Goal: Task Accomplishment & Management: Use online tool/utility

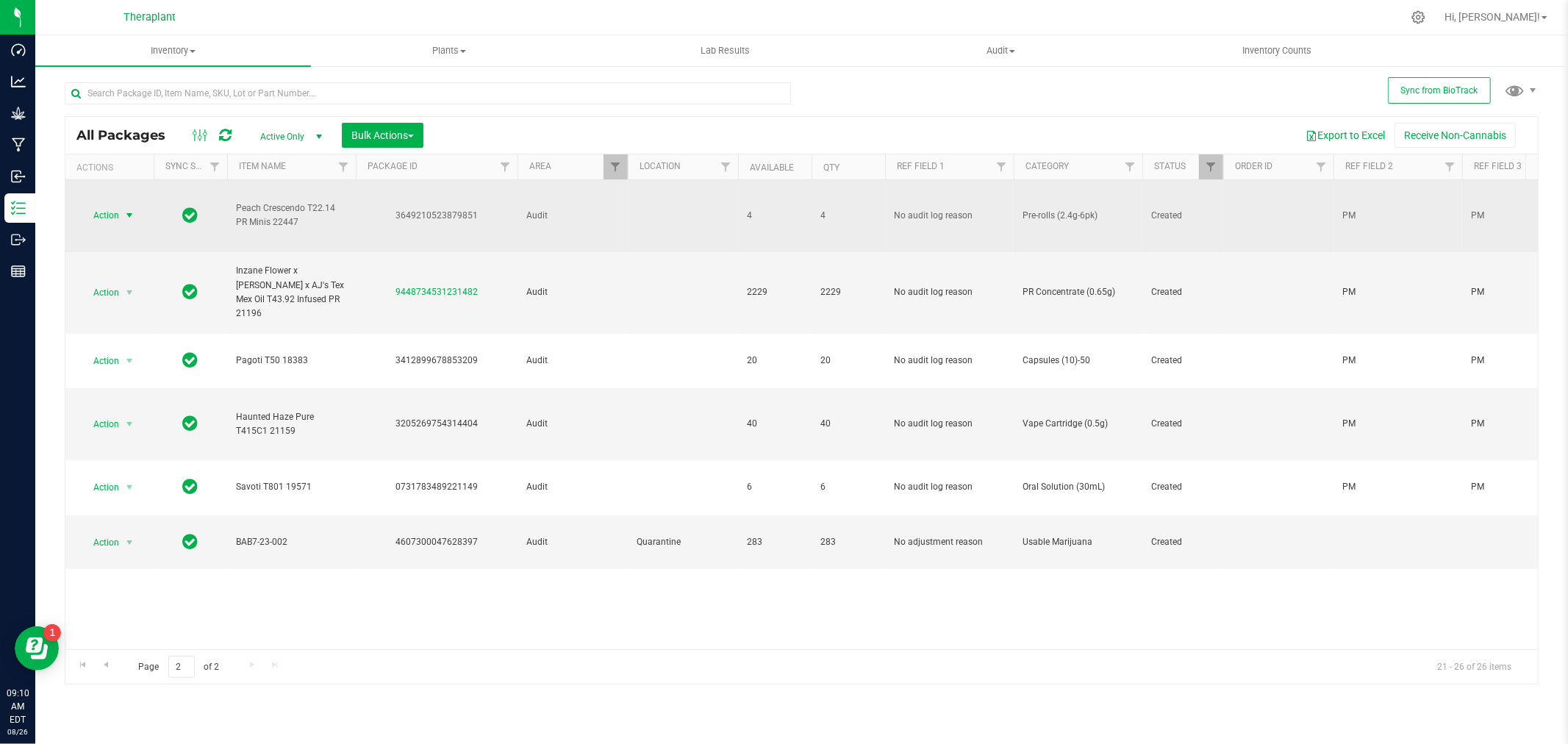
click at [111, 217] on span "Action" at bounding box center [100, 215] width 40 height 21
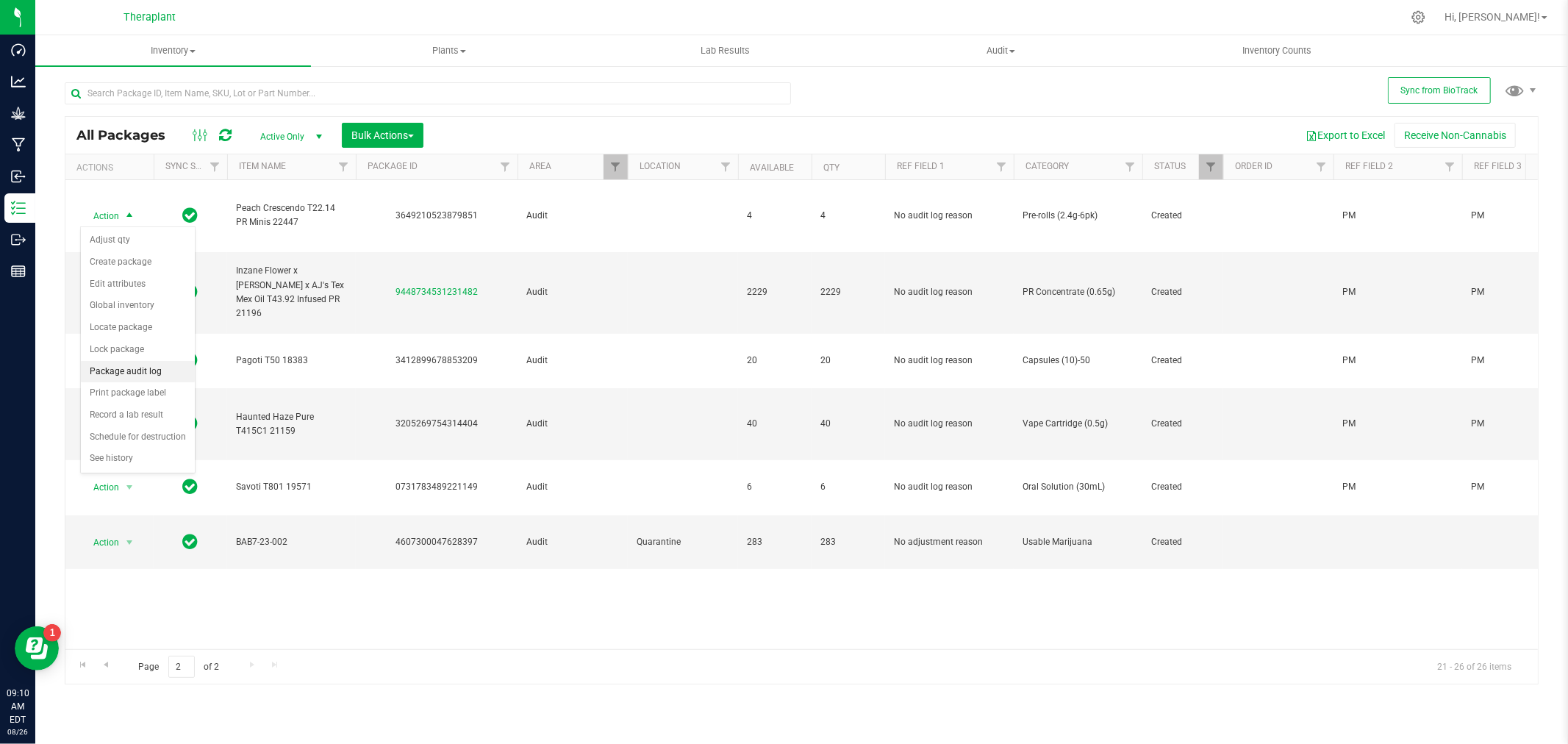
click at [129, 375] on li "Package audit log" at bounding box center [138, 372] width 114 height 22
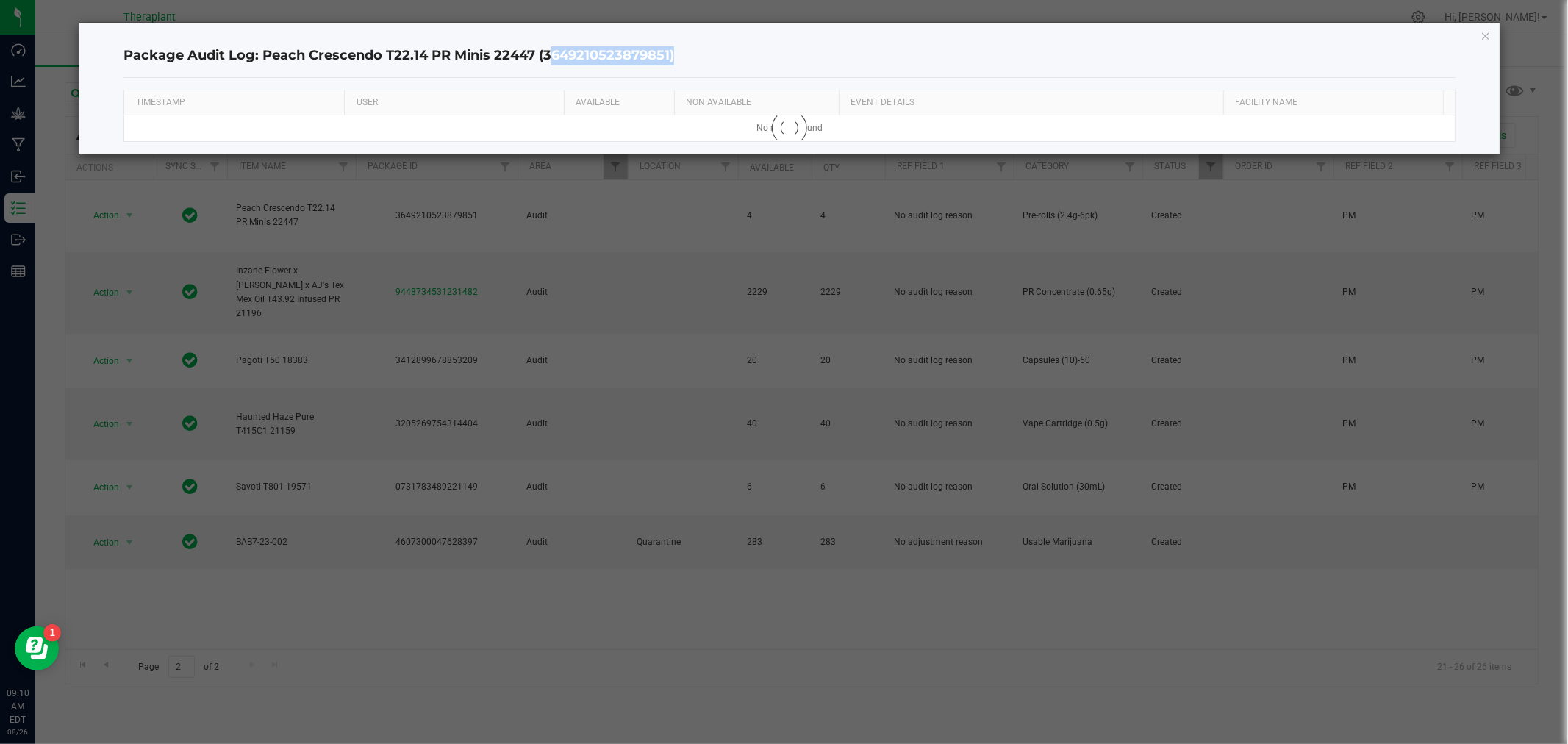
drag, startPoint x: 669, startPoint y: 55, endPoint x: 548, endPoint y: 50, distance: 121.1
click at [548, 50] on h4 "Package Audit Log: Peach Crescendo T22.14 PR Minis 22447 (3649210523879851)" at bounding box center [789, 55] width 1331 height 19
copy h4 "3649210523879851"
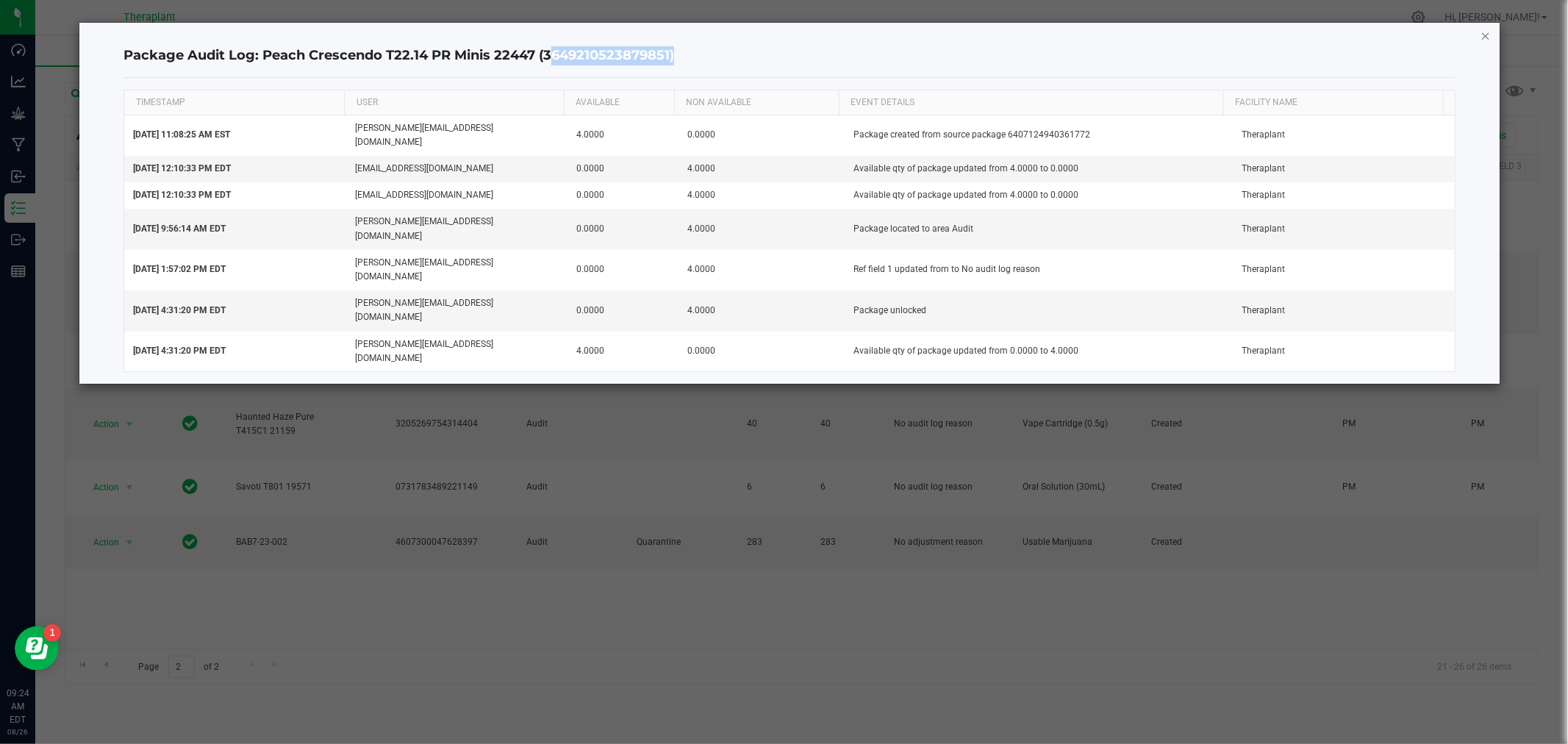
click at [1487, 38] on icon "button" at bounding box center [1486, 36] width 10 height 18
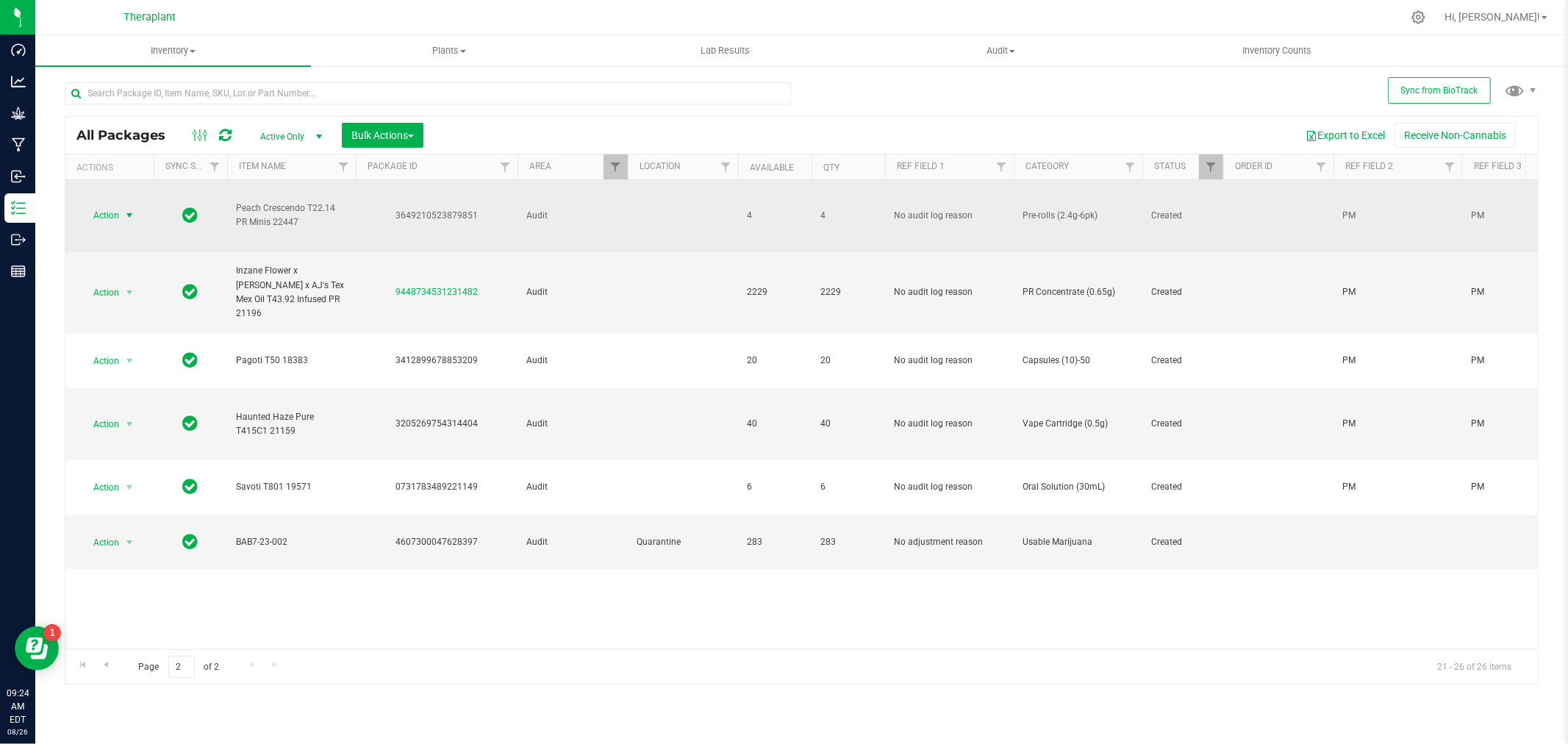
click at [131, 217] on span "select" at bounding box center [130, 216] width 12 height 12
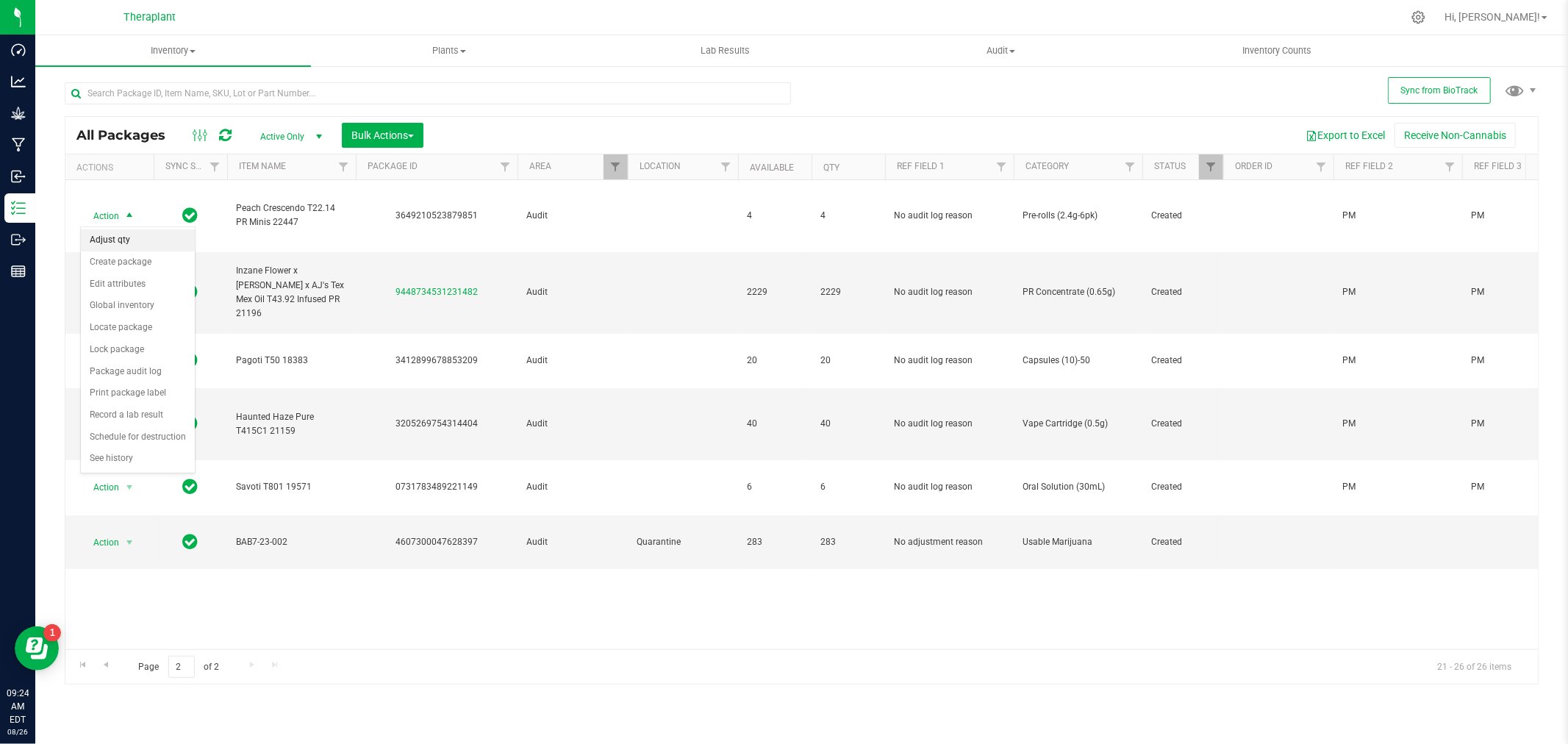
click at [106, 244] on li "Adjust qty" at bounding box center [138, 241] width 114 height 22
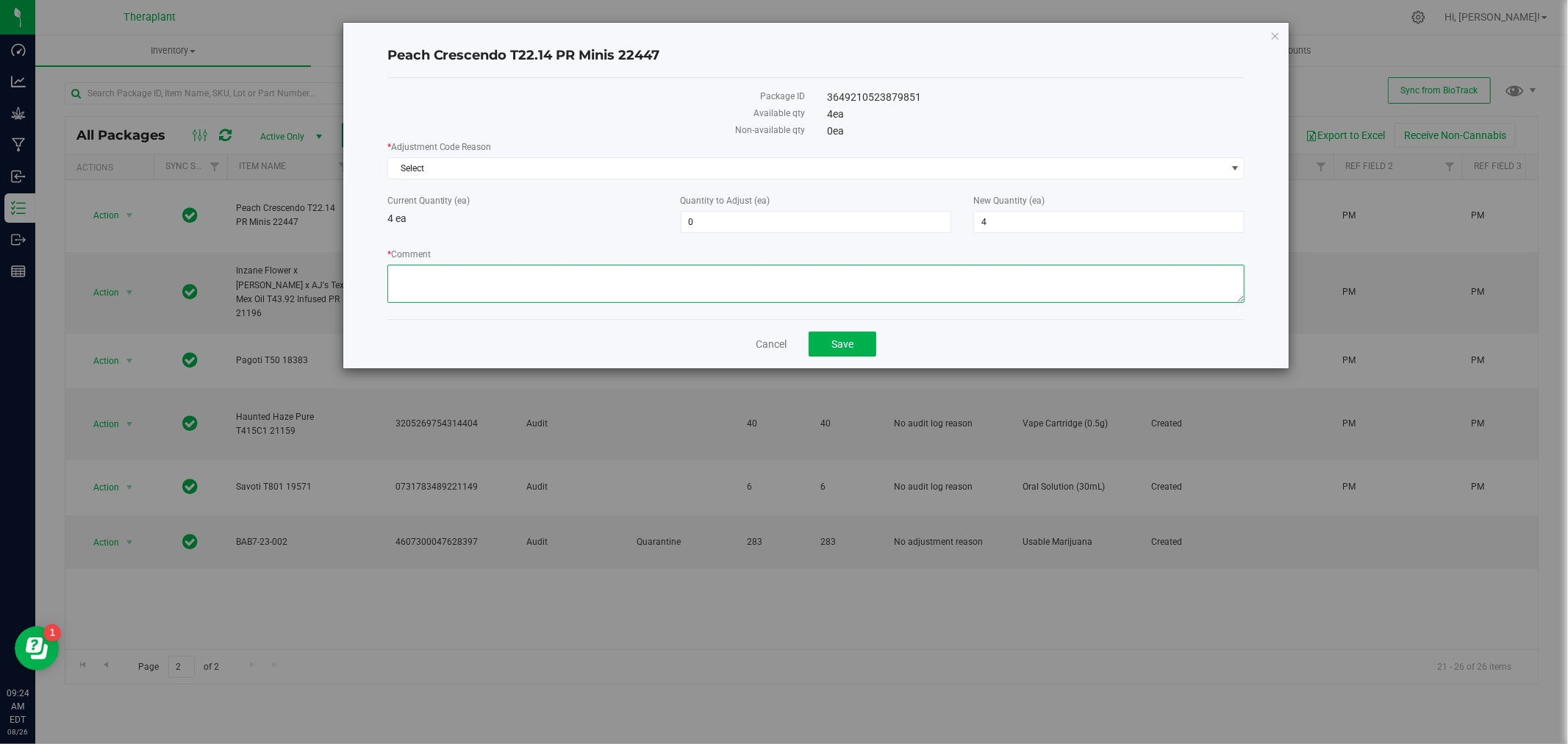
click at [485, 297] on textarea "* Comment" at bounding box center [816, 283] width 858 height 39
click at [462, 164] on span "Select" at bounding box center [807, 168] width 838 height 21
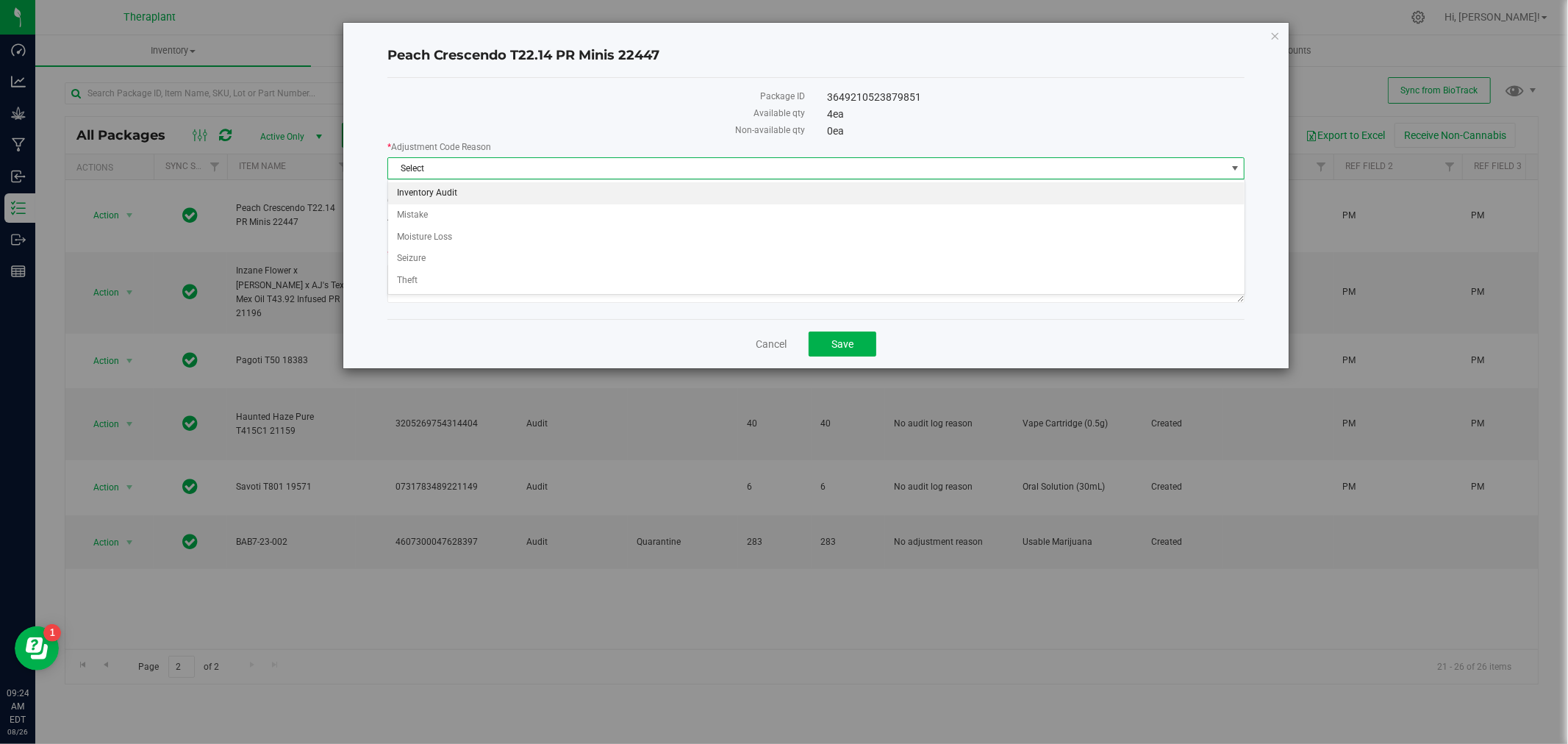
click at [497, 189] on li "Inventory Audit" at bounding box center [816, 193] width 857 height 22
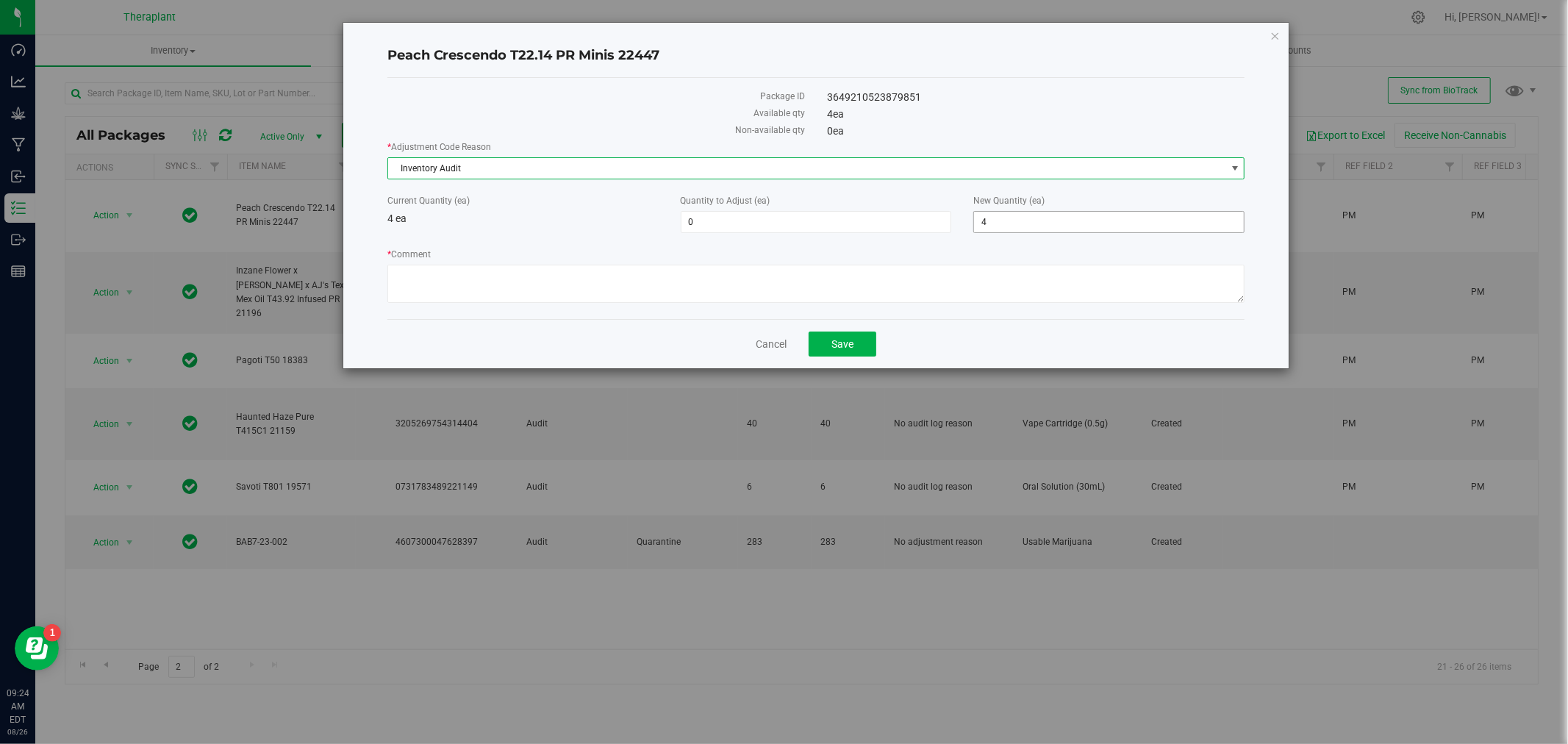
click at [1005, 214] on span "4 4" at bounding box center [1109, 222] width 271 height 22
drag, startPoint x: 1005, startPoint y: 214, endPoint x: 957, endPoint y: 221, distance: 48.5
click at [957, 221] on div "Current Quantity (ea) 4 ea Quantity to Adjust (ea) 0 0 New Quantity (ea) 4 4" at bounding box center [816, 213] width 880 height 39
type input "0"
type input "-4"
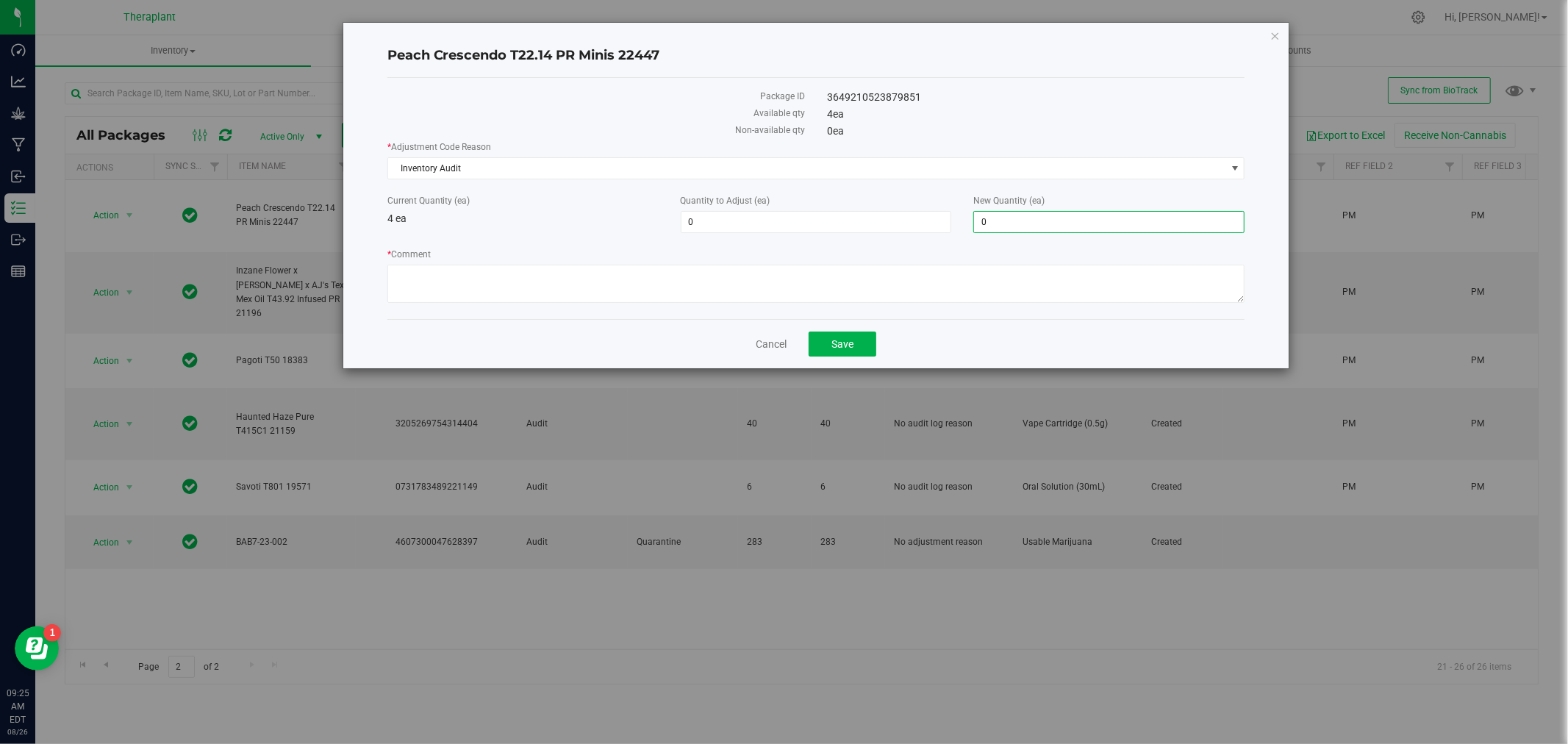
type input "0"
click at [971, 63] on h4 "Peach Crescendo T22.14 PR Minis 22447" at bounding box center [816, 55] width 858 height 19
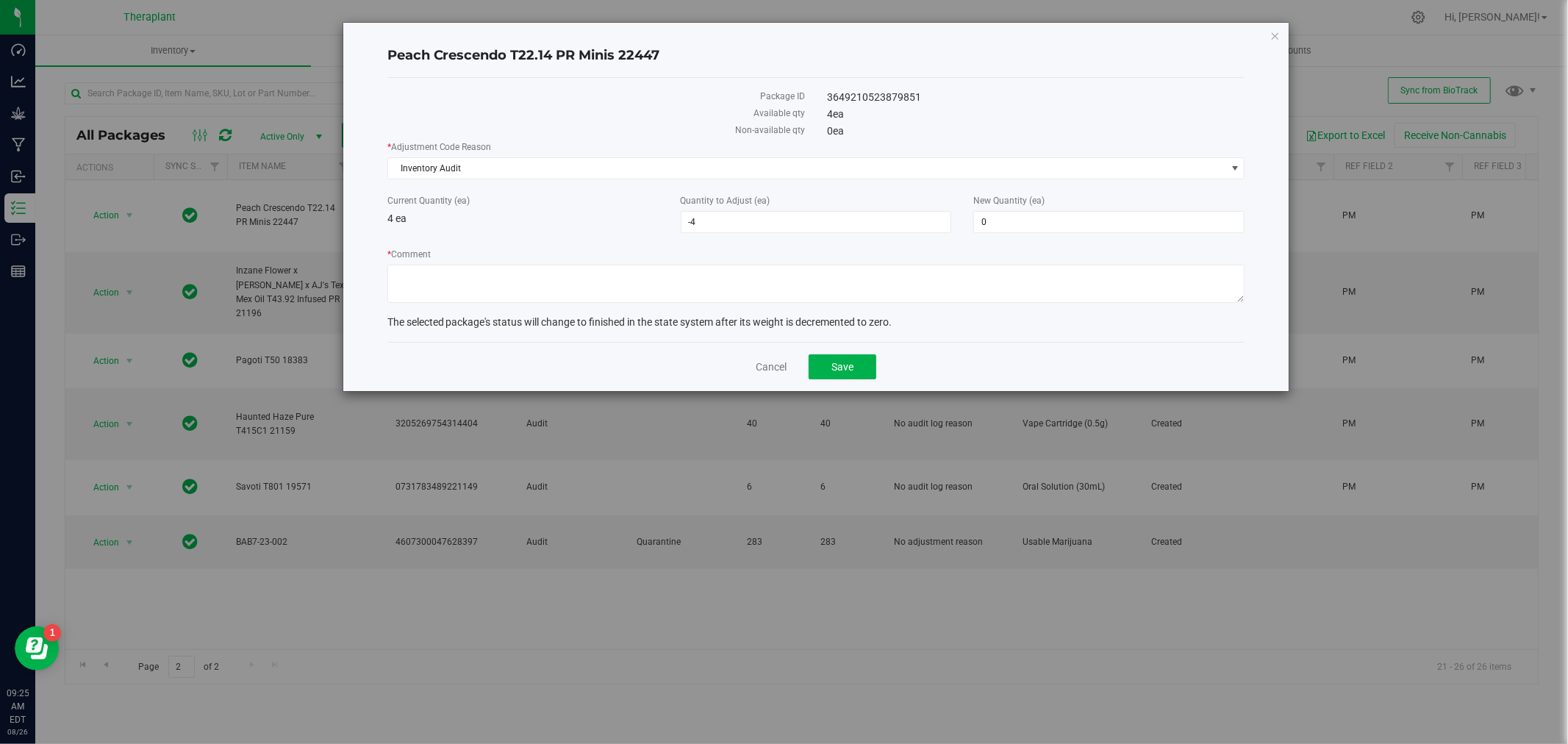
click at [760, 330] on div "The selected package's status will change to finished in the state system after…" at bounding box center [816, 323] width 858 height 16
click at [614, 319] on span "The selected package's status will change to finished in the state system after…" at bounding box center [640, 322] width 505 height 12
click at [619, 288] on textarea "* Comment" at bounding box center [816, 283] width 858 height 39
click at [500, 267] on textarea "* Comment" at bounding box center [816, 283] width 858 height 39
drag, startPoint x: 435, startPoint y: 278, endPoint x: 346, endPoint y: 285, distance: 89.3
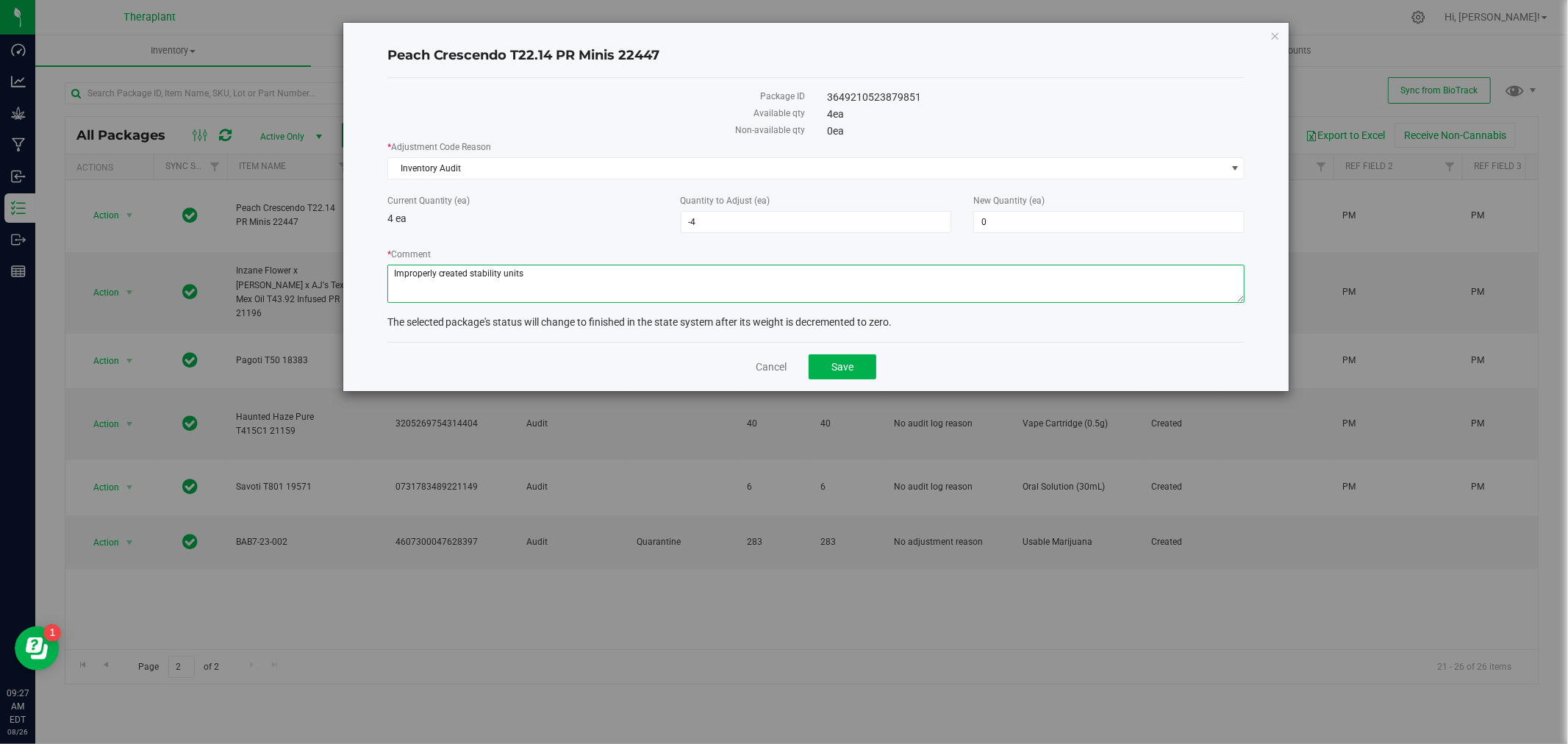
click at [357, 279] on div "Peach Crescendo T22.14 PR Minis 22447 Package ID 3649210523879851 Available qty…" at bounding box center [816, 207] width 946 height 369
click at [569, 273] on textarea "* Comment" at bounding box center [816, 283] width 858 height 39
click at [444, 274] on textarea "* Comment" at bounding box center [816, 283] width 858 height 39
click at [575, 267] on textarea "* Comment" at bounding box center [816, 283] width 858 height 39
type textarea "Accidentally digitally created stability units with no physical inventory alloc…"
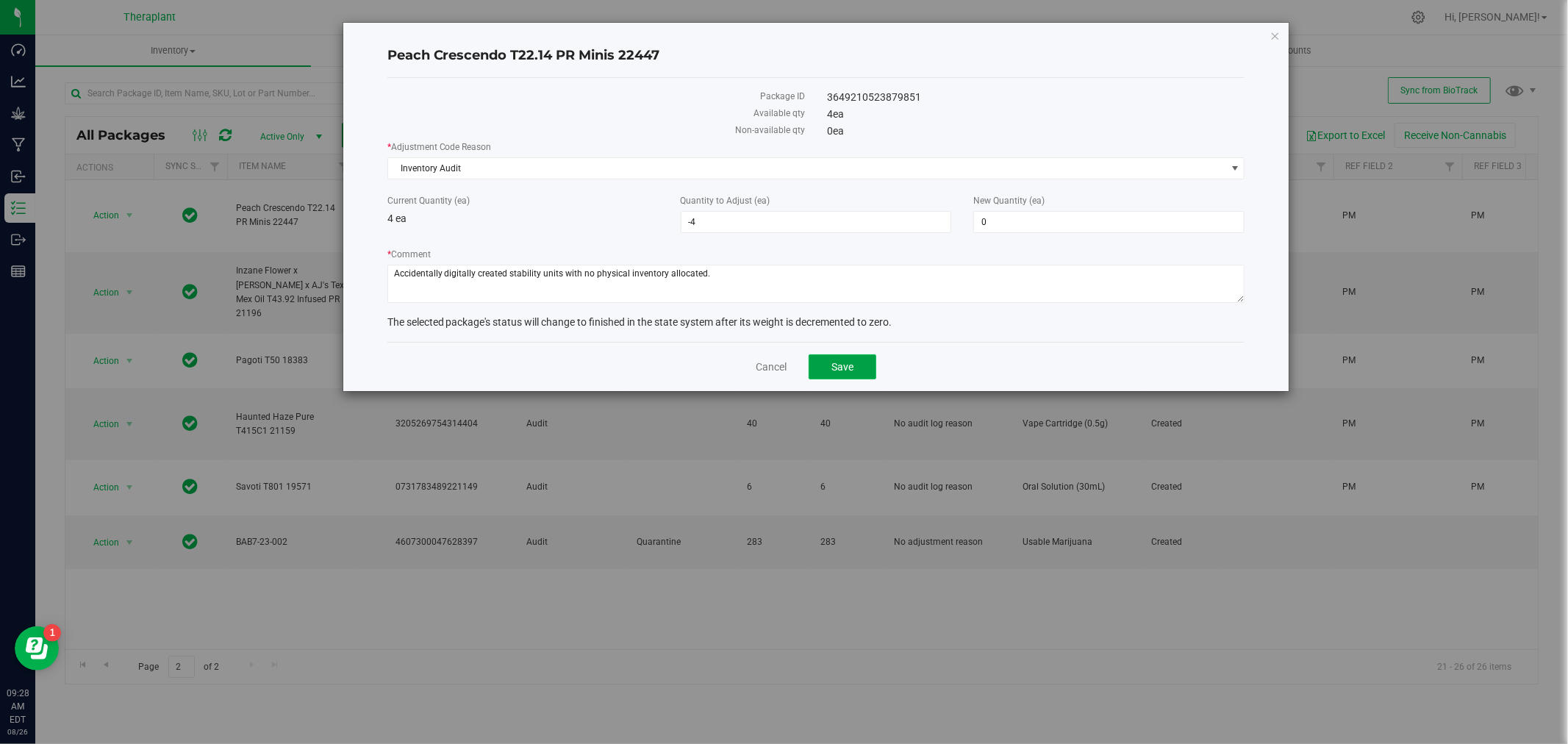
click at [842, 375] on button "Save" at bounding box center [842, 367] width 67 height 25
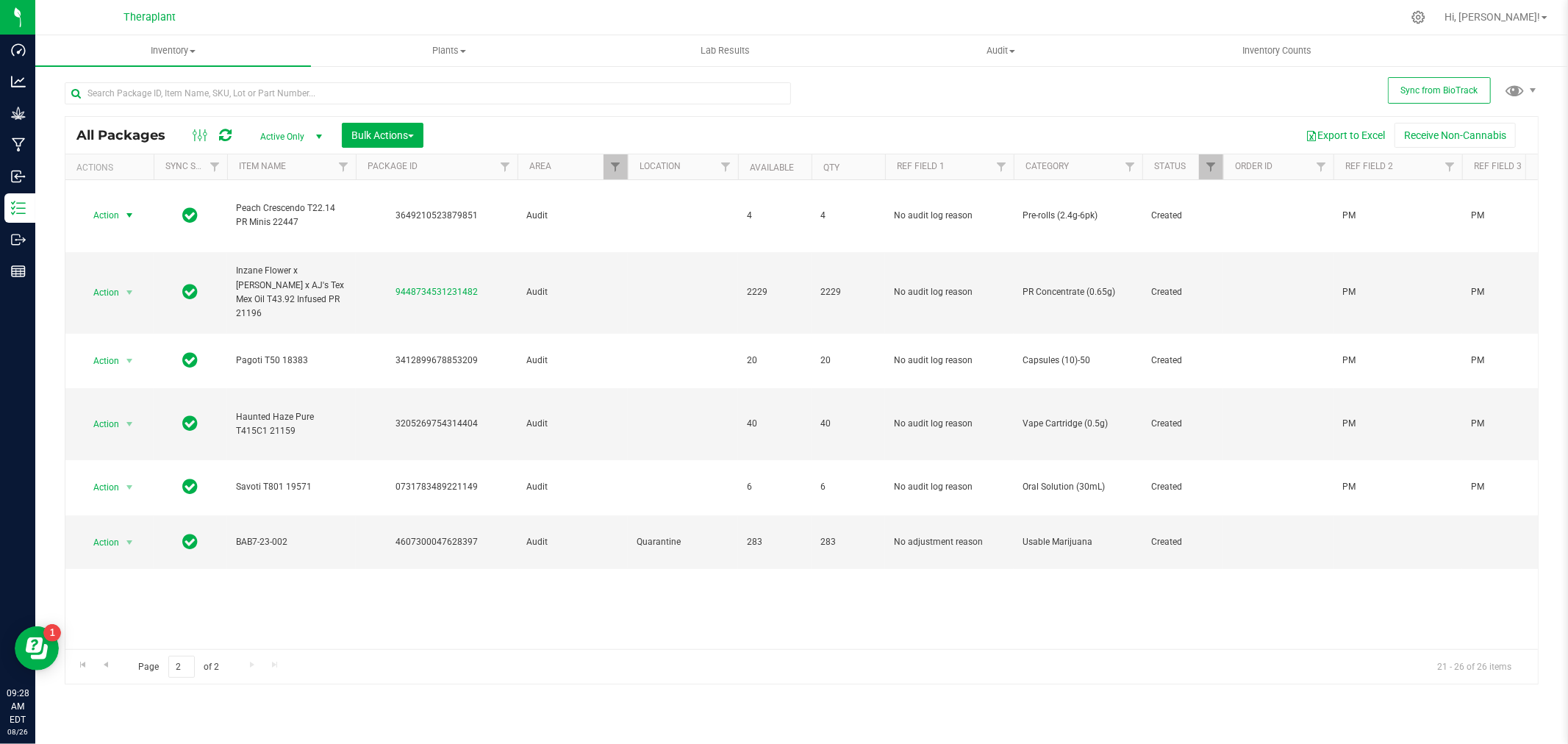
click at [224, 133] on icon at bounding box center [225, 135] width 13 height 15
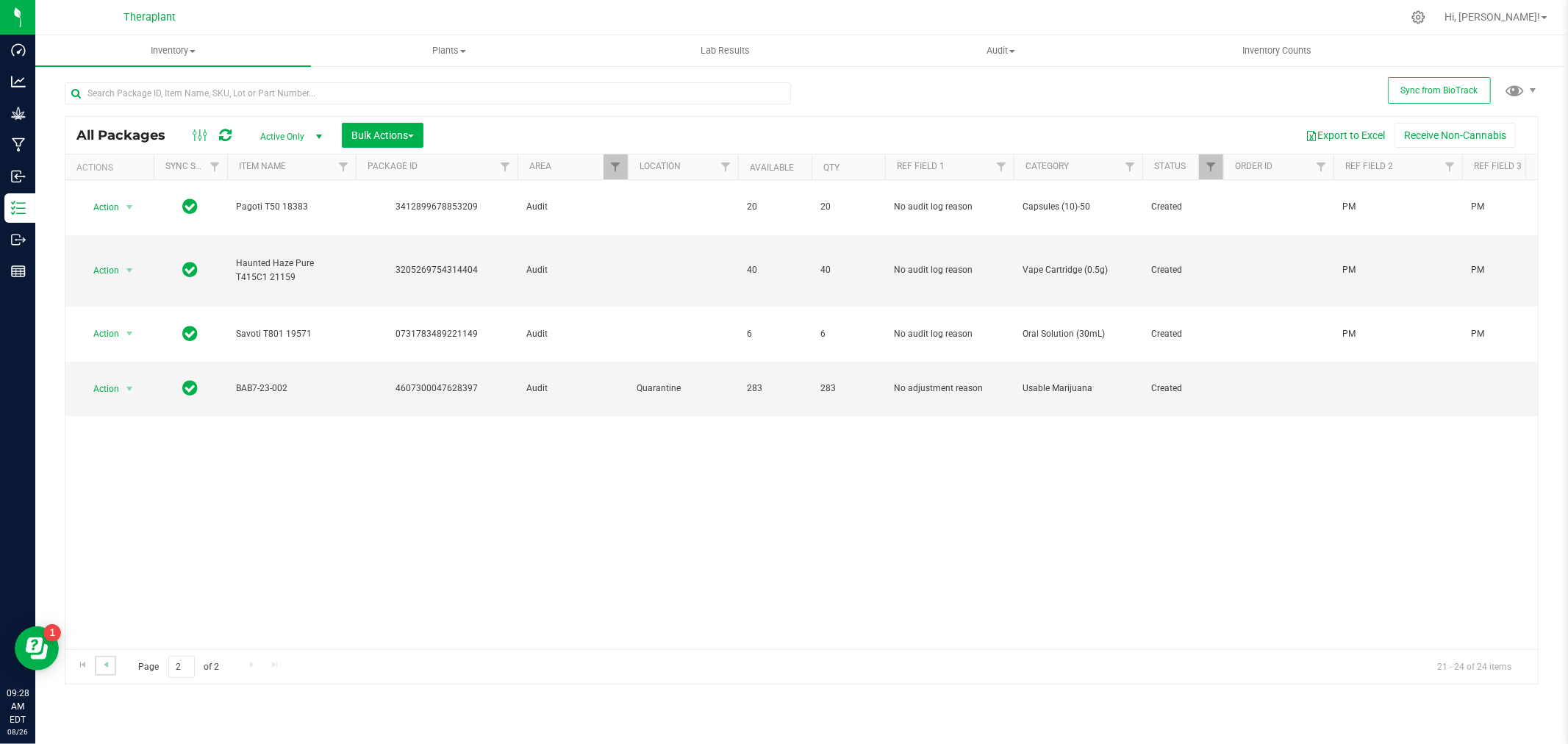
click at [113, 660] on link "Go to the previous page" at bounding box center [106, 666] width 22 height 20
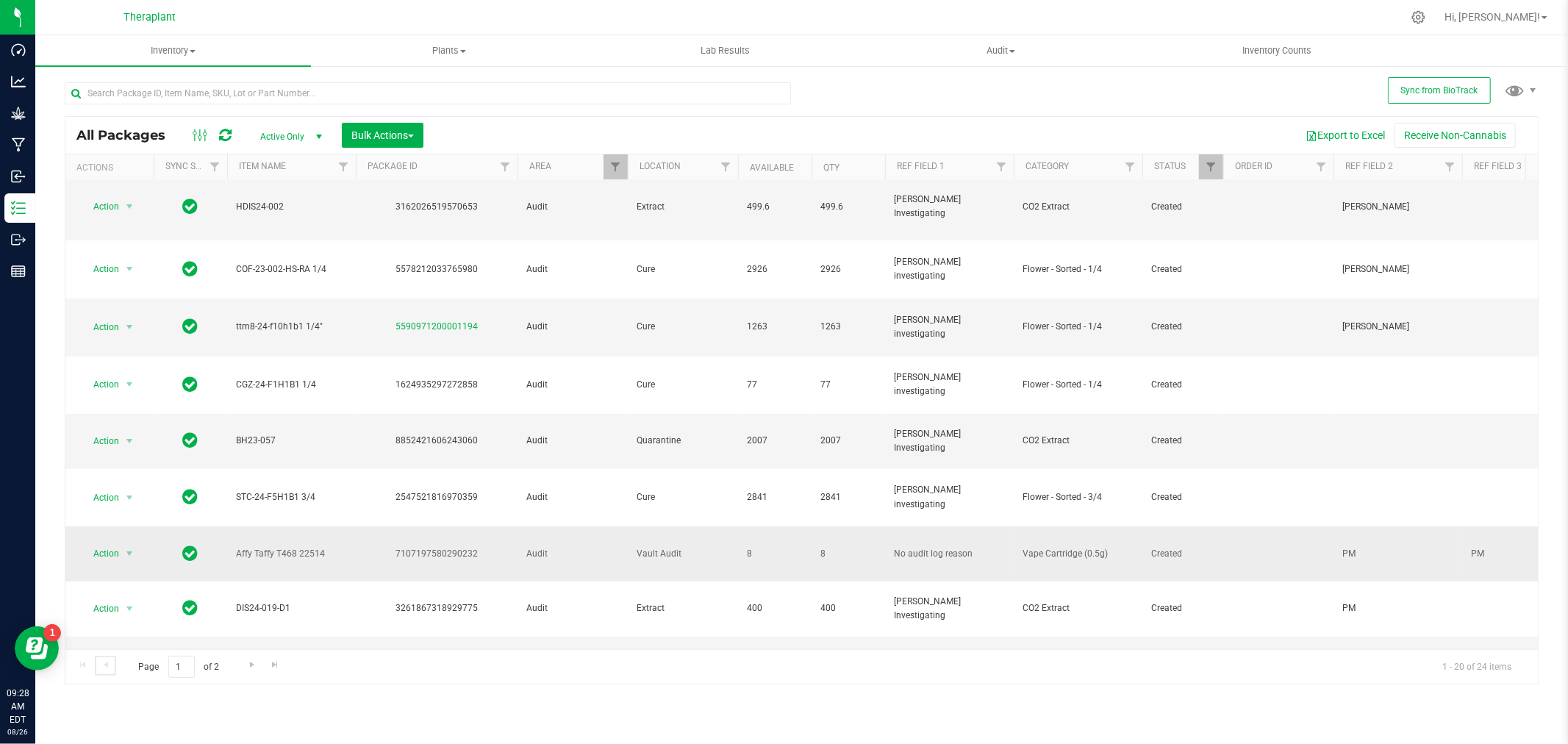
scroll to position [467, 0]
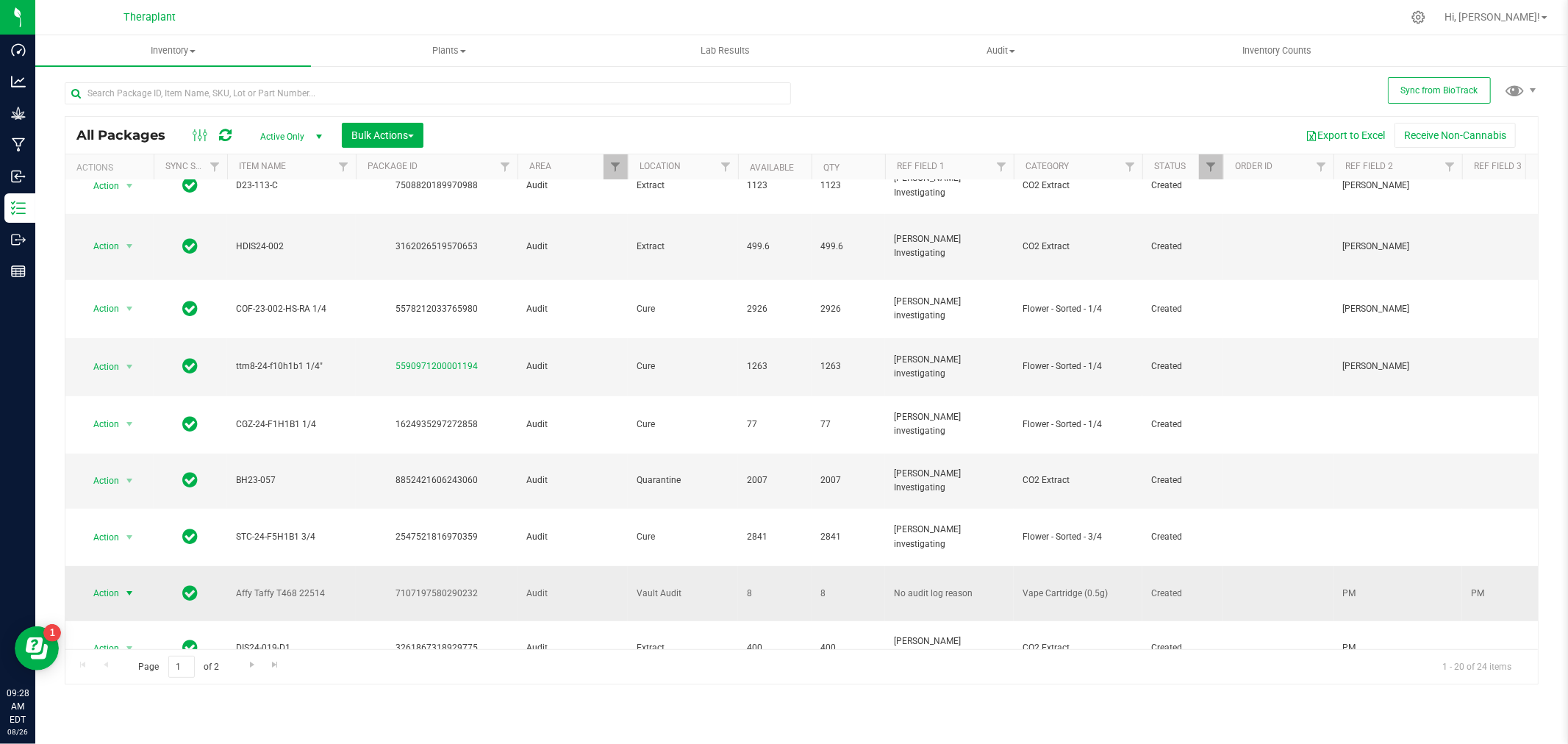
click at [105, 584] on span "Action" at bounding box center [100, 593] width 40 height 21
click at [121, 614] on li "Package audit log" at bounding box center [138, 617] width 114 height 22
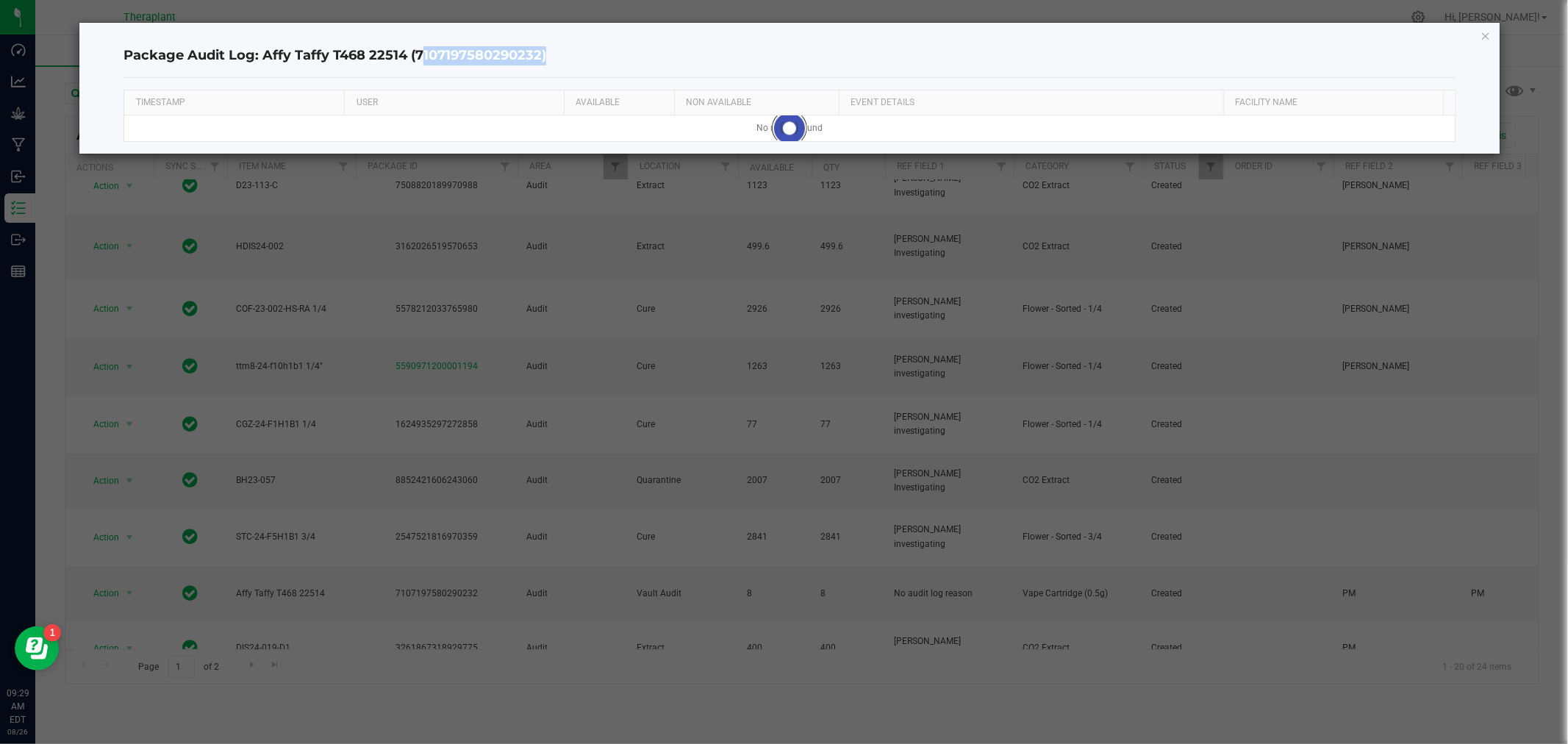
drag, startPoint x: 541, startPoint y: 49, endPoint x: 416, endPoint y: 60, distance: 125.5
click at [416, 60] on h4 "Package Audit Log: Affy Taffy T468 22514 (7107197580290232)" at bounding box center [789, 55] width 1331 height 19
copy h4 "7107197580290232"
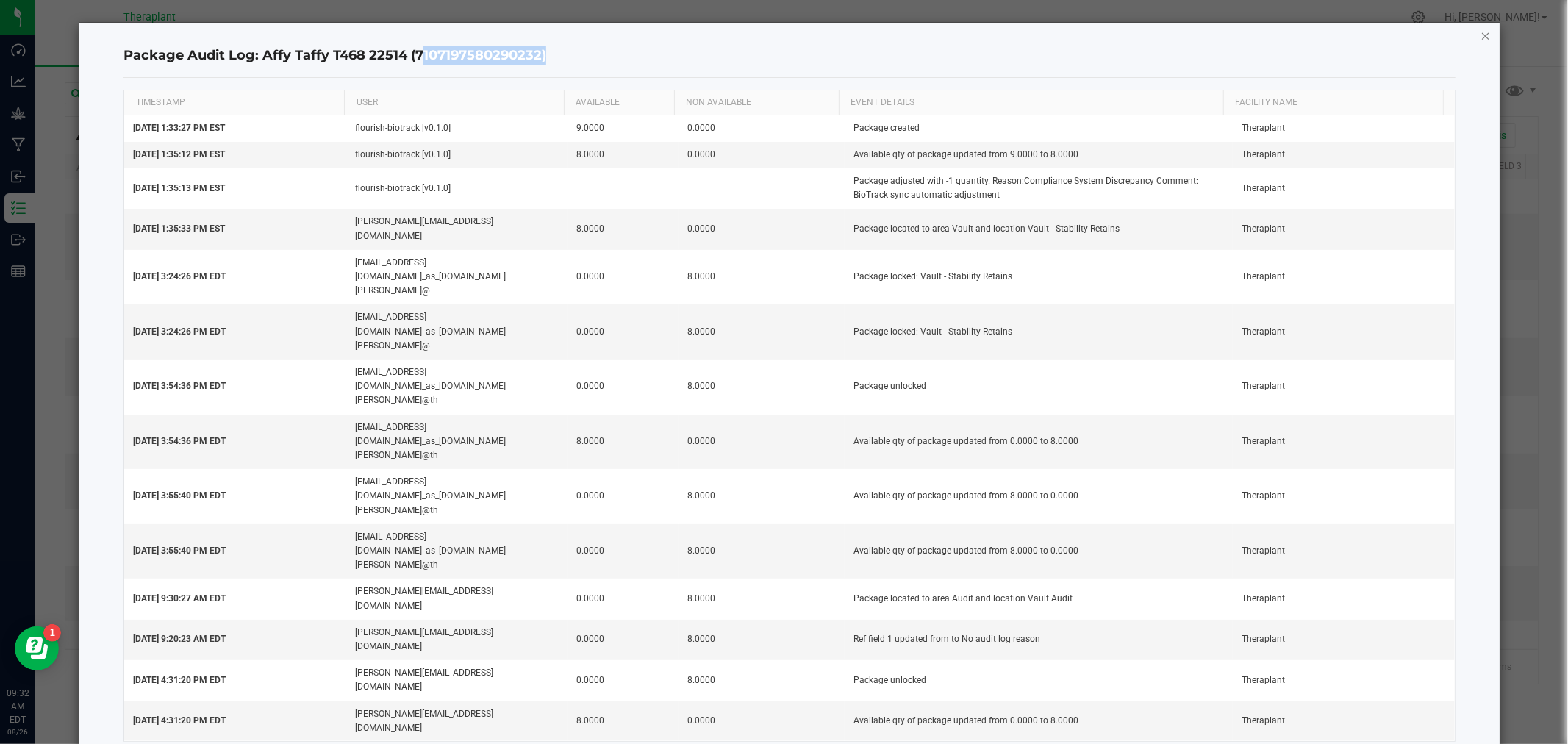
click at [1482, 38] on icon "button" at bounding box center [1486, 36] width 10 height 18
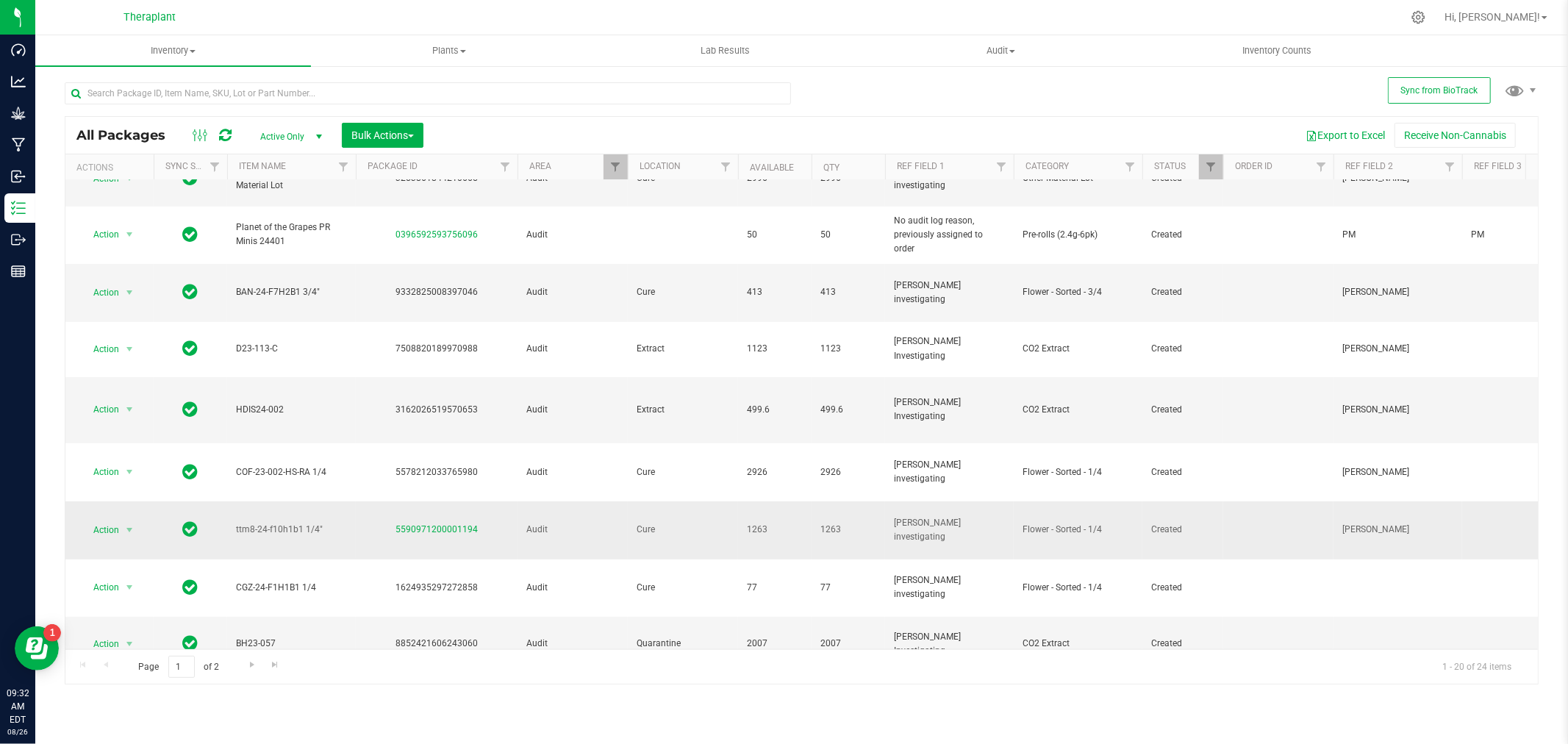
scroll to position [384, 0]
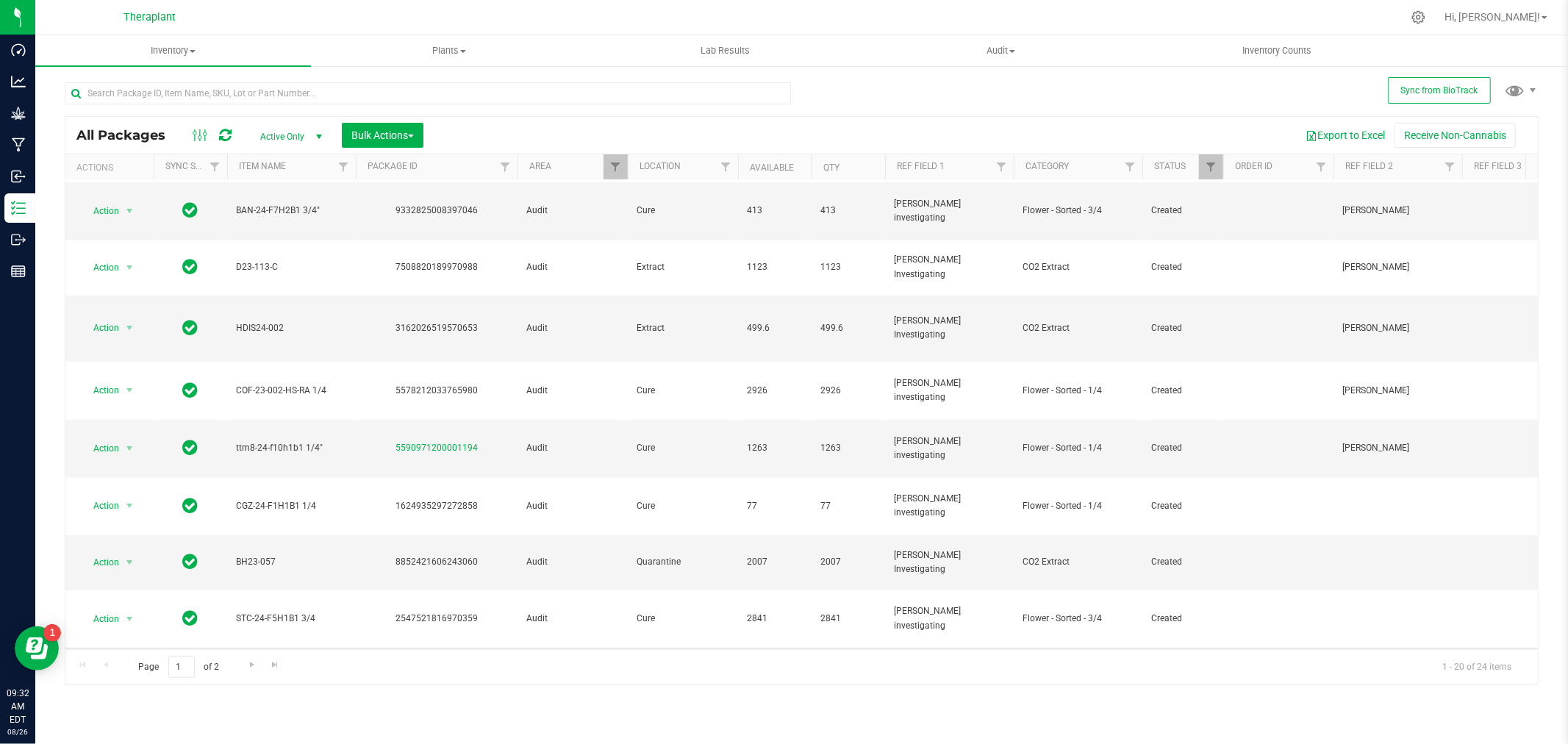
click at [121, 665] on span "select" at bounding box center [130, 675] width 19 height 21
click at [104, 298] on li "Adjust qty" at bounding box center [138, 298] width 114 height 22
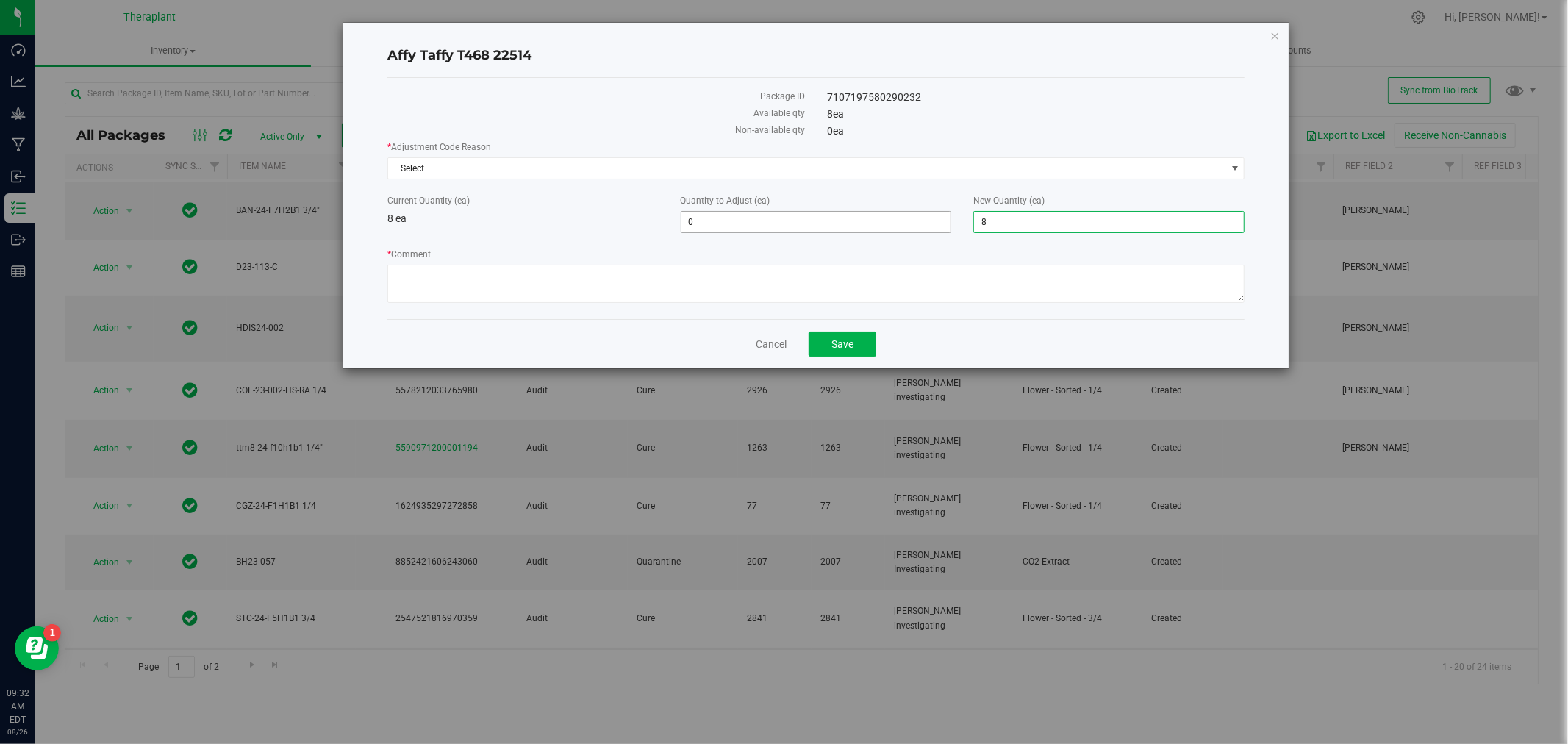
drag, startPoint x: 1060, startPoint y: 218, endPoint x: 877, endPoint y: 218, distance: 183.0
click at [877, 218] on div "Current Quantity (ea) 8 ea Quantity to Adjust (ea) 0 0 New Quantity (ea) 8 8" at bounding box center [816, 213] width 880 height 39
type input "0"
type input "-8"
type input "0"
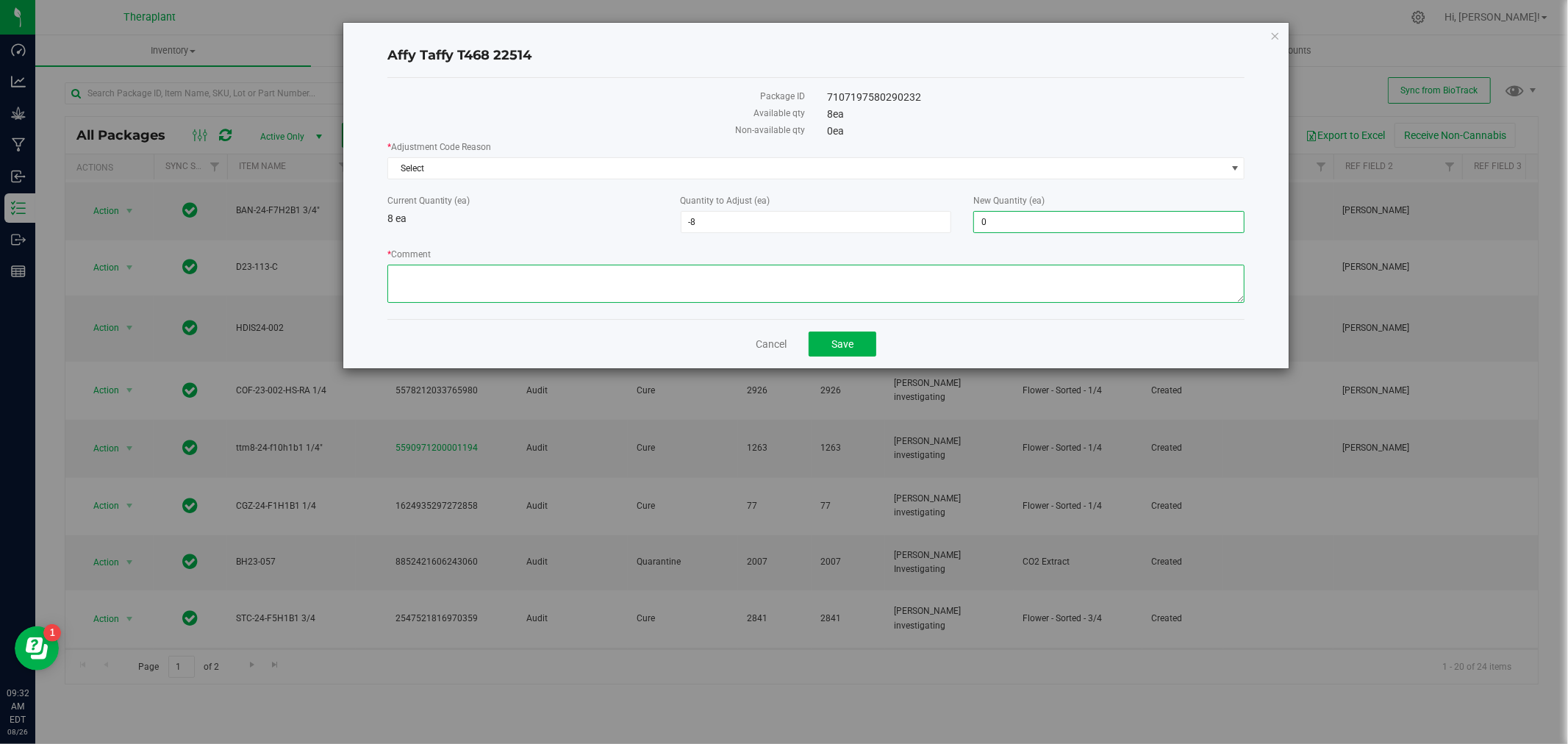
click at [739, 292] on textarea "* Comment" at bounding box center [816, 283] width 858 height 39
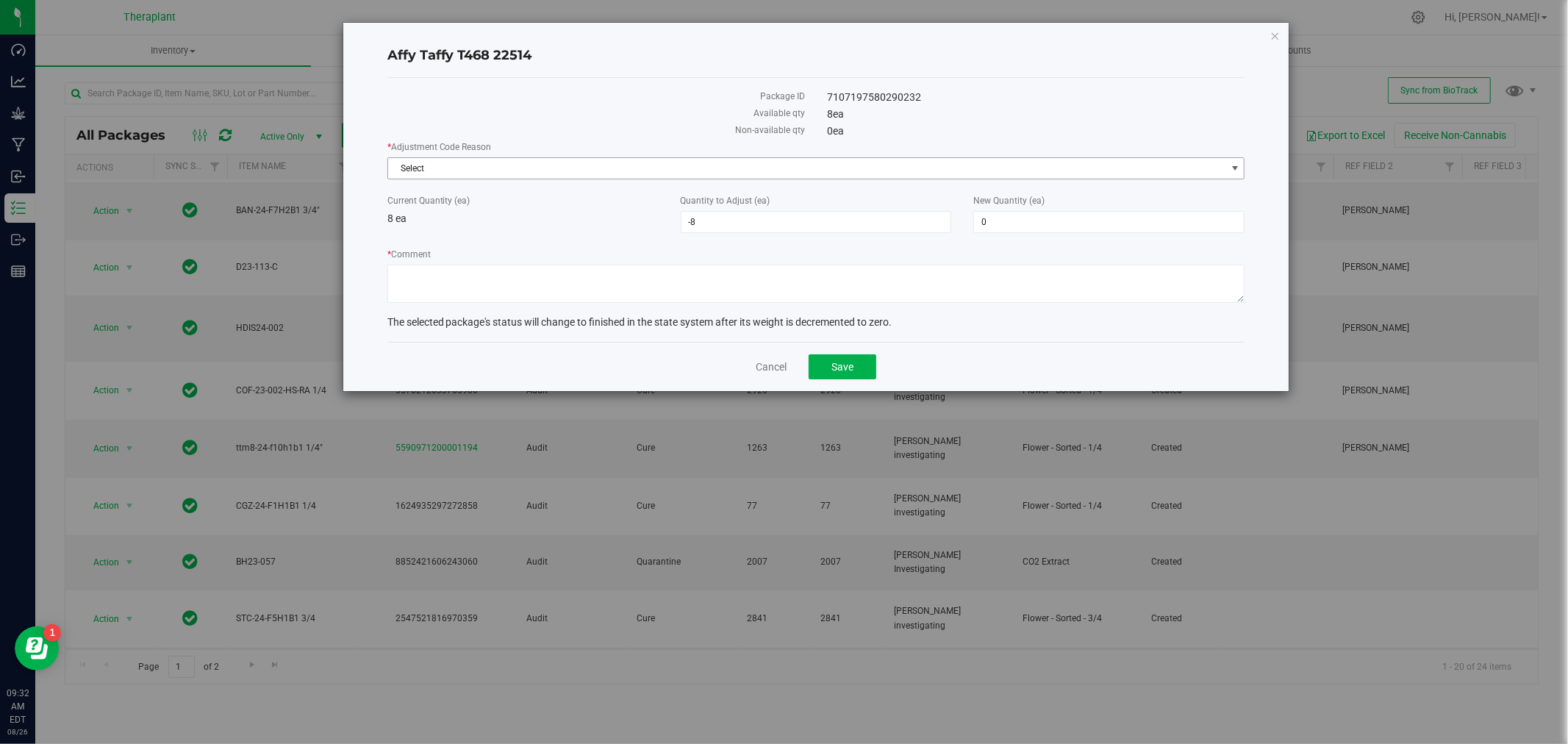
click at [535, 165] on span "Select" at bounding box center [807, 168] width 838 height 21
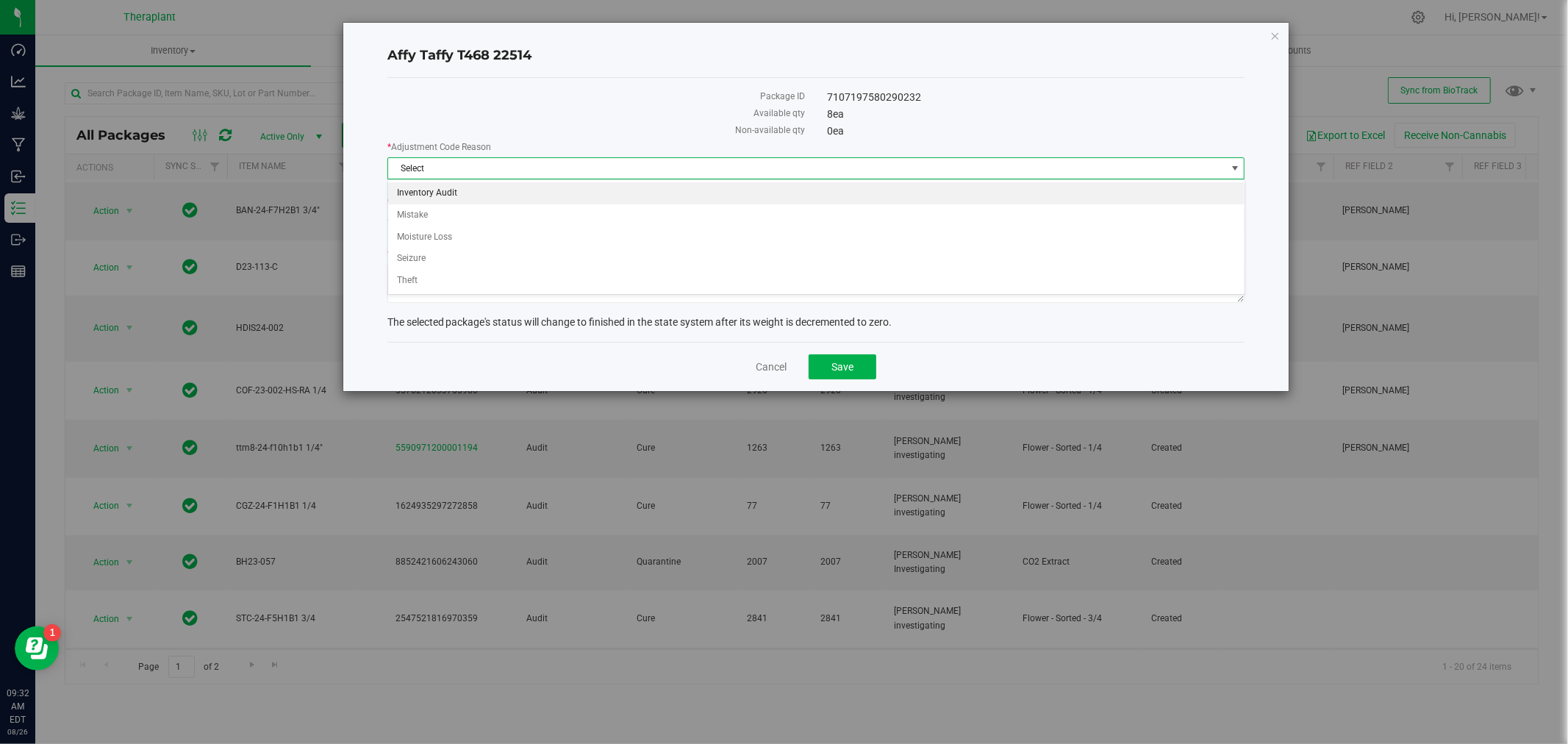
click at [510, 186] on li "Inventory Audit" at bounding box center [816, 193] width 857 height 22
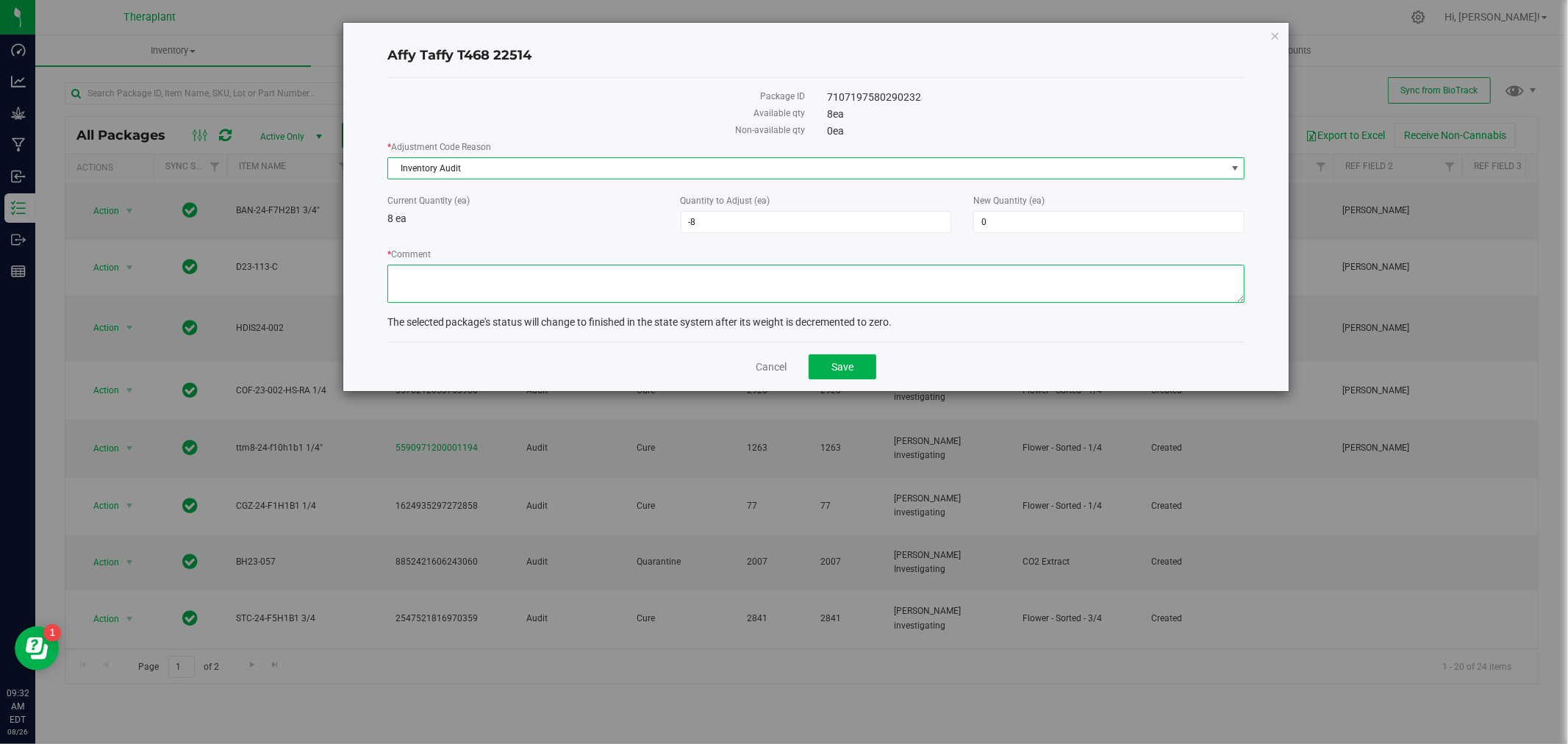
click at [509, 281] on textarea "* Comment" at bounding box center [816, 283] width 858 height 39
type textarea "I"
click at [472, 273] on textarea "* Comment" at bounding box center [816, 283] width 858 height 39
click at [601, 267] on textarea "* Comment" at bounding box center [816, 283] width 858 height 39
click at [782, 268] on textarea "* Comment" at bounding box center [816, 283] width 858 height 39
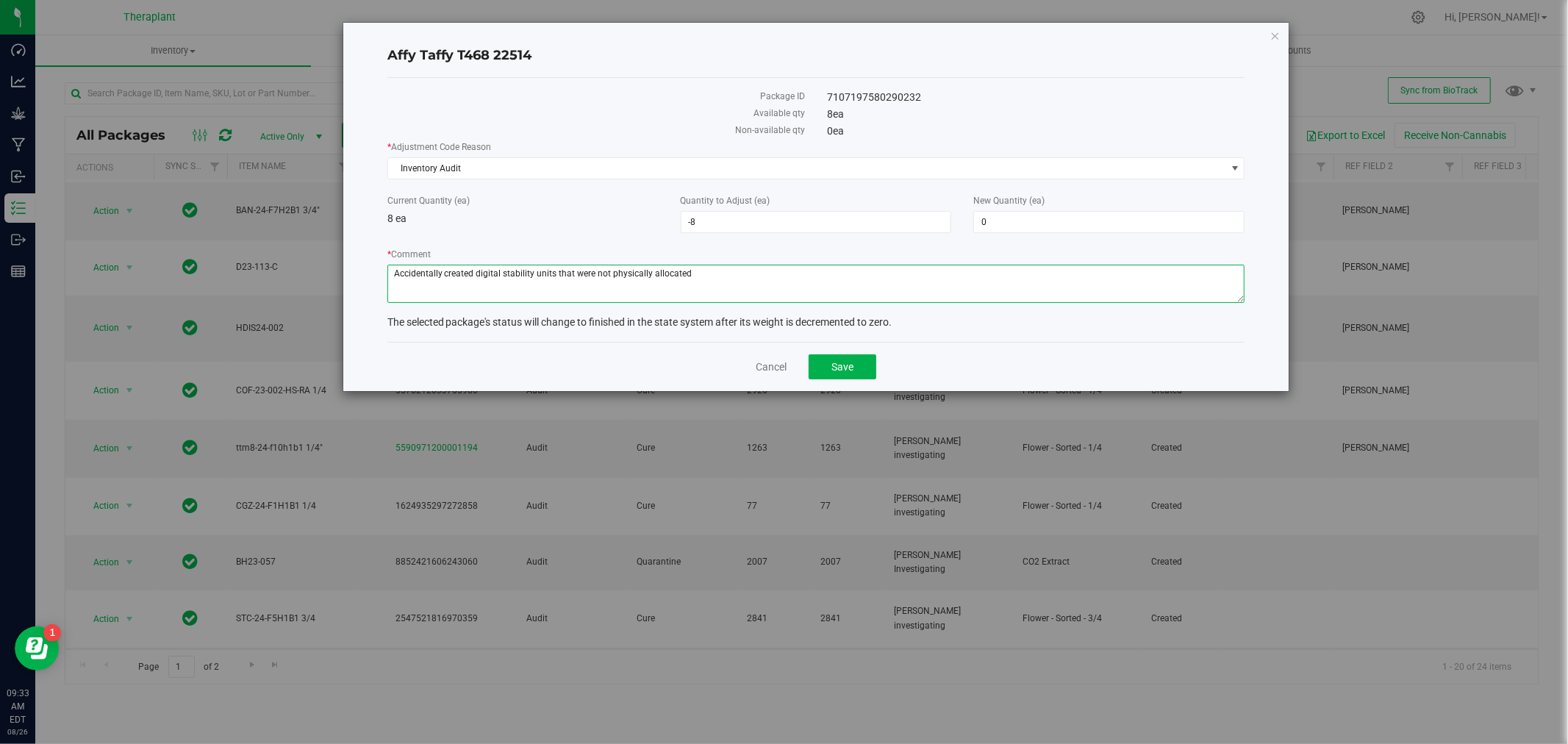
drag, startPoint x: 772, startPoint y: 270, endPoint x: 298, endPoint y: 304, distance: 475.2
click at [298, 304] on div "Affy Taffy T468 22514 Package ID 7107197580290232 Available qty 8 ea Non-availa…" at bounding box center [789, 206] width 1000 height 370
type textarea "Accidentally created digital stability units that were not physically allocated"
drag, startPoint x: 719, startPoint y: 45, endPoint x: 707, endPoint y: 75, distance: 32.3
click at [719, 45] on div "Affy Taffy T468 22514" at bounding box center [816, 56] width 858 height 44
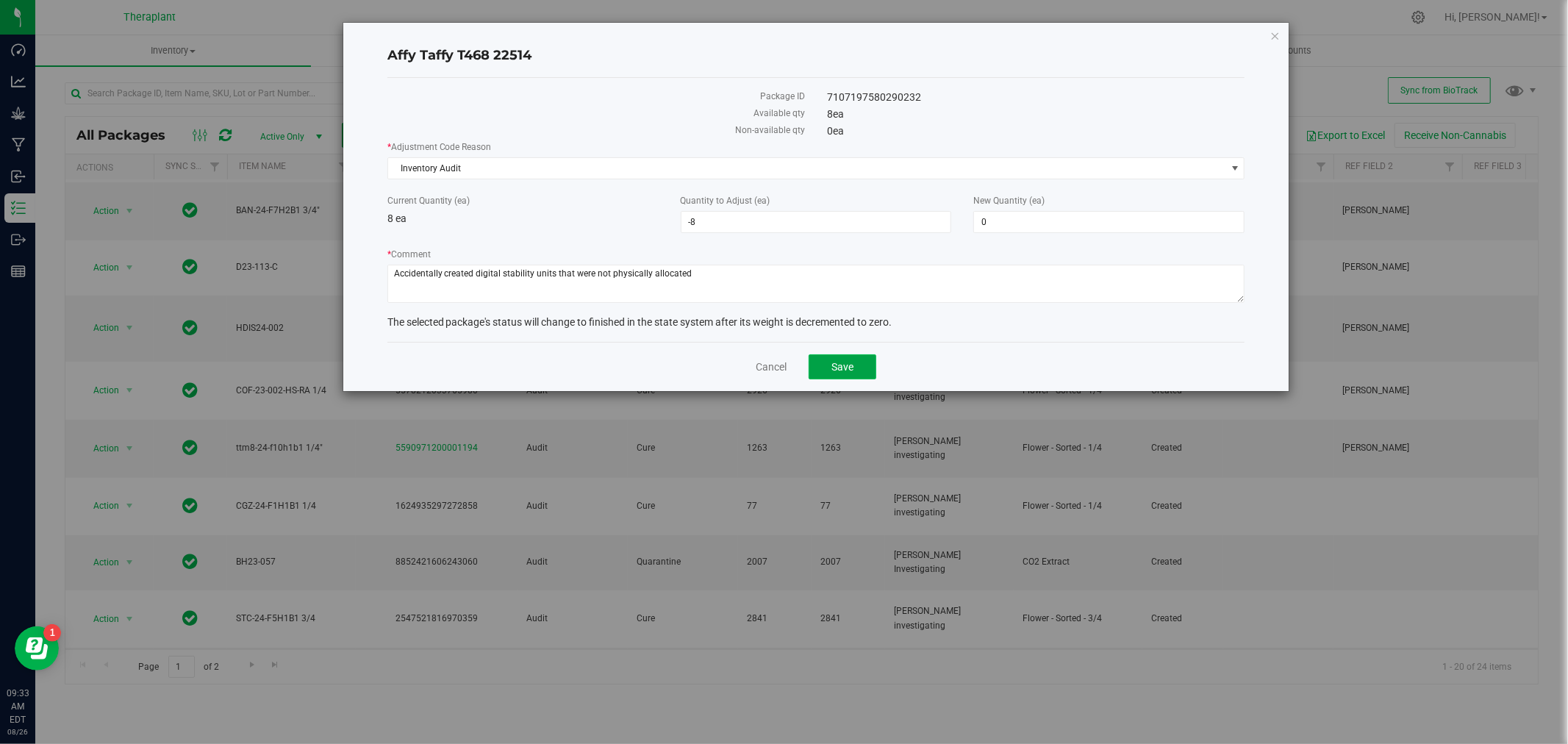
click at [848, 370] on span "Save" at bounding box center [842, 367] width 22 height 12
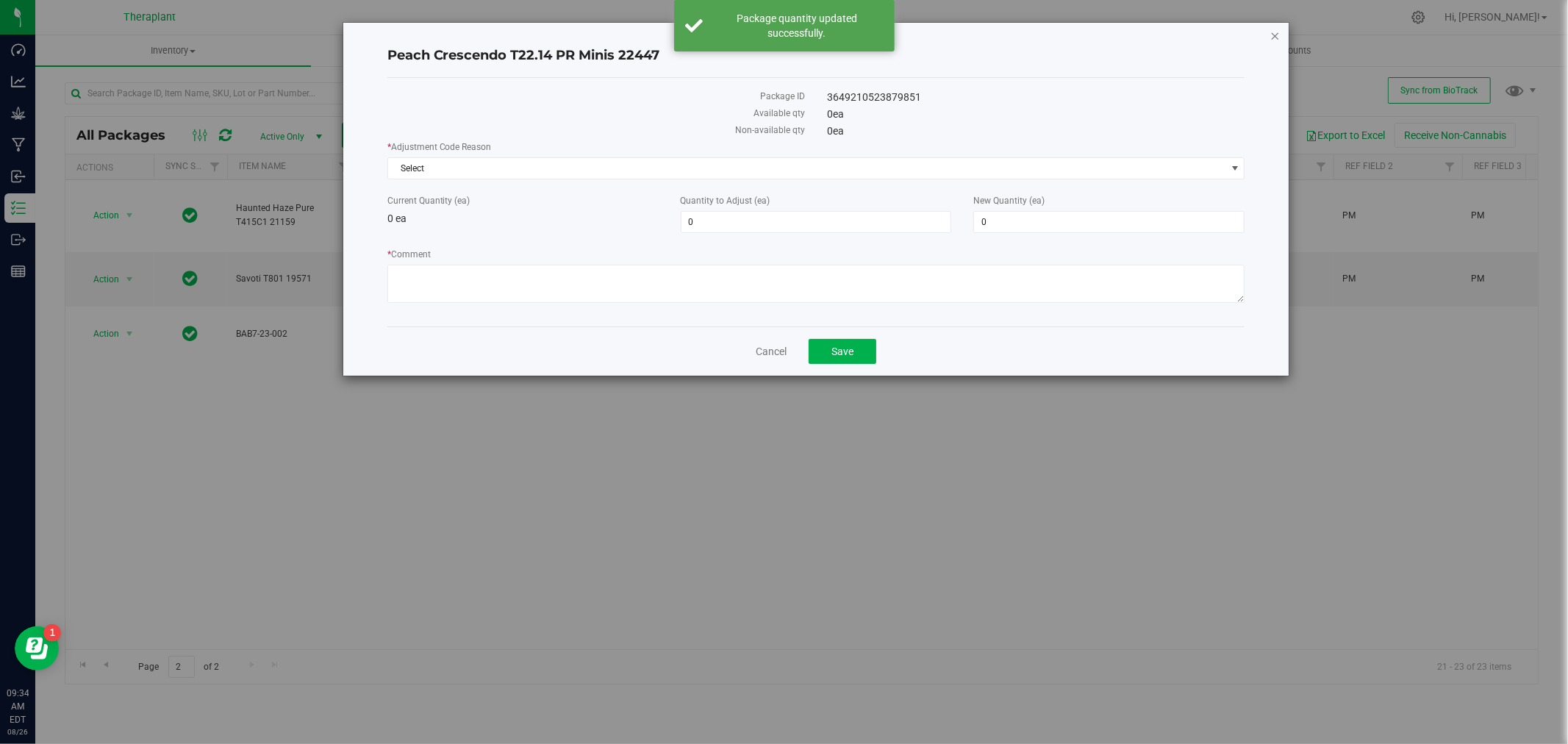
click at [1280, 30] on icon "button" at bounding box center [1276, 36] width 10 height 18
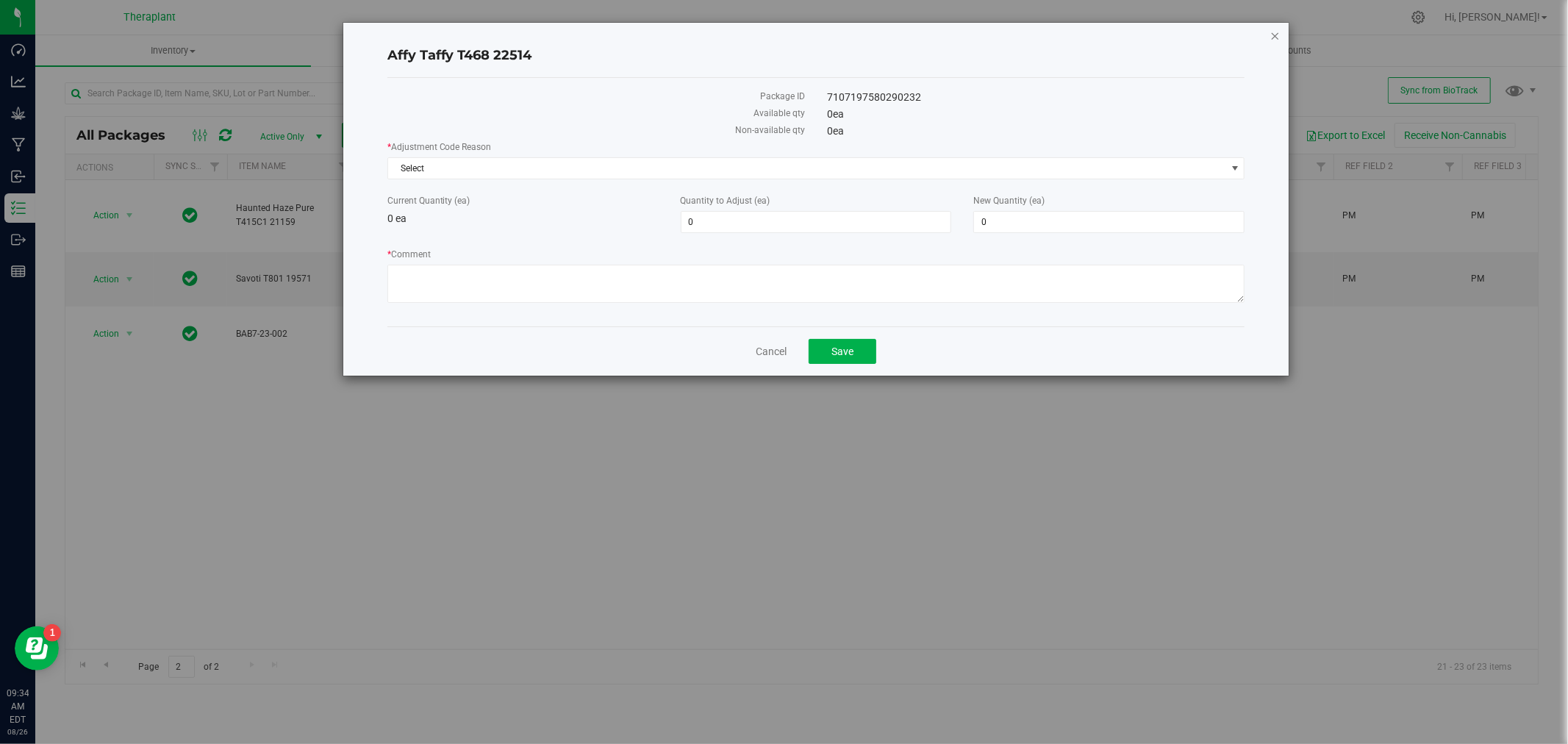
click at [1276, 41] on icon "button" at bounding box center [1276, 36] width 10 height 18
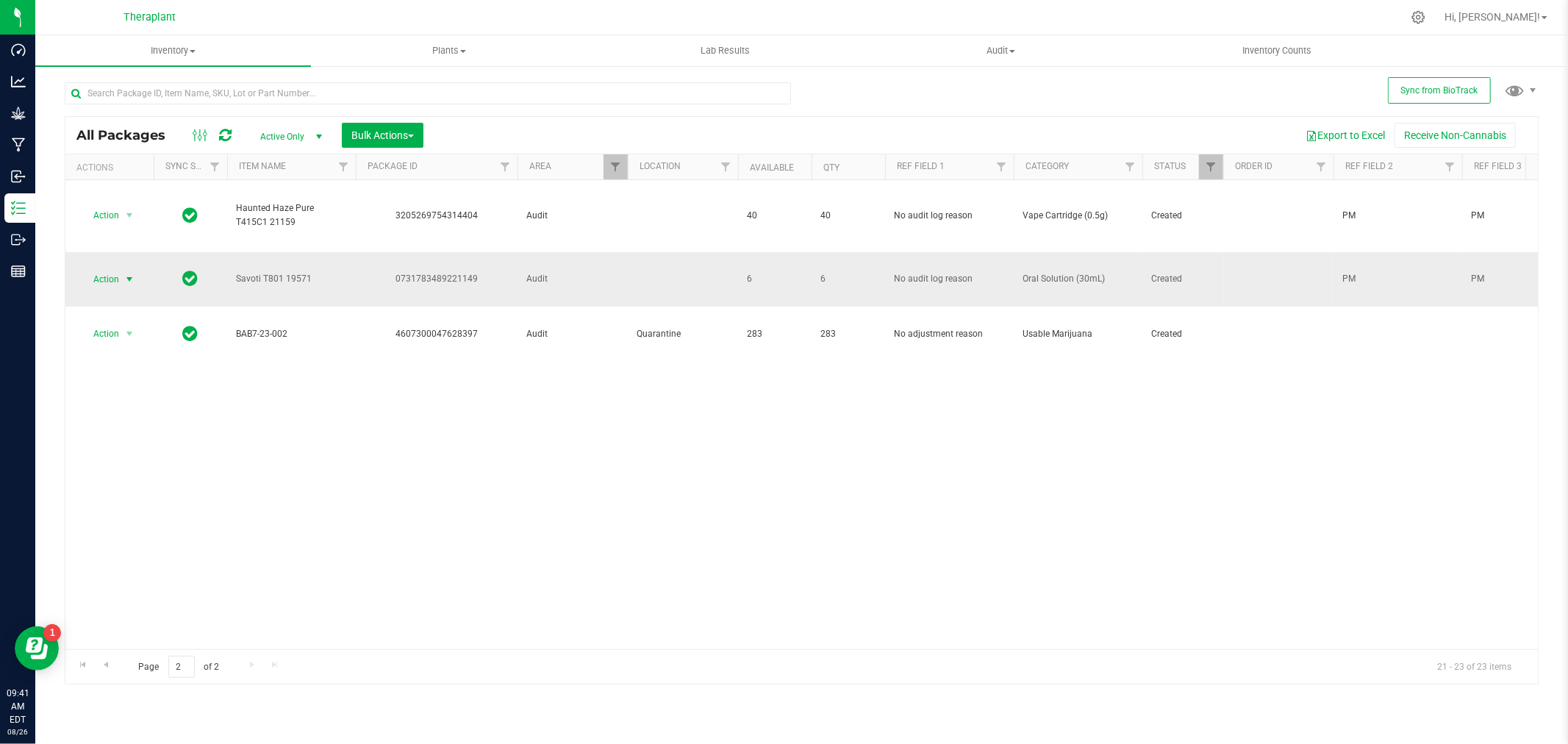
click at [121, 269] on span "select" at bounding box center [130, 279] width 19 height 21
click at [151, 432] on li "Package audit log" at bounding box center [138, 429] width 114 height 22
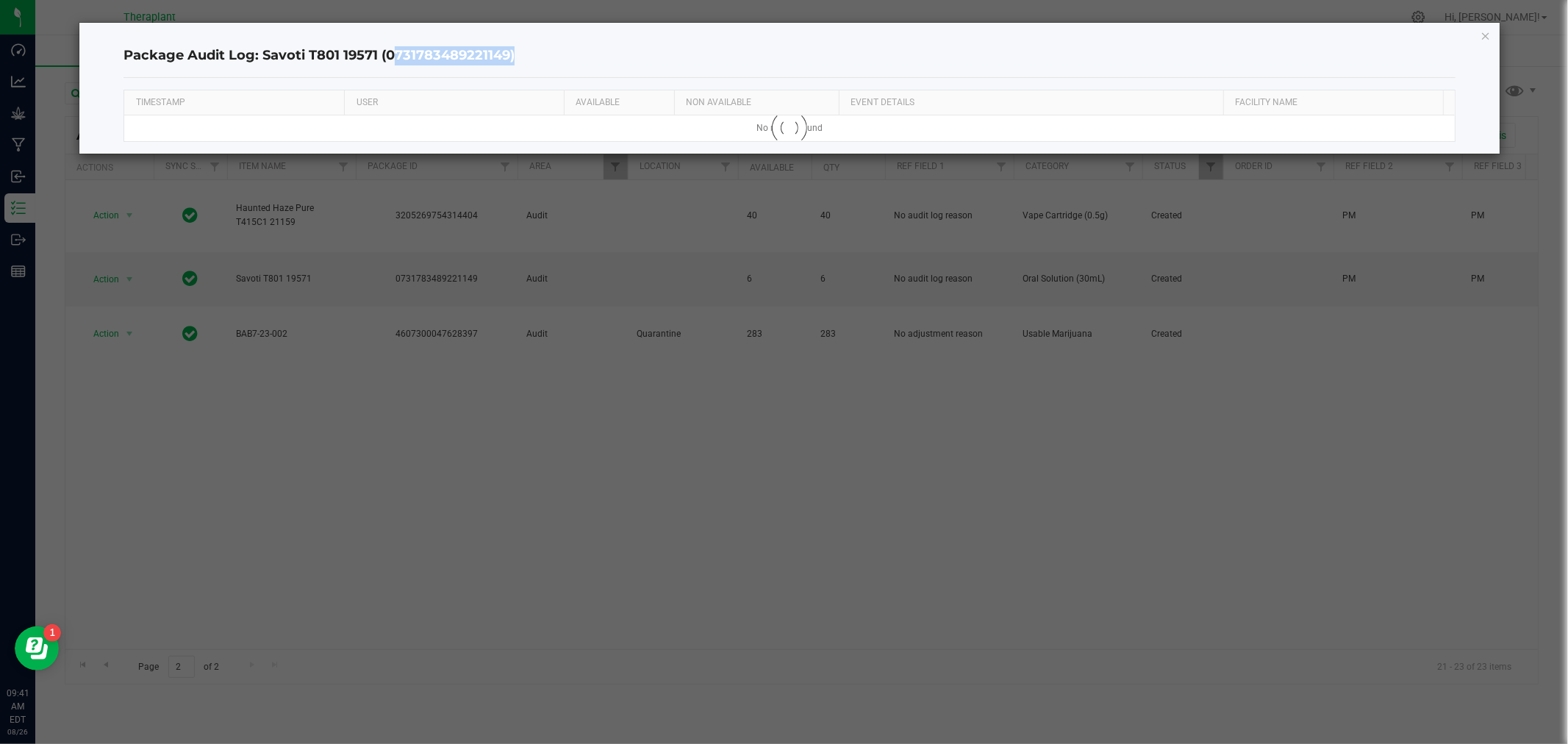
drag, startPoint x: 510, startPoint y: 54, endPoint x: 387, endPoint y: 64, distance: 123.4
click at [387, 64] on h4 "Package Audit Log: Savoti T801 19571 (0731783489221149)" at bounding box center [789, 55] width 1331 height 19
copy h4 "0731783489221149"
click at [477, 57] on h4 "Package Audit Log: Savoti T801 19571 (0731783489221149)" at bounding box center [789, 55] width 1331 height 19
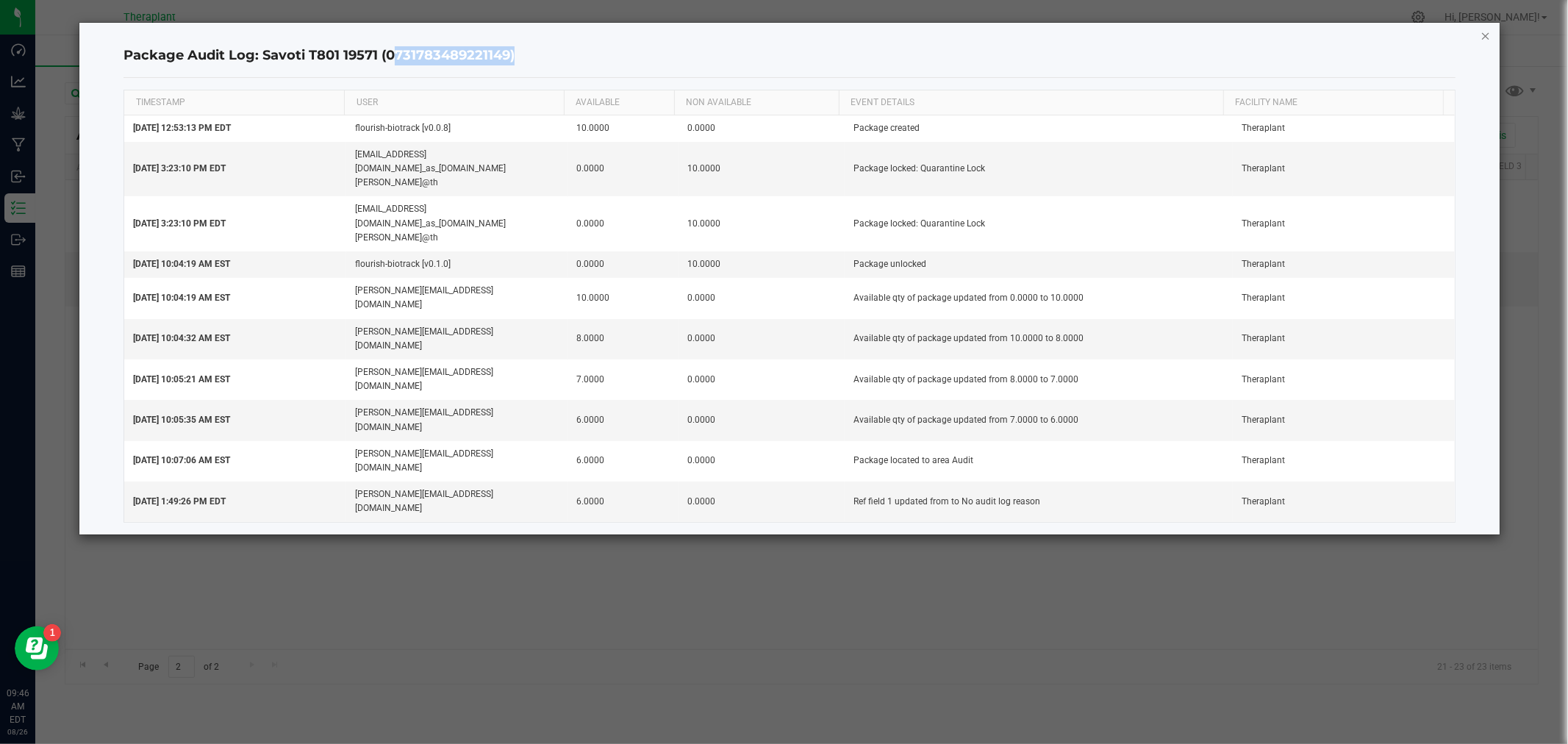
click at [1482, 34] on icon "button" at bounding box center [1486, 36] width 10 height 18
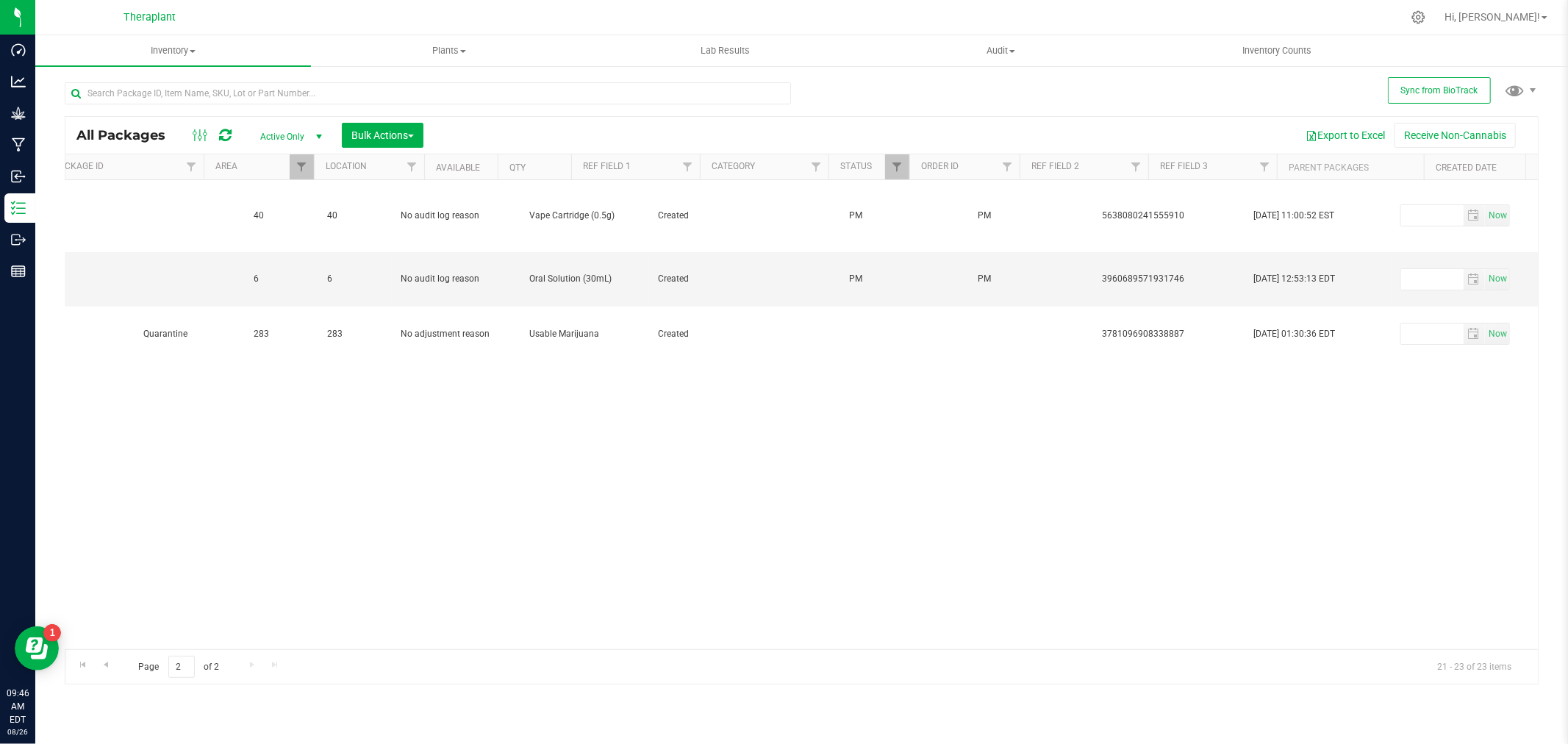
scroll to position [0, 496]
drag, startPoint x: 1187, startPoint y: 270, endPoint x: 1107, endPoint y: 275, distance: 80.2
copy tr "3960689571931746"
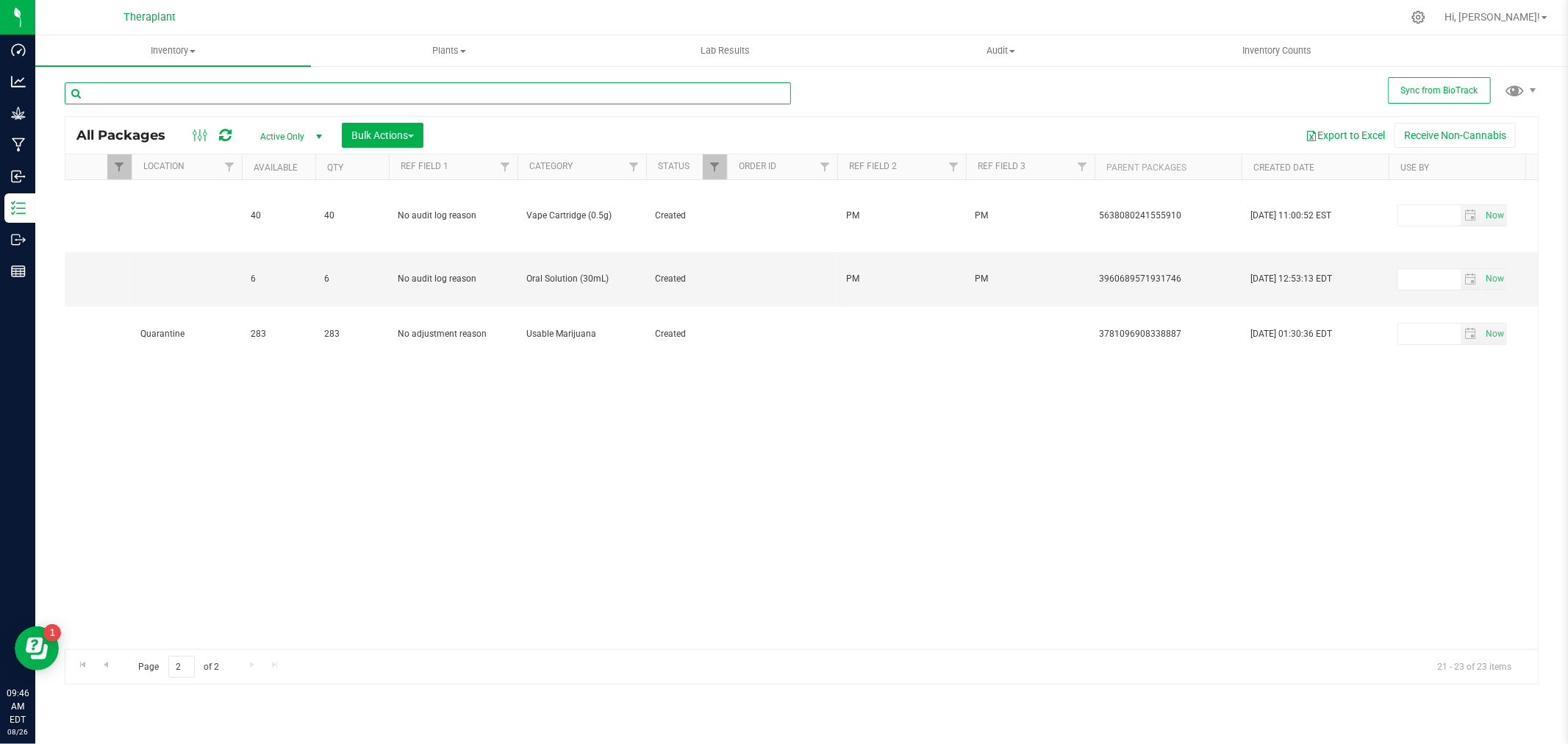
click at [169, 96] on input "text" at bounding box center [427, 93] width 726 height 22
paste input "3960689571931746"
type input "3960689571931746"
click at [312, 130] on span "select" at bounding box center [318, 137] width 19 height 21
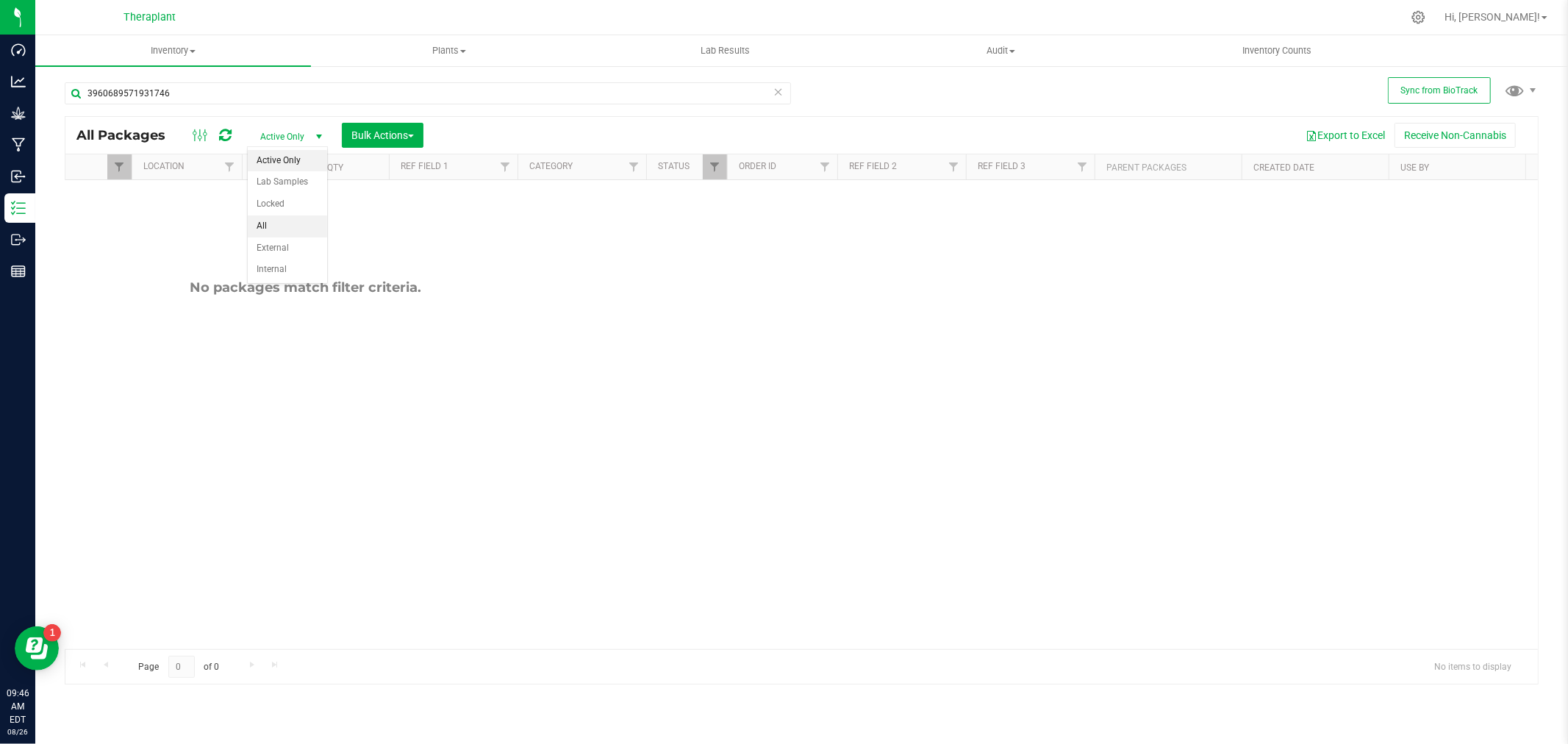
click at [264, 226] on li "All" at bounding box center [287, 226] width 79 height 22
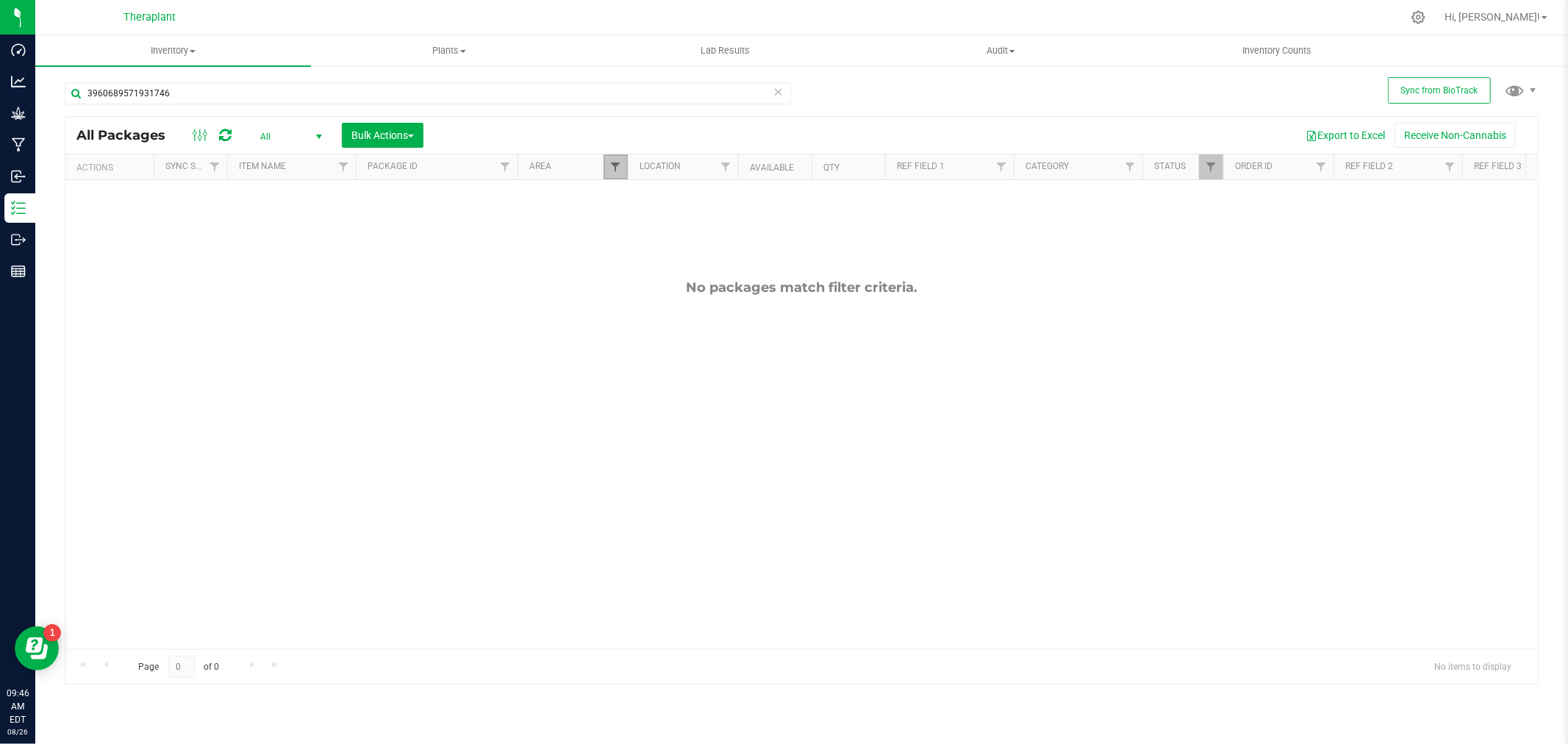
click at [614, 172] on span "Filter" at bounding box center [615, 167] width 12 height 12
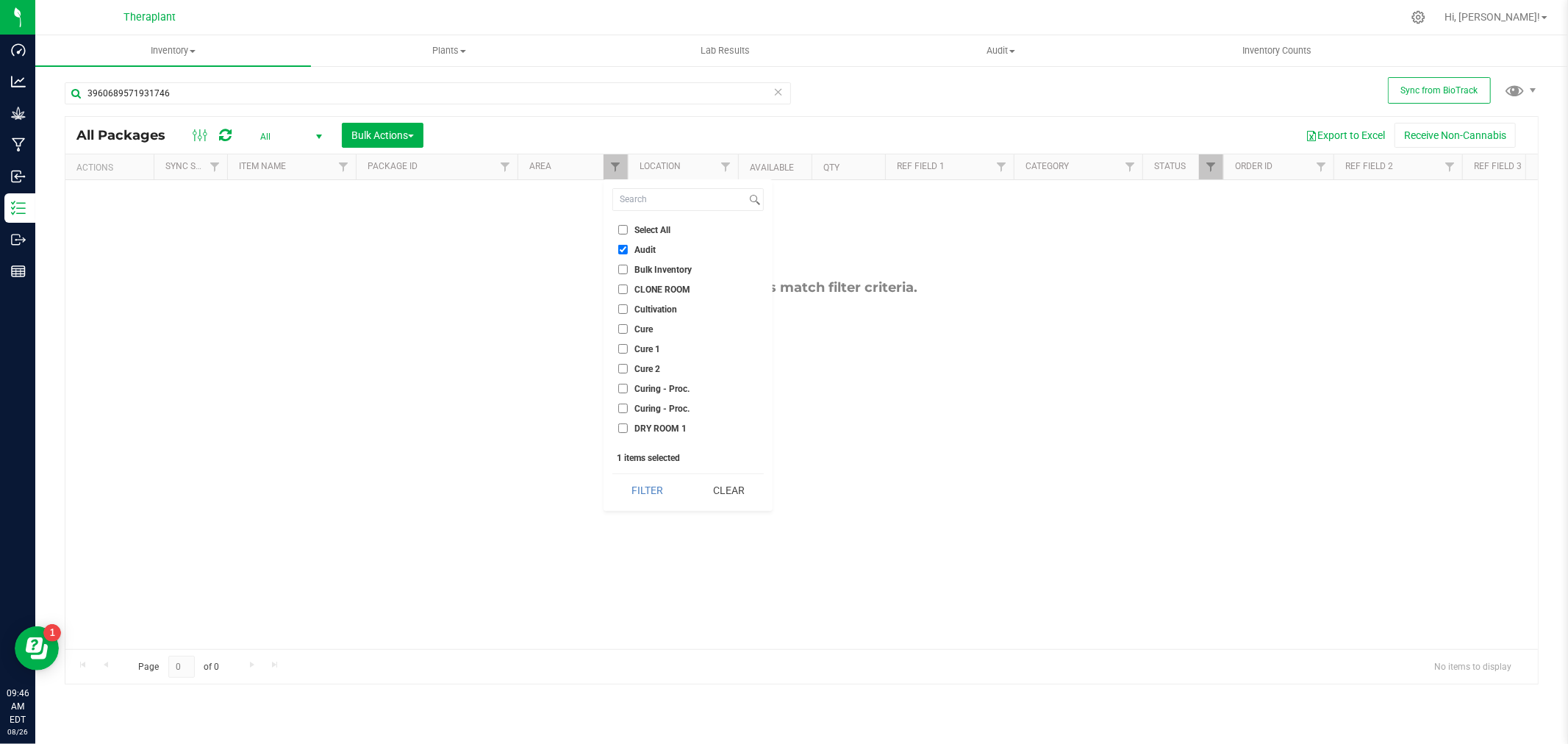
click at [623, 232] on input "Select All" at bounding box center [623, 230] width 10 height 10
checkbox input "true"
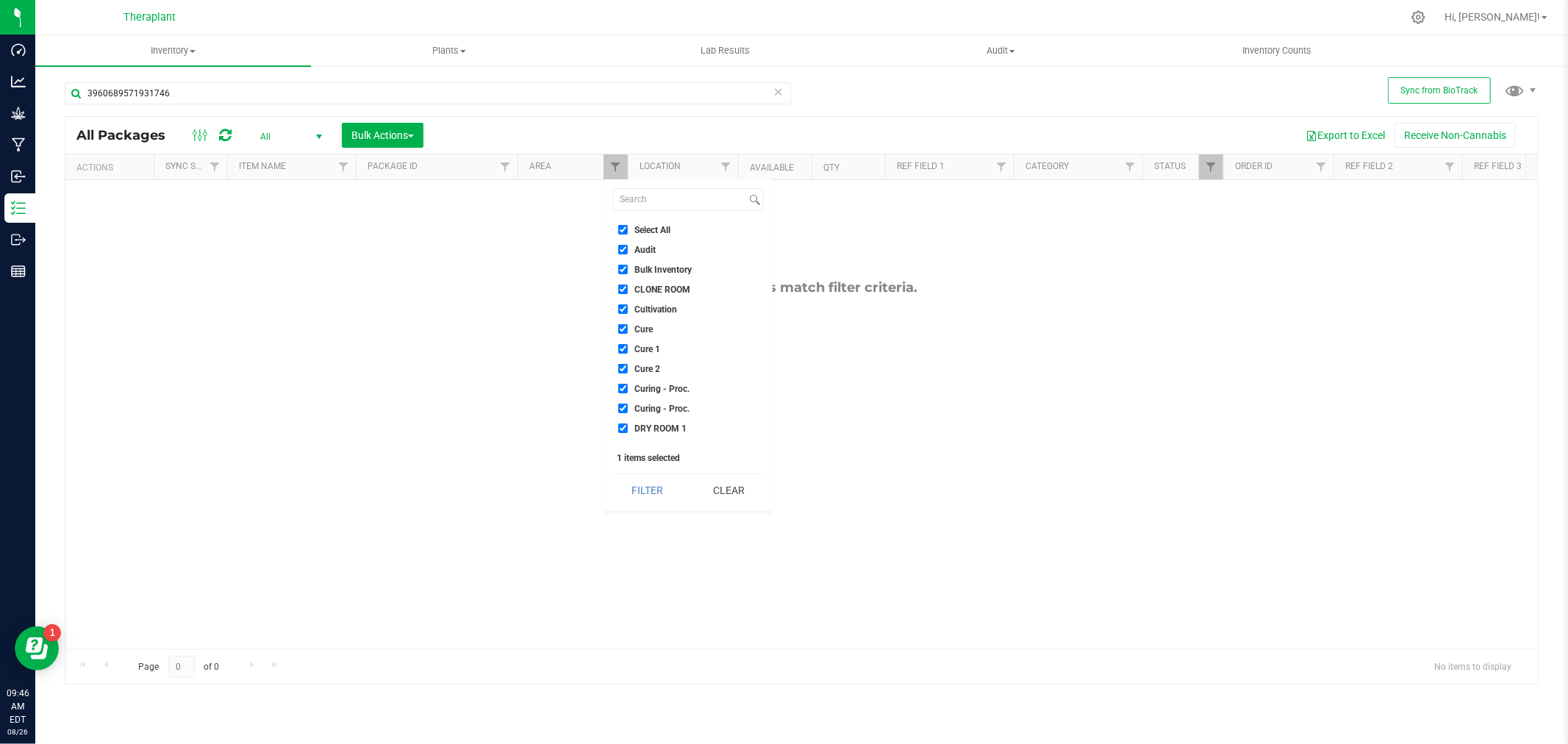
checkbox input "true"
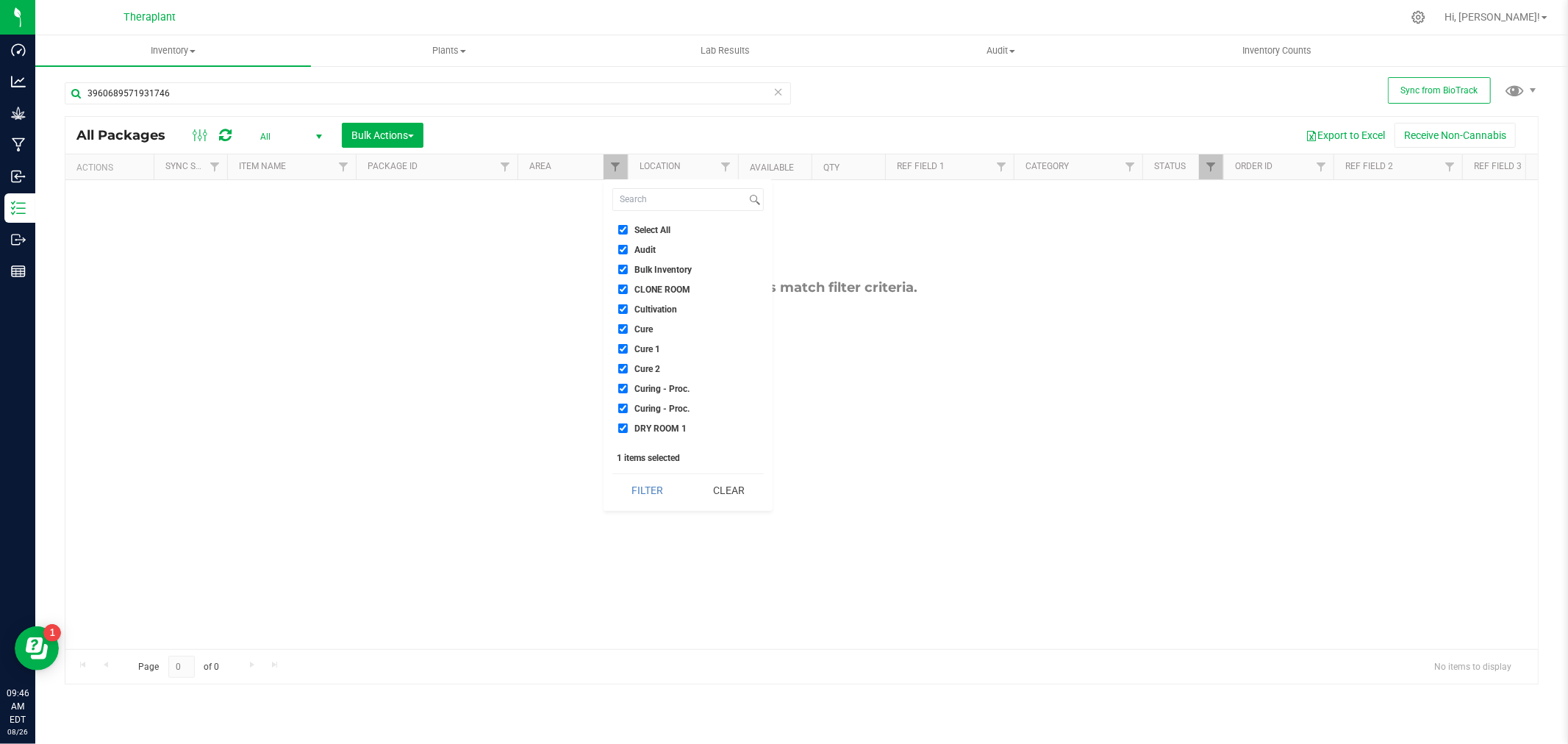
checkbox input "true"
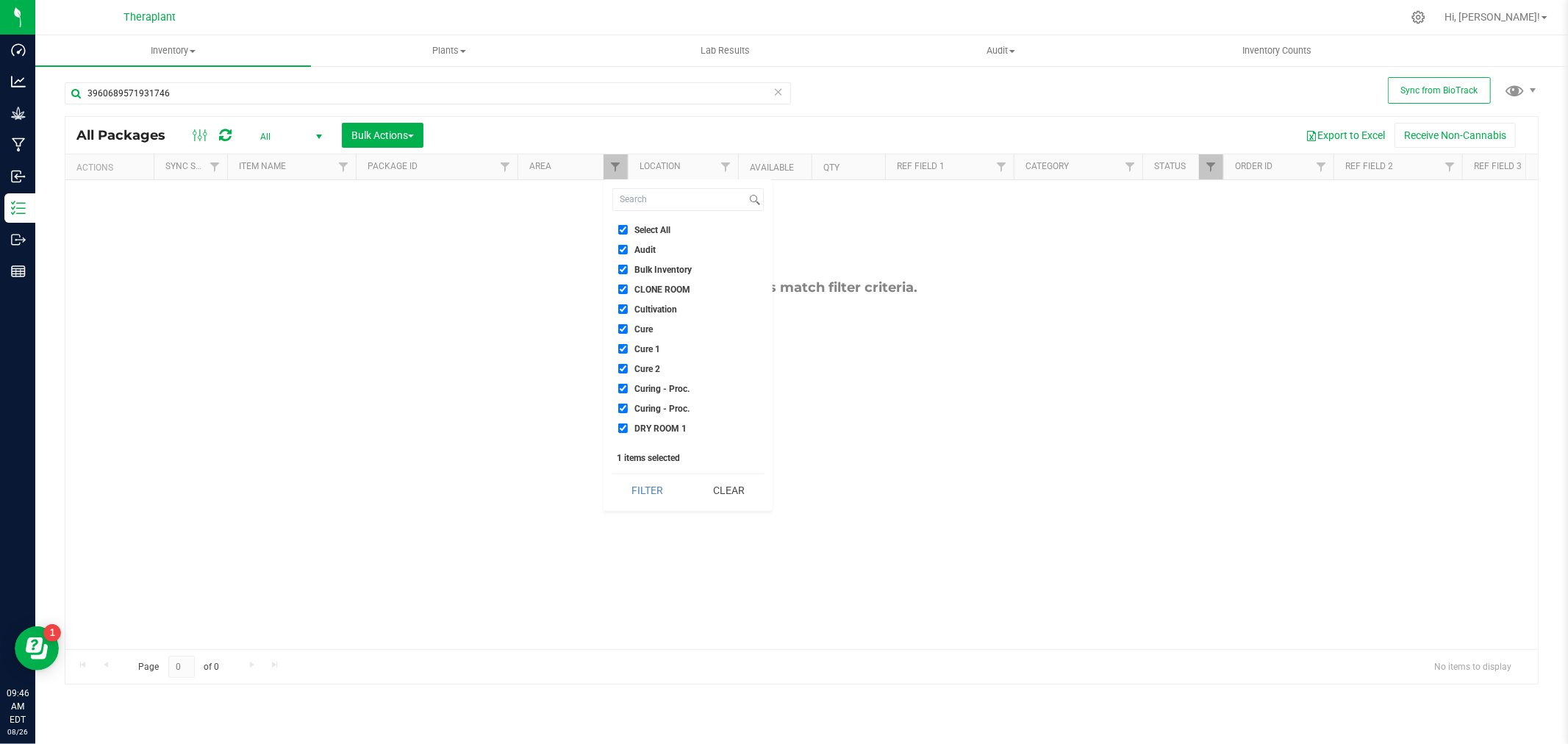
checkbox input "true"
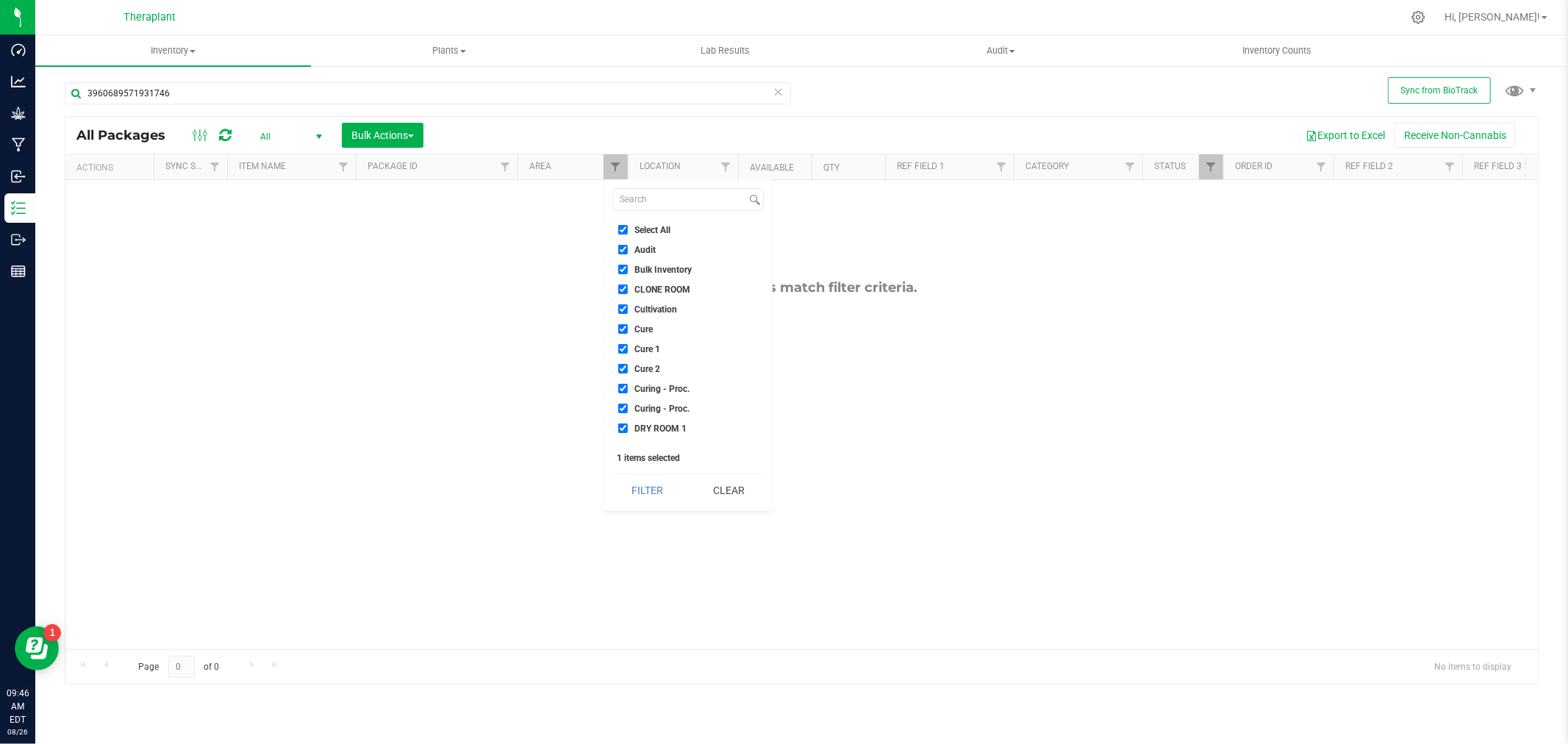
checkbox input "true"
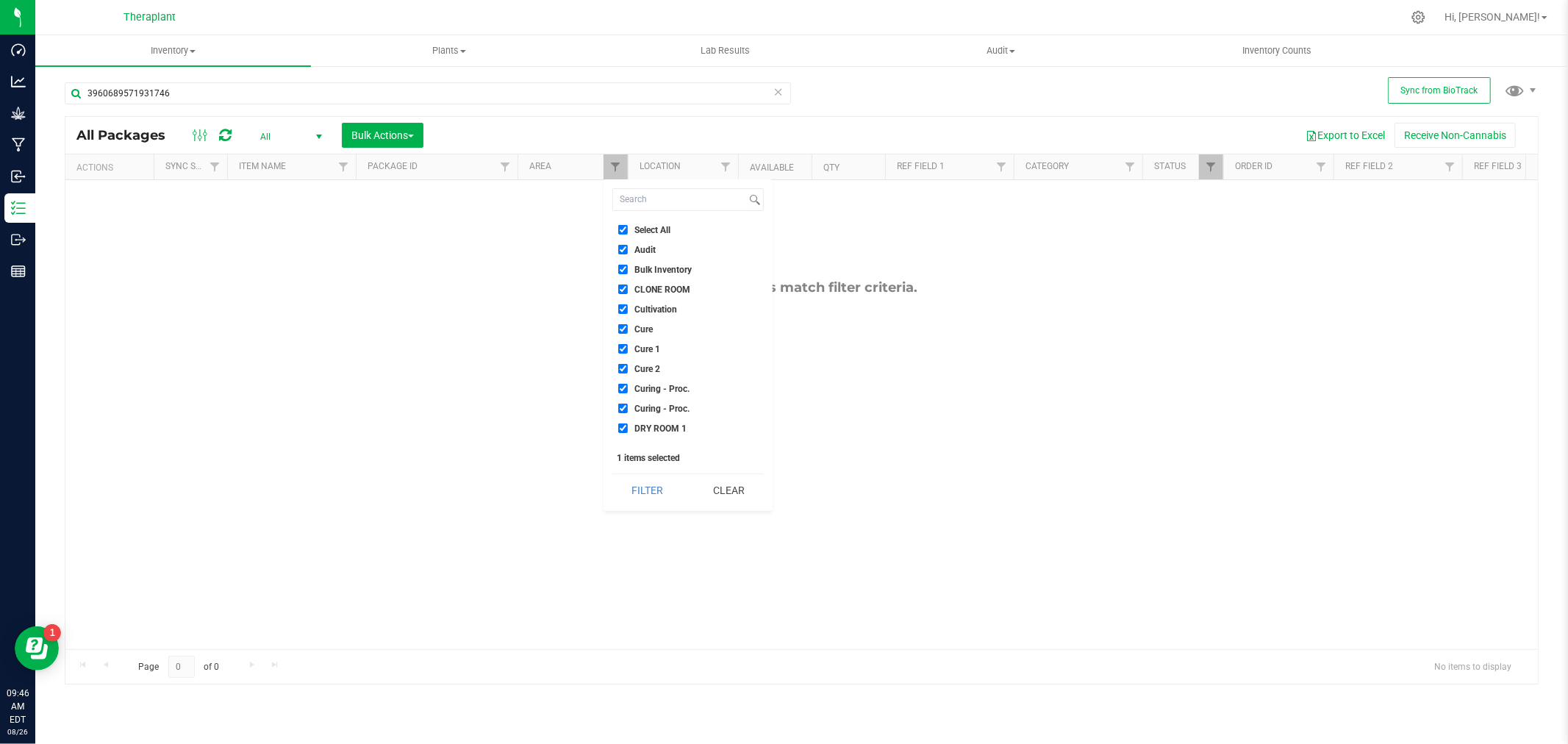
checkbox input "true"
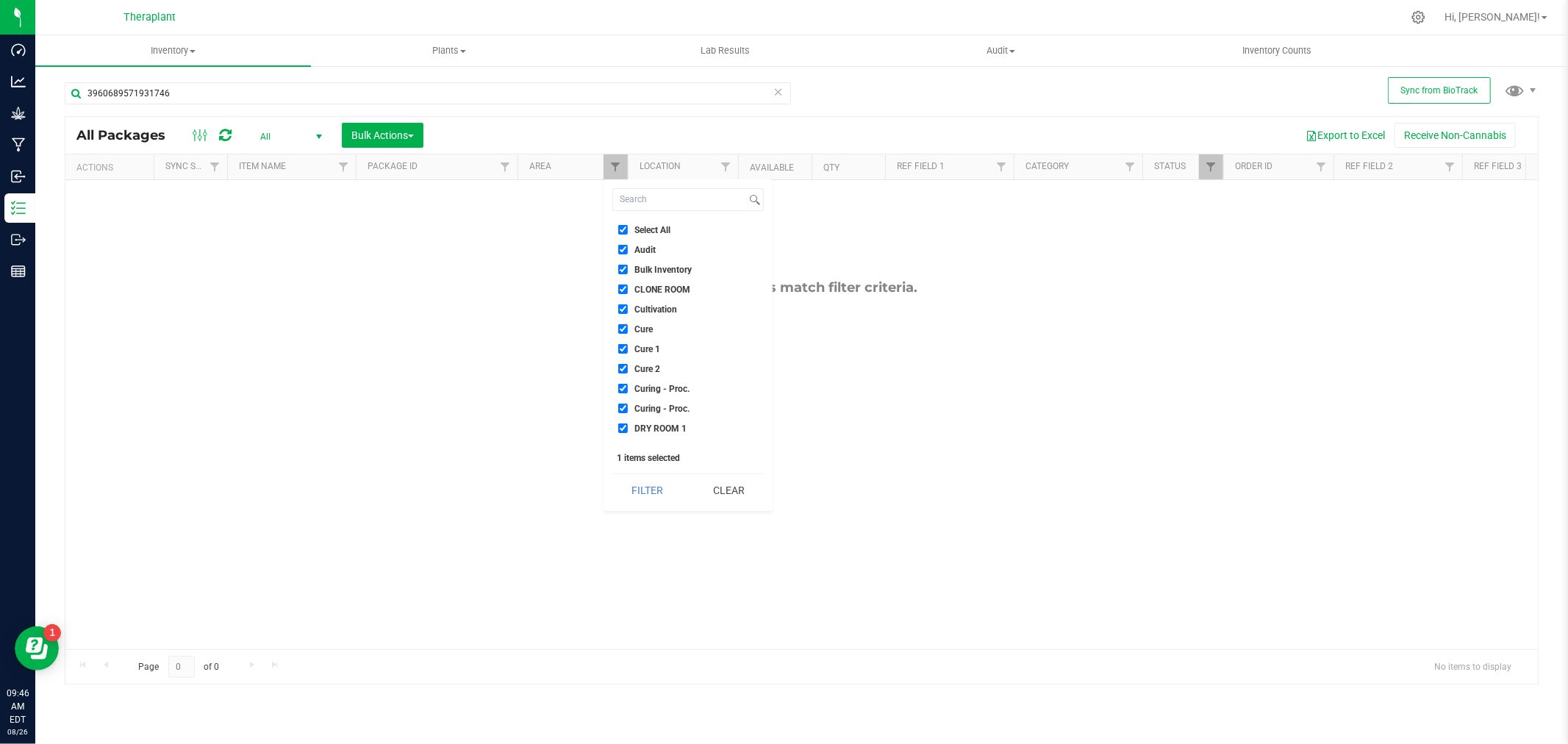
checkbox input "true"
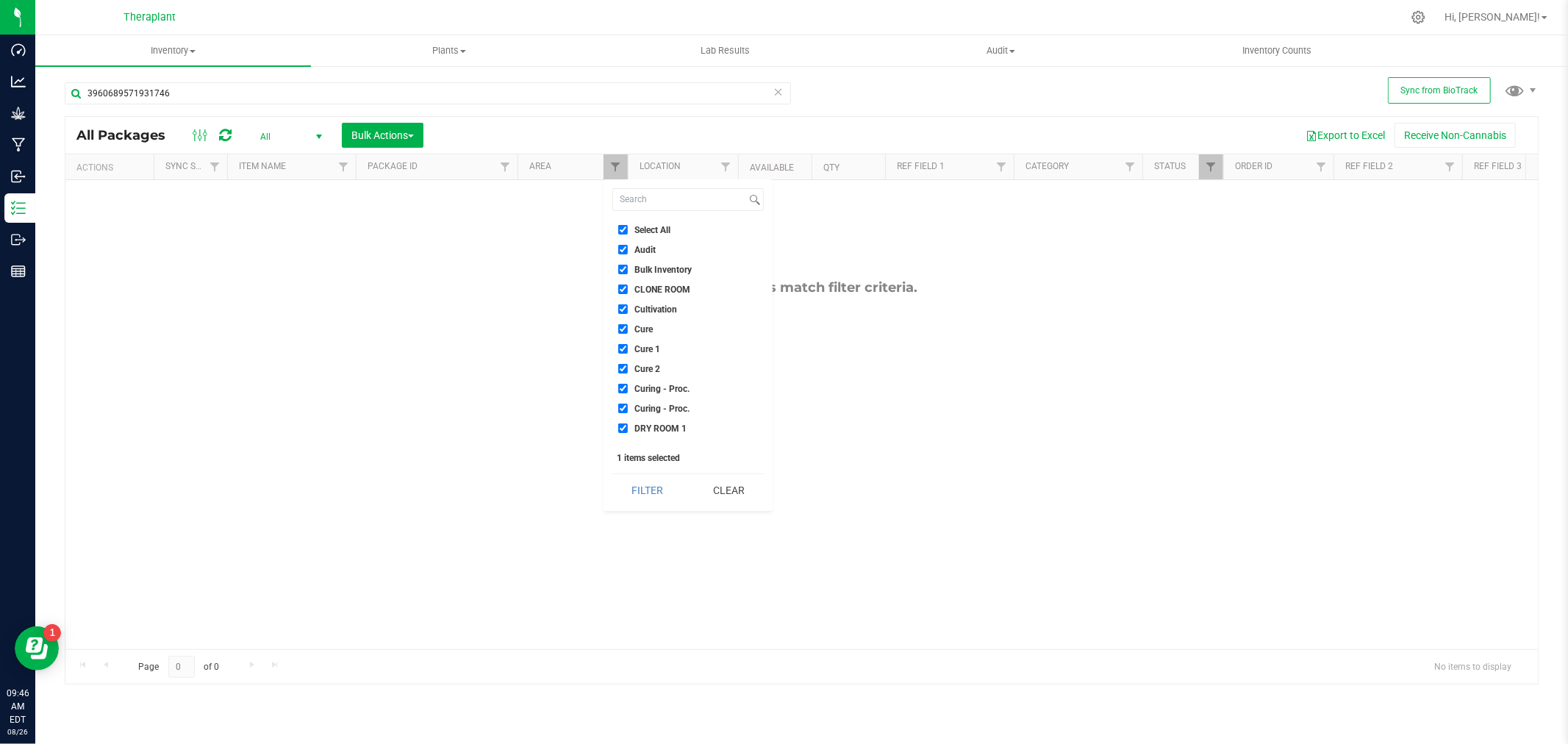
checkbox input "true"
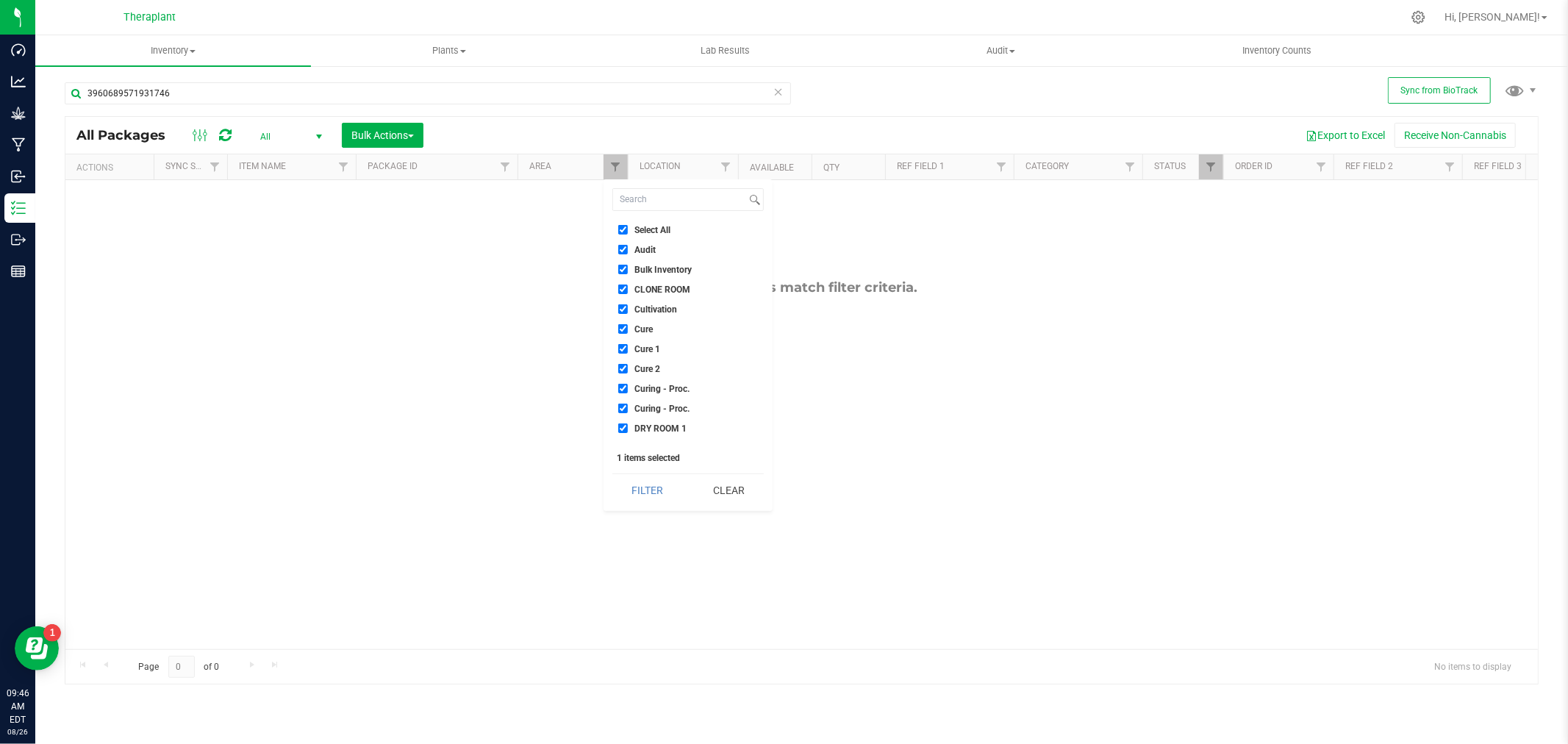
checkbox input "true"
click at [640, 494] on button "Filter" at bounding box center [647, 490] width 70 height 33
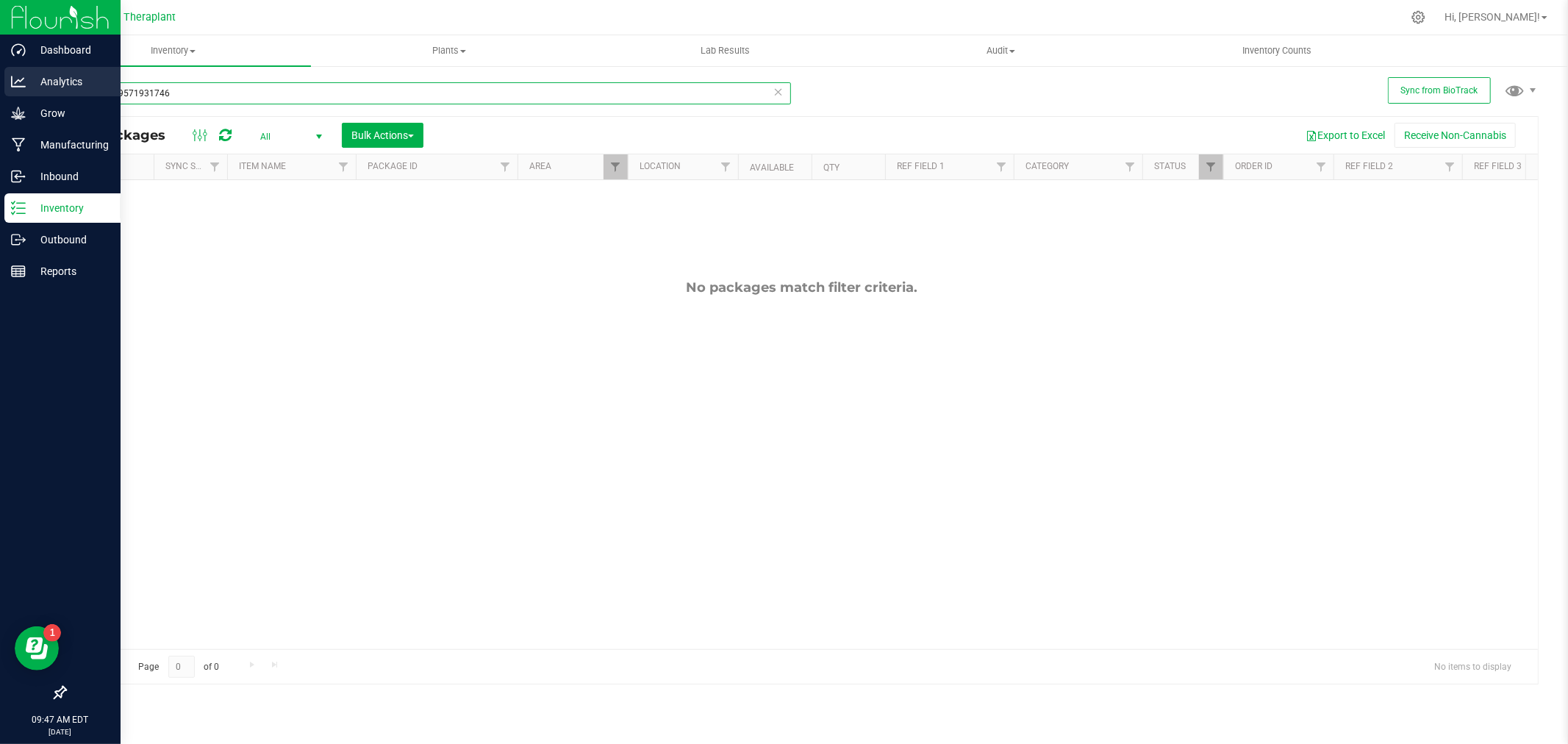
drag, startPoint x: 206, startPoint y: 90, endPoint x: 31, endPoint y: 93, distance: 175.0
click at [31, 92] on div "Dashboard Analytics Grow Manufacturing Inbound Inventory Outbound Reports 09:47…" at bounding box center [784, 372] width 1568 height 744
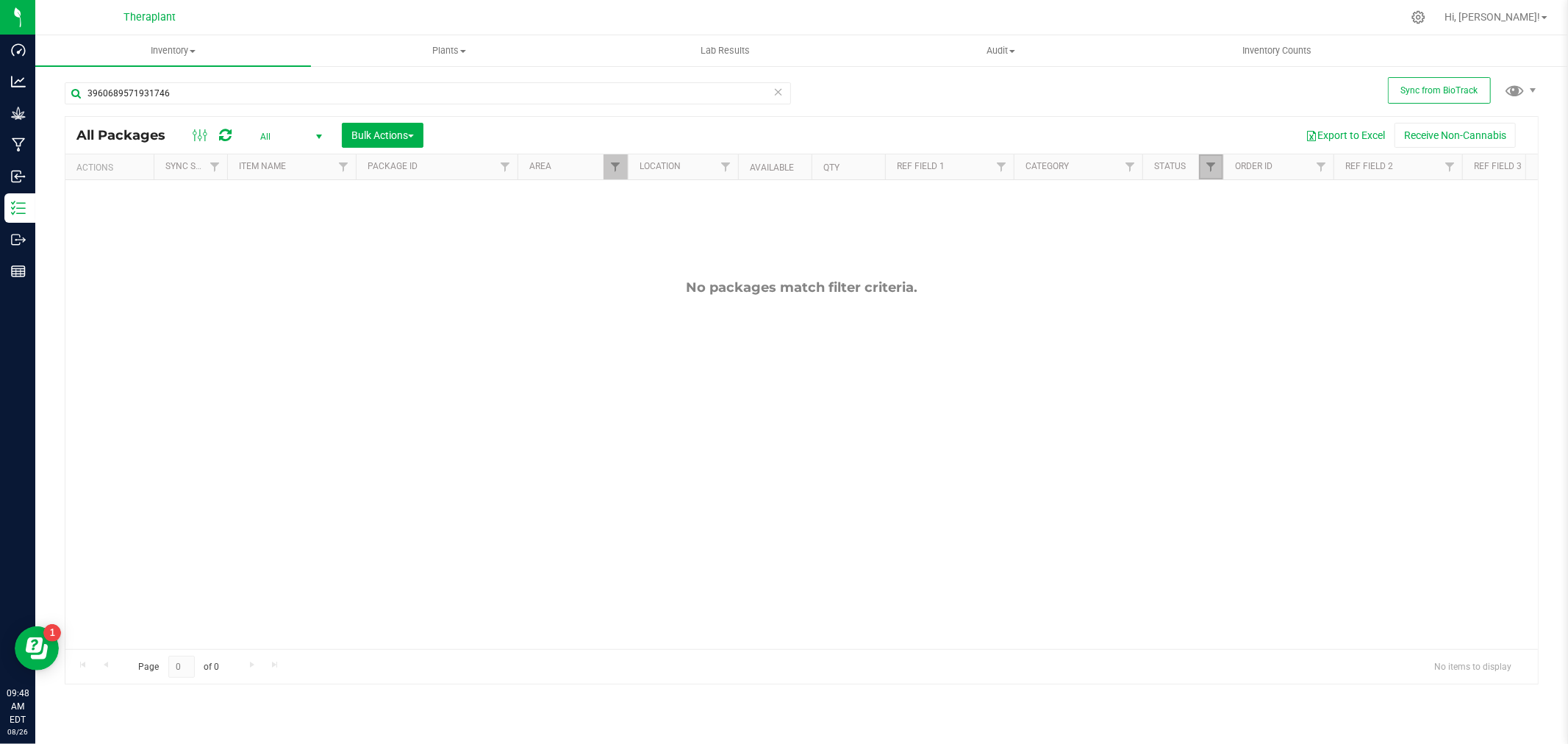
click at [1218, 166] on link "Filter" at bounding box center [1211, 166] width 24 height 25
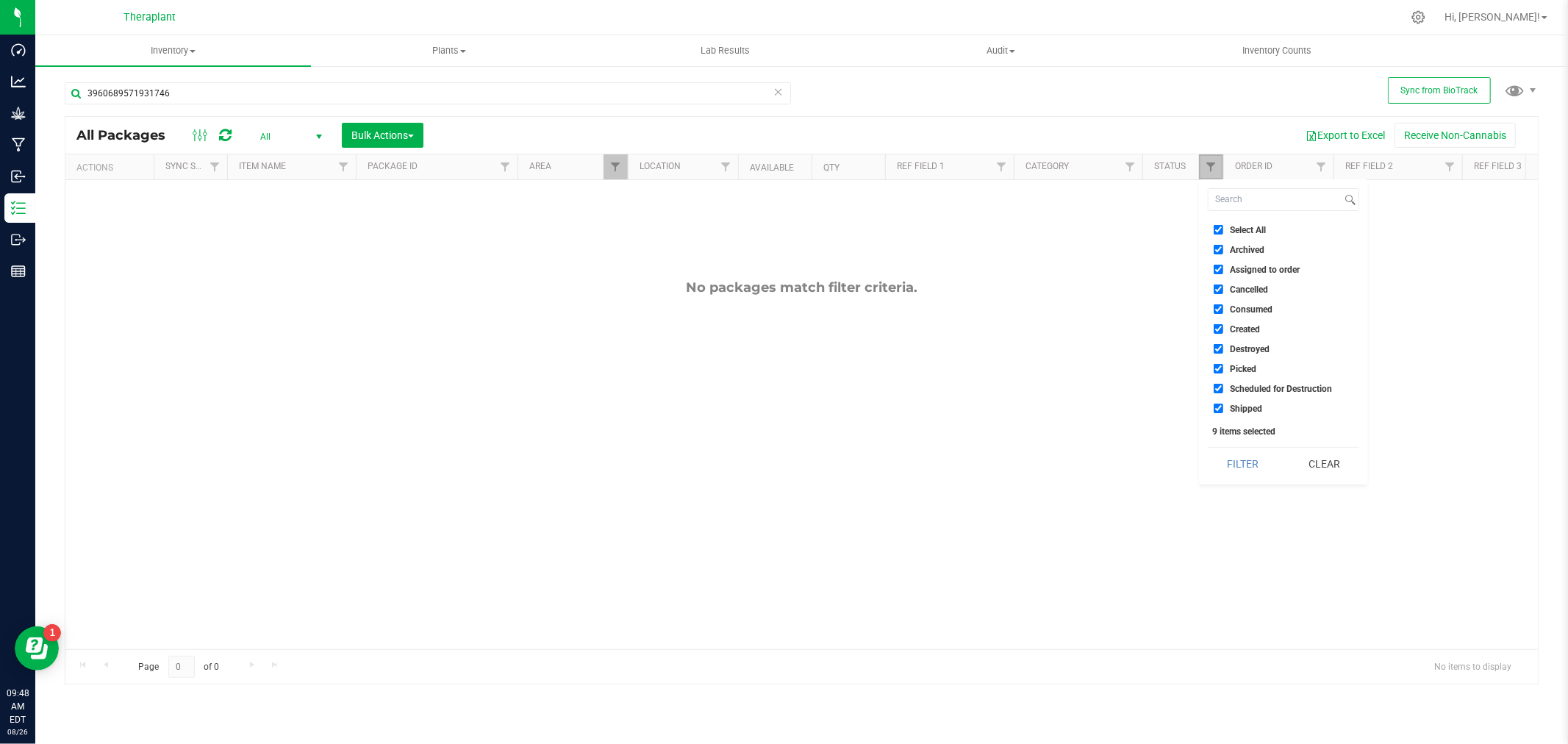
click at [1218, 166] on link "Filter" at bounding box center [1211, 166] width 24 height 25
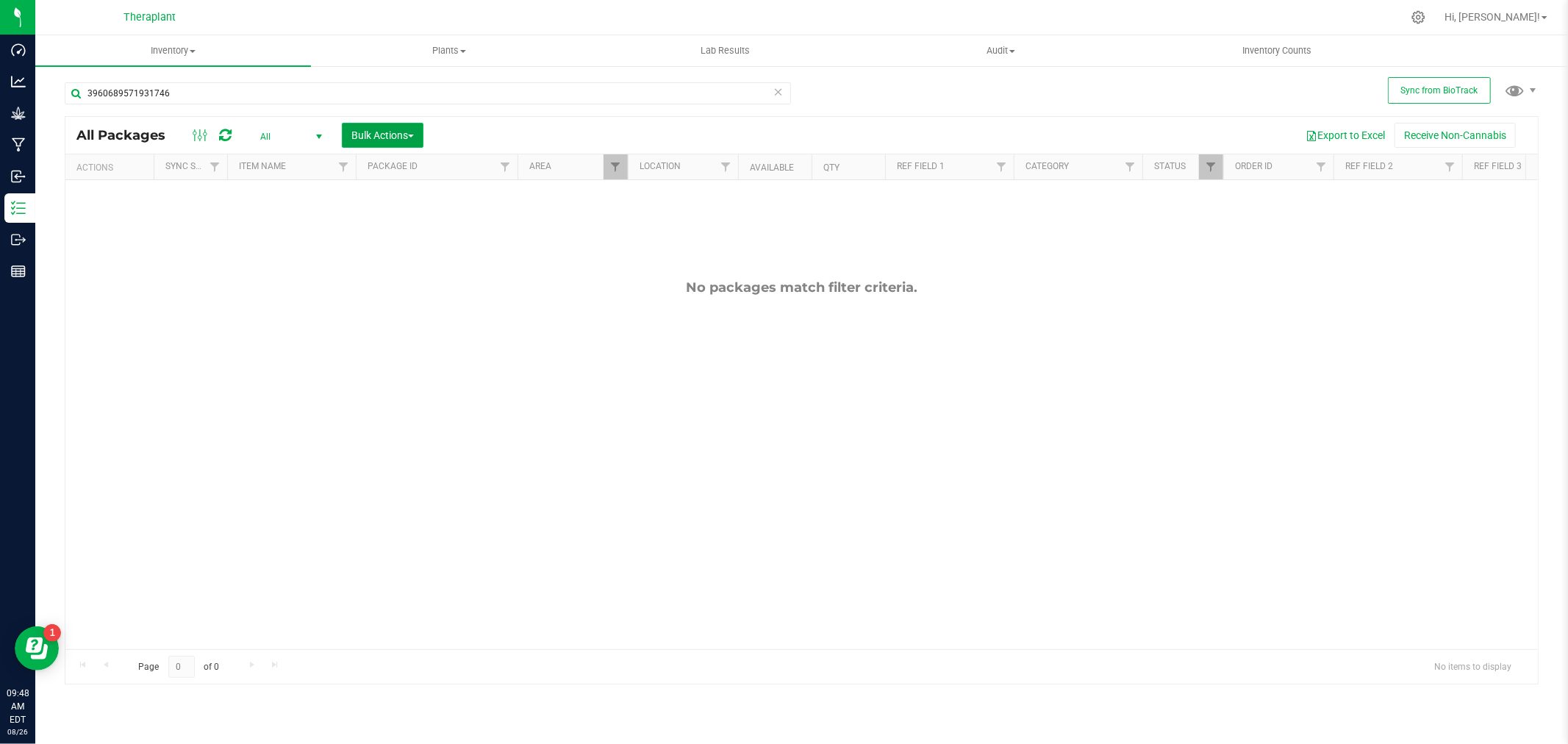
click at [421, 136] on button "Bulk Actions" at bounding box center [382, 135] width 81 height 25
click at [612, 170] on span "Filter" at bounding box center [615, 167] width 12 height 12
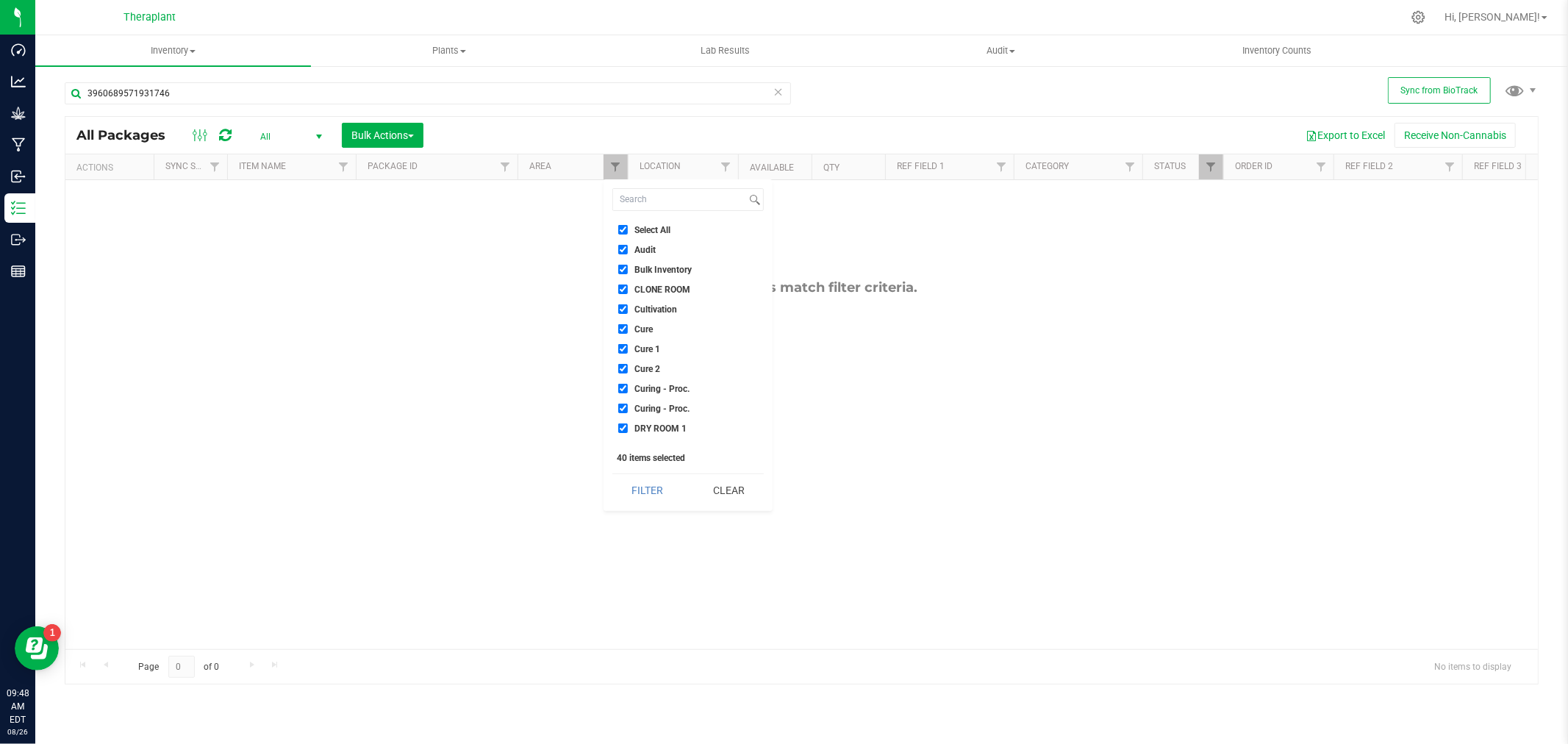
click at [226, 130] on icon at bounding box center [225, 135] width 13 height 15
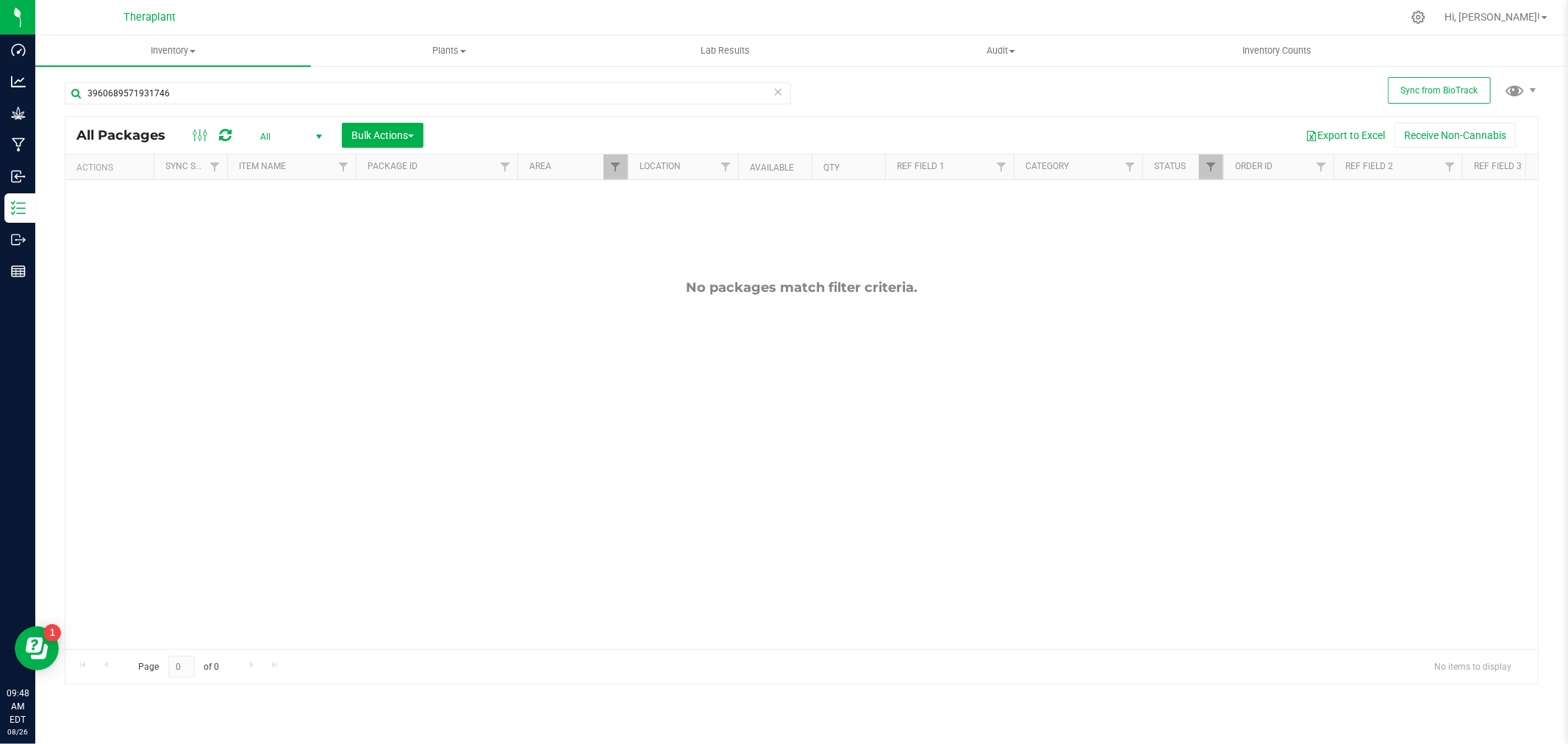
click at [1221, 164] on div at bounding box center [1223, 167] width 7 height 26
click at [1210, 165] on span "Filter" at bounding box center [1210, 167] width 12 height 12
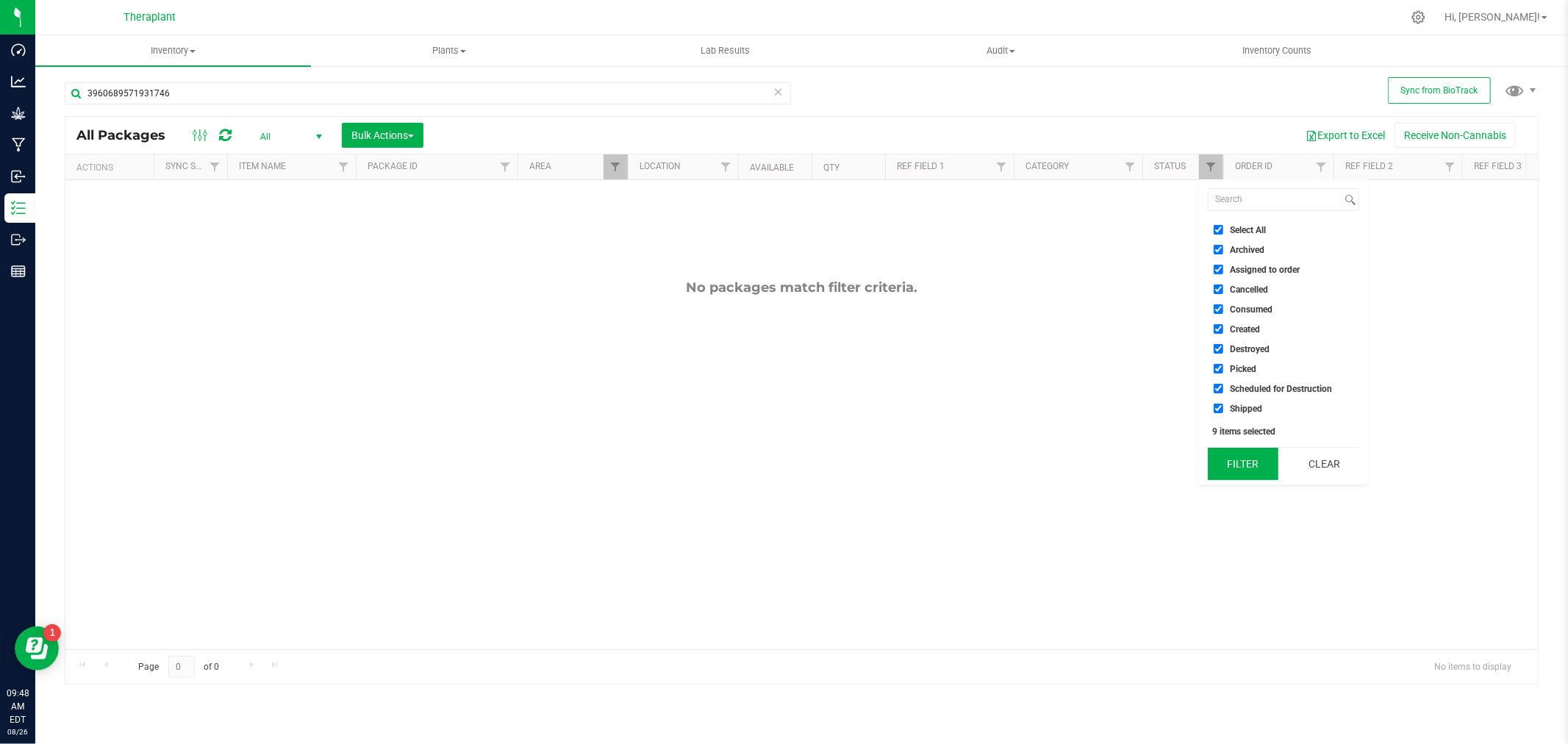
click at [1246, 469] on button "Filter" at bounding box center [1242, 464] width 70 height 33
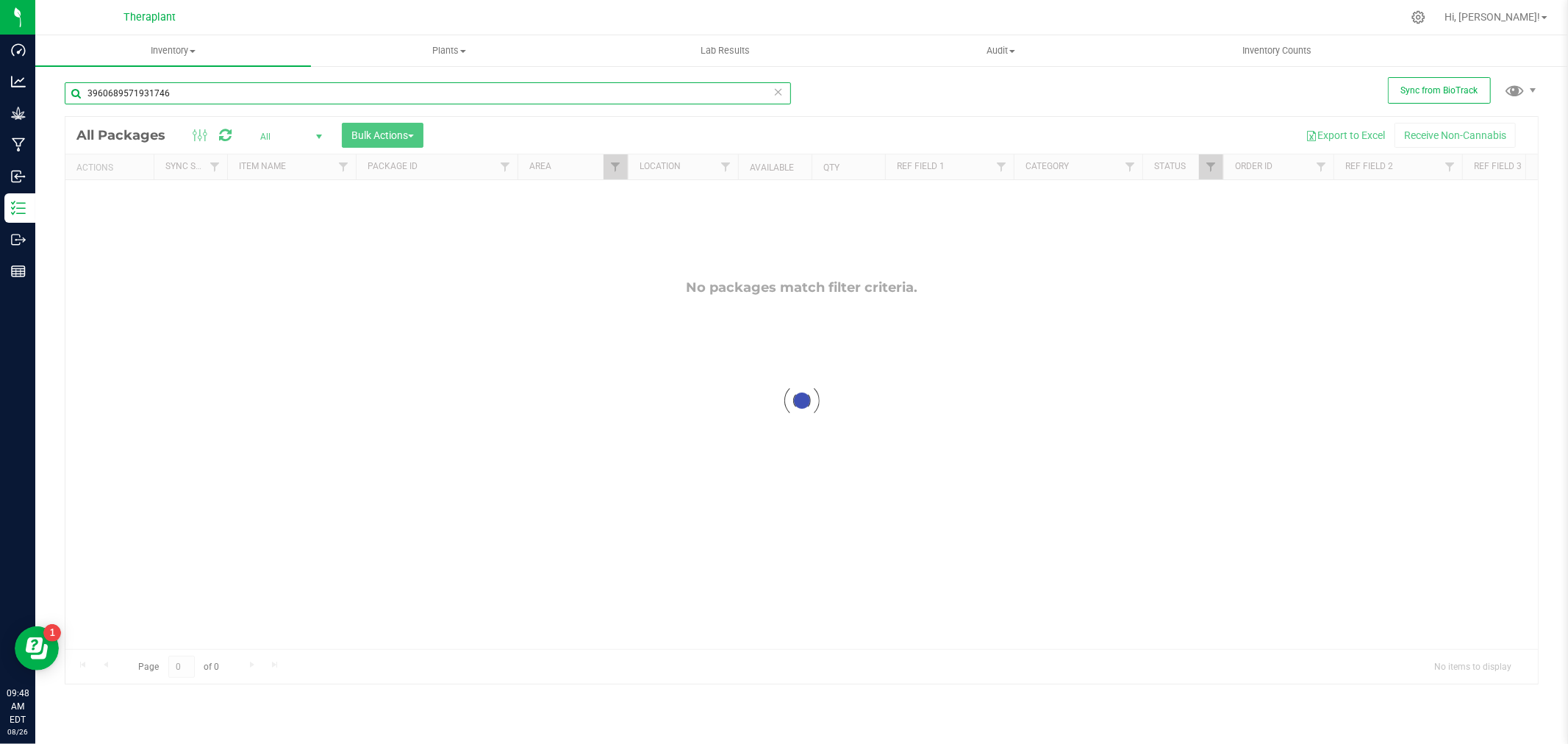
click at [87, 93] on input "3960689571931746" at bounding box center [427, 93] width 726 height 22
click at [192, 90] on input "3960689571931746" at bounding box center [427, 93] width 726 height 22
click at [133, 88] on input "3960689571931746" at bounding box center [427, 93] width 726 height 22
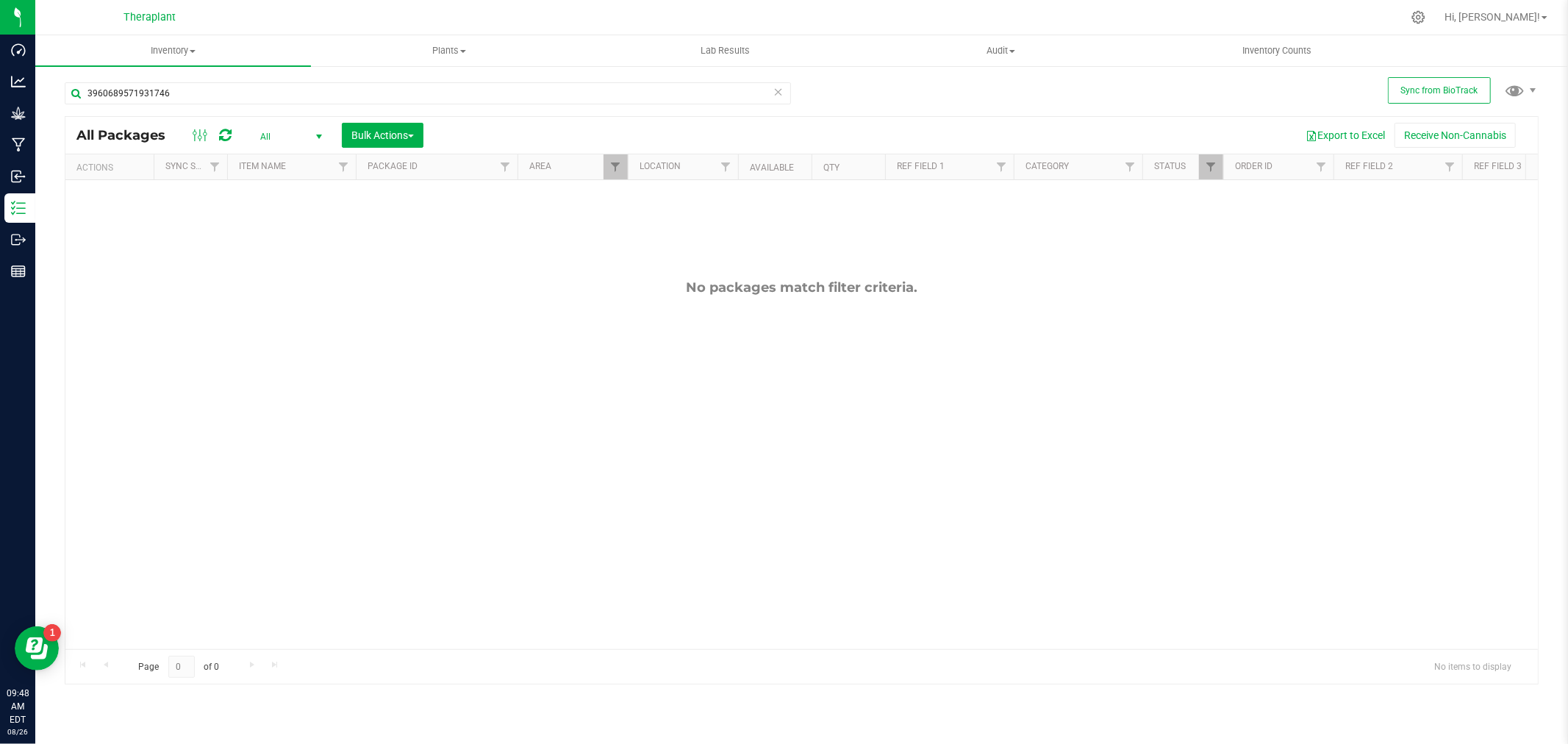
click at [256, 285] on div "No packages match filter criteria." at bounding box center [801, 287] width 1473 height 16
click at [410, 90] on input "3960689571931746" at bounding box center [427, 93] width 726 height 22
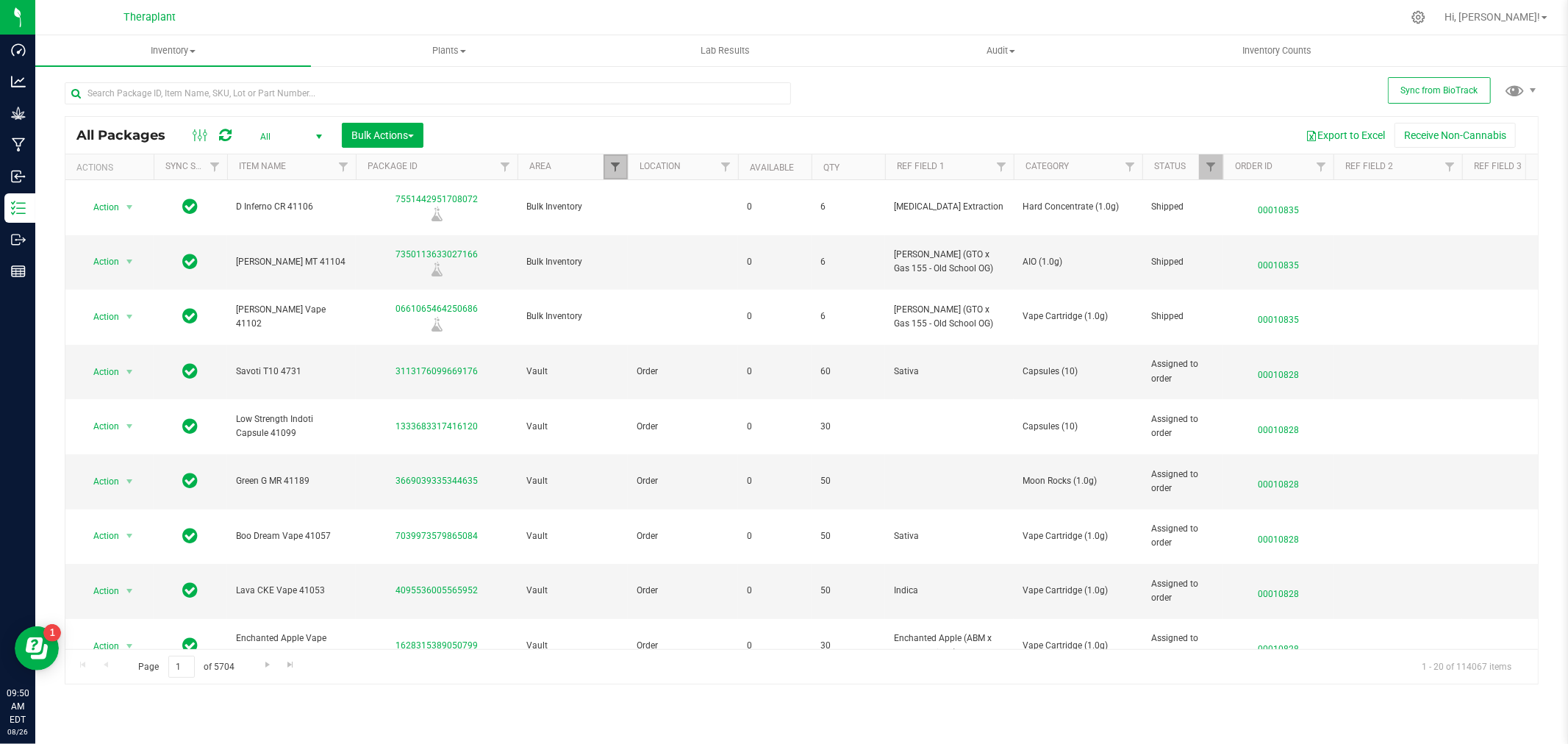
click at [620, 166] on span "Filter" at bounding box center [615, 167] width 12 height 12
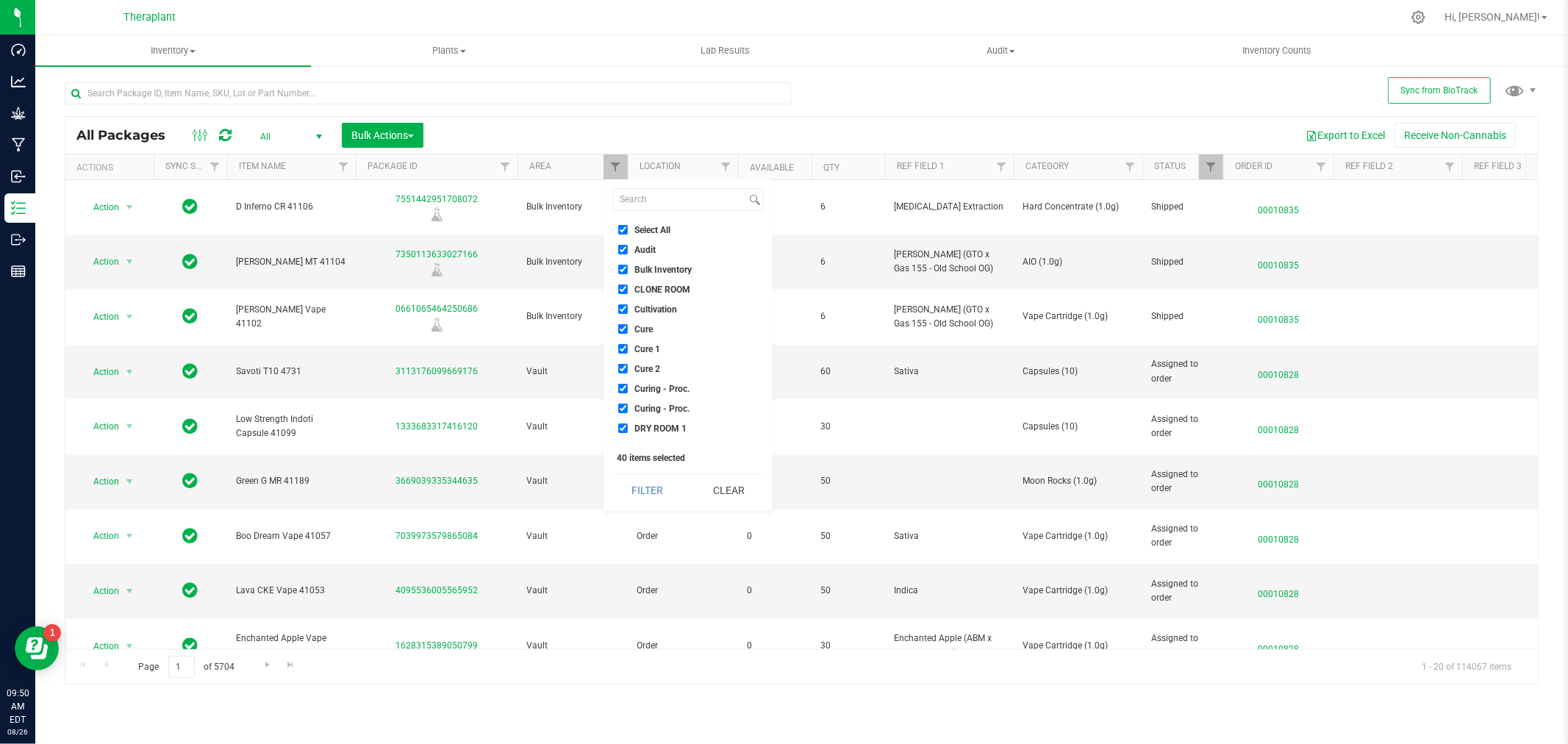
click at [626, 229] on input "Select All" at bounding box center [623, 230] width 10 height 10
checkbox input "false"
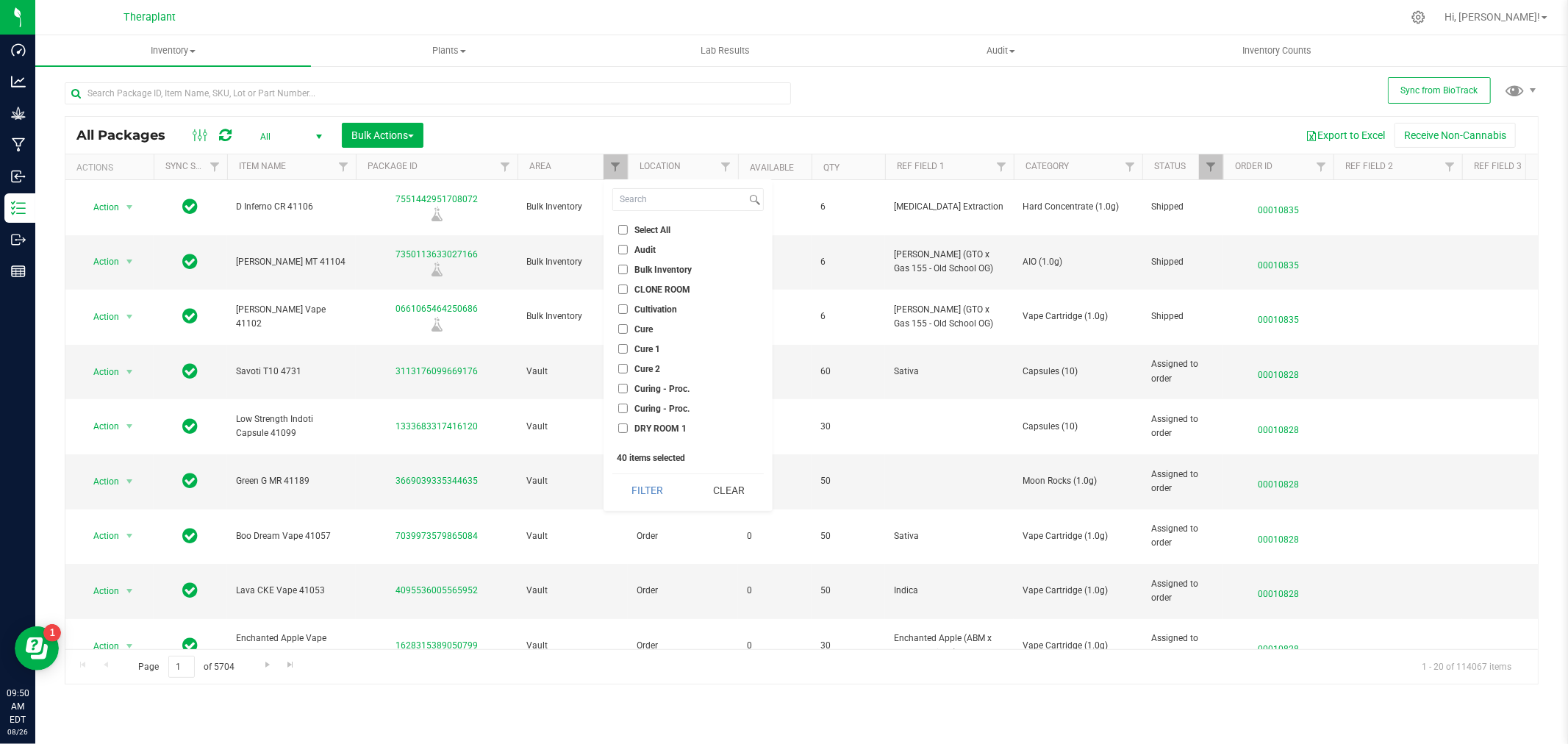
checkbox input "false"
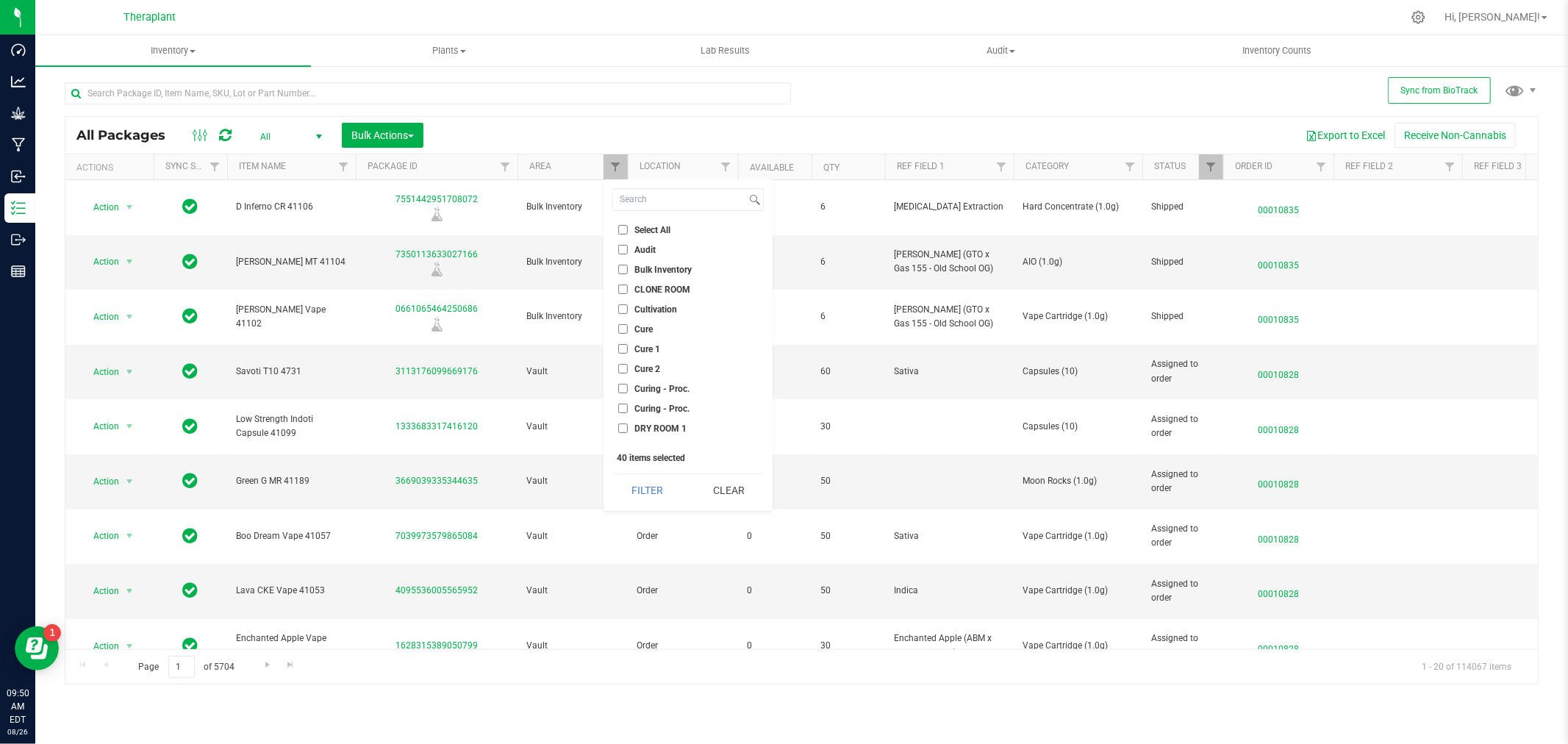
checkbox input "false"
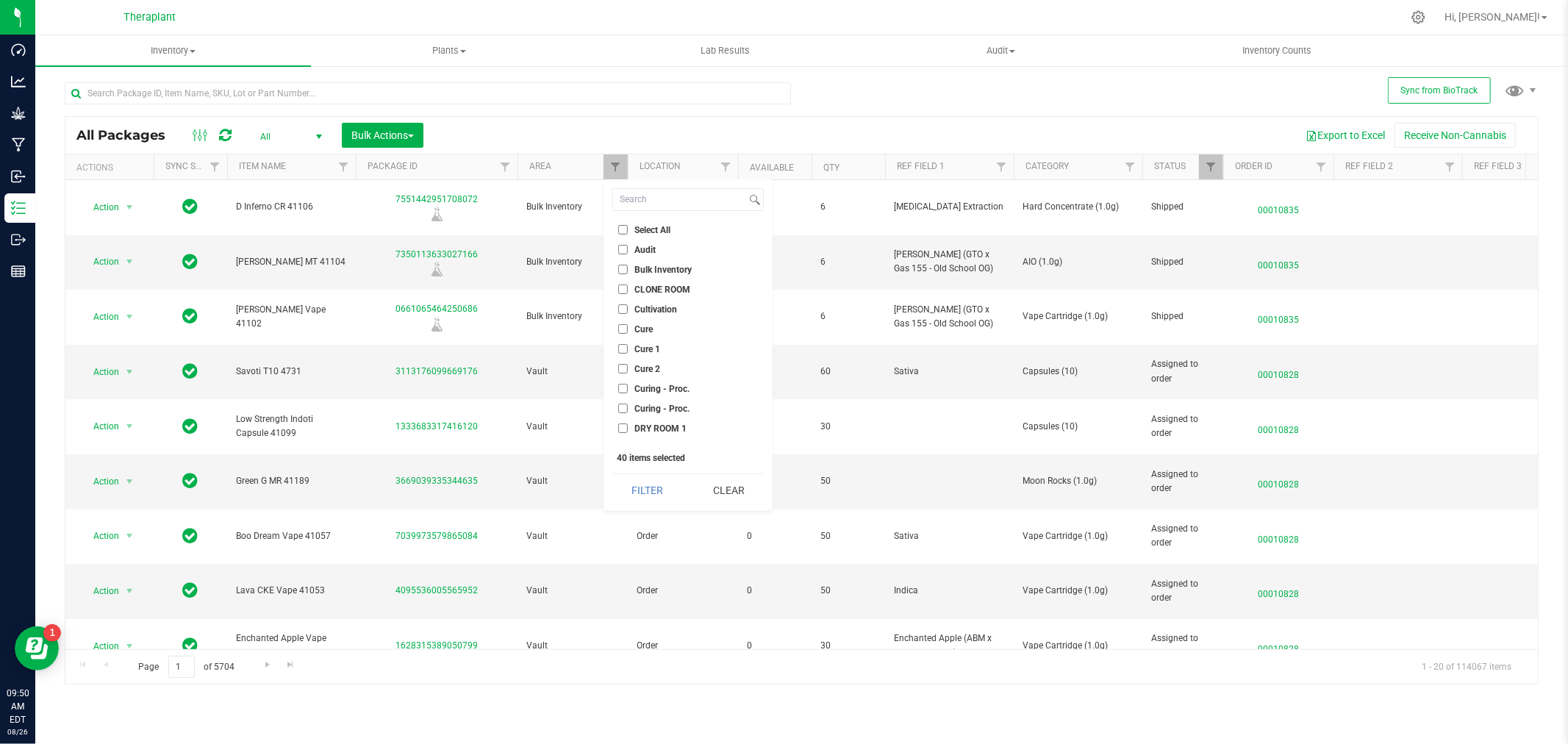
checkbox input "false"
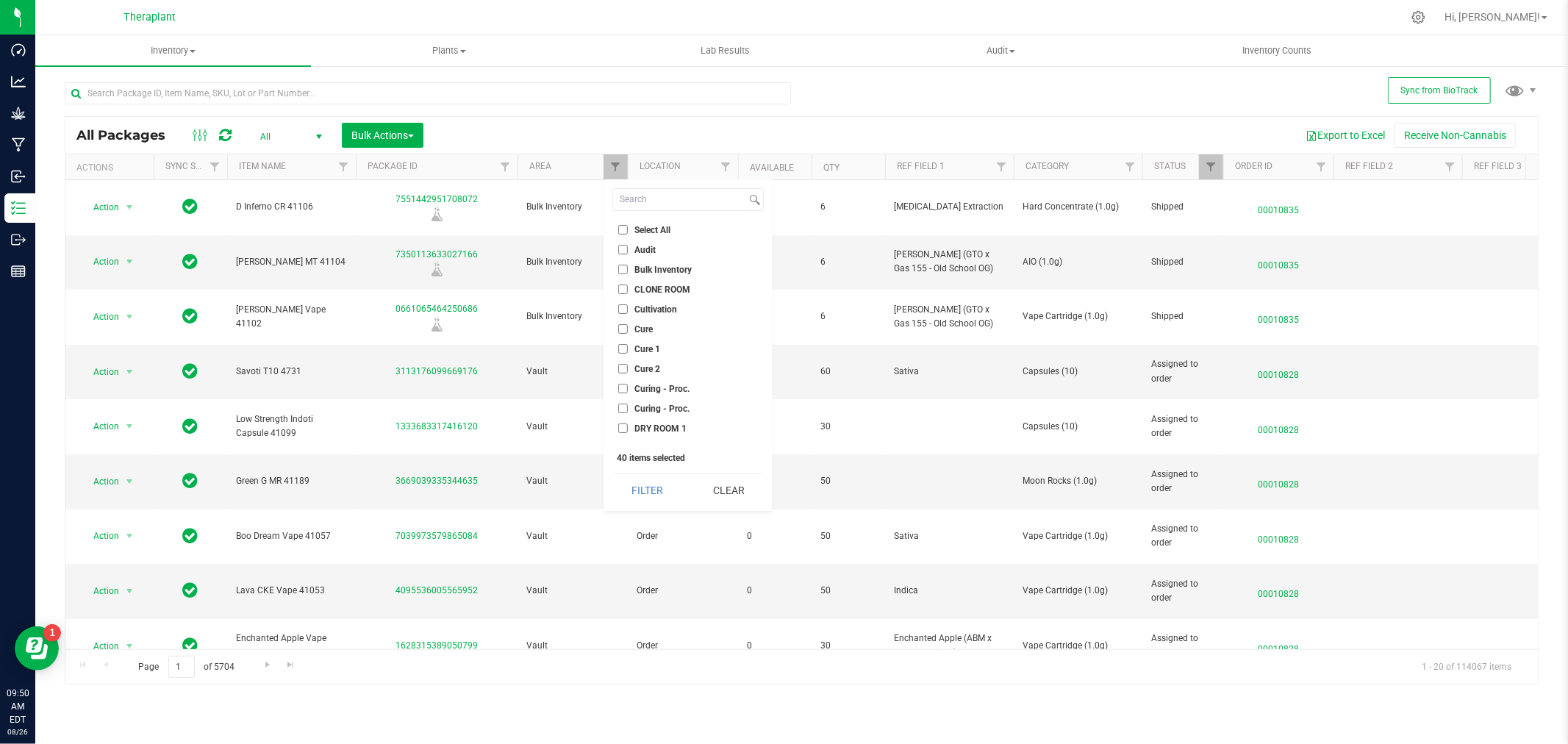
checkbox input "false"
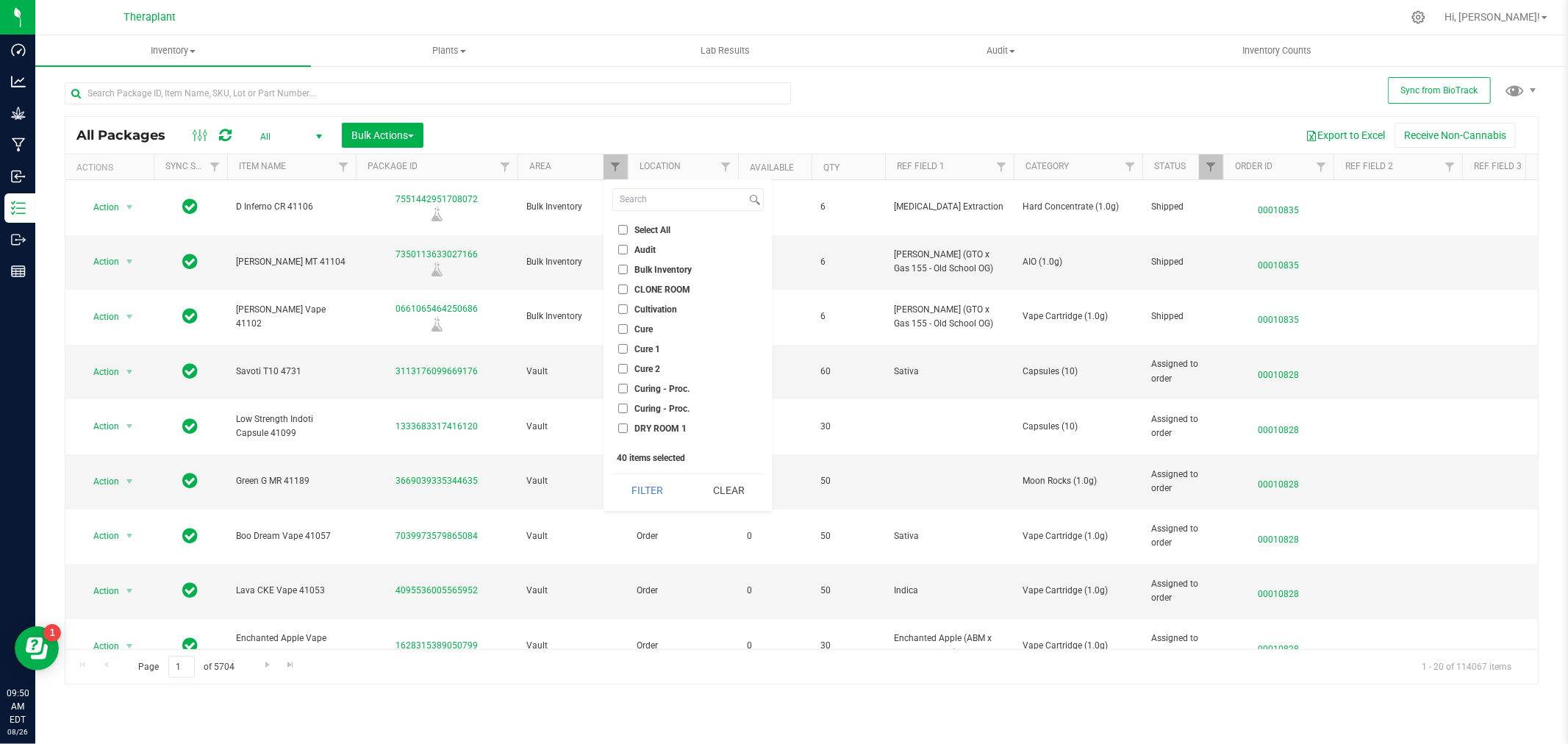
checkbox input "false"
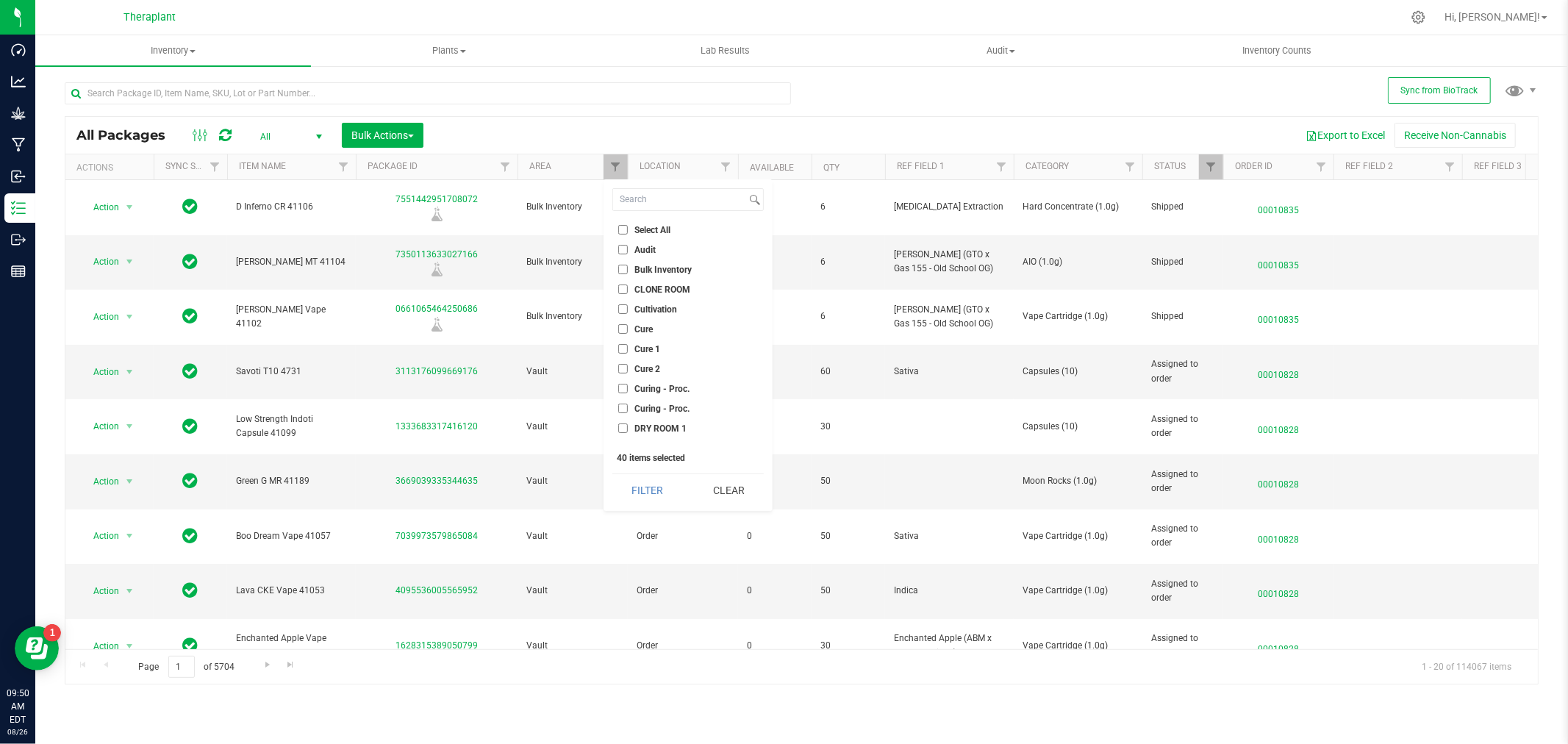
checkbox input "false"
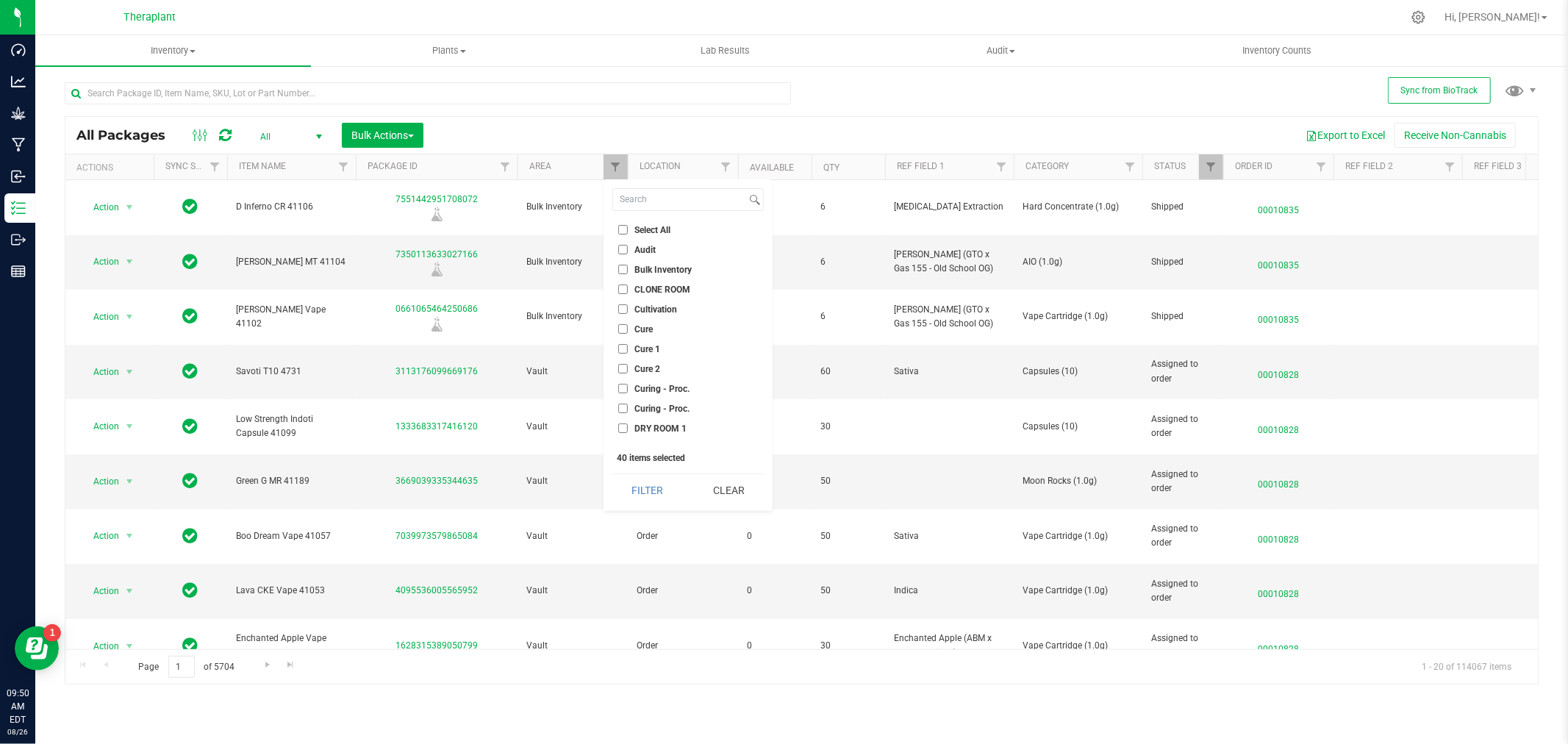
checkbox input "false"
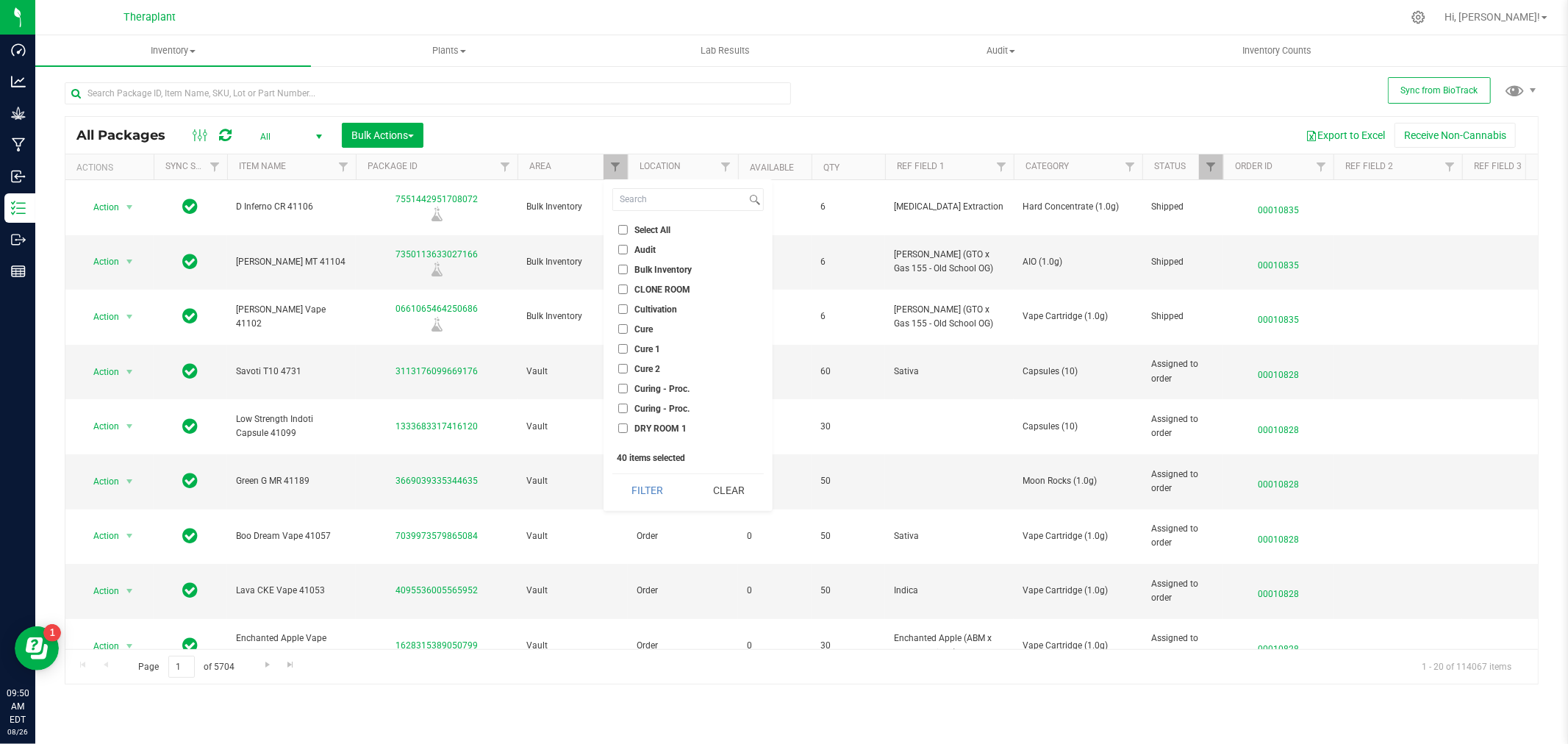
checkbox input "false"
click at [621, 253] on input "Audit" at bounding box center [623, 250] width 10 height 10
checkbox input "true"
click at [664, 493] on button "Filter" at bounding box center [647, 490] width 70 height 33
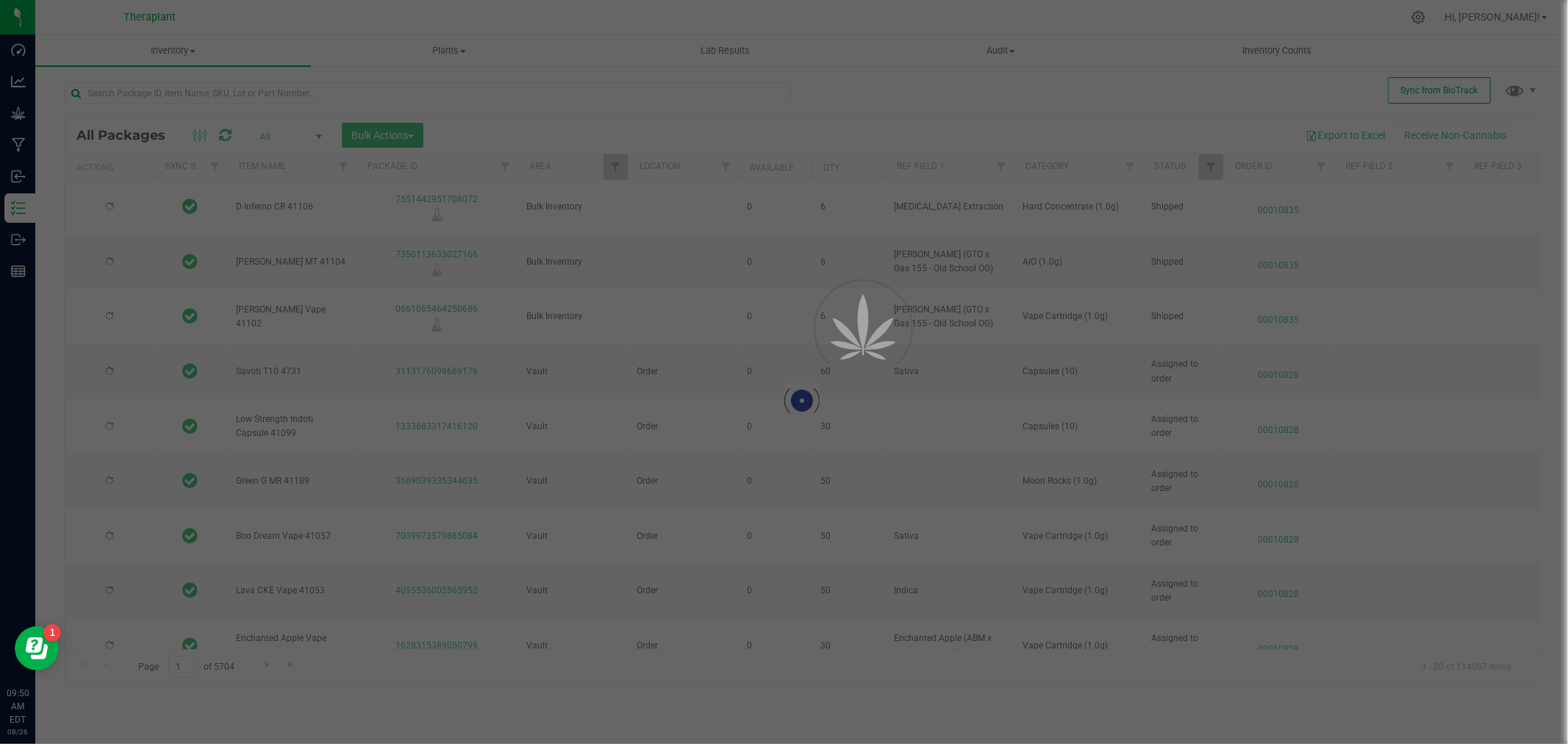
type input "[DATE]"
type input "2026-08-07"
type input "2026-06-19"
type input "2026-06-18"
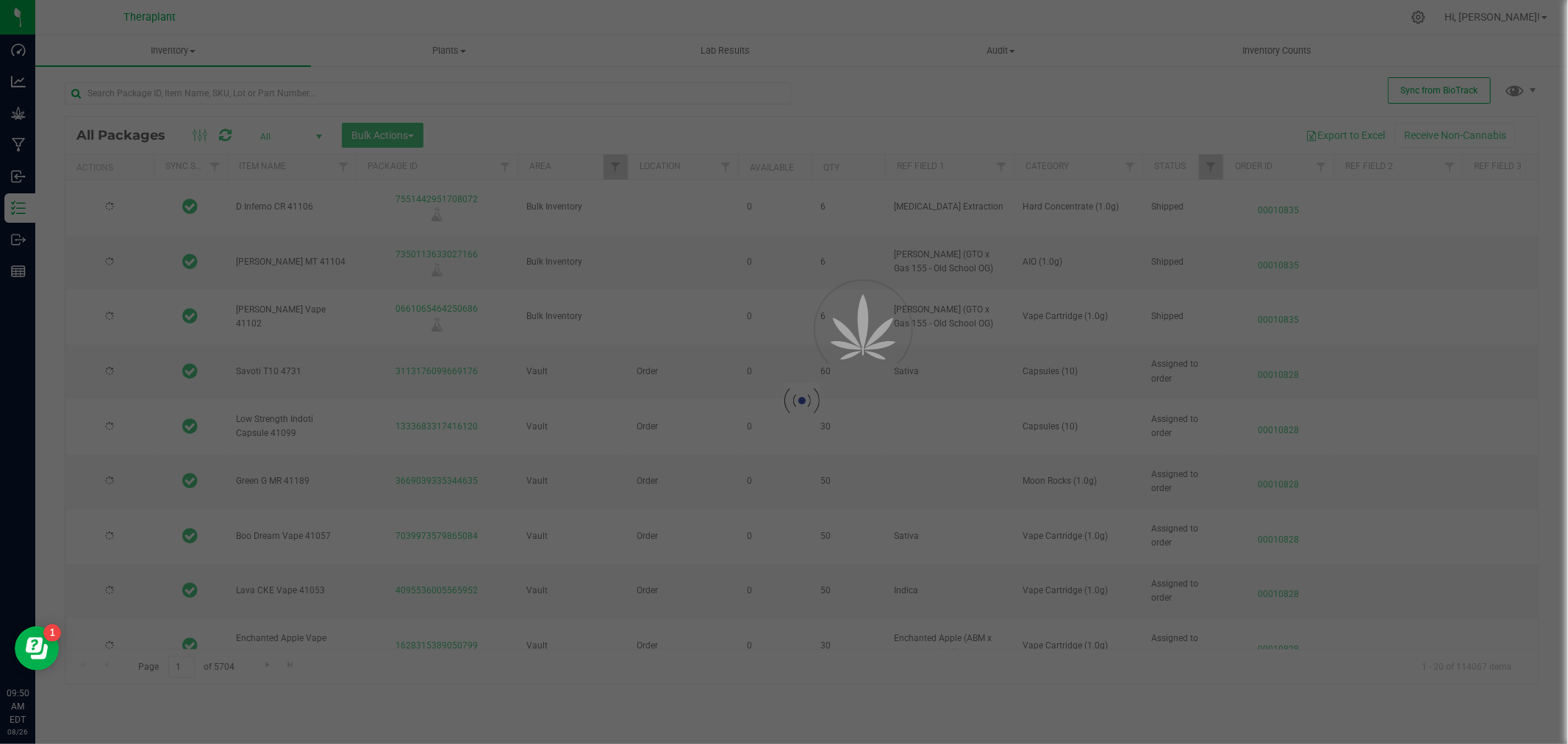
type input "[DATE]"
type input "2026-07-01"
type input "2026-04-29"
type input "2026-06-10"
type input "[DATE]"
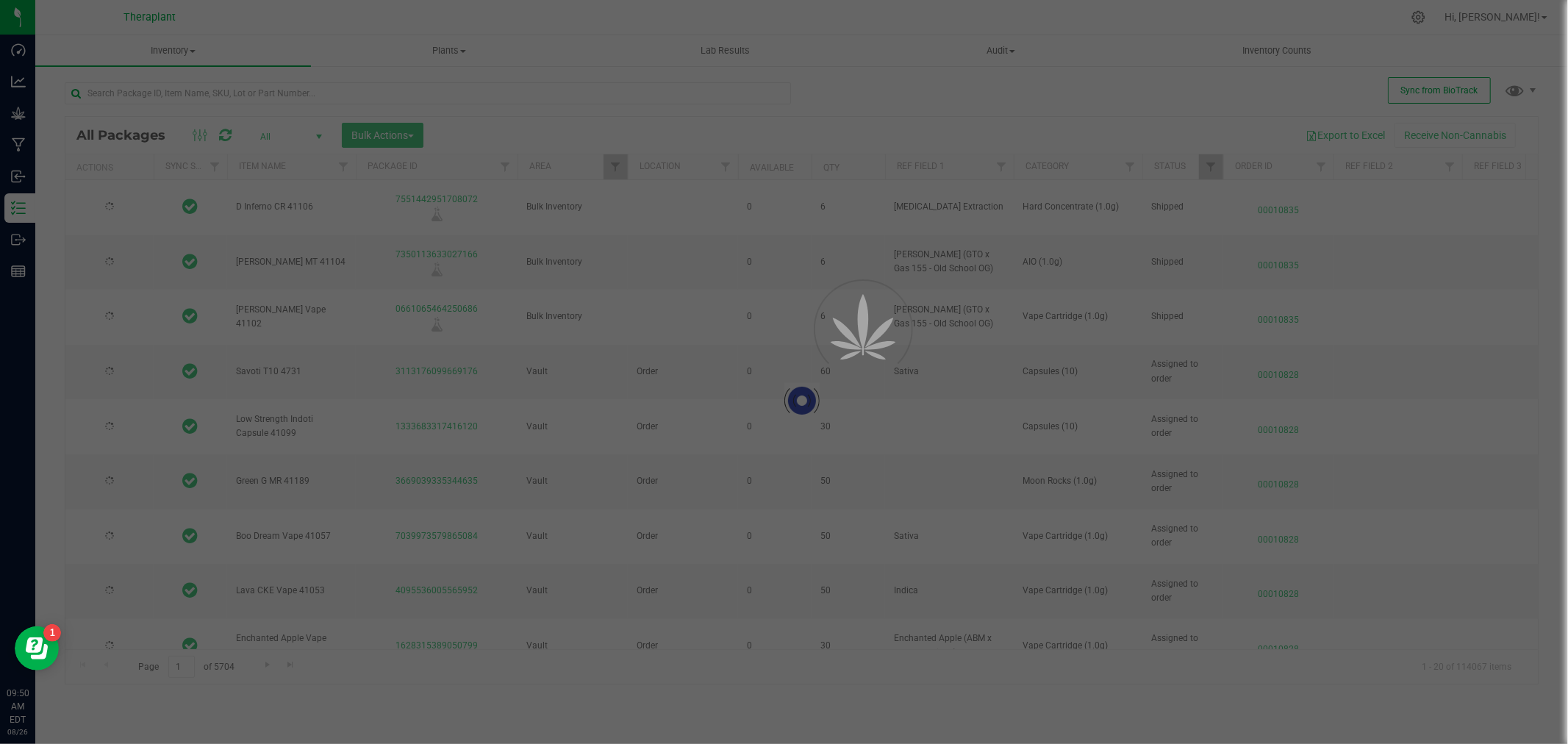
type input "2026-07-28"
type input "2026-06-13"
type input "2026-06-05"
type input "2026-05-22"
type input "2026-06-10"
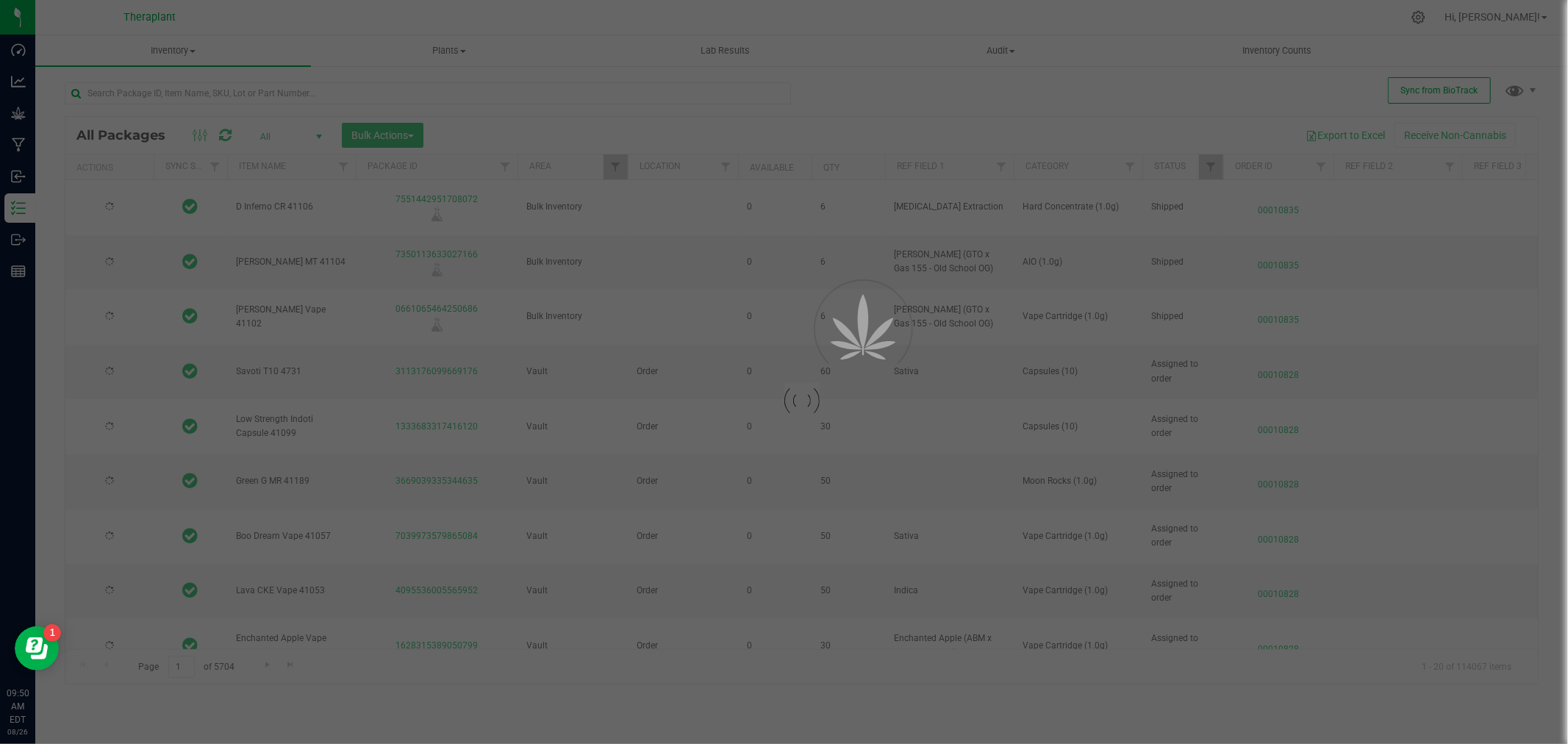
type input "2026-05-06"
type input "2026-04-22"
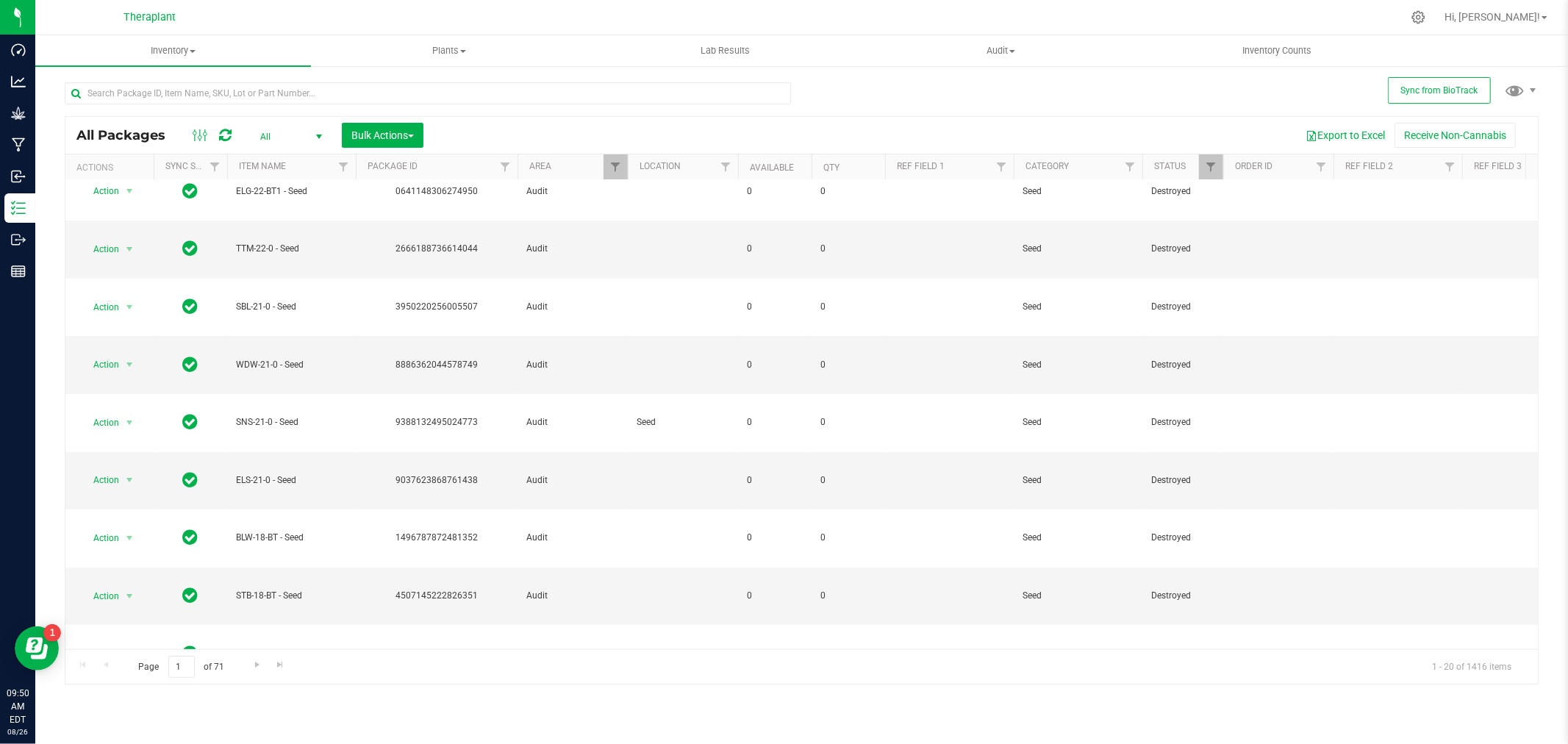
scroll to position [660, 0]
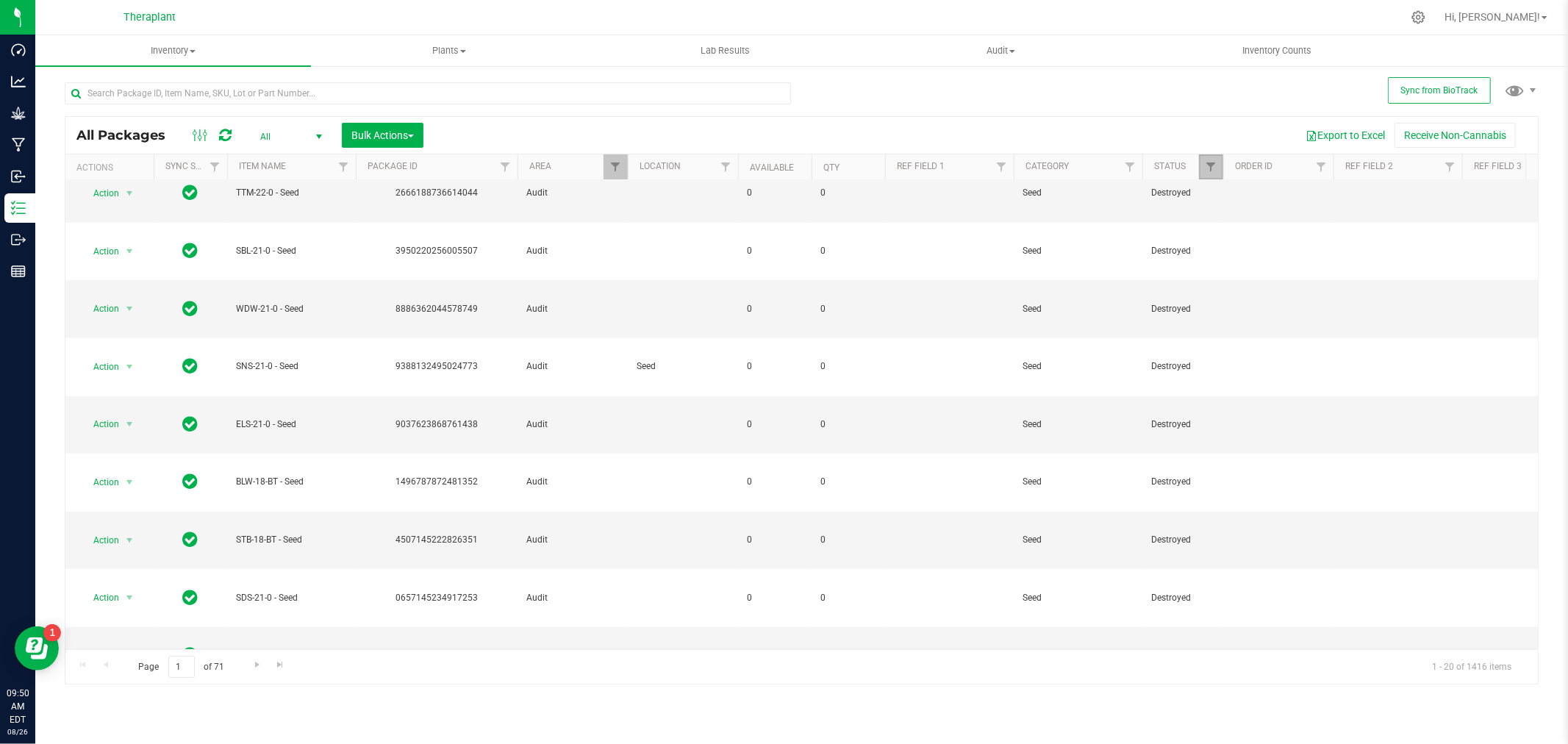
click at [1206, 174] on link "Filter" at bounding box center [1211, 166] width 24 height 25
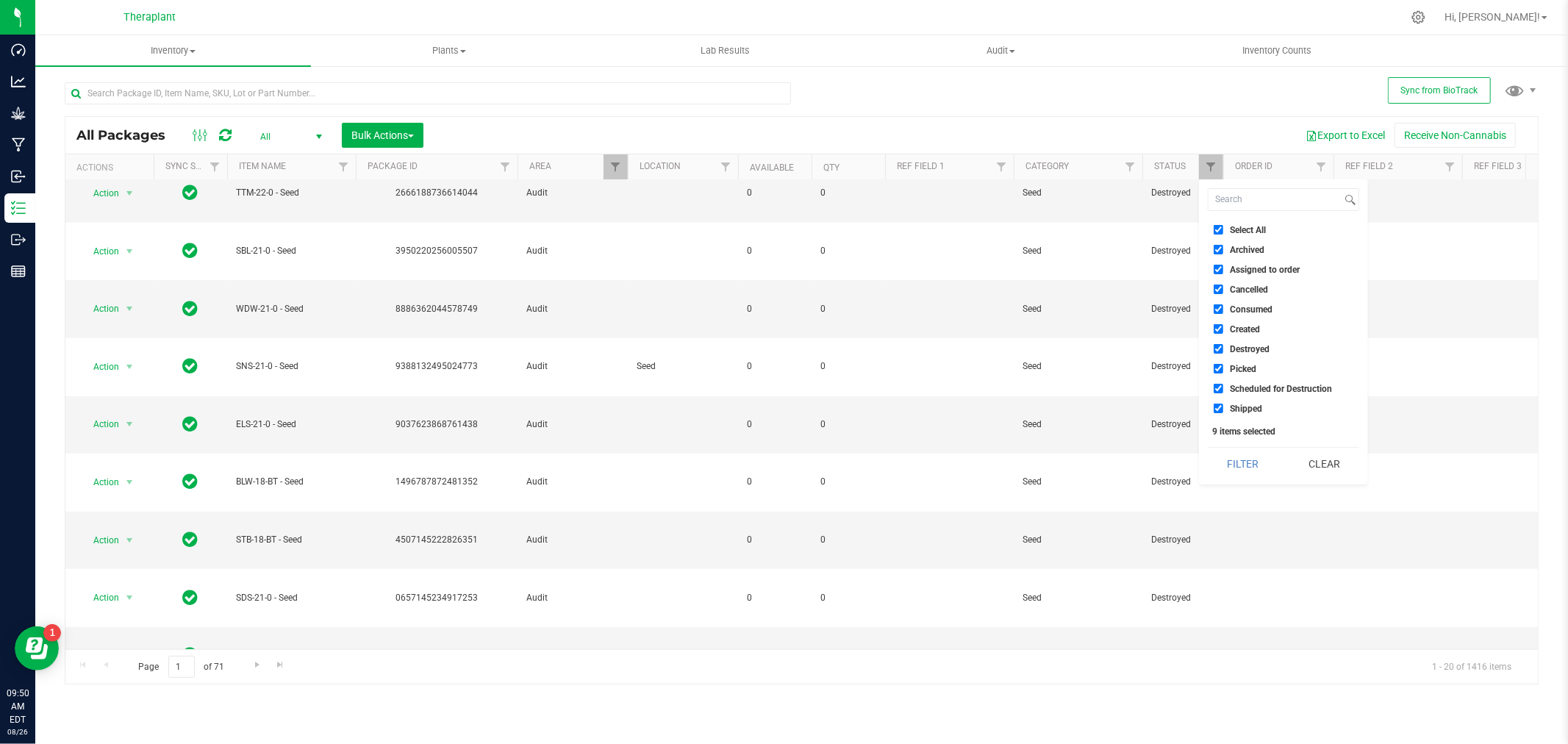
click at [1216, 233] on input "Select All" at bounding box center [1218, 230] width 10 height 10
checkbox input "false"
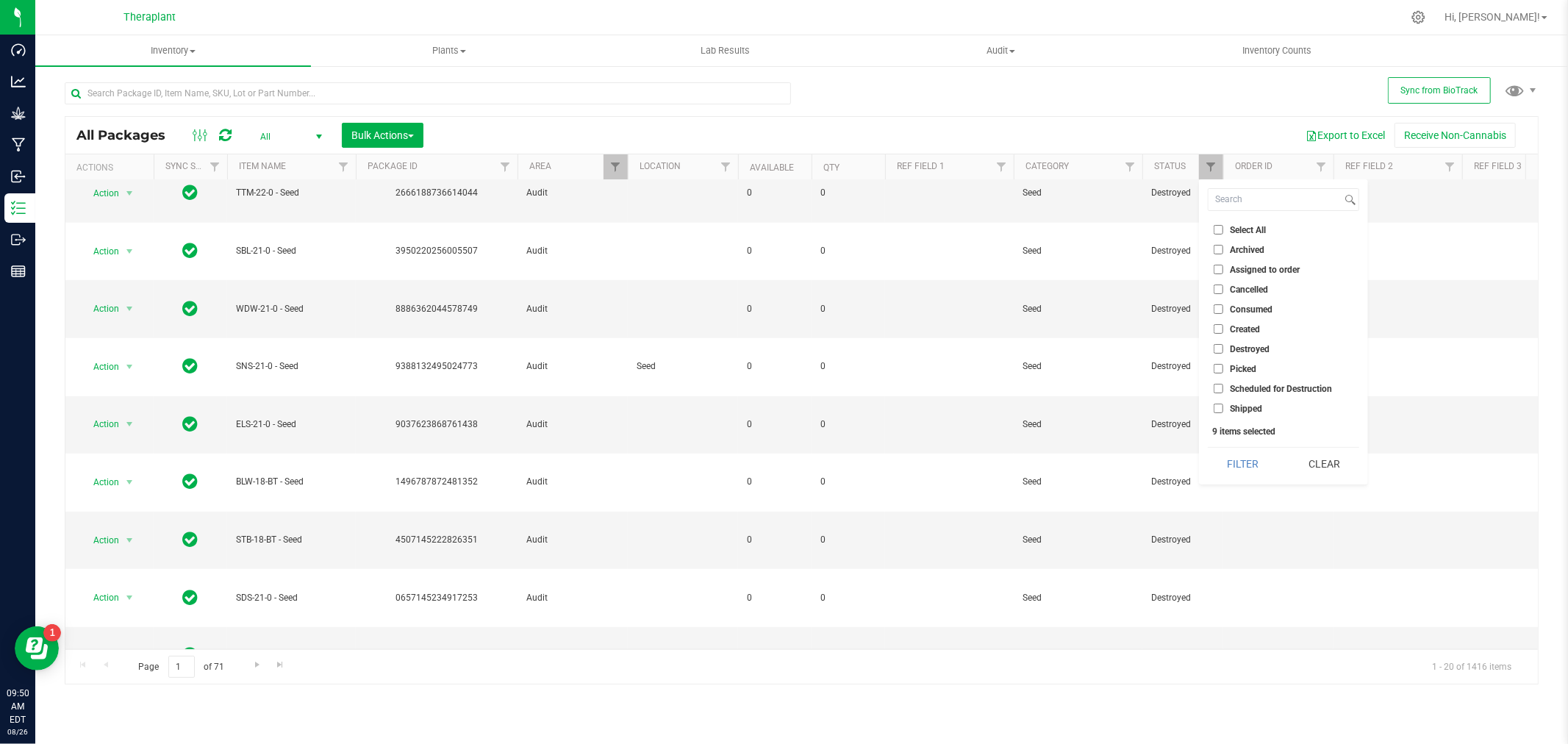
checkbox input "false"
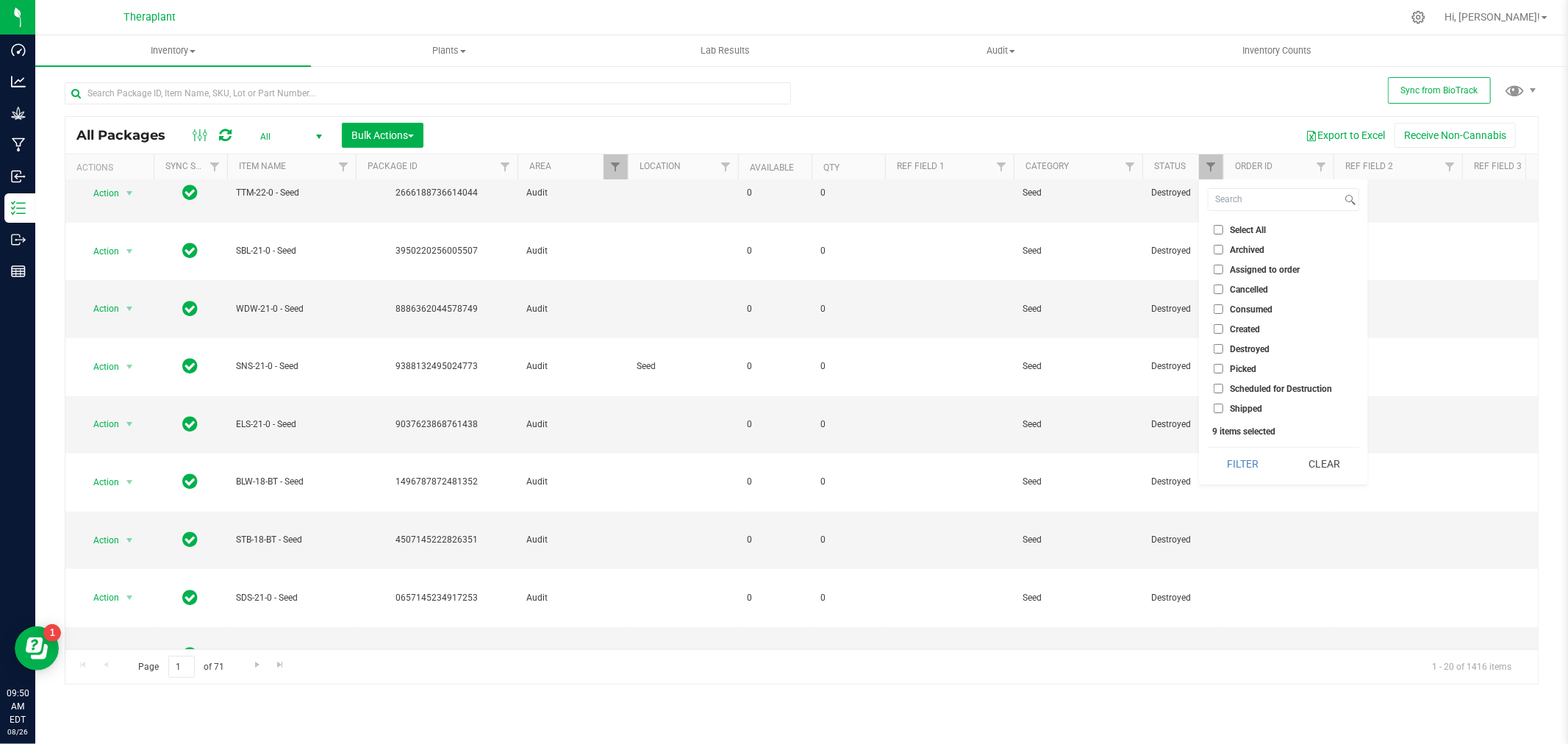
checkbox input "false"
click at [1216, 303] on li "Consumed" at bounding box center [1283, 309] width 152 height 16
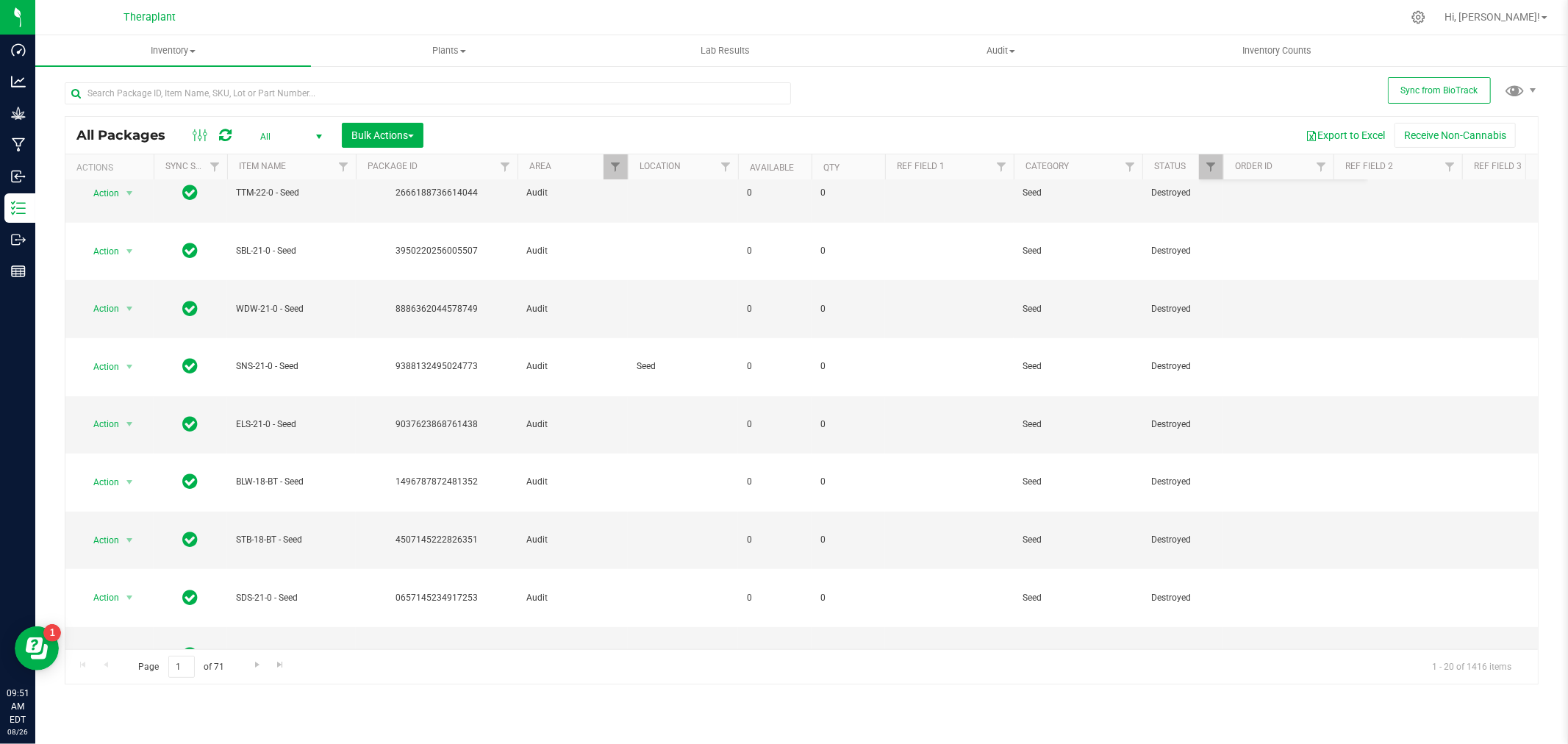
click at [295, 139] on span "All" at bounding box center [288, 137] width 81 height 21
click at [275, 153] on li "Active Only" at bounding box center [287, 160] width 79 height 22
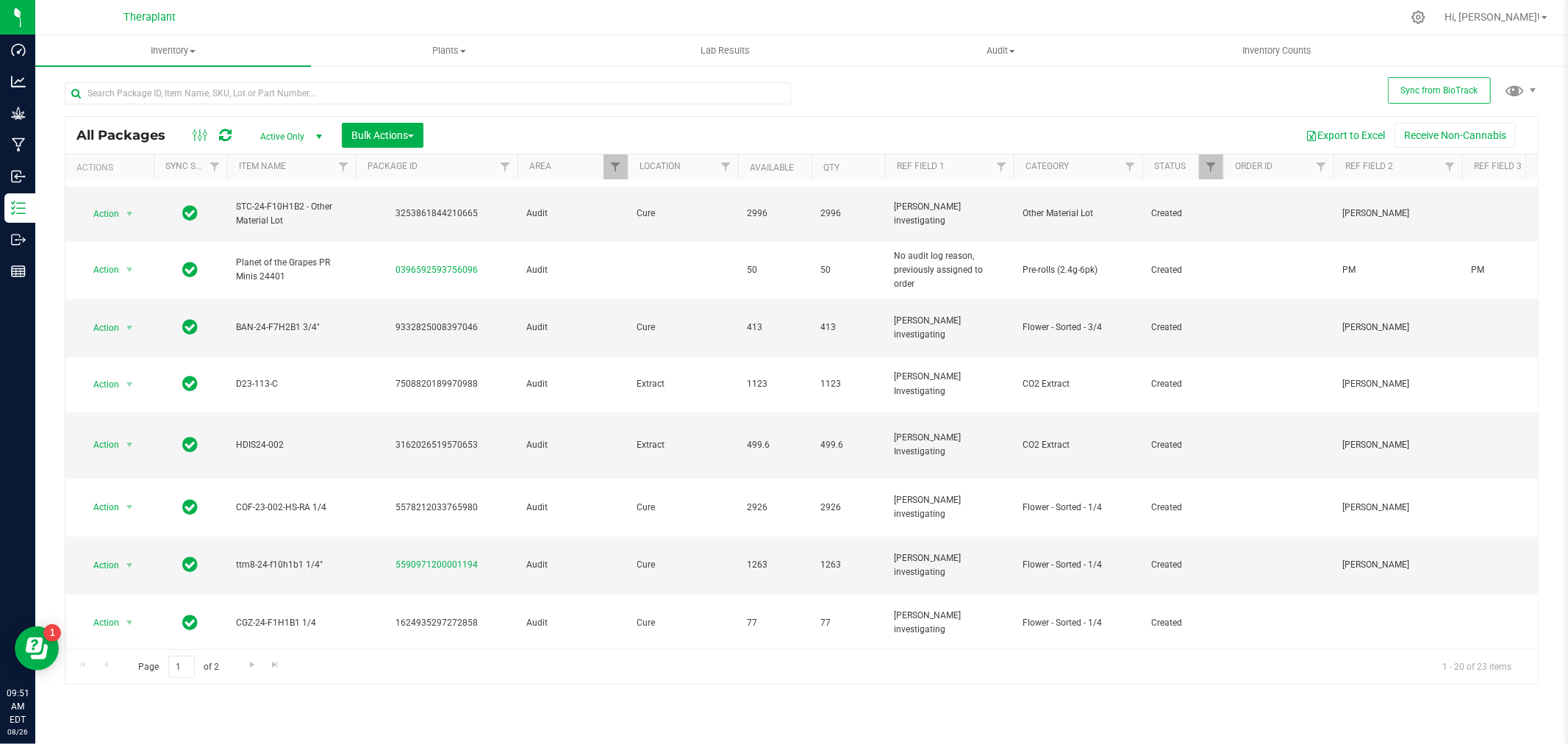
scroll to position [548, 0]
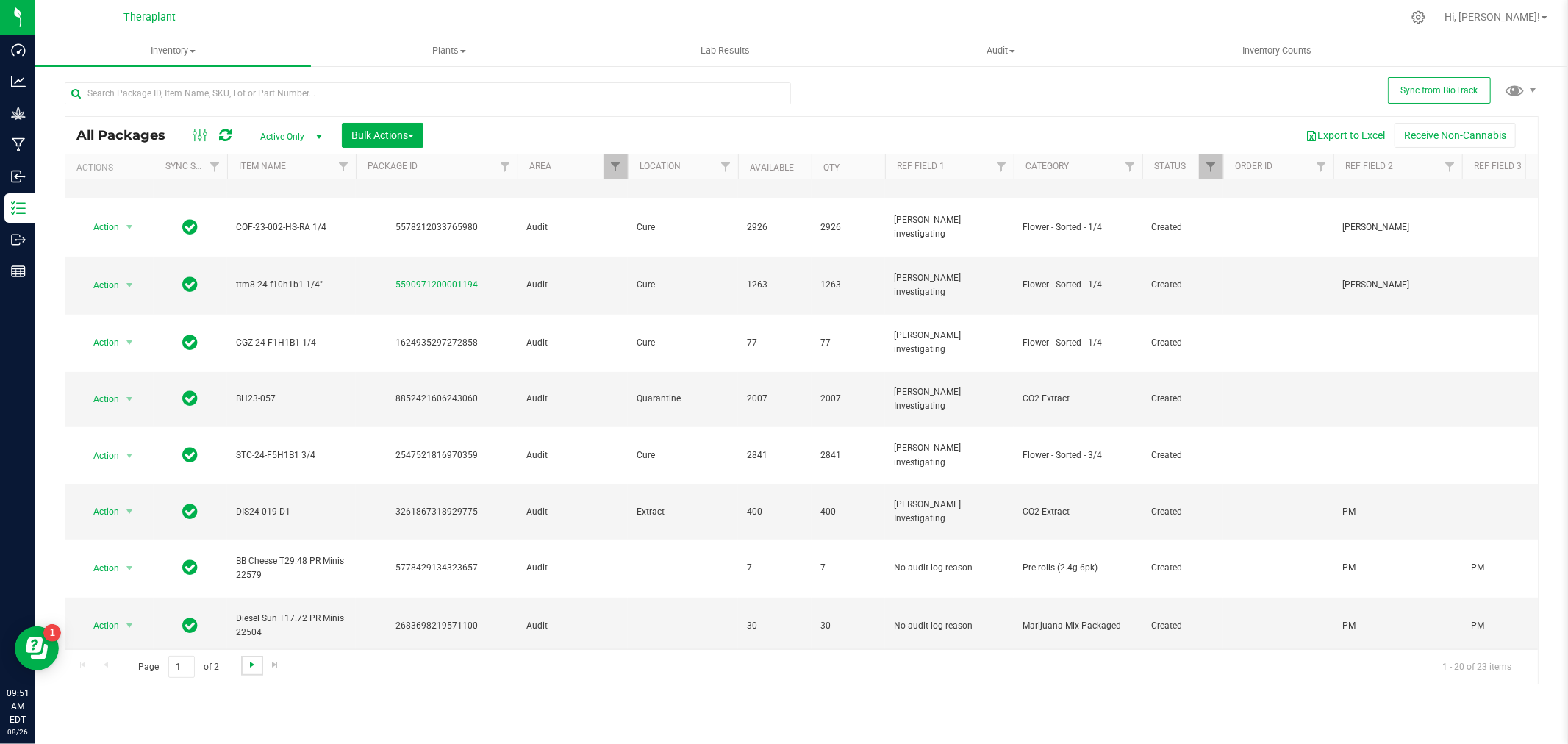
click at [255, 666] on span "Go to the next page" at bounding box center [253, 665] width 12 height 12
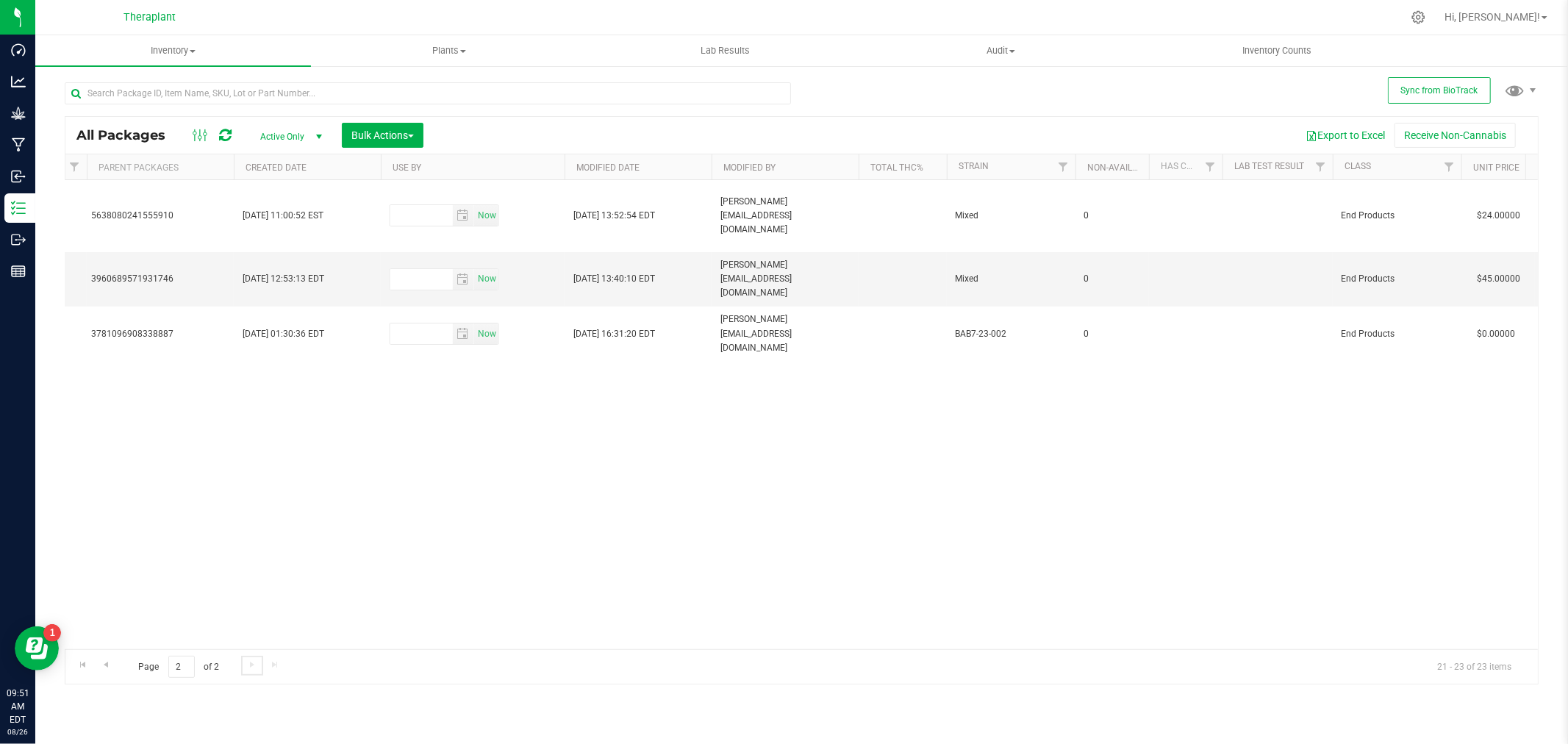
scroll to position [0, 1483]
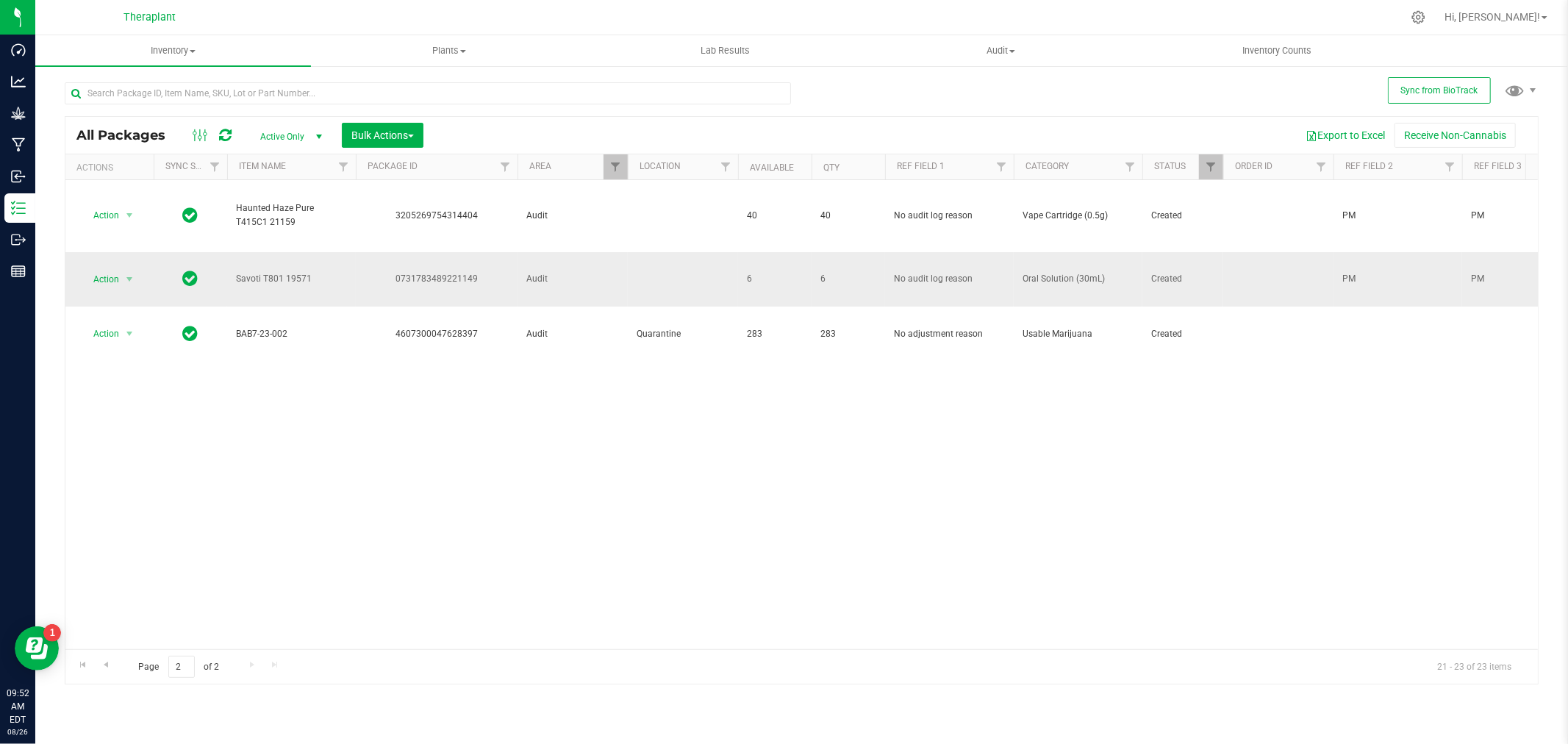
drag, startPoint x: 490, startPoint y: 275, endPoint x: 395, endPoint y: 270, distance: 95.1
click at [395, 272] on div "0731783489221149" at bounding box center [437, 279] width 166 height 14
copy div "0731783489221149"
click at [116, 281] on span "Action" at bounding box center [100, 279] width 40 height 21
click at [138, 431] on li "Package audit log" at bounding box center [138, 429] width 114 height 22
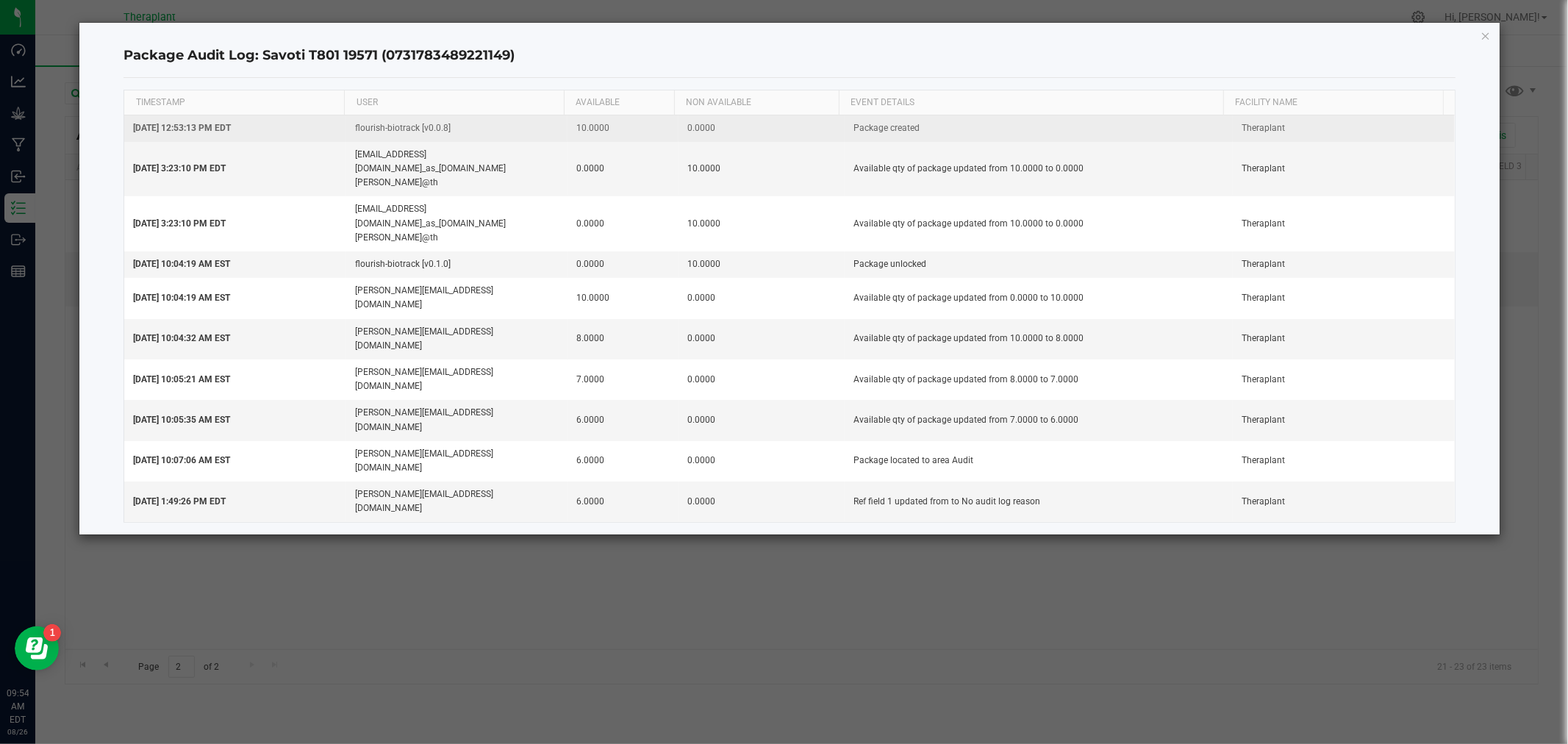
drag, startPoint x: 352, startPoint y: 129, endPoint x: 961, endPoint y: 140, distance: 609.1
click at [961, 140] on tr "Jul 20, 2023 12:53:13 PM EDT flourish-biotrack [v0.0.8] 10.0000 0.0000 Package …" at bounding box center [788, 129] width 1330 height 27
click at [961, 140] on td "Package created" at bounding box center [1039, 129] width 388 height 27
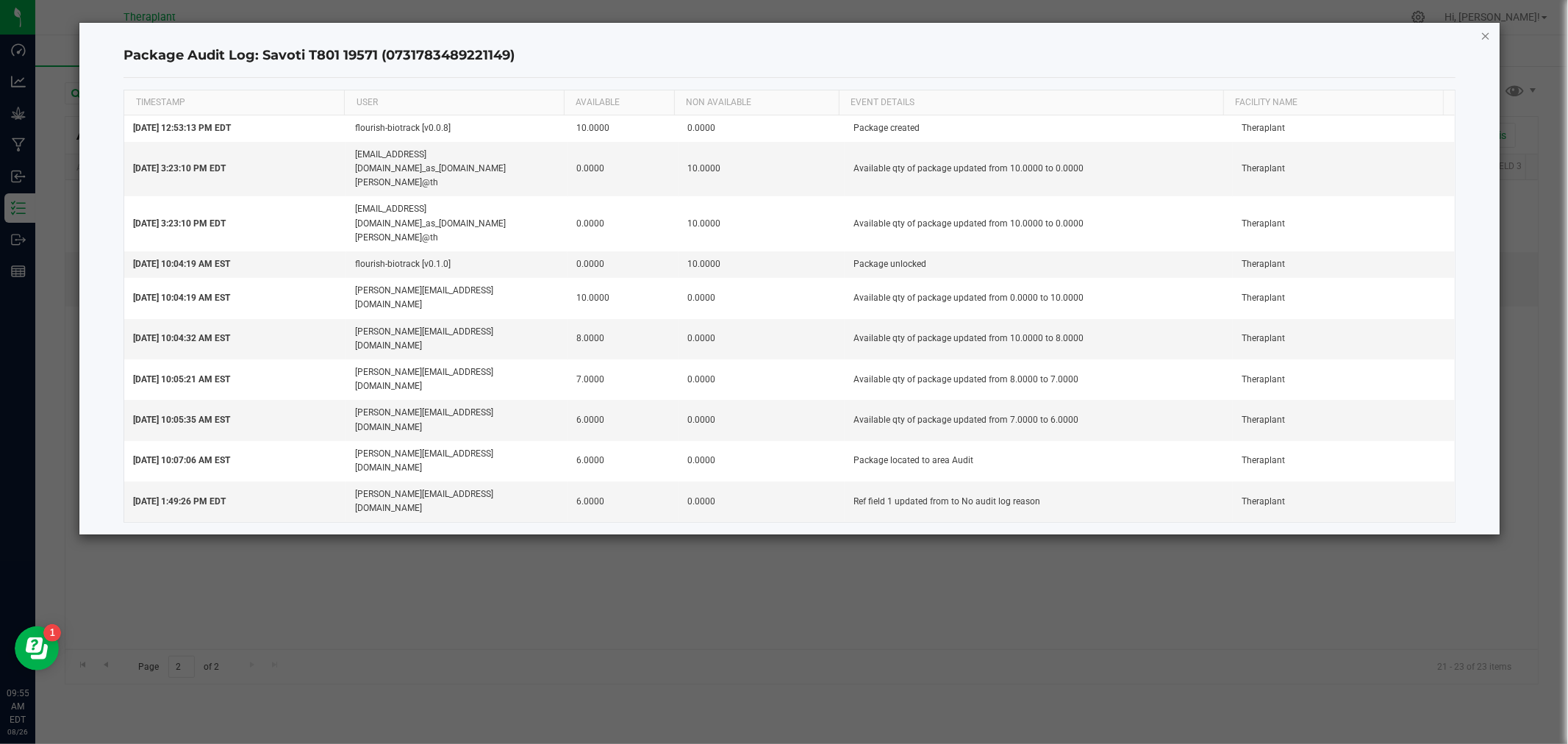
click at [1489, 35] on icon "button" at bounding box center [1486, 36] width 10 height 18
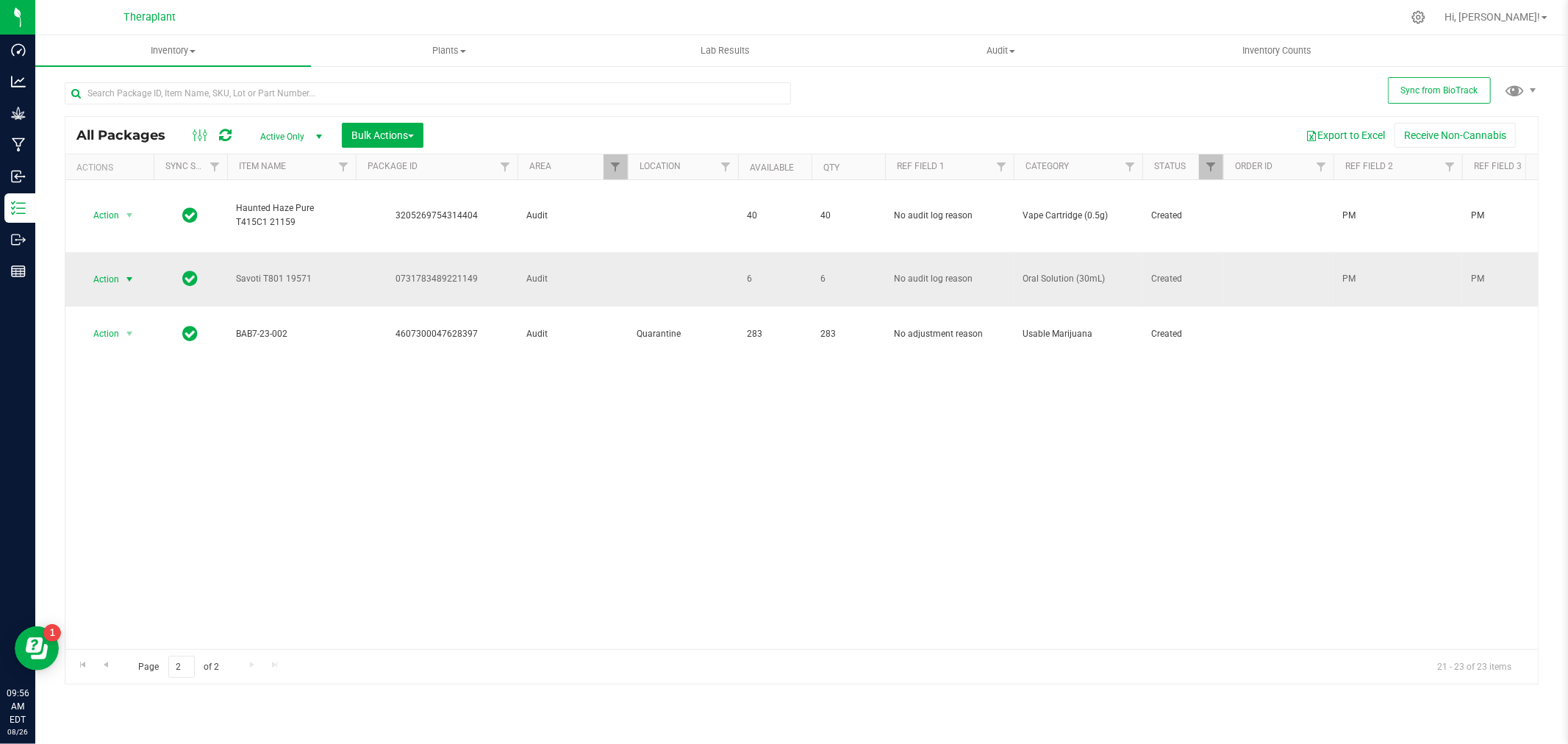
click at [103, 277] on span "Action" at bounding box center [100, 279] width 40 height 21
click at [107, 297] on li "Adjust qty" at bounding box center [138, 298] width 114 height 22
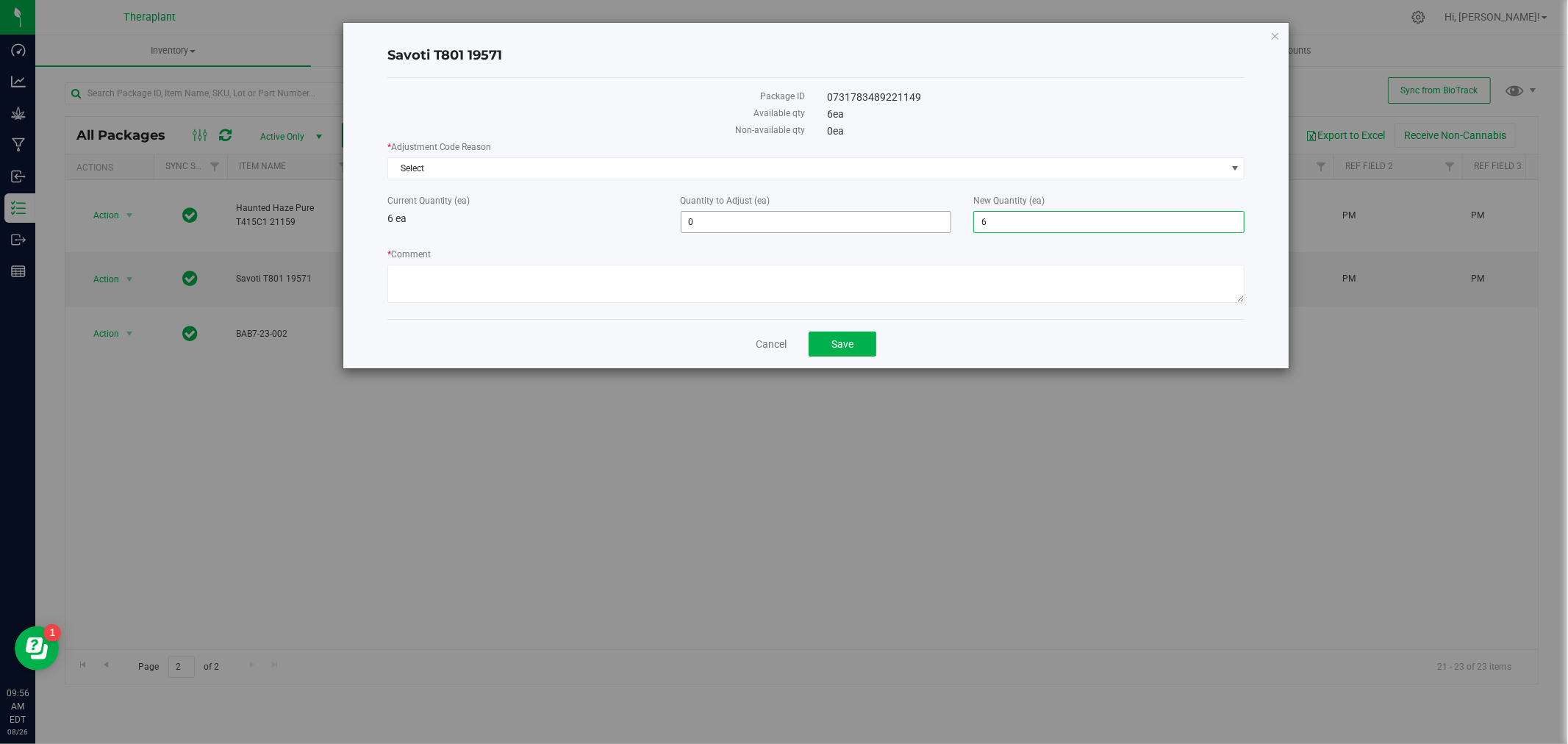
drag, startPoint x: 1088, startPoint y: 228, endPoint x: 865, endPoint y: 218, distance: 223.2
click at [865, 218] on div "Current Quantity (ea) 6 ea Quantity to Adjust (ea) 0 0 New Quantity (ea) 6 6" at bounding box center [816, 213] width 880 height 39
type input "0"
type input "-6"
type input "0"
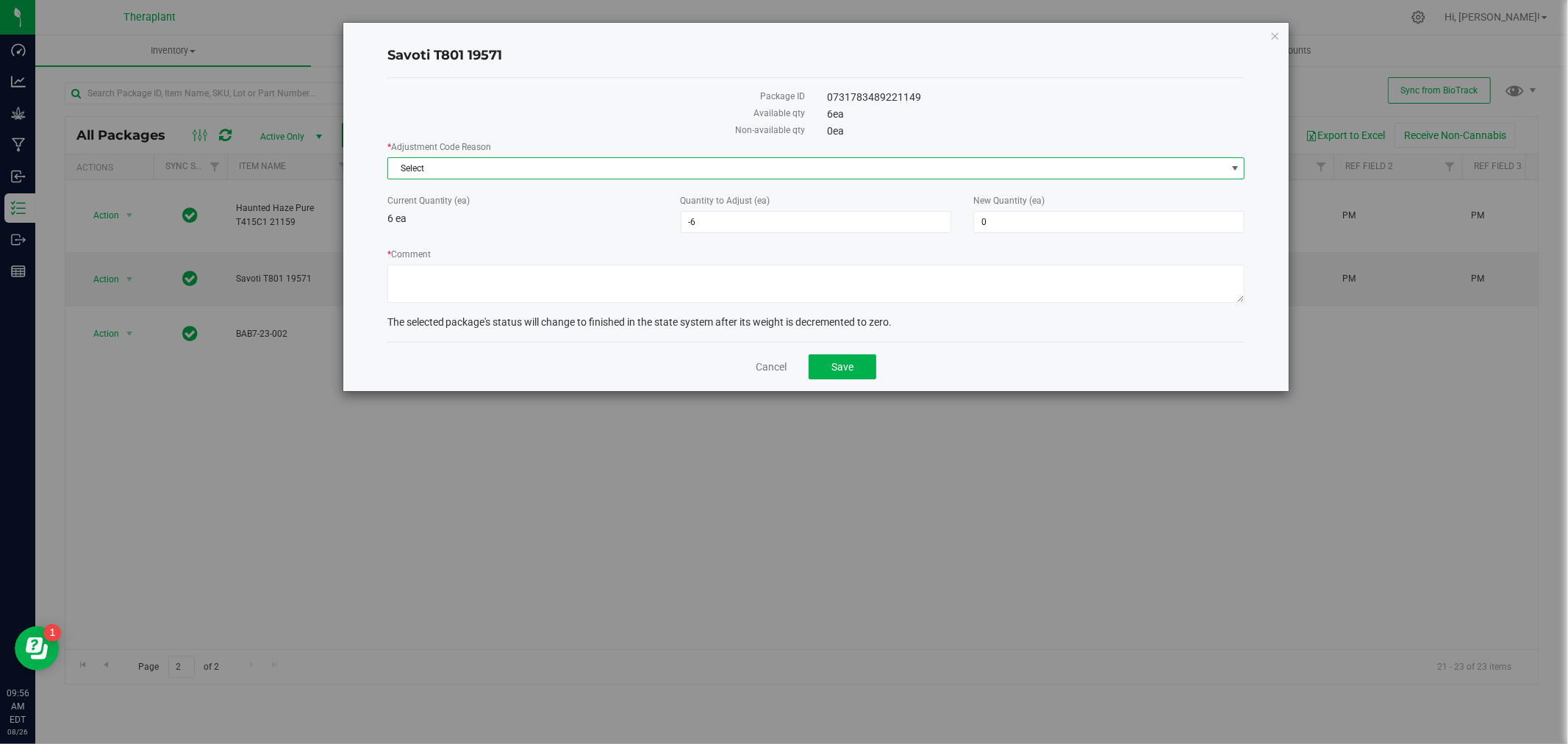
click at [450, 172] on span "Select" at bounding box center [807, 168] width 838 height 21
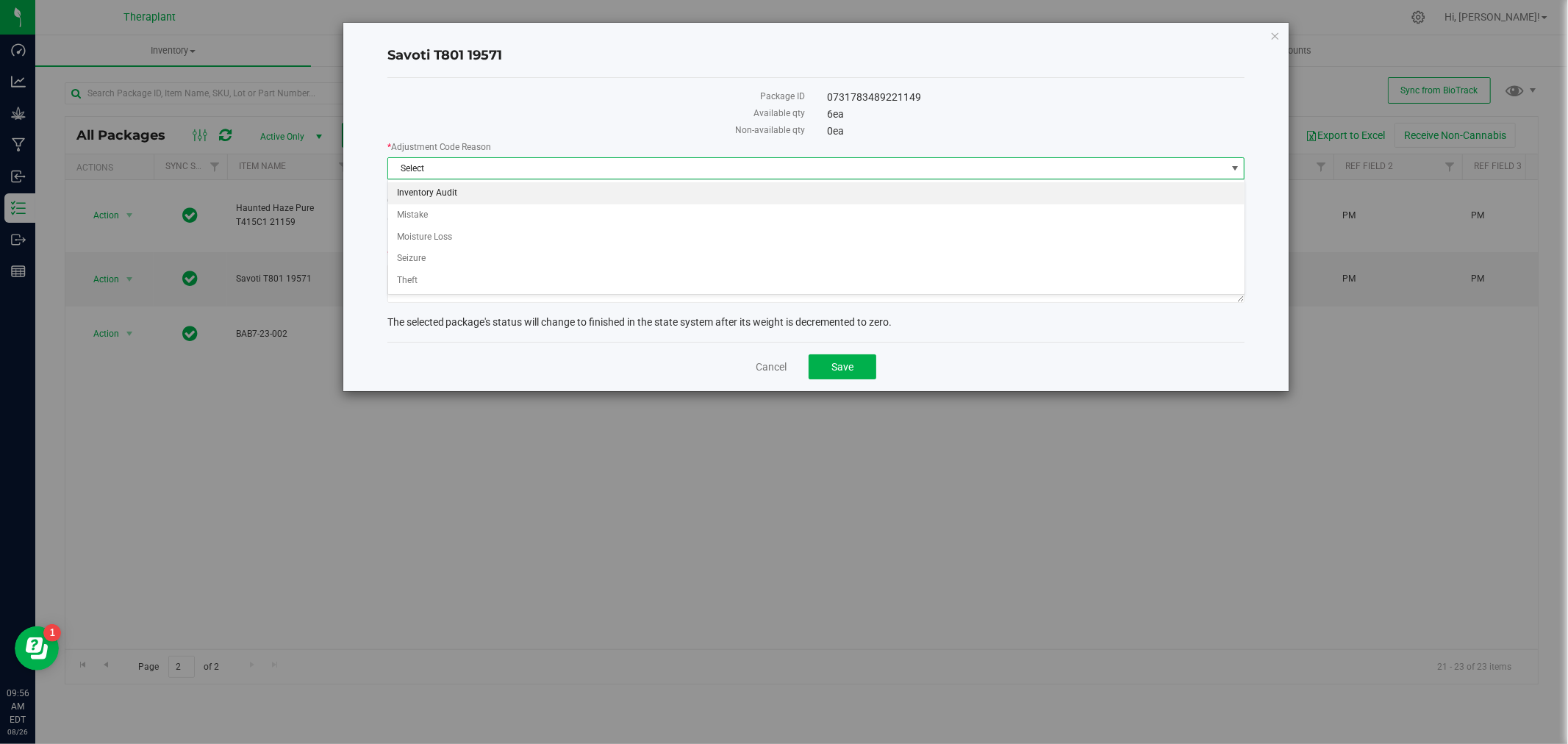
click at [449, 195] on li "Inventory Audit" at bounding box center [816, 193] width 857 height 22
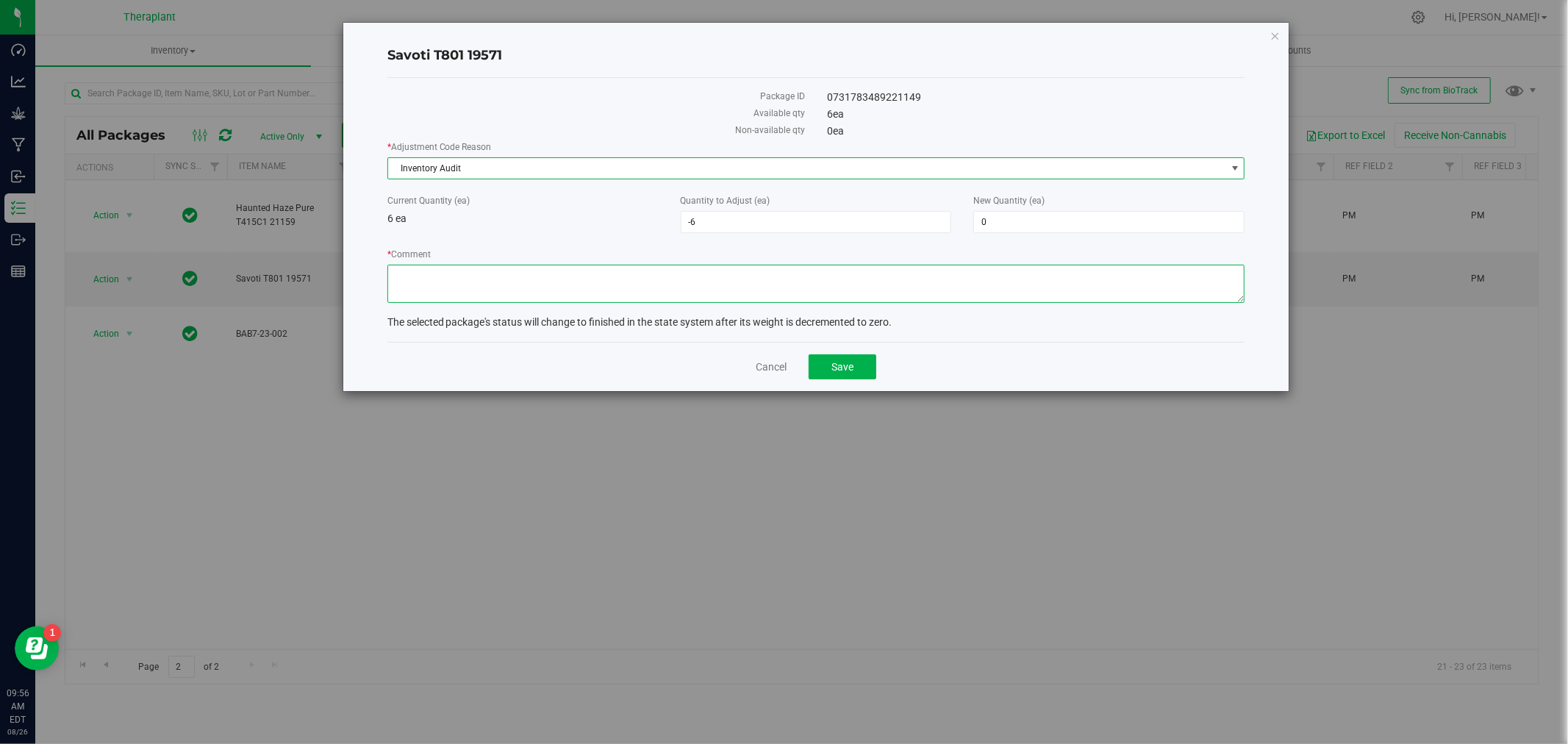
click at [494, 275] on textarea "* Comment" at bounding box center [816, 283] width 858 height 39
type textarea "Units"
drag, startPoint x: 883, startPoint y: 4, endPoint x: 1277, endPoint y: 33, distance: 395.1
click at [1277, 33] on icon "button" at bounding box center [1276, 36] width 10 height 18
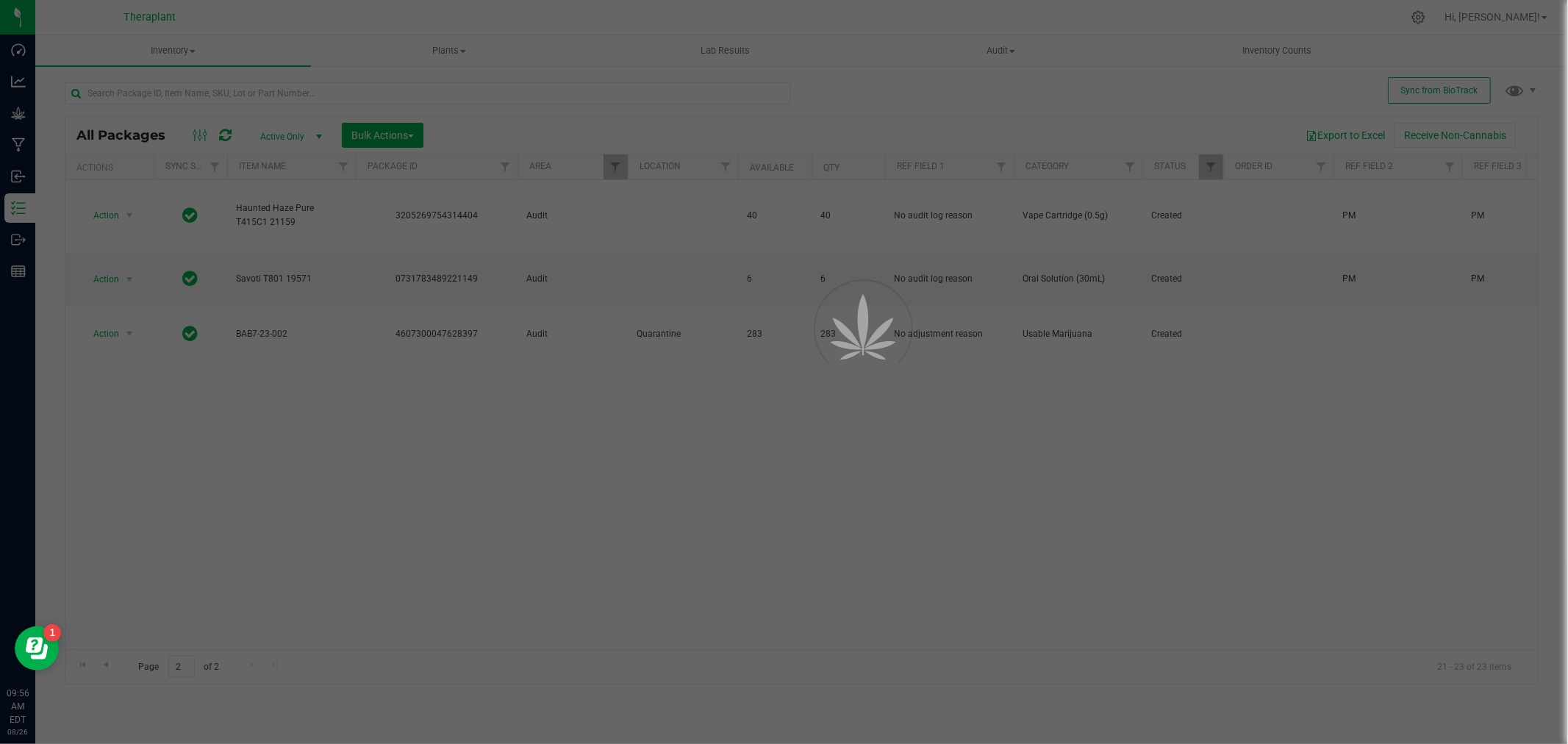
click at [1277, 33] on div at bounding box center [784, 372] width 1568 height 744
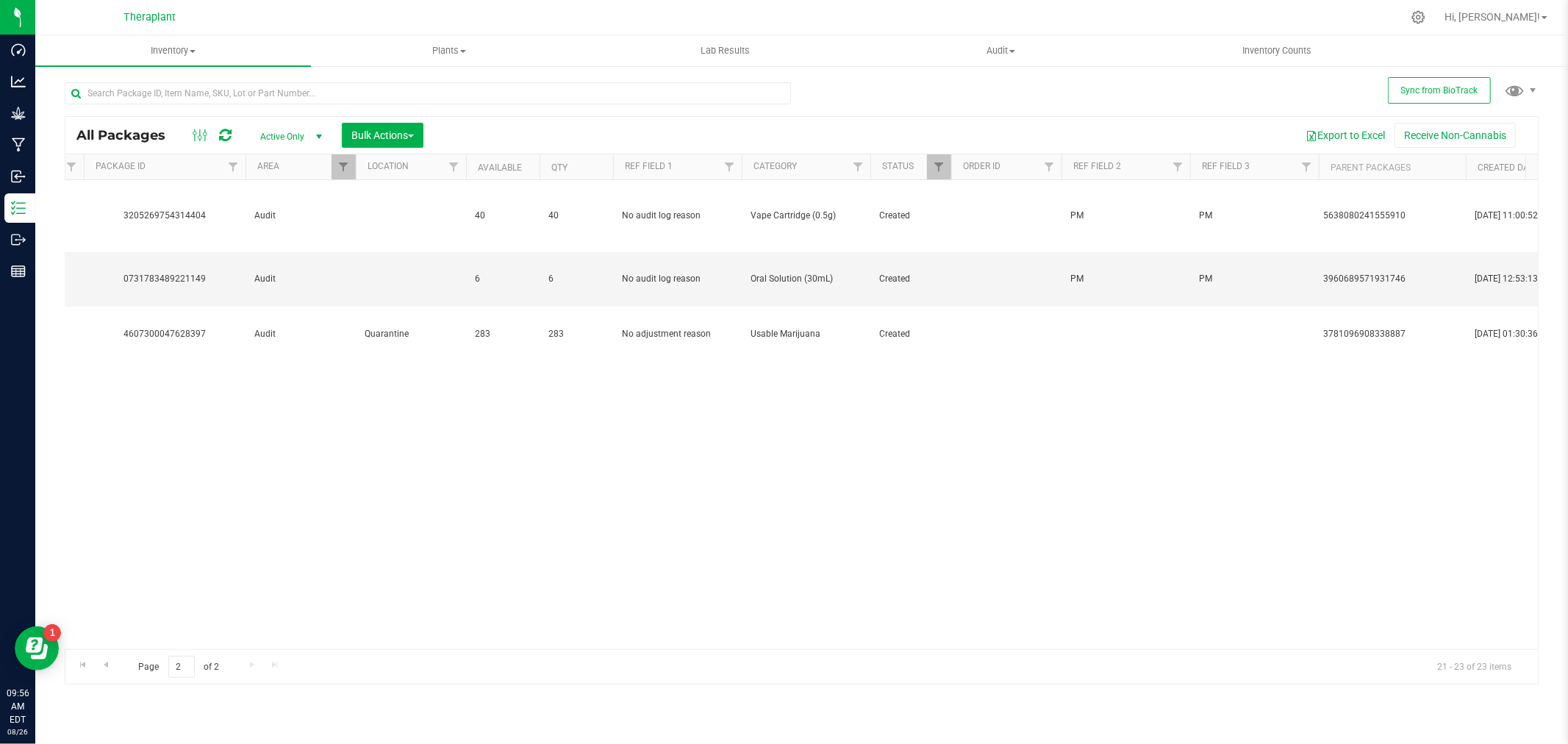
scroll to position [0, 280]
drag, startPoint x: 1399, startPoint y: 273, endPoint x: 1307, endPoint y: 278, distance: 92.1
copy tr "3960689571931746"
click at [303, 93] on input "text" at bounding box center [427, 93] width 726 height 22
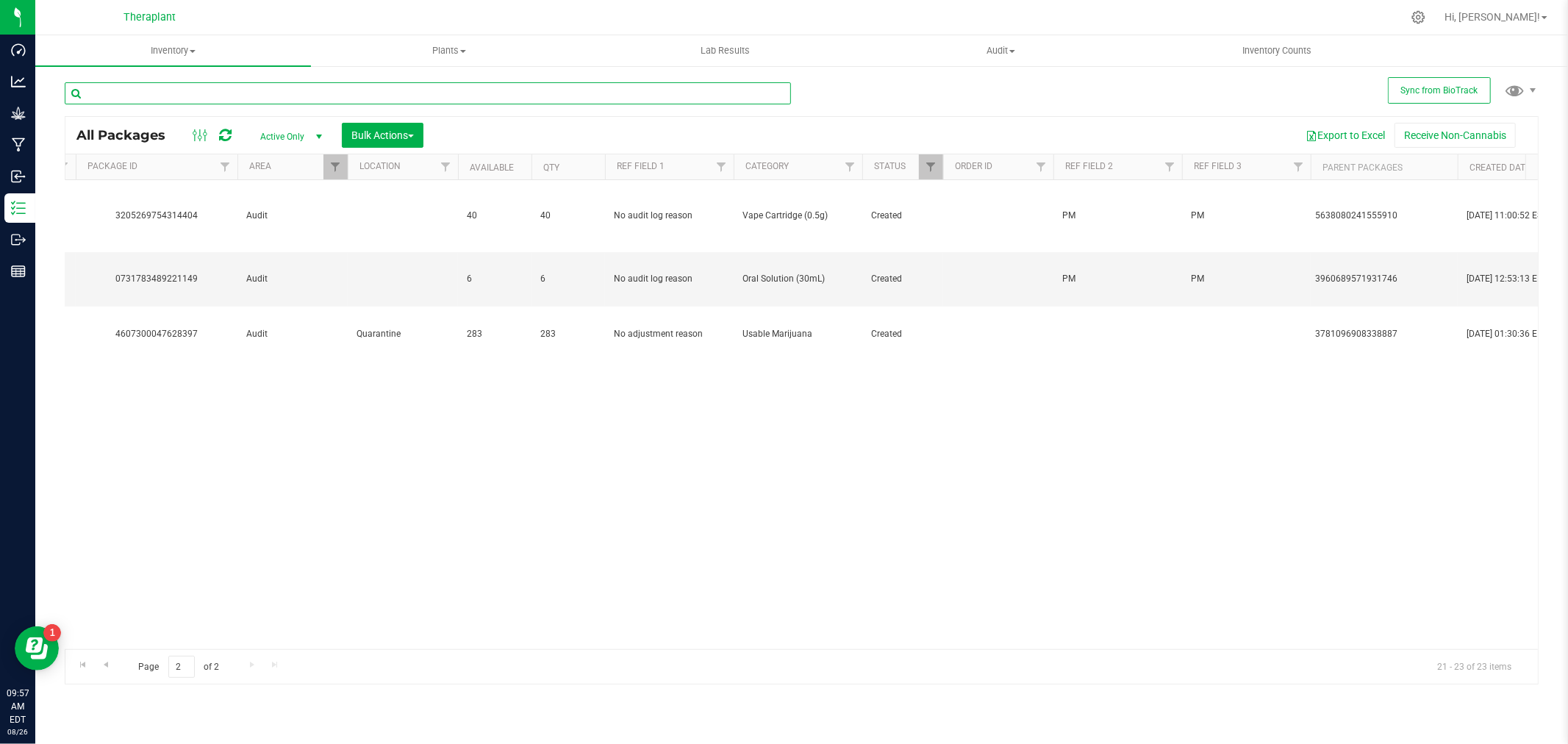
paste input "3960689571931746"
click at [105, 87] on input "3960689571931746" at bounding box center [427, 93] width 726 height 22
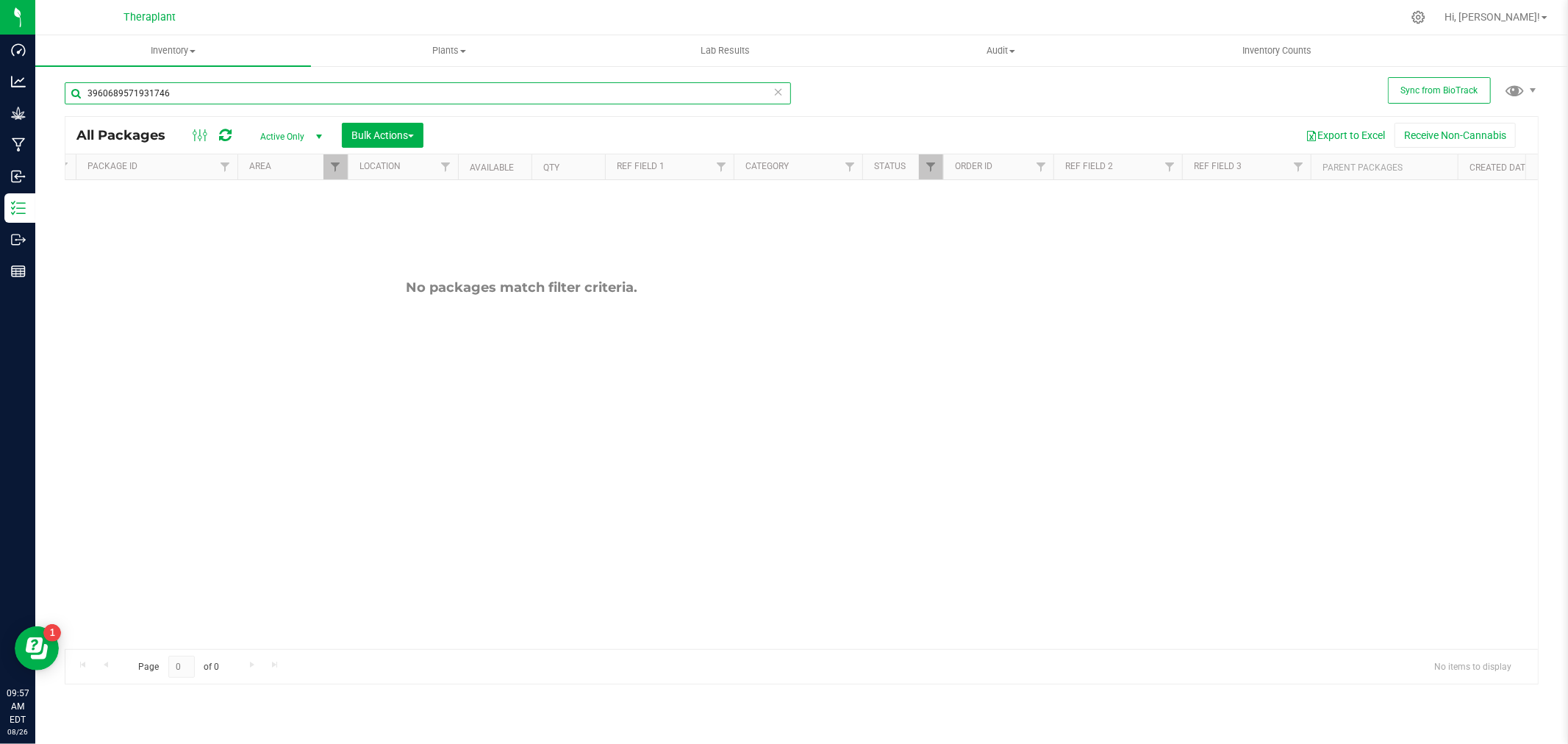
click at [321, 93] on input "3960689571931746" at bounding box center [427, 93] width 726 height 22
type input "3960689571931746"
click at [296, 134] on span "Active Only" at bounding box center [288, 137] width 81 height 21
click at [281, 221] on li "All" at bounding box center [287, 226] width 79 height 22
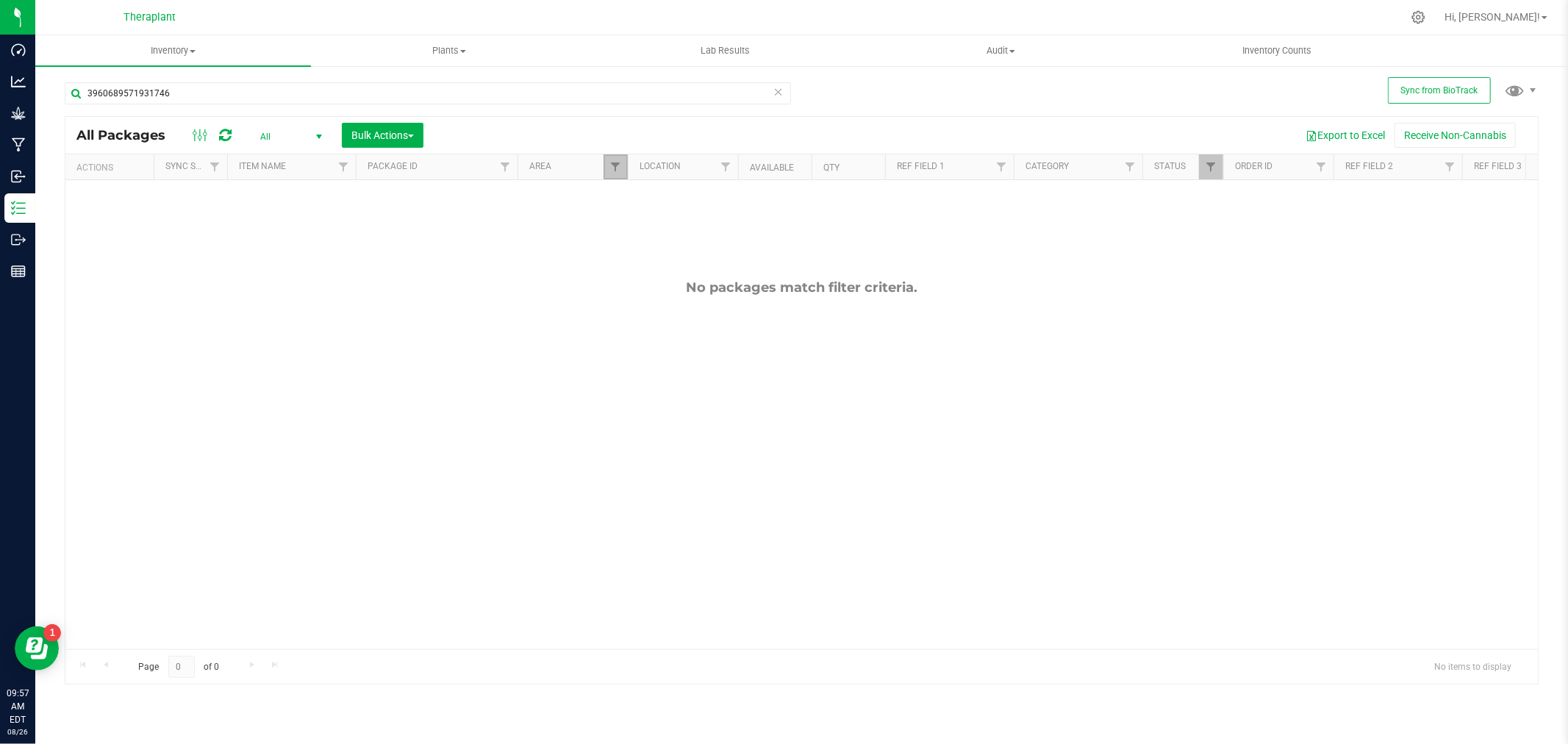
click at [610, 156] on link "Filter" at bounding box center [615, 166] width 24 height 25
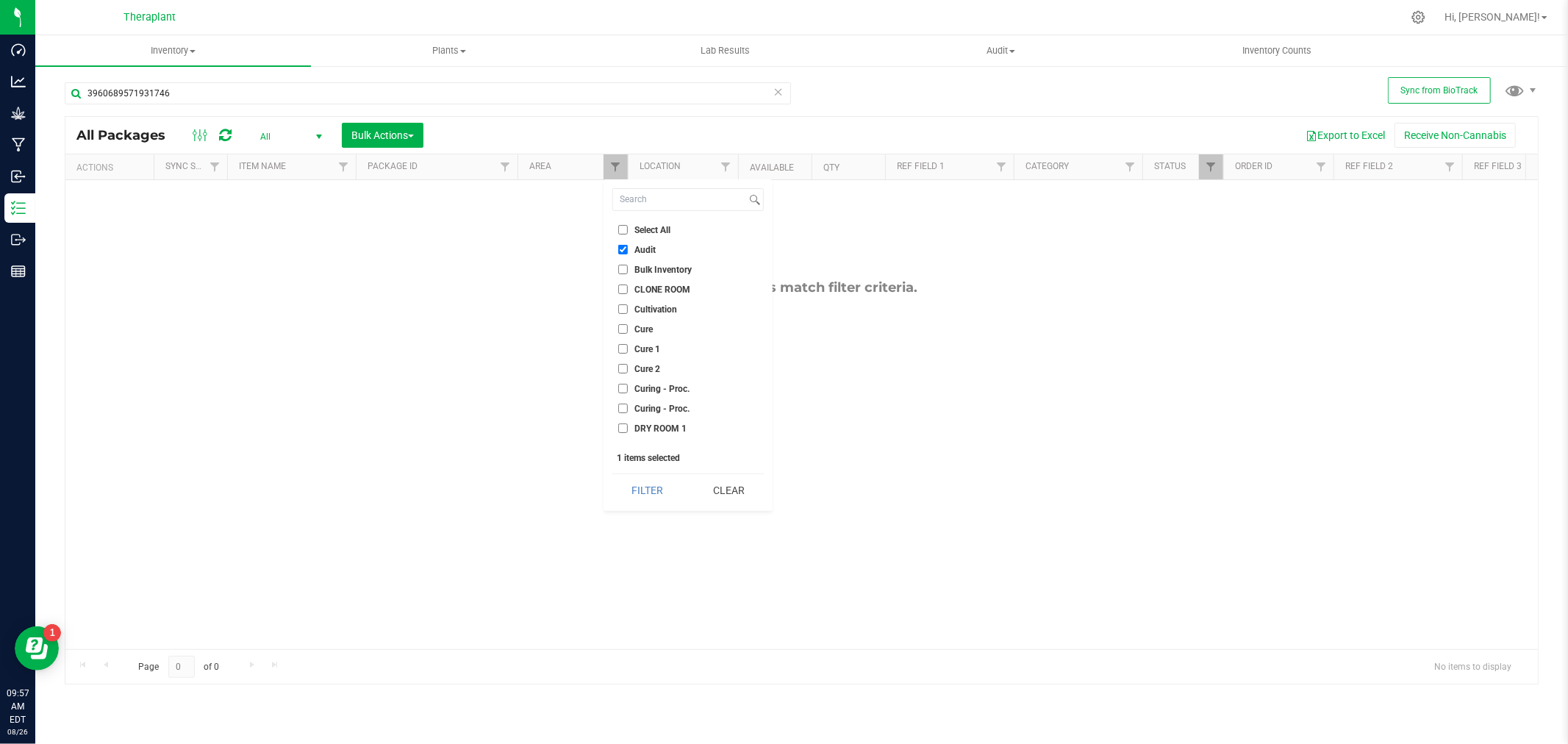
click at [626, 226] on input "Select All" at bounding box center [623, 230] width 10 height 10
checkbox input "true"
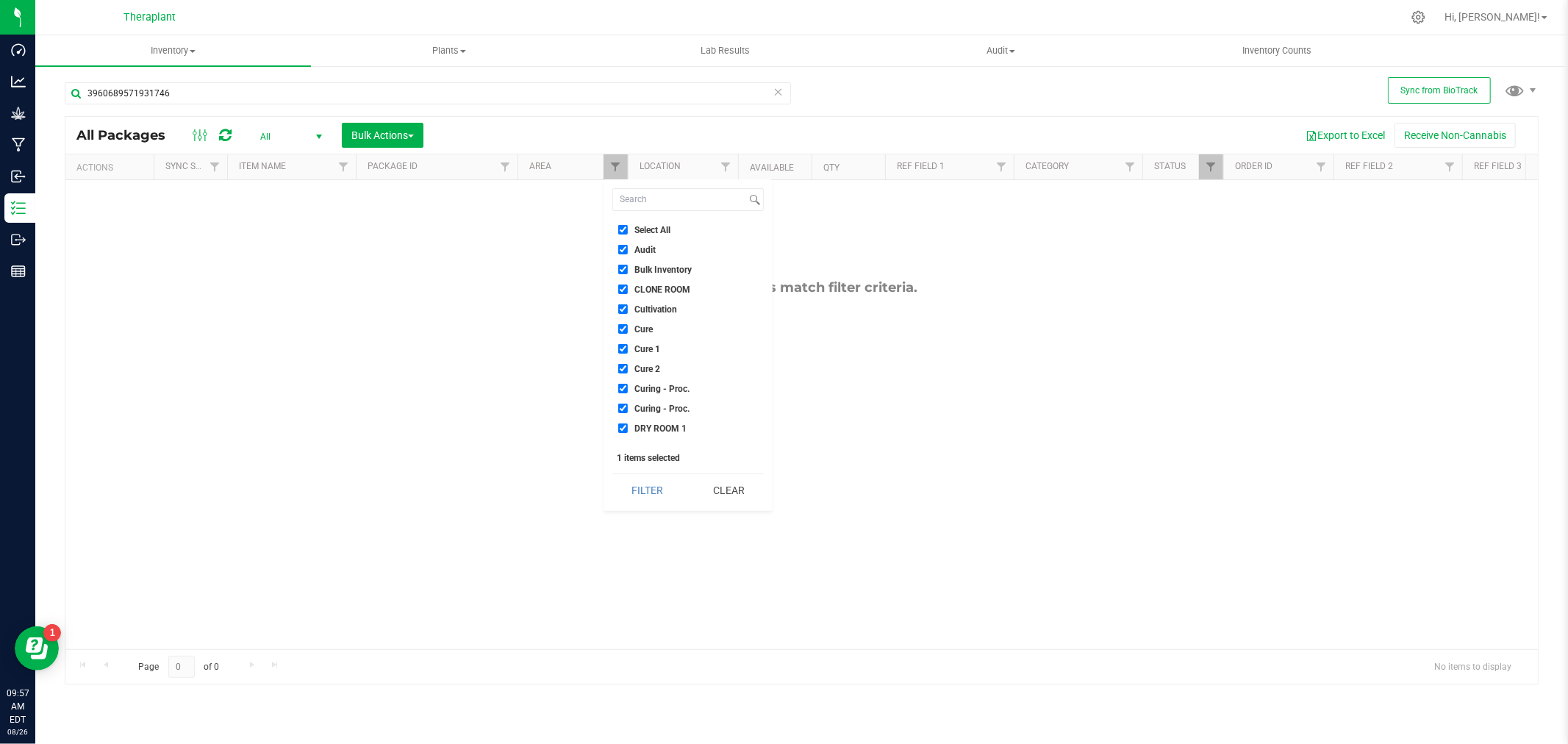
checkbox input "true"
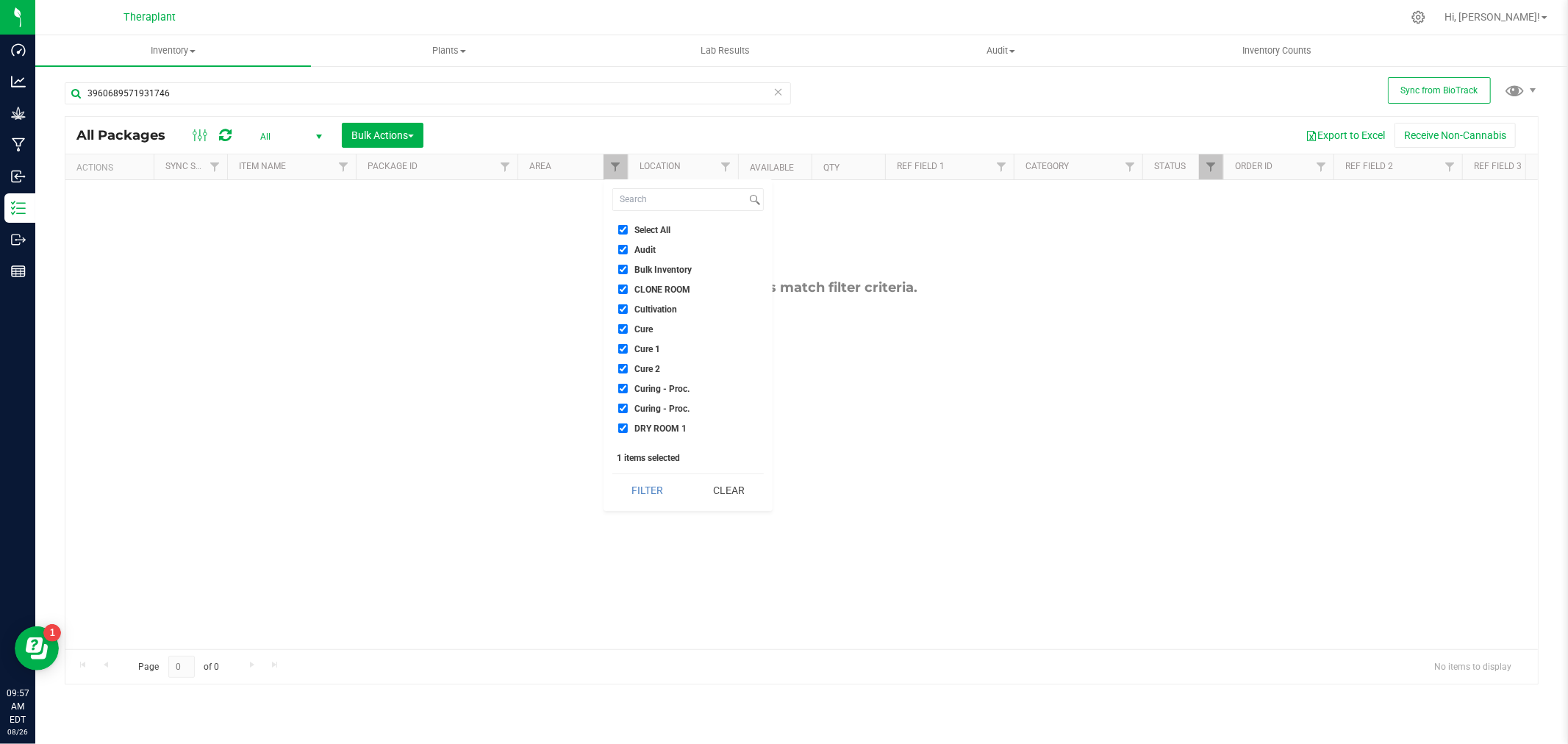
checkbox input "true"
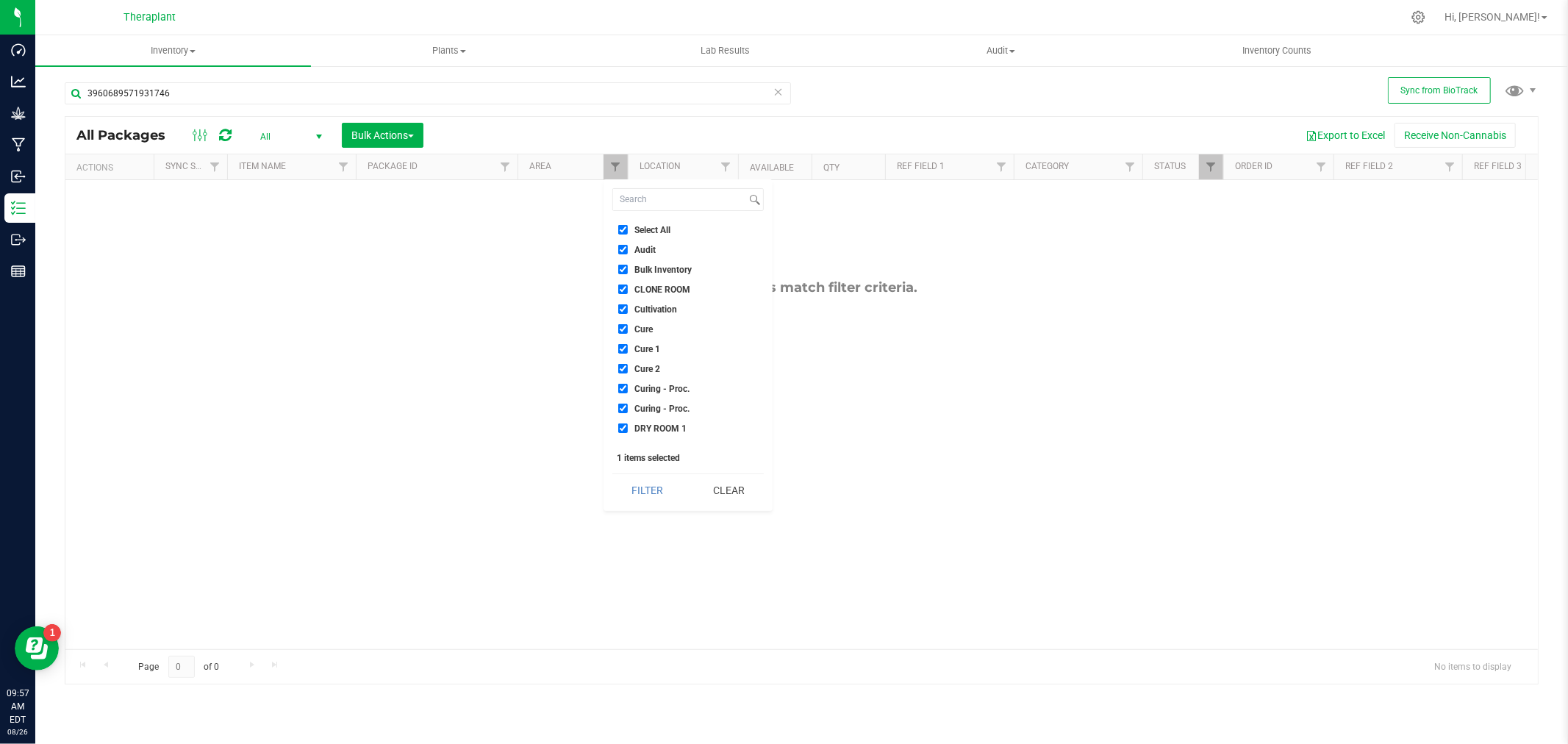
checkbox input "true"
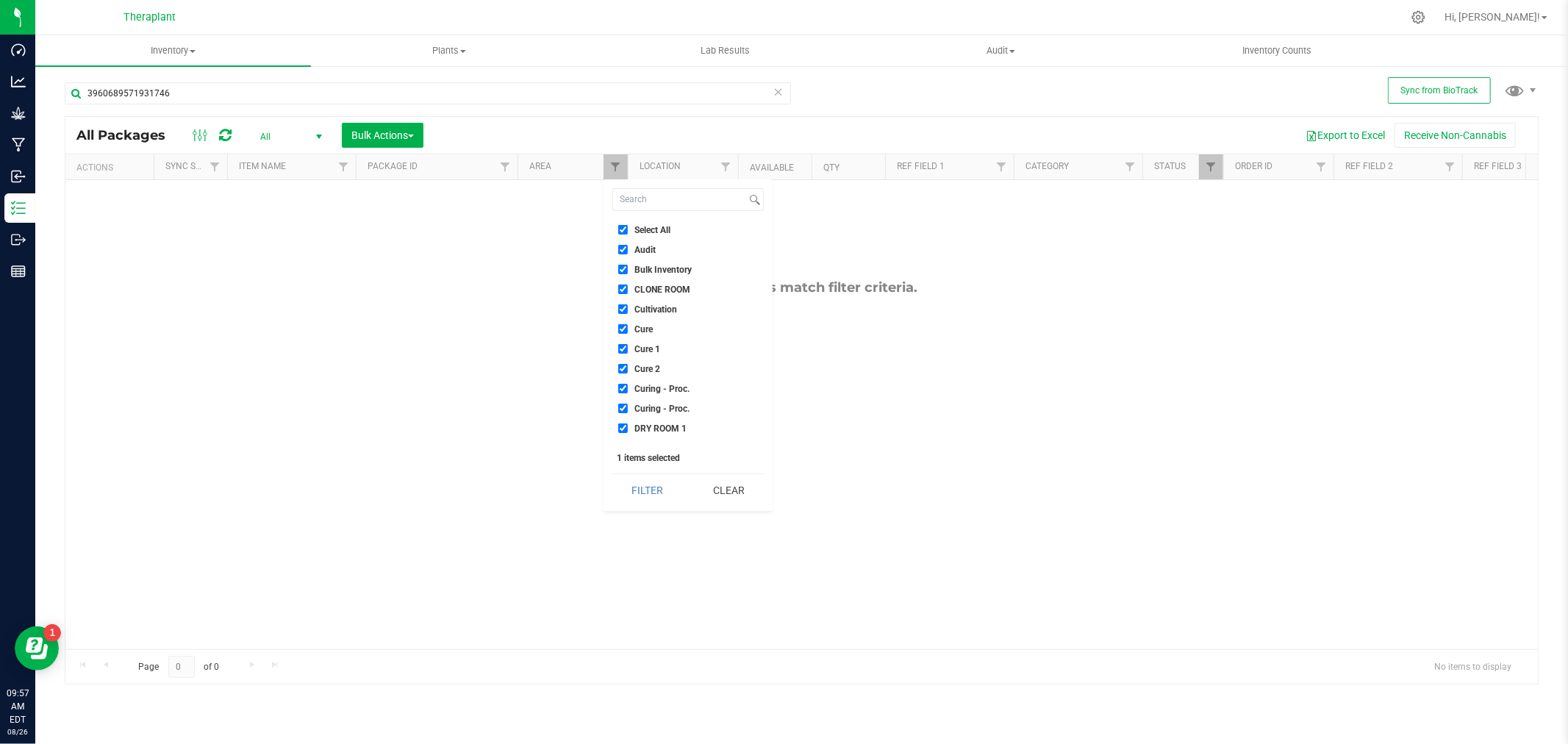
checkbox input "true"
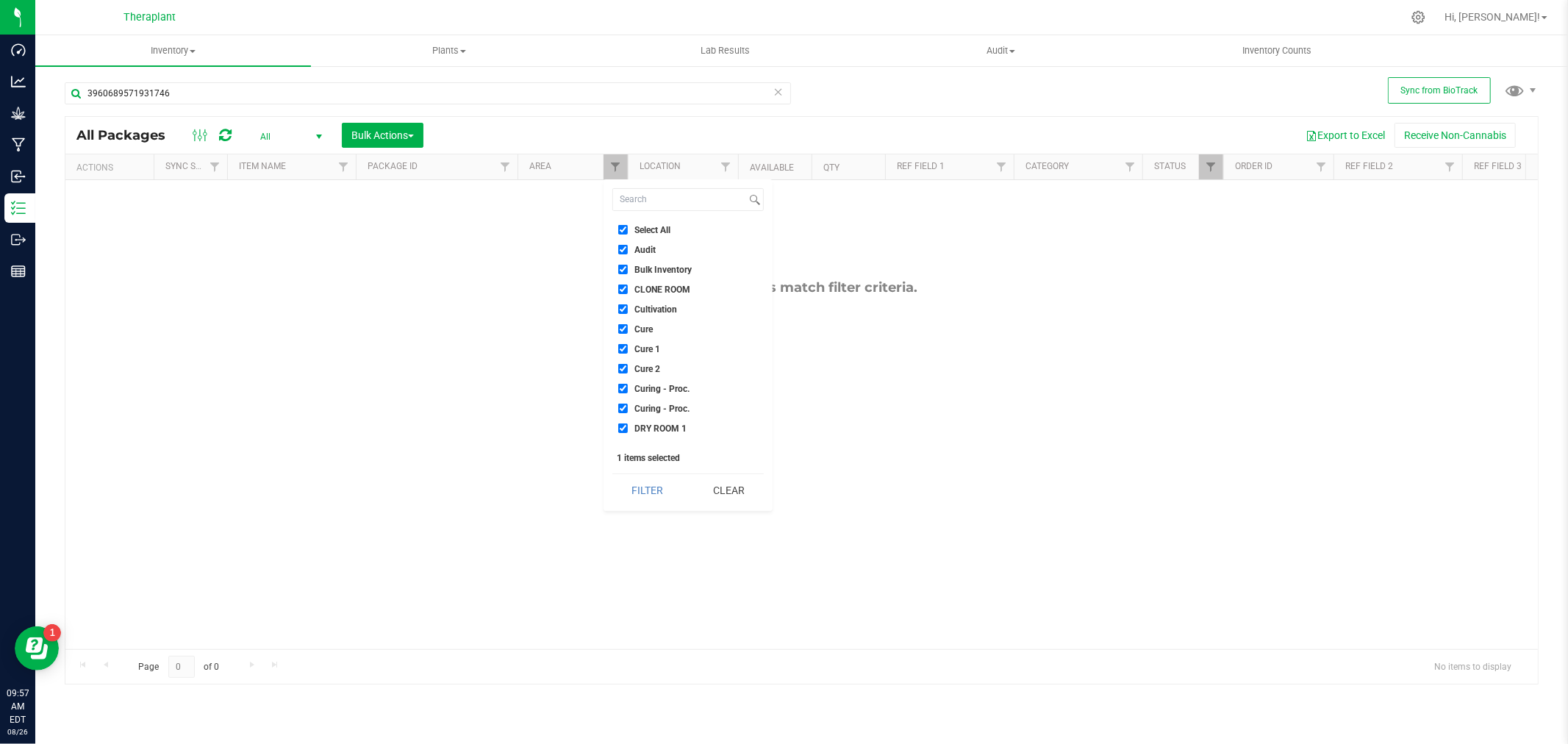
checkbox input "true"
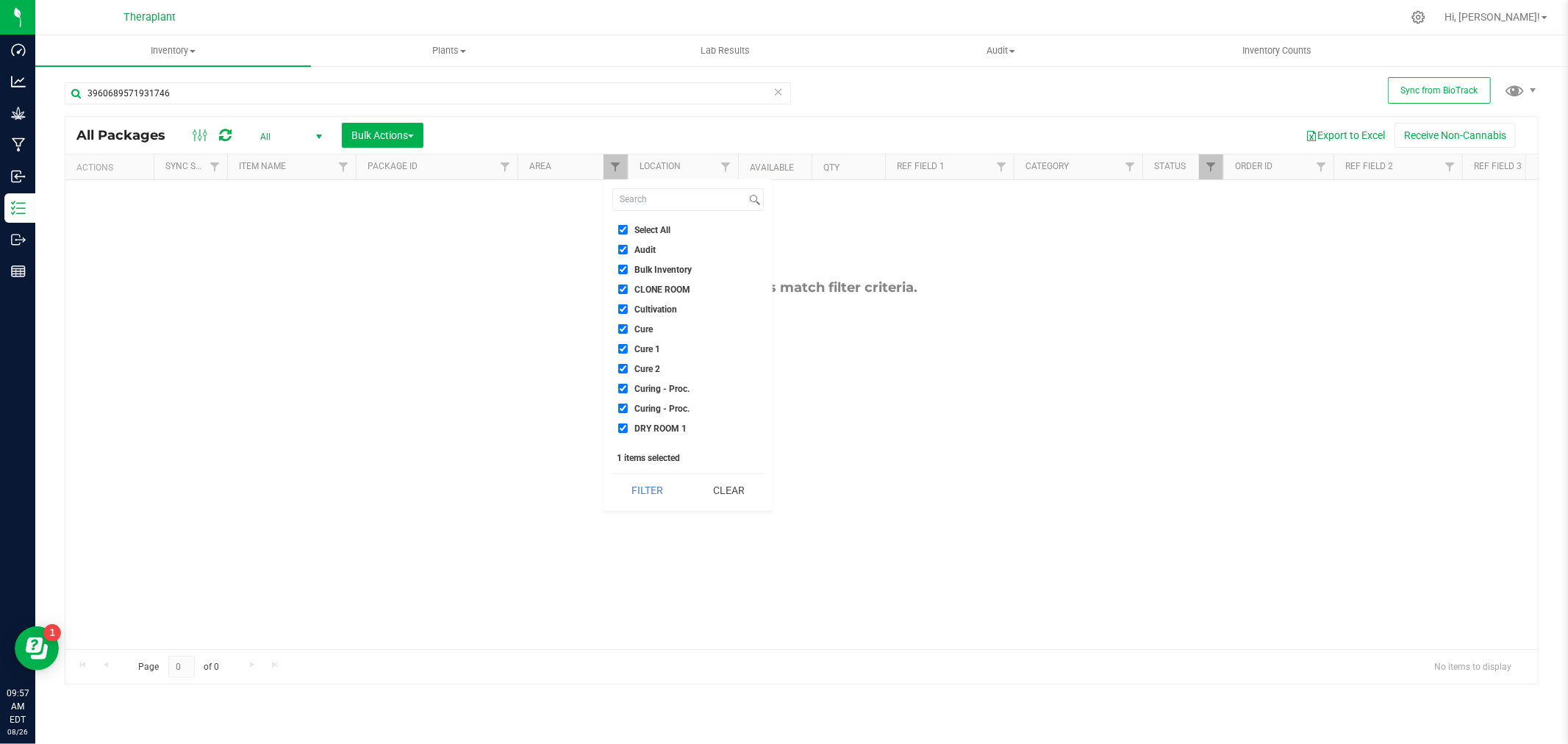
checkbox input "true"
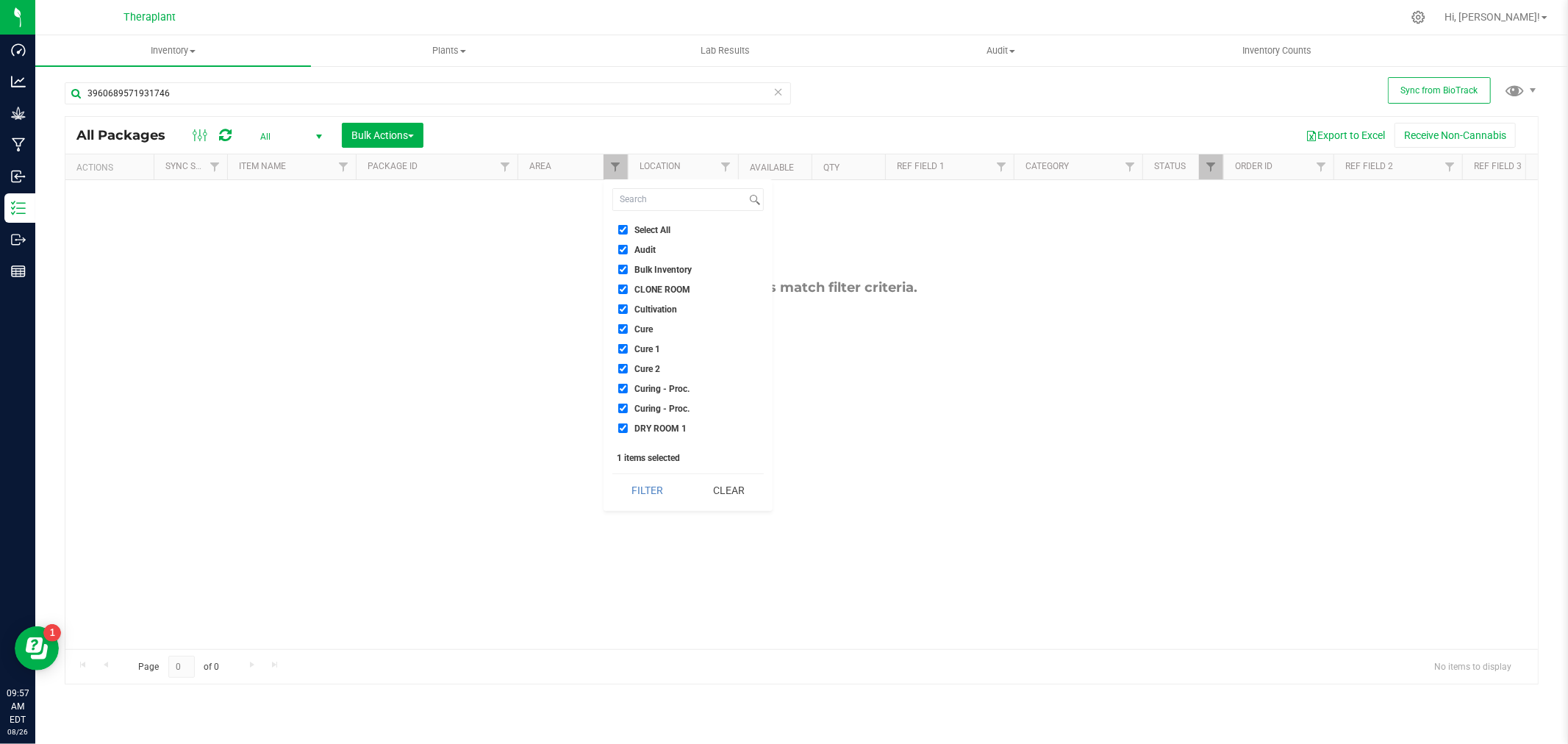
checkbox input "true"
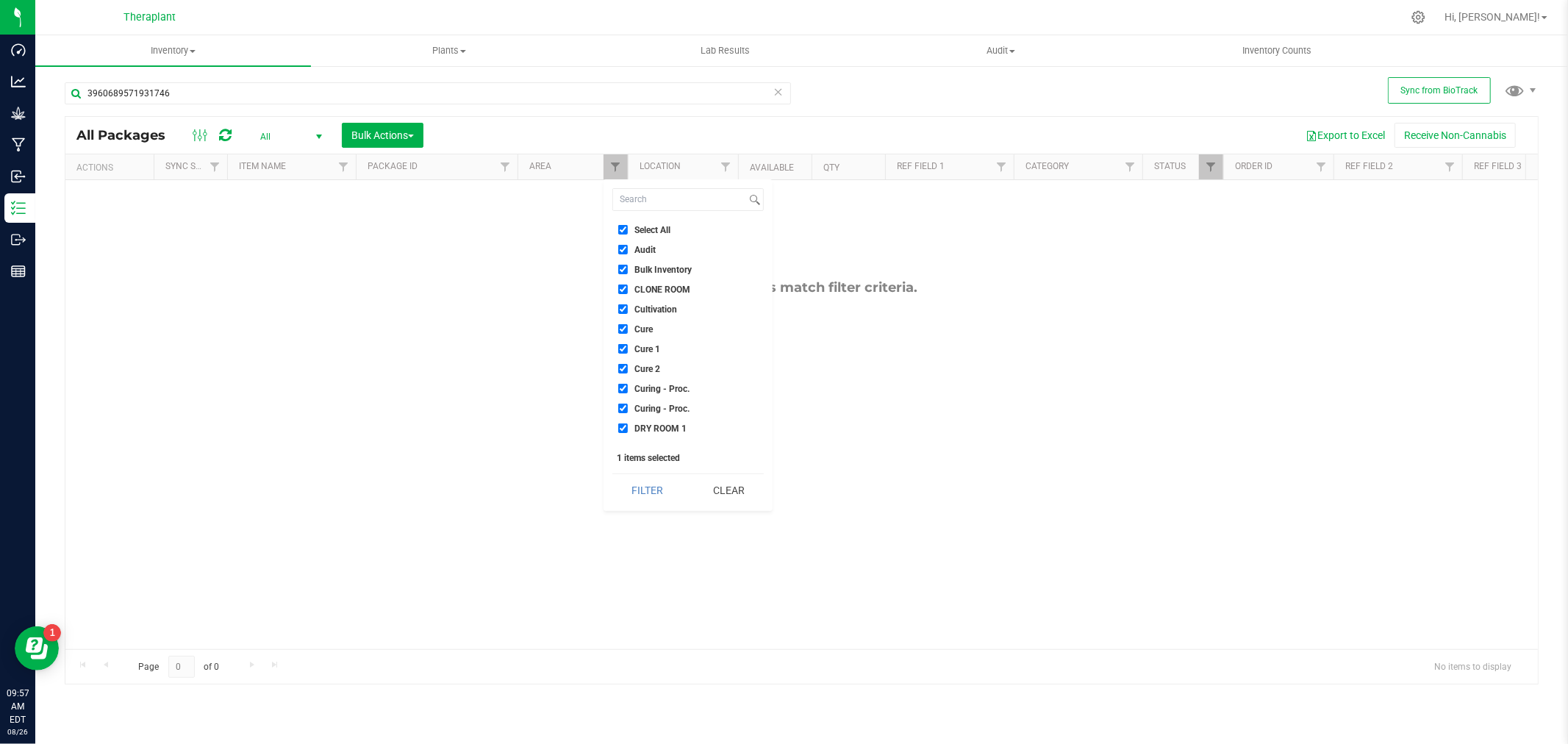
checkbox input "true"
click at [626, 507] on div "Select All Audit Bulk Inventory CLONE ROOM Cultivation Cure Cure 1 Cure 2 Curin…" at bounding box center [687, 345] width 169 height 332
click at [623, 500] on button "Filter" at bounding box center [647, 490] width 70 height 33
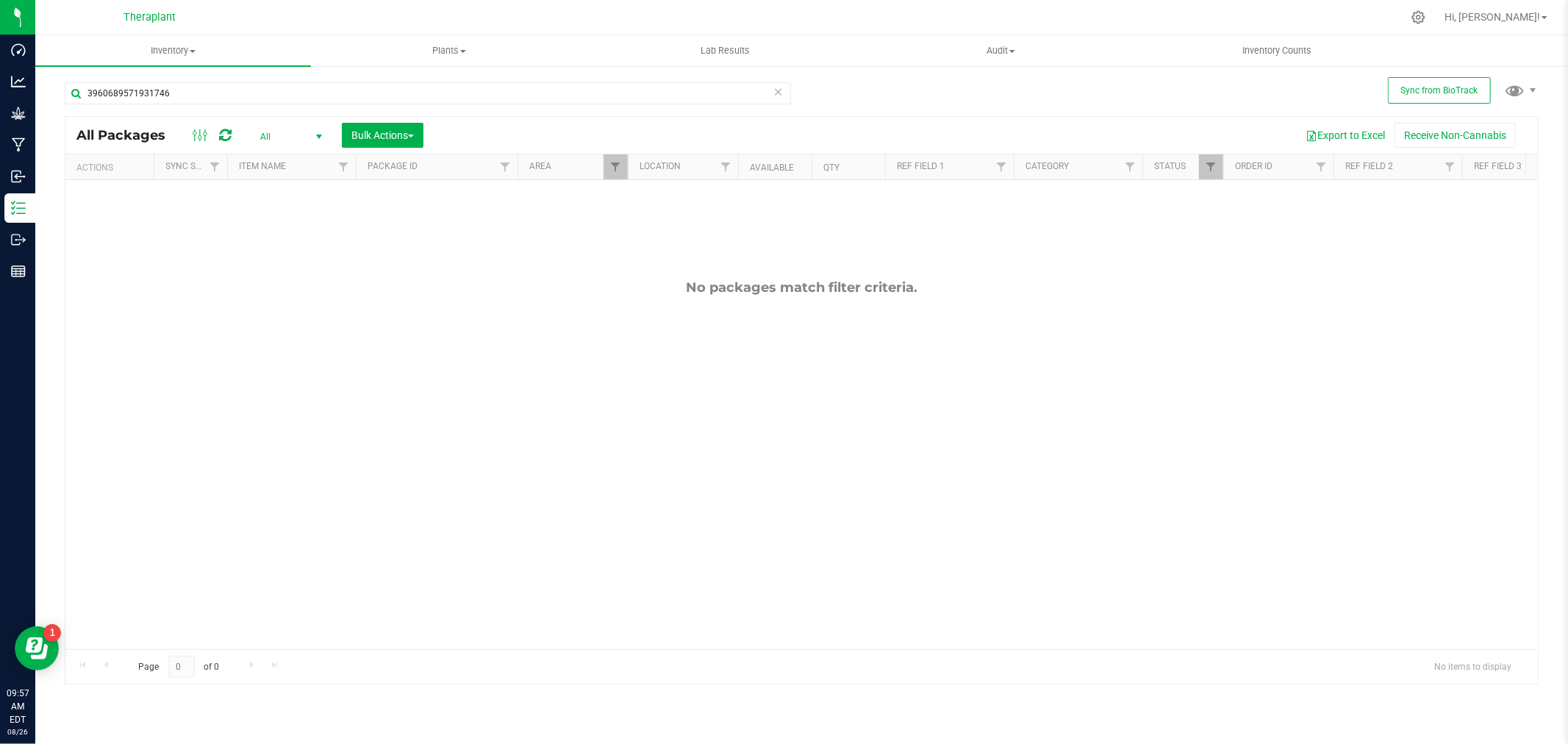
click at [276, 133] on span "All" at bounding box center [288, 137] width 81 height 21
click at [286, 163] on li "Active Only" at bounding box center [287, 160] width 79 height 22
click at [614, 170] on span "Filter" at bounding box center [615, 167] width 12 height 12
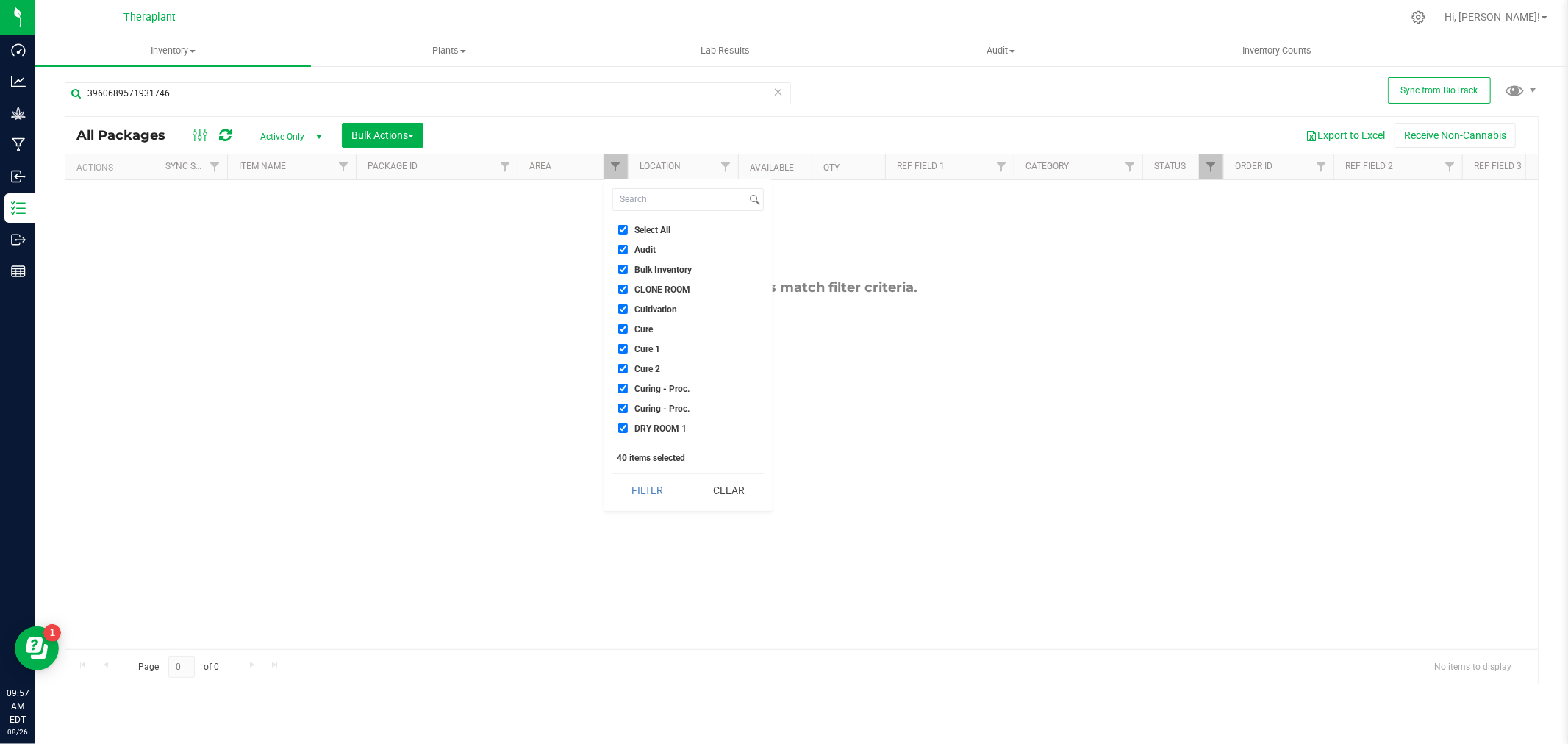
click at [622, 232] on input "Select All" at bounding box center [623, 230] width 10 height 10
checkbox input "false"
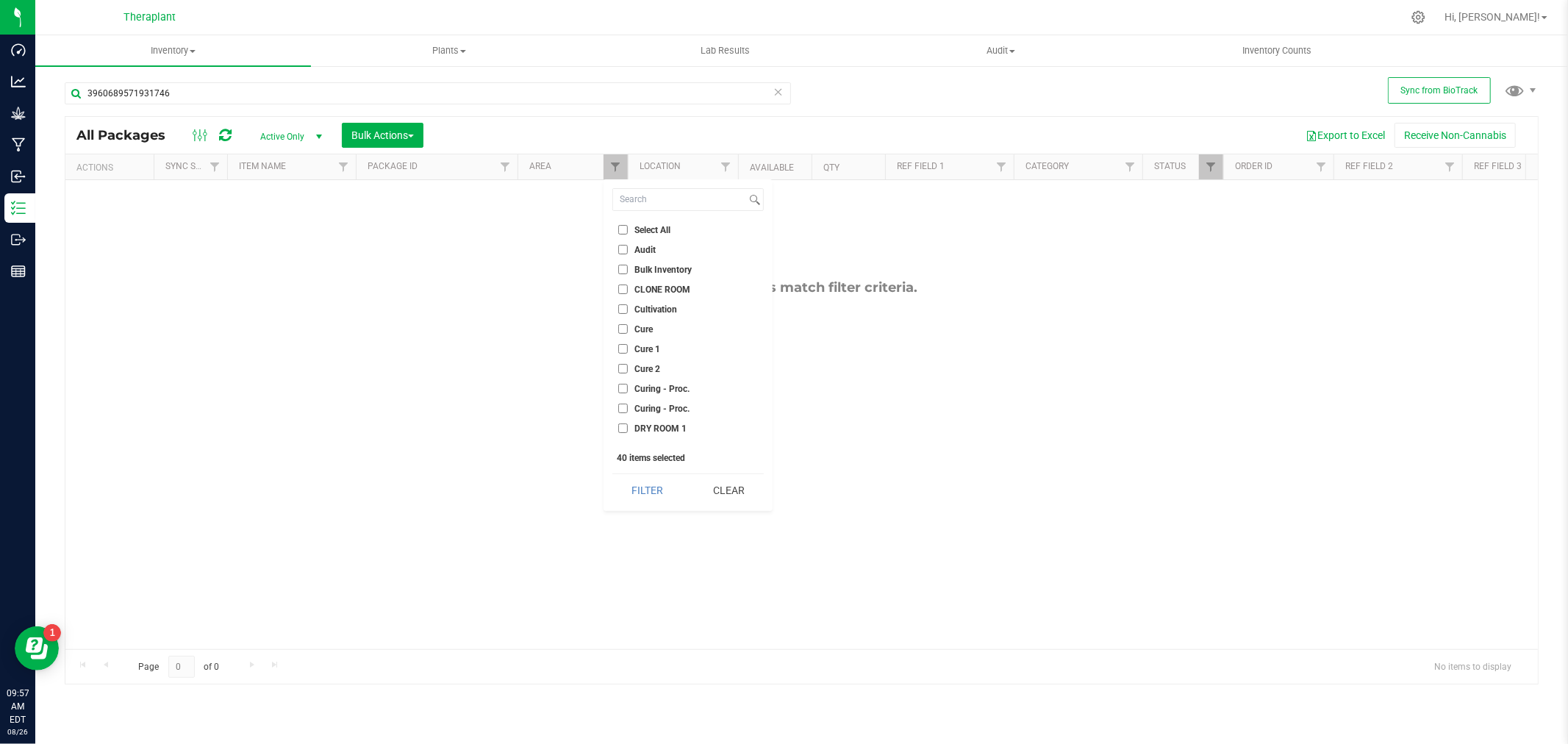
checkbox input "false"
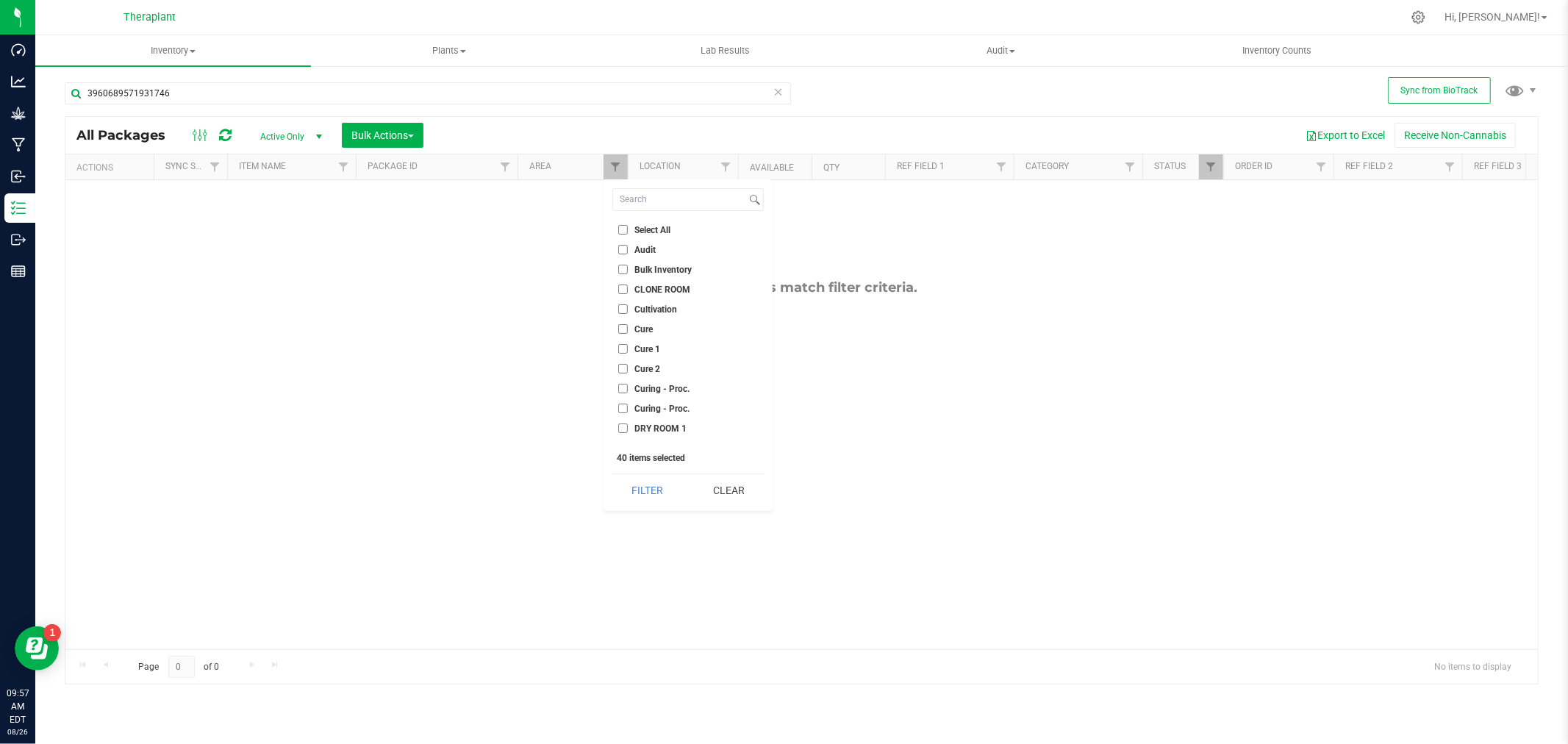
checkbox input "false"
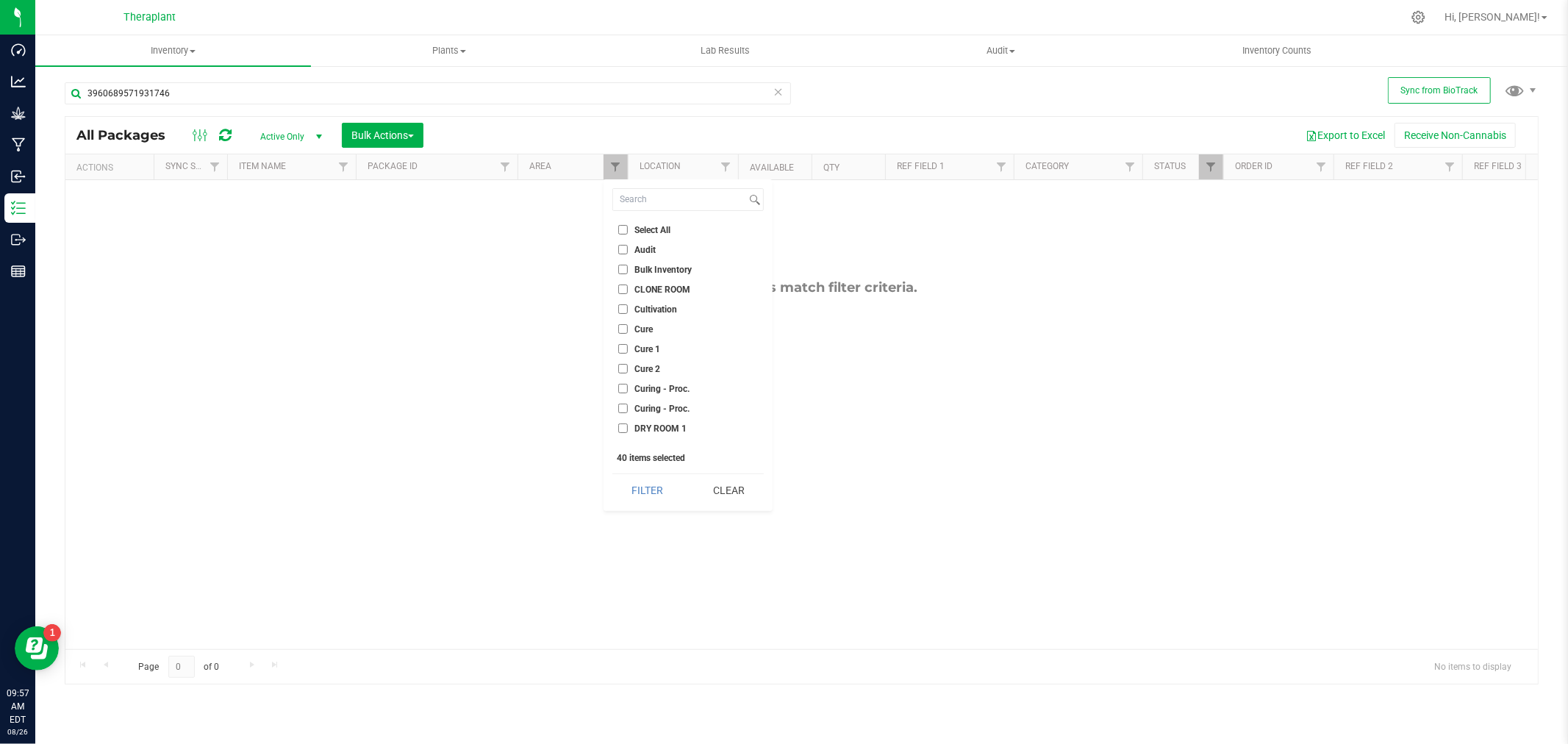
checkbox input "false"
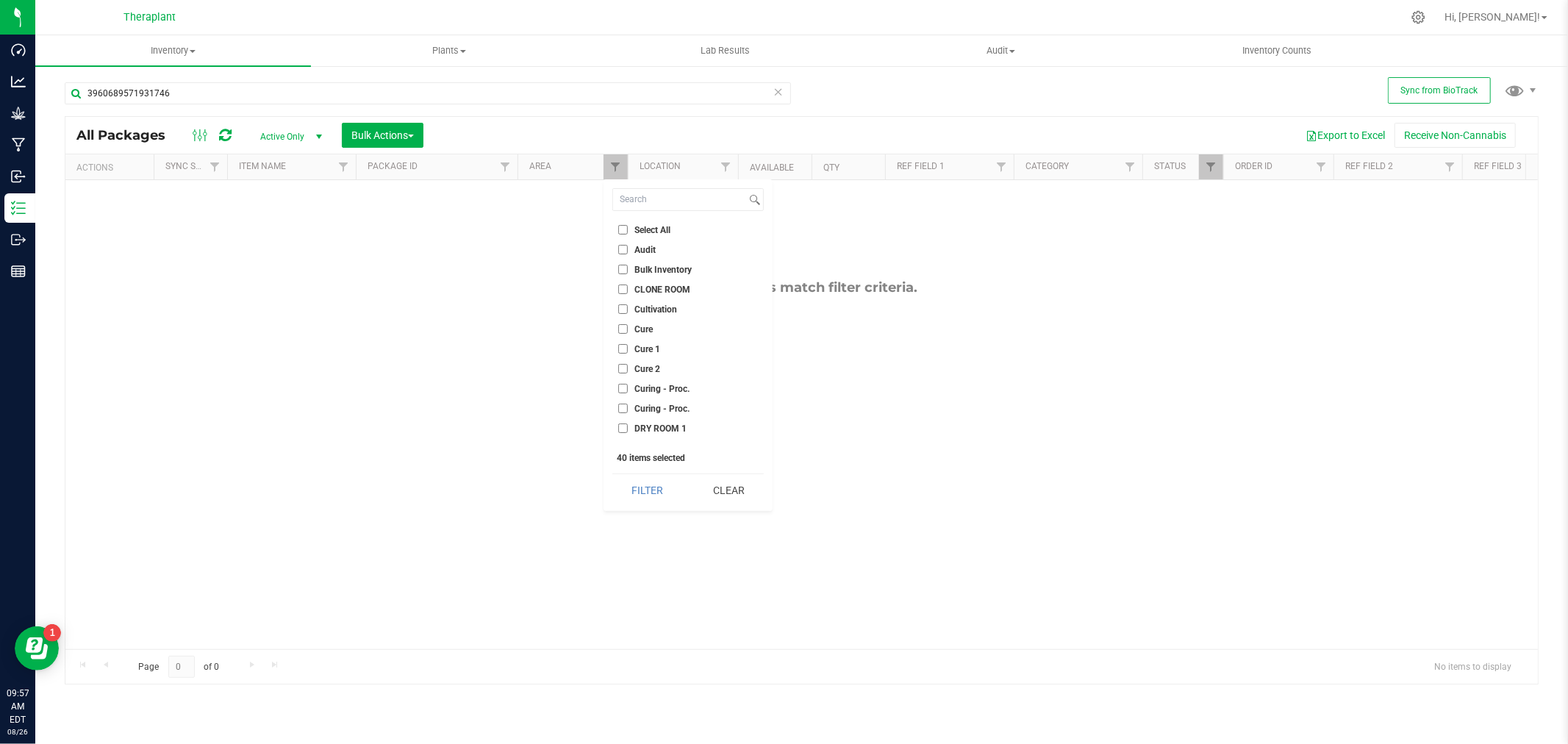
checkbox input "false"
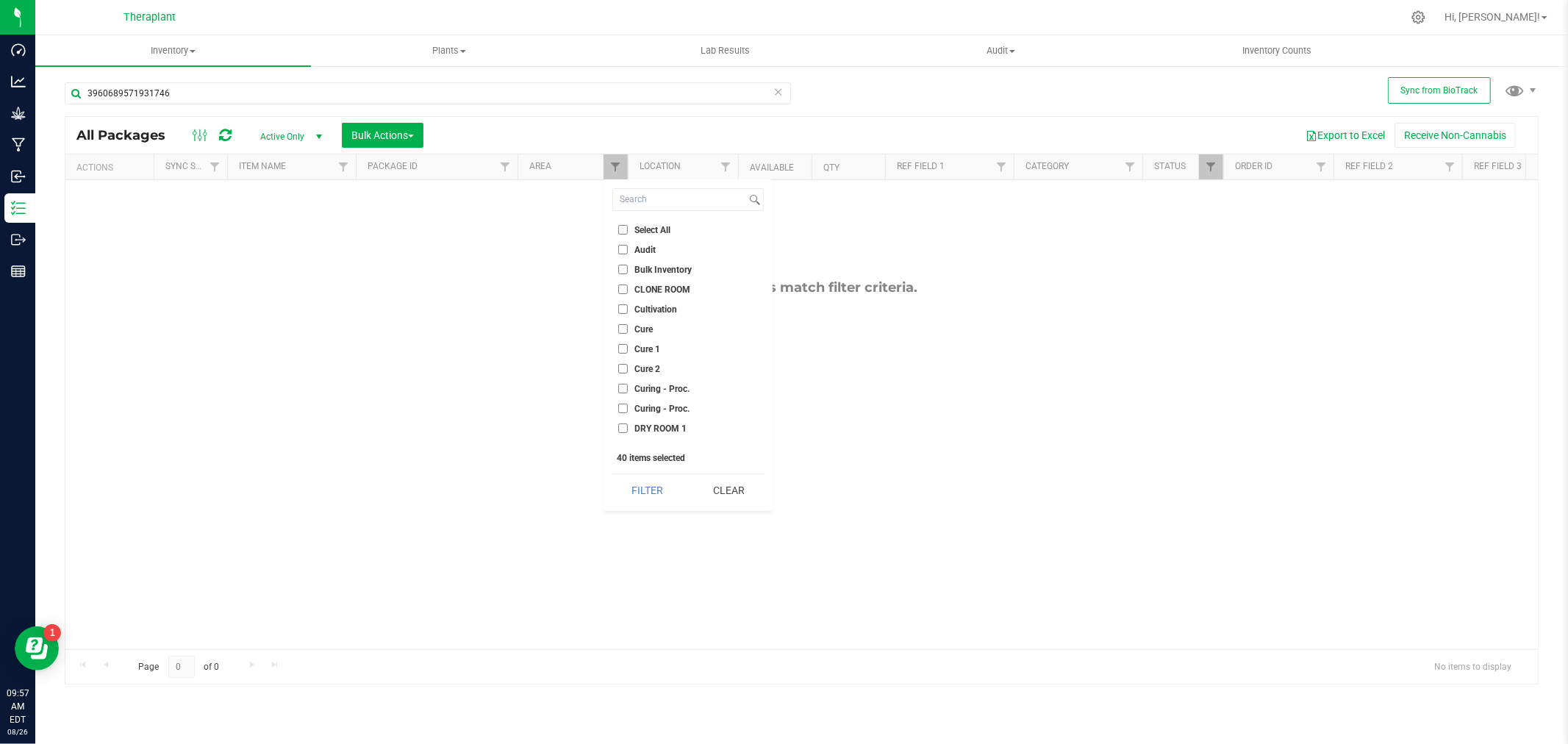
checkbox input "false"
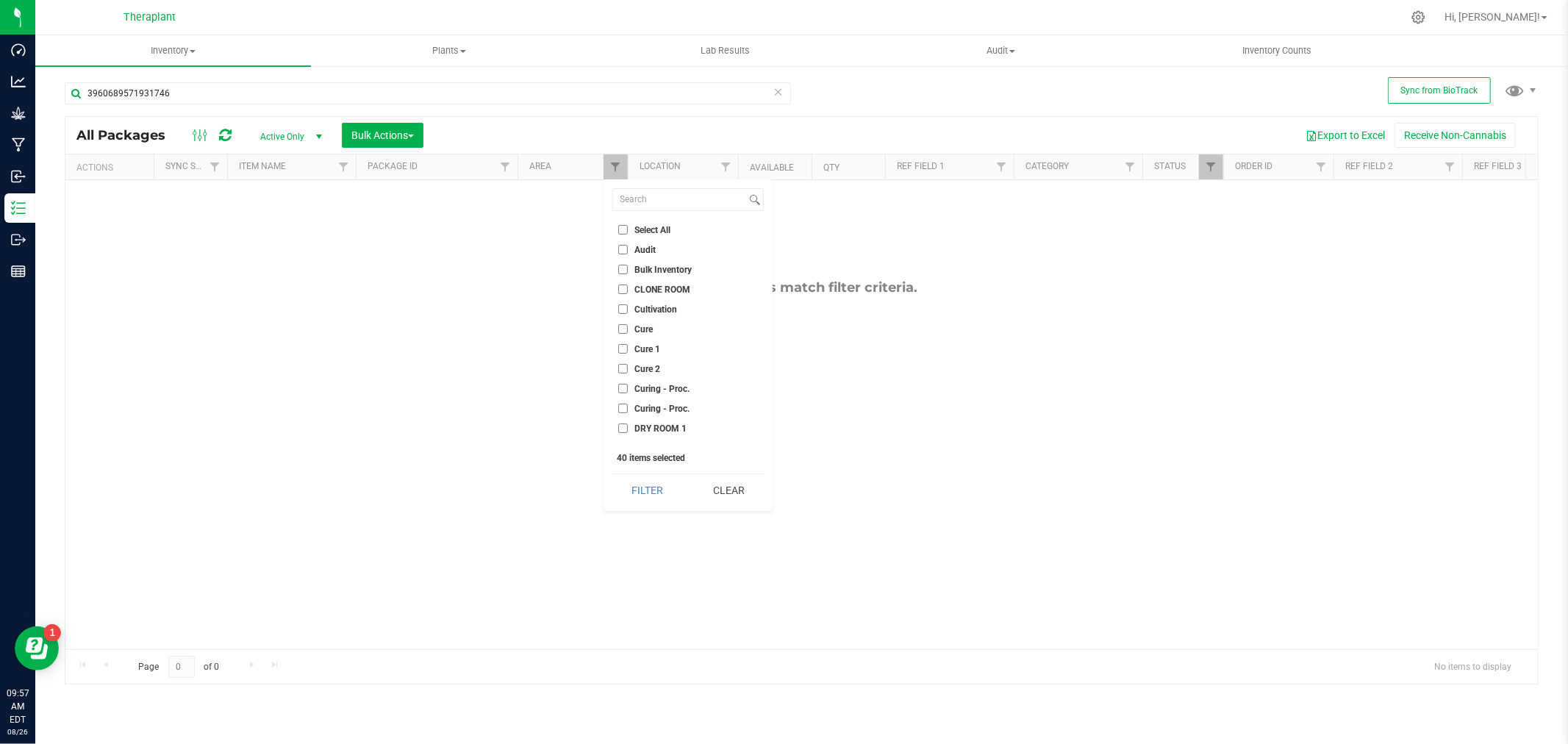
checkbox input "false"
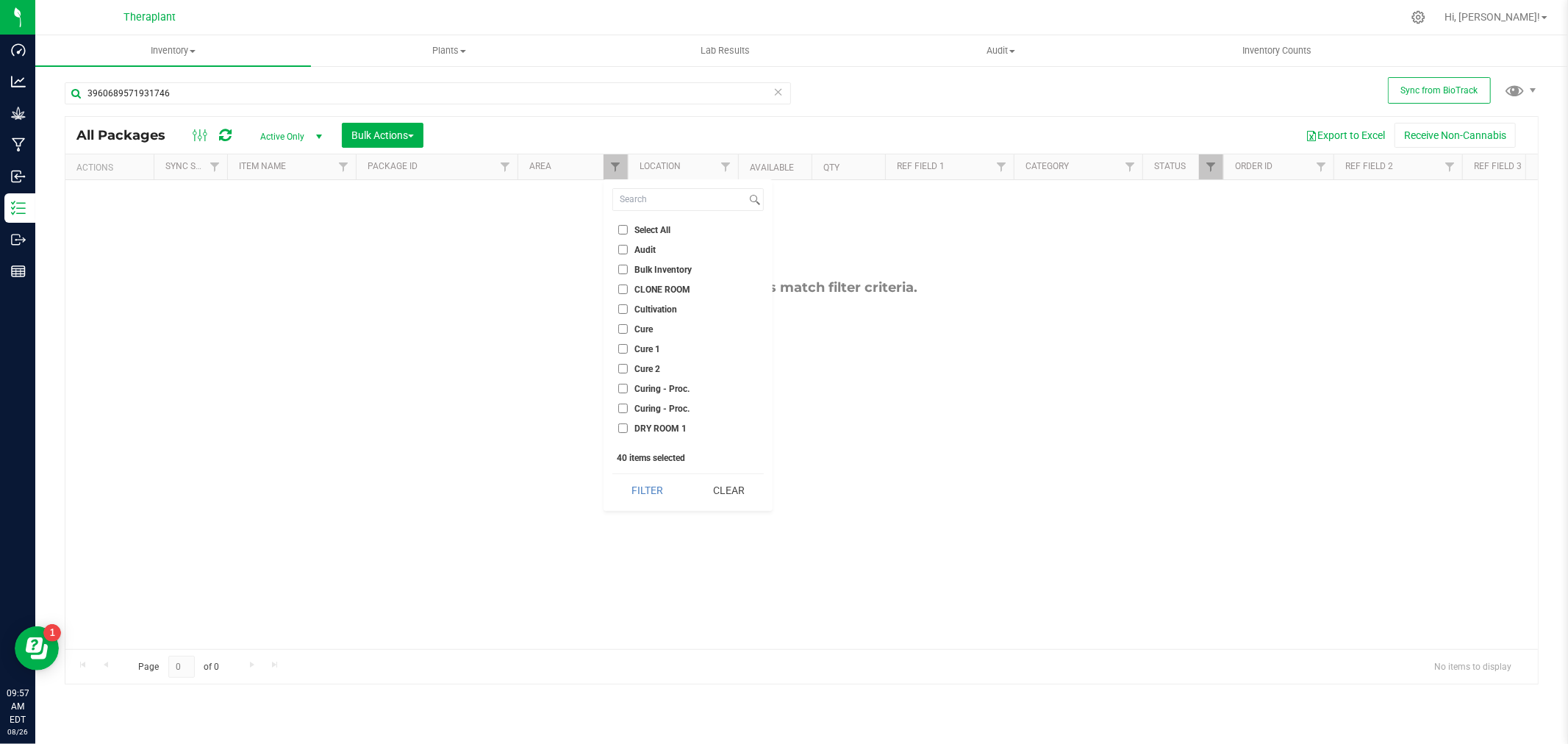
checkbox input "false"
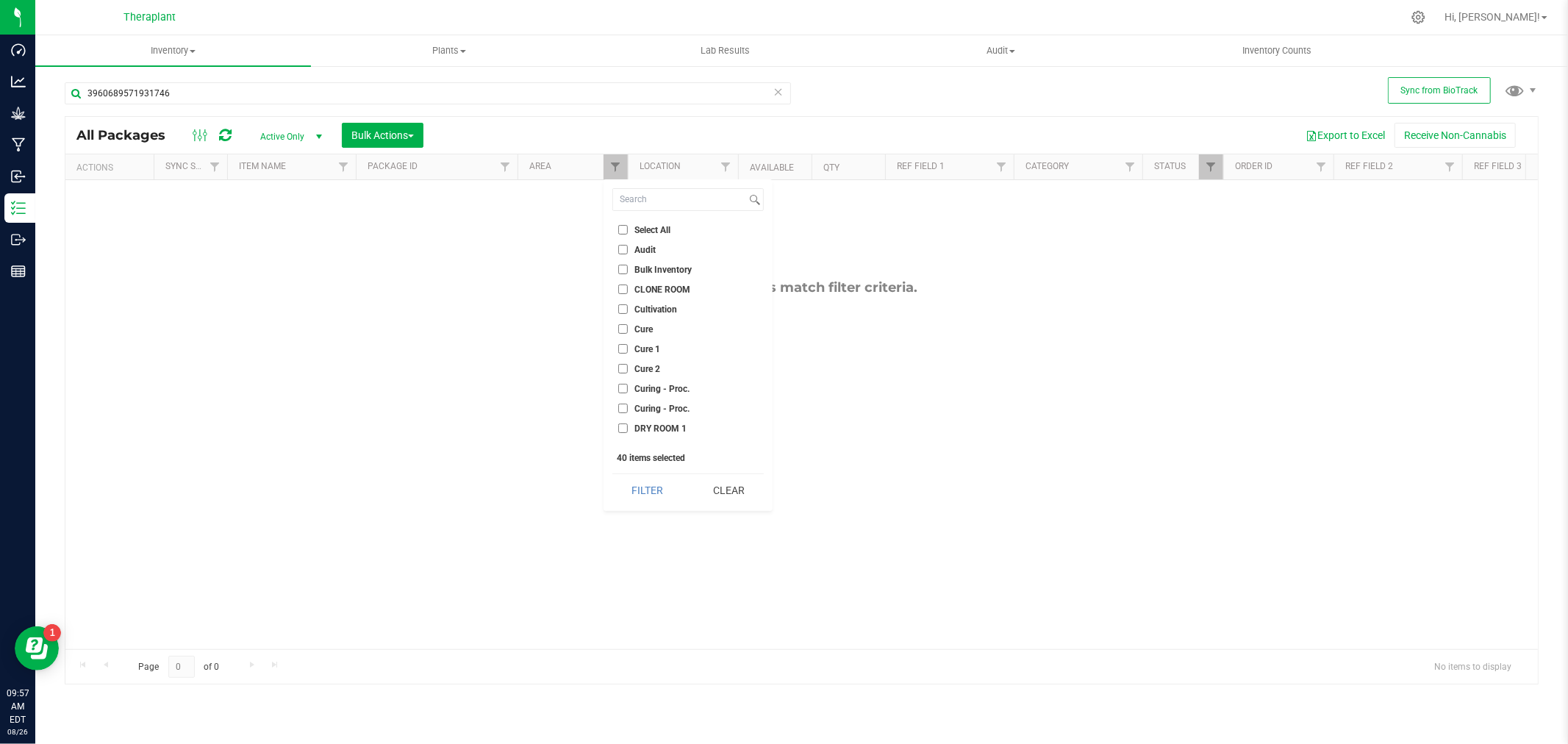
checkbox input "false"
click at [621, 246] on input "Audit" at bounding box center [623, 250] width 10 height 10
checkbox input "true"
click at [640, 496] on button "Filter" at bounding box center [647, 490] width 70 height 33
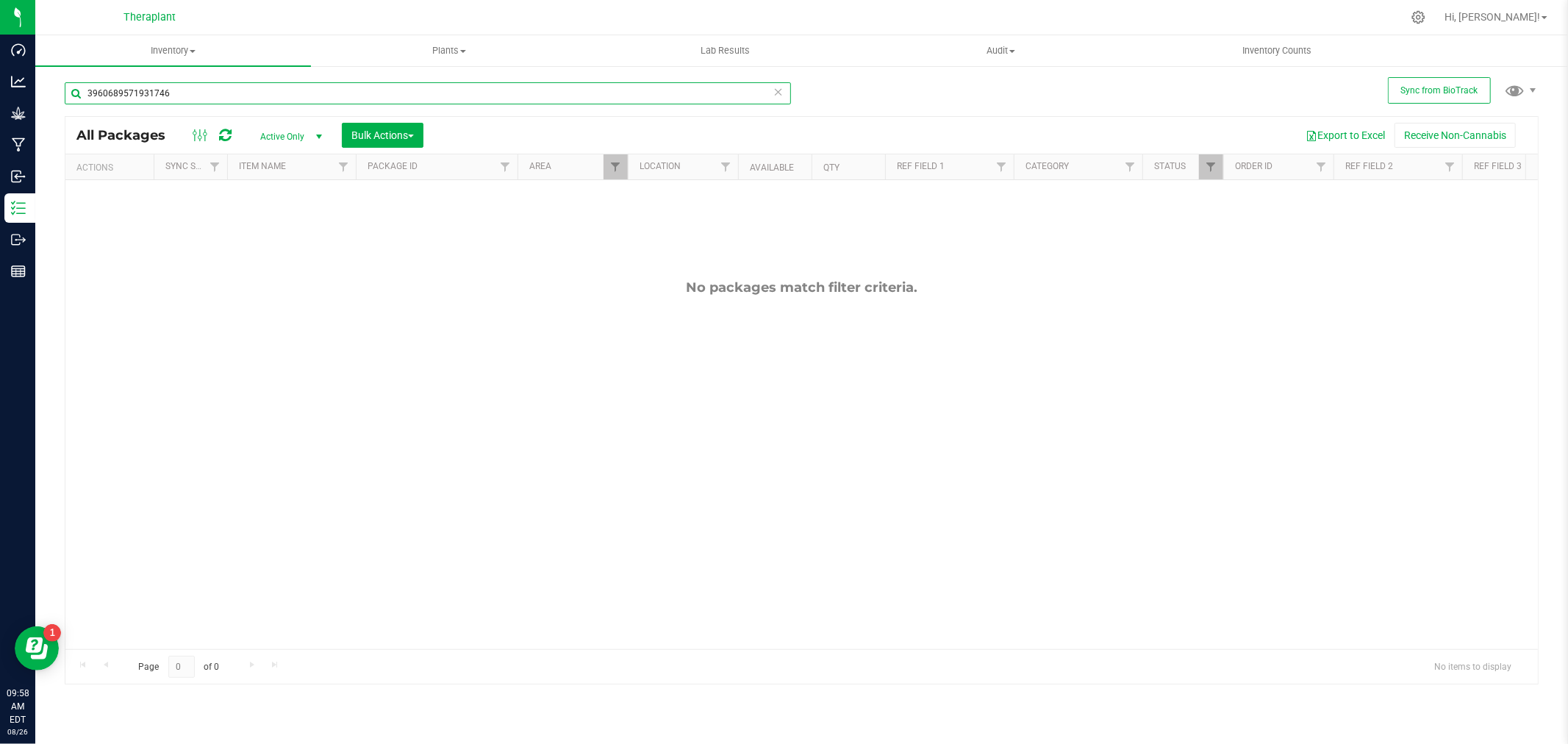
click at [199, 82] on input "3960689571931746" at bounding box center [427, 93] width 726 height 22
click at [198, 82] on input "3960689571931746" at bounding box center [427, 93] width 726 height 22
paste input "0731783489221149"
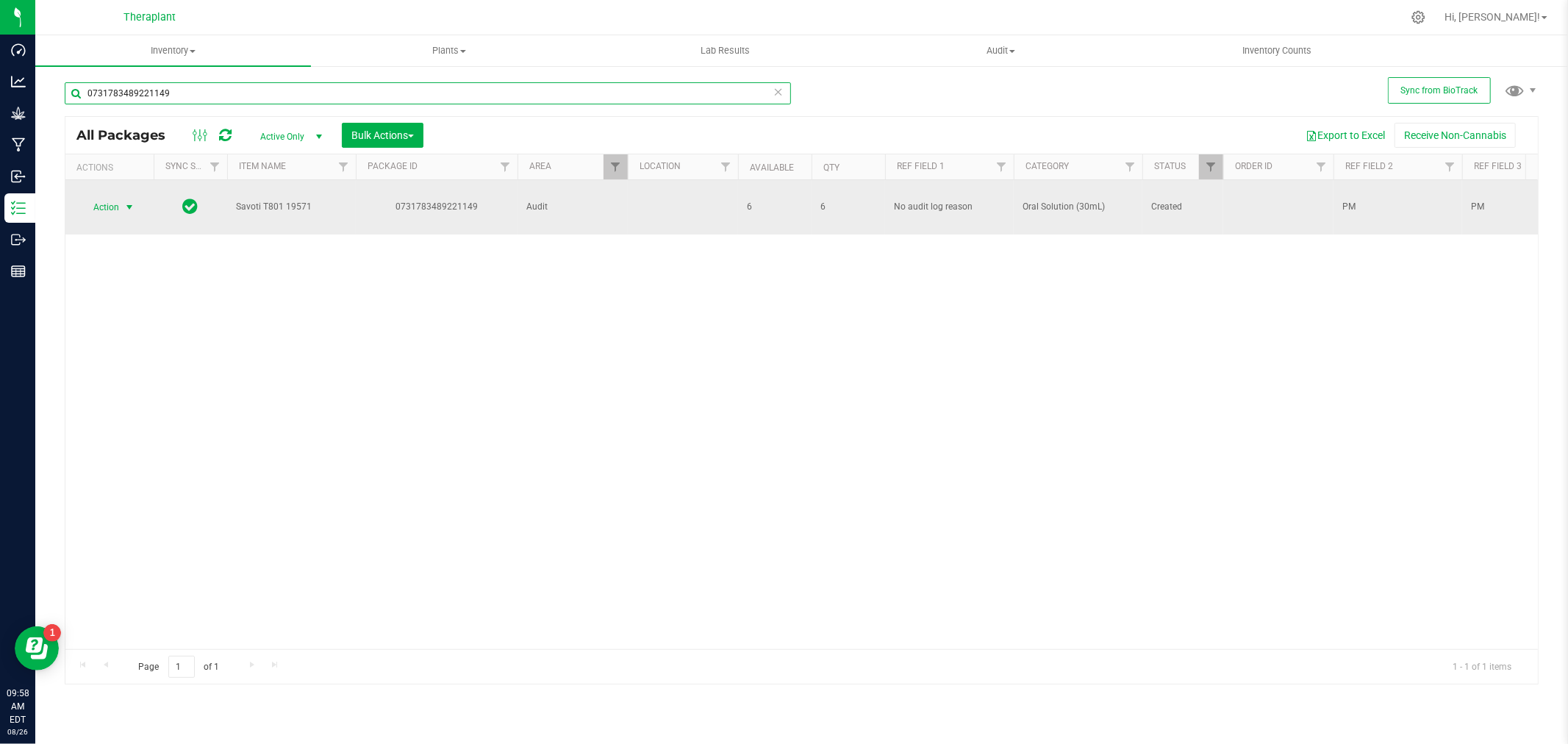
type input "0731783489221149"
click at [122, 198] on span "select" at bounding box center [130, 207] width 19 height 21
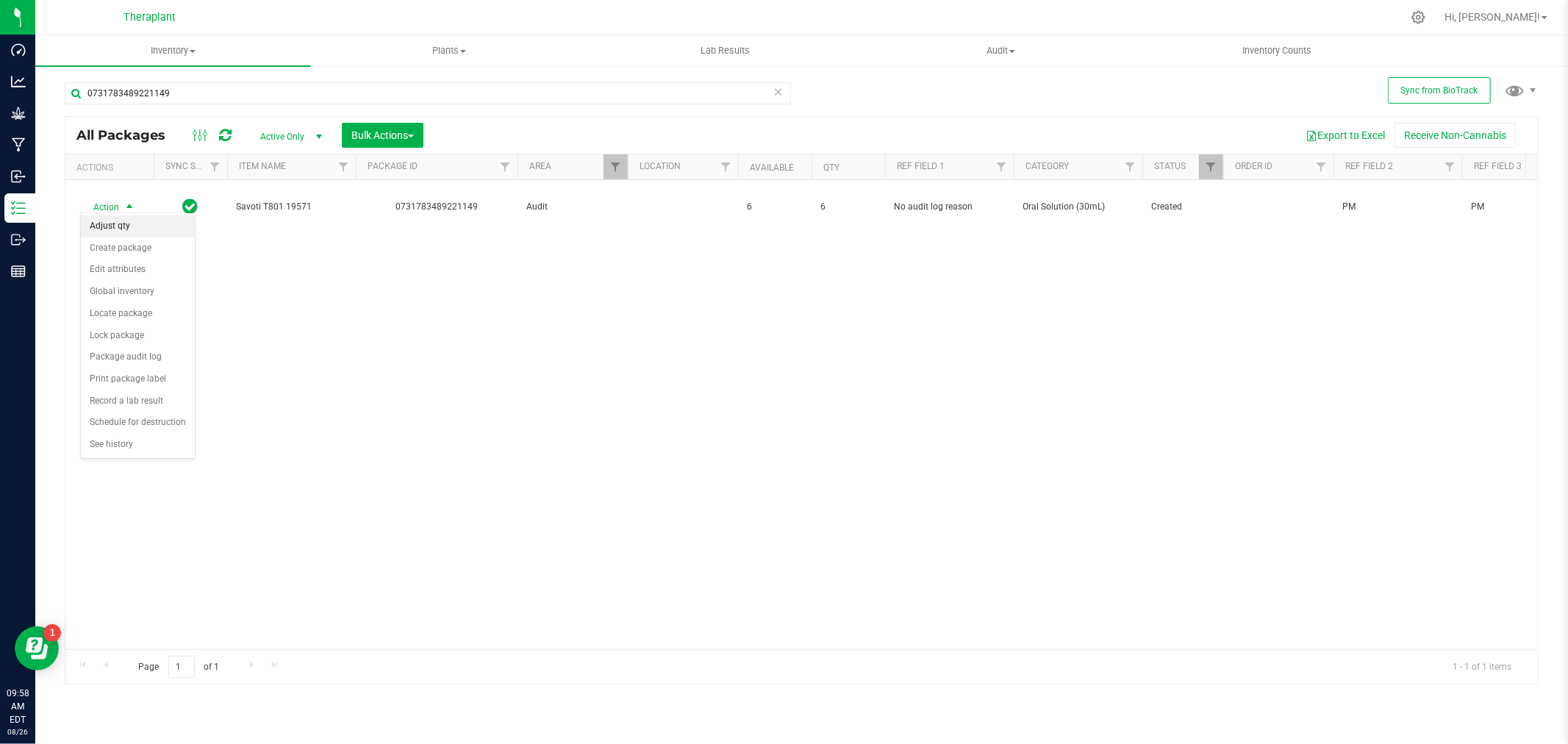
click at [118, 224] on li "Adjust qty" at bounding box center [138, 226] width 114 height 22
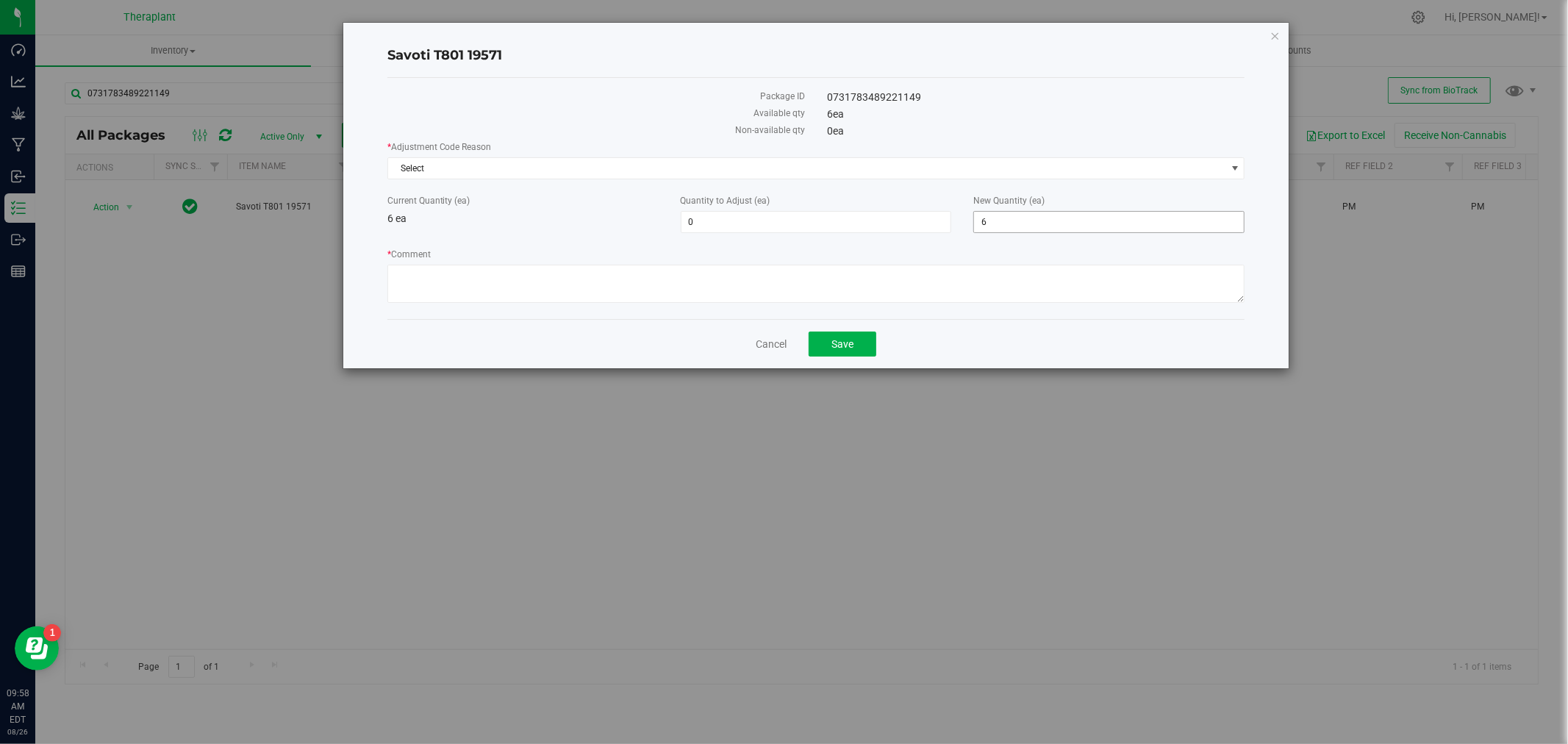
click at [1022, 225] on span "6 6" at bounding box center [1109, 222] width 271 height 22
drag, startPoint x: 1024, startPoint y: 224, endPoint x: 968, endPoint y: 210, distance: 57.7
click at [975, 217] on input "6" at bounding box center [1108, 222] width 269 height 21
type input "0"
type input "-6"
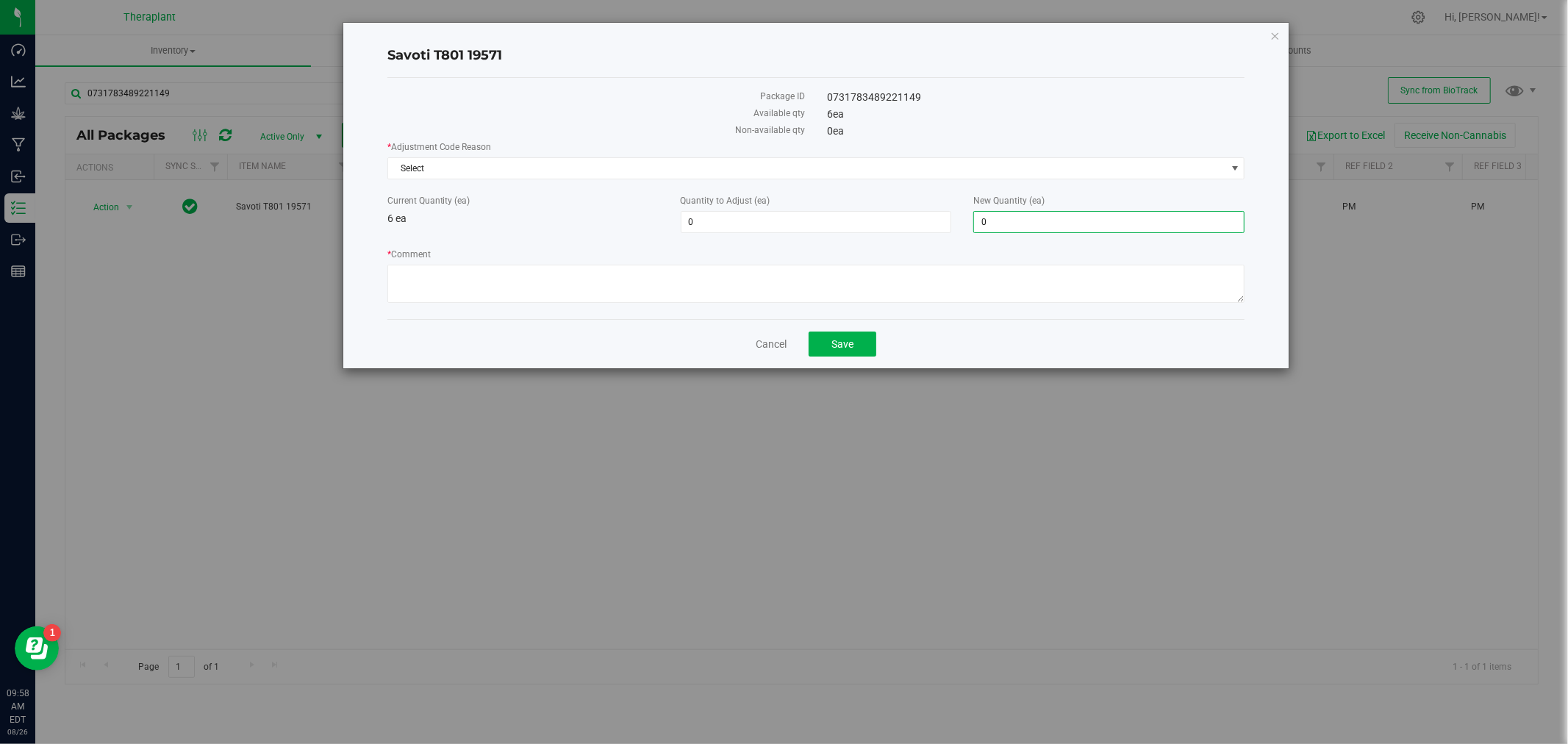
type input "0"
click at [531, 184] on div "* Adjustment Code Reason Select Select Inventory Audit Mistake Moisture Loss Se…" at bounding box center [816, 224] width 858 height 166
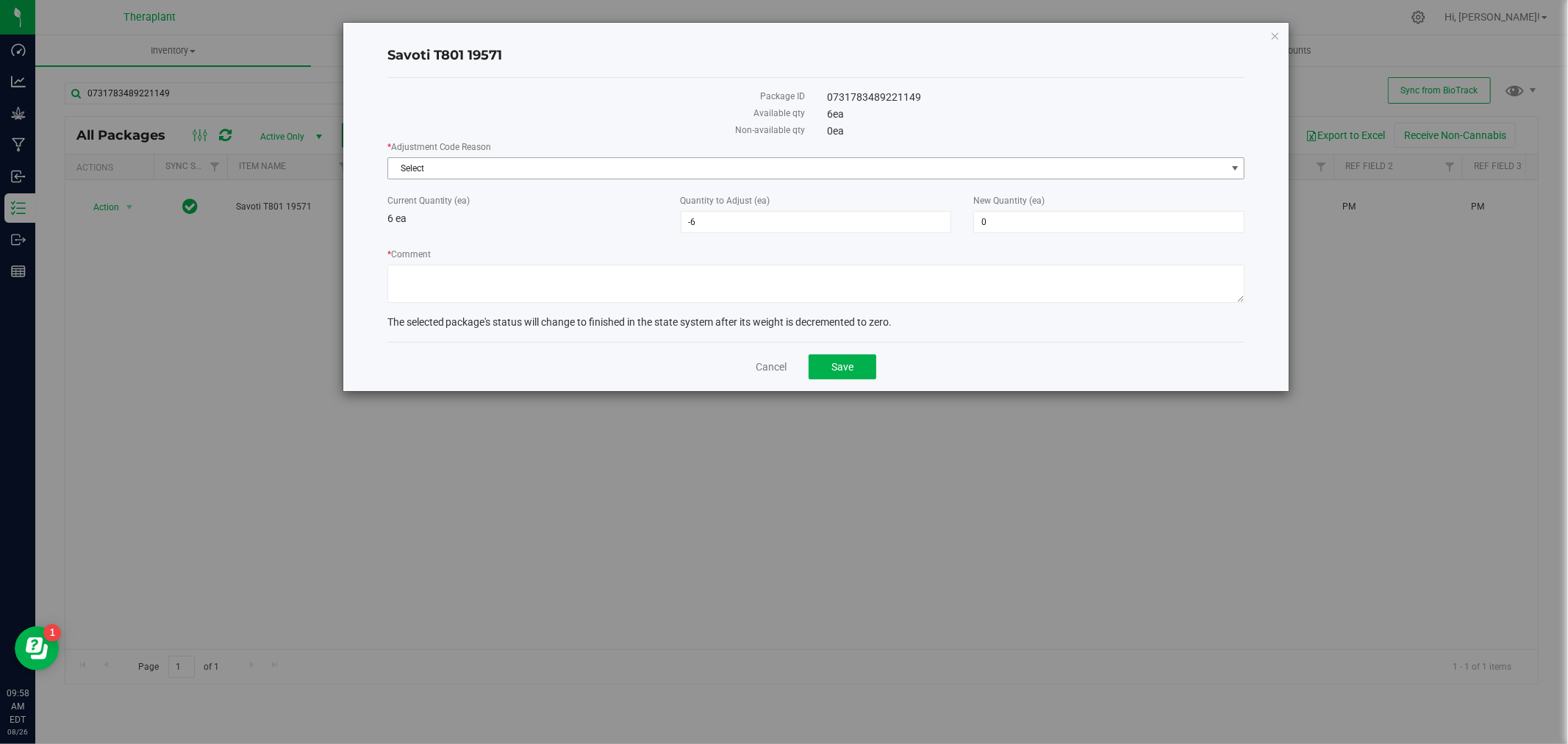
click at [531, 169] on span "Select" at bounding box center [807, 168] width 838 height 21
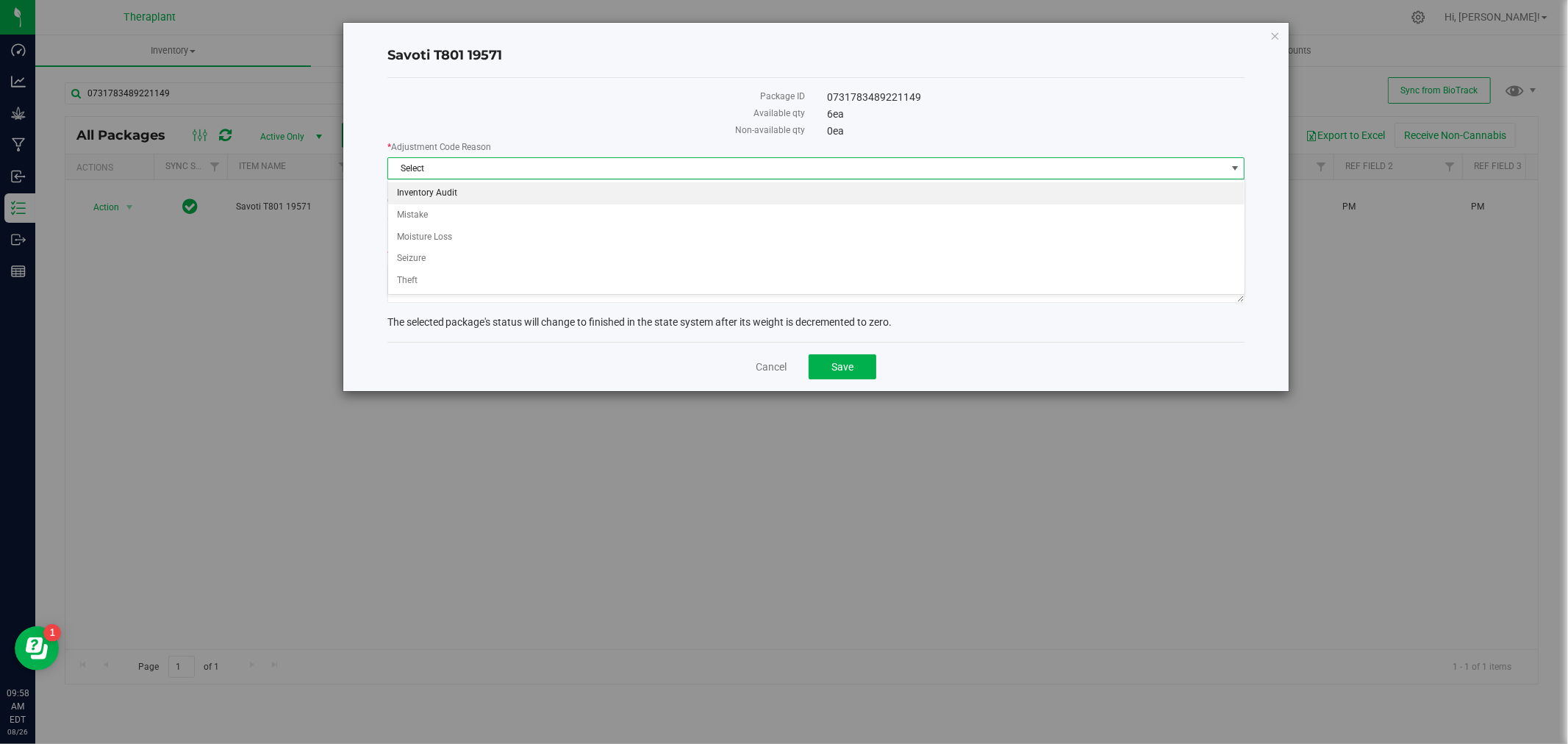
click at [470, 187] on li "Inventory Audit" at bounding box center [816, 193] width 857 height 22
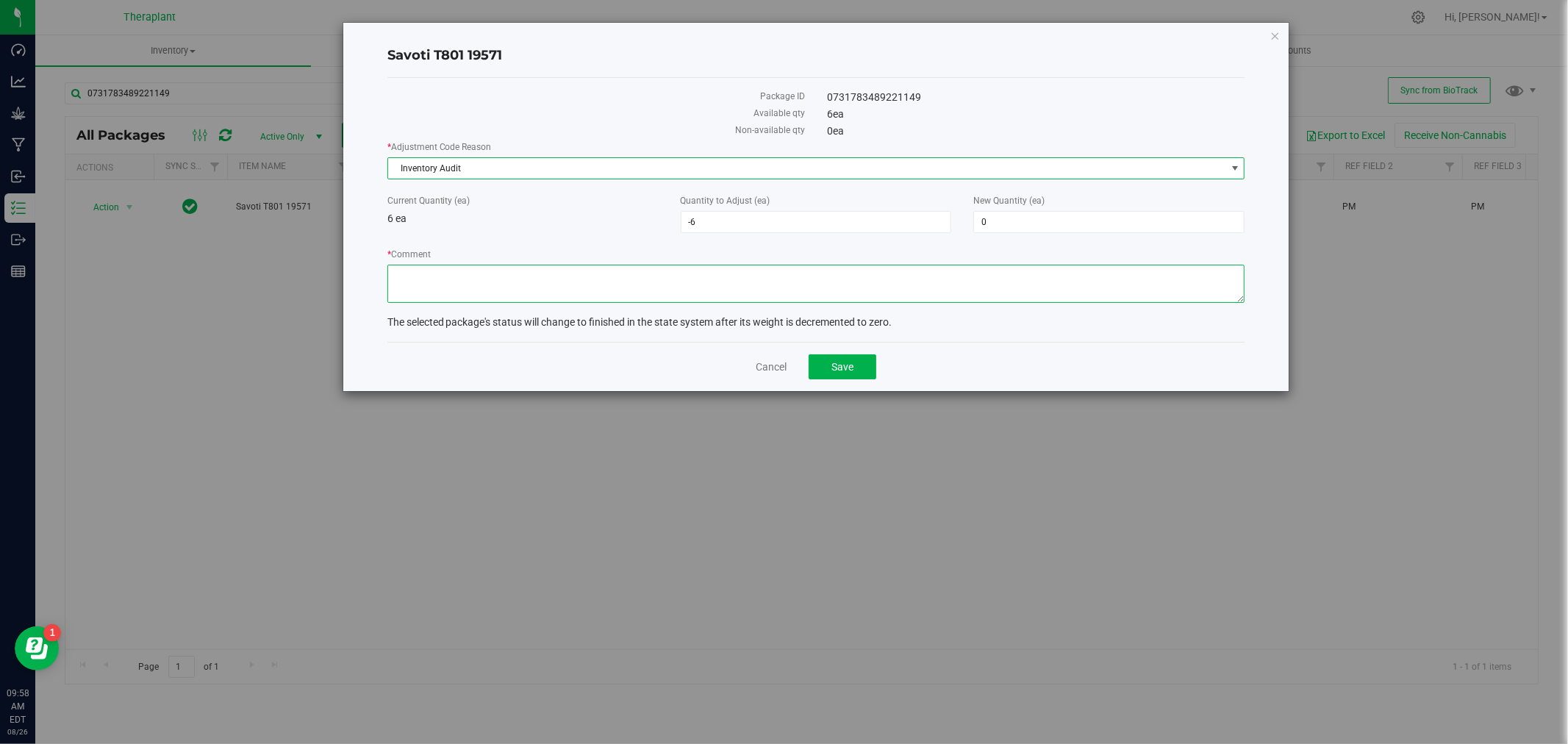
drag, startPoint x: 449, startPoint y: 296, endPoint x: 471, endPoint y: 295, distance: 22.0
click at [450, 295] on textarea "* Comment" at bounding box center [816, 283] width 858 height 39
type textarea "B"
type textarea "S"
click at [552, 49] on h4 "Savoti T801 19571" at bounding box center [816, 55] width 858 height 19
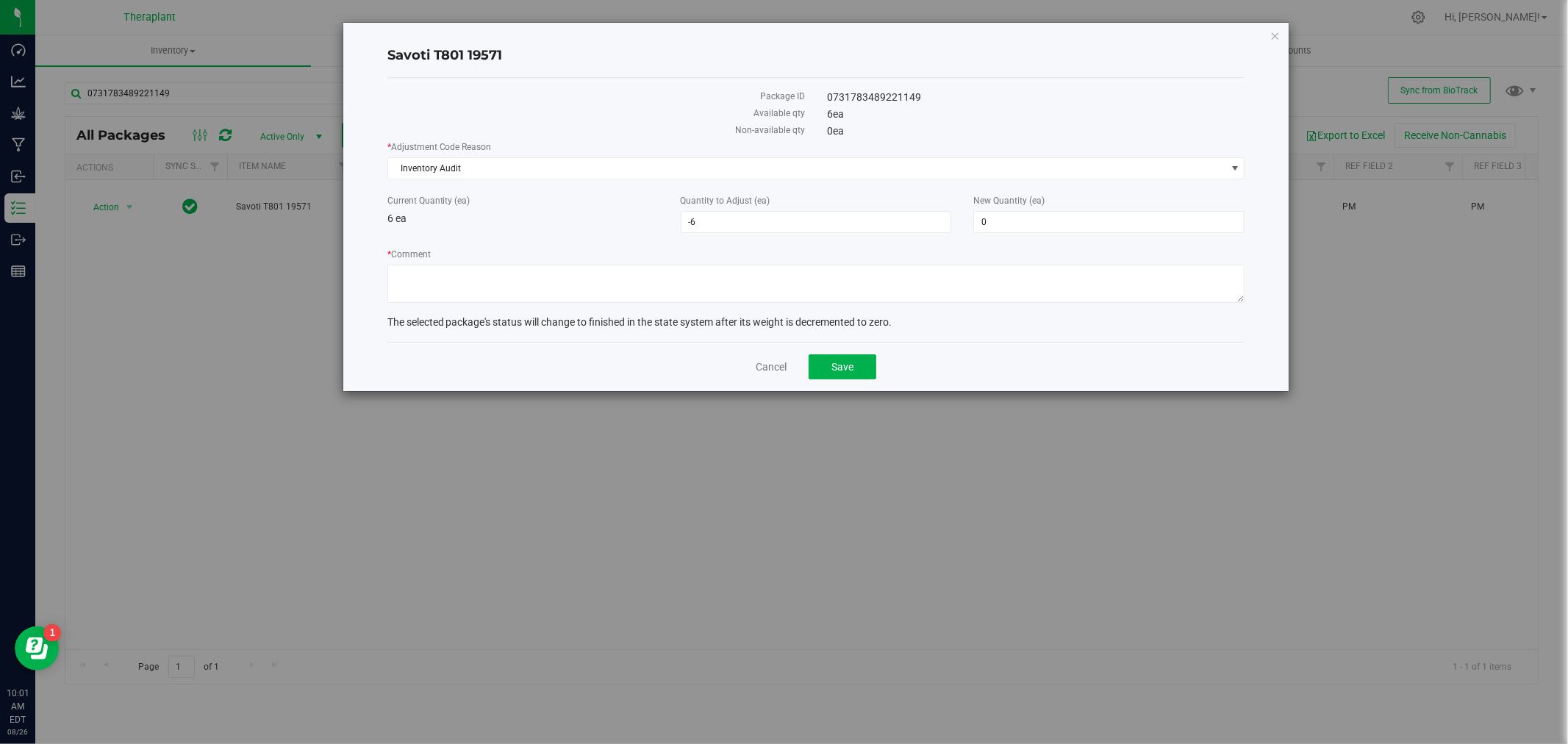
drag, startPoint x: 965, startPoint y: 324, endPoint x: 922, endPoint y: 319, distance: 43.3
click at [922, 319] on div "The selected package's status will change to finished in the state system after…" at bounding box center [816, 323] width 858 height 16
click at [900, 322] on div "The selected package's status will change to finished in the state system after…" at bounding box center [816, 323] width 858 height 16
click at [885, 320] on span "The selected package's status will change to finished in the state system after…" at bounding box center [640, 322] width 505 height 12
click at [885, 319] on span "The selected package's status will change to finished in the state system after…" at bounding box center [640, 322] width 505 height 12
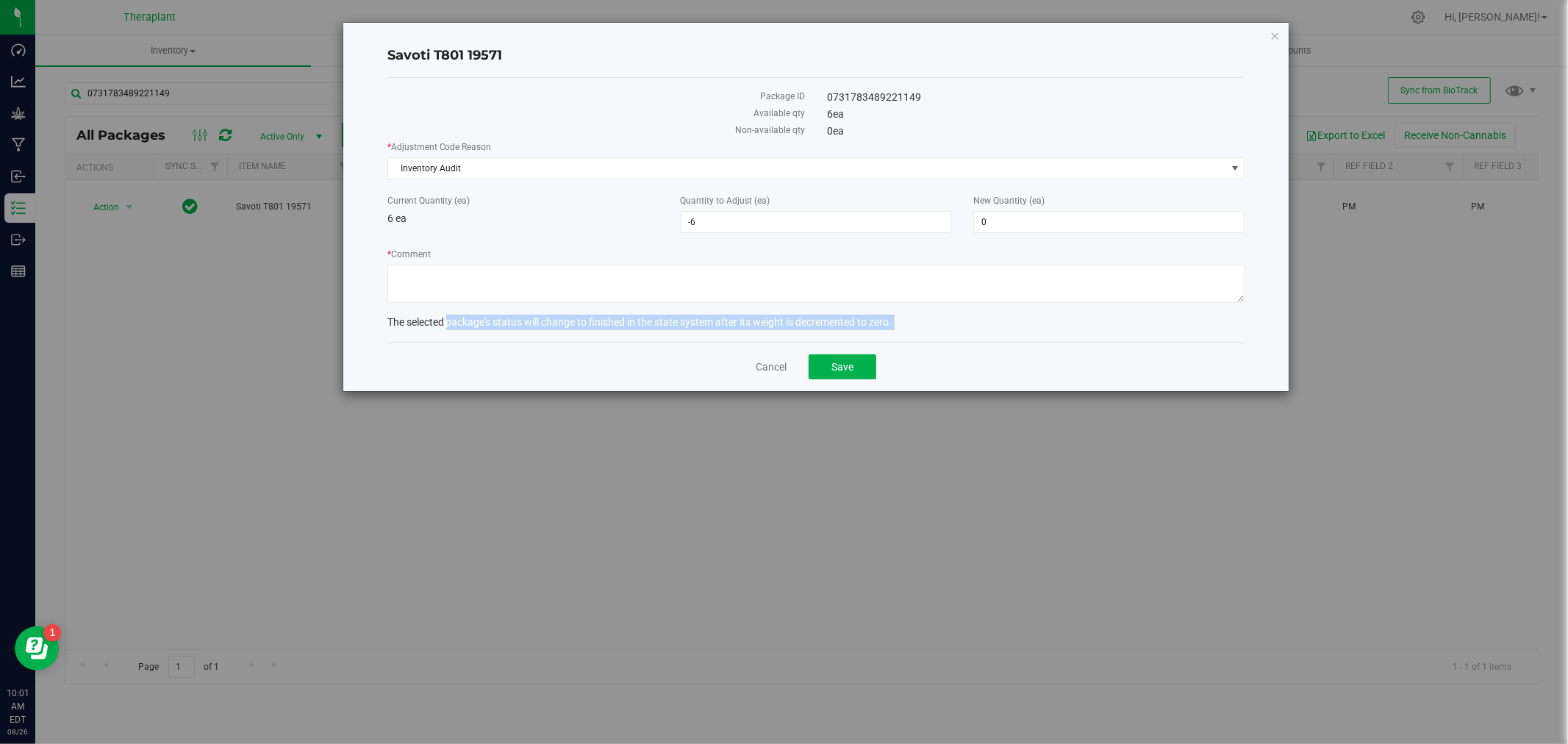
click at [885, 319] on span "The selected package's status will change to finished in the state system after…" at bounding box center [640, 322] width 505 height 12
click at [516, 286] on textarea "* Comment" at bounding box center [816, 283] width 858 height 39
paste textarea "Accidentally created digital stability units that were not physically allocated"
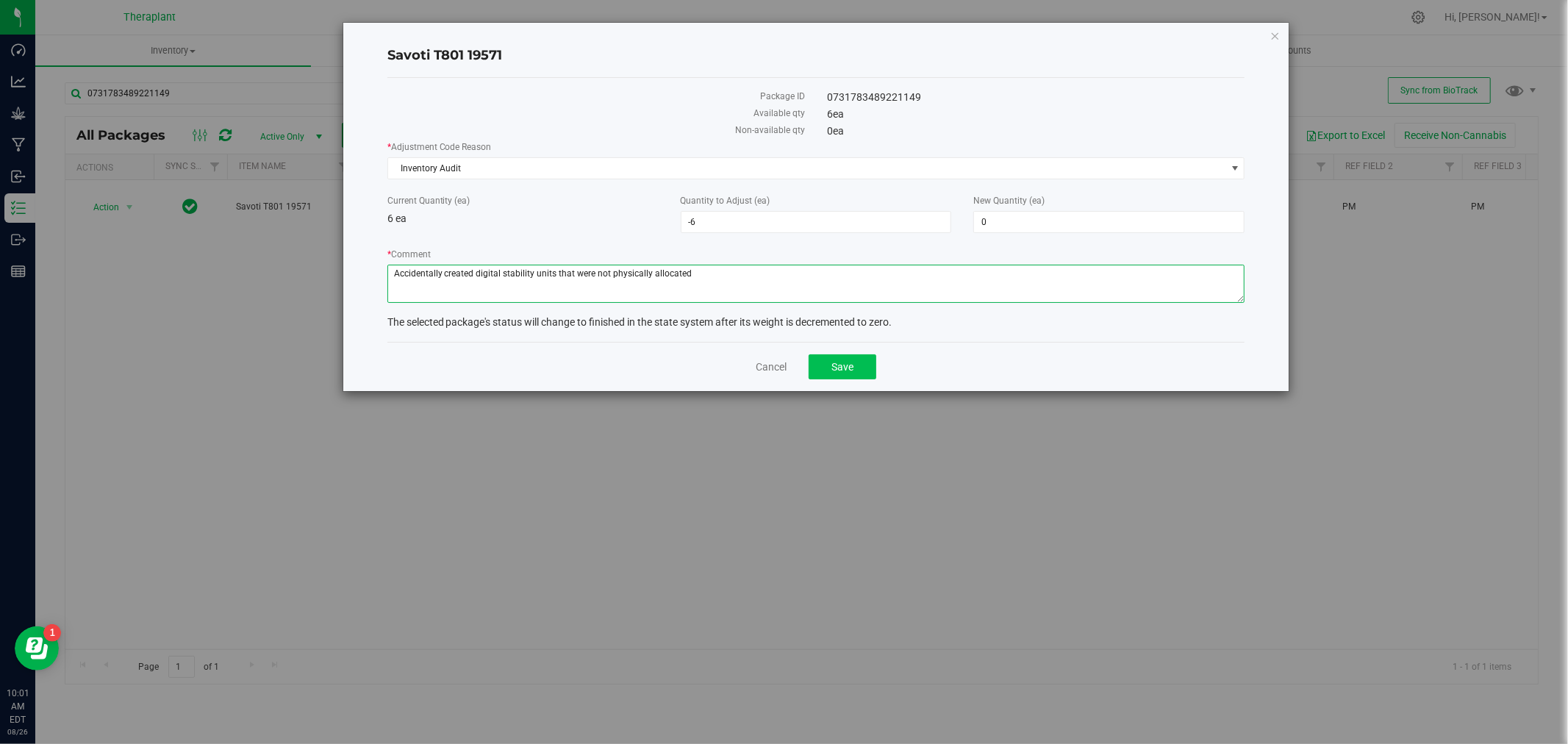
type textarea "Accidentally created digital stability units that were not physically allocated"
click at [849, 363] on span "Save" at bounding box center [842, 367] width 22 height 12
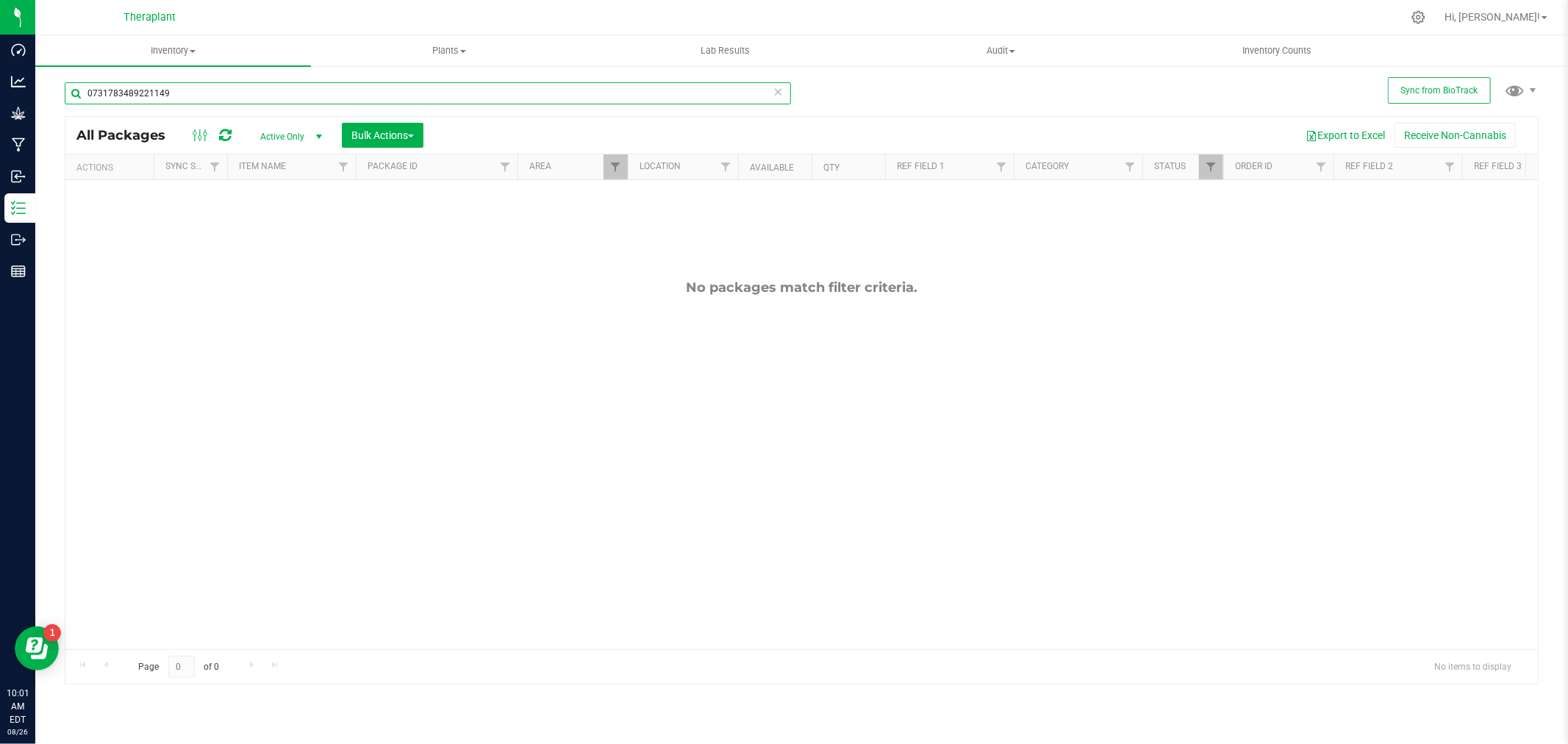
click at [444, 90] on input "0731783489221149" at bounding box center [427, 93] width 726 height 22
click at [905, 98] on div "Inventory All packages All inventory Waste log Create inventory Plants All plan…" at bounding box center [801, 389] width 1532 height 708
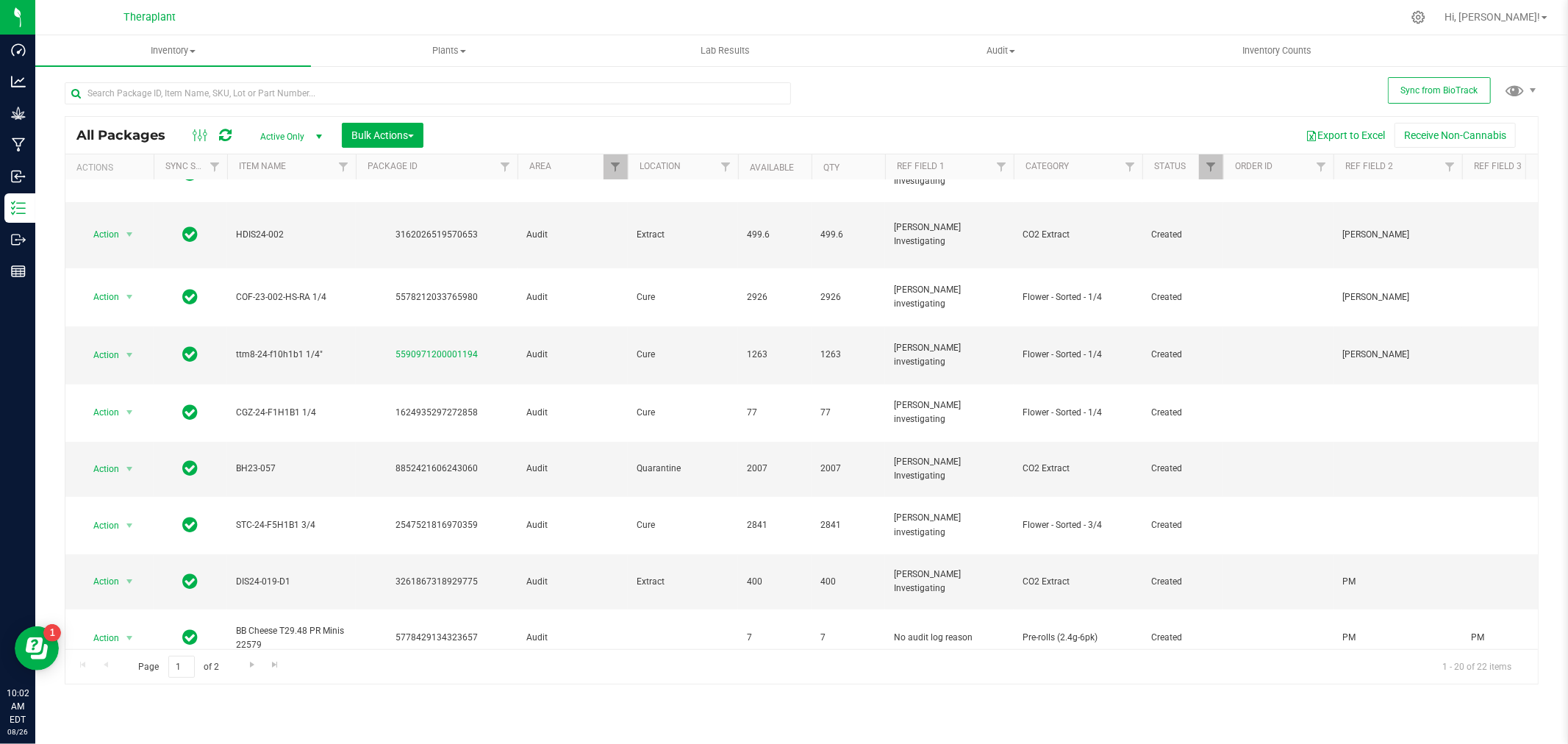
scroll to position [548, 0]
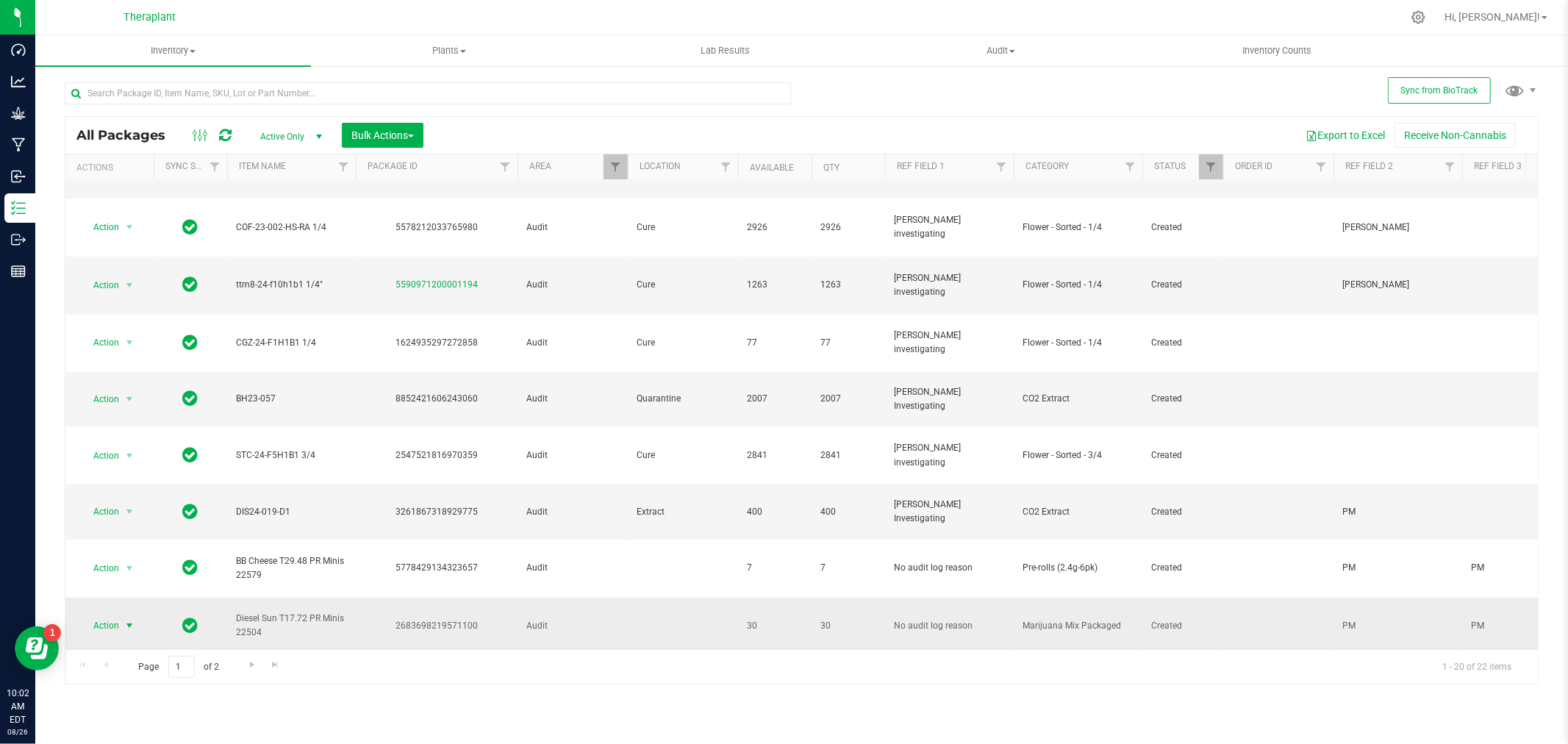
click at [128, 620] on span "select" at bounding box center [130, 626] width 12 height 12
click at [143, 635] on li "Package audit log" at bounding box center [138, 639] width 114 height 22
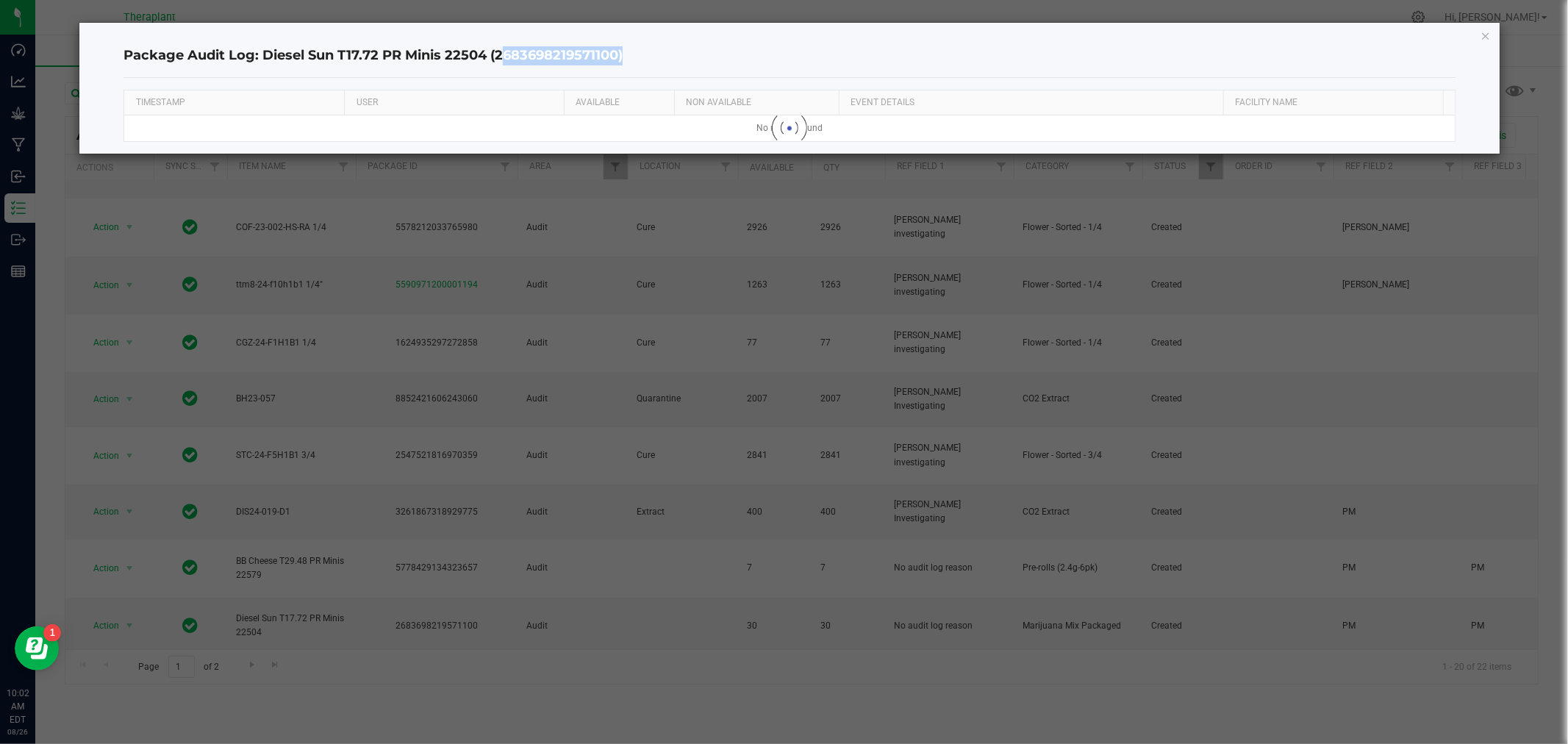
drag, startPoint x: 619, startPoint y: 55, endPoint x: 497, endPoint y: 57, distance: 122.0
click at [497, 57] on h4 "Package Audit Log: Diesel Sun T17.72 PR Minis 22504 (2683698219571100)" at bounding box center [789, 55] width 1331 height 19
copy h4 "2683698219571100"
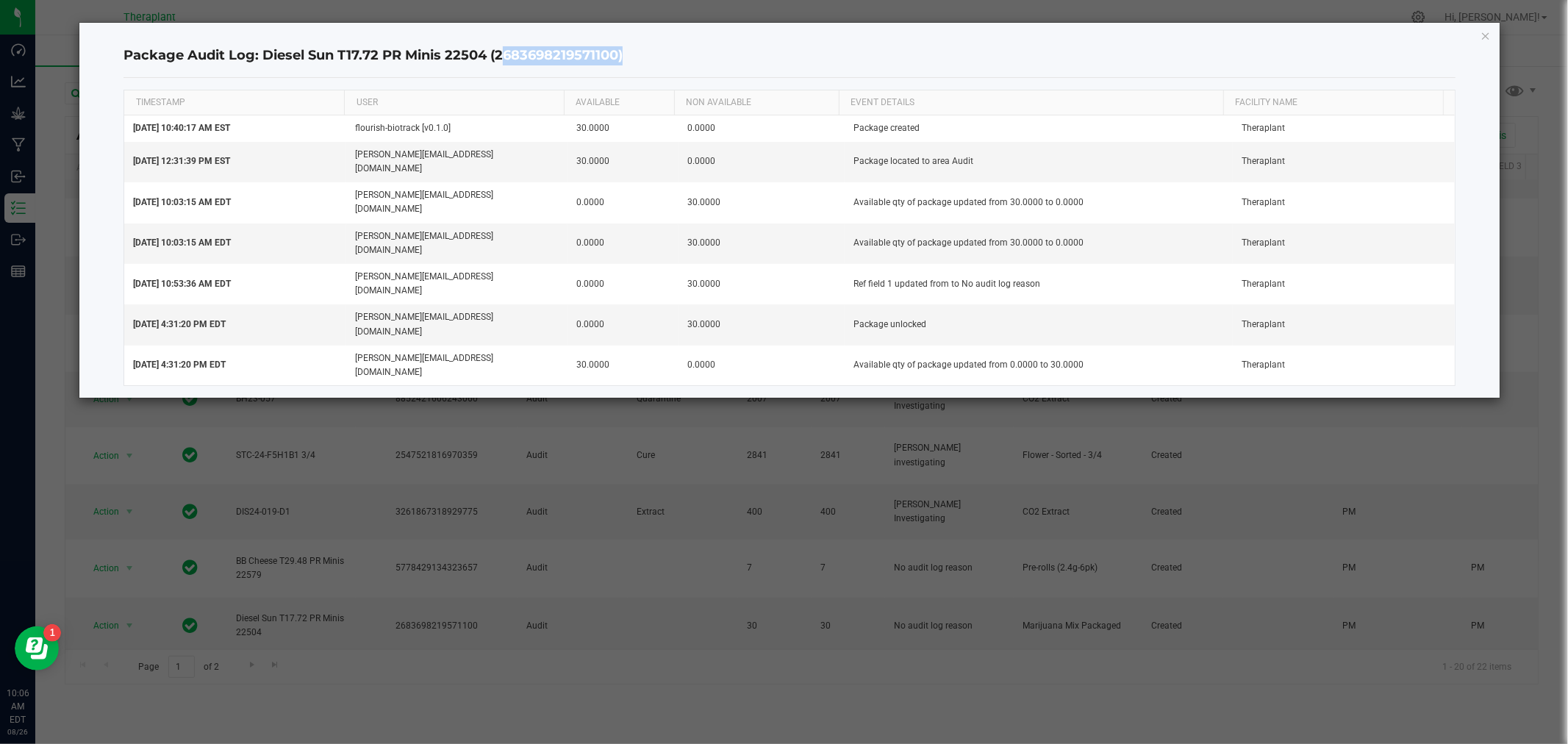
drag, startPoint x: 1487, startPoint y: 42, endPoint x: 786, endPoint y: 58, distance: 701.2
click at [1487, 42] on icon "button" at bounding box center [1486, 36] width 10 height 18
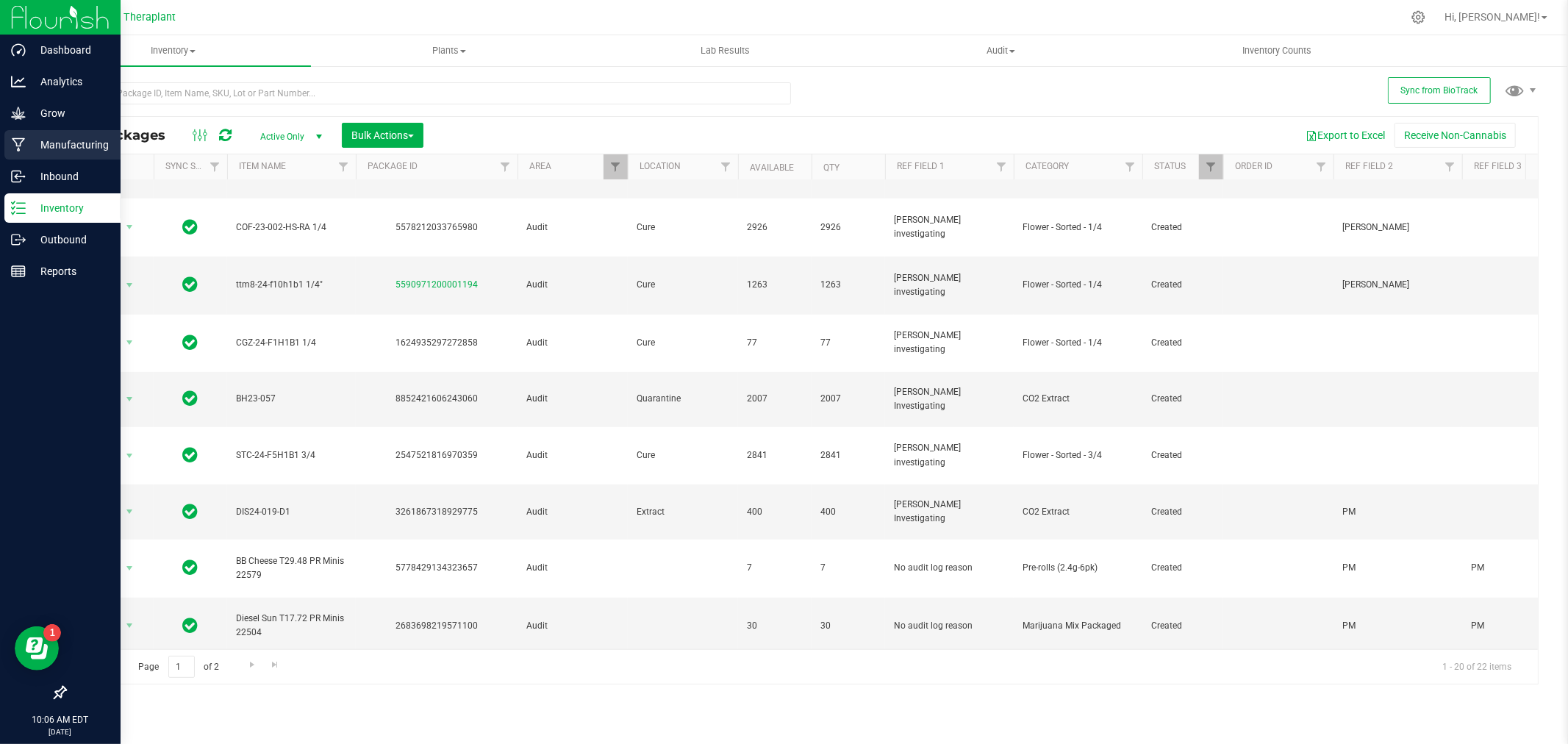
click at [50, 137] on p "Manufacturing" at bounding box center [69, 145] width 88 height 18
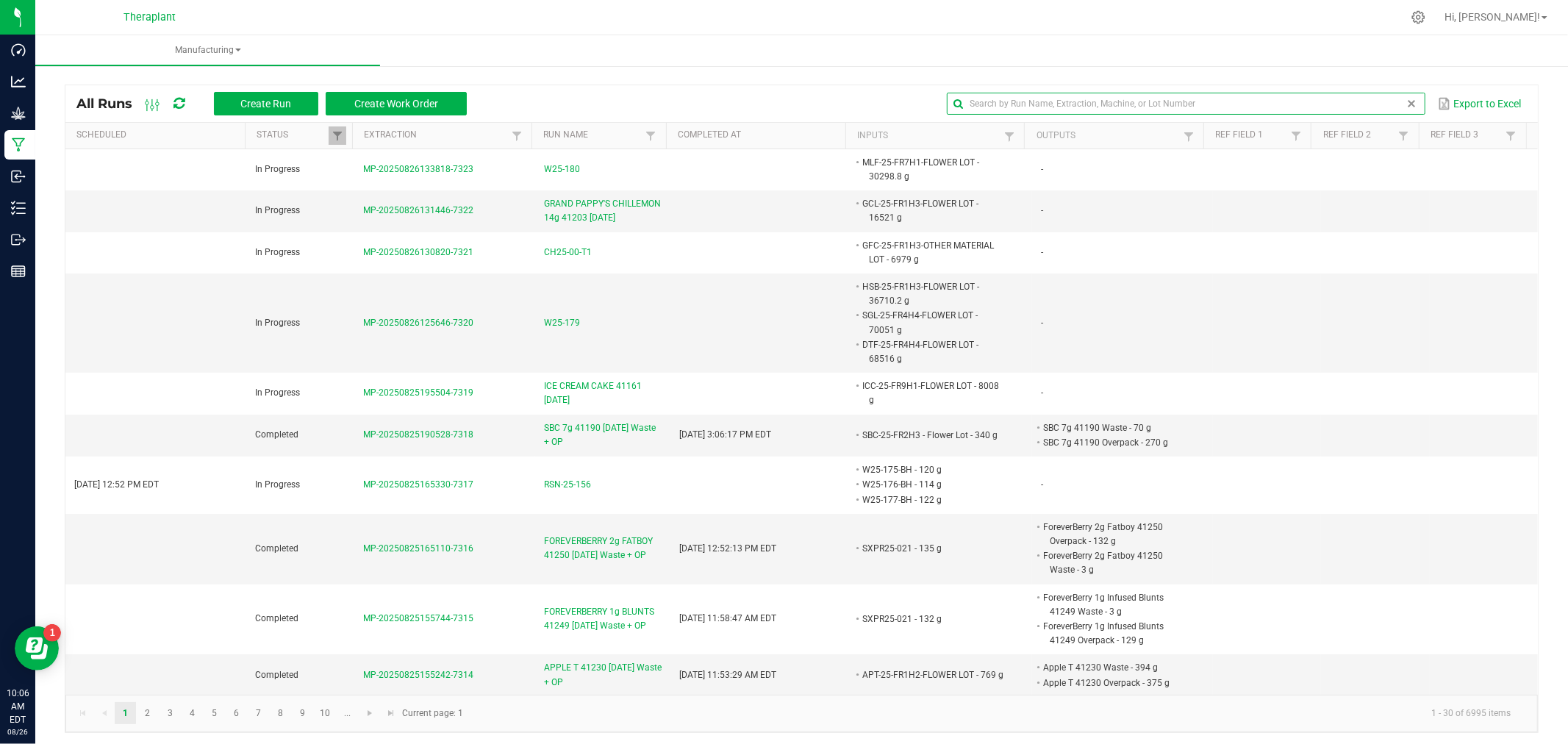
click at [1372, 97] on input "text" at bounding box center [1186, 104] width 477 height 22
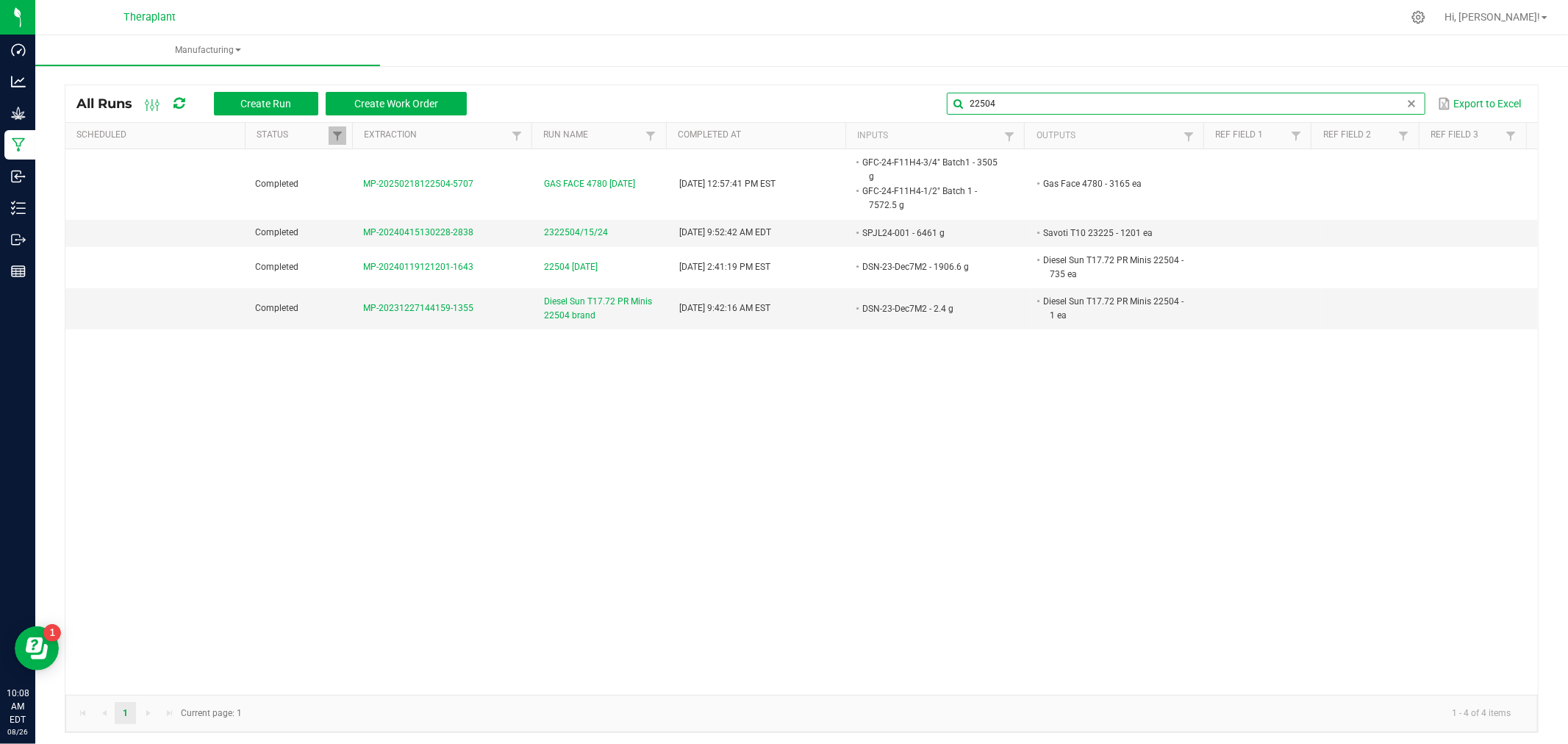
type input "22504"
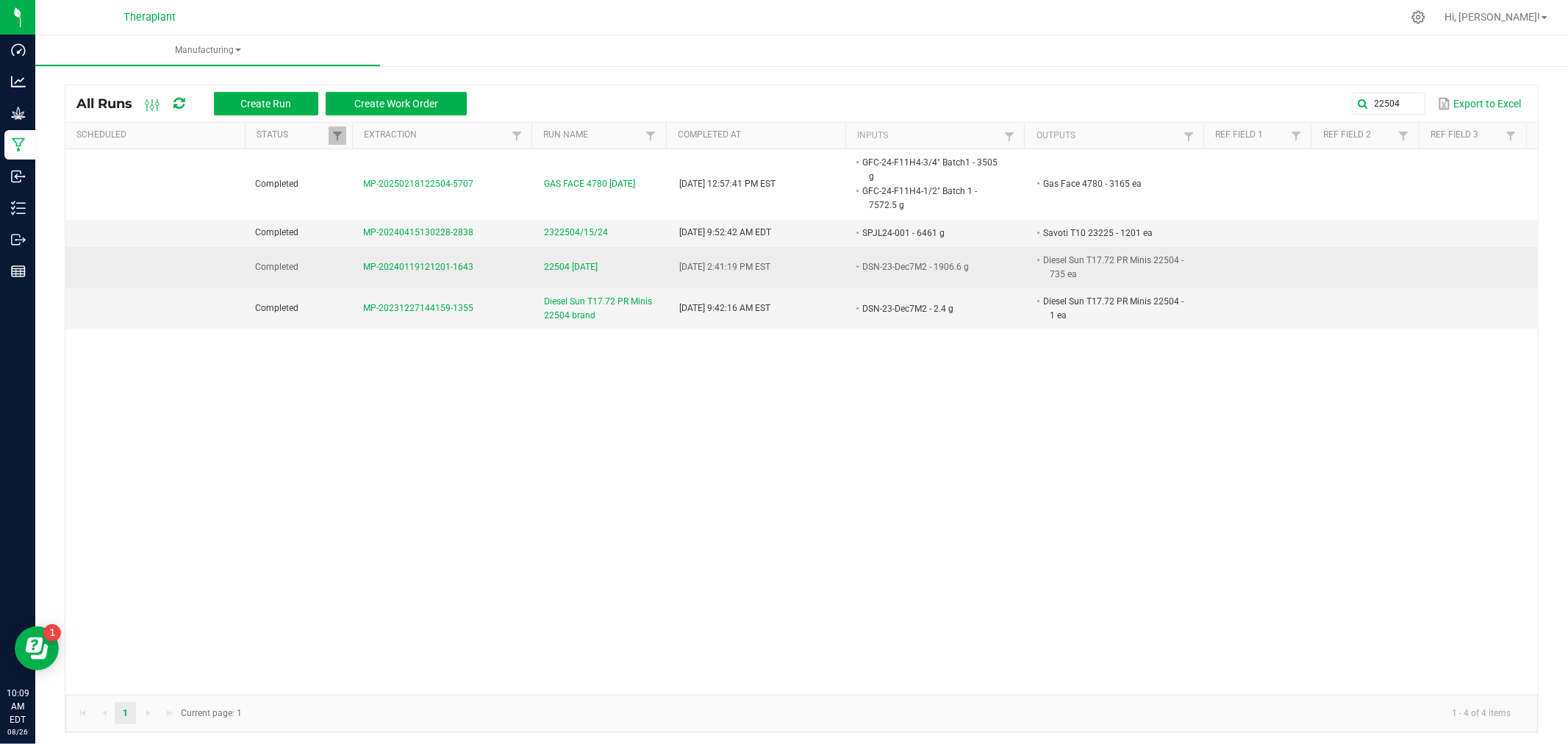
click at [575, 269] on span "22504 1.19.24" at bounding box center [571, 267] width 53 height 14
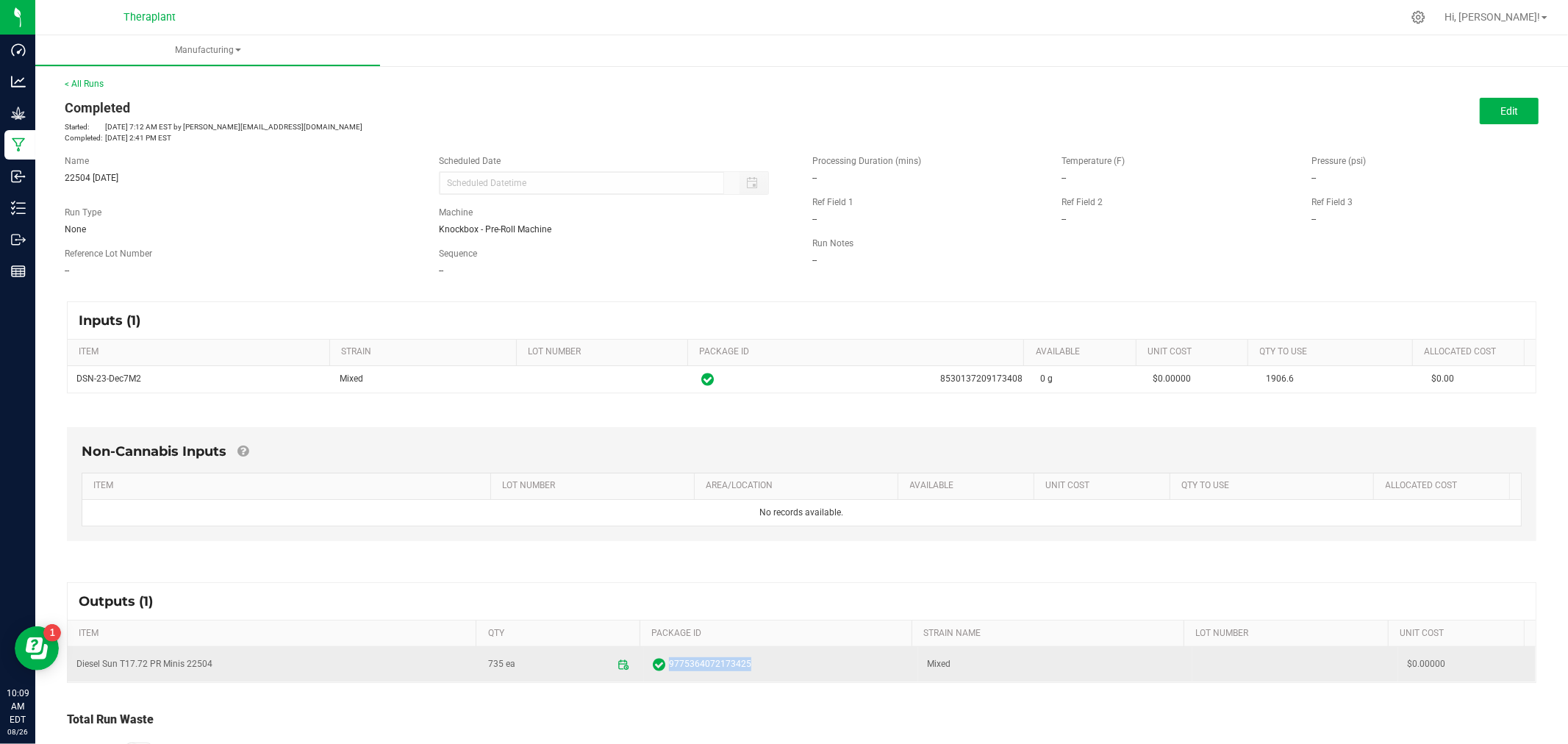
drag, startPoint x: 745, startPoint y: 670, endPoint x: 656, endPoint y: 666, distance: 89.1
click at [656, 666] on span "9775364072173425" at bounding box center [781, 665] width 257 height 15
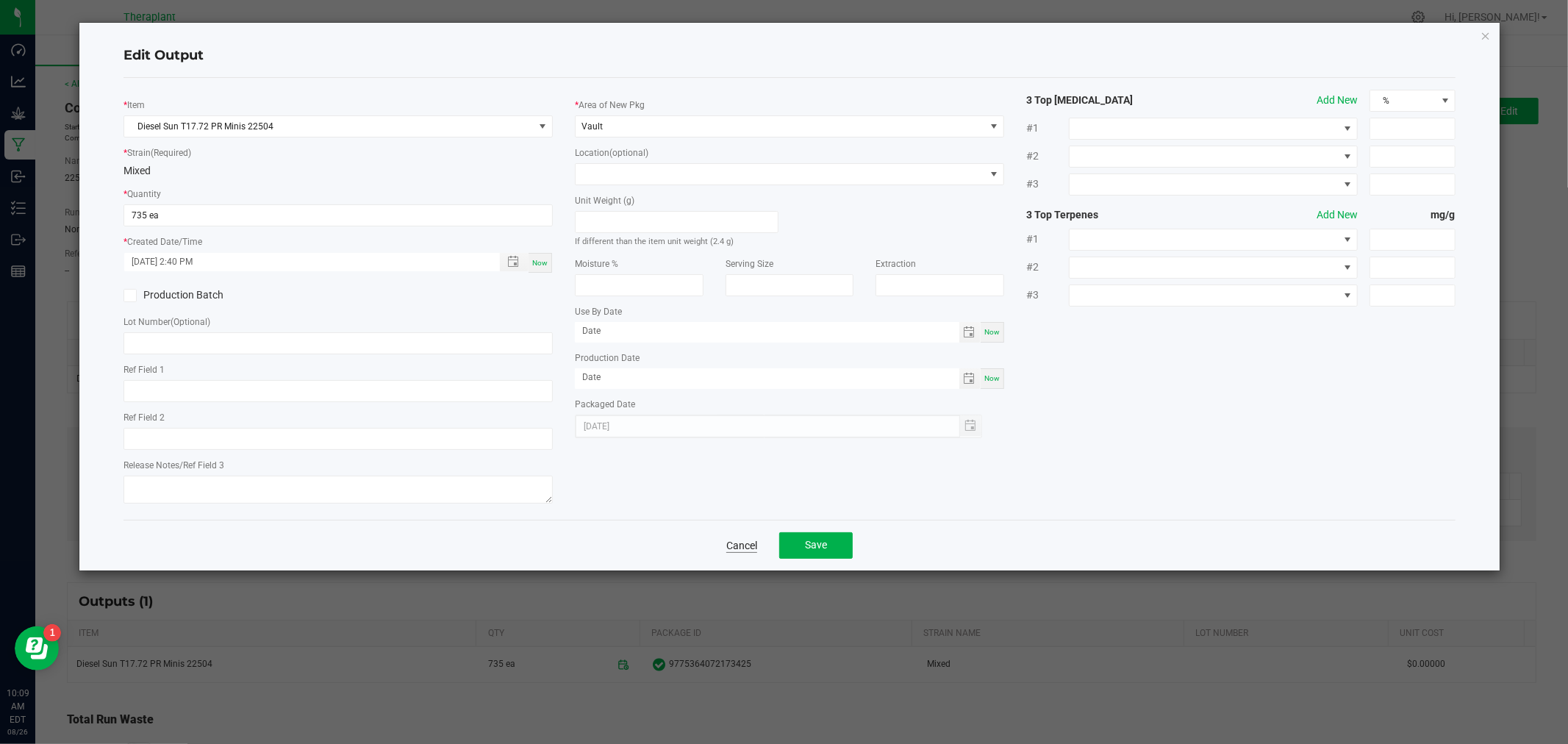
click at [740, 546] on link "Cancel" at bounding box center [741, 545] width 31 height 15
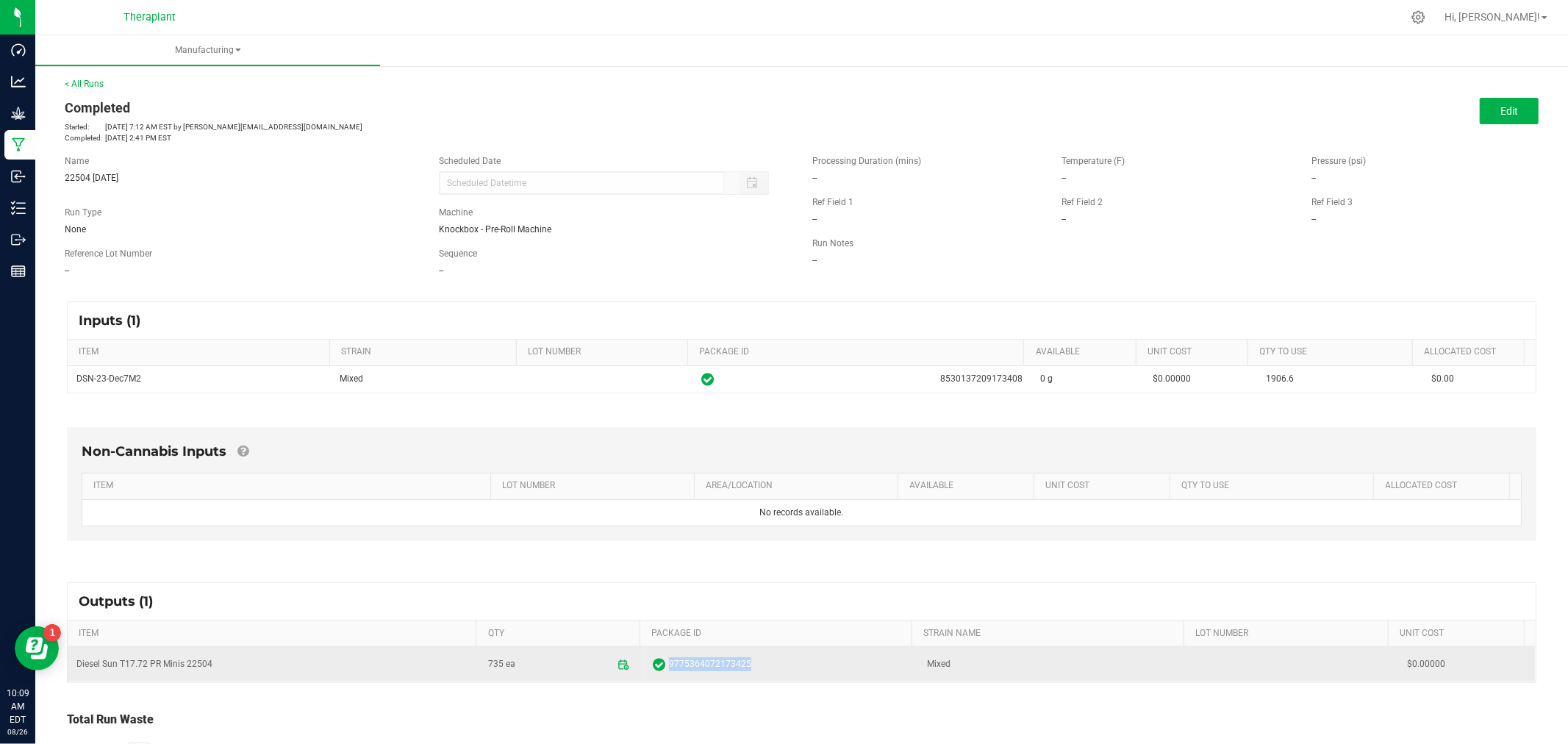
drag, startPoint x: 740, startPoint y: 666, endPoint x: 659, endPoint y: 680, distance: 82.2
click at [659, 680] on td "9775364072173425" at bounding box center [781, 665] width 274 height 36
copy span "9775364072173425"
click at [685, 671] on span "9775364072173425" at bounding box center [709, 665] width 82 height 14
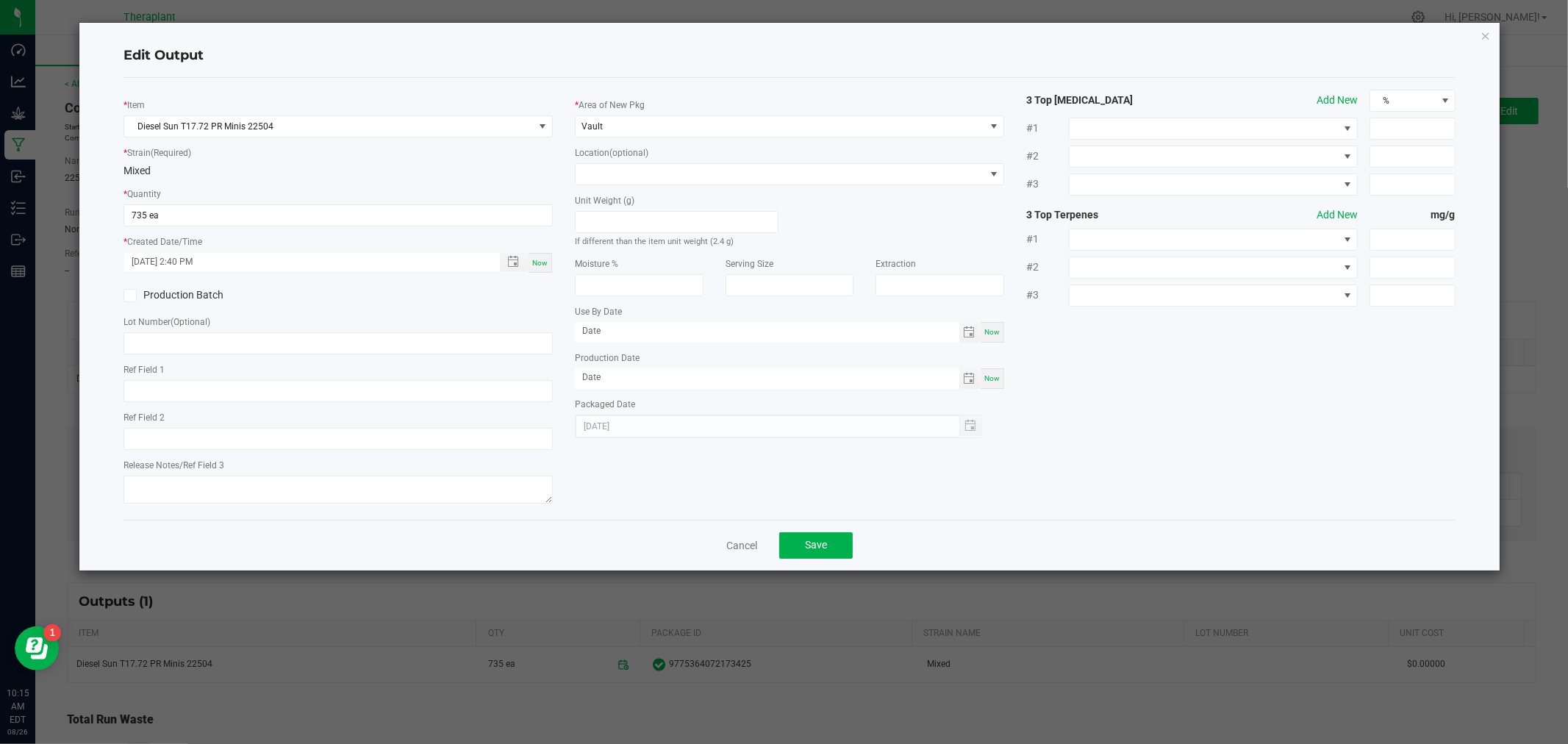
click at [1493, 28] on div "Edit Output * Item Diesel Sun T17.72 PR Minis 22504 * Strain (Required) Mixed *…" at bounding box center [788, 296] width 1419 height 548
drag, startPoint x: 1487, startPoint y: 32, endPoint x: 1444, endPoint y: 20, distance: 44.6
click at [1487, 32] on icon "button" at bounding box center [1486, 36] width 10 height 18
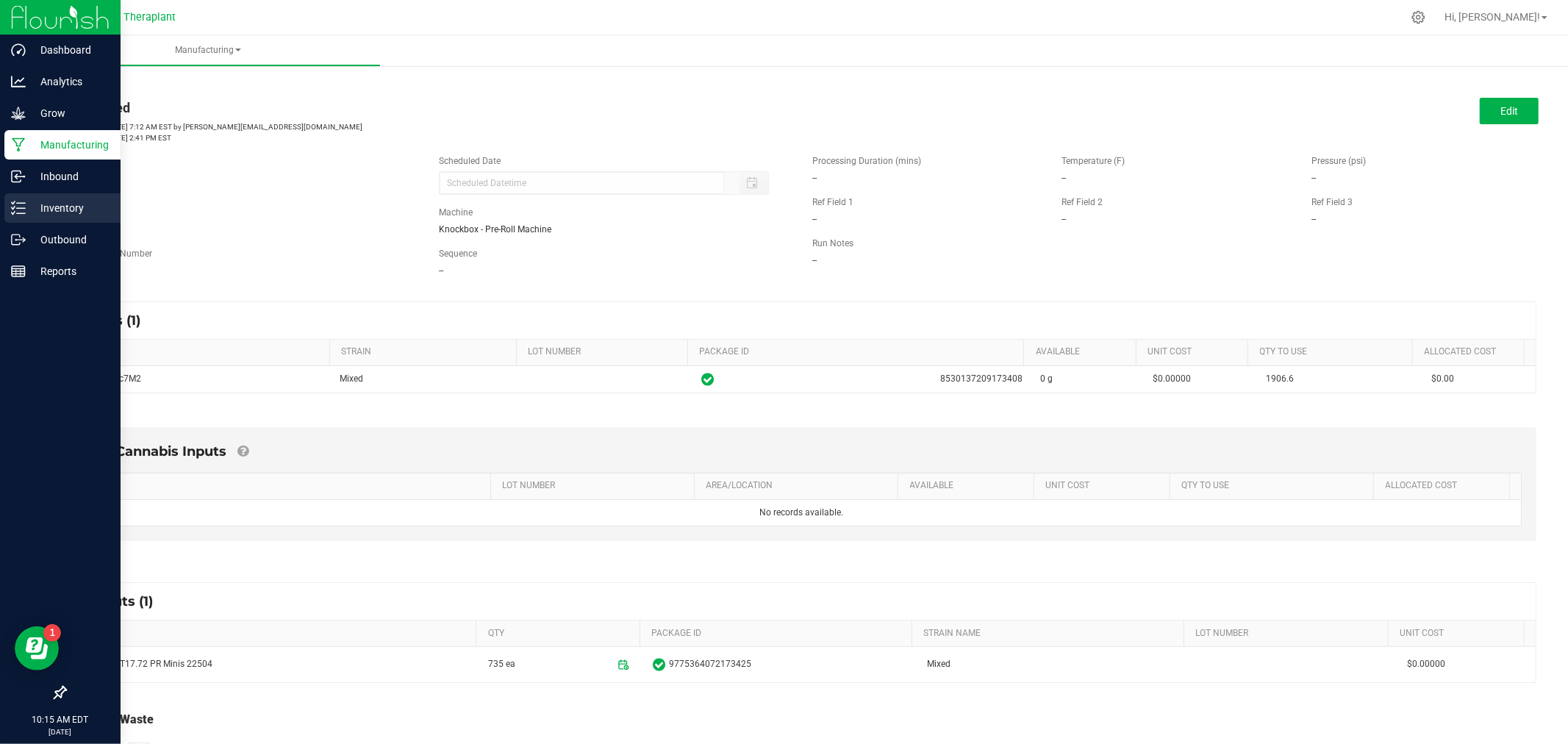
click at [16, 201] on icon at bounding box center [18, 208] width 15 height 15
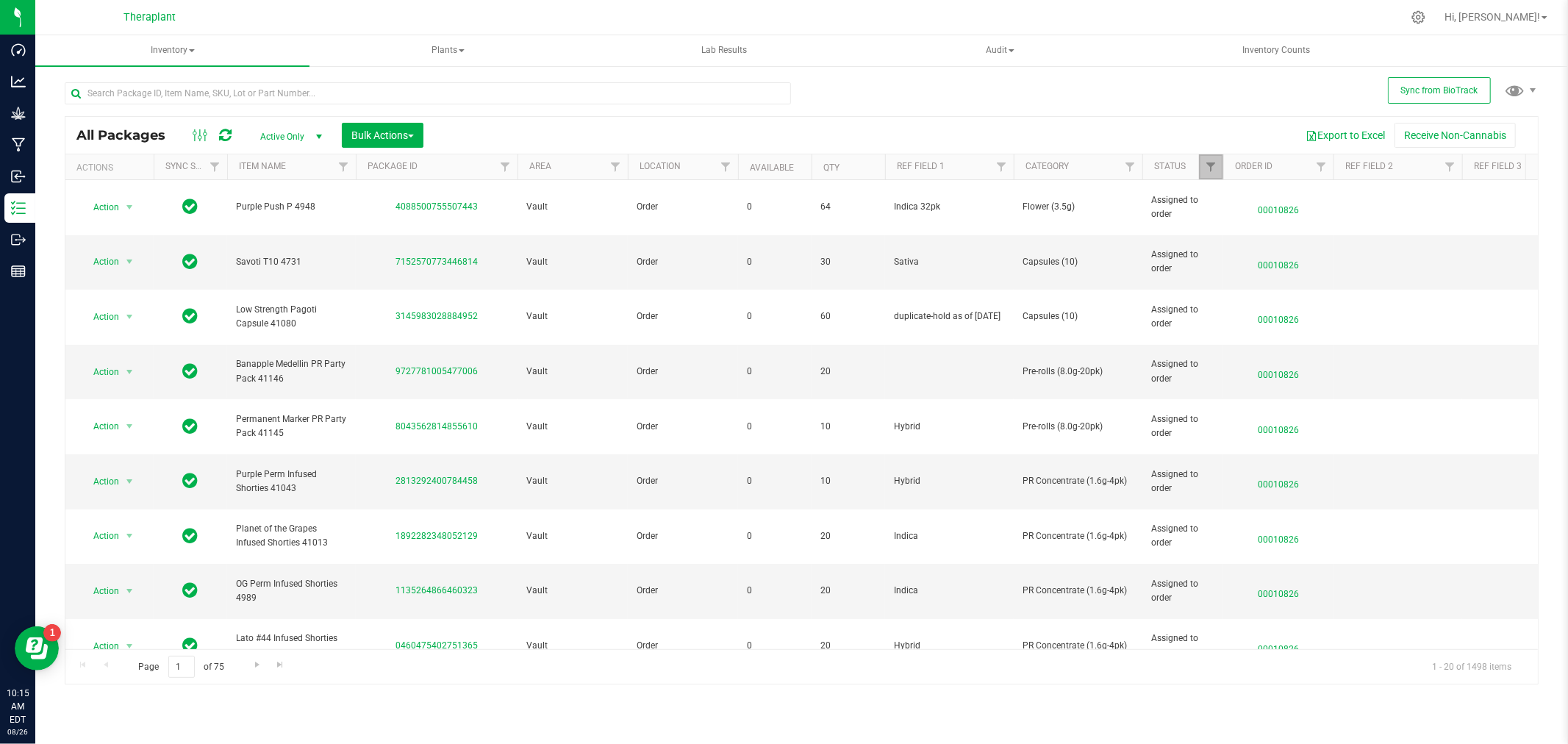
click at [1202, 166] on link "Filter" at bounding box center [1211, 166] width 24 height 25
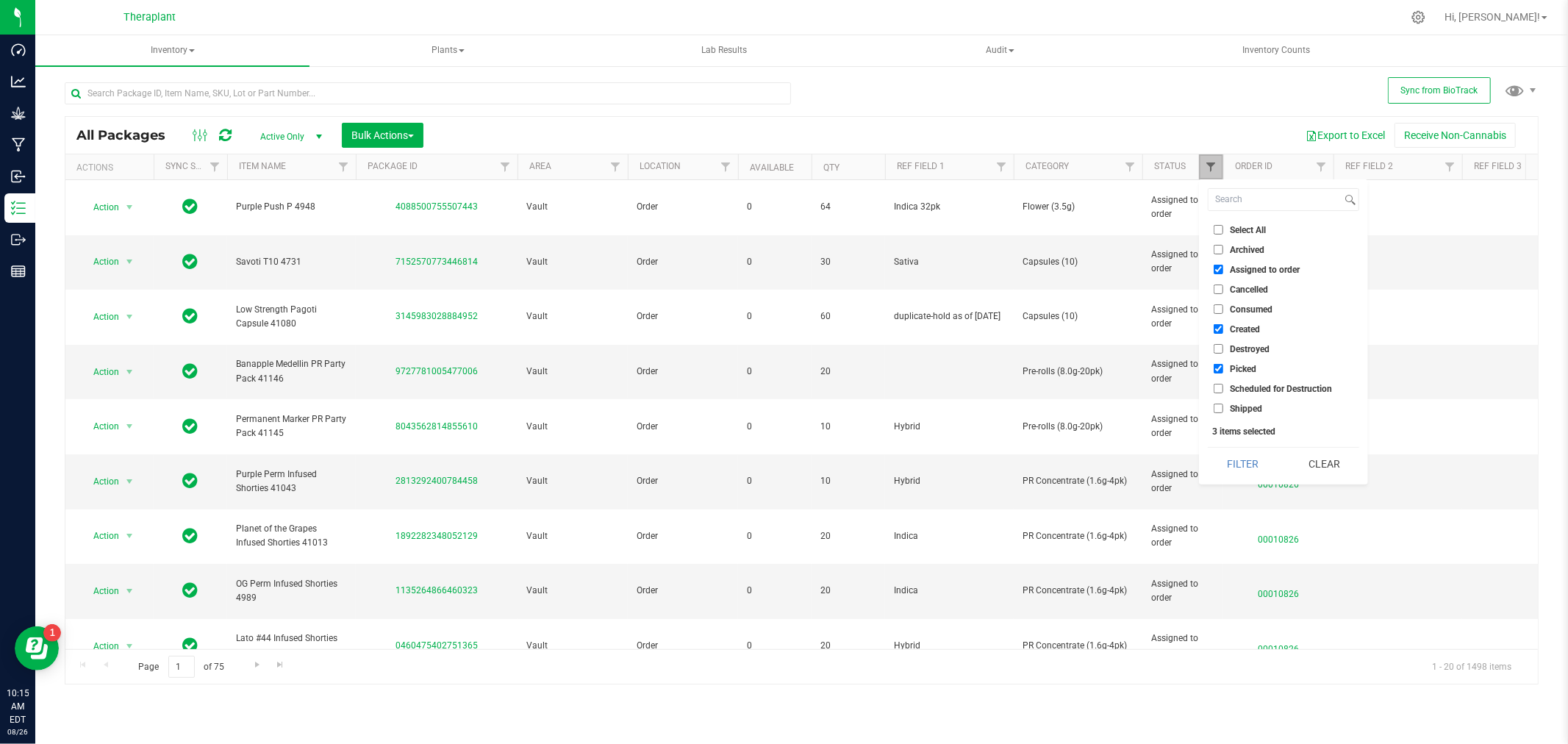
click at [1204, 171] on span "Filter" at bounding box center [1210, 167] width 12 height 12
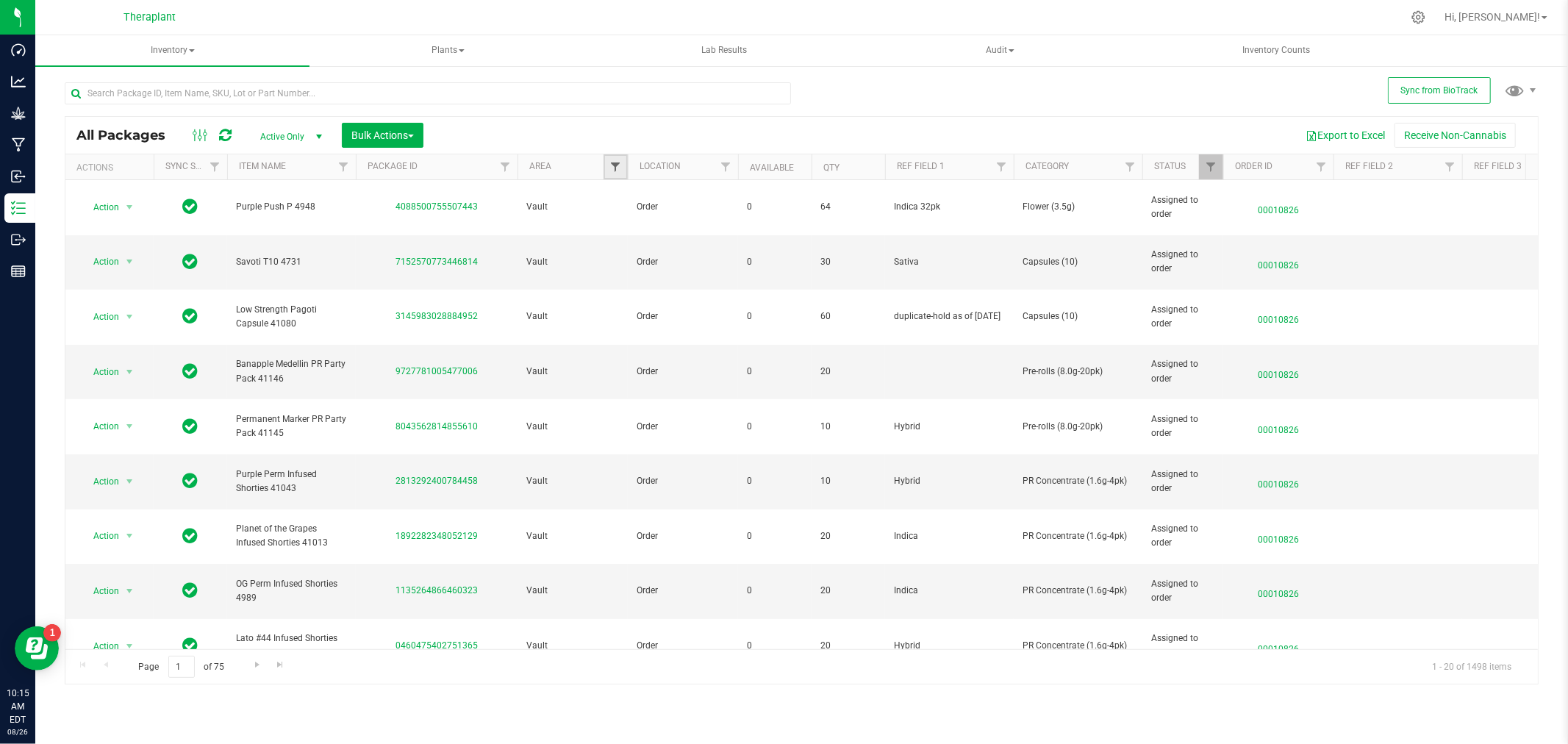
click at [613, 170] on span "Filter" at bounding box center [615, 167] width 12 height 12
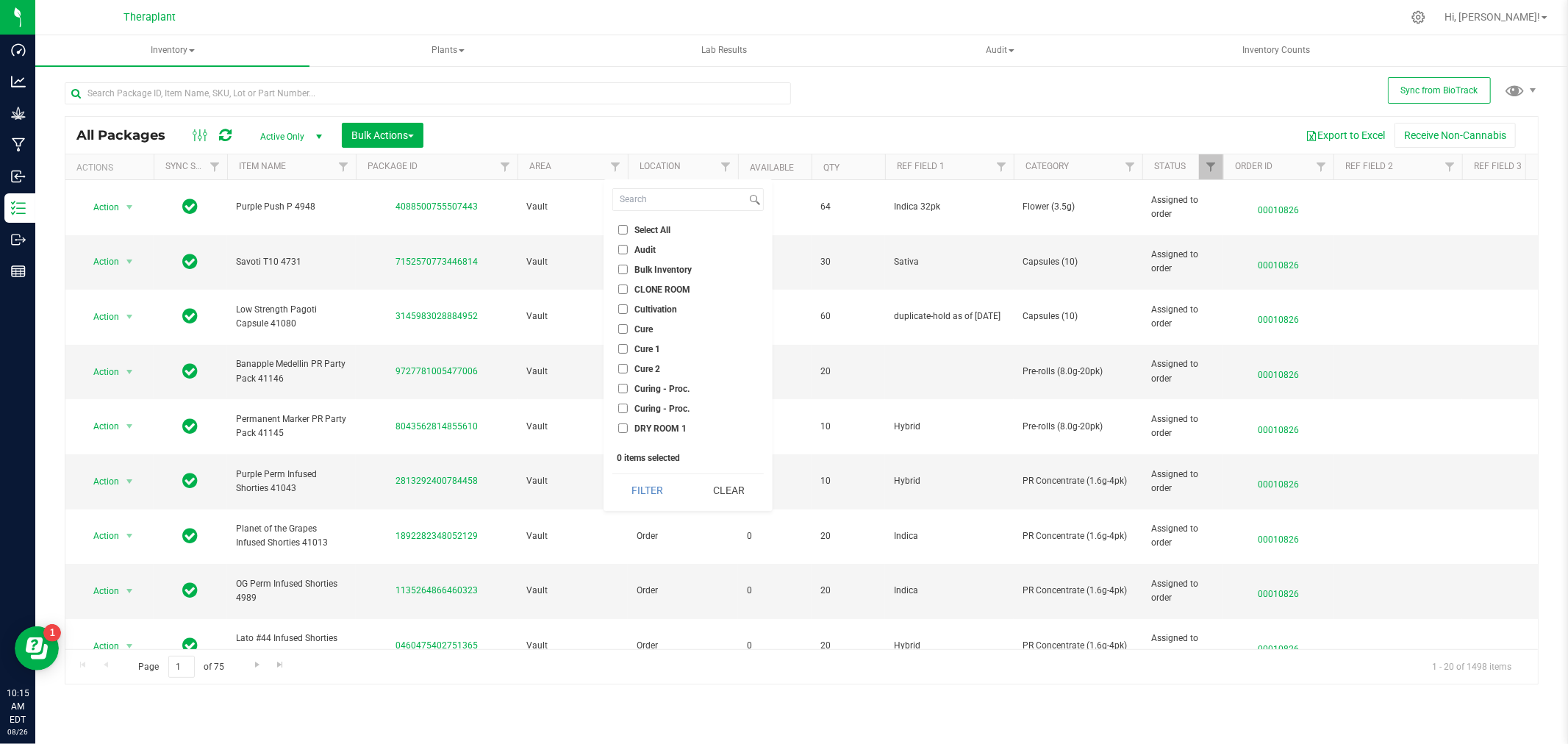
click at [622, 252] on input "Audit" at bounding box center [623, 250] width 10 height 10
checkbox input "true"
click at [638, 502] on button "Filter" at bounding box center [647, 490] width 70 height 33
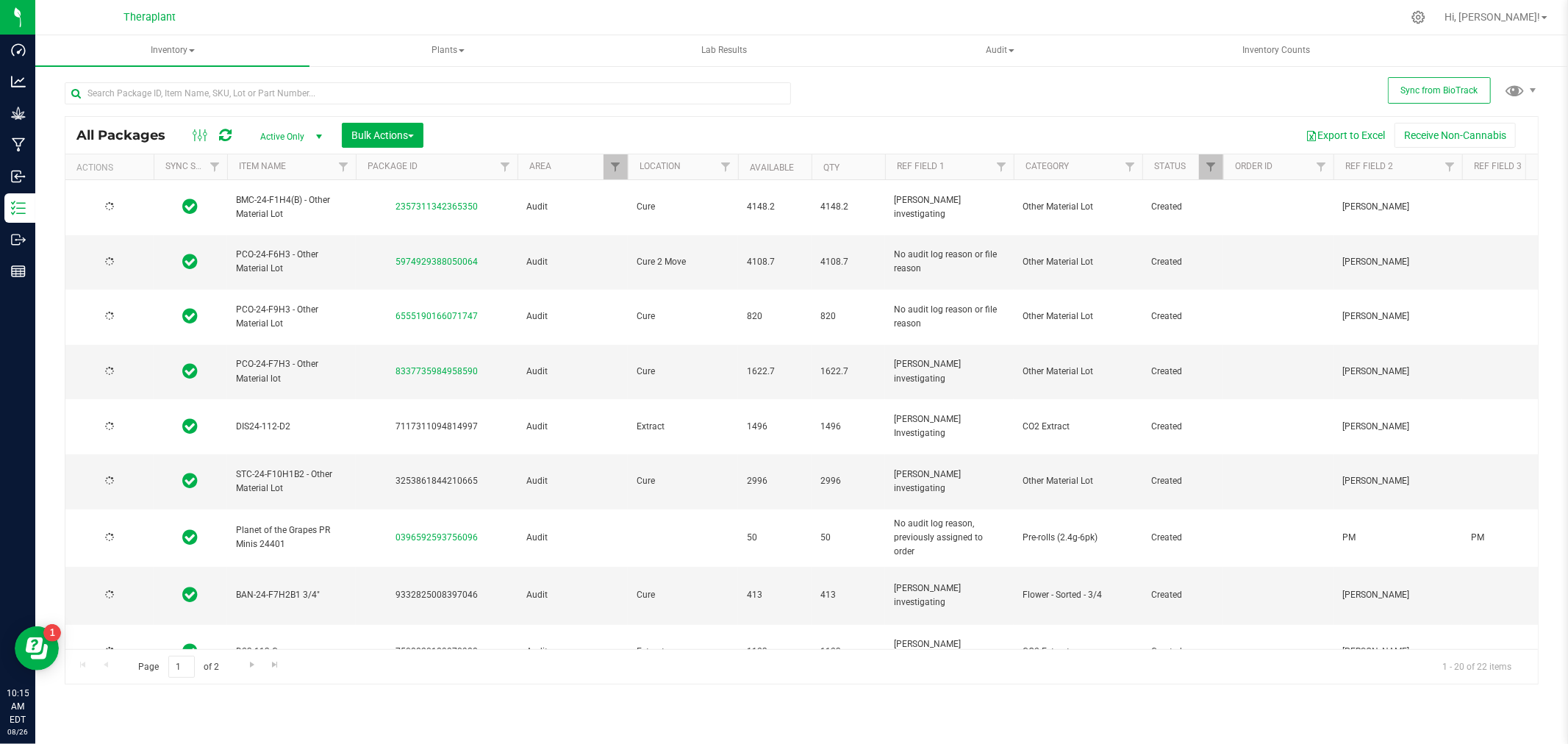
type input "[DATE]"
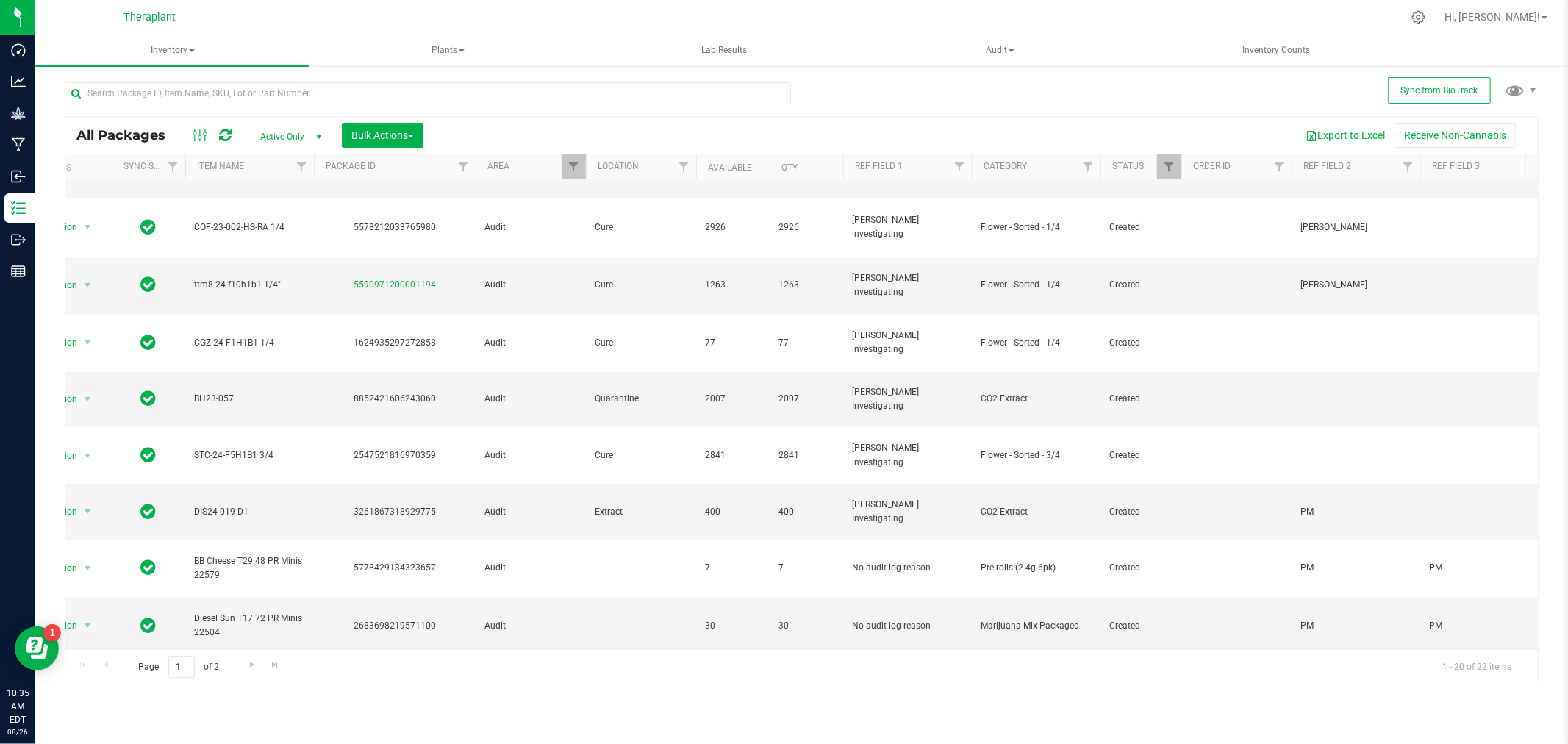
scroll to position [0, 8]
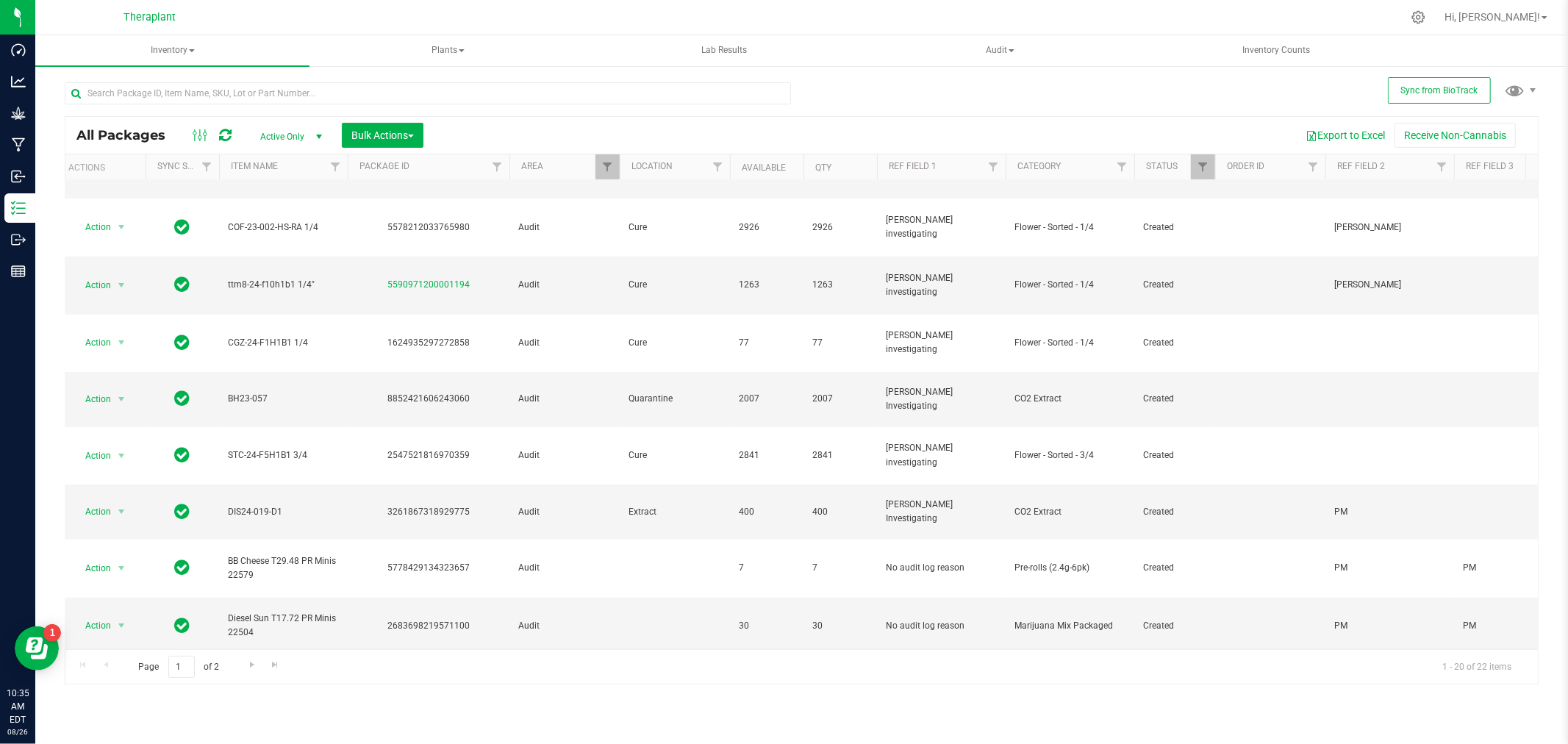
click at [983, 104] on div "All Packages Active Only Active Only Lab Samples Locked All External Internal B…" at bounding box center [801, 376] width 1474 height 616
drag, startPoint x: 485, startPoint y: 478, endPoint x: 373, endPoint y: 483, distance: 112.1
click at [373, 619] on div "2683698219571100" at bounding box center [429, 626] width 166 height 14
copy div "2683698219571100"
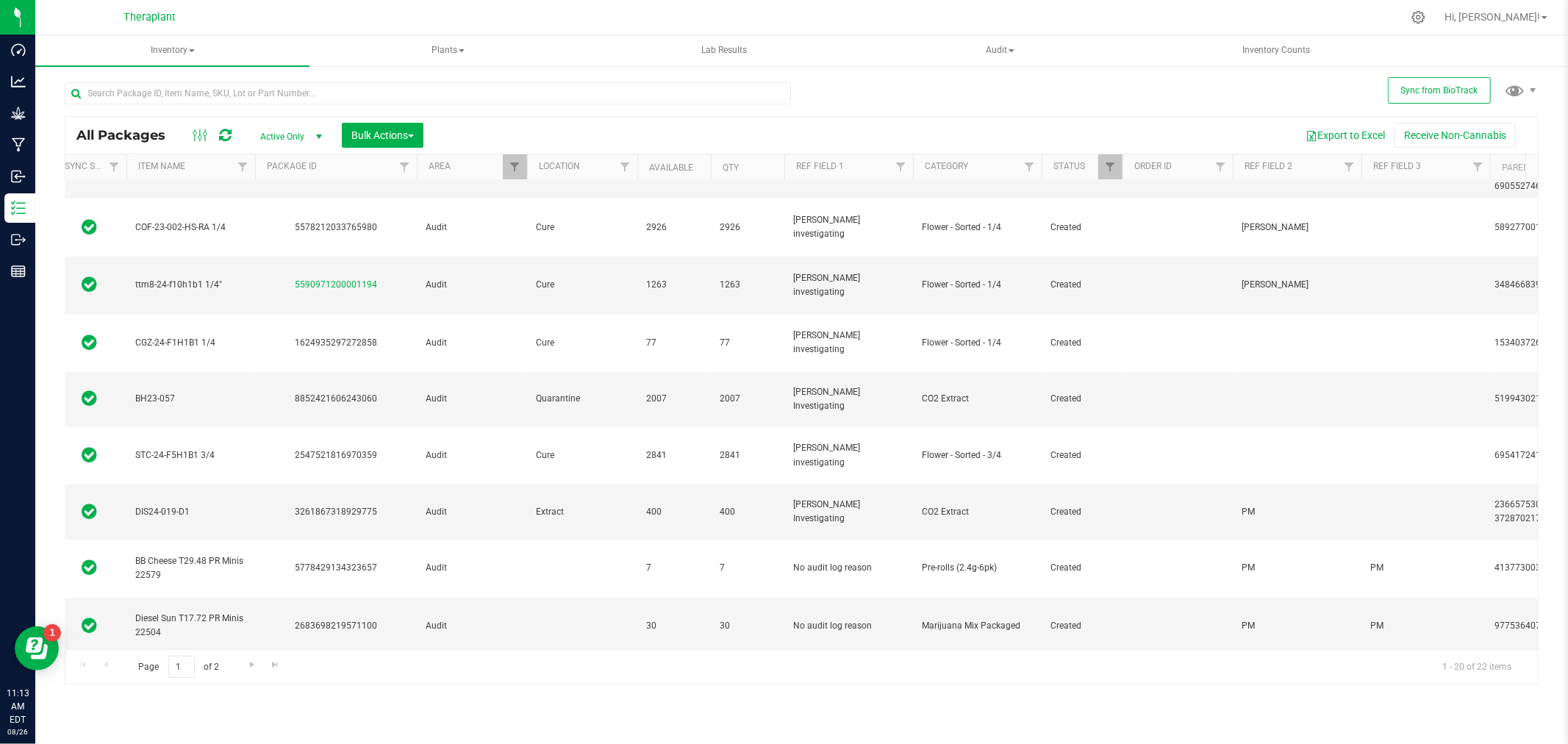
scroll to position [544, 101]
click at [635, 118] on div "All Packages Active Only Active Only Lab Samples Locked All External Internal B…" at bounding box center [801, 135] width 1473 height 37
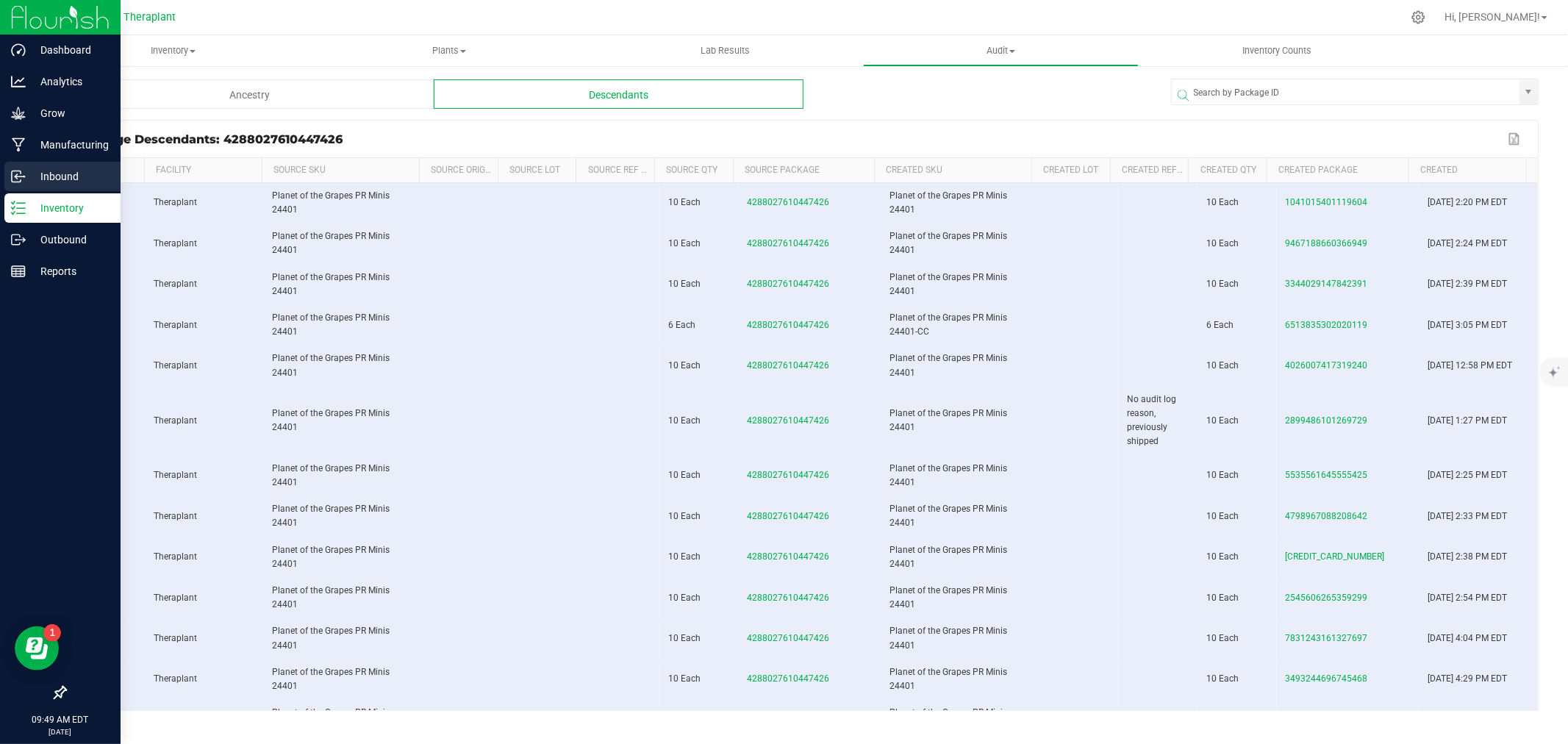
scroll to position [467, 0]
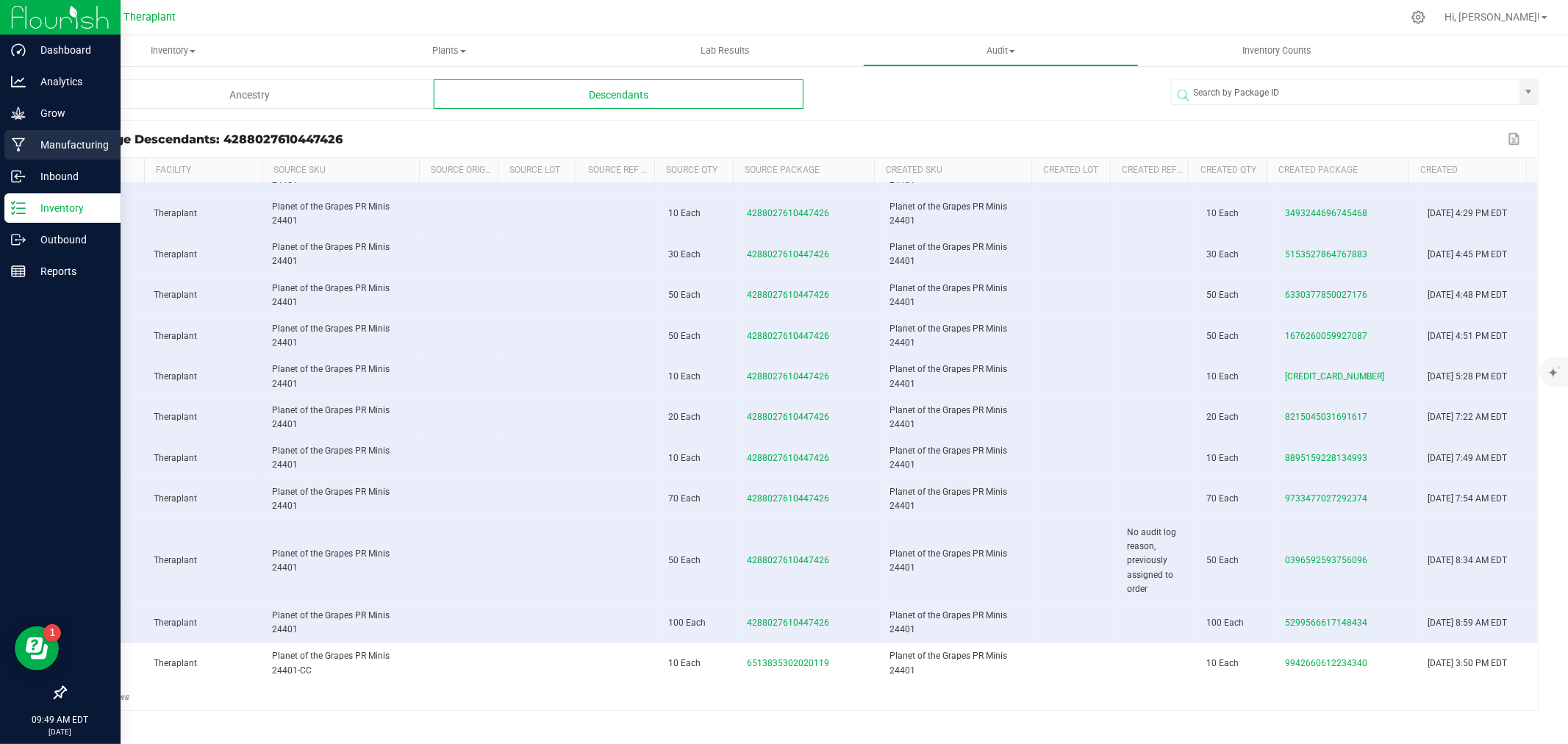
click at [33, 144] on p "Manufacturing" at bounding box center [69, 145] width 88 height 18
click at [42, 138] on p "Manufacturing" at bounding box center [69, 145] width 88 height 18
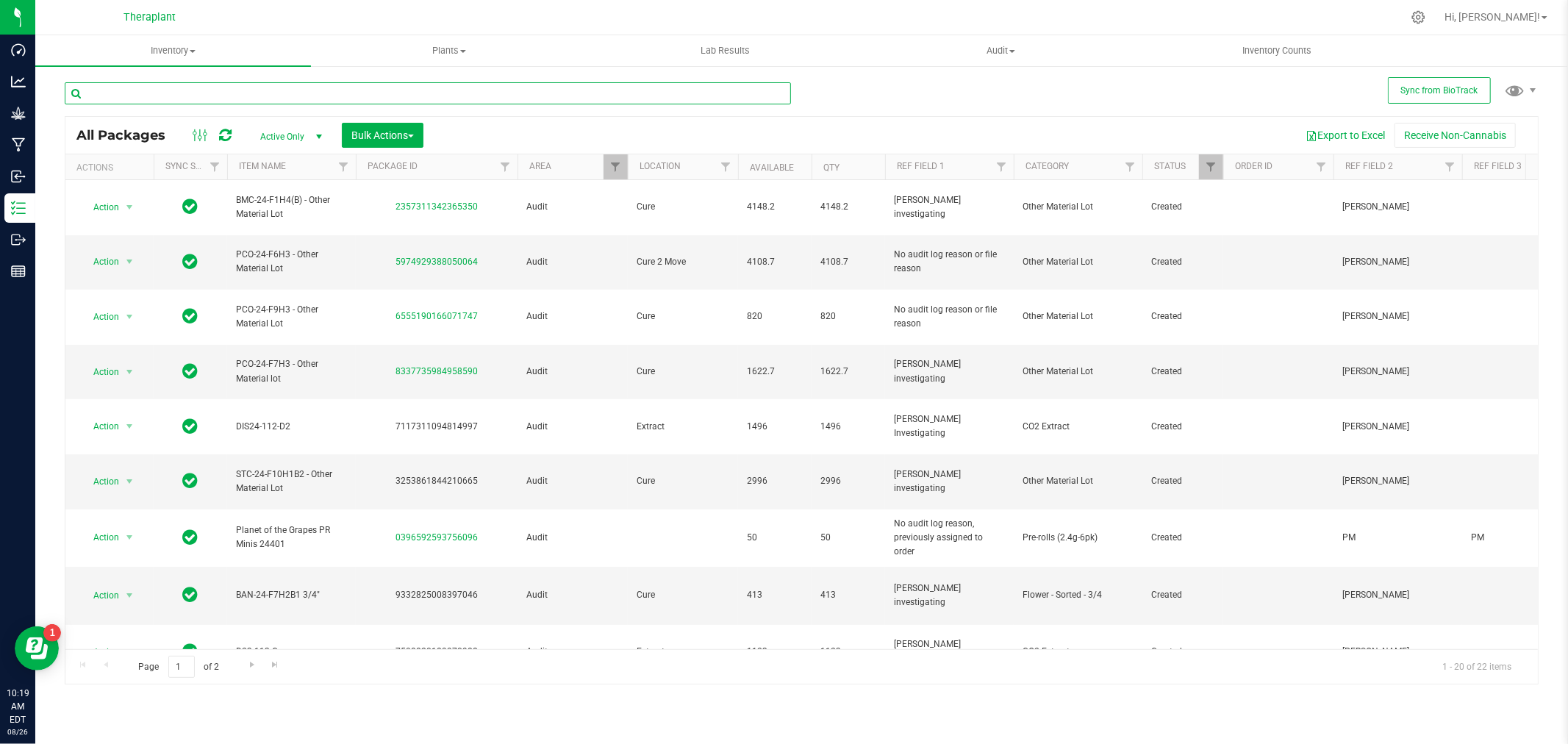
click at [123, 84] on input "text" at bounding box center [427, 93] width 726 height 22
paste input "9775364072173425"
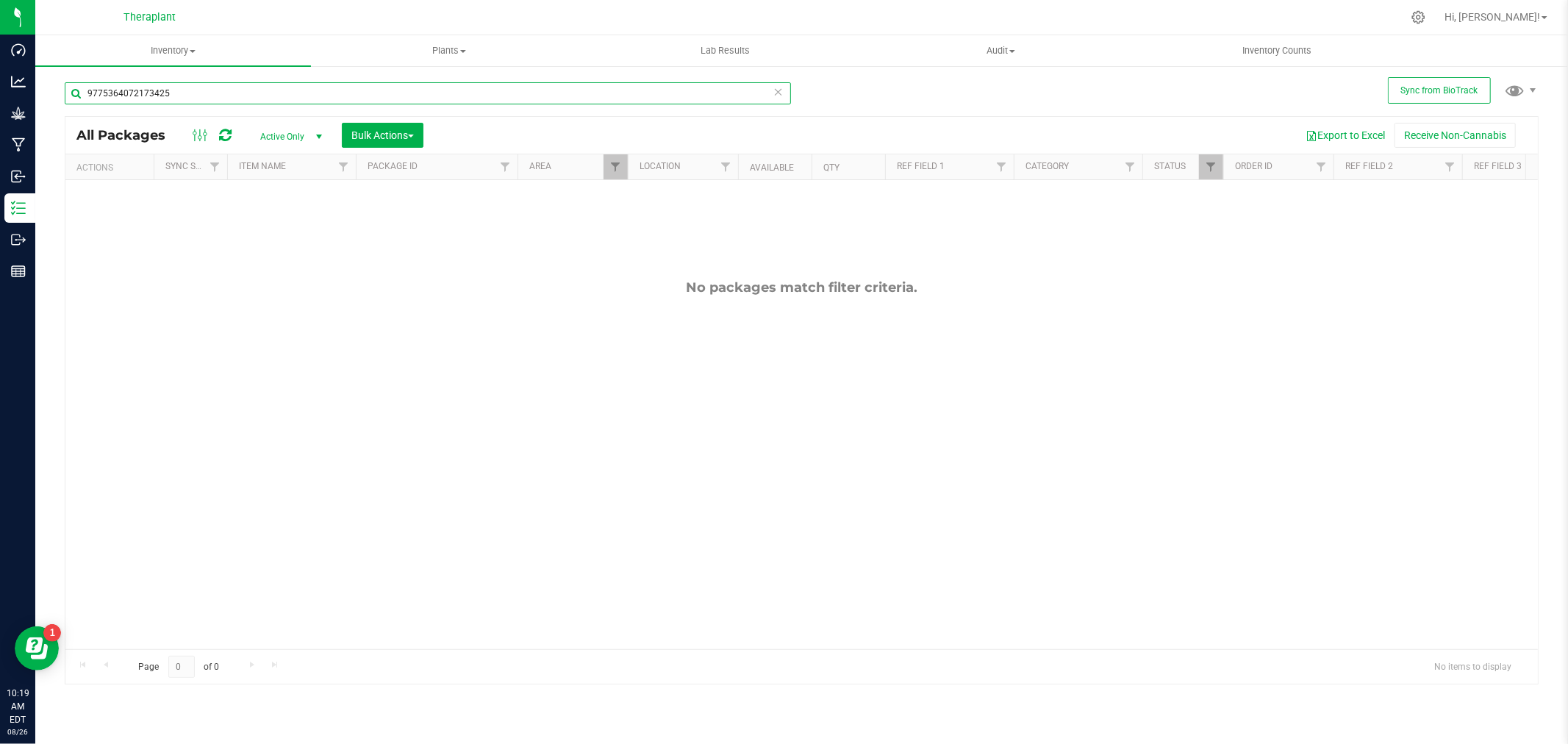
type input "9775364072173425"
click at [276, 131] on span "Active Only" at bounding box center [288, 137] width 81 height 21
click at [281, 231] on li "All" at bounding box center [287, 226] width 79 height 22
click at [1206, 167] on span "Filter" at bounding box center [1210, 167] width 12 height 12
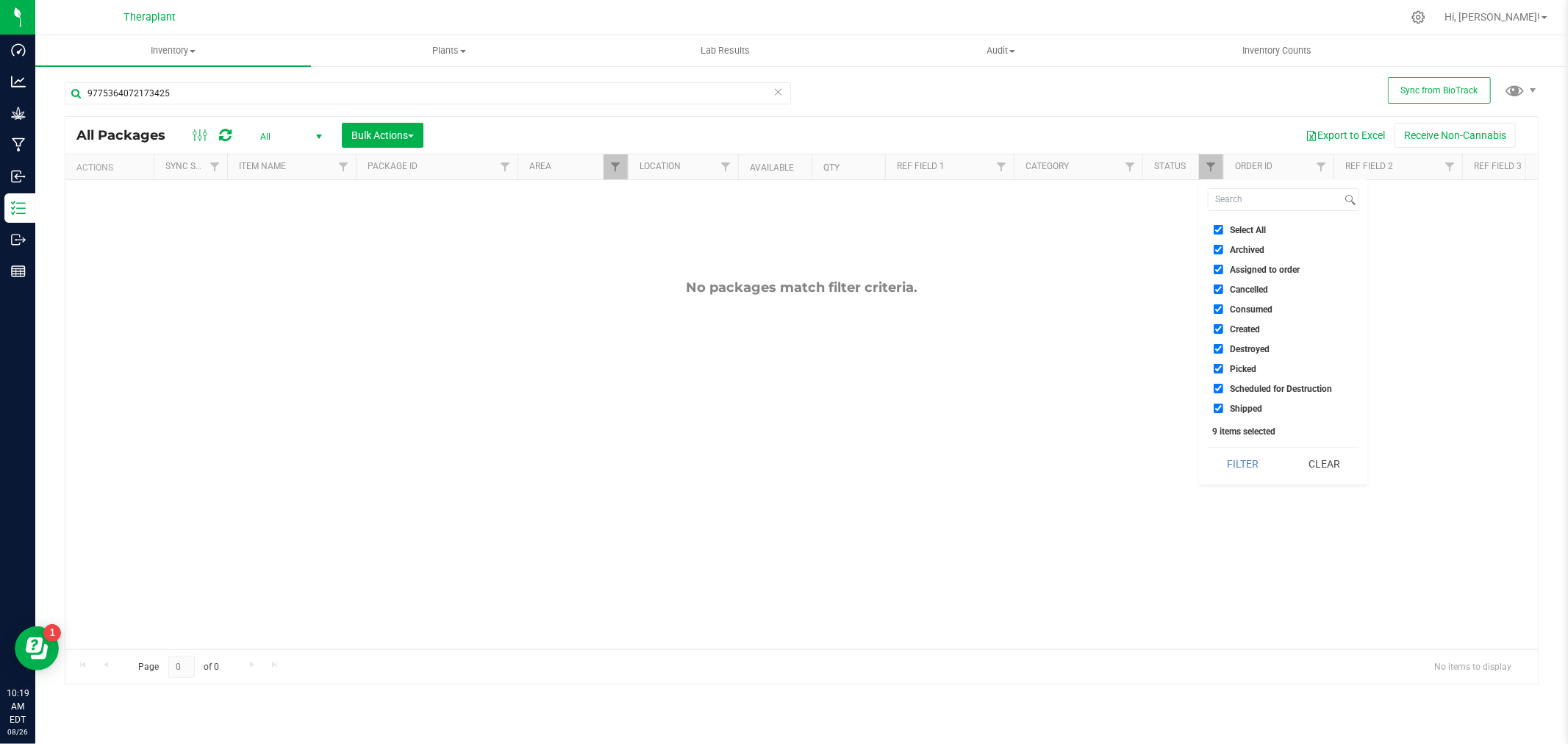
click at [1210, 117] on div "All Packages All Active Only Lab Samples Locked All External Internal Bulk Acti…" at bounding box center [801, 135] width 1473 height 37
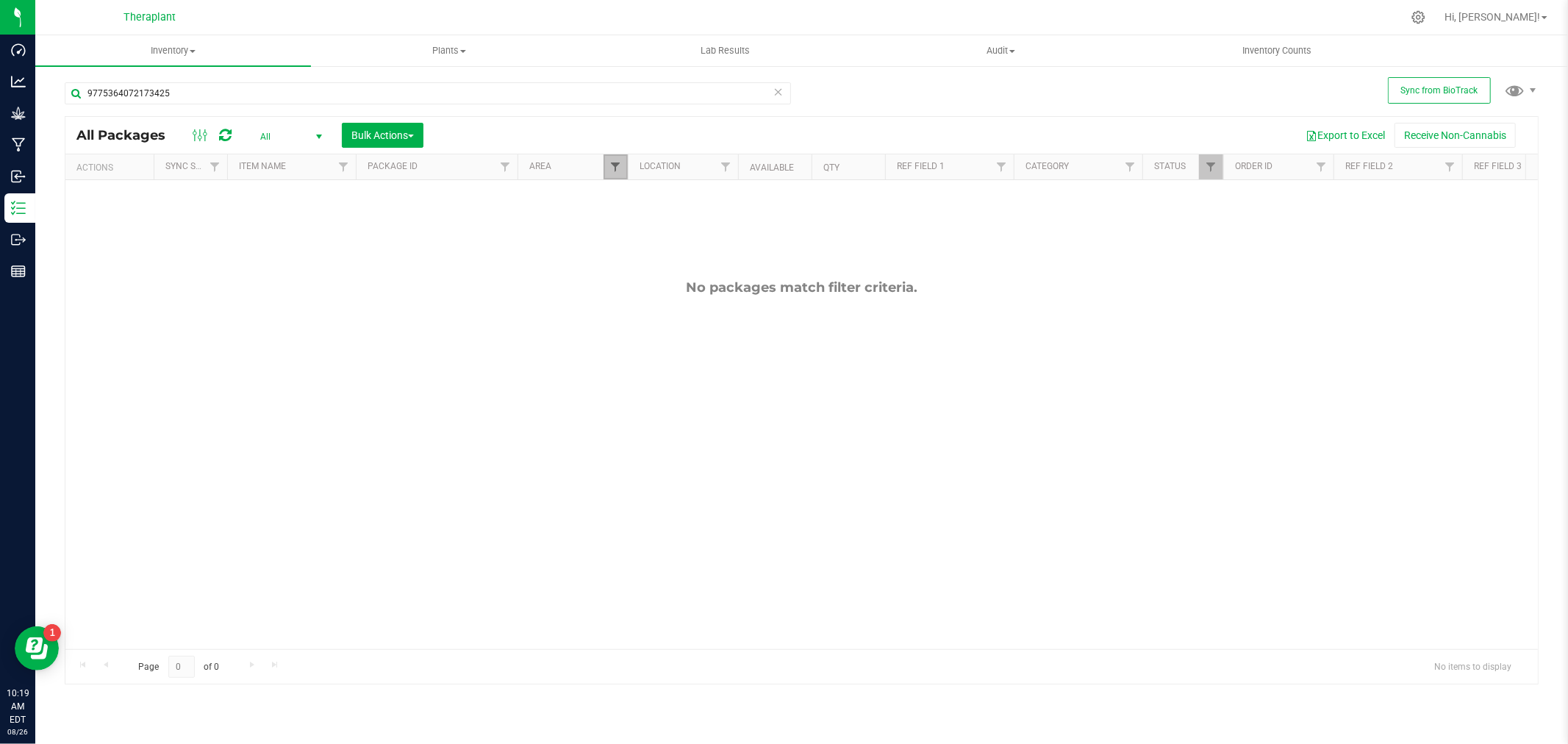
click at [618, 161] on span "Filter" at bounding box center [615, 167] width 12 height 12
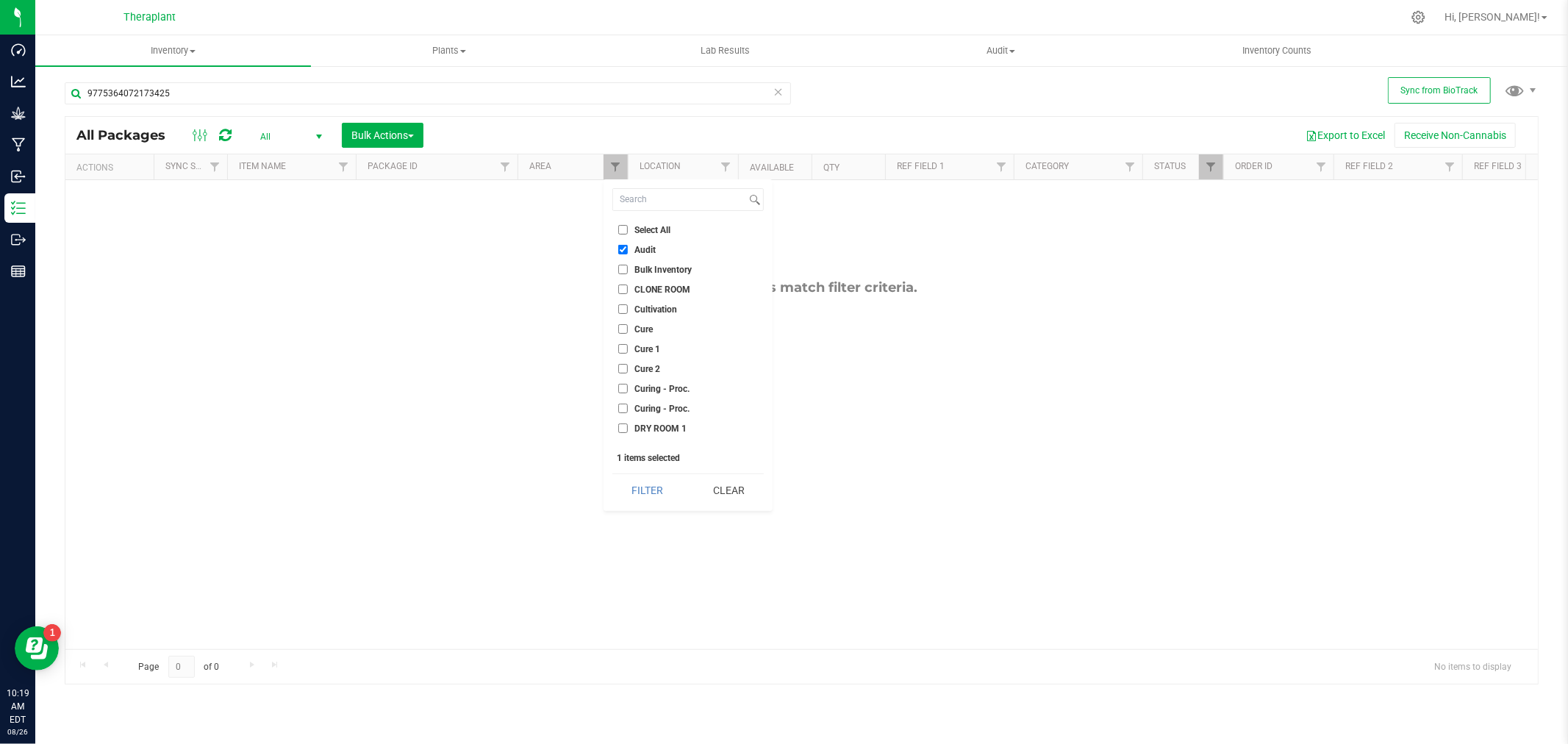
click at [620, 230] on input "Select All" at bounding box center [623, 230] width 10 height 10
checkbox input "true"
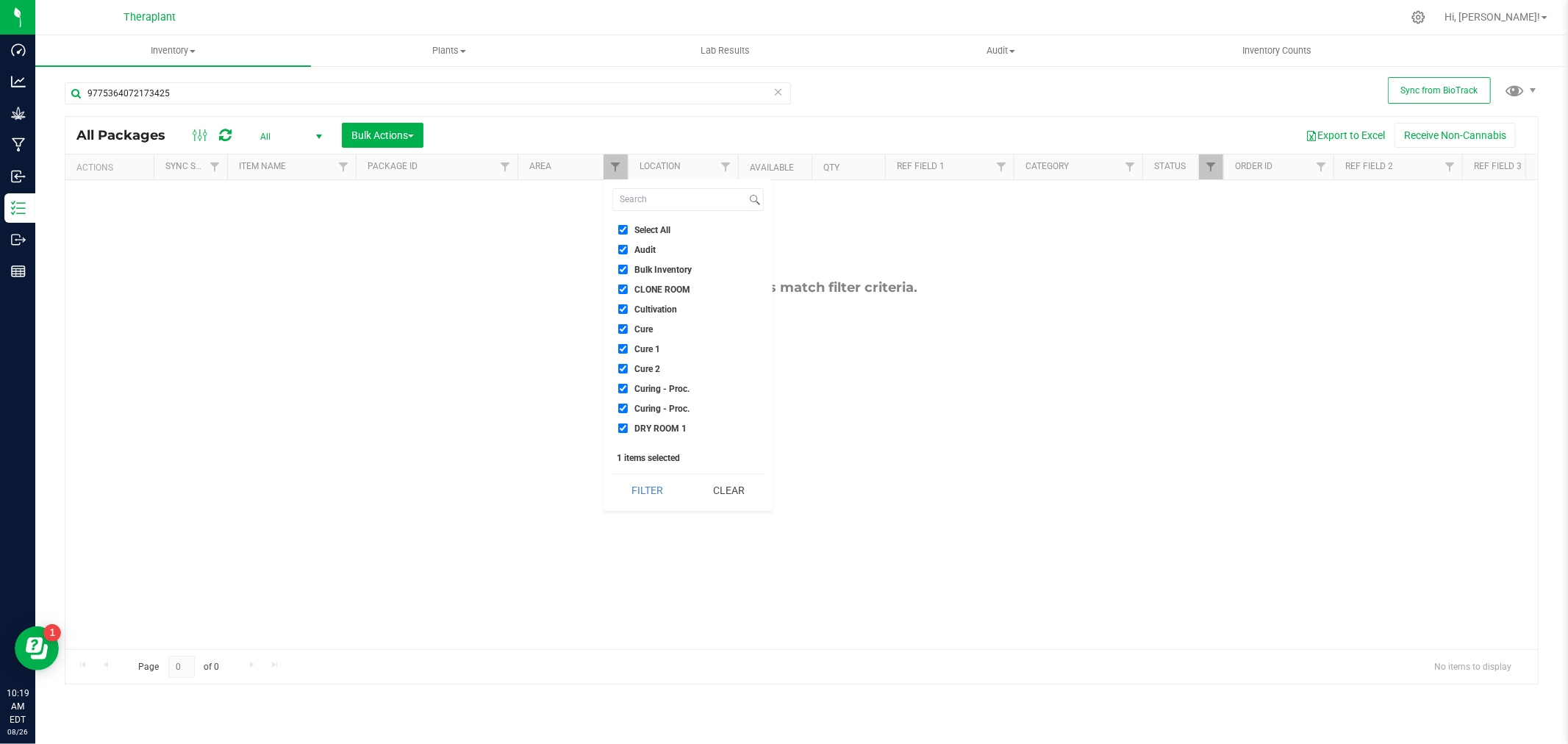
checkbox input "true"
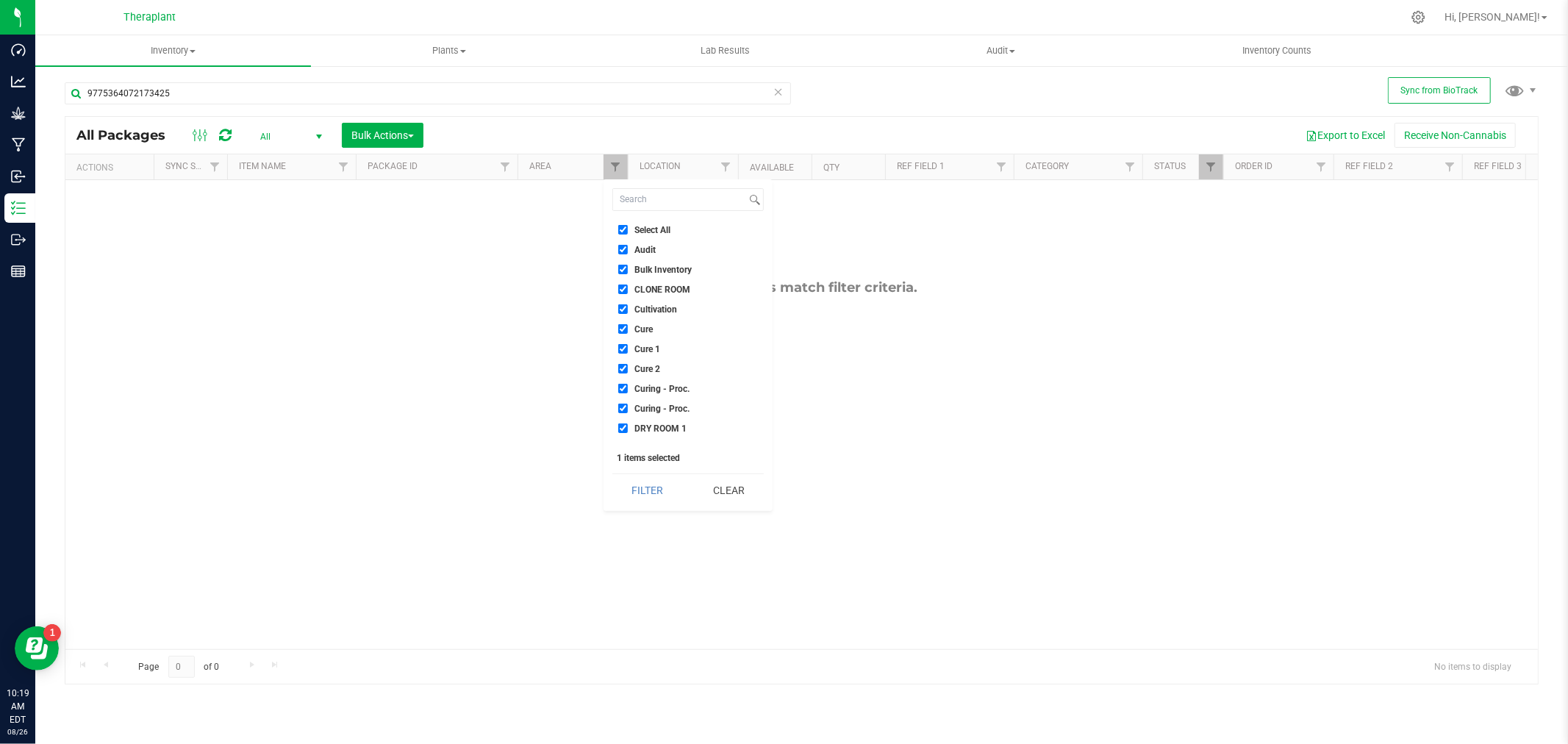
checkbox input "true"
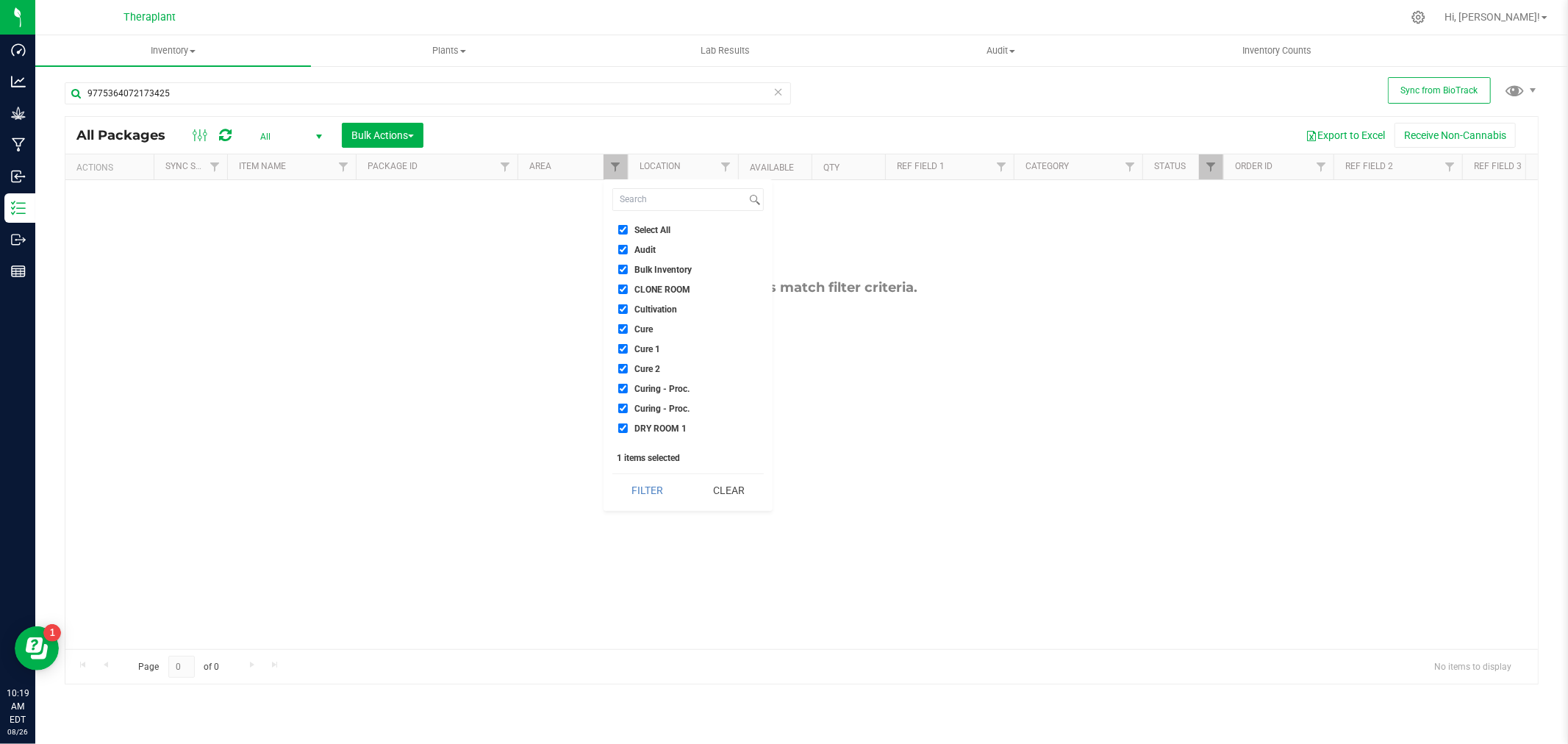
checkbox input "true"
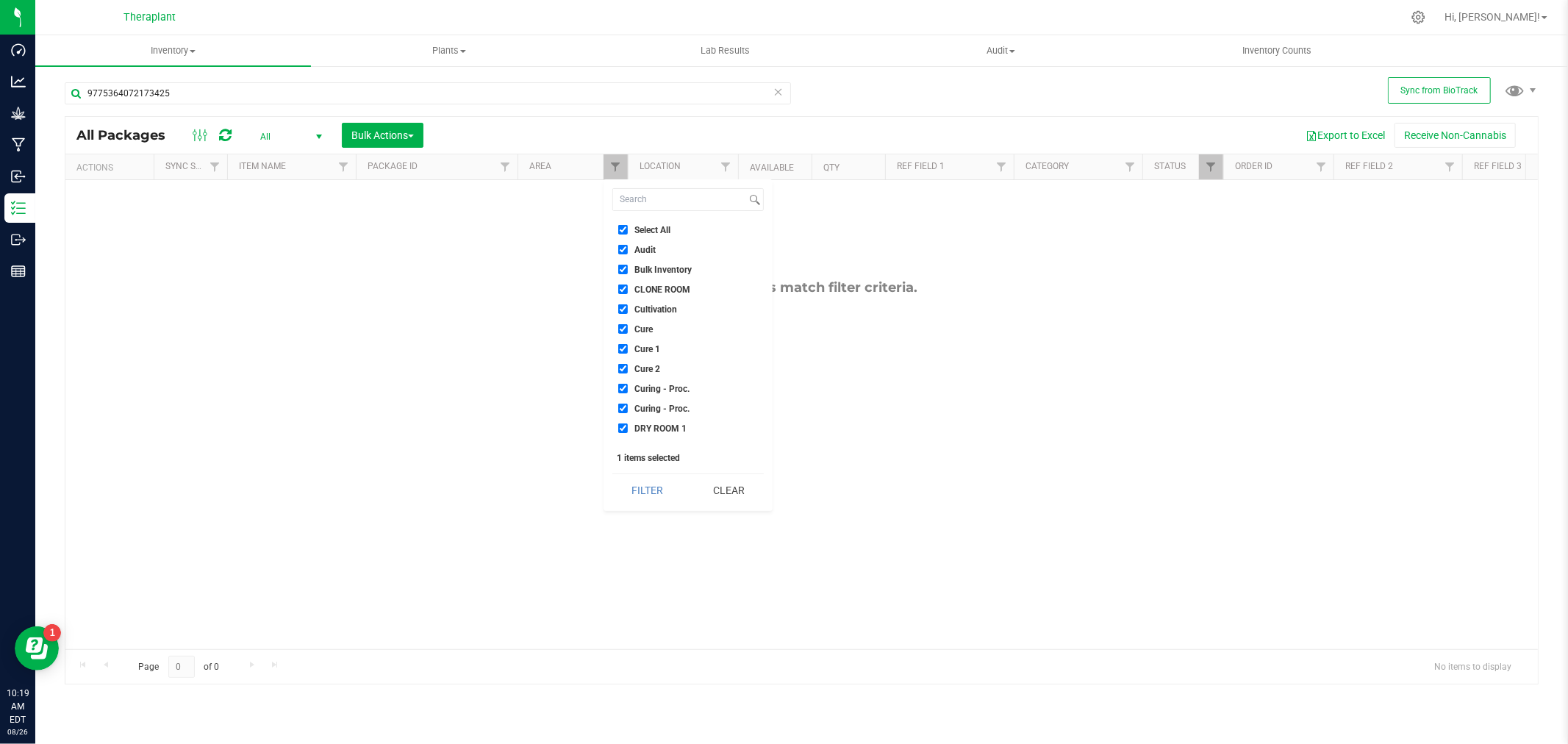
checkbox input "true"
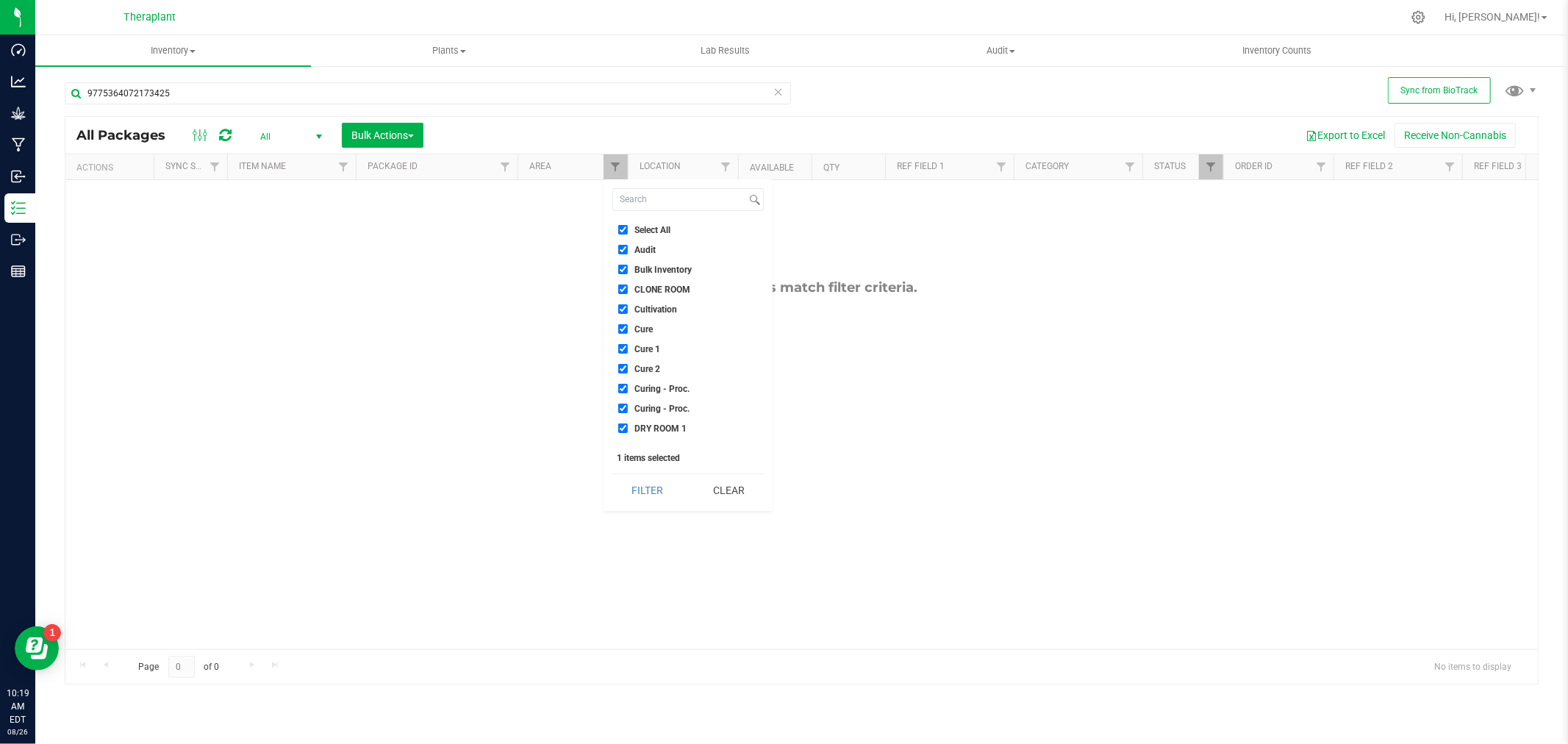
checkbox input "true"
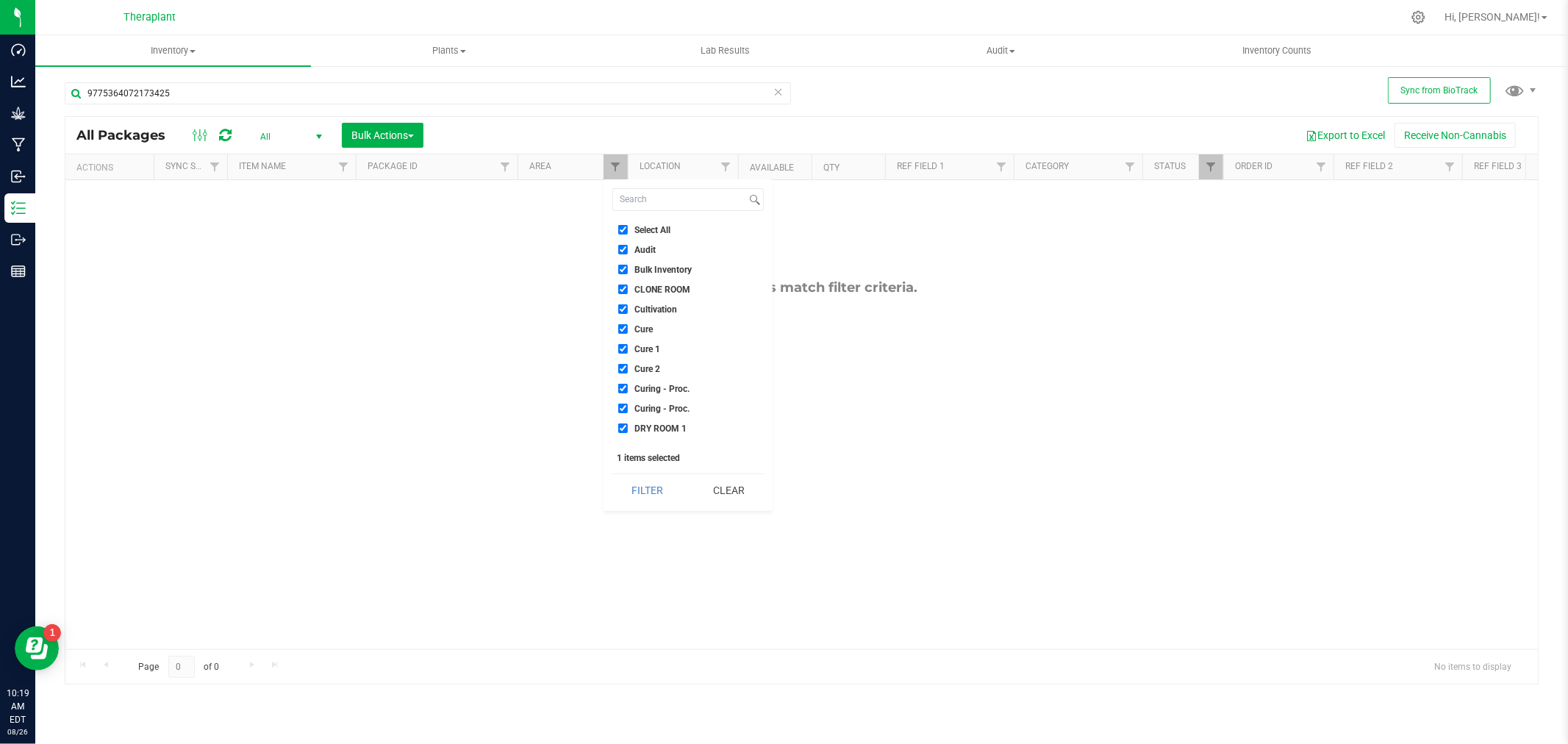
checkbox input "true"
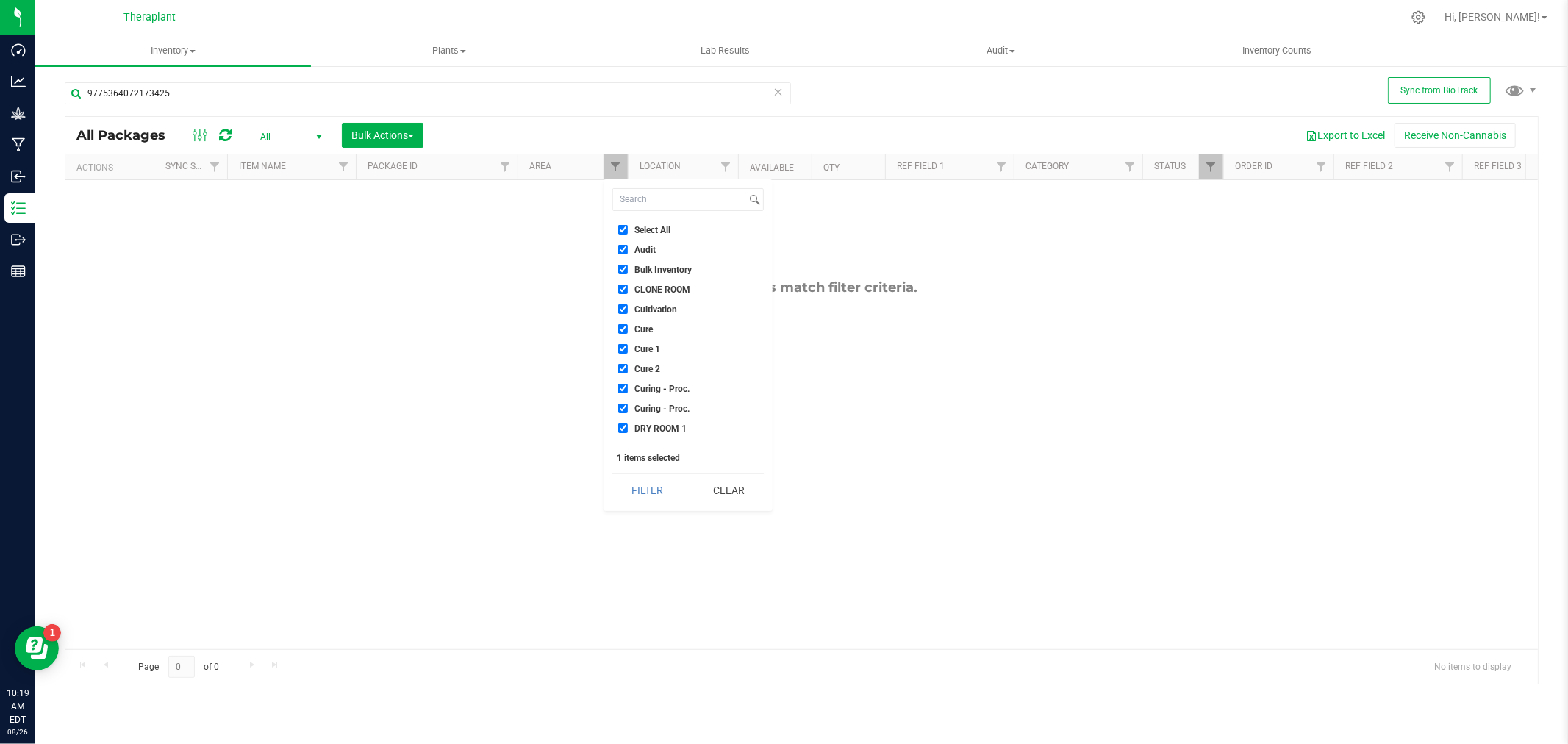
checkbox input "true"
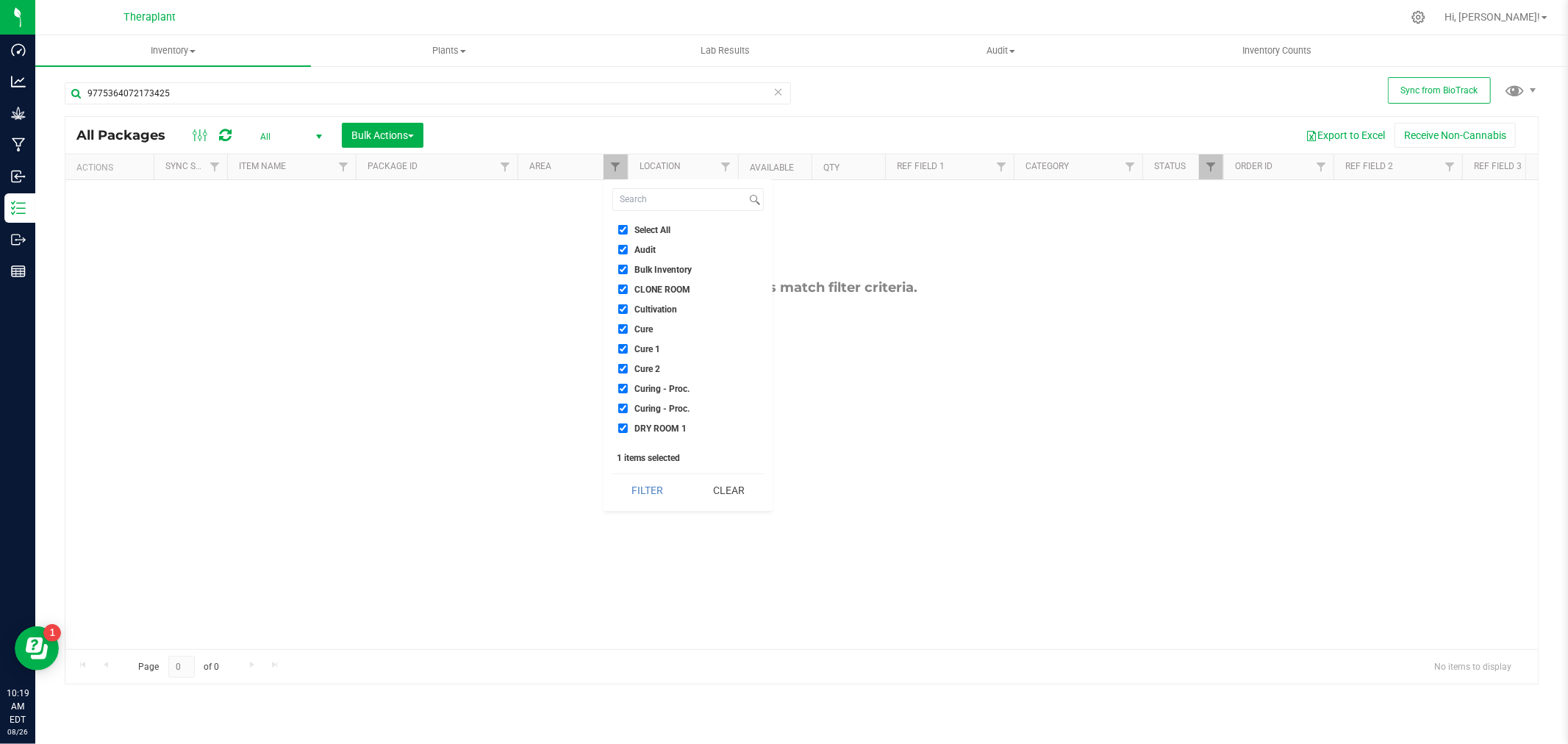
checkbox input "true"
click at [651, 488] on button "Filter" at bounding box center [647, 490] width 70 height 33
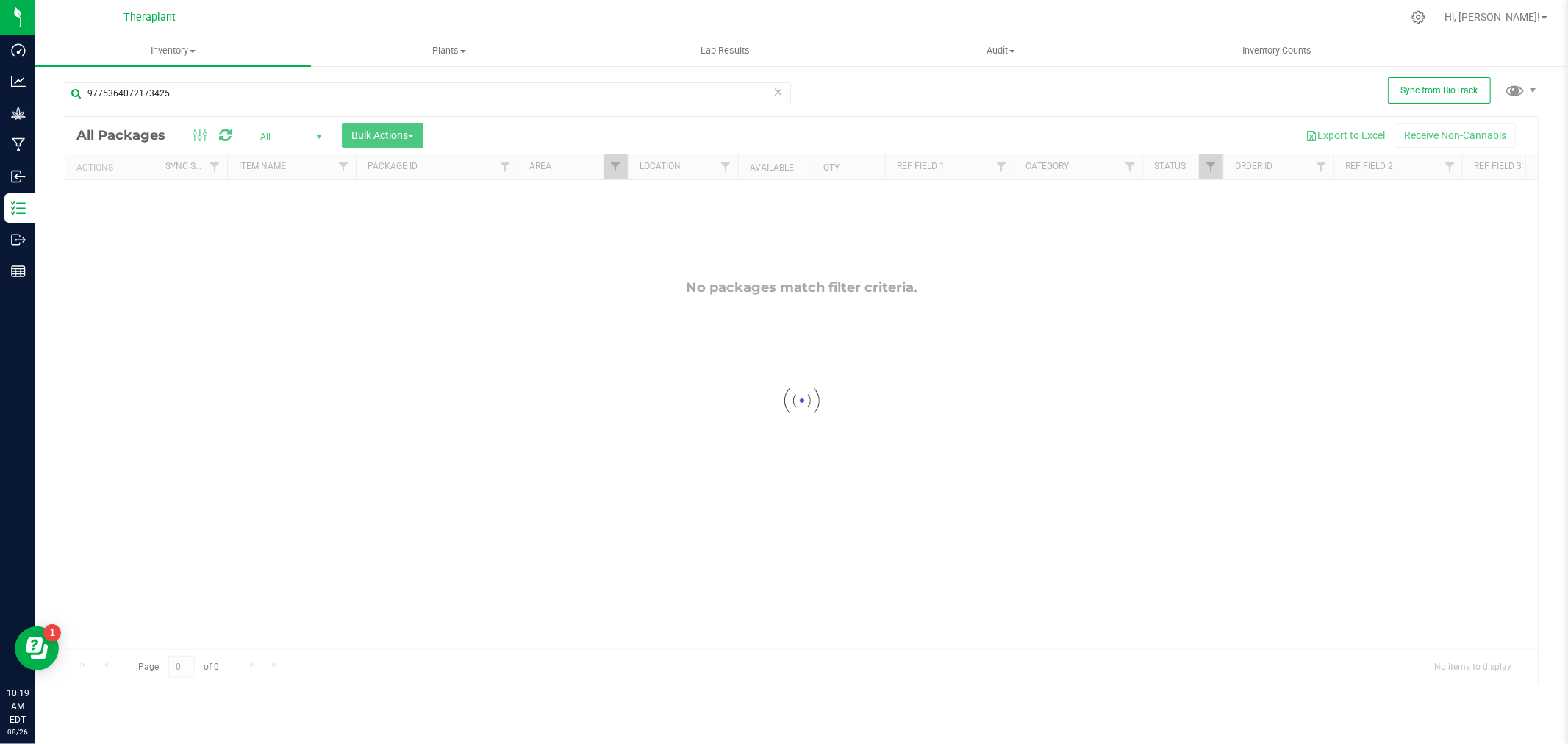
click at [1218, 169] on div at bounding box center [801, 400] width 1473 height 568
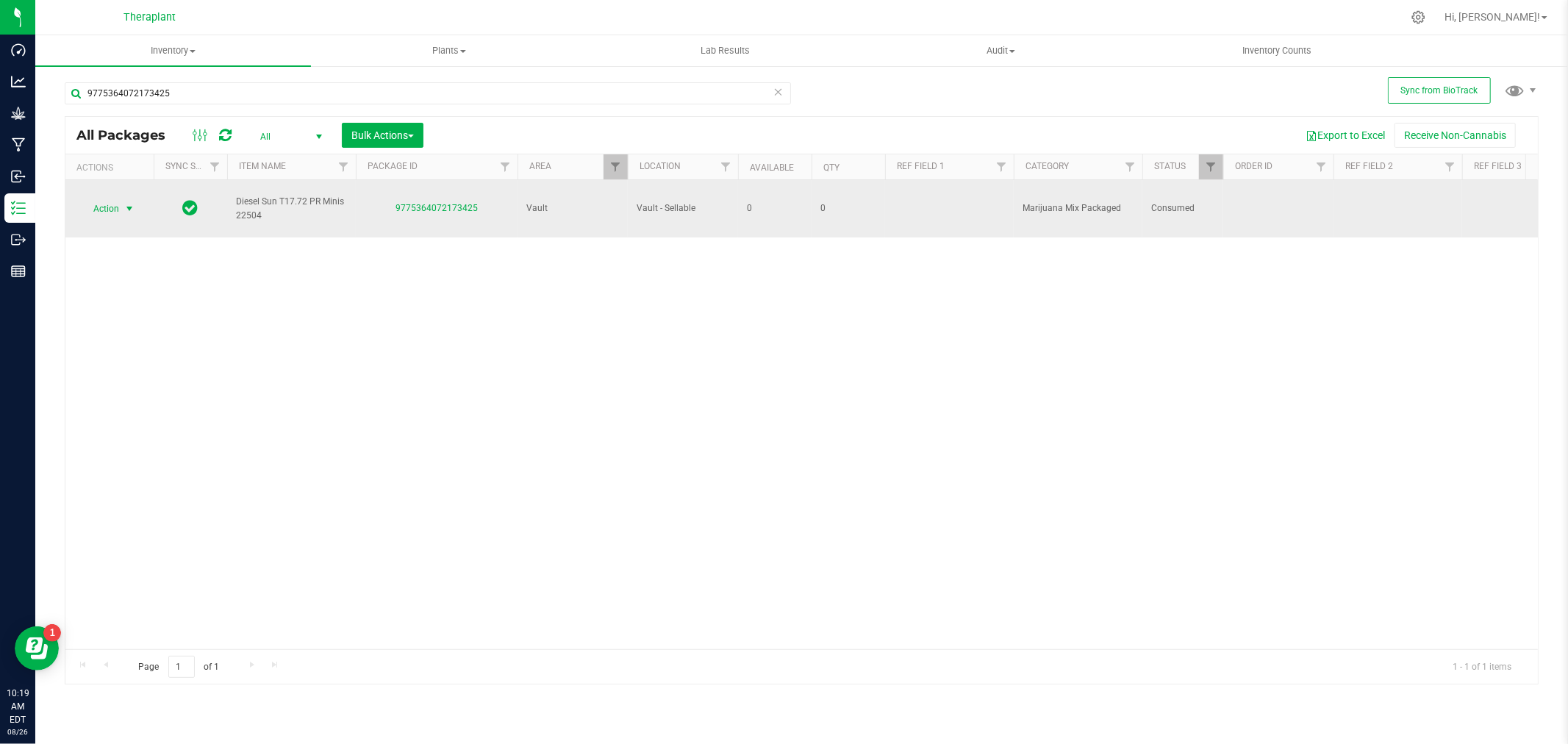
click at [128, 203] on span "select" at bounding box center [130, 209] width 12 height 12
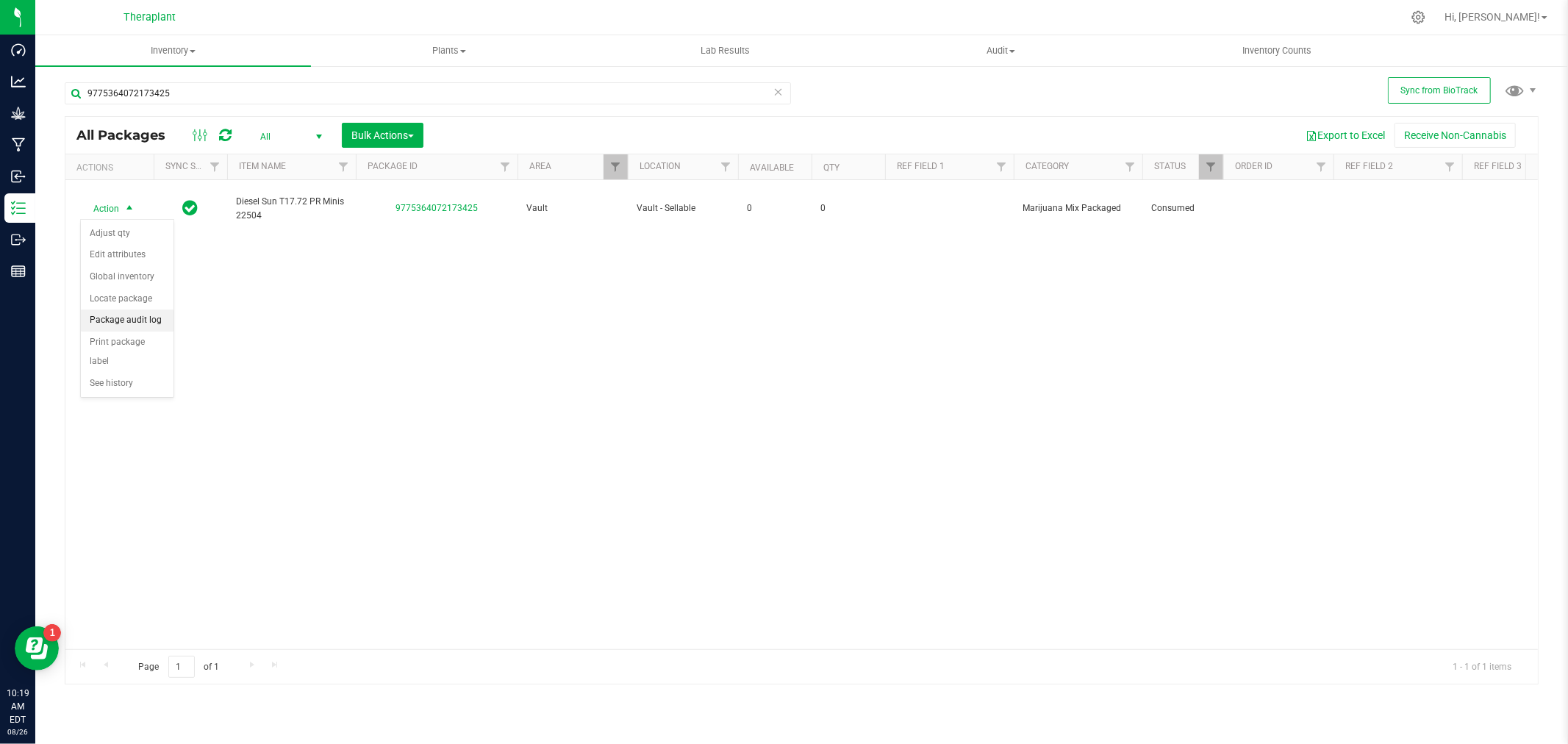
click at [151, 324] on li "Package audit log" at bounding box center [128, 320] width 93 height 22
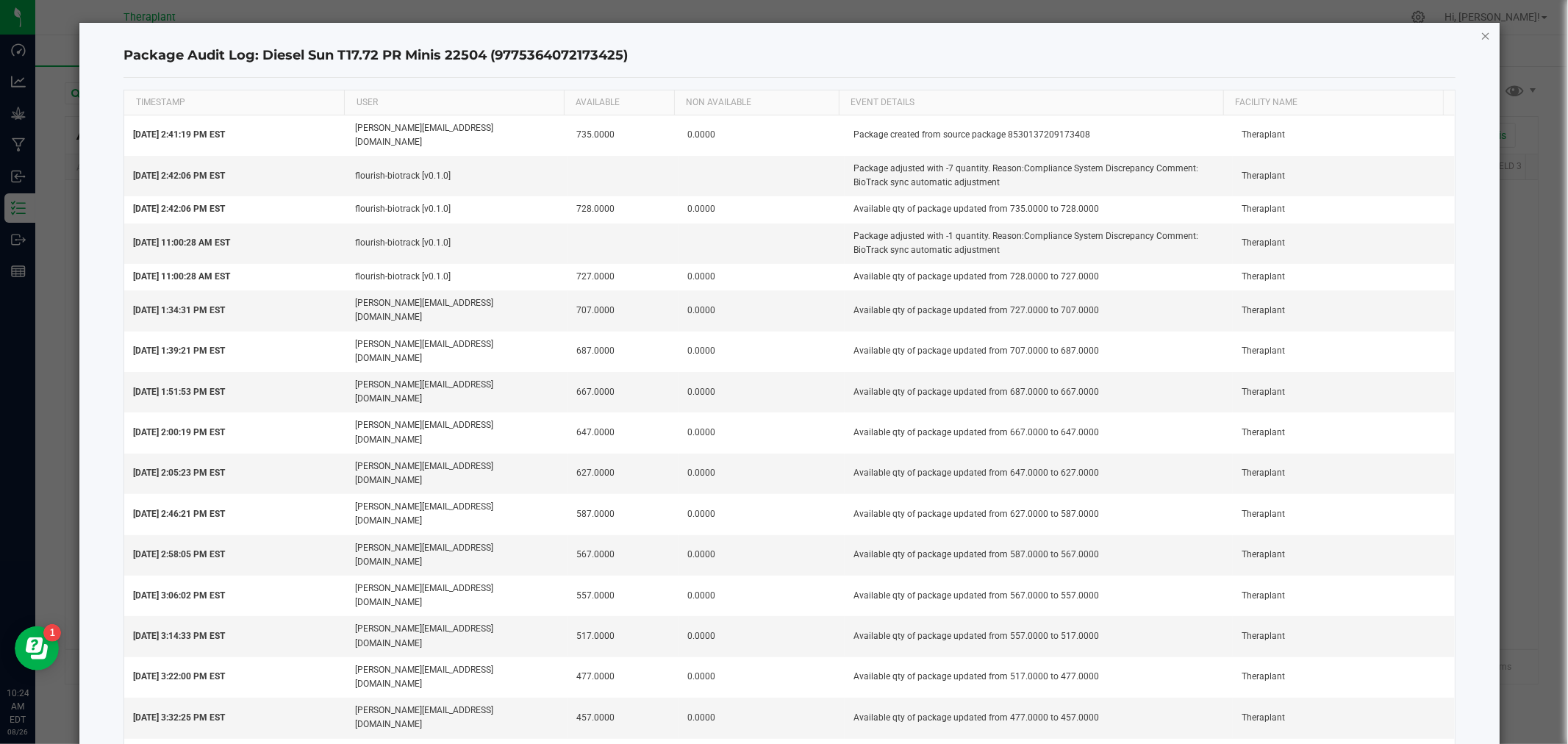
click at [1481, 35] on icon "button" at bounding box center [1486, 36] width 10 height 18
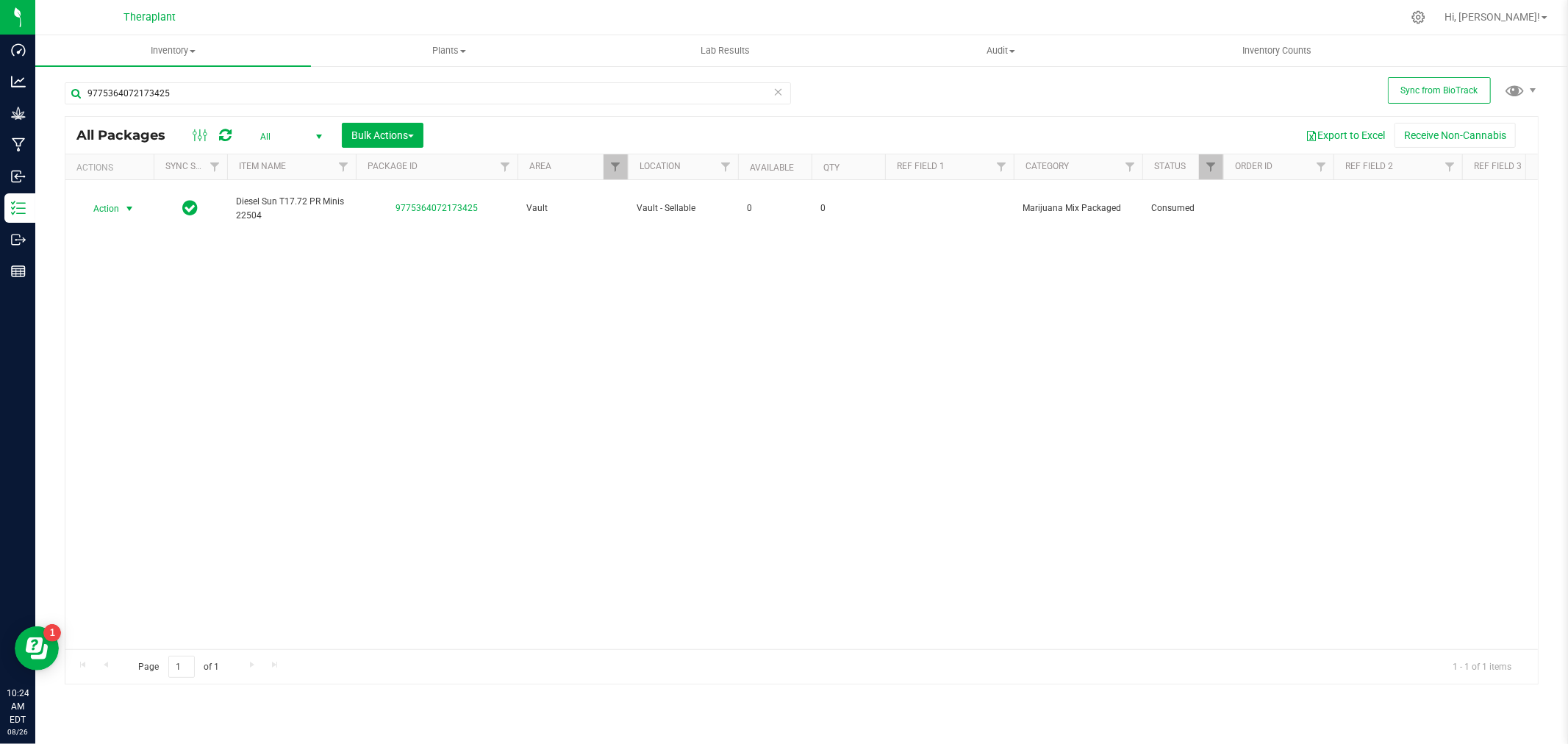
click at [240, 81] on div "9775364072173425" at bounding box center [433, 93] width 737 height 48
click at [230, 93] on input "9775364072173425" at bounding box center [427, 93] width 726 height 22
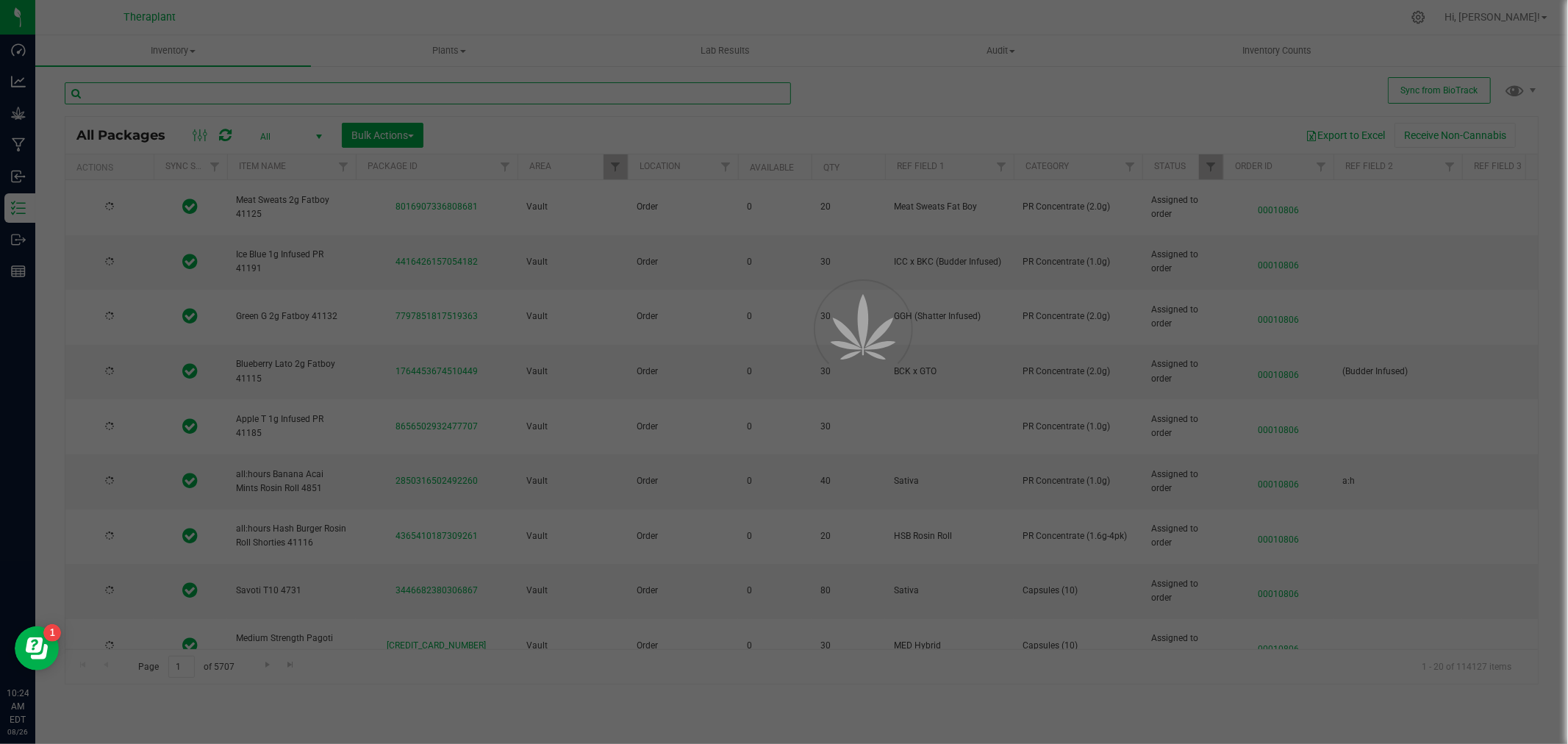
type input "[DATE]"
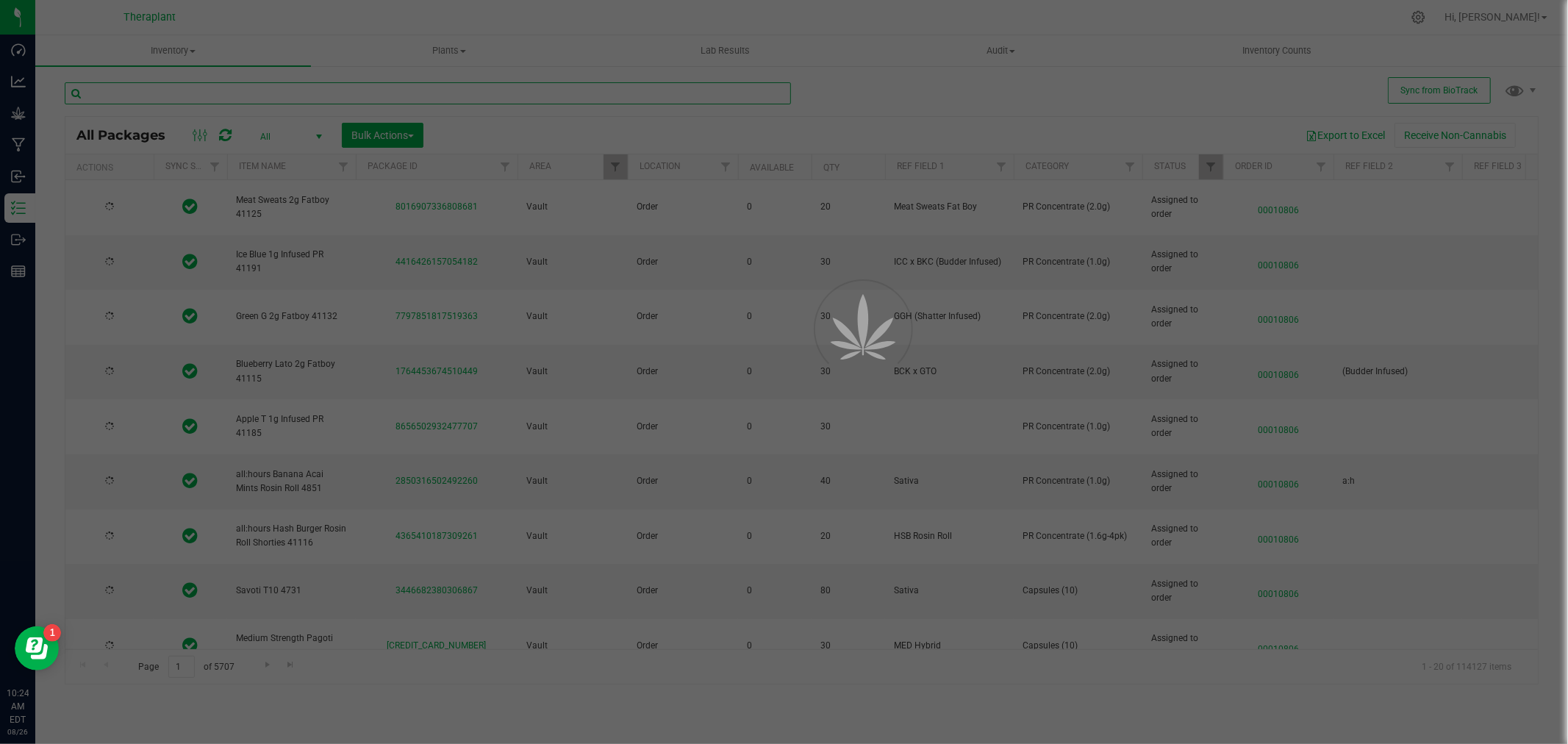
type input "[DATE]"
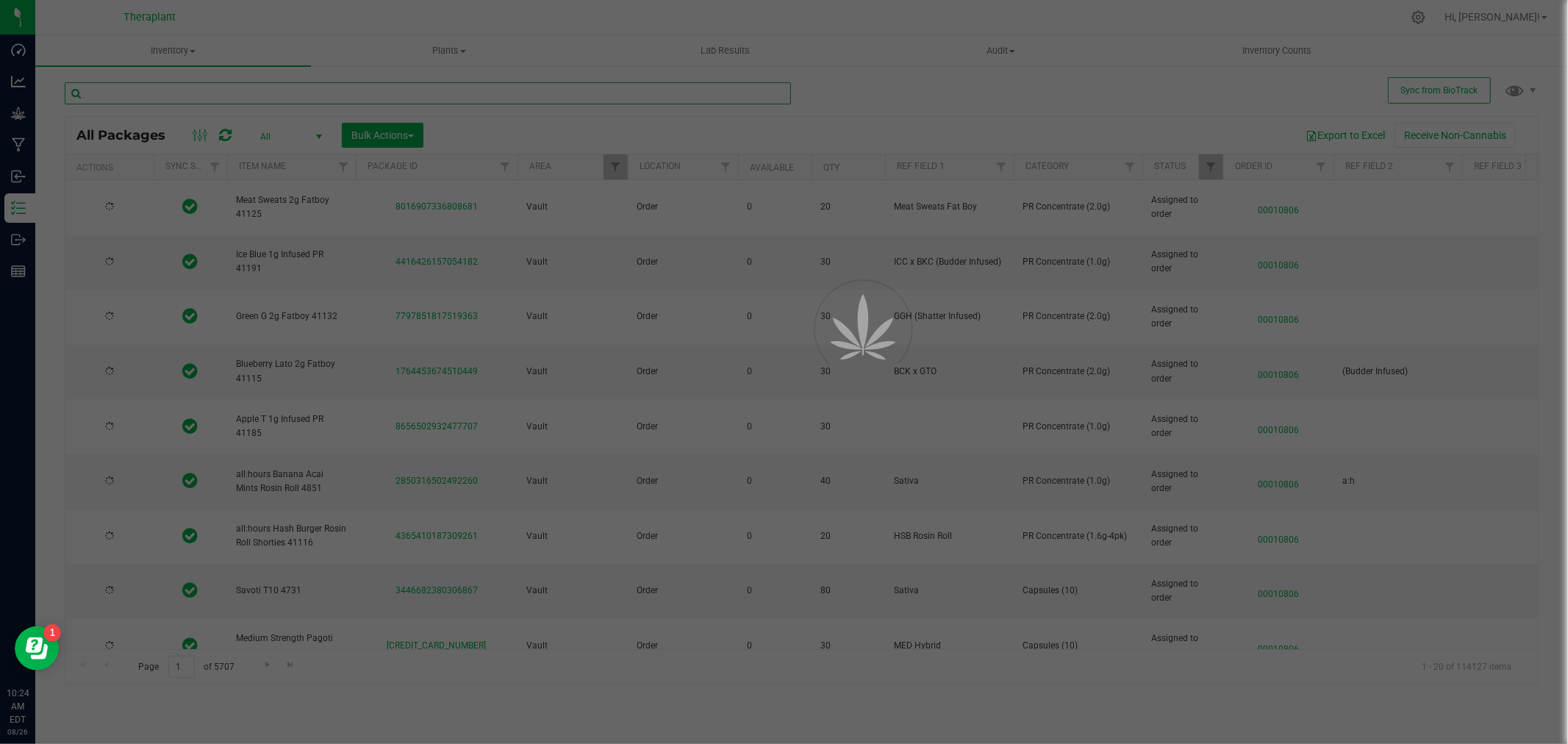
type input "[DATE]"
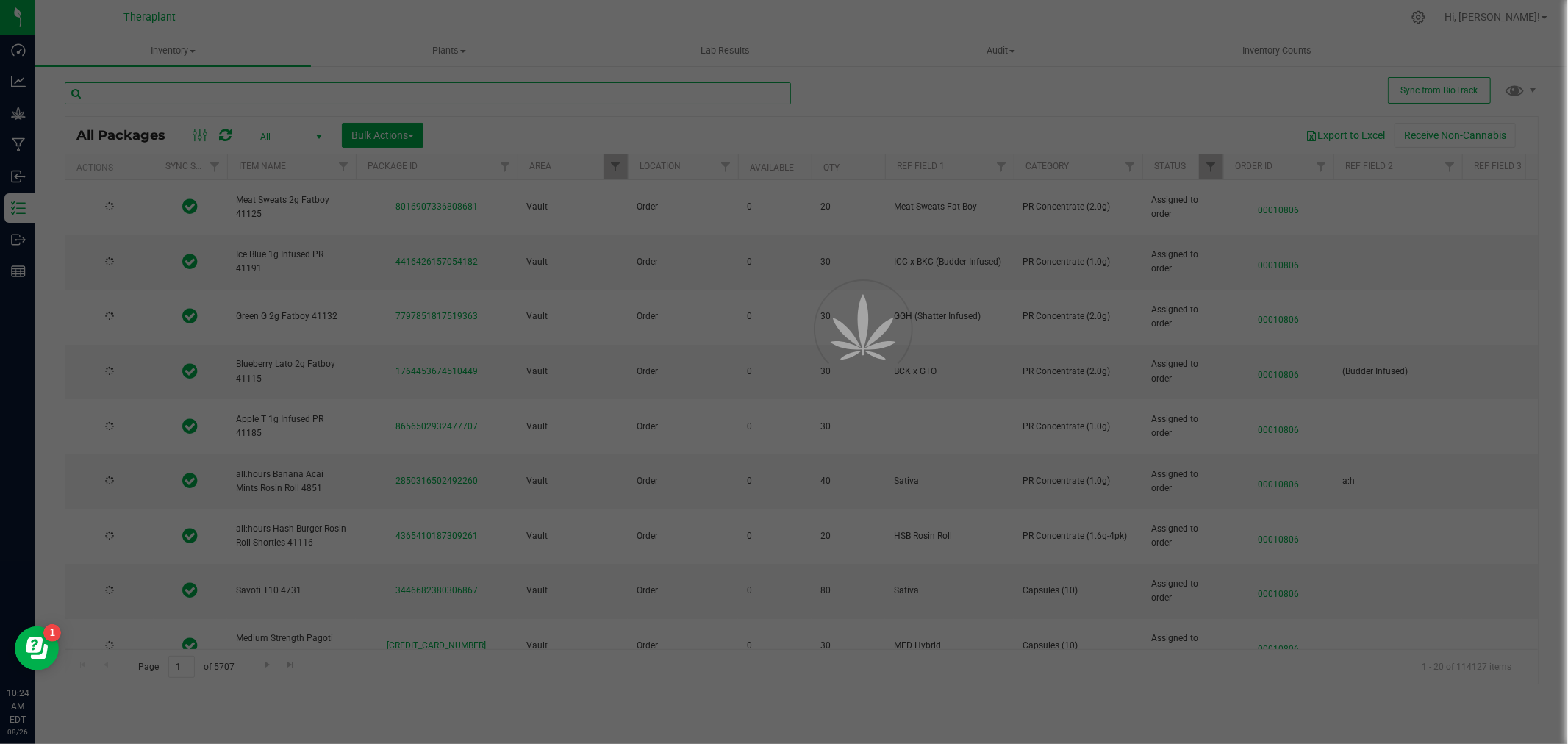
type input "[DATE]"
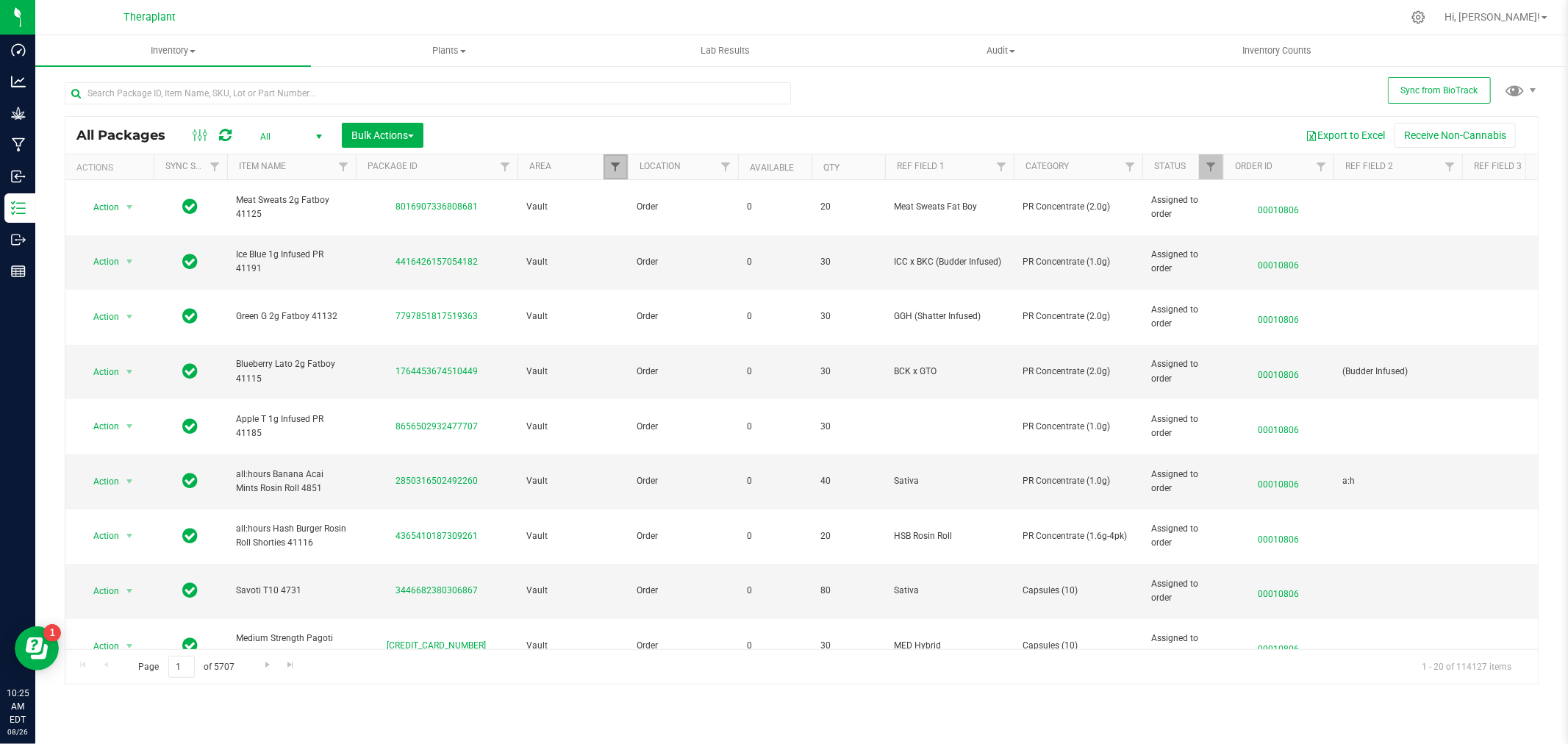
click at [612, 166] on span "Filter" at bounding box center [615, 167] width 12 height 12
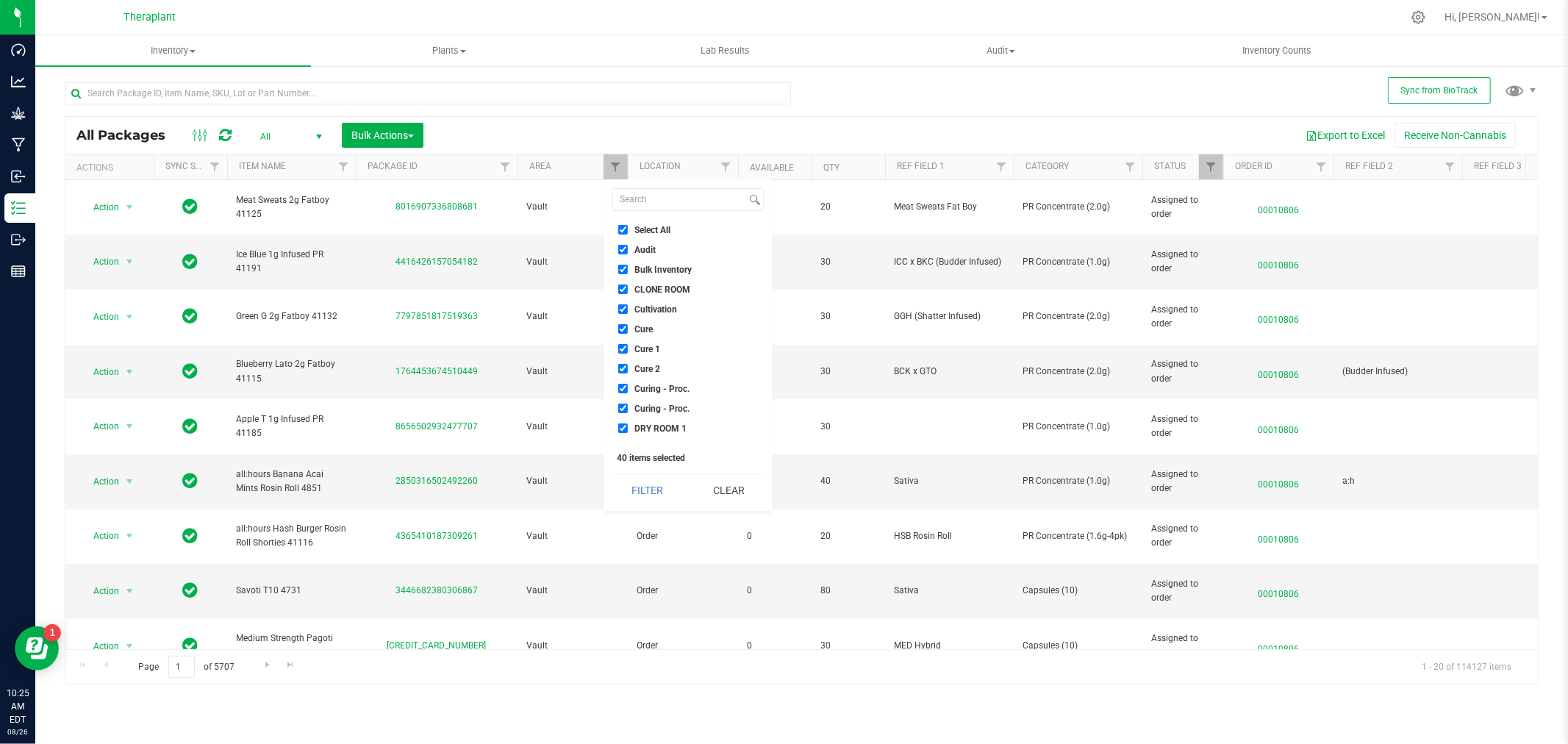
click at [619, 230] on input "Select All" at bounding box center [623, 230] width 10 height 10
checkbox input "false"
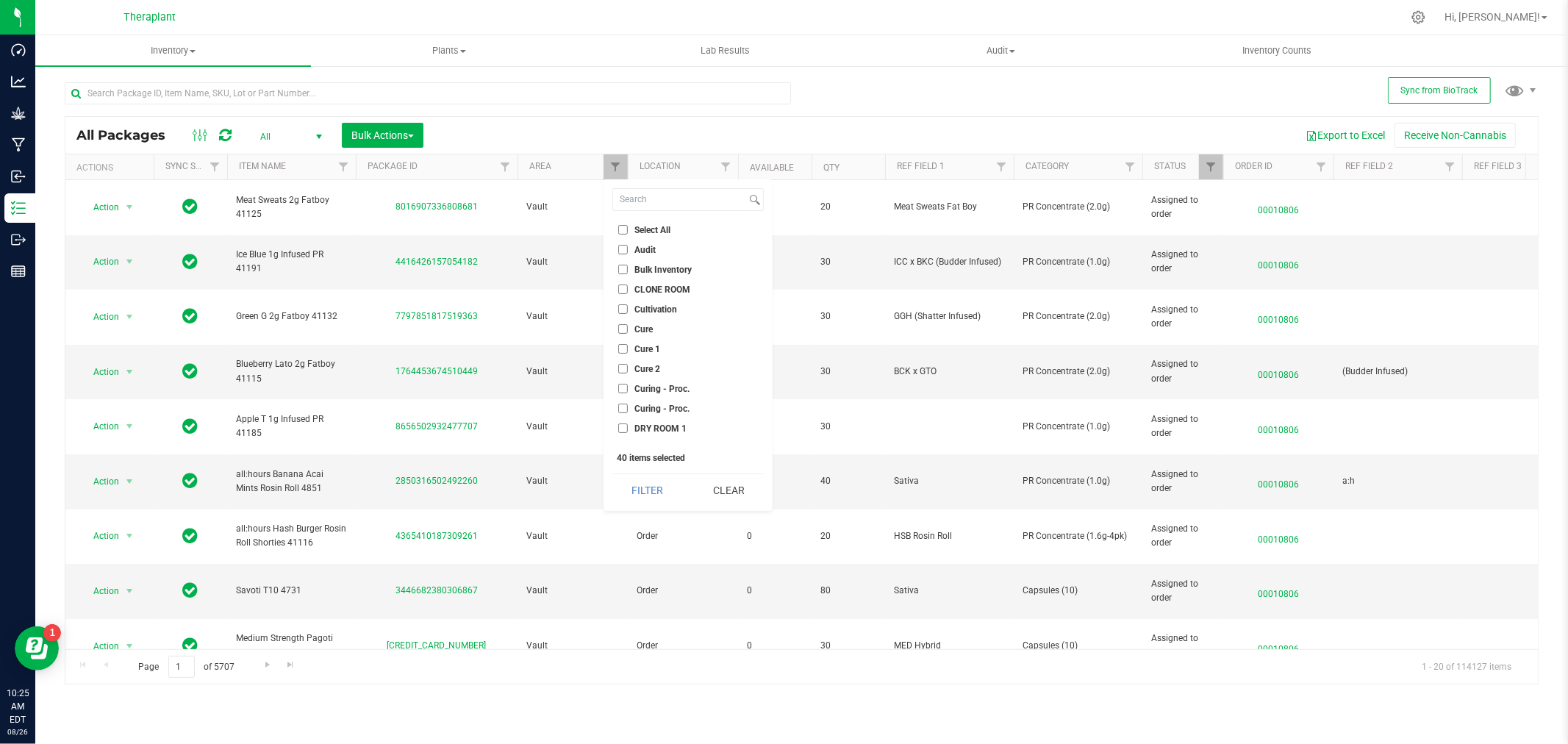
checkbox input "false"
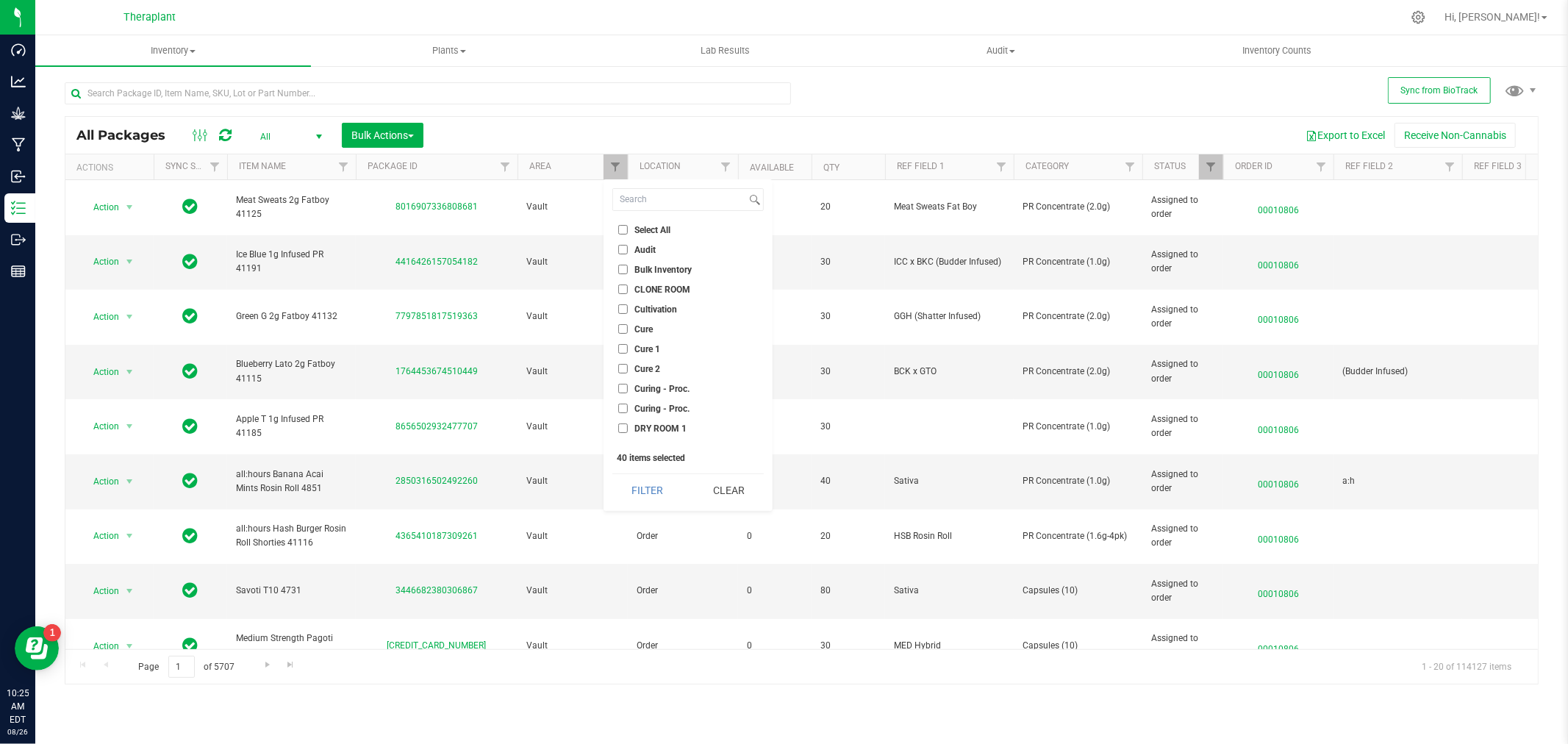
checkbox input "false"
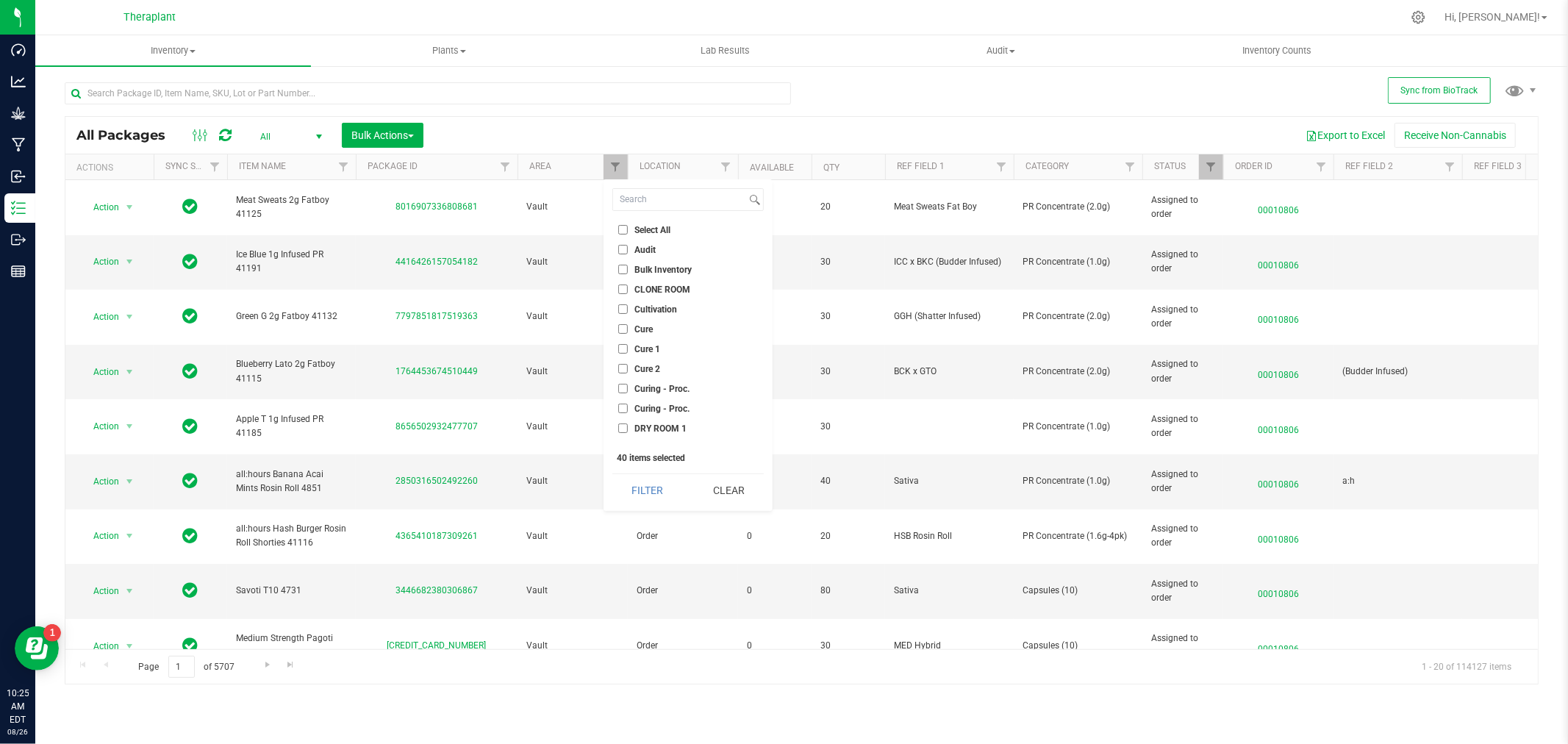
checkbox input "false"
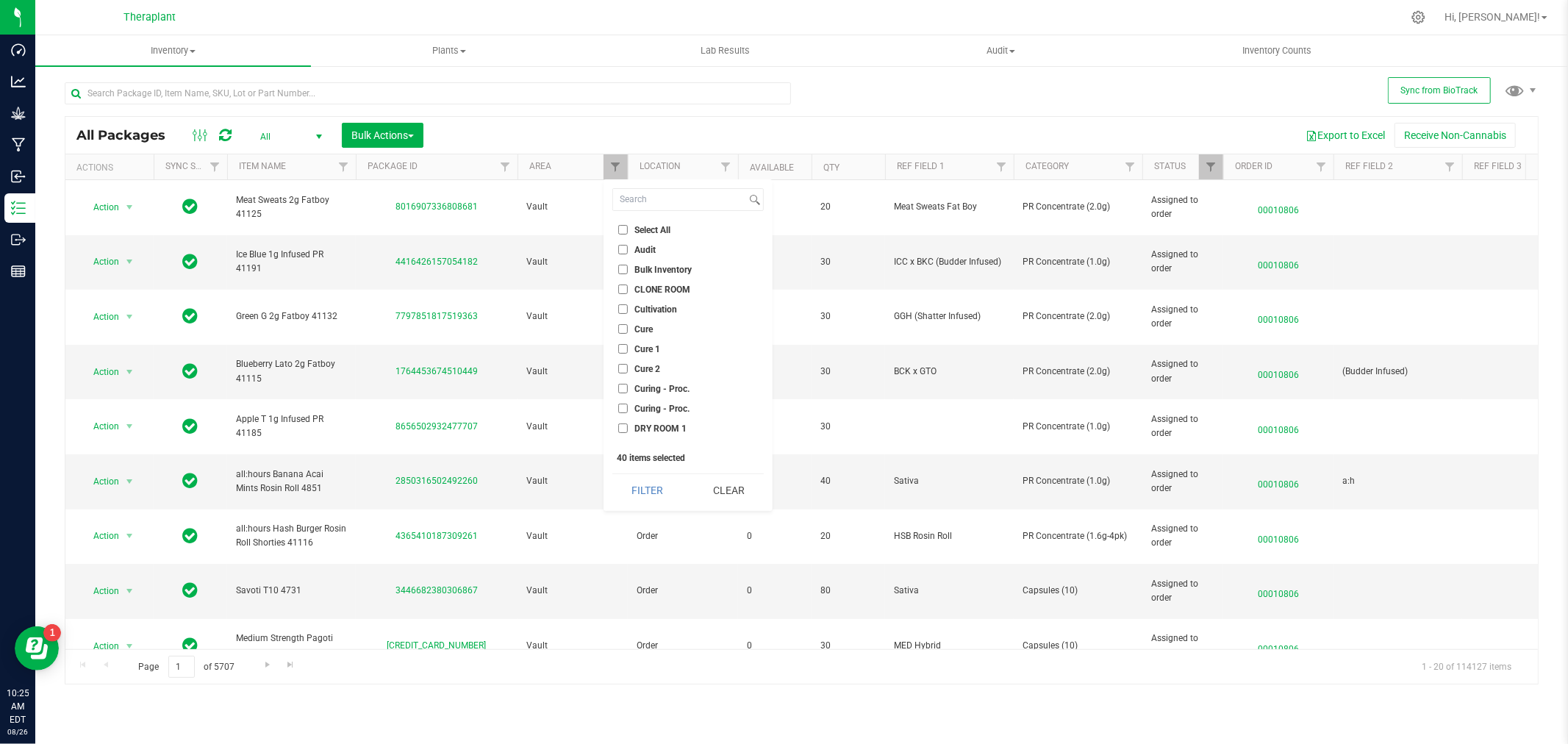
checkbox input "false"
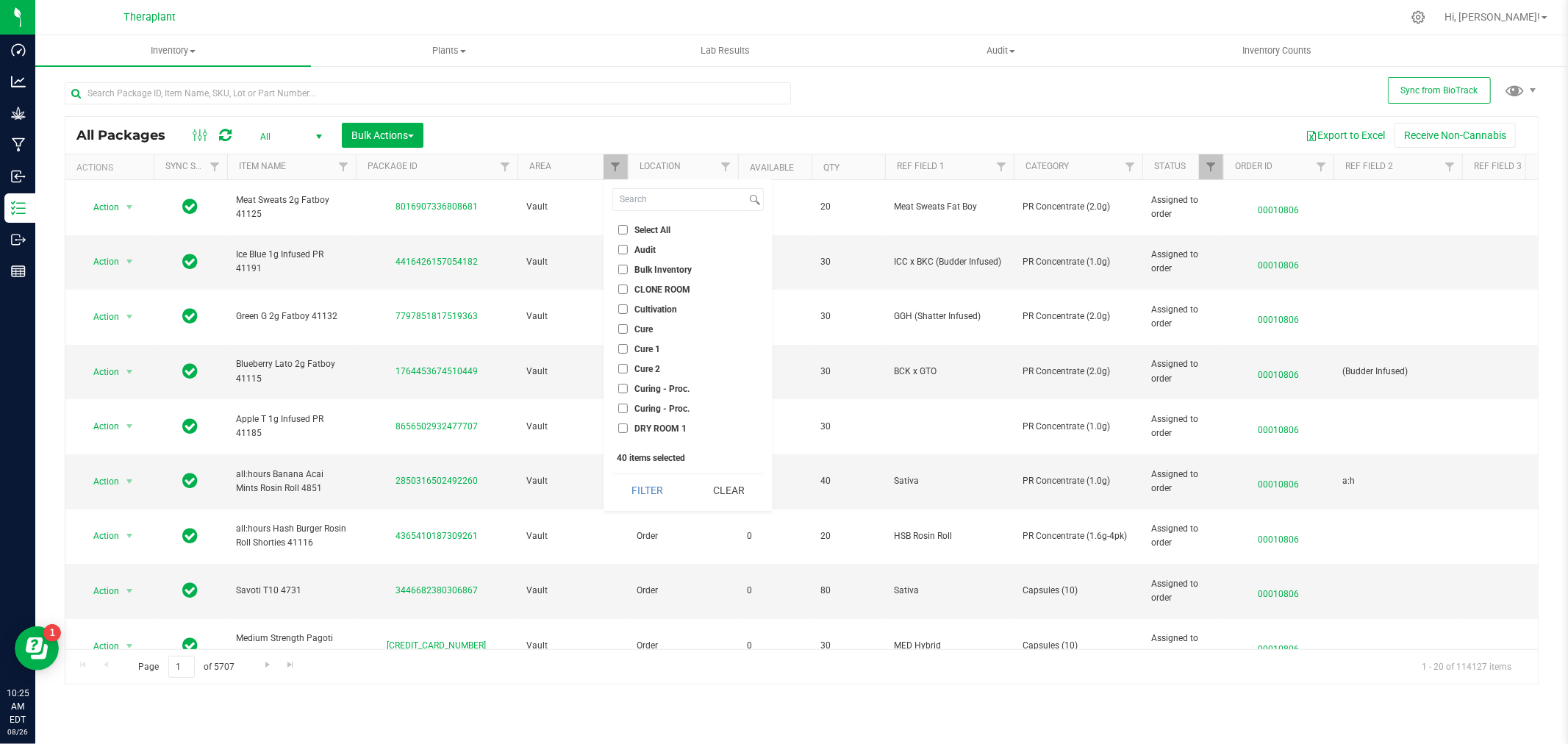
checkbox input "false"
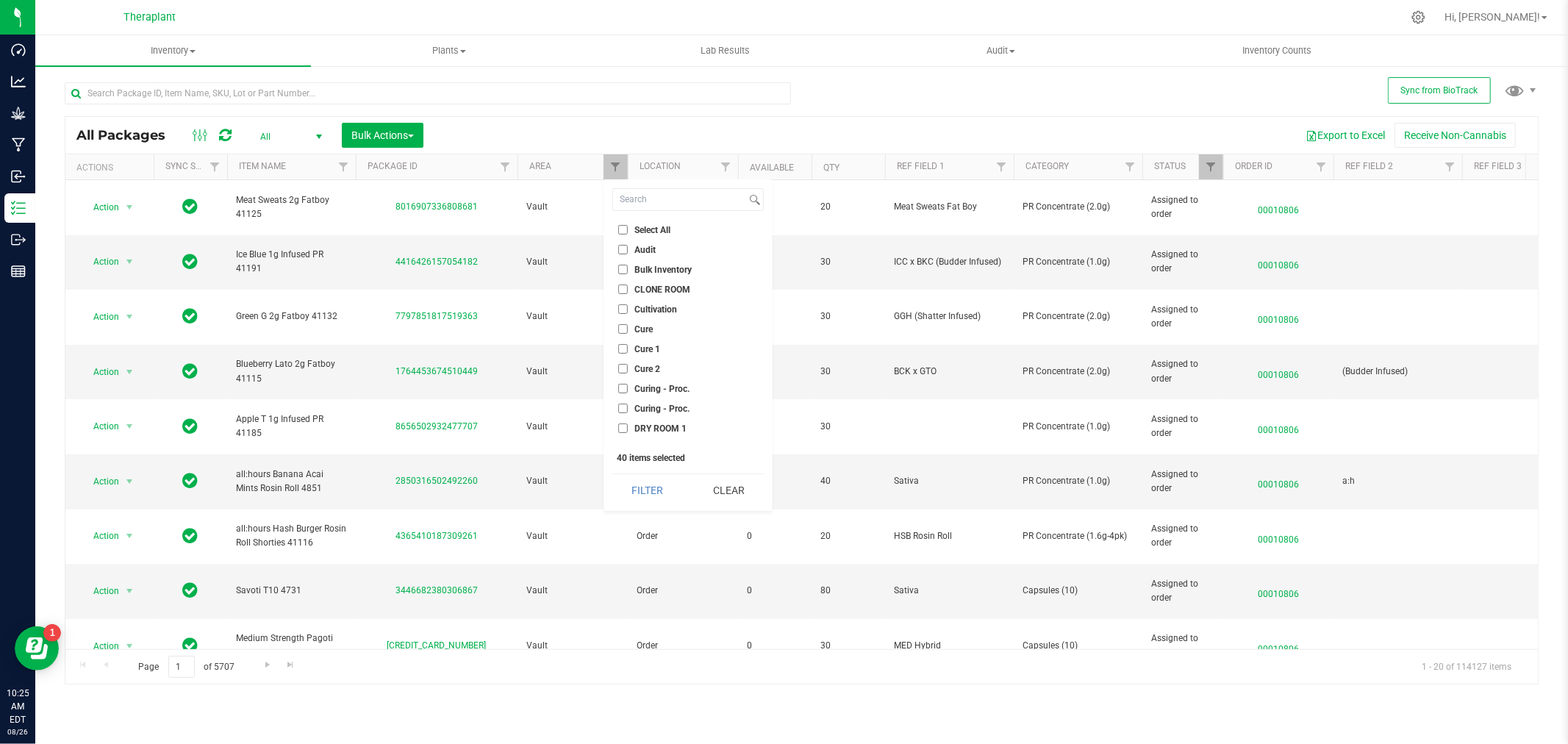
checkbox input "false"
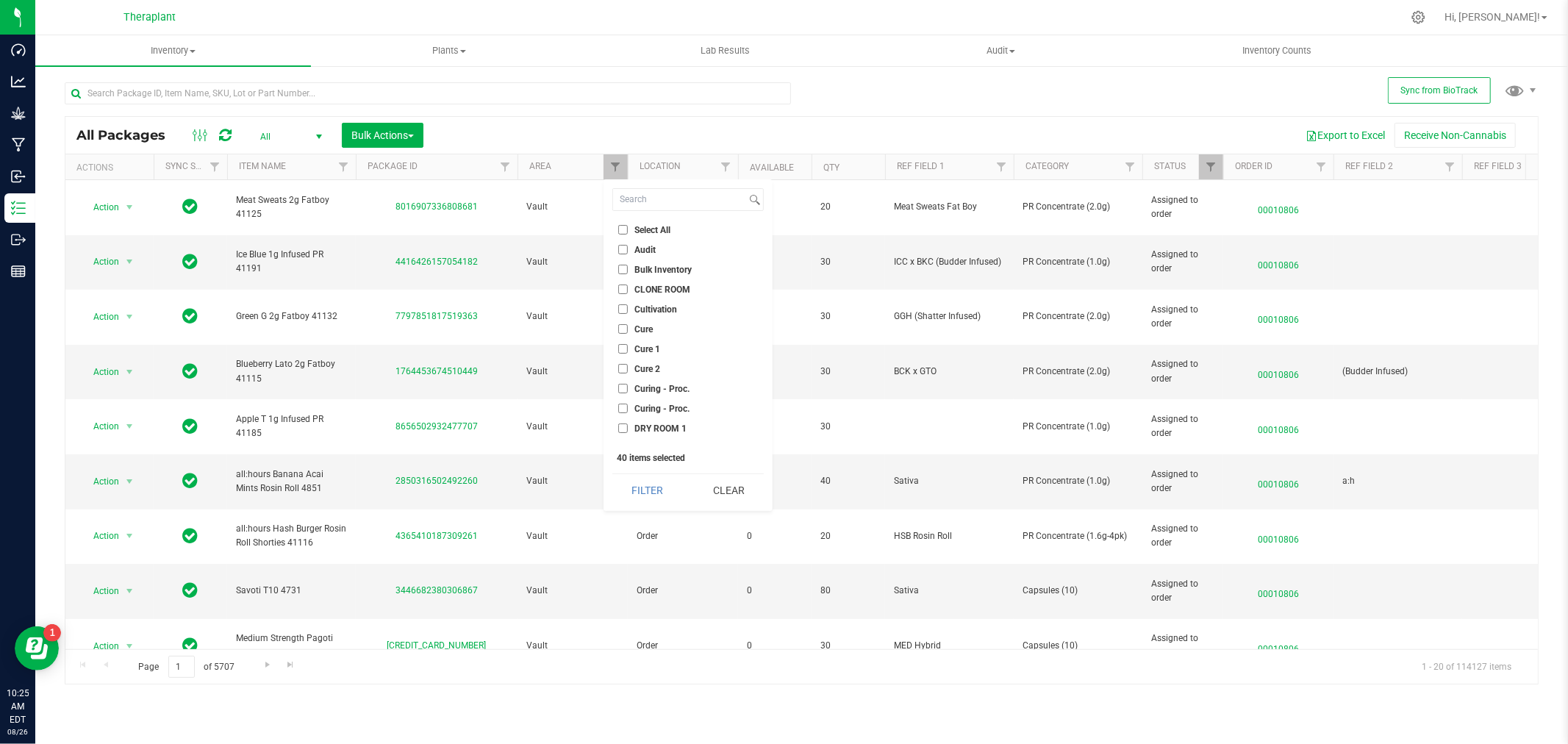
checkbox input "false"
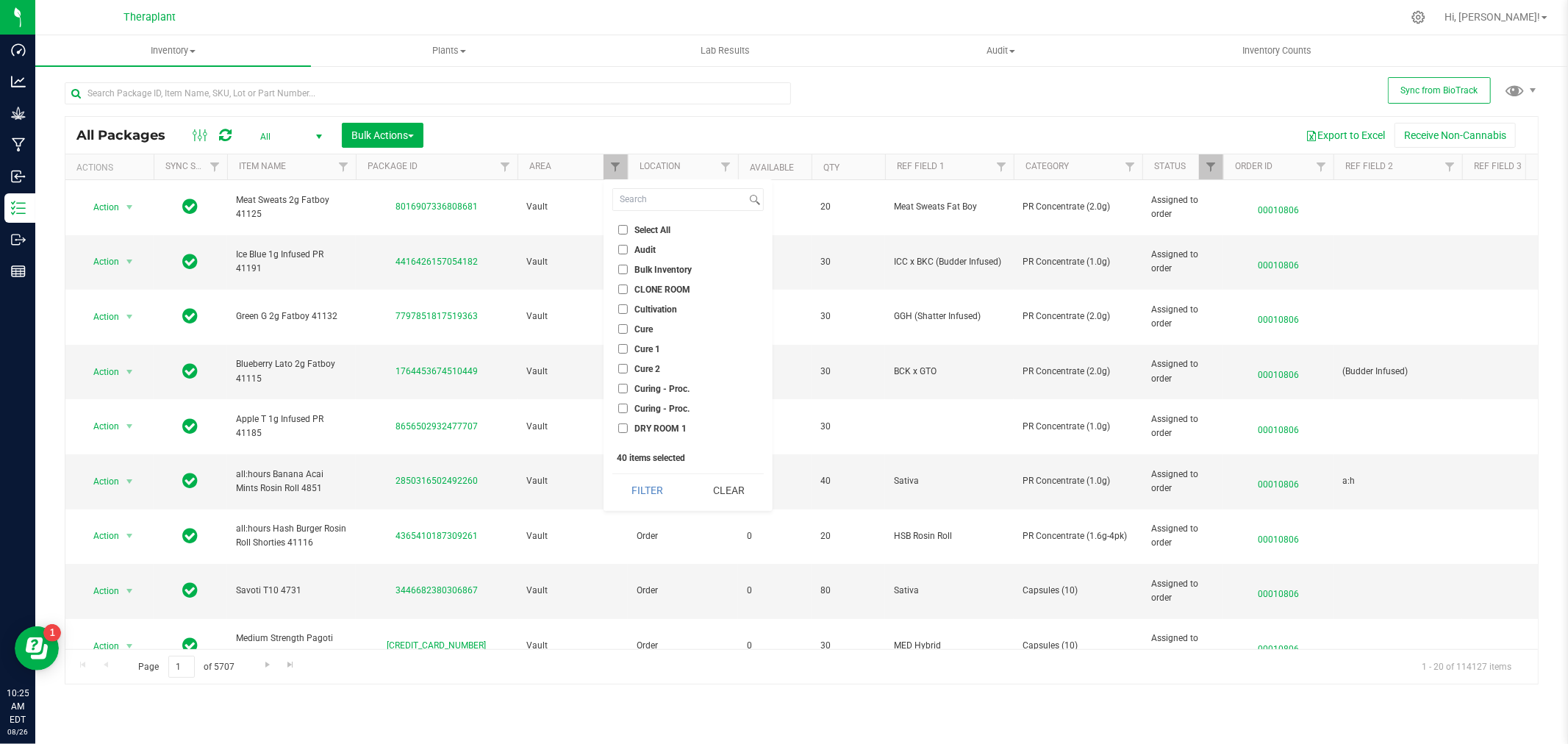
checkbox input "false"
click at [620, 252] on input "Audit" at bounding box center [623, 250] width 10 height 10
checkbox input "true"
click at [627, 486] on button "Filter" at bounding box center [647, 490] width 70 height 33
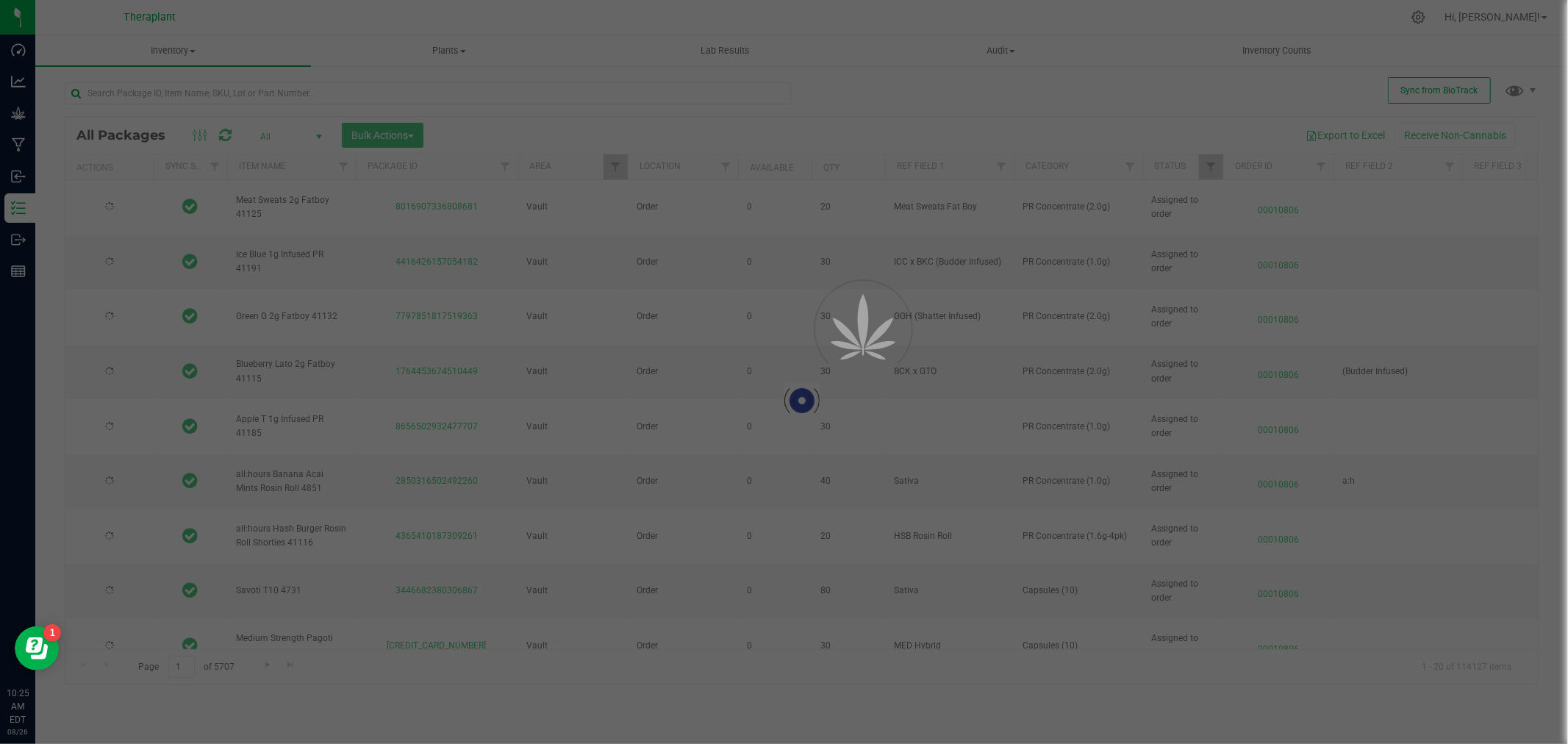
type input "[DATE]"
type input "2026-07-10"
type input "[DATE]"
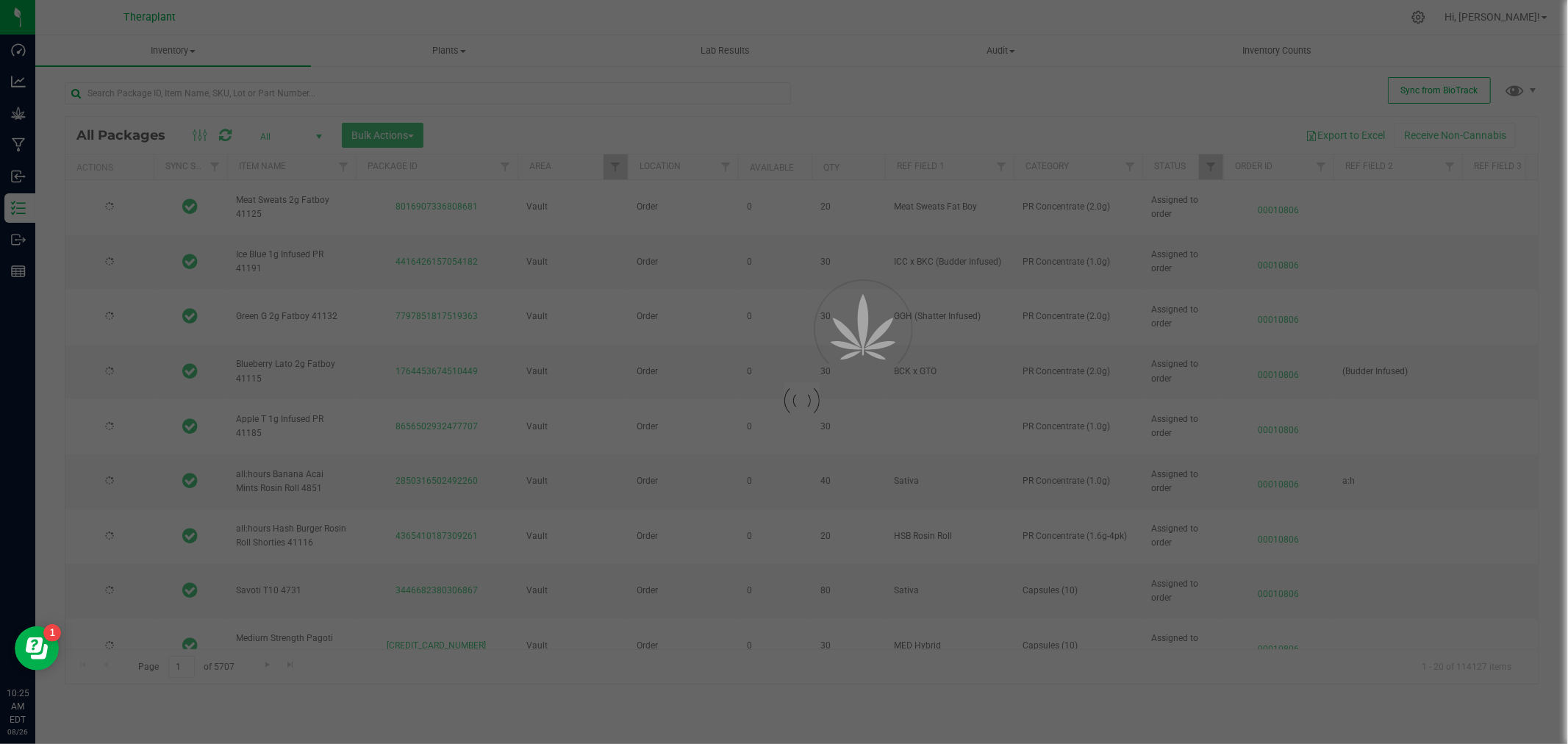
type input "2026-03-31"
type input "[DATE]"
type input "2026-01-06"
type input "2026-06-17"
type input "2026-05-20"
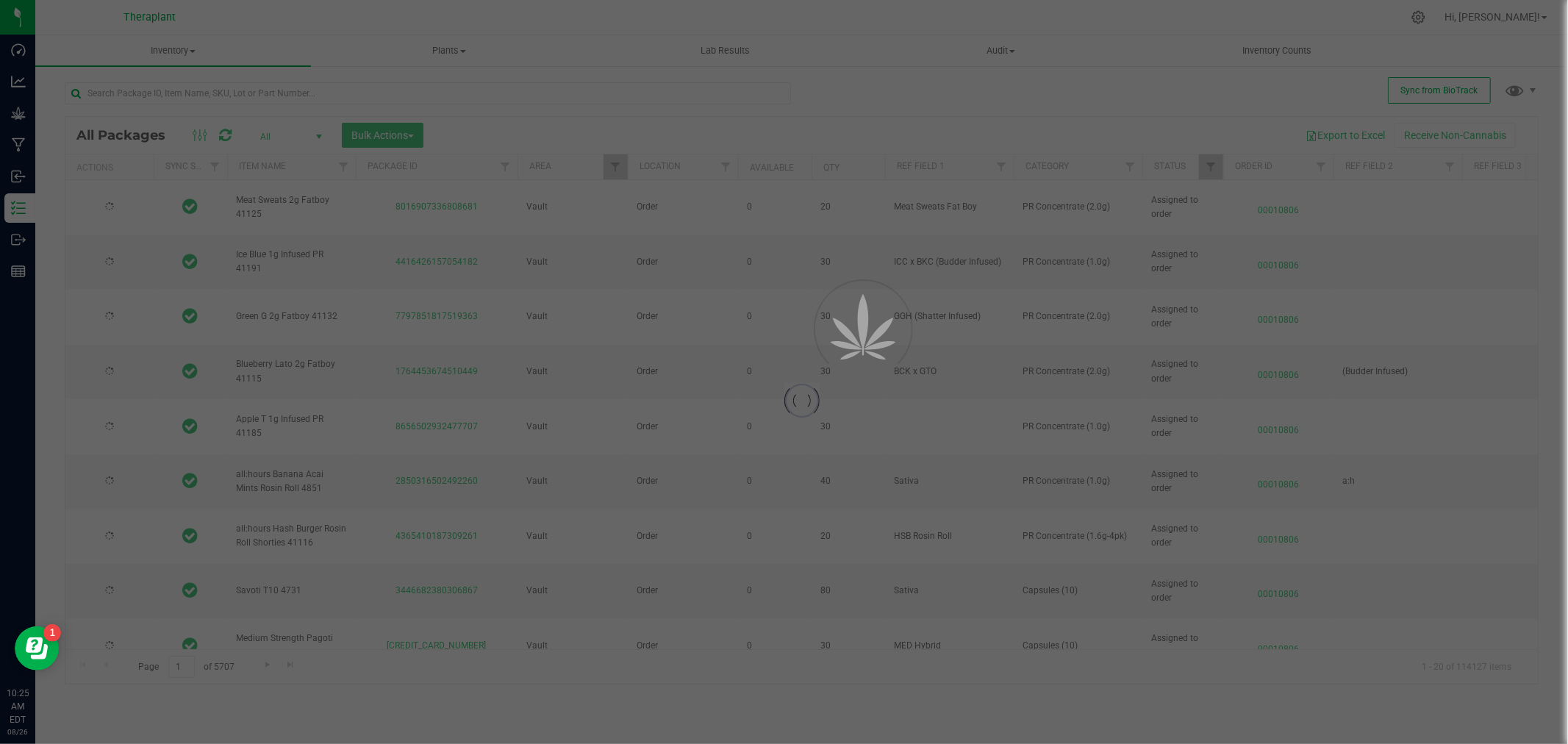
type input "[DATE]"
type input "2026-07-11"
type input "2026-05-21"
type input "2026-04-30"
type input "2026-01-06"
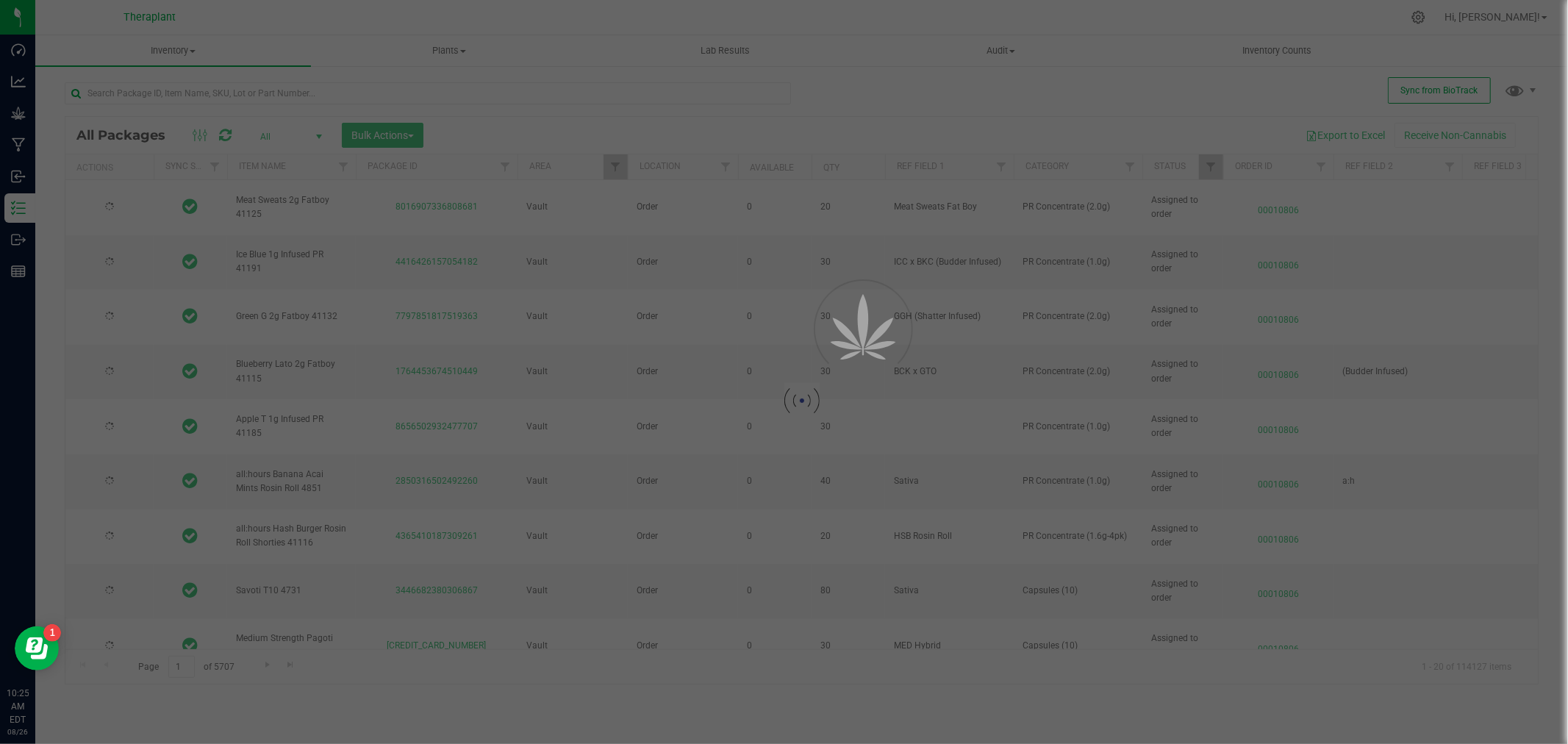
type input "[DATE]"
type input "2026-07-11"
type input "2026-07-09"
type input "2025-11-27"
type input "[DATE]"
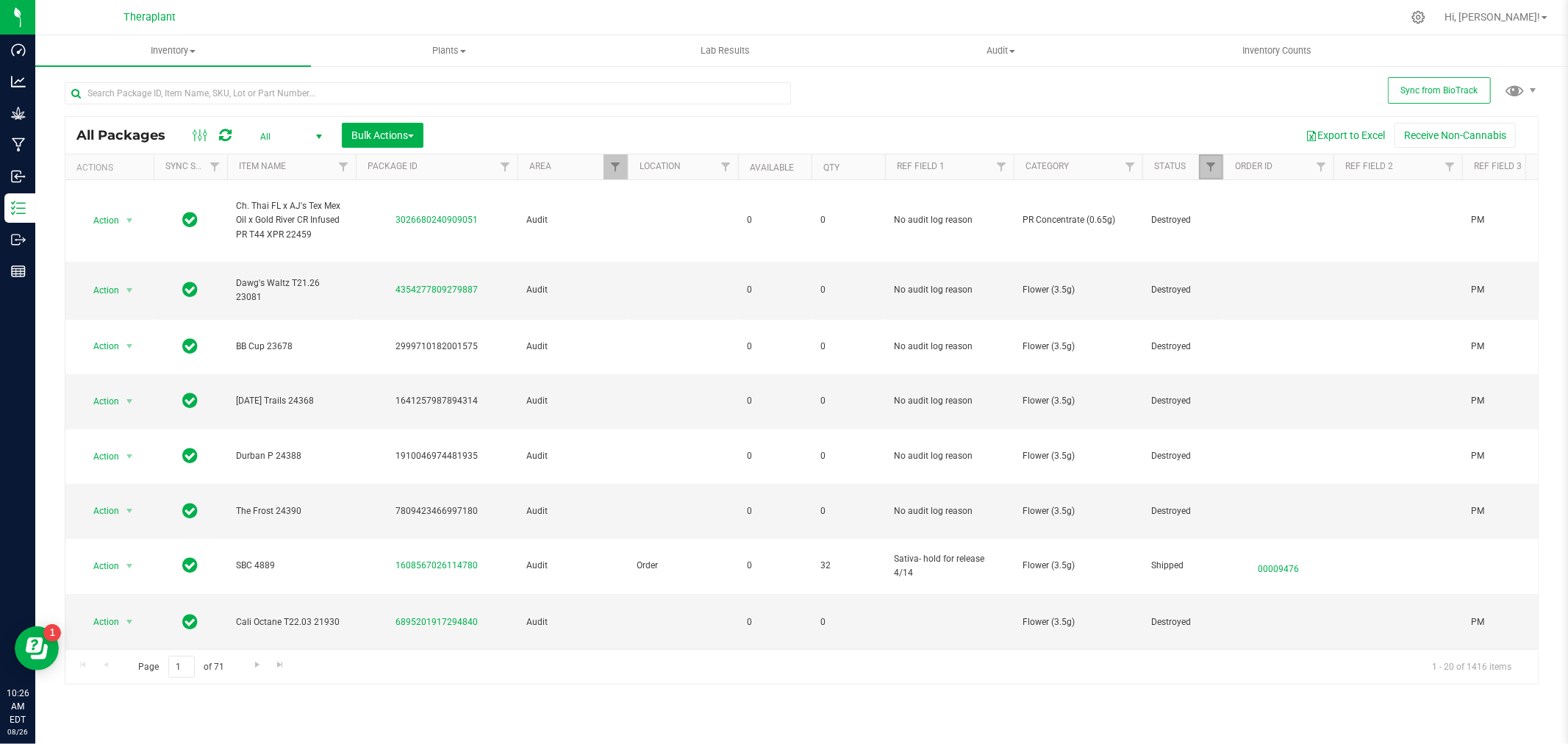
click at [1203, 170] on link "Filter" at bounding box center [1211, 166] width 24 height 25
click at [297, 140] on span "All" at bounding box center [288, 137] width 81 height 21
click at [289, 158] on li "Active Only" at bounding box center [287, 160] width 79 height 22
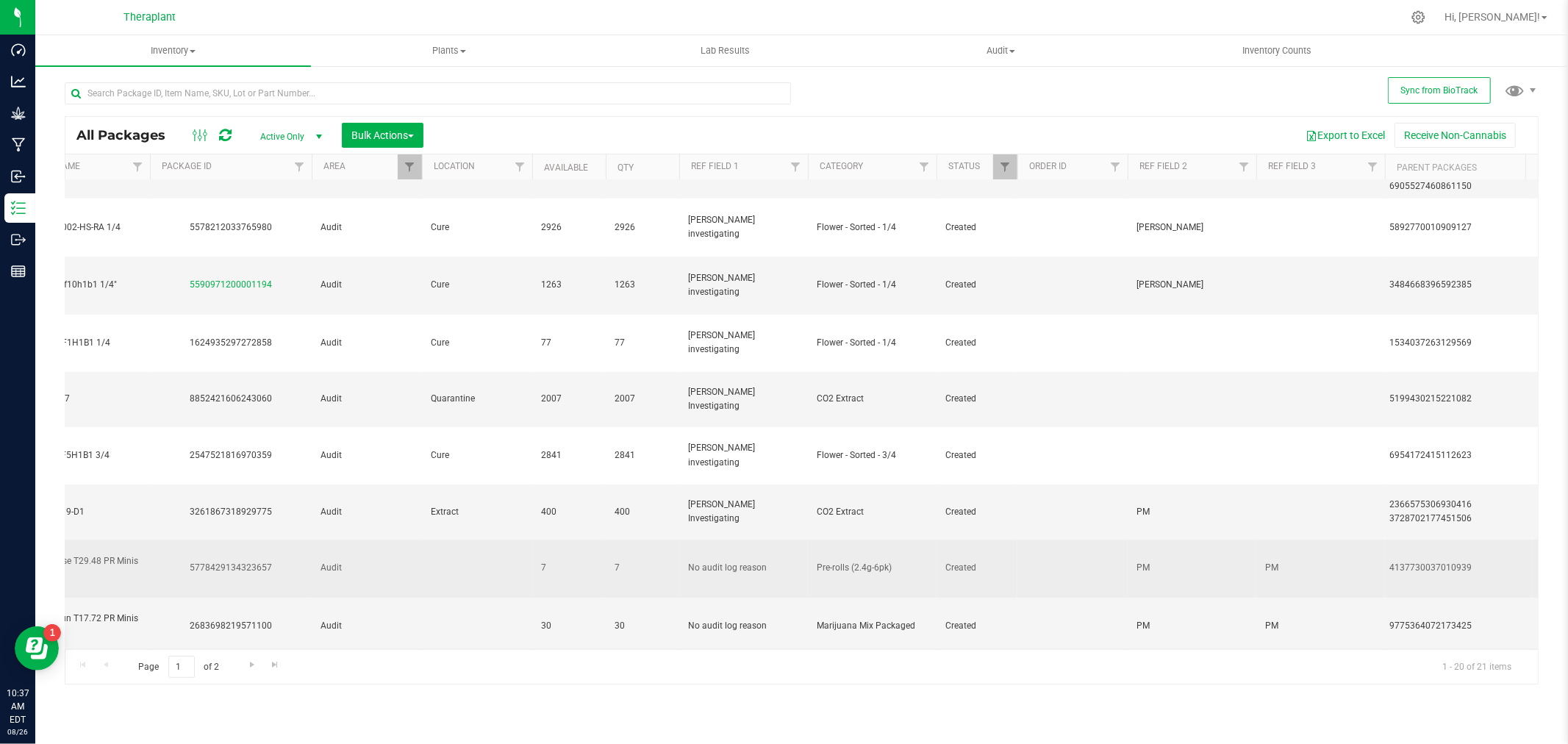
scroll to position [0, 216]
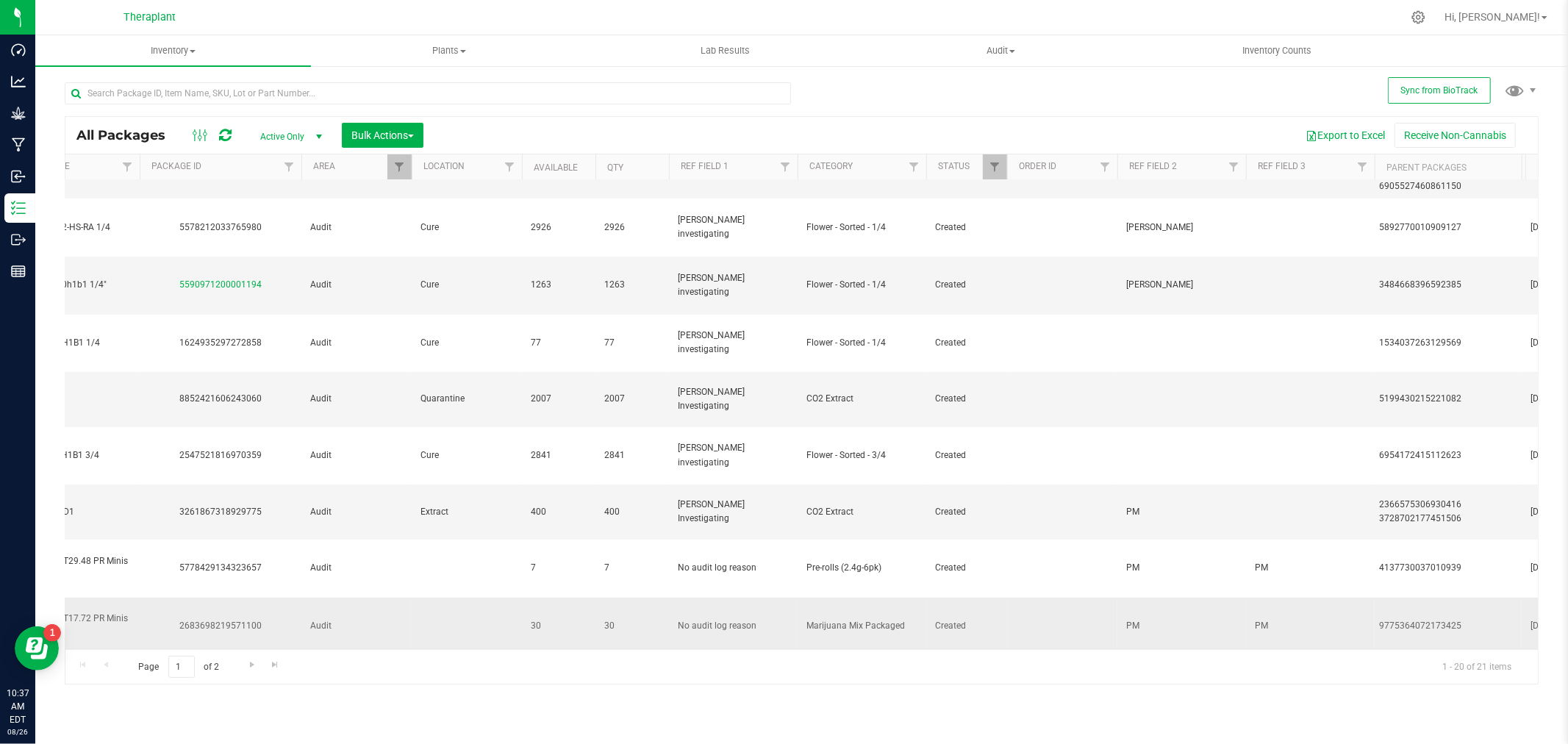
drag, startPoint x: 1458, startPoint y: 483, endPoint x: 1341, endPoint y: 489, distance: 117.2
copy tr "9775364072173425"
click at [289, 83] on input "text" at bounding box center [427, 93] width 726 height 22
paste input "9775364072173425"
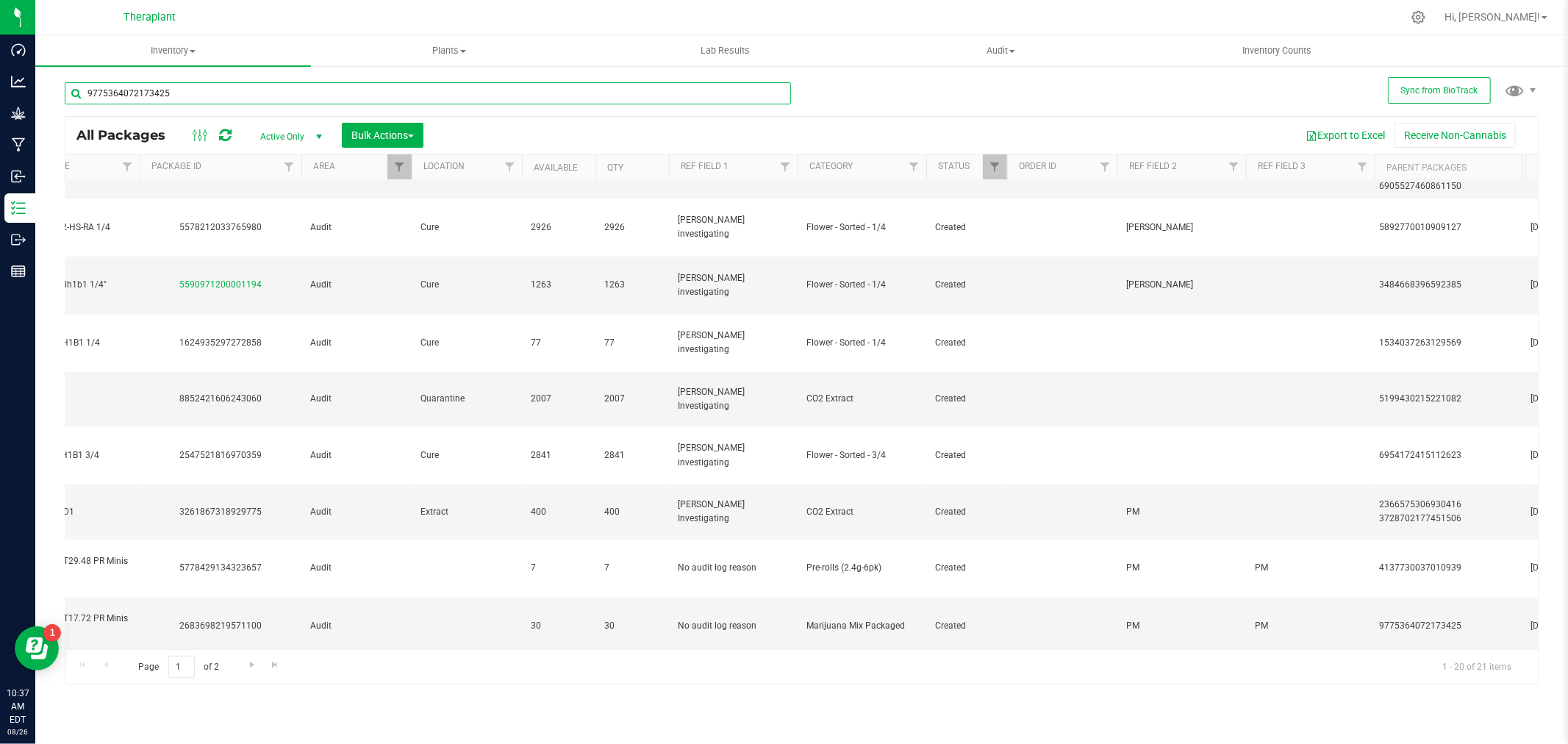
click at [101, 90] on div "Inventory All packages All inventory Waste log Create inventory Plants All plan…" at bounding box center [801, 389] width 1532 height 708
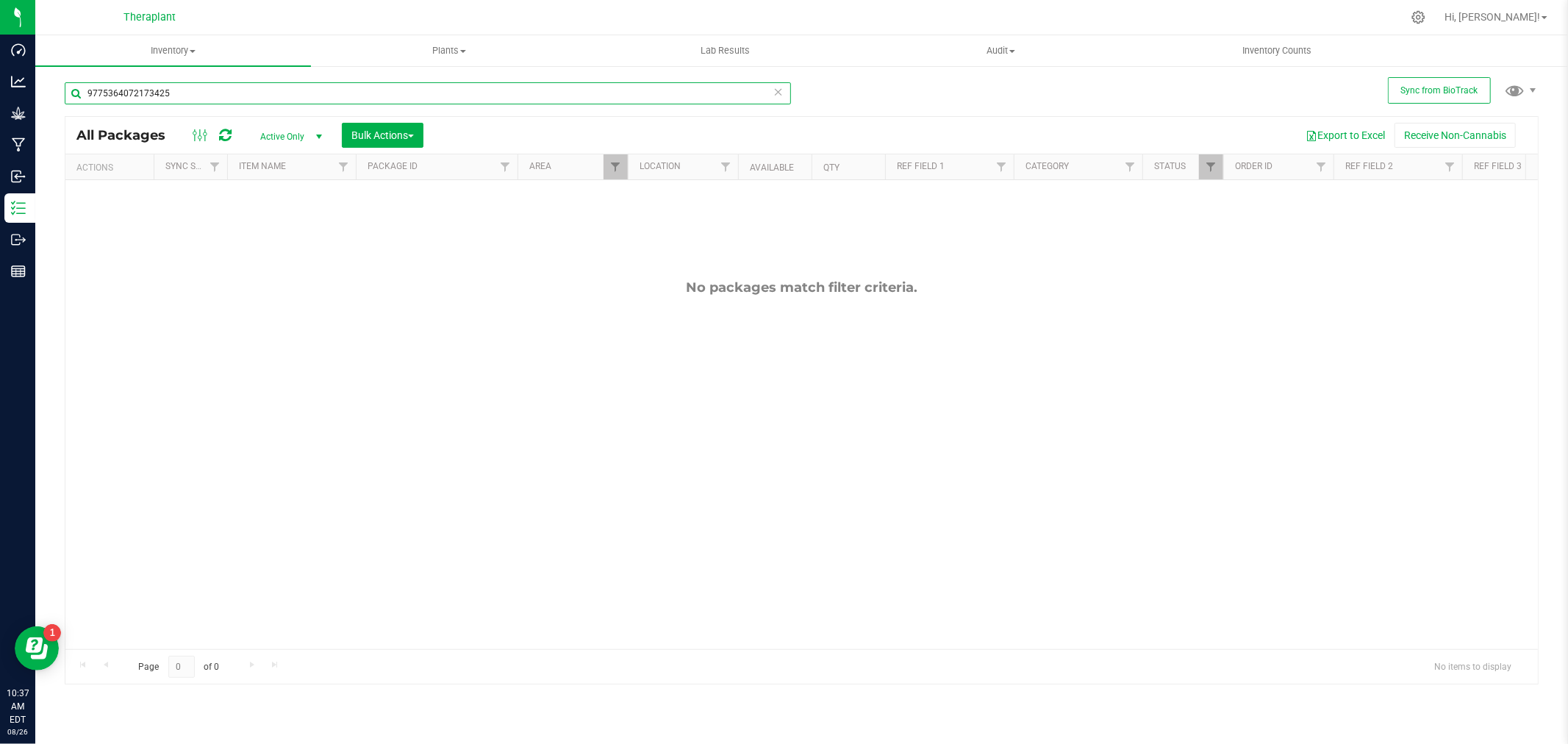
type input "9775364072173425"
click at [272, 143] on span "Active Only" at bounding box center [288, 137] width 81 height 21
click at [261, 230] on li "All" at bounding box center [287, 226] width 79 height 22
click at [607, 164] on link "Filter" at bounding box center [615, 166] width 24 height 25
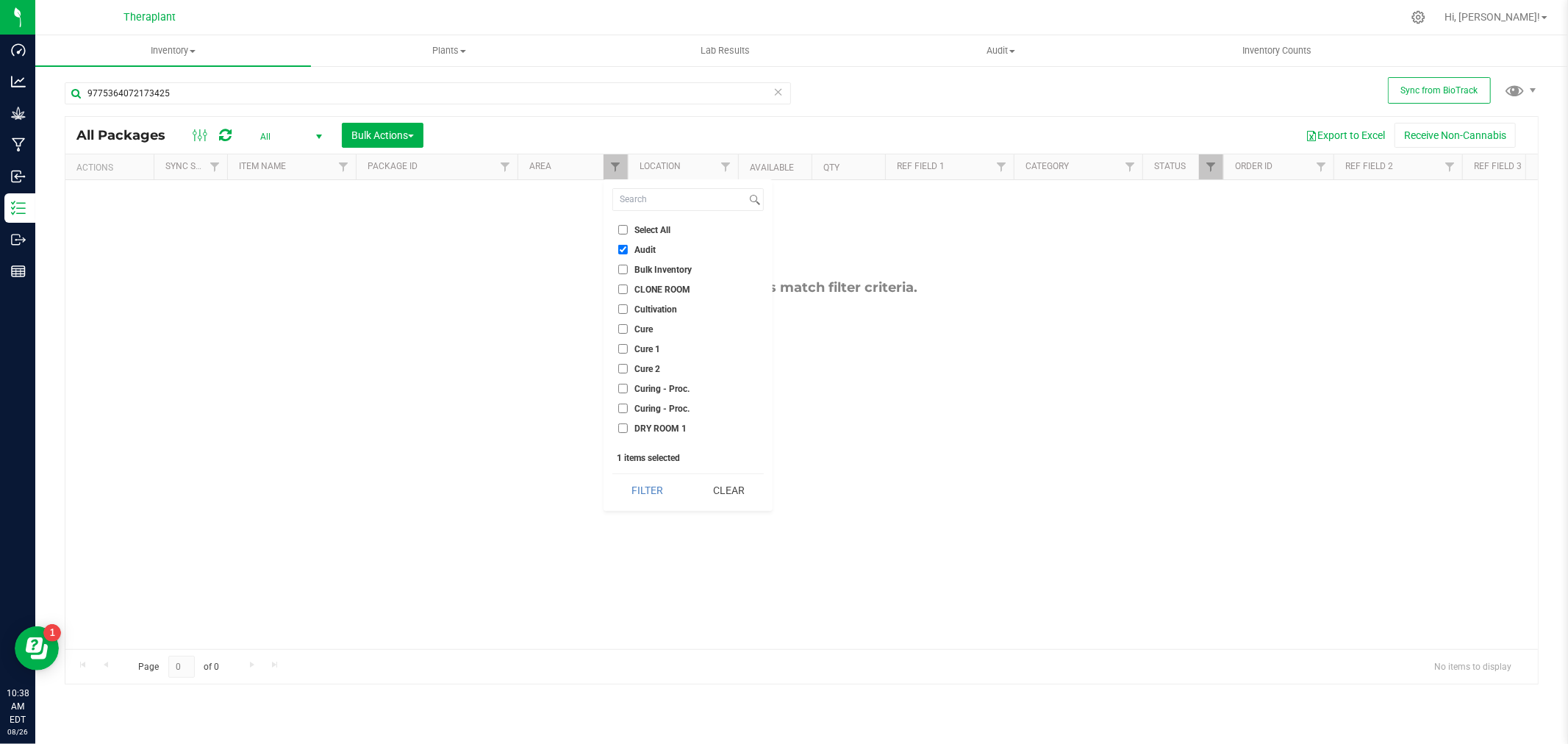
click at [626, 225] on input "Select All" at bounding box center [623, 230] width 10 height 10
checkbox input "true"
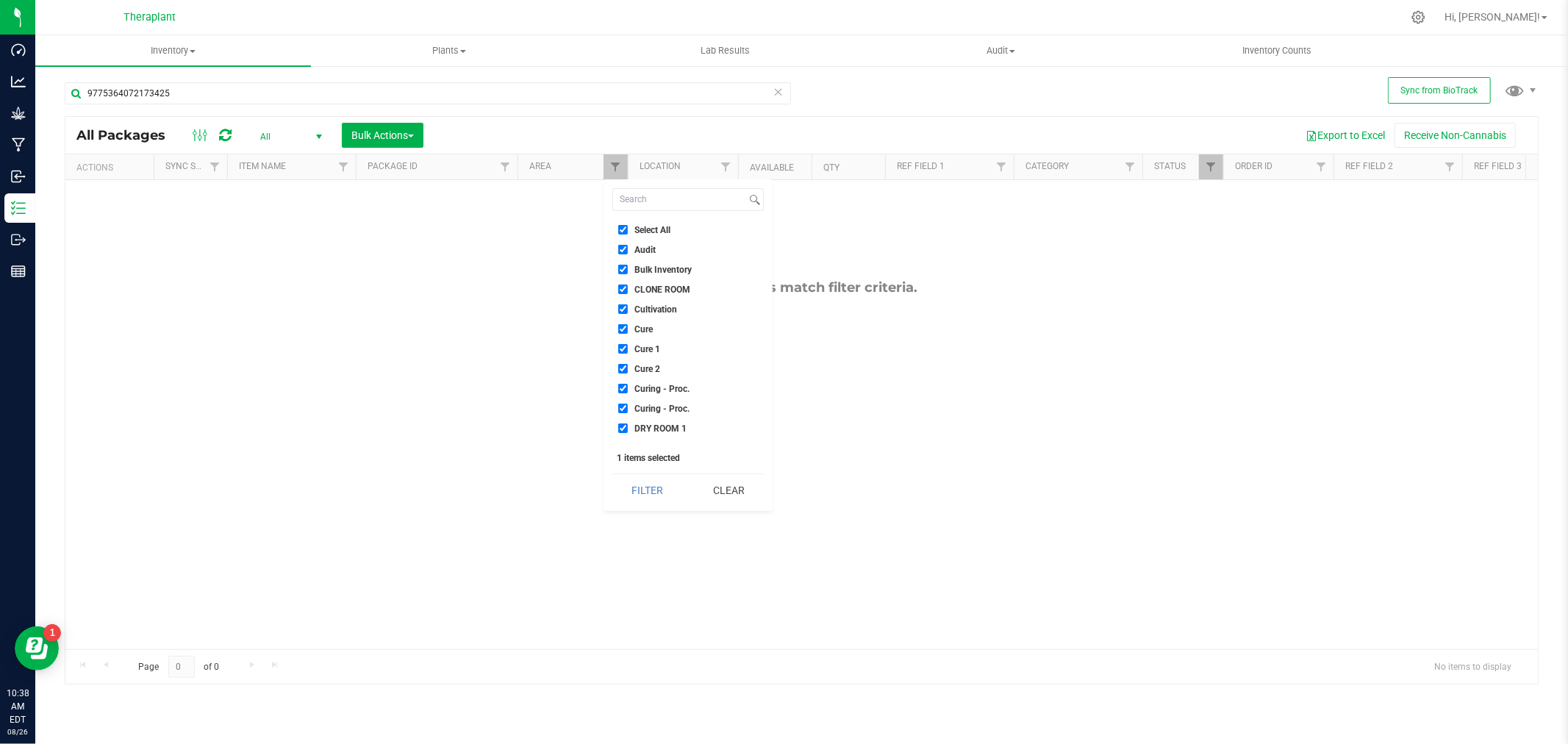
checkbox input "true"
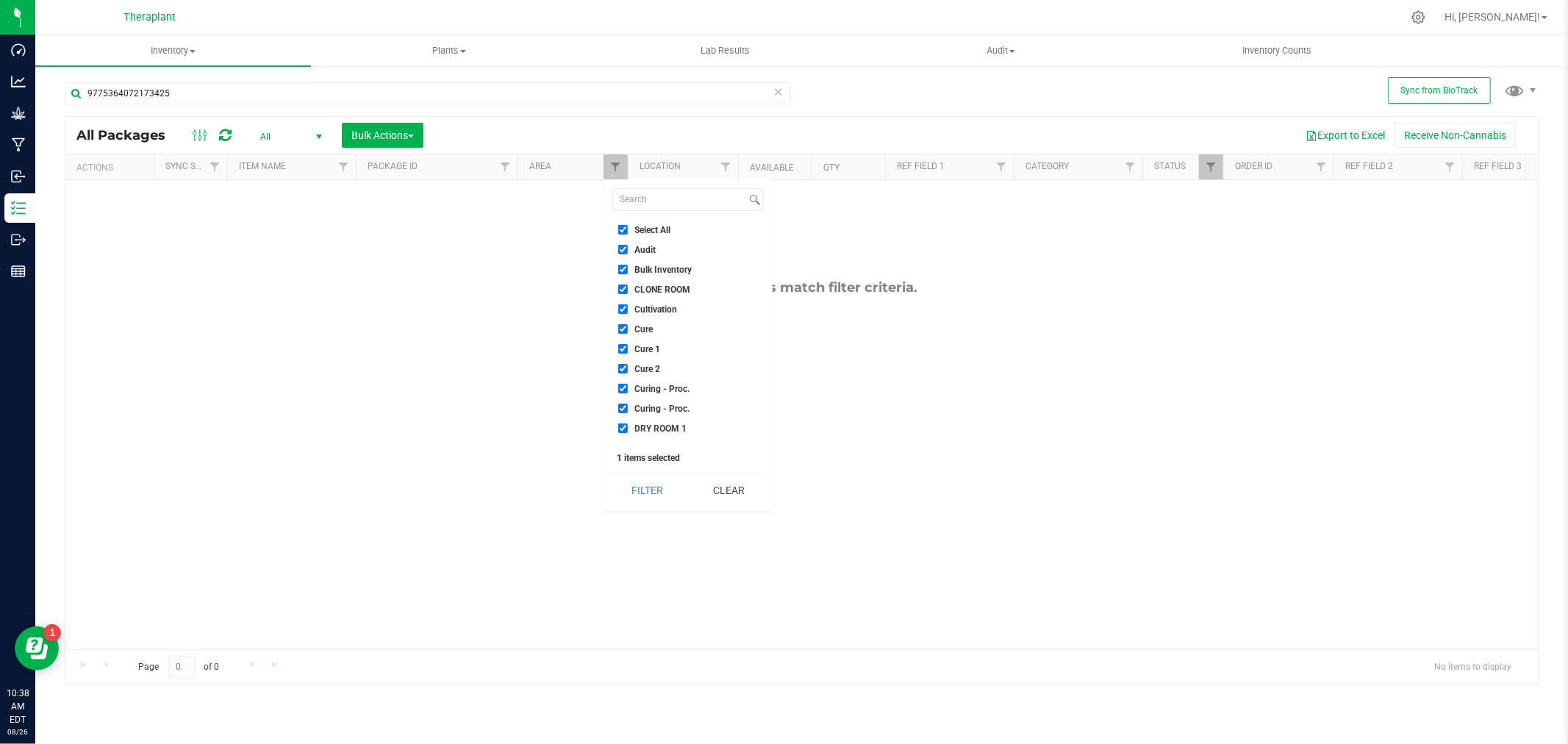
checkbox input "true"
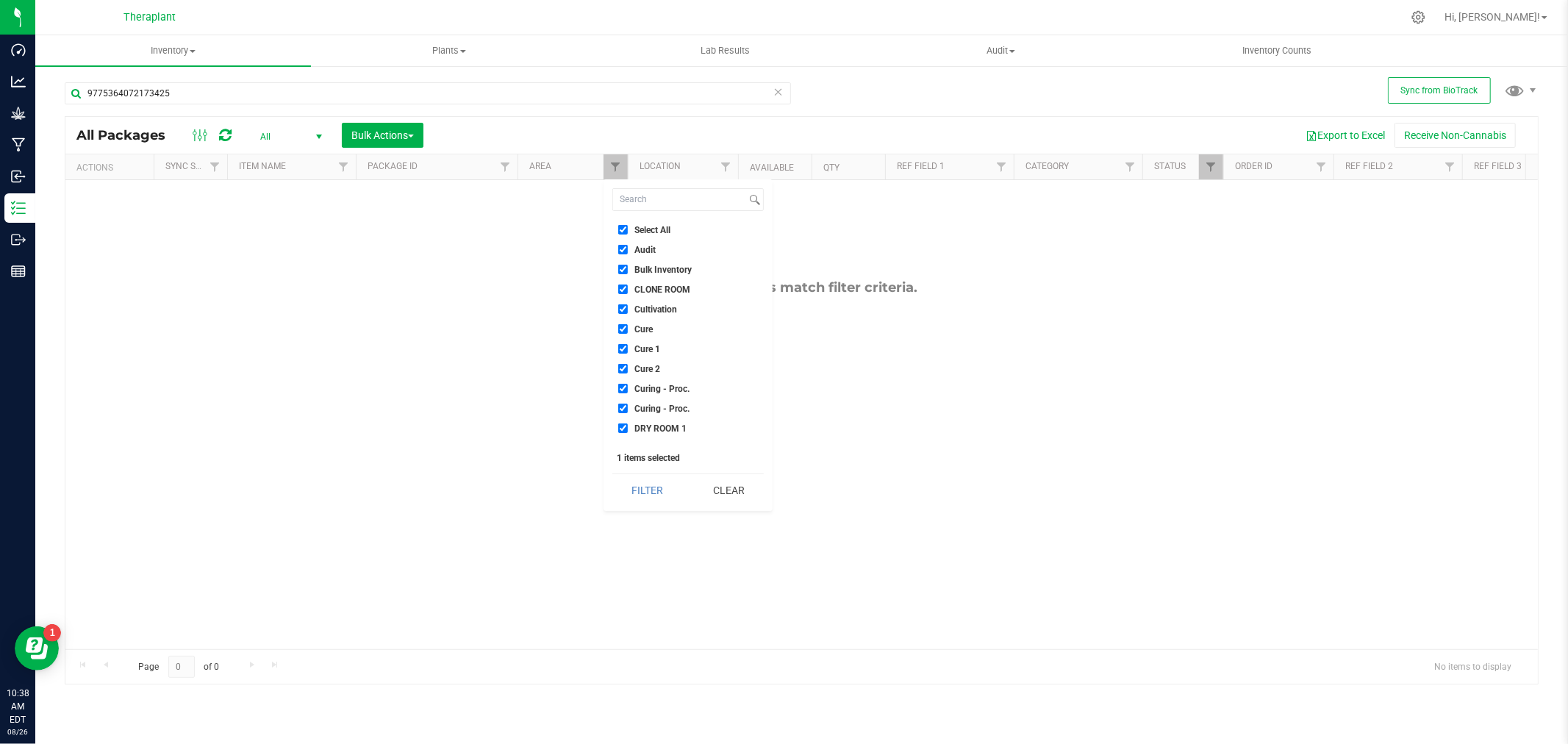
checkbox input "true"
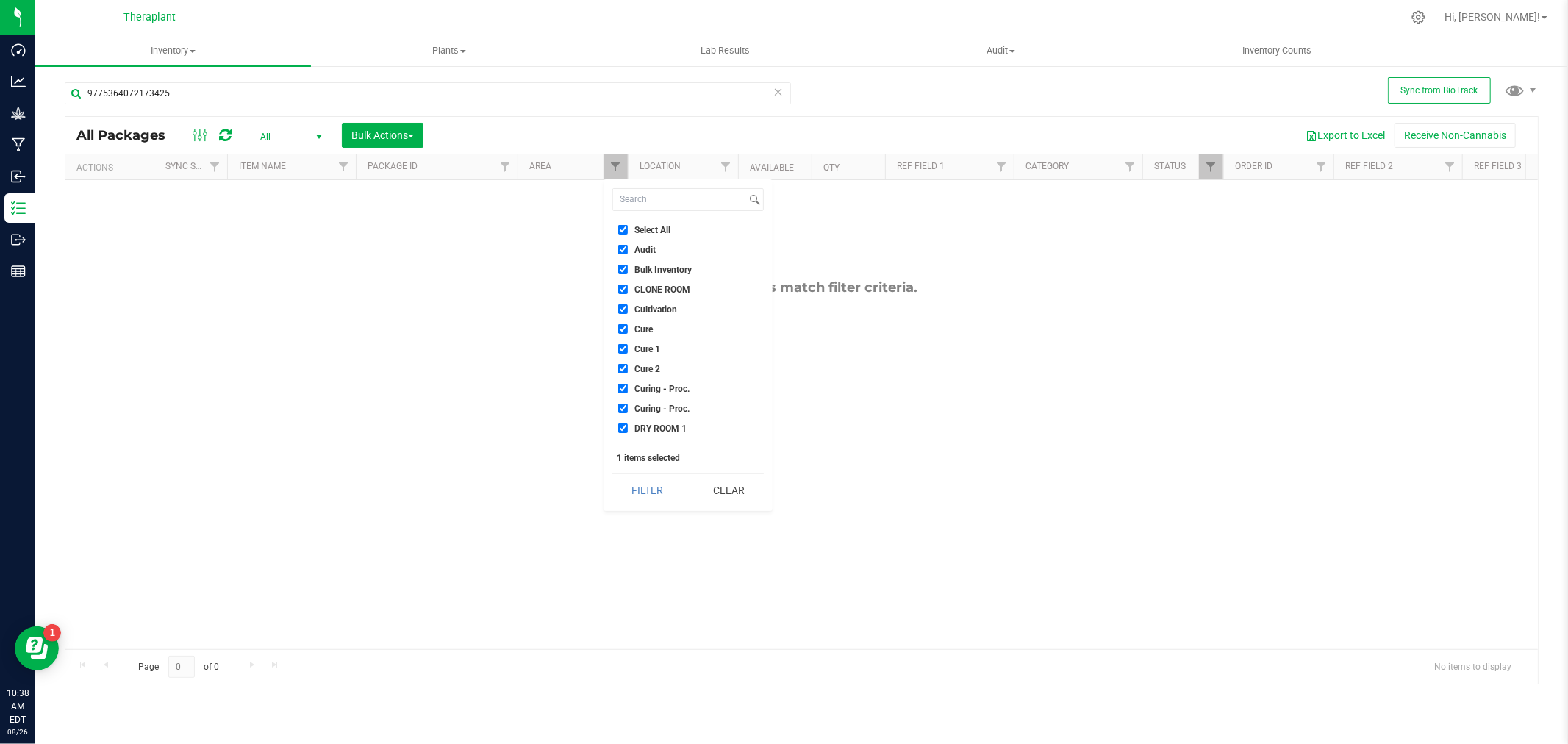
checkbox input "true"
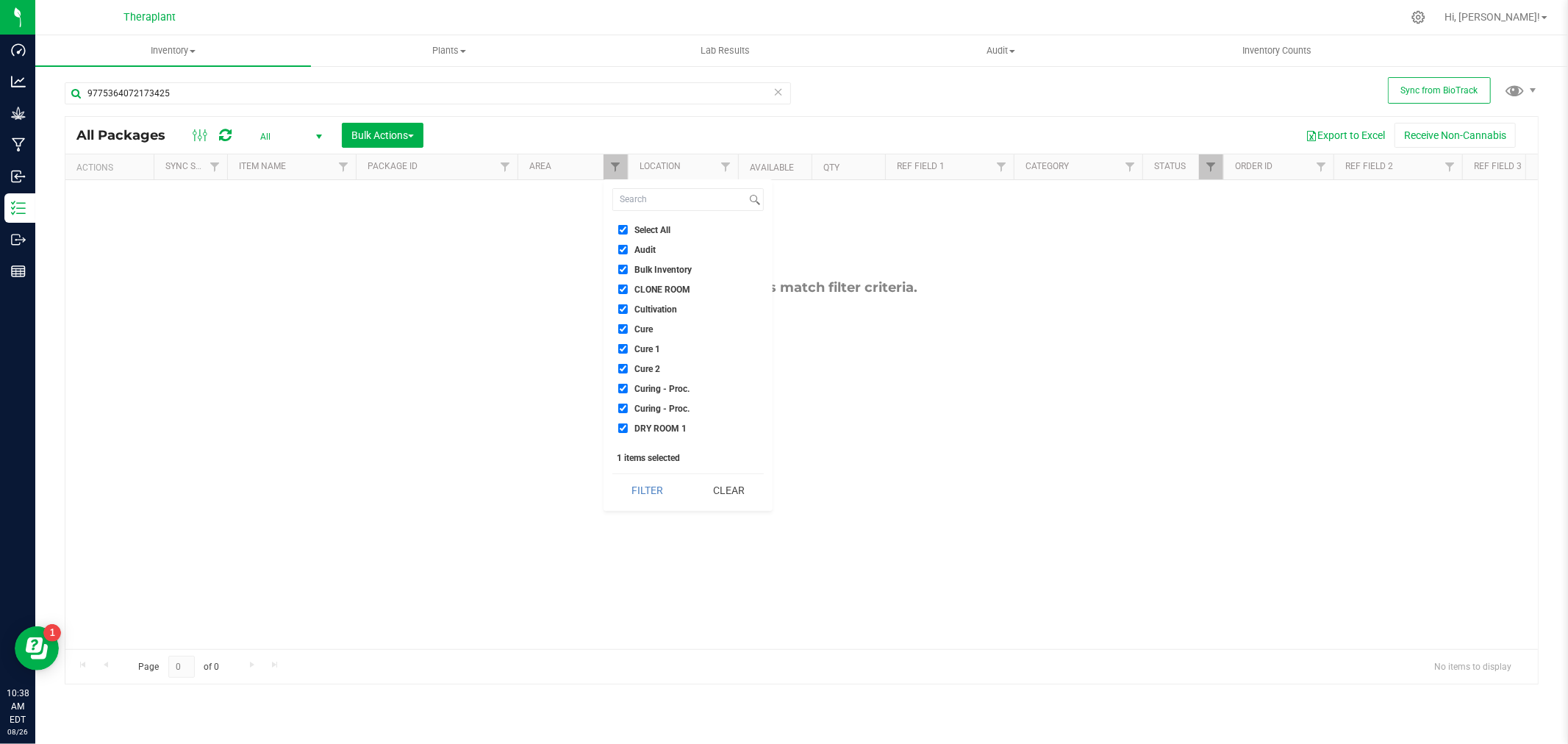
checkbox input "true"
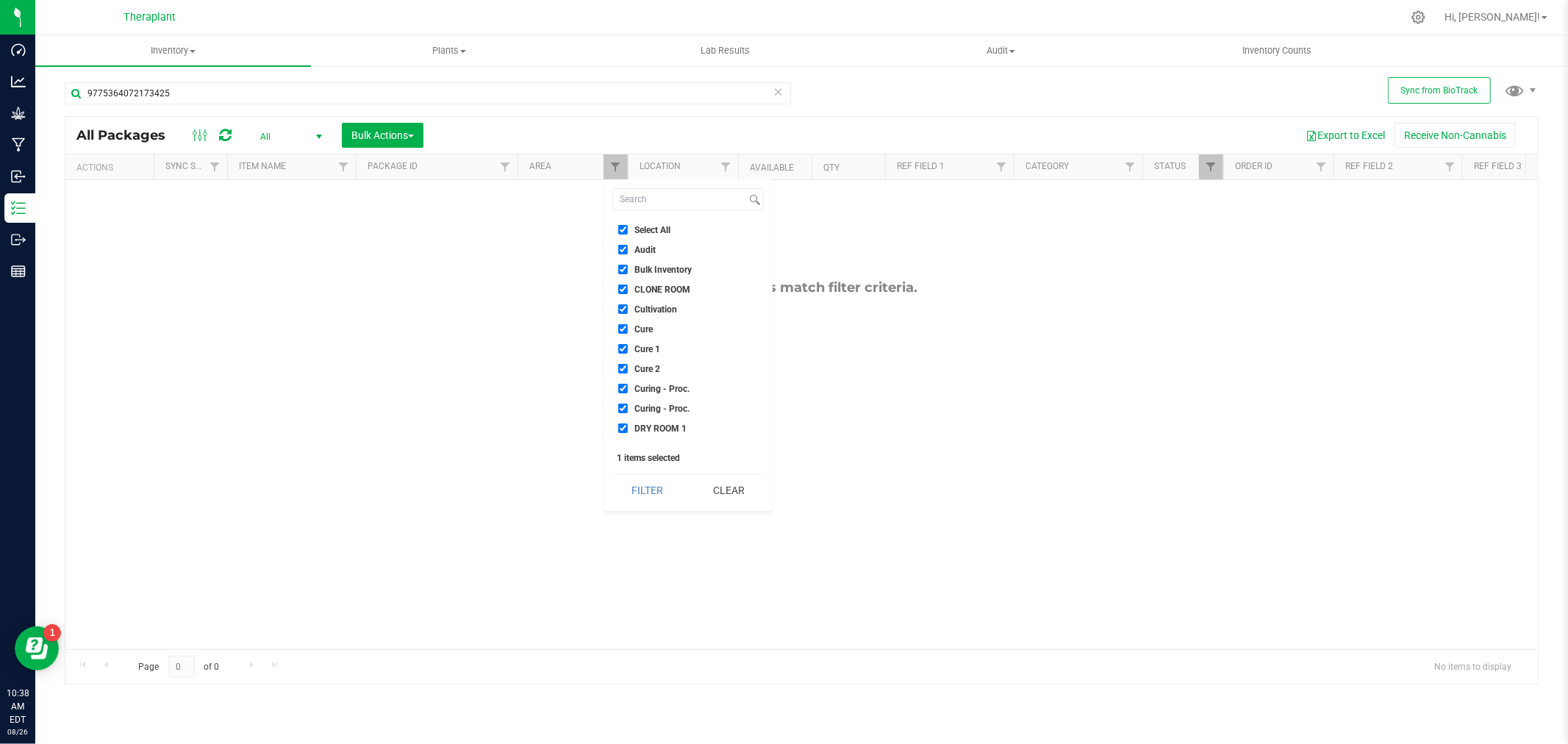
checkbox input "true"
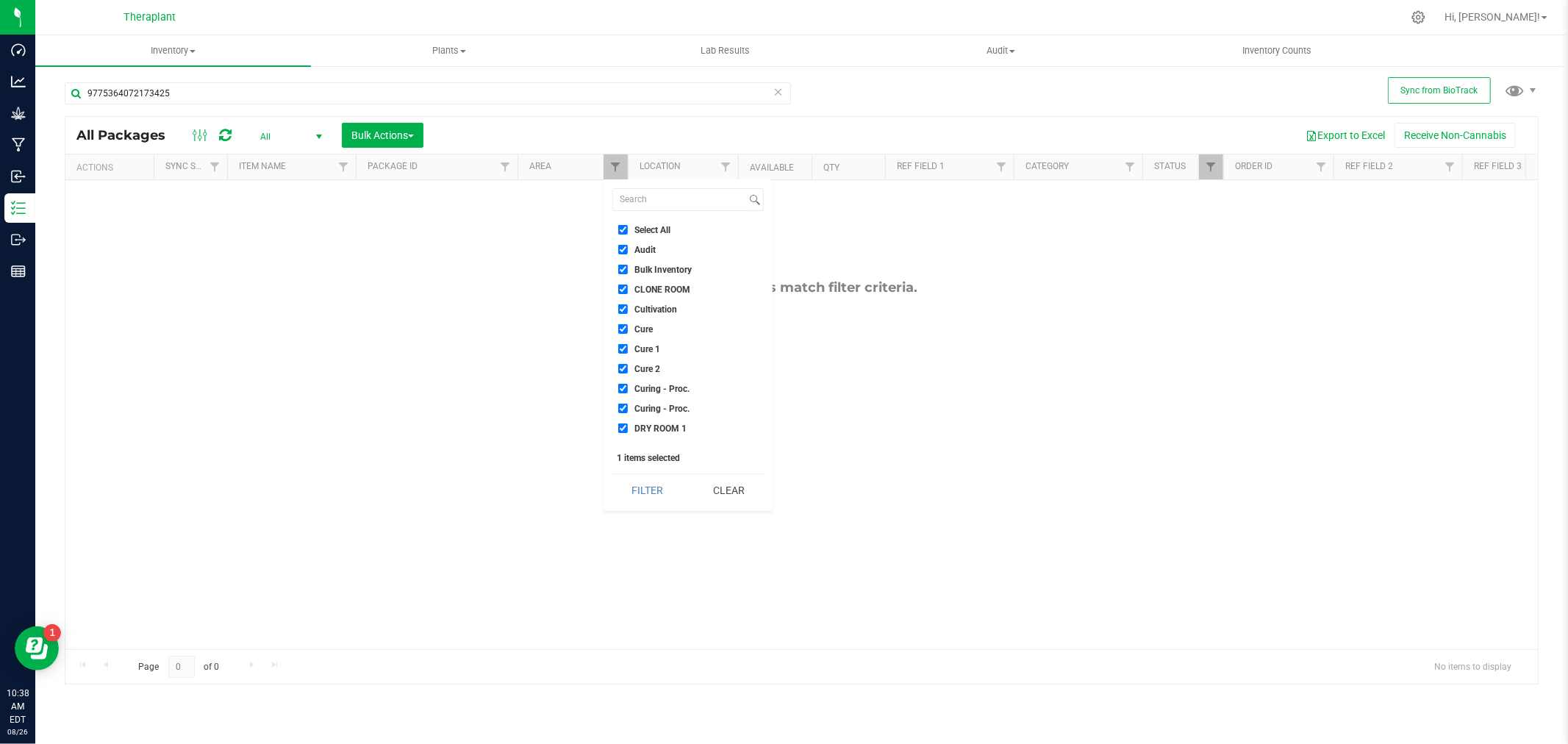
checkbox input "true"
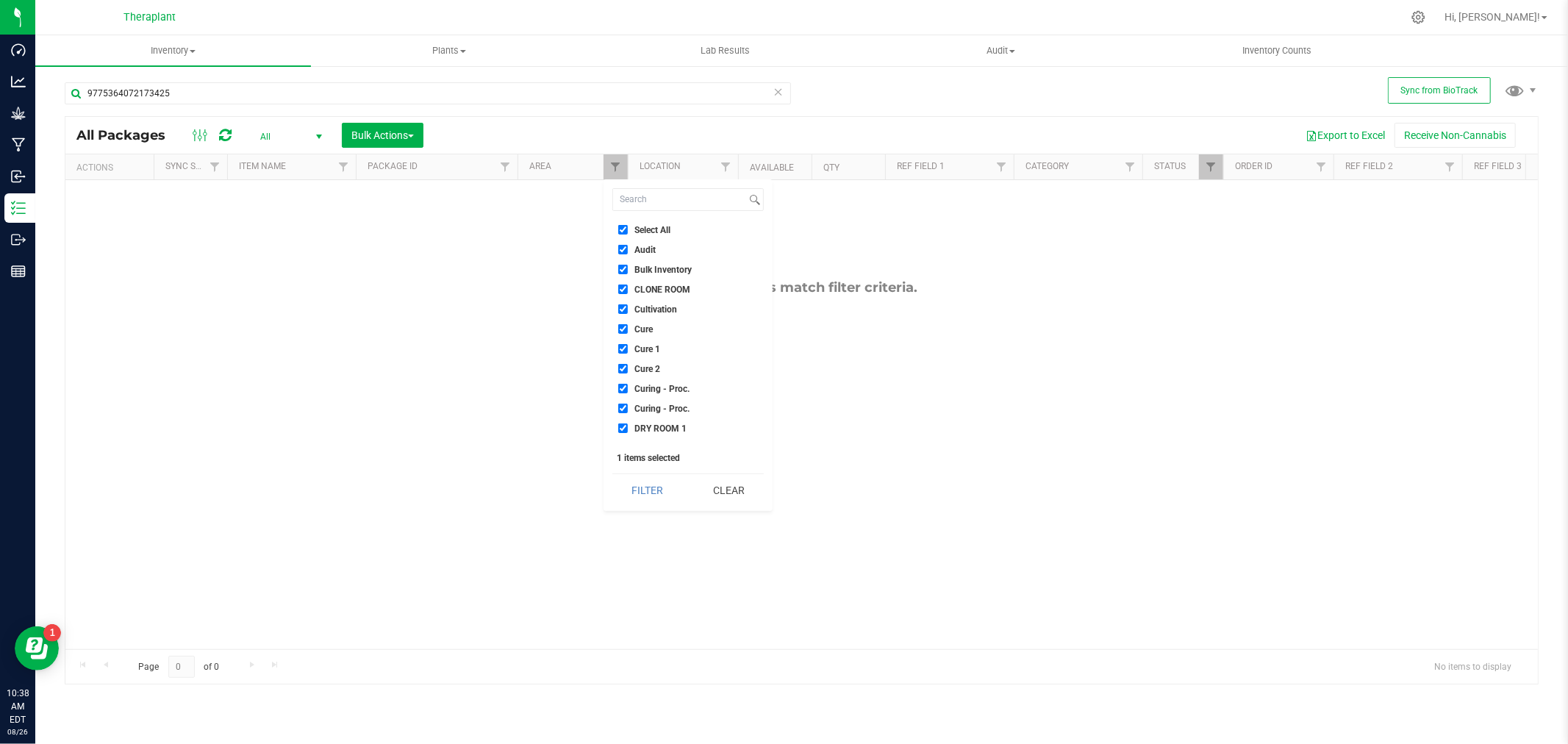
checkbox input "true"
click at [629, 495] on button "Filter" at bounding box center [647, 490] width 70 height 33
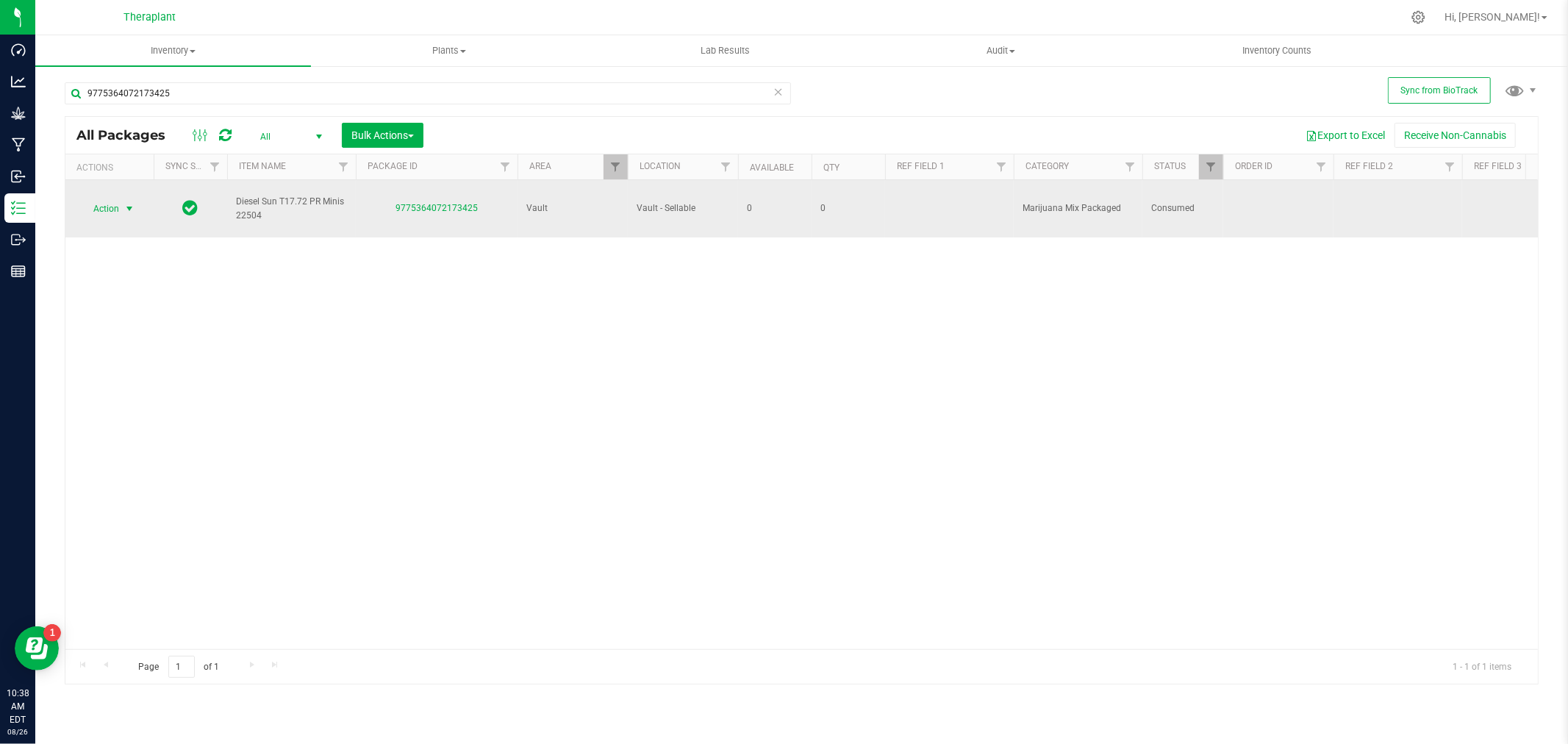
click at [130, 211] on span "select" at bounding box center [130, 209] width 12 height 12
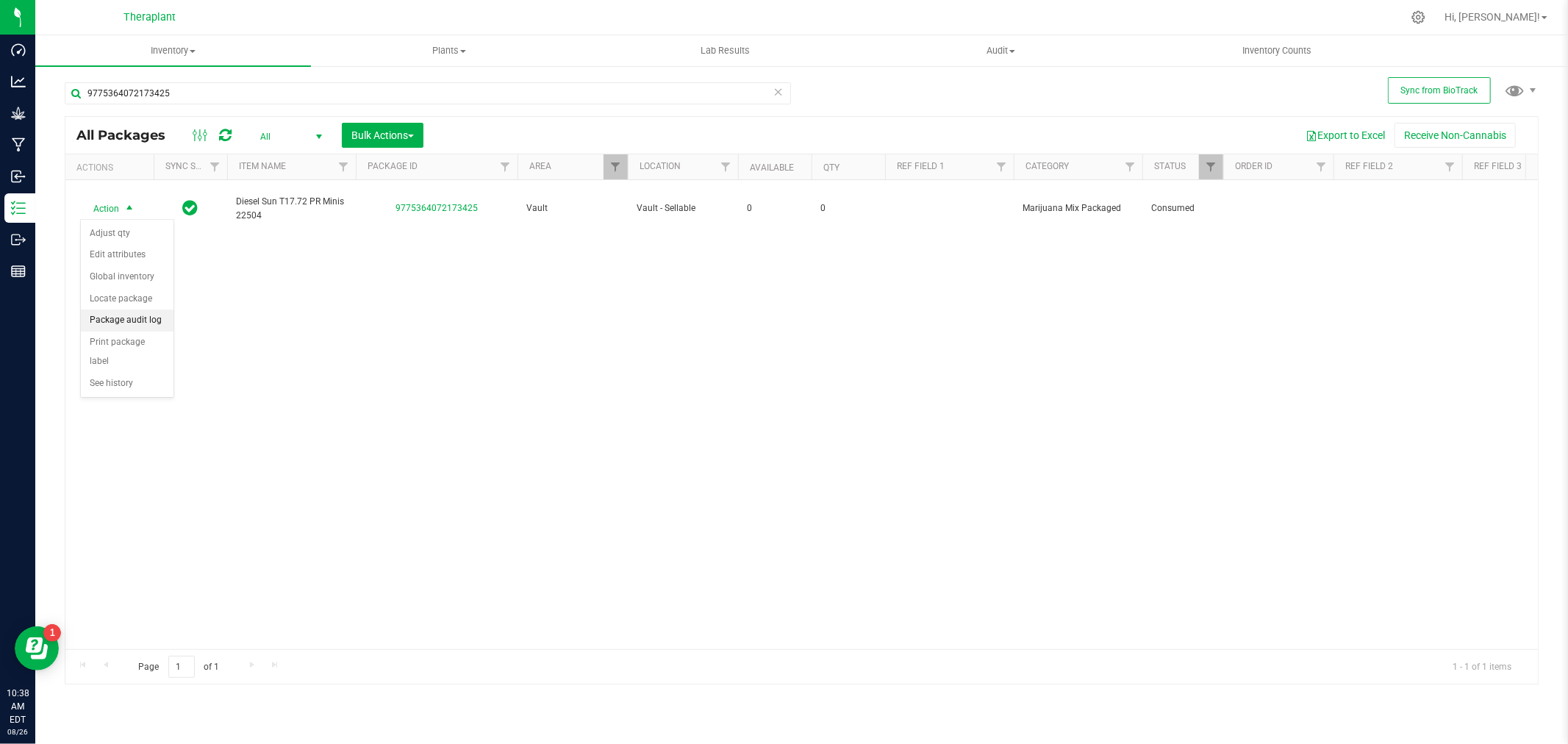
click at [101, 325] on li "Package audit log" at bounding box center [128, 320] width 93 height 22
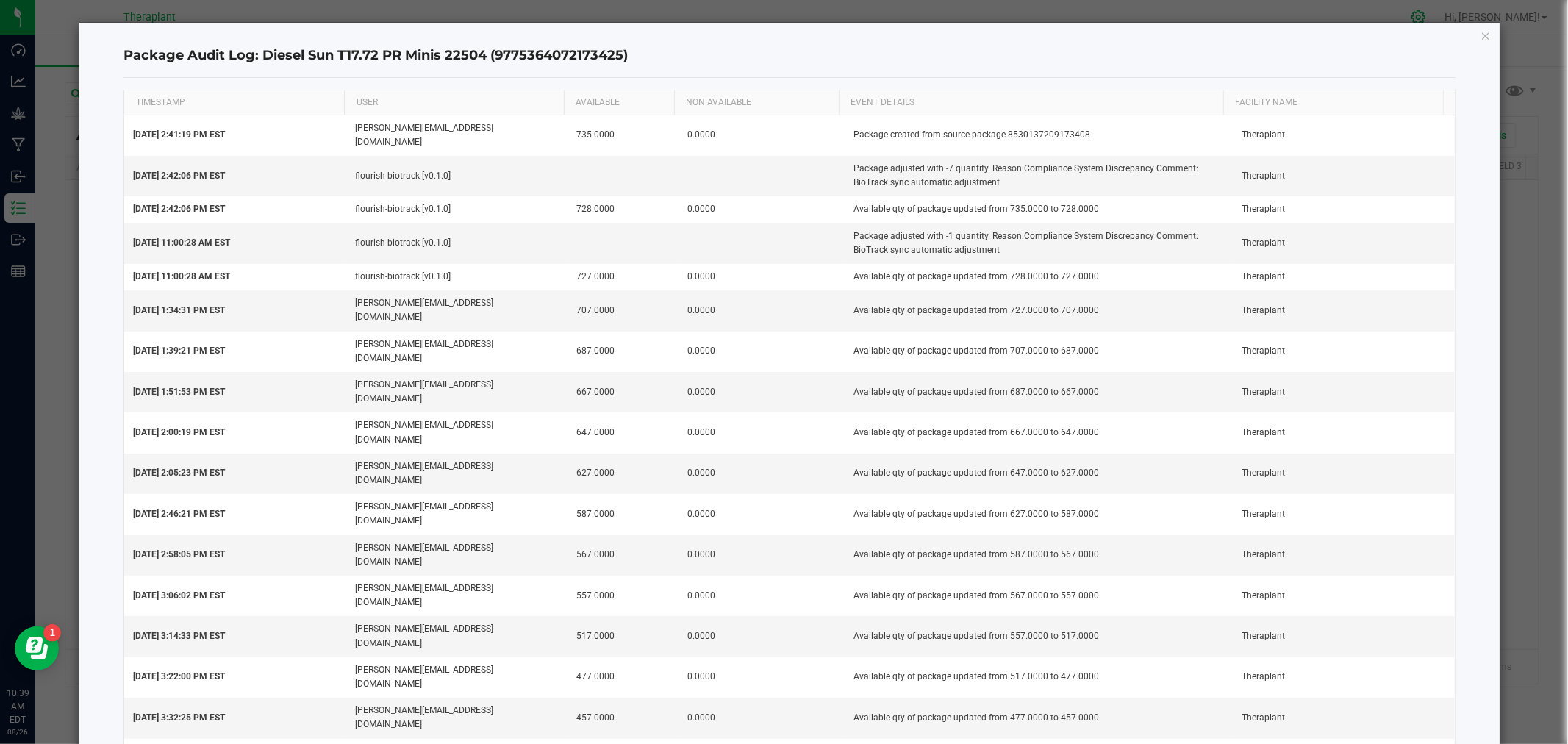
click at [1481, 28] on icon "button" at bounding box center [1486, 36] width 10 height 18
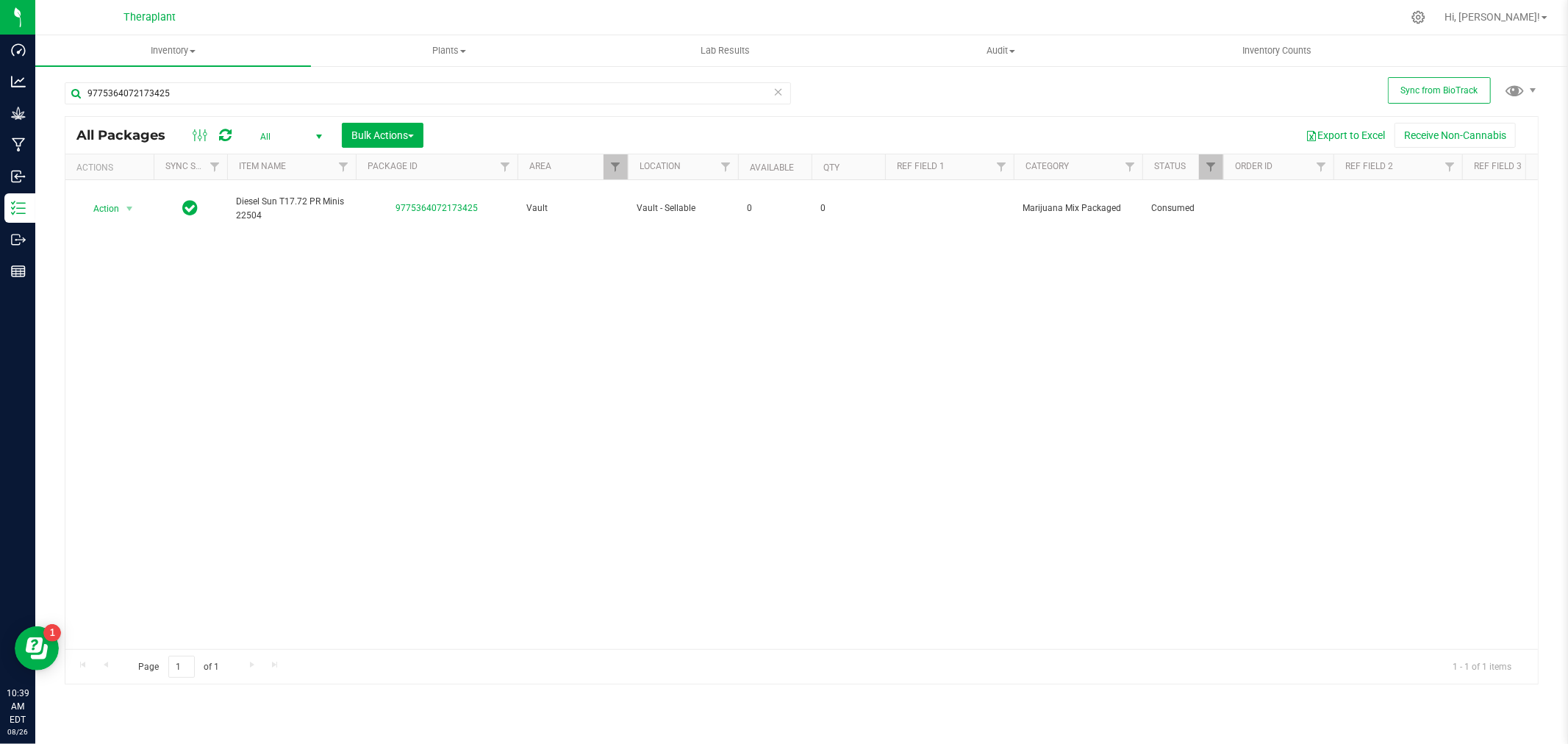
click at [318, 131] on span "select" at bounding box center [319, 137] width 12 height 12
drag, startPoint x: 318, startPoint y: 130, endPoint x: 310, endPoint y: 143, distance: 15.3
click at [310, 143] on span "select" at bounding box center [318, 137] width 19 height 21
click at [313, 135] on span "select" at bounding box center [319, 137] width 12 height 12
click at [281, 159] on li "Active Only" at bounding box center [287, 160] width 79 height 22
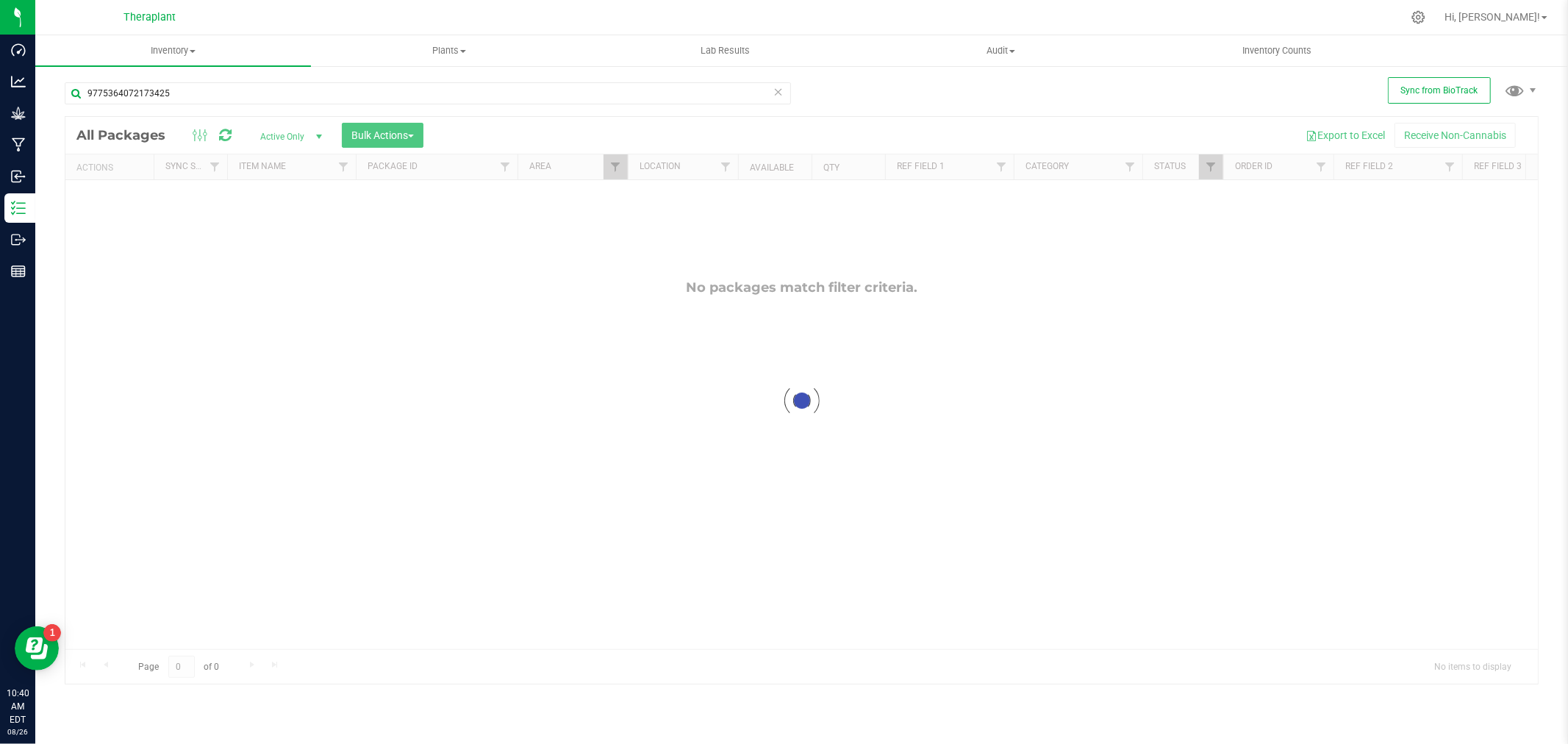
click at [613, 169] on div at bounding box center [801, 400] width 1473 height 568
click at [614, 166] on span "Filter" at bounding box center [615, 167] width 12 height 12
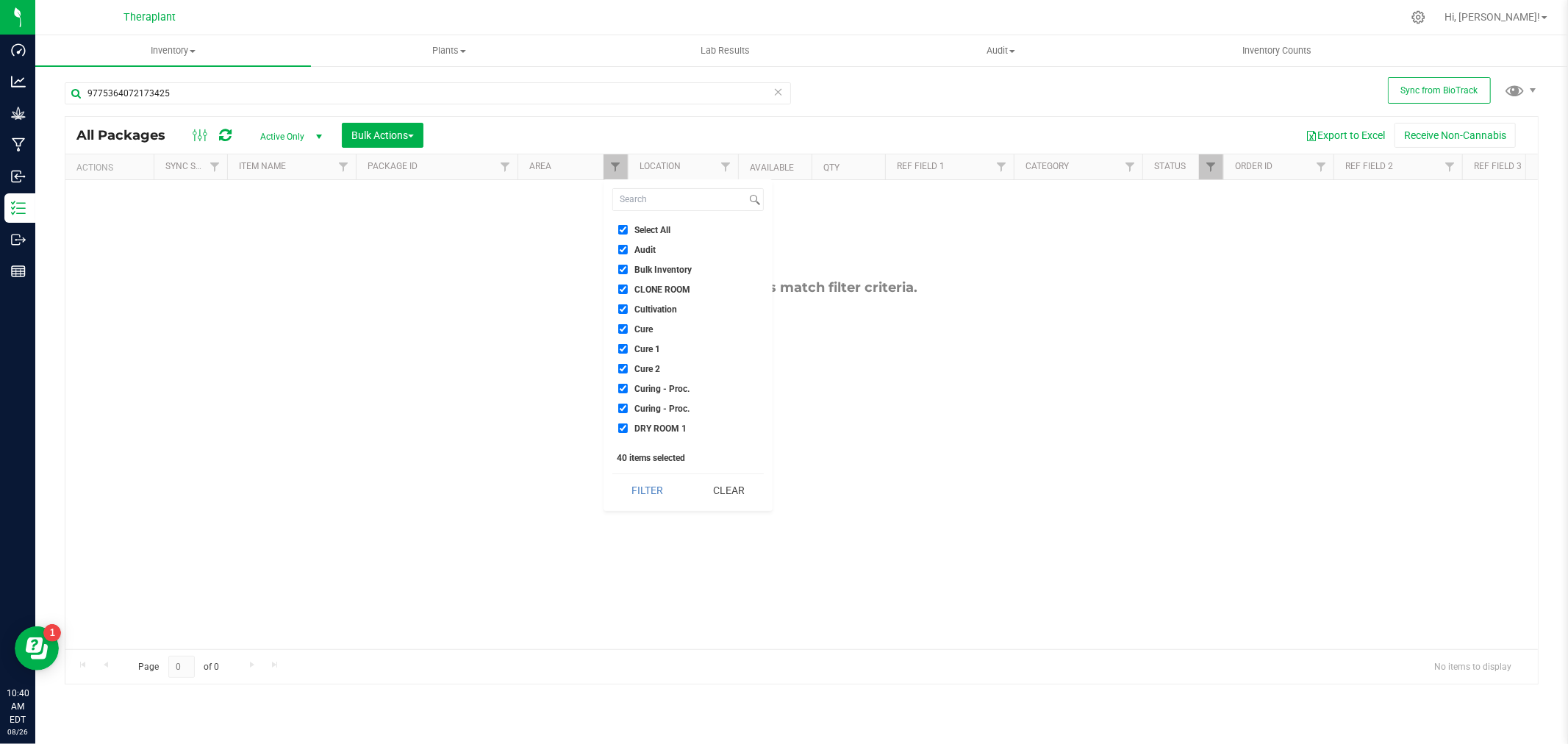
click at [626, 232] on input "Select All" at bounding box center [623, 230] width 10 height 10
checkbox input "false"
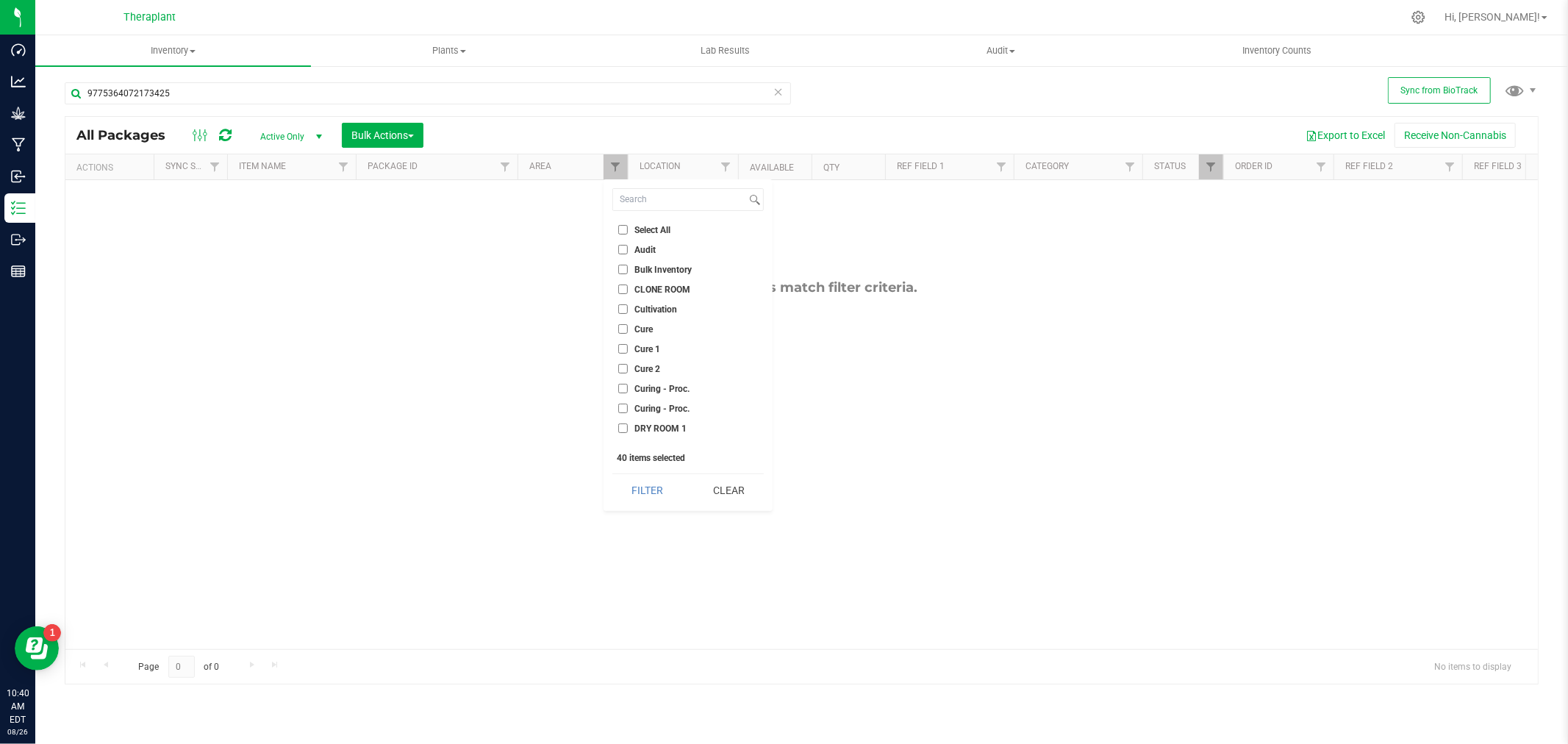
checkbox input "false"
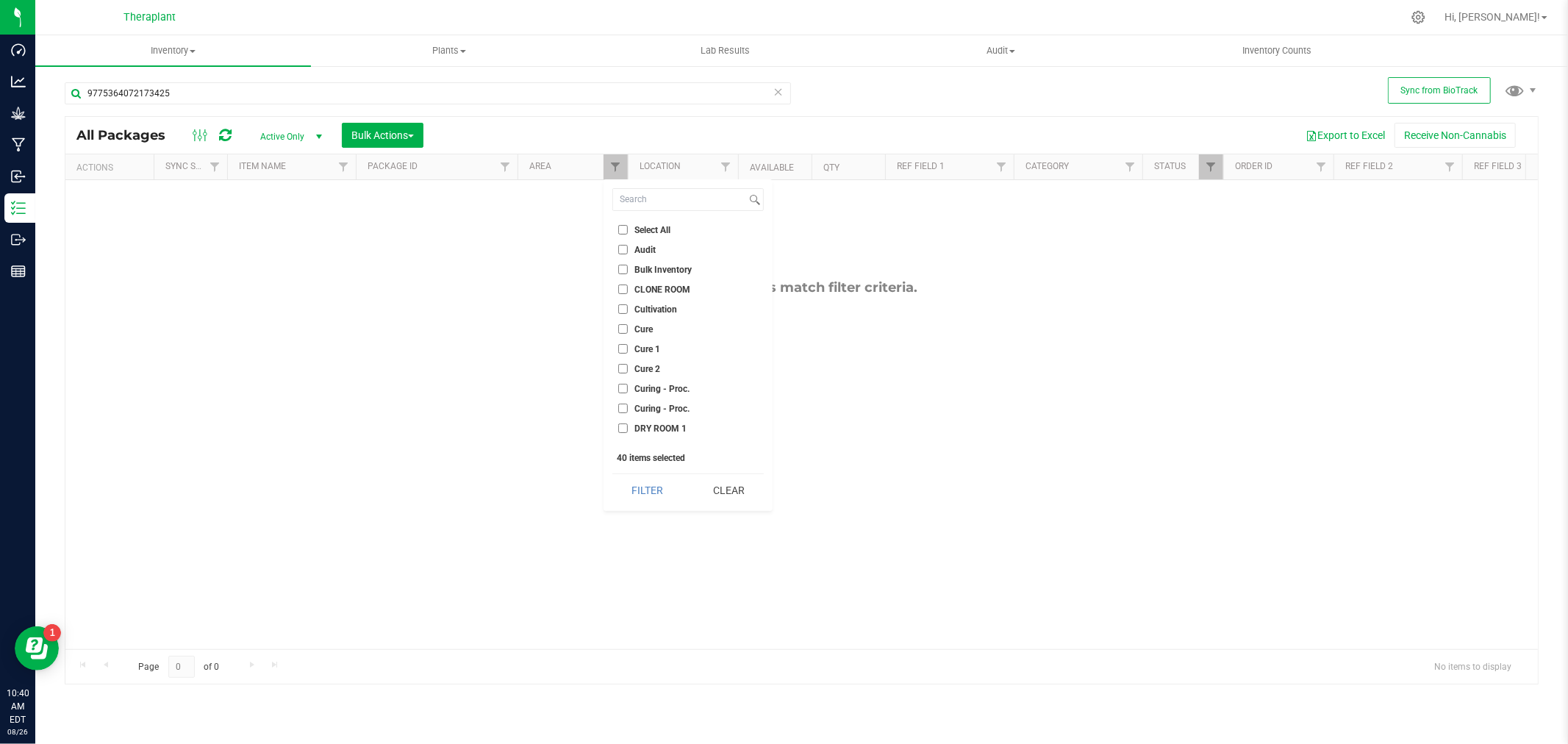
checkbox input "false"
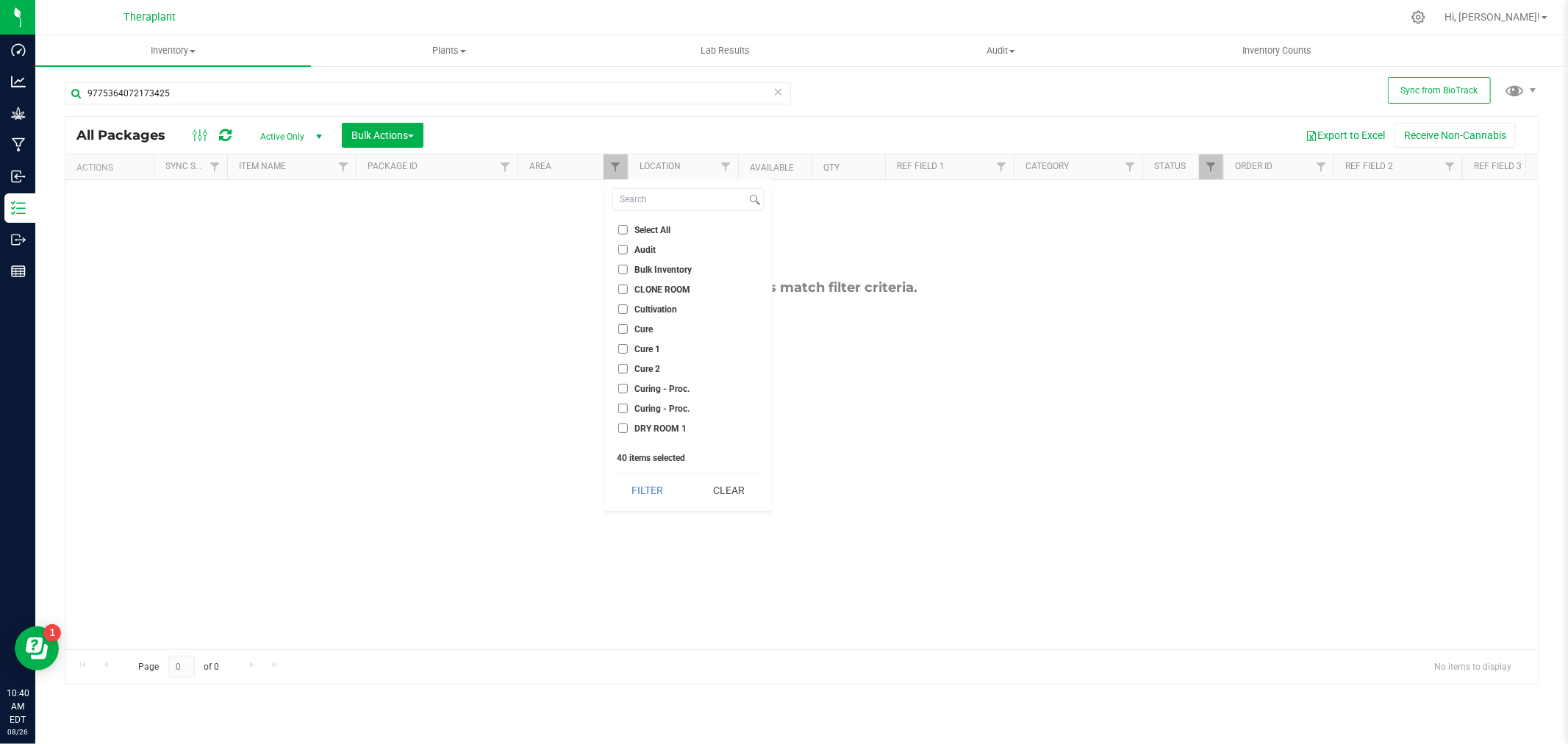
checkbox input "false"
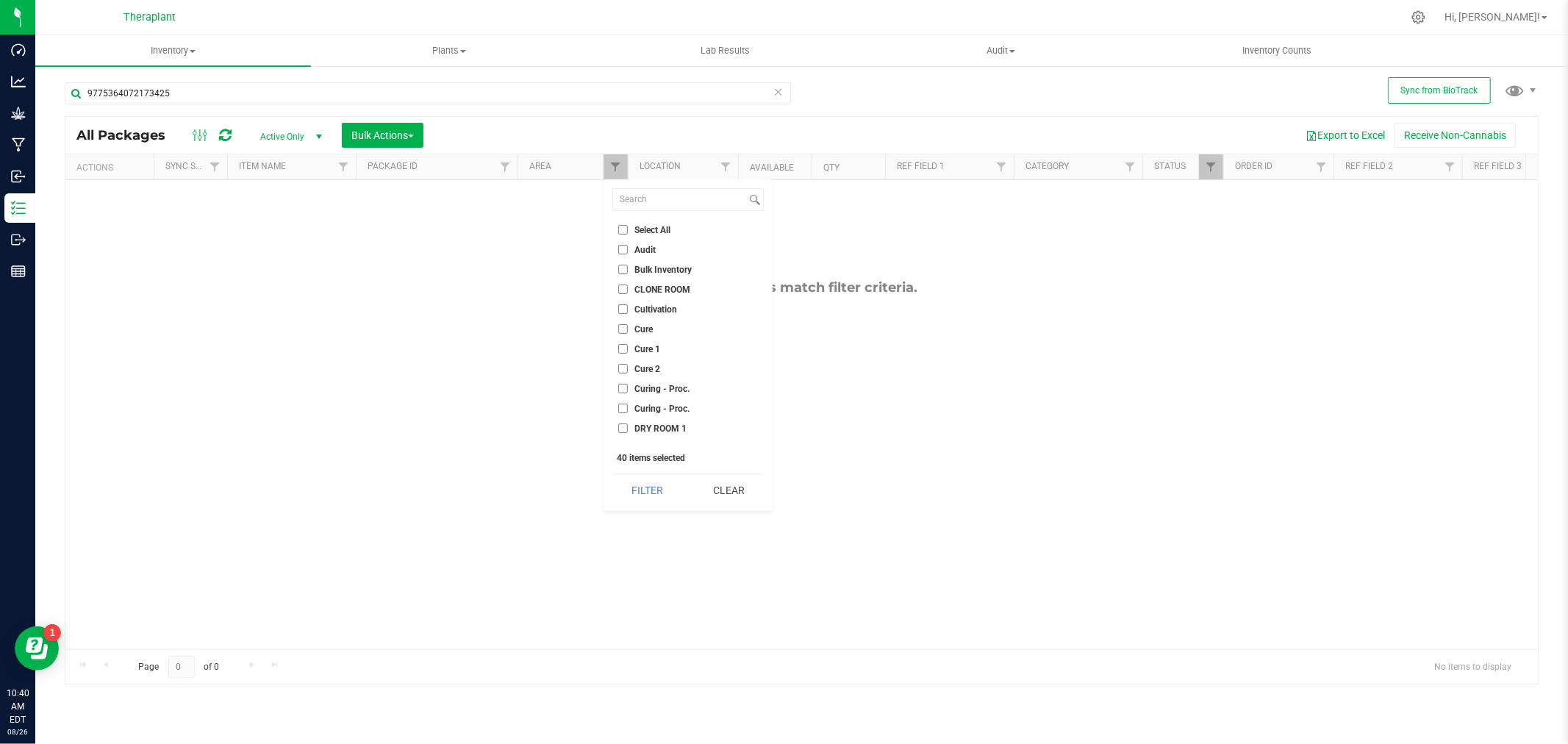
checkbox input "false"
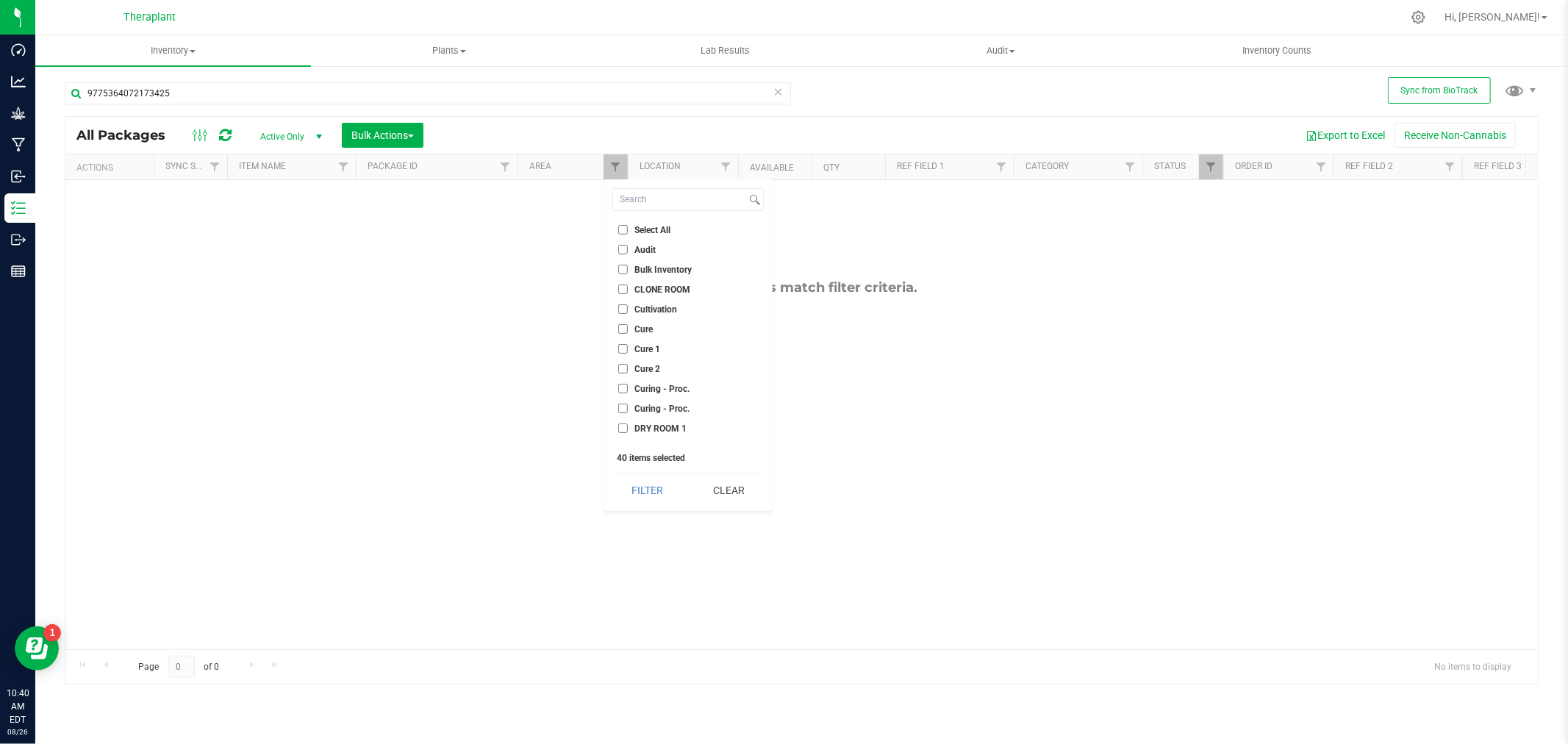
checkbox input "false"
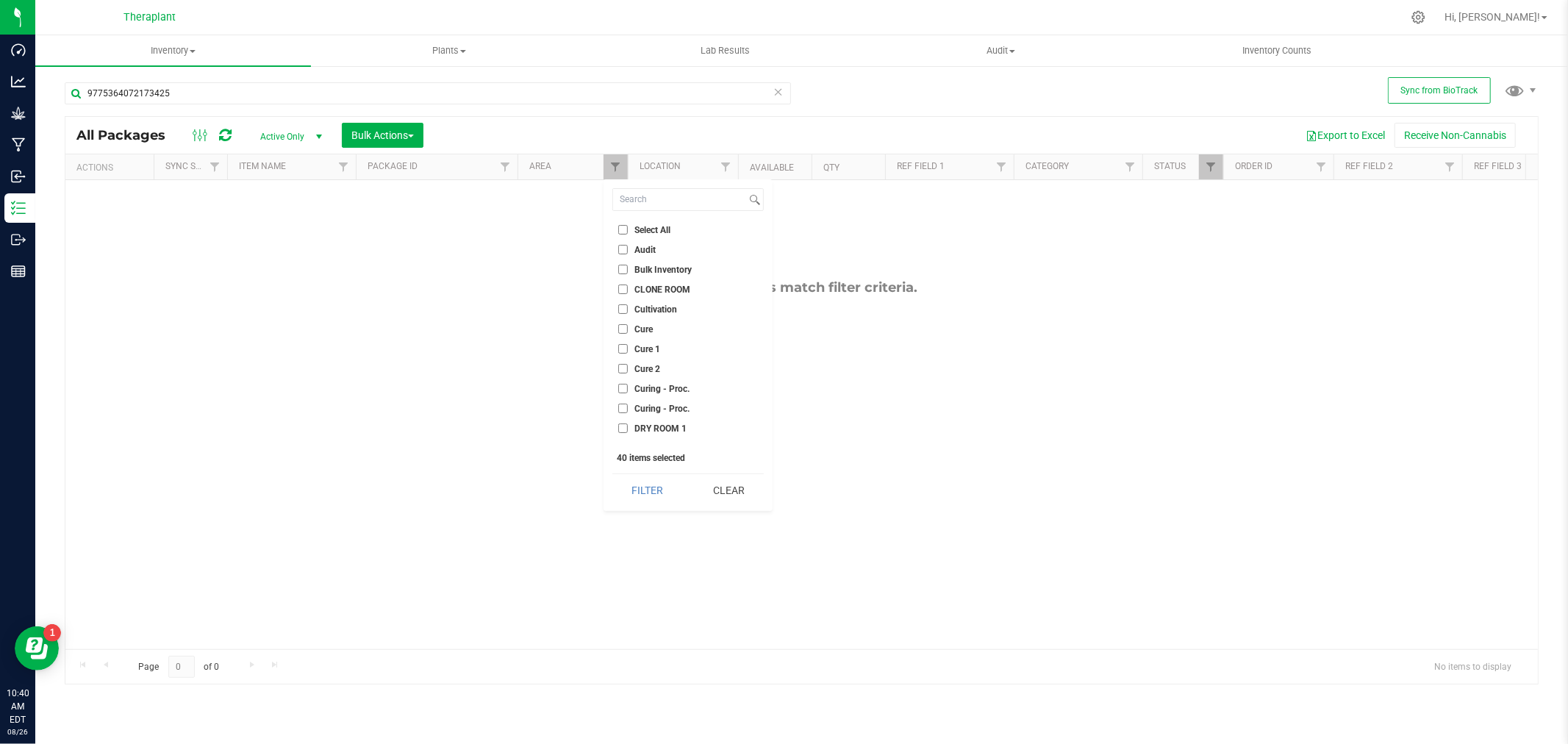
checkbox input "false"
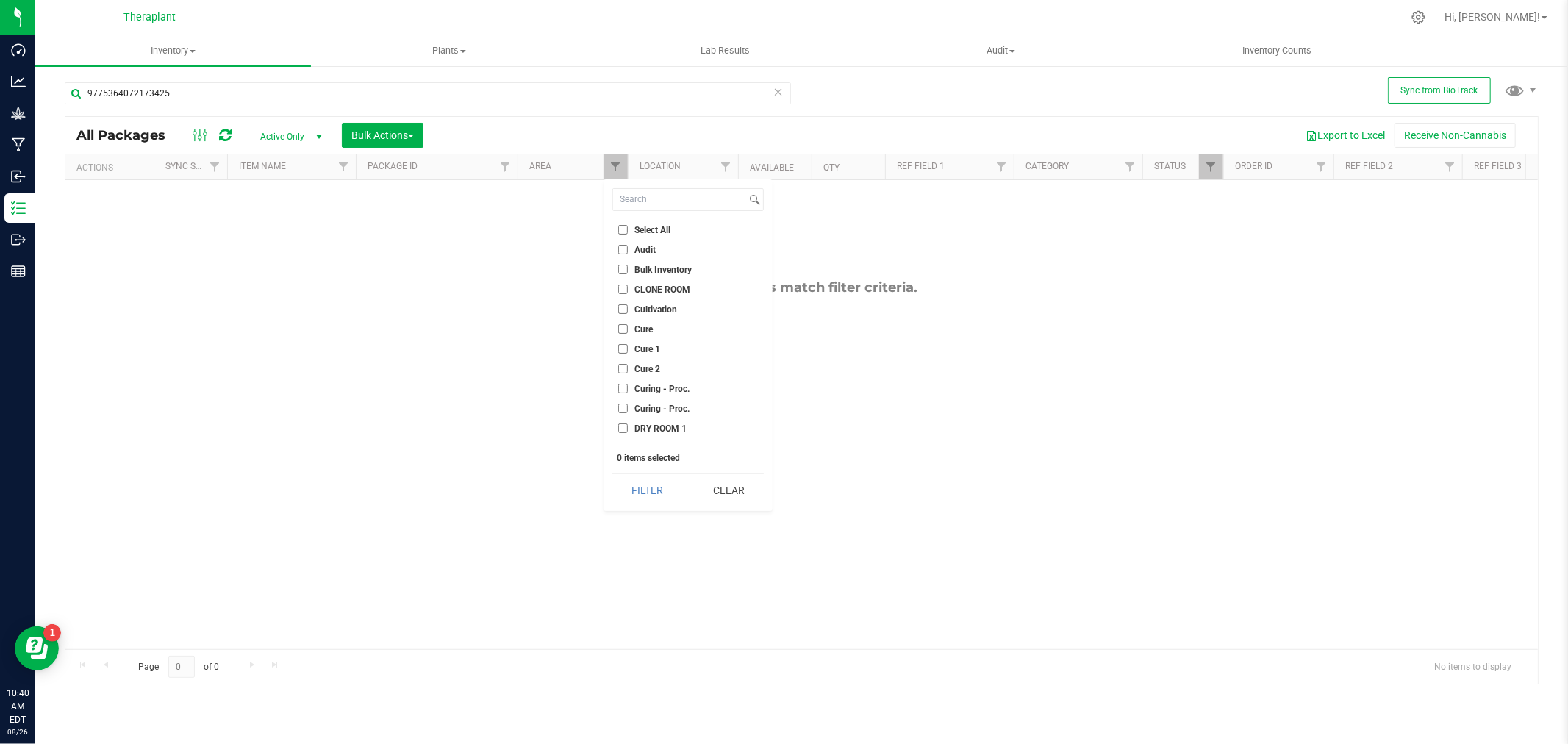
click at [620, 265] on input "Bulk Inventory" at bounding box center [623, 269] width 10 height 10
click at [628, 242] on li "Audit" at bounding box center [687, 250] width 152 height 16
click at [623, 266] on input "Bulk Inventory" at bounding box center [623, 269] width 10 height 10
click at [621, 251] on input "Audit" at bounding box center [623, 250] width 10 height 10
click at [653, 490] on button "Filter" at bounding box center [647, 490] width 70 height 33
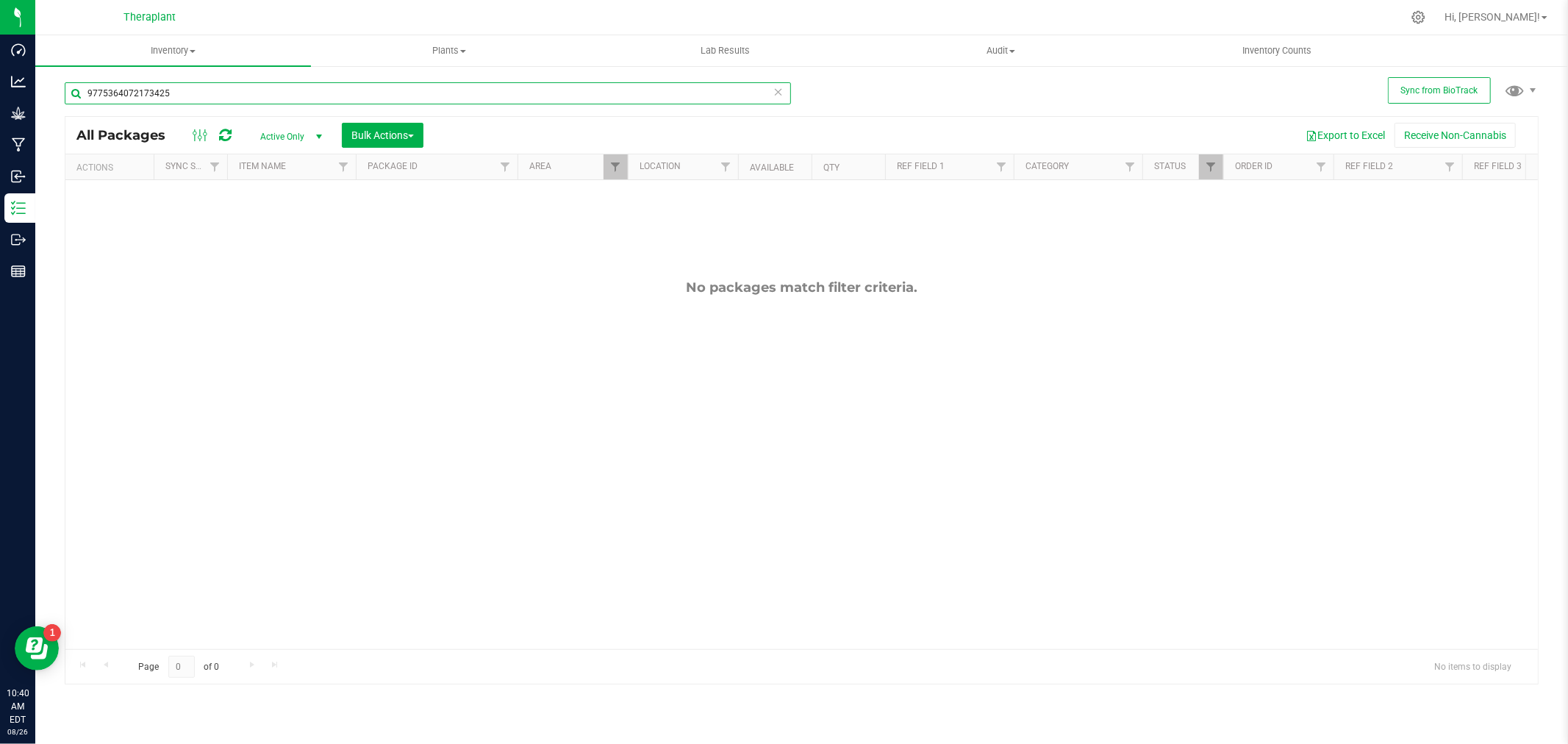
click at [289, 95] on input "9775364072173425" at bounding box center [427, 93] width 726 height 22
click at [931, 101] on div "Inventory All packages All inventory Waste log Create inventory Plants All plan…" at bounding box center [801, 389] width 1532 height 708
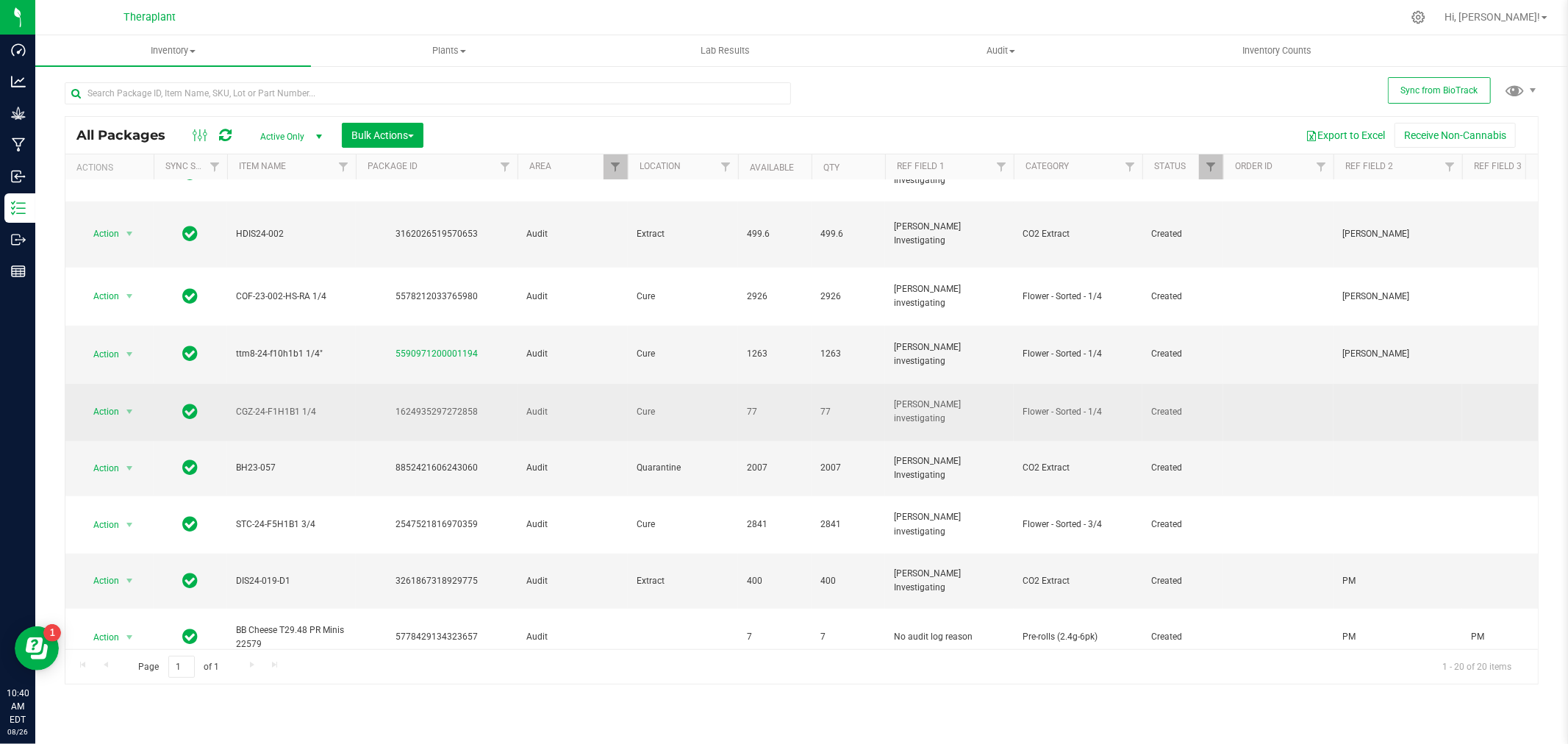
scroll to position [548, 0]
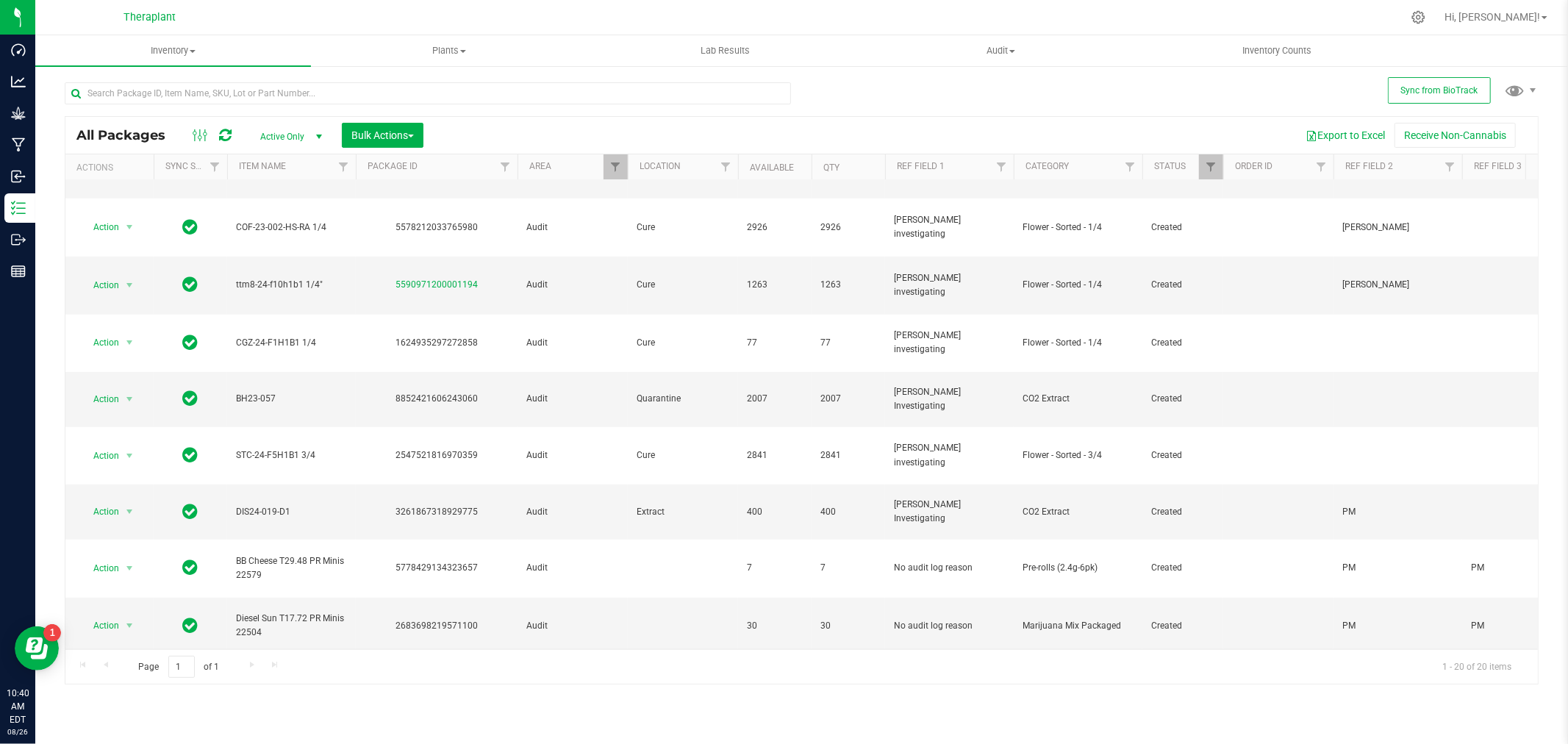
click at [221, 138] on icon at bounding box center [225, 135] width 13 height 15
click at [125, 690] on span "select" at bounding box center [130, 695] width 12 height 12
click at [143, 439] on li "Package audit log" at bounding box center [138, 440] width 114 height 22
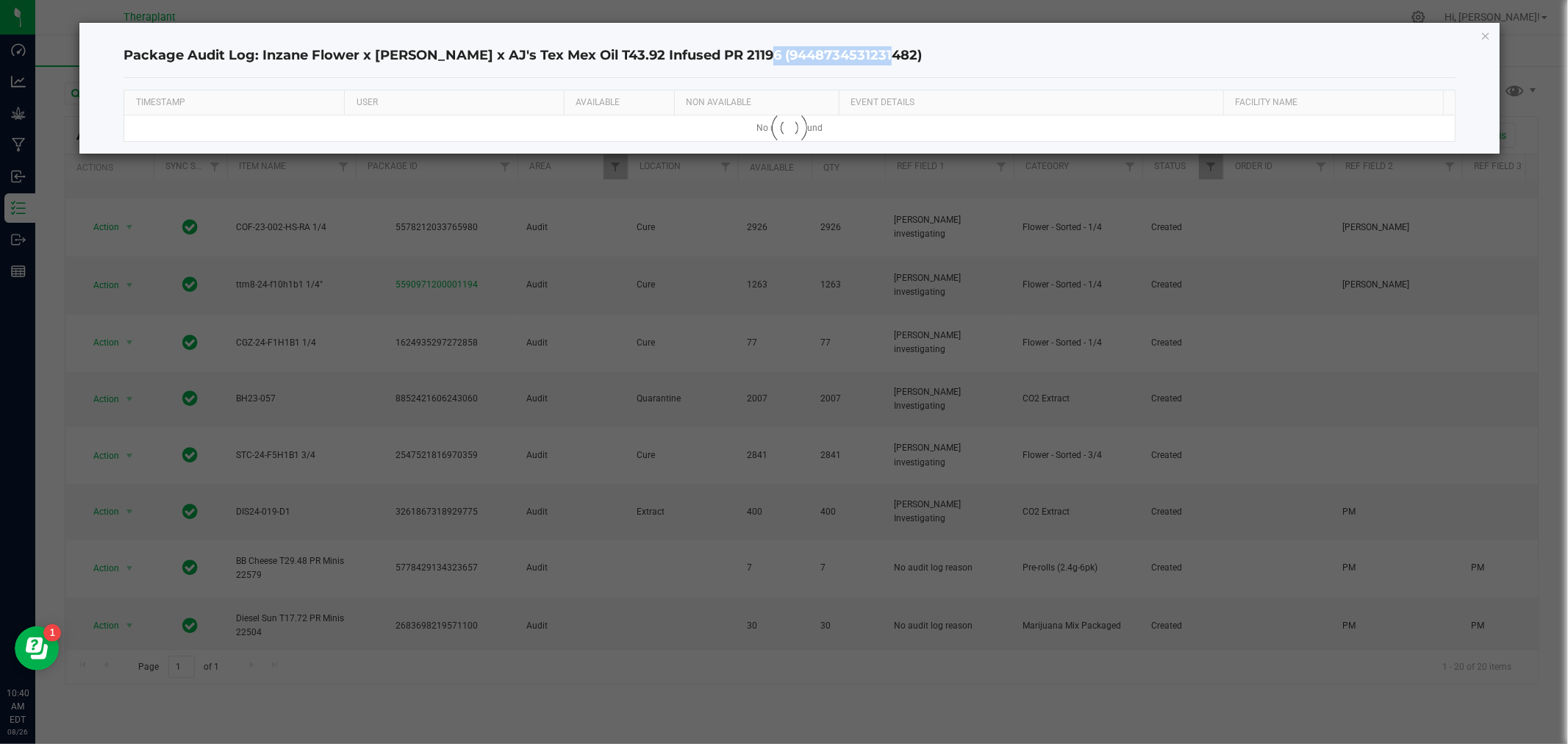
drag, startPoint x: 869, startPoint y: 53, endPoint x: 745, endPoint y: 62, distance: 124.3
click at [745, 62] on h4 "Package Audit Log: Inzane Flower x Pagoti CR x AJ's Tex Mex Oil T43.92 Infused …" at bounding box center [789, 55] width 1331 height 19
copy h4 "9448734531231482"
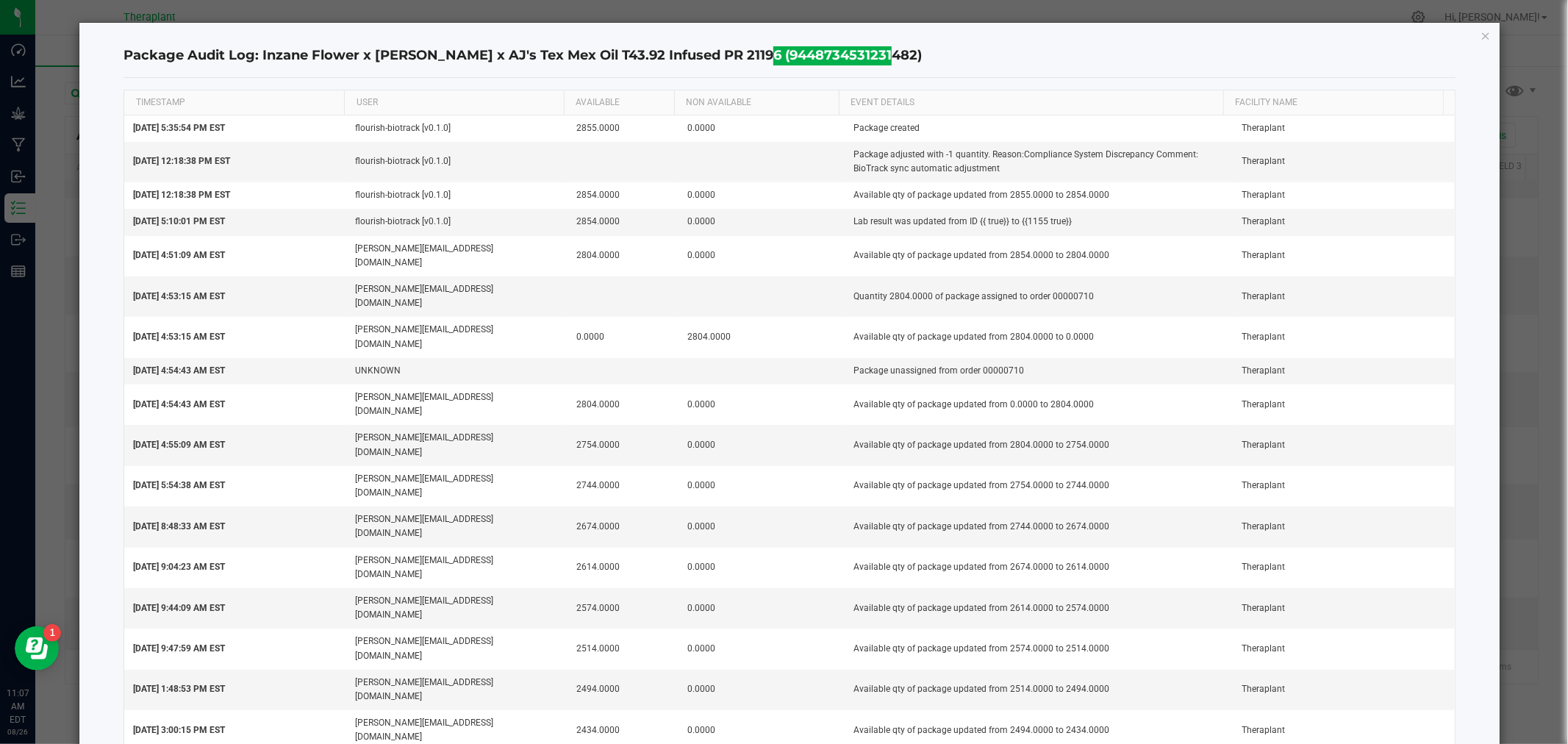
scroll to position [544, 0]
copy h4 "9448734531231482"
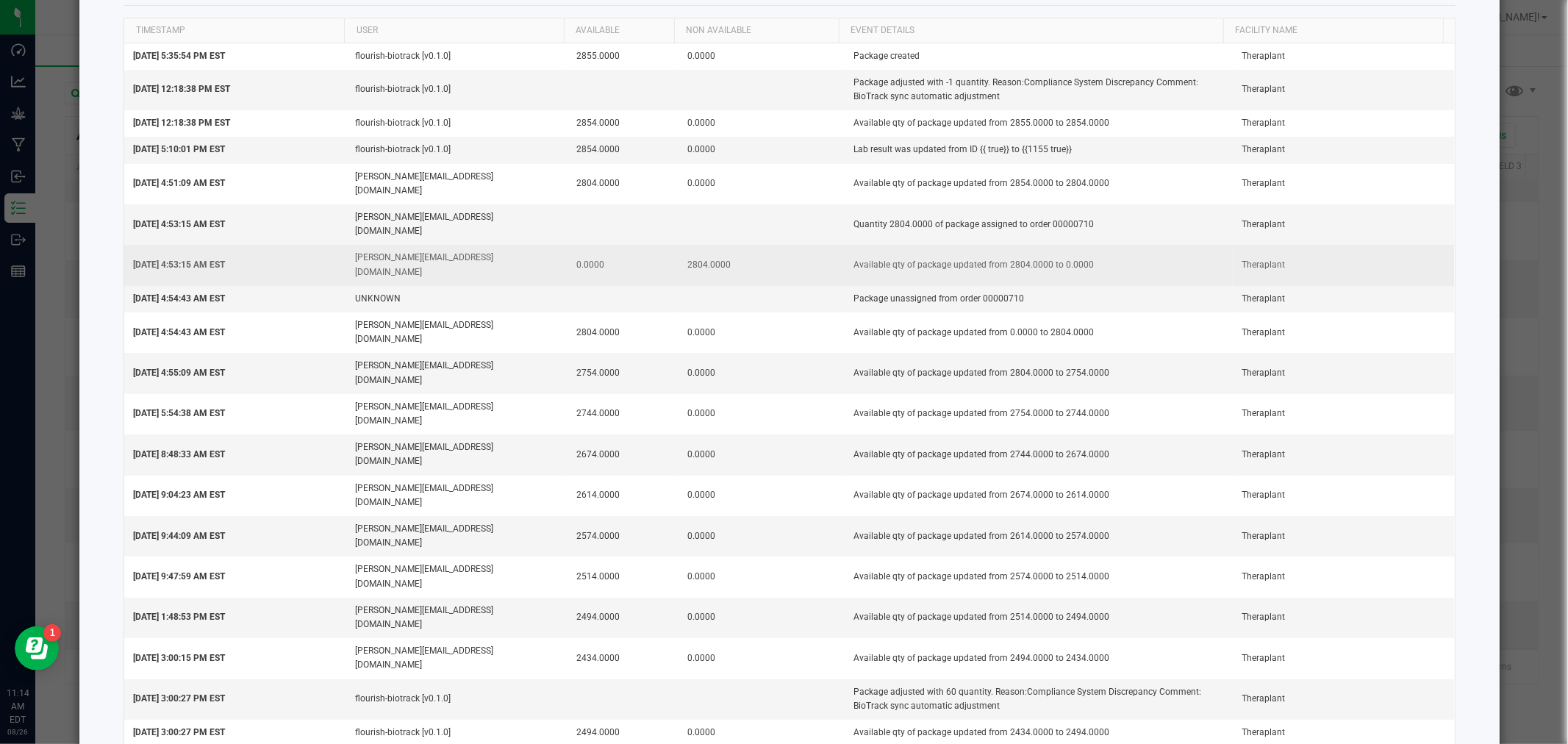
scroll to position [0, 0]
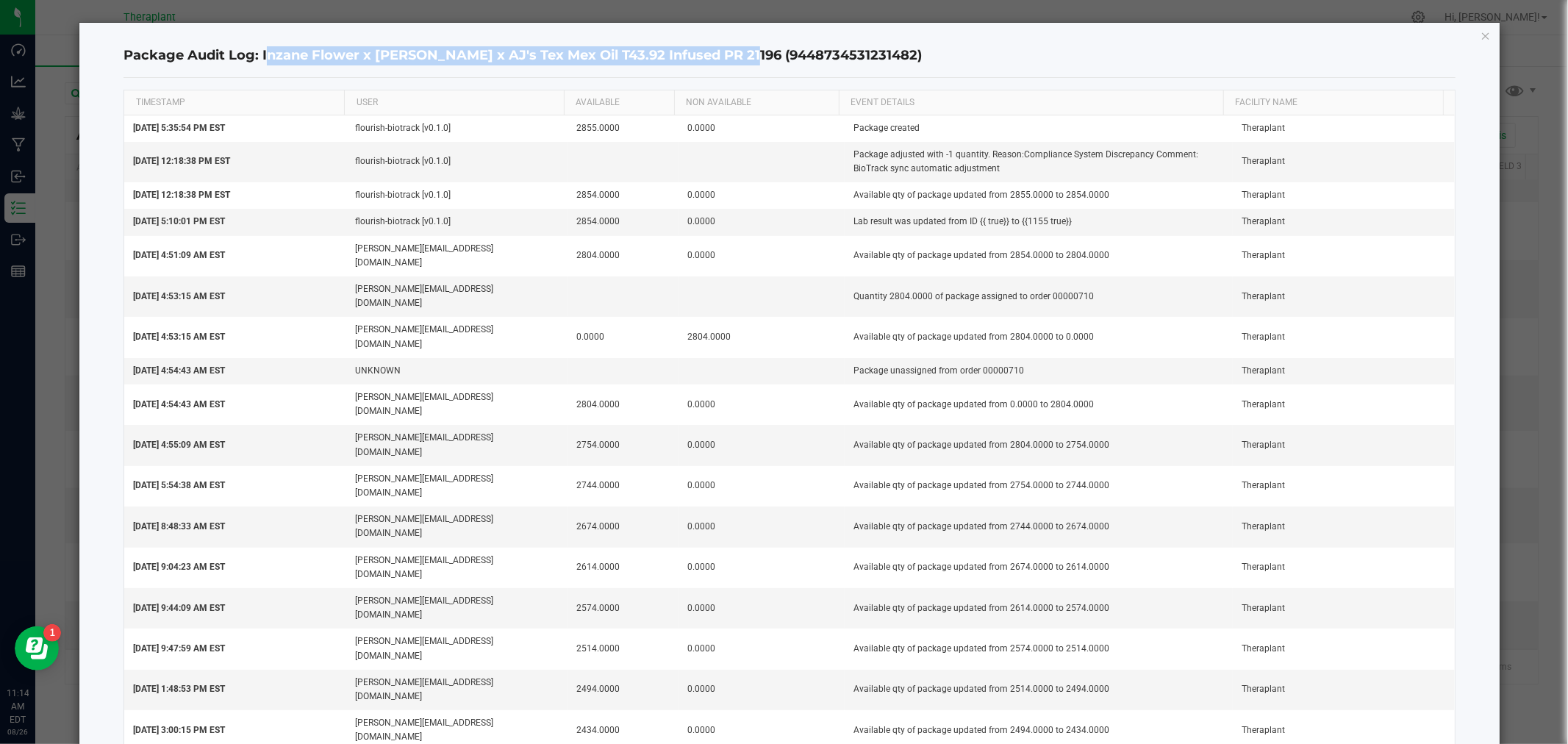
drag, startPoint x: 260, startPoint y: 53, endPoint x: 731, endPoint y: 55, distance: 471.0
click at [731, 55] on h4 "Package Audit Log: Inzane Flower x Pagoti CR x AJ's Tex Mex Oil T43.92 Infused …" at bounding box center [789, 55] width 1331 height 19
copy h4 "Inzane Flower x [PERSON_NAME] x AJ's Tex Mex Oil T43.92 Infused PR 21196"
click at [318, 57] on h4 "Package Audit Log: Inzane Flower x Pagoti CR x AJ's Tex Mex Oil T43.92 Infused …" at bounding box center [789, 55] width 1331 height 19
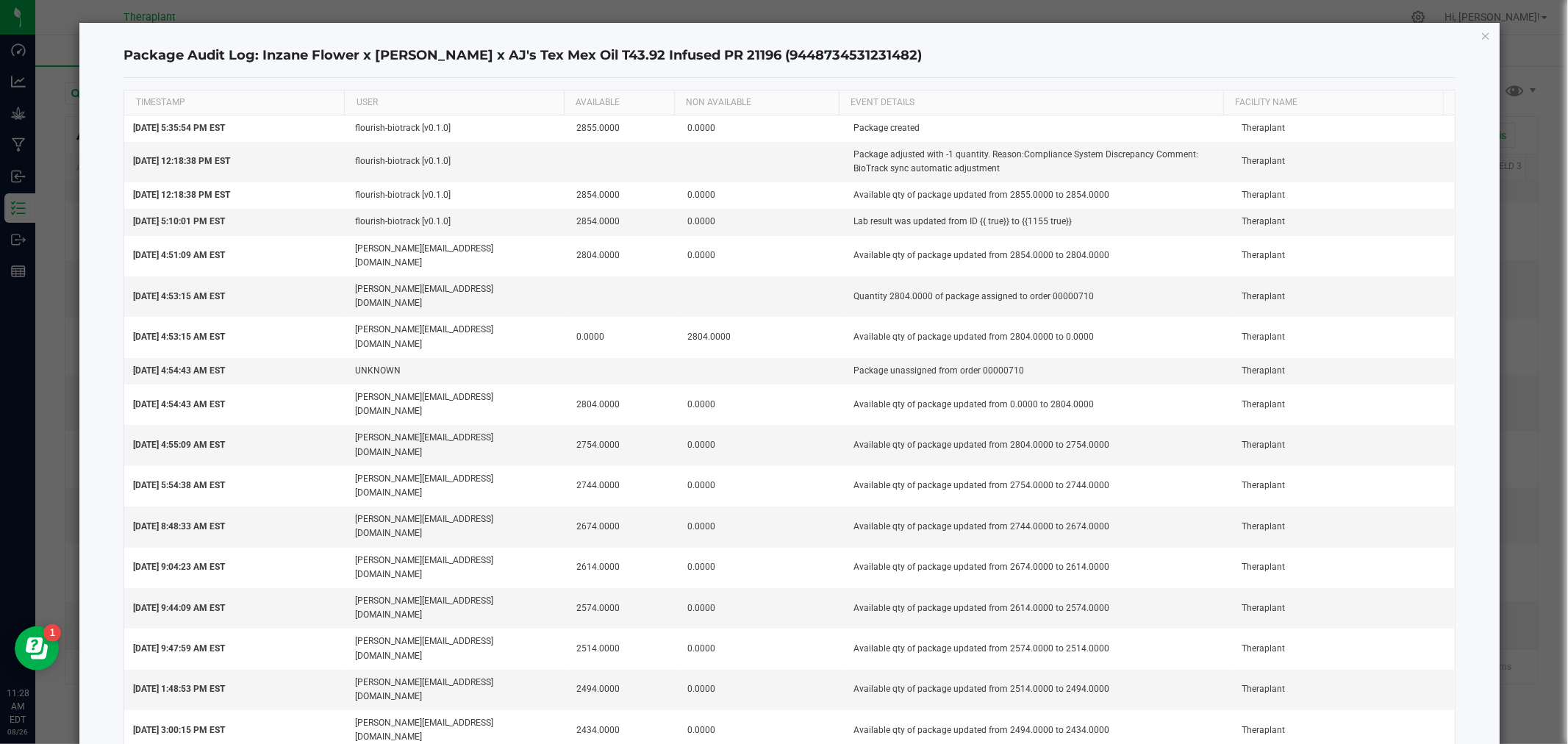
click at [885, 38] on div "Package Audit Log: Inzane Flower x Pagoti CR x AJ's Tex Mex Oil T43.92 Infused …" at bounding box center [789, 56] width 1331 height 44
click at [1481, 27] on icon "button" at bounding box center [1486, 36] width 10 height 18
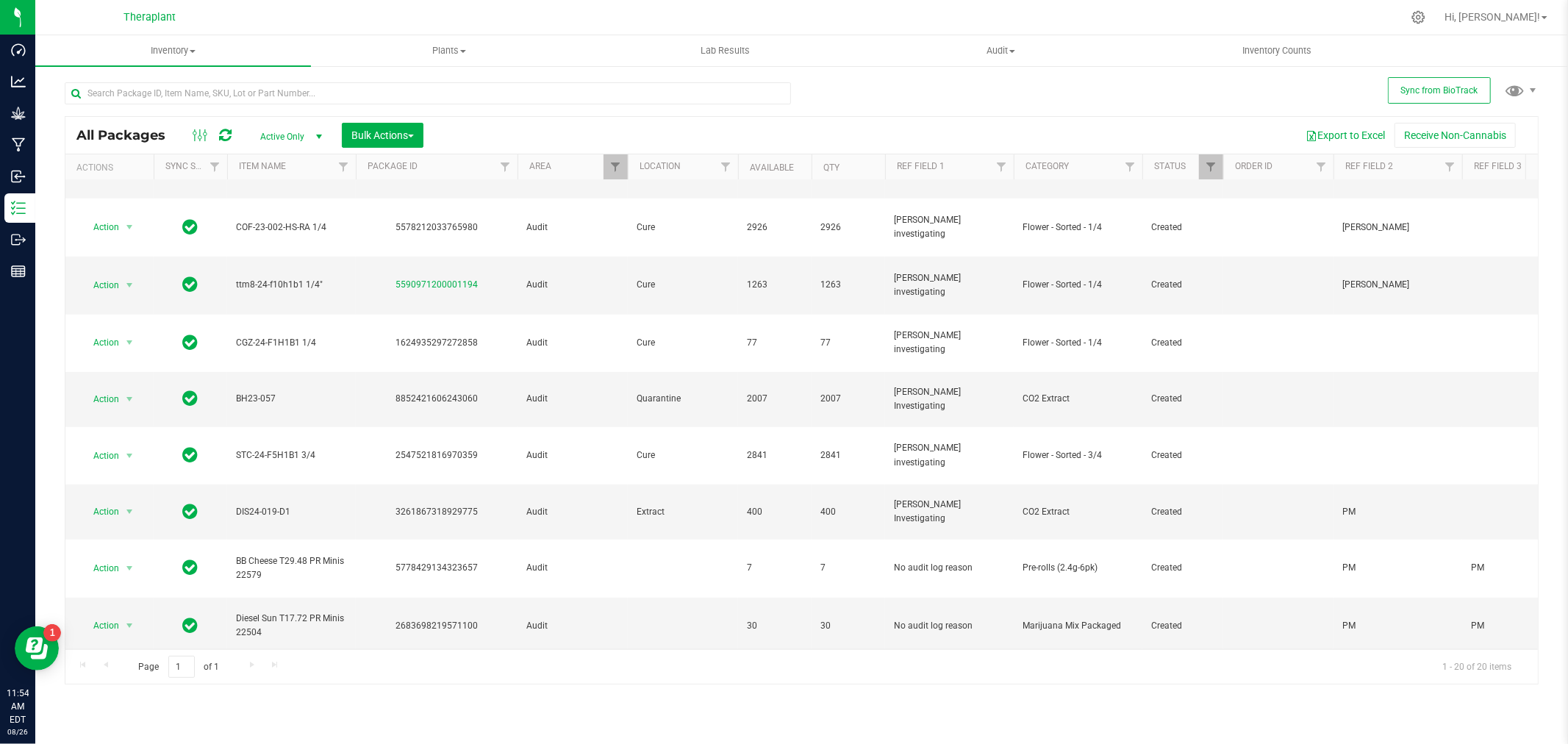
drag, startPoint x: 318, startPoint y: 572, endPoint x: 222, endPoint y: 533, distance: 103.6
click at [299, 668] on span "Inzane Flower x [PERSON_NAME] x AJ's Tex Mex Oil T43.92 Infused PR 21196" at bounding box center [291, 695] width 111 height 56
drag, startPoint x: 236, startPoint y: 571, endPoint x: 309, endPoint y: 569, distance: 73.0
click at [309, 668] on span "Inzane Flower x Pagoti CR x AJ's Tex Mex Oil T43.92 Infused PR 21196" at bounding box center [291, 695] width 111 height 56
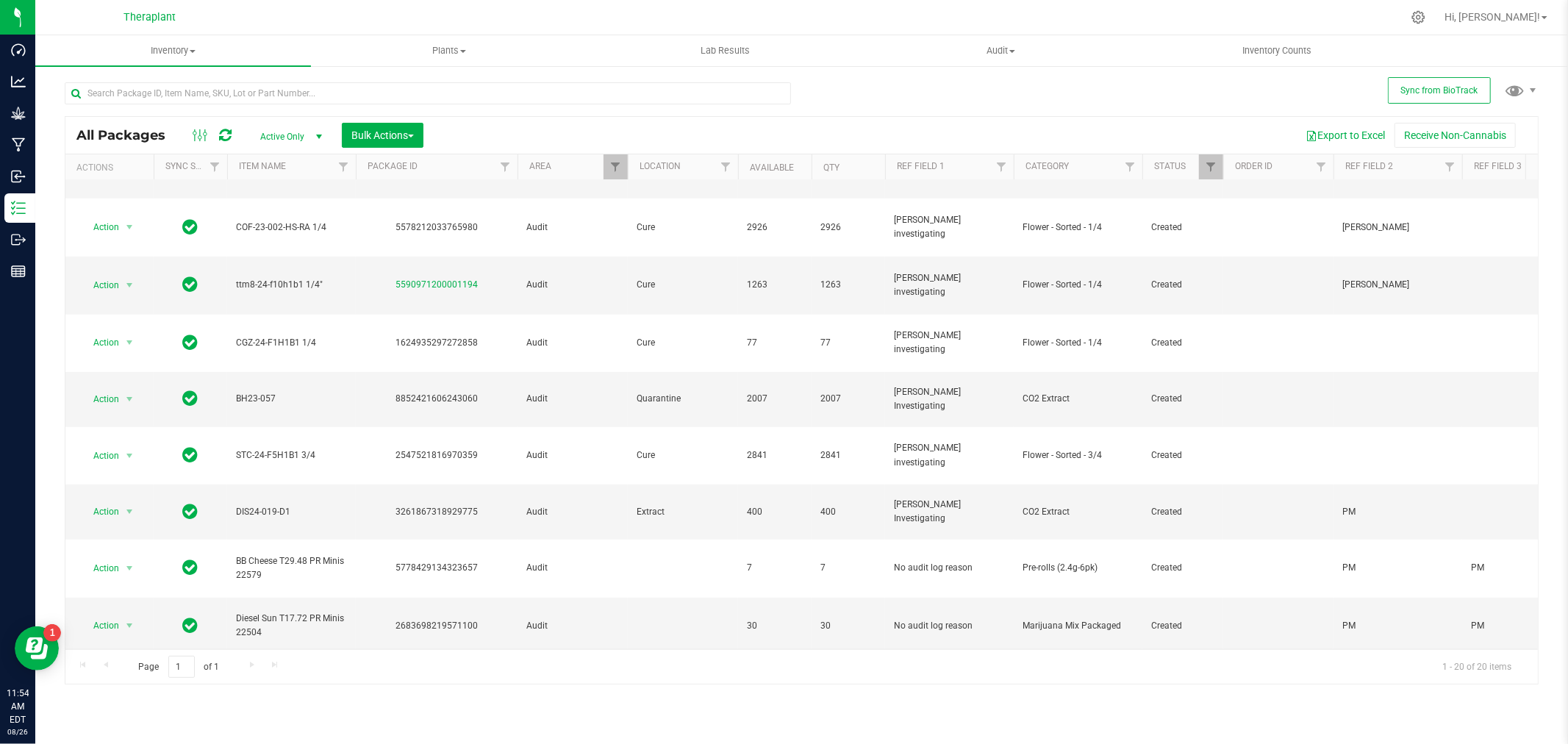
click at [309, 668] on span "Inzane Flower x Pagoti CR x AJ's Tex Mex Oil T43.92 Infused PR 21196" at bounding box center [291, 695] width 111 height 56
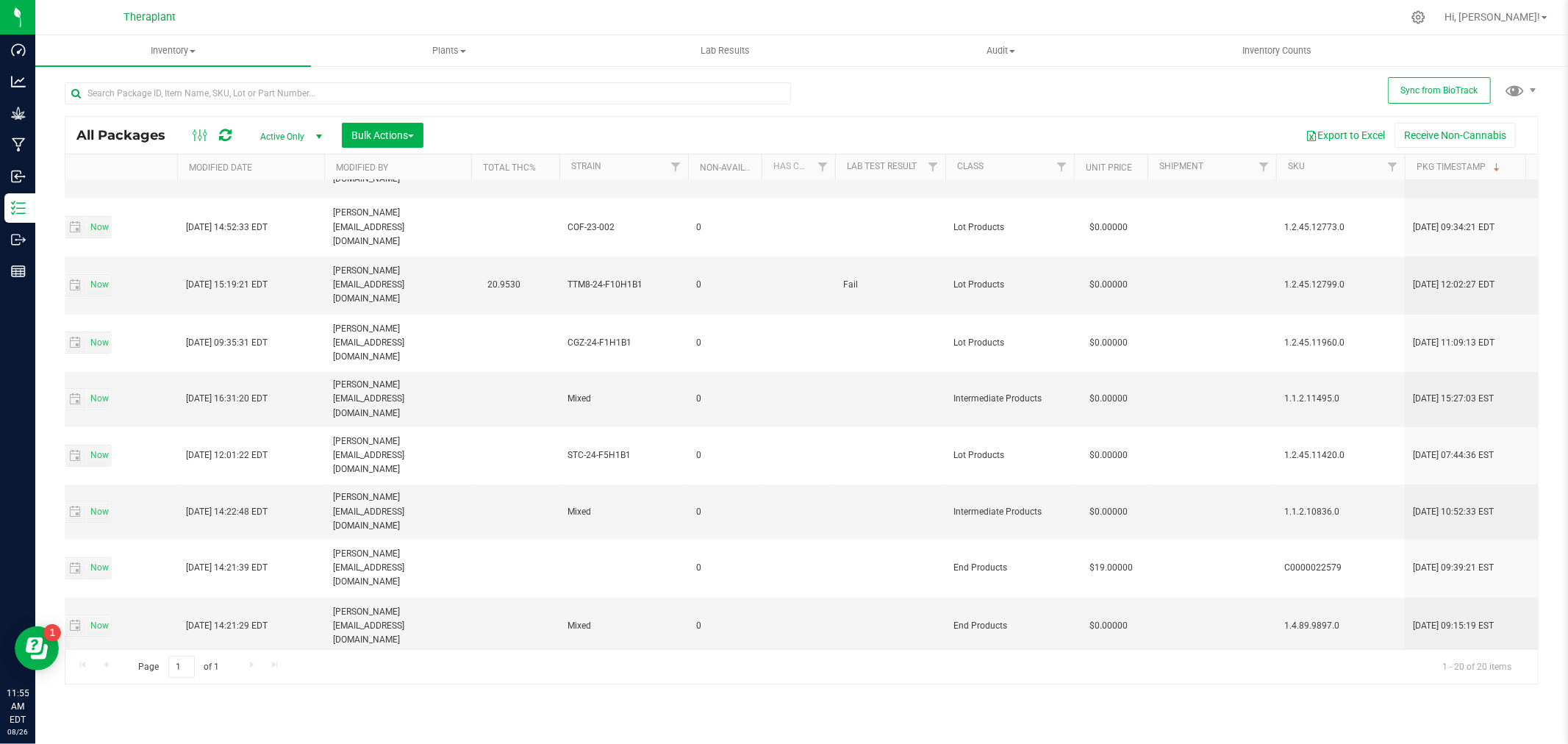
drag, startPoint x: 881, startPoint y: 558, endPoint x: 829, endPoint y: 563, distance: 52.2
click at [829, 655] on tr "Action Action Adjust qty Create package Edit attributes Global inventory Locate…" at bounding box center [511, 695] width 4675 height 81
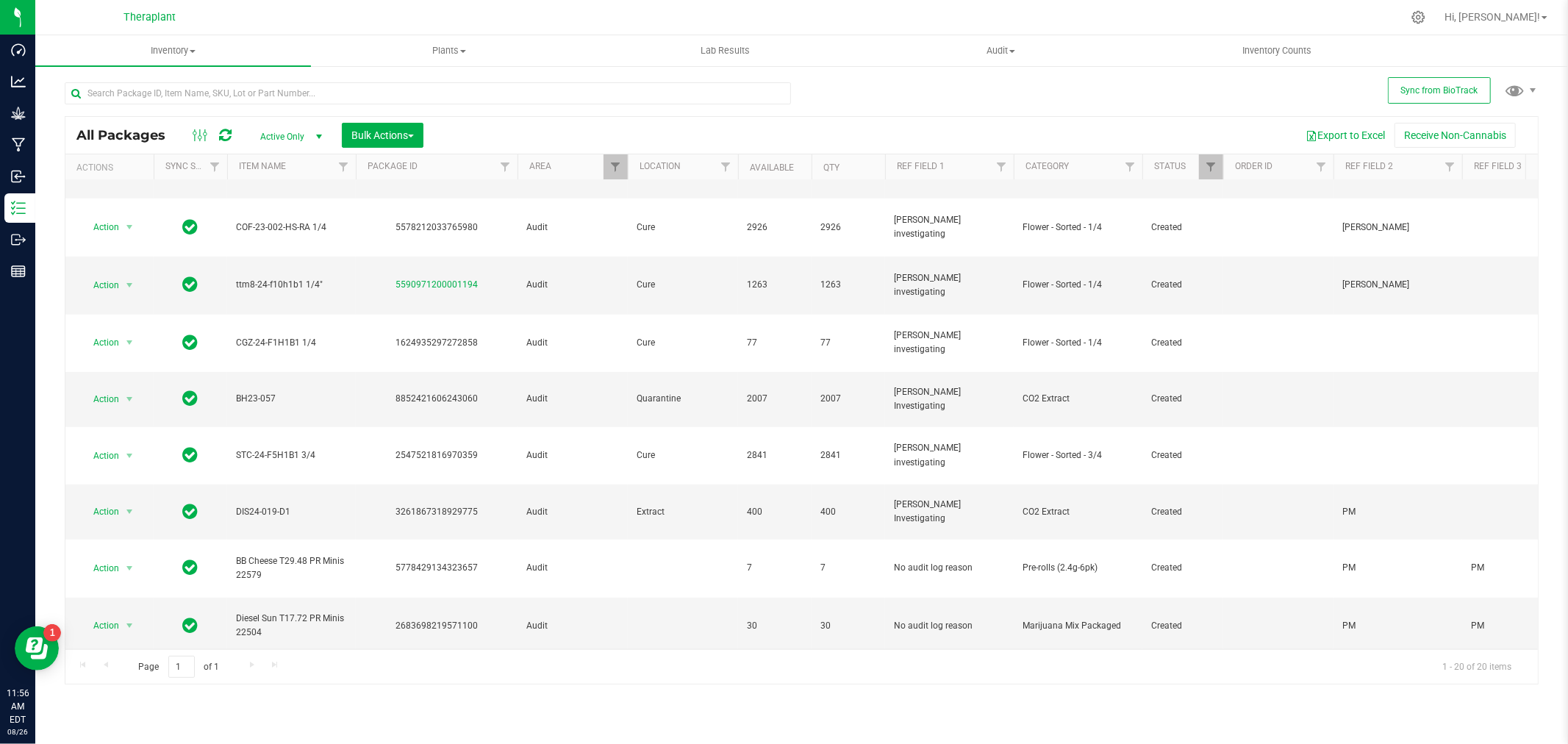
click at [113, 686] on span "Action" at bounding box center [100, 695] width 40 height 21
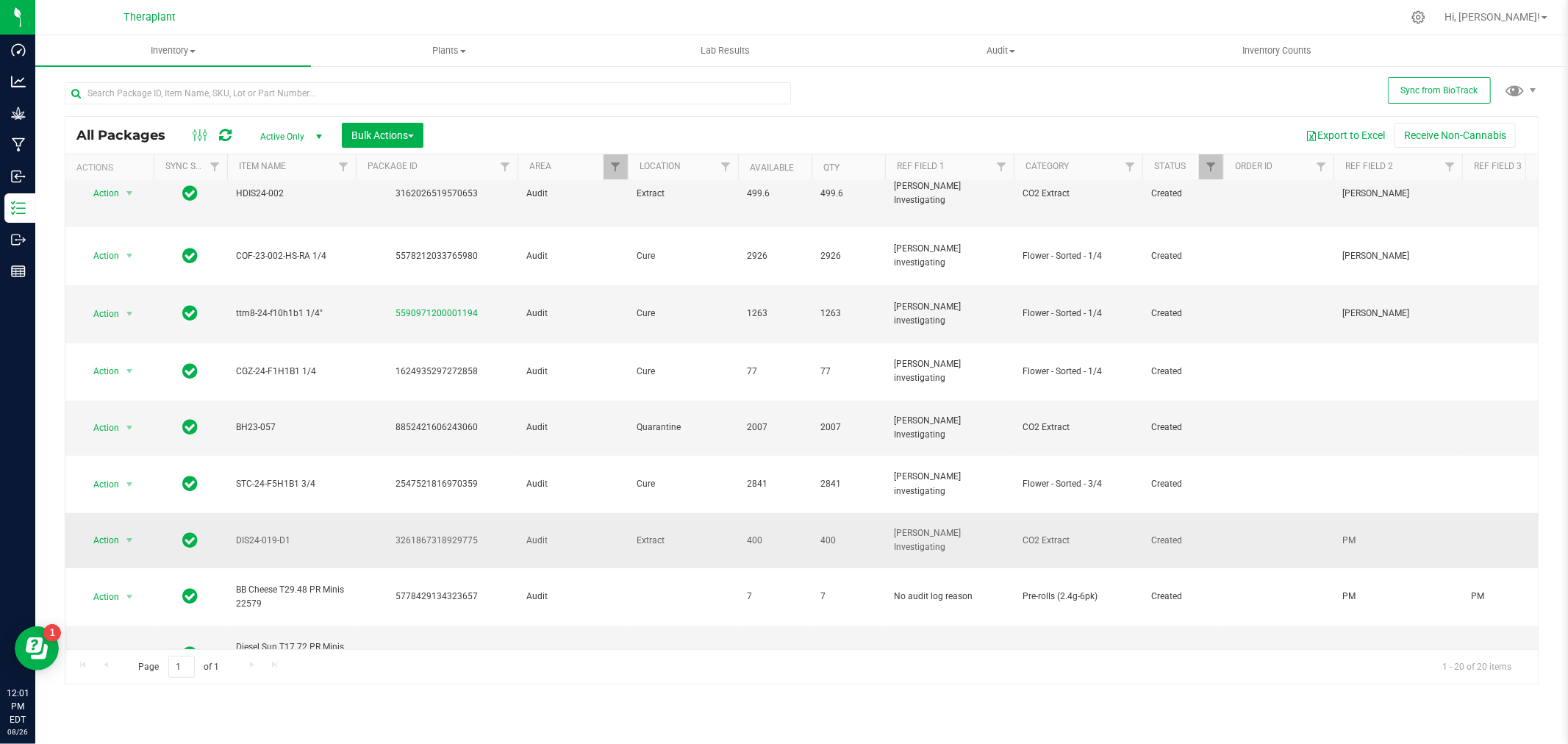
scroll to position [548, 0]
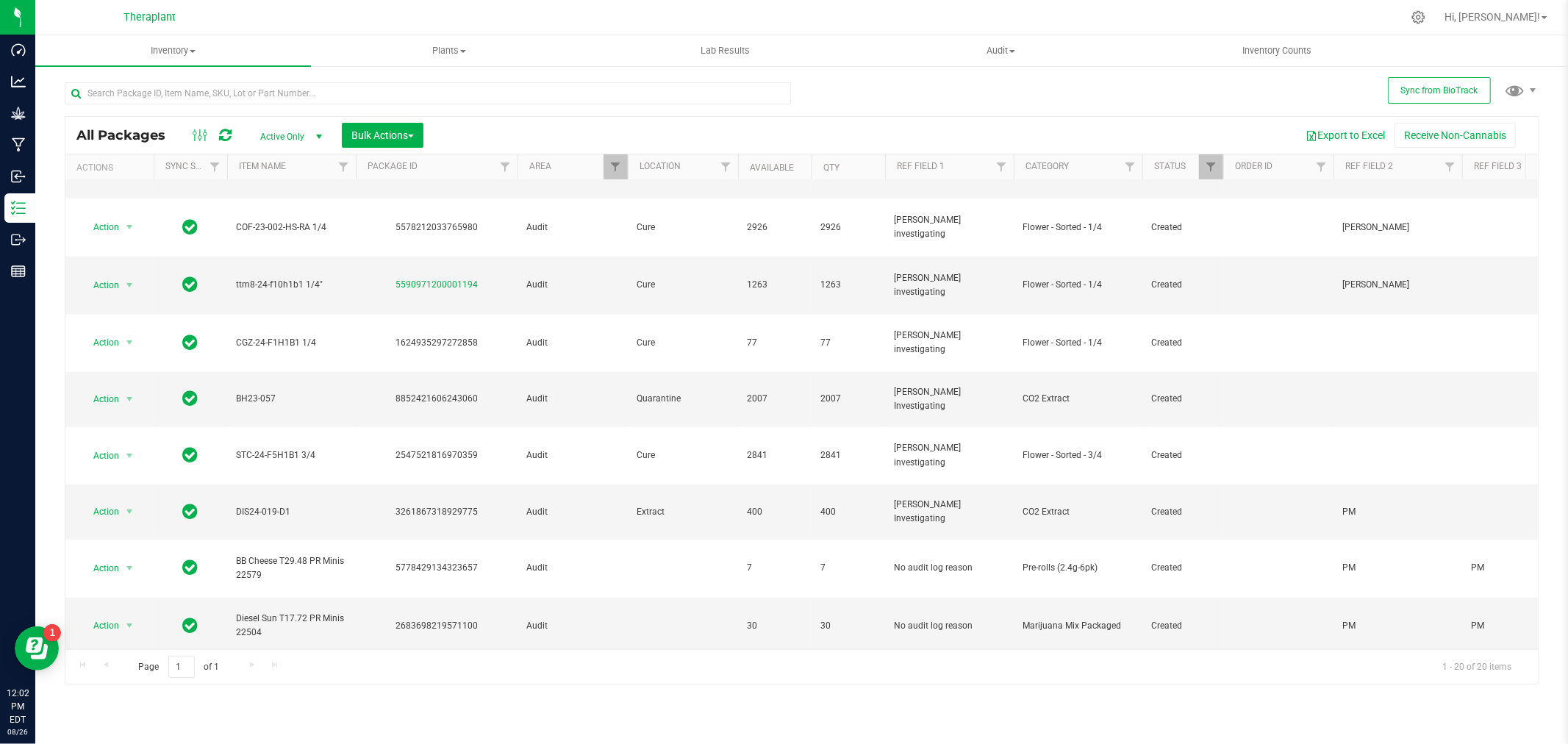
click at [221, 136] on icon at bounding box center [225, 135] width 13 height 15
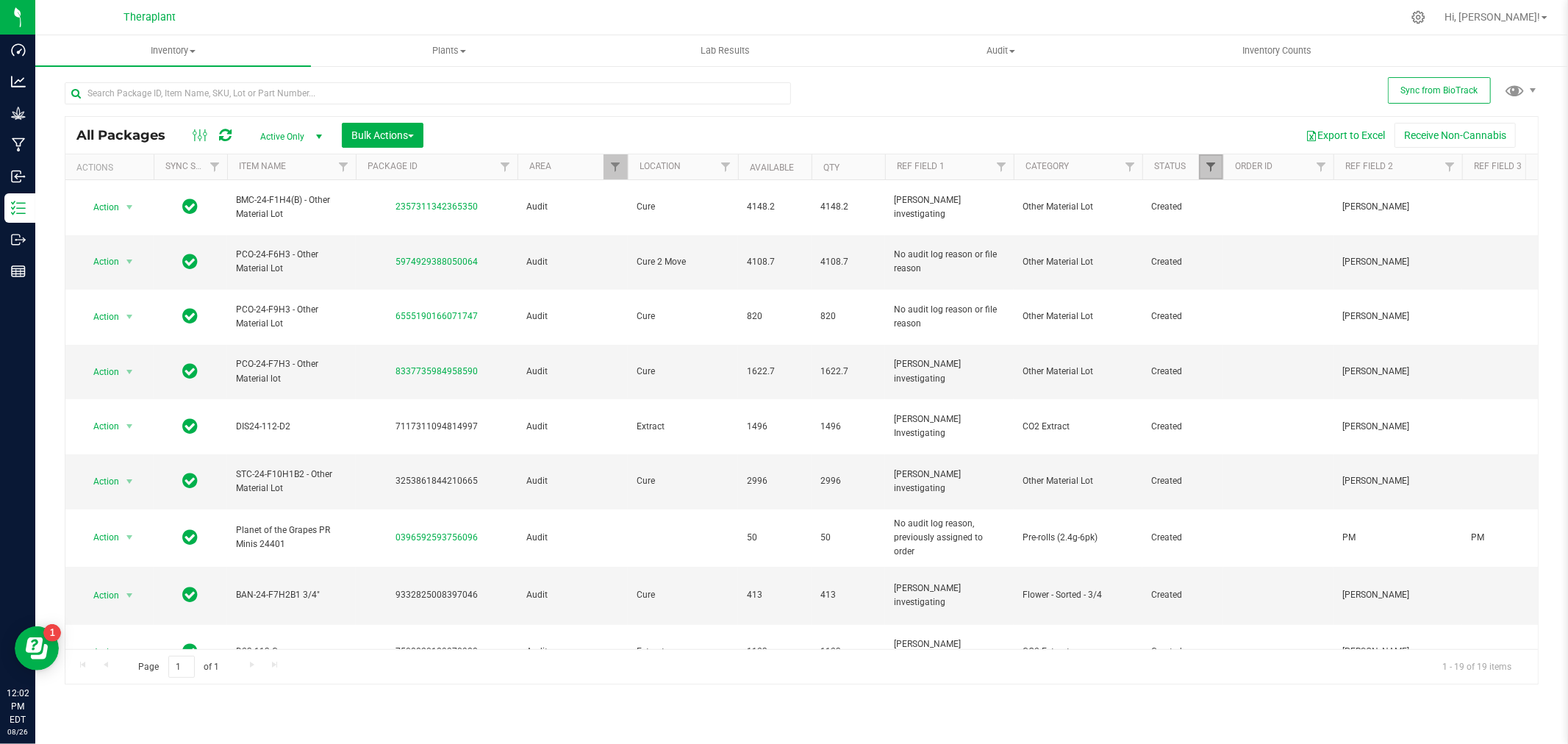
click at [1207, 167] on span "Filter" at bounding box center [1210, 167] width 12 height 12
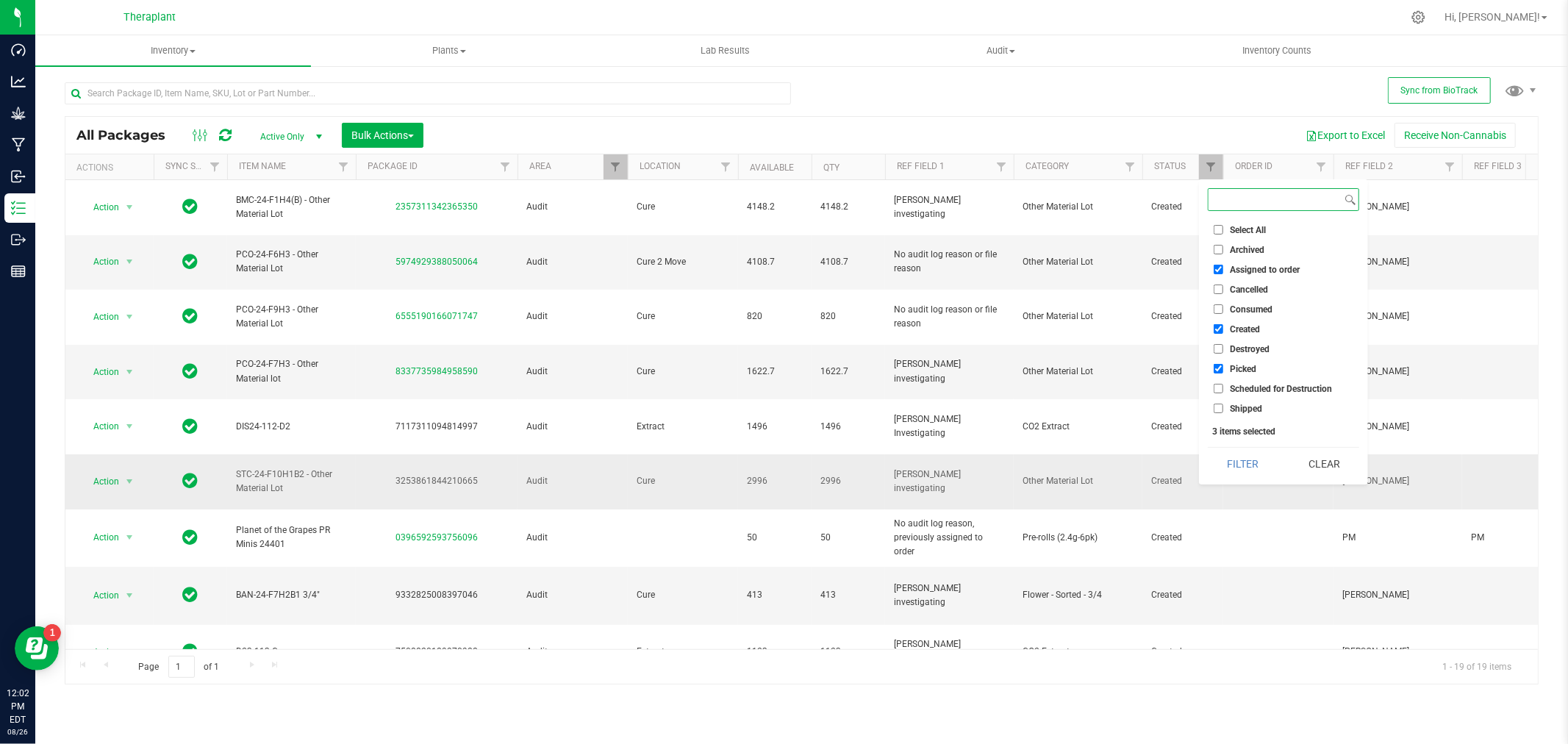
scroll to position [408, 0]
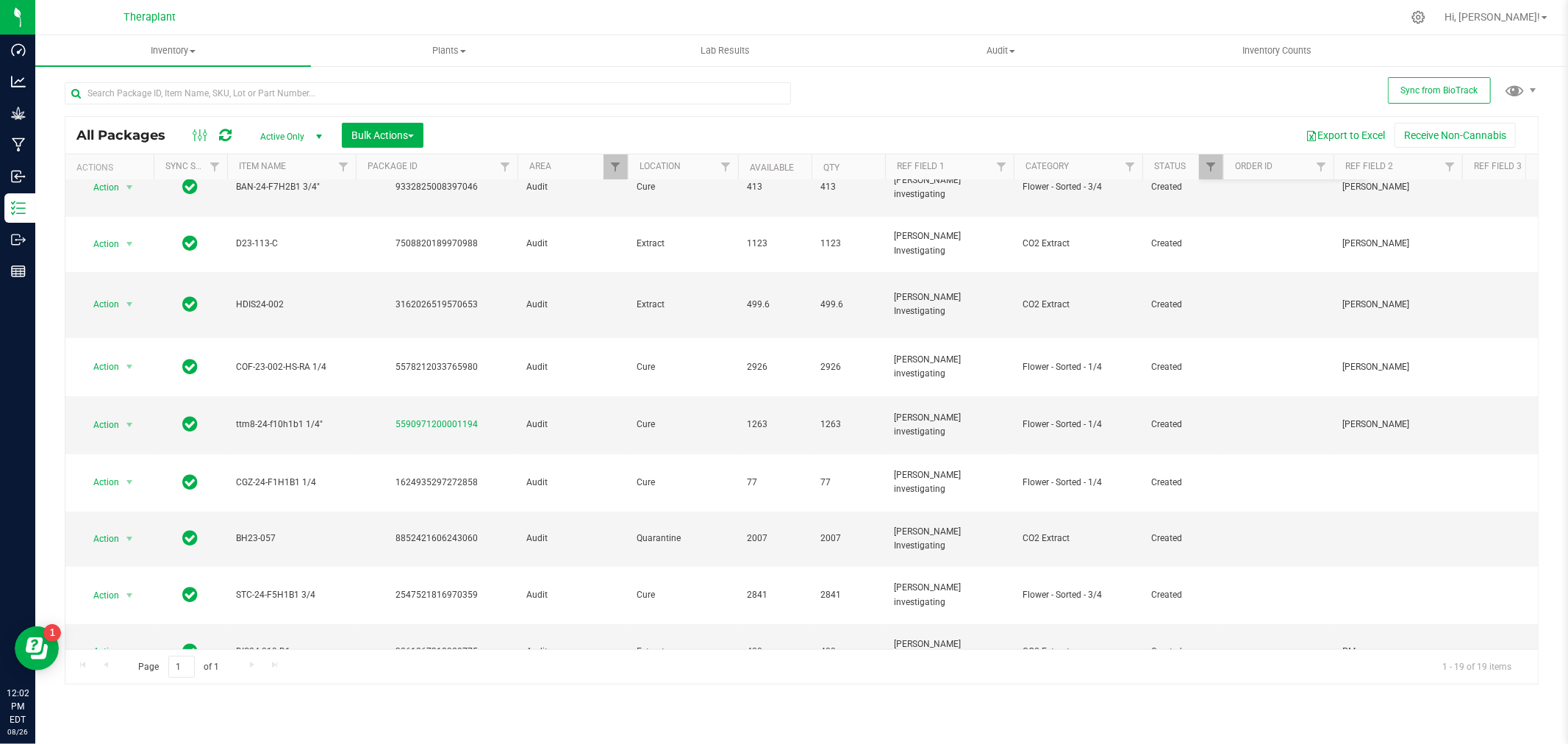
click at [1197, 113] on div "All Packages Active Only Active Only Lab Samples Locked All External Internal B…" at bounding box center [801, 376] width 1474 height 616
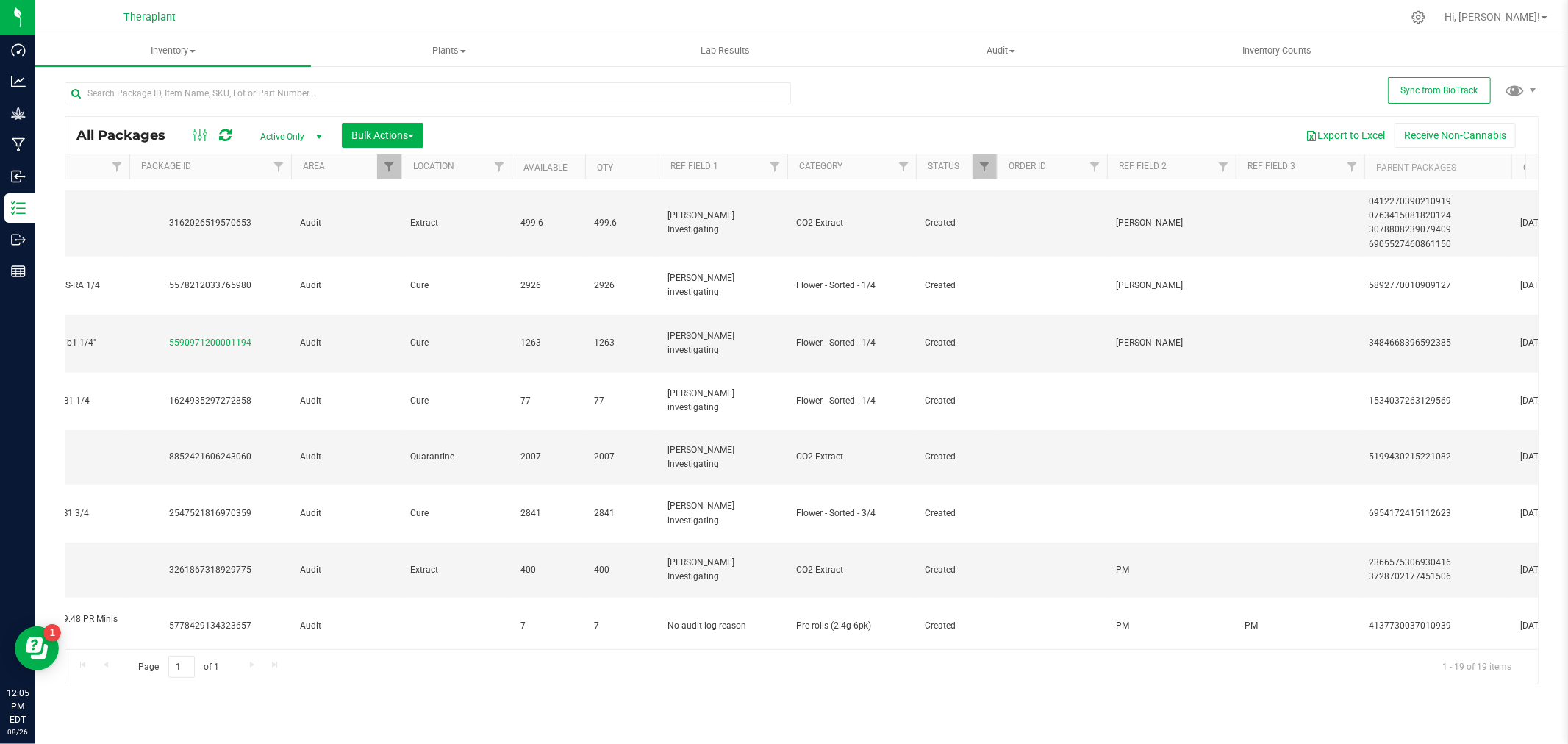
scroll to position [0, 0]
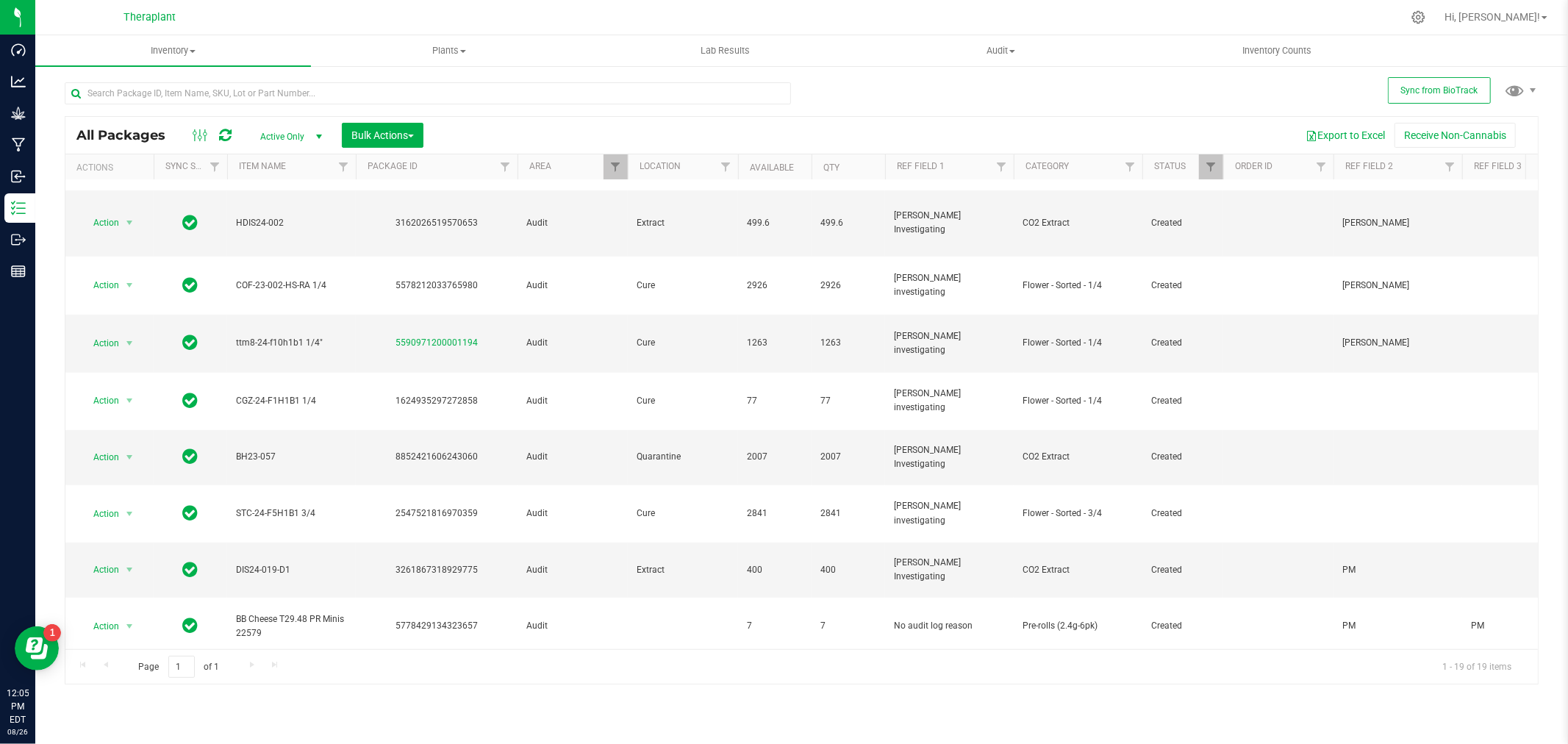
click at [120, 502] on li "Package audit log" at bounding box center [138, 502] width 114 height 22
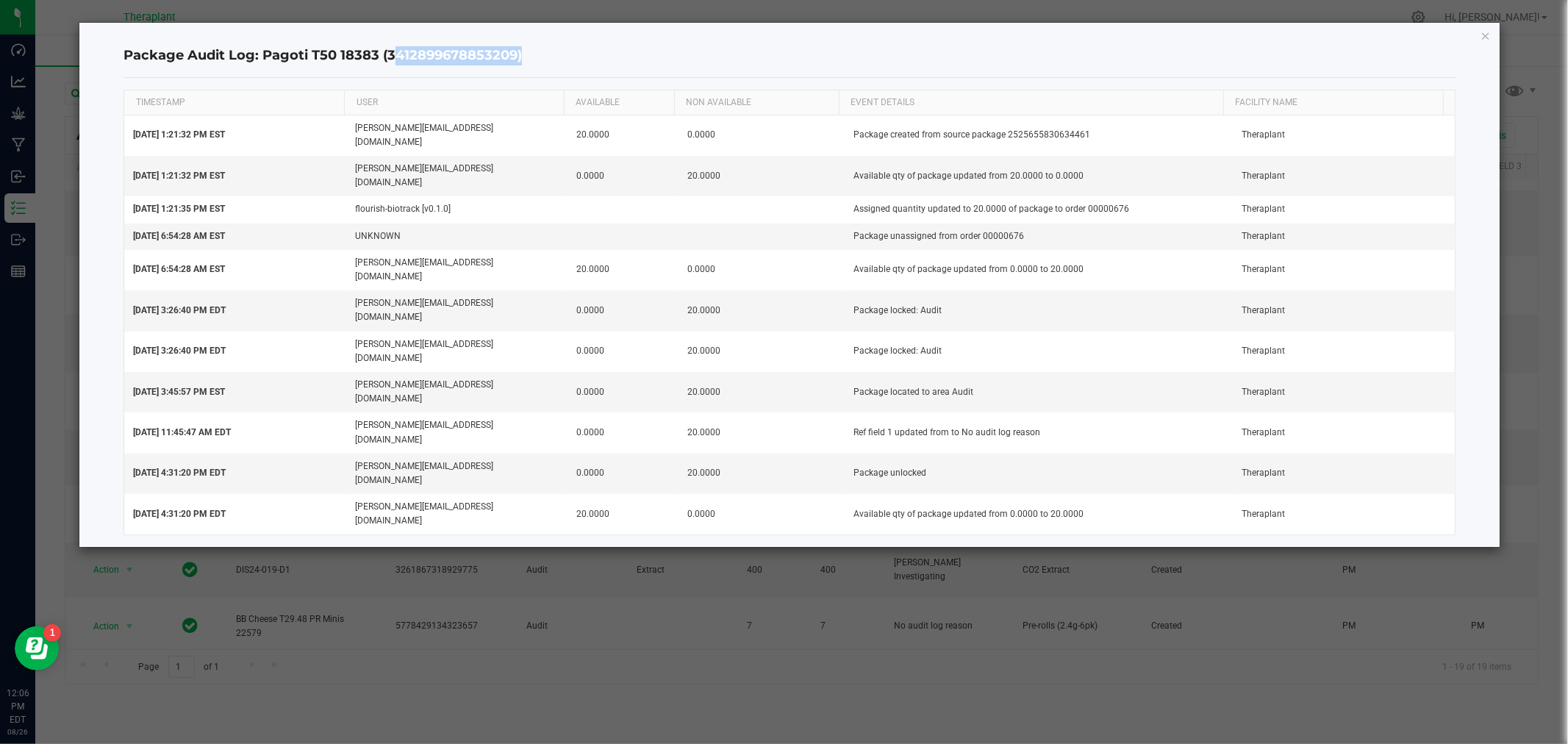
drag, startPoint x: 515, startPoint y: 52, endPoint x: 386, endPoint y: 33, distance: 130.4
click at [386, 33] on div "Package Audit Log: Pagoti T50 18383 (3412899678853209) TIMESTAMP USER AVAILABLE…" at bounding box center [788, 284] width 1419 height 524
copy h4 "3412899678853209"
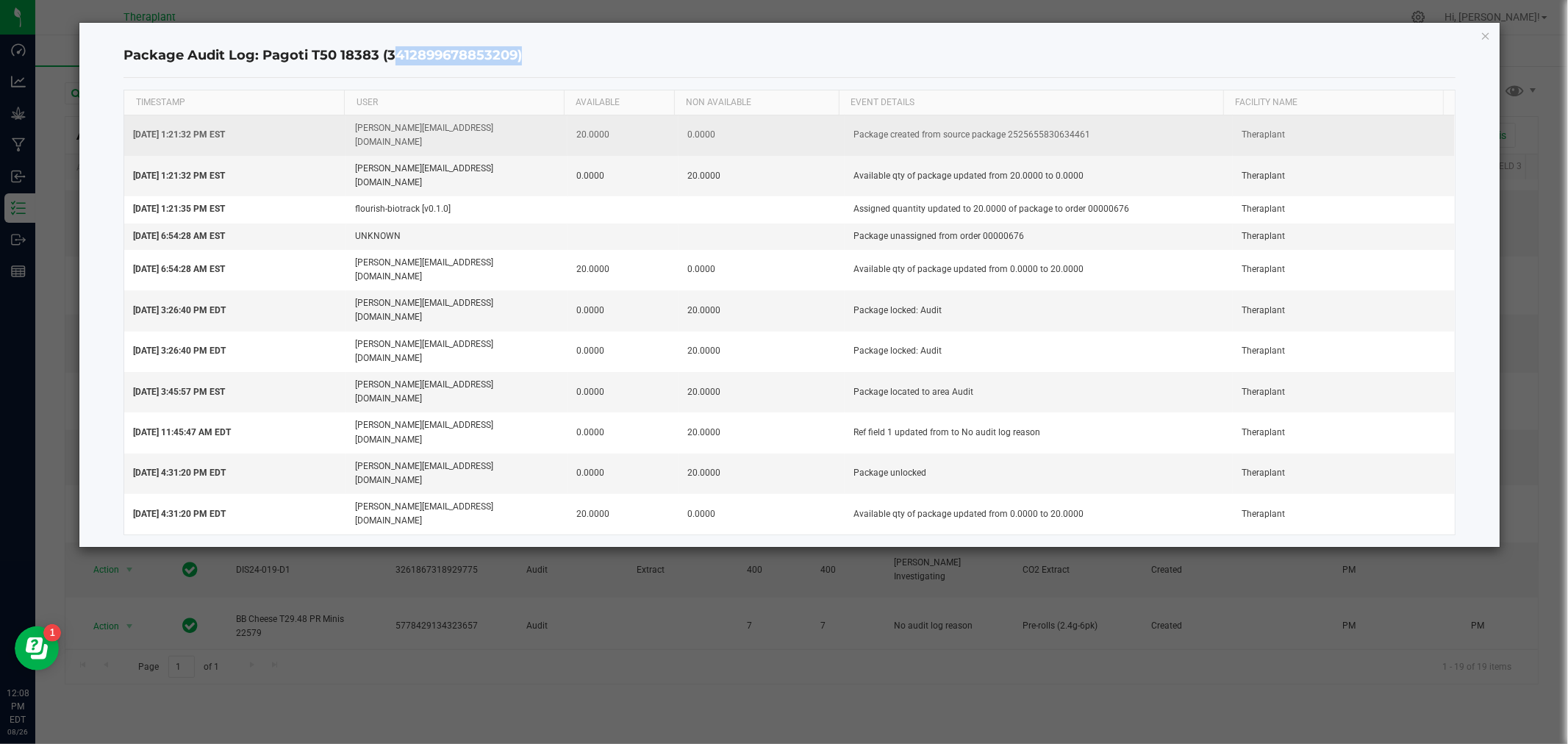
drag, startPoint x: 1079, startPoint y: 129, endPoint x: 1000, endPoint y: 129, distance: 79.0
click at [1000, 129] on td "Package created from source package 2525655830634461" at bounding box center [1039, 136] width 388 height 41
copy td "2525655830634461"
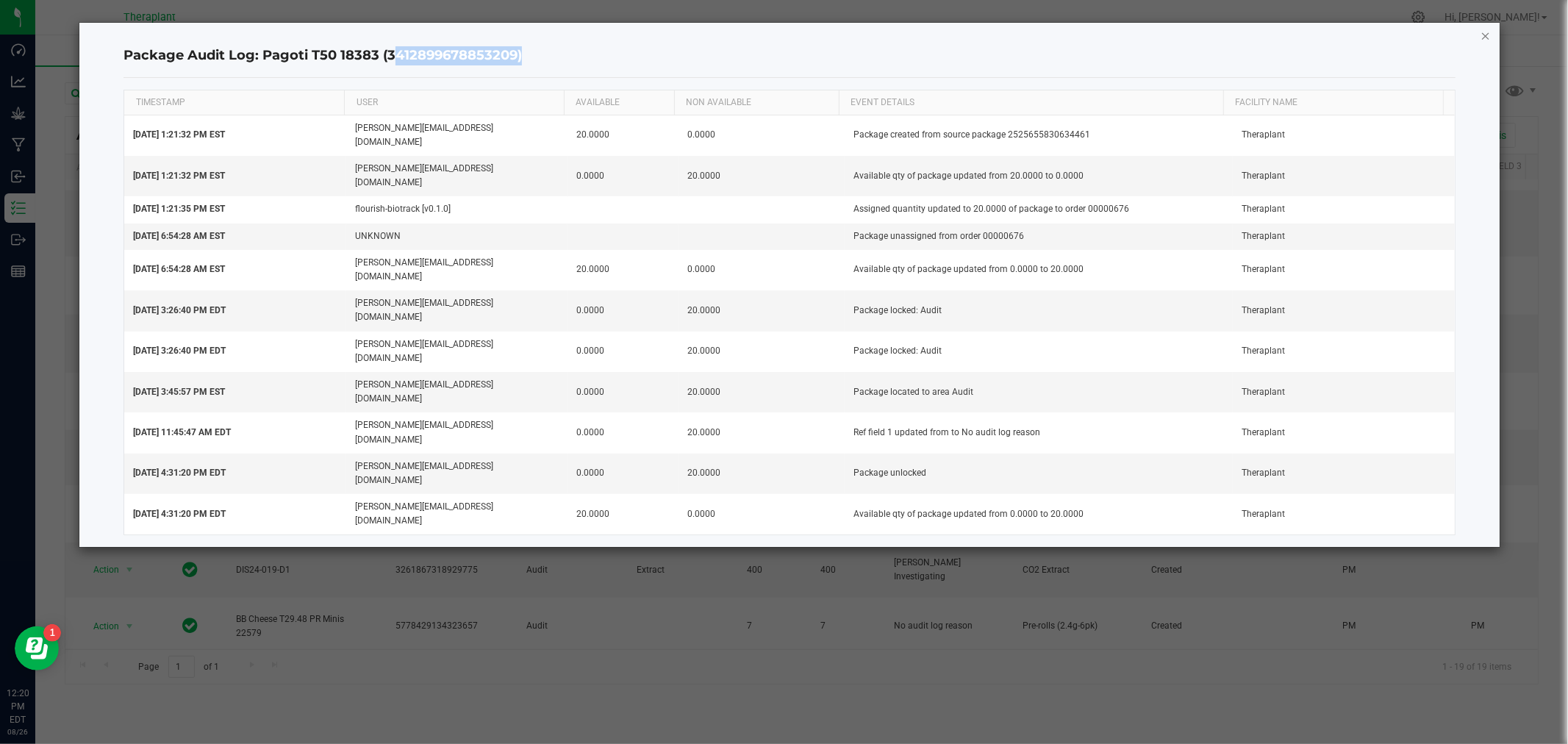
click at [1487, 33] on icon "button" at bounding box center [1486, 36] width 10 height 18
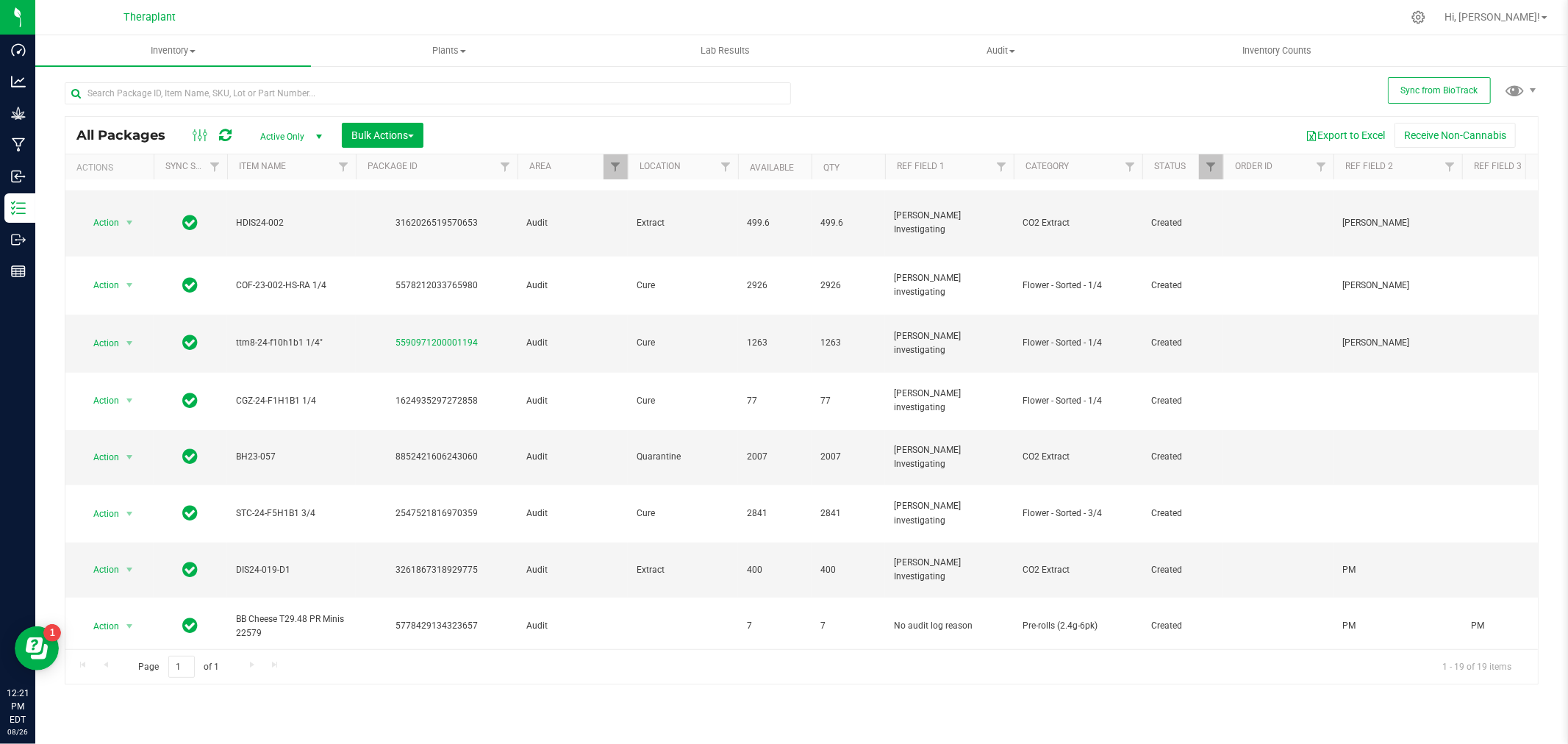
click at [113, 370] on li "Adjust qty" at bounding box center [138, 372] width 114 height 22
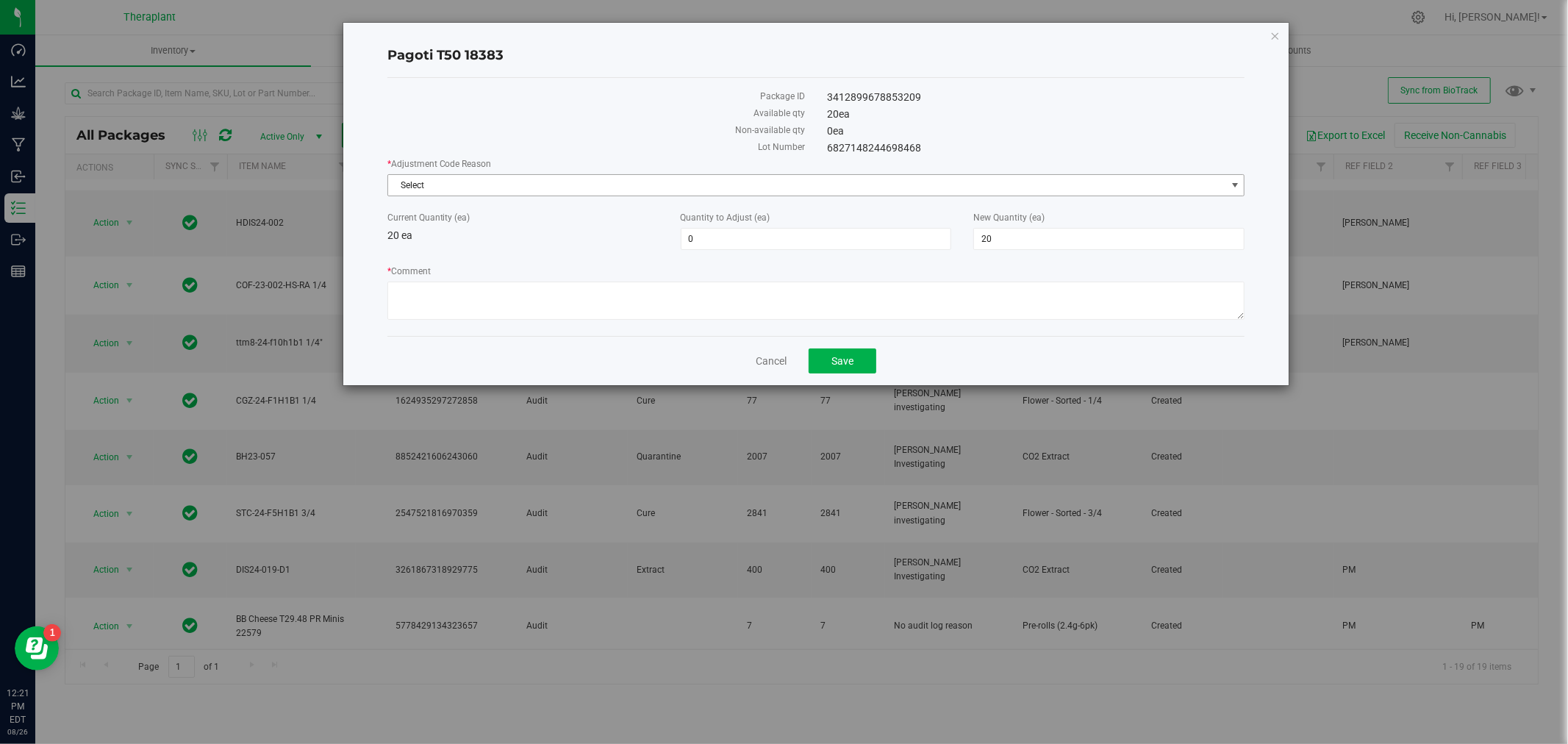
click at [464, 187] on span "Select" at bounding box center [807, 185] width 838 height 21
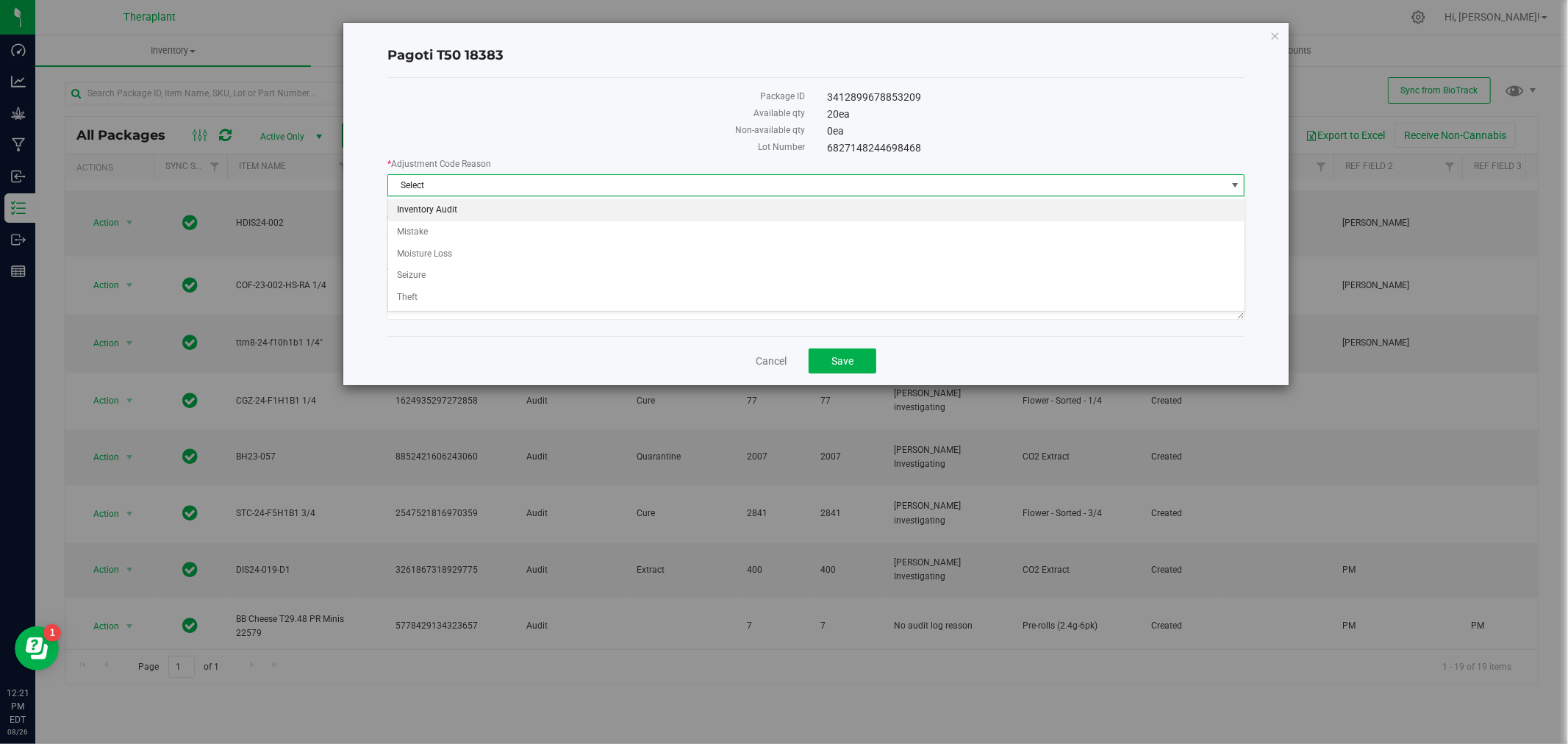
click at [429, 215] on li "Inventory Audit" at bounding box center [816, 210] width 857 height 22
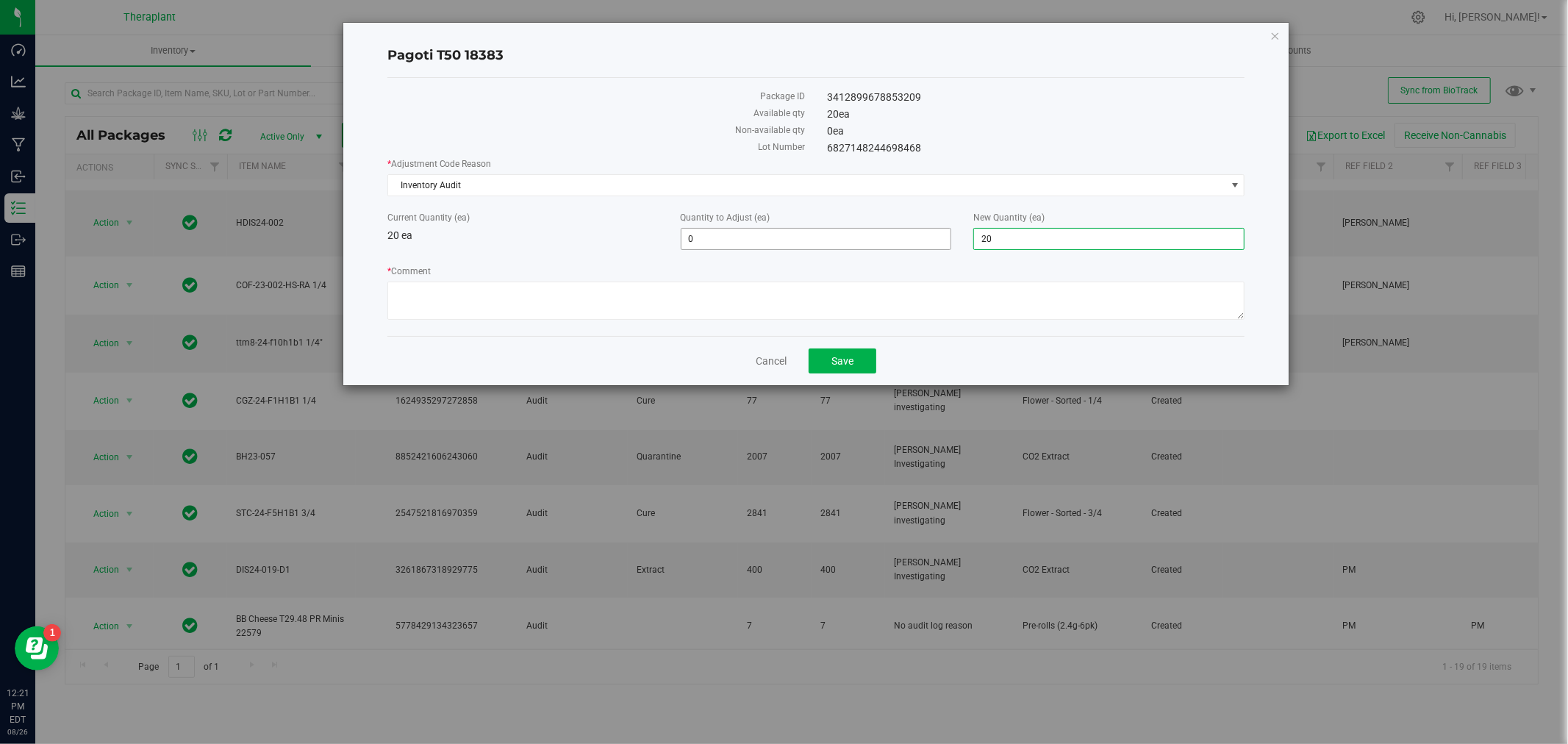
drag, startPoint x: 1074, startPoint y: 233, endPoint x: 907, endPoint y: 230, distance: 167.0
click at [907, 230] on div "Current Quantity (ea) 20 ea Quantity to Adjust (ea) 0 0 New Quantity (ea) 20 20" at bounding box center [816, 230] width 880 height 39
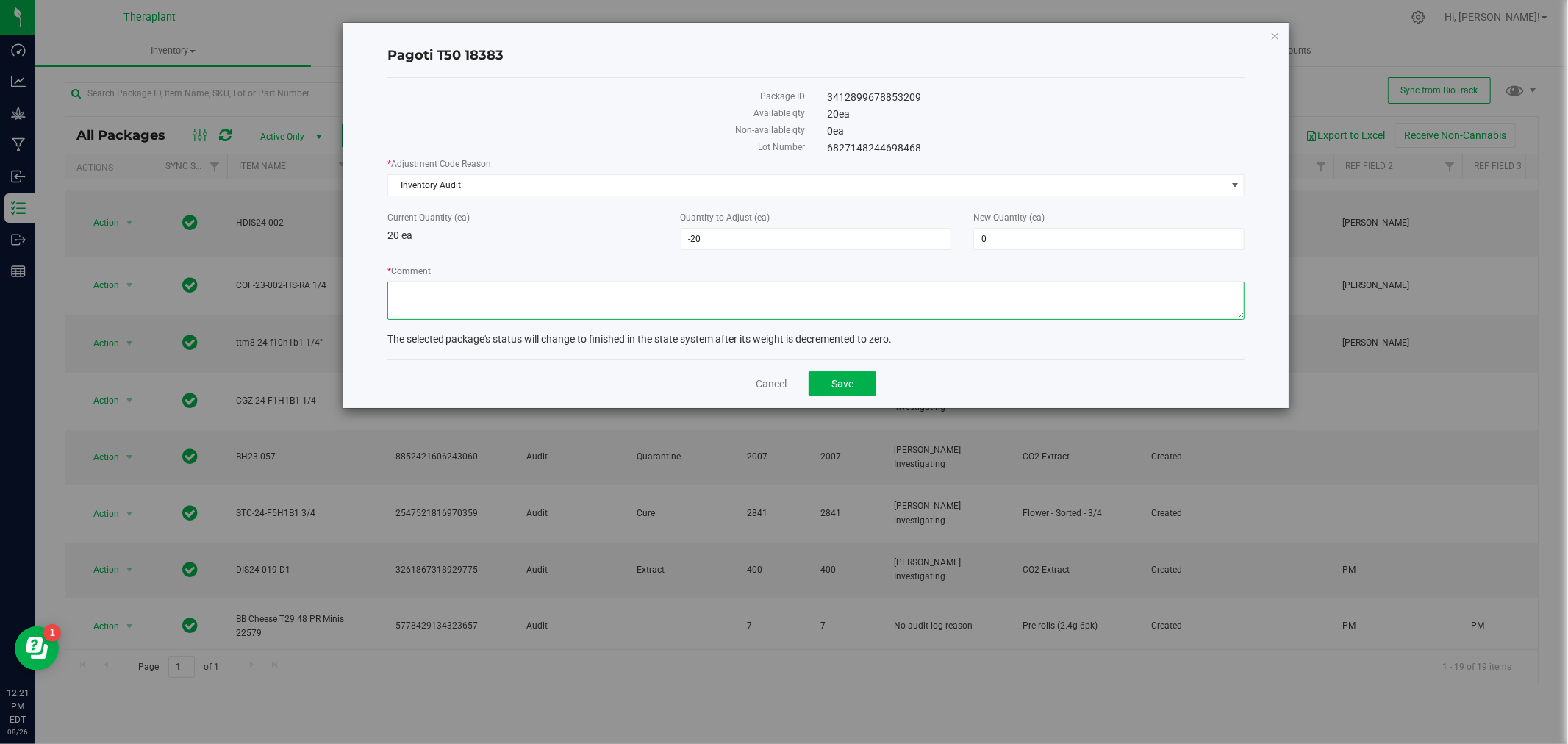
click at [640, 316] on textarea "* Comment" at bounding box center [816, 300] width 858 height 39
click at [418, 292] on textarea "* Comment" at bounding box center [816, 300] width 858 height 39
drag, startPoint x: 1278, startPoint y: 34, endPoint x: 1251, endPoint y: 53, distance: 33.0
click at [1277, 34] on icon "button" at bounding box center [1276, 36] width 10 height 18
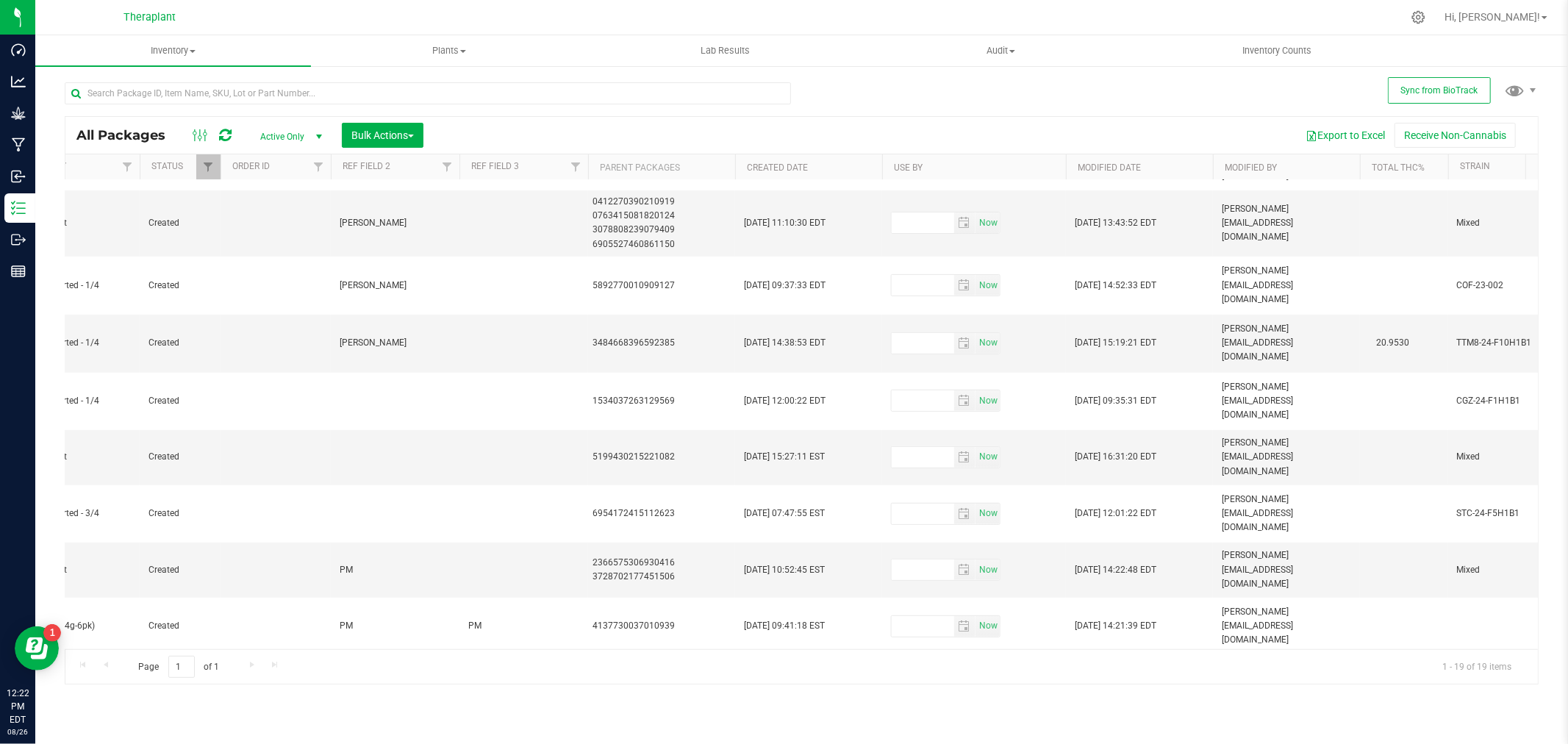
scroll to position [0, 997]
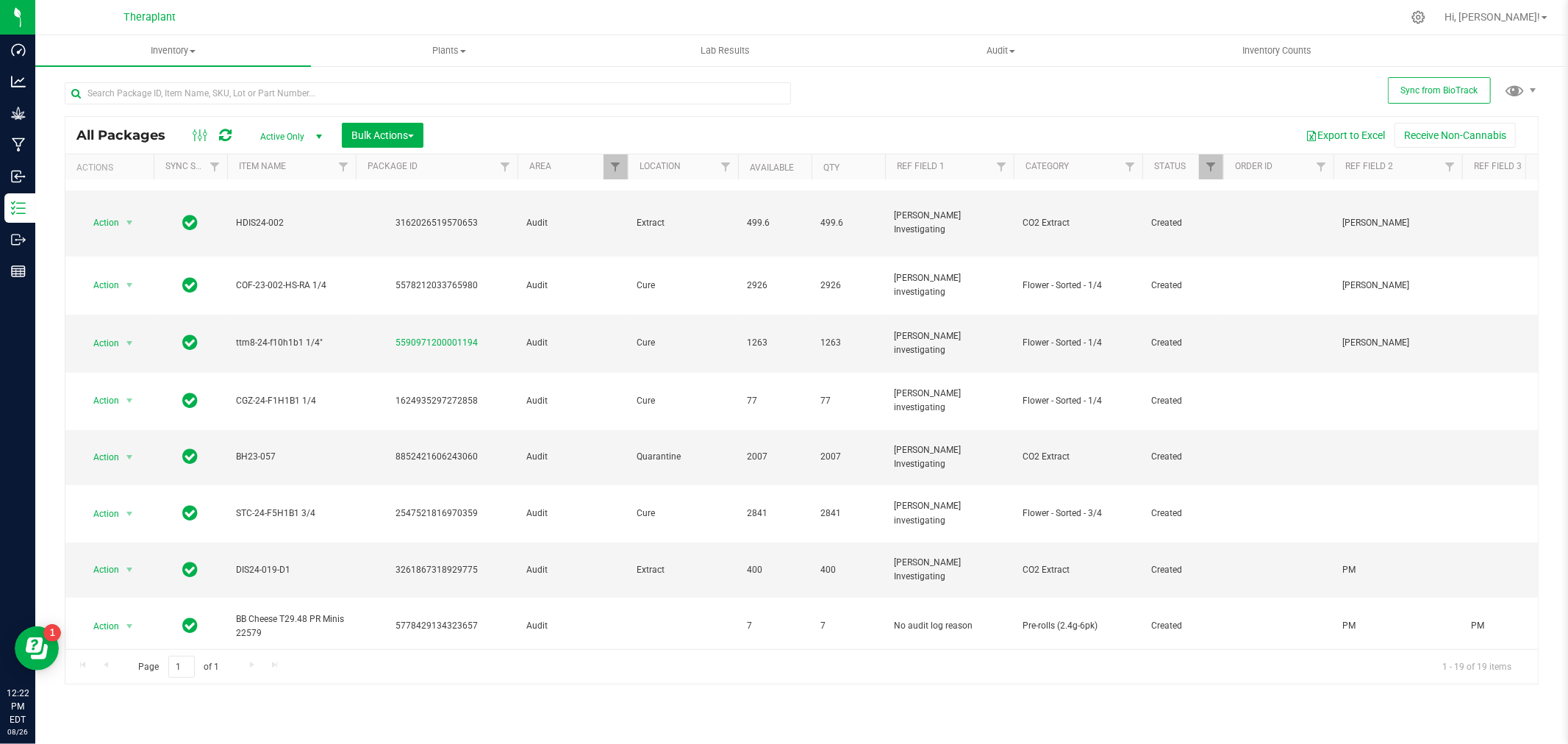
click at [320, 695] on div "Inventory All packages All inventory Waste log Create inventory Plants All plan…" at bounding box center [801, 389] width 1532 height 708
click at [137, 369] on li "Adjust qty" at bounding box center [138, 372] width 114 height 22
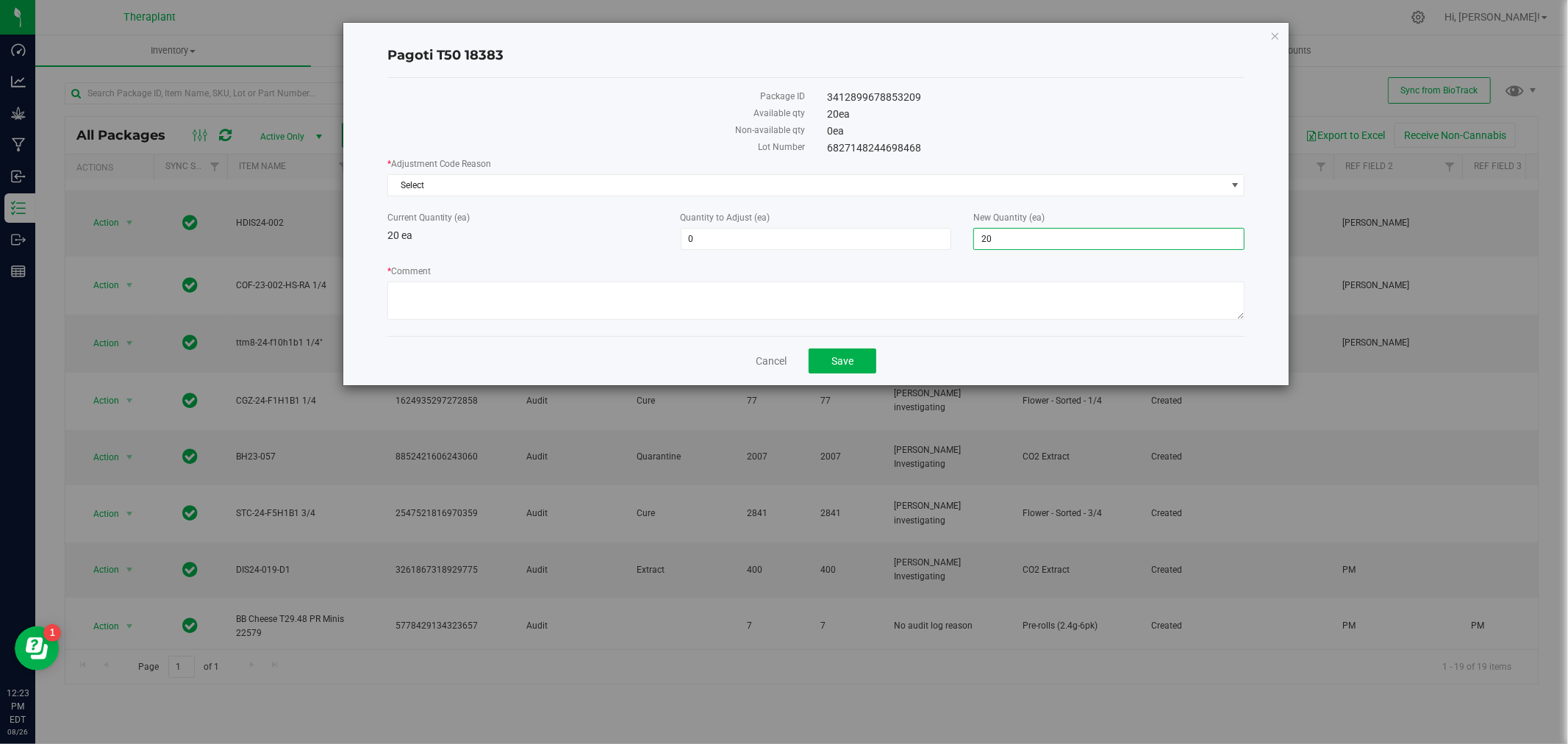
drag, startPoint x: 1081, startPoint y: 237, endPoint x: 797, endPoint y: 254, distance: 284.5
click at [797, 255] on div "* Adjustment Code Reason Select Select Inventory Audit Mistake Moisture Loss Se…" at bounding box center [816, 241] width 858 height 166
click at [778, 297] on textarea "* Comment" at bounding box center [816, 300] width 858 height 39
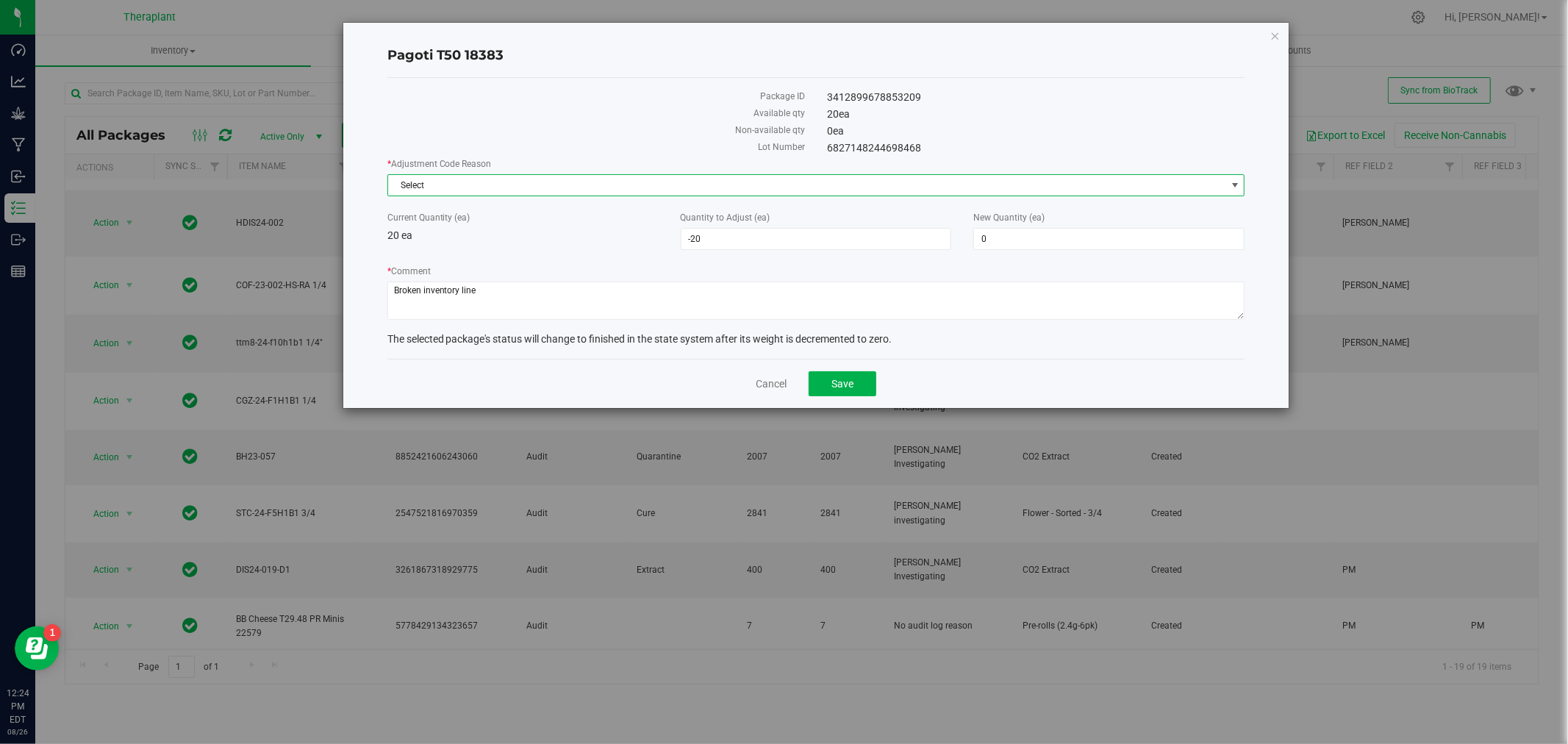
click at [583, 181] on span "Select" at bounding box center [807, 185] width 838 height 21
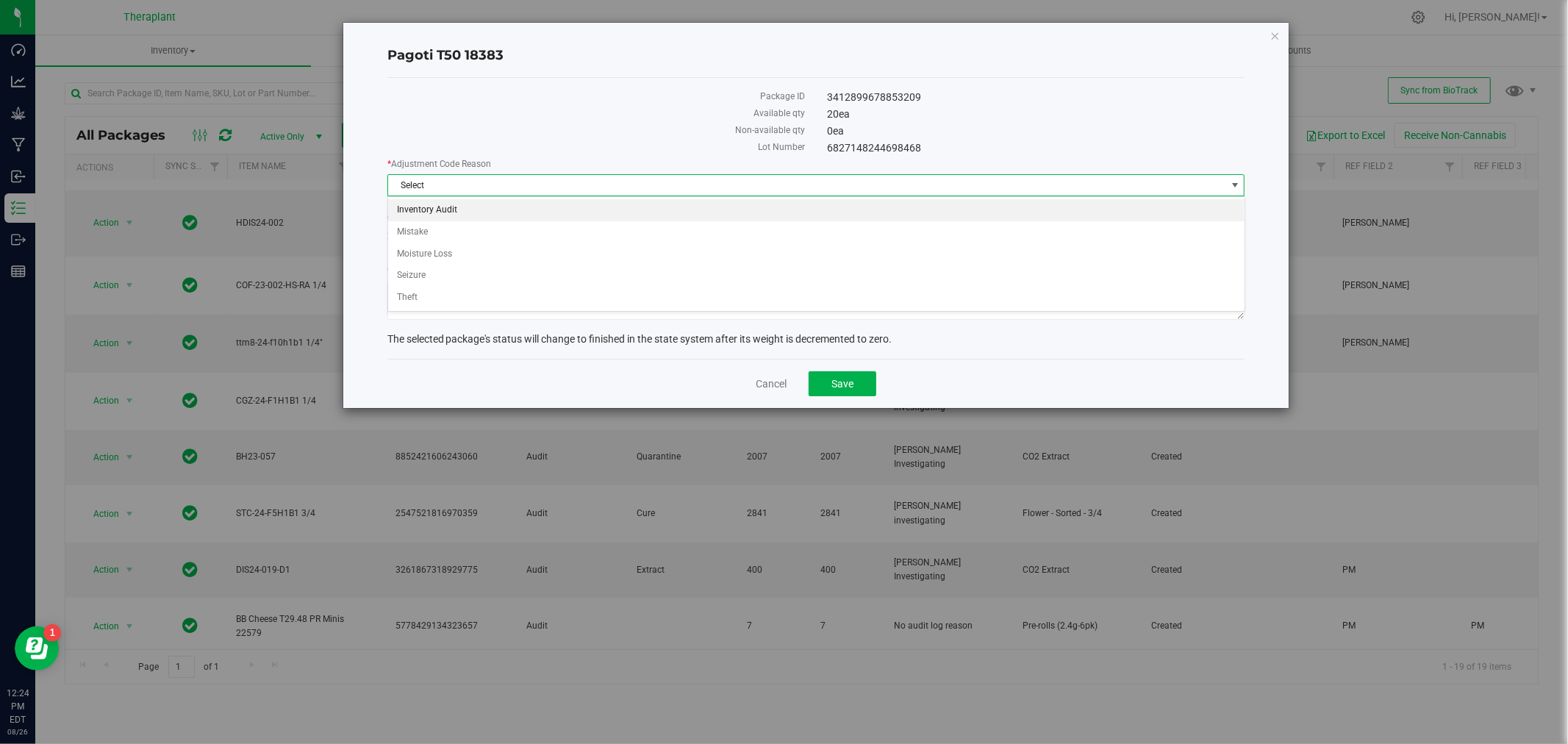
click at [561, 207] on li "Inventory Audit" at bounding box center [816, 210] width 857 height 22
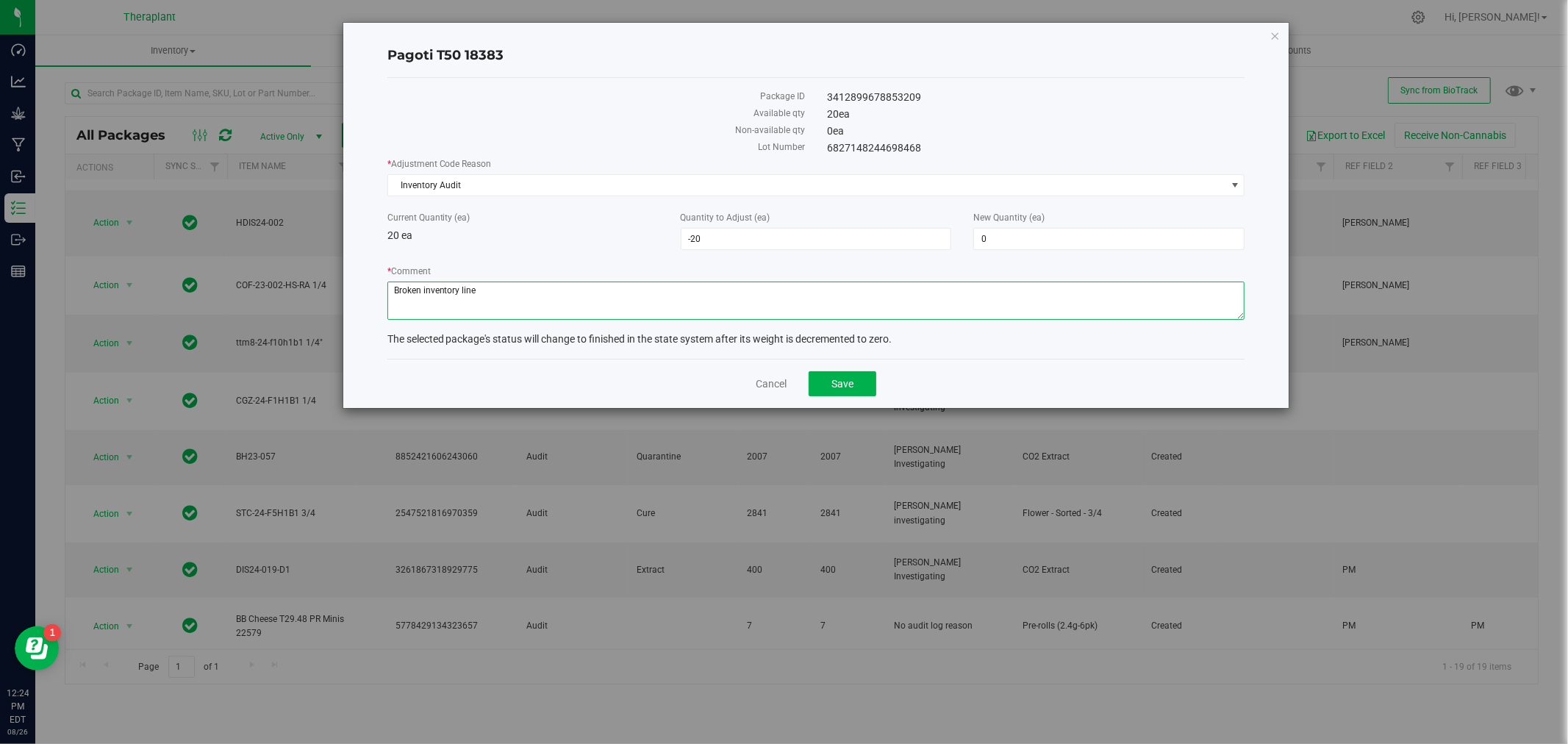
click at [530, 301] on textarea "* Comment" at bounding box center [816, 300] width 858 height 39
drag, startPoint x: 924, startPoint y: 93, endPoint x: 826, endPoint y: 103, distance: 98.5
click at [823, 104] on div "3412899678853209" at bounding box center [1036, 98] width 440 height 16
copy div "3412899678853209"
drag, startPoint x: 926, startPoint y: 334, endPoint x: 914, endPoint y: 337, distance: 12.4
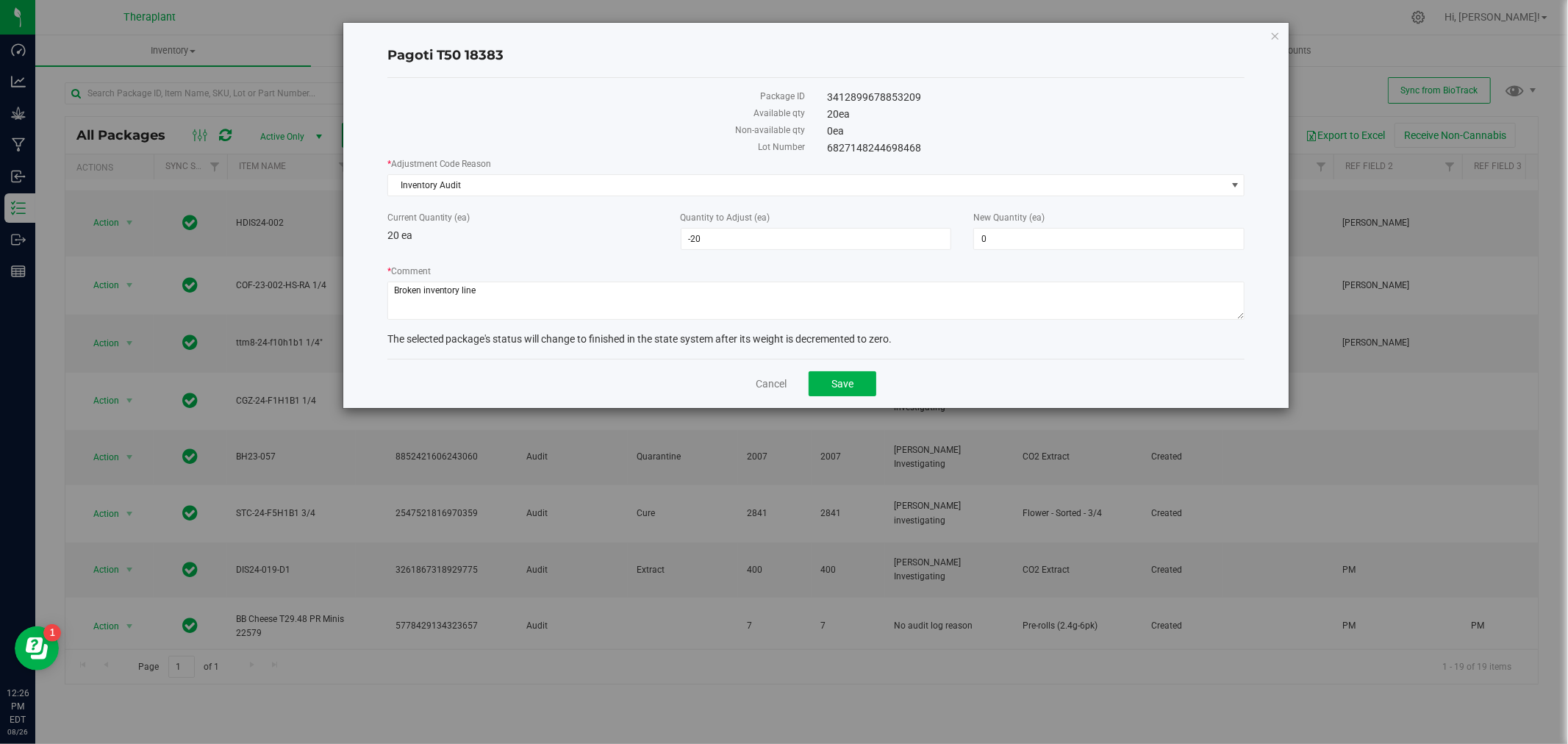
click at [914, 336] on div "The selected package's status will change to finished in the state system after…" at bounding box center [816, 340] width 858 height 16
click at [914, 338] on div "The selected package's status will change to finished in the state system after…" at bounding box center [816, 340] width 858 height 16
click at [889, 343] on span "The selected package's status will change to finished in the state system after…" at bounding box center [640, 339] width 505 height 12
click at [905, 338] on div "The selected package's status will change to finished in the state system after…" at bounding box center [816, 340] width 858 height 16
click at [495, 304] on textarea "* Comment" at bounding box center [816, 300] width 858 height 39
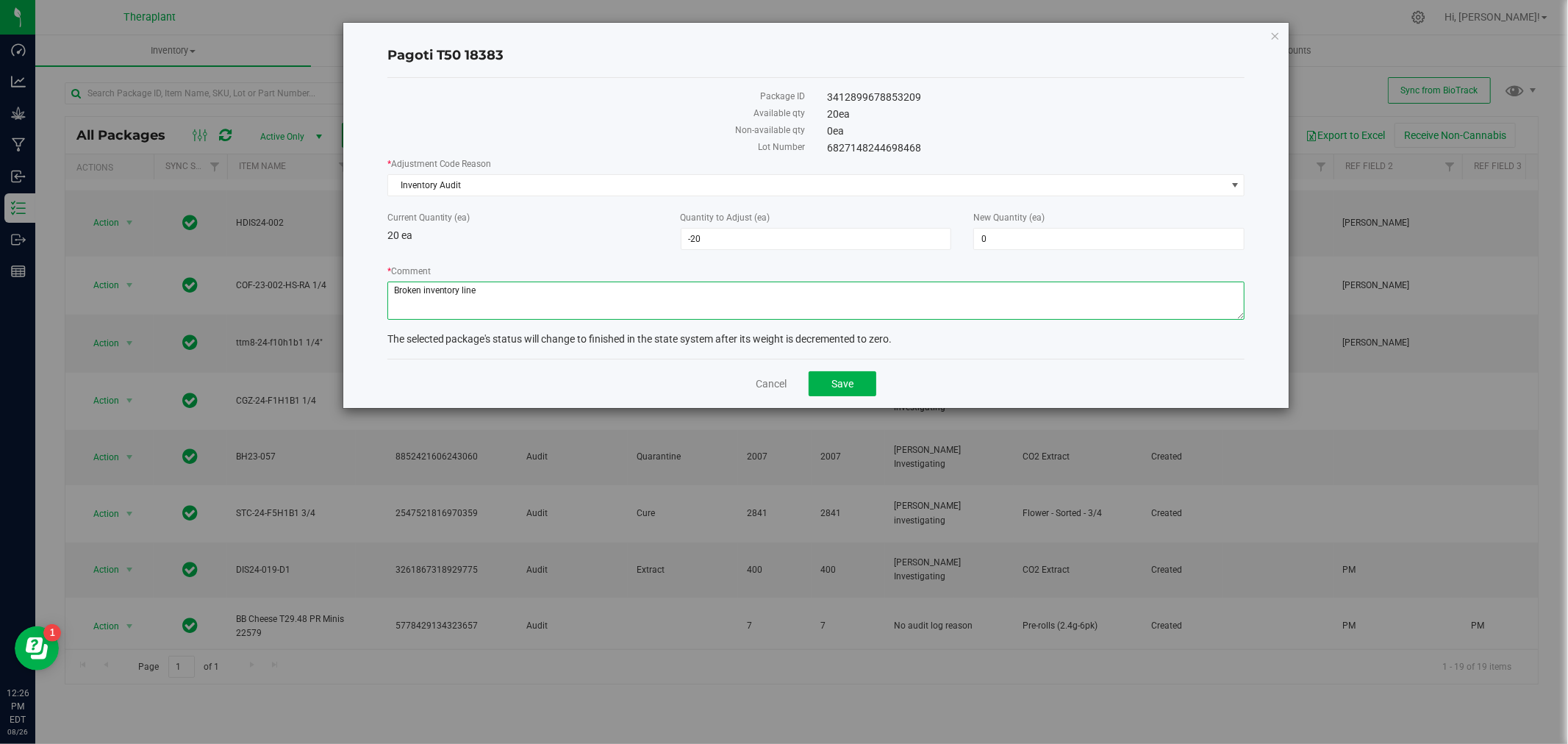
drag, startPoint x: 512, startPoint y: 288, endPoint x: 283, endPoint y: 277, distance: 229.3
click at [282, 275] on div "Pagoti T50 18383 Package ID 3412899678853209 Available qty 20 ea Non-available …" at bounding box center [789, 372] width 1579 height 744
click at [846, 372] on button "Save" at bounding box center [842, 383] width 67 height 25
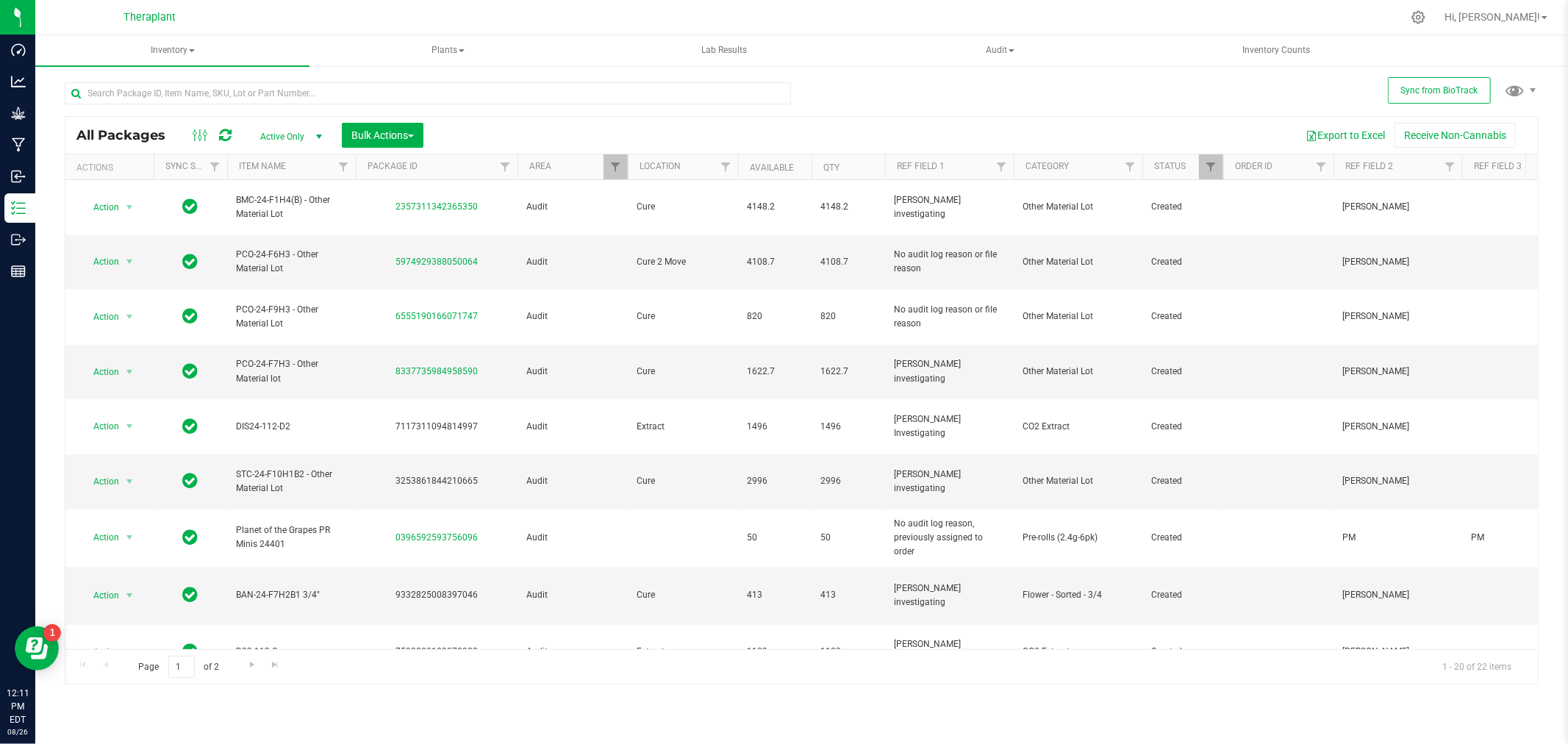
scroll to position [544, 101]
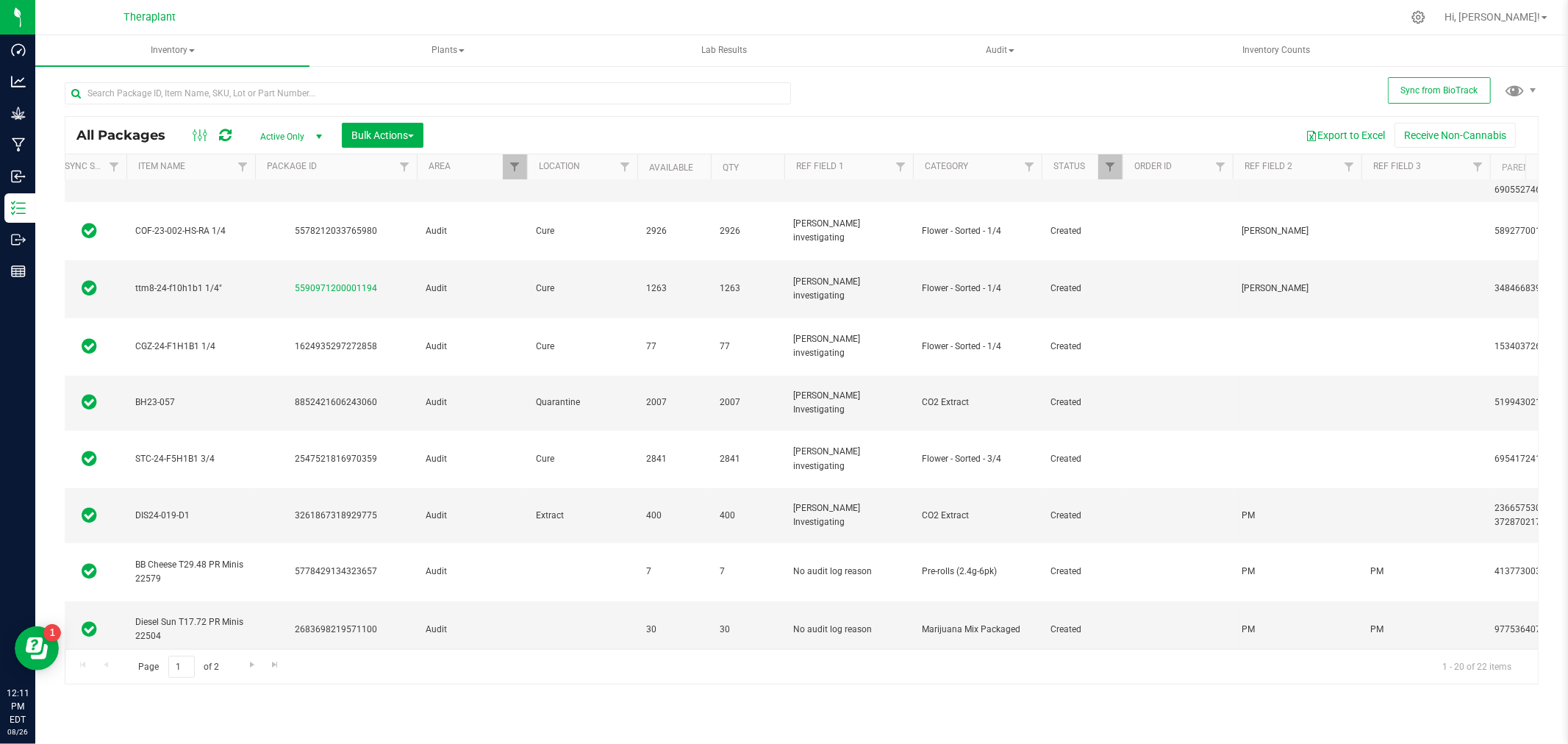
click at [276, 104] on div at bounding box center [427, 99] width 726 height 34
click at [276, 94] on input "text" at bounding box center [427, 93] width 726 height 22
paste input "2525655830634461"
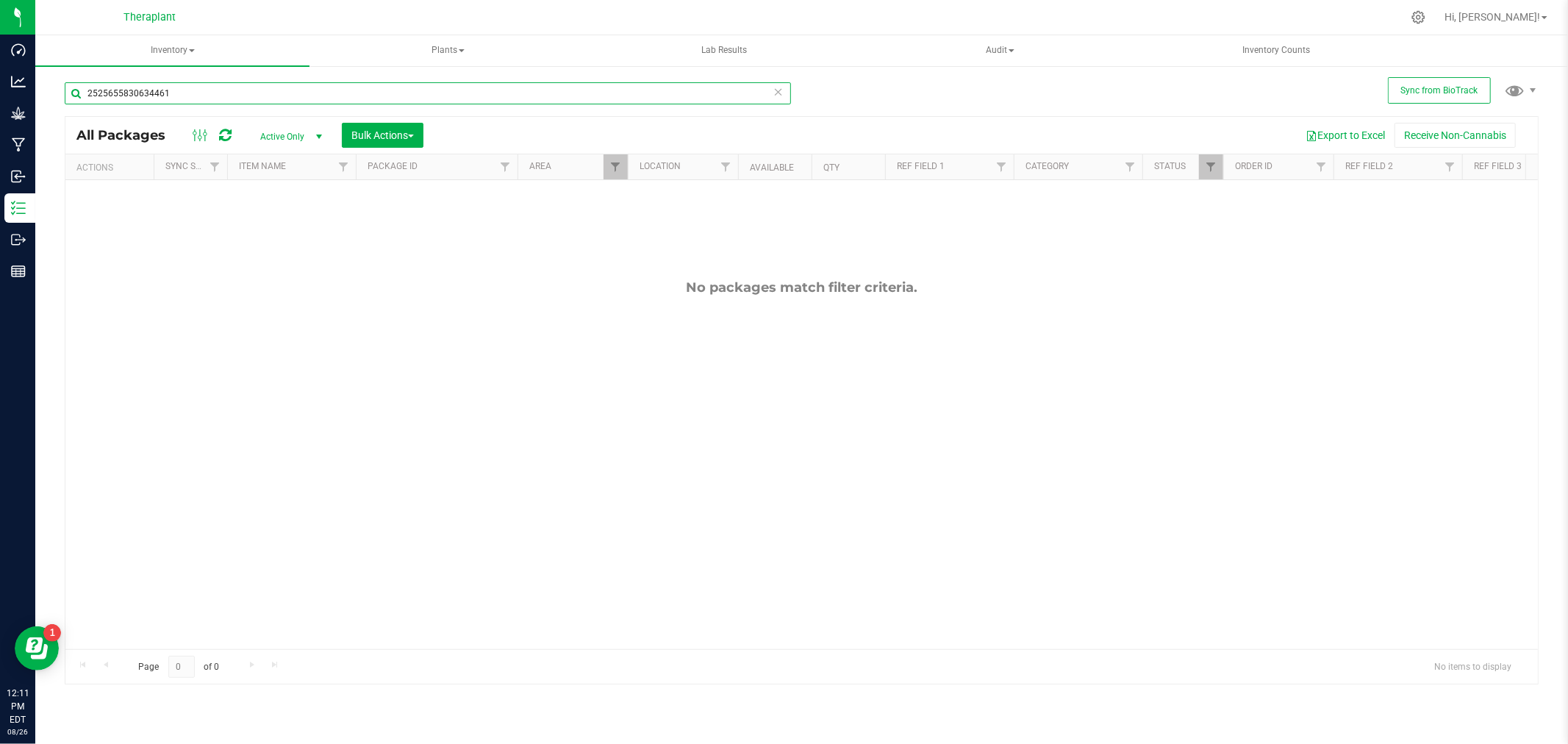
type input "2525655830634461"
click at [603, 166] on link "Filter" at bounding box center [615, 166] width 24 height 25
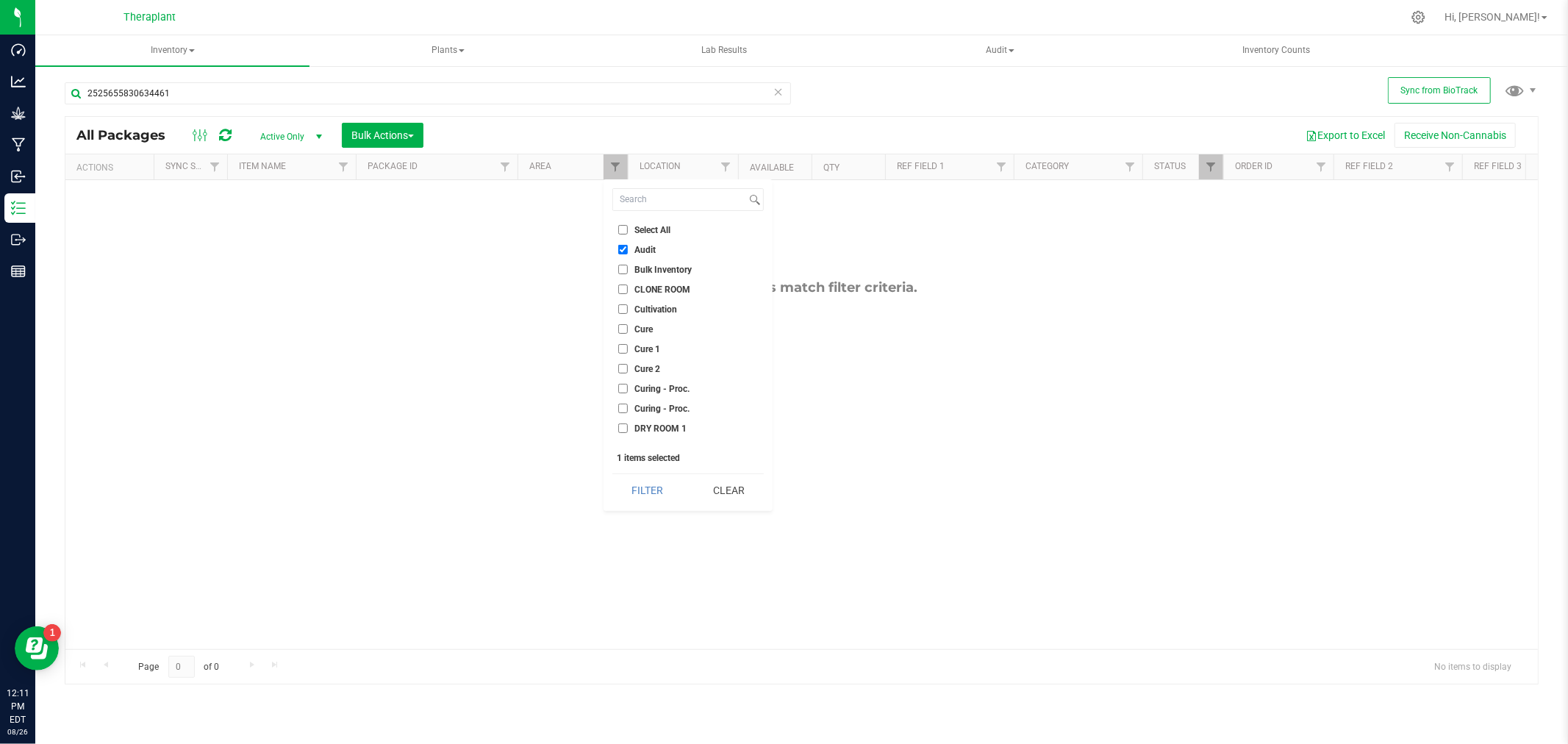
click at [625, 230] on input "Select All" at bounding box center [623, 230] width 10 height 10
checkbox input "true"
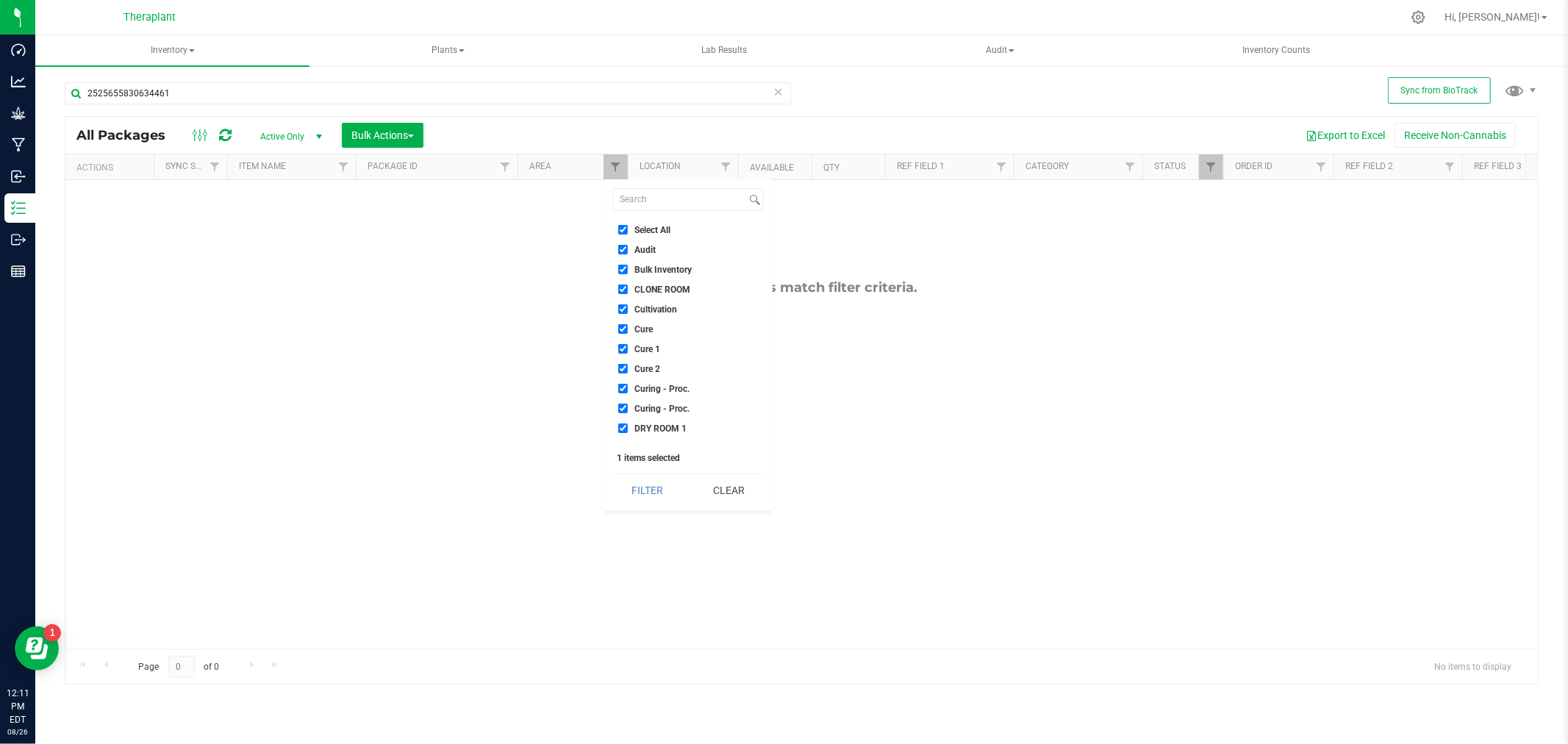
checkbox input "true"
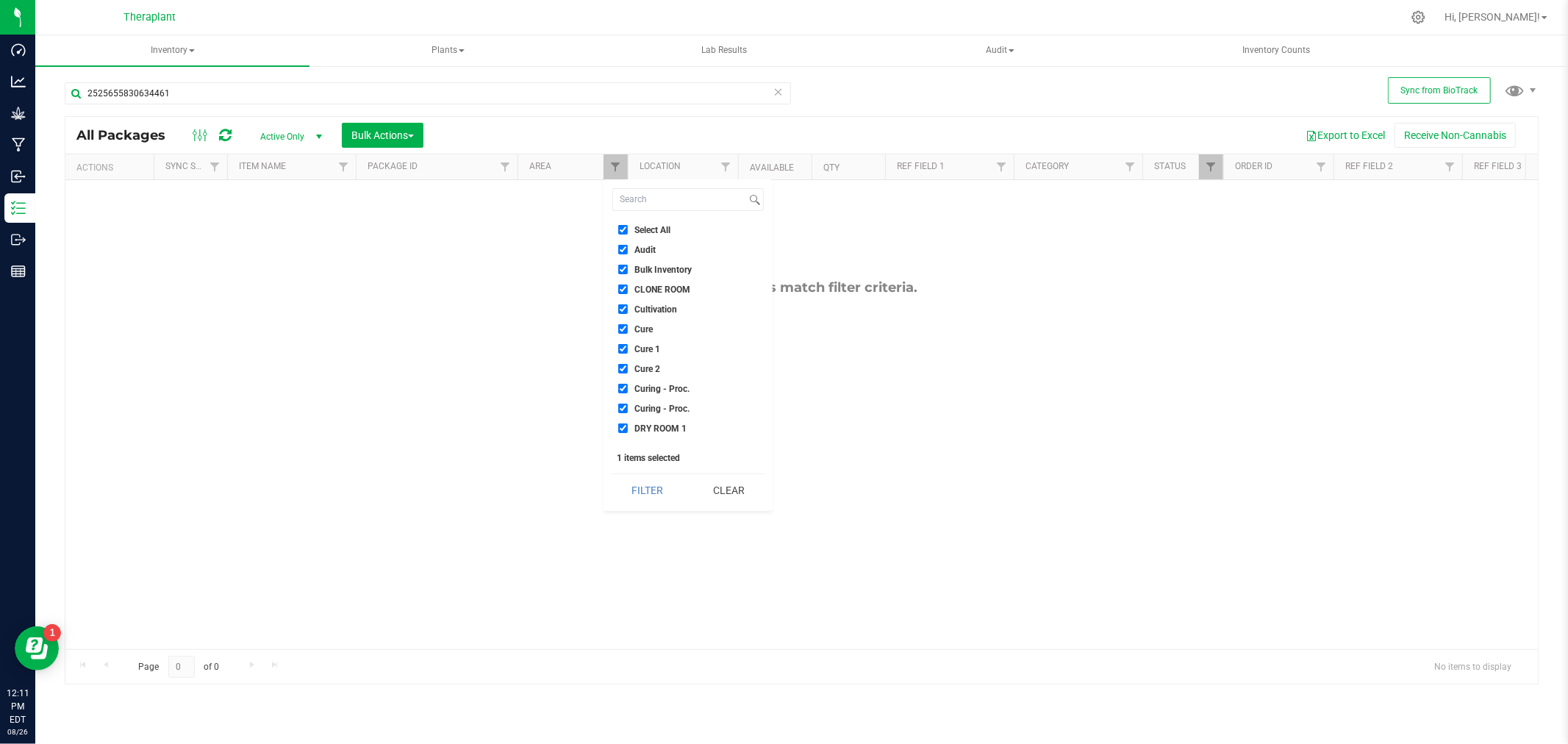
checkbox input "true"
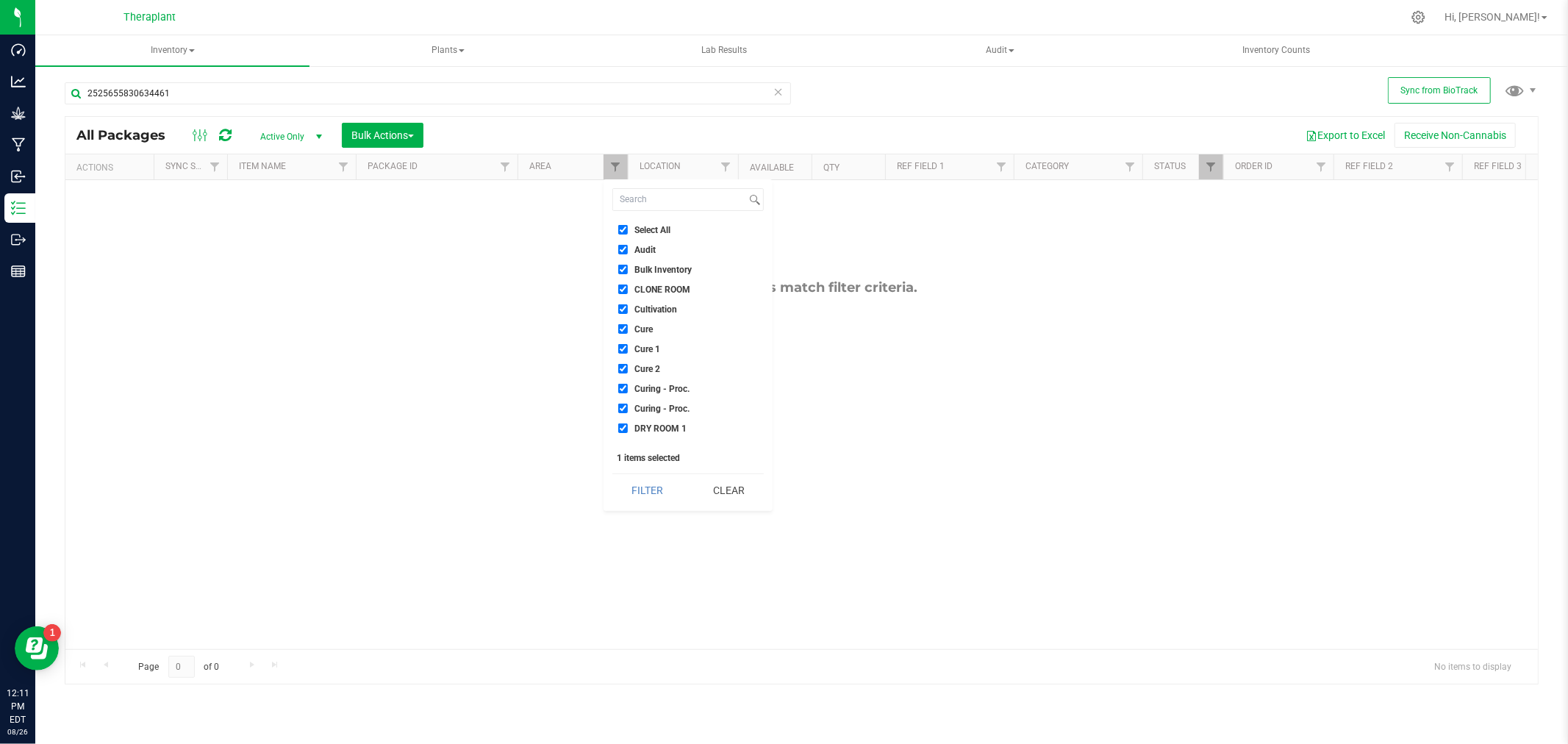
checkbox input "true"
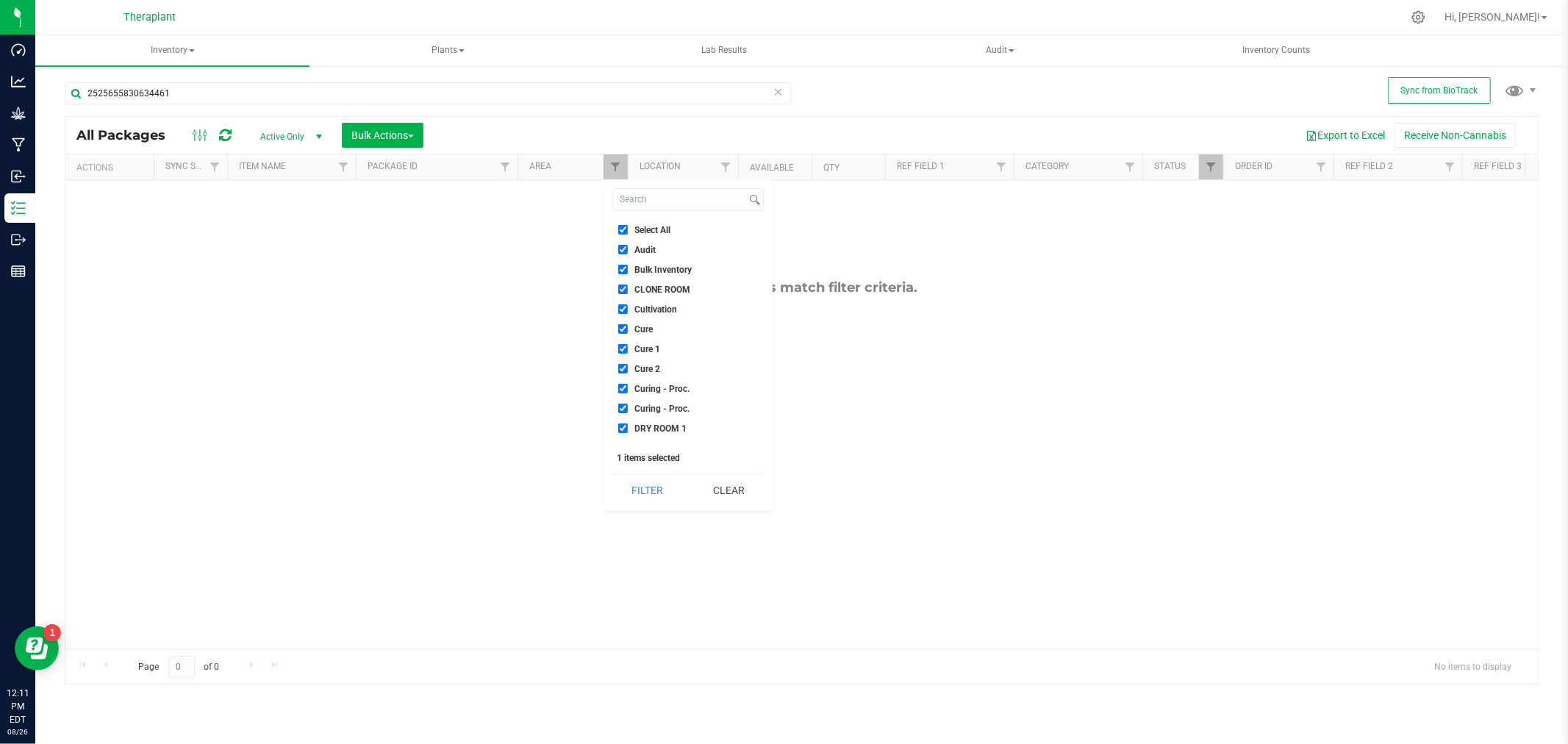
checkbox input "true"
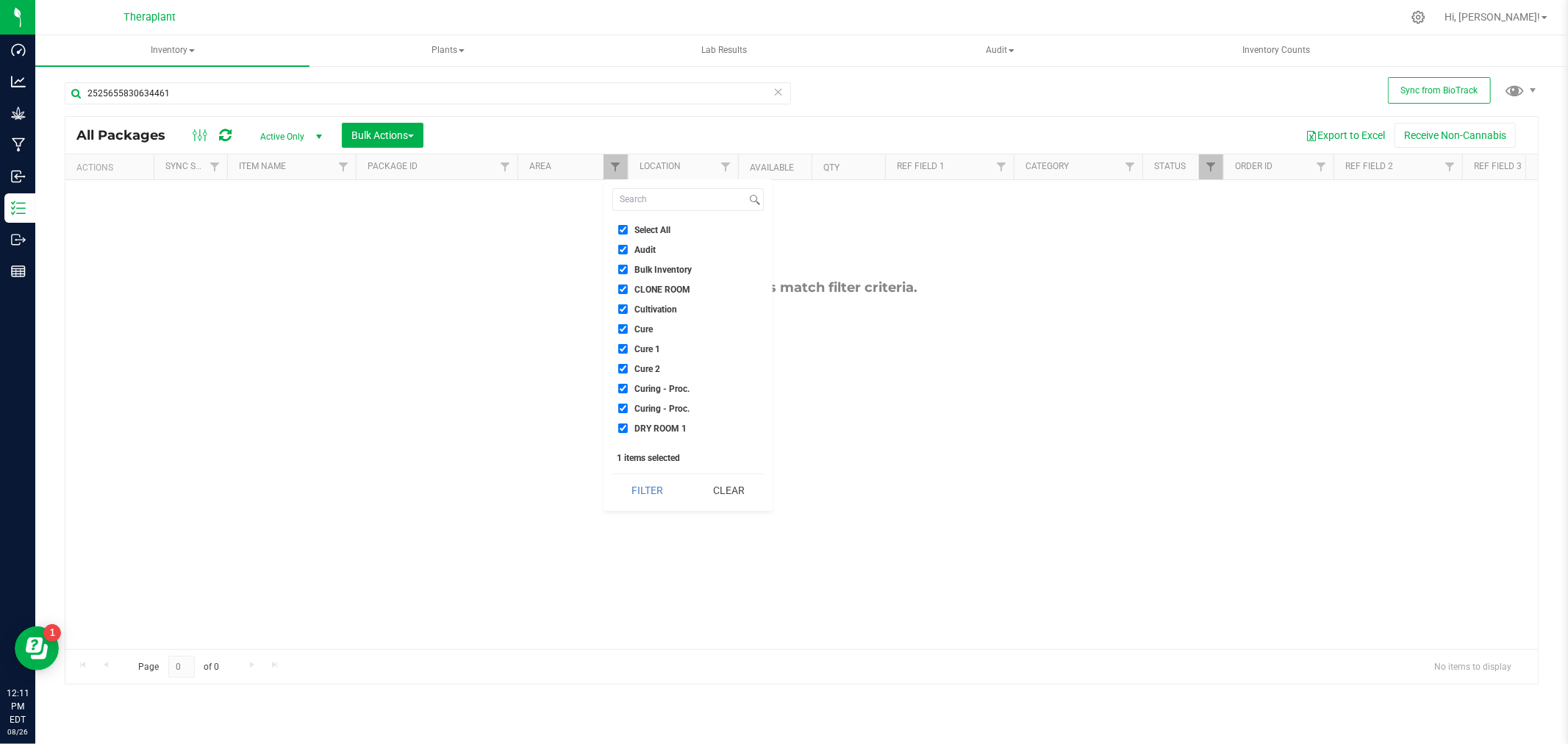
checkbox input "true"
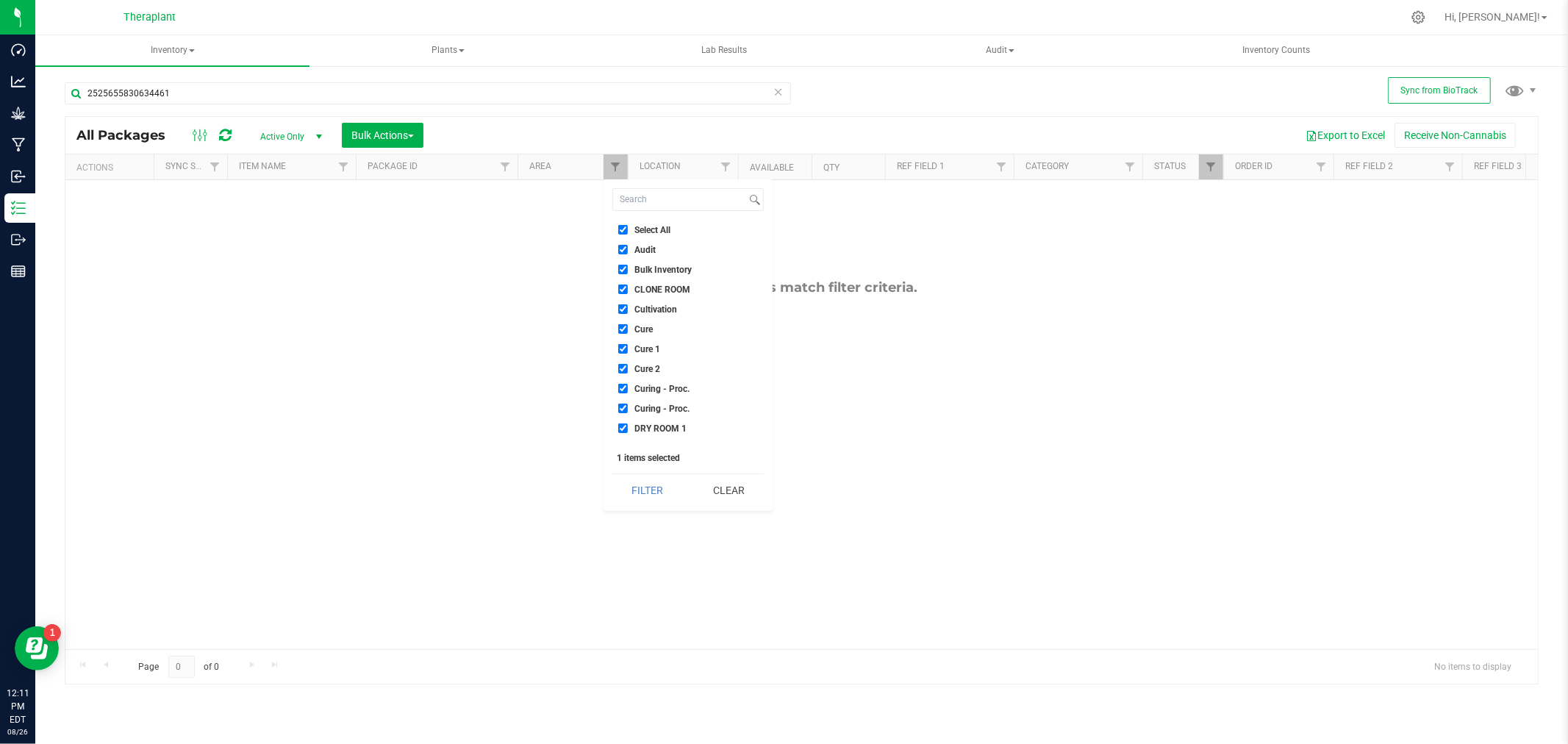
checkbox input "true"
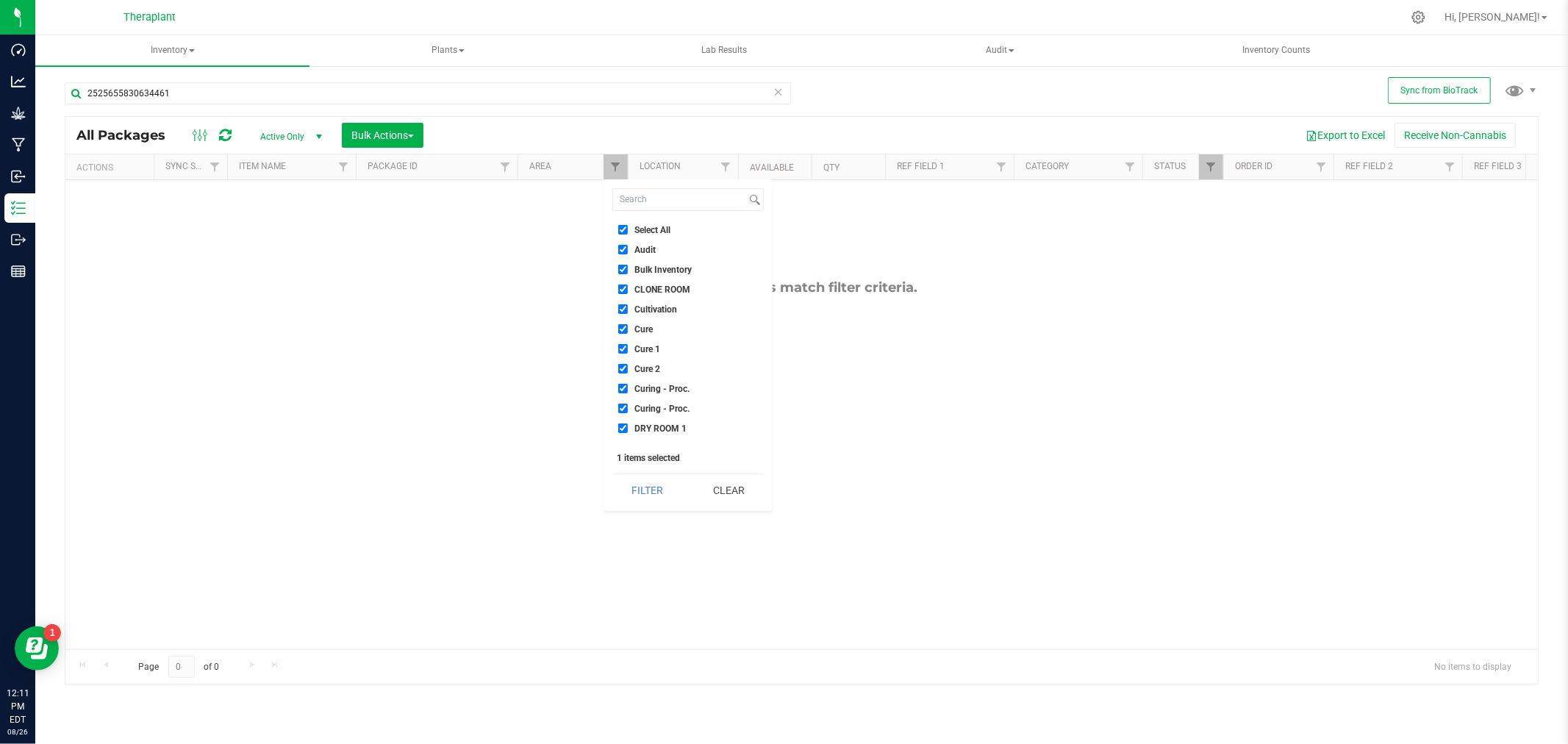
checkbox input "true"
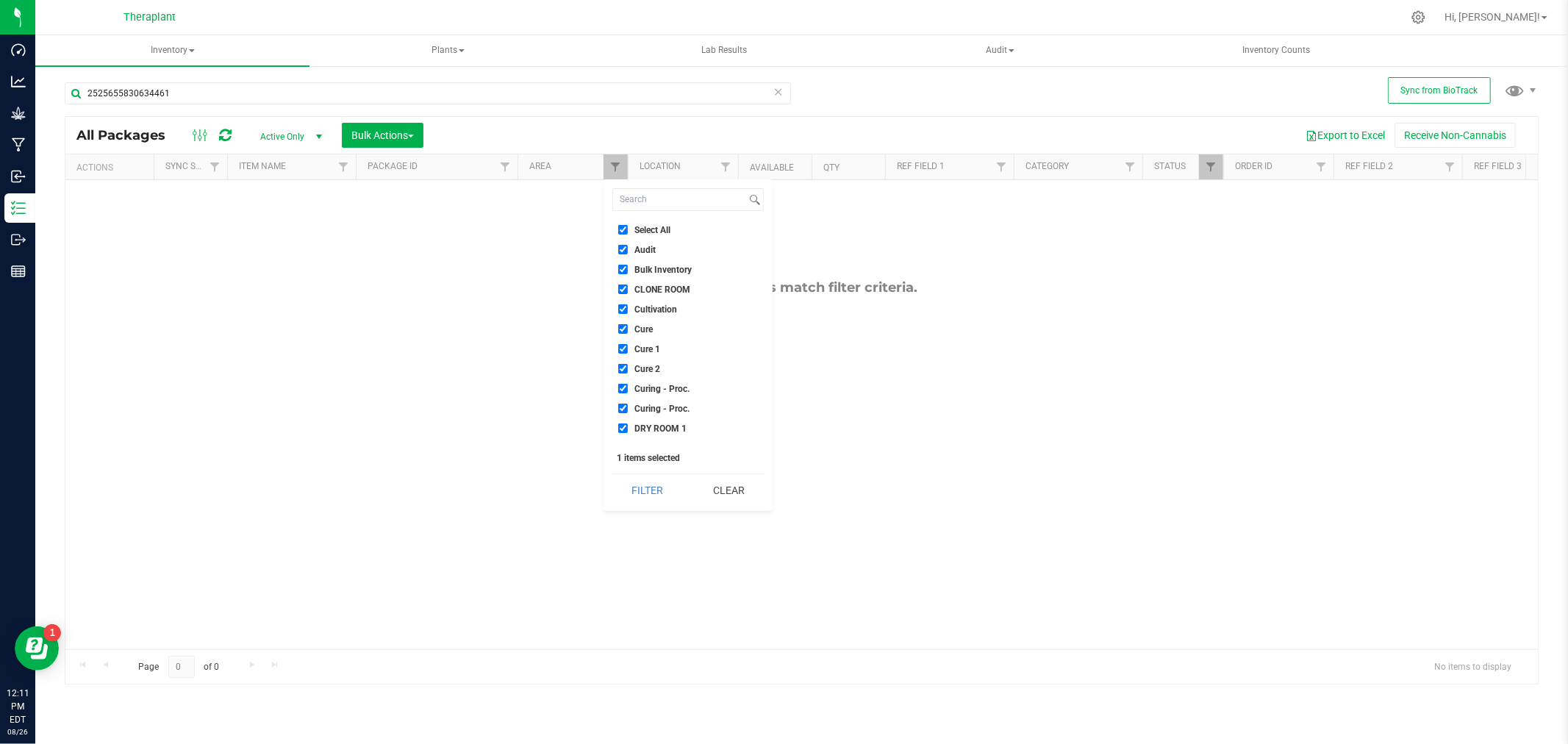
checkbox input "true"
click at [674, 485] on button "Filter" at bounding box center [647, 490] width 70 height 33
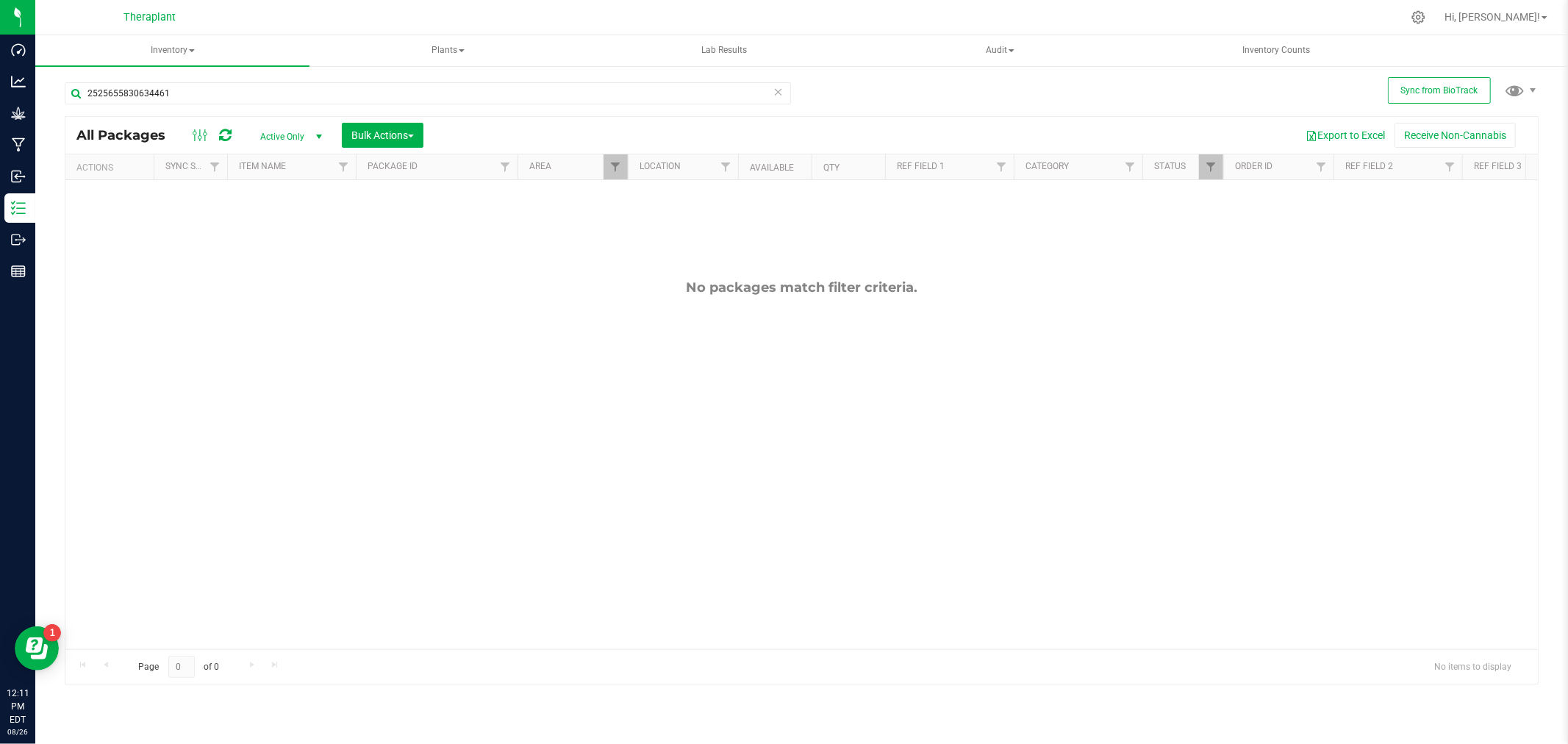
click at [297, 137] on span "Active Only" at bounding box center [288, 137] width 81 height 21
click at [266, 231] on li "All" at bounding box center [287, 226] width 79 height 22
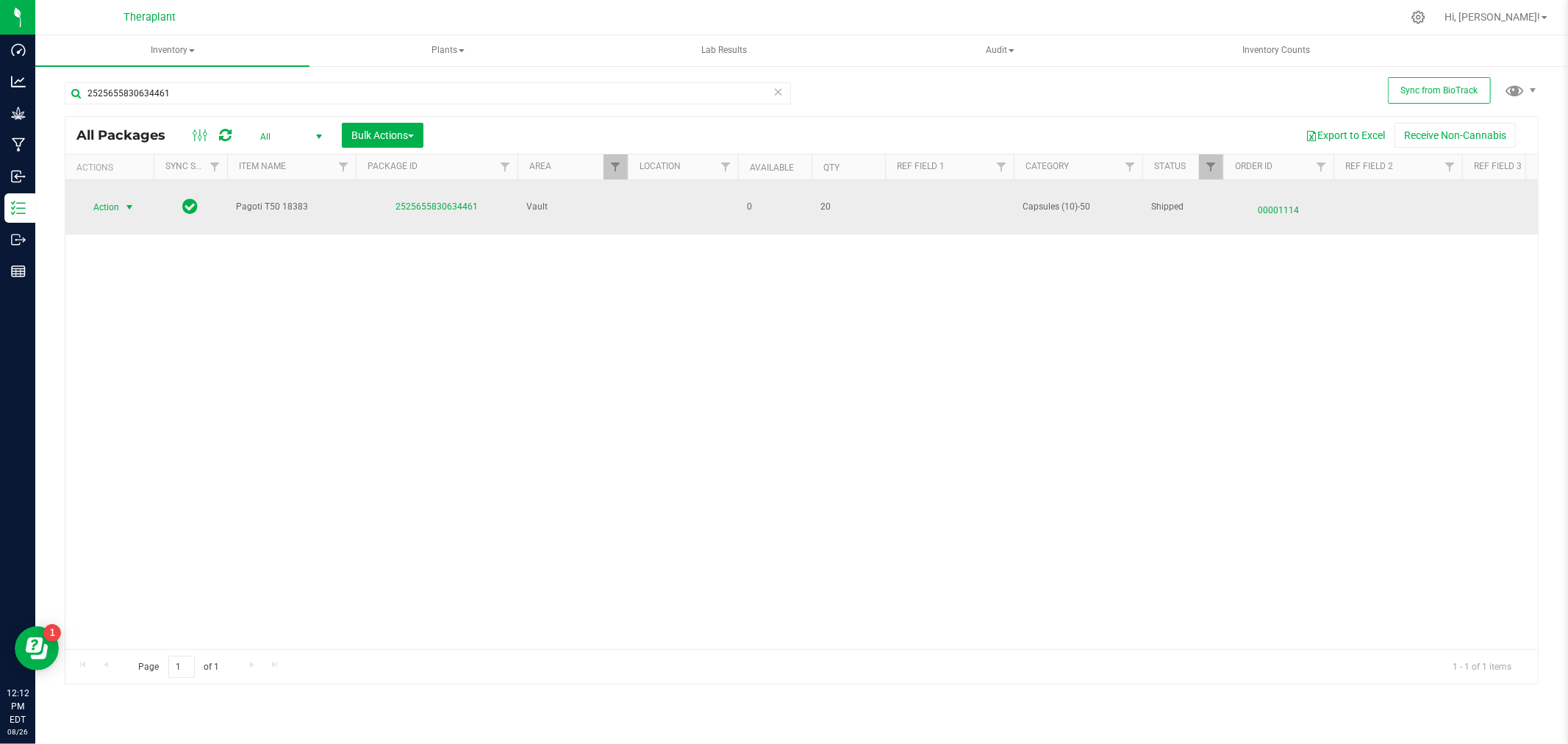
click at [125, 207] on span "select" at bounding box center [130, 207] width 12 height 12
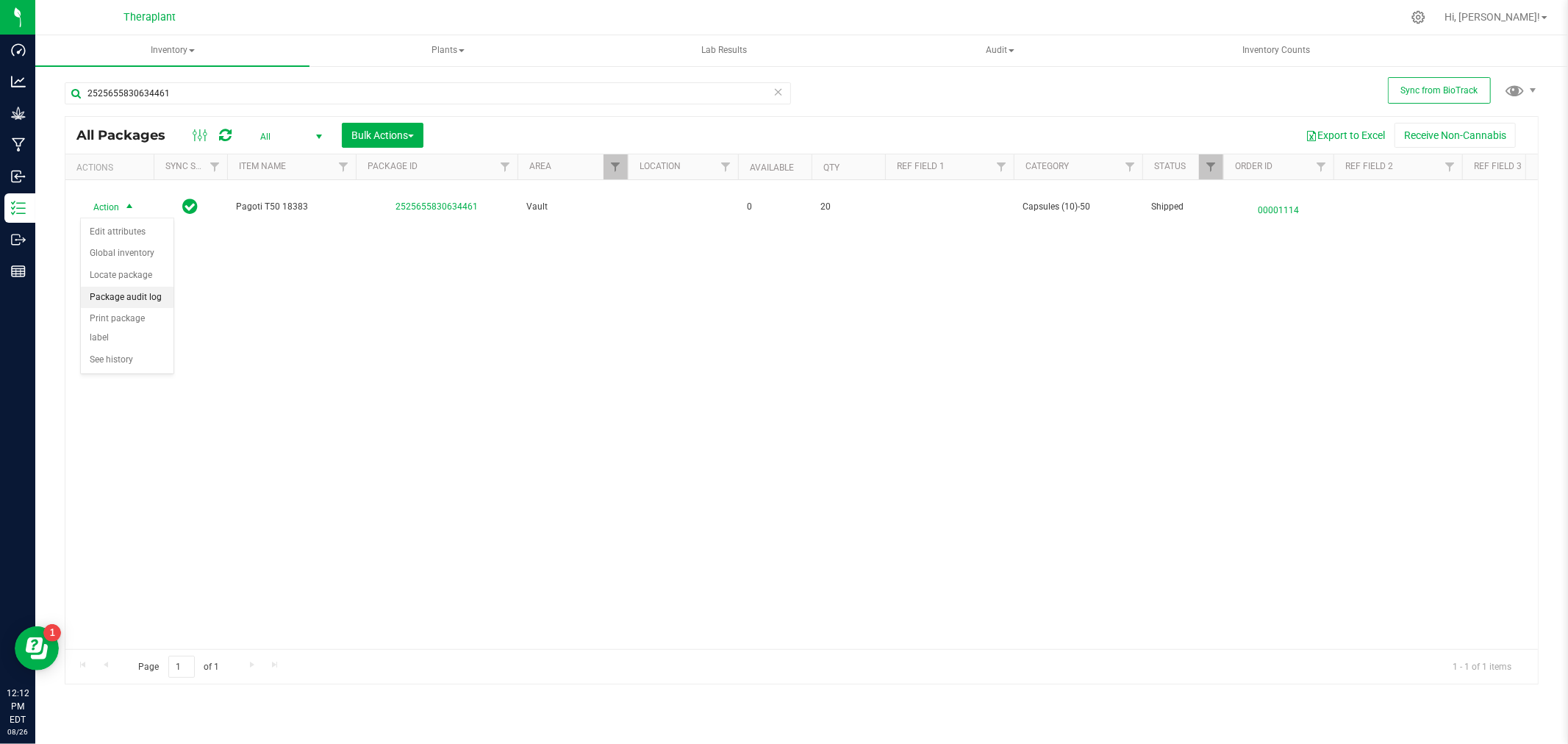
click at [96, 299] on li "Package audit log" at bounding box center [128, 297] width 93 height 22
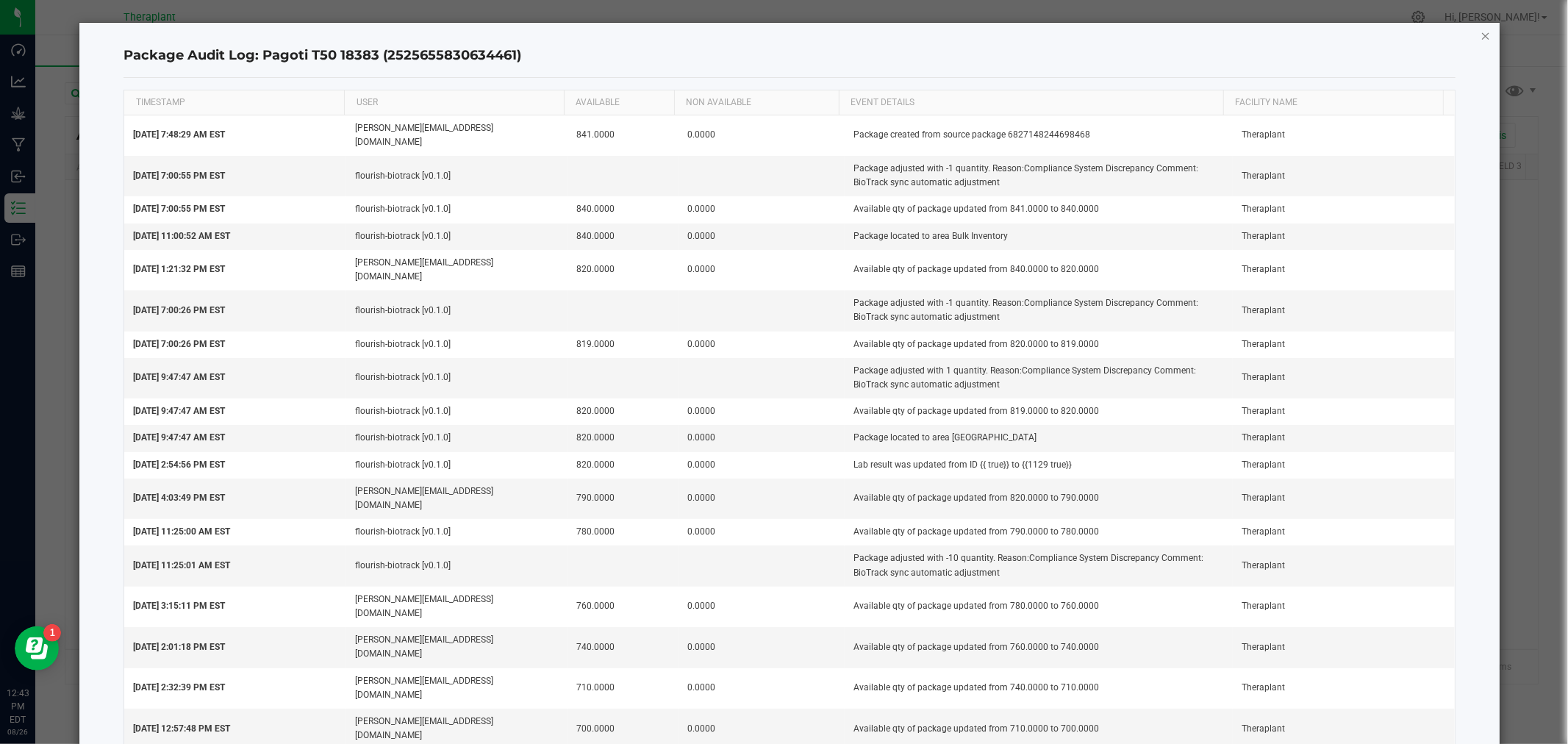
click at [1481, 32] on icon "button" at bounding box center [1486, 36] width 10 height 18
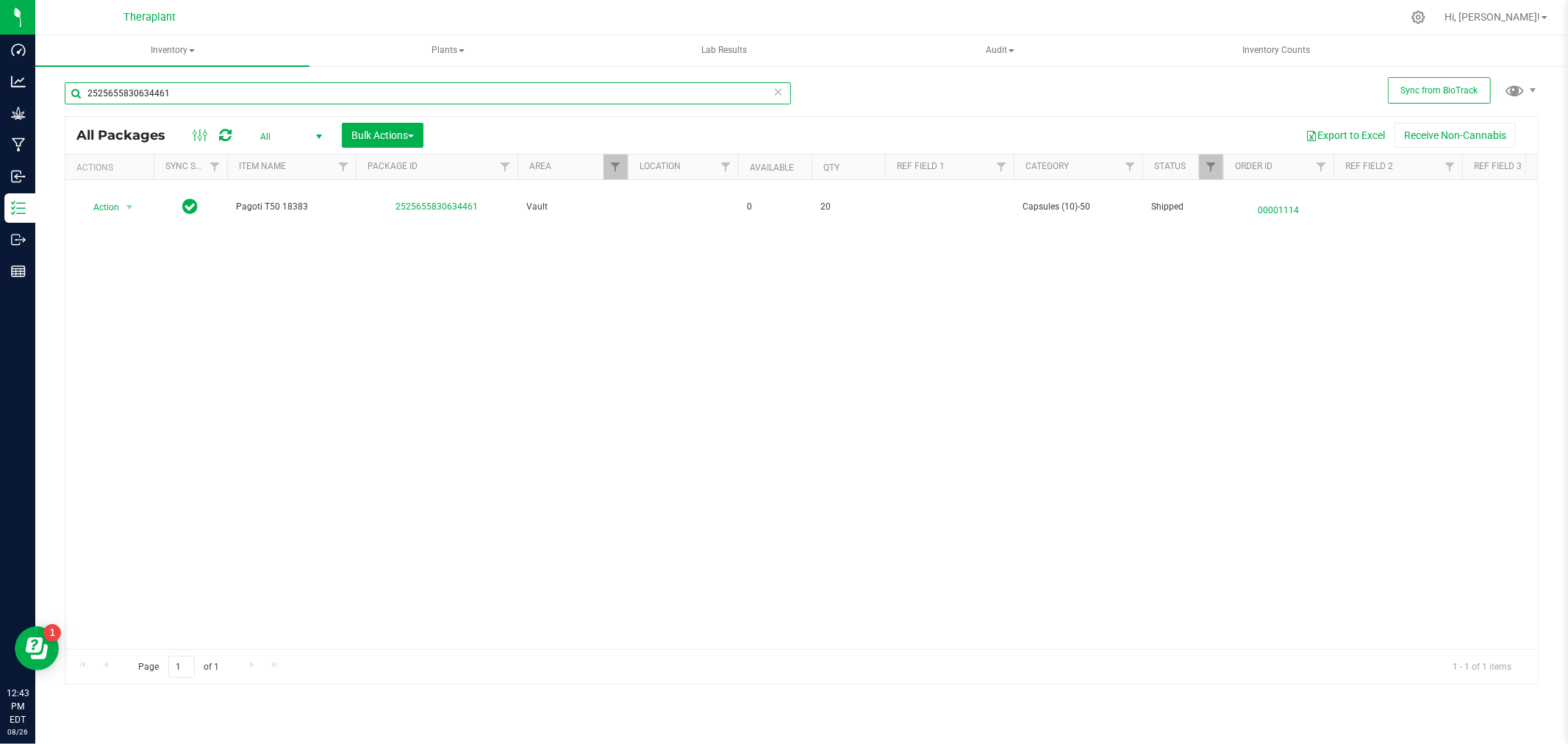
click at [331, 89] on input "2525655830634461" at bounding box center [427, 93] width 726 height 22
paste input "5199430215221082"
type input "5199430215221082"
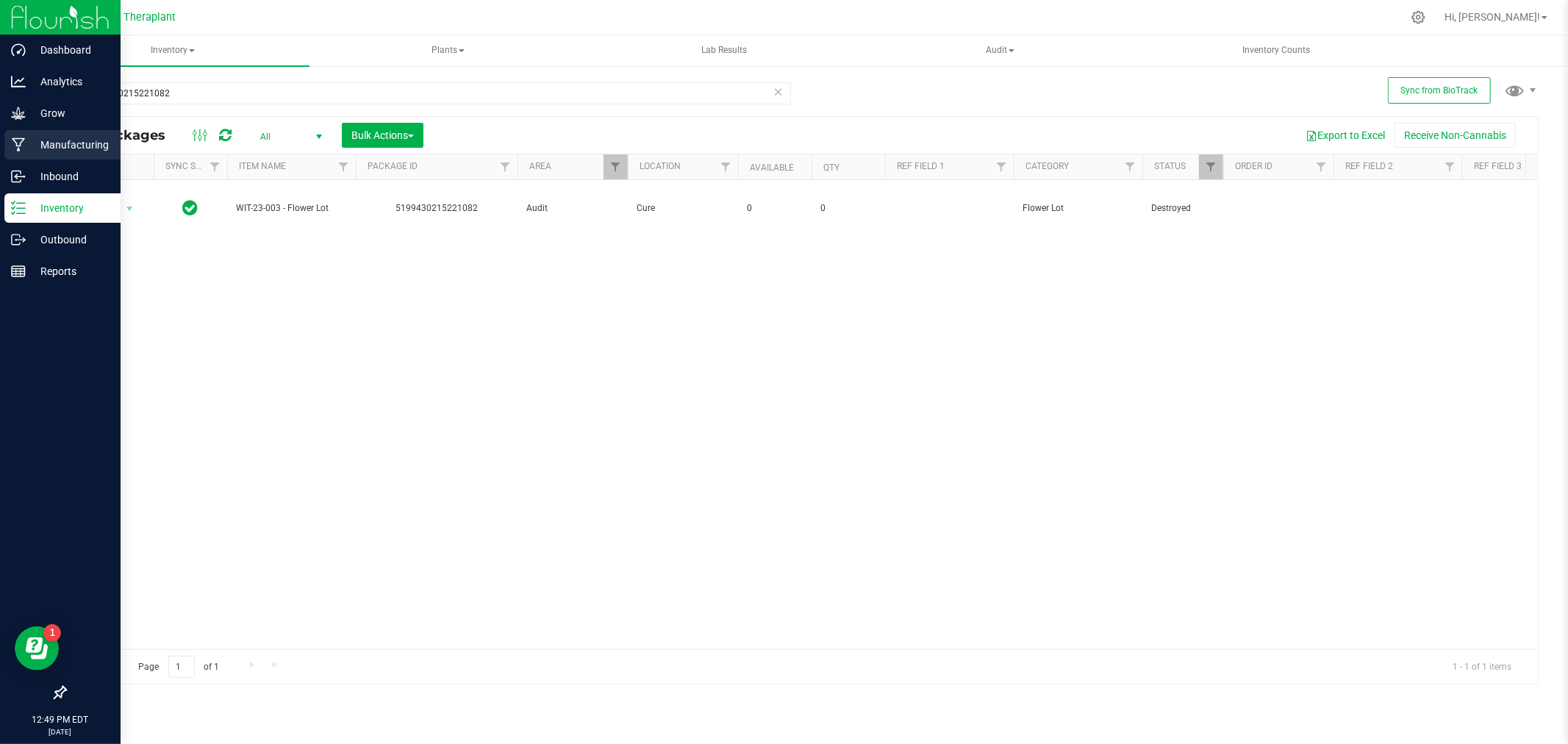
click at [27, 143] on p "Manufacturing" at bounding box center [69, 145] width 88 height 18
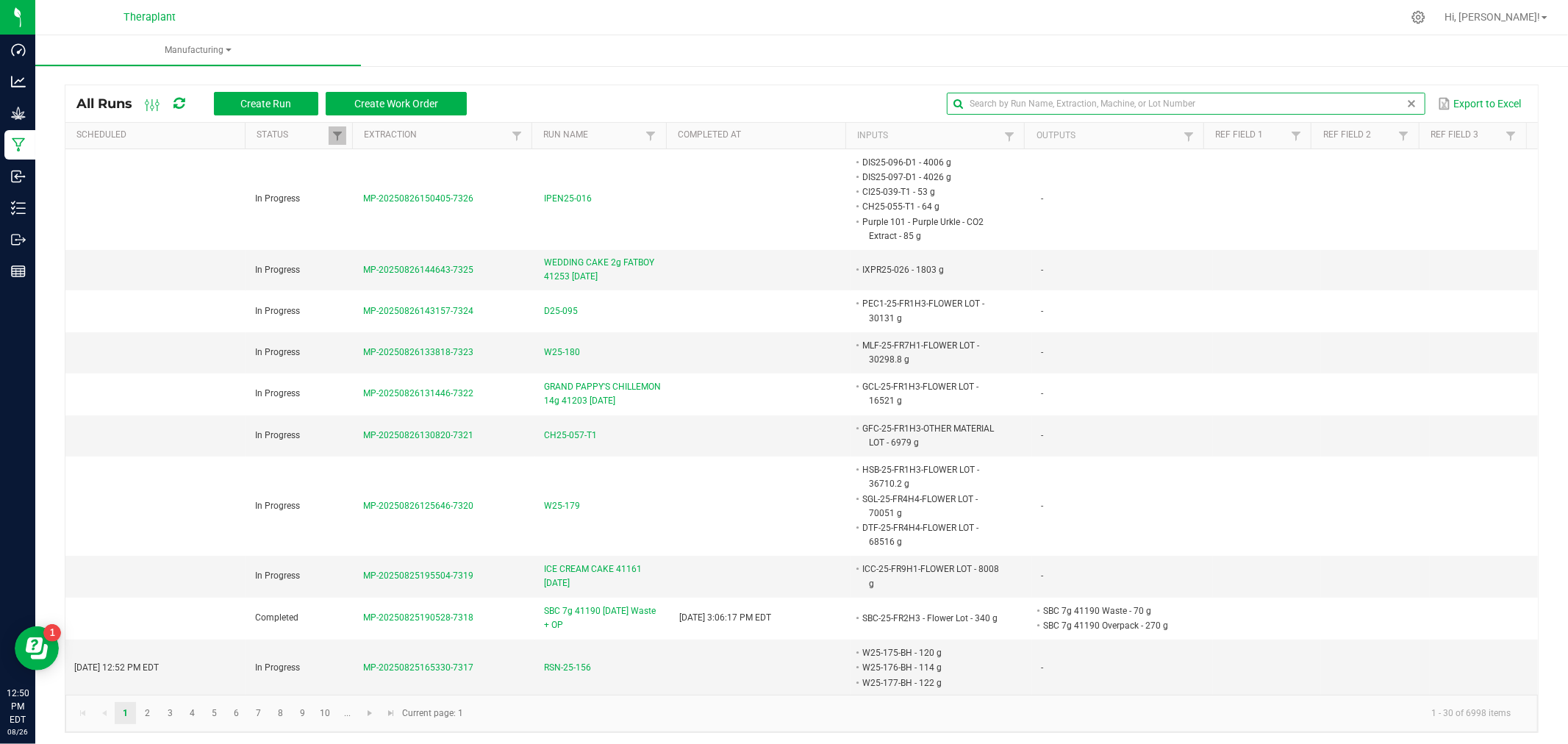
click at [1371, 101] on input "text" at bounding box center [1186, 104] width 477 height 22
paste input "BH23-057"
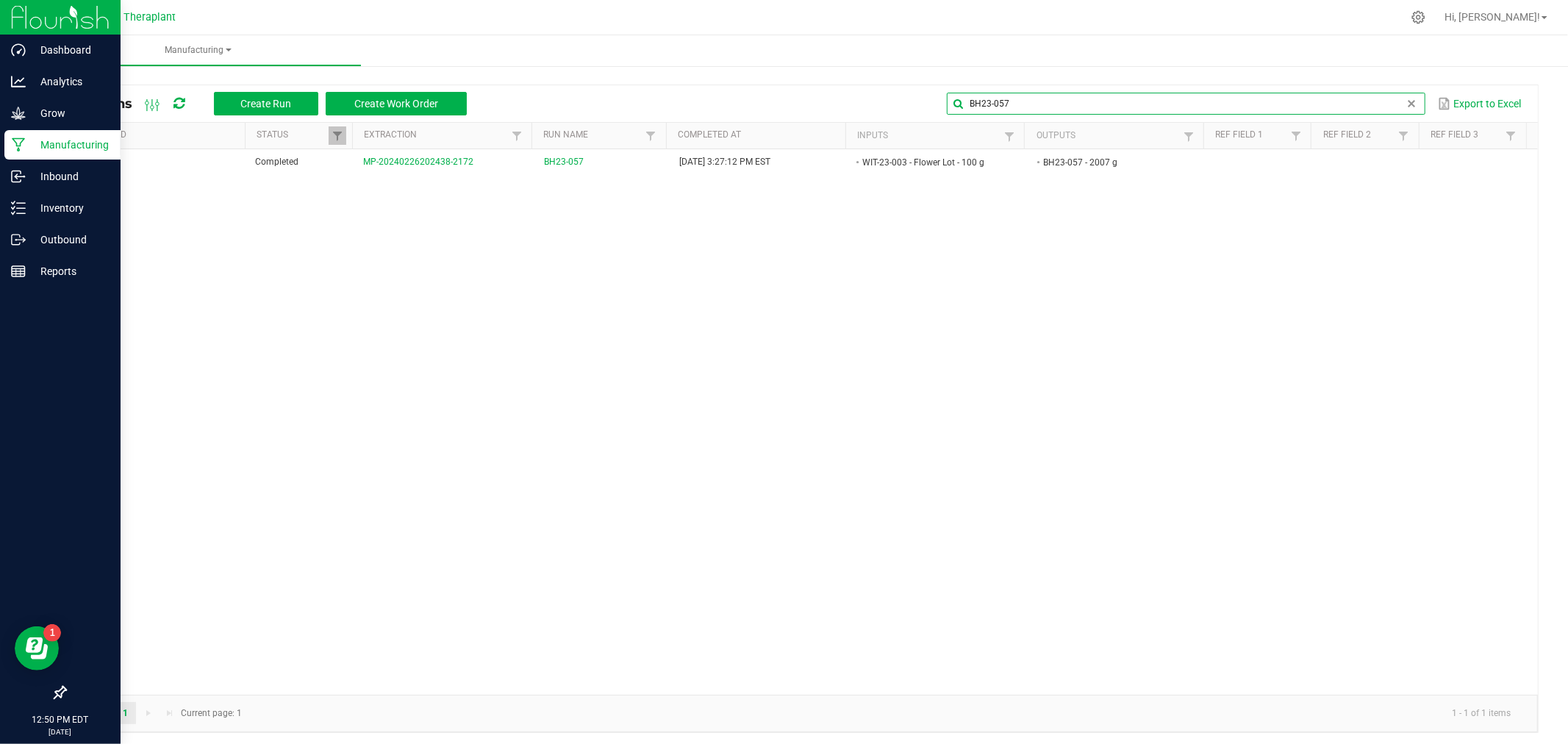
type input "BH23-057"
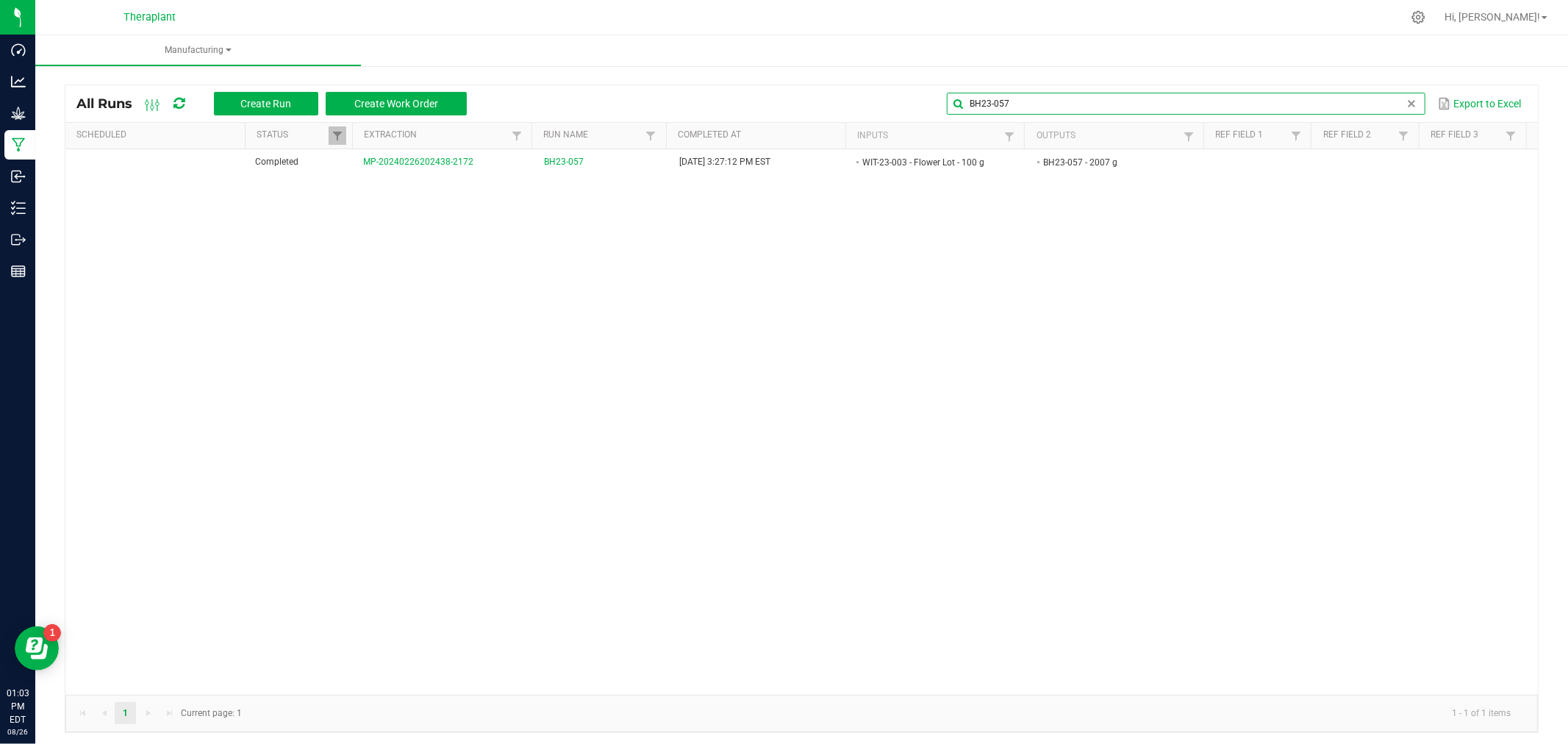
drag, startPoint x: 1106, startPoint y: 100, endPoint x: 675, endPoint y: 108, distance: 431.1
click at [675, 108] on div "BH23-057 Export to Excel" at bounding box center [1001, 103] width 1049 height 25
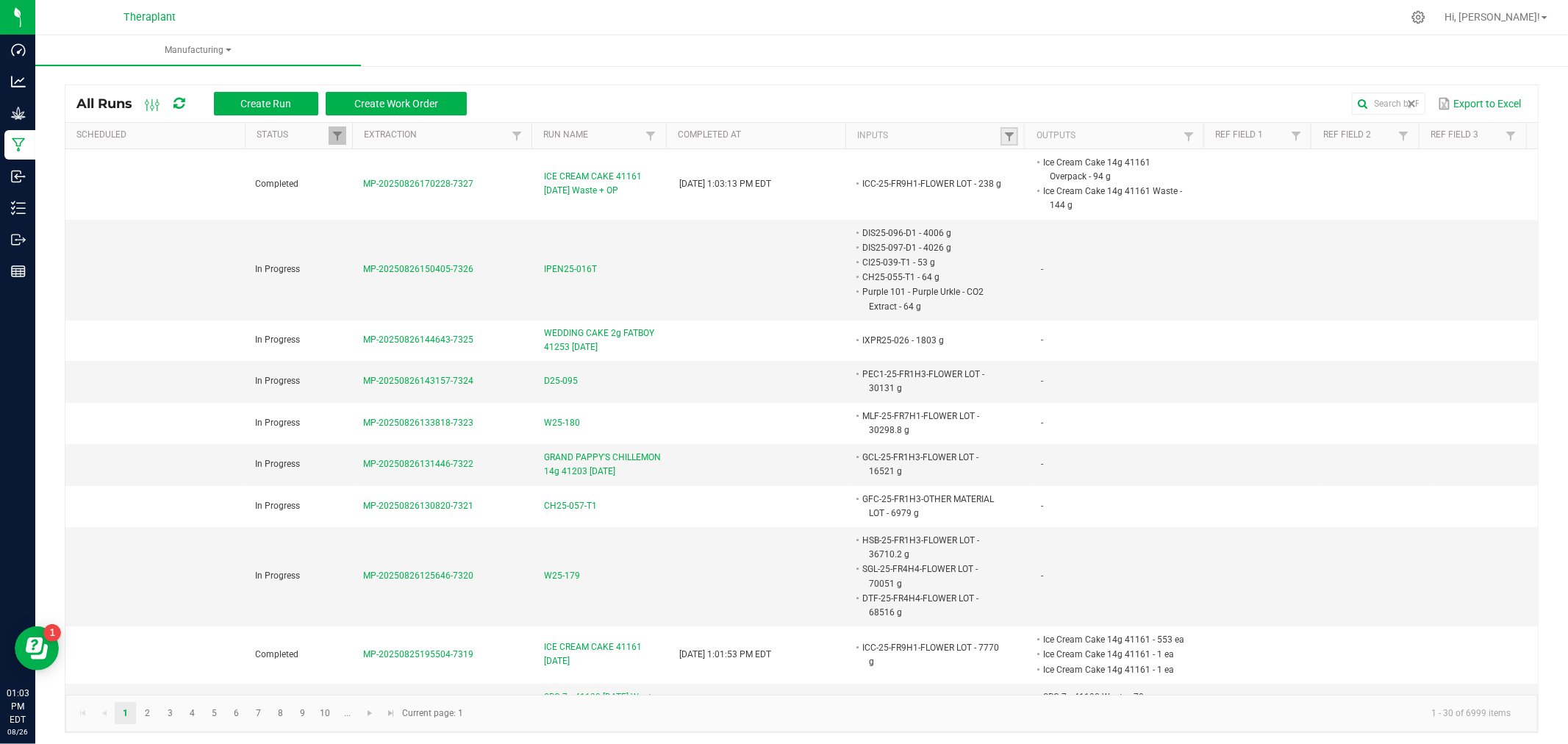
click at [1001, 128] on link at bounding box center [1009, 136] width 18 height 19
click at [1029, 162] on input "text" at bounding box center [1078, 166] width 152 height 22
paste input "BH23-057"
type input "BH23-057"
click at [1103, 204] on button "Filter" at bounding box center [1117, 205] width 73 height 33
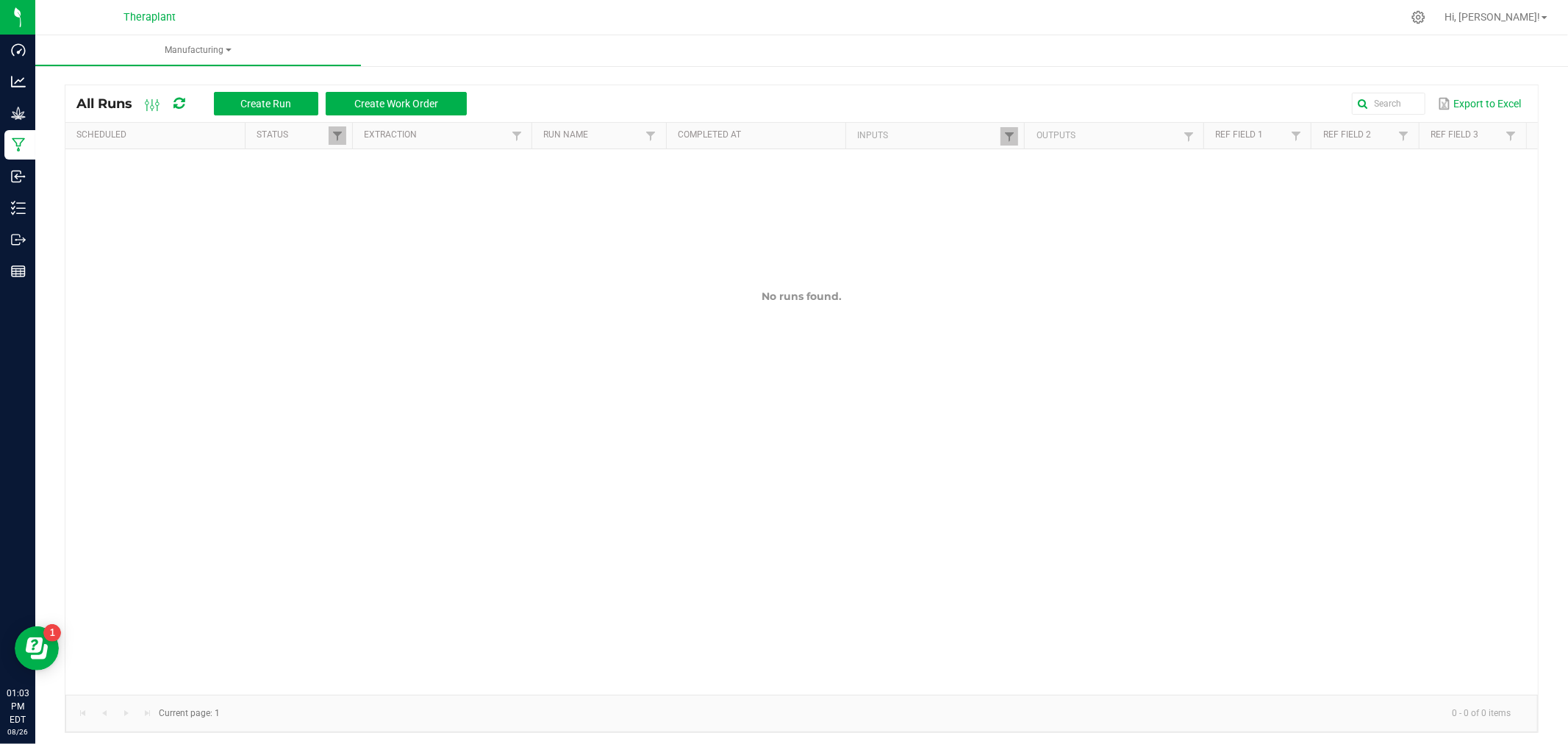
click at [175, 101] on icon at bounding box center [178, 103] width 11 height 13
click at [329, 140] on link at bounding box center [338, 136] width 18 height 19
click at [840, 27] on div at bounding box center [833, 17] width 1139 height 29
click at [1183, 131] on span at bounding box center [1189, 137] width 12 height 12
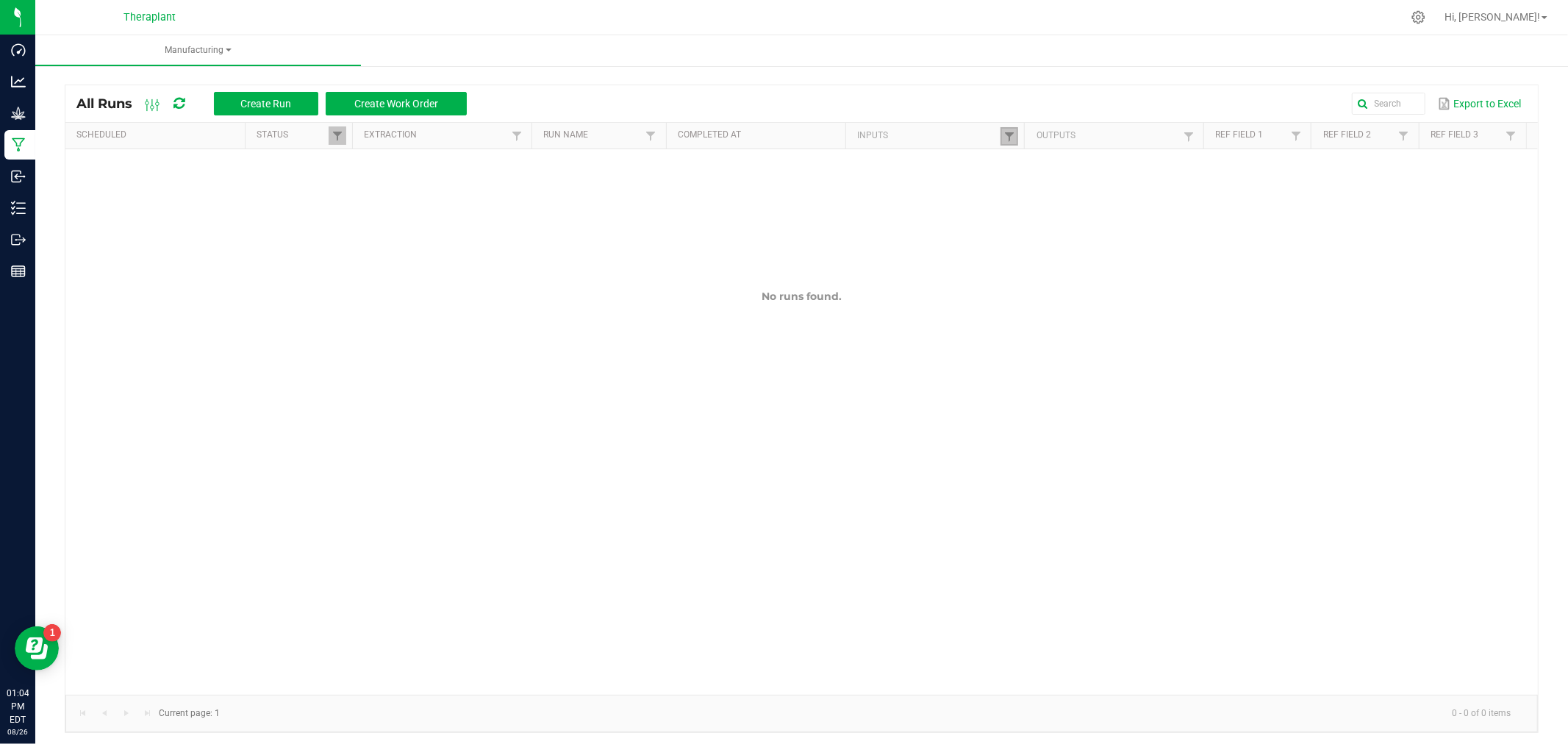
click at [1001, 129] on link at bounding box center [1009, 136] width 18 height 19
drag, startPoint x: 1127, startPoint y: 201, endPoint x: 1182, endPoint y: 144, distance: 79.2
click at [1128, 200] on button "Filter" at bounding box center [1117, 205] width 73 height 33
click at [1002, 128] on link at bounding box center [1009, 136] width 18 height 19
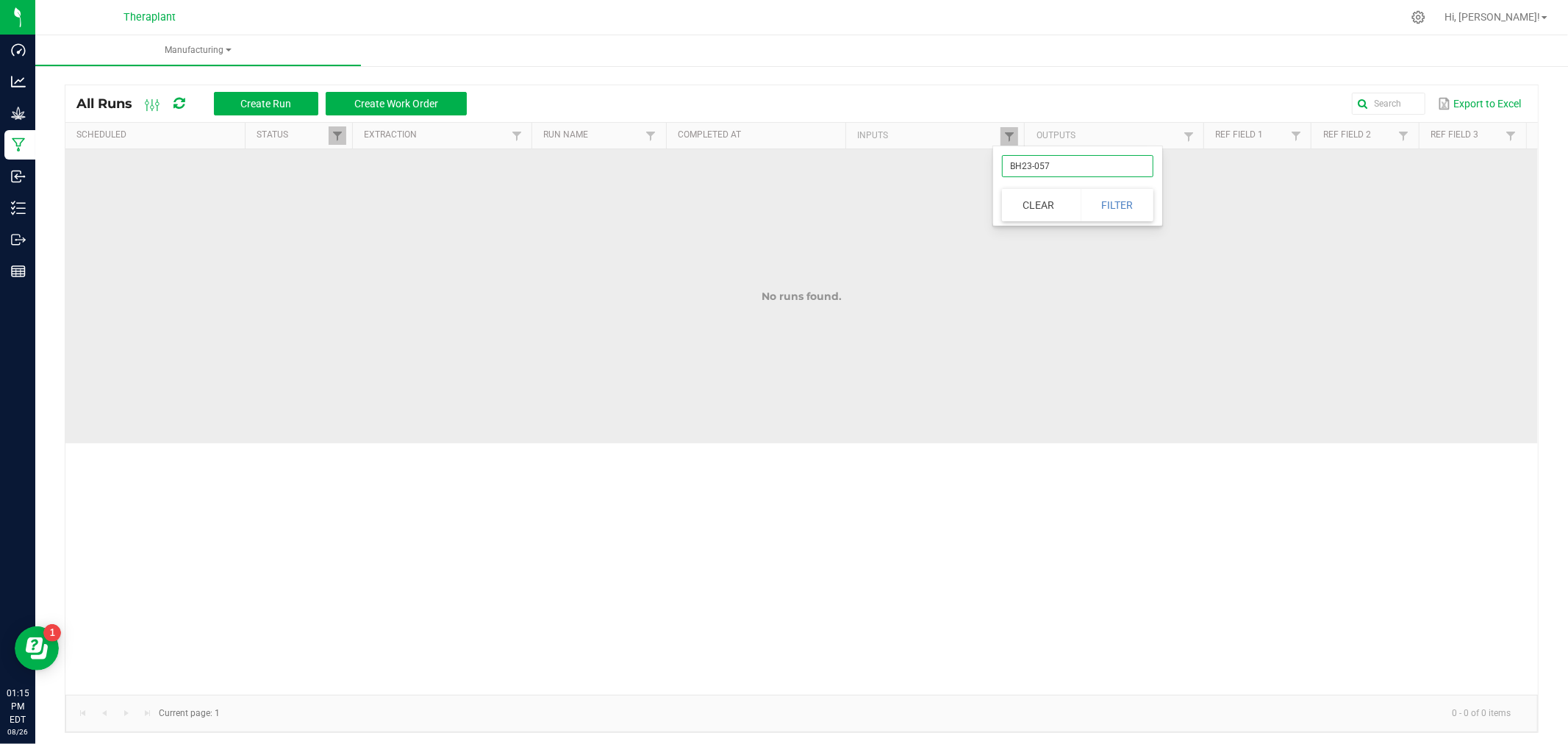
drag, startPoint x: 1070, startPoint y: 159, endPoint x: 876, endPoint y: 177, distance: 194.8
click at [876, 177] on body "Dashboard Analytics Grow Manufacturing Inbound Inventory Outbound Reports 01:15…" at bounding box center [784, 372] width 1568 height 744
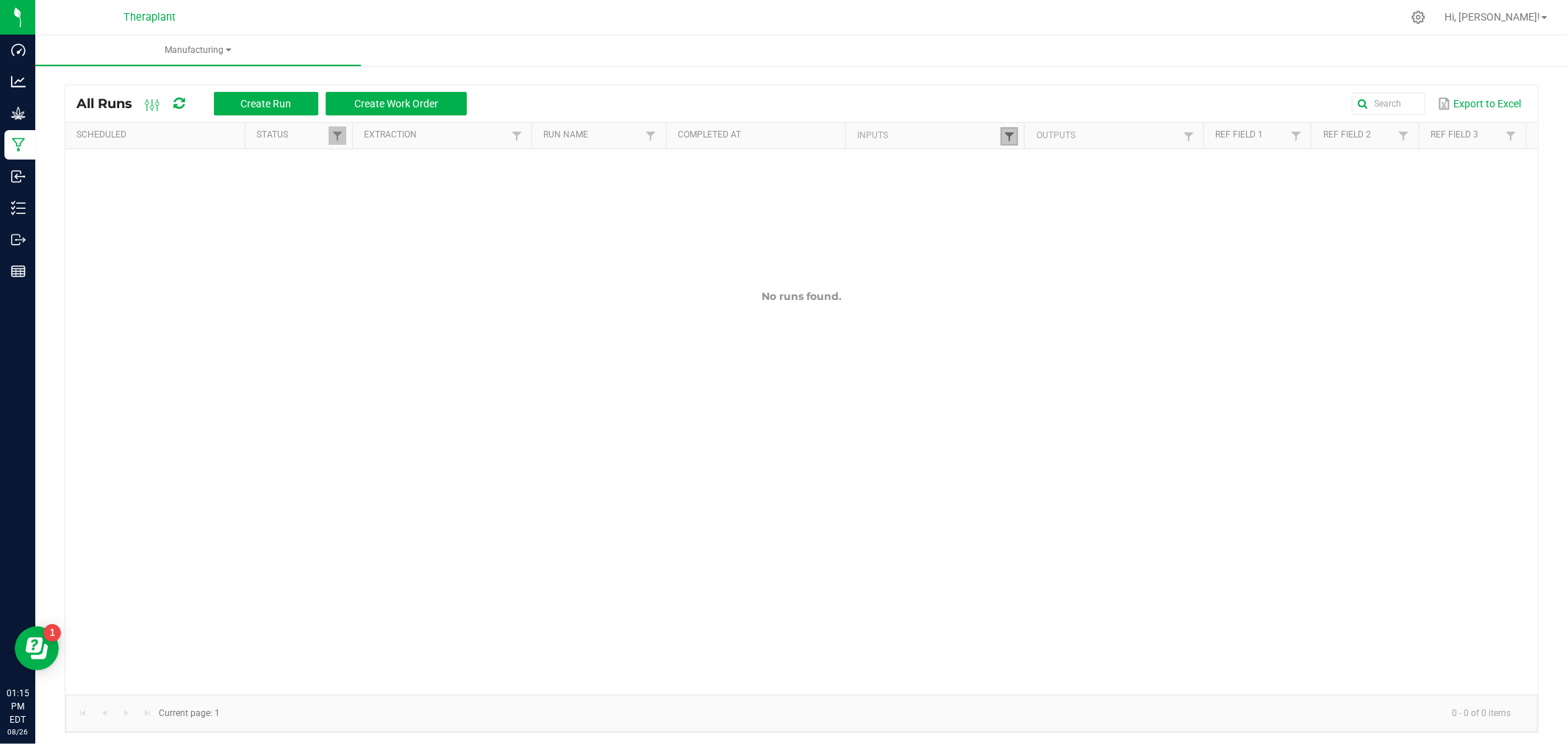
click at [1003, 138] on span at bounding box center [1009, 137] width 12 height 12
click at [1072, 164] on input "BH23-057" at bounding box center [1078, 166] width 152 height 22
type input "COF-23-002-HS-RA"
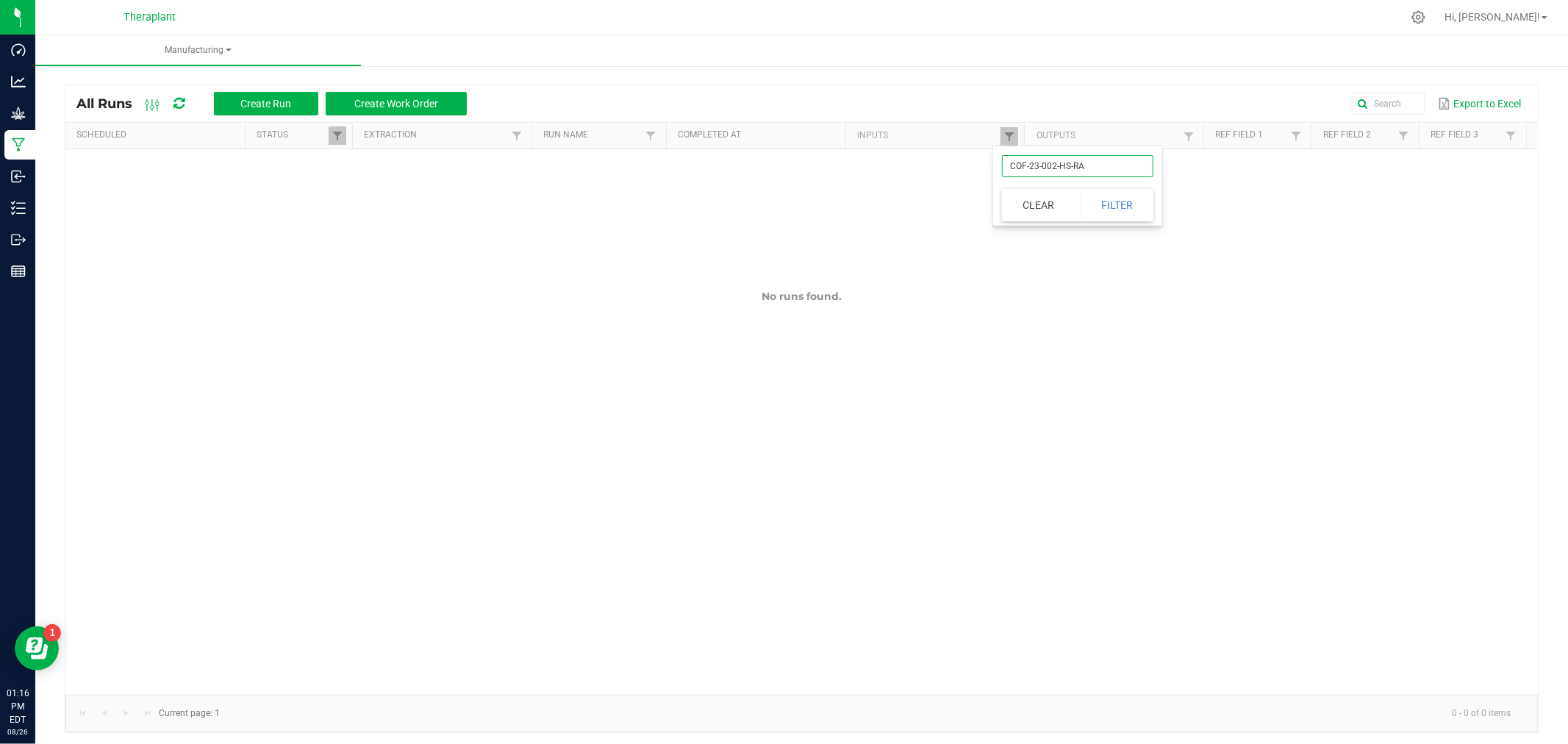
click button "Filter" at bounding box center [1117, 205] width 73 height 33
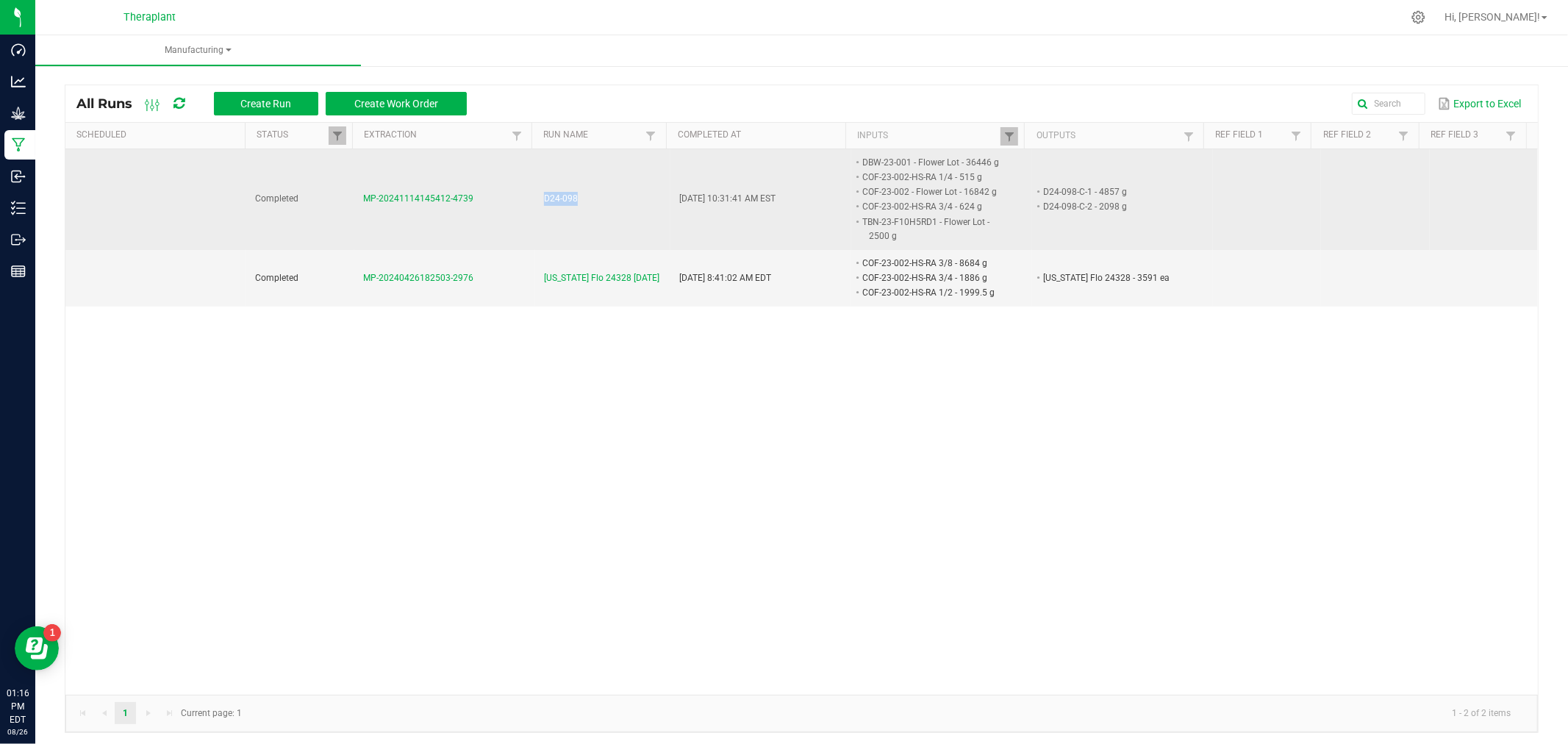
drag, startPoint x: 578, startPoint y: 197, endPoint x: 535, endPoint y: 200, distance: 43.1
click at [535, 200] on td "D24-098" at bounding box center [602, 200] width 136 height 101
copy span "D24-098"
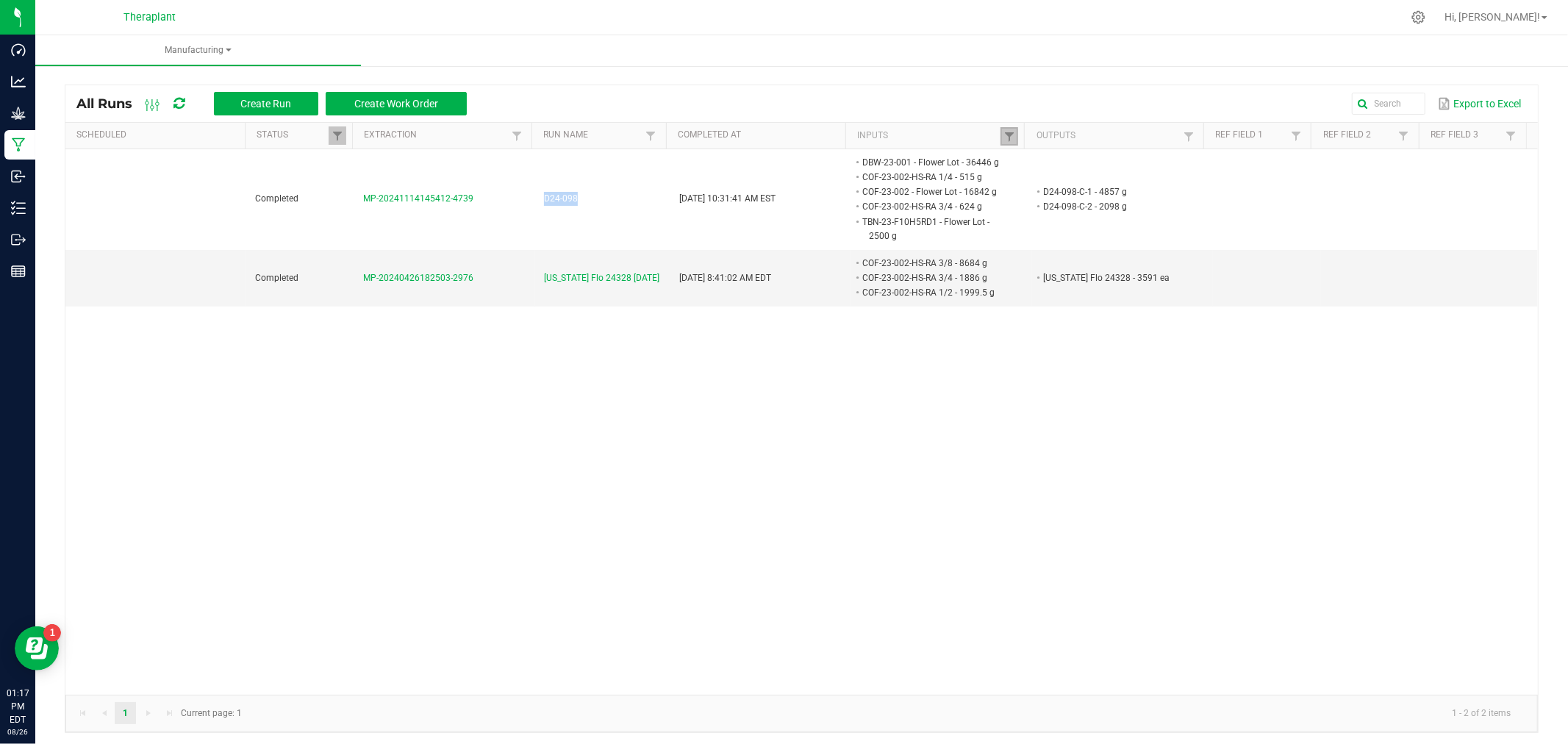
click at [1000, 129] on link at bounding box center [1009, 136] width 18 height 19
drag, startPoint x: 1082, startPoint y: 176, endPoint x: 996, endPoint y: 167, distance: 86.5
click at [996, 167] on div "COF-23-002-HS-RA Clear Filter" at bounding box center [1078, 186] width 169 height 79
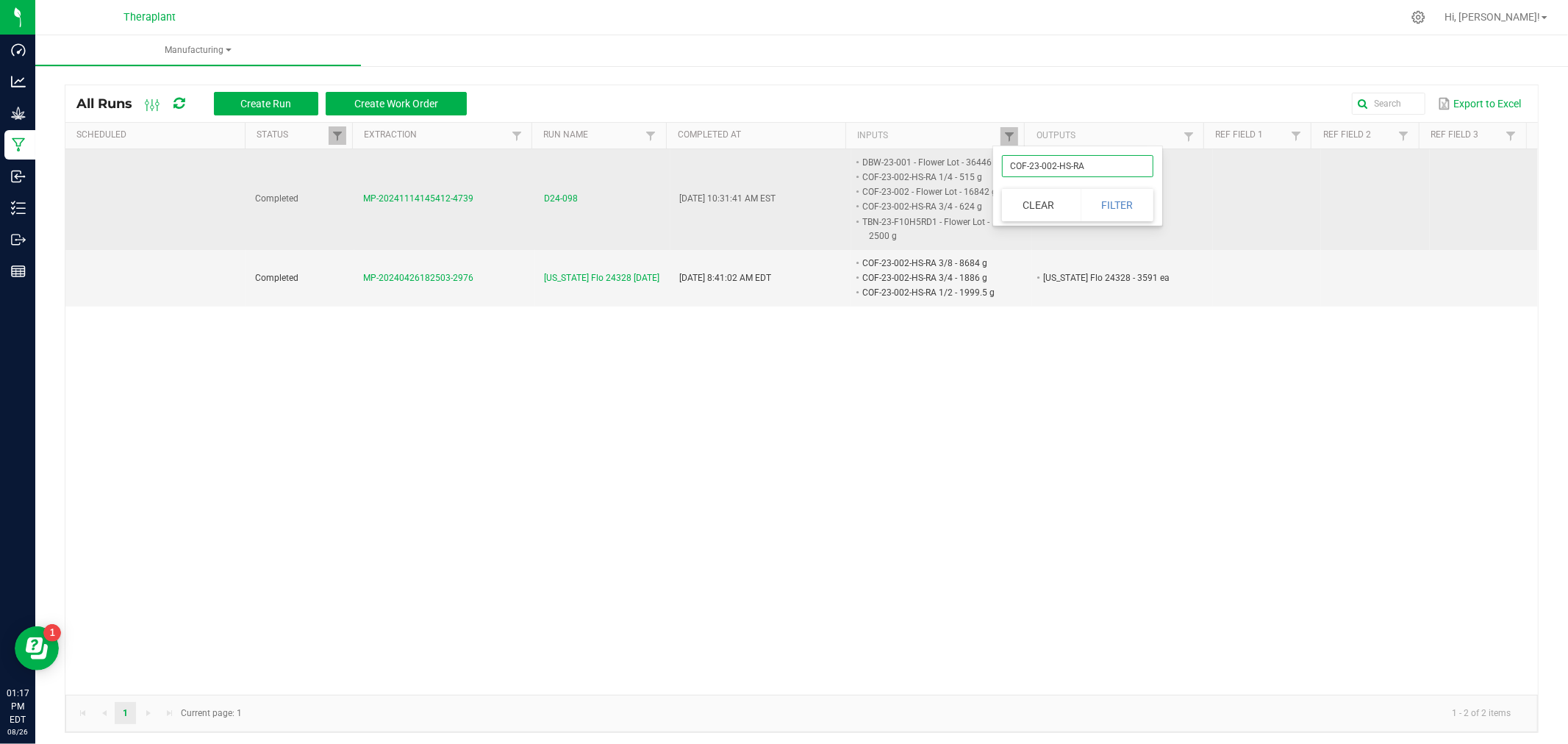
paste input "ttm8-24-f10h1b1 1/4""
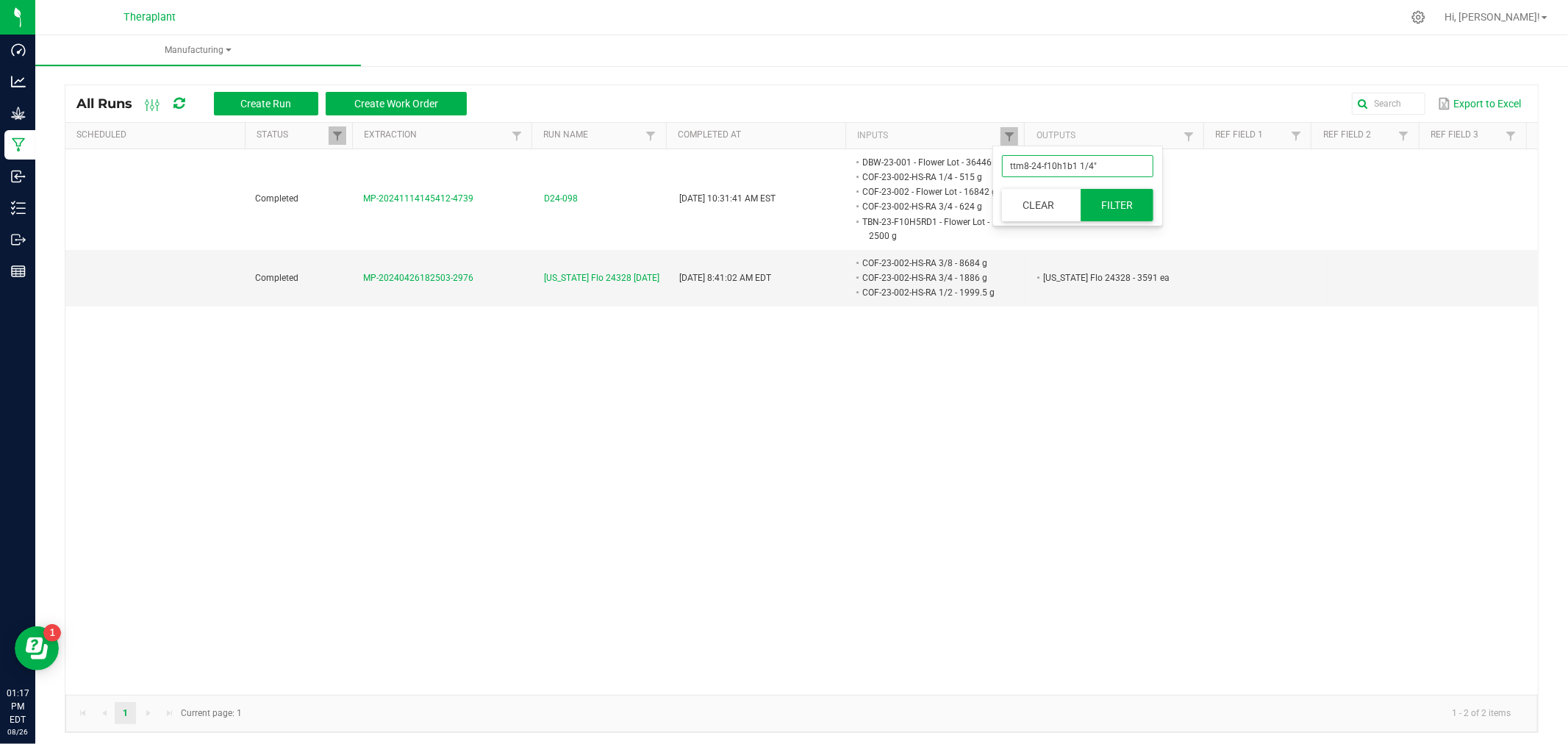
type input "ttm8-24-f10h1b1 1/4""
click at [1122, 200] on button "Filter" at bounding box center [1117, 205] width 73 height 33
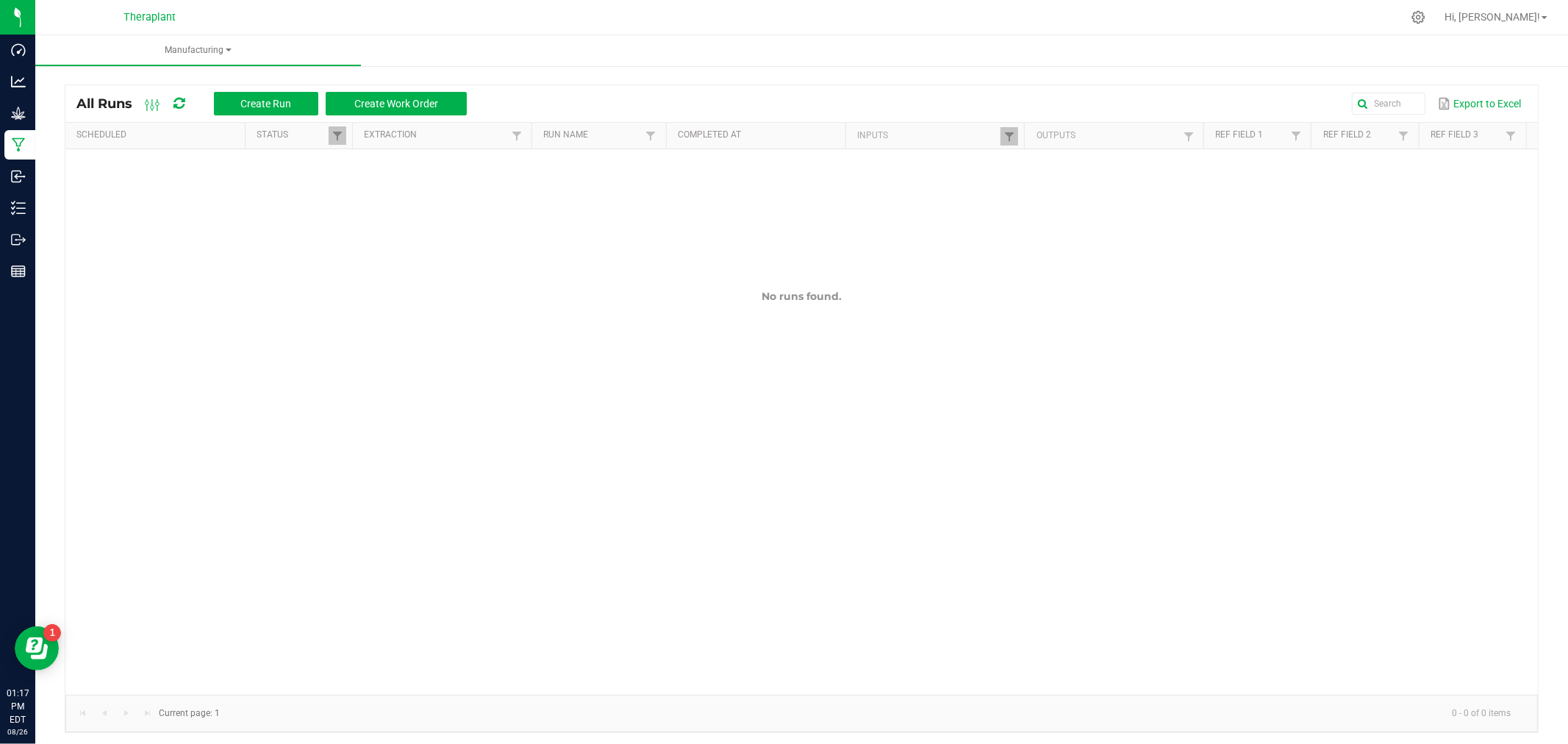
click at [989, 140] on th "Inputs" at bounding box center [935, 136] width 179 height 27
click at [1003, 133] on span at bounding box center [1009, 137] width 12 height 12
click at [1117, 163] on input "ttm8-24-f10h1b1 1/4"" at bounding box center [1078, 166] width 152 height 22
type input "ttm8-24-f10h1b1"
click button "Filter" at bounding box center [1117, 205] width 73 height 33
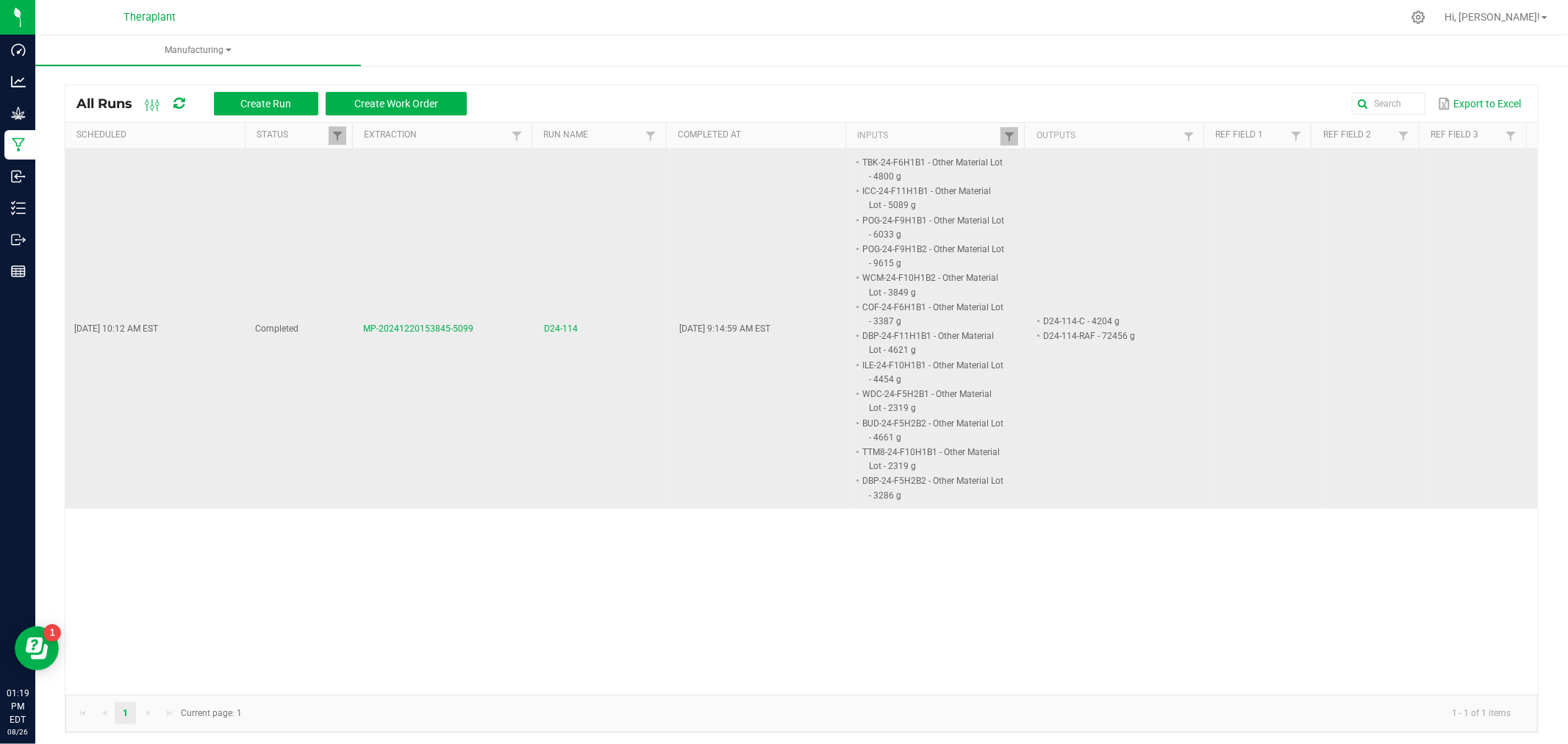
drag, startPoint x: 591, startPoint y: 332, endPoint x: 518, endPoint y: 327, distance: 73.2
click at [518, 327] on tr "Dec 20, 2024 10:12 AM EST Completed MP-20241220153845-5099 D24-114 Jan 8, 2025 …" at bounding box center [801, 329] width 1473 height 360
copy tr "D24-114"
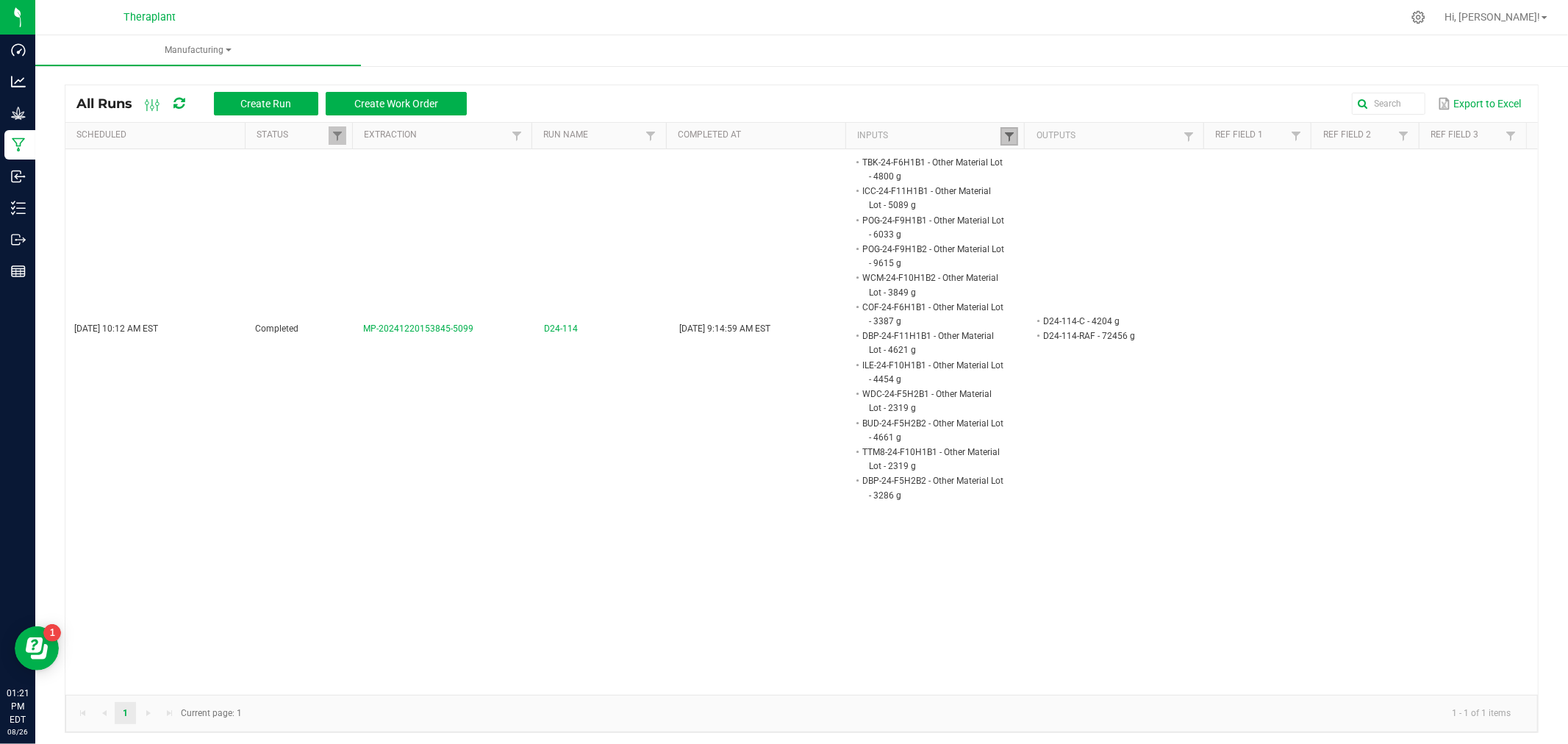
click at [1003, 133] on span at bounding box center [1009, 137] width 12 height 12
click at [1105, 164] on input "ttm8-24-f10h1b1" at bounding box center [1078, 166] width 152 height 22
paste input "D23-113-C"
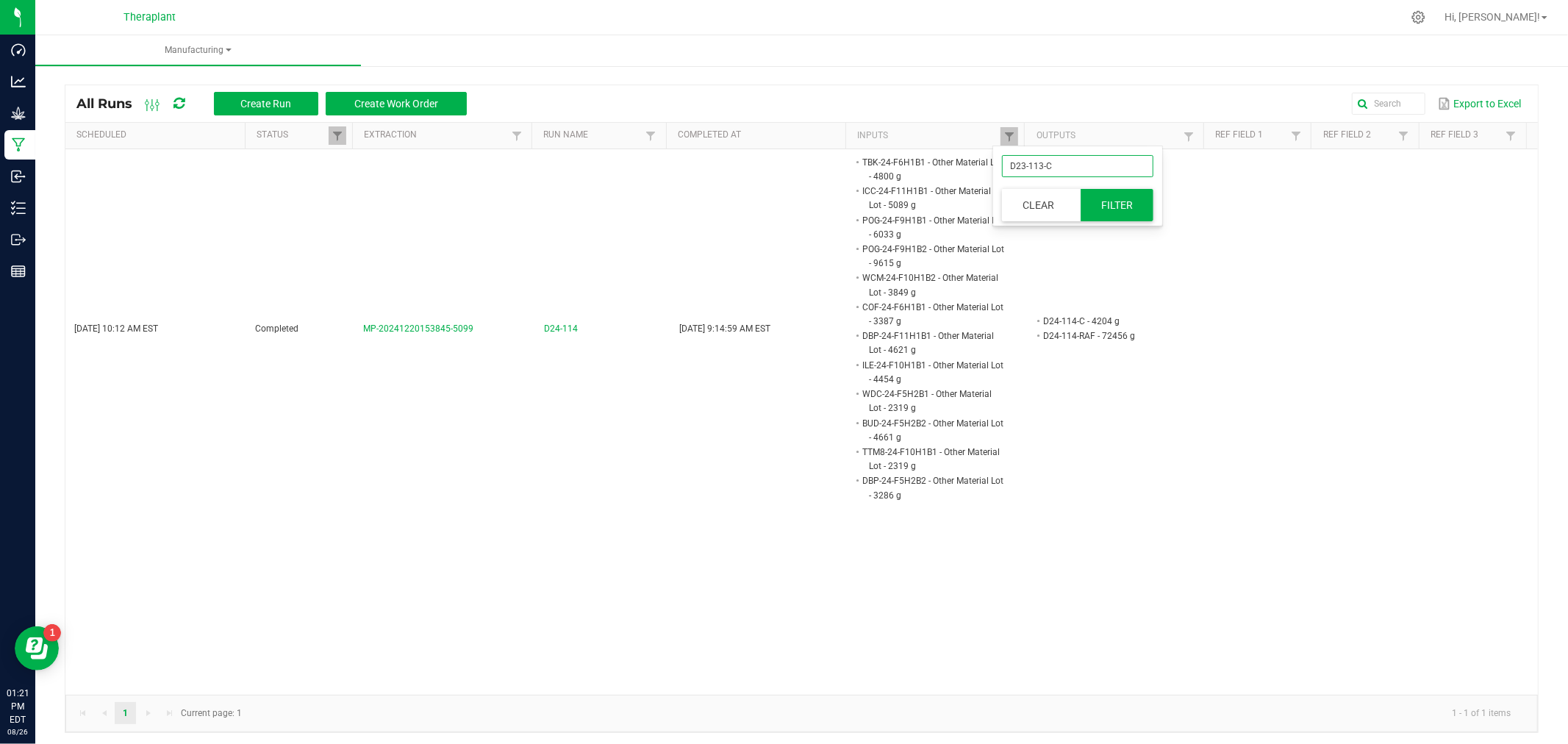
type input "D23-113-C"
click at [1118, 204] on button "Filter" at bounding box center [1117, 205] width 73 height 33
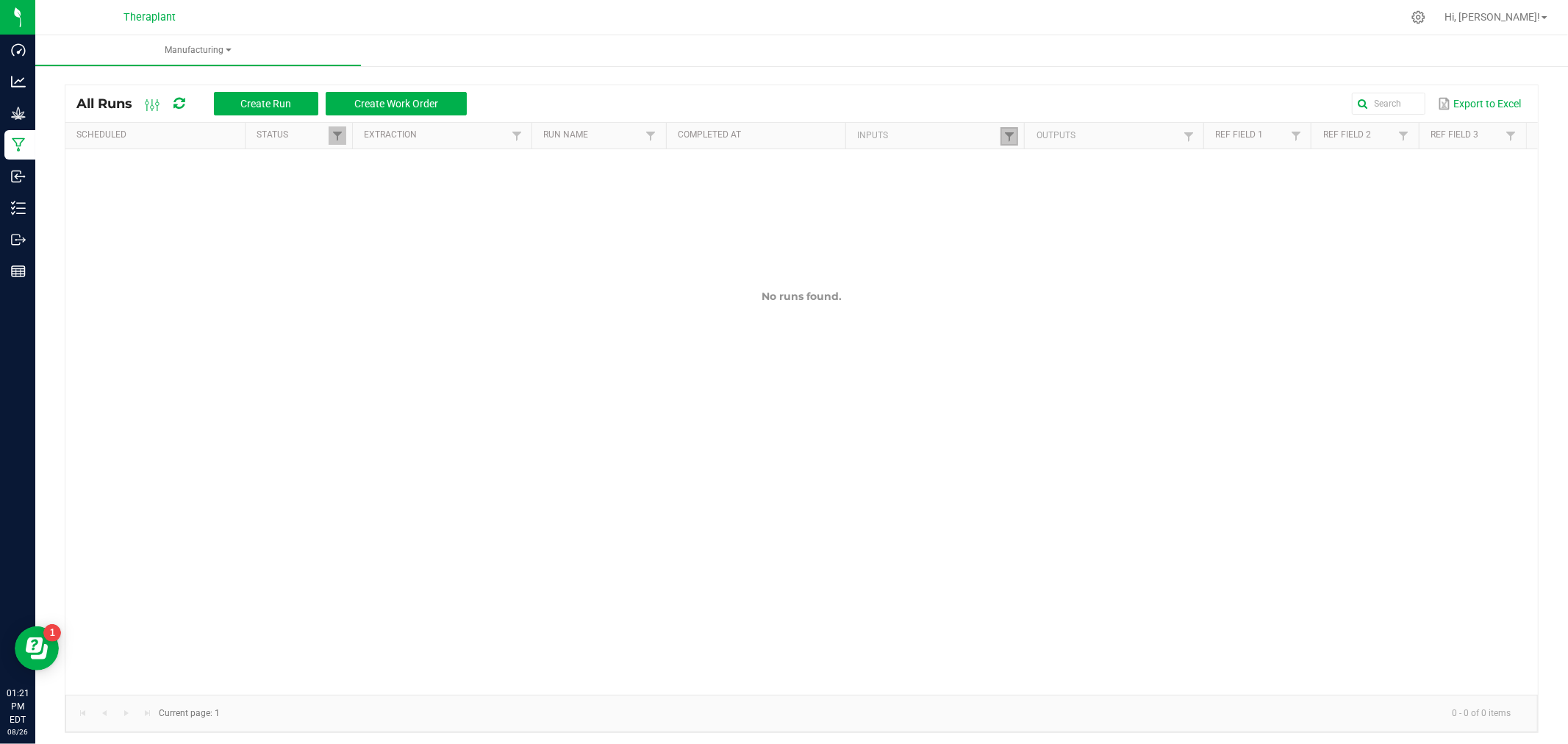
click at [1000, 129] on link at bounding box center [1009, 136] width 18 height 19
click at [1074, 169] on input "D23-113-C" at bounding box center [1078, 166] width 152 height 22
type input "D23-113"
click button "Filter" at bounding box center [1117, 205] width 73 height 33
click at [1004, 135] on span at bounding box center [1009, 137] width 12 height 12
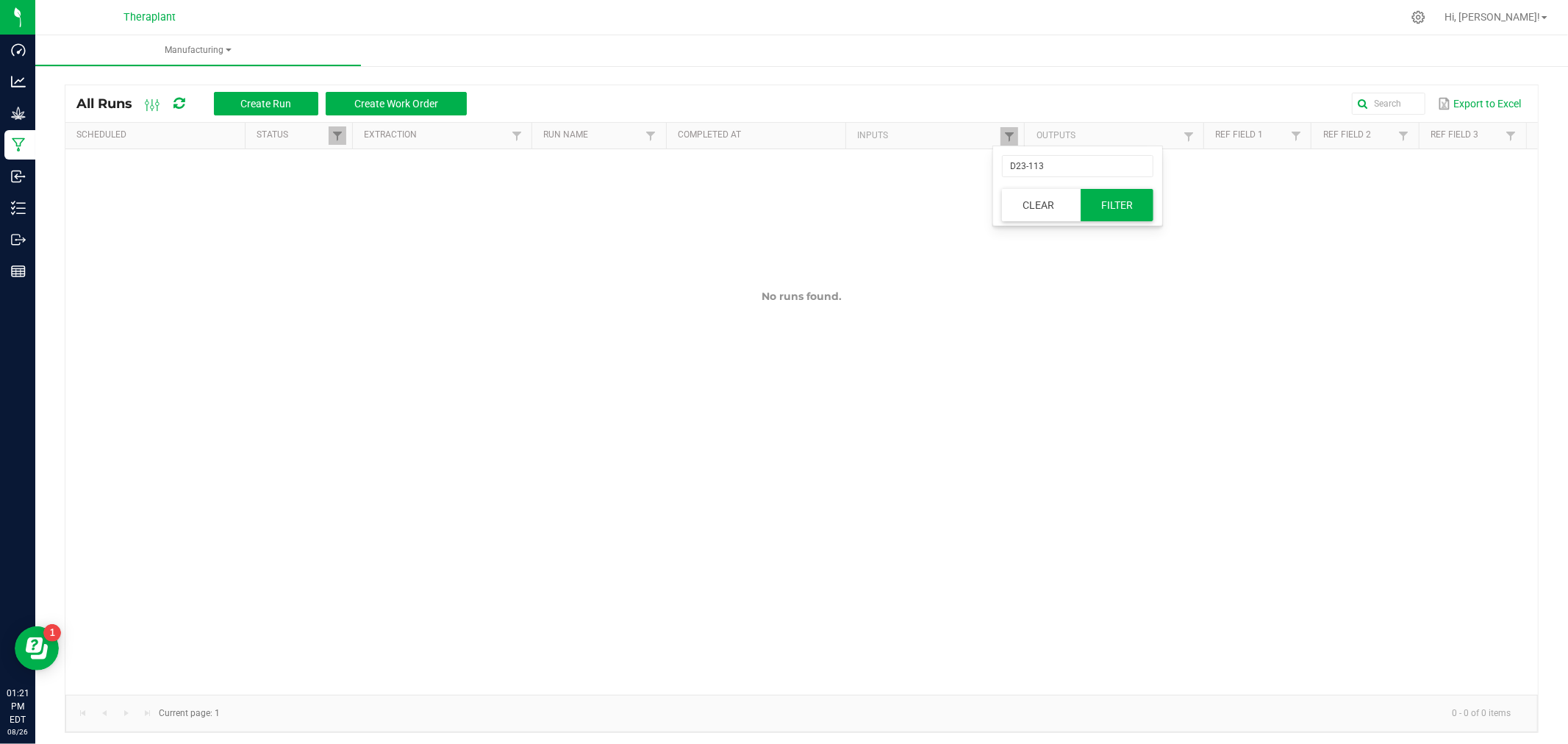
click at [1113, 200] on button "Filter" at bounding box center [1117, 205] width 73 height 33
drag, startPoint x: 998, startPoint y: 130, endPoint x: 1052, endPoint y: 142, distance: 55.3
click at [1000, 129] on link at bounding box center [1009, 136] width 18 height 19
click at [1060, 201] on button "Clear" at bounding box center [1038, 205] width 72 height 33
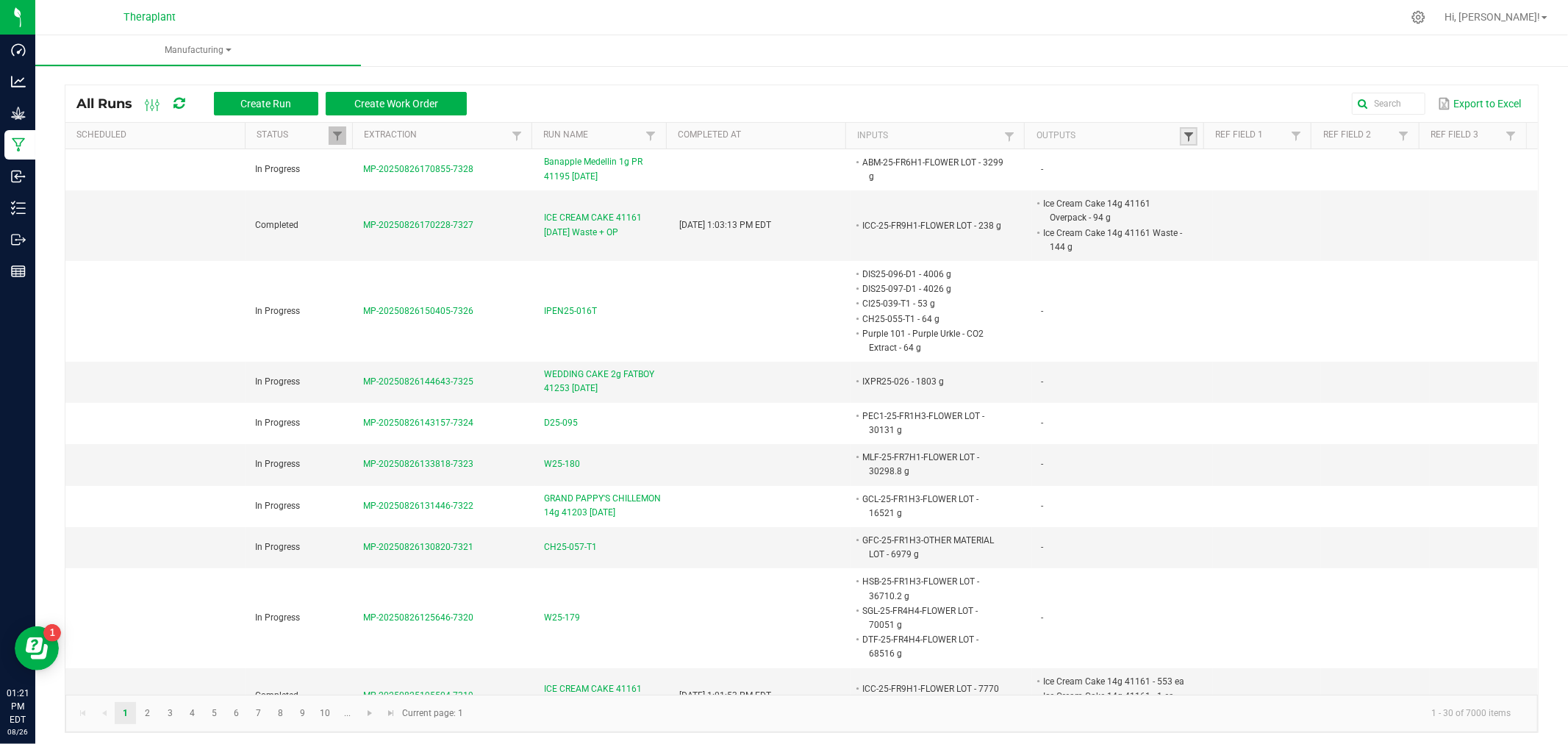
click at [1183, 135] on span at bounding box center [1189, 137] width 12 height 12
click at [1233, 166] on input "text" at bounding box center [1255, 166] width 152 height 22
paste input "D23-113-C"
type input "D23-113-C"
click at [1314, 196] on button "Filter" at bounding box center [1296, 205] width 73 height 33
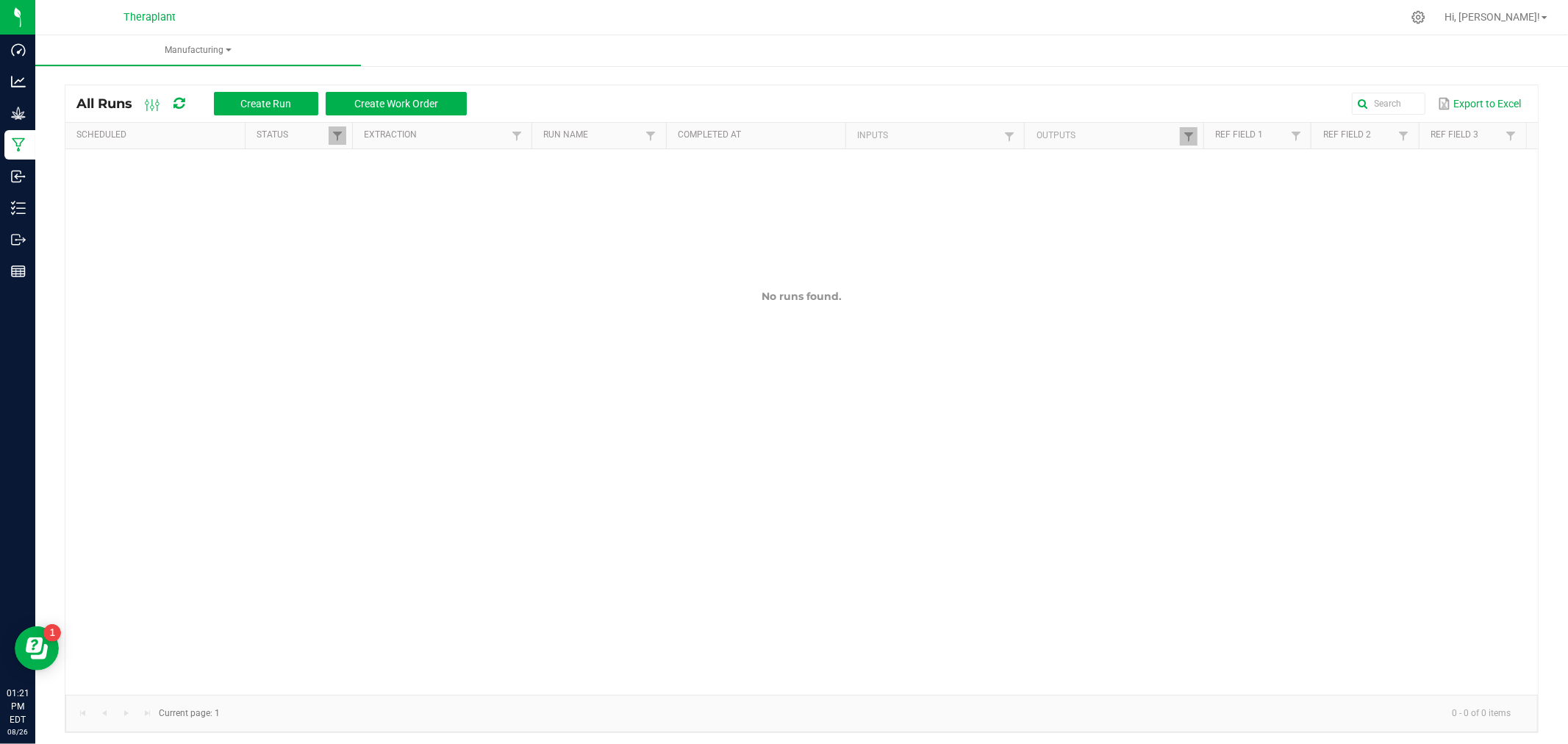
click at [1188, 136] on th "Outputs" at bounding box center [1113, 136] width 179 height 27
click at [1183, 136] on span at bounding box center [1189, 137] width 12 height 12
click at [1265, 164] on input "D23-113-C" at bounding box center [1255, 166] width 152 height 22
type input "D23-113"
click button "Filter" at bounding box center [1296, 205] width 73 height 33
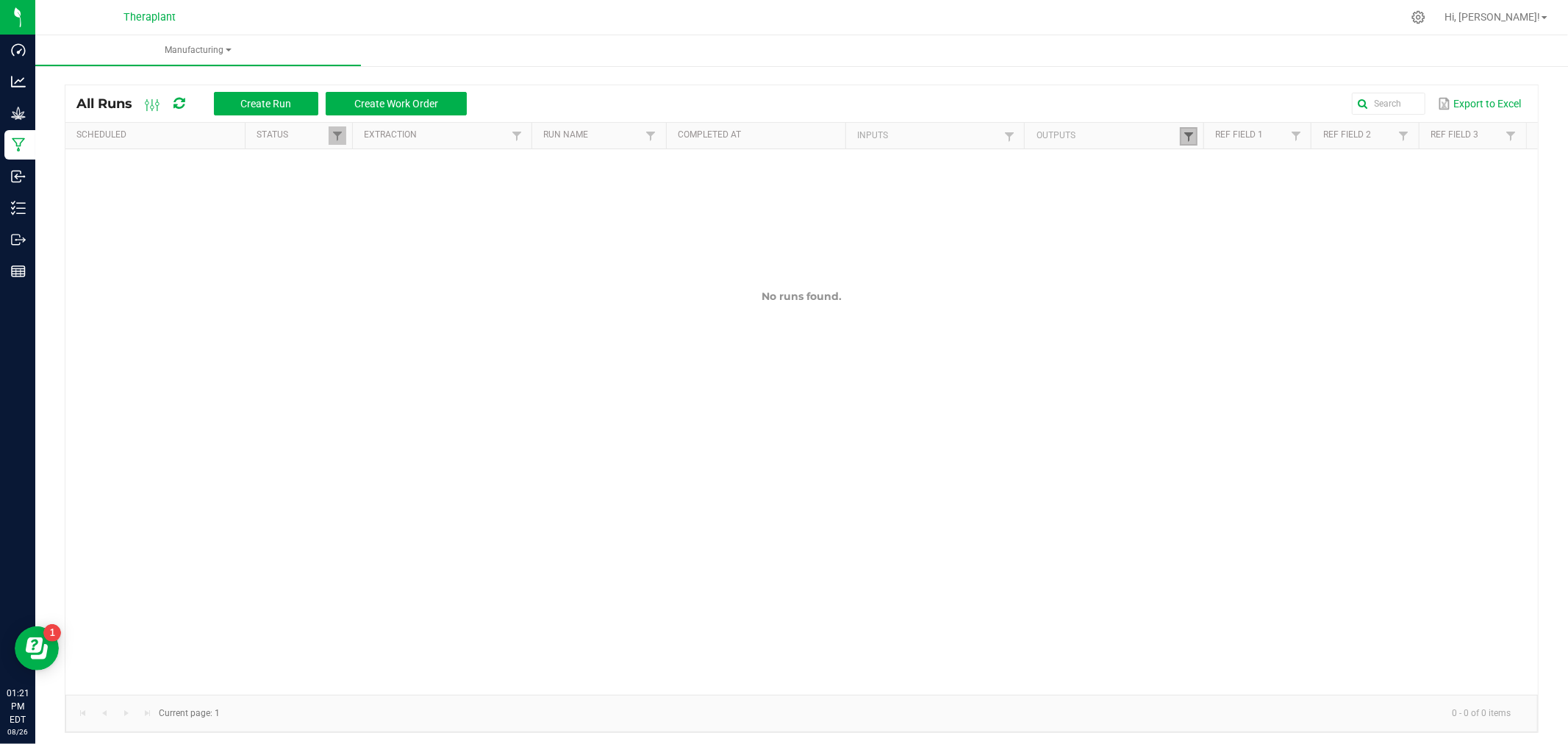
click at [1183, 138] on span at bounding box center [1189, 137] width 12 height 12
click at [1319, 210] on button "Filter" at bounding box center [1296, 205] width 73 height 33
click at [1183, 137] on span at bounding box center [1189, 137] width 12 height 12
click at [1270, 159] on input "D23-113" at bounding box center [1255, 166] width 152 height 22
click at [1187, 166] on input "D23-113" at bounding box center [1255, 166] width 152 height 22
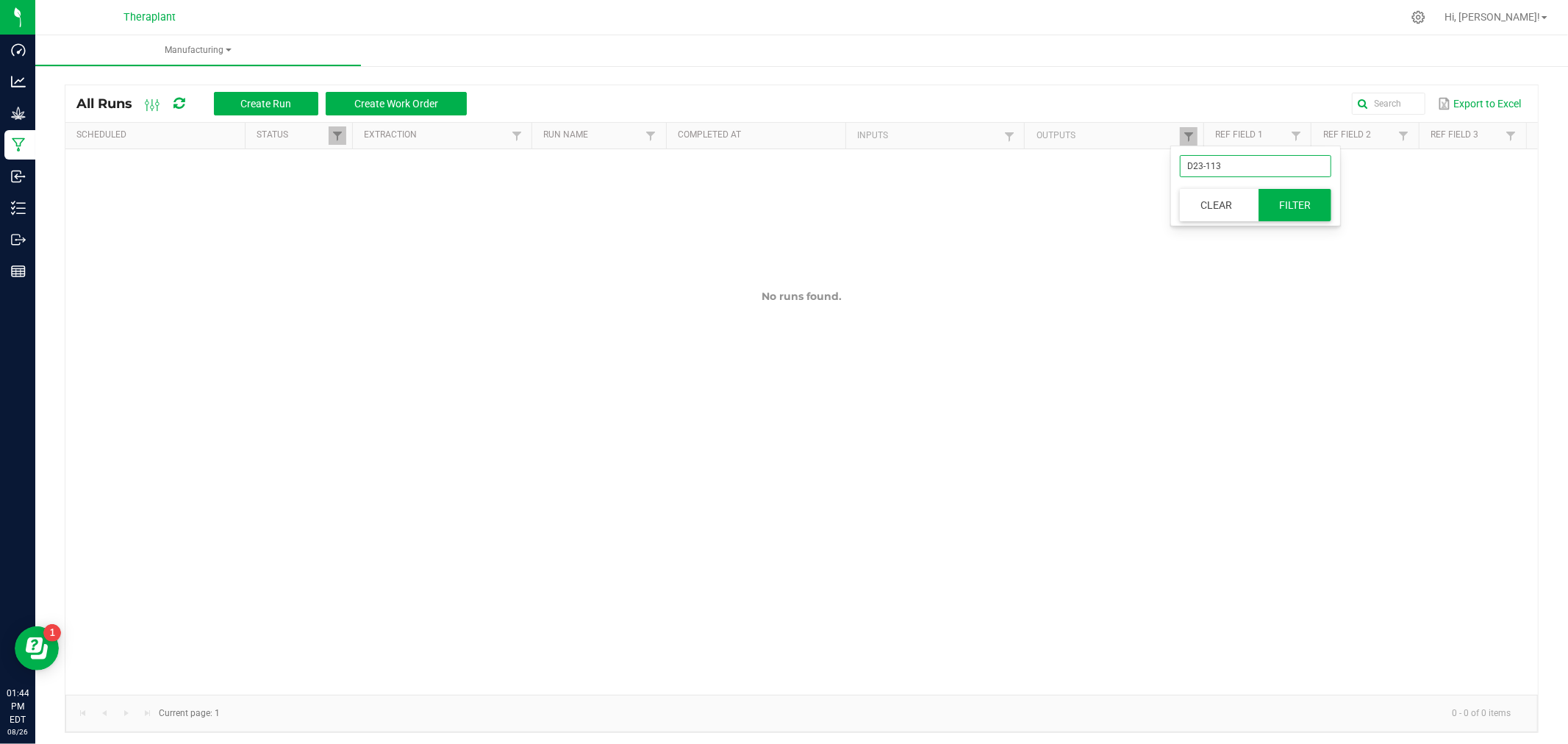
type input "D23-113"
click at [1297, 212] on button "Filter" at bounding box center [1296, 205] width 73 height 33
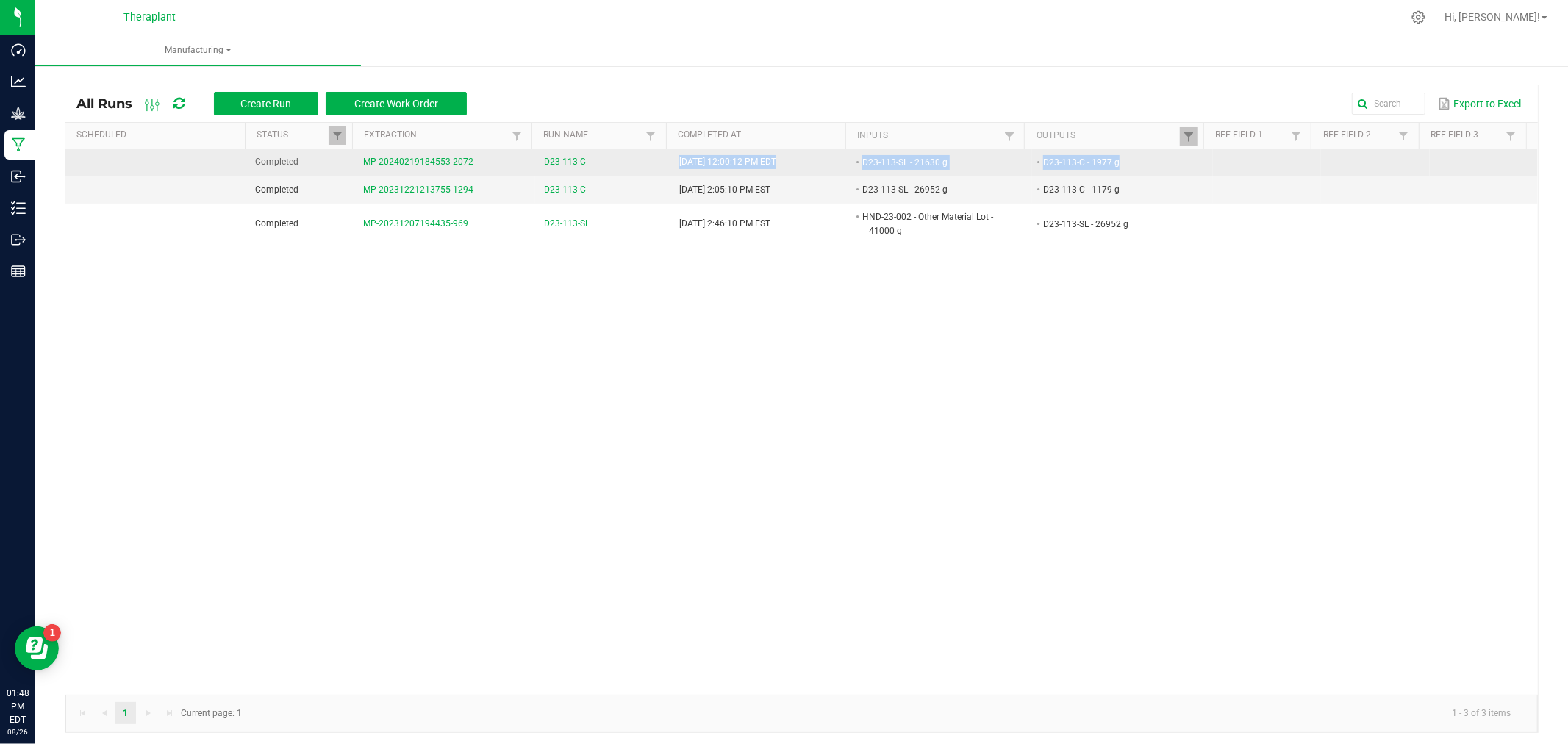
drag, startPoint x: 1118, startPoint y: 160, endPoint x: 649, endPoint y: 164, distance: 469.0
click at [649, 164] on tr "Completed MP-20240219184553-2072 D23-113-C Apr 23, 2024 12:00:12 PM EDT D23-113…" at bounding box center [801, 162] width 1473 height 27
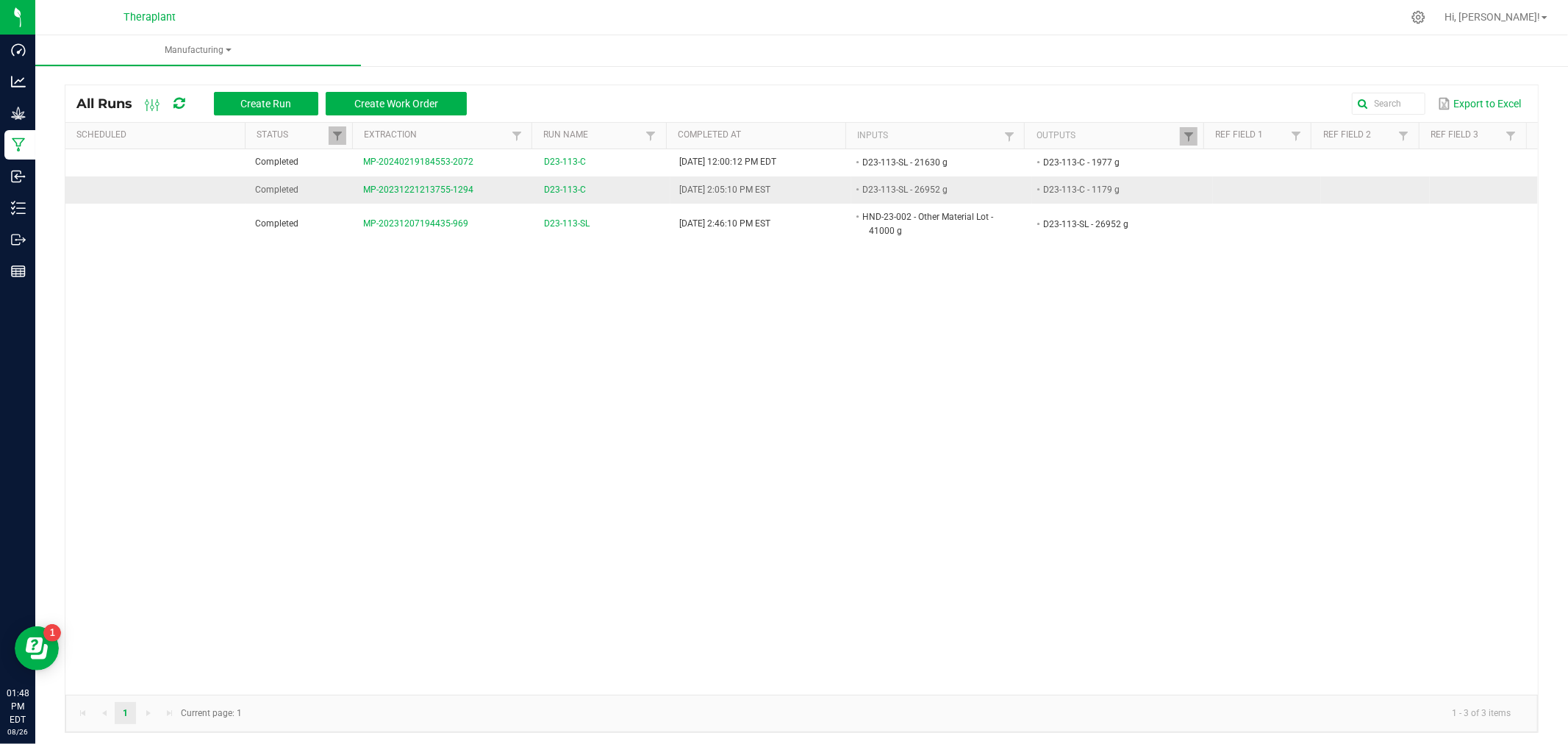
click at [1191, 196] on td "D23-113-C - 1179 g" at bounding box center [1122, 189] width 181 height 27
drag, startPoint x: 1202, startPoint y: 192, endPoint x: 672, endPoint y: 196, distance: 530.0
click at [672, 196] on tr "Completed MP-20231221213755-1294 D23-113-C Dec 22, 2023 2:05:10 PM EST D23-113-…" at bounding box center [801, 189] width 1473 height 27
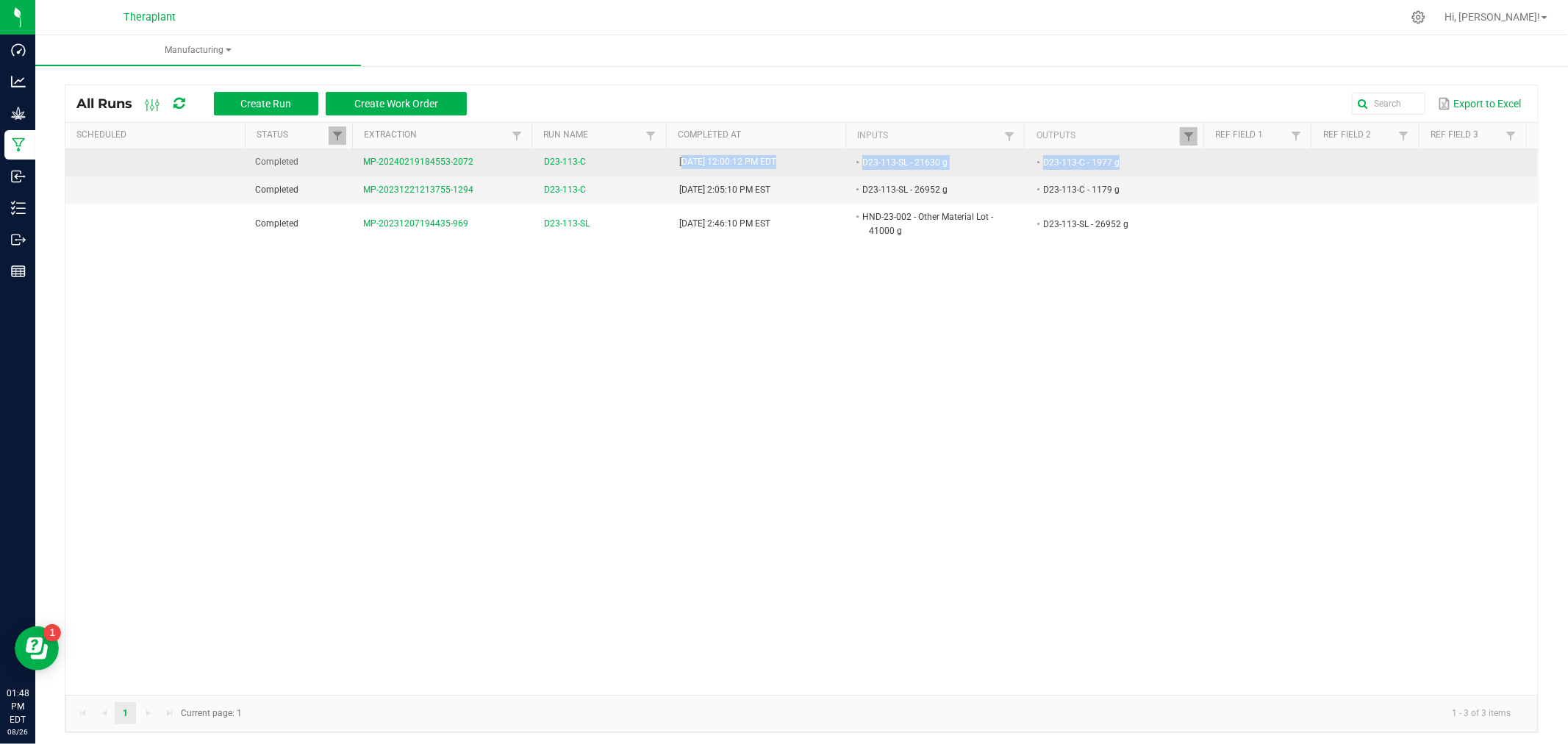
drag, startPoint x: 668, startPoint y: 159, endPoint x: 1133, endPoint y: 159, distance: 465.0
click at [1133, 159] on tr "Completed MP-20240219184553-2072 D23-113-C Apr 23, 2024 12:00:12 PM EDT D23-113…" at bounding box center [801, 162] width 1473 height 27
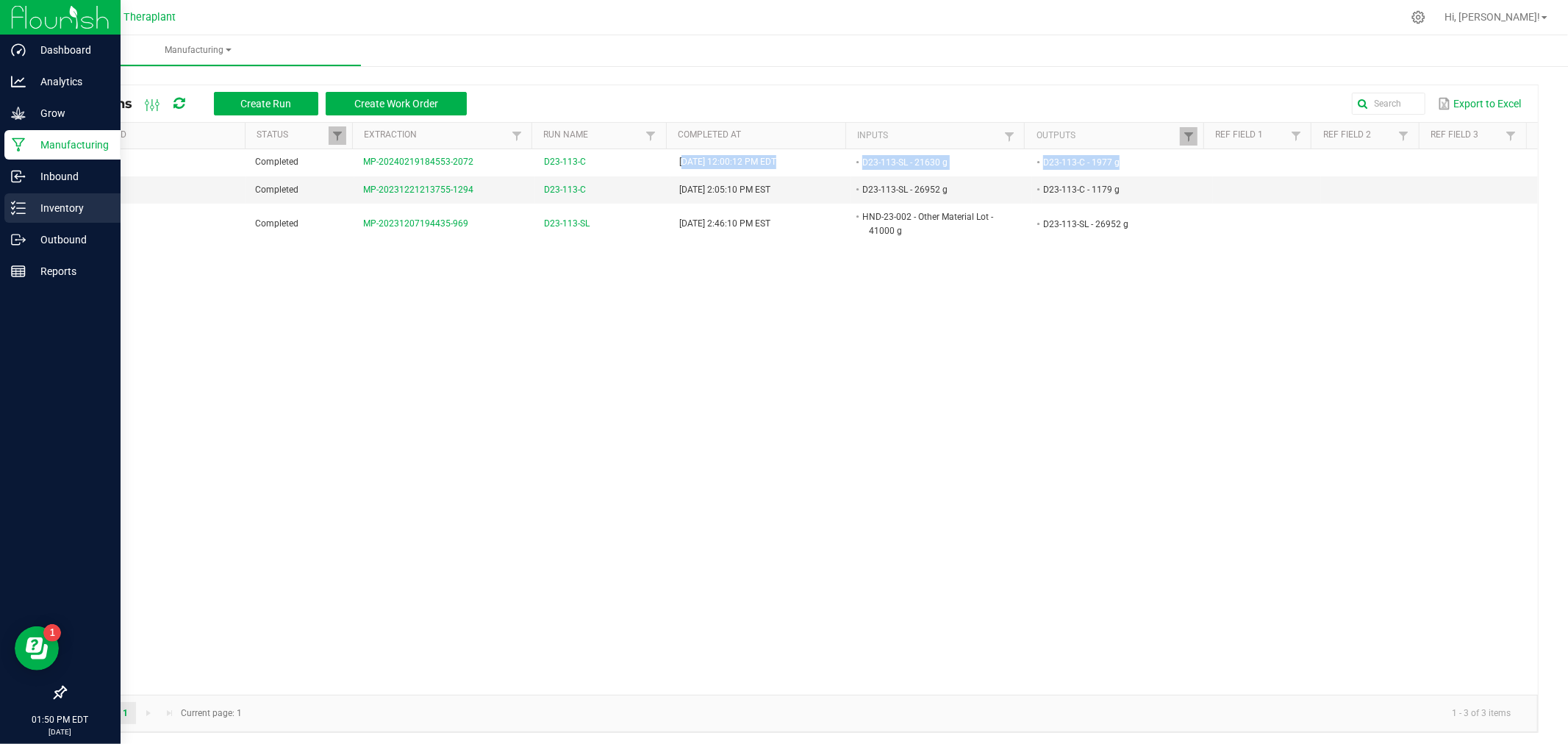
click at [3, 217] on link "Inventory" at bounding box center [60, 209] width 121 height 32
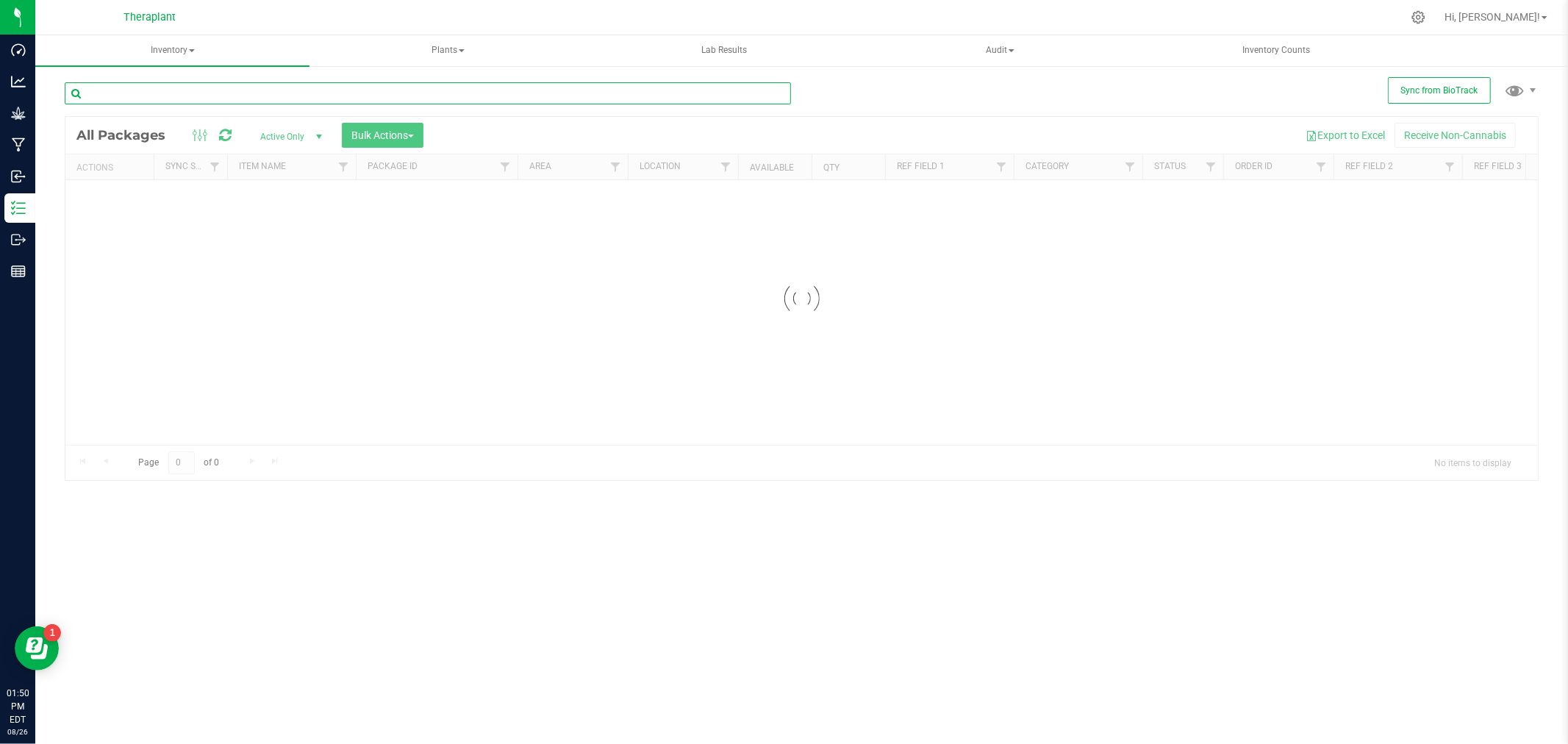
click at [402, 87] on input "text" at bounding box center [427, 93] width 726 height 22
paste input "0765435490683172"
type input "0765435490683172"
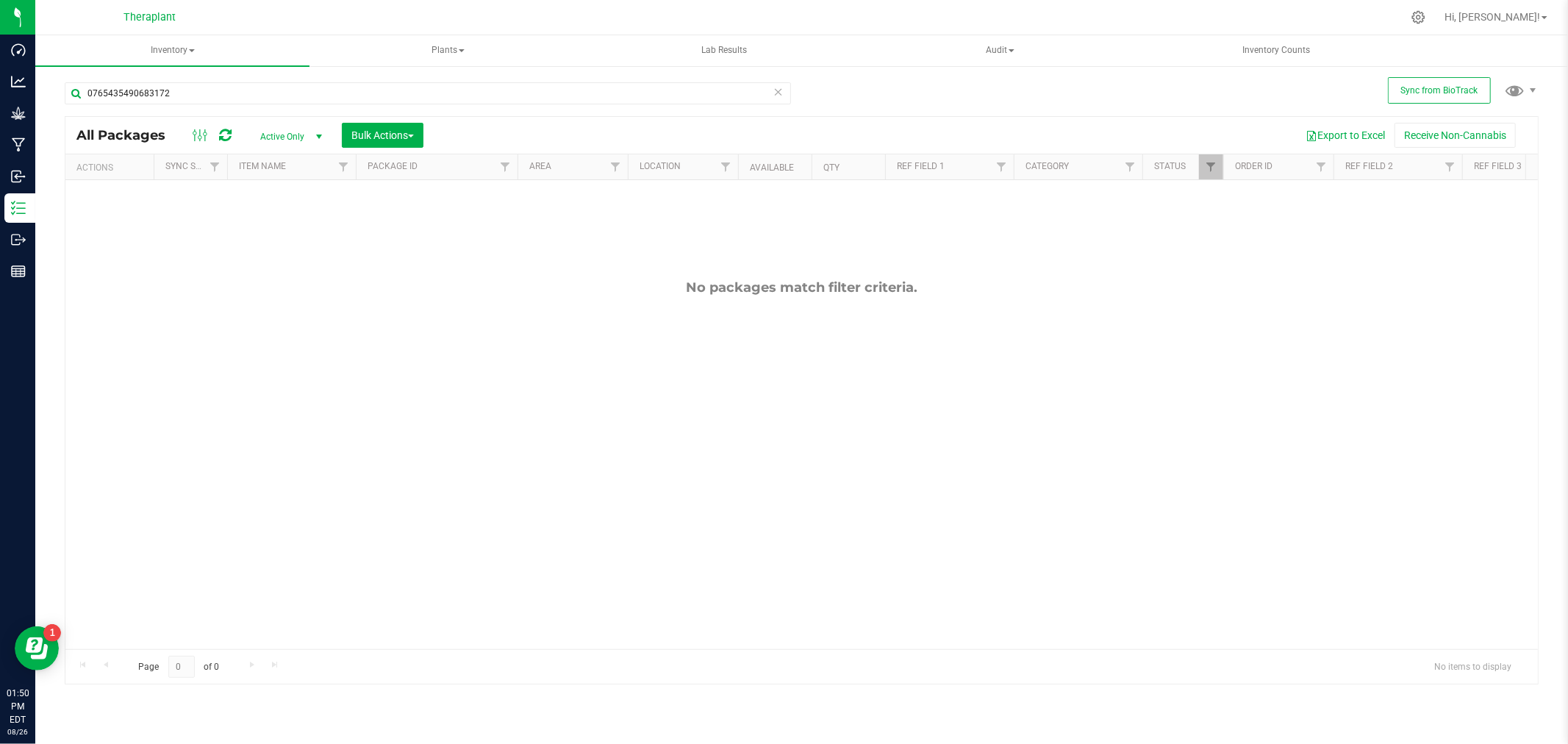
click at [277, 133] on span "Active Only" at bounding box center [288, 137] width 81 height 21
click at [276, 225] on li "All" at bounding box center [287, 226] width 79 height 22
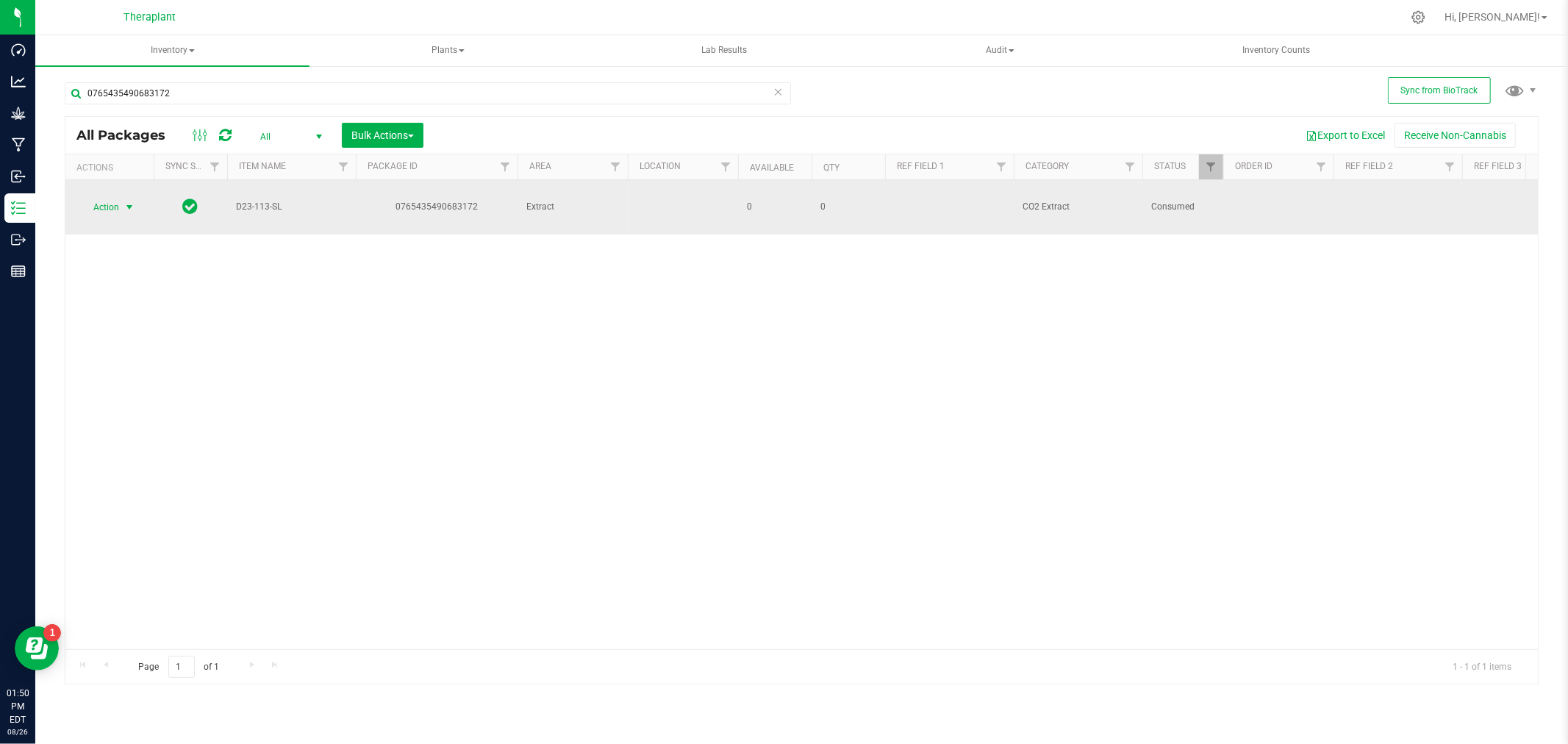
click at [103, 204] on span "Action" at bounding box center [100, 207] width 40 height 21
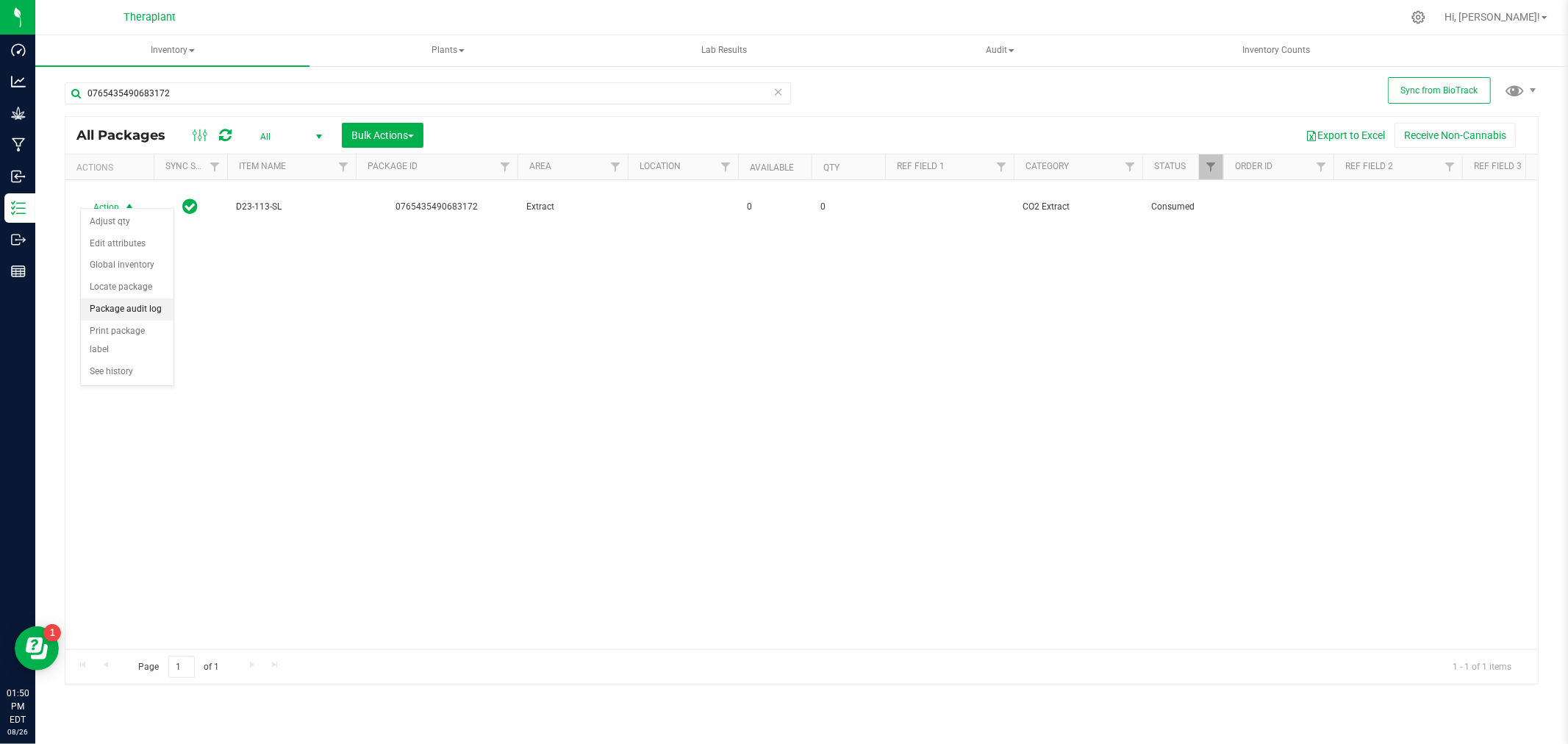
click at [125, 310] on li "Package audit log" at bounding box center [128, 309] width 93 height 22
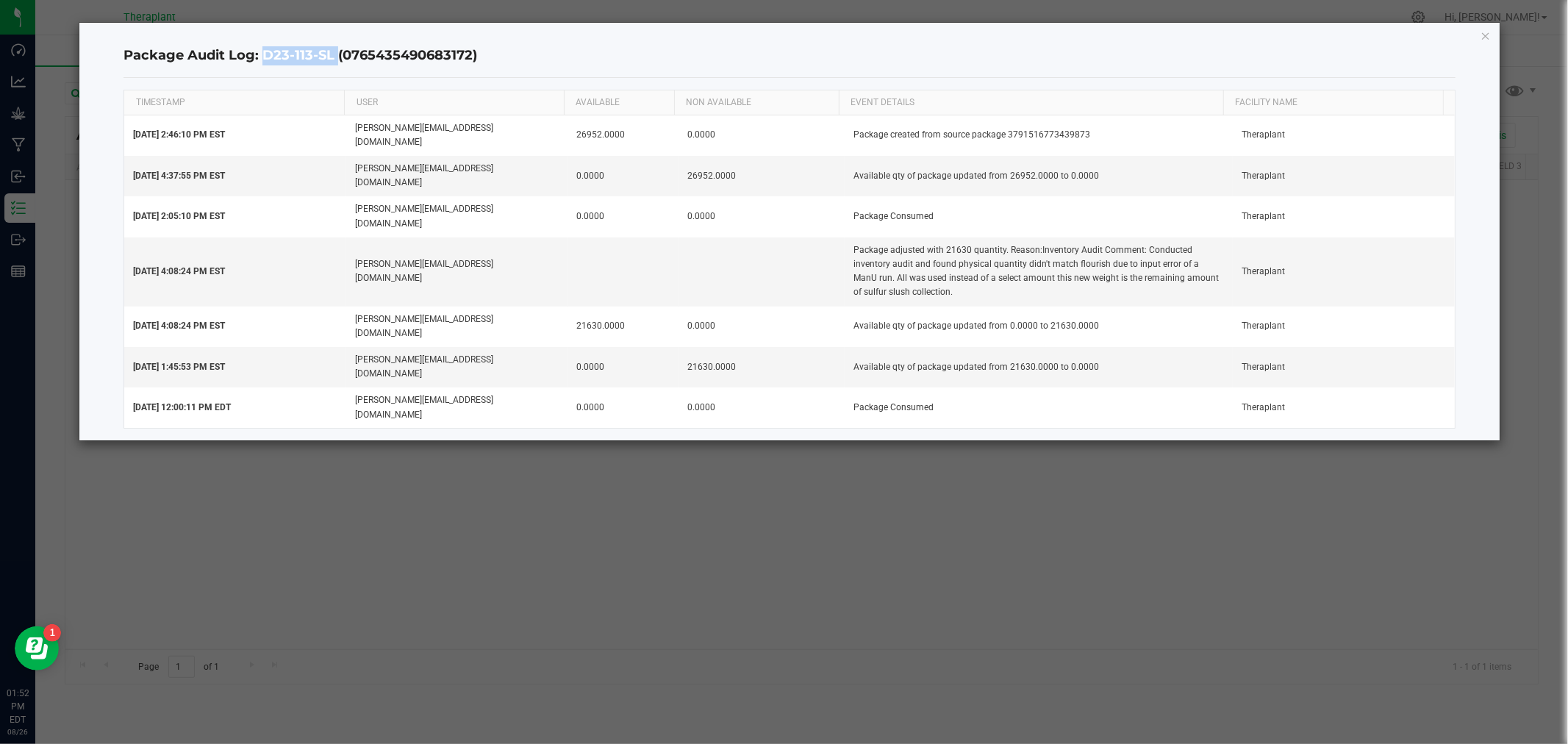
drag, startPoint x: 260, startPoint y: 58, endPoint x: 334, endPoint y: 52, distance: 74.2
click at [334, 52] on h4 "Package Audit Log: D23-113-SL (0765435490683172)" at bounding box center [789, 55] width 1331 height 19
drag, startPoint x: 1482, startPoint y: 33, endPoint x: 1365, endPoint y: 30, distance: 117.0
click at [1482, 33] on icon "button" at bounding box center [1486, 36] width 10 height 18
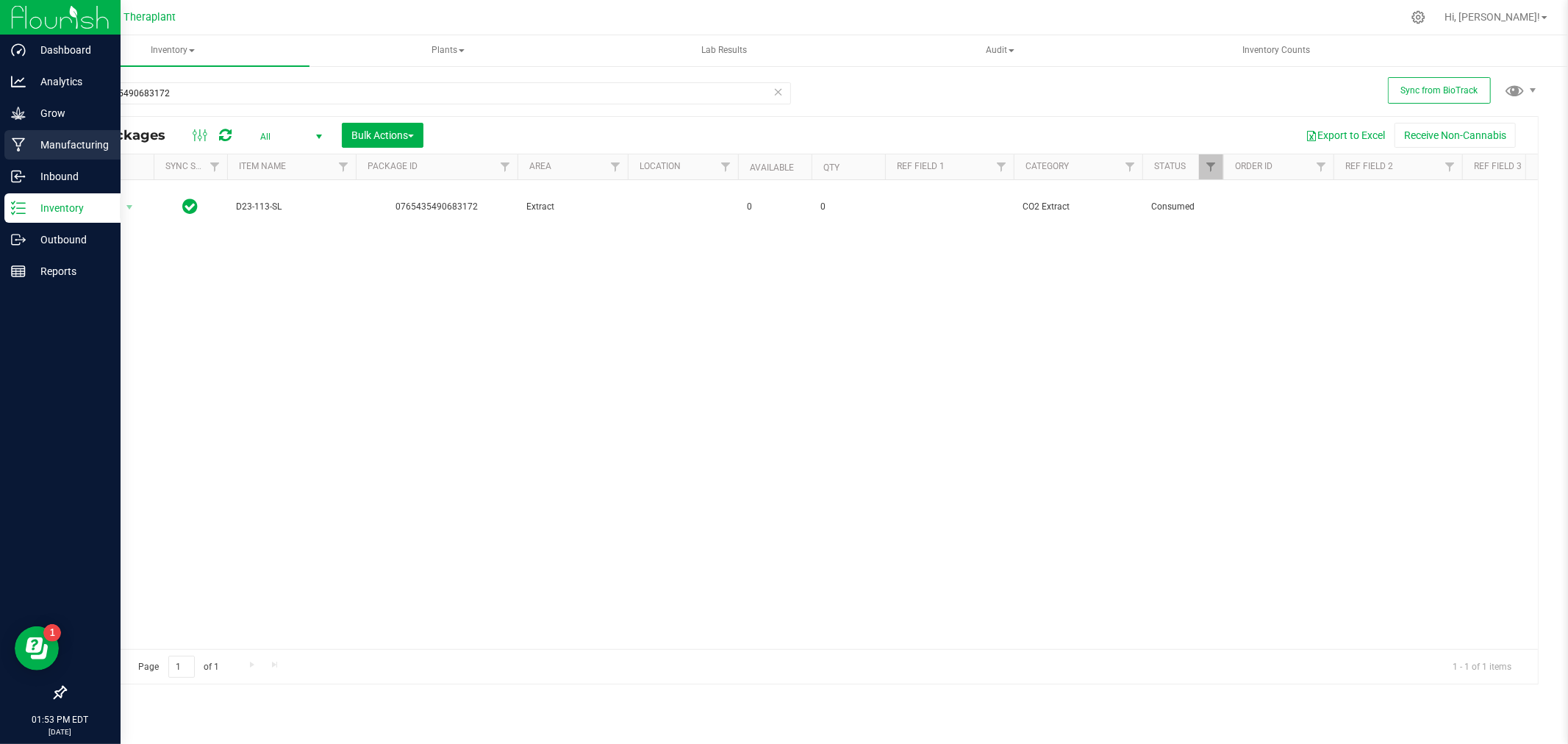
click at [61, 147] on p "Manufacturing" at bounding box center [69, 145] width 88 height 18
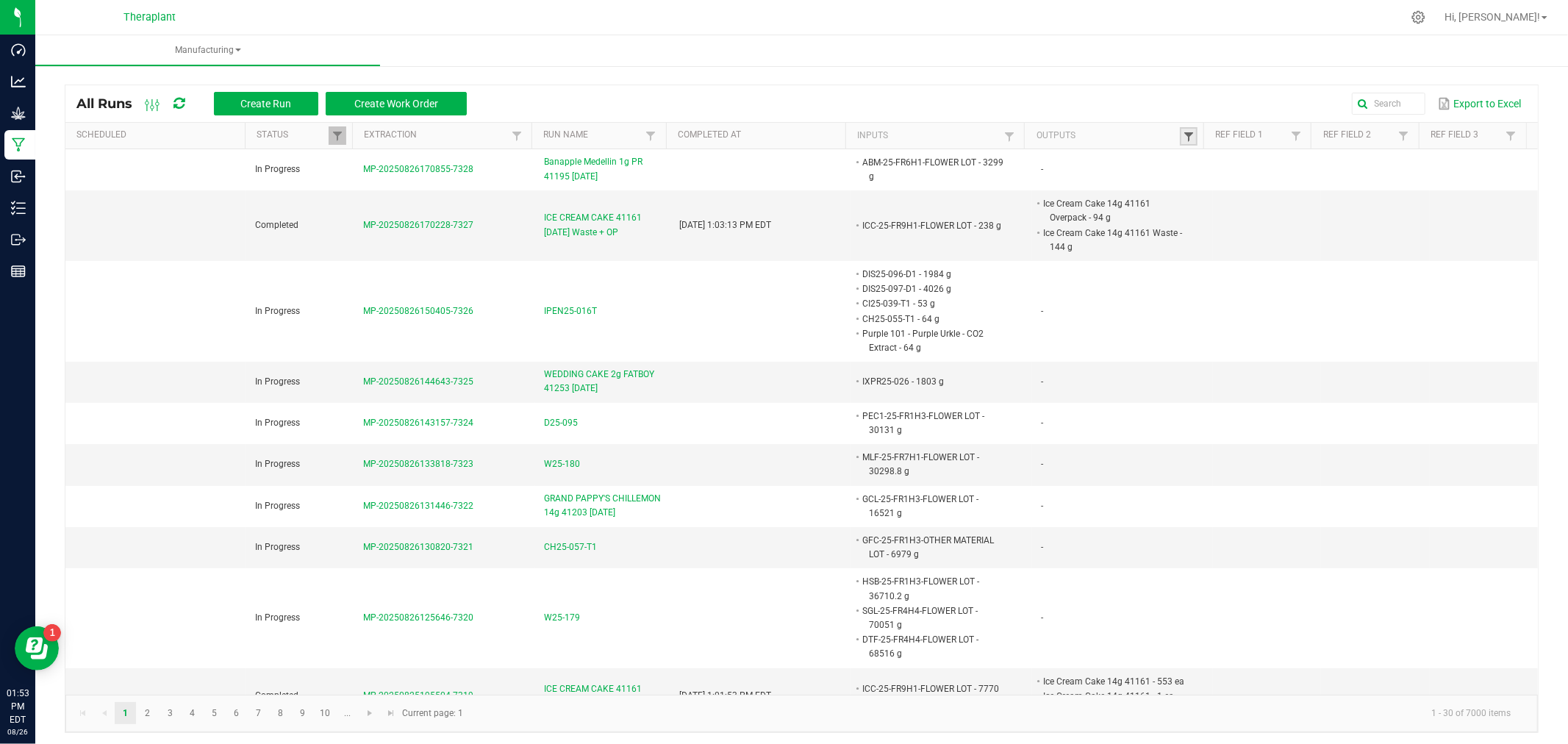
click at [1183, 136] on span at bounding box center [1189, 137] width 12 height 12
click at [1008, 137] on link at bounding box center [1009, 136] width 18 height 19
click at [1033, 166] on input "text" at bounding box center [1078, 166] width 152 height 22
paste input "D23-113-C"
click at [1016, 163] on input "D23-113-C" at bounding box center [1078, 166] width 152 height 22
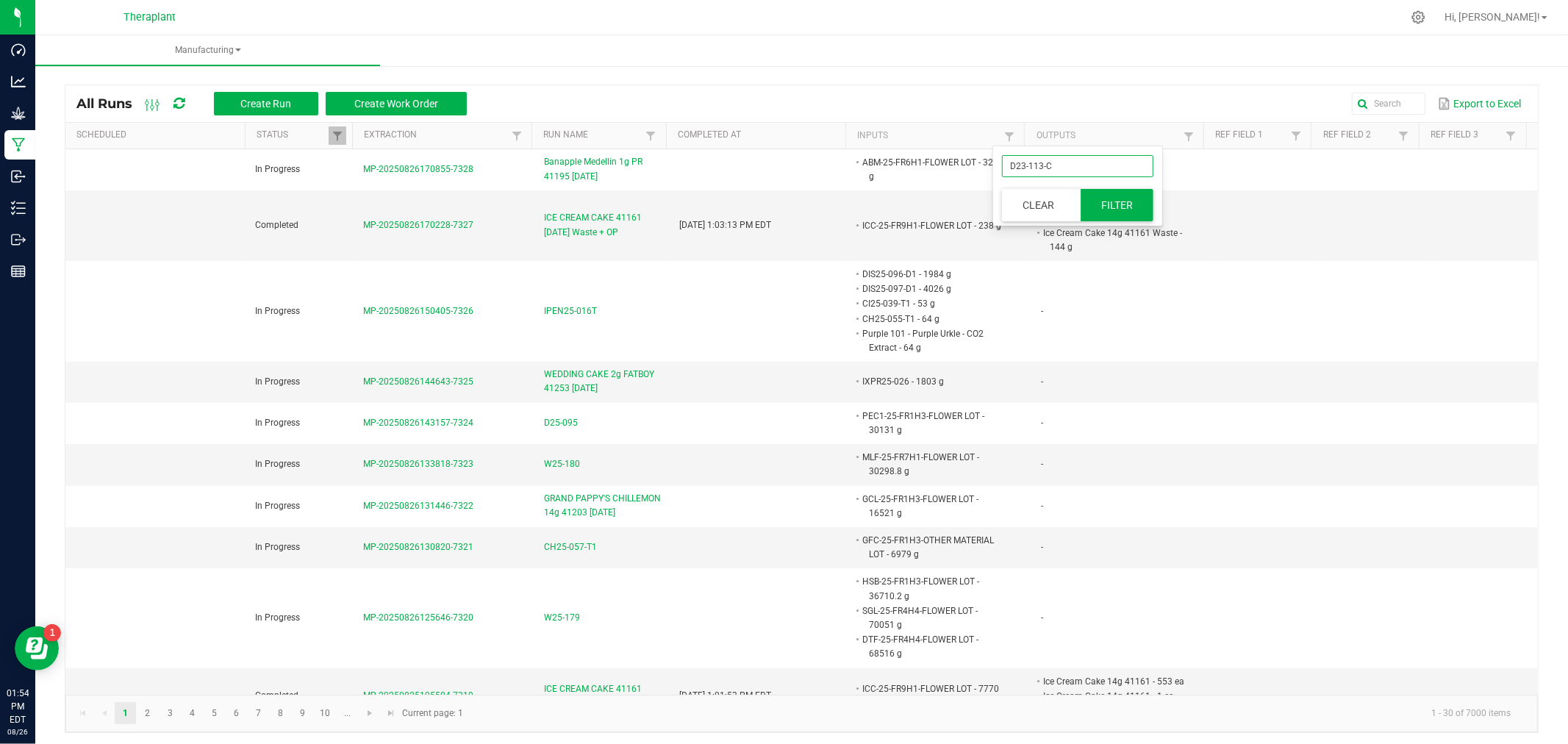
type input "D23-113-C"
click at [1128, 199] on button "Filter" at bounding box center [1117, 205] width 73 height 33
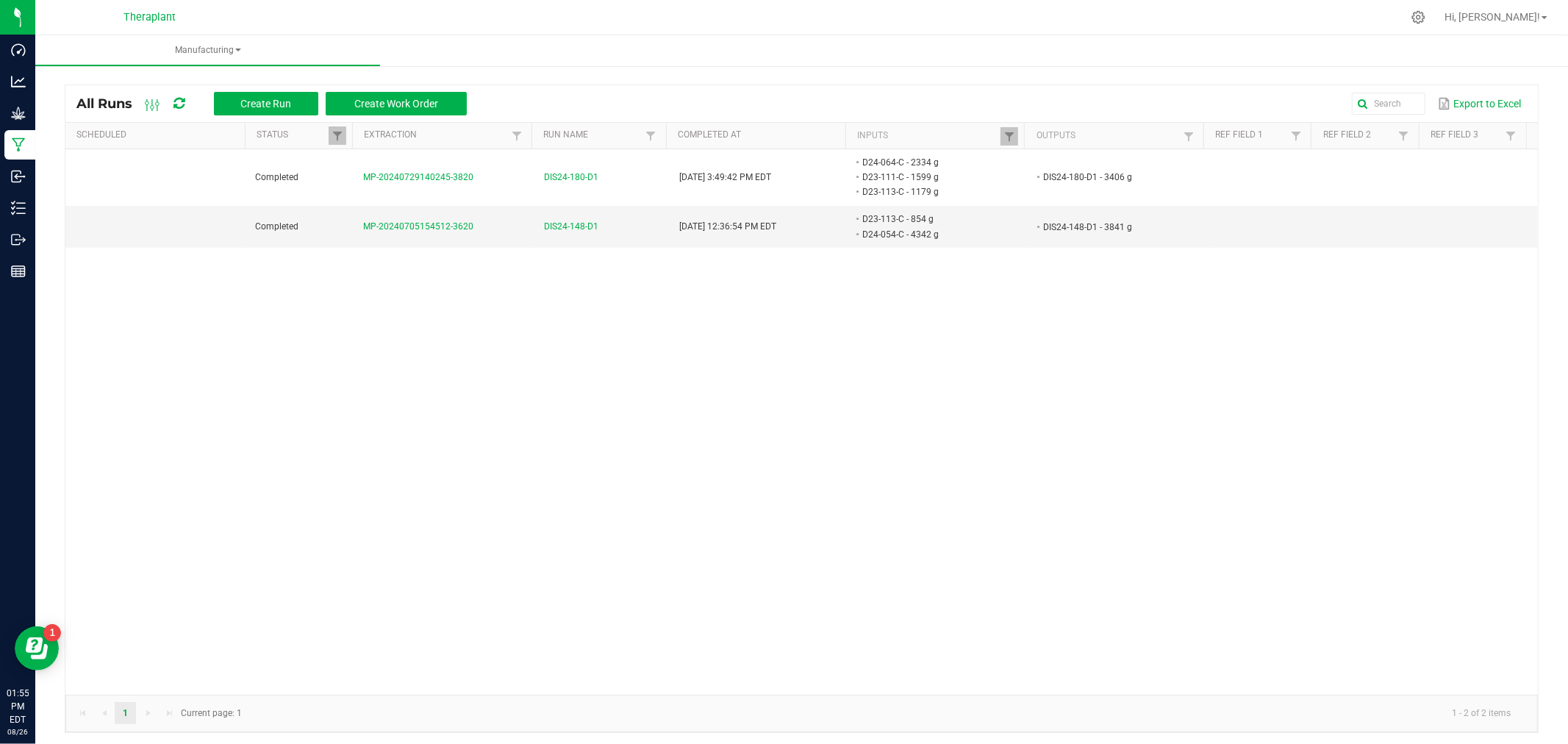
click at [991, 140] on th "Inputs" at bounding box center [935, 136] width 179 height 27
click at [1004, 136] on span at bounding box center [1009, 137] width 12 height 12
click at [1042, 204] on button "Clear" at bounding box center [1038, 205] width 72 height 33
click at [1183, 136] on span at bounding box center [1189, 137] width 12 height 12
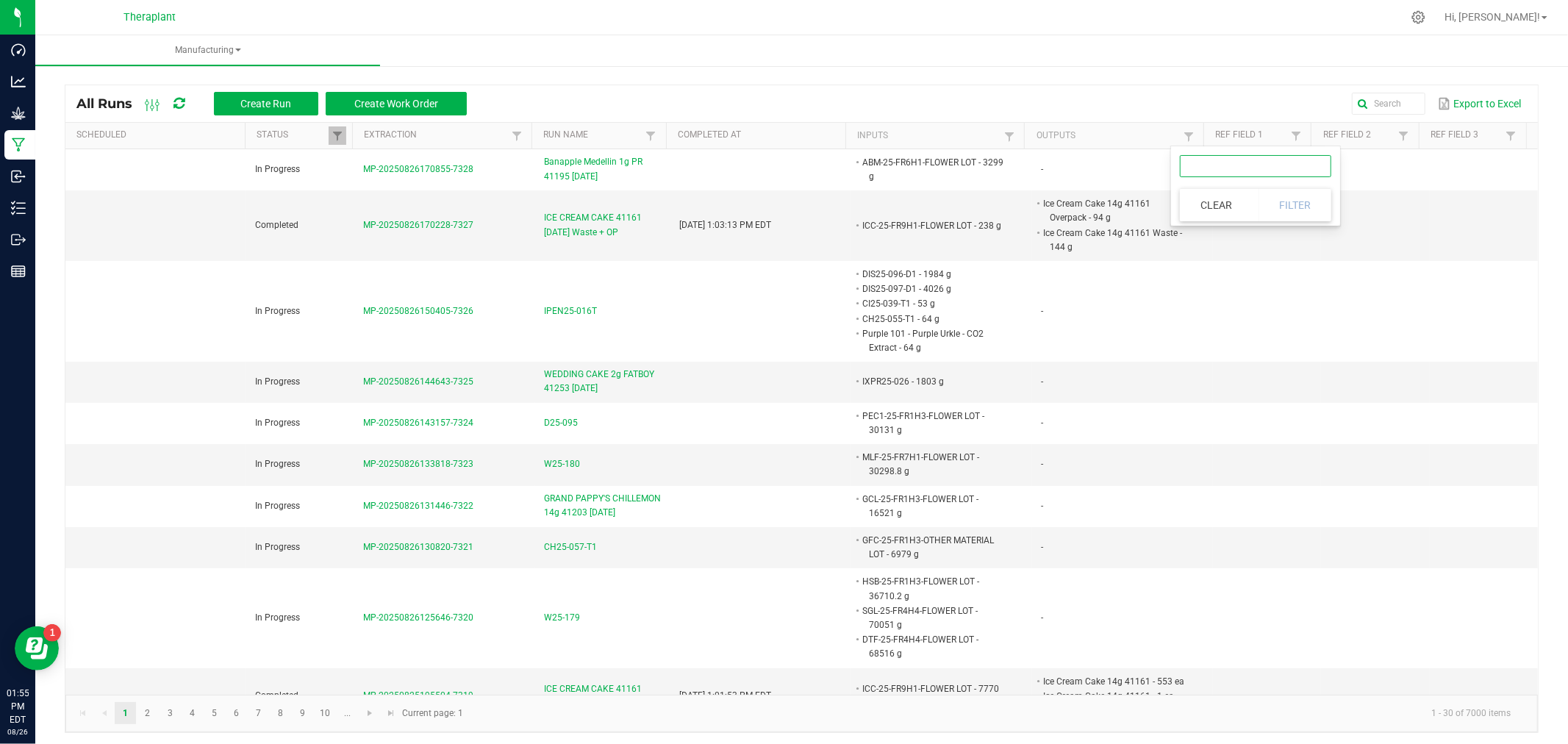
click at [1243, 172] on input "text" at bounding box center [1255, 166] width 152 height 22
type input "DIS24-154"
click at [1297, 207] on button "Filter" at bounding box center [1296, 205] width 73 height 33
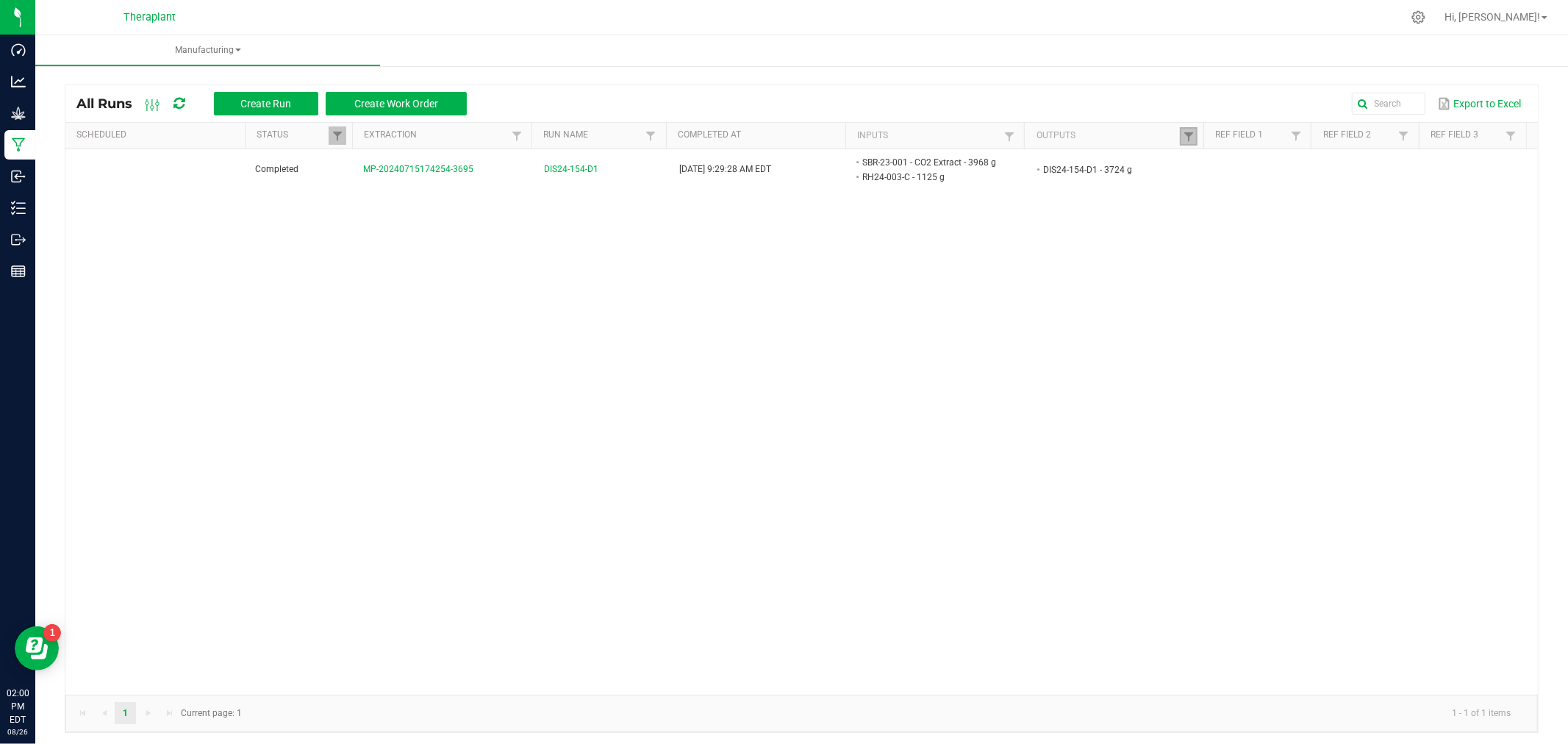
click at [1185, 140] on link at bounding box center [1189, 136] width 18 height 19
click at [1222, 207] on button "Clear" at bounding box center [1215, 205] width 72 height 33
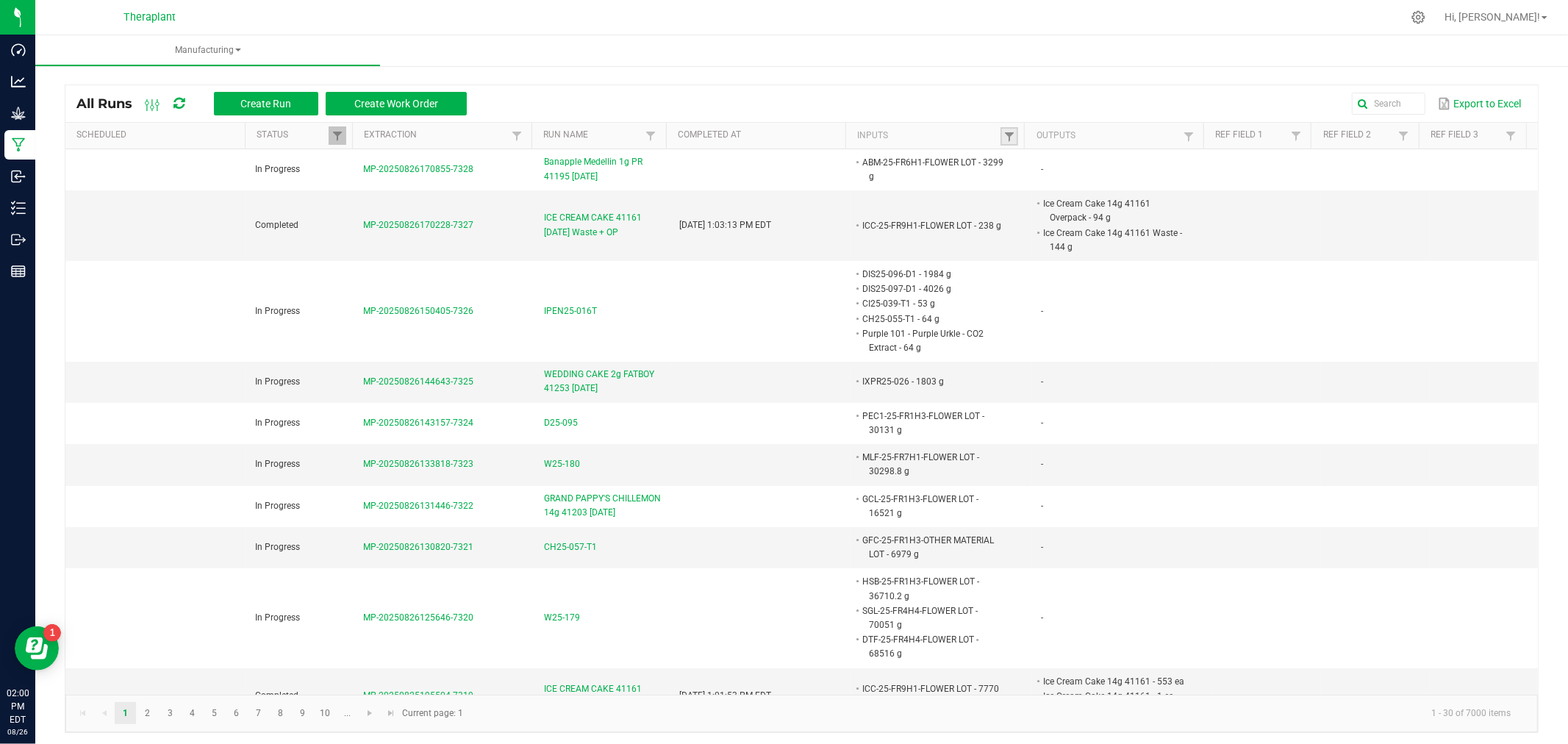
click at [1001, 128] on link at bounding box center [1009, 136] width 18 height 19
click at [1048, 159] on input "text" at bounding box center [1078, 166] width 152 height 22
type input "dis24-112-d2"
click at [1139, 208] on button "Filter" at bounding box center [1117, 205] width 73 height 33
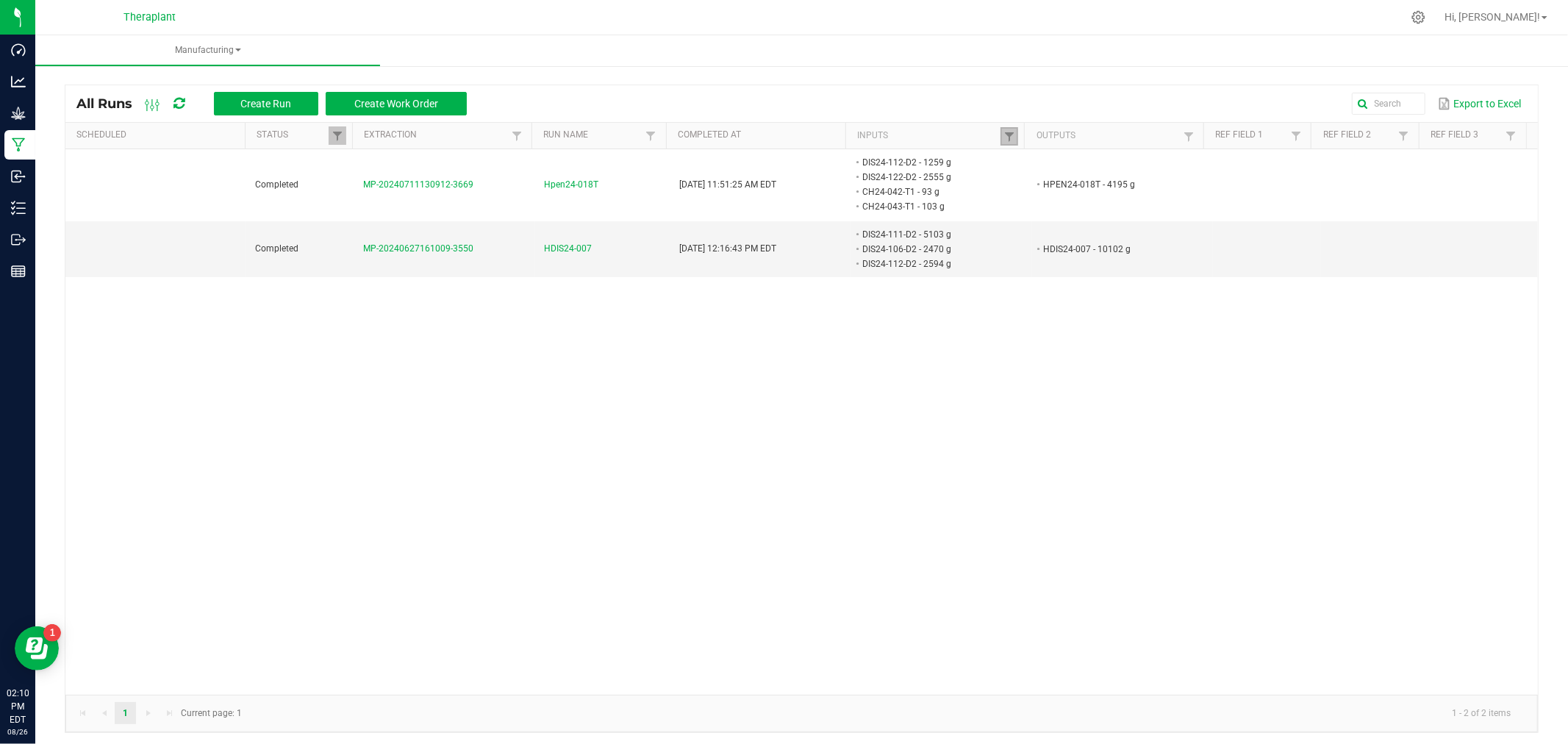
click at [1000, 129] on link at bounding box center [1009, 136] width 18 height 19
click at [1110, 156] on input "dis24-112-d2" at bounding box center [1078, 166] width 152 height 22
type input "dis24-112"
click at [1111, 207] on button "Filter" at bounding box center [1117, 205] width 73 height 33
click at [801, 21] on div at bounding box center [833, 17] width 1139 height 29
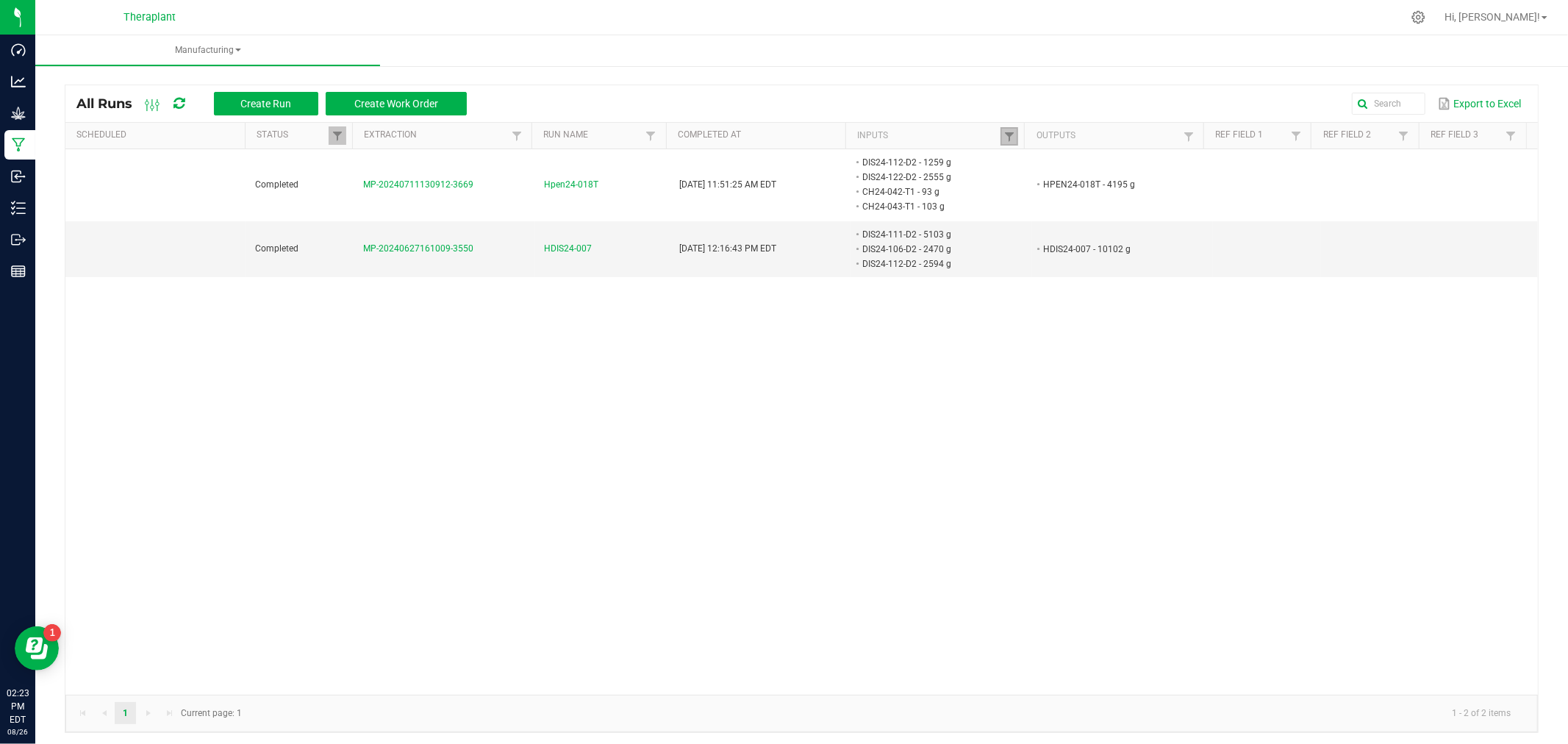
click at [1000, 143] on link at bounding box center [1009, 136] width 18 height 19
click at [1078, 172] on input "dis24-112" at bounding box center [1078, 166] width 152 height 22
click at [1078, 170] on input "dis24-112" at bounding box center [1078, 166] width 152 height 22
paste input "HDIS24-00"
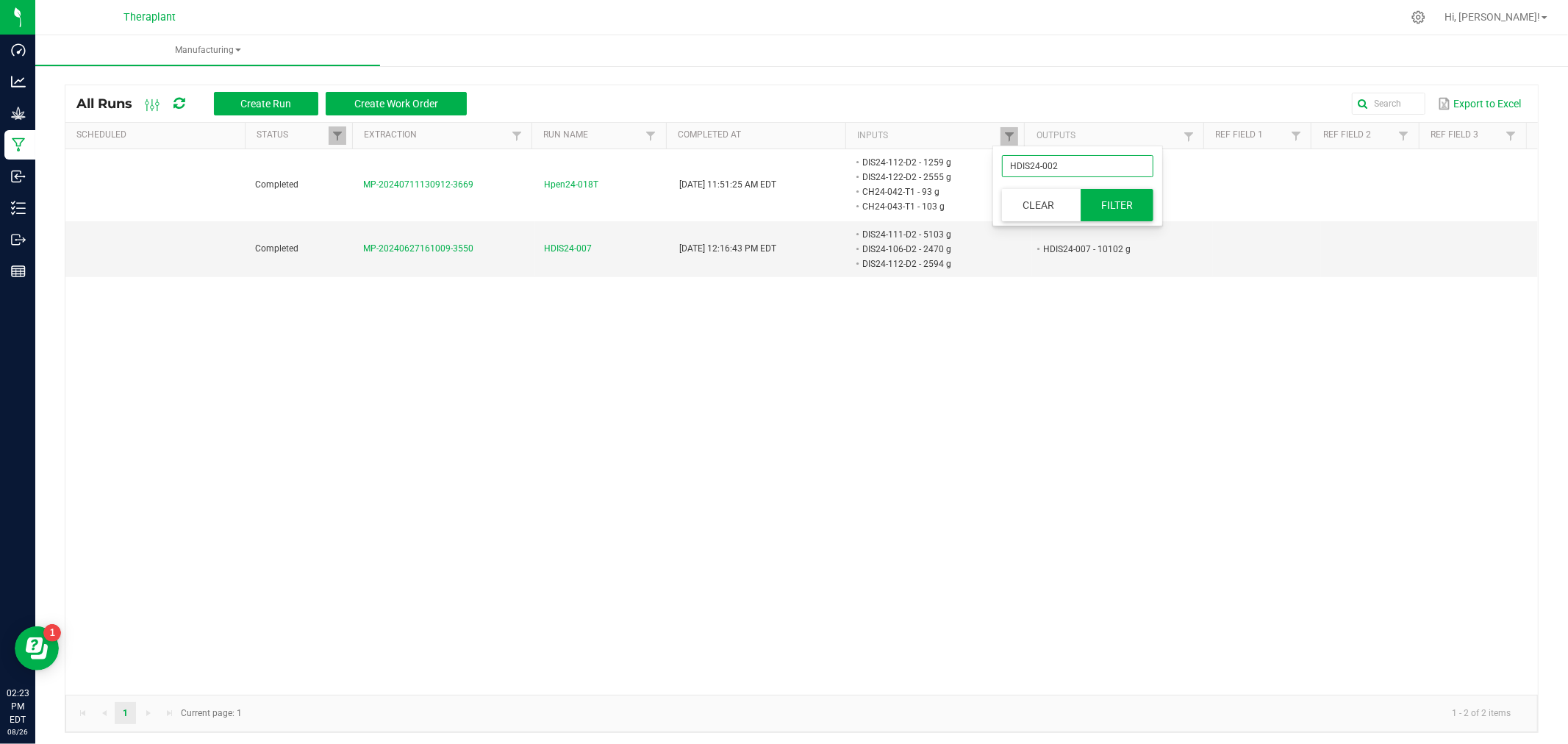
type input "HDIS24-002"
click at [1144, 204] on button "Filter" at bounding box center [1117, 205] width 73 height 33
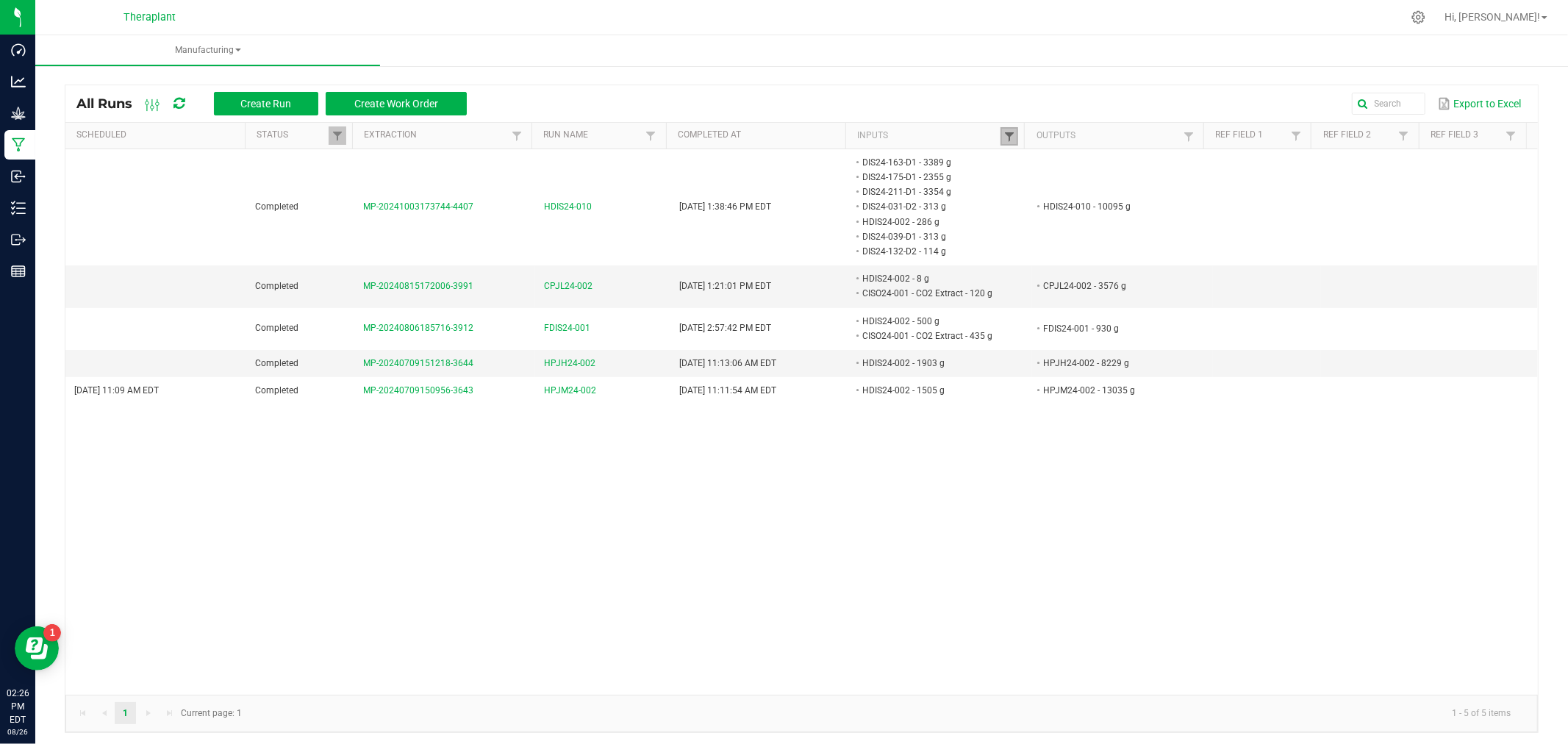
click at [1003, 137] on span at bounding box center [1009, 137] width 12 height 12
click at [1060, 165] on input "HDIS24-002" at bounding box center [1078, 166] width 152 height 22
click at [1138, 204] on button "Filter" at bounding box center [1117, 205] width 73 height 33
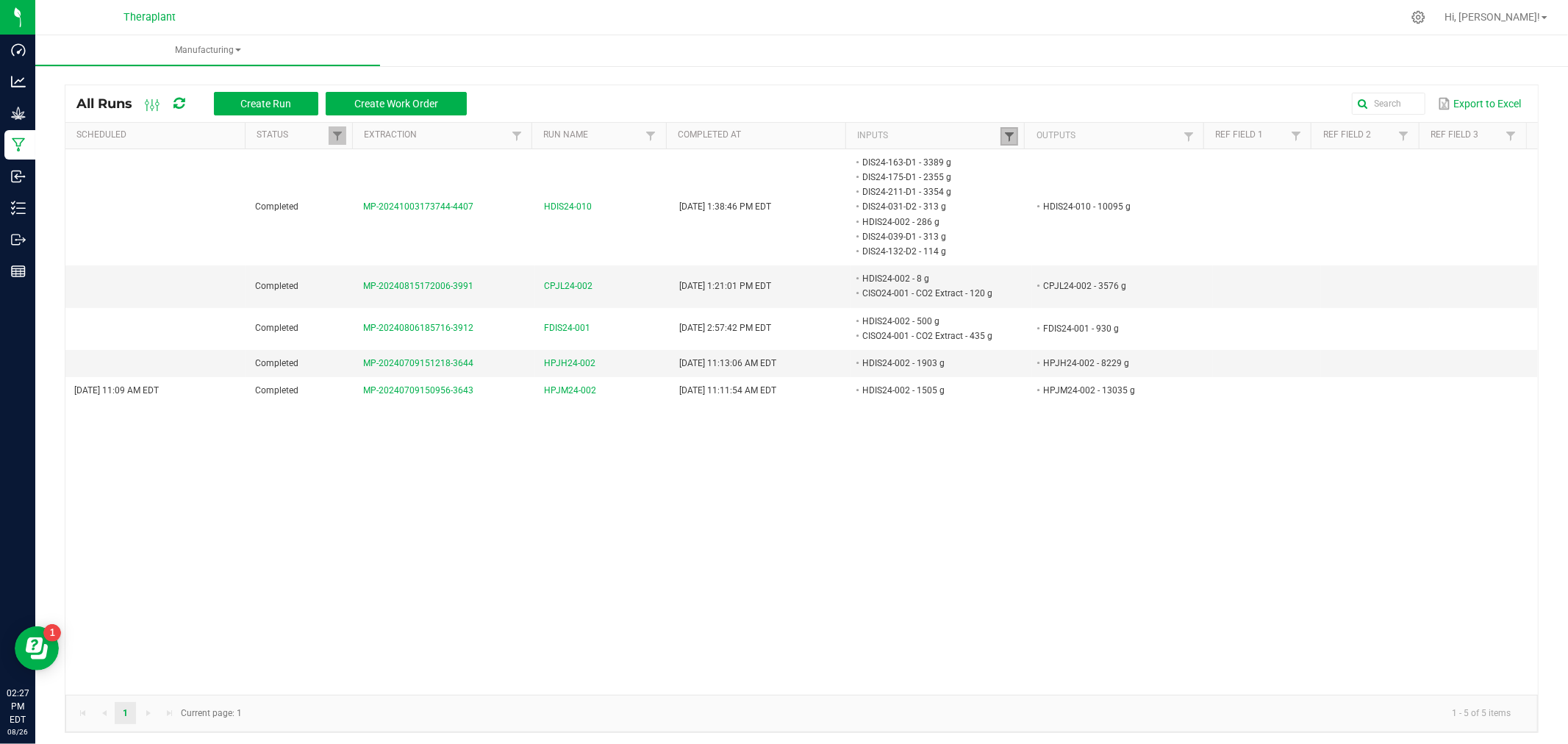
click at [1003, 131] on span at bounding box center [1009, 137] width 12 height 12
click at [1078, 156] on input "HDIS24-002" at bounding box center [1078, 166] width 152 height 22
paste input "BAN-24-F7H2B1"
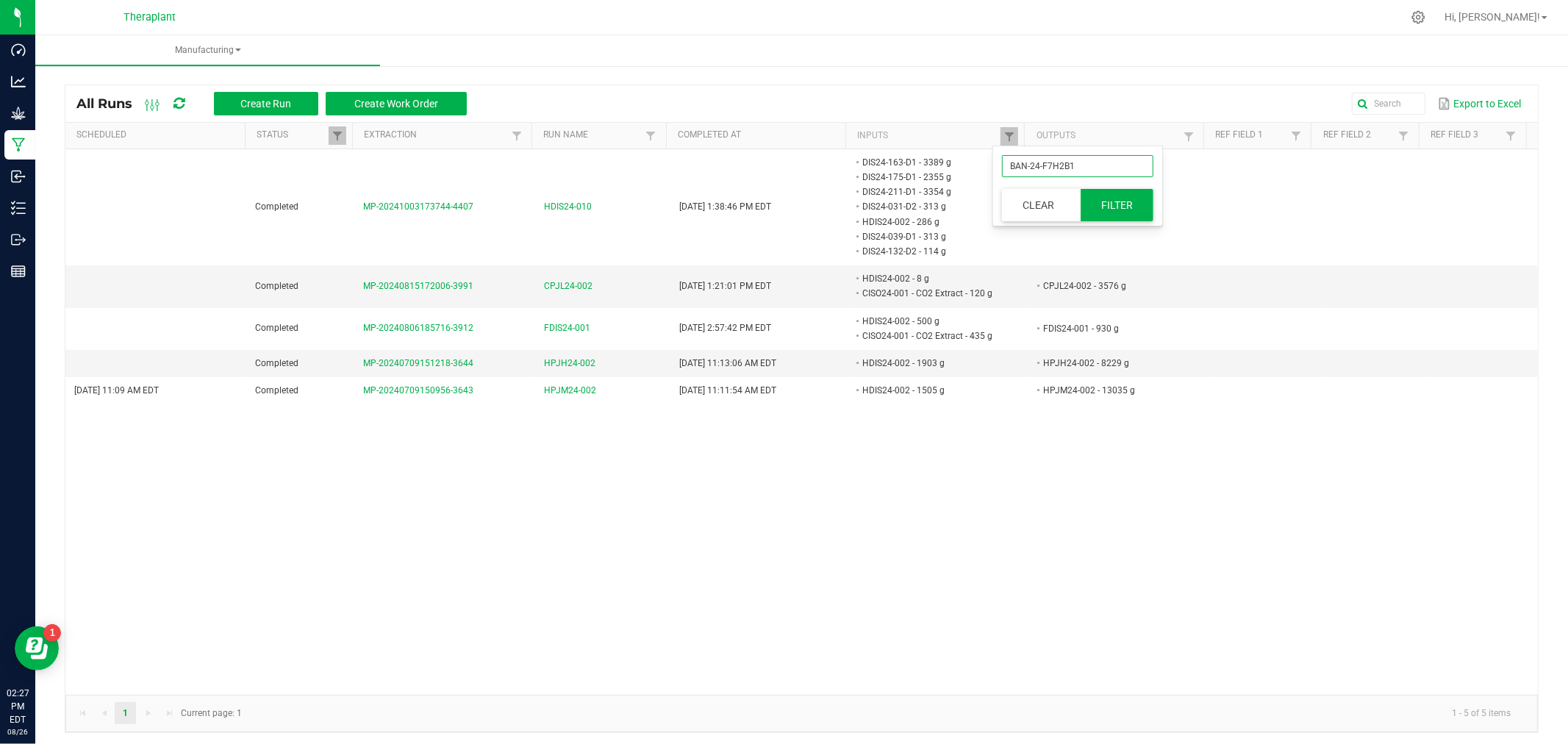
type input "BAN-24-F7H2B1"
click at [1119, 195] on button "Filter" at bounding box center [1117, 205] width 73 height 33
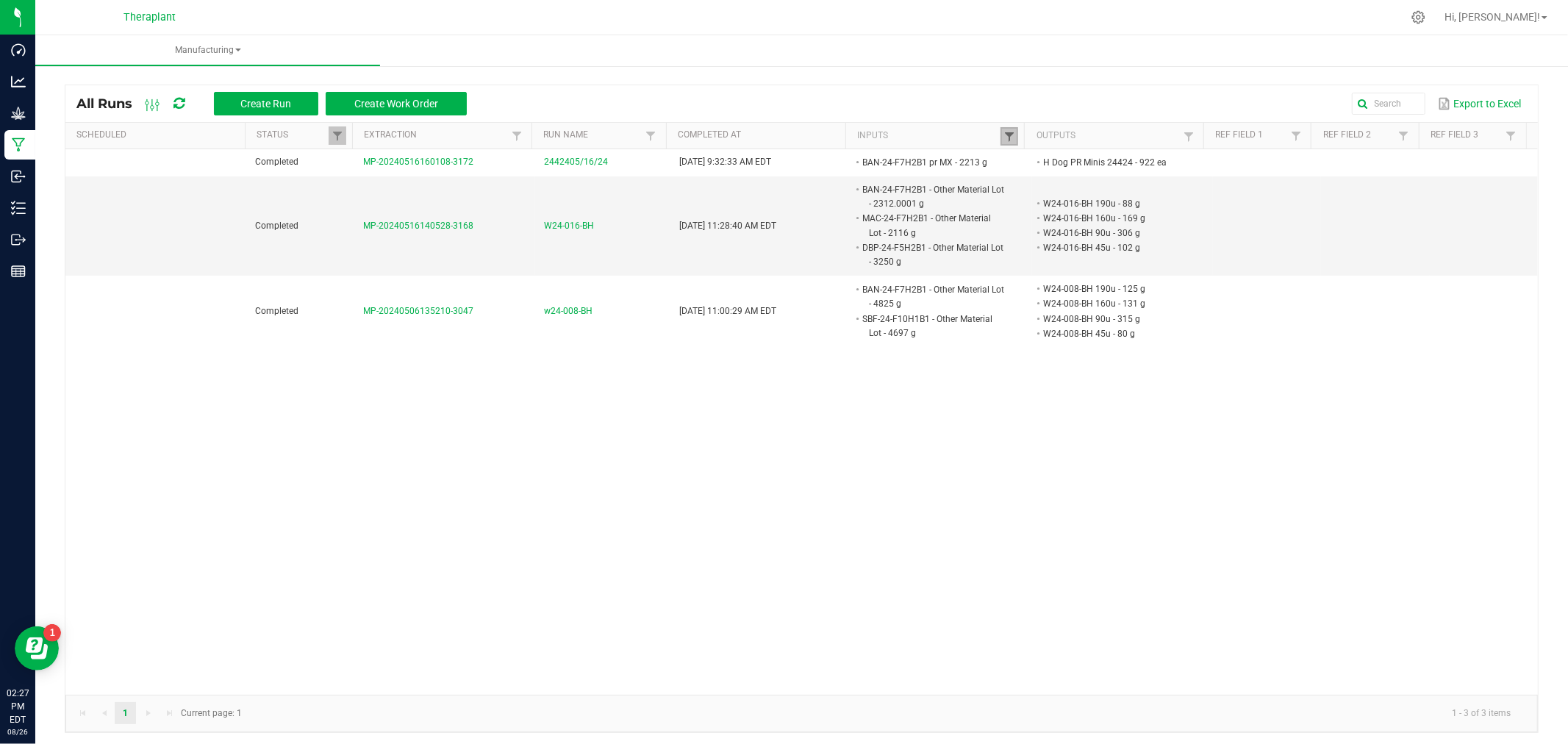
click at [1003, 135] on span at bounding box center [1009, 137] width 12 height 12
click at [1105, 171] on input "BAN-24-F7H2B1" at bounding box center [1078, 166] width 152 height 22
paste input "BAN-24-F7H2B1 3/4"
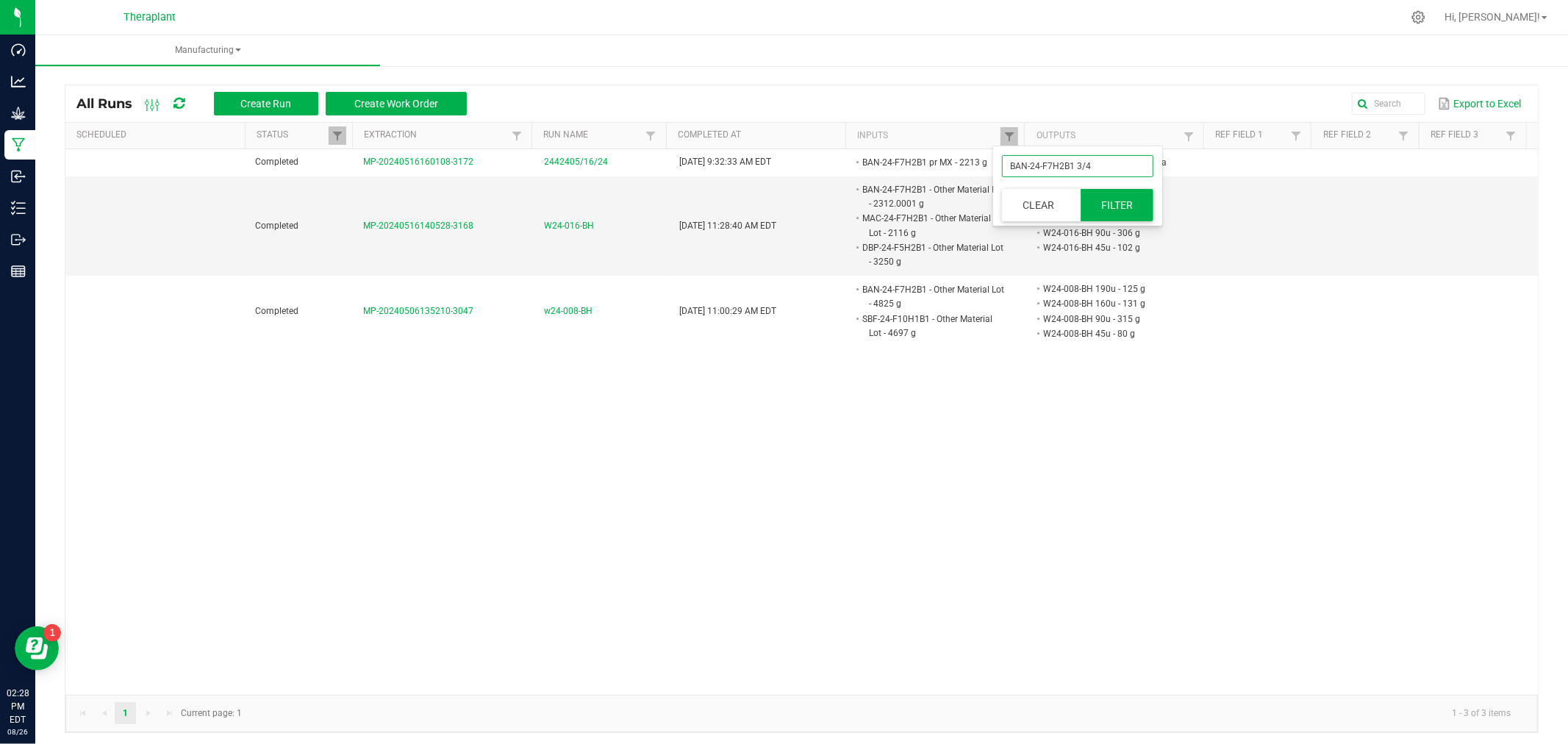
type input "BAN-24-F7H2B1 3/4"
click at [1117, 197] on button "Filter" at bounding box center [1117, 205] width 73 height 33
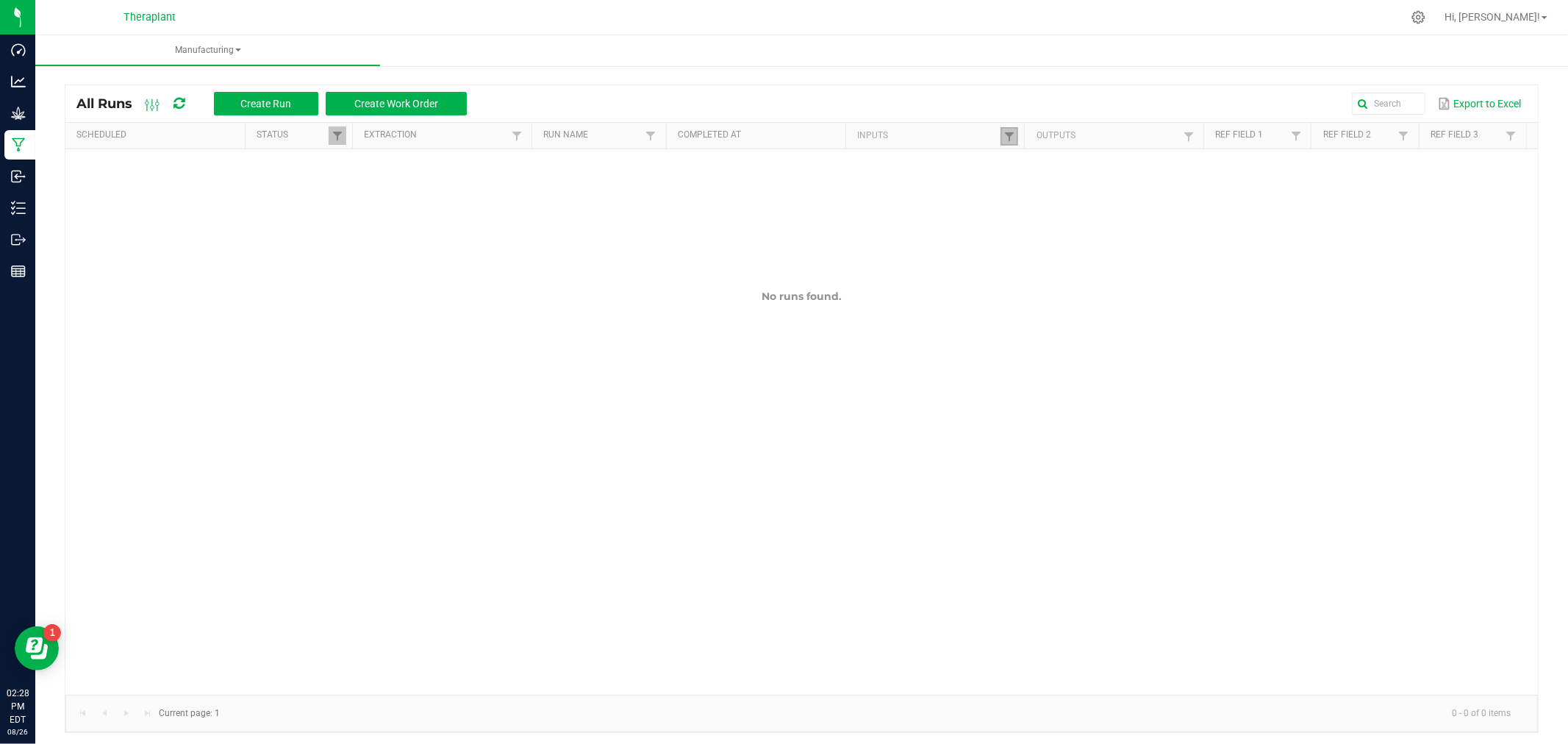
click at [1004, 127] on link at bounding box center [1009, 136] width 18 height 19
click at [1041, 203] on button "Clear" at bounding box center [1038, 205] width 72 height 33
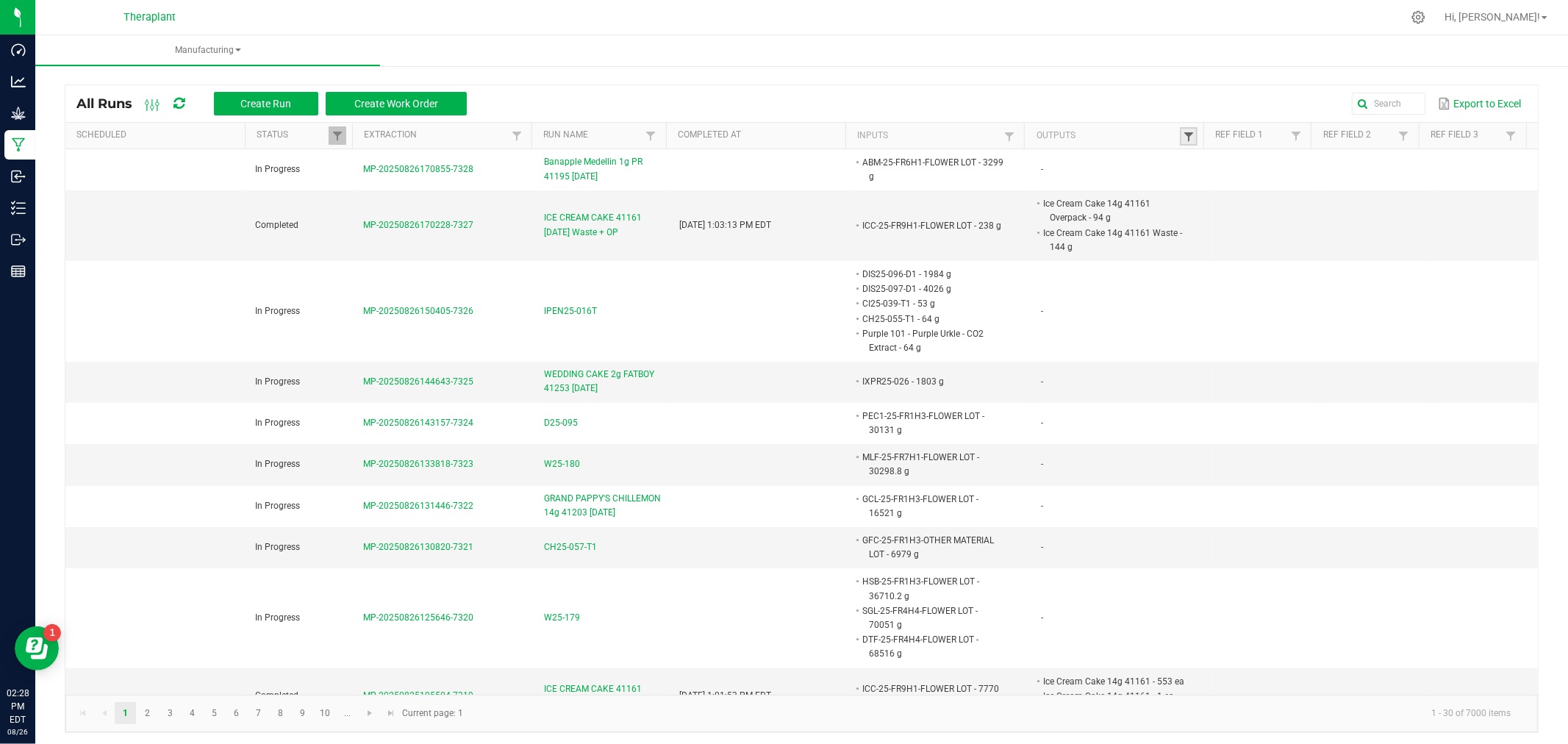
click at [1183, 142] on span at bounding box center [1189, 137] width 12 height 12
click at [1238, 164] on input "text" at bounding box center [1255, 166] width 152 height 22
paste input "BAN-24-F7H2B1 3/4"
type input "BAN-24-F7H2B1 3/4"
click at [1298, 198] on button "Filter" at bounding box center [1296, 205] width 73 height 33
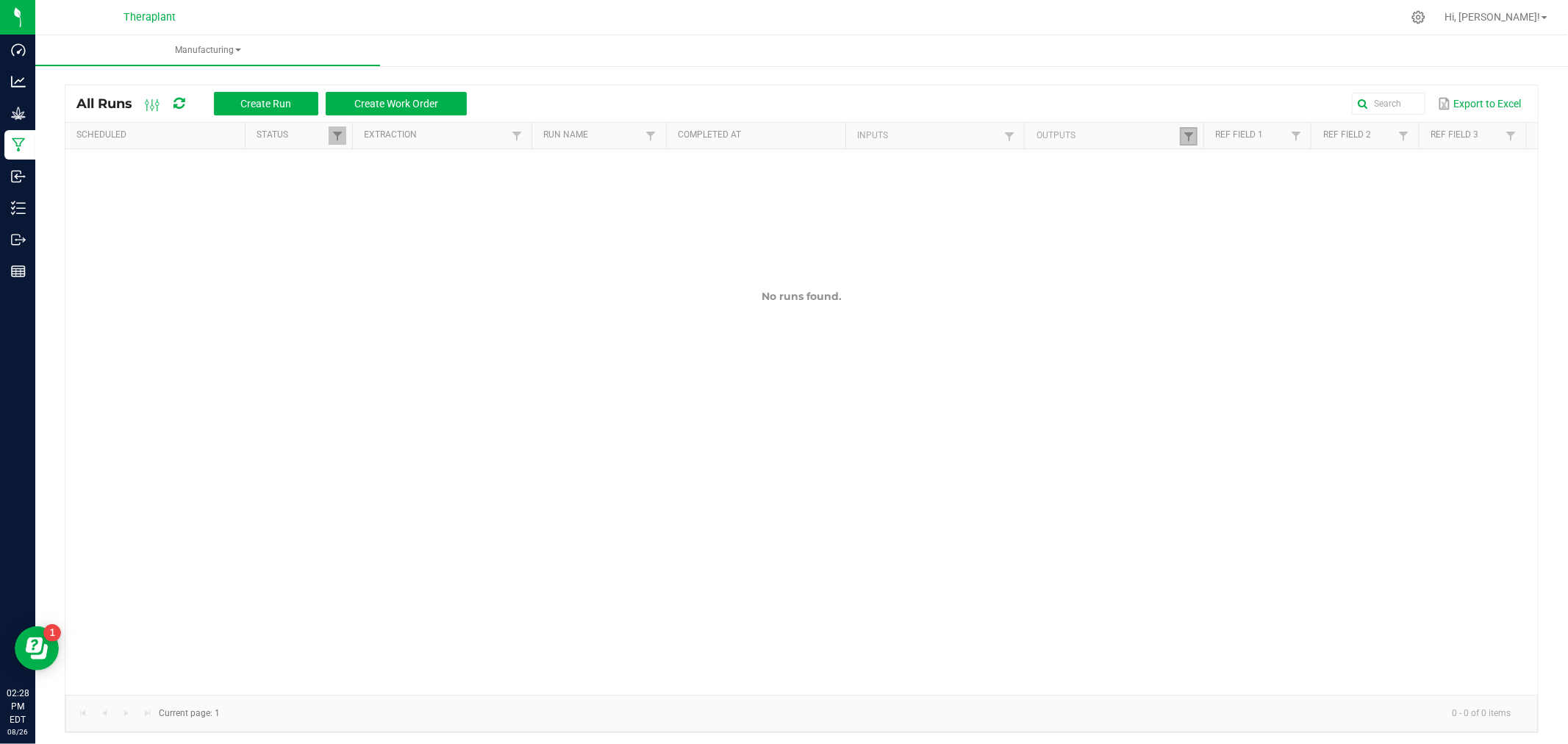
click at [1180, 133] on link at bounding box center [1189, 136] width 18 height 19
click at [1236, 200] on button "Clear" at bounding box center [1215, 205] width 72 height 33
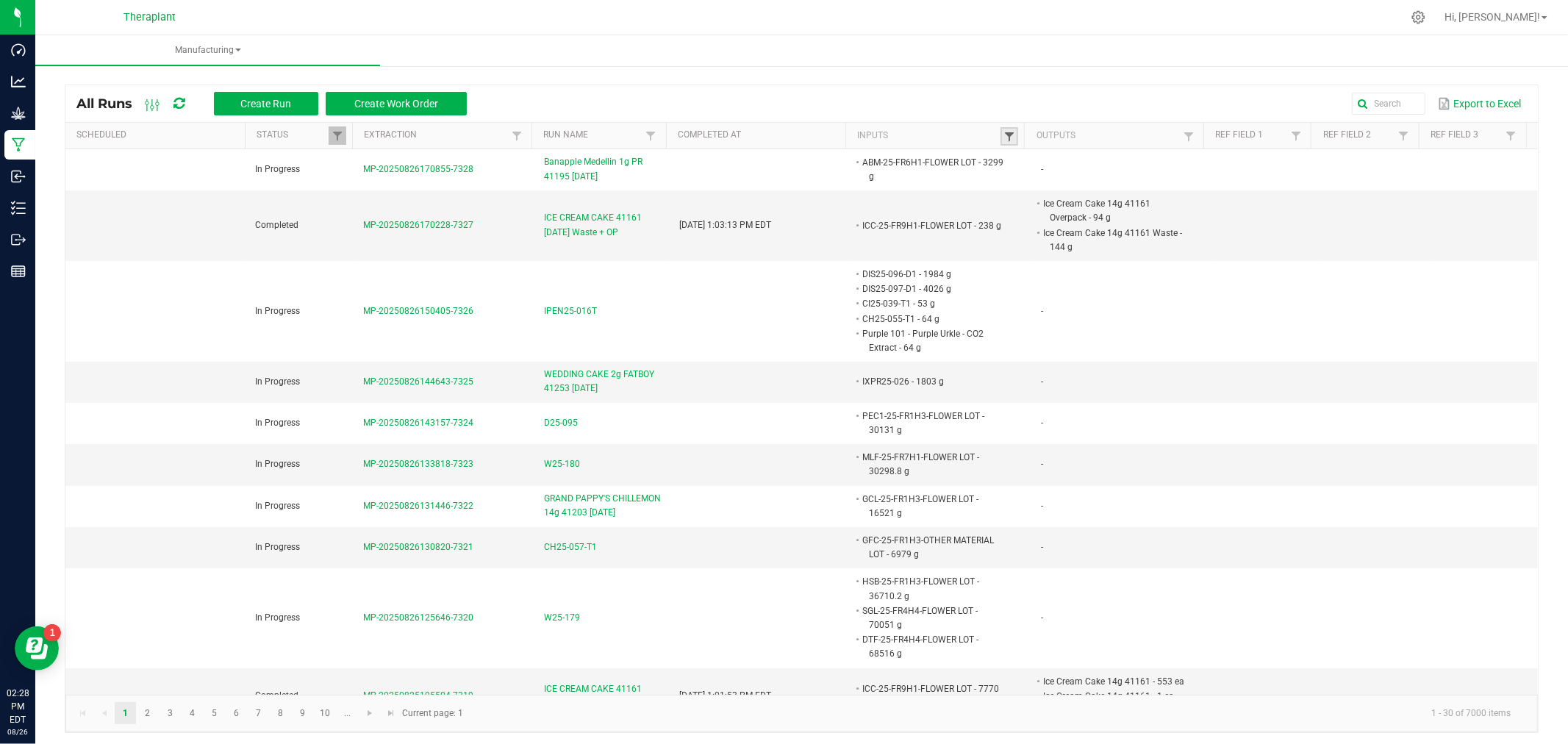
click at [1003, 139] on span at bounding box center [1009, 137] width 12 height 12
click at [1046, 170] on input "text" at bounding box center [1078, 166] width 152 height 22
paste input "BAN-24-F7H2B1"
type input "BAN-24-F7H2B1"
click at [1114, 199] on button "Filter" at bounding box center [1117, 205] width 73 height 33
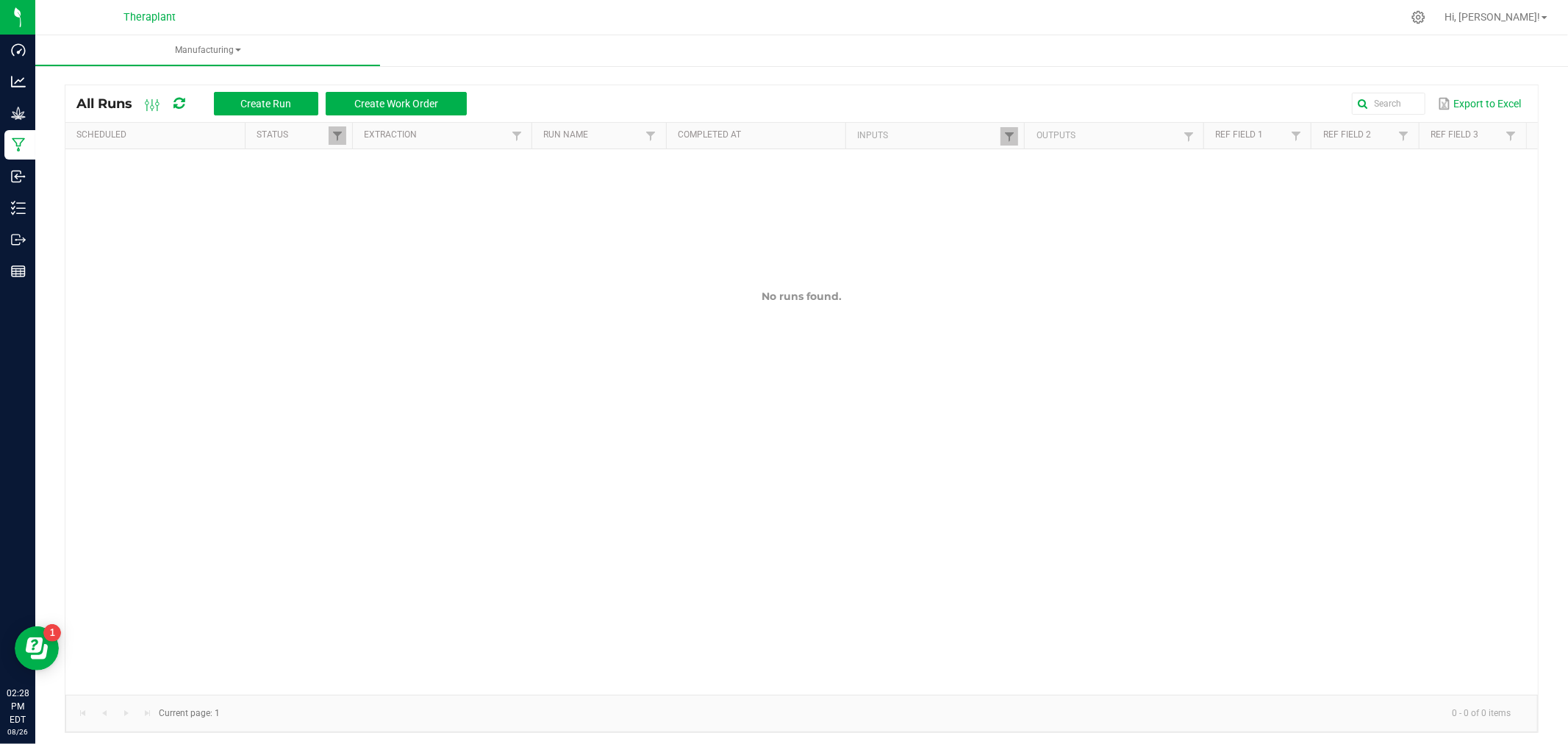
click at [1007, 124] on th "Inputs" at bounding box center [935, 136] width 179 height 27
click at [1003, 131] on span at bounding box center [1009, 137] width 12 height 12
click at [1117, 166] on input "BAN-24-F7H2B1" at bounding box center [1078, 166] width 152 height 22
click at [1015, 161] on input "BAN-24-F7H2B1" at bounding box center [1078, 166] width 152 height 22
type input "BAN-24-F7H2B1"
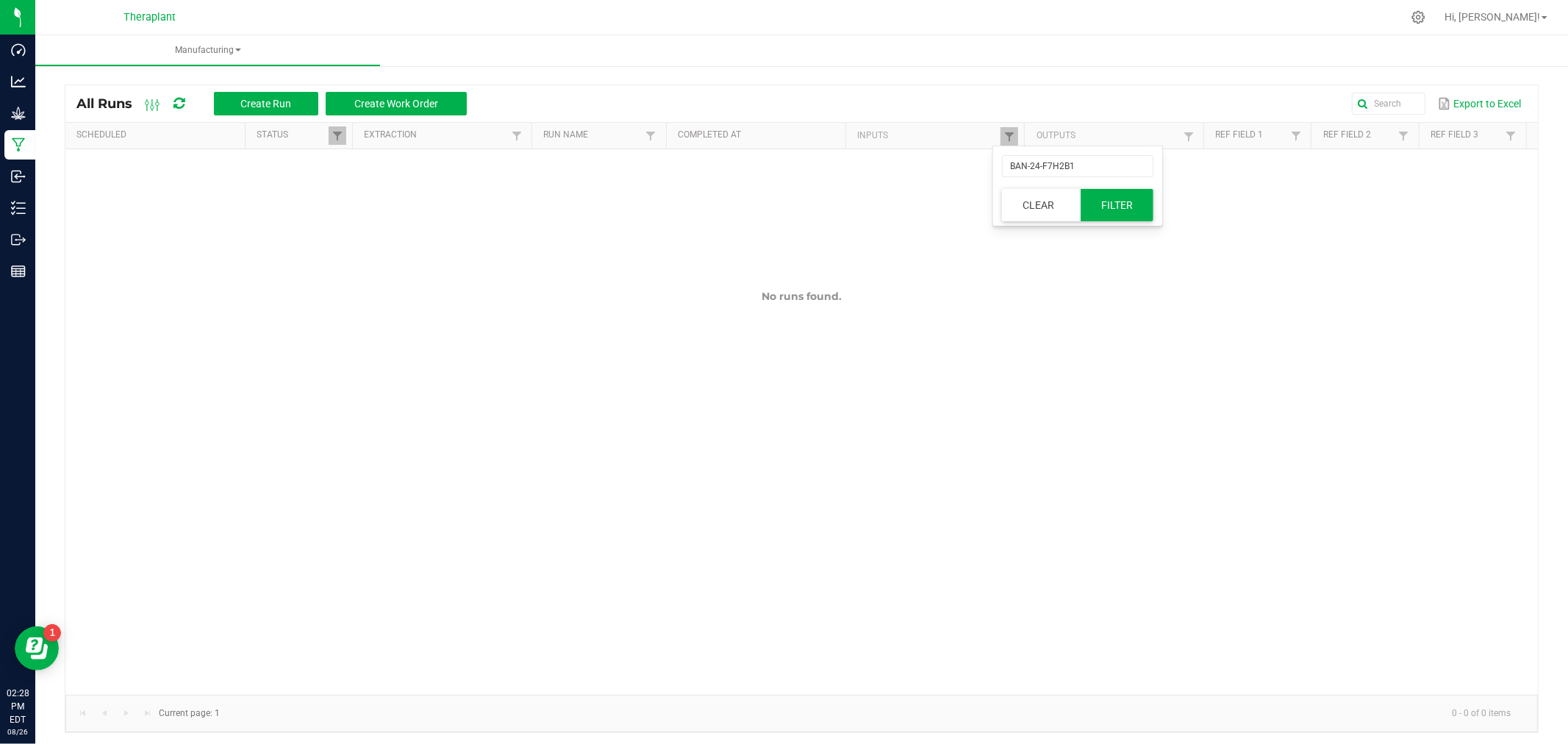
click at [1139, 215] on button "Filter" at bounding box center [1117, 205] width 73 height 33
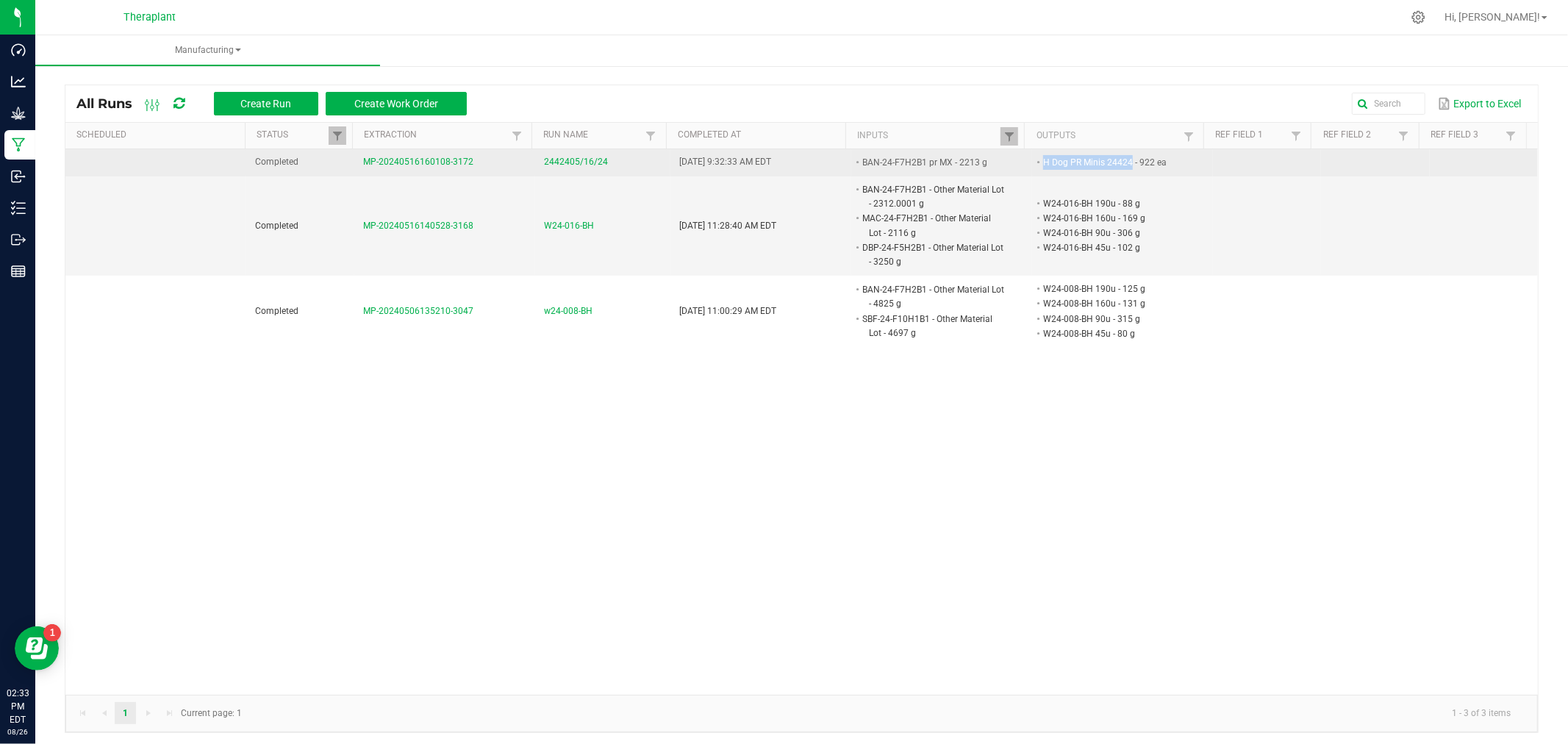
drag, startPoint x: 1028, startPoint y: 159, endPoint x: 1114, endPoint y: 169, distance: 86.6
click at [1114, 169] on li "H Dog PR Minis 24424 - 922 ea" at bounding box center [1112, 162] width 144 height 15
copy li "H Dog PR Minis 24424"
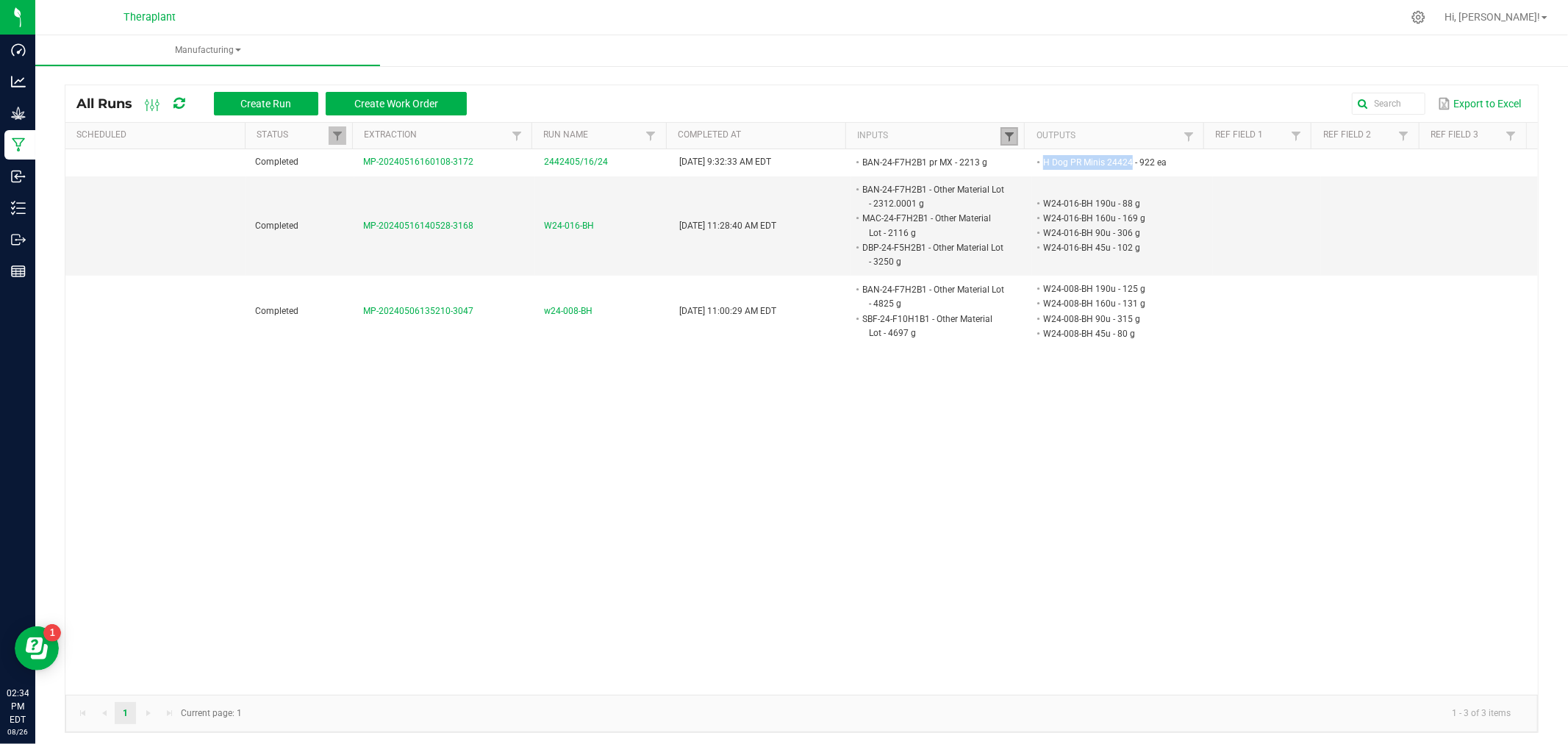
click at [1003, 137] on span at bounding box center [1009, 137] width 12 height 12
click at [1062, 171] on input "BAN-24-F7H2B1" at bounding box center [1078, 166] width 152 height 22
paste input "DIS24-019-D"
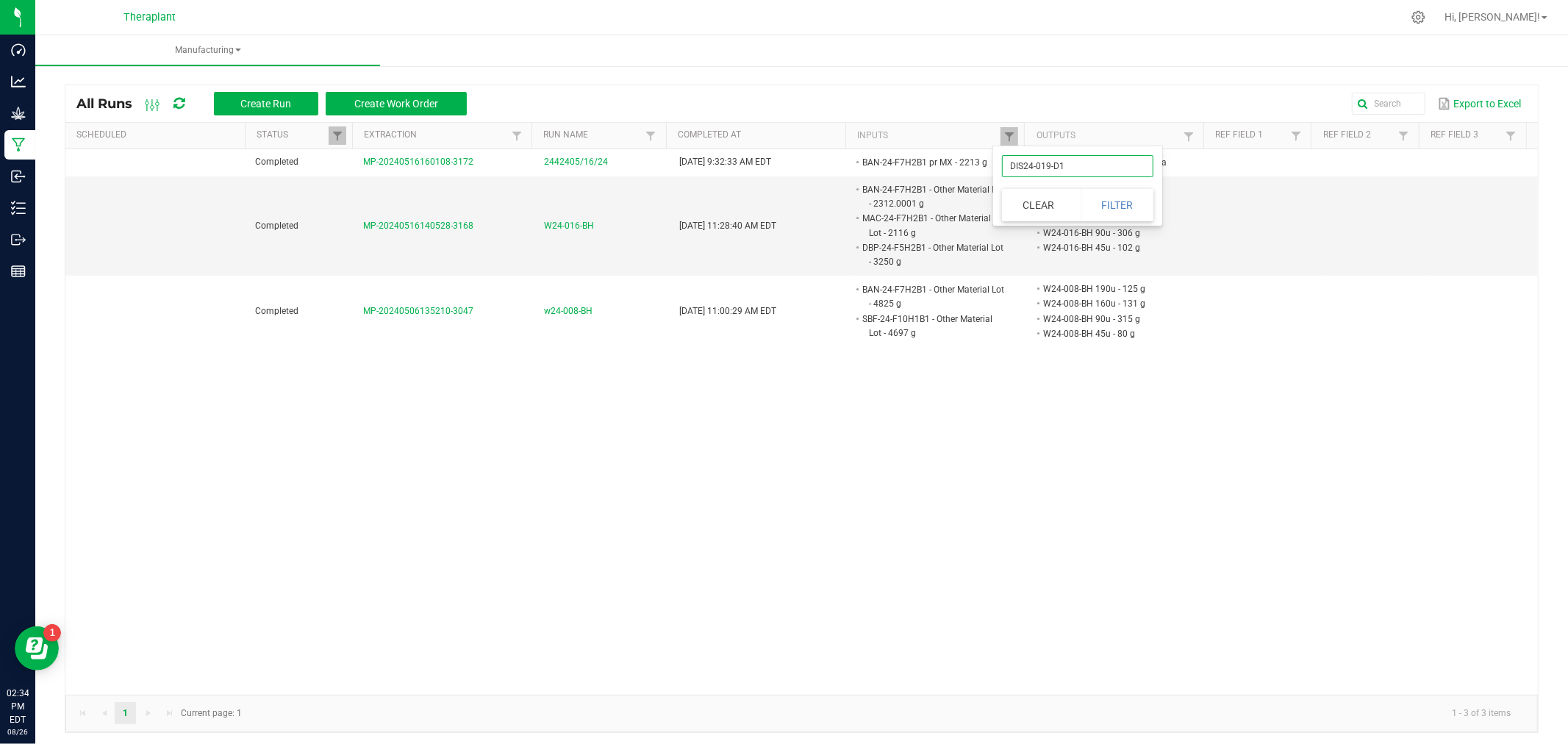
click at [1012, 159] on input "DIS24-019-D1" at bounding box center [1078, 166] width 152 height 22
click at [1077, 170] on input "DIS24-019-D1" at bounding box center [1078, 166] width 152 height 22
type input "DIS24-019-D1"
click at [1123, 199] on button "Filter" at bounding box center [1117, 205] width 73 height 33
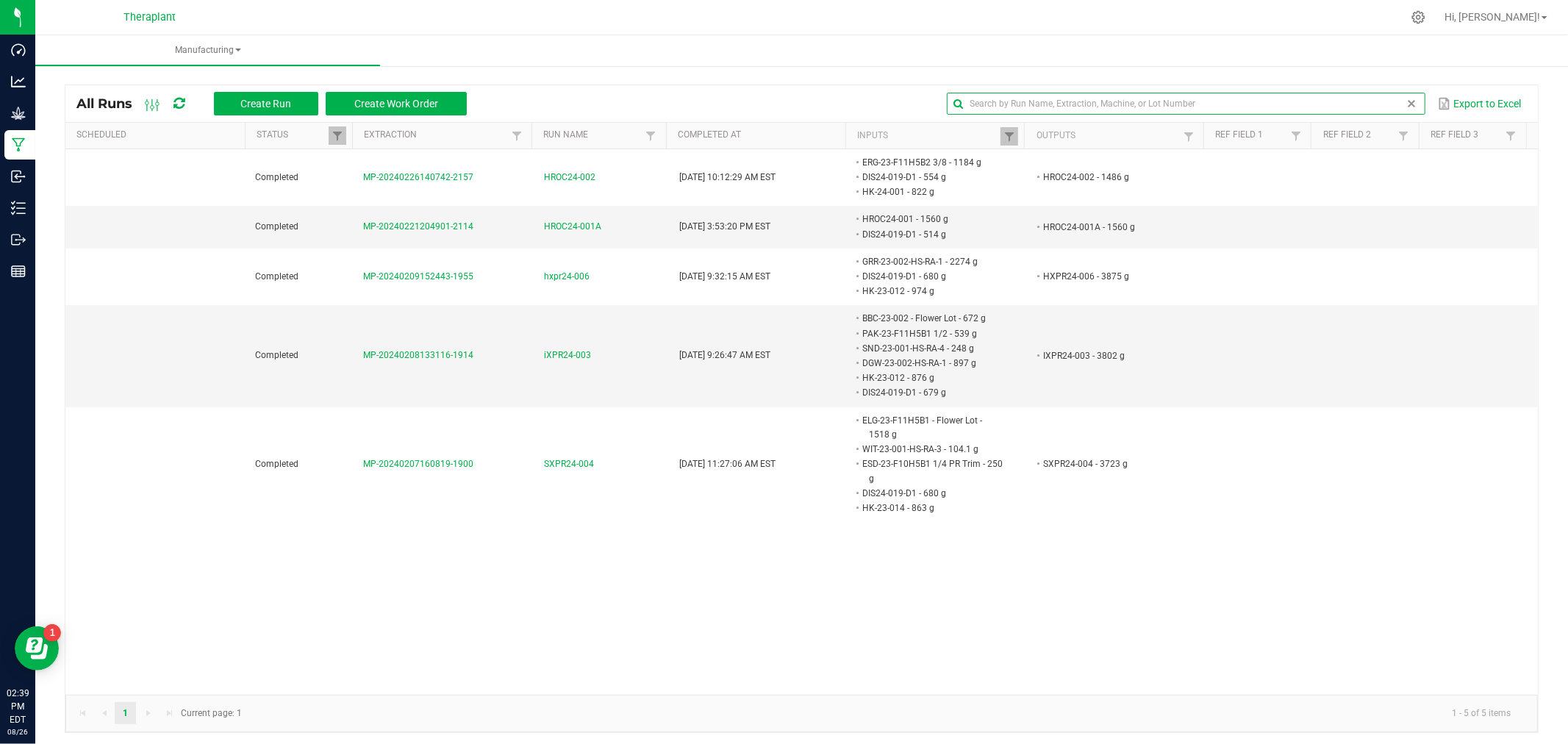
click at [1368, 111] on input "text" at bounding box center [1186, 104] width 477 height 22
click at [1004, 143] on link at bounding box center [1009, 136] width 18 height 19
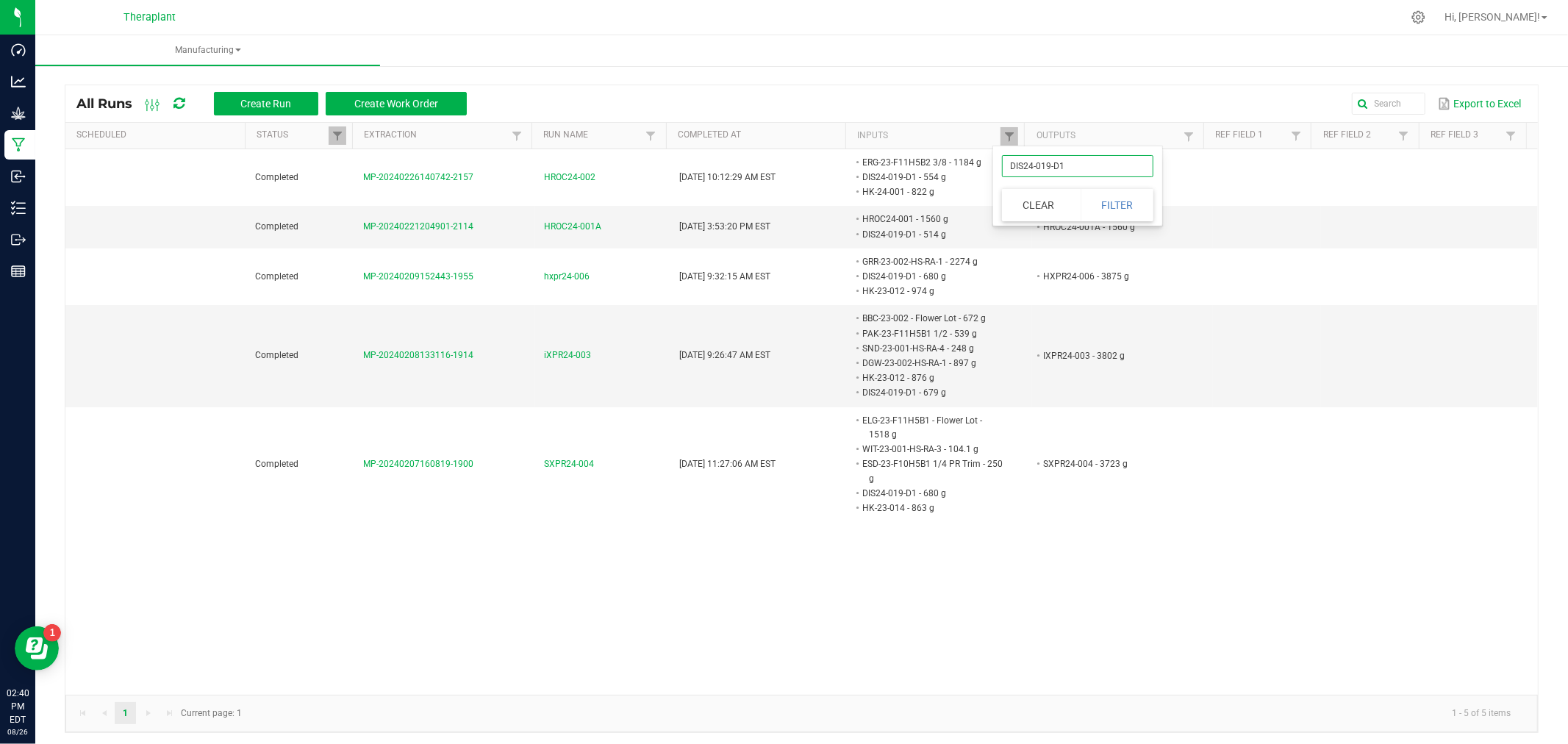
click at [1054, 159] on input "DIS24-019-D1" at bounding box center [1078, 166] width 152 height 22
paste input "3261867318929775"
type input "3261867318929775"
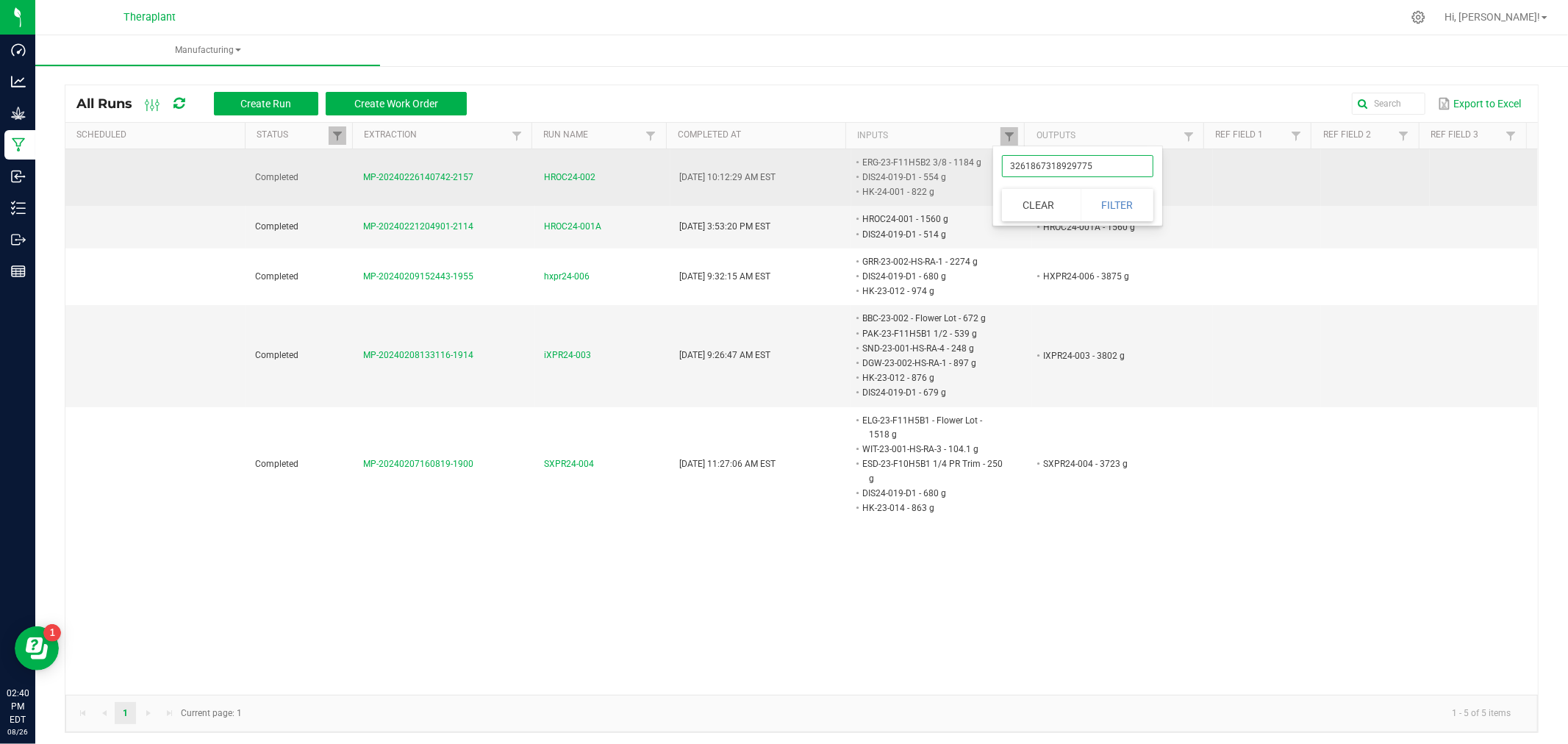
drag, startPoint x: 1122, startPoint y: 165, endPoint x: 802, endPoint y: 178, distance: 320.3
click at [802, 178] on body "Dashboard Analytics Grow Manufacturing Inbound Inventory Outbound Reports 02:40…" at bounding box center [784, 372] width 1568 height 744
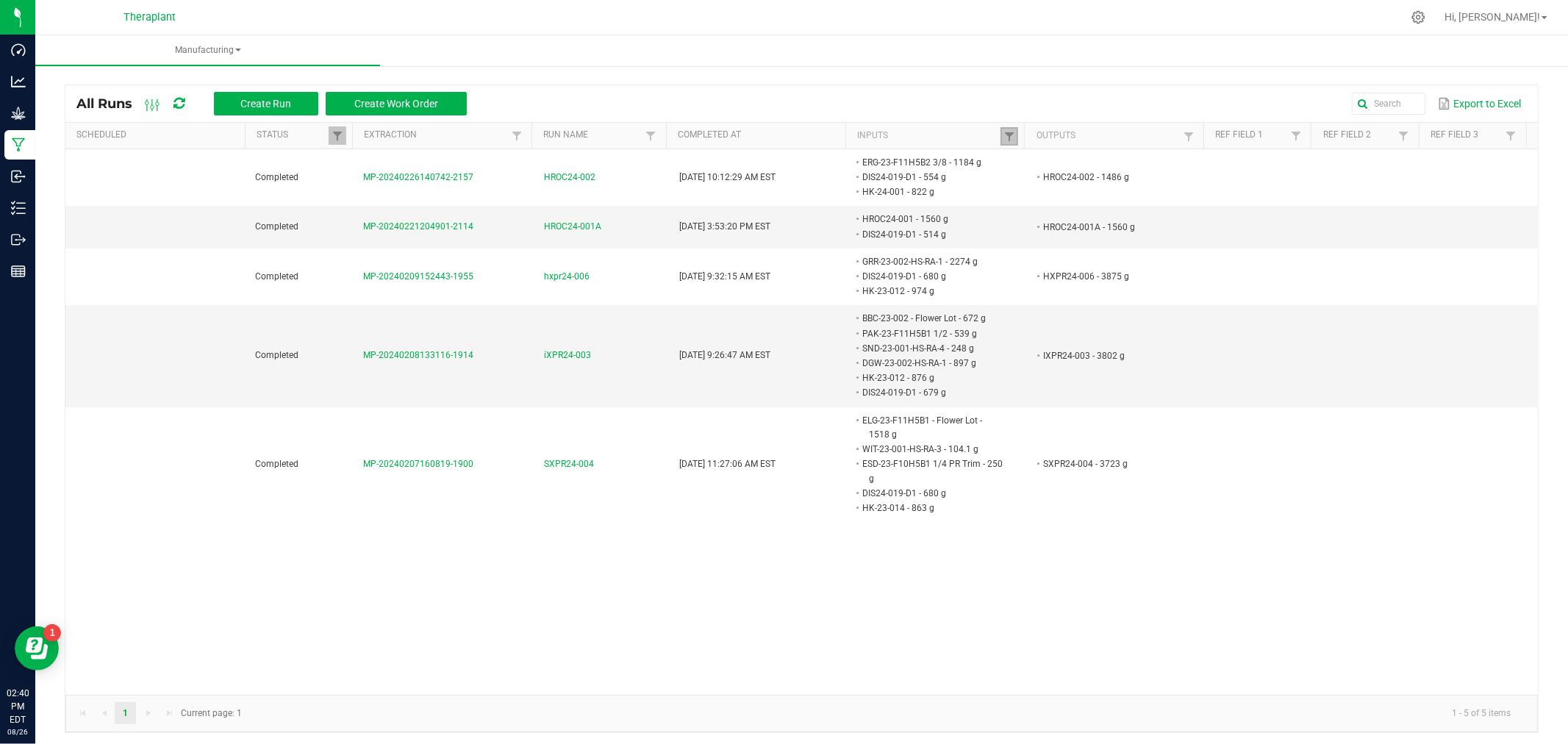
click at [1000, 133] on link at bounding box center [1009, 136] width 18 height 19
click at [991, 52] on ul "Manufacturing" at bounding box center [819, 52] width 1568 height 32
click at [1003, 136] on span at bounding box center [1009, 137] width 12 height 12
click at [1034, 195] on button "Clear" at bounding box center [1038, 205] width 72 height 33
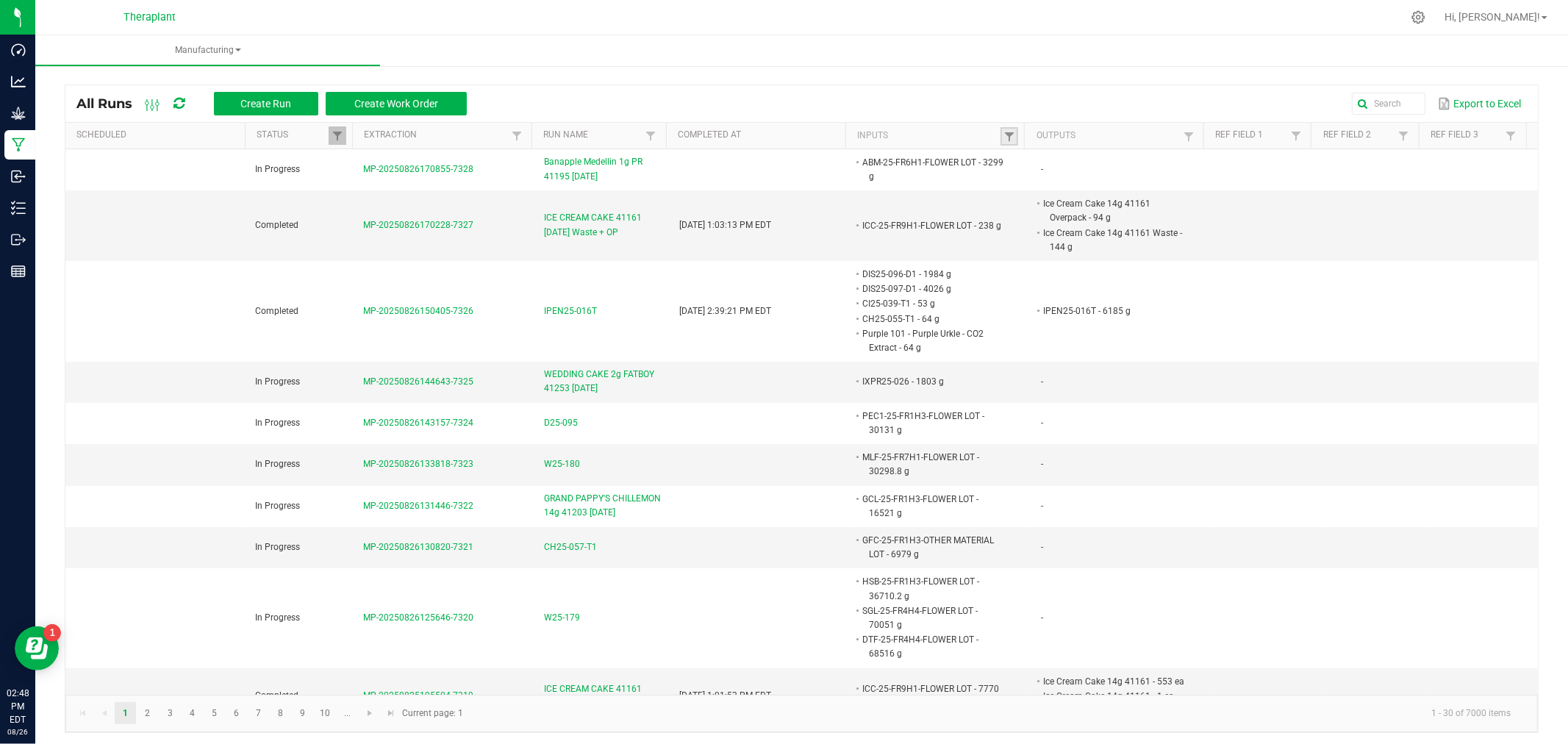
click at [1000, 128] on link at bounding box center [1009, 136] width 18 height 19
click at [1056, 175] on input "text" at bounding box center [1078, 166] width 152 height 22
type input "hxpr24-010"
click at [1133, 214] on button "Filter" at bounding box center [1117, 205] width 73 height 33
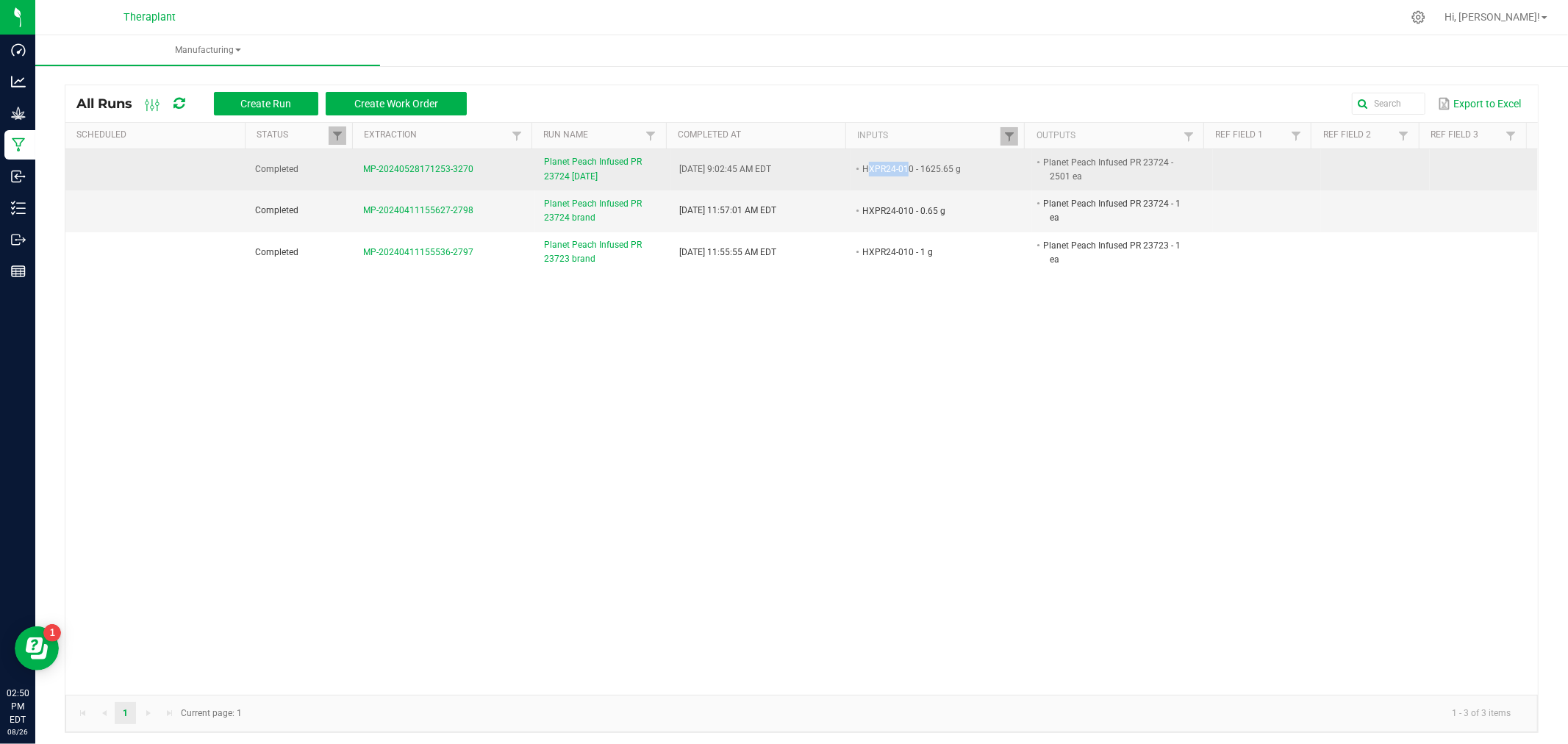
drag, startPoint x: 896, startPoint y: 167, endPoint x: 855, endPoint y: 167, distance: 41.0
click at [860, 167] on li "HXPR24-010 - 1625.65 g" at bounding box center [931, 168] width 144 height 15
drag, startPoint x: 899, startPoint y: 166, endPoint x: 857, endPoint y: 162, distance: 42.2
click at [860, 164] on li "HXPR24-010 - 1625.65 g" at bounding box center [931, 168] width 144 height 15
copy li "HXPR24-010"
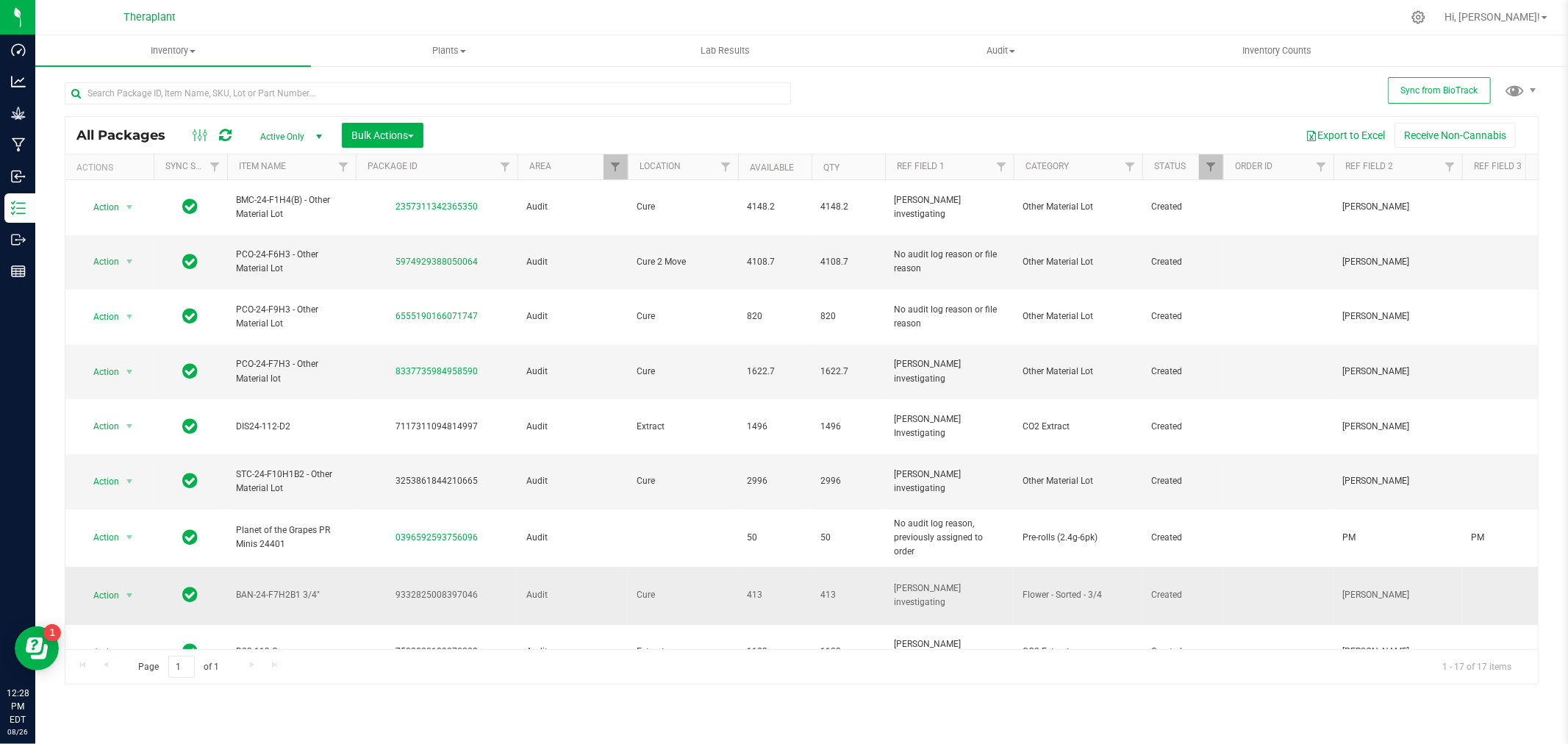
scroll to position [365, 0]
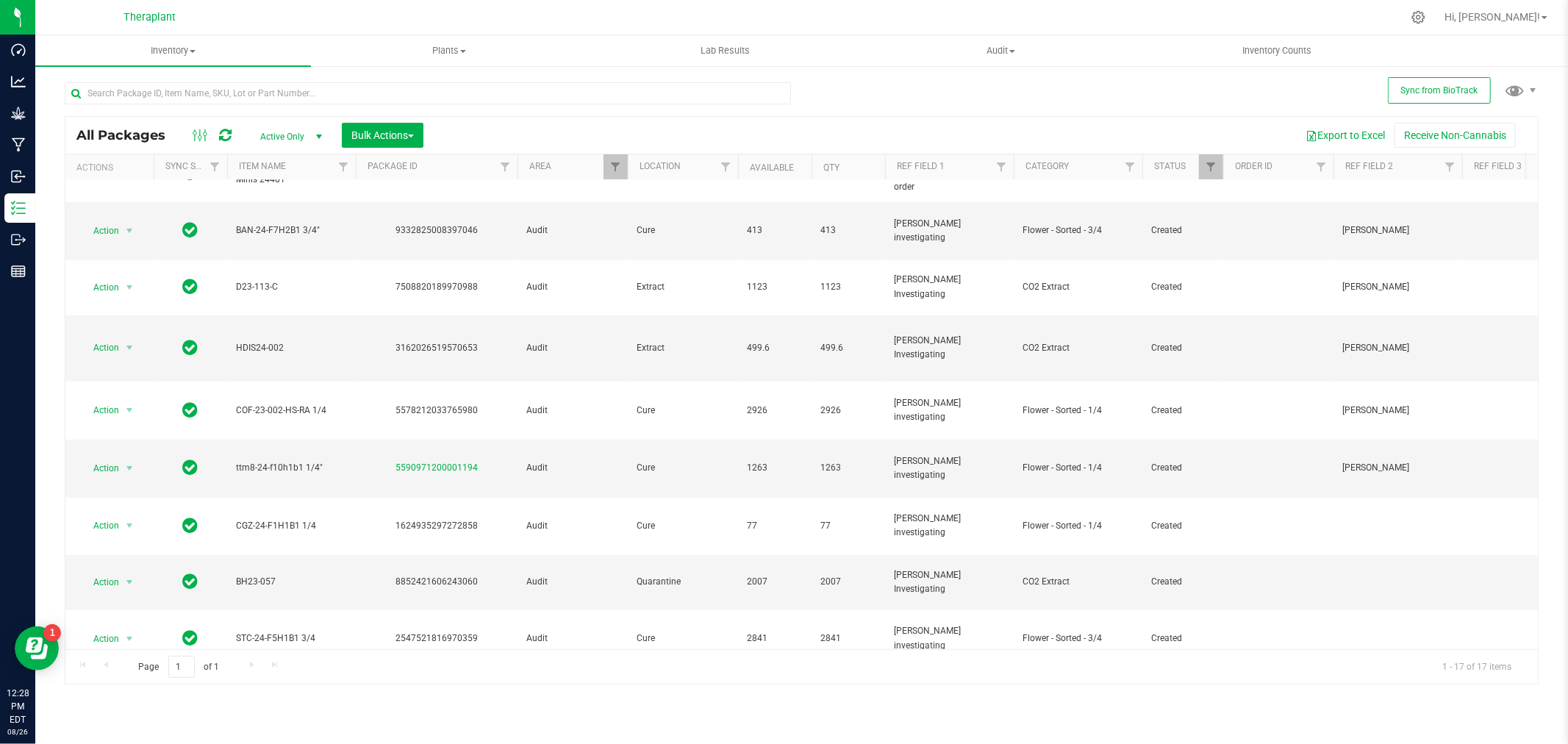
click at [115, 741] on span "Action" at bounding box center [100, 751] width 40 height 21
click at [107, 494] on li "Package audit log" at bounding box center [138, 494] width 114 height 22
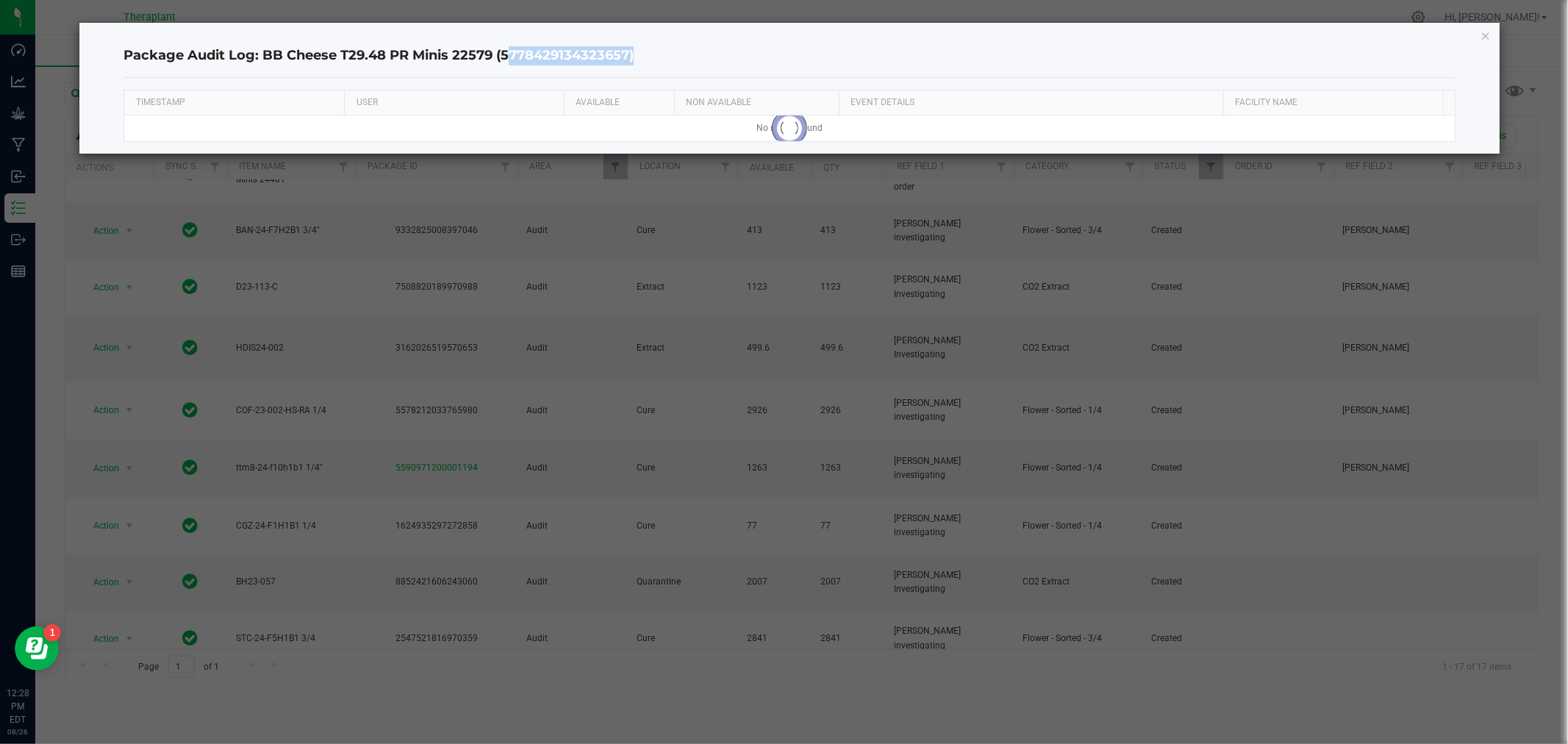
drag, startPoint x: 626, startPoint y: 52, endPoint x: 505, endPoint y: 61, distance: 121.3
click at [505, 61] on h4 "Package Audit Log: BB Cheese T29.48 PR Minis 22579 (5778429134323657)" at bounding box center [789, 55] width 1331 height 19
copy h4 "5778429134323657"
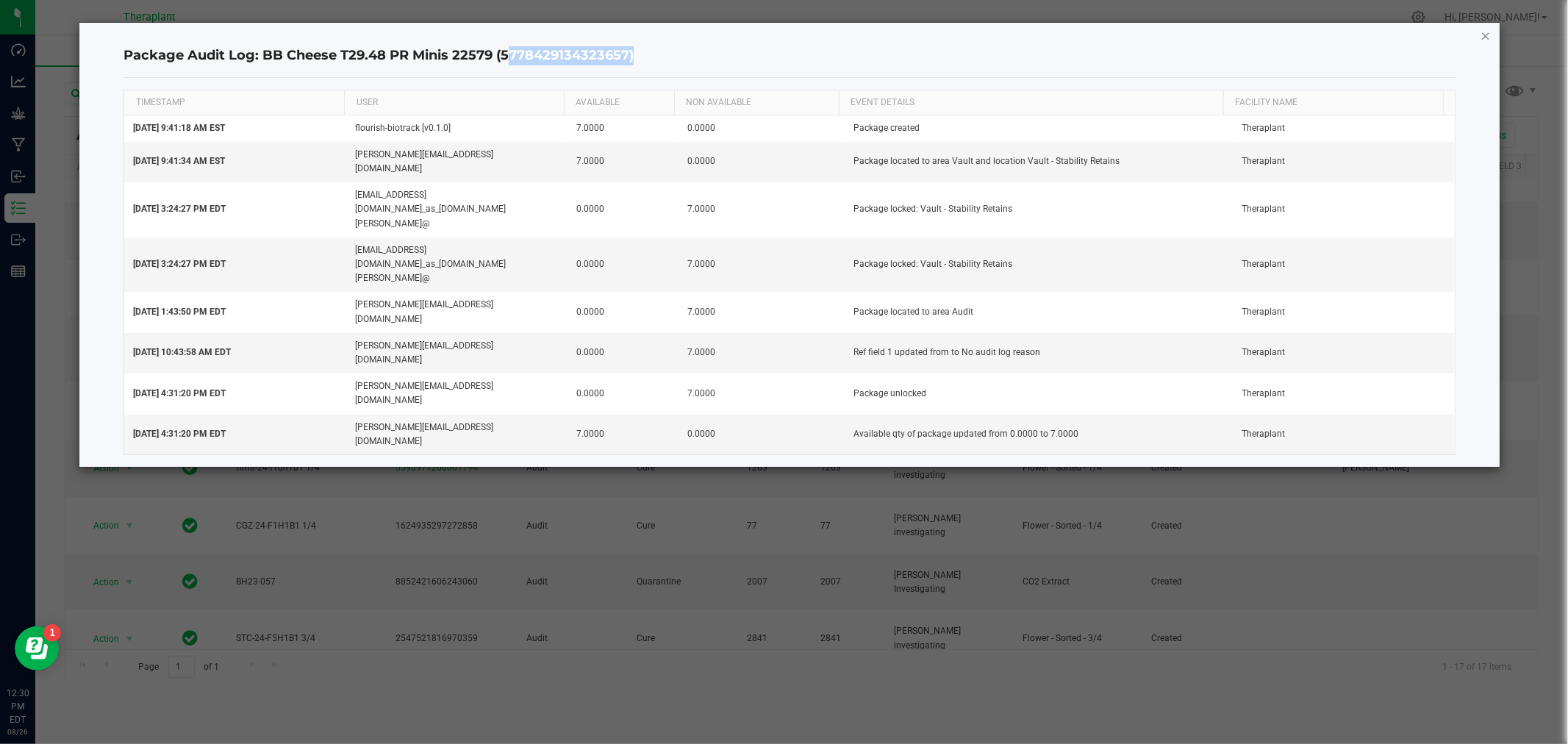
click at [1482, 39] on icon "button" at bounding box center [1486, 36] width 10 height 18
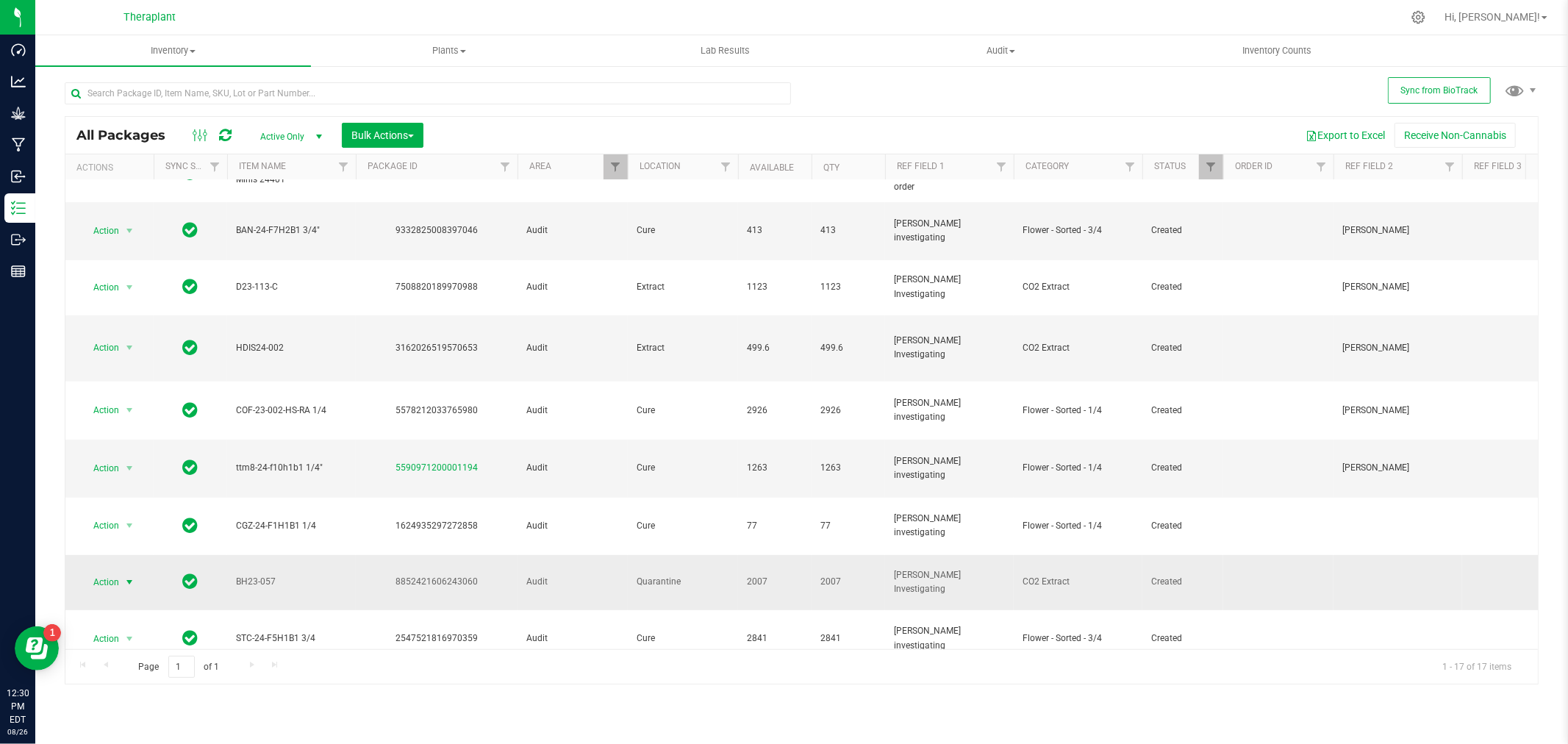
click at [116, 572] on span "Action" at bounding box center [100, 582] width 40 height 21
click at [147, 620] on li "Package audit log" at bounding box center [138, 621] width 114 height 22
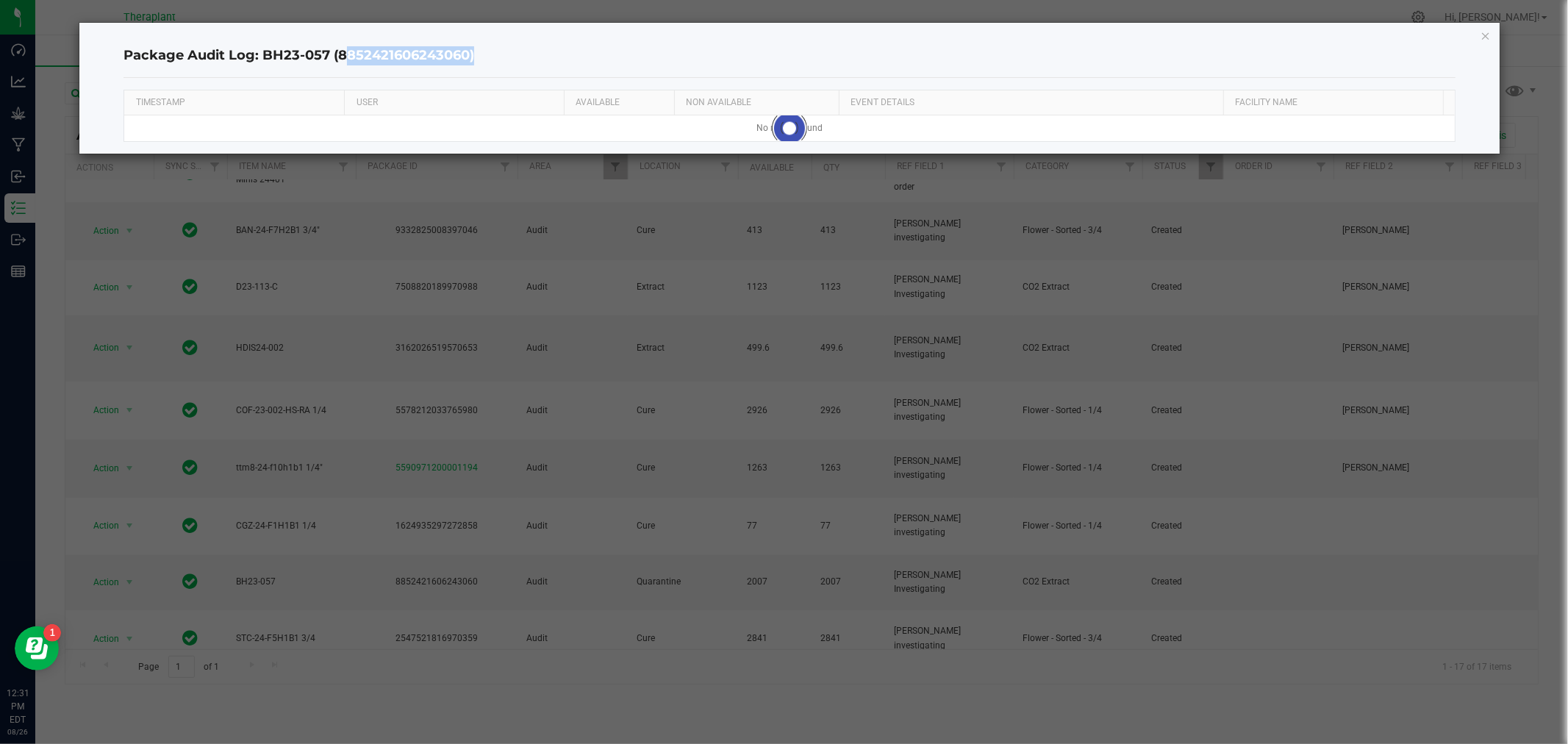
drag, startPoint x: 466, startPoint y: 53, endPoint x: 337, endPoint y: 67, distance: 129.8
click at [337, 67] on div "Package Audit Log: BH23-057 (8852421606243060)" at bounding box center [789, 56] width 1331 height 44
copy h4 "8852421606243060"
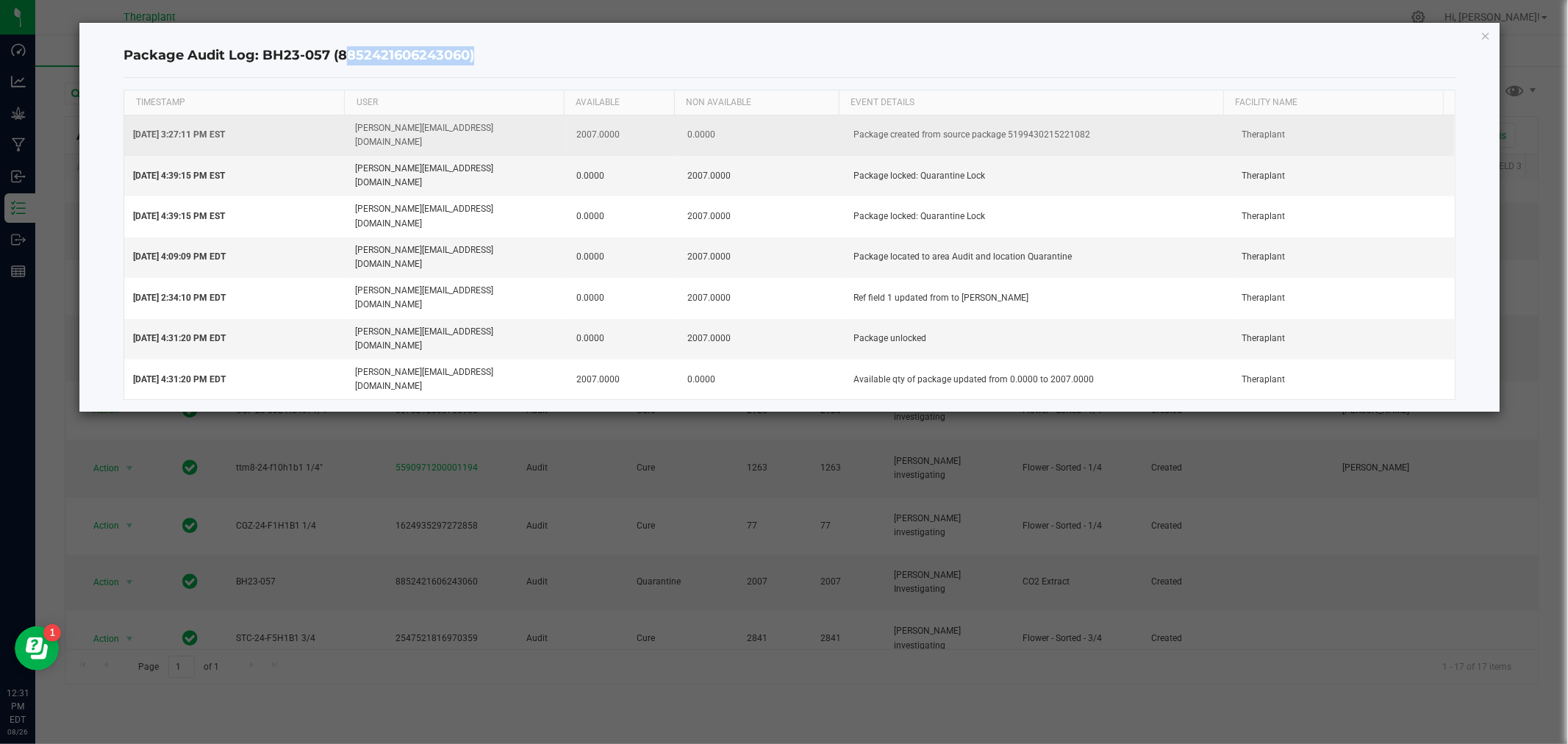
drag, startPoint x: 1082, startPoint y: 130, endPoint x: 997, endPoint y: 125, distance: 85.1
click at [997, 125] on td "Package created from source package 5199430215221082" at bounding box center [1039, 136] width 388 height 41
click at [1115, 136] on td "Package created from source package 5199430215221082" at bounding box center [1039, 136] width 388 height 41
drag, startPoint x: 1077, startPoint y: 127, endPoint x: 1001, endPoint y: 139, distance: 76.9
click at [1001, 139] on td "Package created from source package 5199430215221082" at bounding box center [1039, 136] width 388 height 41
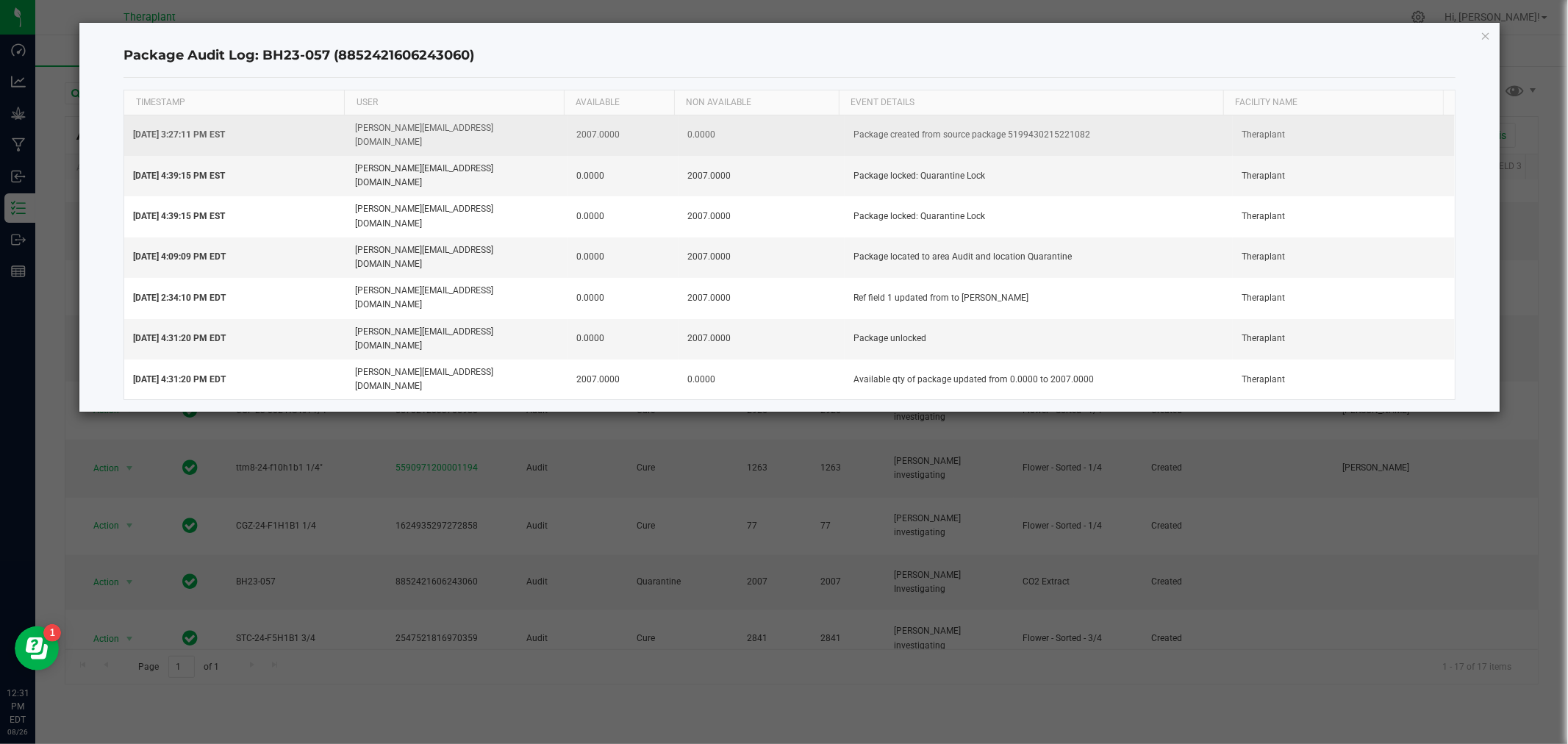
copy td "5199430215221082"
click at [1011, 126] on td "Package created from source package 5199430215221082" at bounding box center [1039, 136] width 388 height 41
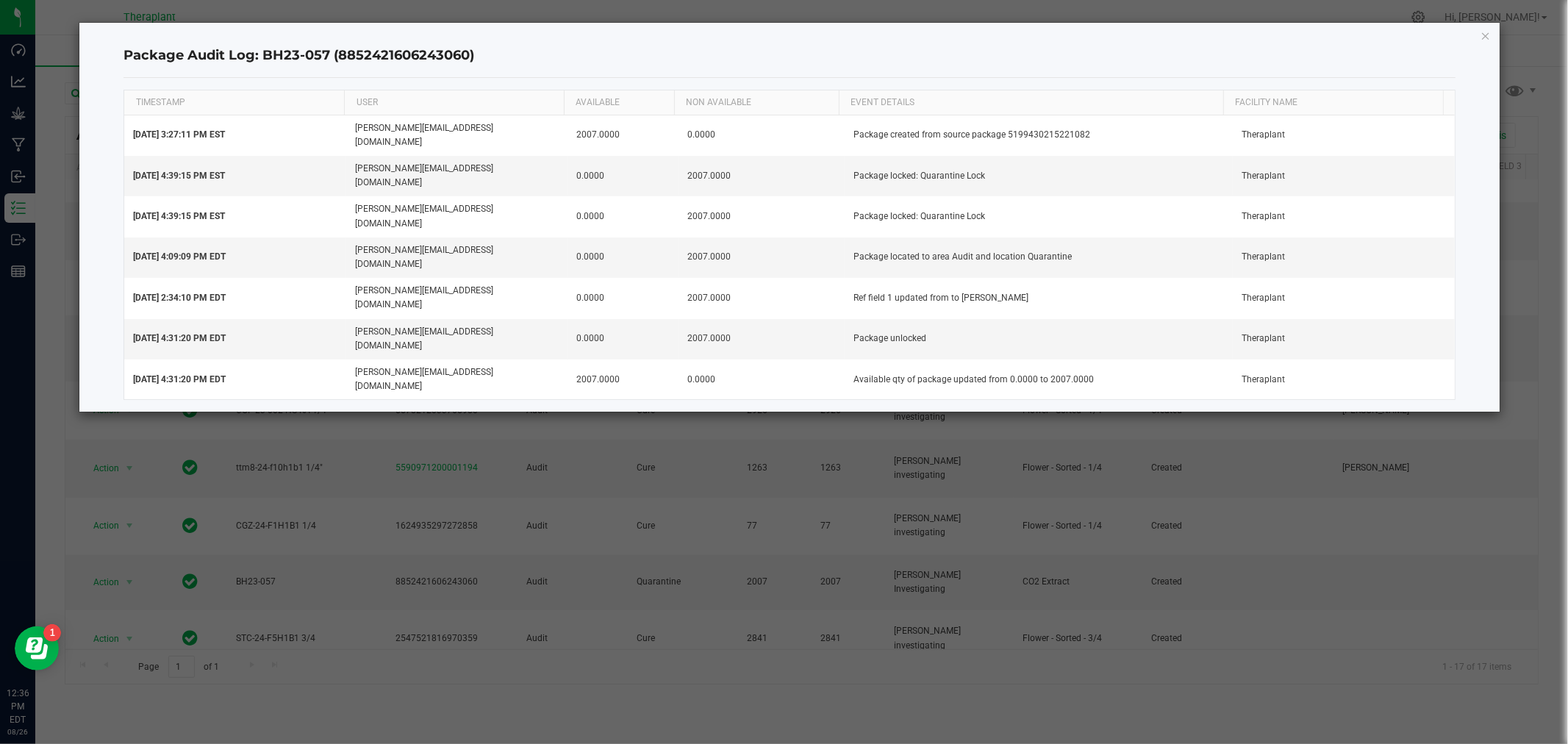
drag, startPoint x: 1487, startPoint y: 32, endPoint x: 1413, endPoint y: 4, distance: 79.1
click at [1487, 32] on icon "button" at bounding box center [1486, 36] width 10 height 18
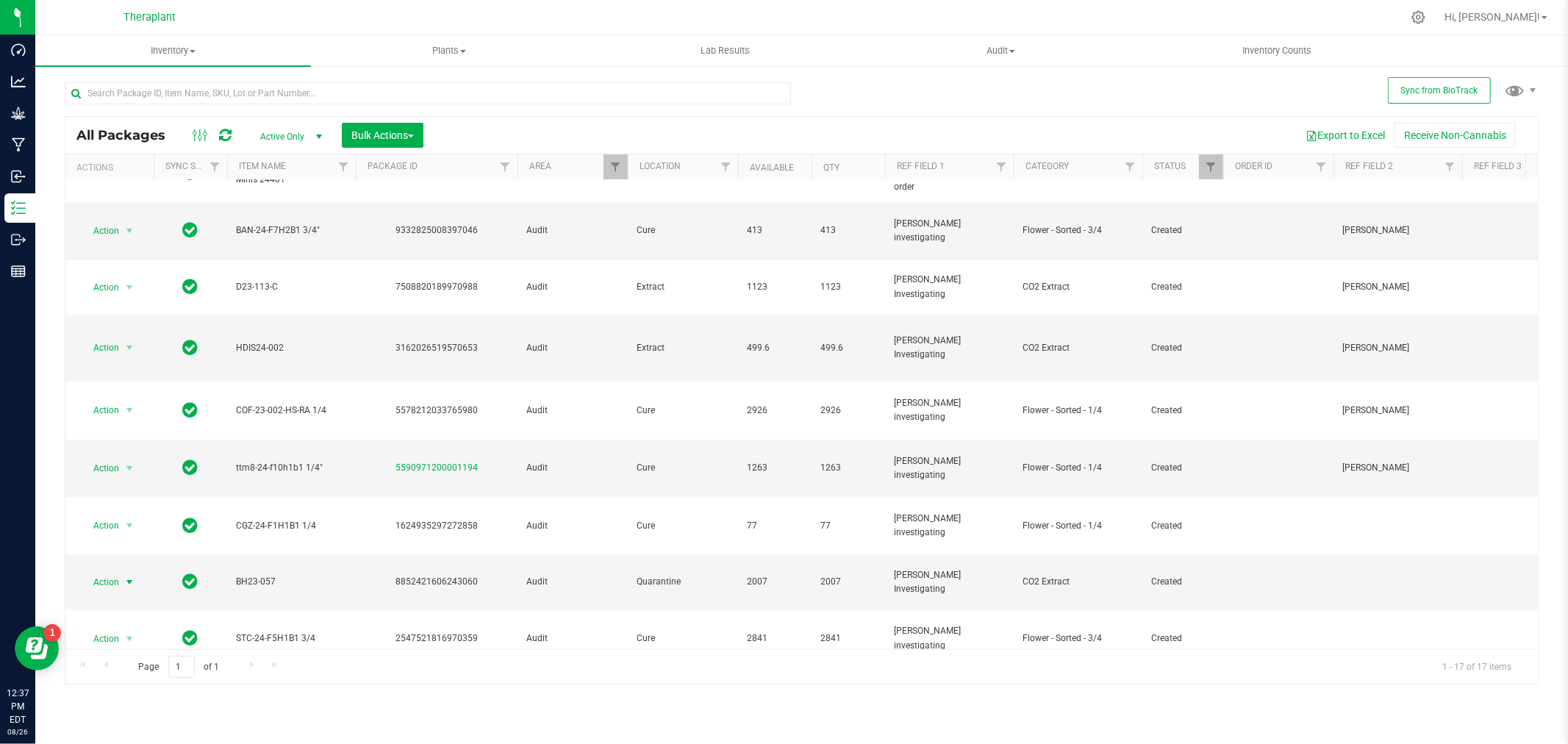
click at [223, 137] on icon at bounding box center [225, 135] width 13 height 15
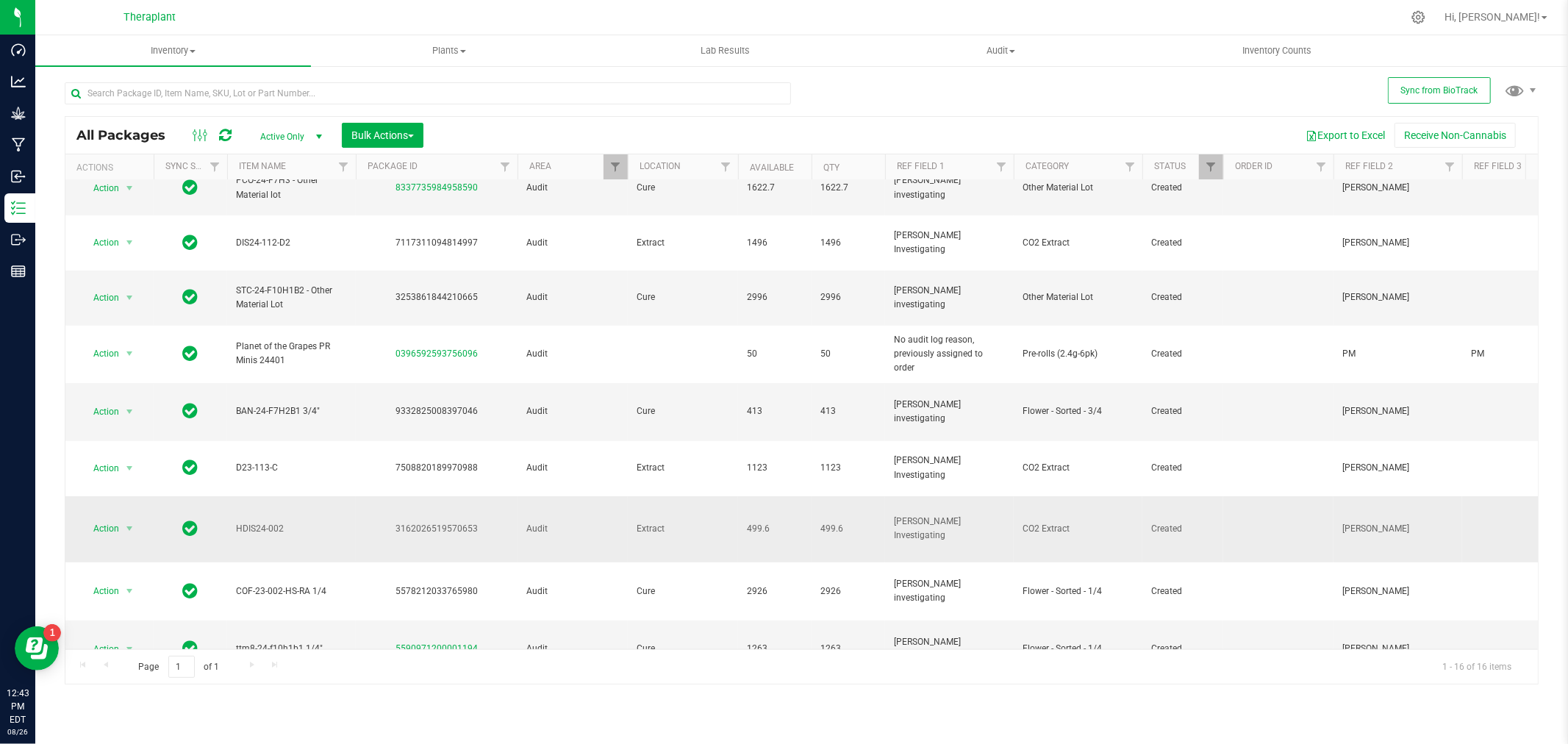
scroll to position [306, 0]
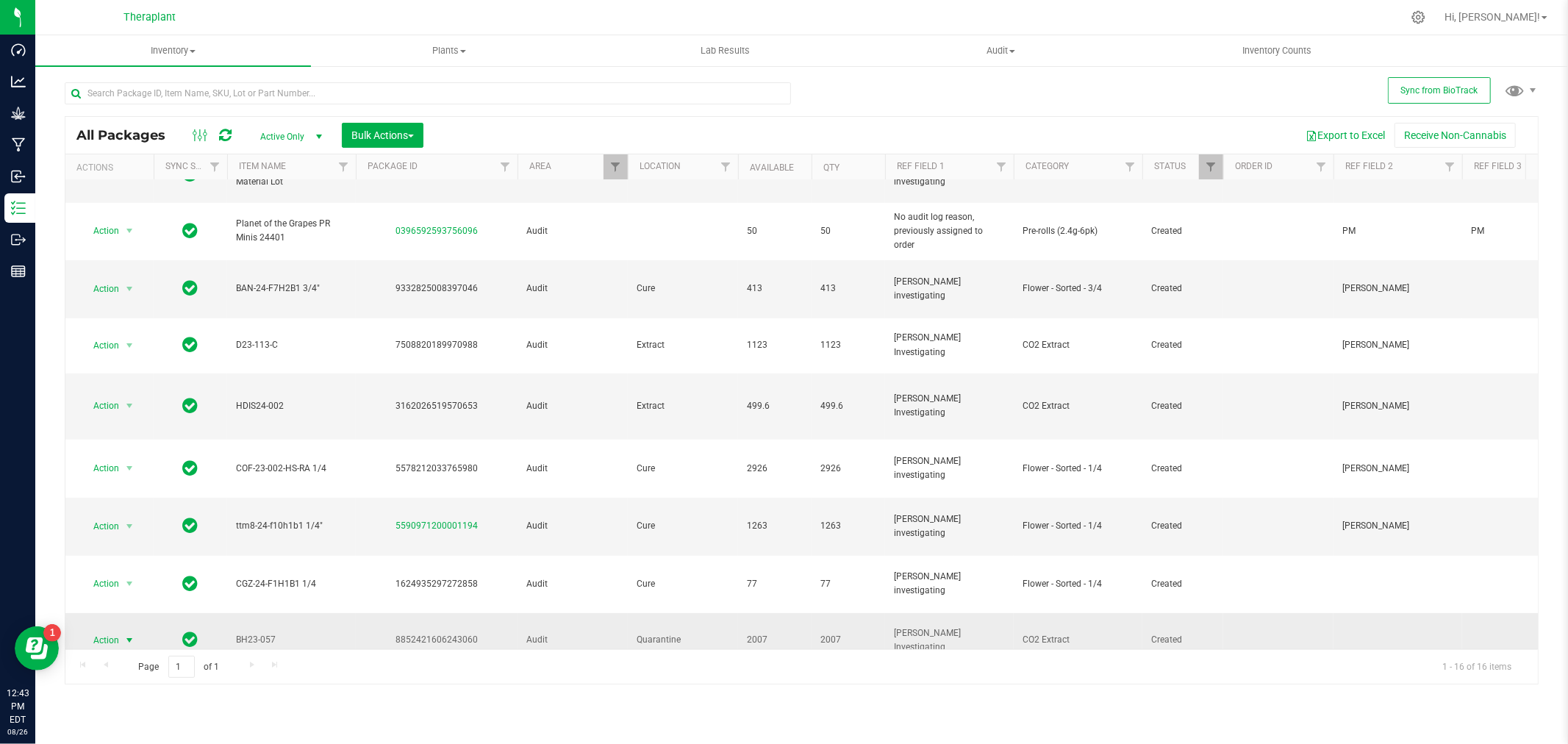
click at [97, 630] on span "Action" at bounding box center [100, 640] width 40 height 21
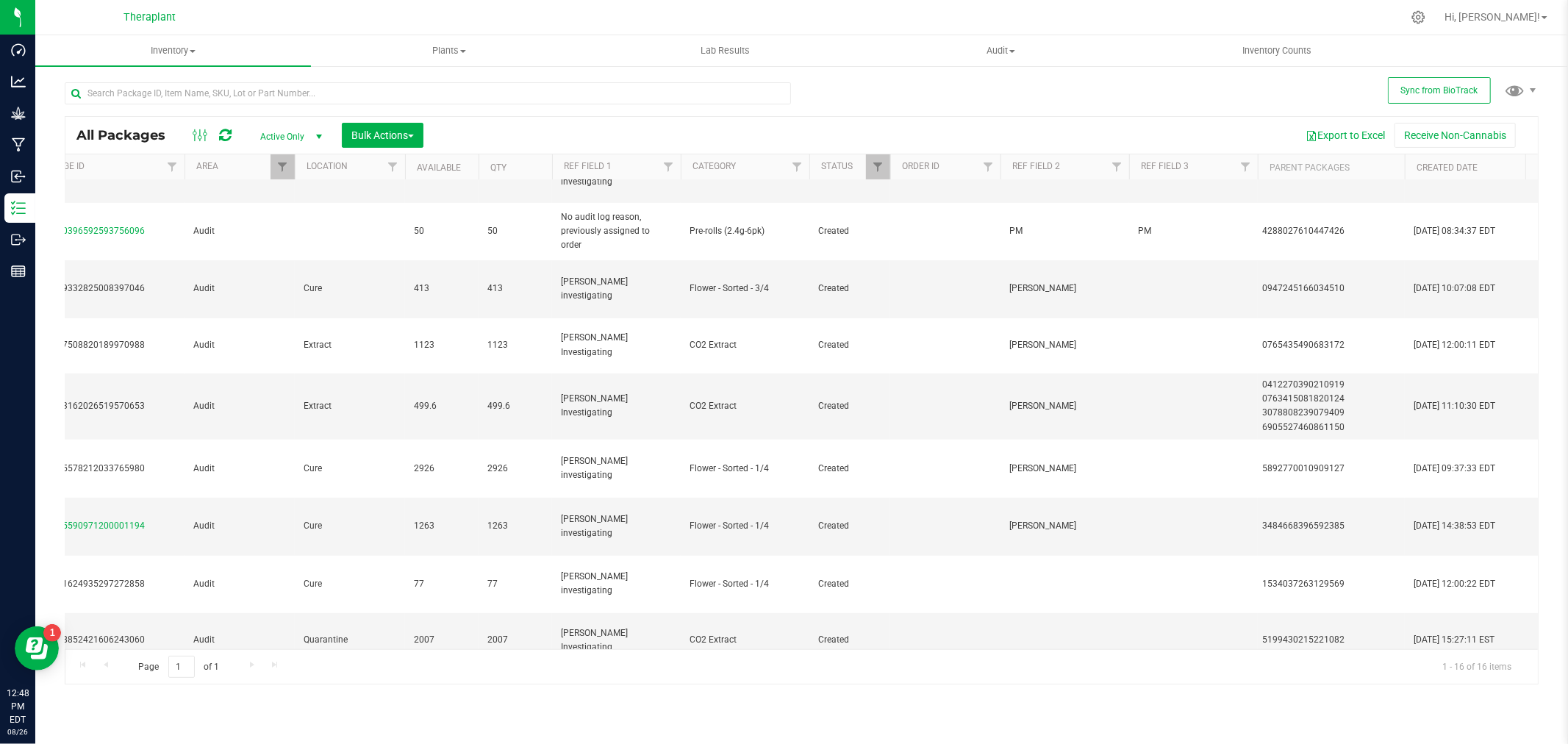
scroll to position [0, 0]
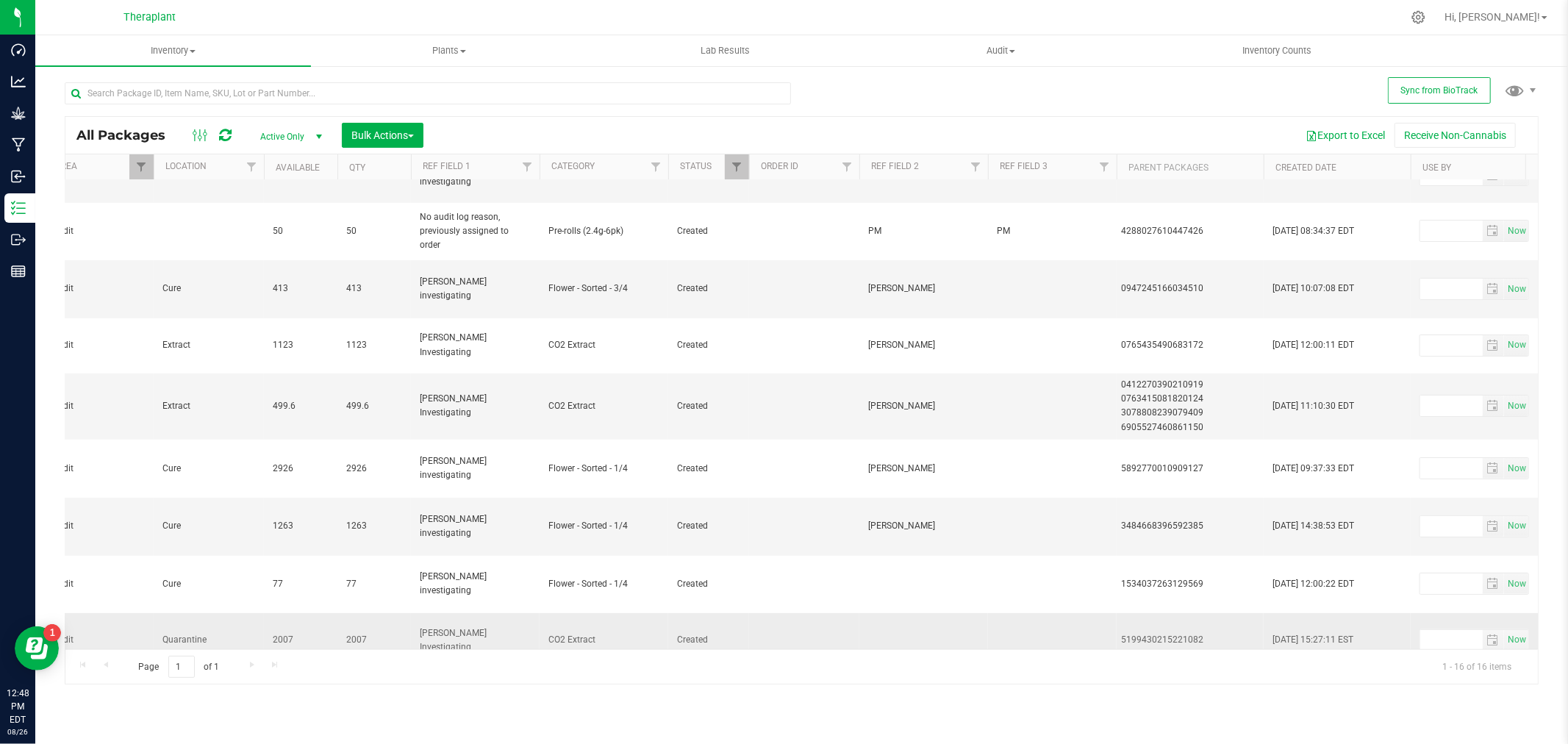
drag, startPoint x: 1274, startPoint y: 523, endPoint x: 1408, endPoint y: 524, distance: 134.0
click at [1408, 613] on td "Feb 26, 2024 15:27:11 EST" at bounding box center [1337, 641] width 147 height 55
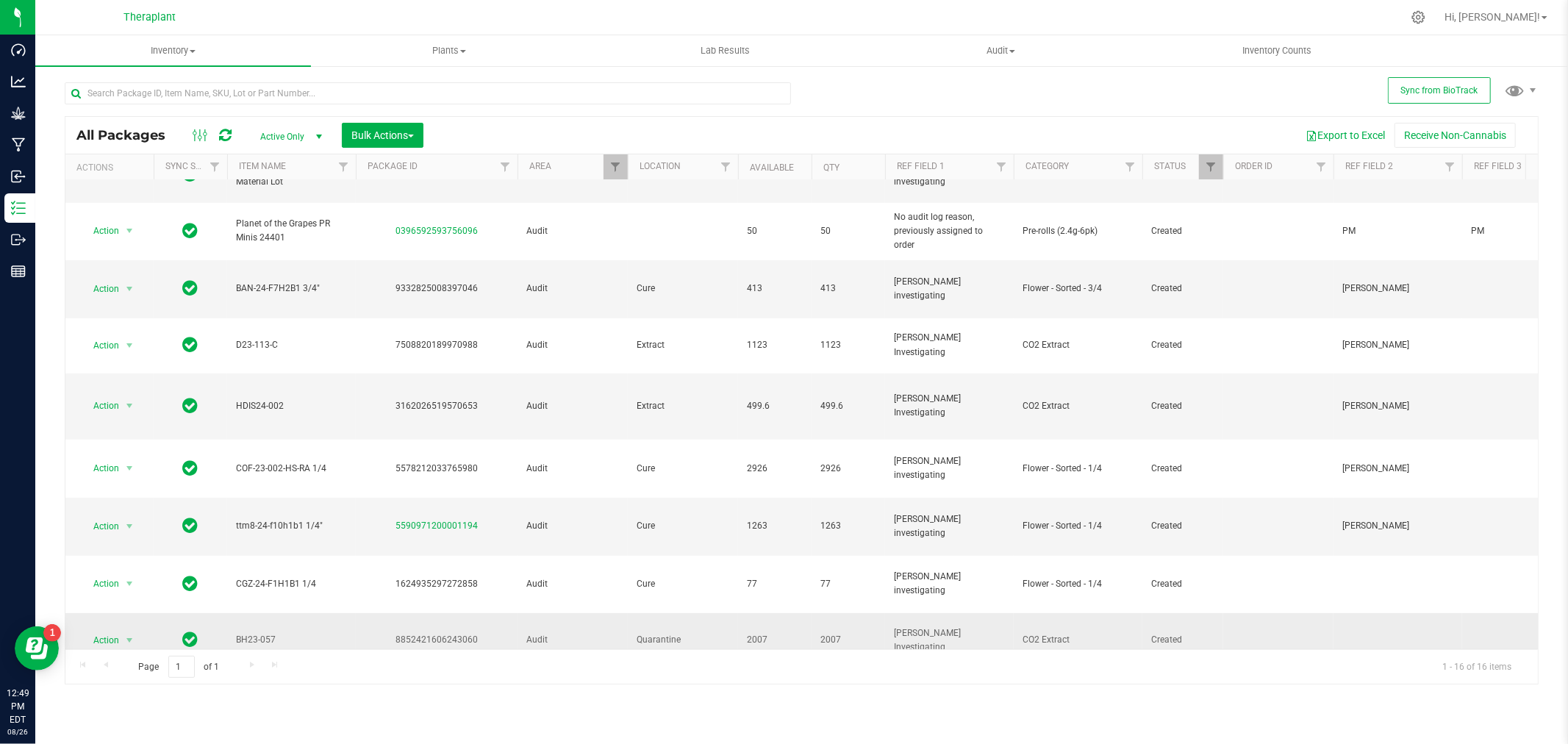
drag, startPoint x: 289, startPoint y: 524, endPoint x: 238, endPoint y: 528, distance: 51.2
click at [236, 633] on span "BH23-057" at bounding box center [291, 640] width 111 height 14
copy span "BH23-057"
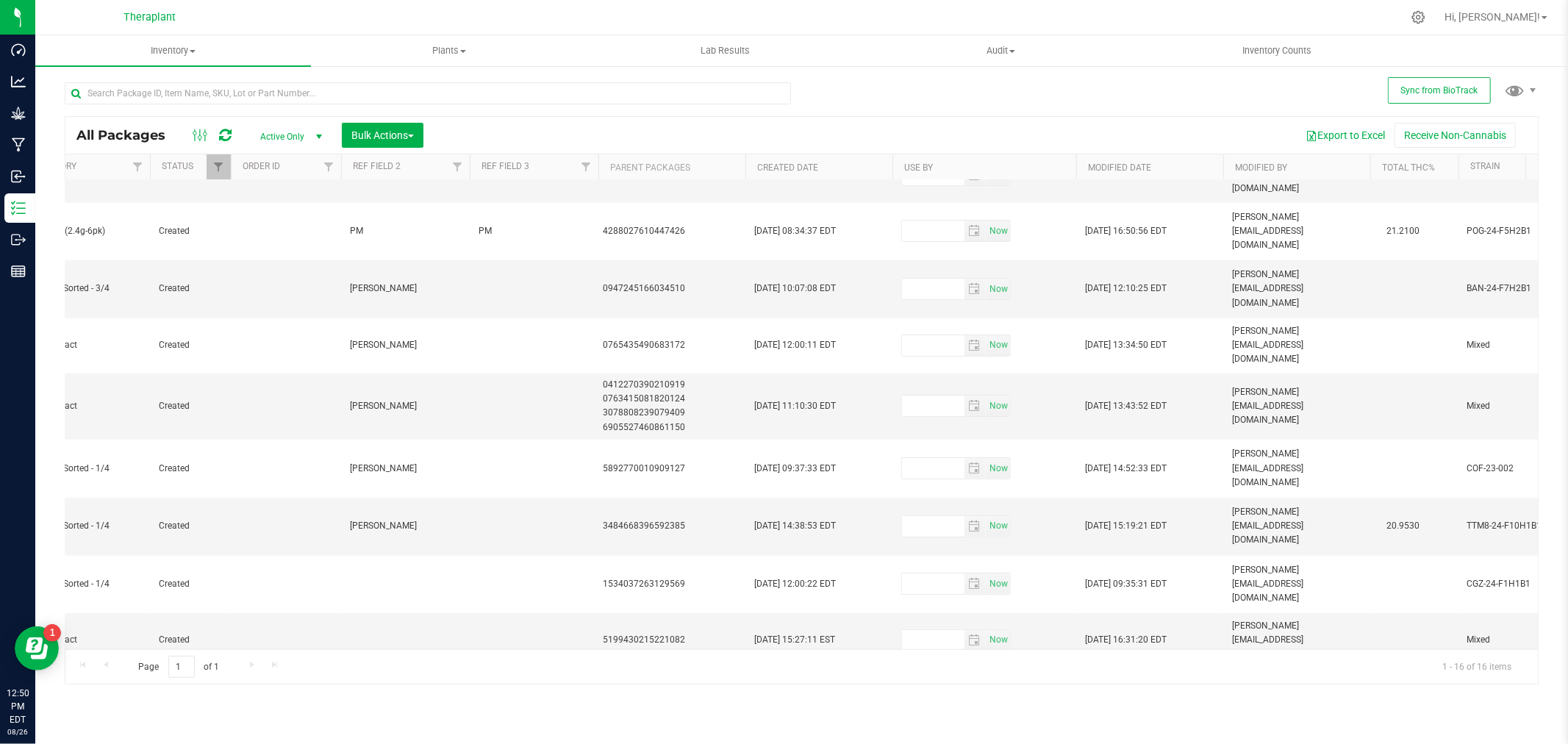
scroll to position [0, 1094]
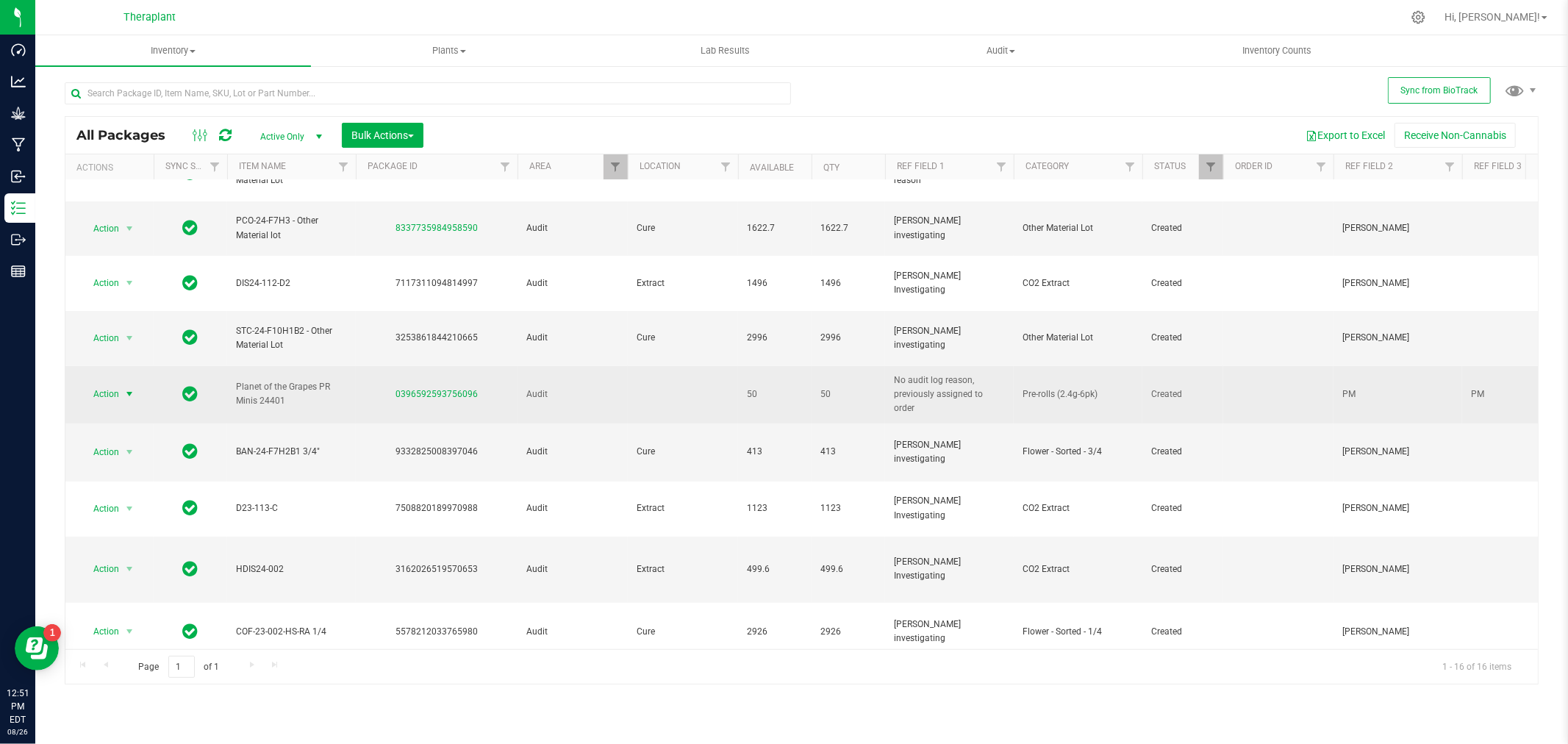
click at [103, 383] on span "Action" at bounding box center [100, 393] width 40 height 21
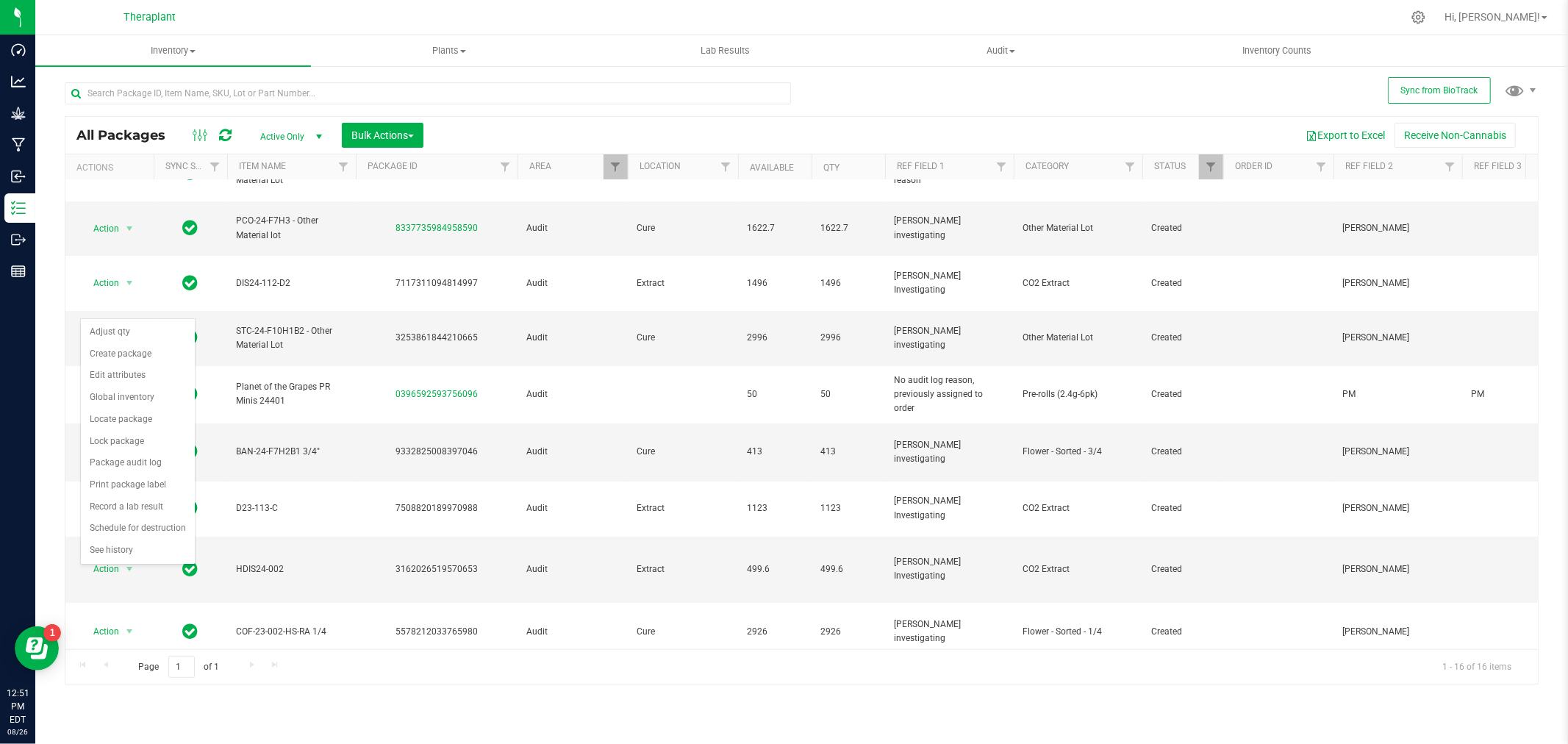
click at [911, 11] on div at bounding box center [833, 17] width 1139 height 29
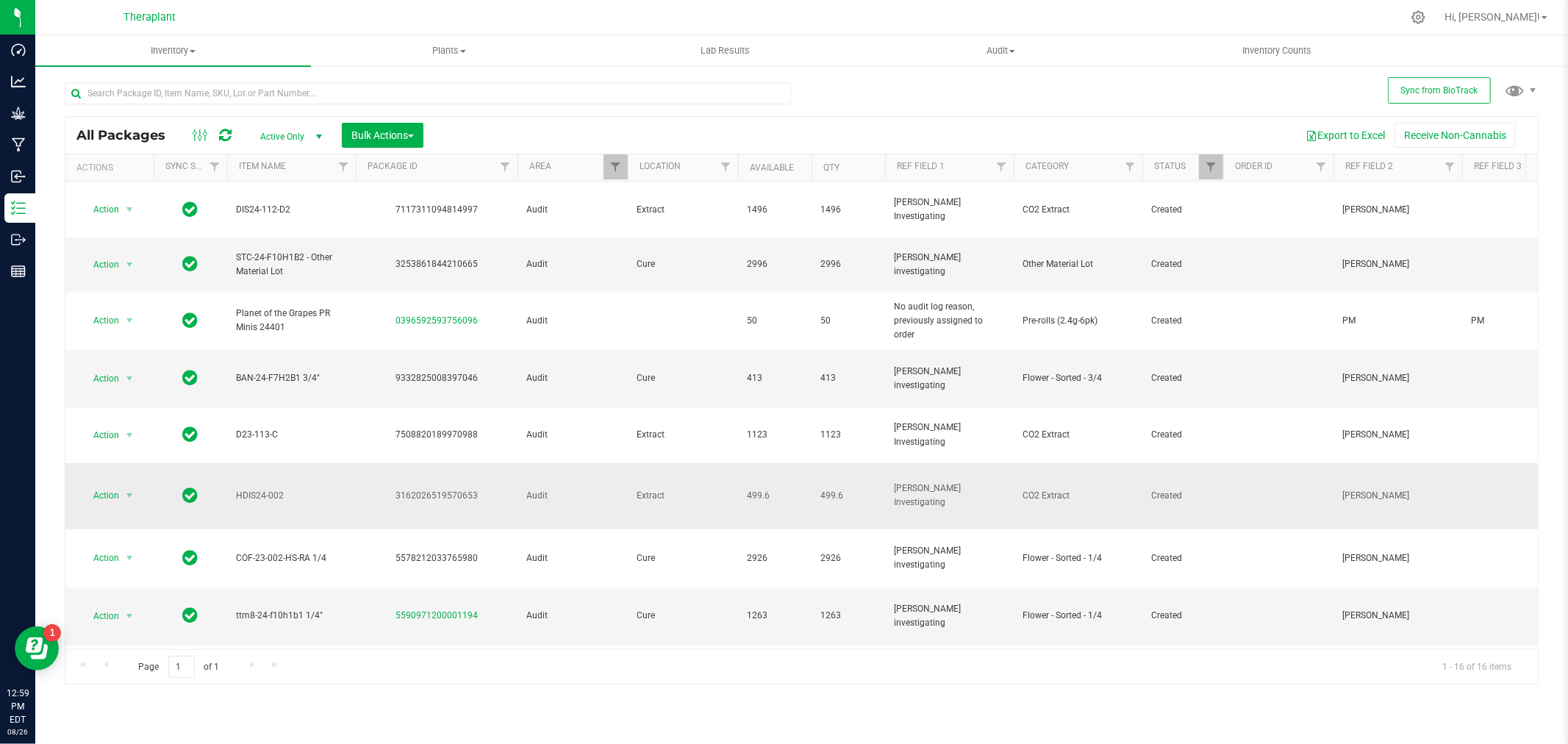
scroll to position [306, 0]
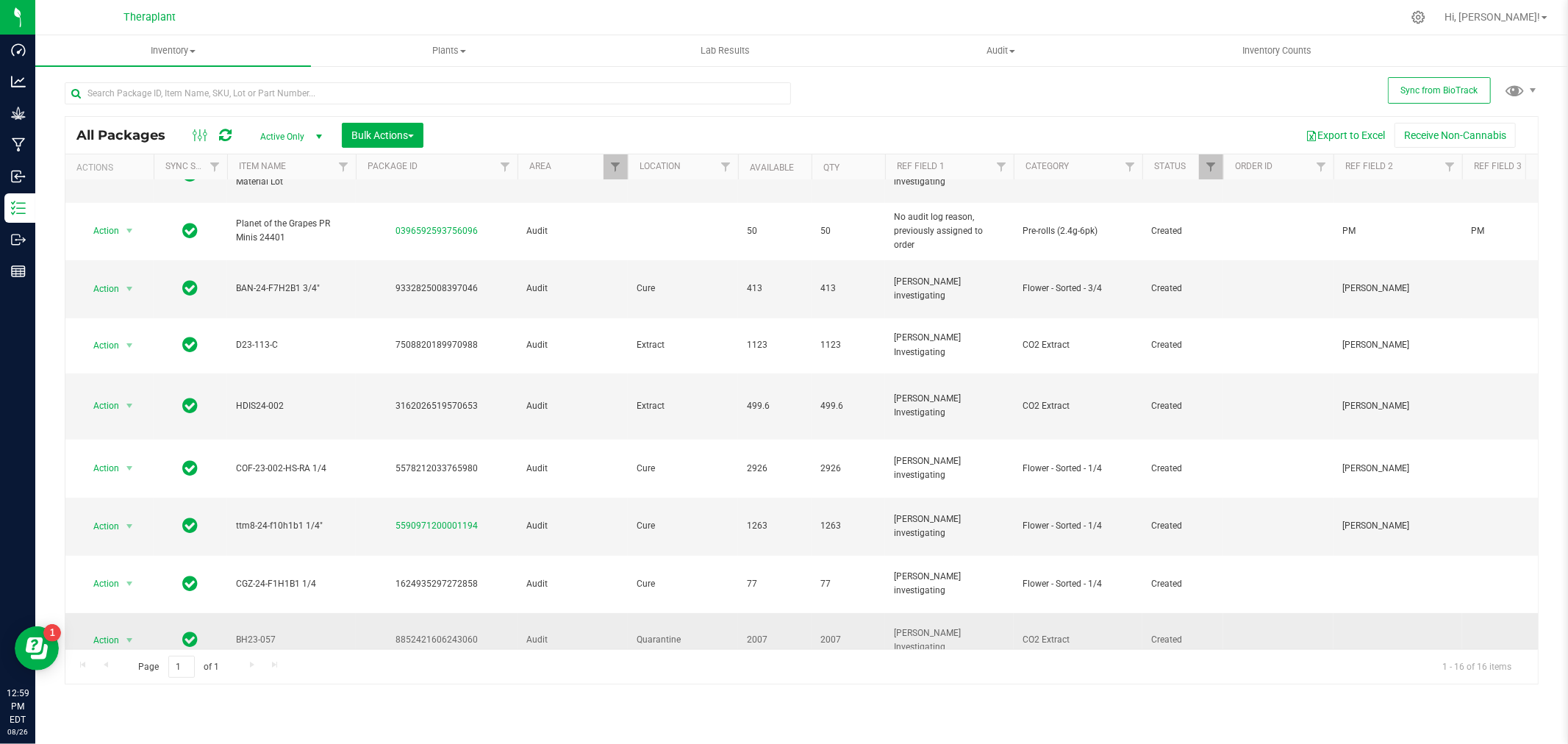
drag, startPoint x: 281, startPoint y: 518, endPoint x: 236, endPoint y: 518, distance: 45.0
click at [236, 633] on span "BH23-057" at bounding box center [291, 640] width 111 height 14
copy span "BH23-057"
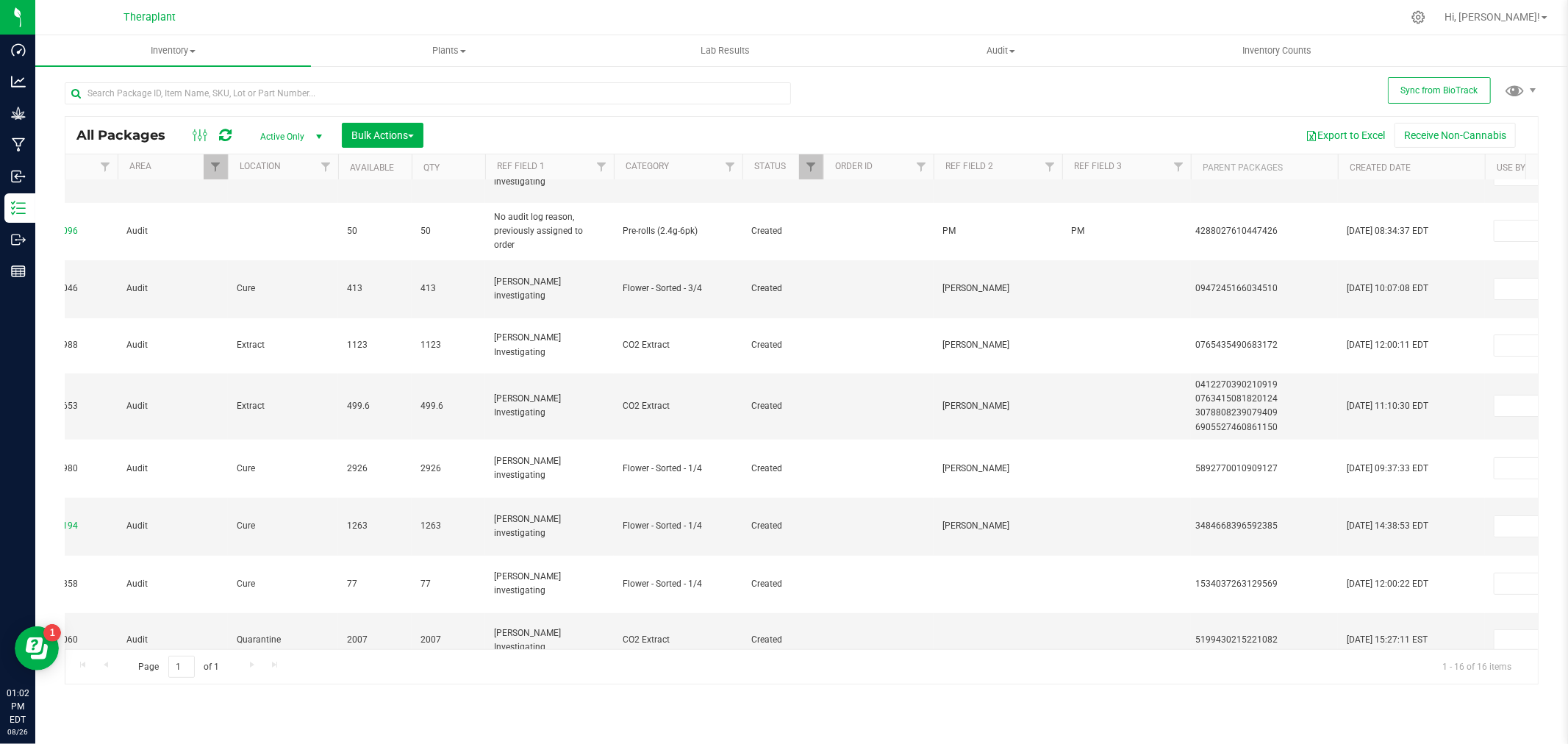
scroll to position [0, 0]
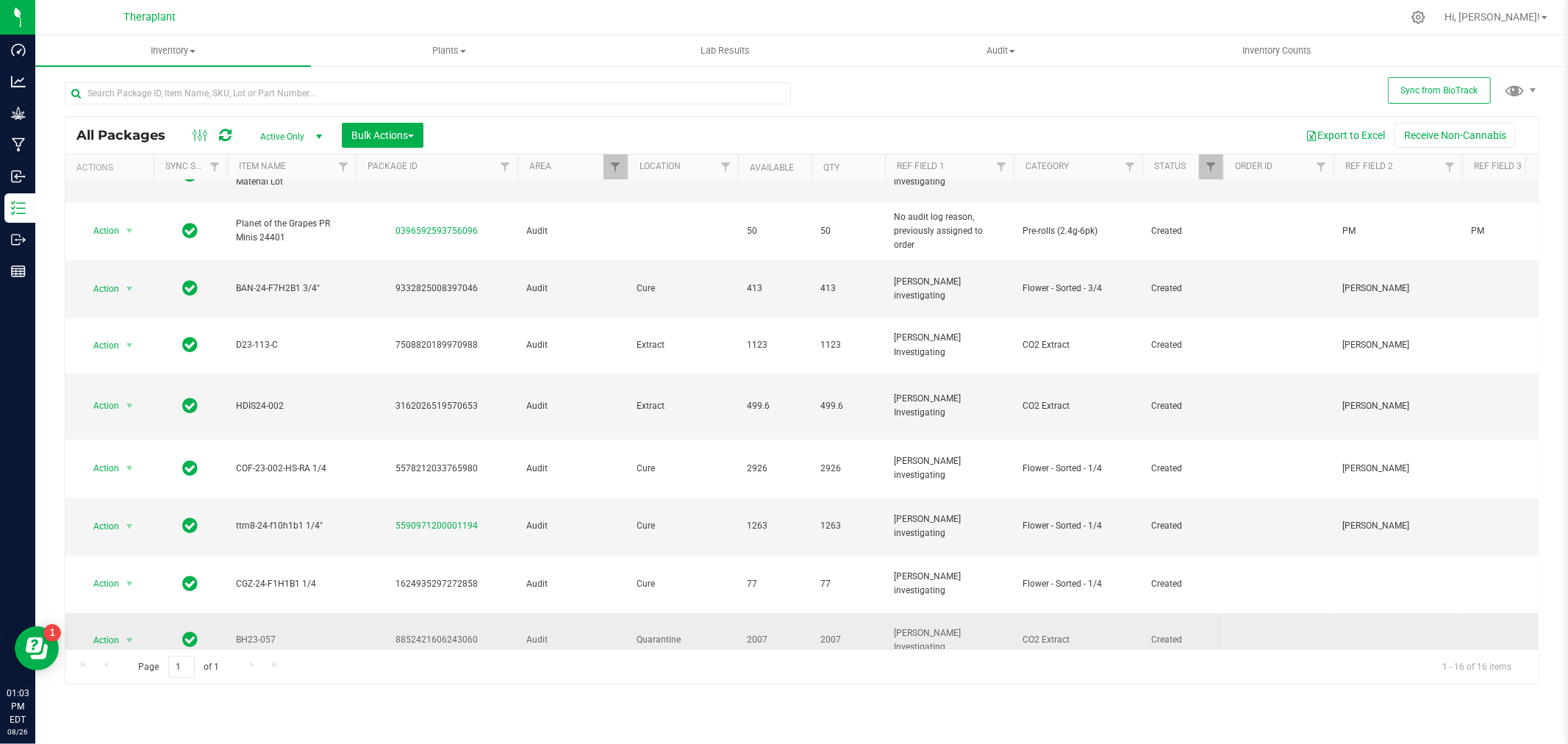
copy span "BH23-057"
click at [124, 635] on span "select" at bounding box center [130, 641] width 12 height 12
click at [109, 498] on li "See history" at bounding box center [138, 497] width 114 height 22
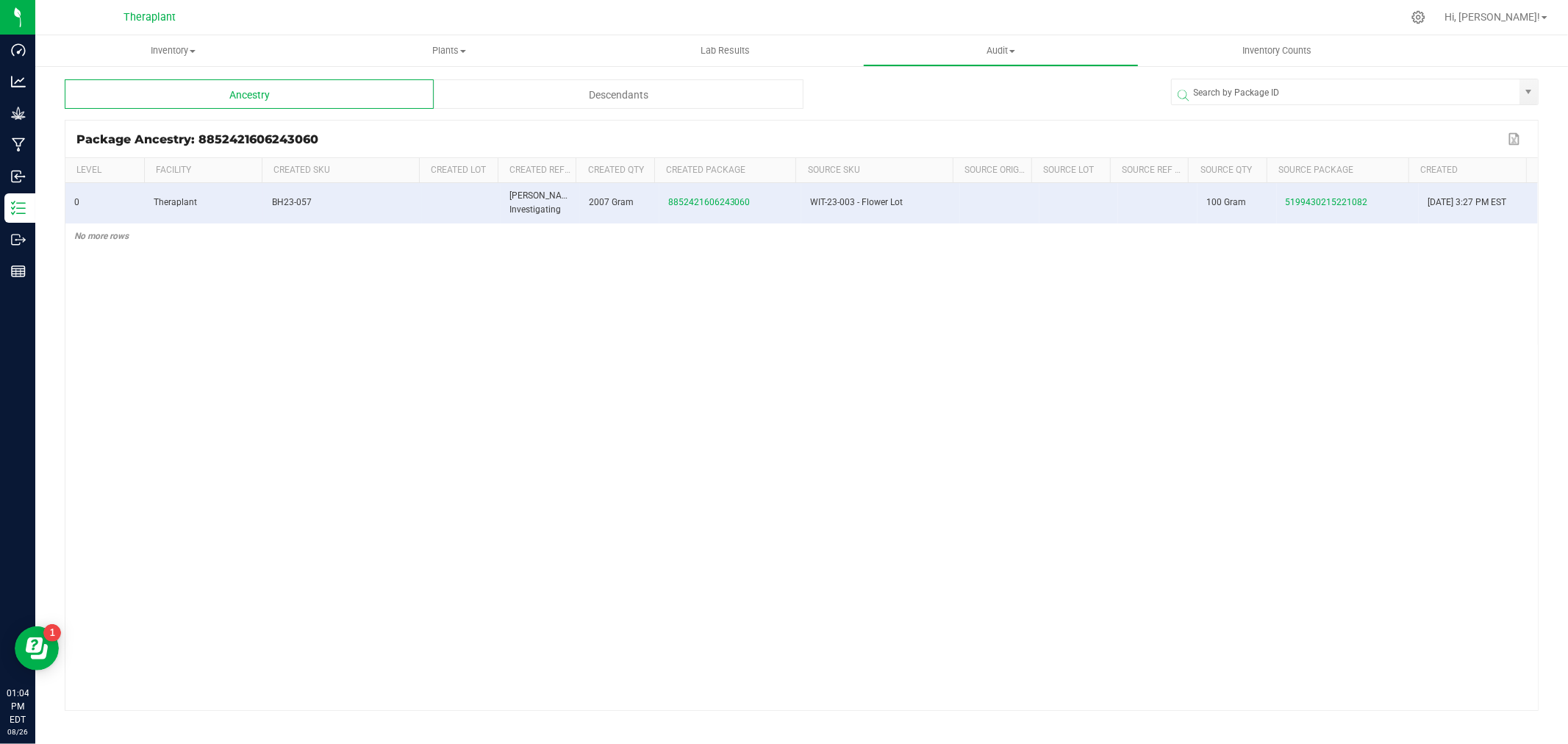
click at [589, 92] on div "Descendants" at bounding box center [618, 94] width 369 height 30
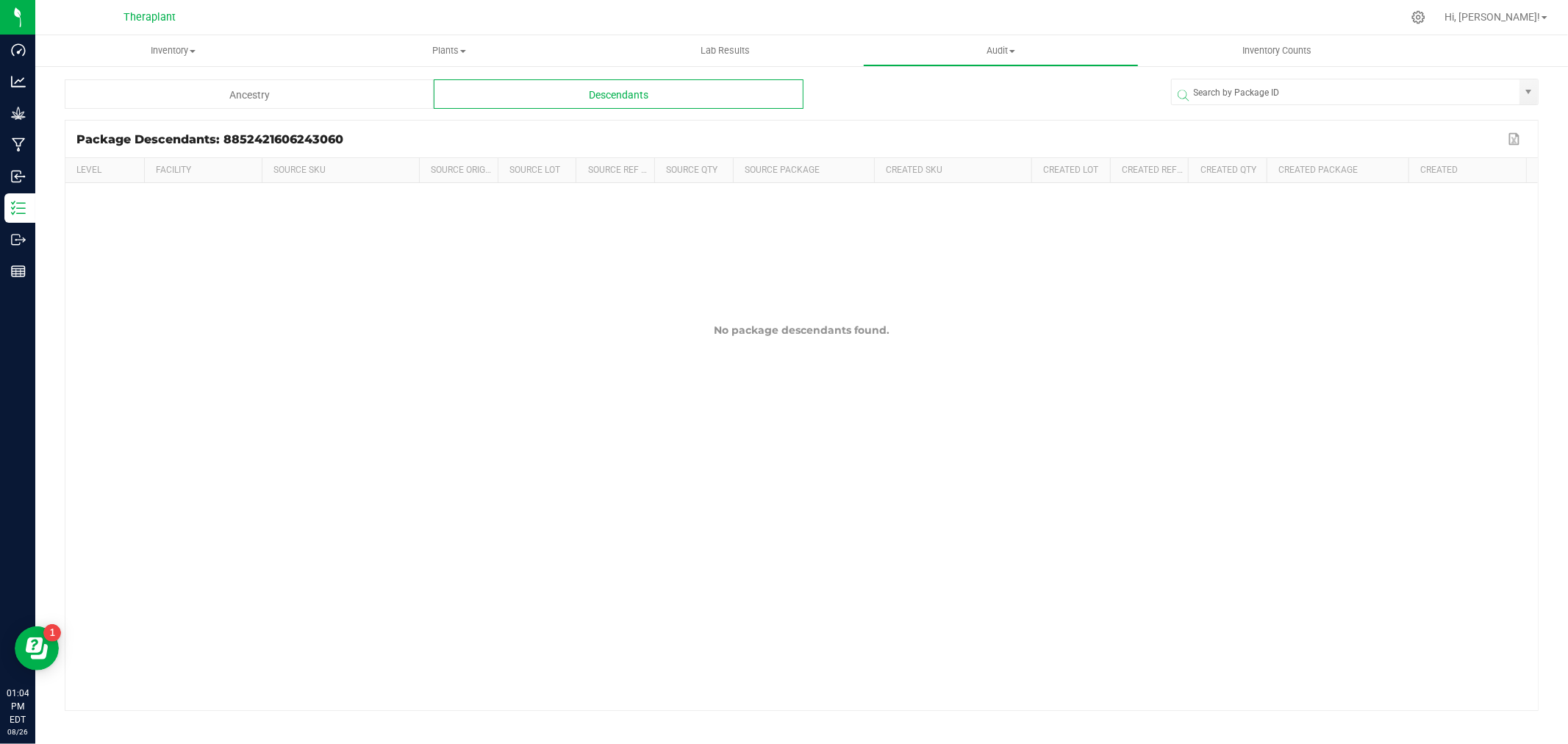
click at [280, 86] on div "Ancestry" at bounding box center [249, 94] width 369 height 30
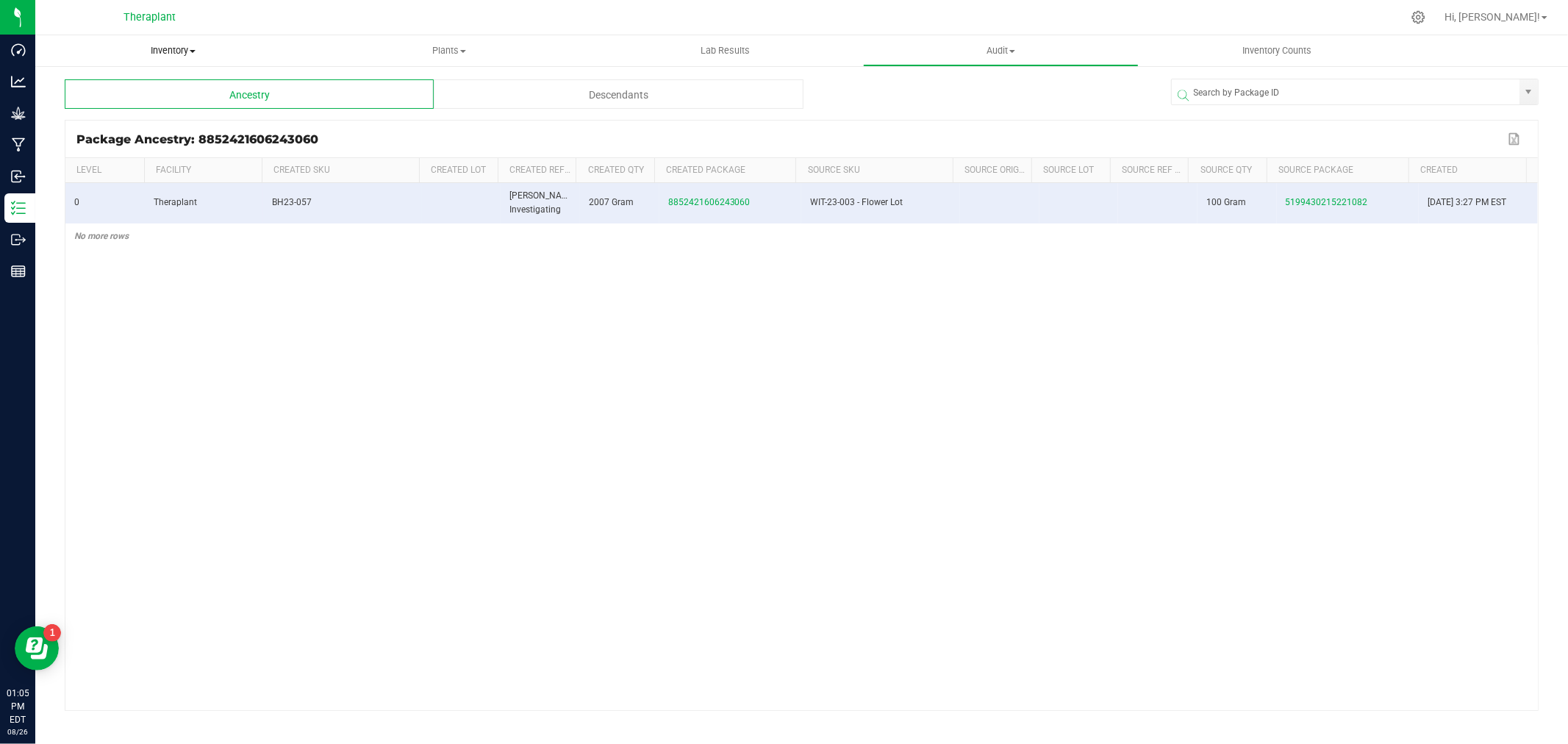
click at [189, 41] on uib-tab-heading "Inventory All packages All inventory Waste log Create inventory" at bounding box center [173, 51] width 275 height 31
click at [110, 84] on span "All packages" at bounding box center [86, 88] width 101 height 13
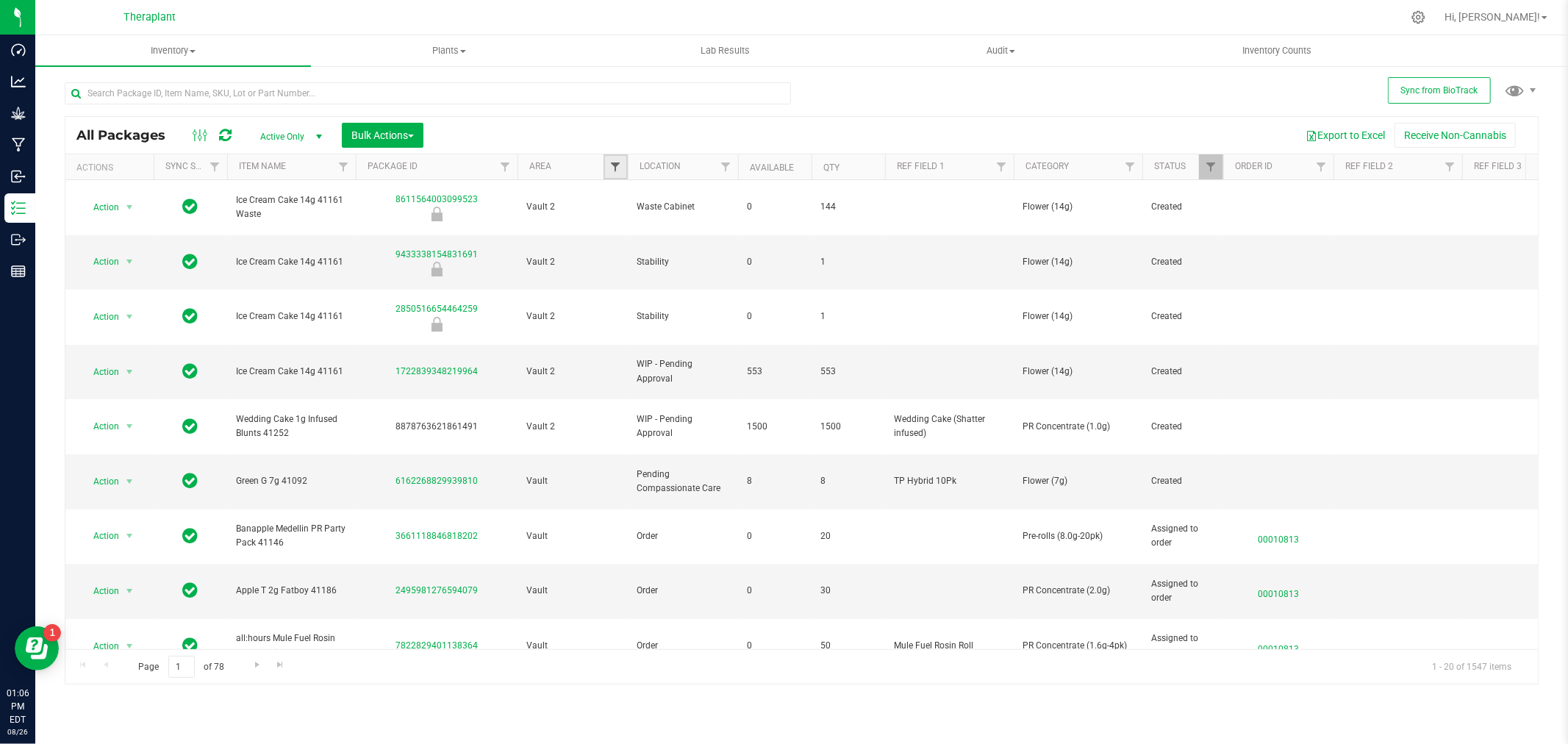
click at [614, 161] on span "Filter" at bounding box center [615, 167] width 12 height 12
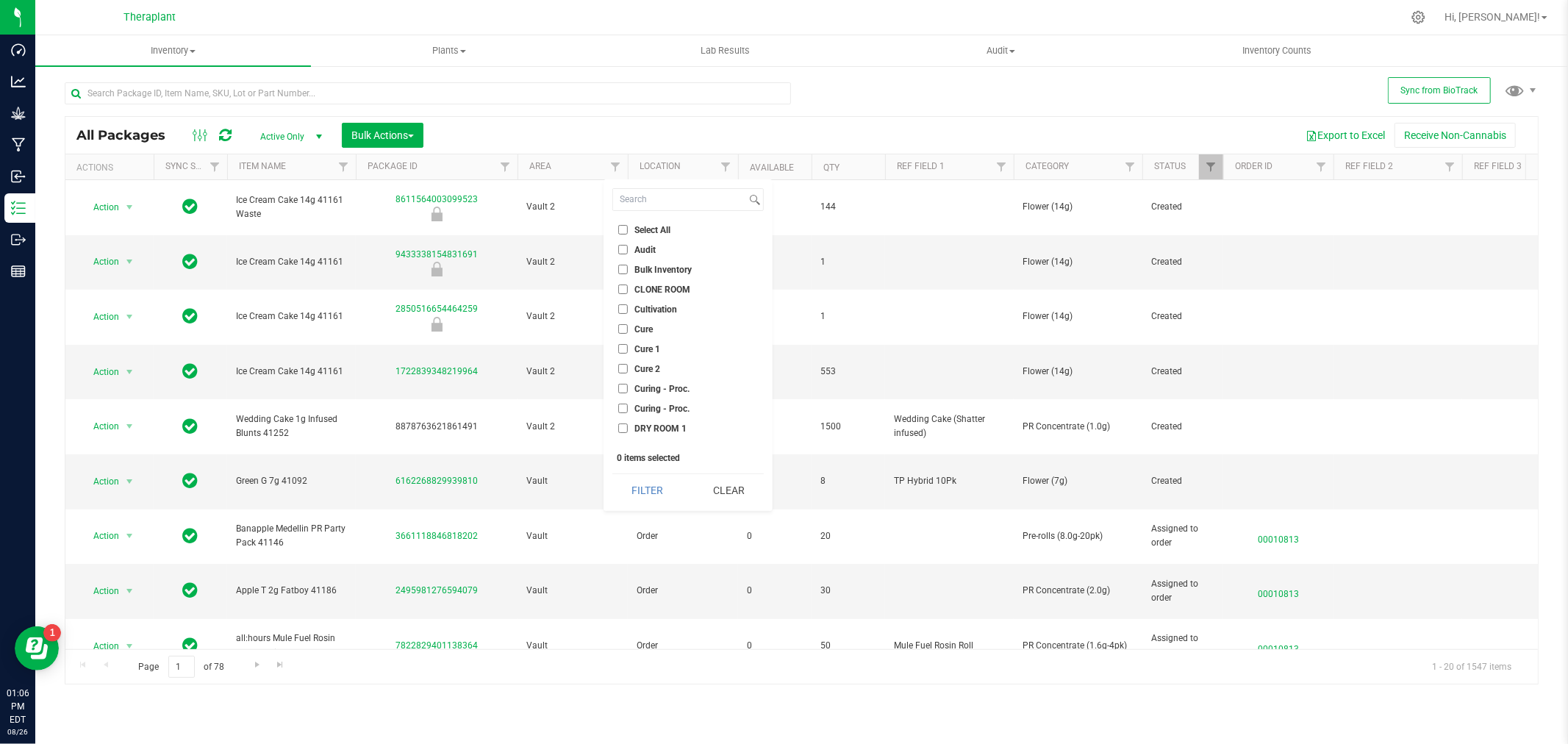
click at [623, 250] on input "Audit" at bounding box center [623, 250] width 10 height 10
checkbox input "true"
click at [647, 483] on button "Filter" at bounding box center [647, 490] width 70 height 33
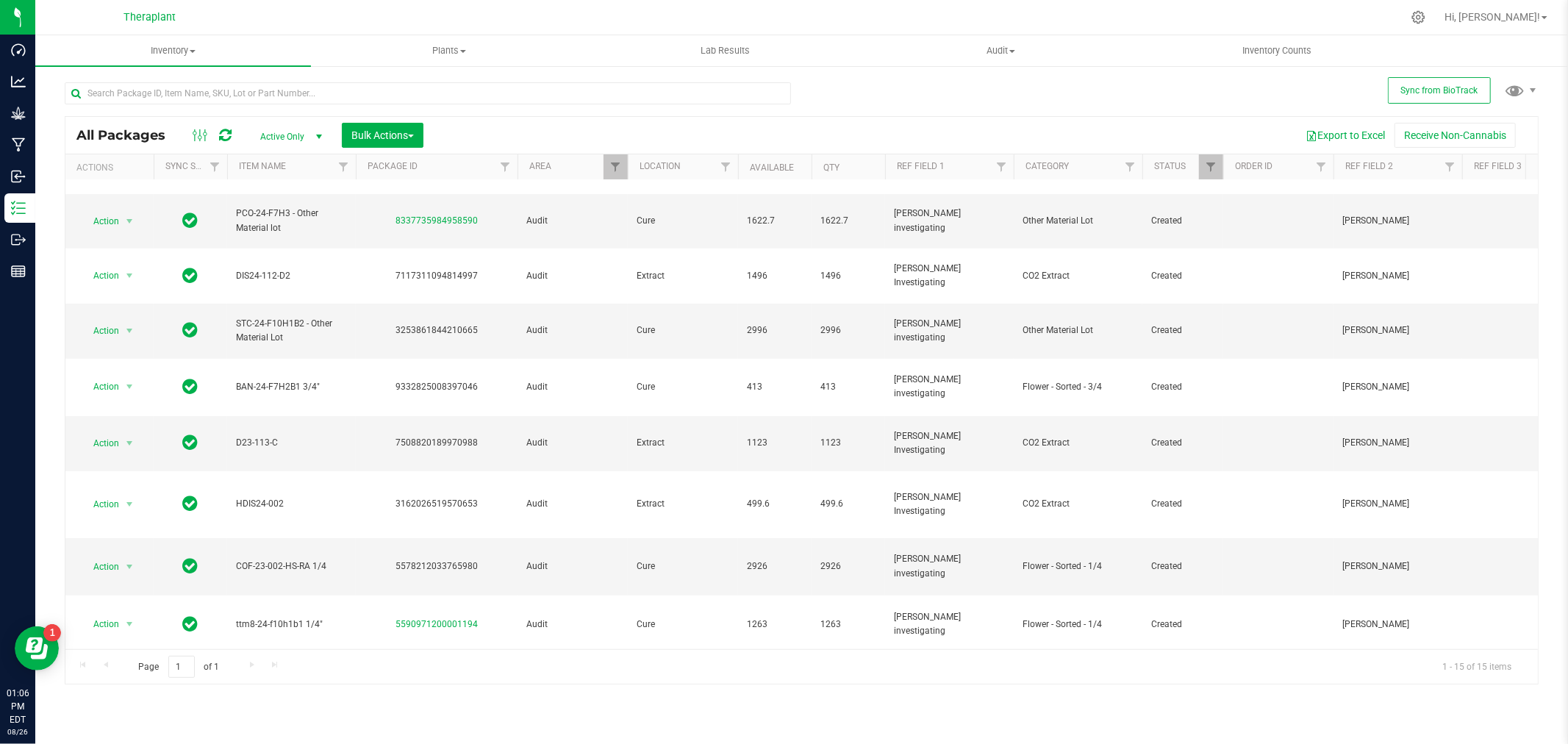
scroll to position [249, 0]
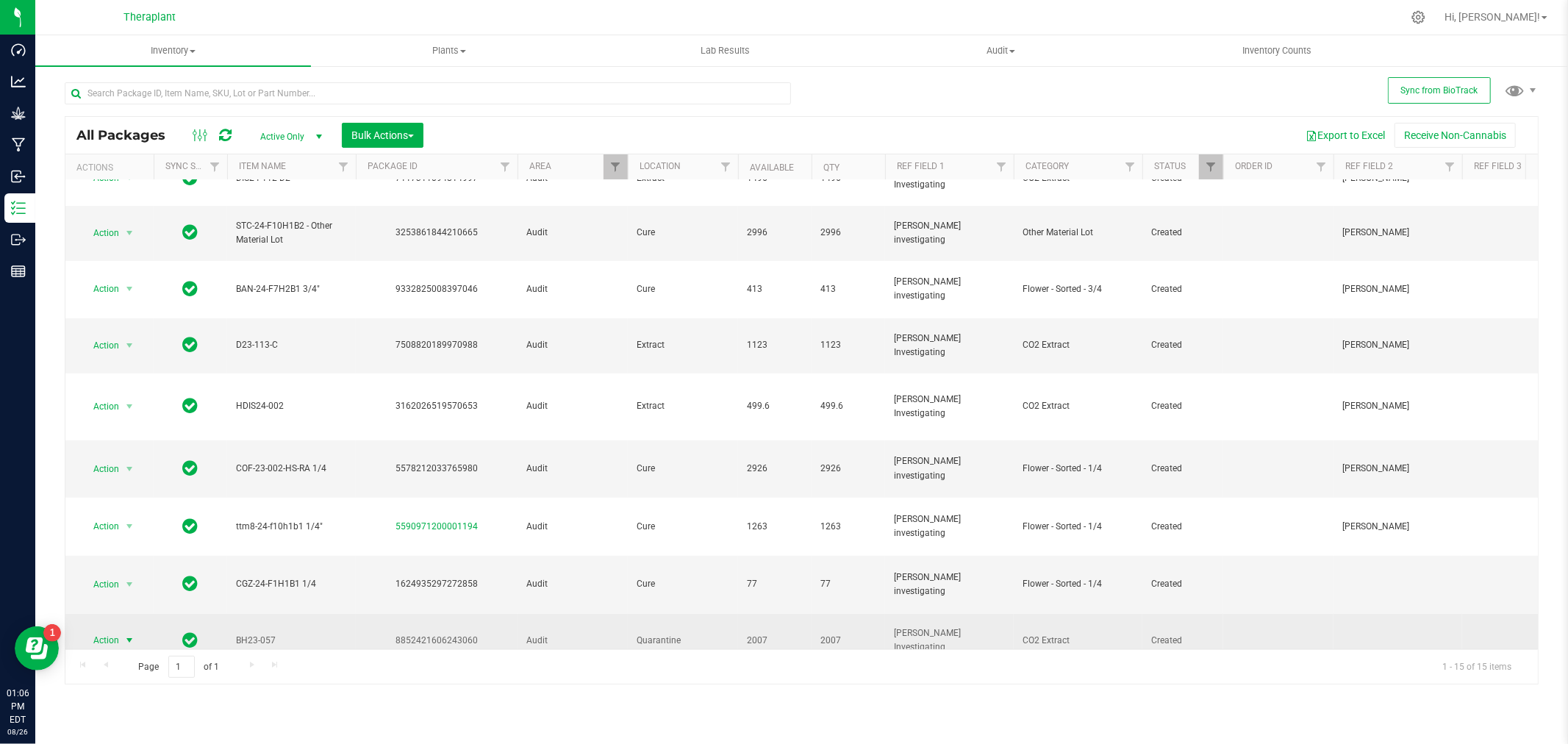
click at [130, 635] on span "select" at bounding box center [130, 641] width 12 height 12
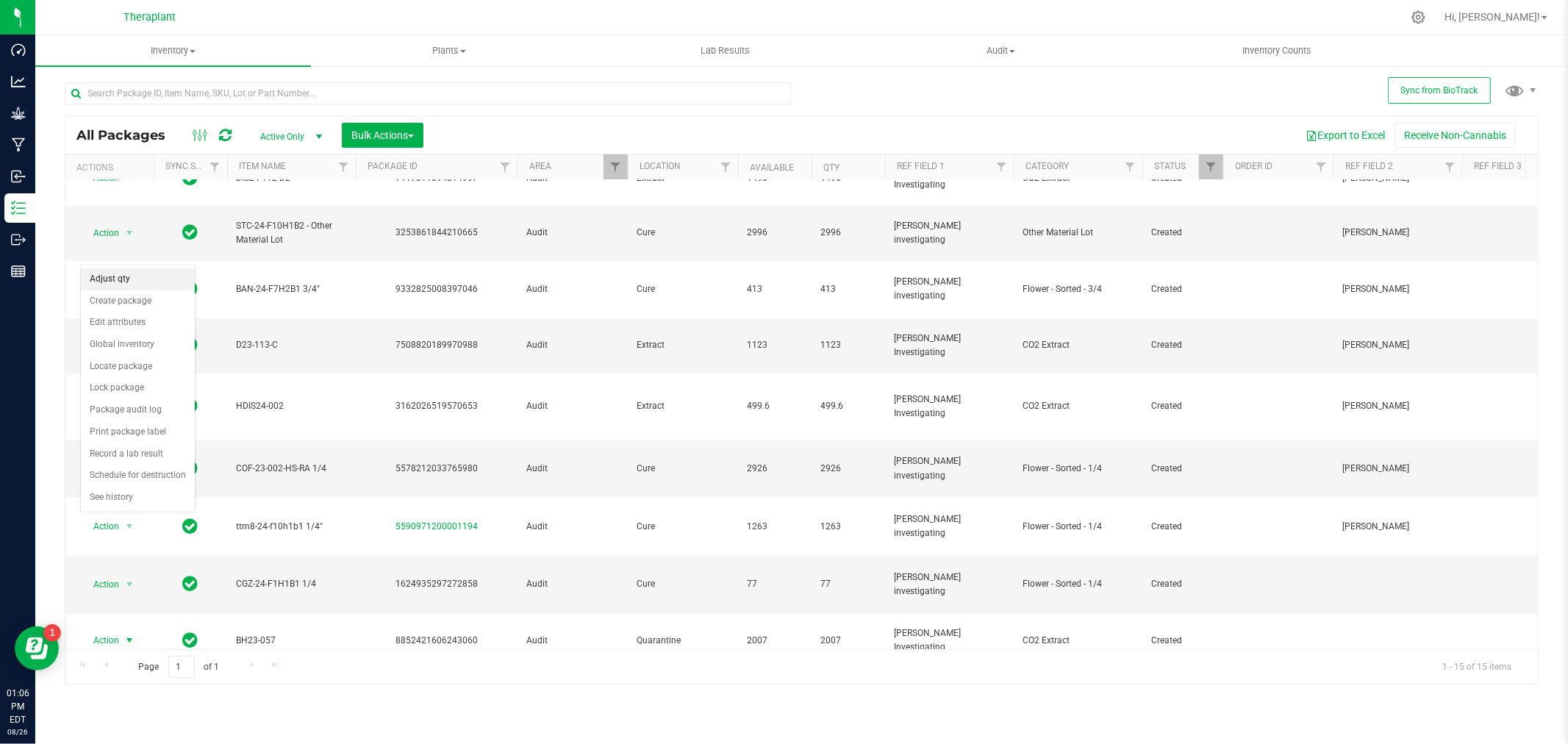
click at [120, 272] on li "Adjust qty" at bounding box center [138, 279] width 114 height 22
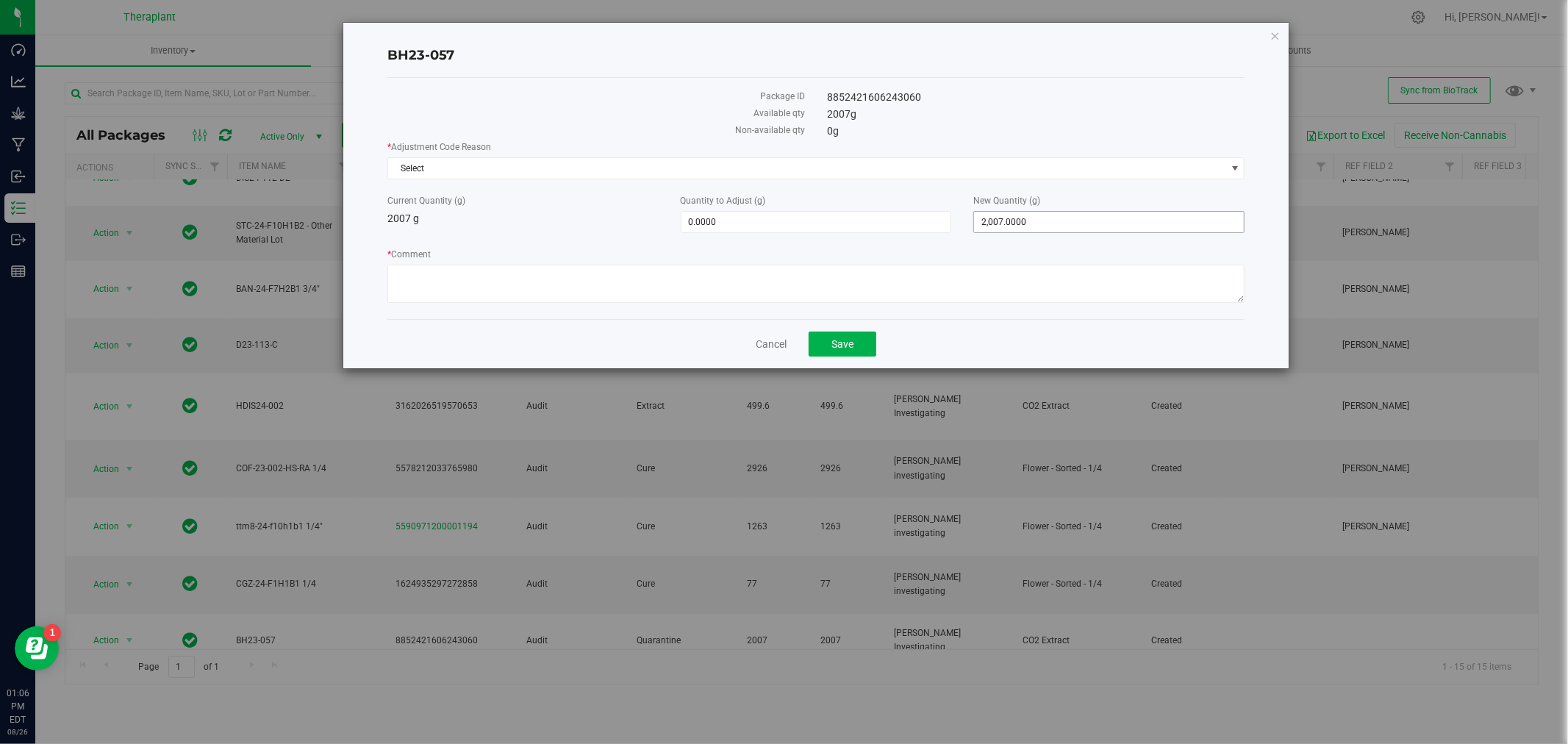
click at [1103, 219] on span "2,007.0000 2007" at bounding box center [1109, 222] width 271 height 22
drag, startPoint x: 1091, startPoint y: 222, endPoint x: 837, endPoint y: 215, distance: 254.1
click at [841, 221] on div "Current Quantity (g) 2007 g Quantity to Adjust (g) 0.0000 0 New Quantity (g) 2,…" at bounding box center [816, 213] width 880 height 39
type input "0"
type input "-2,007.0000"
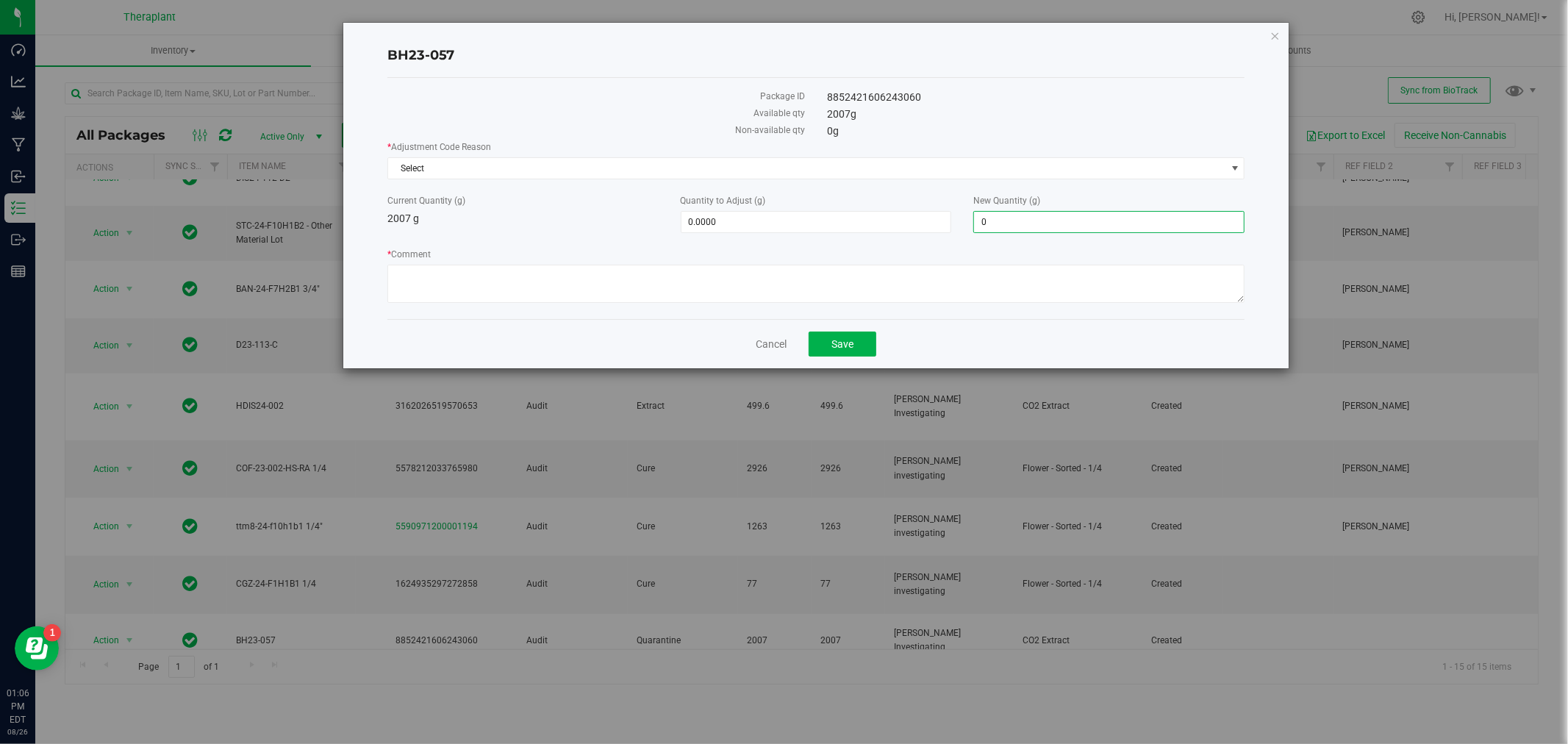
type input "0.0000"
click at [603, 140] on div "Non-available qty" at bounding box center [596, 132] width 440 height 17
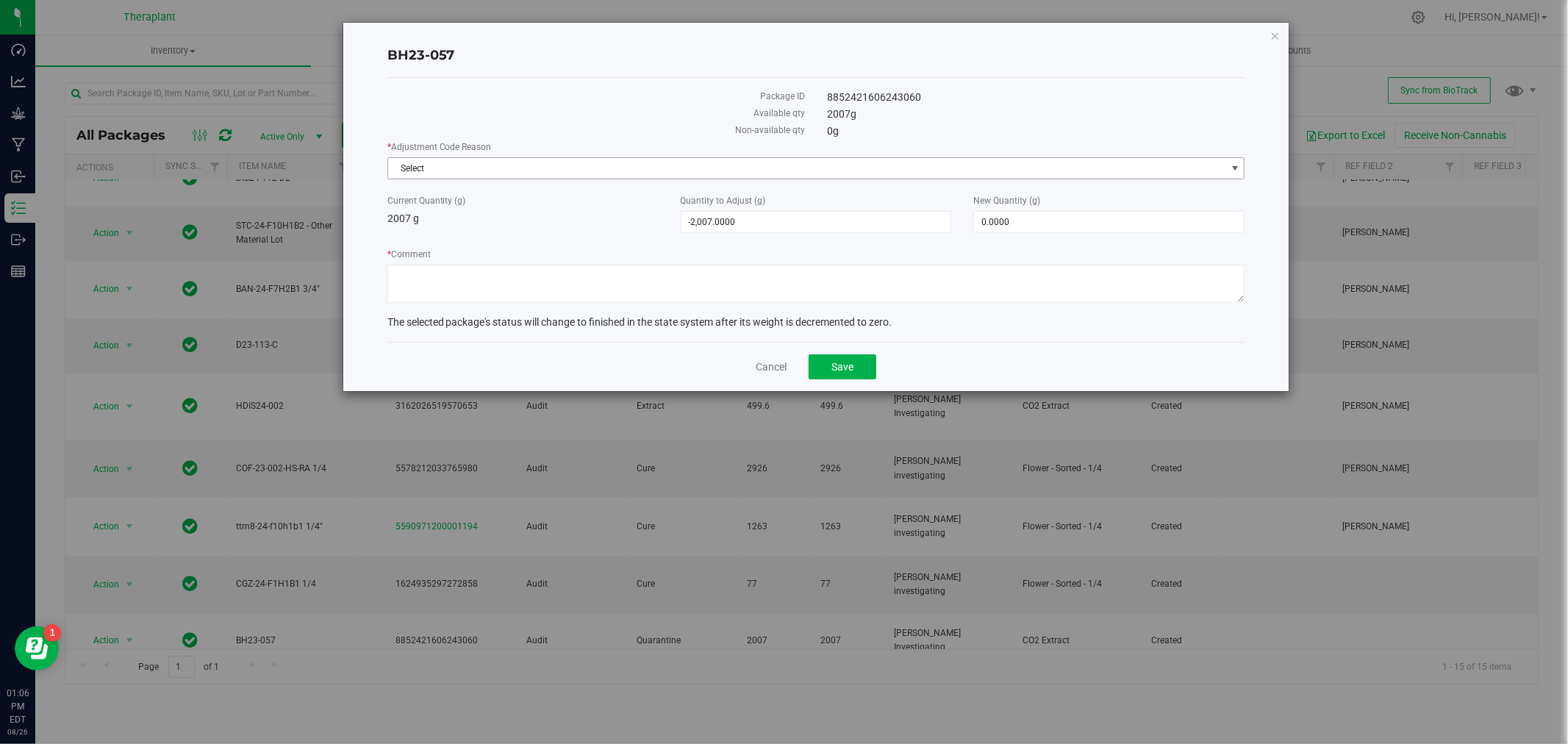
click at [581, 164] on span "Select" at bounding box center [807, 168] width 838 height 21
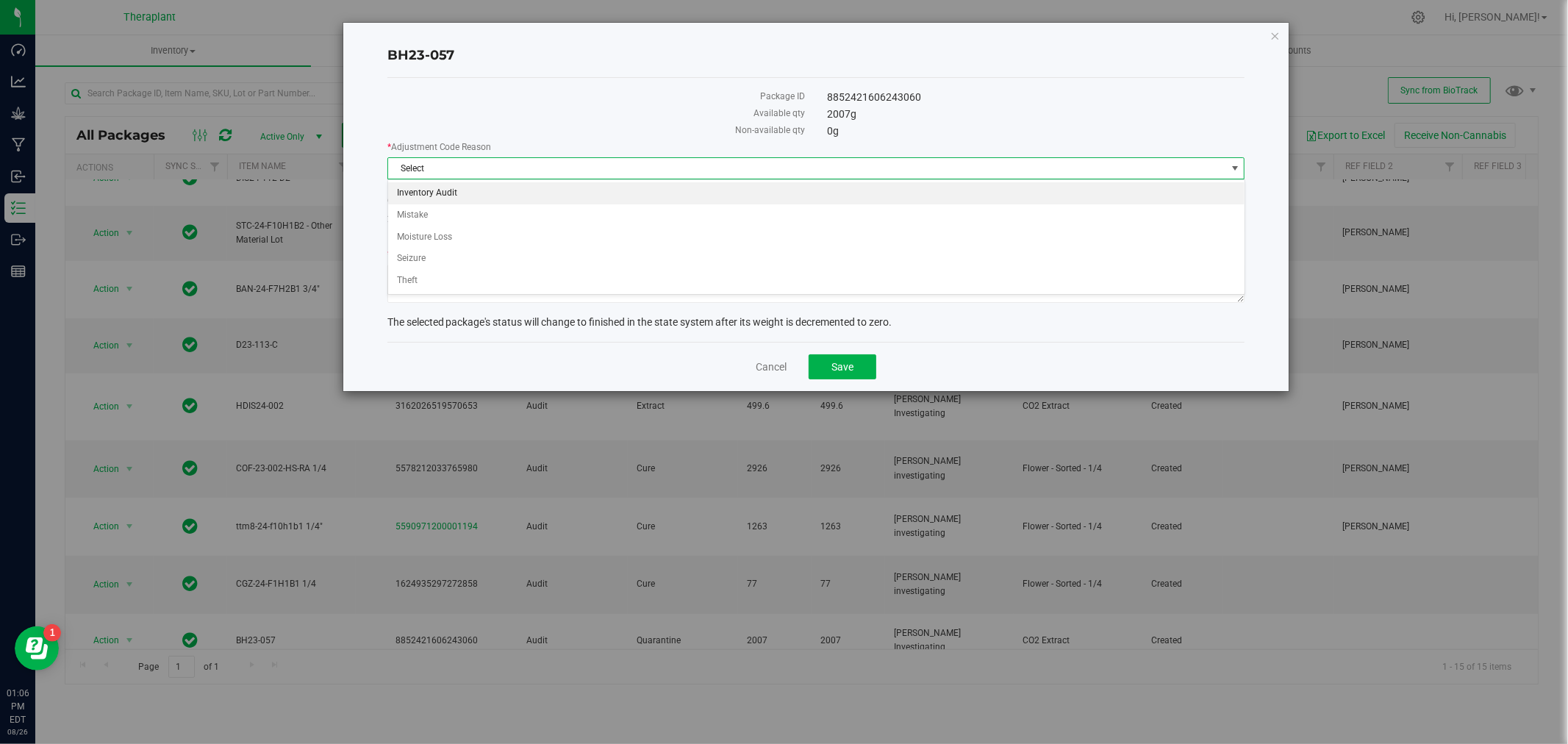
click at [524, 188] on li "Inventory Audit" at bounding box center [816, 193] width 857 height 22
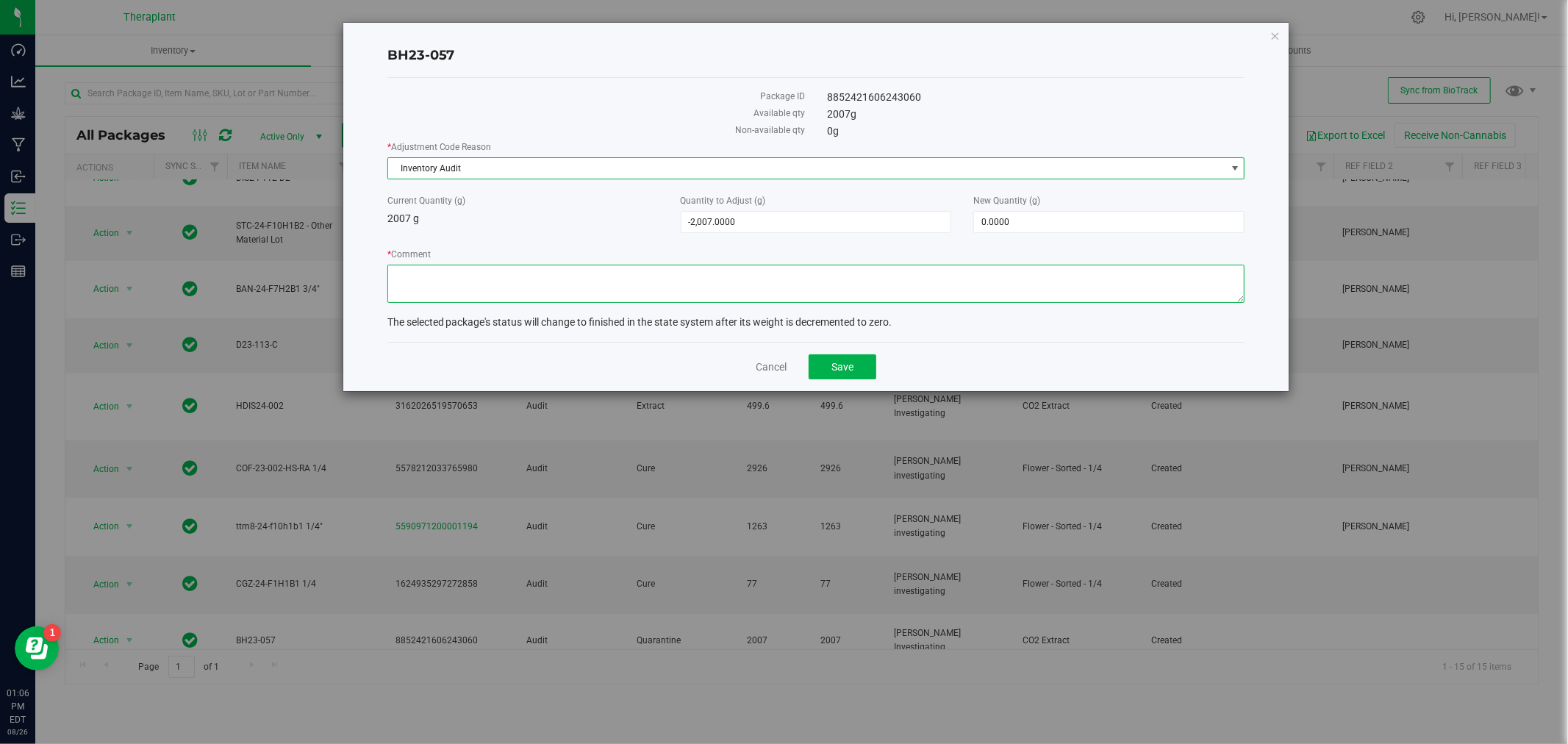
click at [517, 285] on textarea "* Comment" at bounding box center [816, 283] width 858 height 39
type textarea "Incorrectly converted package"
click at [863, 372] on button "Save" at bounding box center [842, 367] width 67 height 25
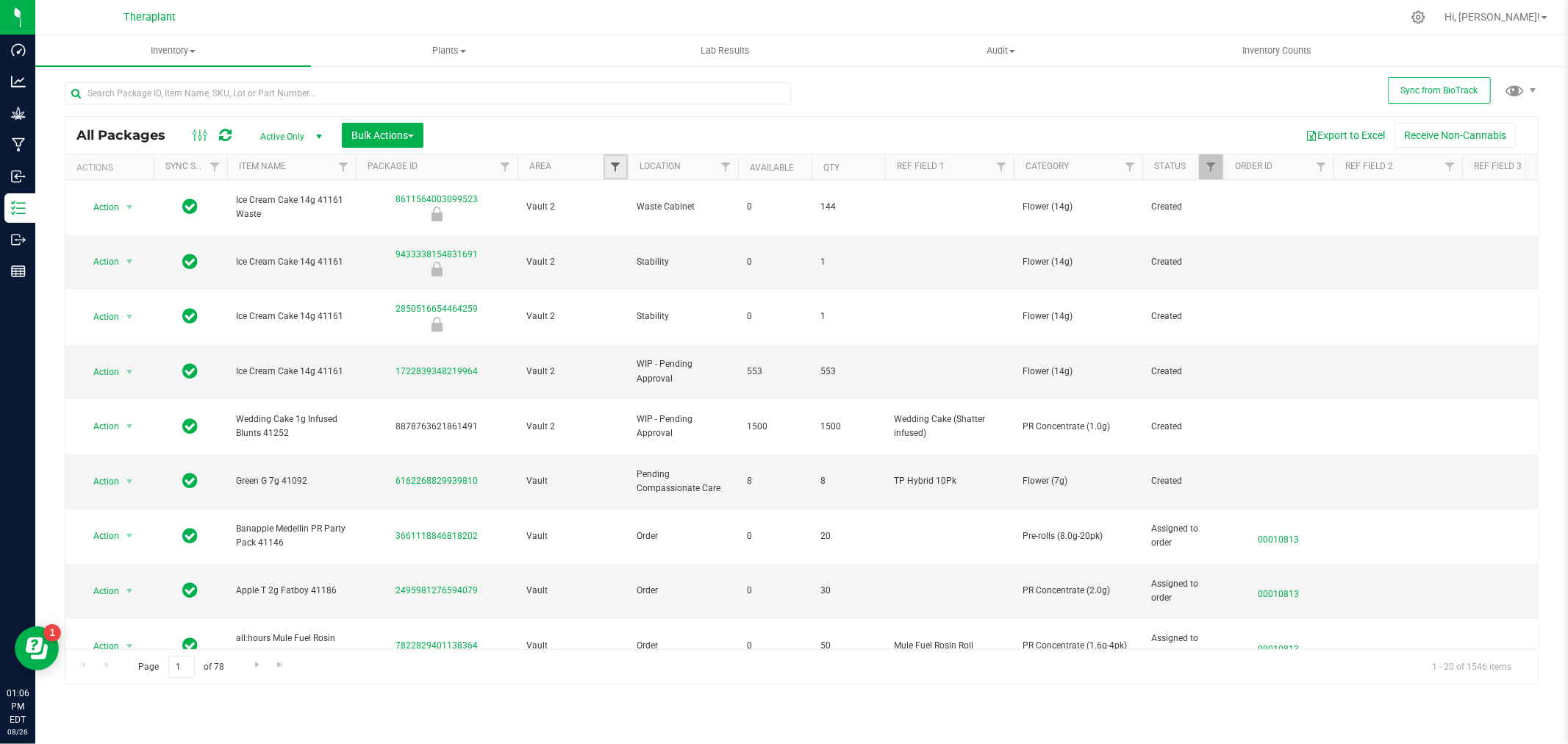
click at [610, 165] on span "Filter" at bounding box center [615, 167] width 12 height 12
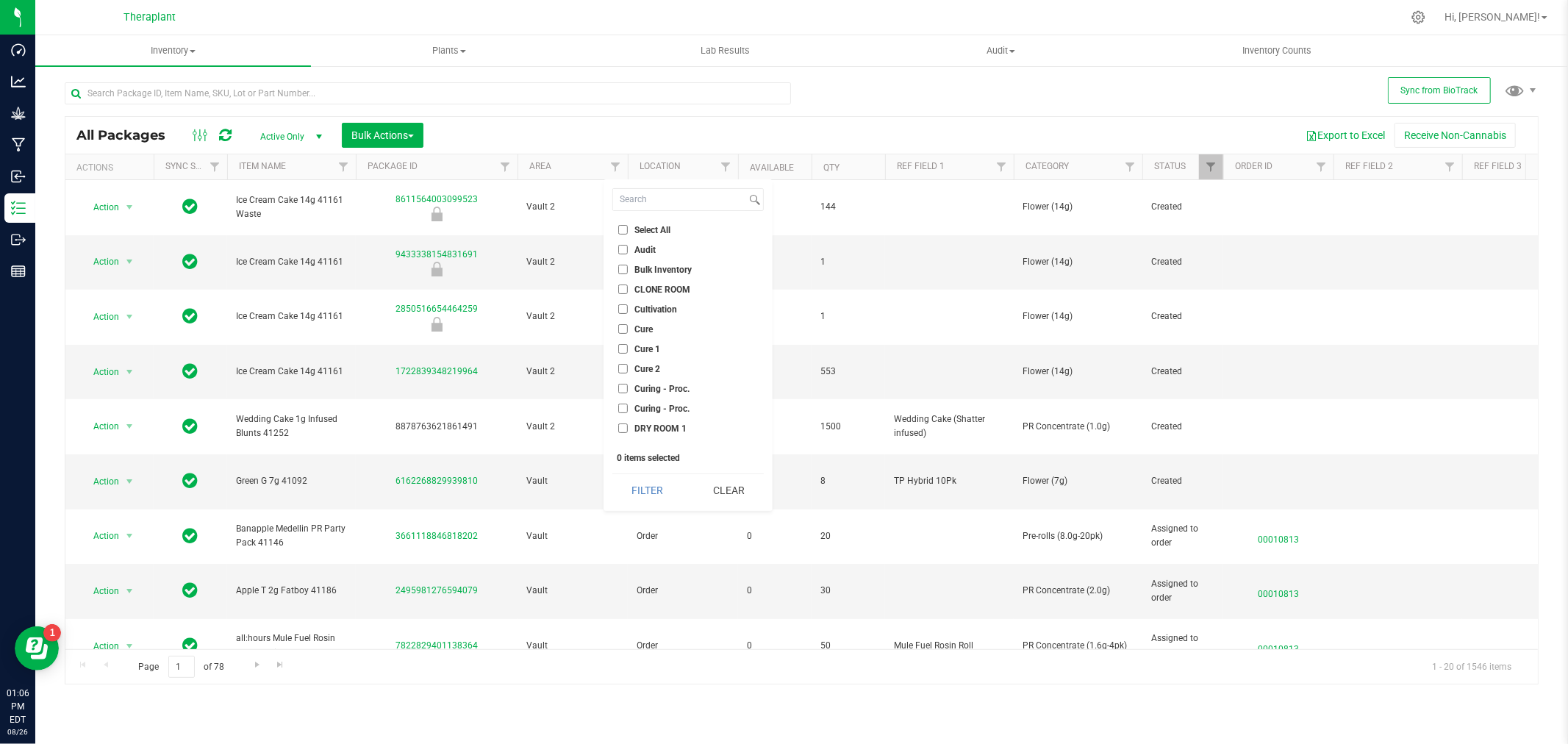
click at [625, 245] on input "Audit" at bounding box center [623, 250] width 10 height 10
checkbox input "true"
click at [657, 483] on button "Filter" at bounding box center [647, 490] width 70 height 33
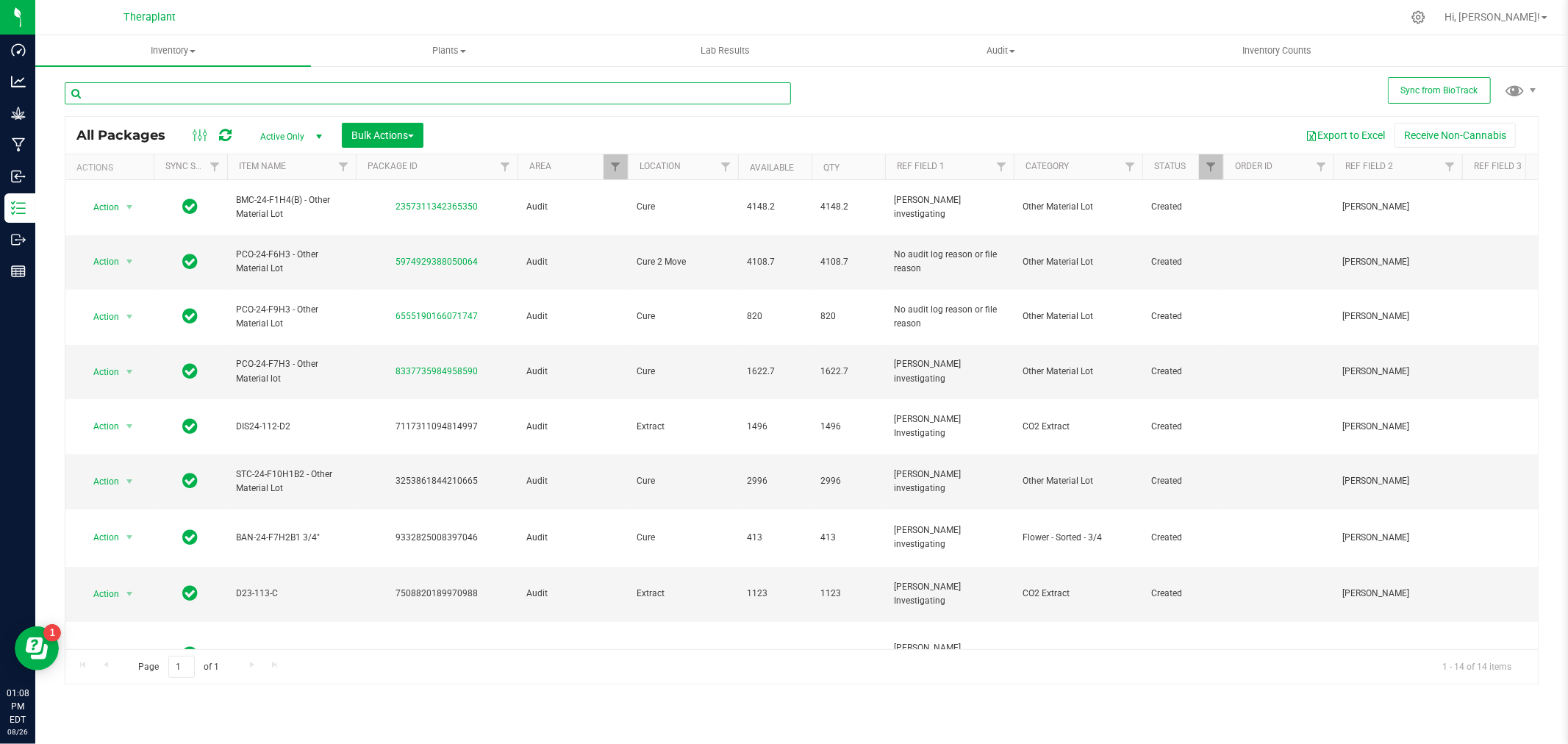
click at [188, 96] on input "text" at bounding box center [427, 93] width 726 height 22
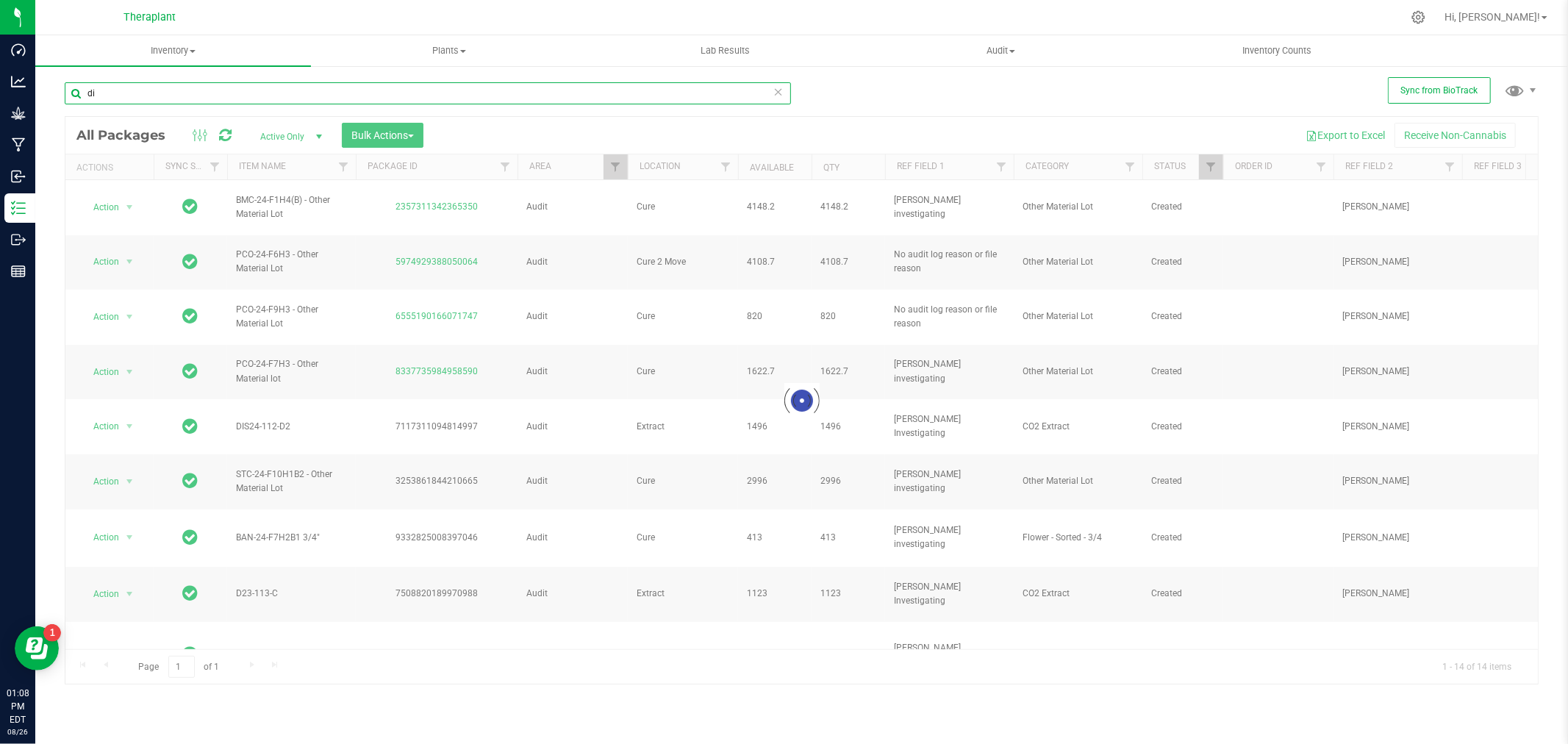
type input "d"
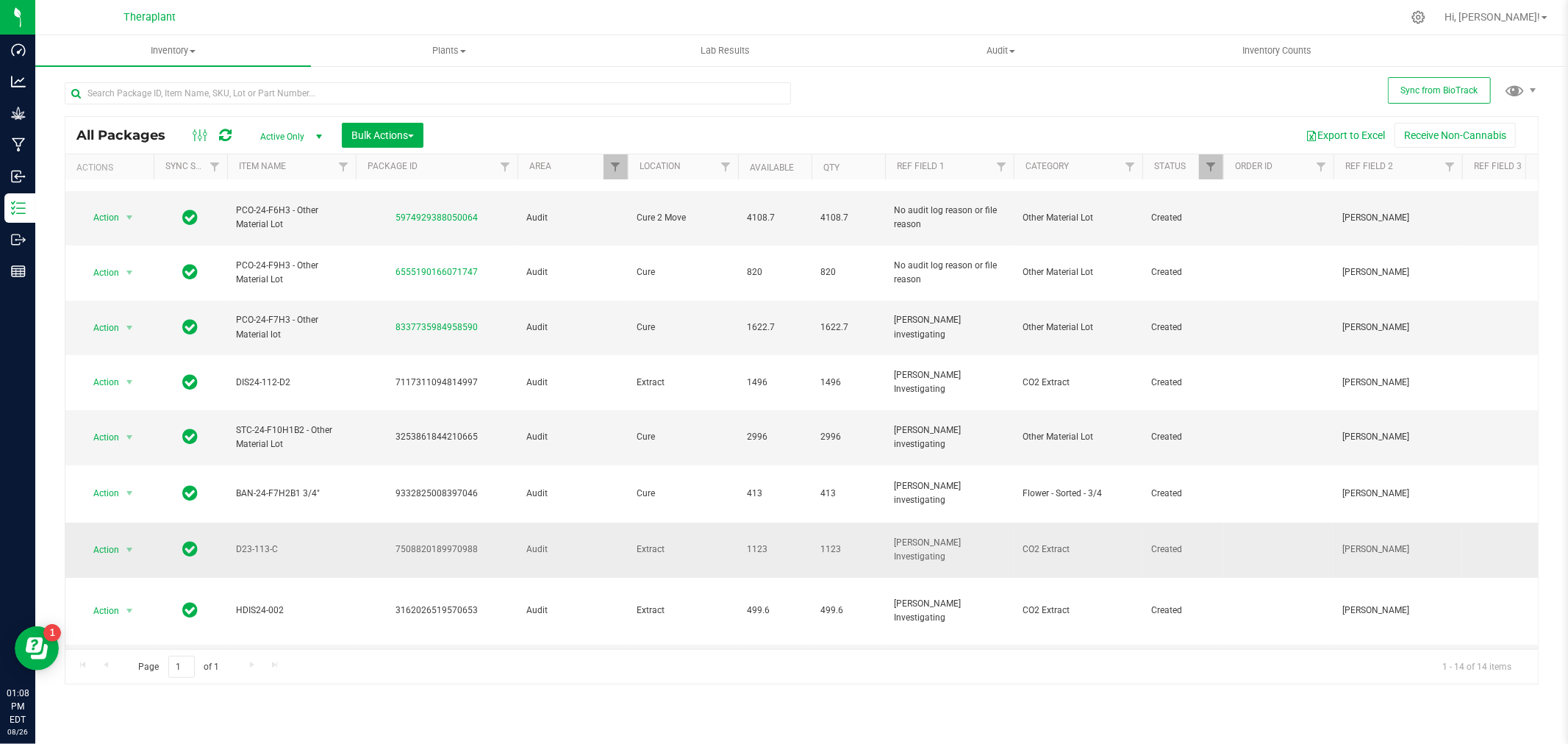
scroll to position [81, 0]
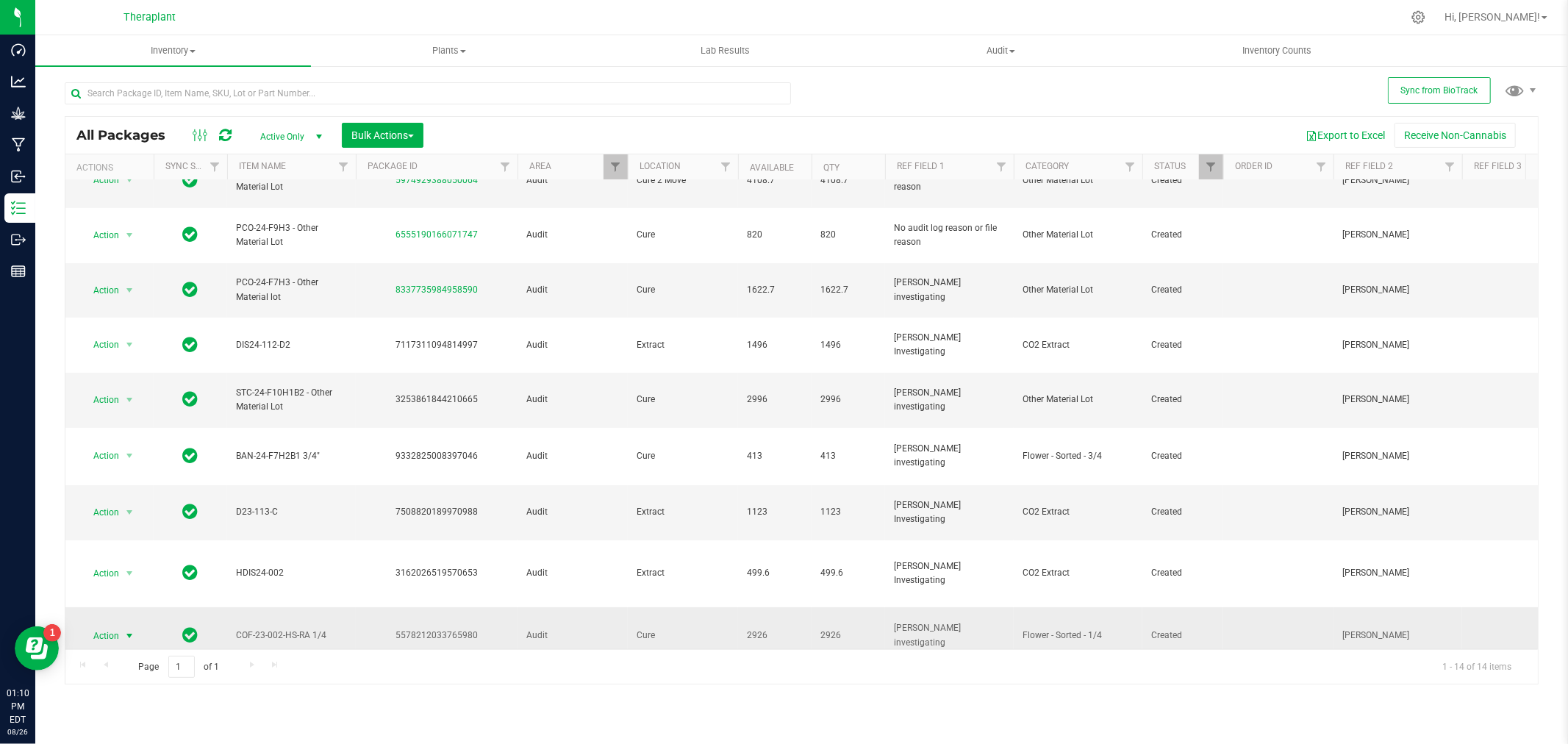
click at [114, 626] on span "Action" at bounding box center [100, 636] width 40 height 21
click at [150, 412] on li "Package audit log" at bounding box center [138, 416] width 114 height 22
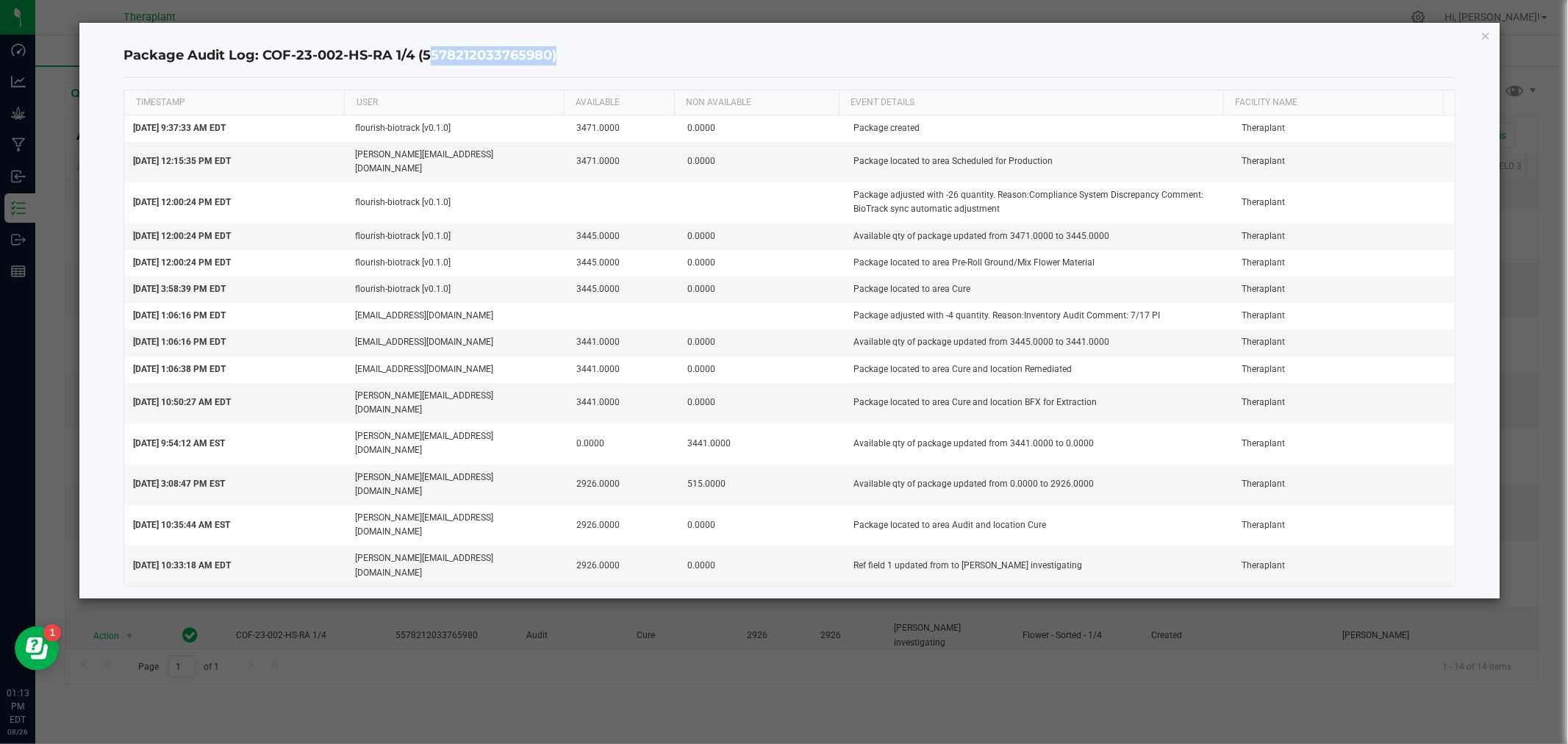
drag, startPoint x: 549, startPoint y: 52, endPoint x: 424, endPoint y: 59, distance: 125.2
click at [424, 59] on h4 "Package Audit Log: COF-23-002-HS-RA 1/4 (5578212033765980)" at bounding box center [789, 55] width 1331 height 19
copy h4 "5578212033765980"
drag, startPoint x: 1486, startPoint y: 36, endPoint x: 1451, endPoint y: 88, distance: 62.7
click at [1486, 36] on icon "button" at bounding box center [1486, 36] width 10 height 18
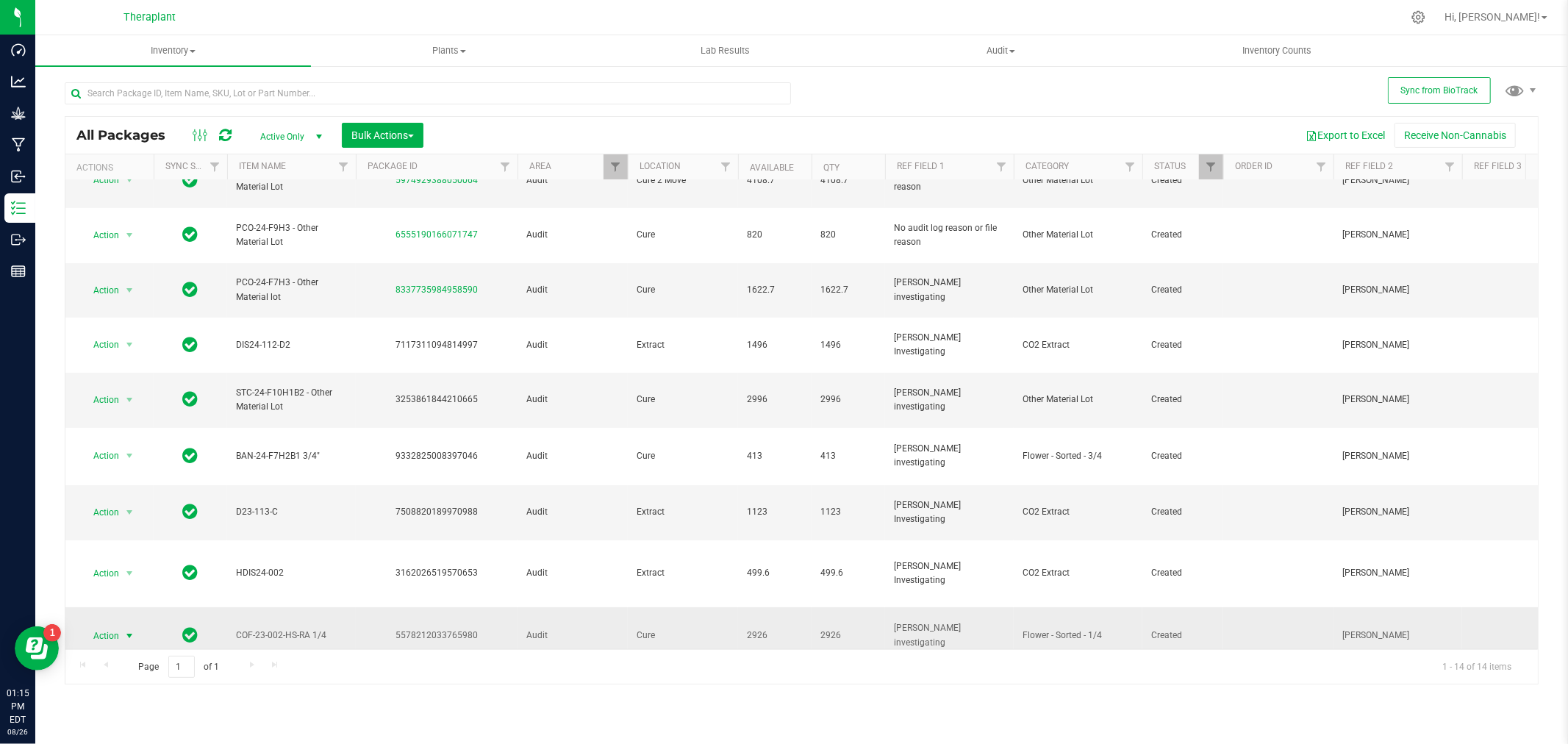
click at [105, 626] on span "Action" at bounding box center [100, 636] width 40 height 21
click at [118, 413] on li "Package audit log" at bounding box center [138, 416] width 114 height 22
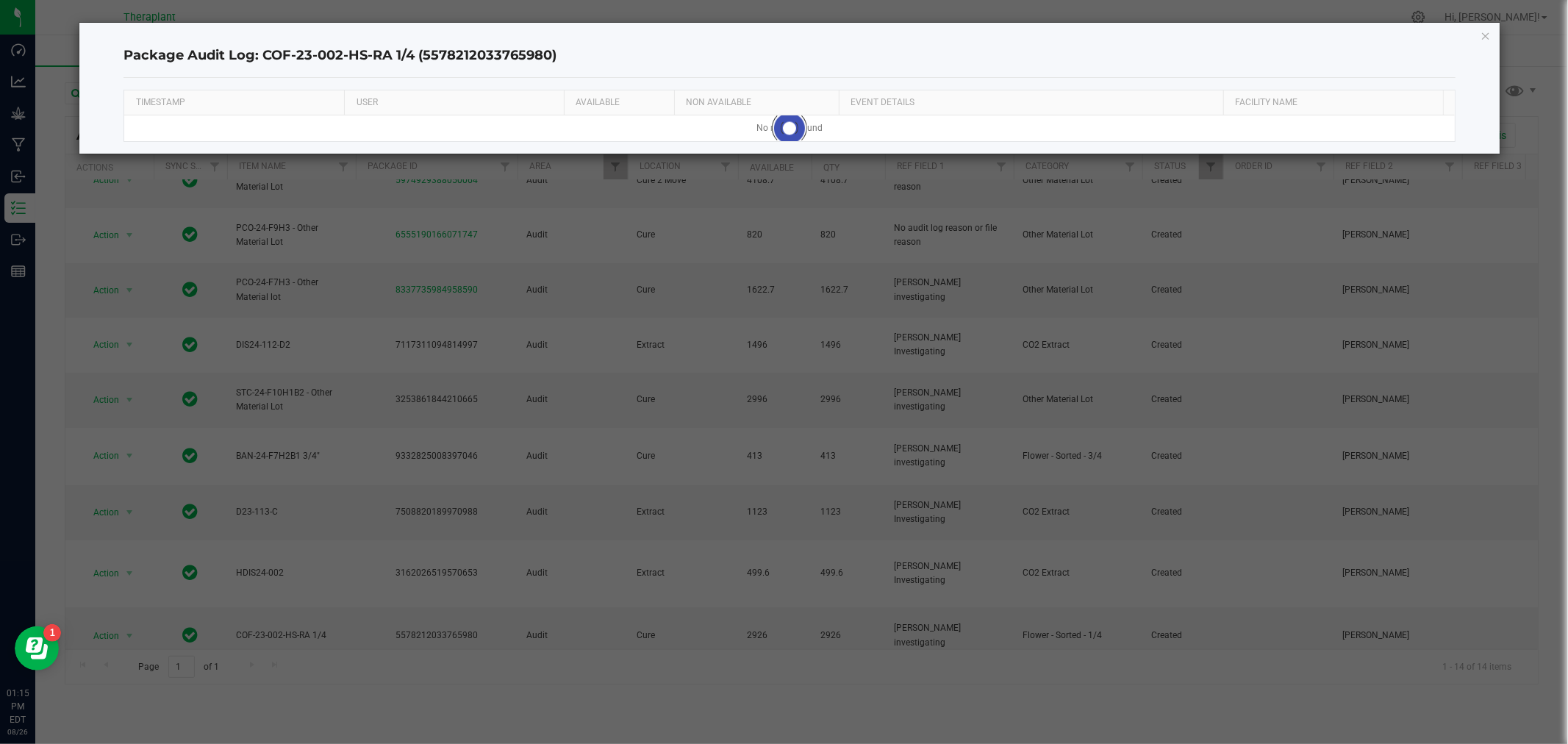
click at [1491, 37] on div "Package Audit Log: COF-23-002-HS-RA 1/4 (5578212033765980) TIMESTAMP USER AVAIL…" at bounding box center [788, 88] width 1419 height 131
click at [1476, 32] on div "Package Audit Log: COF-23-002-HS-RA 1/4 (5578212033765980) TIMESTAMP USER AVAIL…" at bounding box center [788, 88] width 1419 height 131
click at [1481, 34] on icon "button" at bounding box center [1486, 36] width 10 height 18
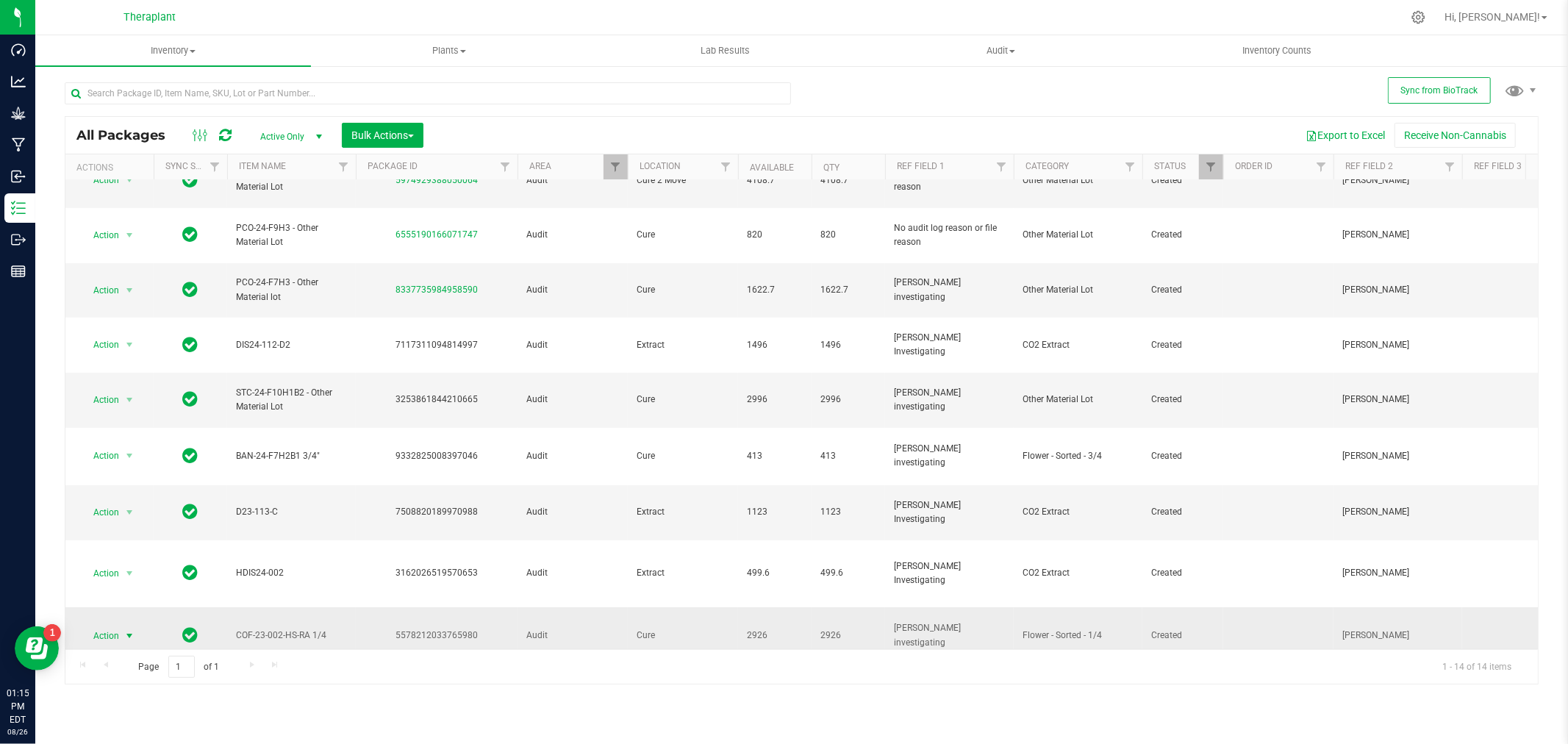
click at [112, 626] on span "Action" at bounding box center [100, 636] width 40 height 21
click at [107, 281] on li "Adjust qty" at bounding box center [138, 284] width 114 height 22
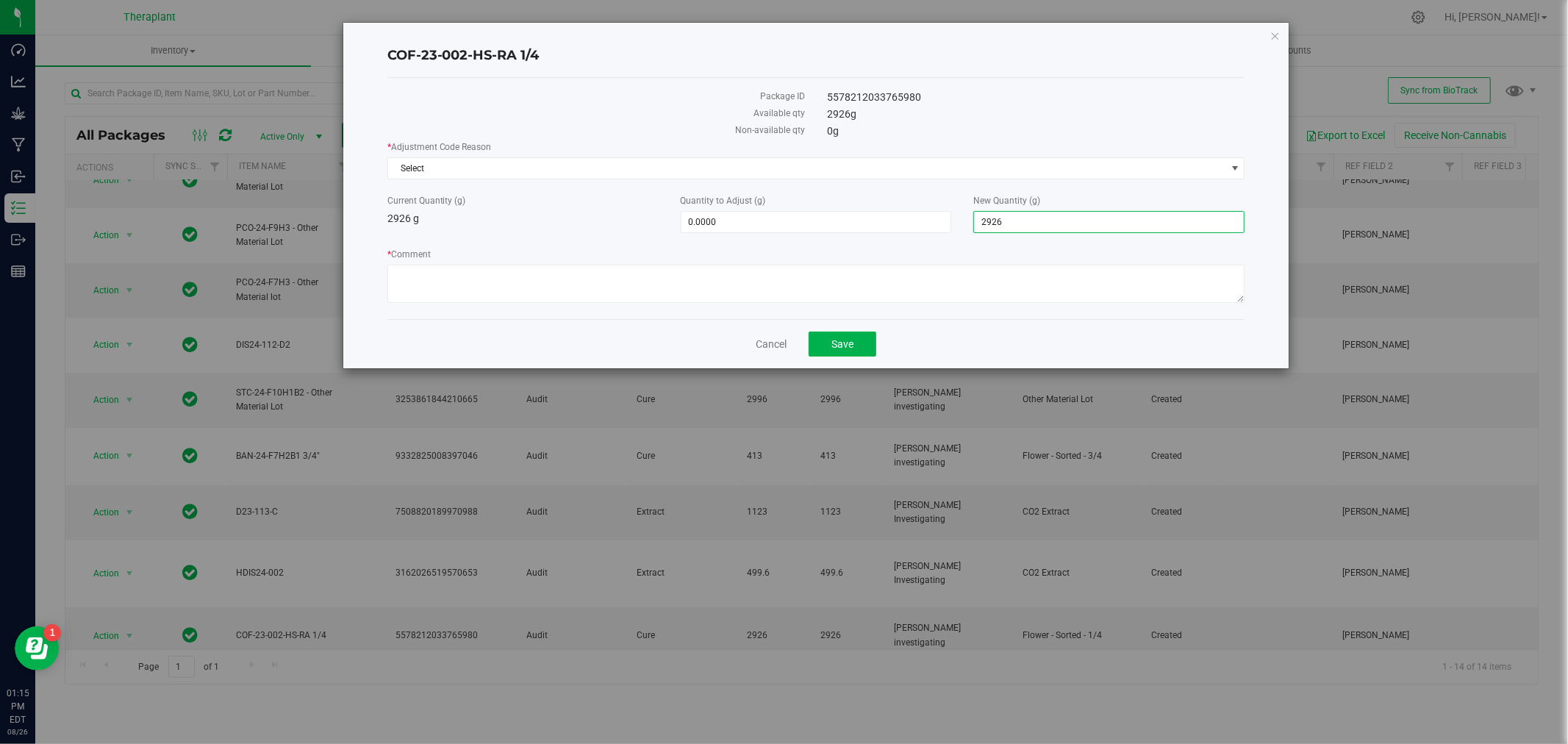
click at [1049, 216] on span "2,926.0000 2926" at bounding box center [1109, 222] width 271 height 22
click at [497, 289] on textarea "* Comment" at bounding box center [816, 283] width 858 height 39
paste textarea "D24-098"
type textarea "Consumed in D24-098 manufacturing run"
click at [455, 164] on span "Select" at bounding box center [807, 168] width 838 height 21
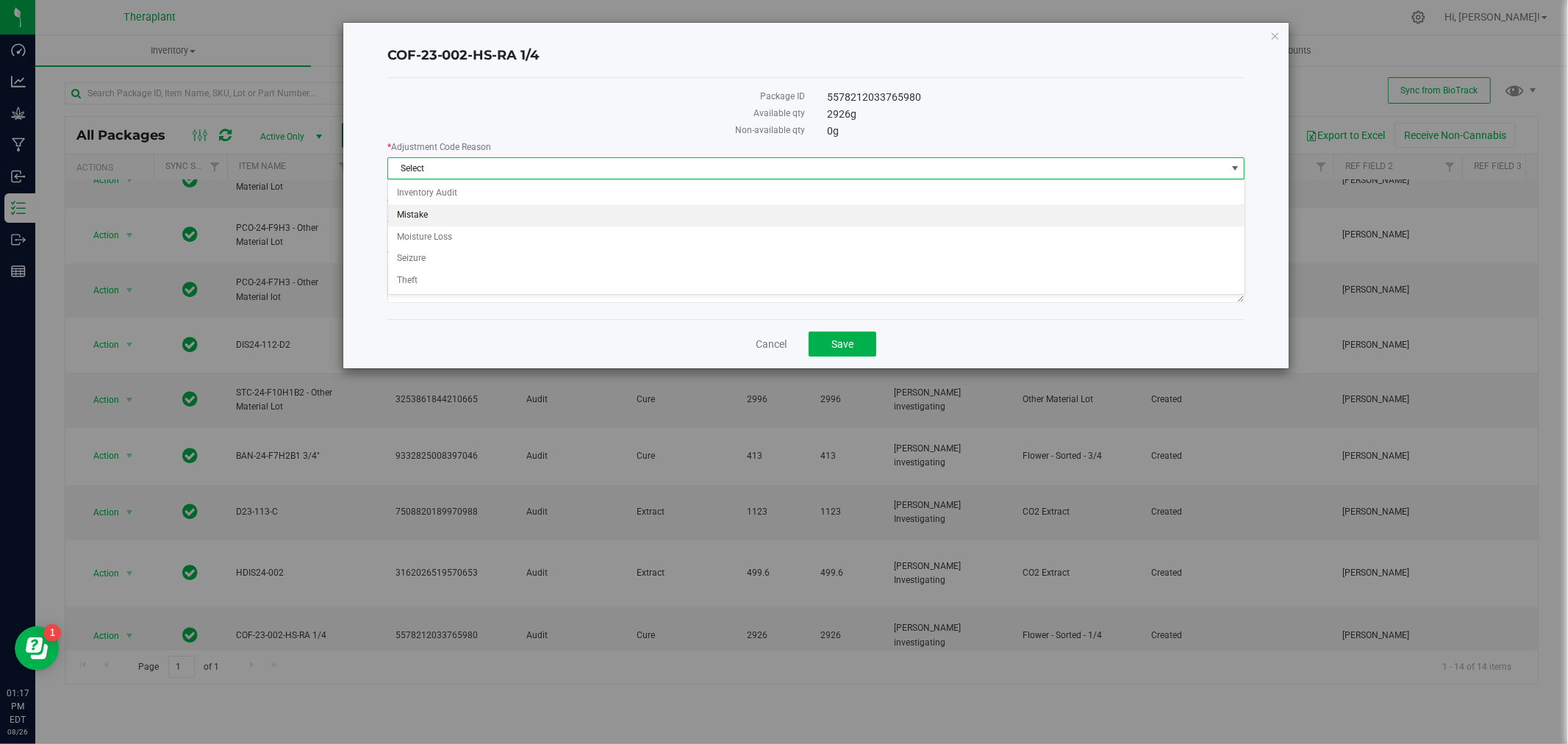
click at [429, 215] on li "Mistake" at bounding box center [816, 215] width 857 height 22
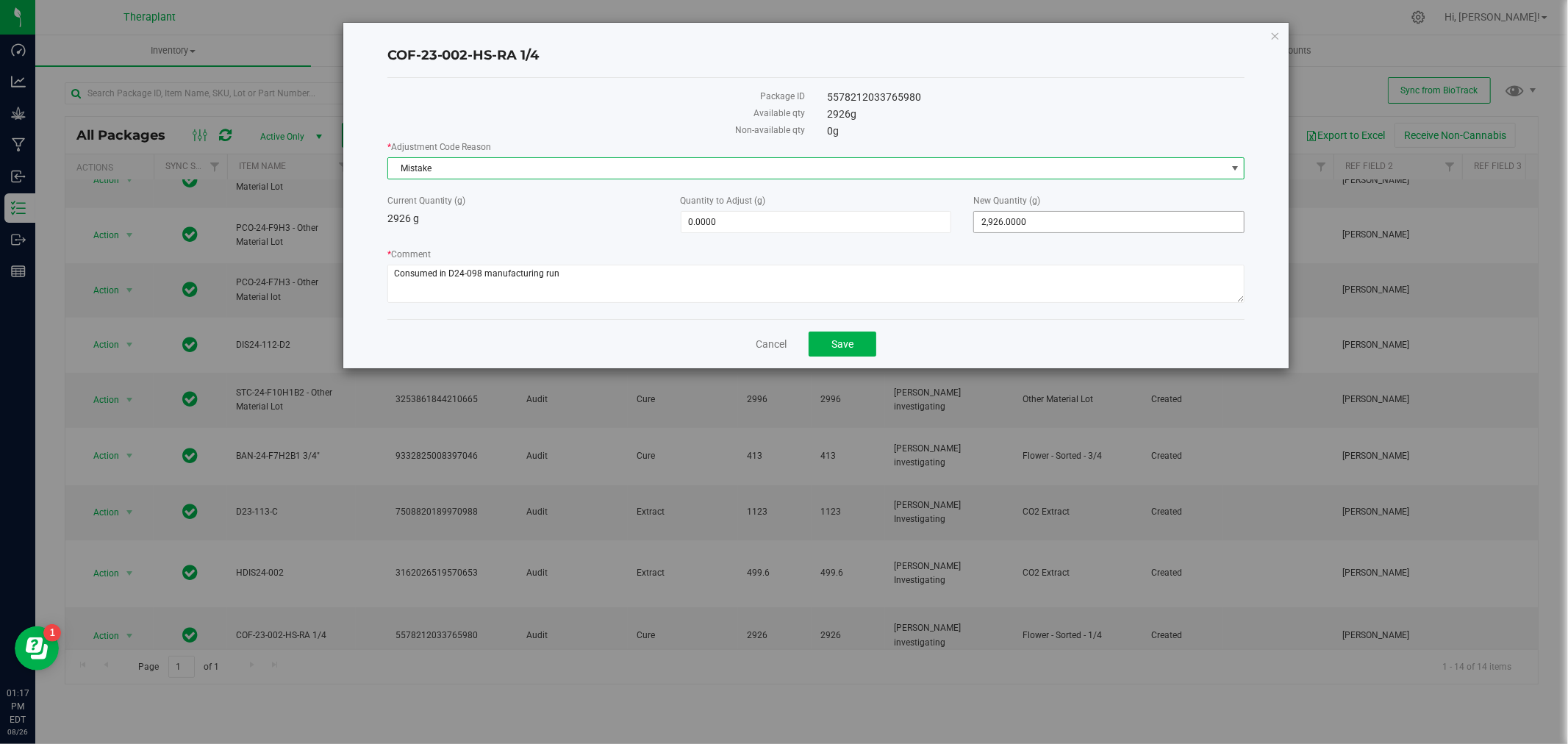
click at [1066, 218] on span "2,926.0000 2926" at bounding box center [1109, 222] width 271 height 22
drag, startPoint x: 1076, startPoint y: 221, endPoint x: 919, endPoint y: 230, distance: 157.3
click at [919, 230] on div "Current Quantity (g) 2926 g Quantity to Adjust (g) 0.0000 0 New Quantity (g) 2,…" at bounding box center [816, 213] width 880 height 39
type input "0"
type input "-2,926.0000"
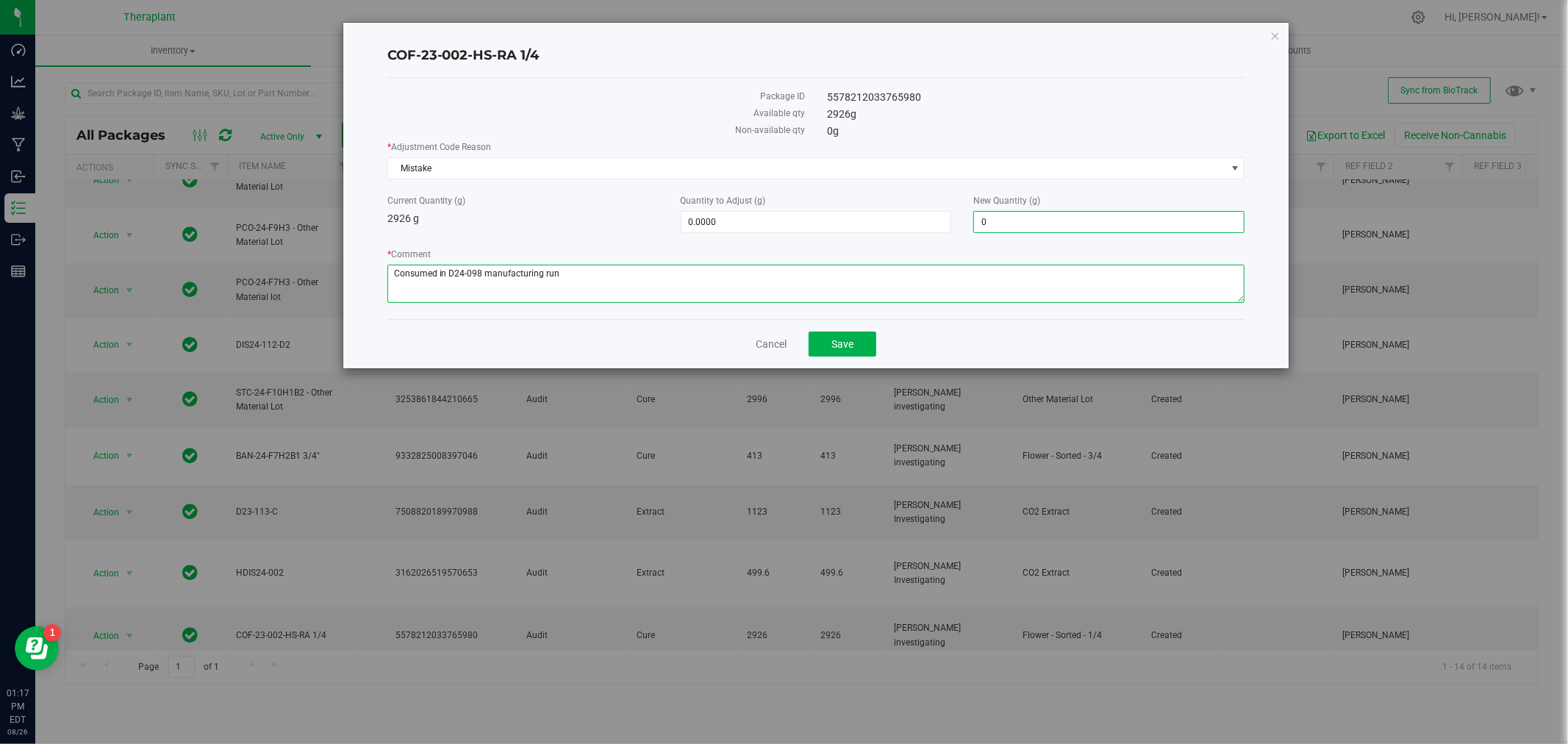
type input "0.0000"
drag, startPoint x: 583, startPoint y: 266, endPoint x: 599, endPoint y: 266, distance: 16.0
click at [583, 267] on textarea "* Comment" at bounding box center [816, 283] width 858 height 39
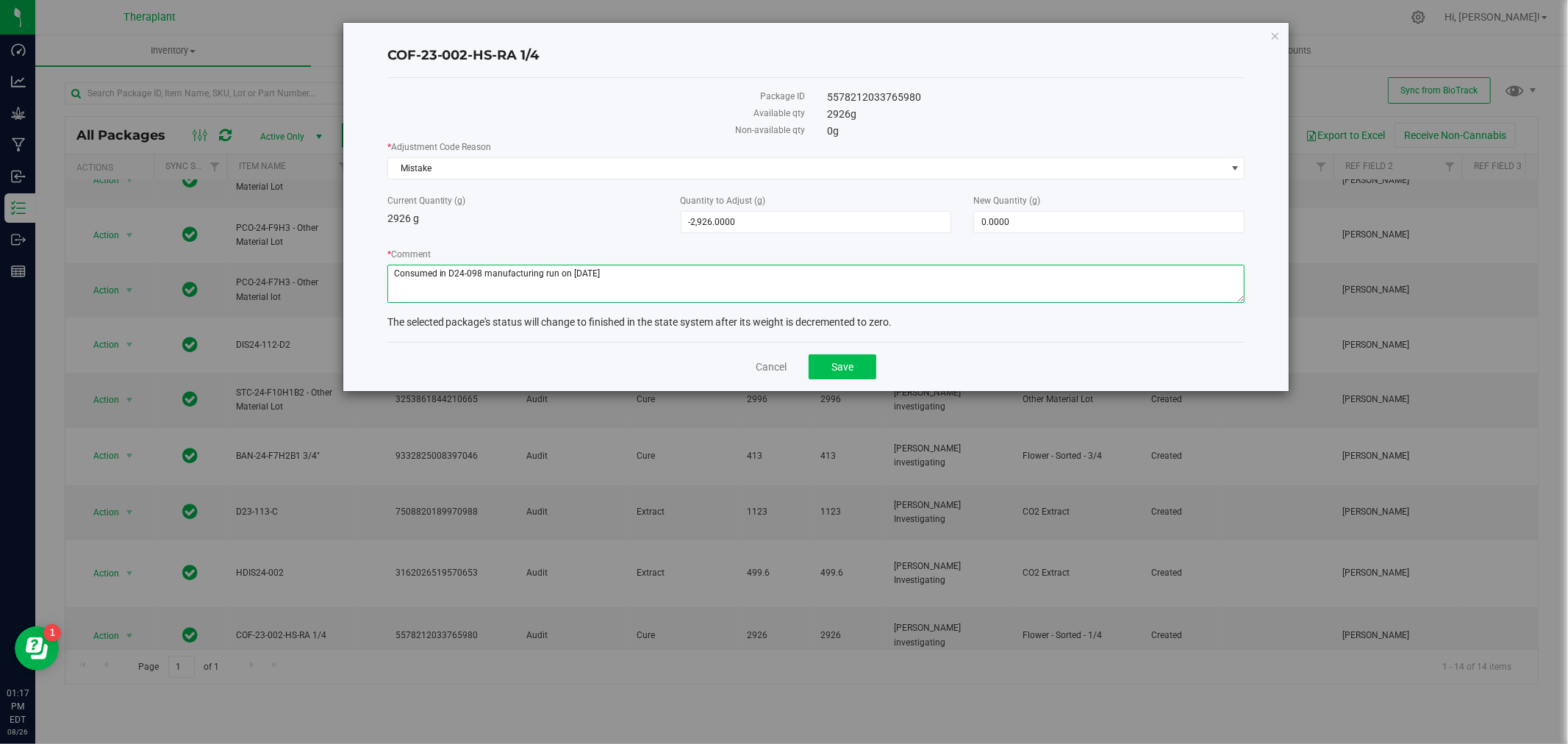
type textarea "Consumed in D24-098 manufacturing run on 11/22/24"
click at [854, 358] on button "Save" at bounding box center [842, 367] width 67 height 25
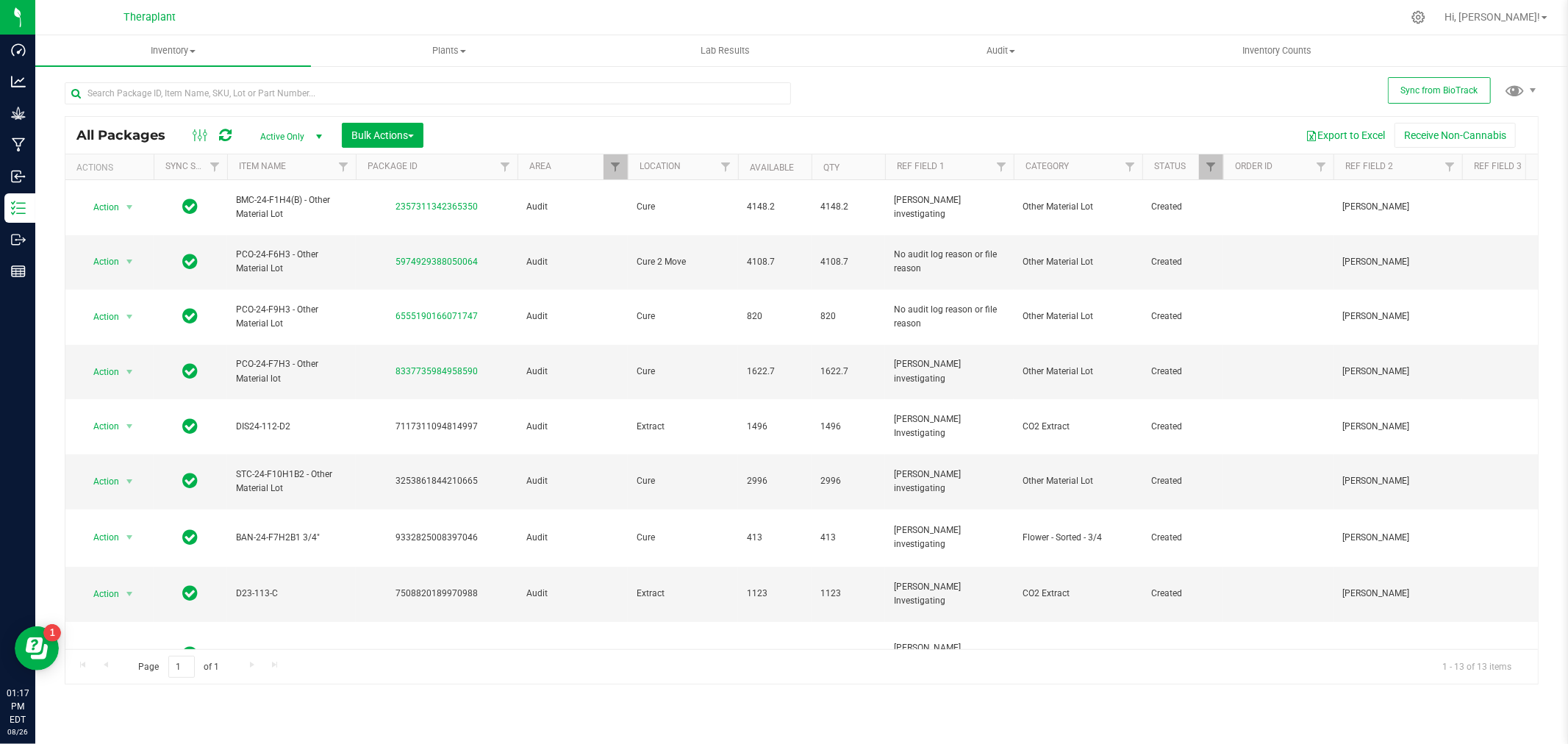
drag, startPoint x: 230, startPoint y: 615, endPoint x: 349, endPoint y: 612, distance: 119.0
click at [349, 689] on td "ttm8-24-f10h1b1 1/4"" at bounding box center [291, 717] width 129 height 58
drag, startPoint x: 304, startPoint y: 600, endPoint x: 328, endPoint y: 611, distance: 26.4
click at [328, 710] on span "ttm8-24-f10h1b1 1/4"" at bounding box center [291, 717] width 111 height 14
copy span "ttm8-24-f10h1b1 1/4""
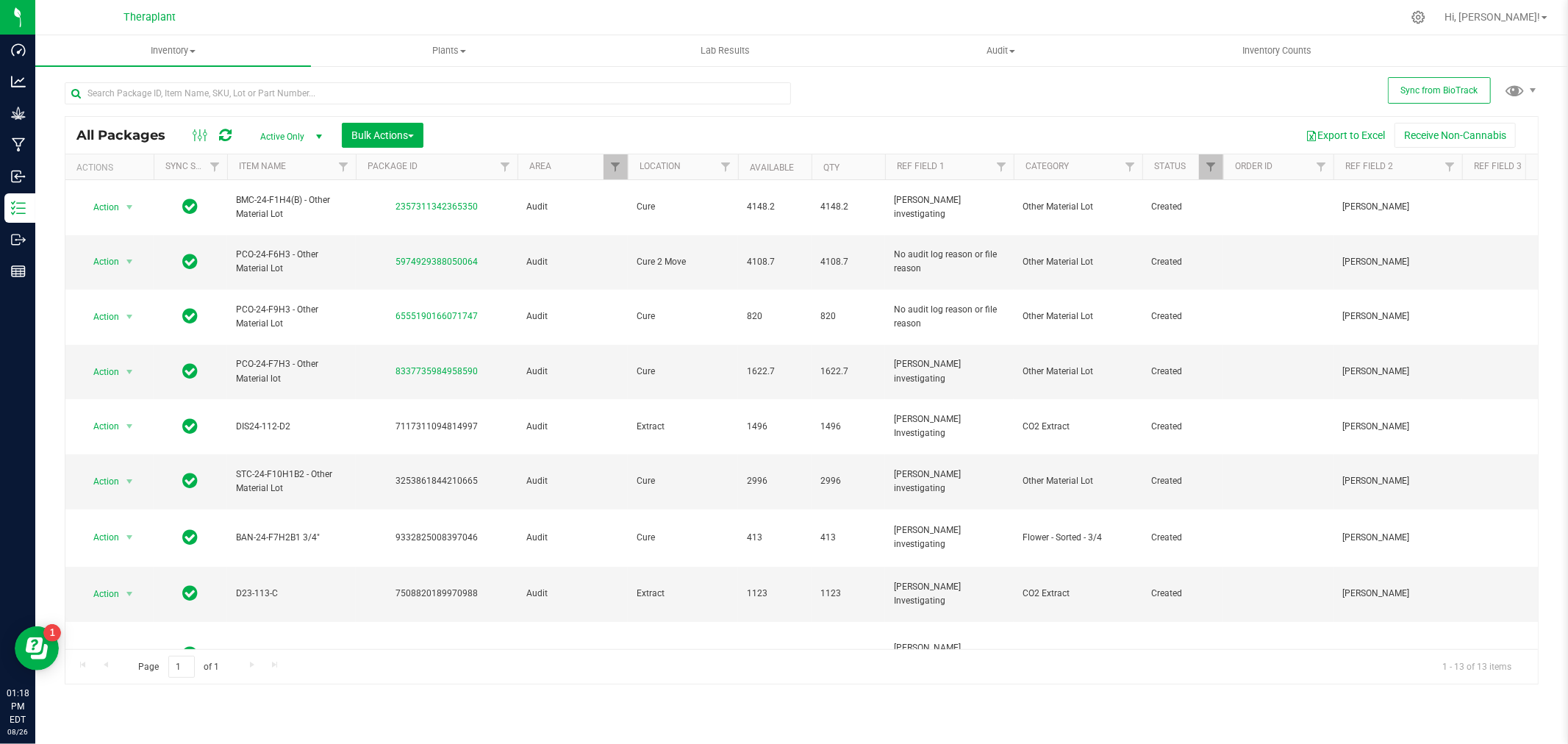
drag, startPoint x: 419, startPoint y: 609, endPoint x: 366, endPoint y: 678, distance: 87.0
click at [366, 678] on div "Page 1 of 1 1 - 13 of 13 items" at bounding box center [801, 667] width 1473 height 36
drag, startPoint x: 495, startPoint y: 611, endPoint x: 393, endPoint y: 606, distance: 102.1
click at [393, 710] on div "5590971200001194" at bounding box center [437, 717] width 166 height 14
copy link "5590971200001194"
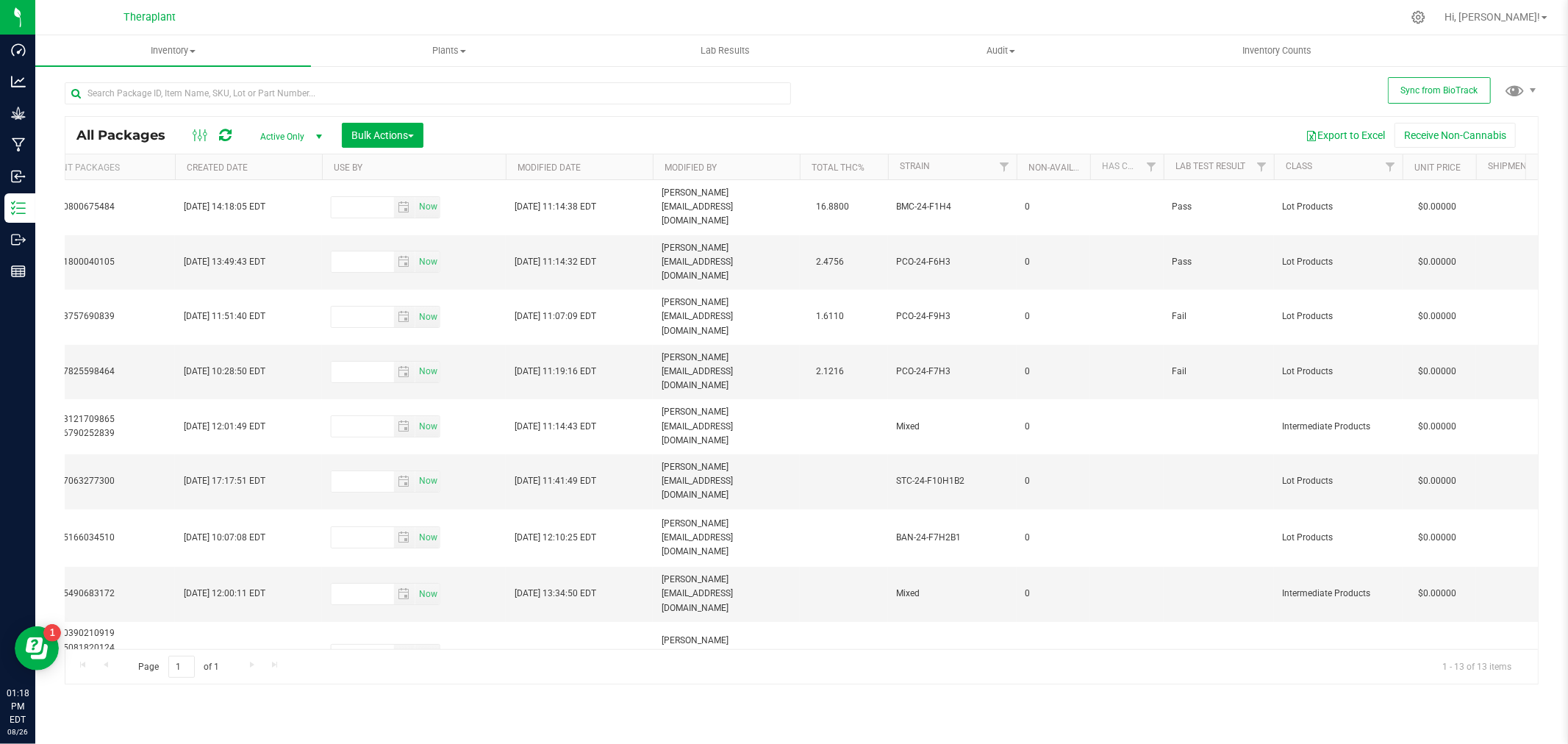
scroll to position [0, 1558]
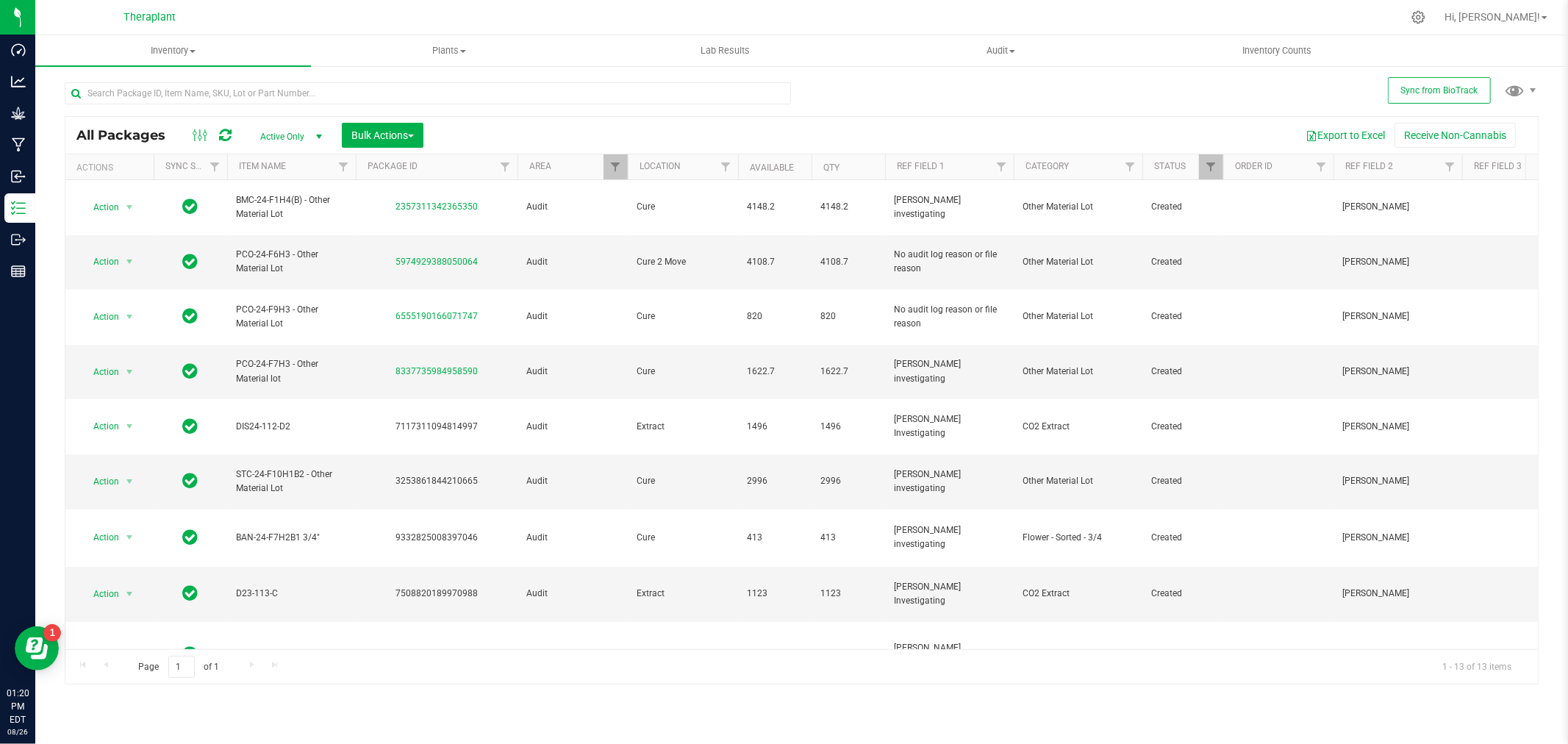
click at [105, 707] on span "Action" at bounding box center [100, 717] width 40 height 21
click at [99, 365] on li "Adjust qty" at bounding box center [138, 366] width 114 height 22
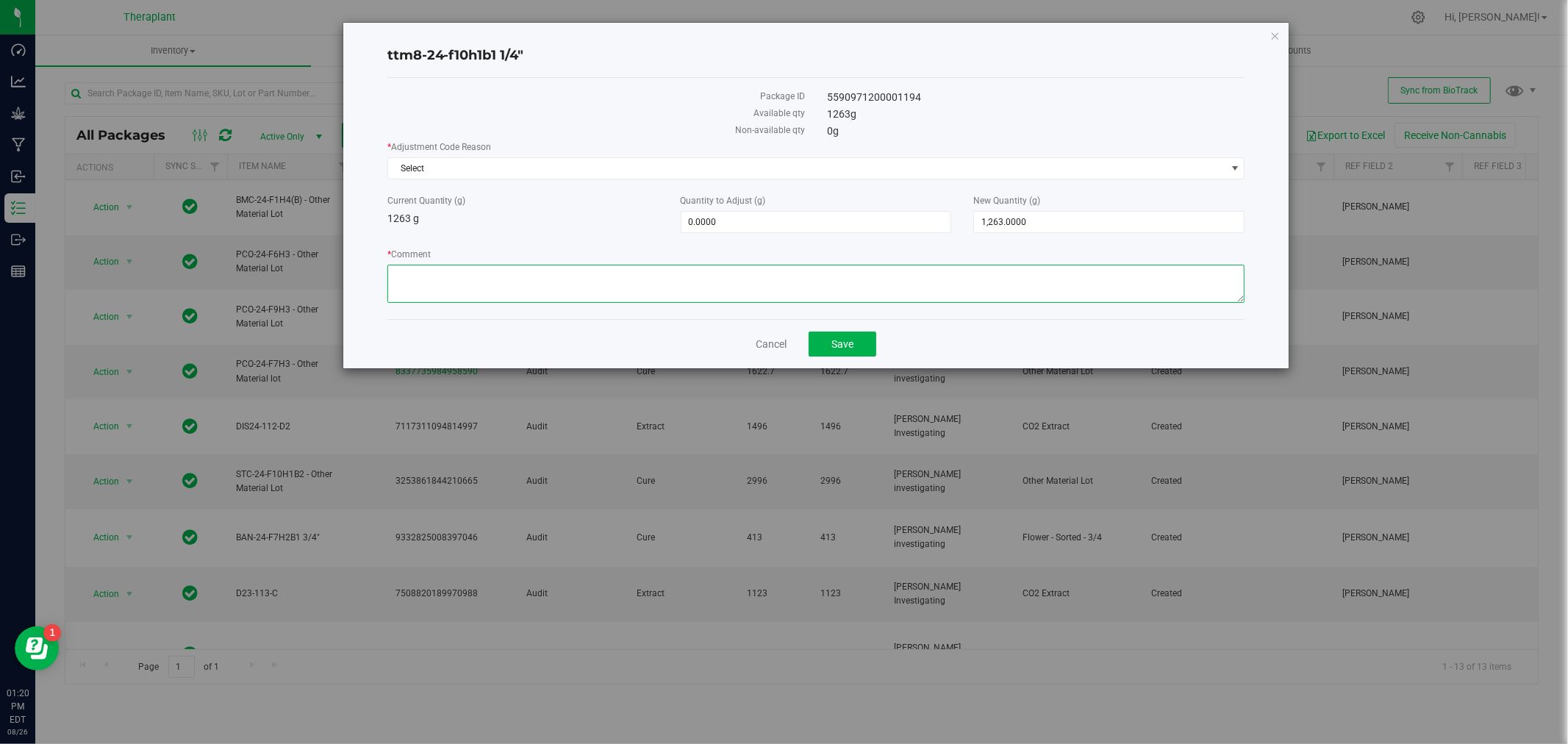
click at [515, 290] on textarea "* Comment" at bounding box center [816, 283] width 858 height 39
paste textarea "D24-114"
click at [391, 289] on textarea "* Comment" at bounding box center [816, 283] width 858 height 39
click at [620, 279] on textarea "* Comment" at bounding box center [816, 283] width 858 height 39
click at [623, 286] on textarea "* Comment" at bounding box center [816, 283] width 858 height 39
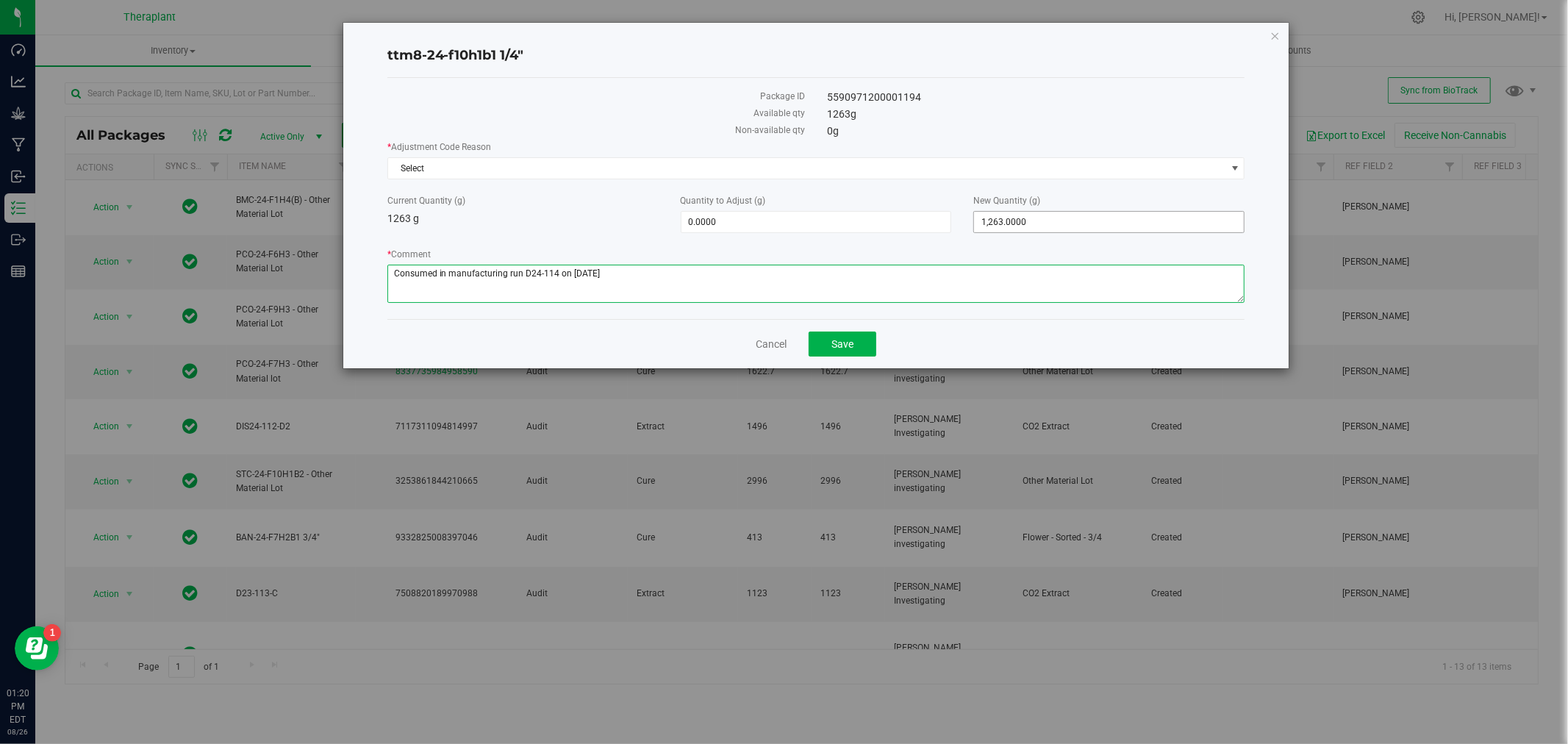
type textarea "Consumed in manufacturing run D24-114 on 1/8/2025"
drag, startPoint x: 1083, startPoint y: 221, endPoint x: 926, endPoint y: 218, distance: 157.0
click at [926, 218] on div "Current Quantity (g) 1263 g Quantity to Adjust (g) 0.0000 0 New Quantity (g) 1,…" at bounding box center [816, 213] width 880 height 39
type input "0"
type input "-1,263.0000"
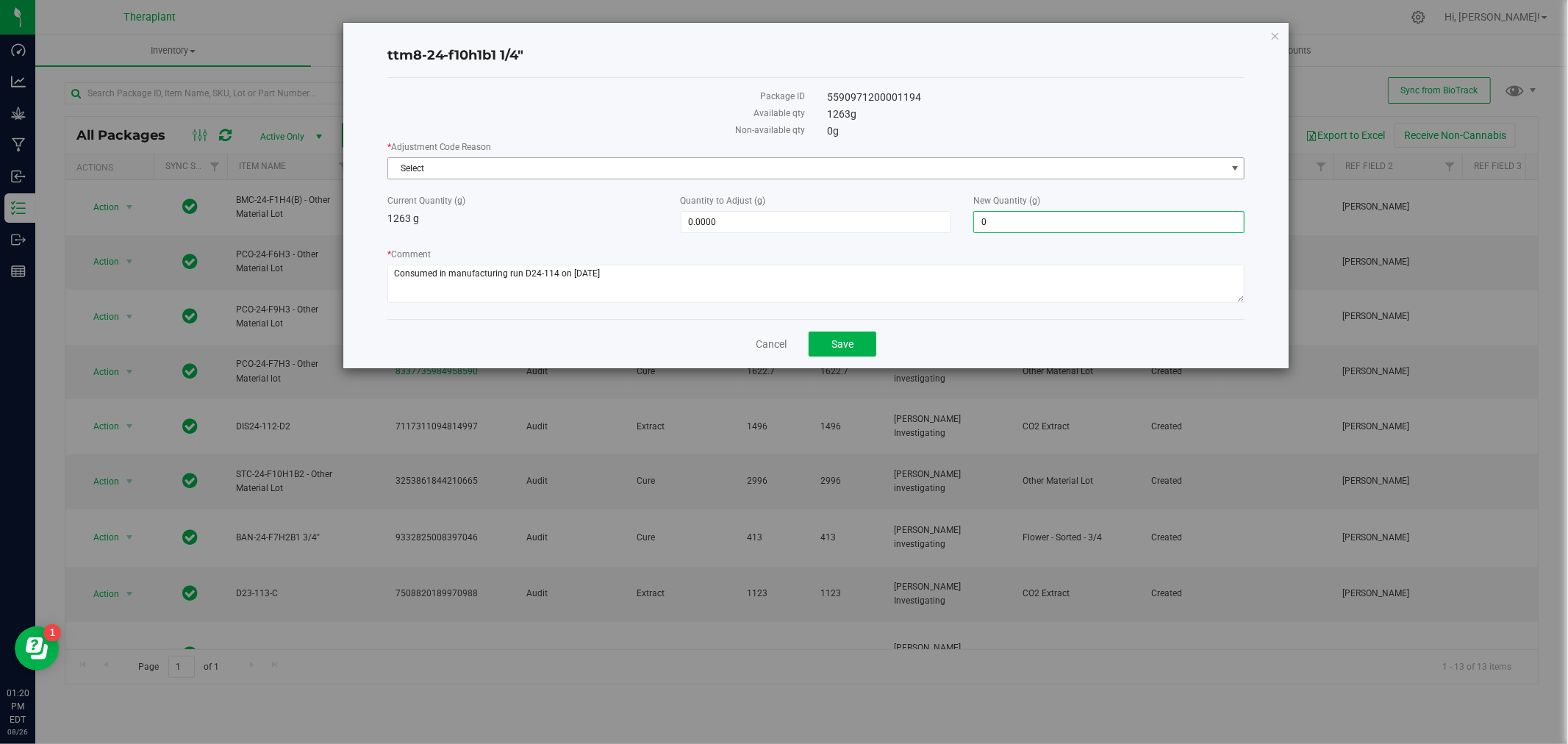
type input "0.0000"
click at [462, 166] on span "Select" at bounding box center [807, 168] width 838 height 21
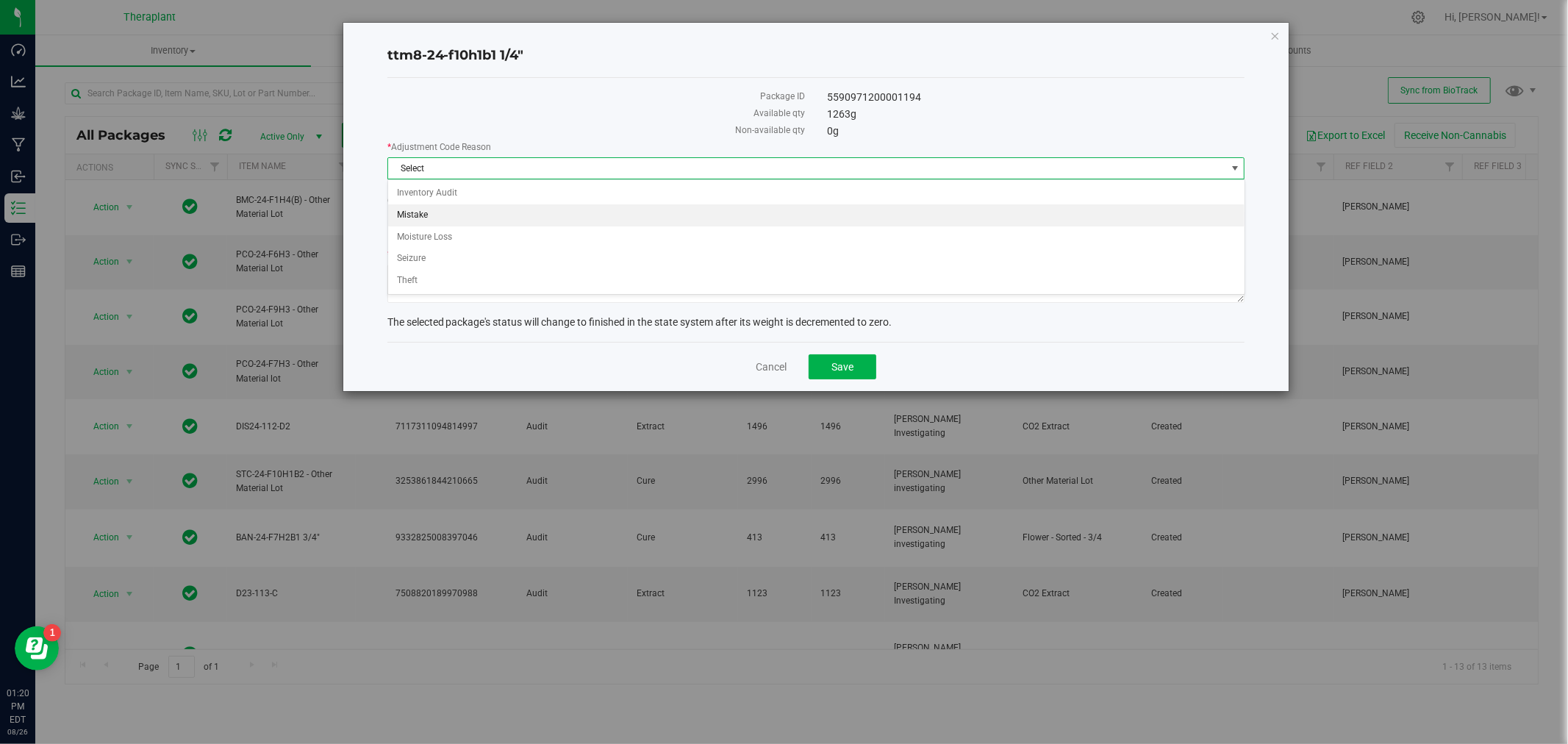
click at [437, 209] on li "Mistake" at bounding box center [816, 215] width 857 height 22
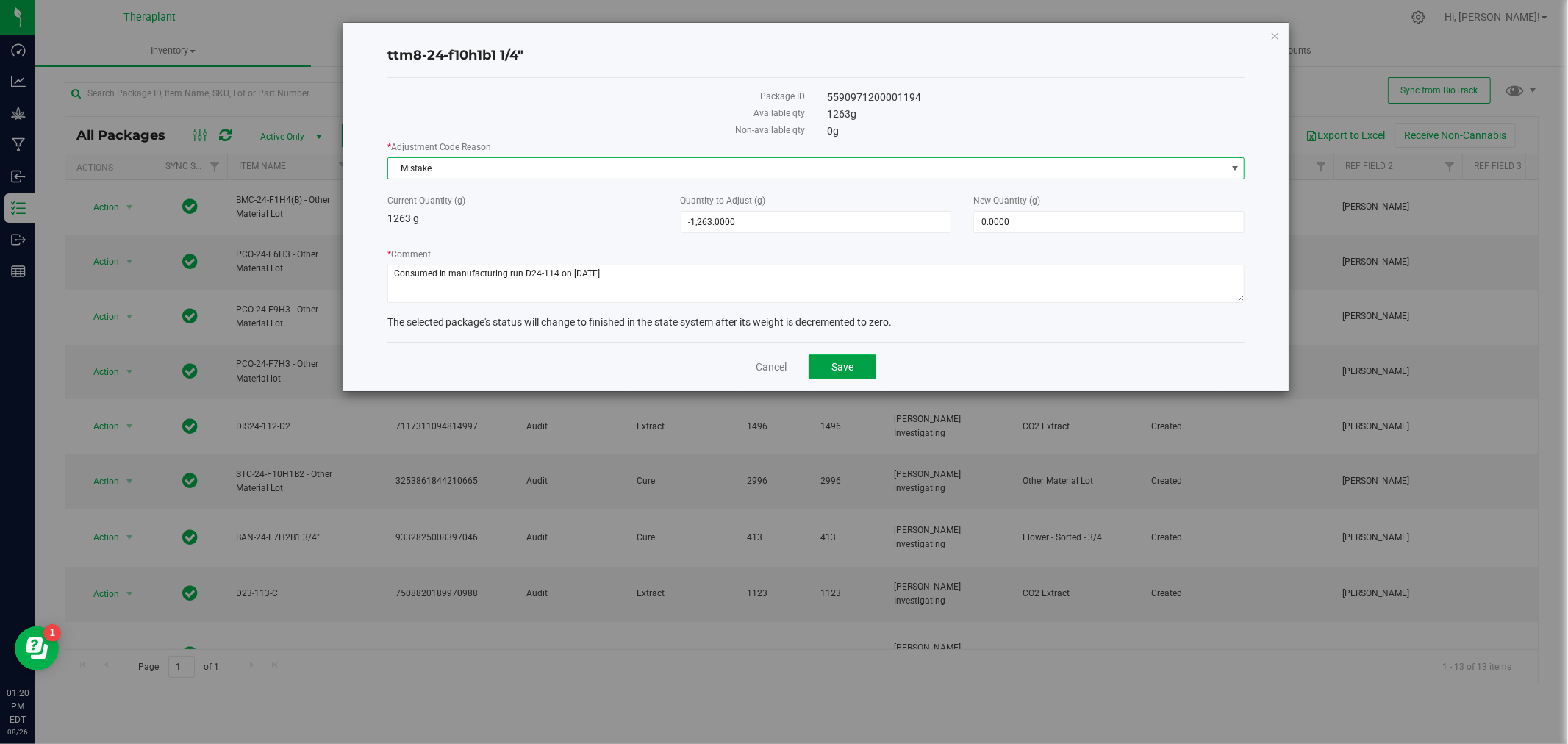
click at [836, 359] on button "Save" at bounding box center [842, 367] width 67 height 25
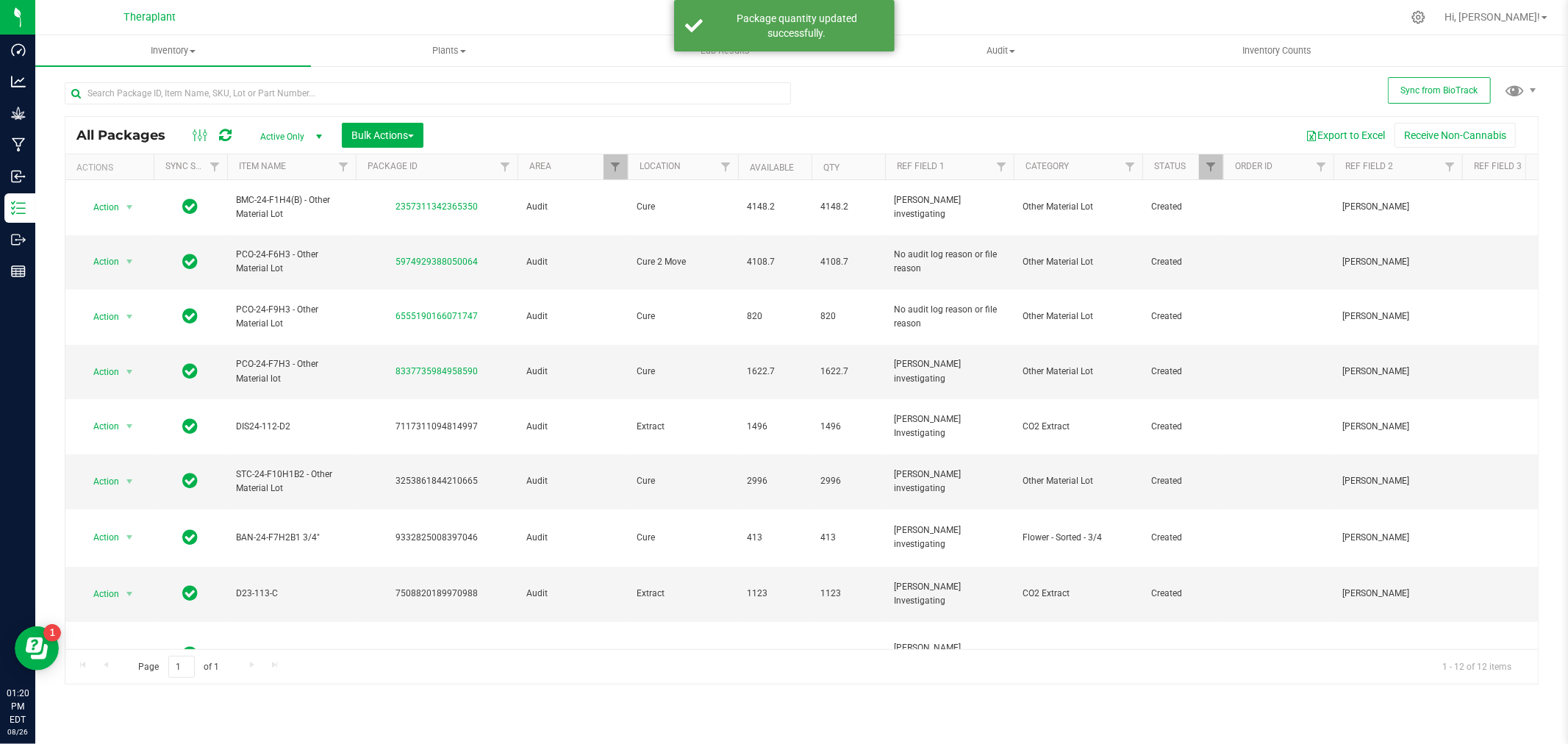
click at [224, 133] on icon at bounding box center [225, 135] width 13 height 15
drag, startPoint x: 278, startPoint y: 497, endPoint x: 221, endPoint y: 501, distance: 57.1
copy tr "D23-113-C"
drag, startPoint x: 256, startPoint y: 495, endPoint x: 577, endPoint y: 12, distance: 579.9
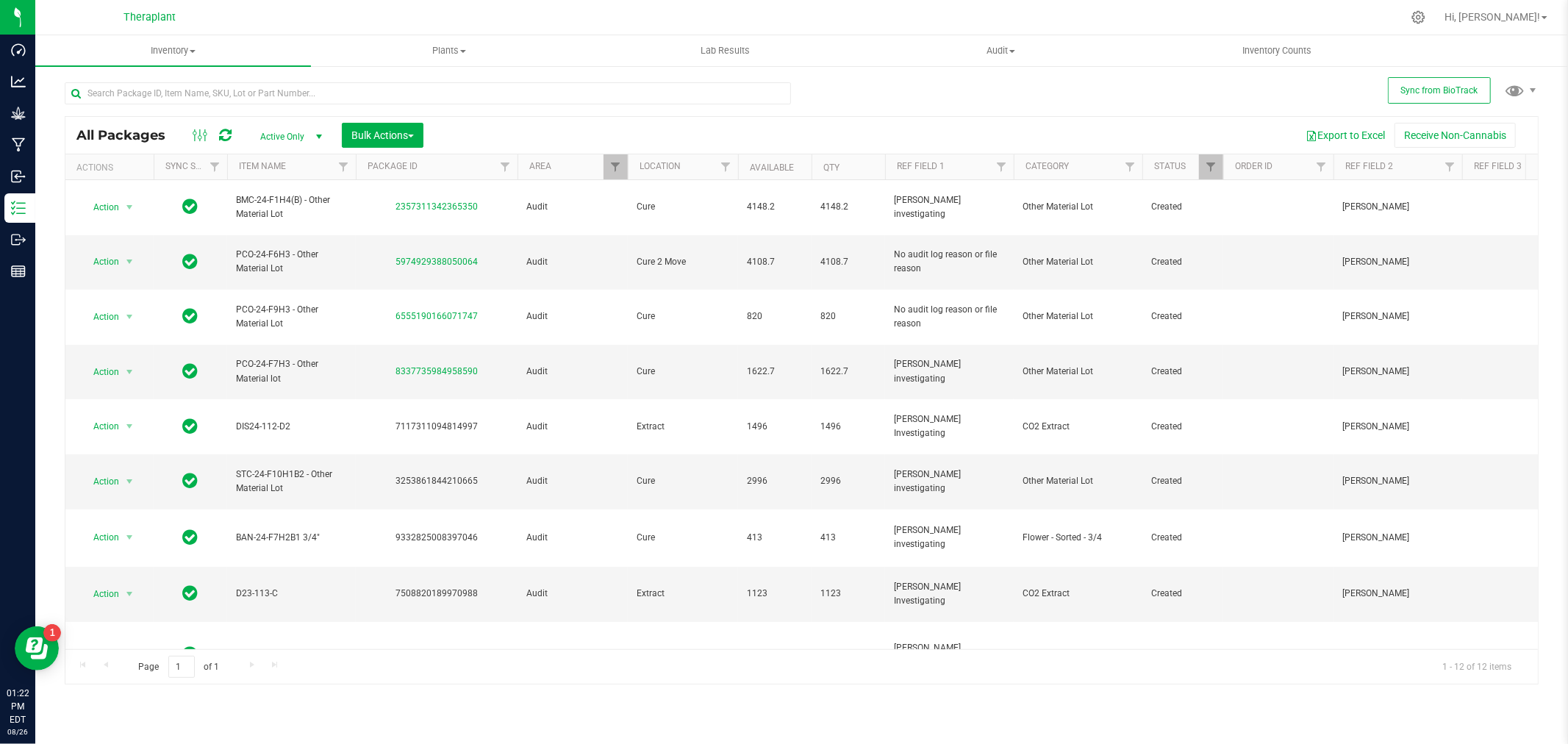
click at [577, 12] on div at bounding box center [833, 17] width 1139 height 29
drag, startPoint x: 481, startPoint y: 501, endPoint x: 395, endPoint y: 506, distance: 86.1
click at [395, 567] on td "7508820189970988" at bounding box center [436, 594] width 161 height 55
click at [107, 584] on span "Action" at bounding box center [100, 593] width 40 height 21
click at [126, 386] on li "Package audit log" at bounding box center [138, 384] width 114 height 22
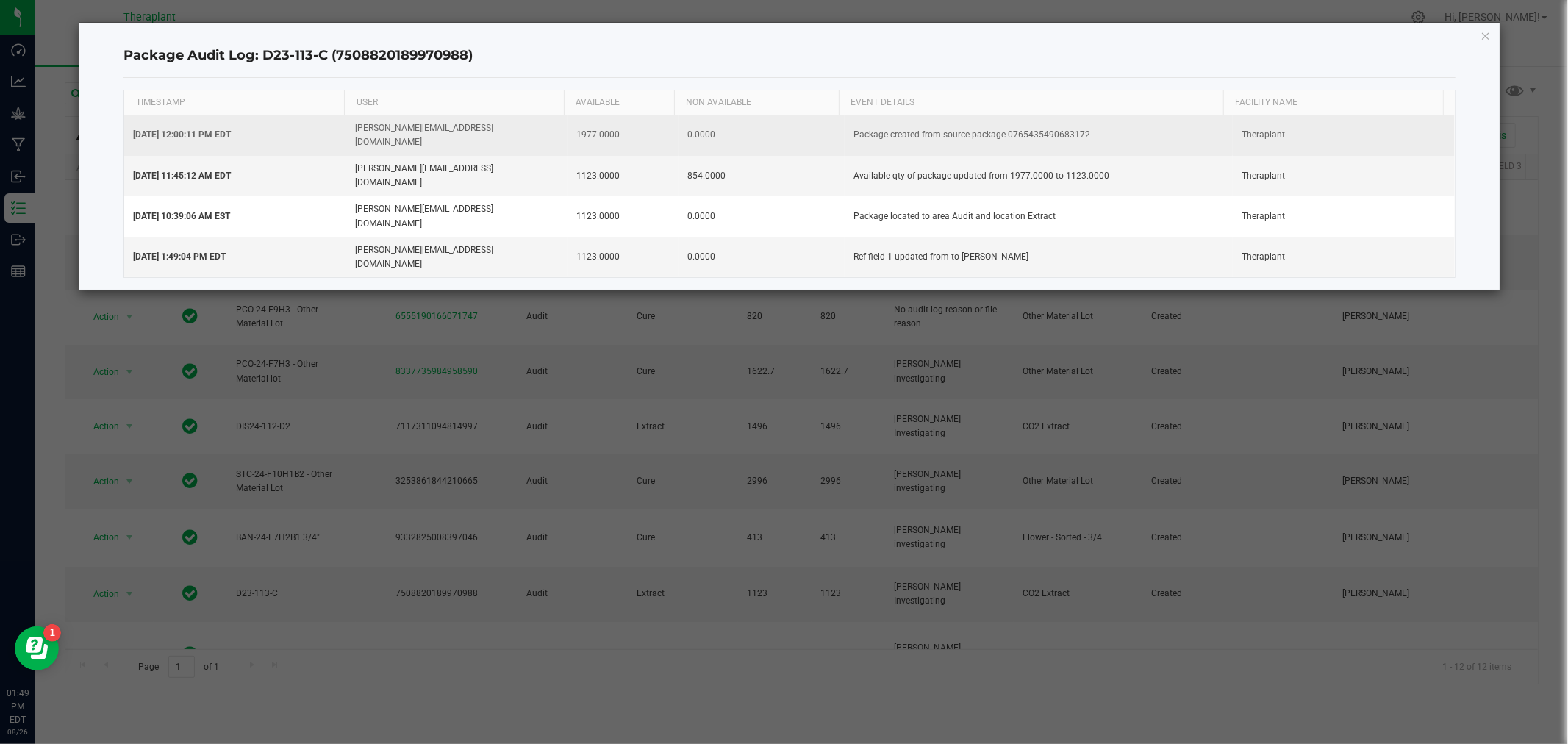
drag, startPoint x: 720, startPoint y: 155, endPoint x: 672, endPoint y: 133, distance: 52.8
click at [679, 156] on td "854.0000" at bounding box center [762, 175] width 166 height 41
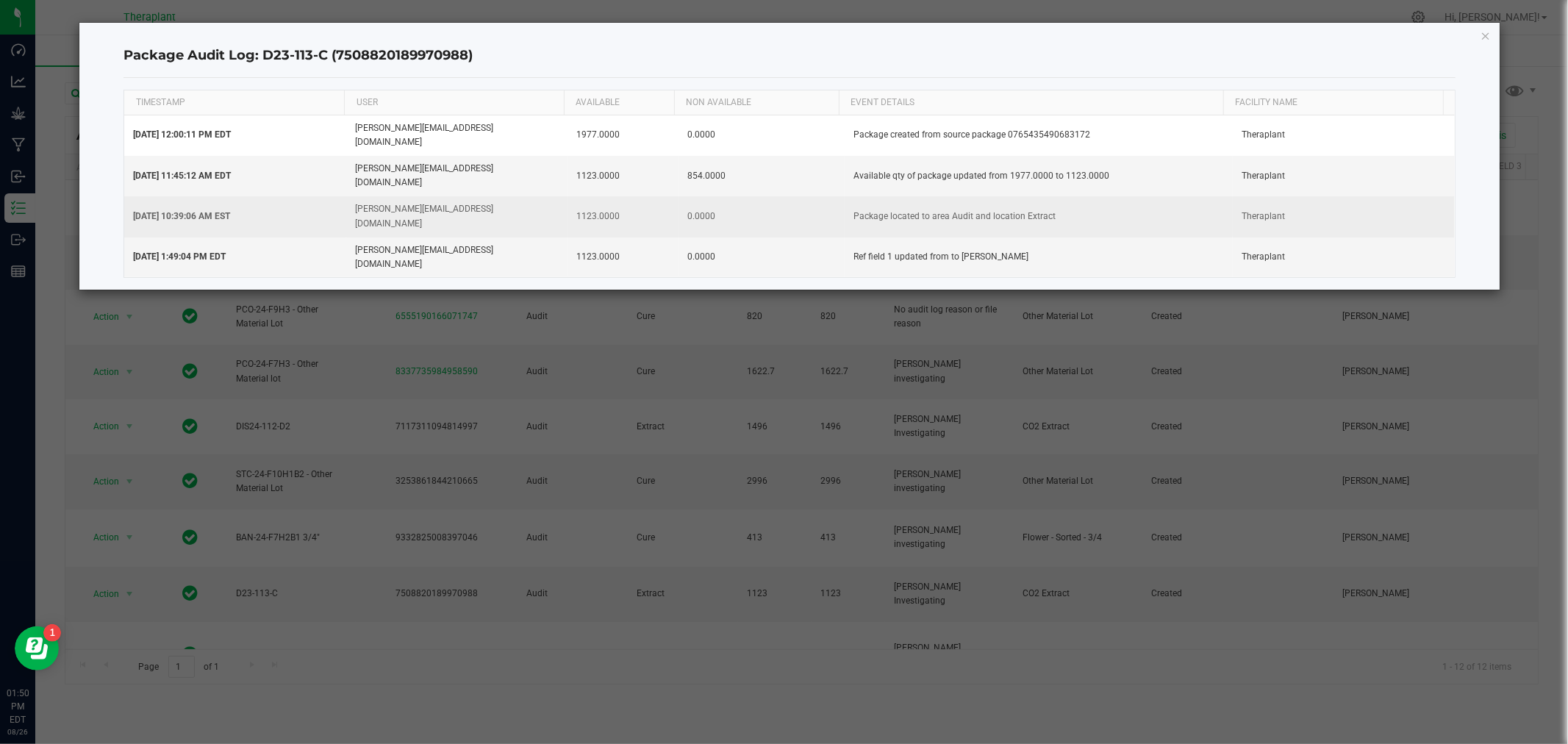
click at [586, 196] on td "1123.0000" at bounding box center [623, 216] width 111 height 41
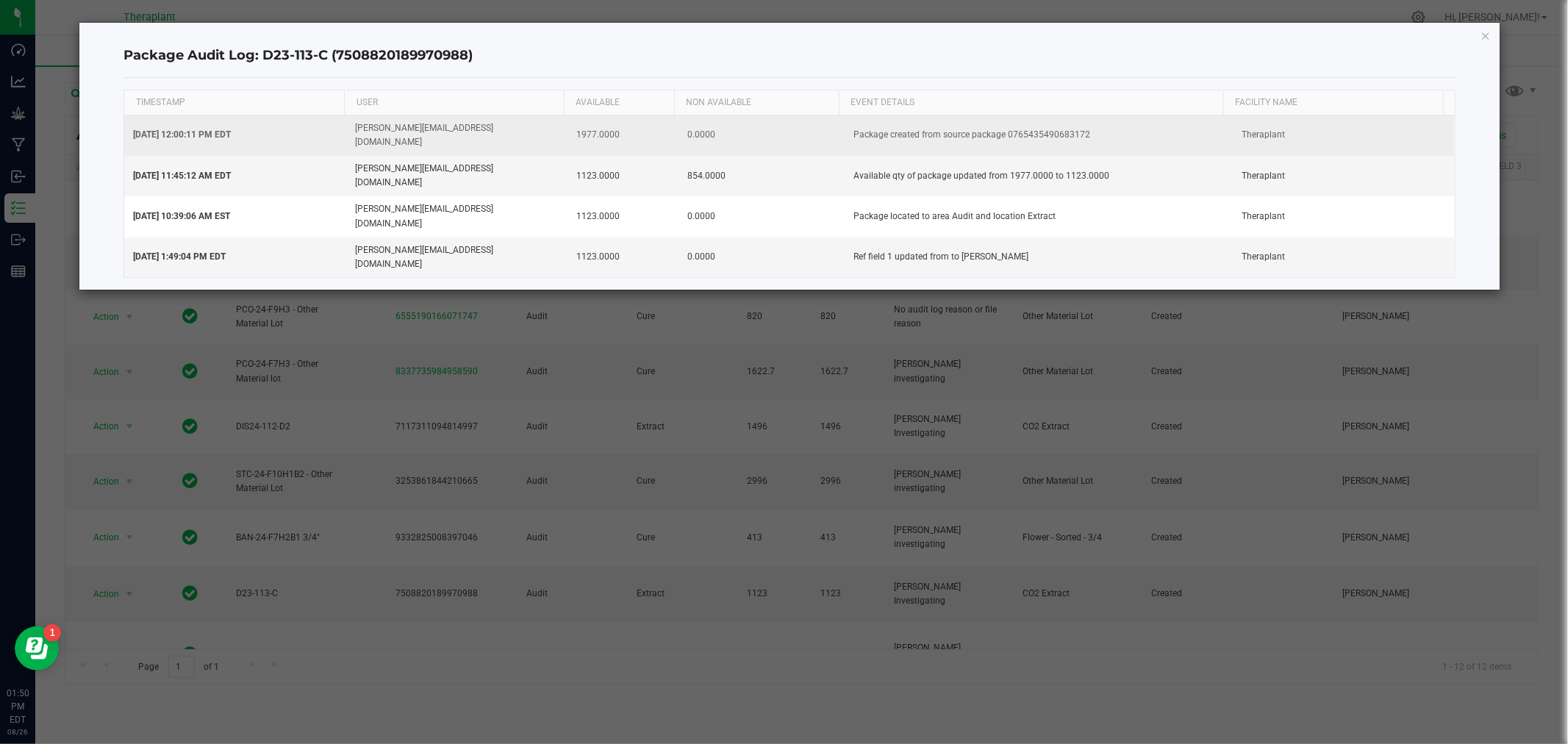
drag, startPoint x: 1091, startPoint y: 126, endPoint x: 1002, endPoint y: 133, distance: 89.3
click at [1002, 133] on td "Package created from source package 0765435490683172" at bounding box center [1039, 136] width 388 height 41
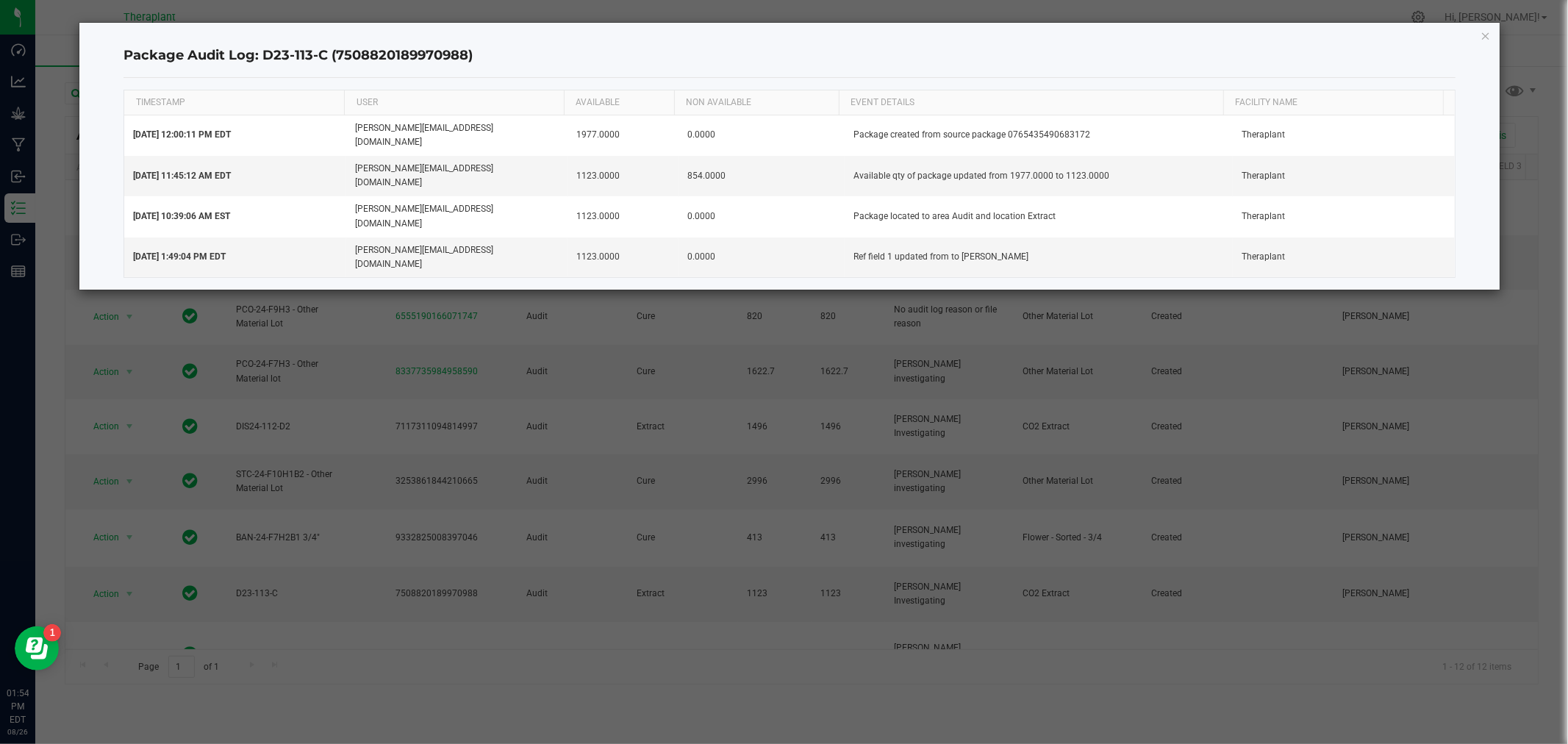
click at [1487, 31] on icon "button" at bounding box center [1486, 36] width 10 height 18
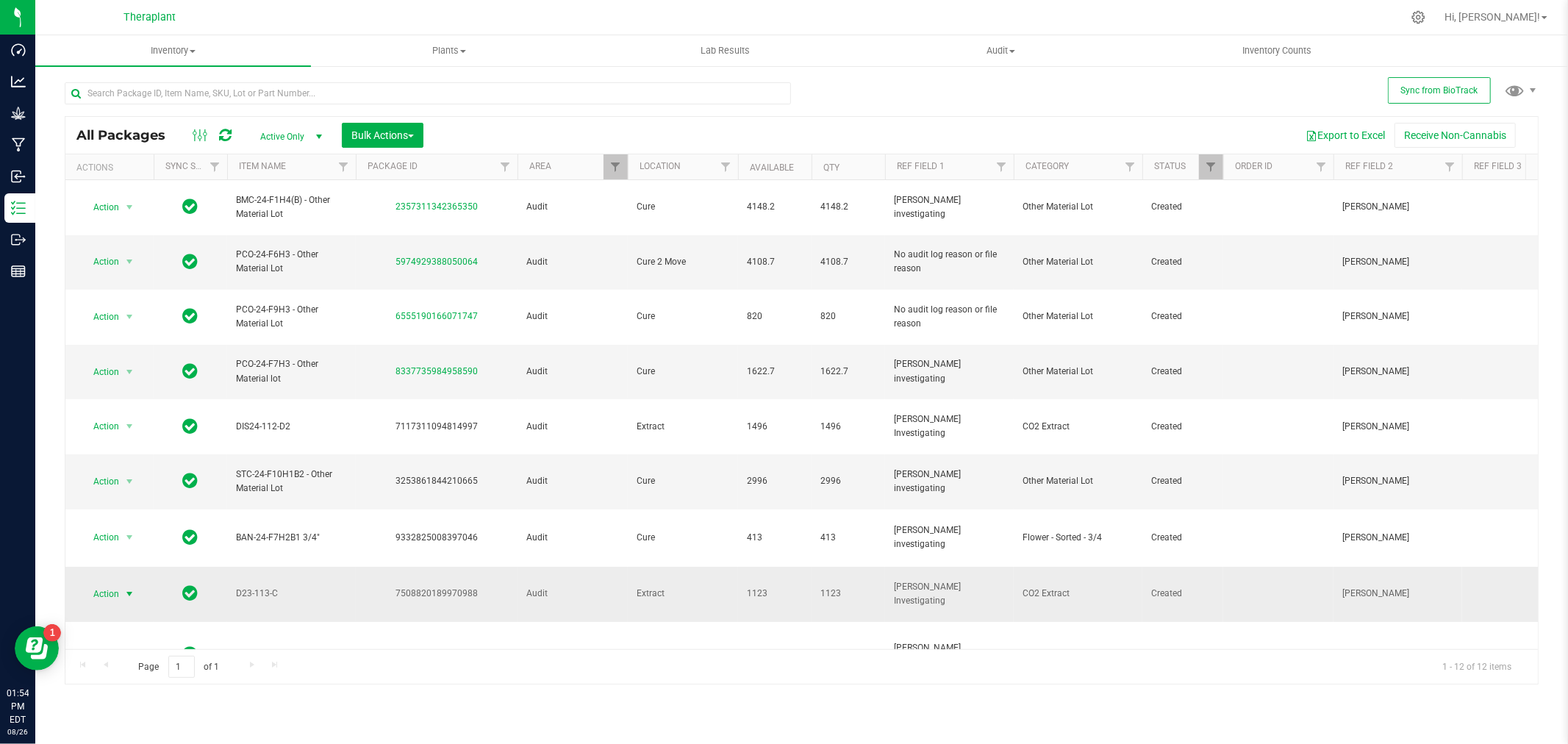
click at [125, 588] on span "select" at bounding box center [130, 594] width 12 height 12
click at [116, 253] on li "Adjust qty" at bounding box center [138, 254] width 114 height 22
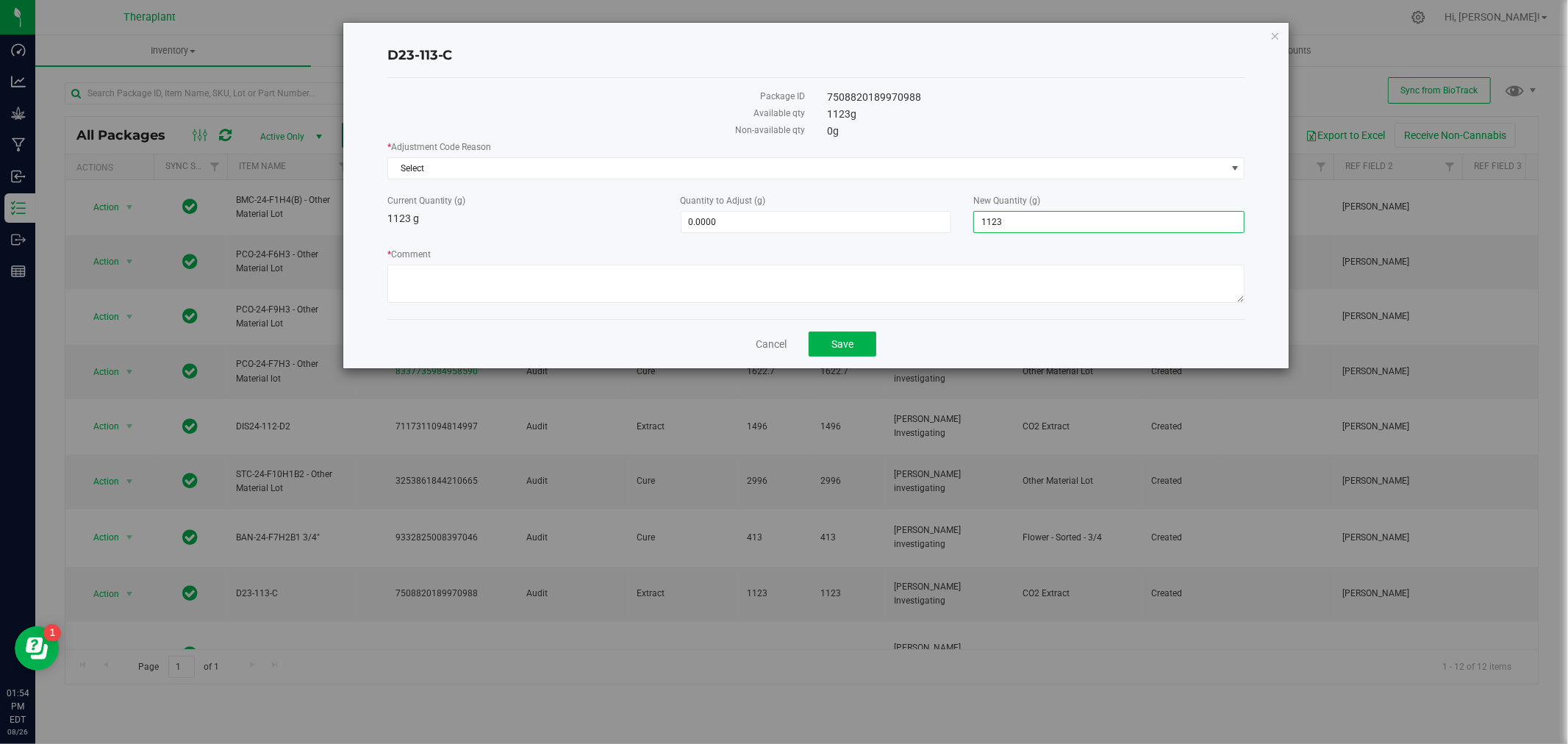
drag, startPoint x: 1061, startPoint y: 215, endPoint x: 894, endPoint y: 209, distance: 167.1
click at [894, 209] on div "Current Quantity (g) 1123 g Quantity to Adjust (g) 0.0000 0 New Quantity (g) 1,…" at bounding box center [816, 213] width 880 height 39
type input "0"
type input "-1,123.0000"
type input "0.0000"
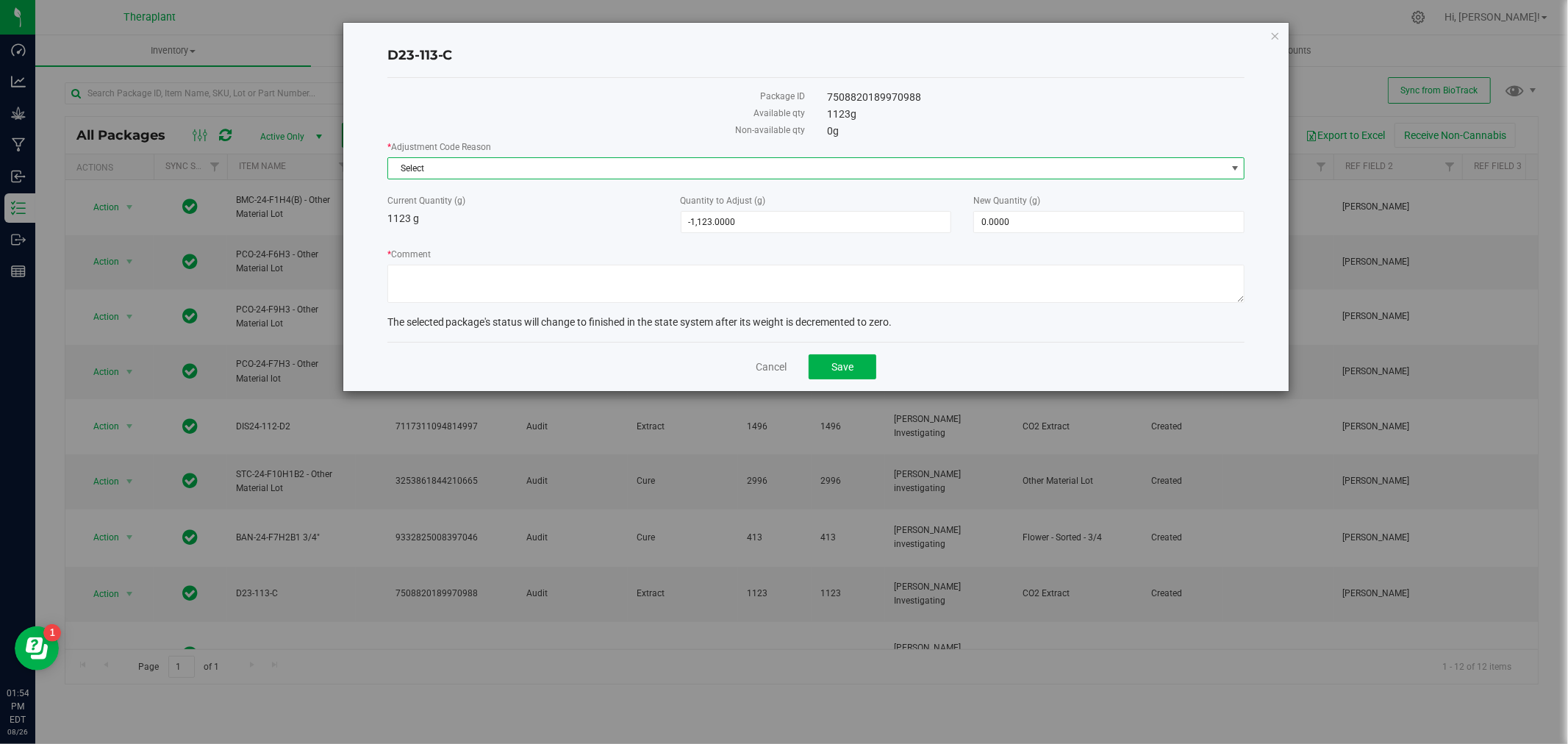
click at [789, 164] on span "Select" at bounding box center [807, 168] width 838 height 21
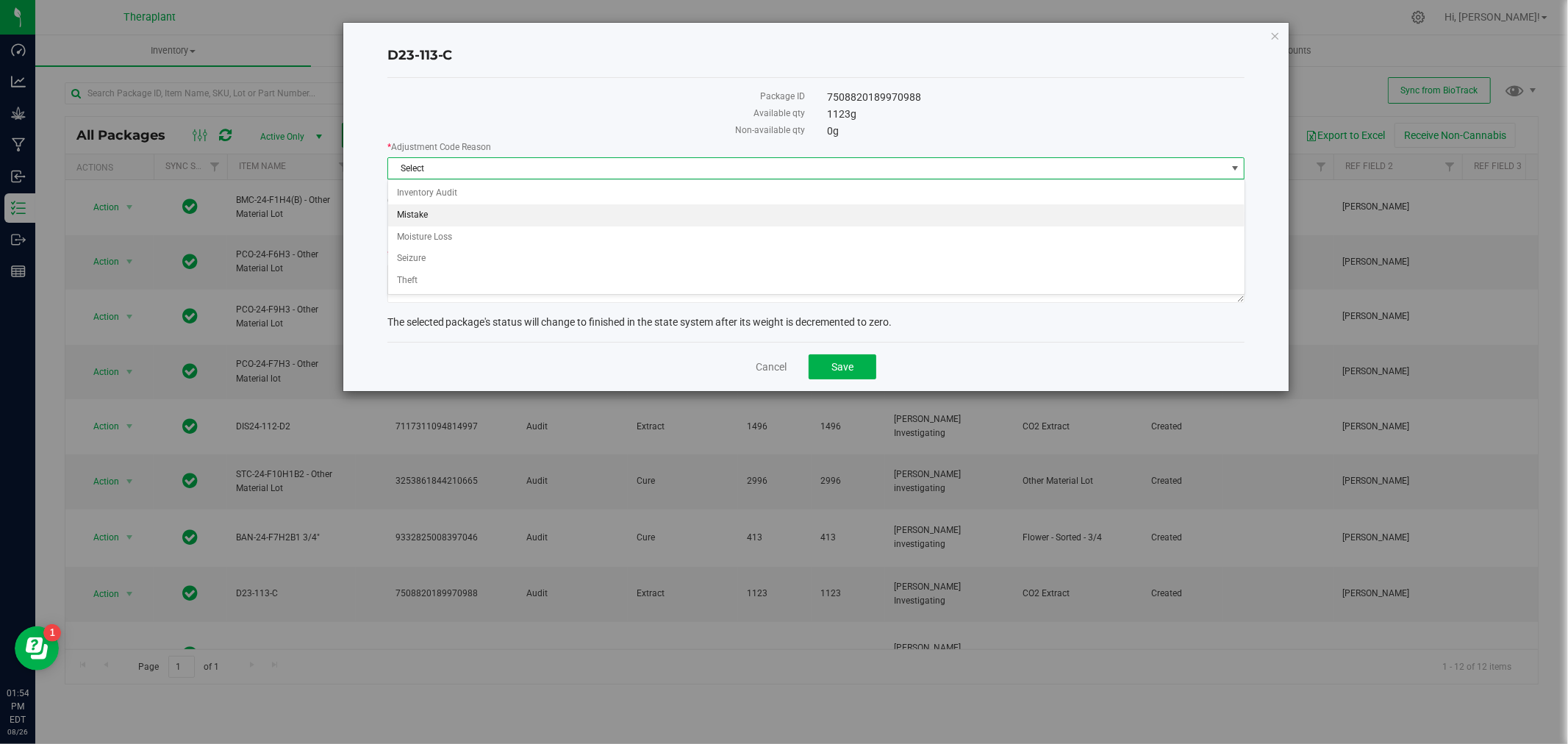
click at [461, 213] on li "Mistake" at bounding box center [816, 215] width 857 height 22
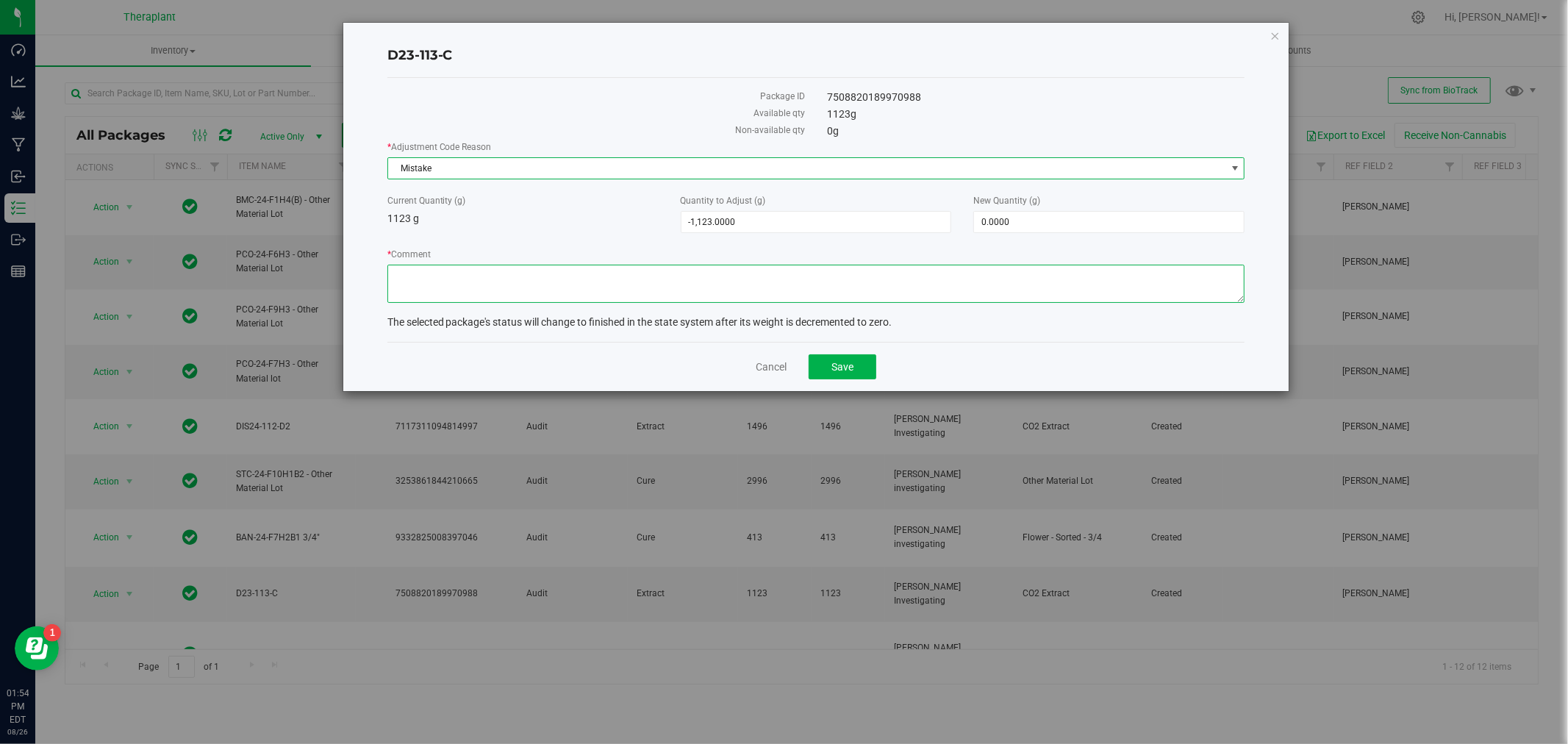
click at [461, 283] on textarea "* Comment" at bounding box center [816, 283] width 858 height 39
type textarea "Consumed in DIS24-154-D1 on 7/9/24, not allocated digitally."
click at [856, 361] on button "Save" at bounding box center [842, 367] width 67 height 25
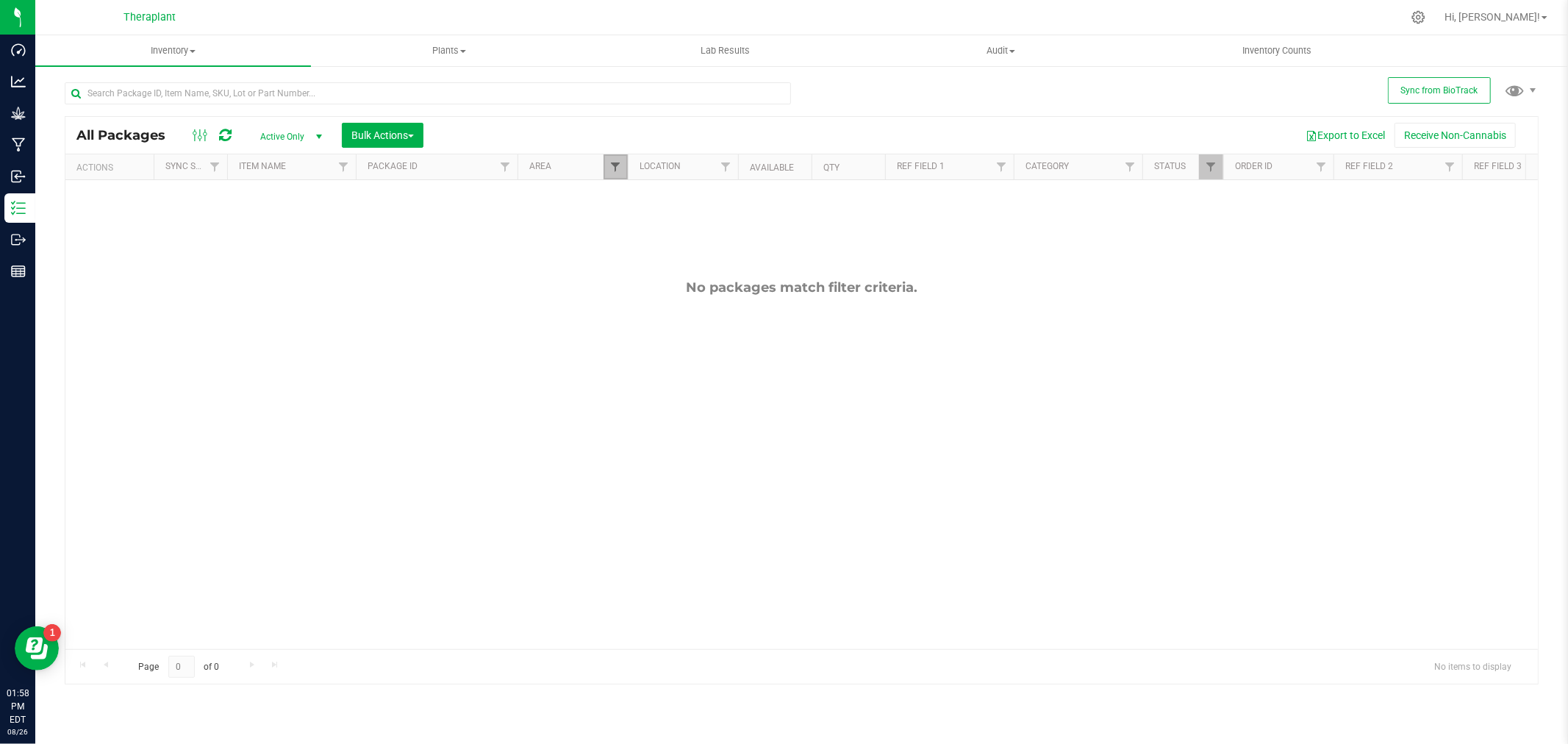
click at [616, 166] on span "Filter" at bounding box center [615, 167] width 12 height 12
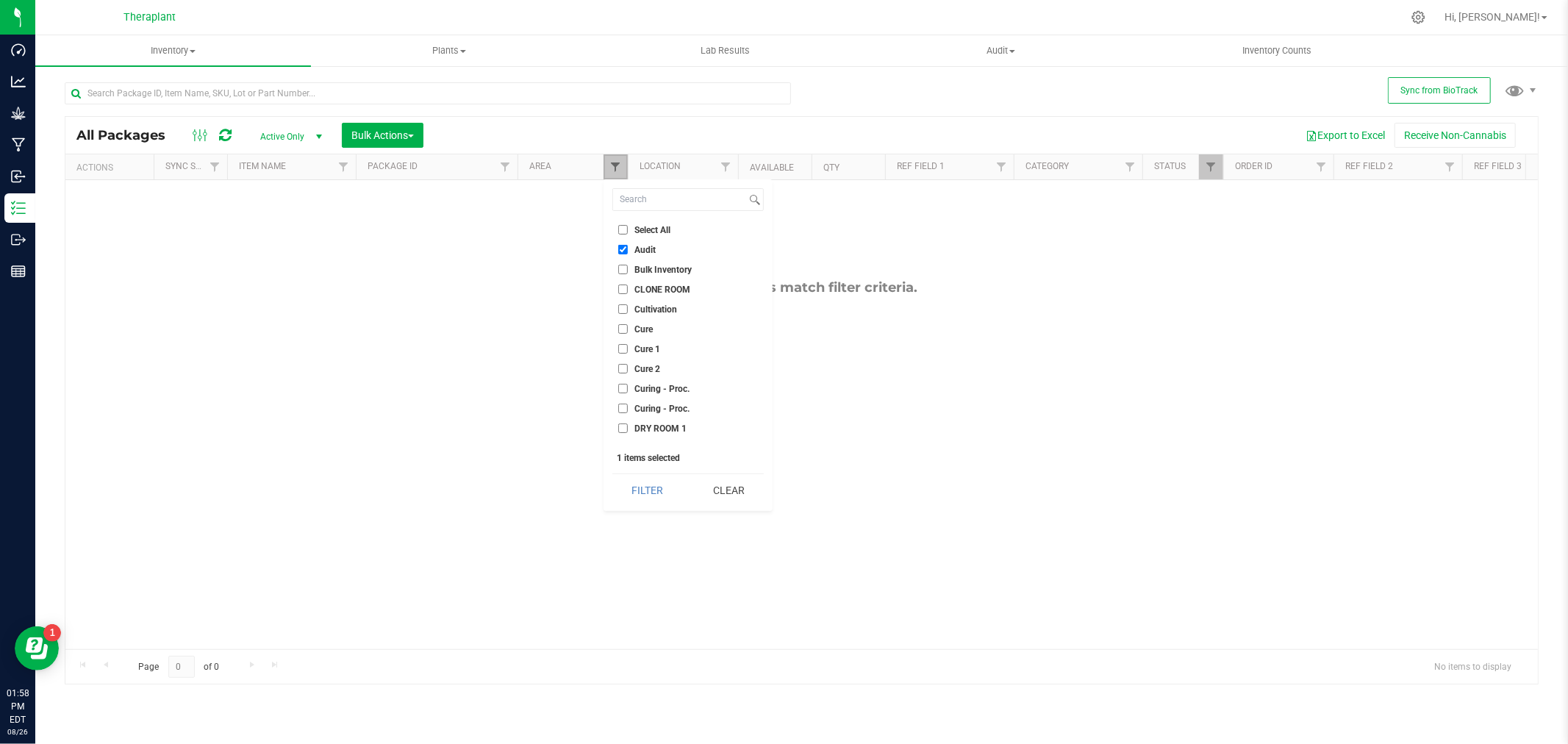
click at [615, 166] on span "Filter" at bounding box center [615, 167] width 12 height 12
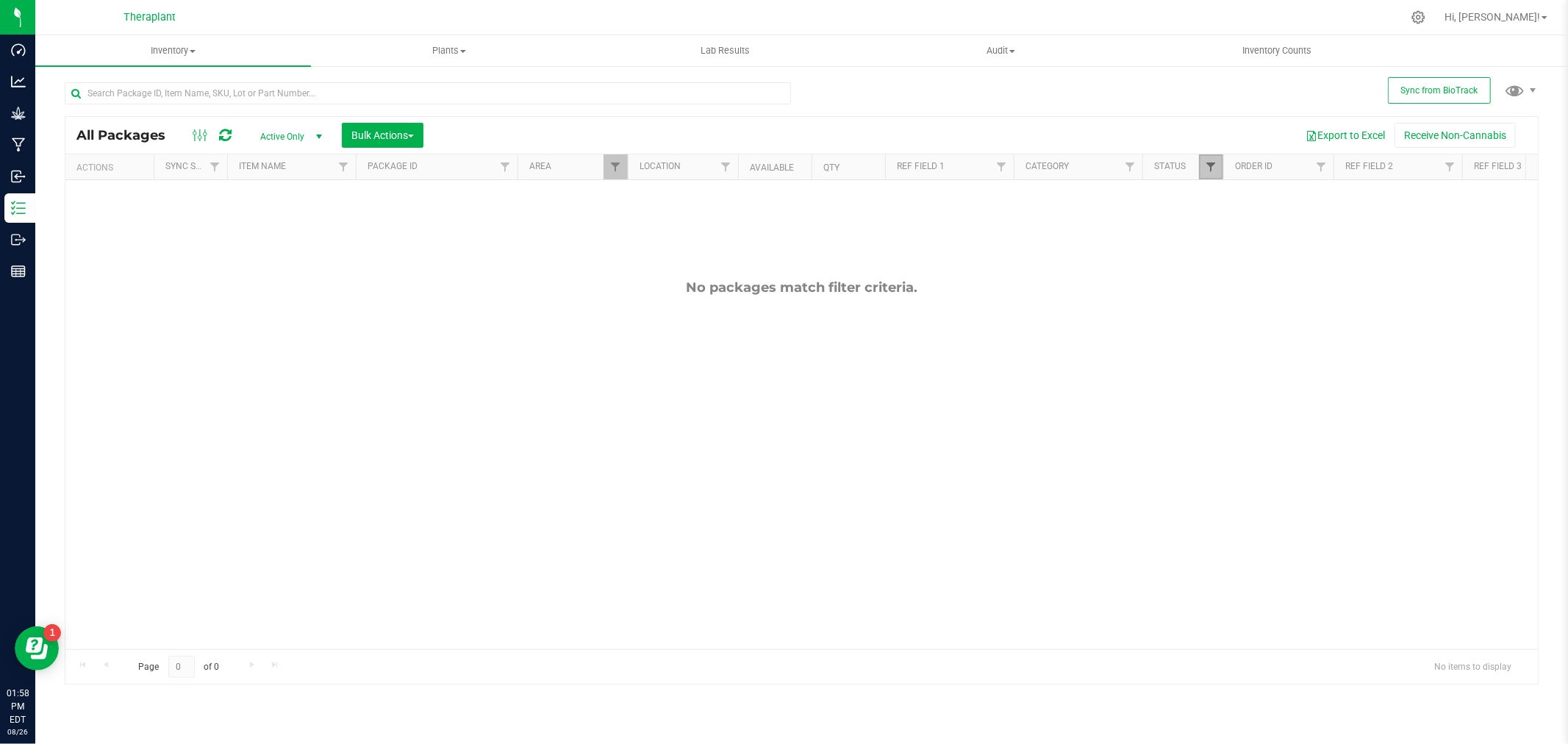
click at [1213, 161] on span "Filter" at bounding box center [1210, 167] width 12 height 12
click at [1219, 329] on input "Created" at bounding box center [1218, 329] width 10 height 10
checkbox input "true"
click at [1218, 267] on input "Assigned to order" at bounding box center [1218, 269] width 10 height 10
checkbox input "true"
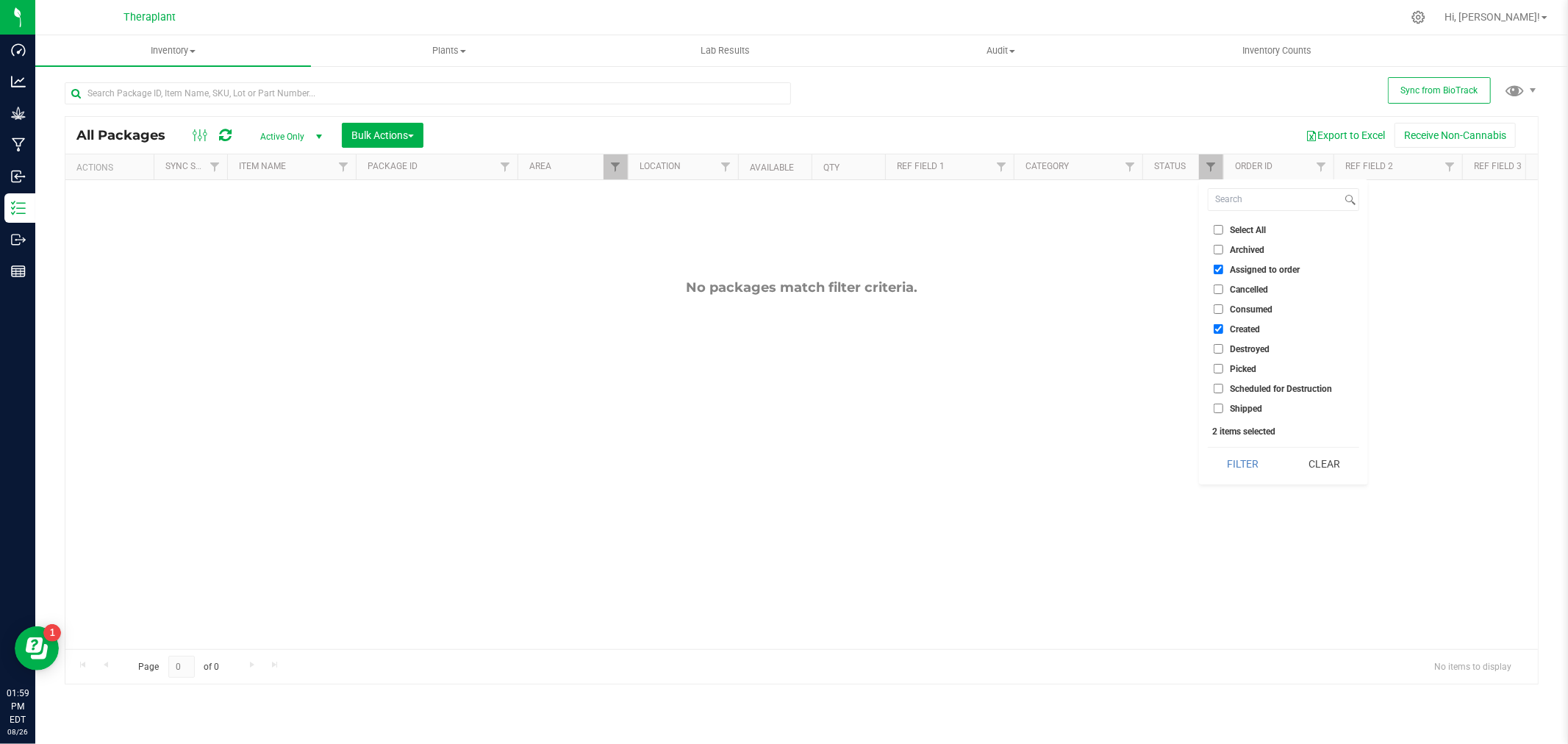
click at [1216, 377] on ul "Select All Archived Assigned to order Cancelled Consumed Created Destroyed Pick…" at bounding box center [1283, 319] width 152 height 194
click at [1220, 372] on input "Picked" at bounding box center [1218, 369] width 10 height 10
checkbox input "true"
click at [1230, 478] on button "Filter" at bounding box center [1242, 464] width 70 height 33
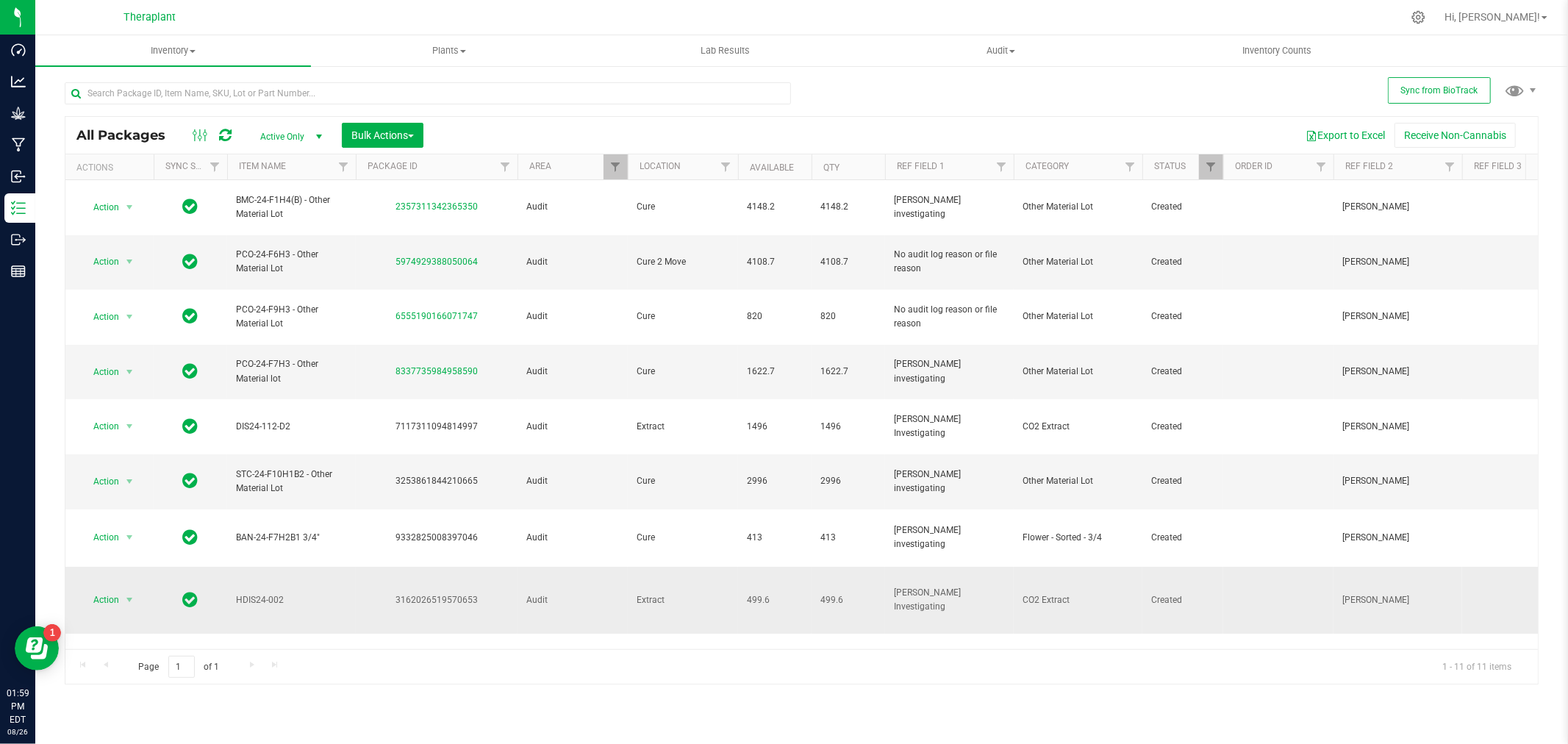
scroll to position [63, 0]
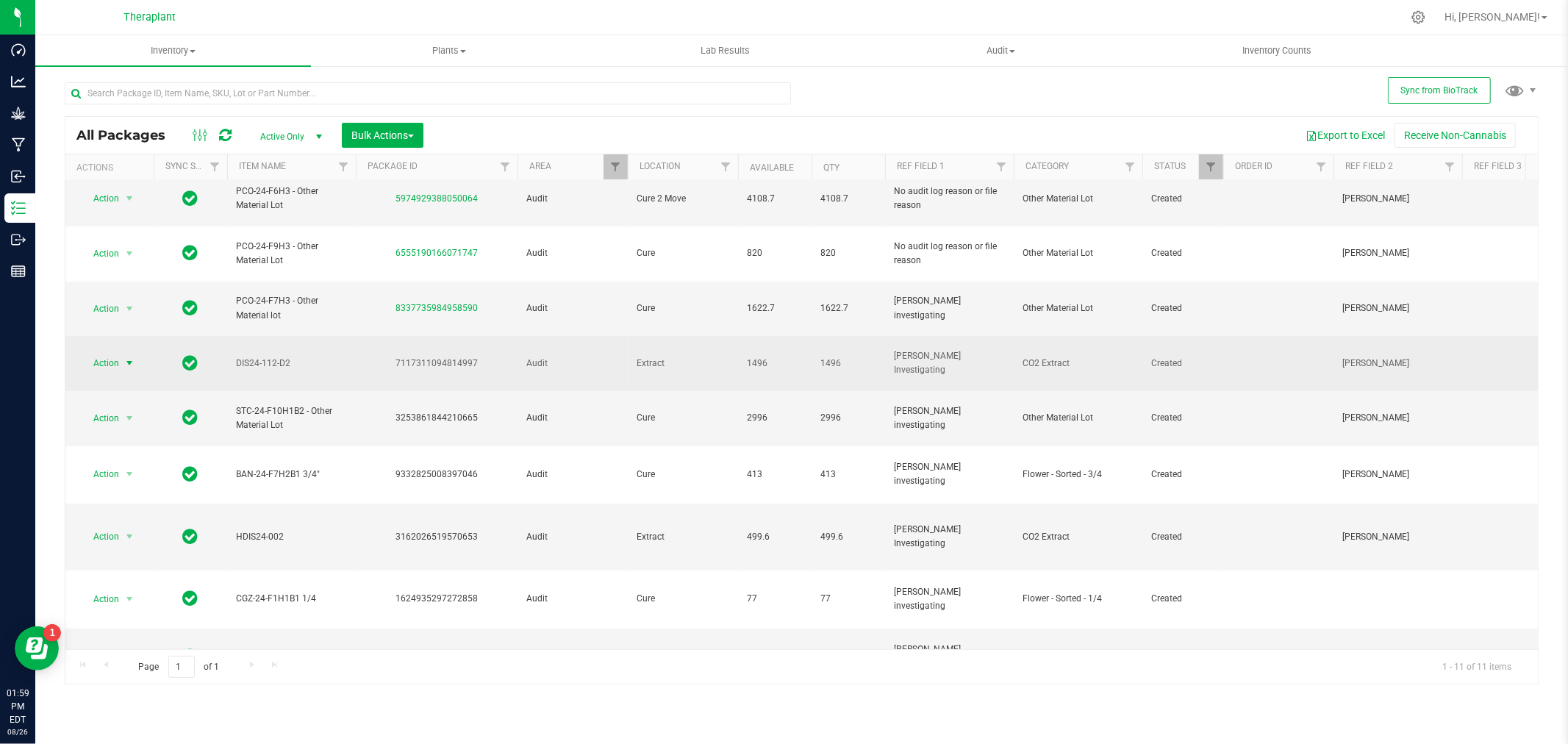
click at [113, 353] on span "Action" at bounding box center [100, 363] width 40 height 21
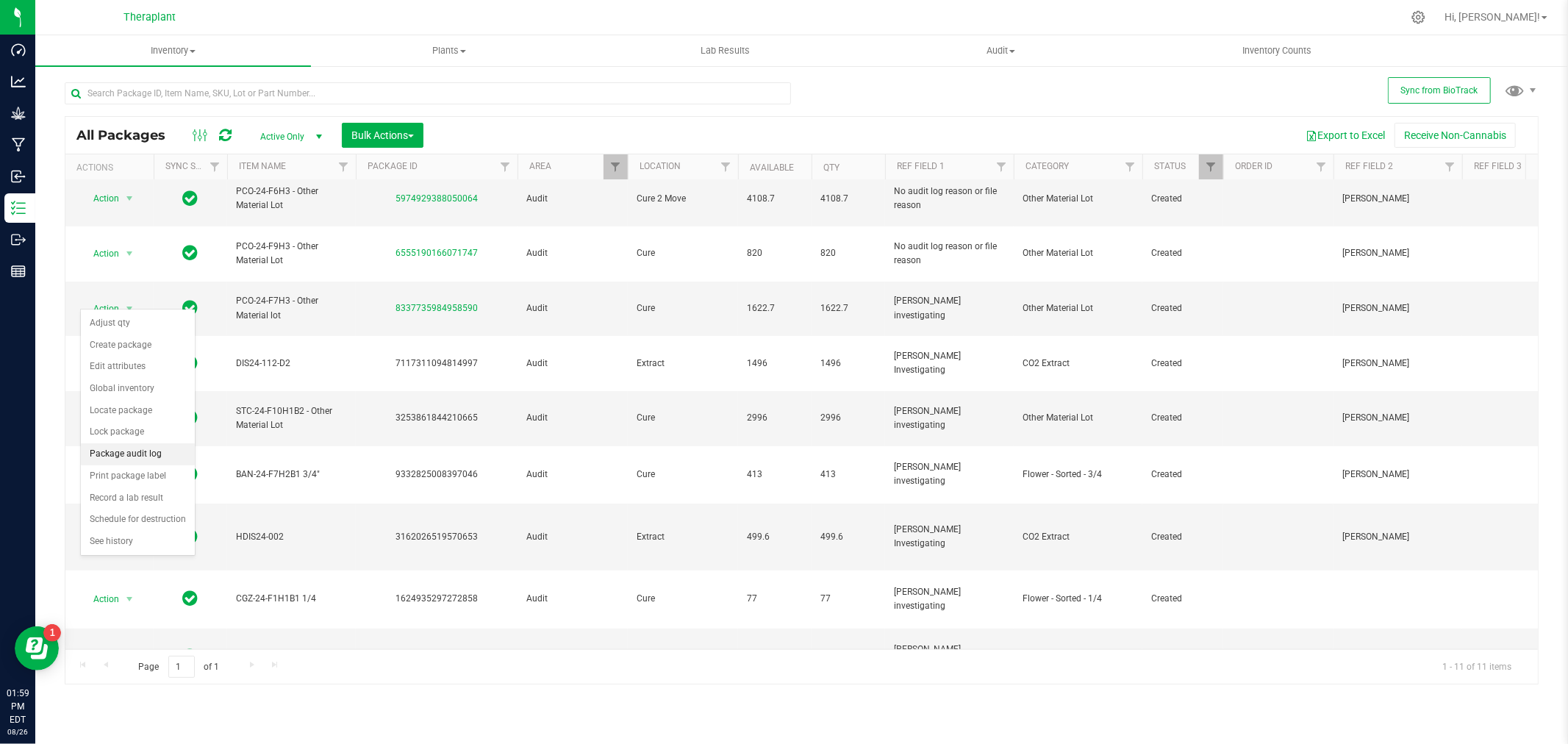
click at [134, 458] on li "Package audit log" at bounding box center [138, 455] width 114 height 22
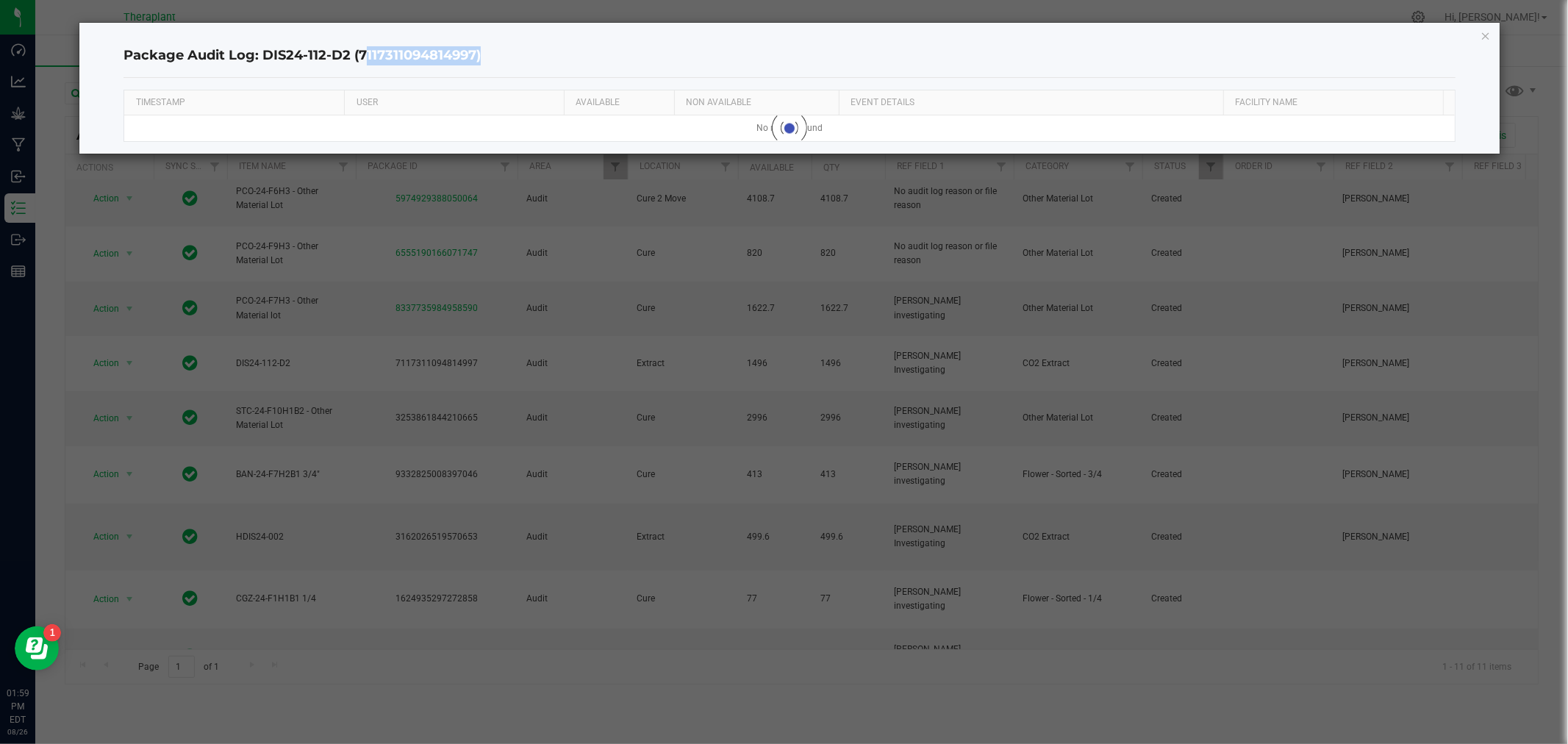
drag, startPoint x: 358, startPoint y: 53, endPoint x: 474, endPoint y: 54, distance: 116.0
click at [474, 54] on h4 "Package Audit Log: DIS24-112-D2 (7117311094814997)" at bounding box center [789, 55] width 1331 height 19
copy h4 "7117311094814997"
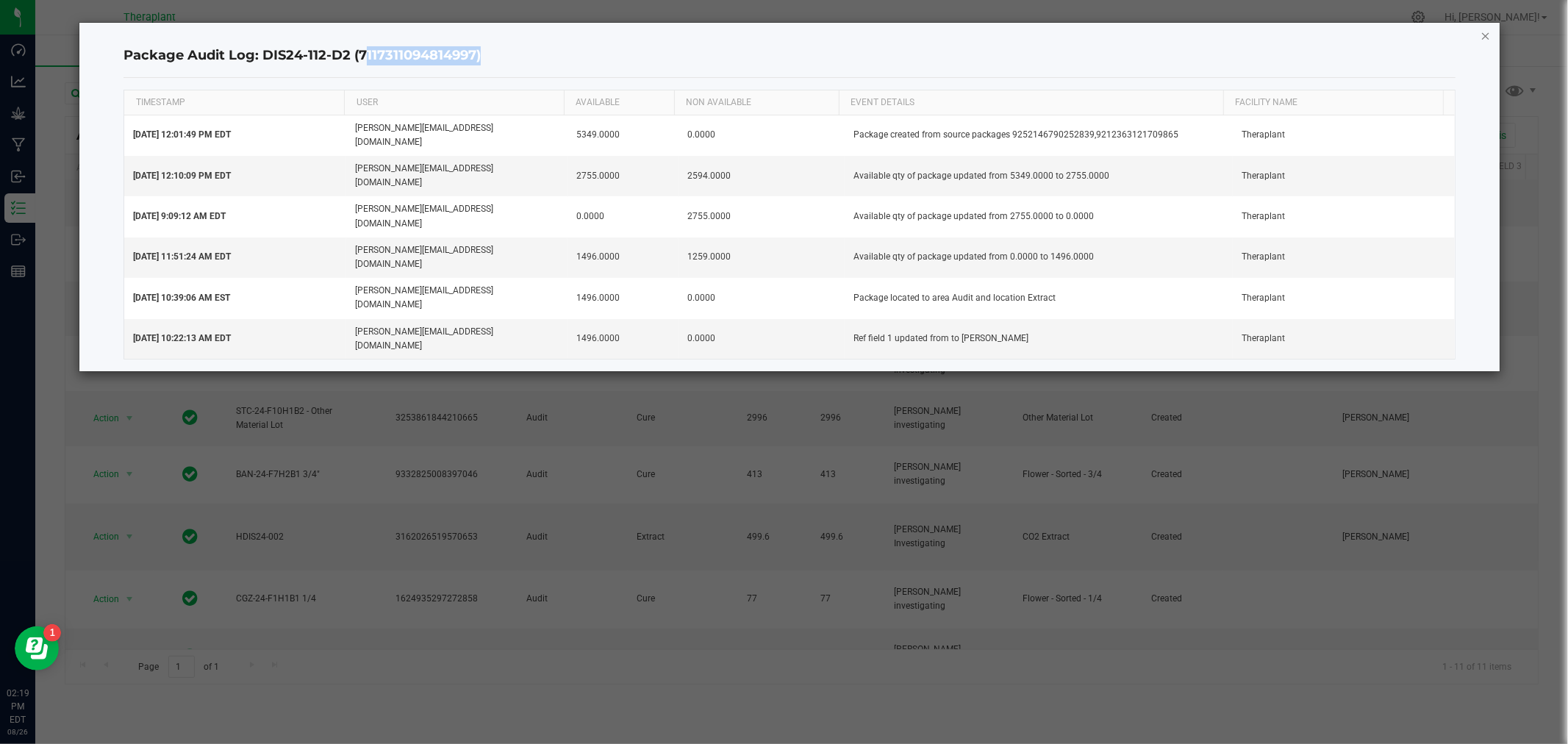
click at [1483, 30] on icon "button" at bounding box center [1486, 36] width 10 height 18
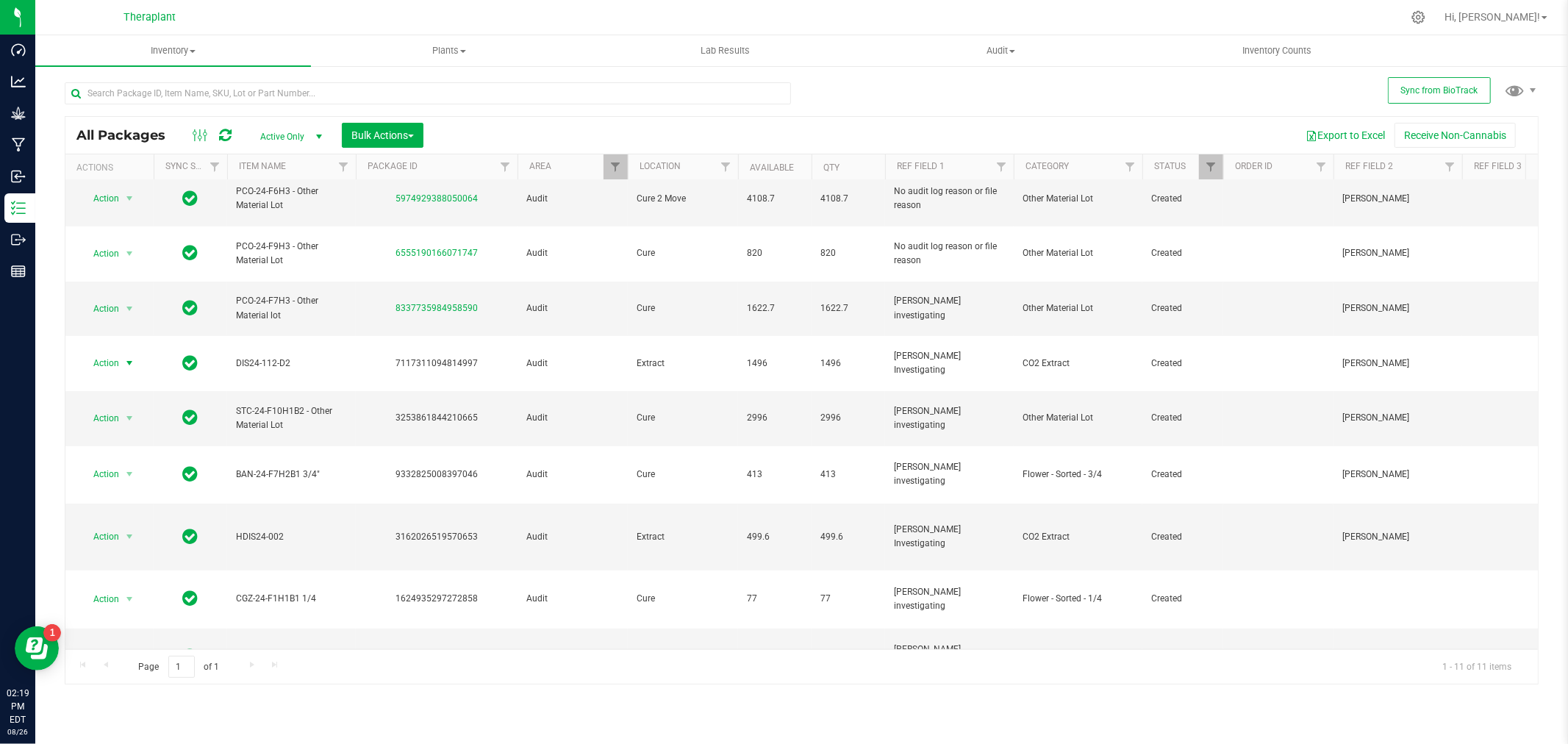
click at [226, 136] on icon at bounding box center [225, 135] width 13 height 15
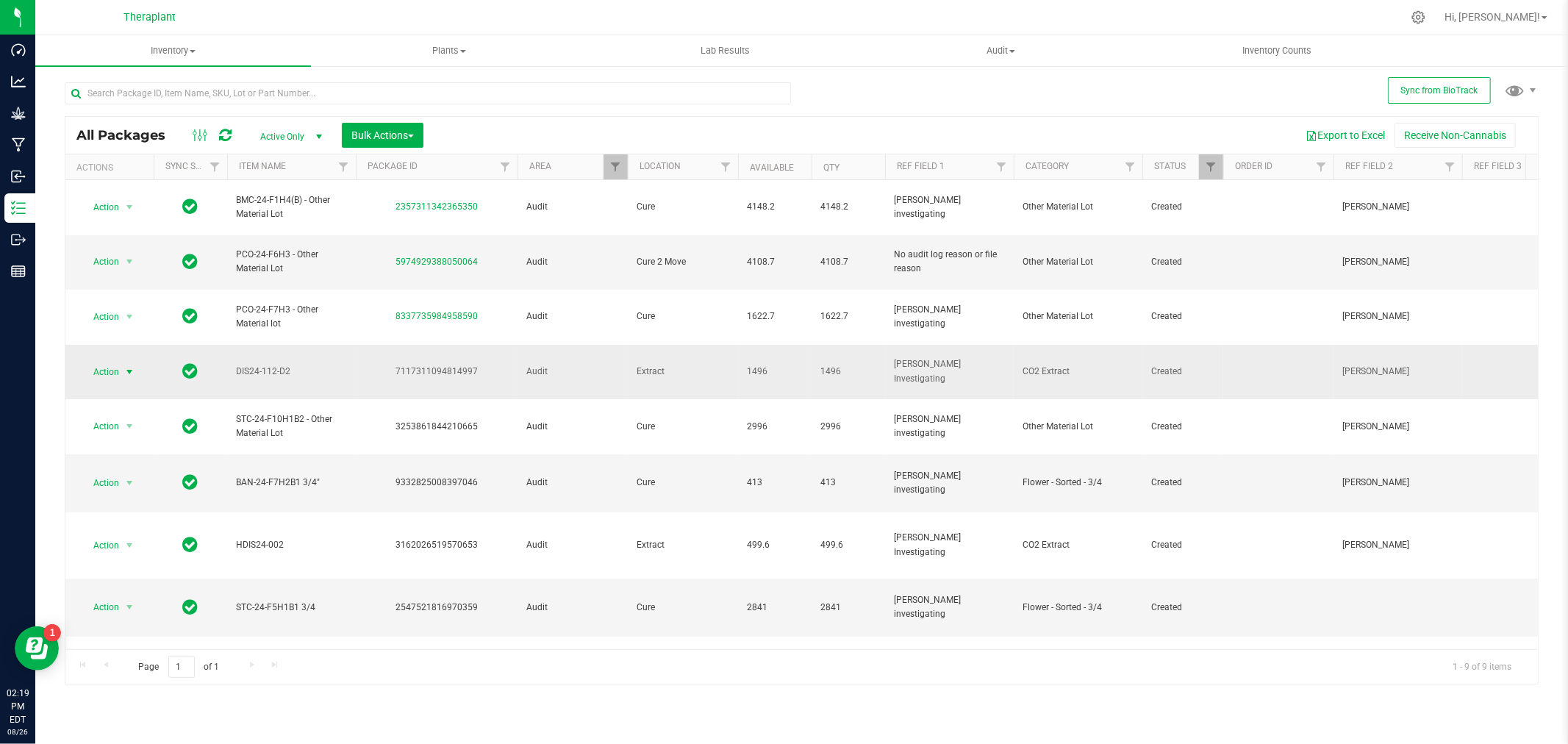
click at [98, 362] on span "Action" at bounding box center [100, 372] width 40 height 21
click at [123, 429] on li "Locate package" at bounding box center [138, 434] width 114 height 22
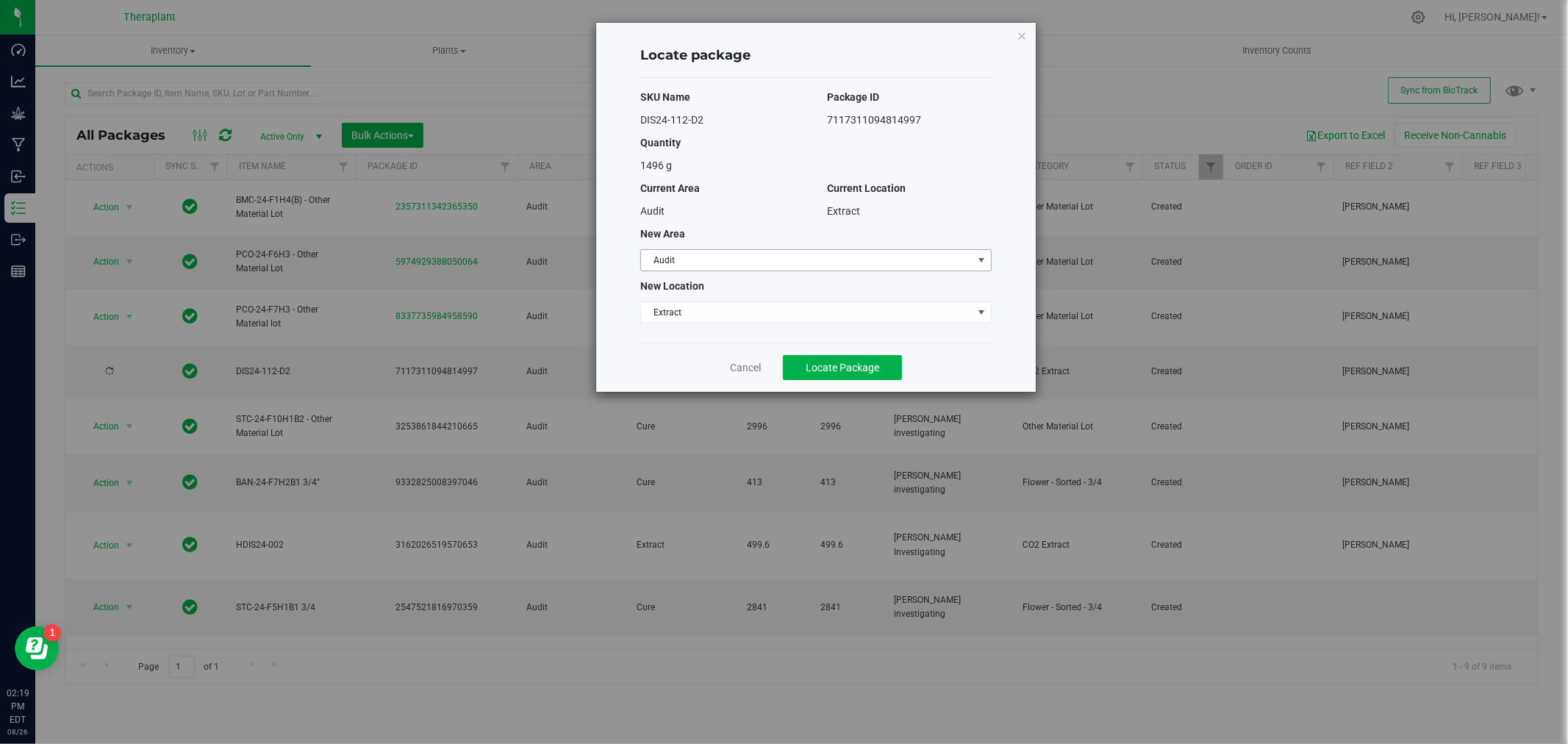
click at [747, 266] on span "Audit" at bounding box center [806, 260] width 332 height 21
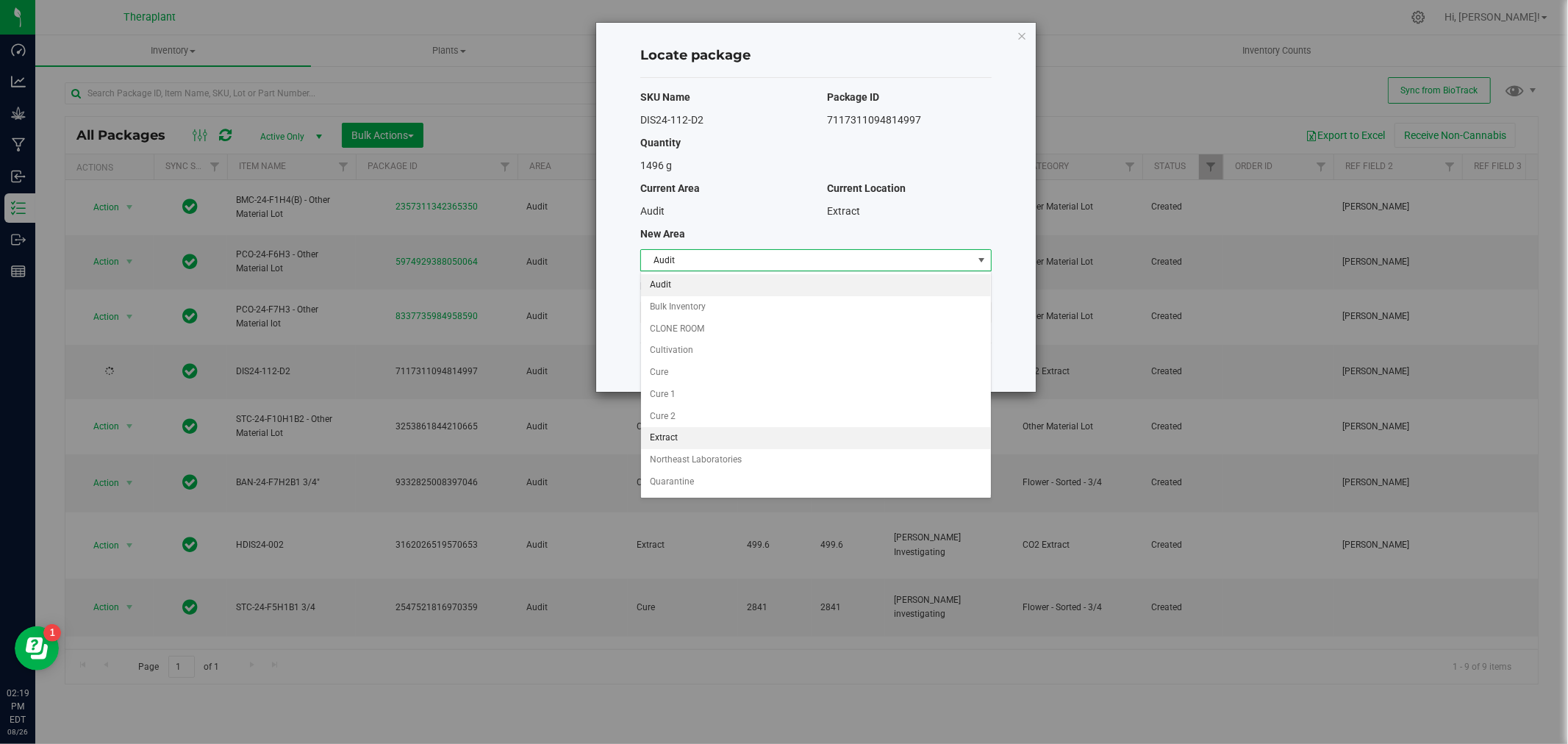
click at [668, 442] on li "Extract" at bounding box center [815, 438] width 350 height 22
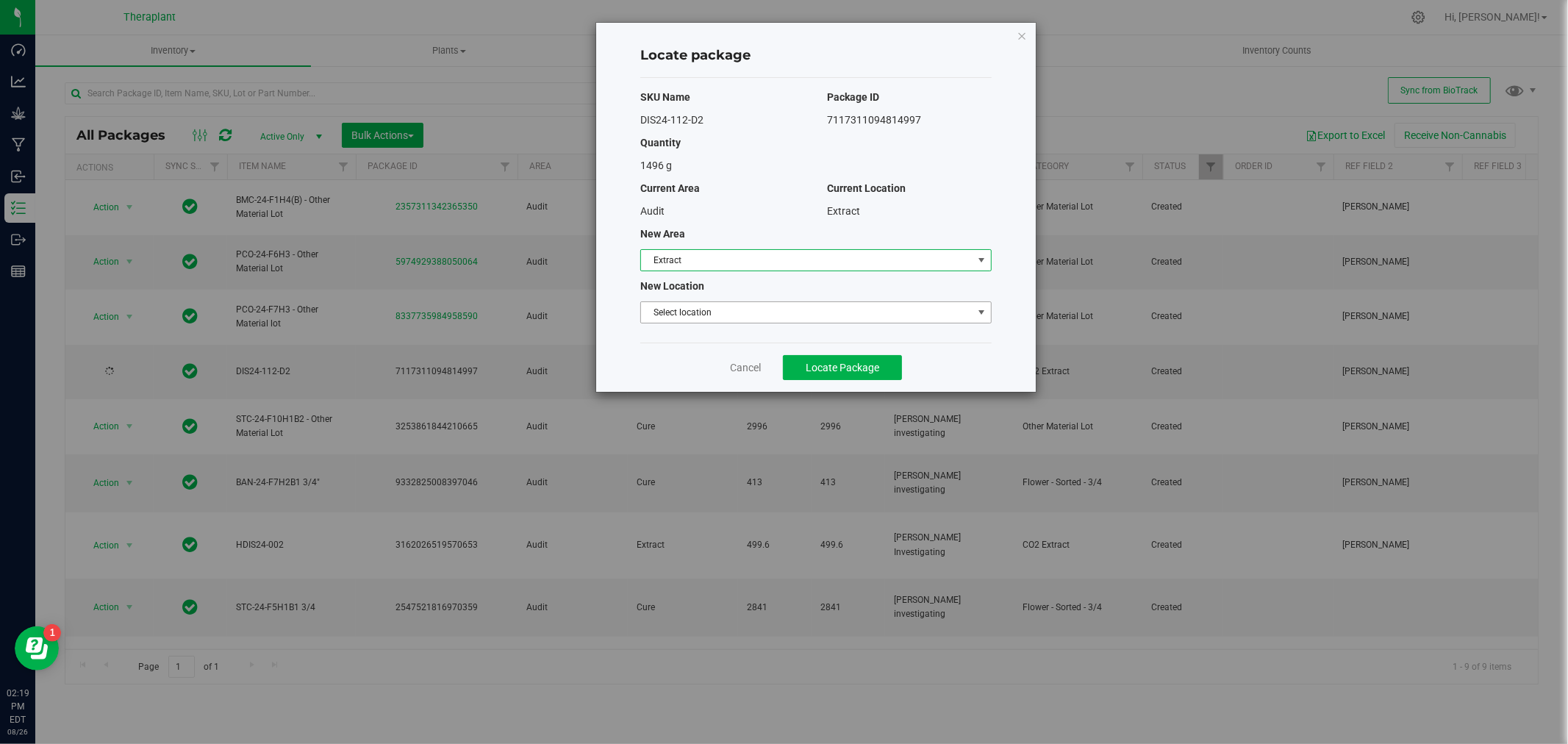
click at [685, 314] on span "Select location" at bounding box center [806, 312] width 332 height 21
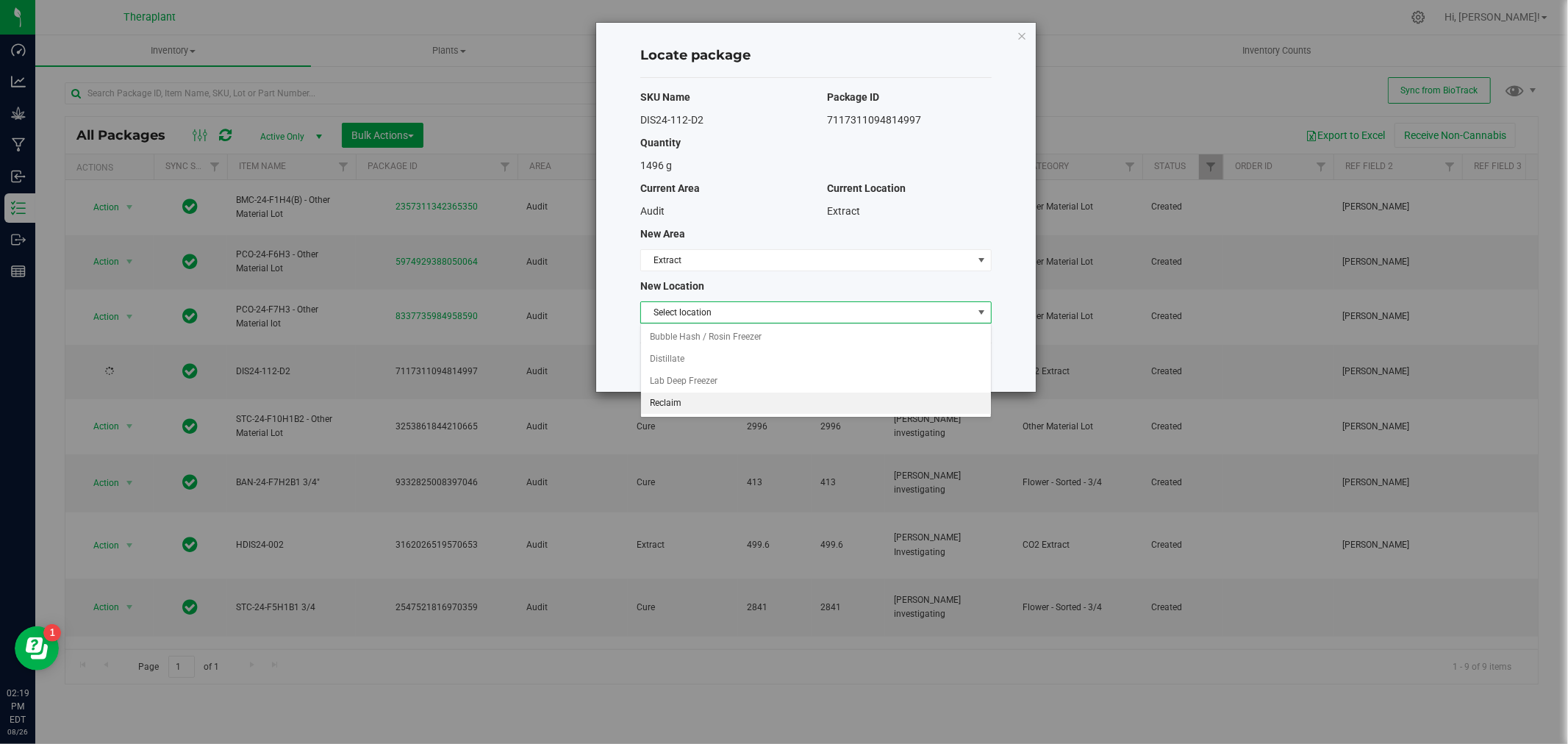
click at [672, 401] on li "Reclaim" at bounding box center [815, 403] width 350 height 22
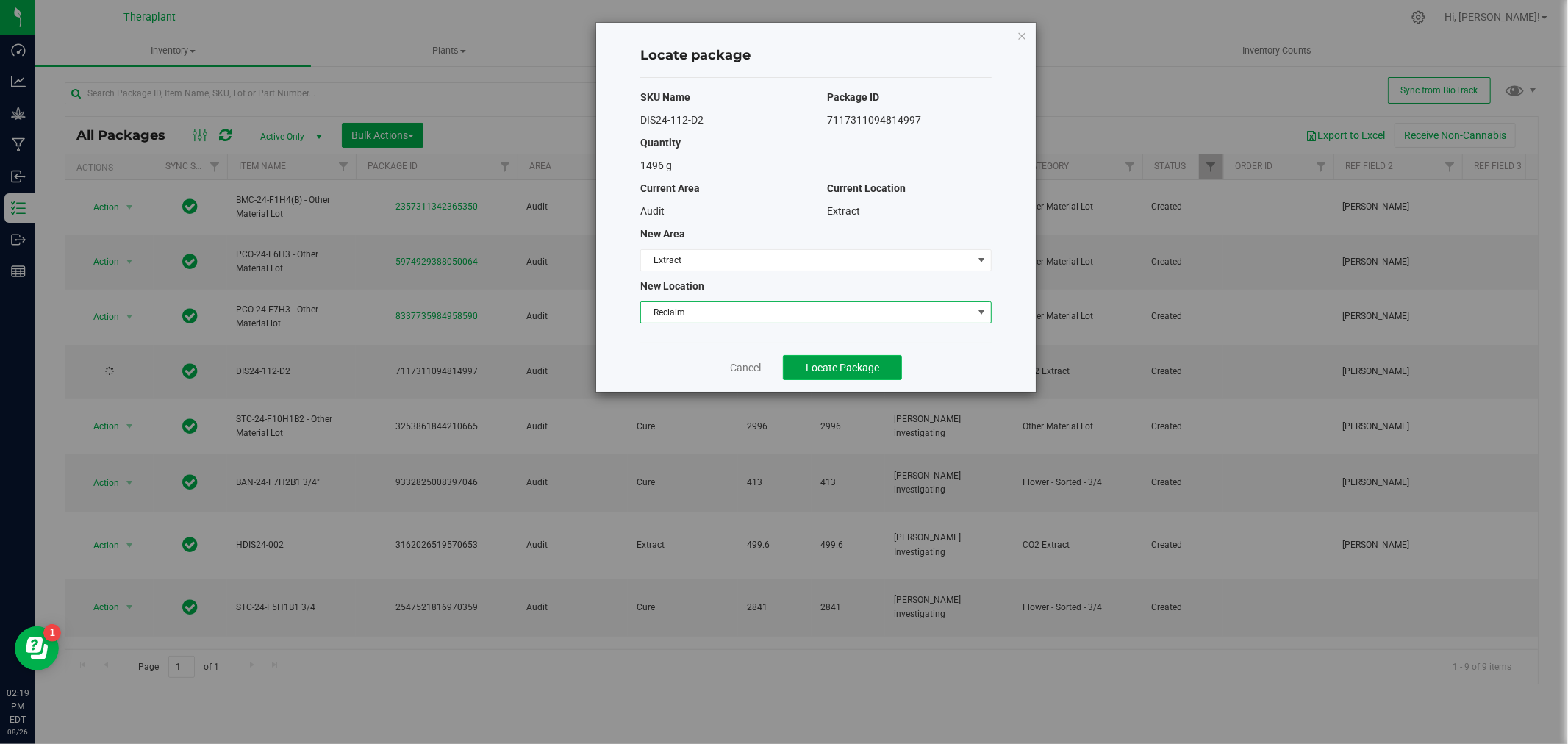
click at [837, 364] on span "Locate Package" at bounding box center [842, 368] width 73 height 12
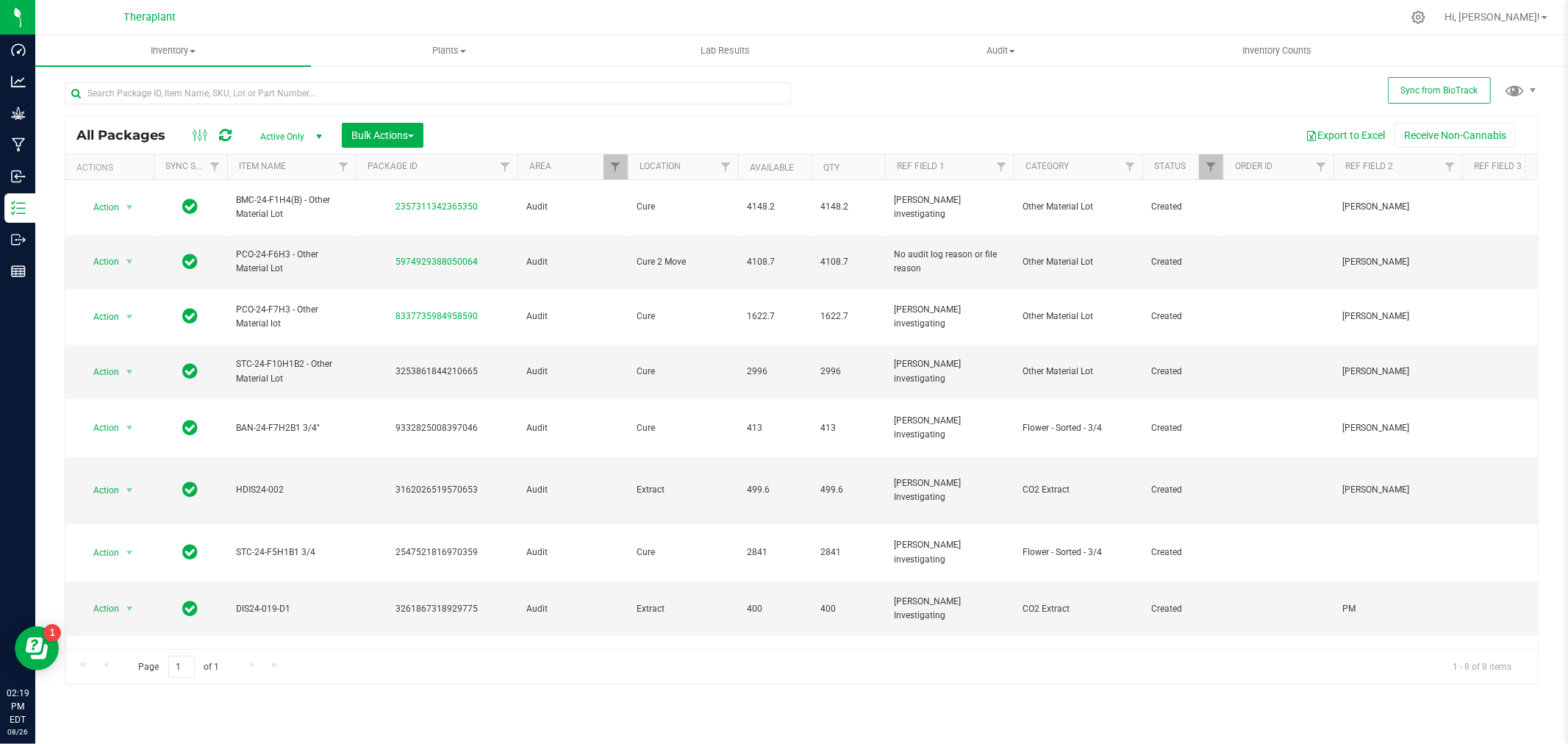
drag, startPoint x: 600, startPoint y: 371, endPoint x: 1061, endPoint y: 95, distance: 537.3
click at [1061, 95] on div "All Packages Active Only Active Only Lab Samples Locked All External Internal B…" at bounding box center [801, 376] width 1474 height 616
click at [116, 480] on span "Action" at bounding box center [100, 490] width 40 height 21
click at [143, 594] on li "Package audit log" at bounding box center [138, 590] width 114 height 22
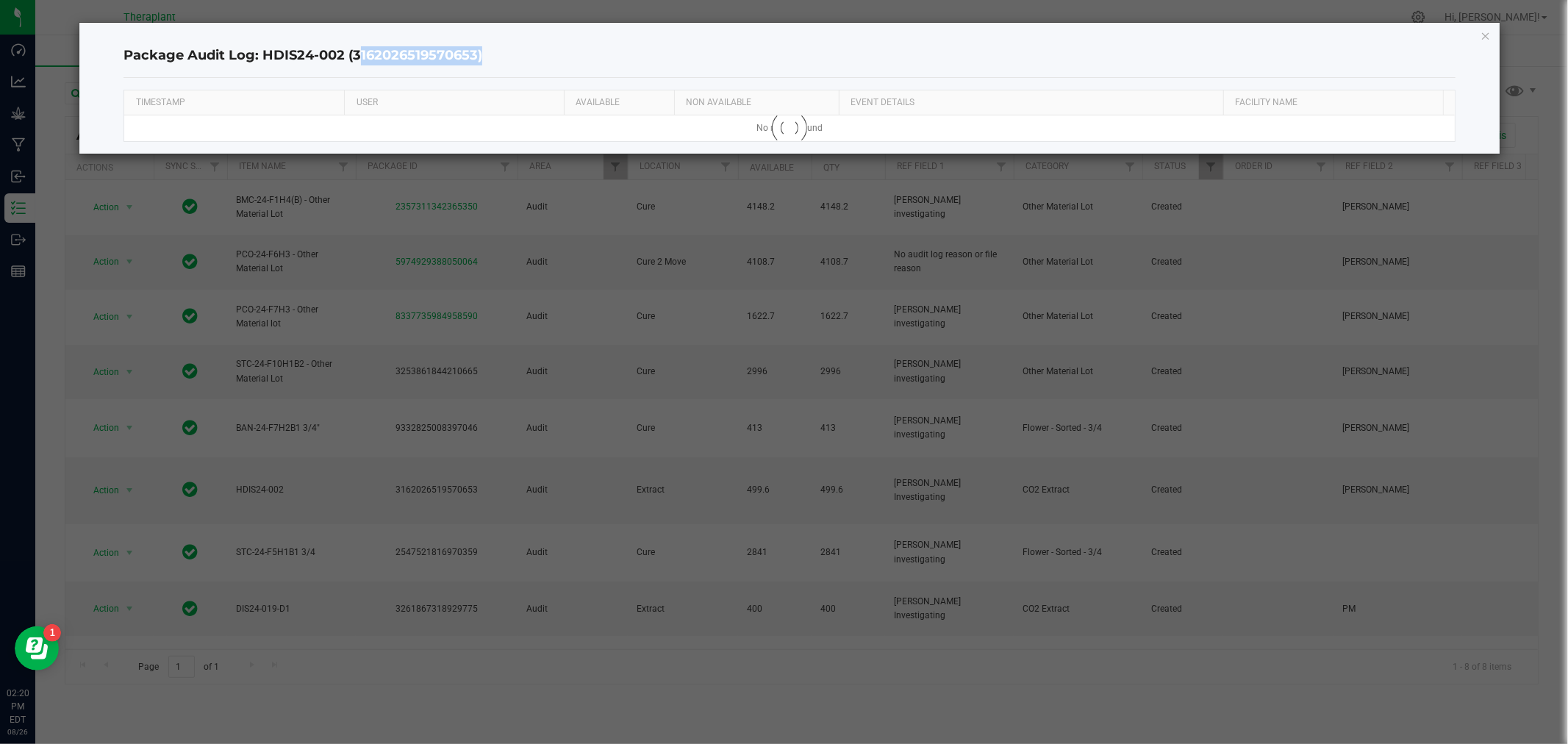
drag, startPoint x: 474, startPoint y: 53, endPoint x: 355, endPoint y: 64, distance: 119.5
click at [355, 66] on div "Package Audit Log: HDIS24-002 (3162026519570653)" at bounding box center [789, 56] width 1331 height 44
copy h4 "3162026519570653"
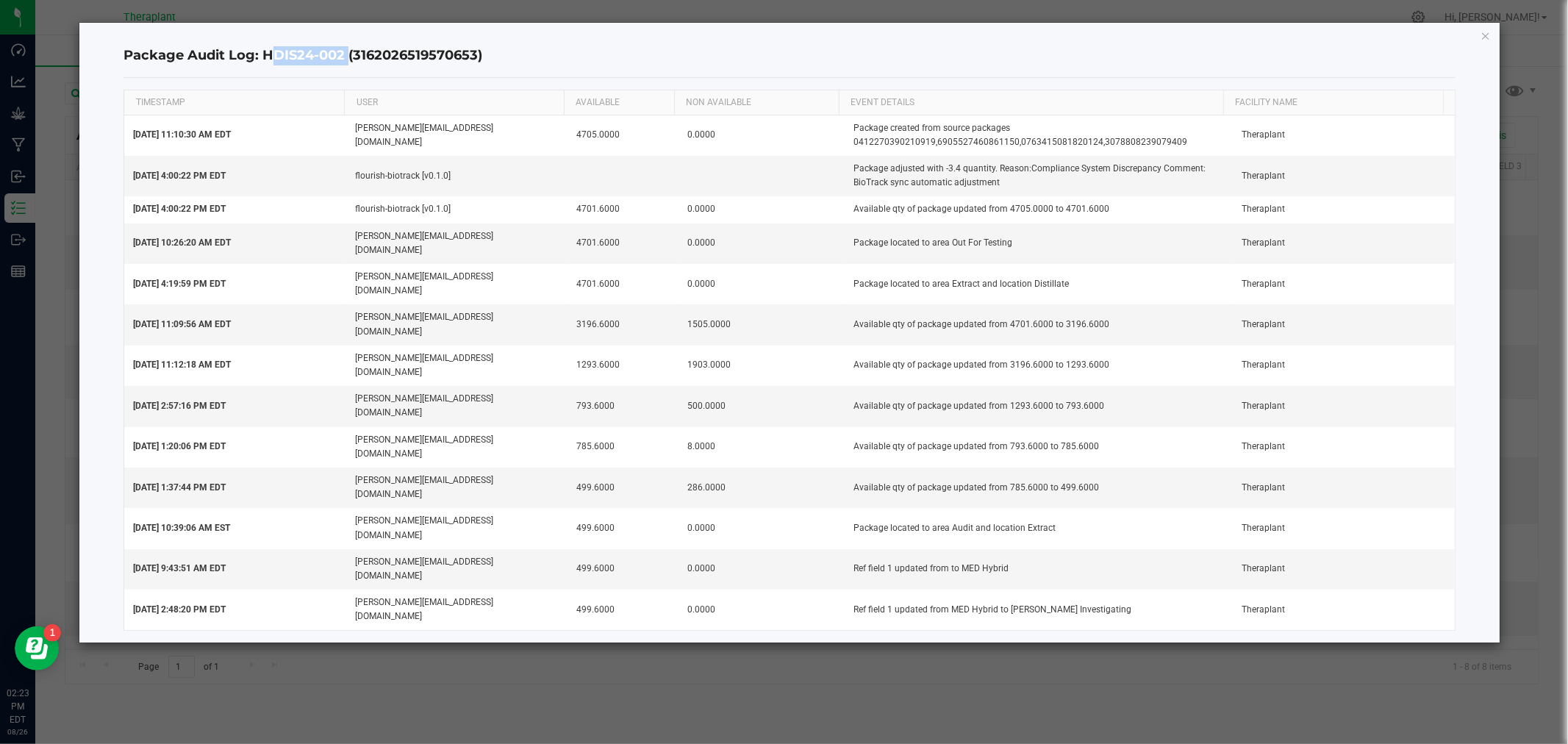
drag, startPoint x: 261, startPoint y: 54, endPoint x: 343, endPoint y: 61, distance: 82.3
click at [343, 61] on h4 "Package Audit Log: HDIS24-002 (3162026519570653)" at bounding box center [789, 55] width 1331 height 19
copy h4 "HDIS24-002"
click at [1482, 37] on icon "button" at bounding box center [1486, 36] width 10 height 18
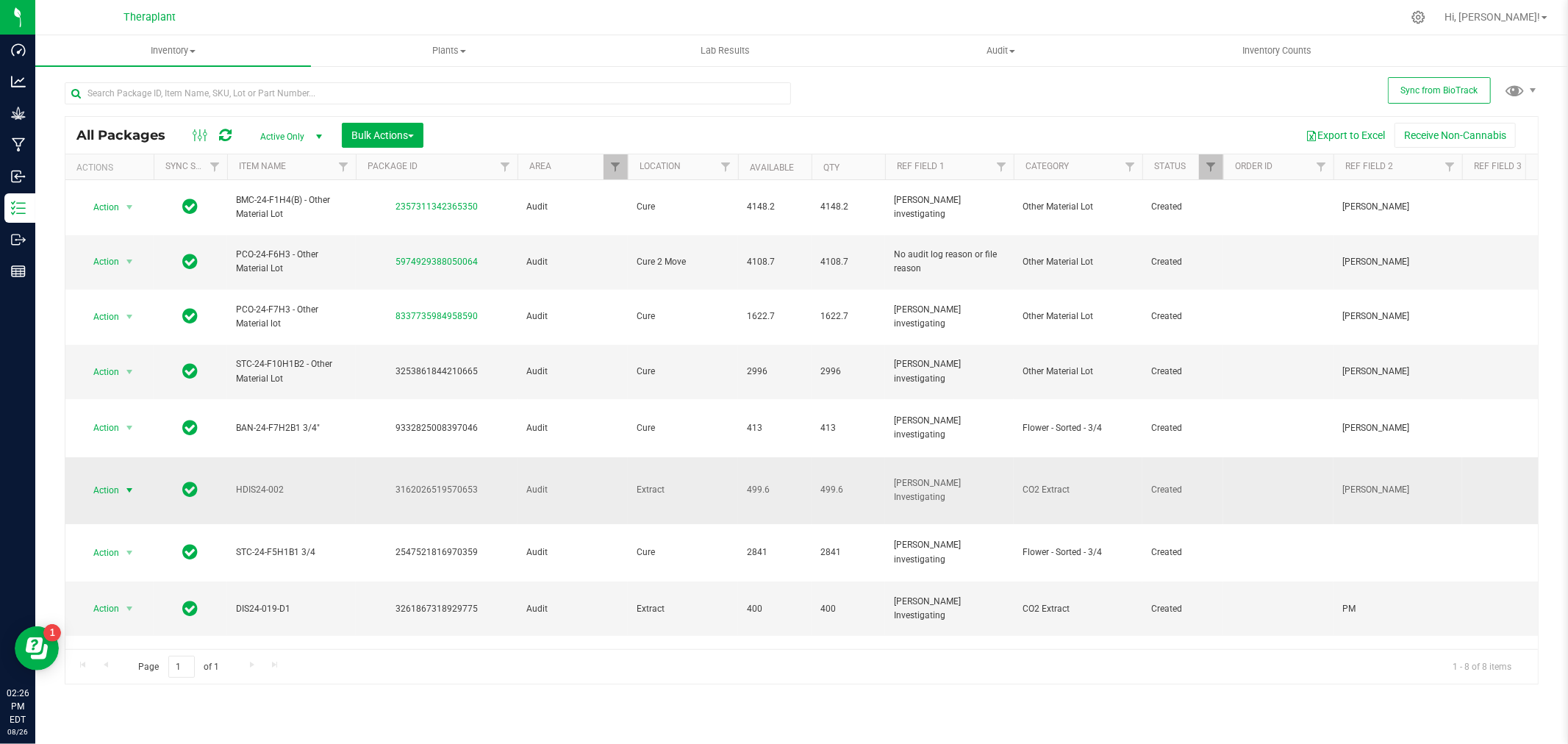
click at [136, 484] on span "select" at bounding box center [130, 490] width 12 height 12
click at [143, 545] on li "Locate package" at bounding box center [138, 546] width 114 height 22
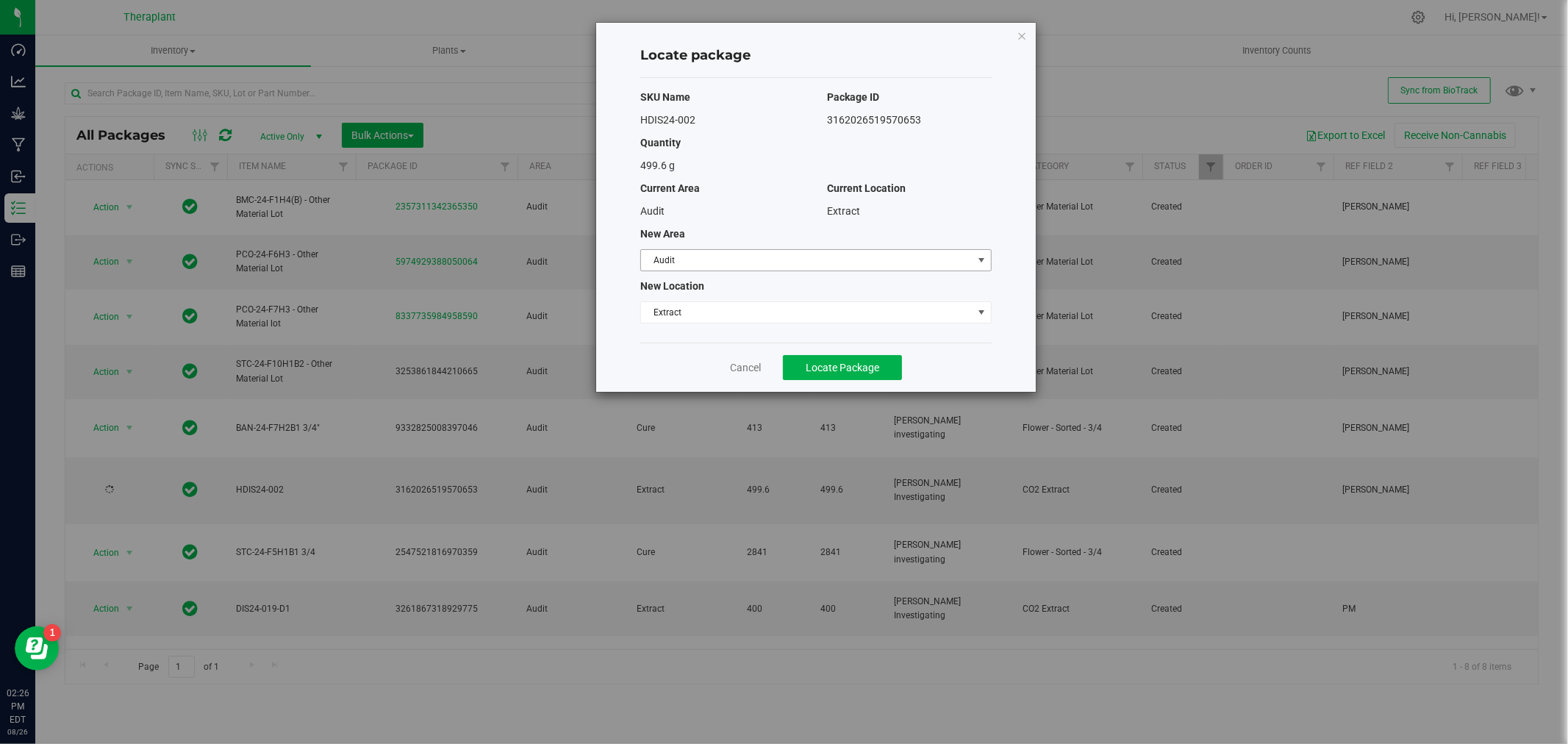
click at [792, 269] on span "Audit" at bounding box center [806, 260] width 332 height 21
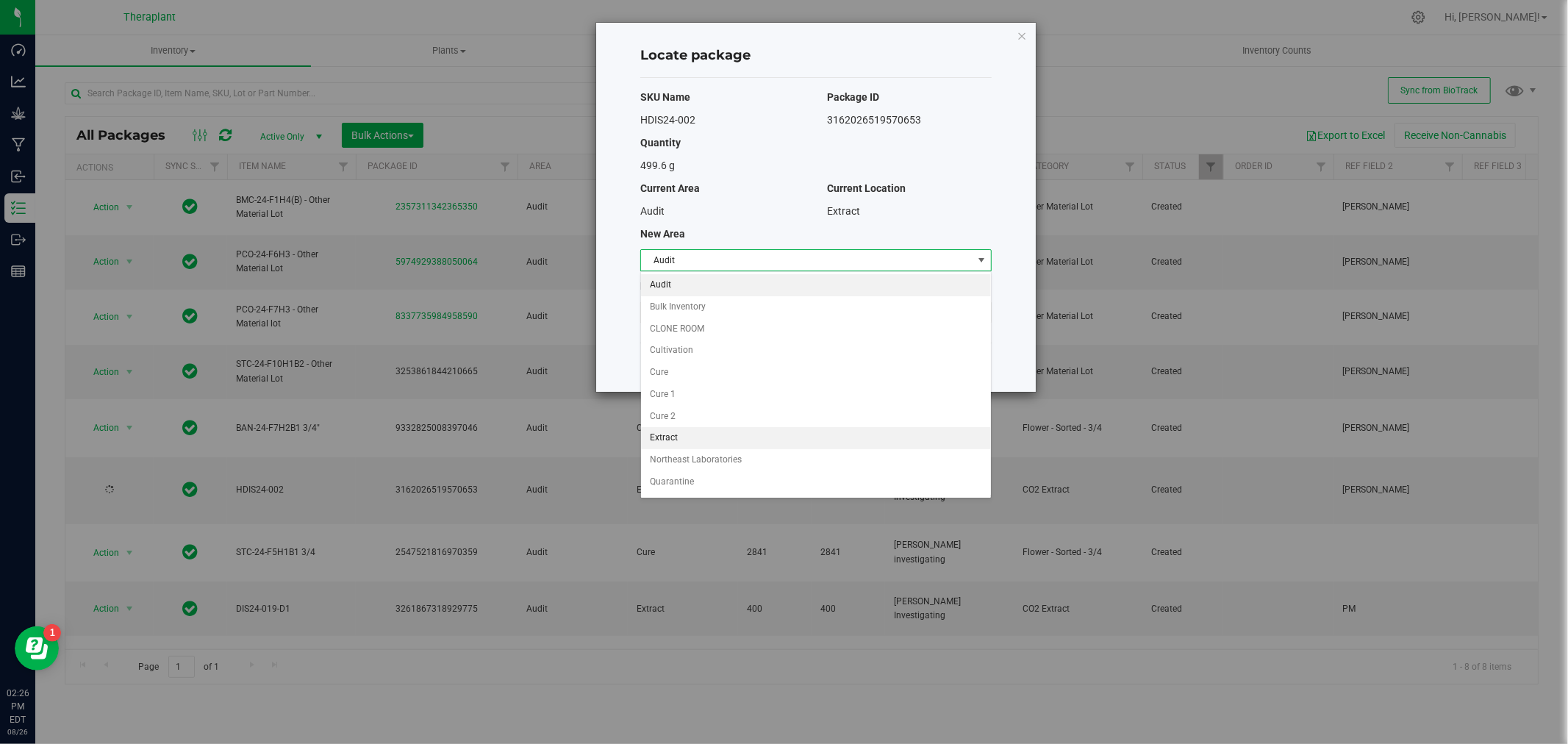
click at [666, 441] on li "Extract" at bounding box center [815, 438] width 350 height 22
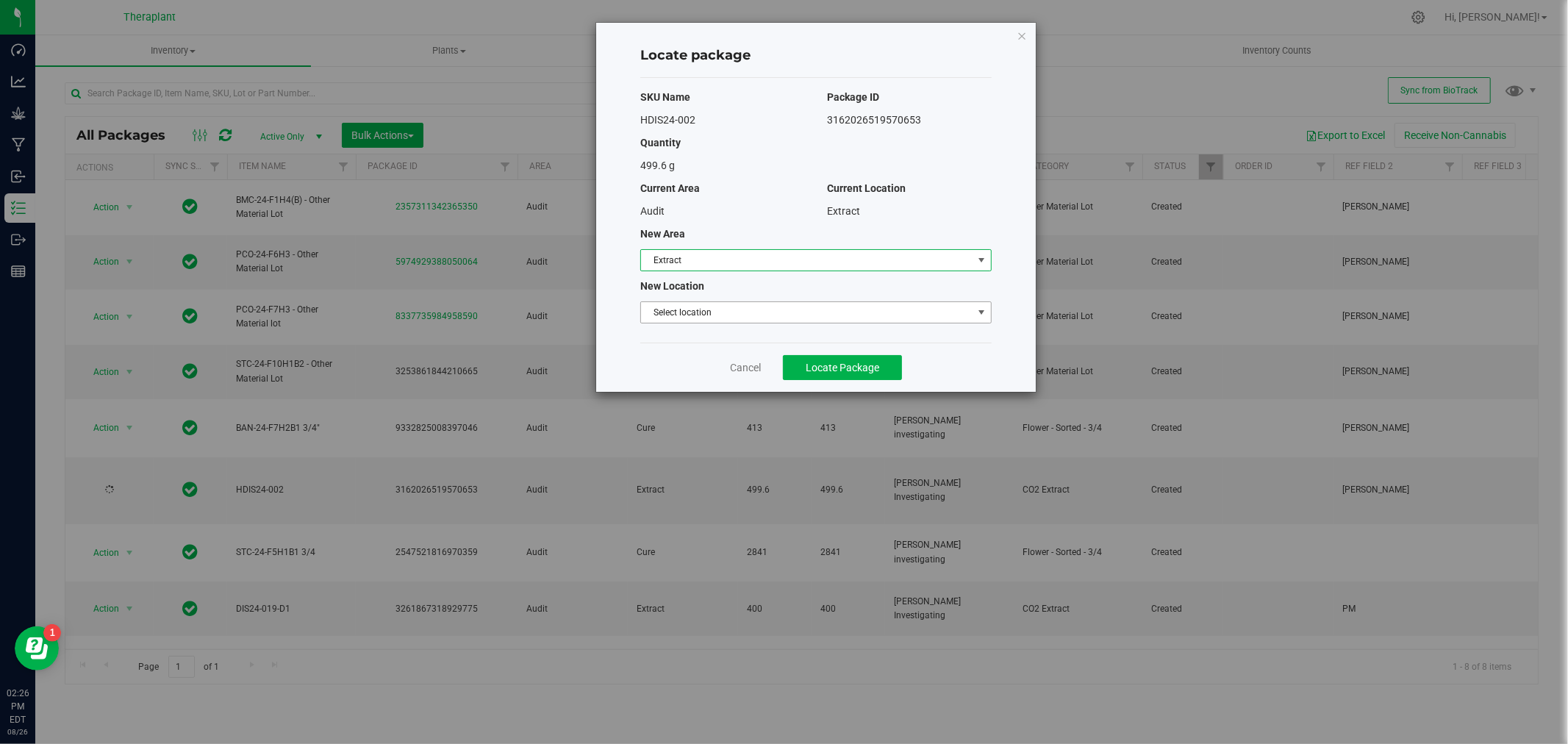
click at [679, 313] on span "Select location" at bounding box center [806, 312] width 332 height 21
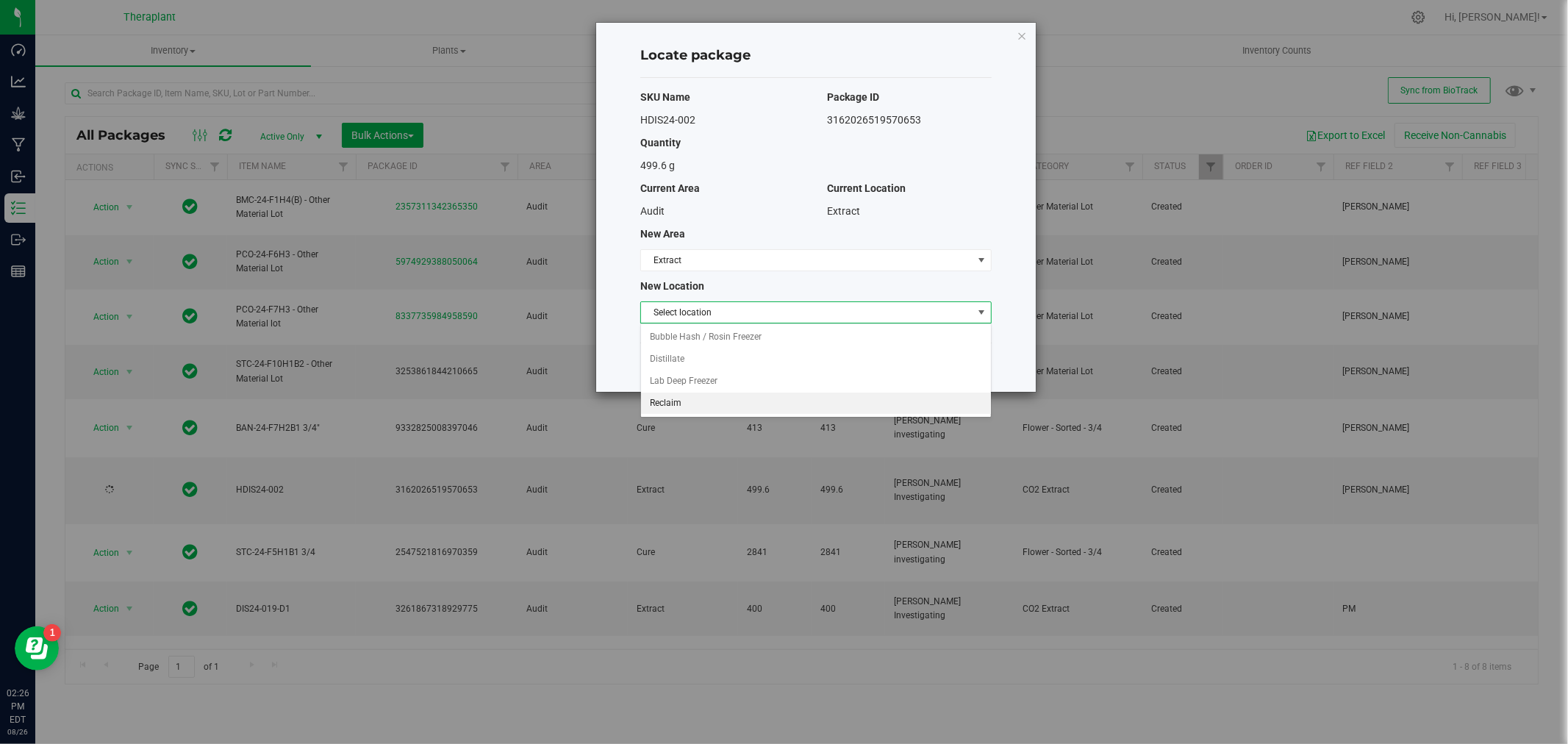
click at [660, 401] on li "Reclaim" at bounding box center [815, 403] width 350 height 22
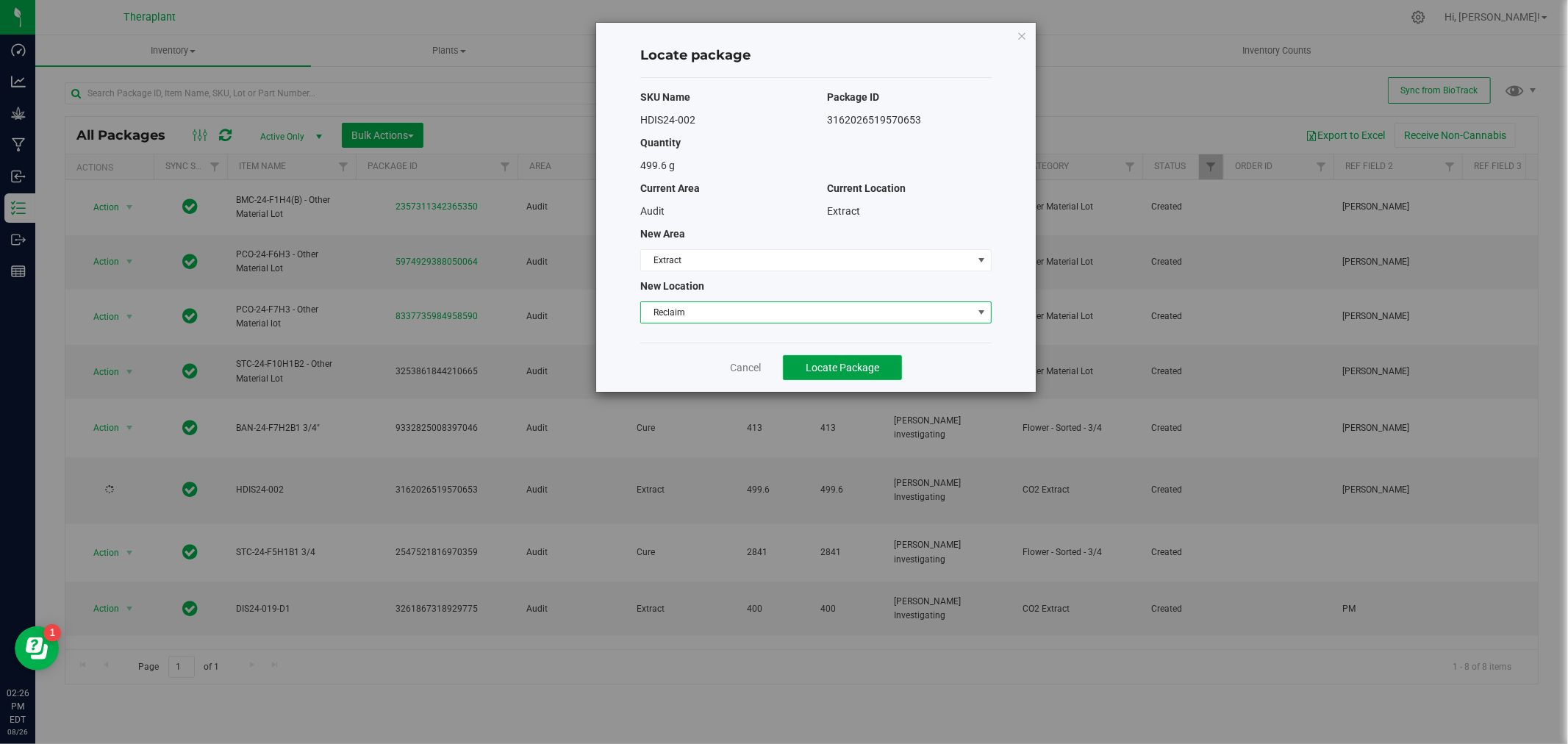
click at [851, 376] on button "Locate Package" at bounding box center [842, 367] width 119 height 25
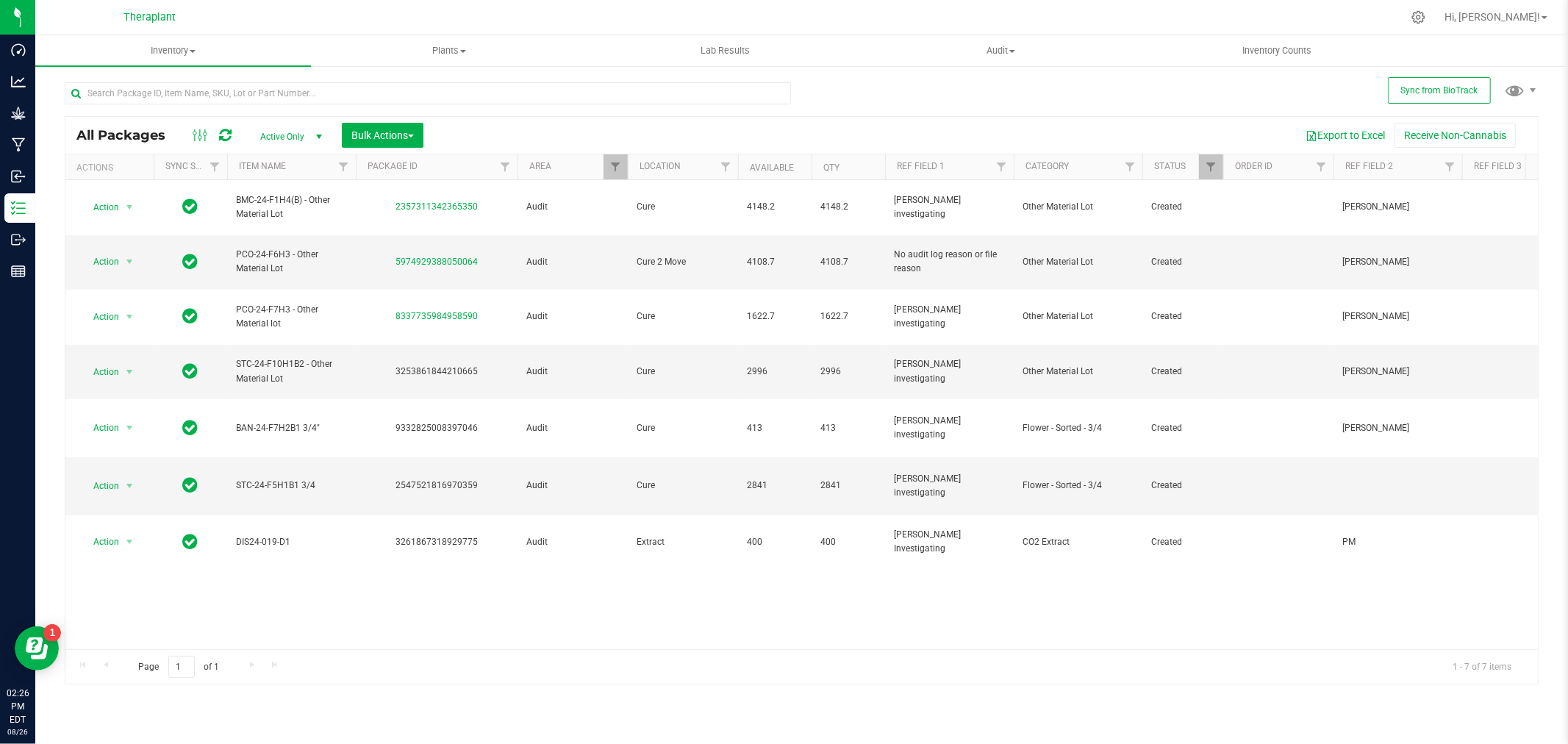
click at [228, 135] on icon at bounding box center [225, 135] width 13 height 15
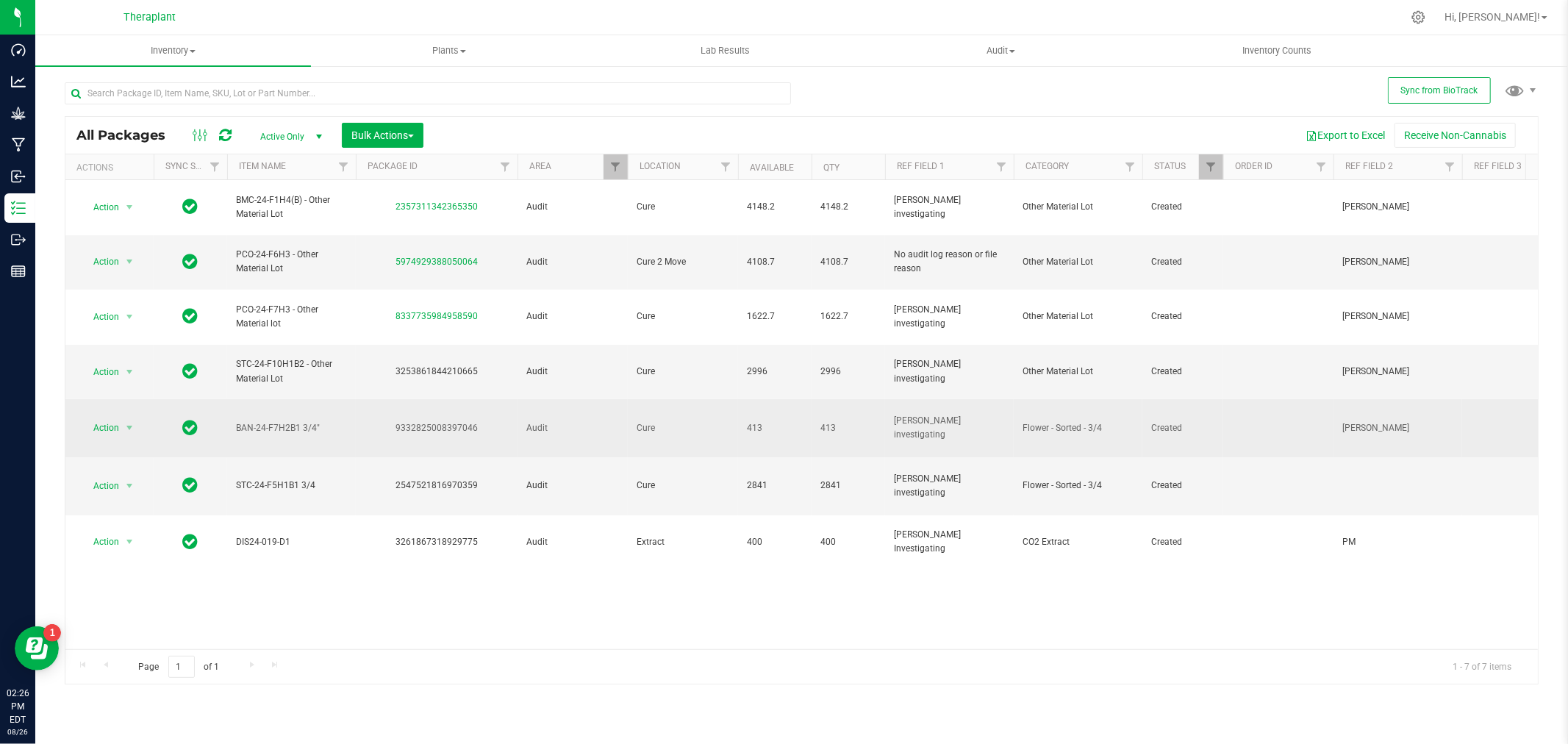
drag, startPoint x: 236, startPoint y: 371, endPoint x: 298, endPoint y: 372, distance: 62.0
click at [298, 421] on span "BAN-24-F7H2B1 3/4"" at bounding box center [291, 428] width 111 height 14
copy span "BAN-24-F7H2B1"
drag, startPoint x: 313, startPoint y: 372, endPoint x: 185, endPoint y: 362, distance: 128.4
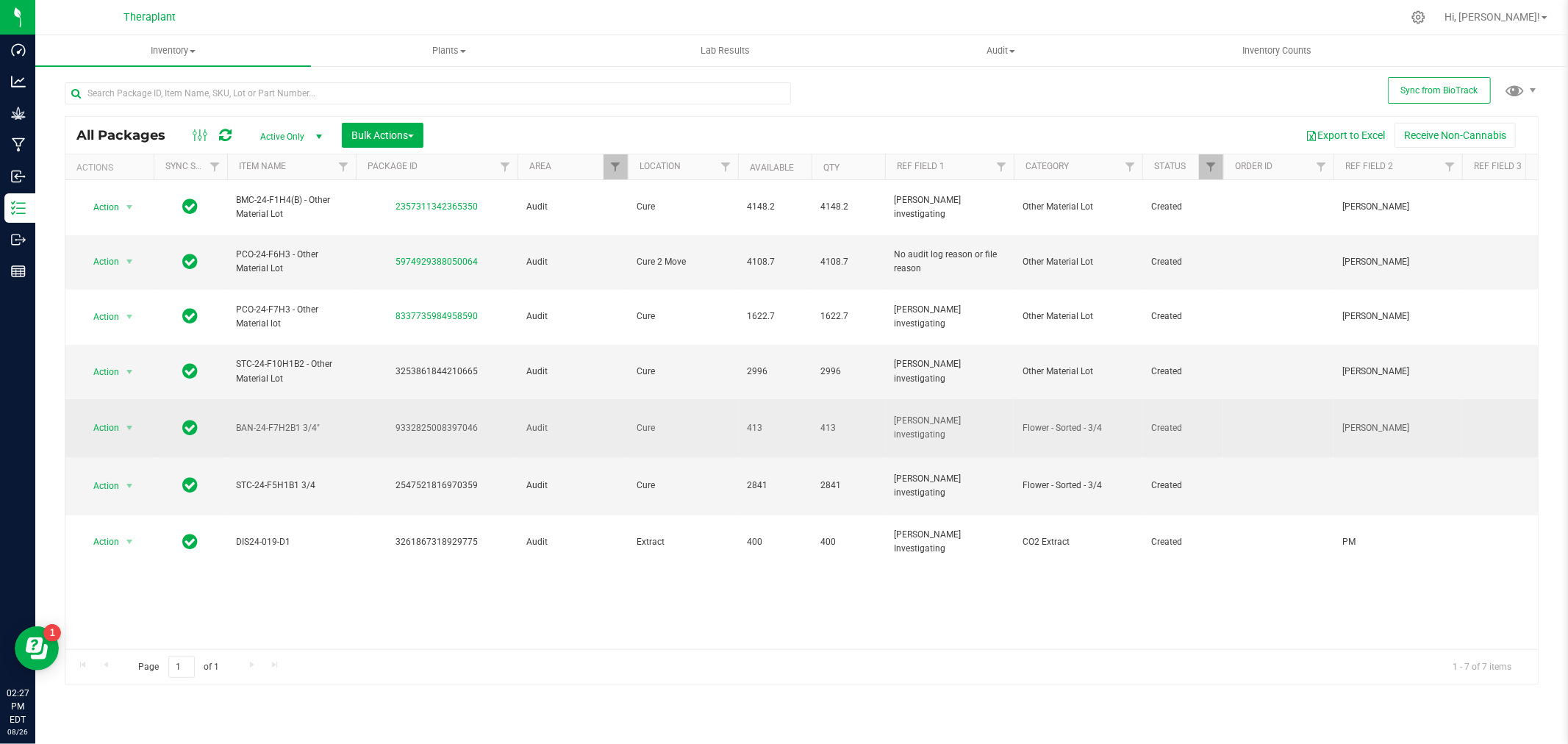
copy tr "BAN-24-F7H2B1 3/4"
click at [299, 421] on span "BAN-24-F7H2B1 3/4"" at bounding box center [291, 428] width 111 height 14
drag, startPoint x: 298, startPoint y: 372, endPoint x: 238, endPoint y: 371, distance: 60.0
copy tr "BAN-24-F7H2B1"
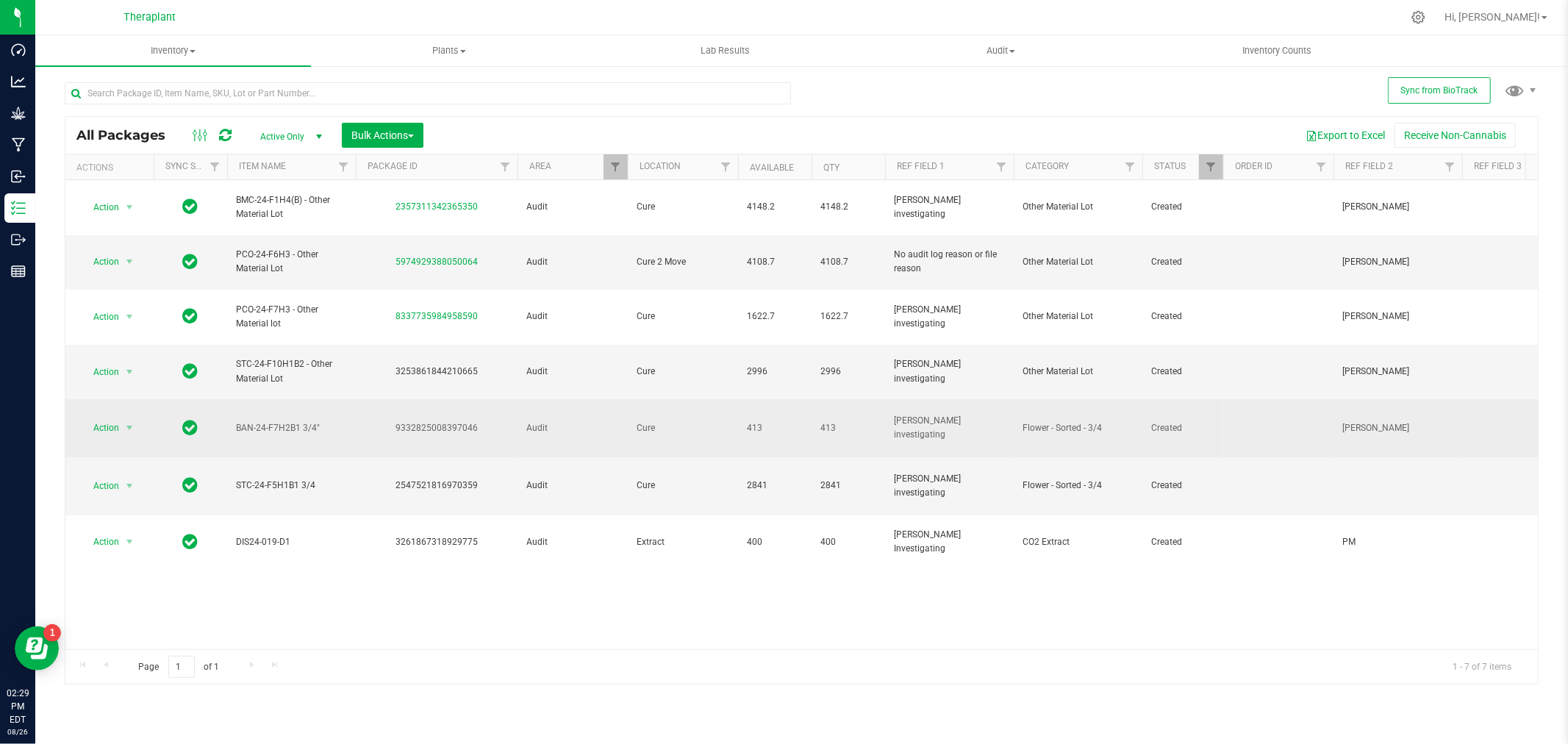
drag, startPoint x: 488, startPoint y: 370, endPoint x: 392, endPoint y: 359, distance: 96.6
click at [392, 399] on td "9332825008397046" at bounding box center [436, 428] width 161 height 58
copy div "9332825008397046"
click at [127, 422] on span "select" at bounding box center [130, 428] width 12 height 12
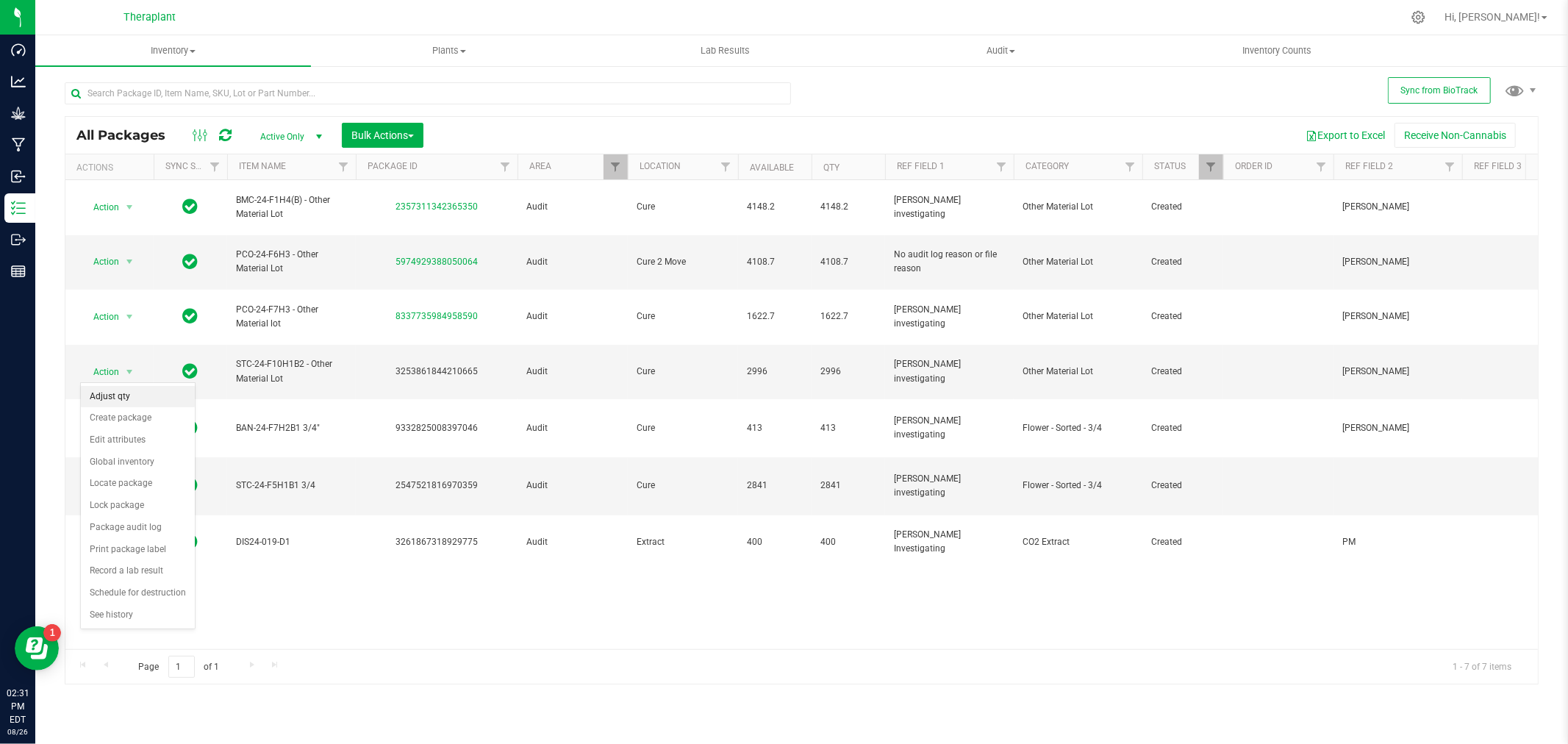
click at [113, 398] on li "Adjust qty" at bounding box center [138, 397] width 114 height 22
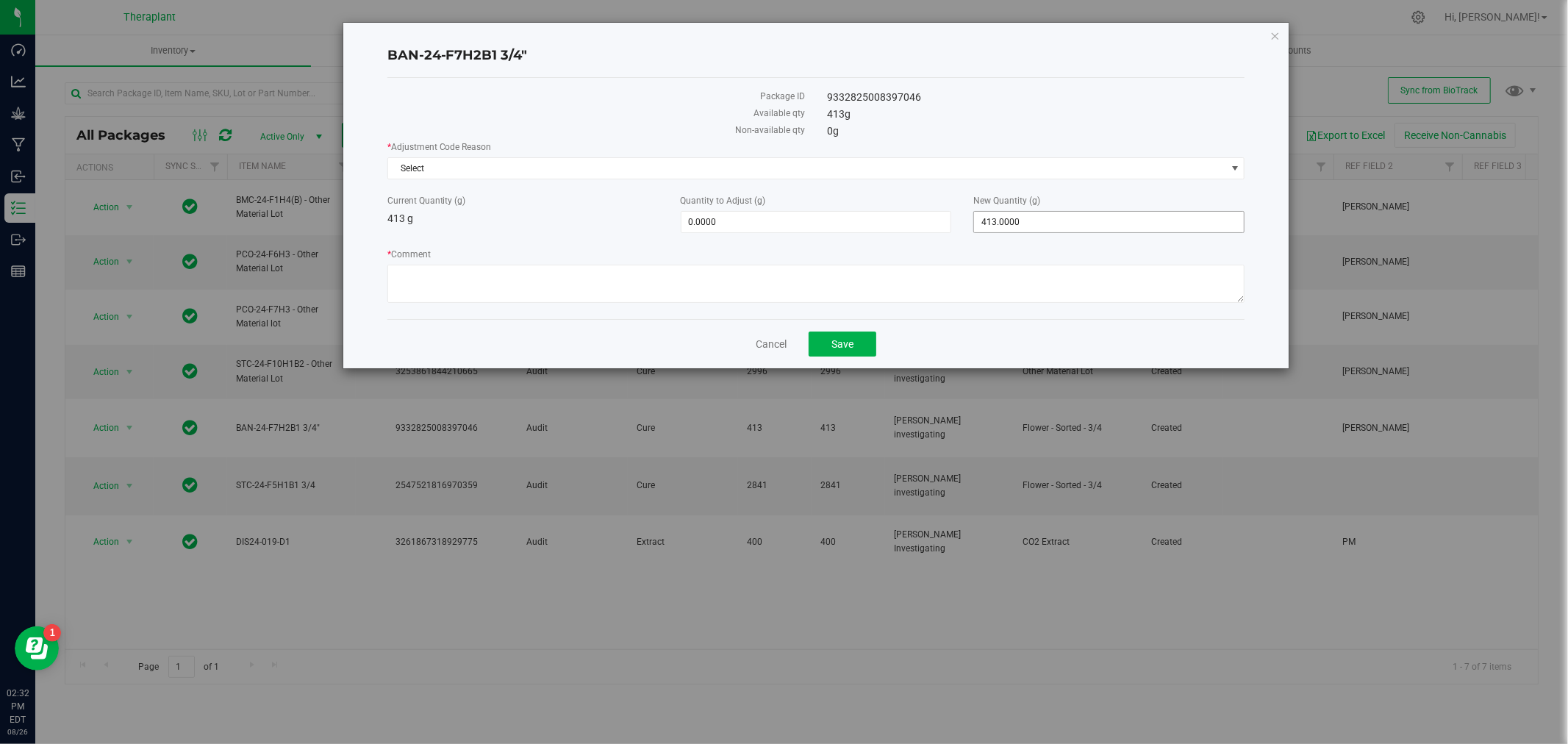
click at [1037, 216] on span "413.0000 413" at bounding box center [1109, 222] width 271 height 22
click at [1037, 216] on input "413" at bounding box center [1108, 222] width 269 height 21
type input "0"
type input "-413.0000"
type input "0.0000"
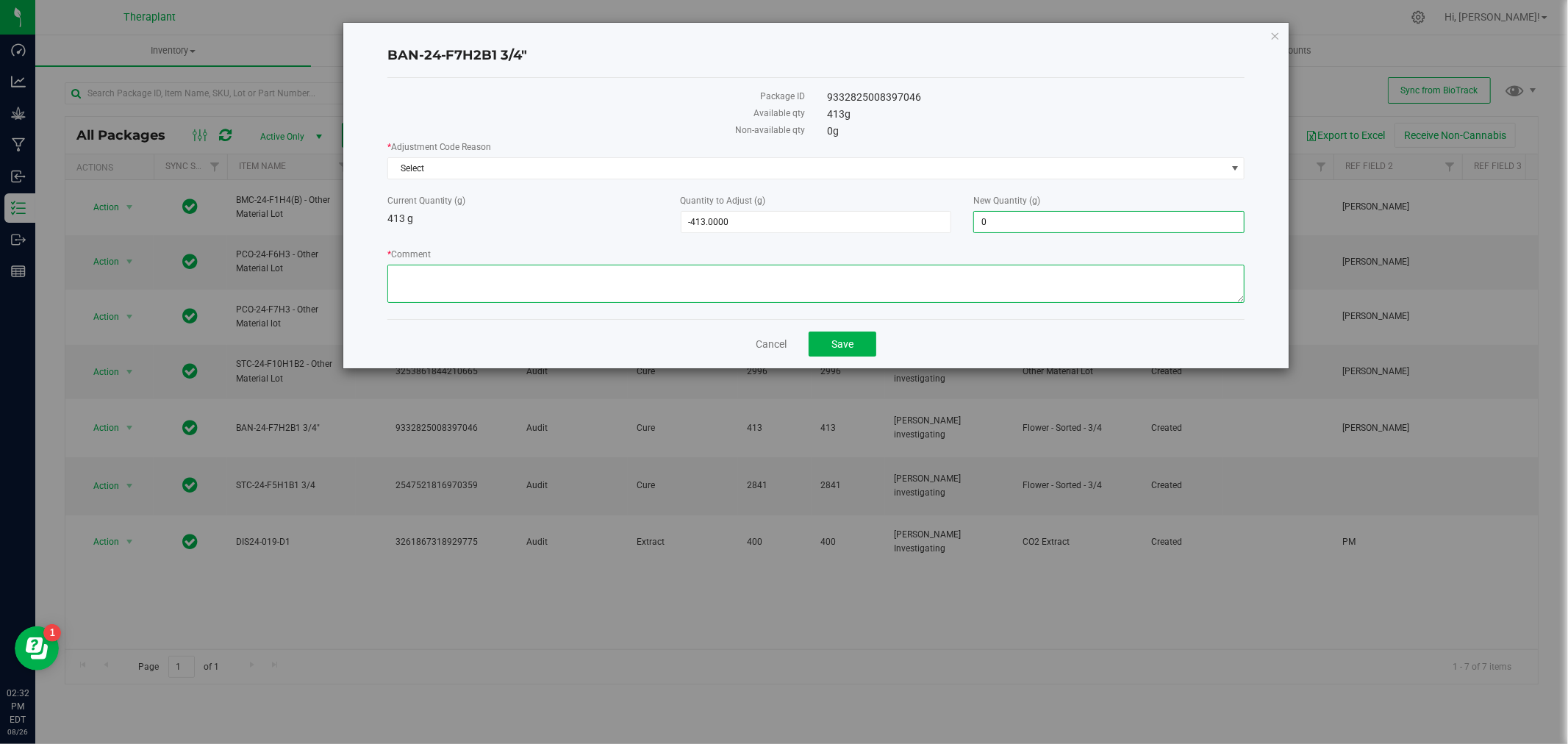
click at [594, 275] on textarea "* Comment" at bounding box center [816, 283] width 858 height 39
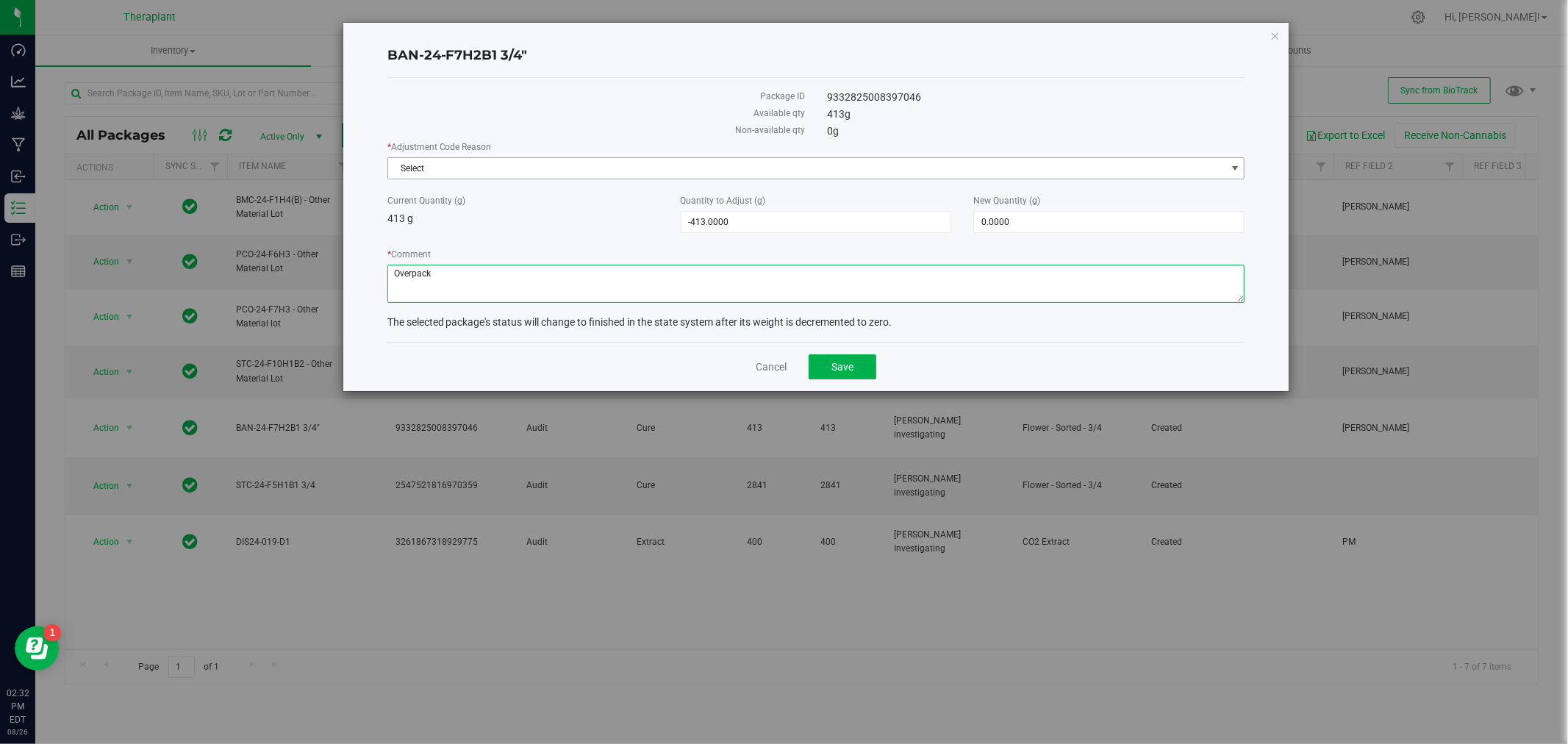
type textarea "Overpack"
click at [449, 167] on span "Select" at bounding box center [807, 168] width 838 height 21
click at [767, 368] on link "Cancel" at bounding box center [771, 367] width 31 height 15
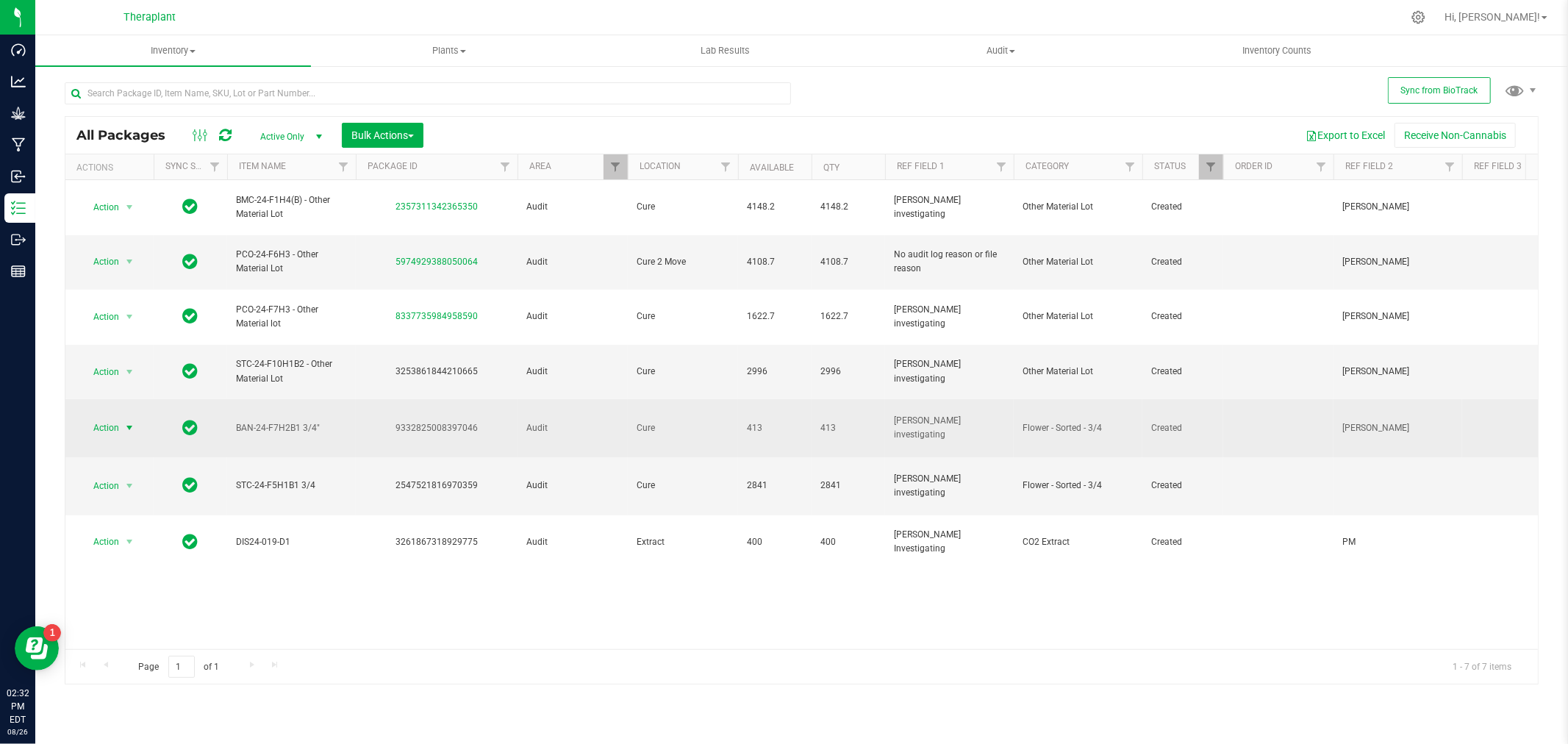
click at [101, 418] on span "Action" at bounding box center [100, 428] width 40 height 21
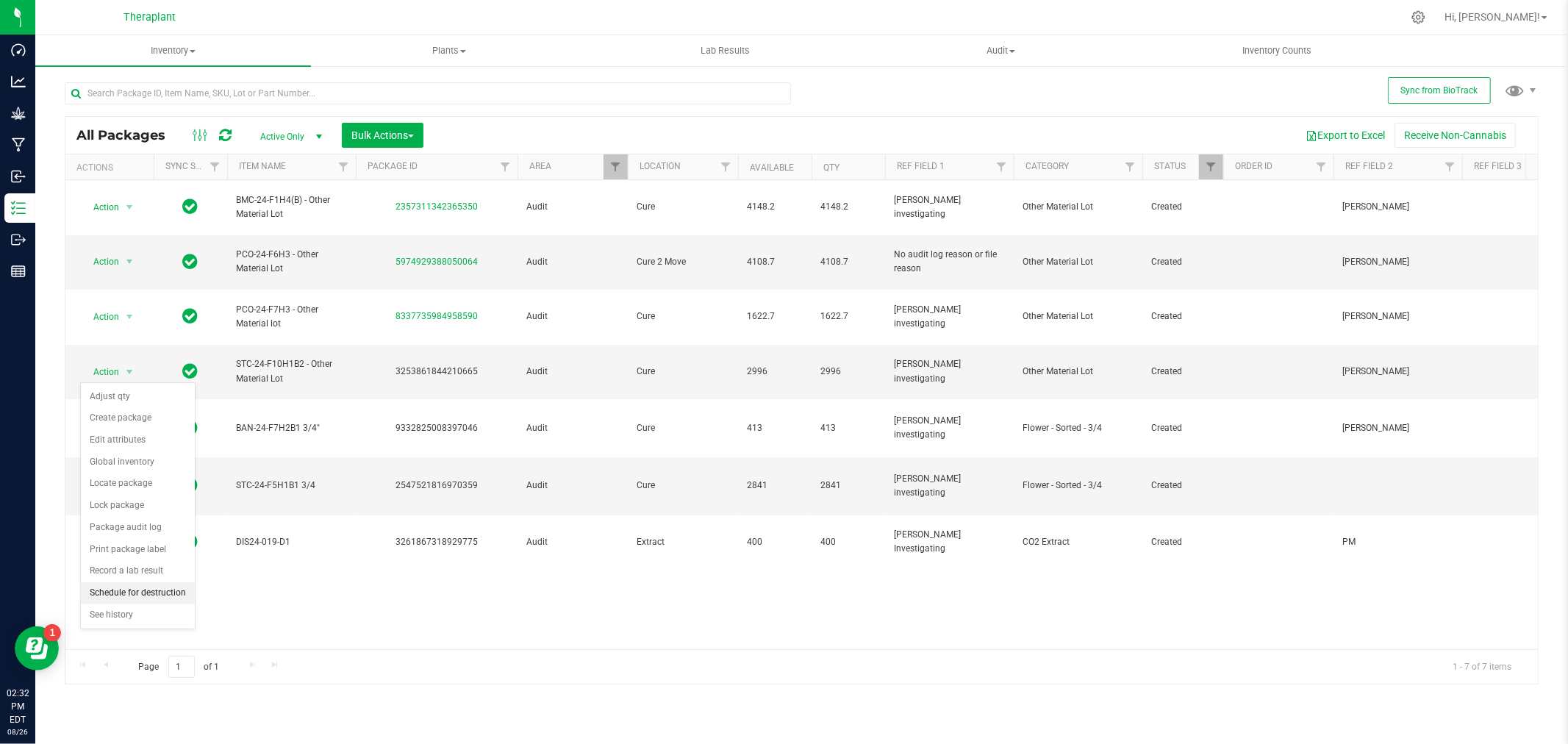
click at [166, 593] on li "Schedule for destruction" at bounding box center [138, 593] width 114 height 22
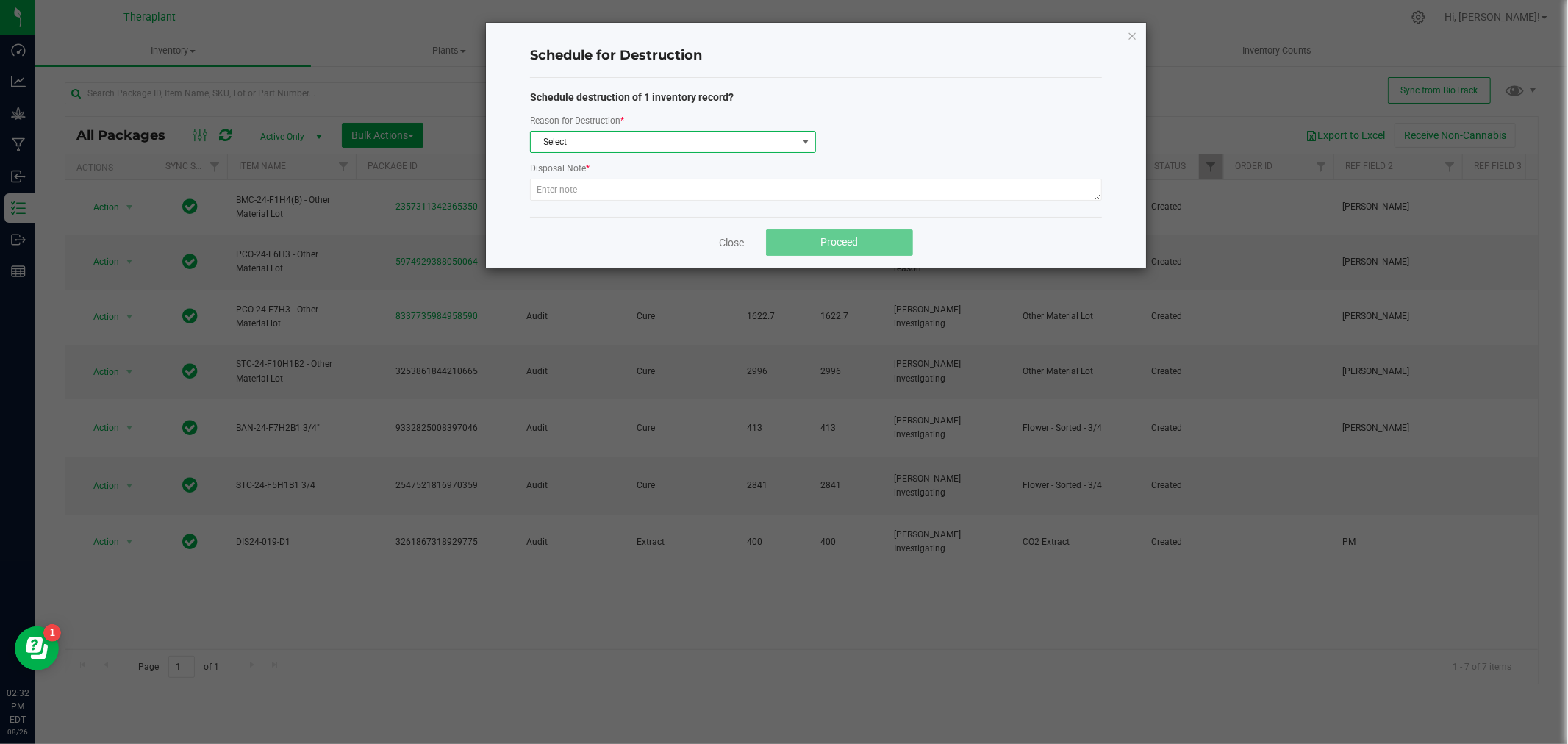
click at [682, 140] on span "Select" at bounding box center [664, 142] width 266 height 21
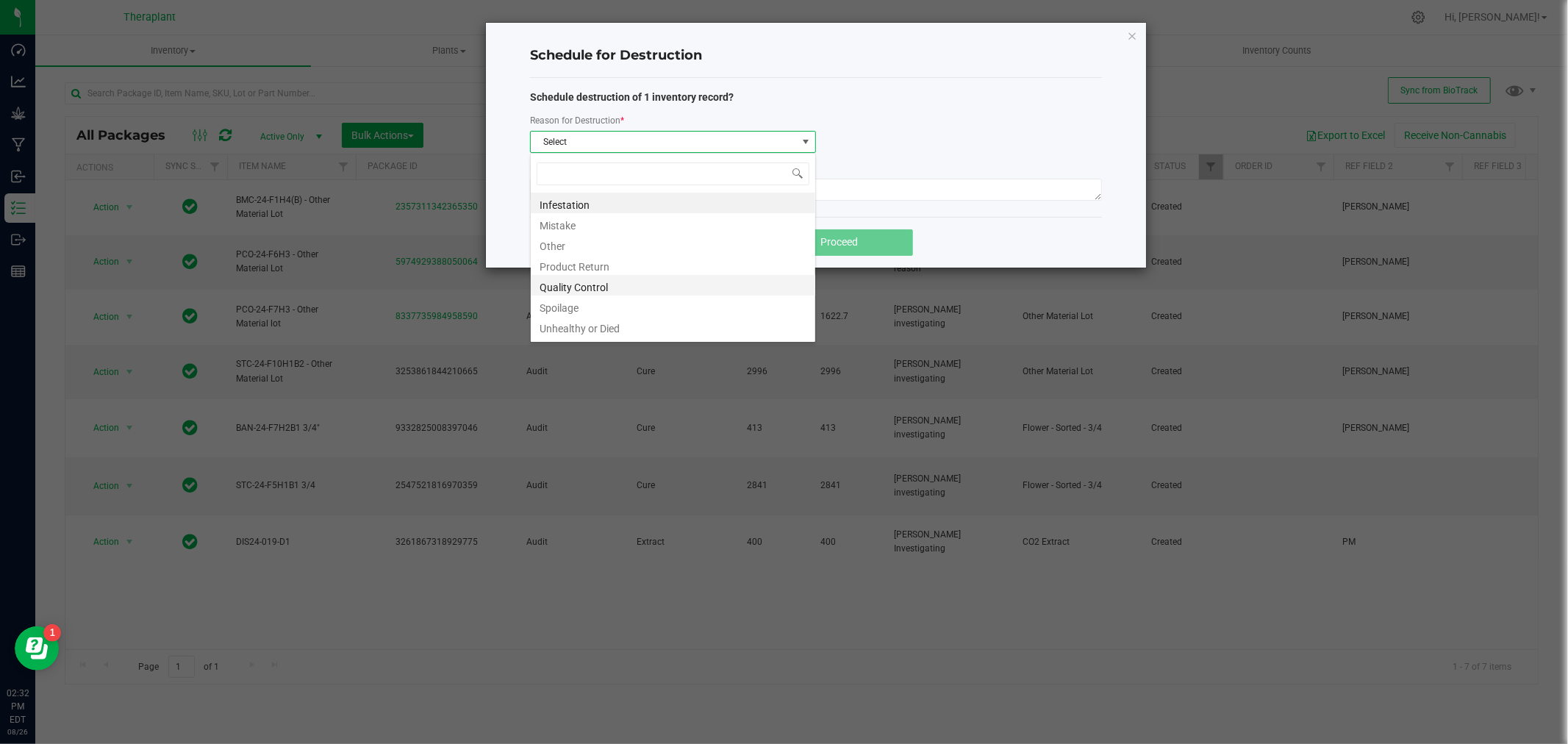
scroll to position [18, 0]
click at [561, 224] on li "Other" at bounding box center [673, 226] width 284 height 21
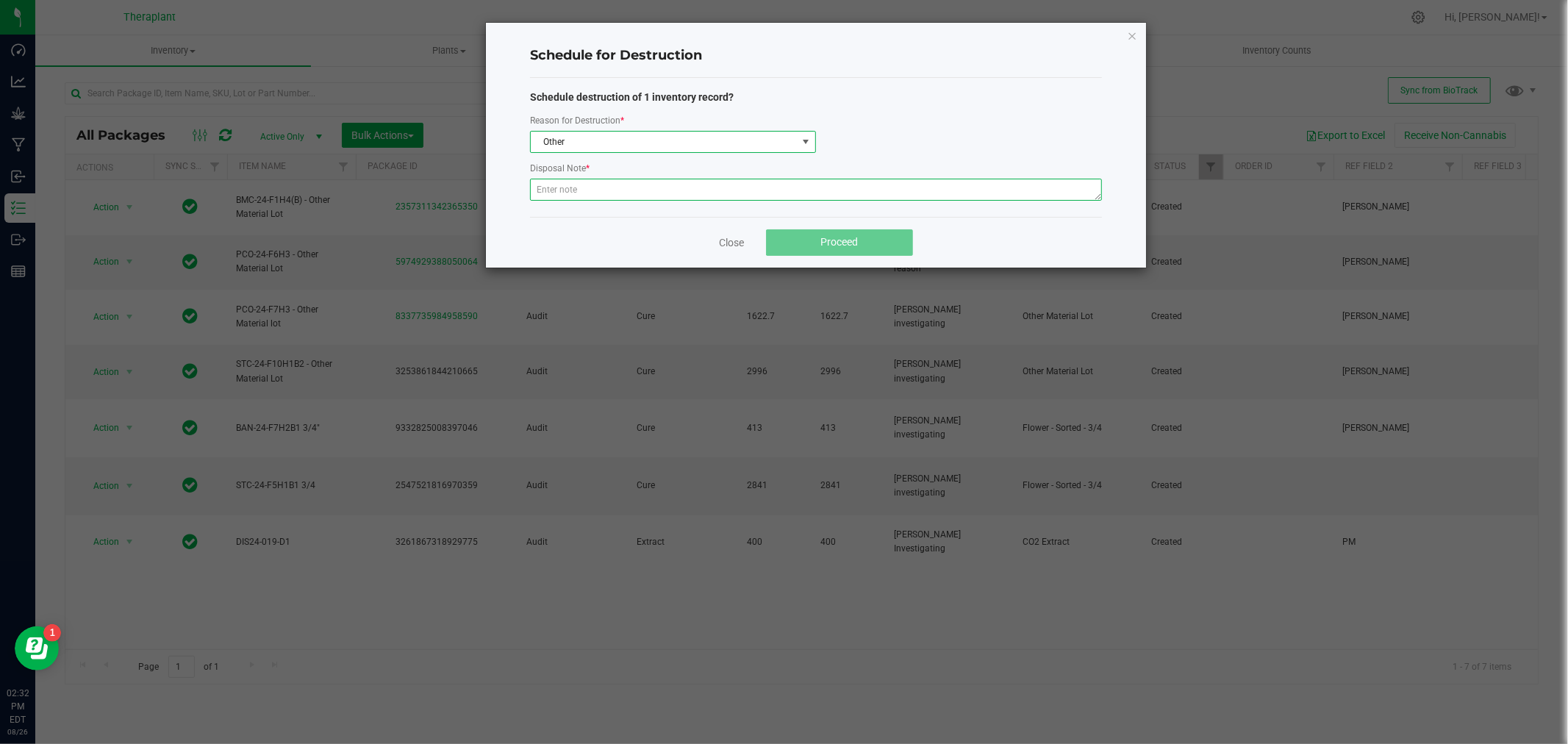
click at [591, 189] on textarea at bounding box center [815, 189] width 572 height 22
paste textarea "H Dog PR Minis 24424"
type textarea "Overpack H Dog PR Minis 24424"
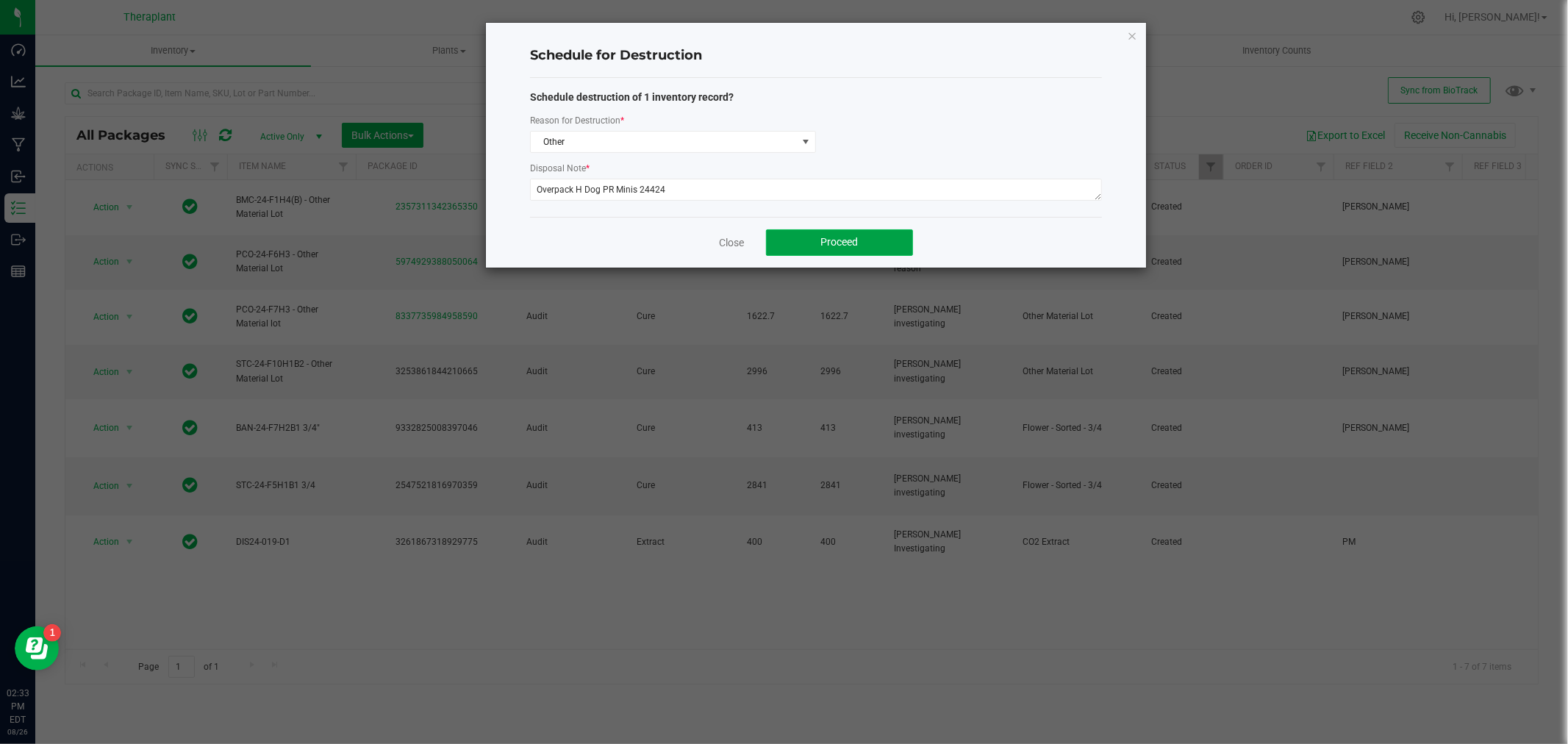
click at [862, 238] on button "Proceed" at bounding box center [839, 243] width 147 height 27
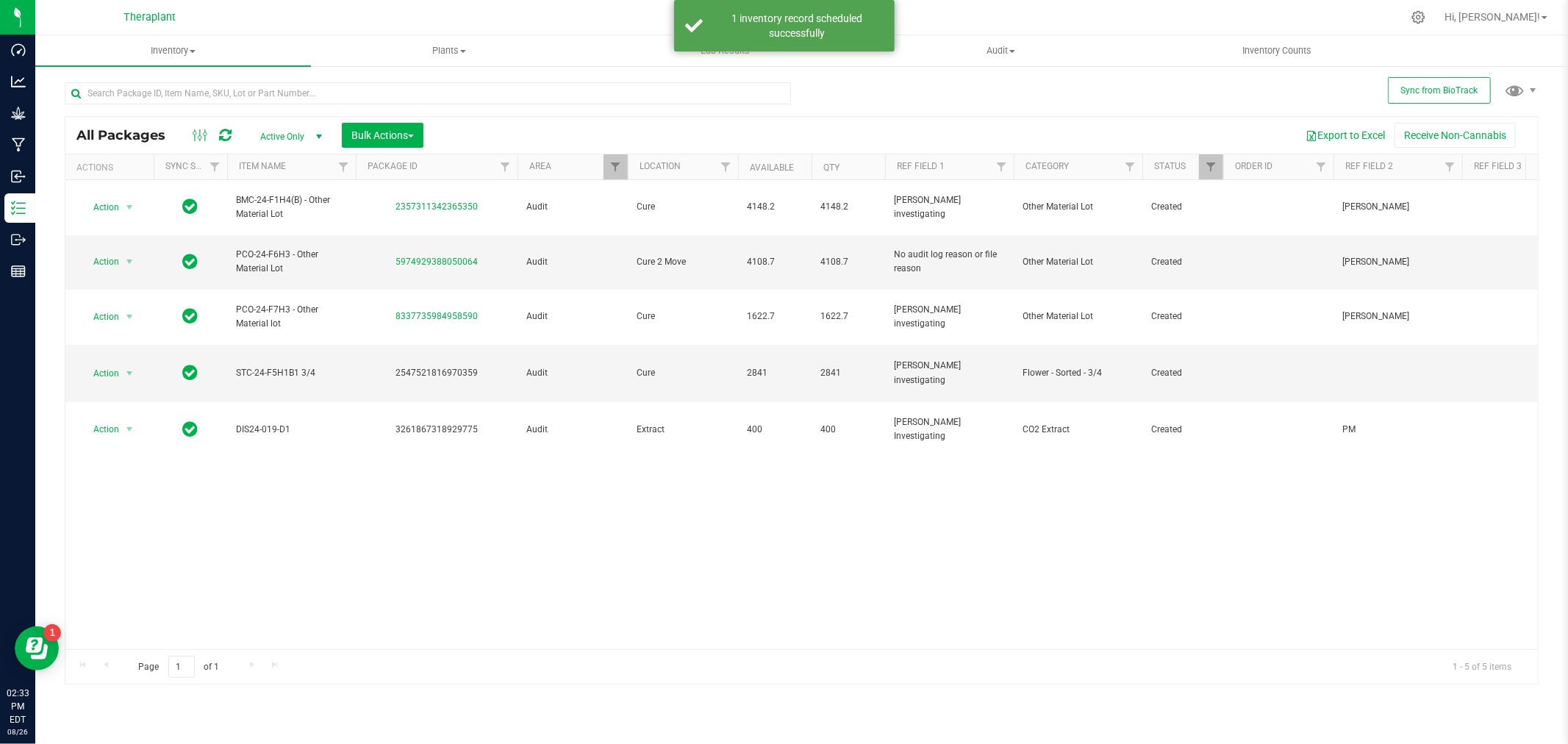
click at [228, 125] on div "All Packages Active Only Active Only Lab Samples Locked All External Internal B…" at bounding box center [801, 135] width 1473 height 37
click at [224, 130] on icon at bounding box center [225, 135] width 13 height 15
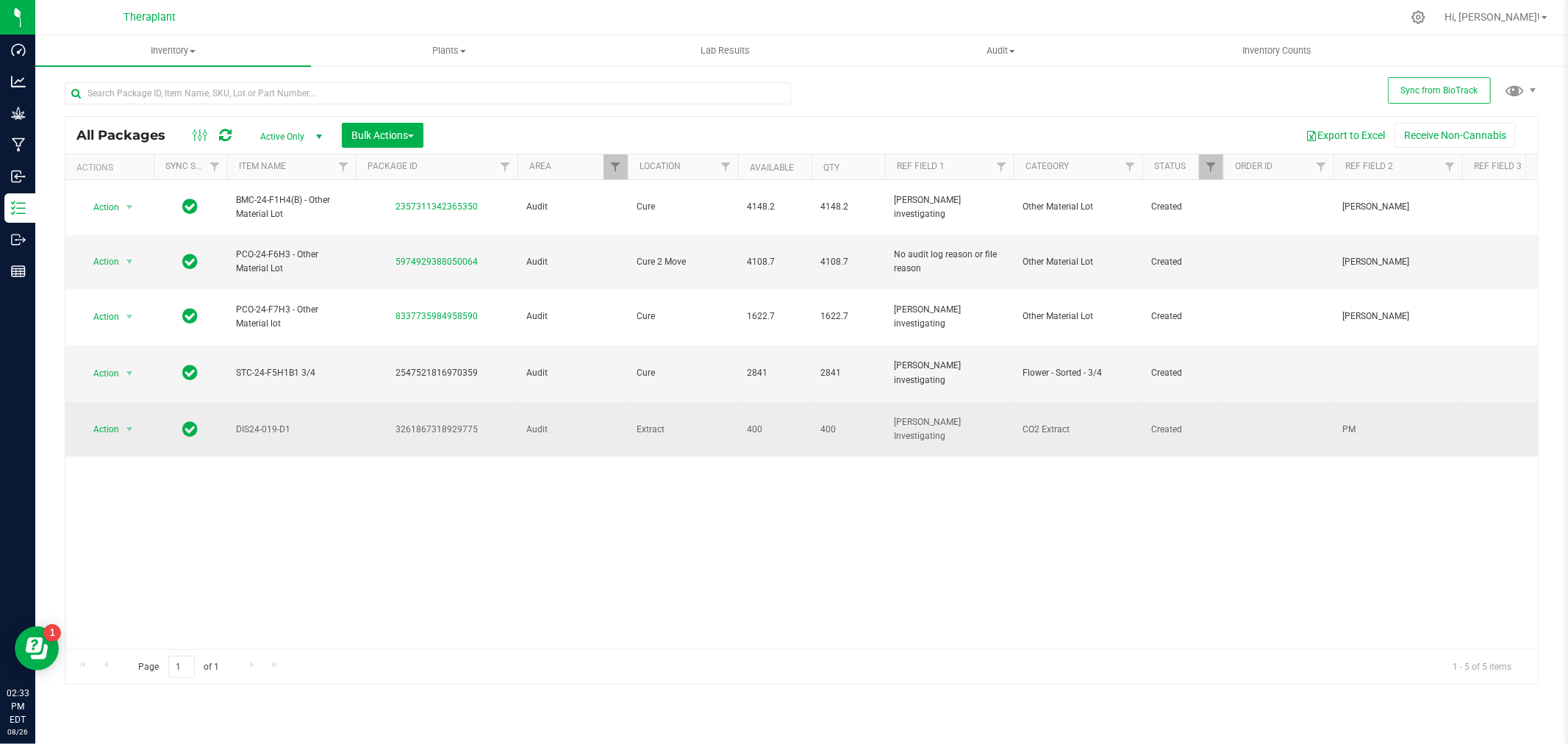
drag, startPoint x: 483, startPoint y: 377, endPoint x: 380, endPoint y: 392, distance: 104.1
click at [380, 402] on td "3261867318929775" at bounding box center [436, 429] width 161 height 54
copy div "3261867318929775"
drag, startPoint x: 289, startPoint y: 377, endPoint x: 233, endPoint y: 378, distance: 56.0
click at [232, 402] on td "DIS24-019-D1" at bounding box center [291, 429] width 129 height 54
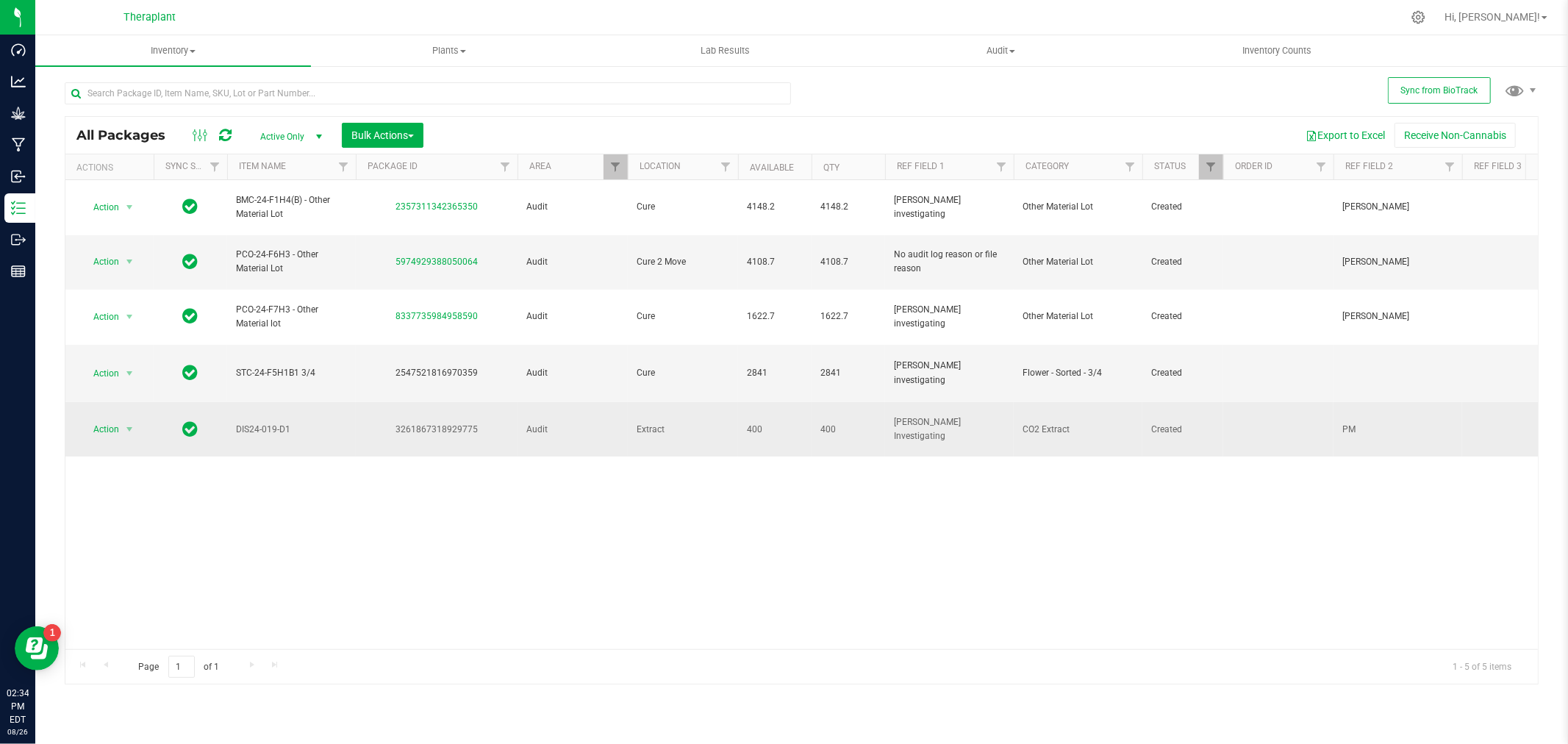
copy span "DIS24-019-D1"
click at [129, 419] on span "select" at bounding box center [130, 429] width 19 height 21
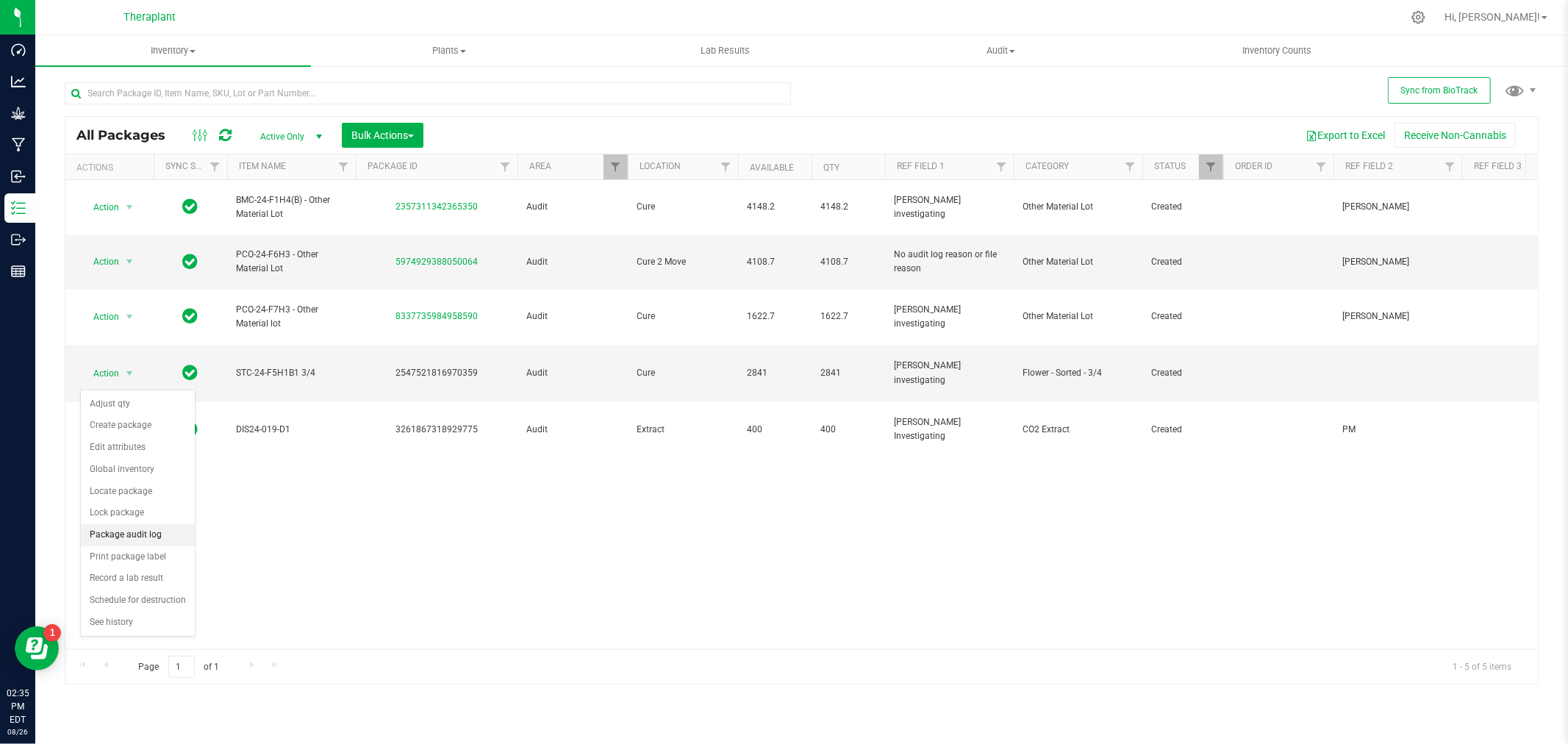
click at [144, 532] on li "Package audit log" at bounding box center [138, 535] width 114 height 22
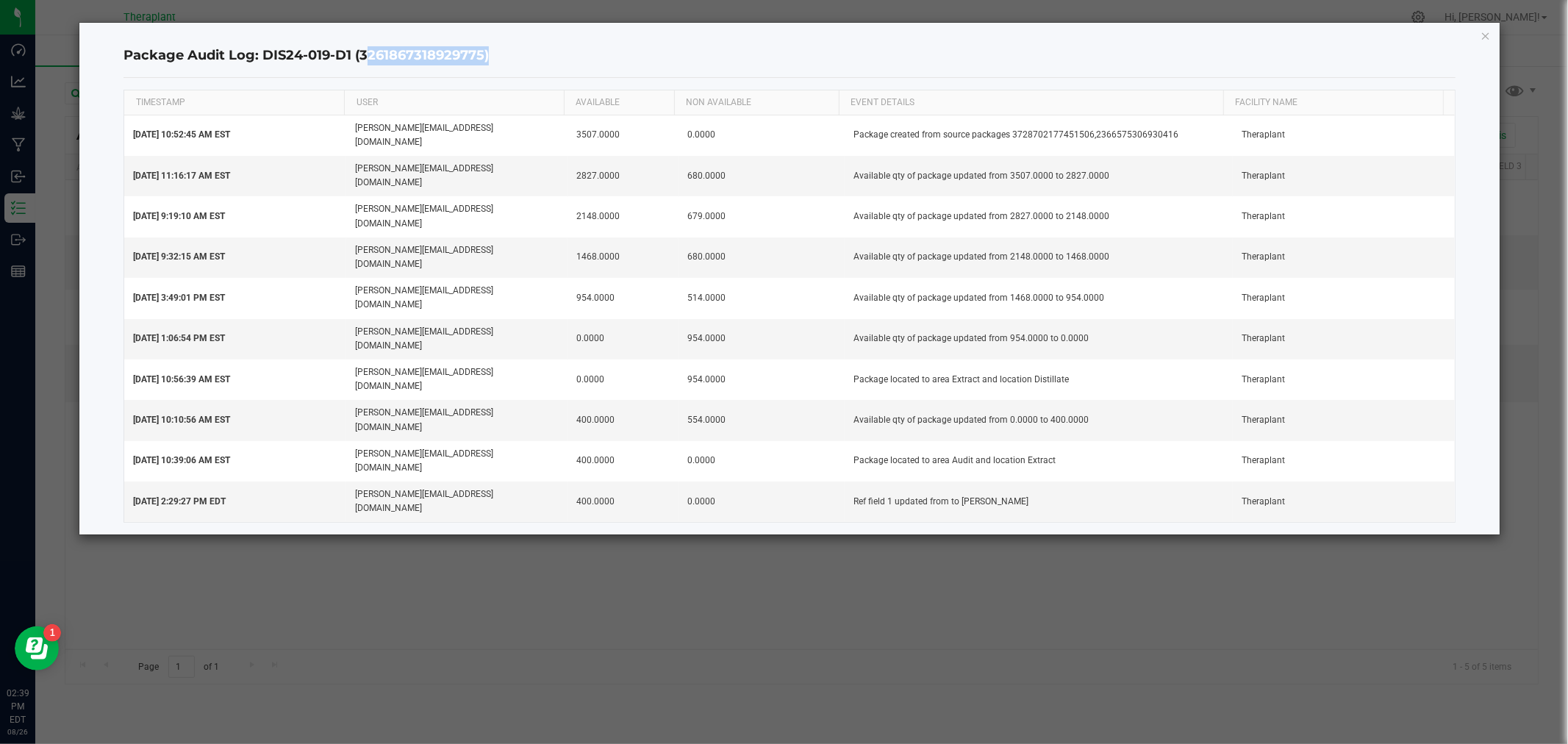
drag, startPoint x: 362, startPoint y: 53, endPoint x: 480, endPoint y: 64, distance: 118.5
click at [480, 64] on h4 "Package Audit Log: DIS24-019-D1 (3261867318929775)" at bounding box center [789, 55] width 1331 height 19
copy h4 "3261867318929775"
click at [333, 50] on h4 "Package Audit Log: DIS24-019-D1 (3261867318929775)" at bounding box center [789, 55] width 1331 height 19
drag, startPoint x: 353, startPoint y: 53, endPoint x: 261, endPoint y: 58, distance: 92.1
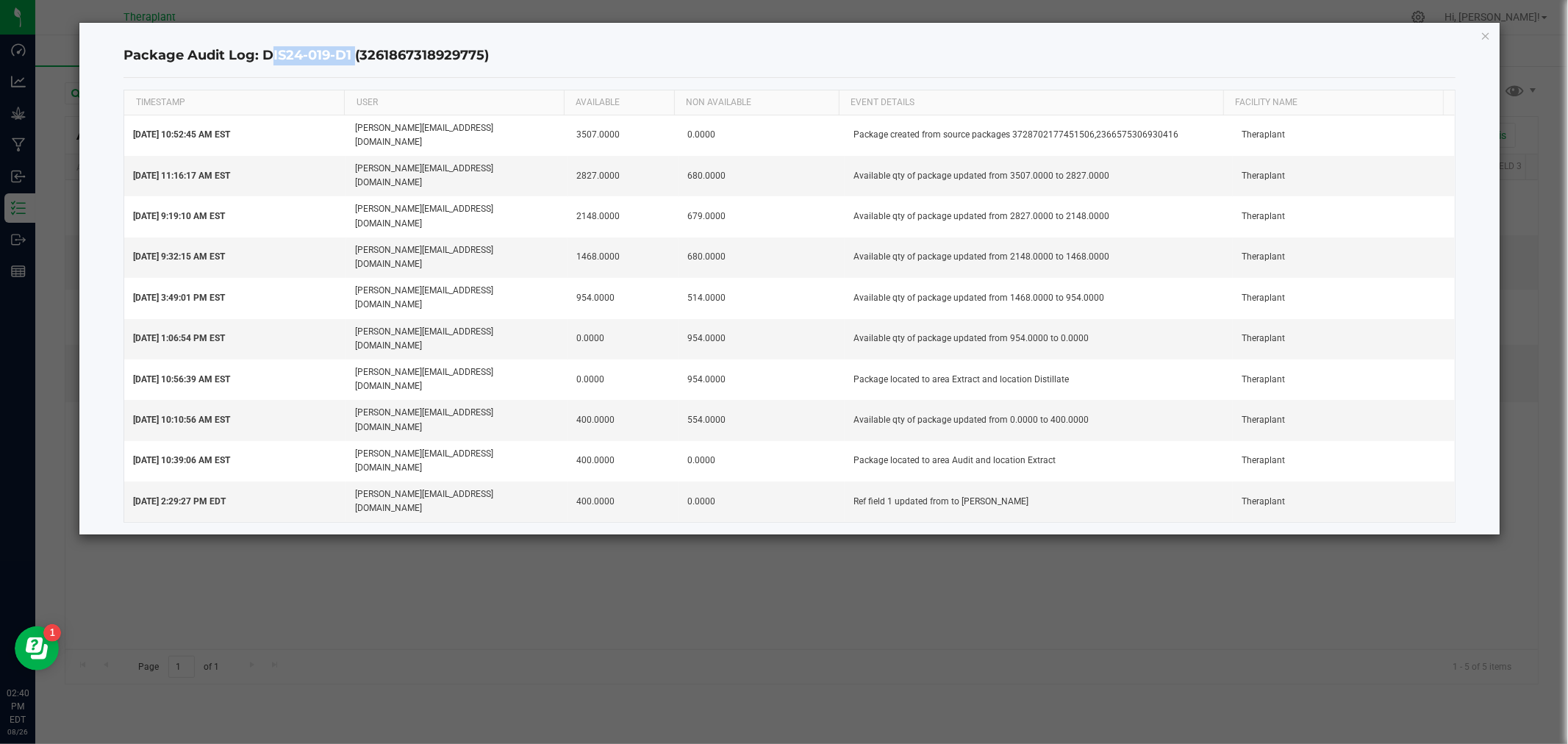
click at [261, 58] on h4 "Package Audit Log: DIS24-019-D1 (3261867318929775)" at bounding box center [789, 55] width 1331 height 19
click at [1488, 37] on icon "button" at bounding box center [1486, 36] width 10 height 18
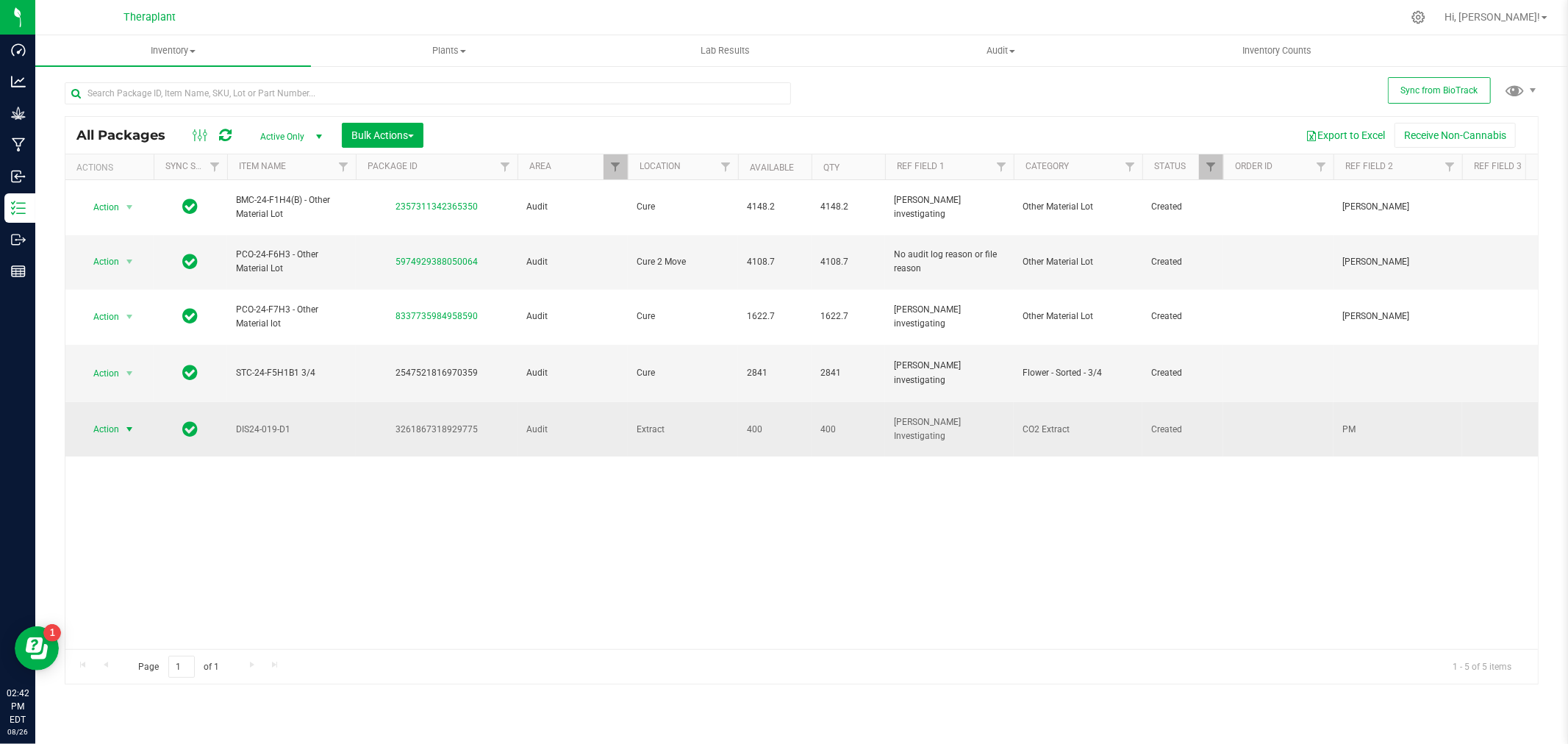
click at [98, 419] on span "Action" at bounding box center [100, 429] width 40 height 21
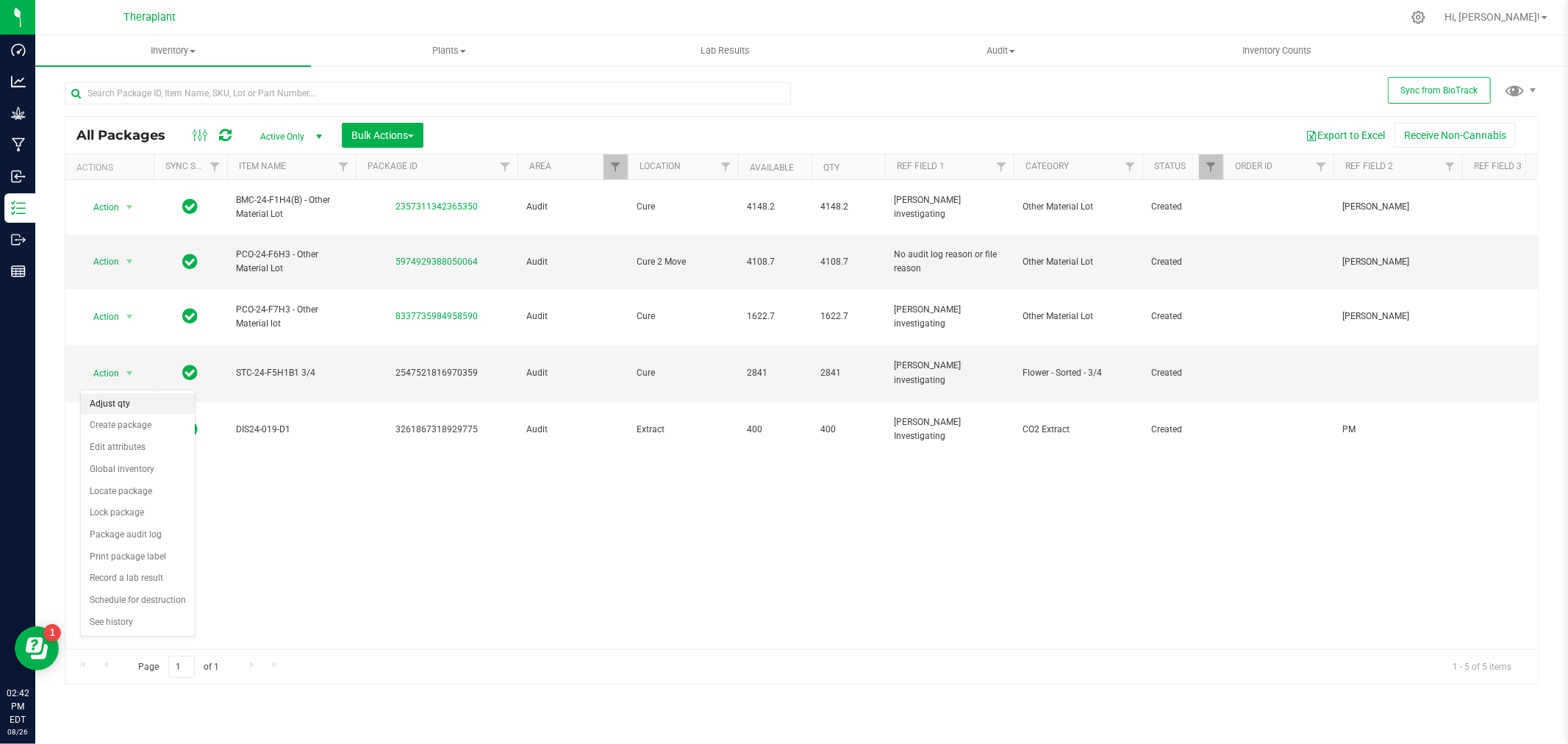
click at [136, 403] on li "Adjust qty" at bounding box center [138, 404] width 114 height 22
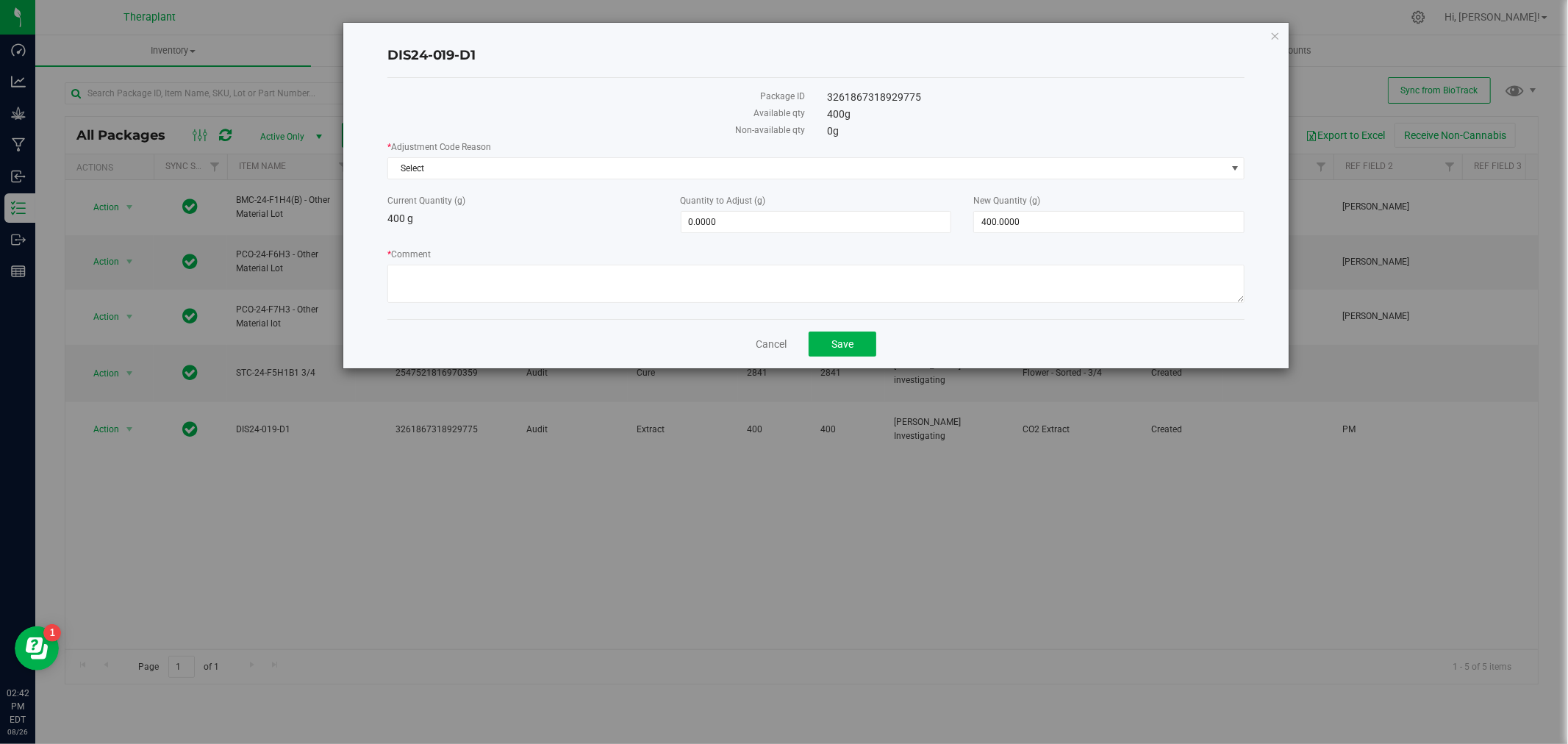
click at [1119, 203] on label "New Quantity (g)" at bounding box center [1109, 200] width 271 height 13
click at [0, 0] on input "400" at bounding box center [0, 0] width 0 height 0
click at [1093, 231] on span "400.0000 400" at bounding box center [1109, 222] width 271 height 22
click at [1093, 230] on input "400" at bounding box center [1108, 222] width 269 height 21
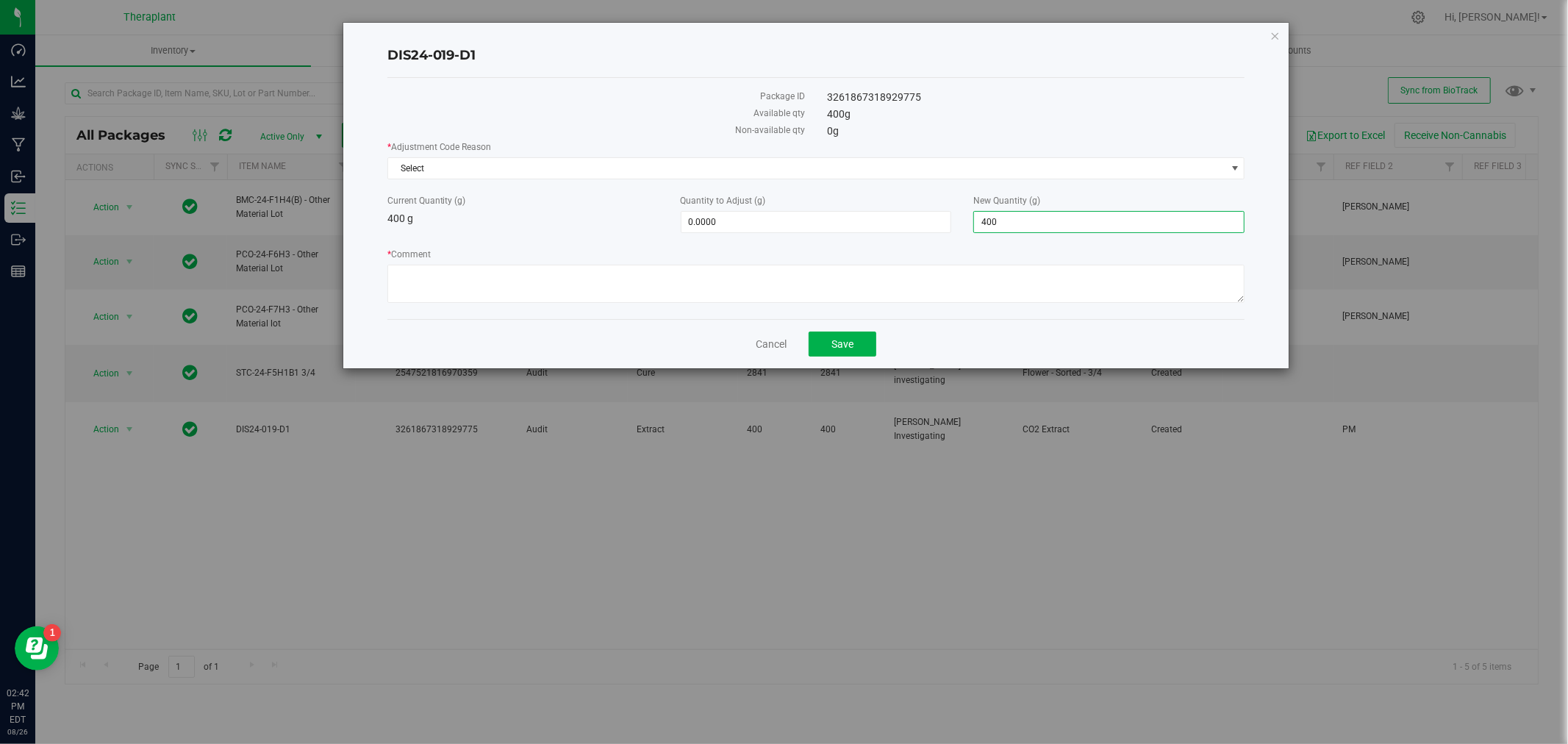
type input "0"
type input "-400.0000"
type input "0.0000"
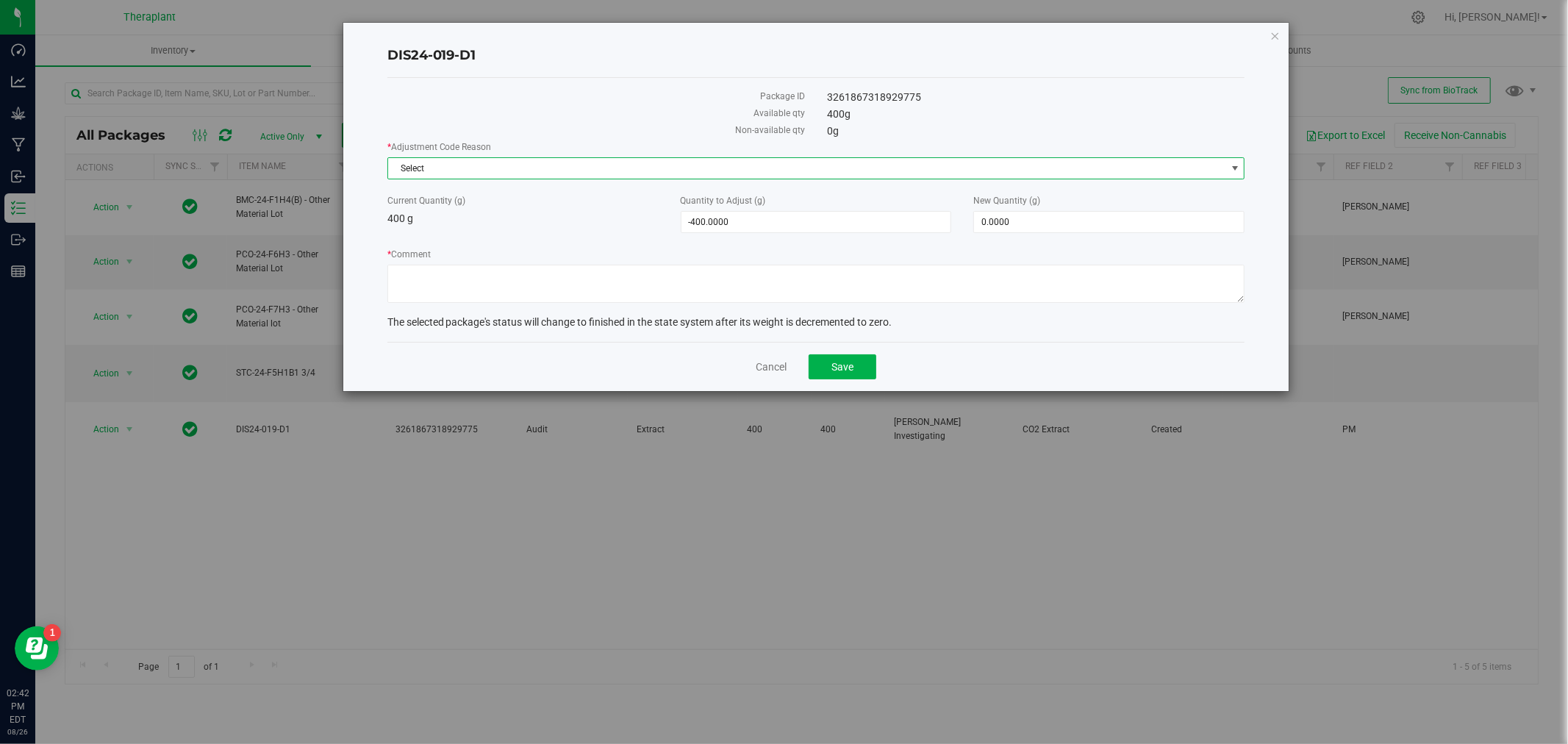
click at [600, 161] on span "Select" at bounding box center [807, 168] width 838 height 21
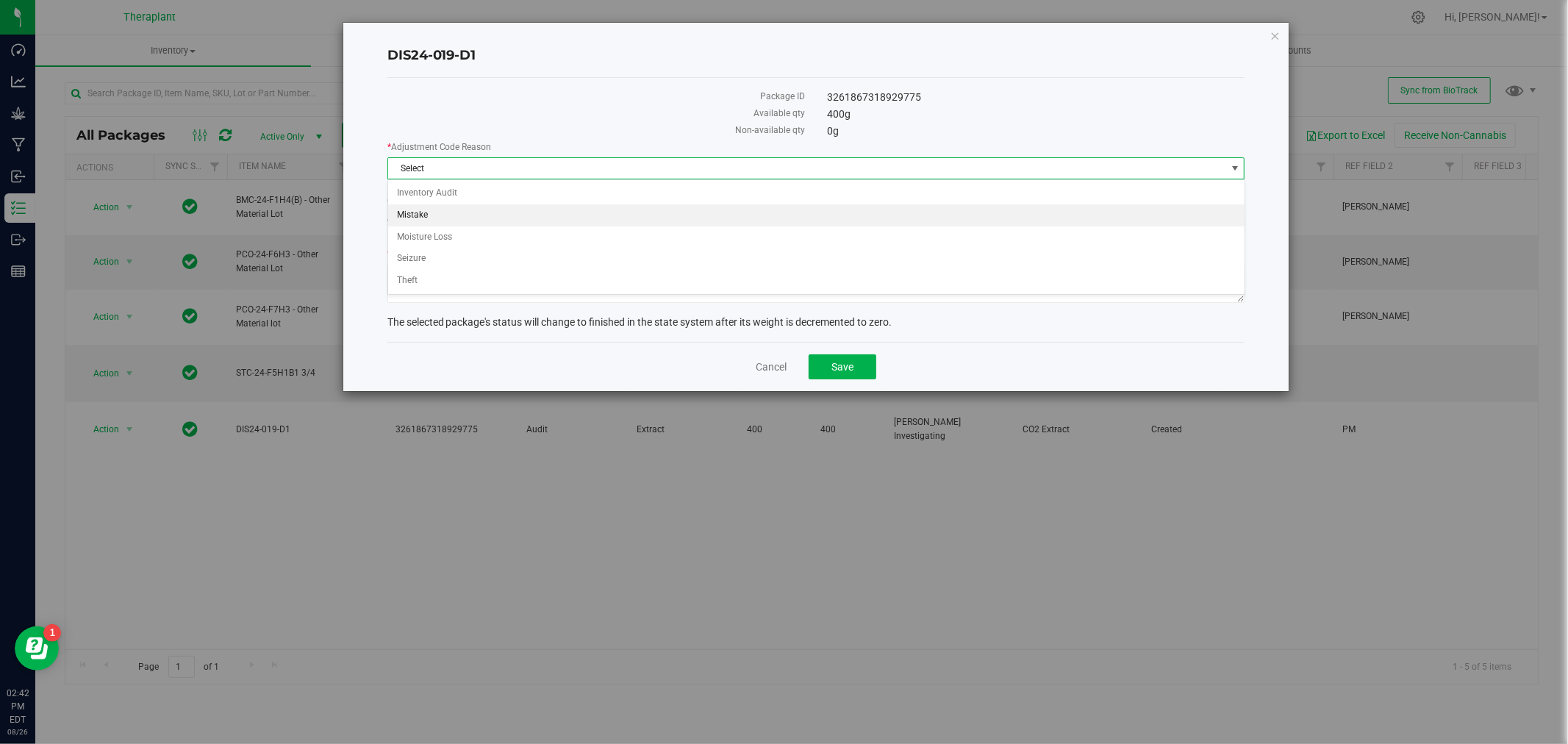
click at [438, 215] on li "Mistake" at bounding box center [816, 215] width 857 height 22
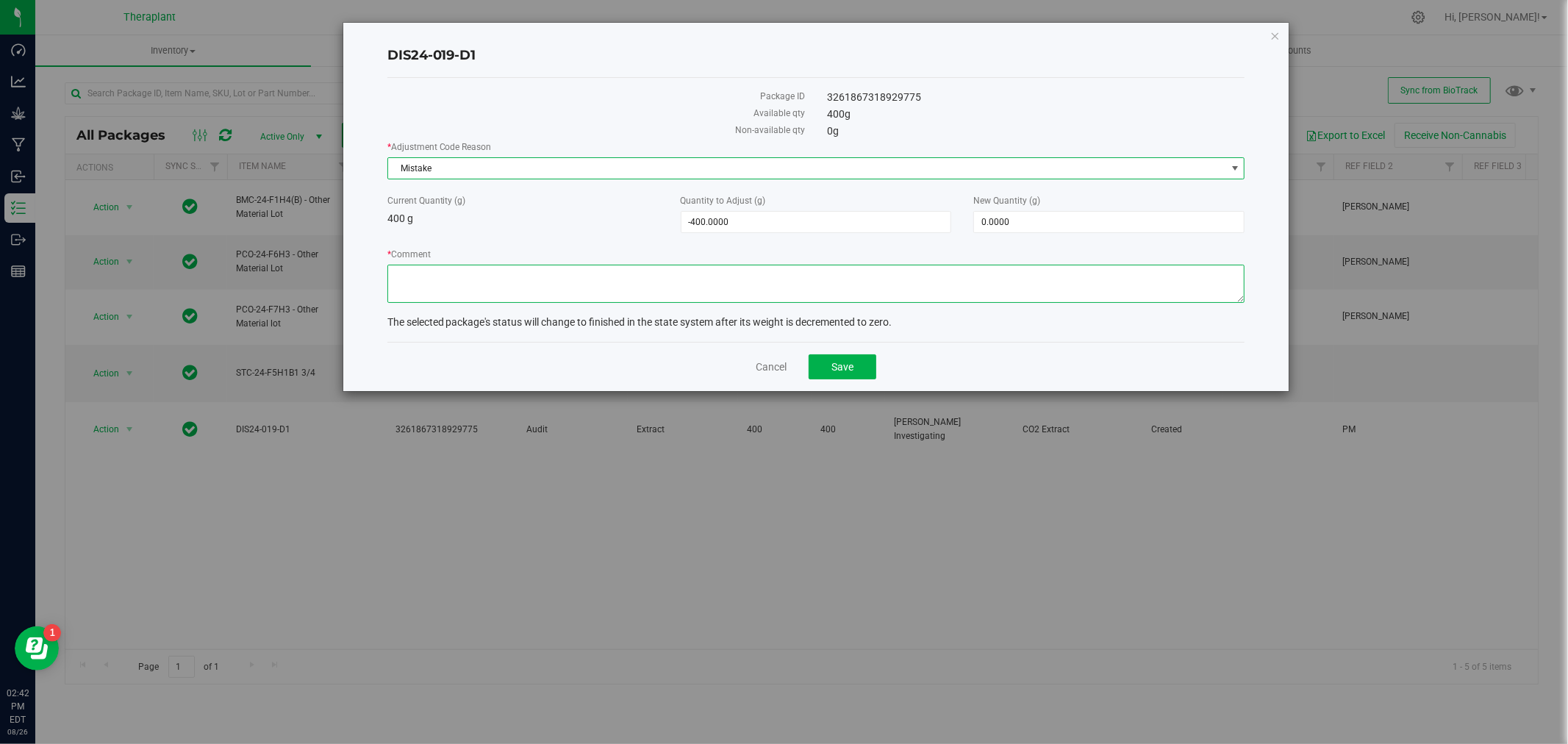
click at [458, 275] on textarea "* Comment" at bounding box center [816, 283] width 858 height 39
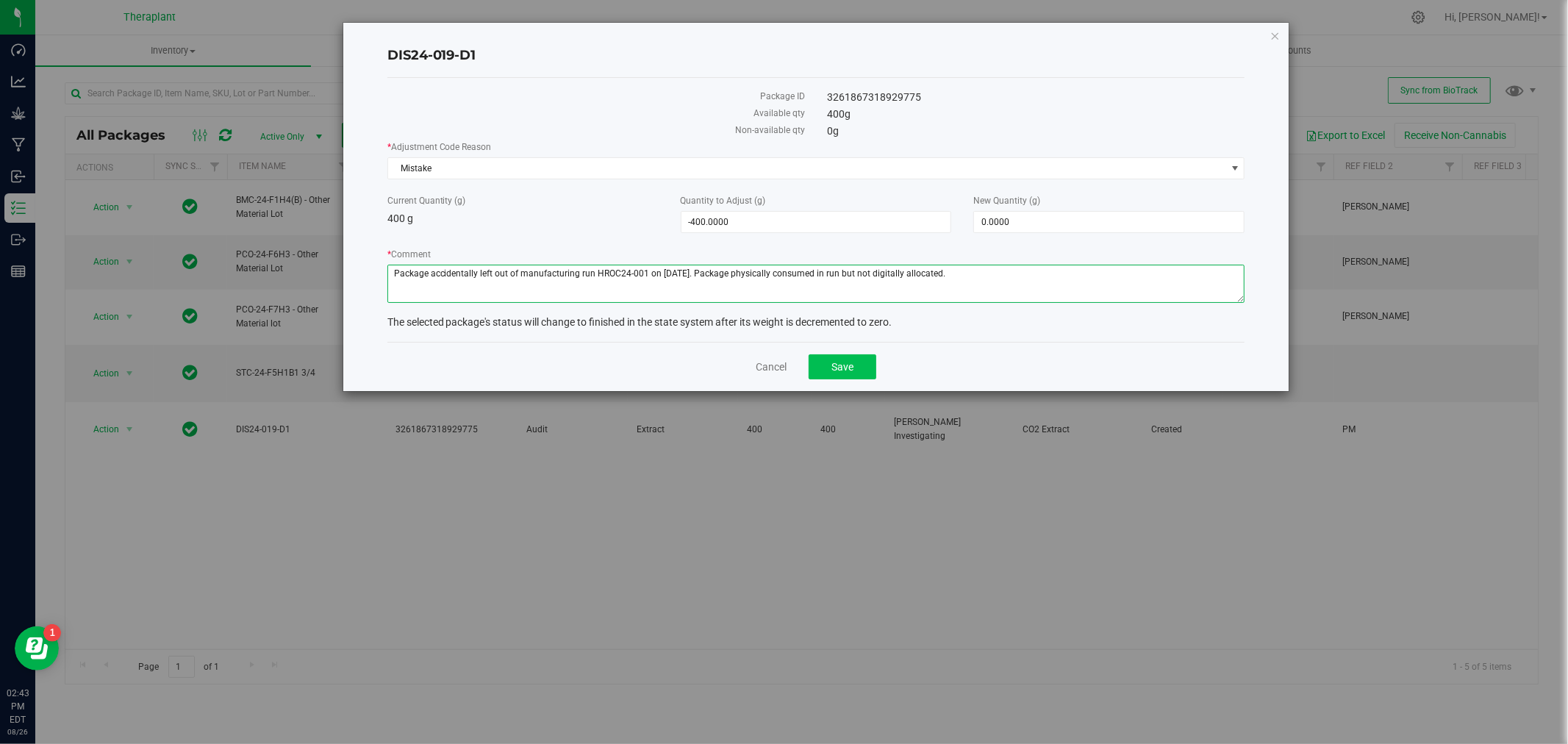
type textarea "Package accidentally left out of manufacturing run HROC24-001 on [DATE]. Packag…"
click at [858, 365] on button "Save" at bounding box center [842, 367] width 67 height 25
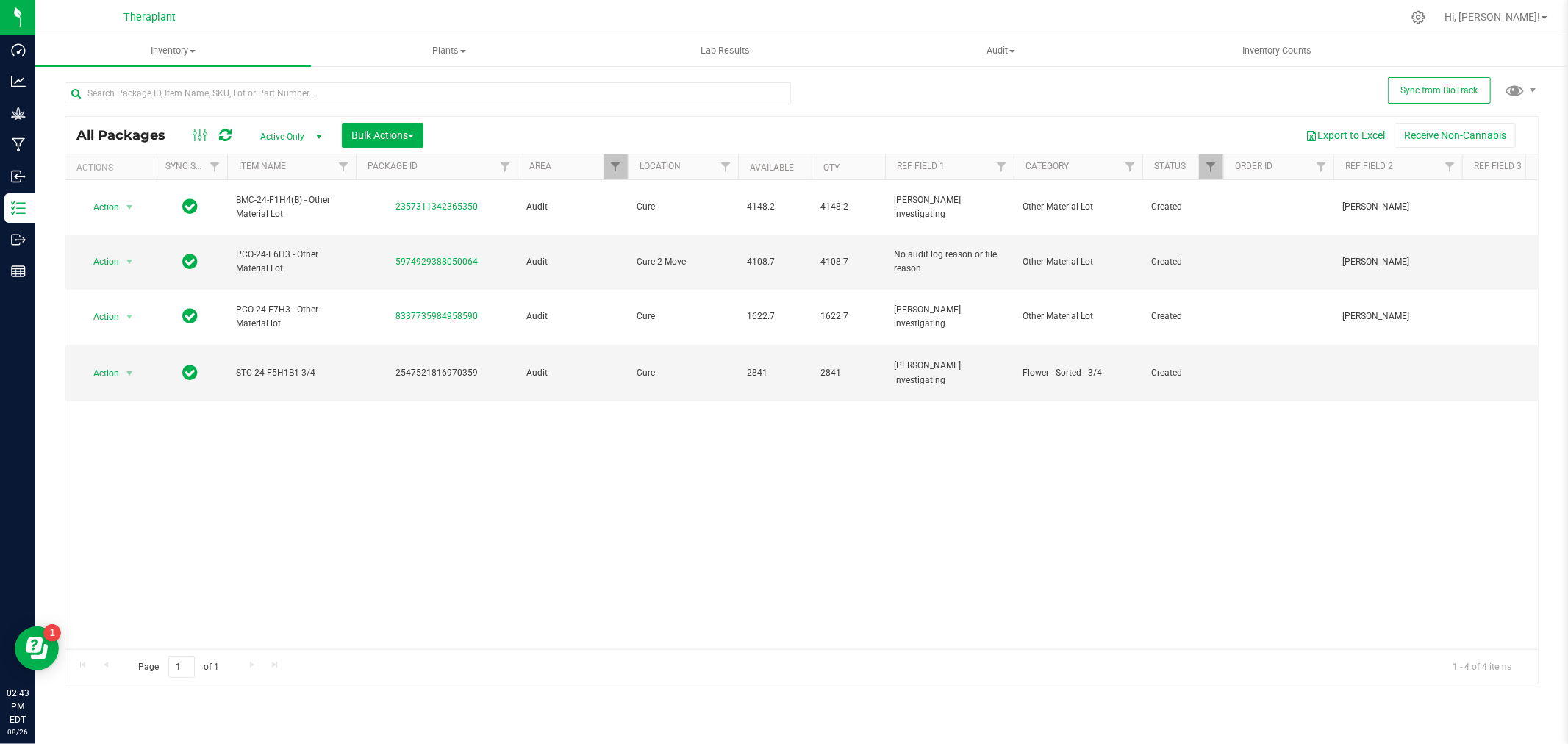
drag, startPoint x: 479, startPoint y: 327, endPoint x: 236, endPoint y: 427, distance: 262.8
click at [236, 427] on div "Action Action Adjust qty Create package Edit attributes Global inventory Locate…" at bounding box center [801, 415] width 1473 height 470
click at [113, 364] on span "Action" at bounding box center [100, 373] width 40 height 21
click at [130, 490] on li "Package audit log" at bounding box center [138, 486] width 114 height 22
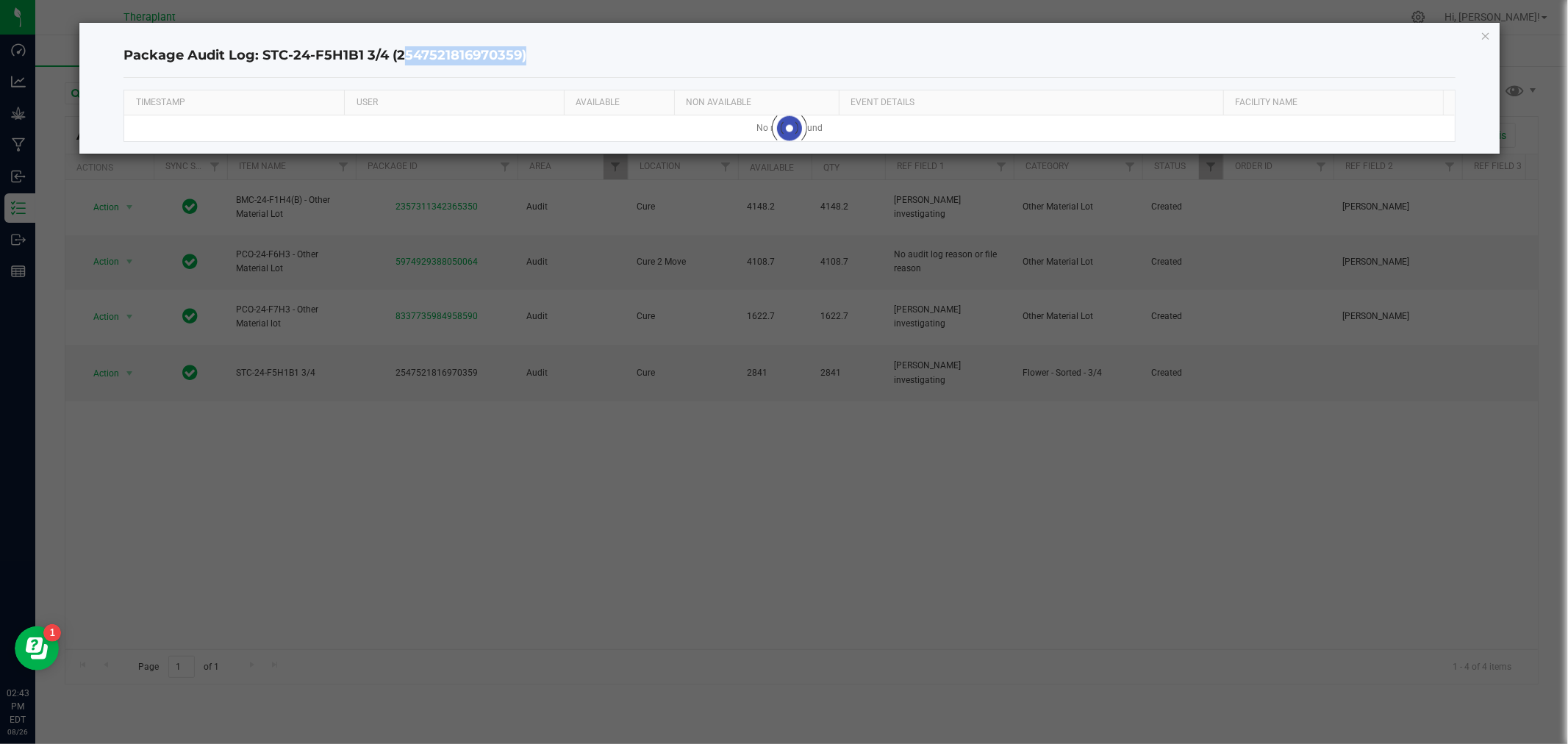
drag, startPoint x: 518, startPoint y: 55, endPoint x: 398, endPoint y: 50, distance: 120.1
click at [398, 50] on h4 "Package Audit Log: STC-24-F5H1B1 3/4 (2547521816970359)" at bounding box center [789, 55] width 1331 height 19
copy h4 "2547521816970359"
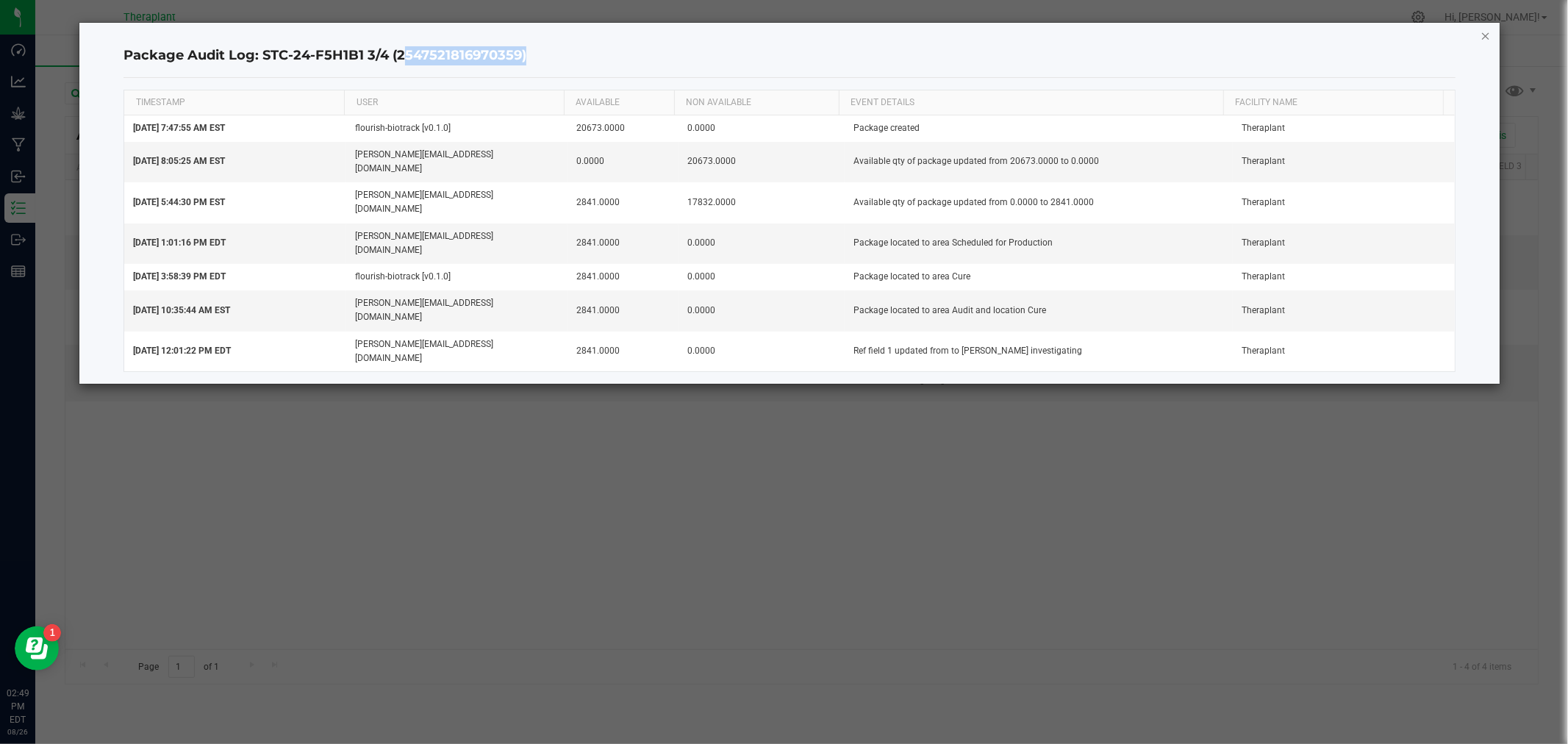
click at [1482, 35] on icon "button" at bounding box center [1486, 36] width 10 height 18
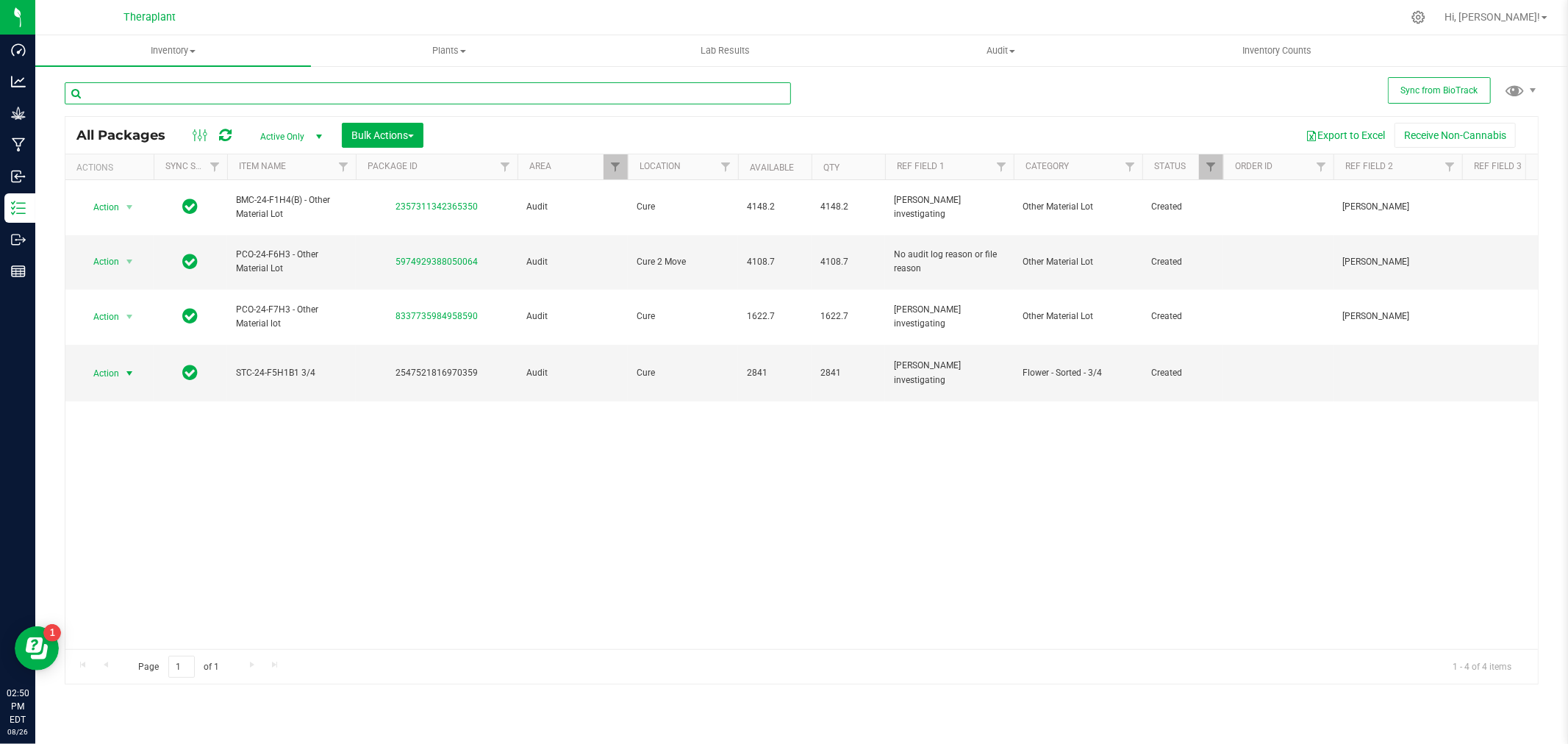
click at [314, 93] on input "text" at bounding box center [427, 93] width 726 height 22
paste input "HXPR24-010"
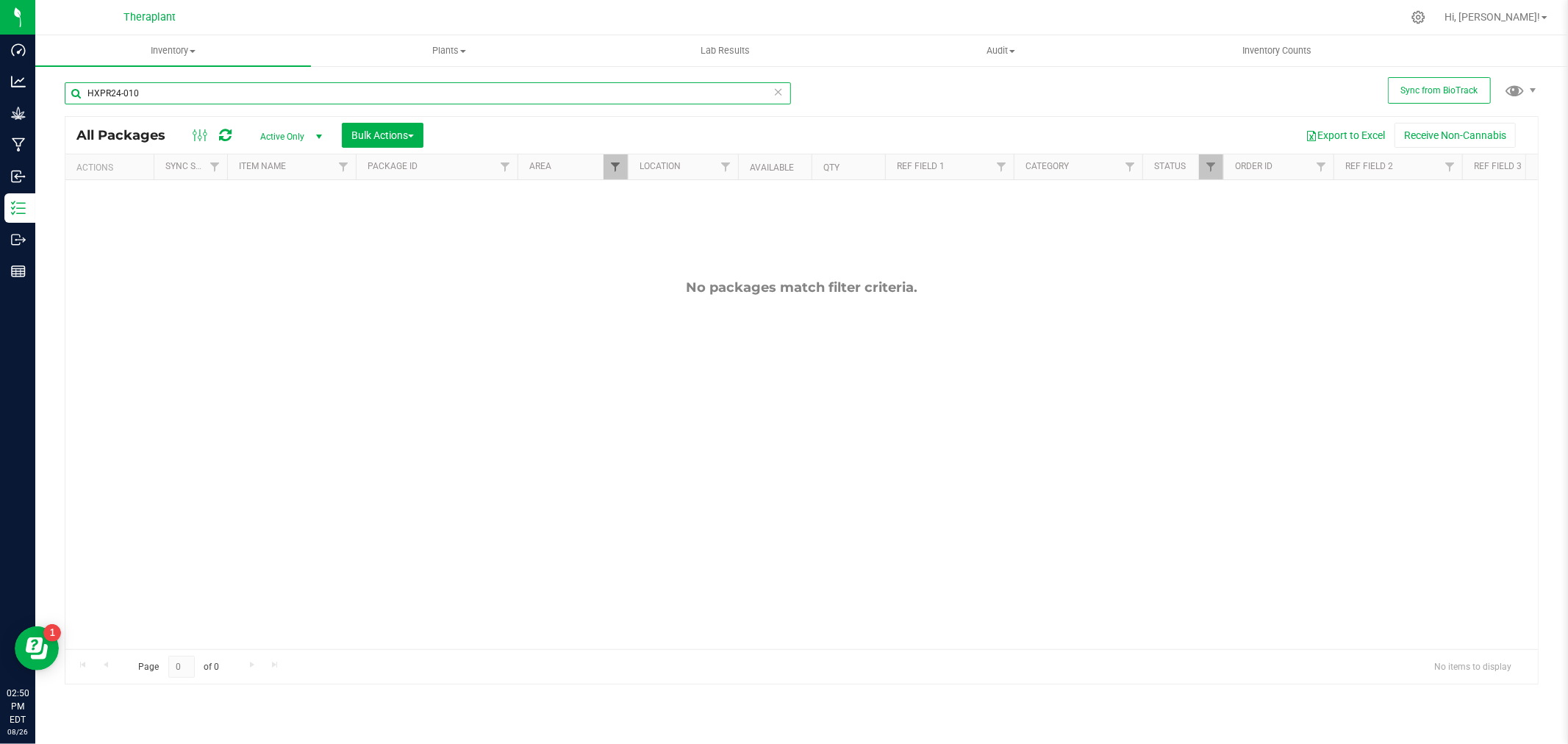
type input "HXPR24-010"
click at [615, 163] on span "Filter" at bounding box center [615, 167] width 12 height 12
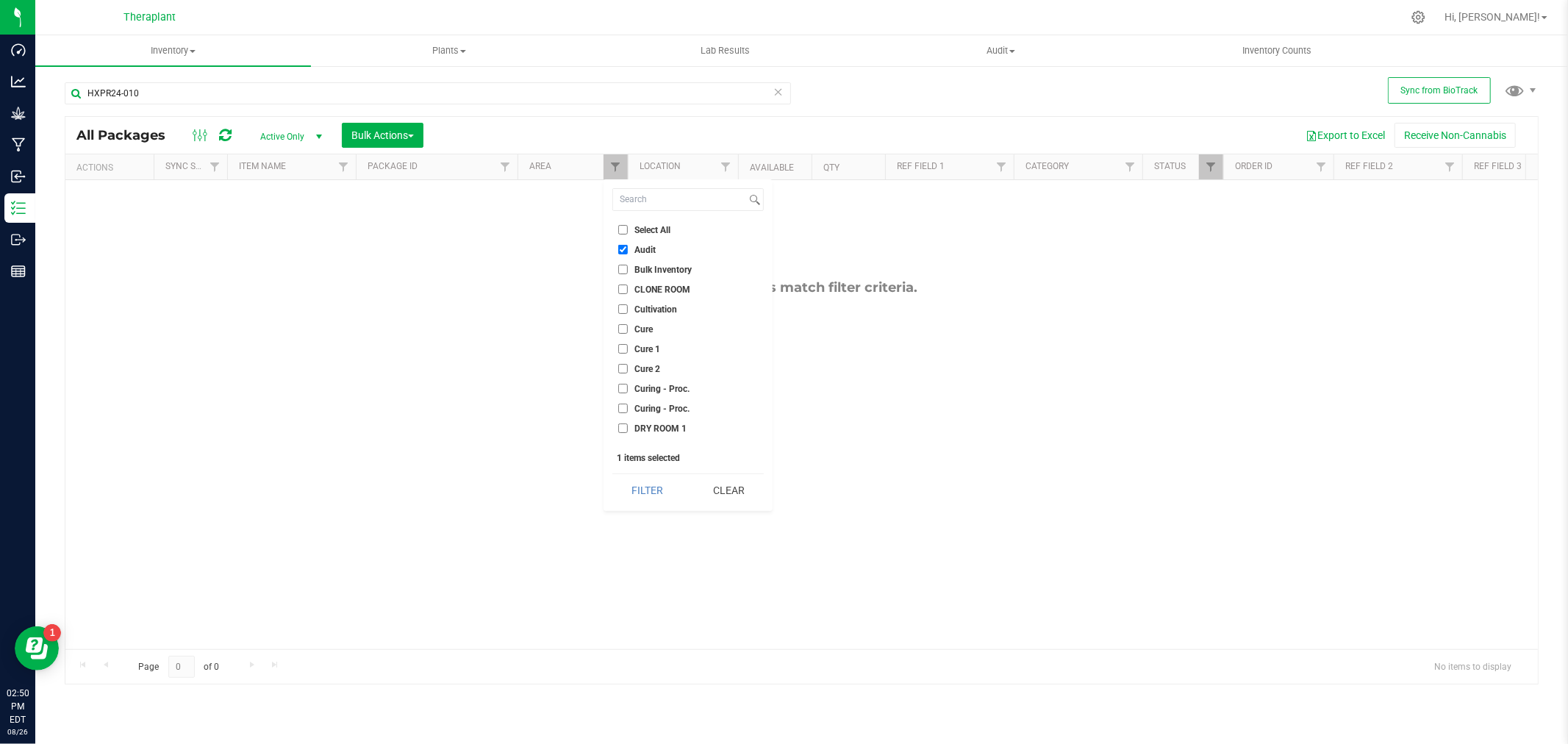
click at [622, 227] on input "Select All" at bounding box center [623, 230] width 10 height 10
checkbox input "true"
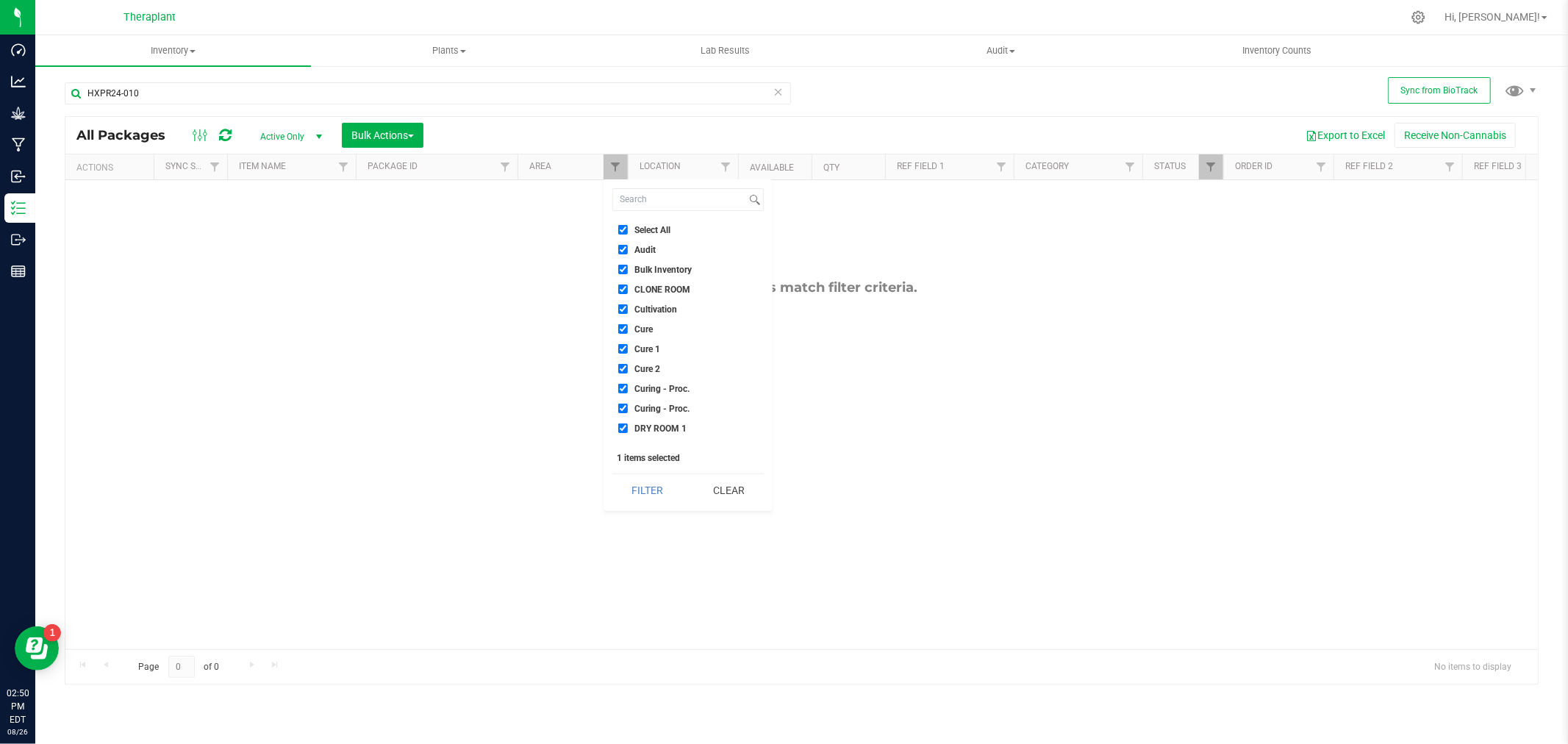
checkbox input "true"
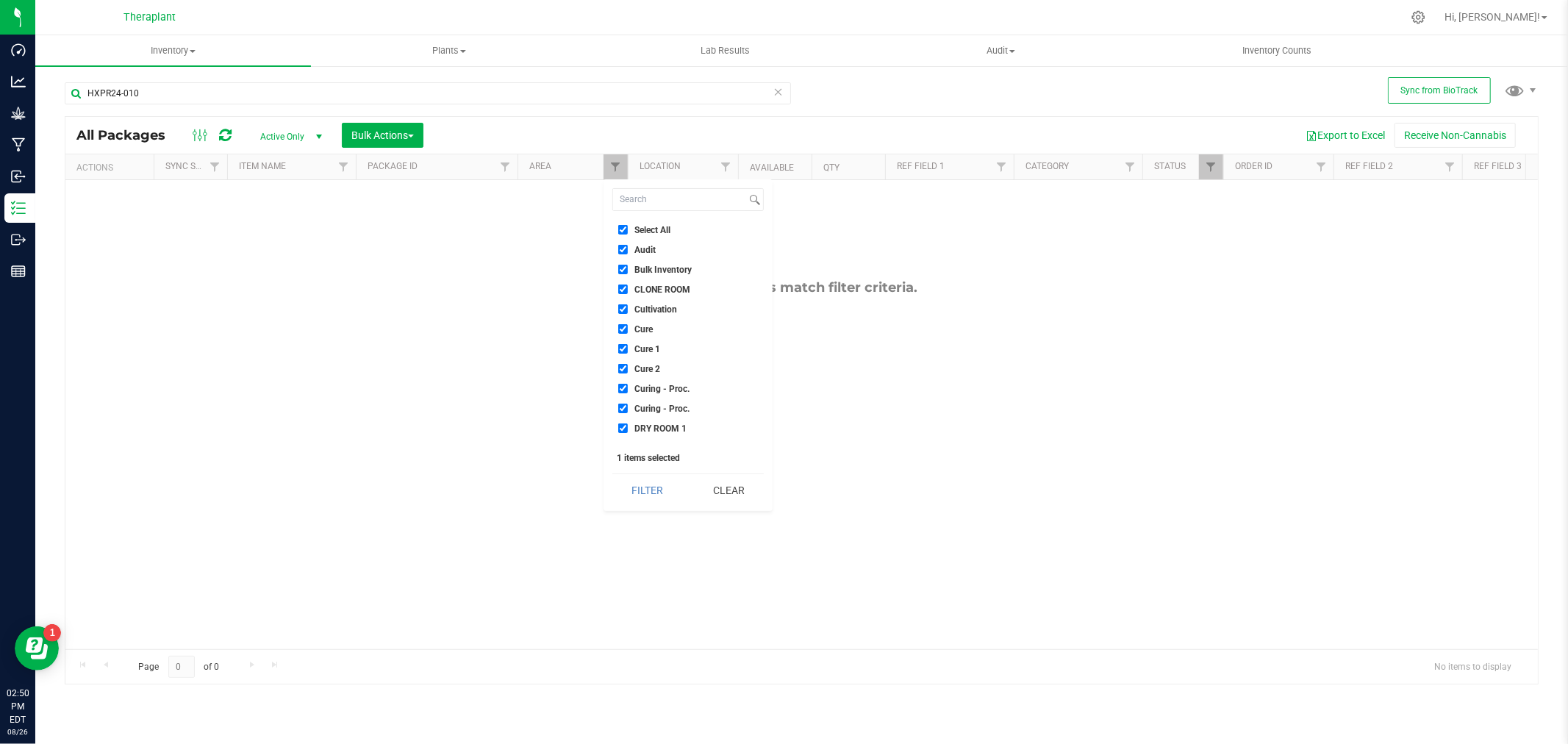
checkbox input "true"
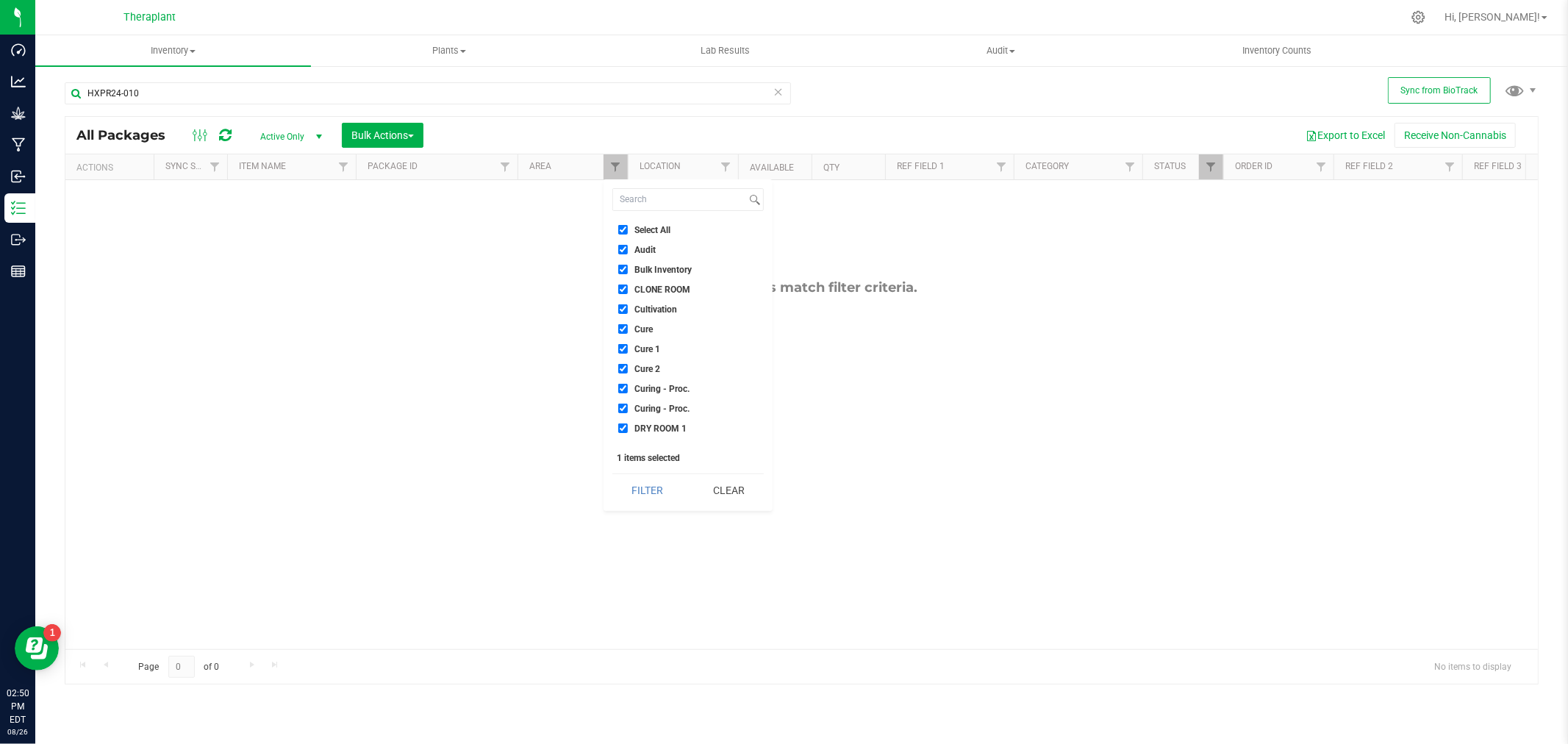
checkbox input "true"
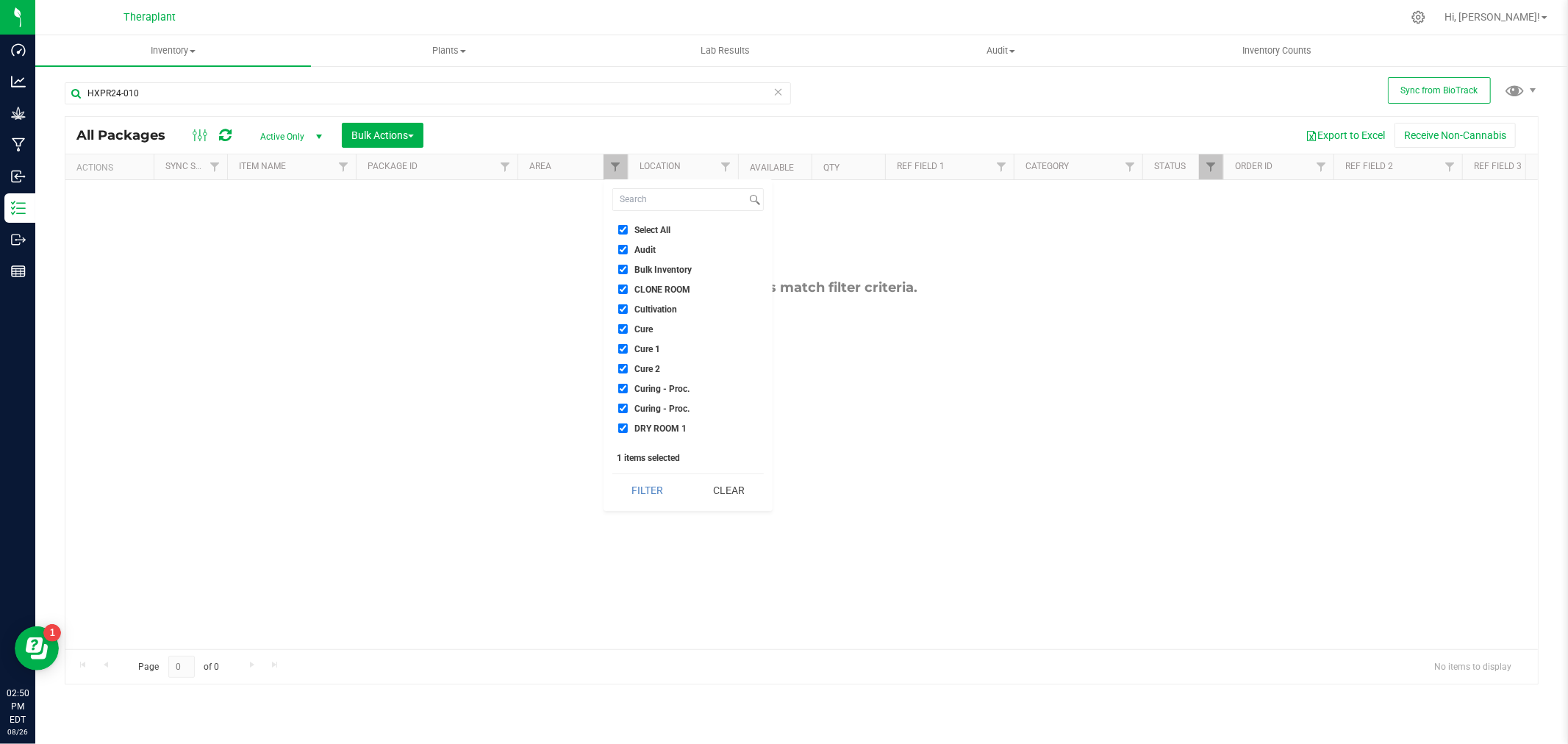
checkbox input "true"
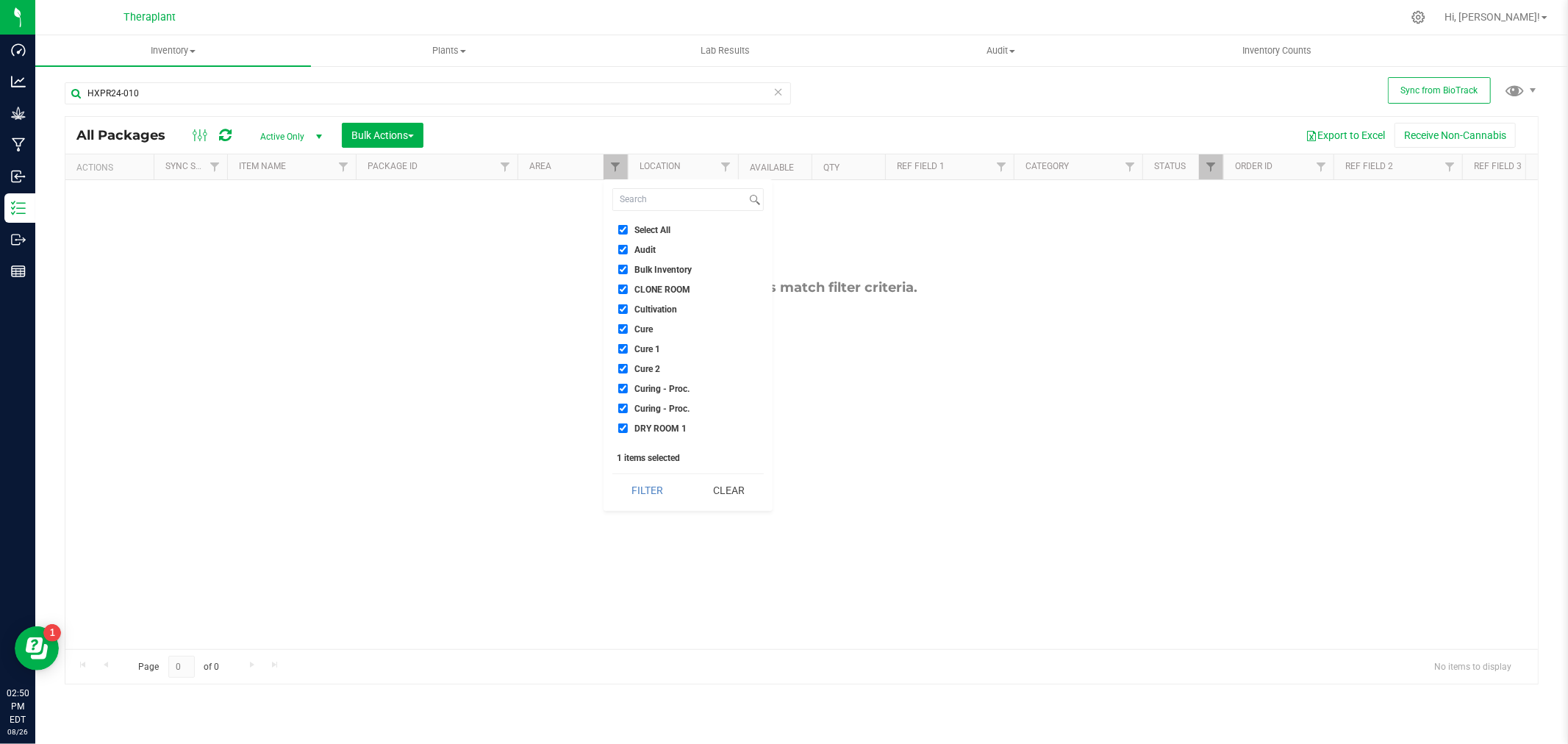
checkbox input "true"
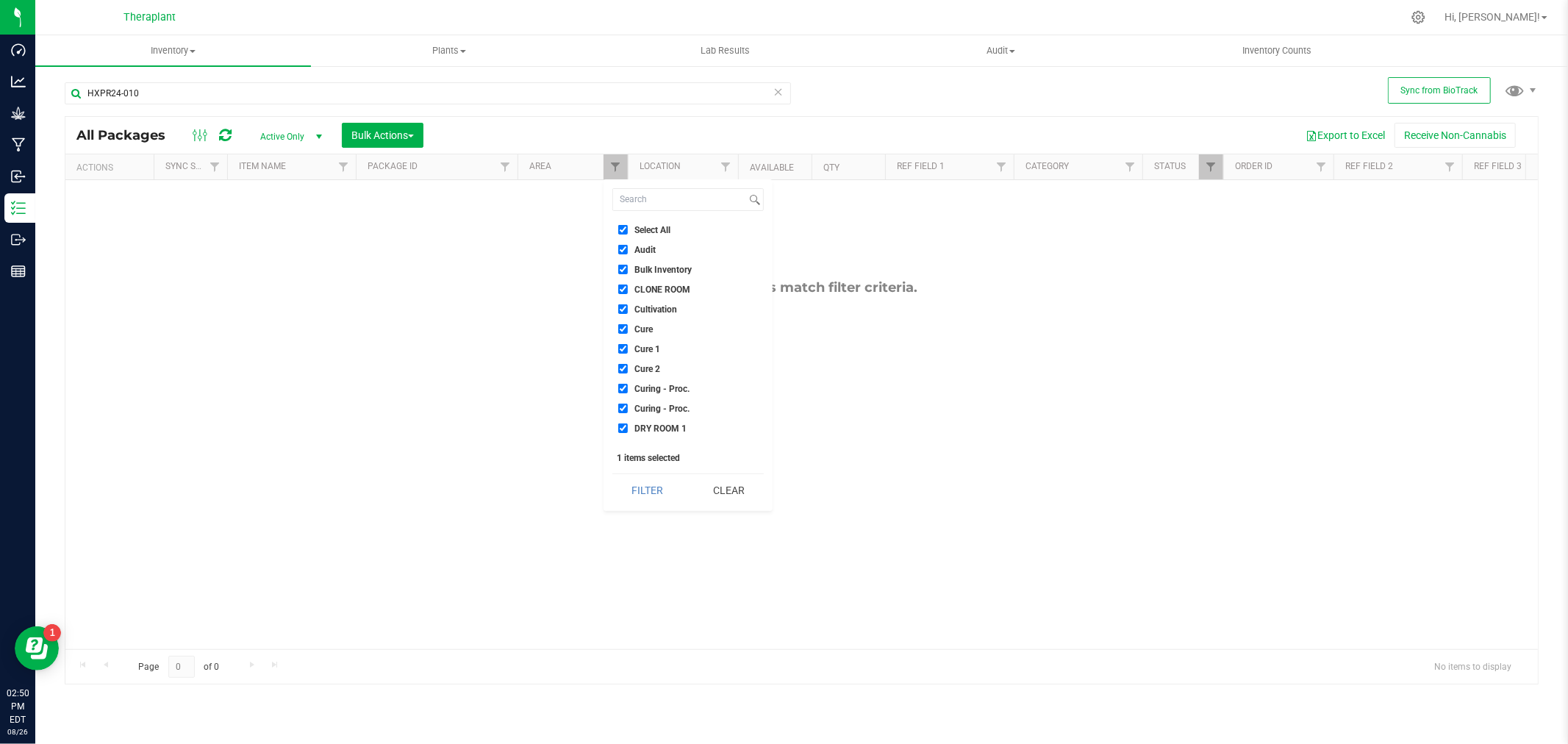
checkbox input "true"
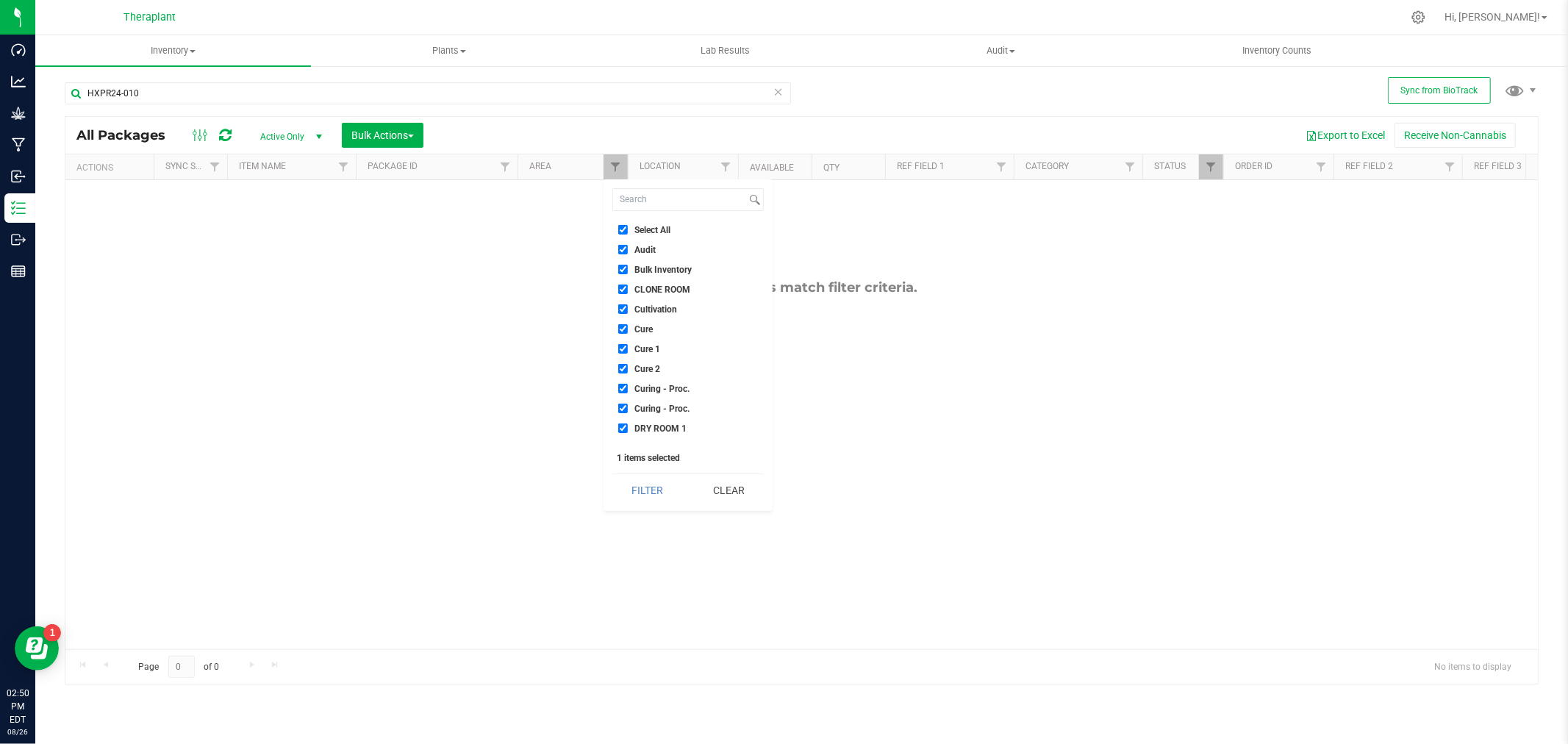
checkbox input "true"
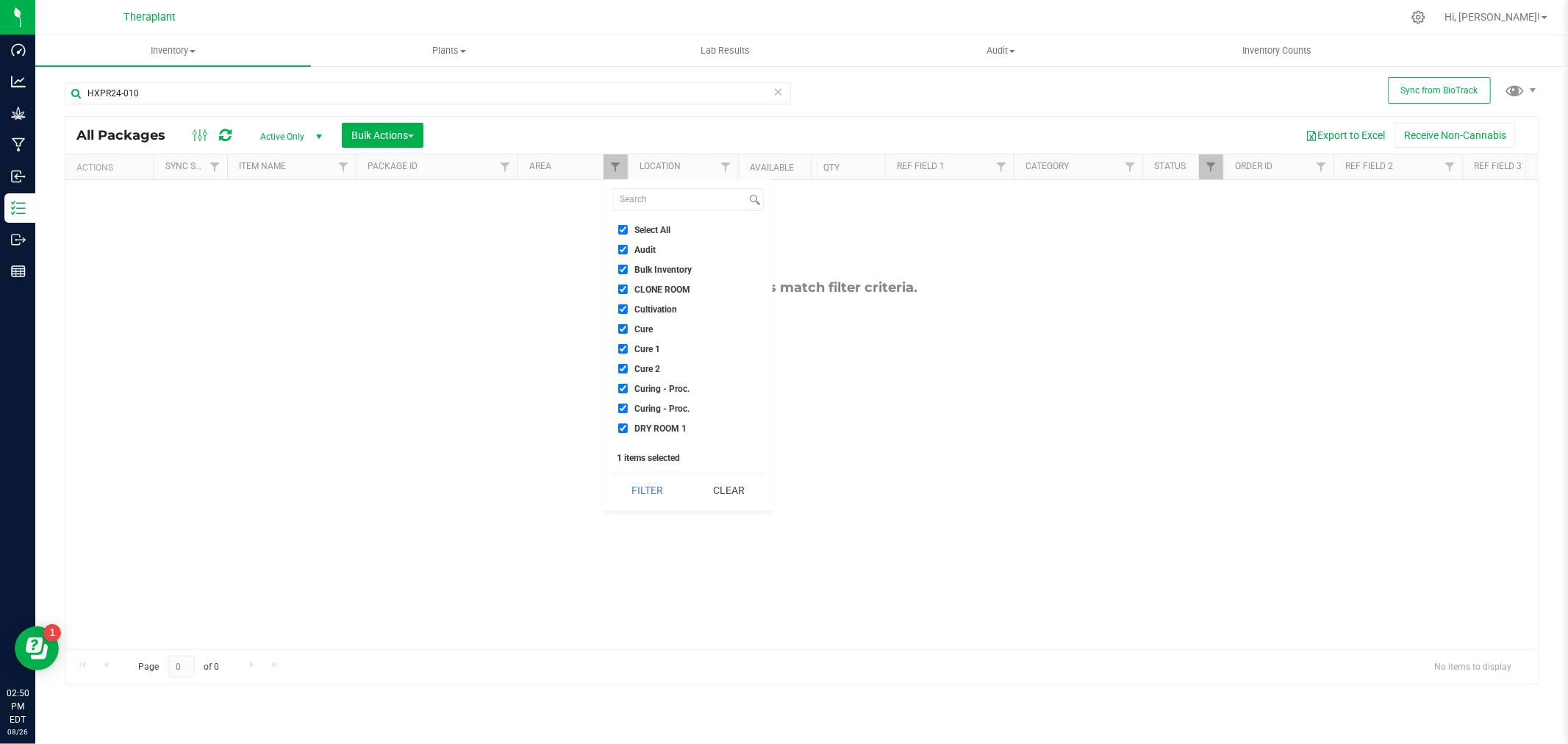
checkbox input "true"
click at [663, 495] on button "Filter" at bounding box center [647, 490] width 70 height 33
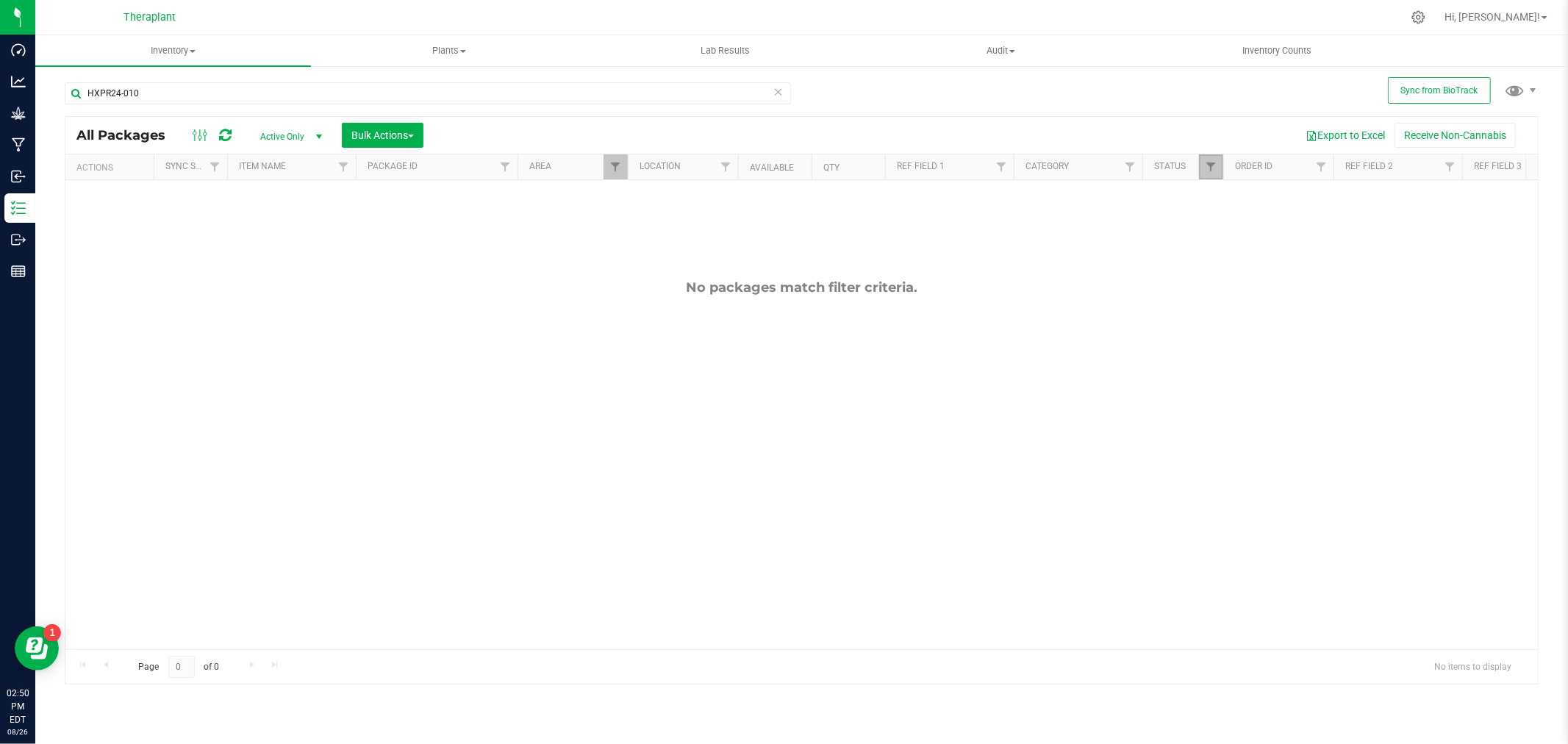
click at [1210, 176] on link "Filter" at bounding box center [1211, 166] width 24 height 25
click at [964, 490] on div "No packages match filter criteria." at bounding box center [801, 465] width 1473 height 569
click at [606, 172] on link "Filter" at bounding box center [615, 166] width 24 height 25
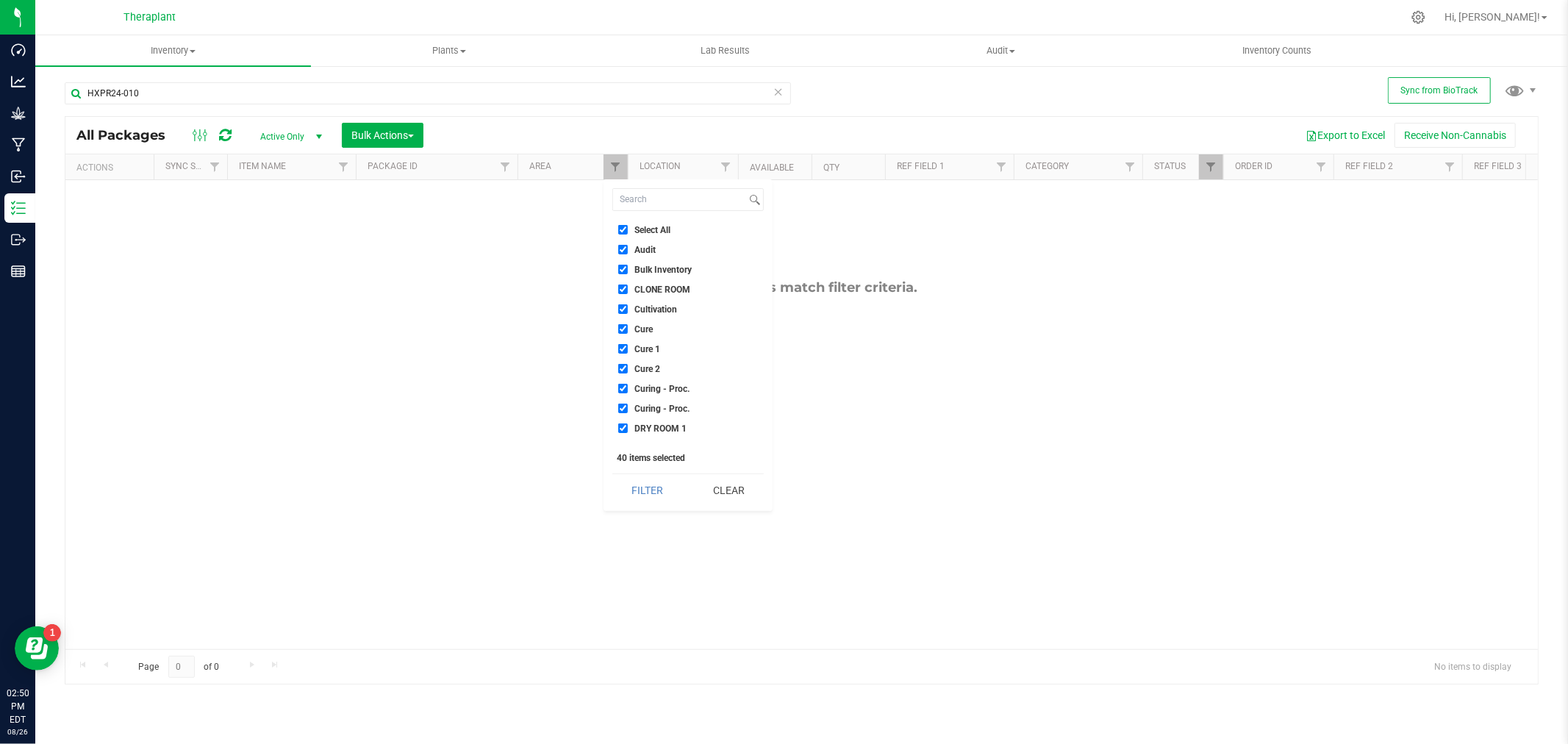
click at [297, 143] on span "Active Only" at bounding box center [288, 137] width 81 height 21
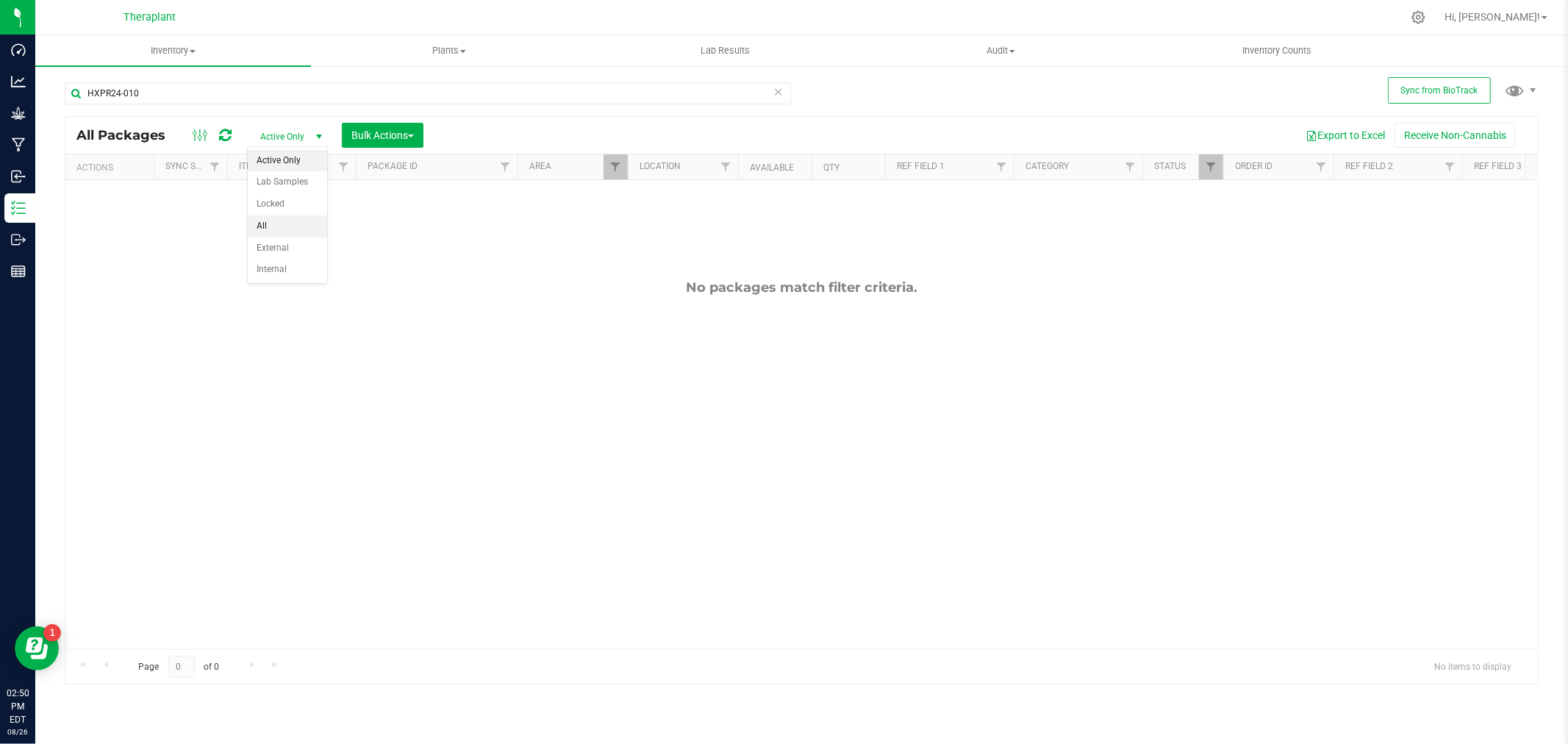
click at [266, 222] on li "All" at bounding box center [287, 226] width 79 height 22
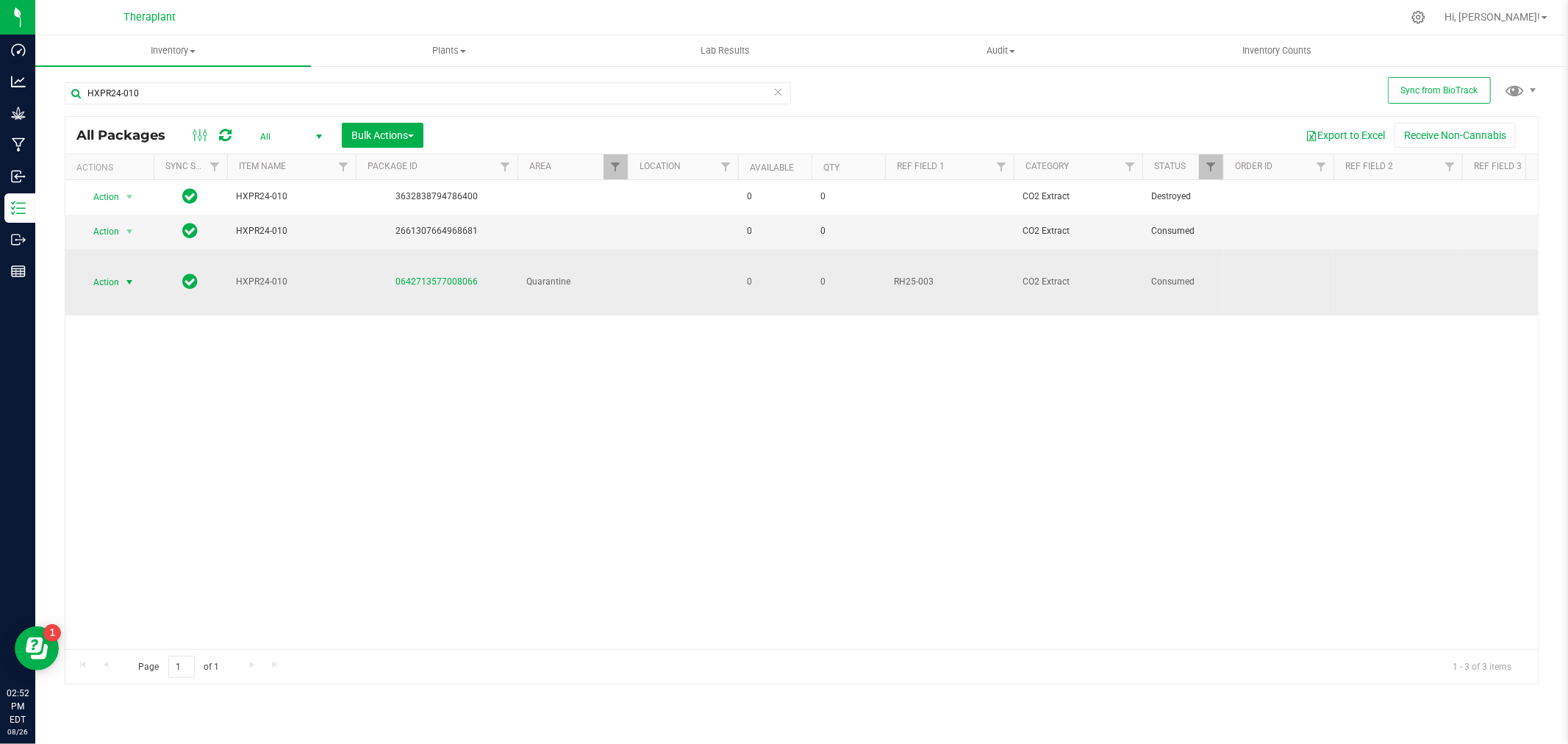
click at [114, 277] on span "Action" at bounding box center [100, 282] width 40 height 21
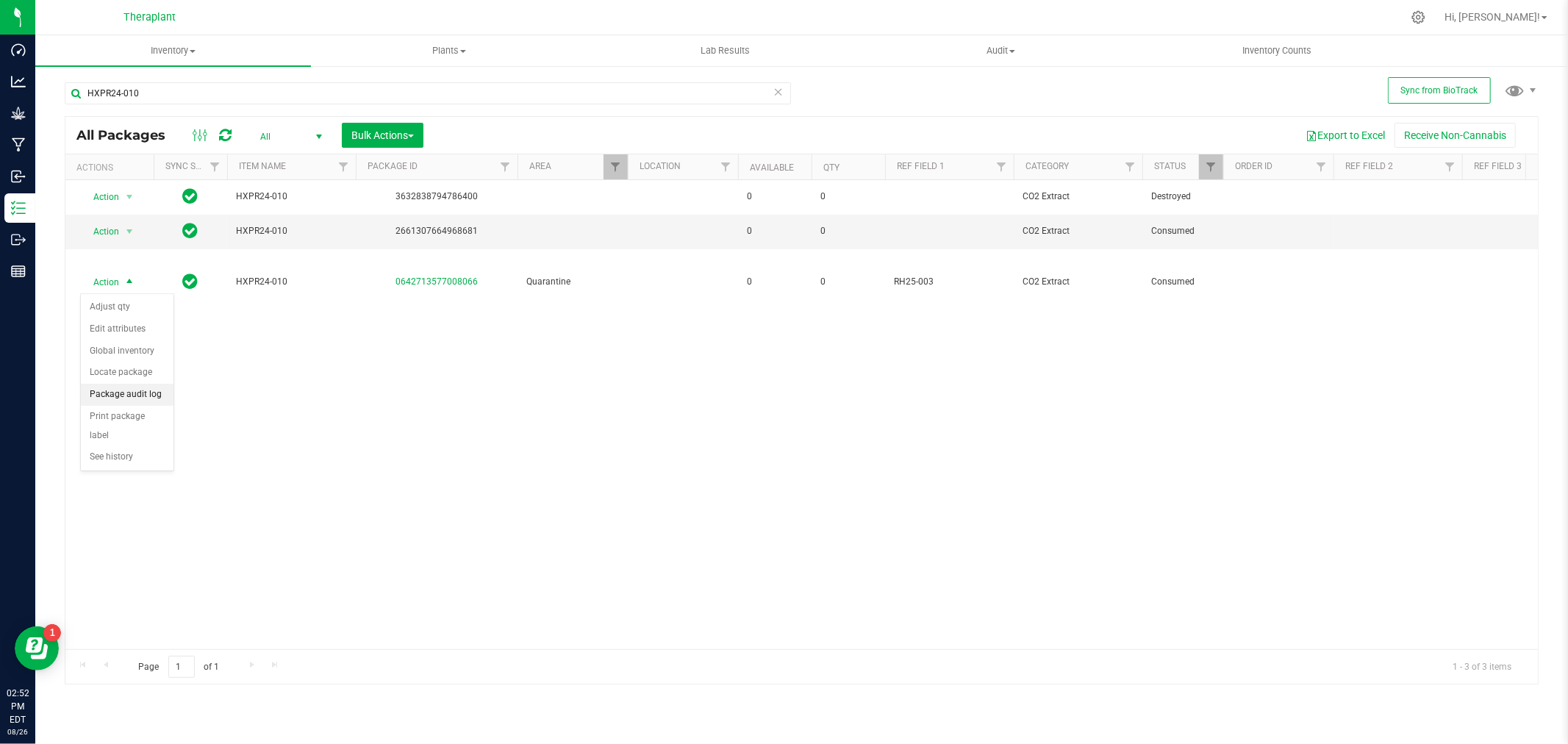
click at [153, 392] on li "Package audit log" at bounding box center [128, 394] width 93 height 22
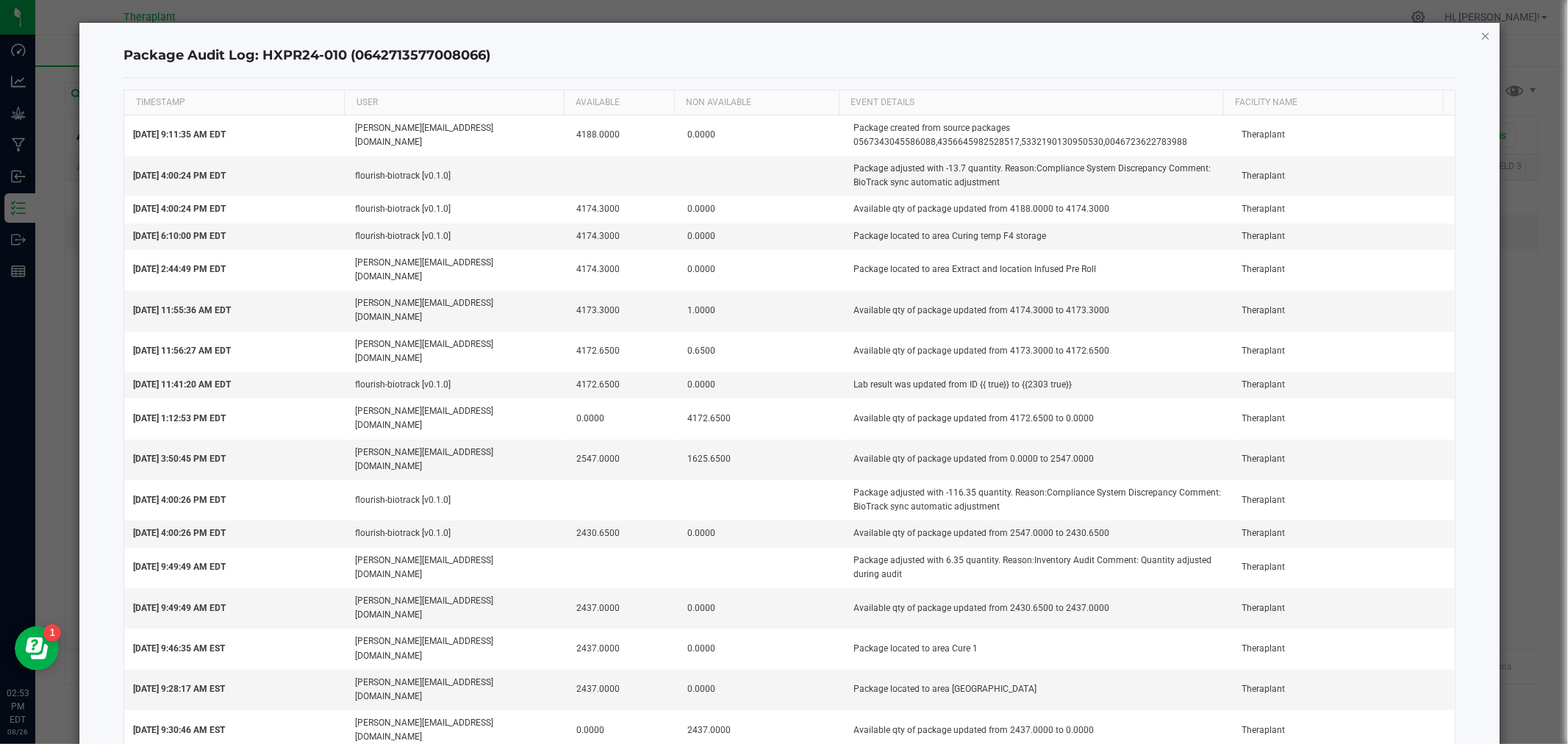
click at [1481, 36] on icon "button" at bounding box center [1486, 36] width 10 height 18
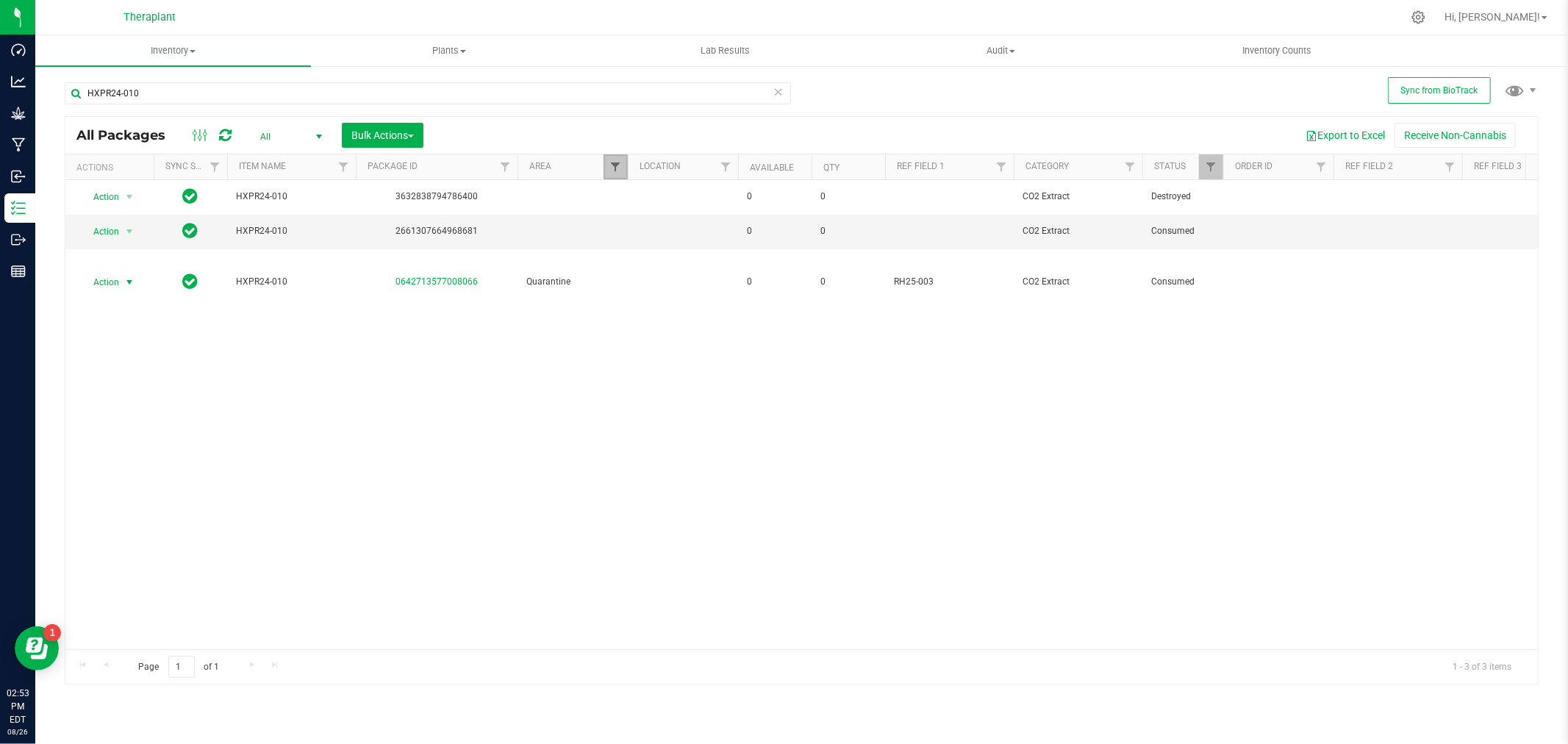
click at [615, 162] on span "Filter" at bounding box center [615, 167] width 12 height 12
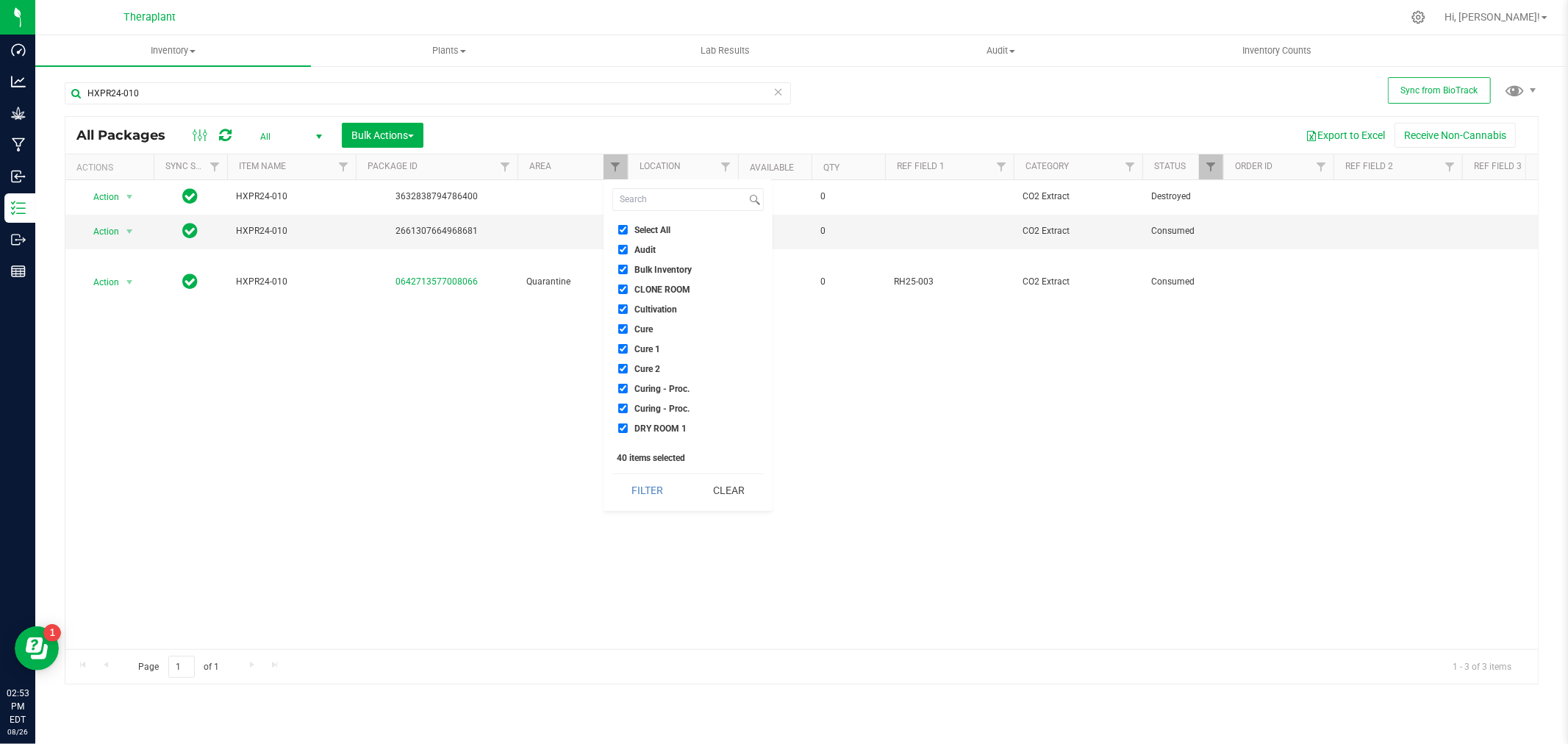
click at [628, 226] on label "Select All" at bounding box center [644, 230] width 52 height 10
click at [628, 226] on input "Select All" at bounding box center [623, 230] width 10 height 10
checkbox input "false"
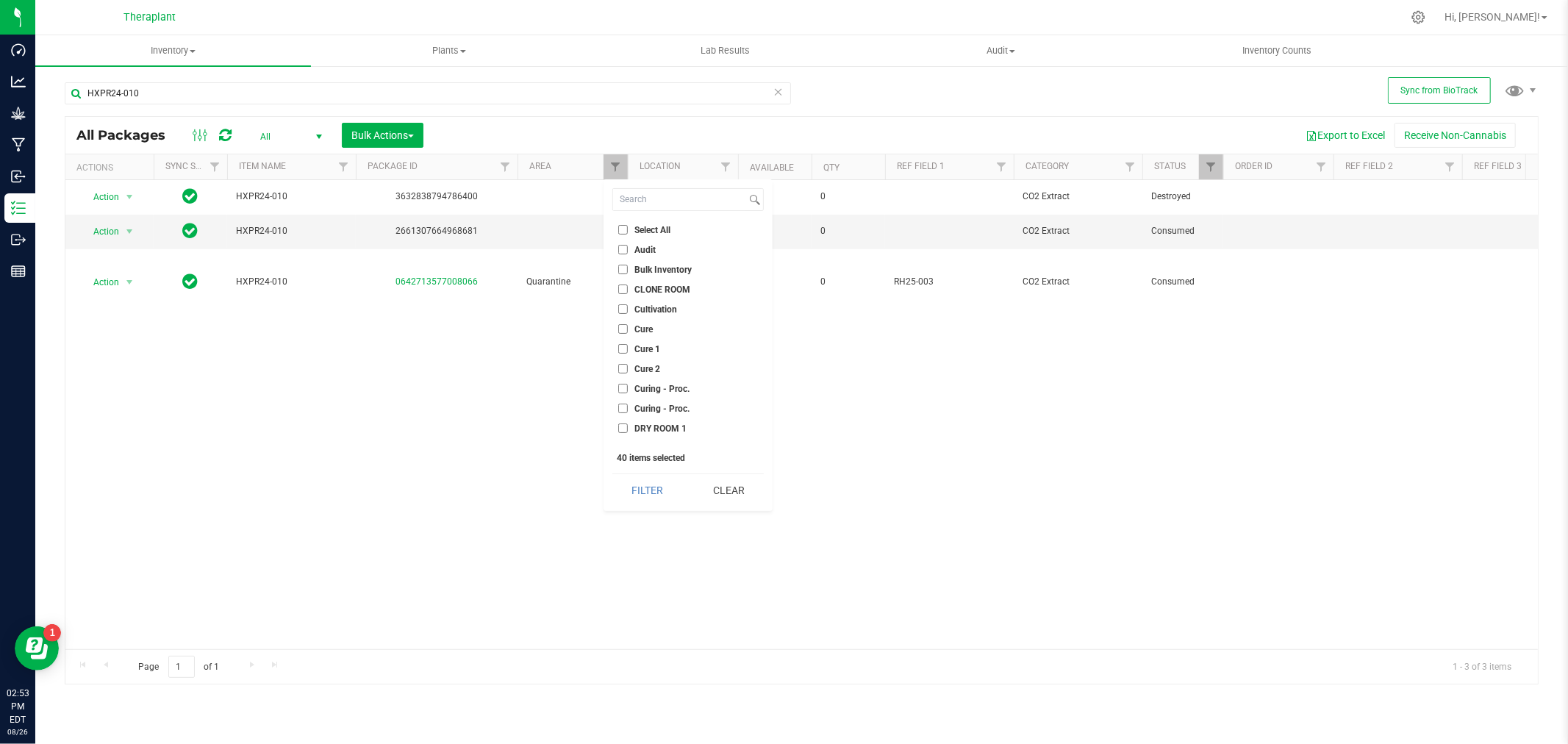
checkbox input "false"
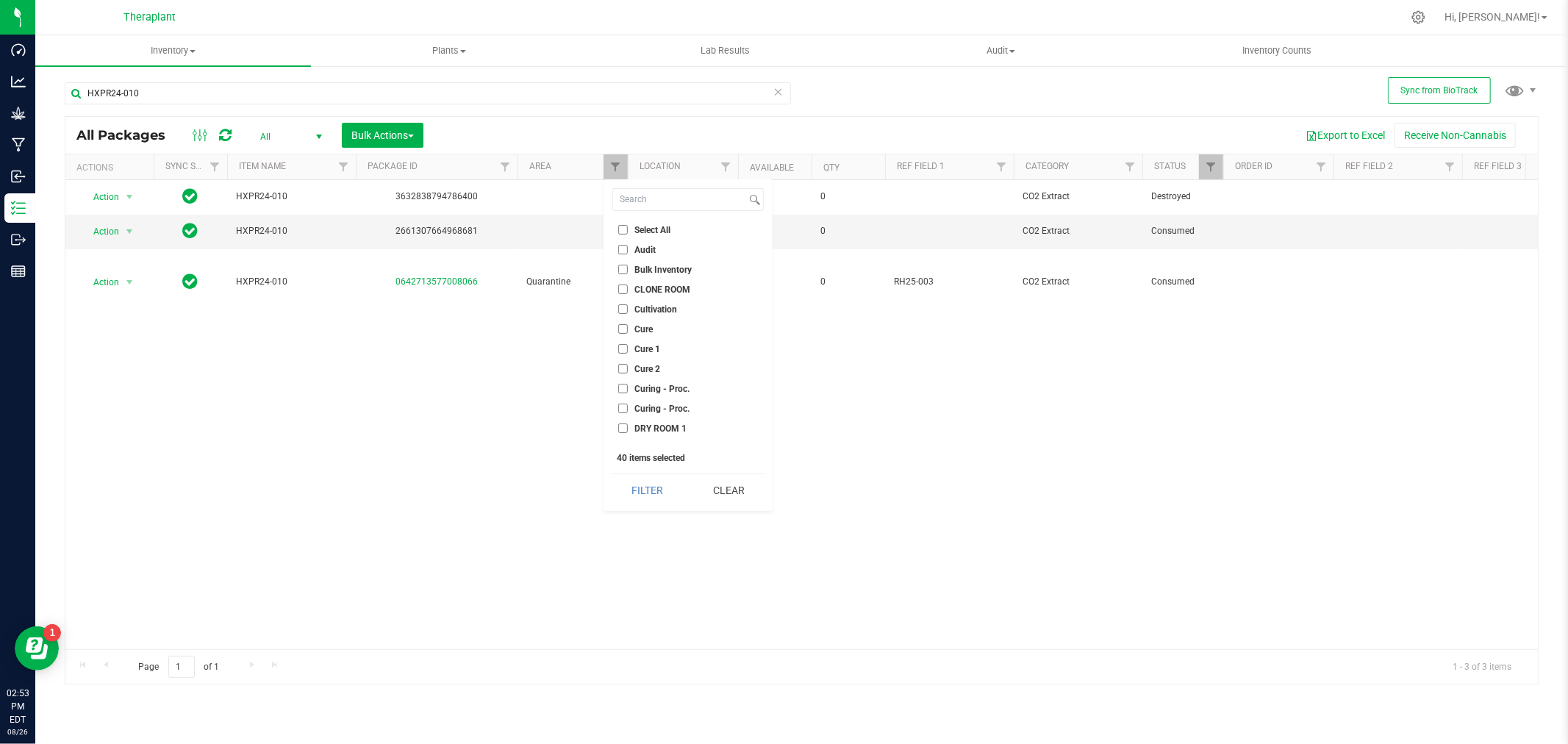
checkbox input "false"
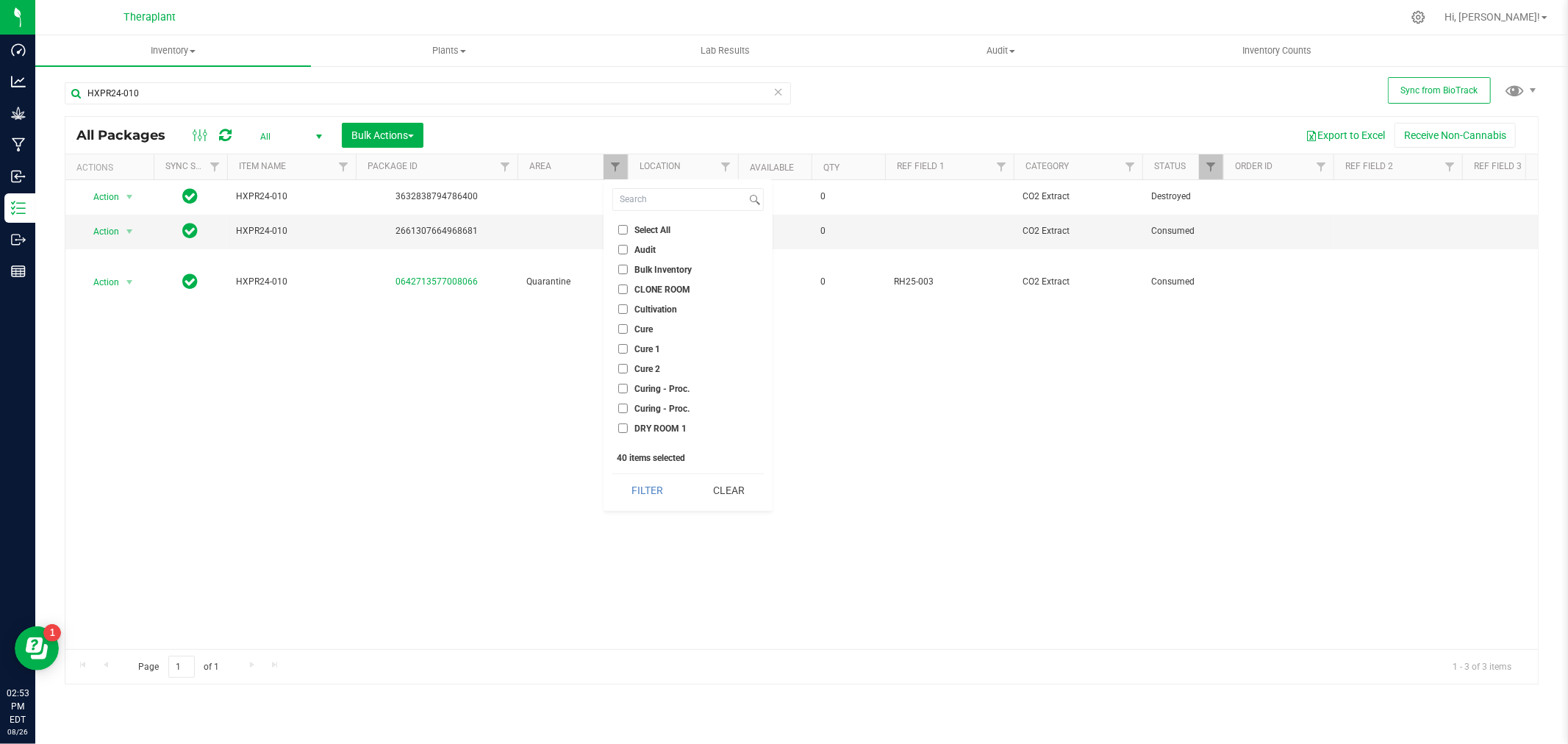
checkbox input "false"
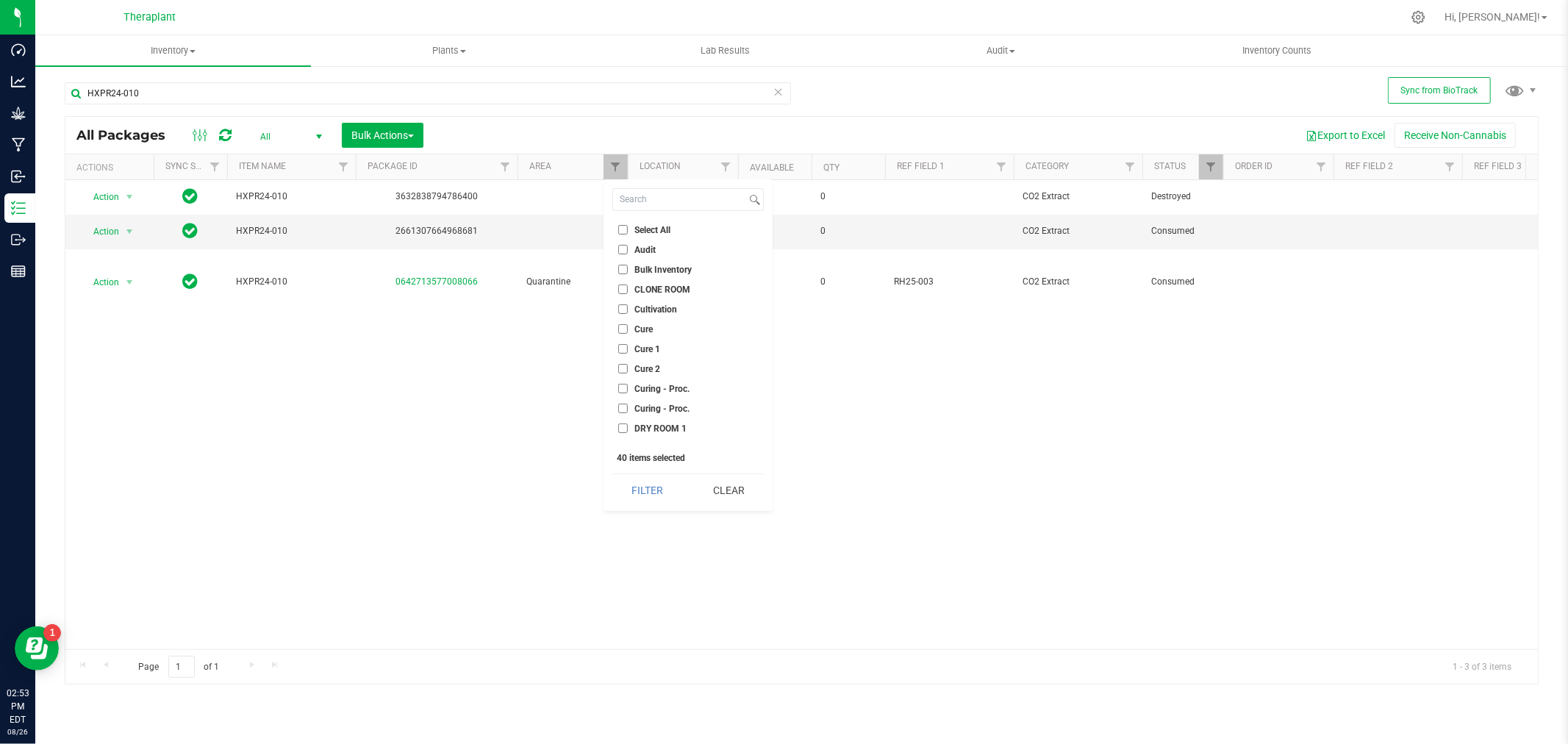
checkbox input "false"
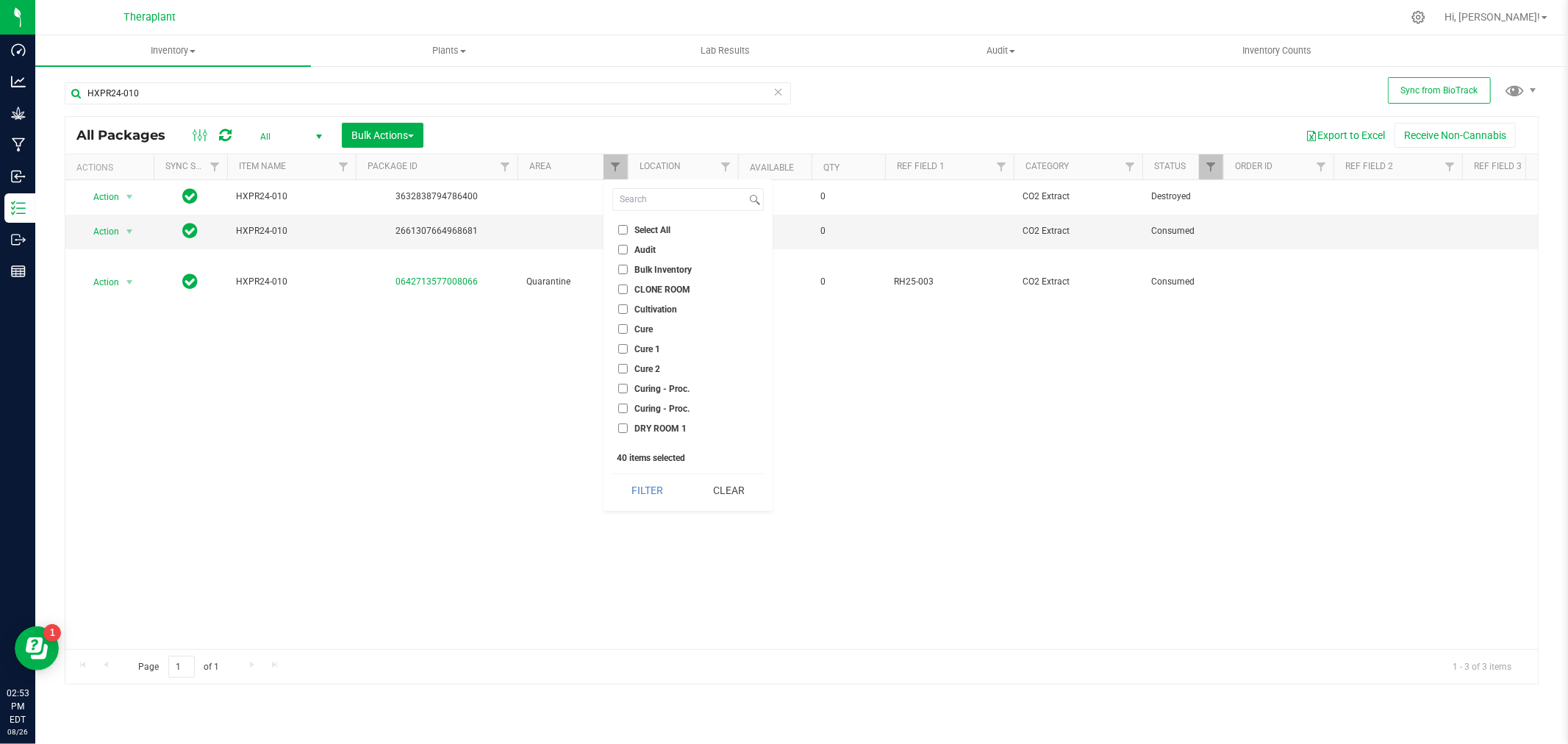
checkbox input "false"
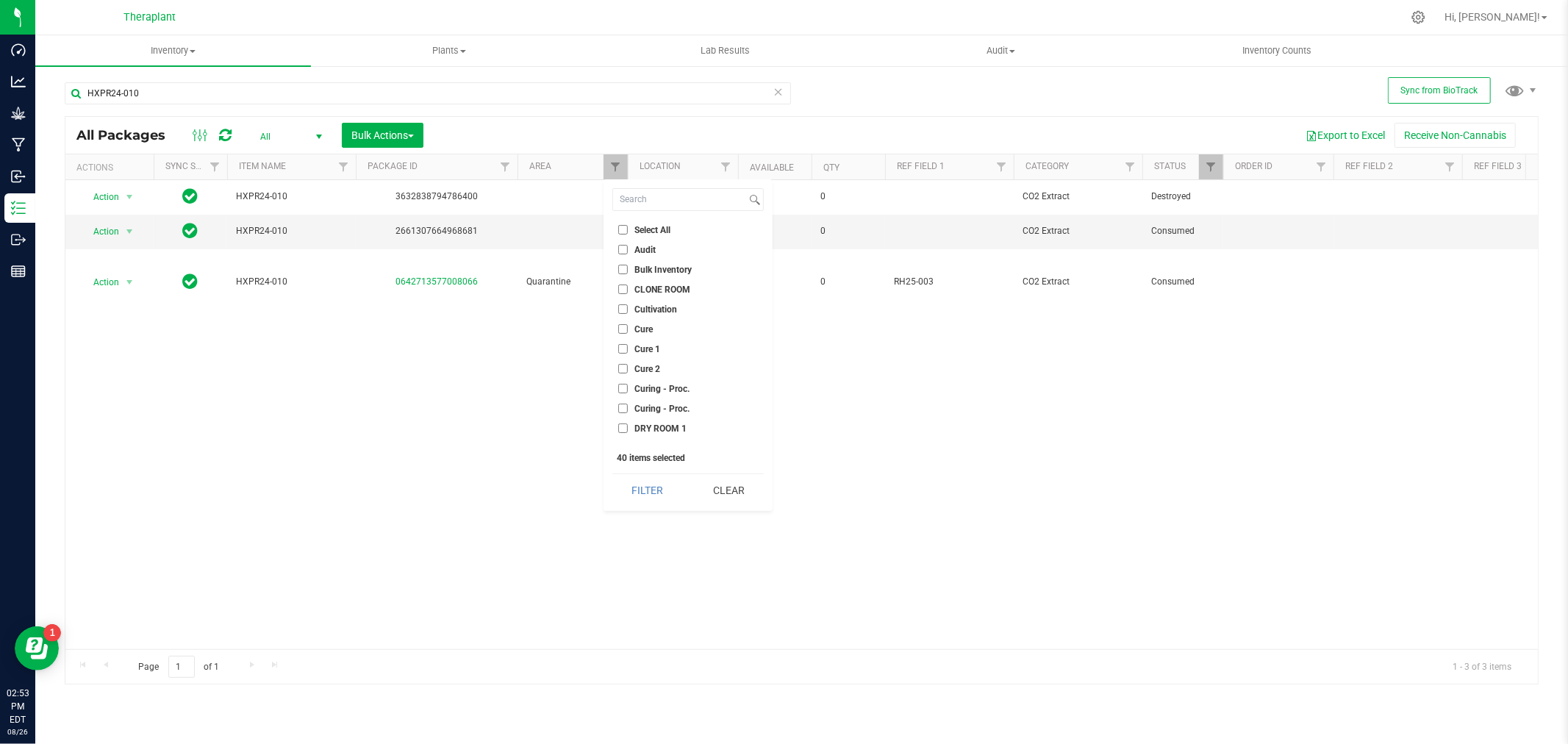
checkbox input "false"
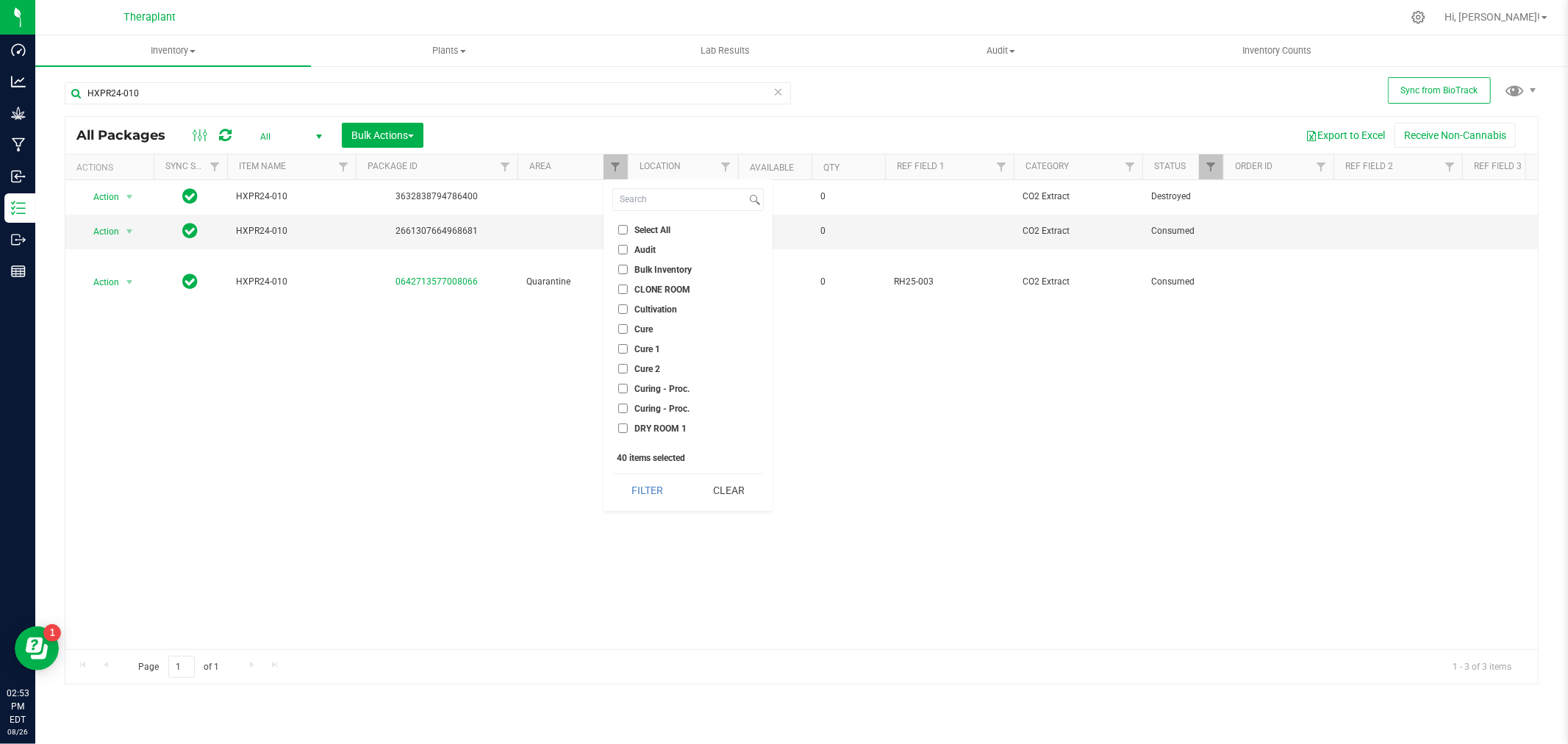
checkbox input "false"
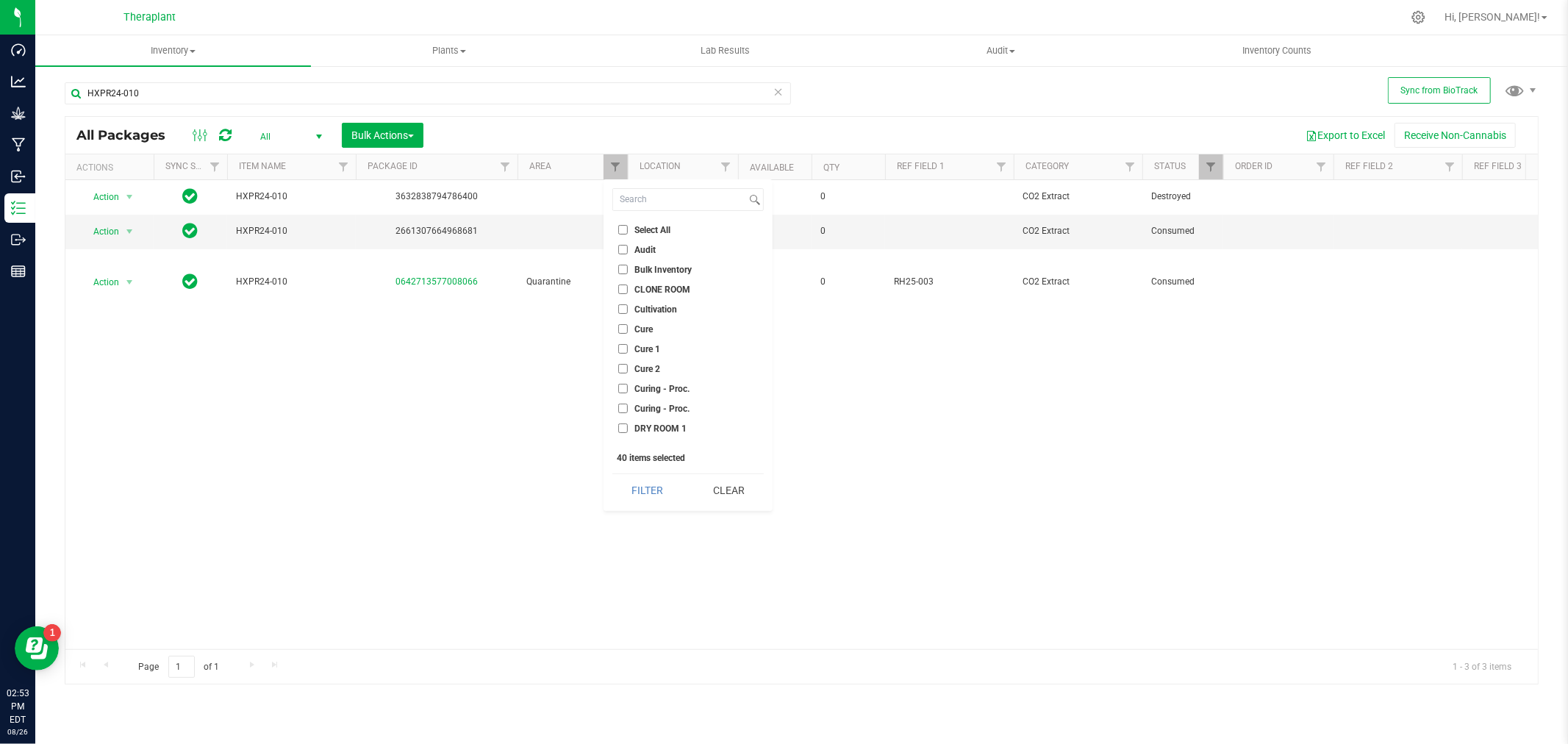
checkbox input "false"
click at [619, 251] on input "Audit" at bounding box center [623, 250] width 10 height 10
checkbox input "true"
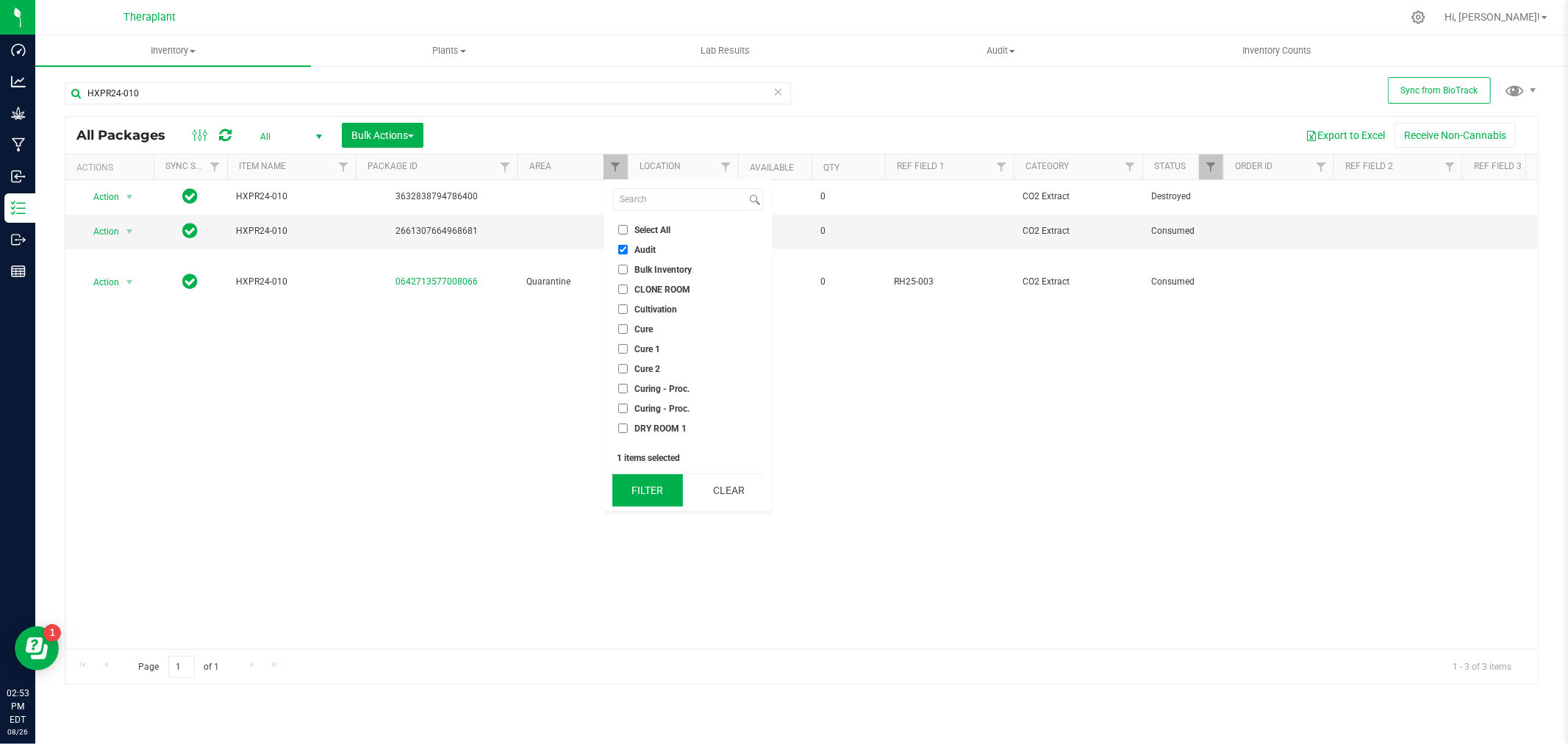
click at [636, 496] on button "Filter" at bounding box center [647, 490] width 70 height 33
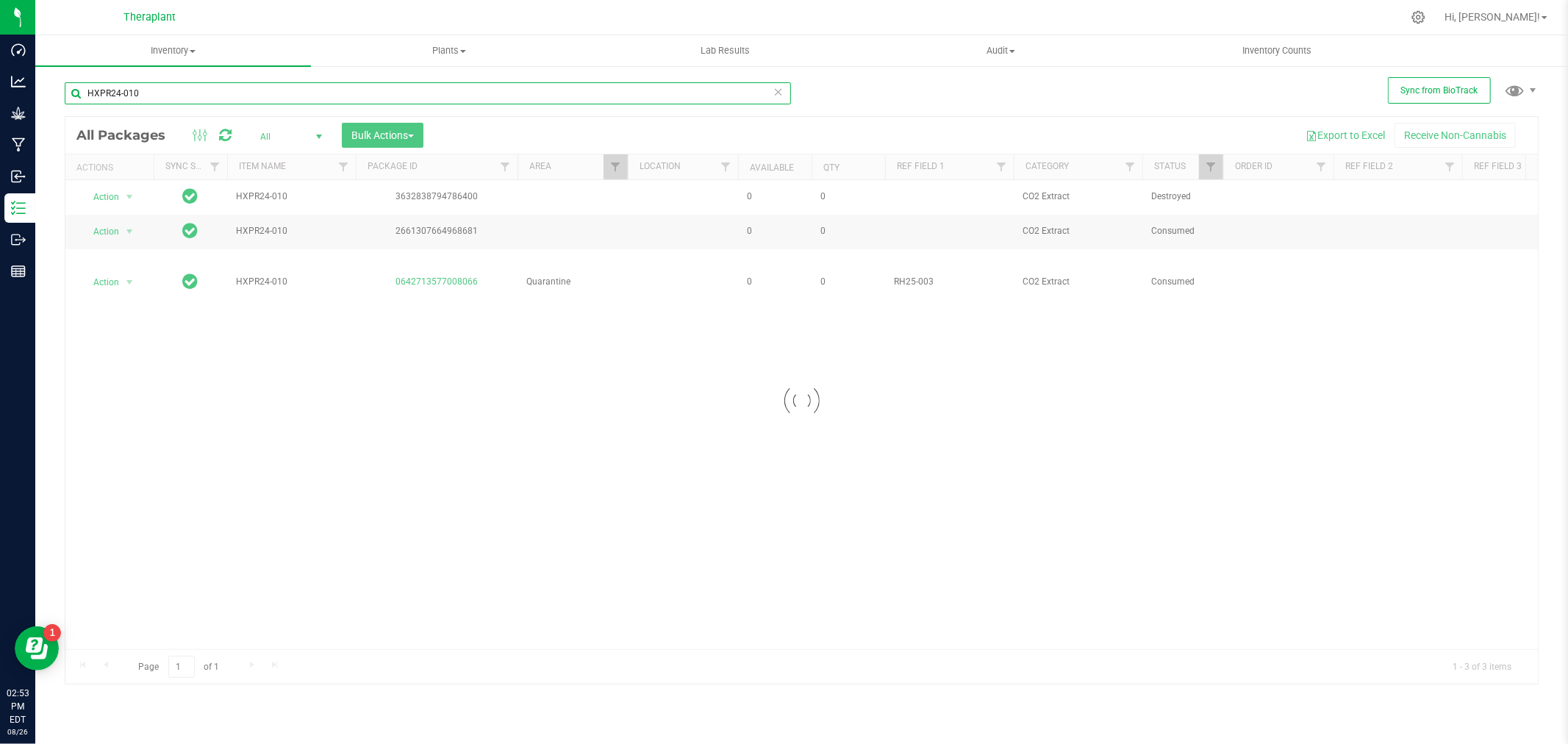
click at [137, 98] on input "HXPR24-010" at bounding box center [427, 93] width 726 height 22
click at [136, 98] on input "HXPR24-010" at bounding box center [427, 93] width 726 height 22
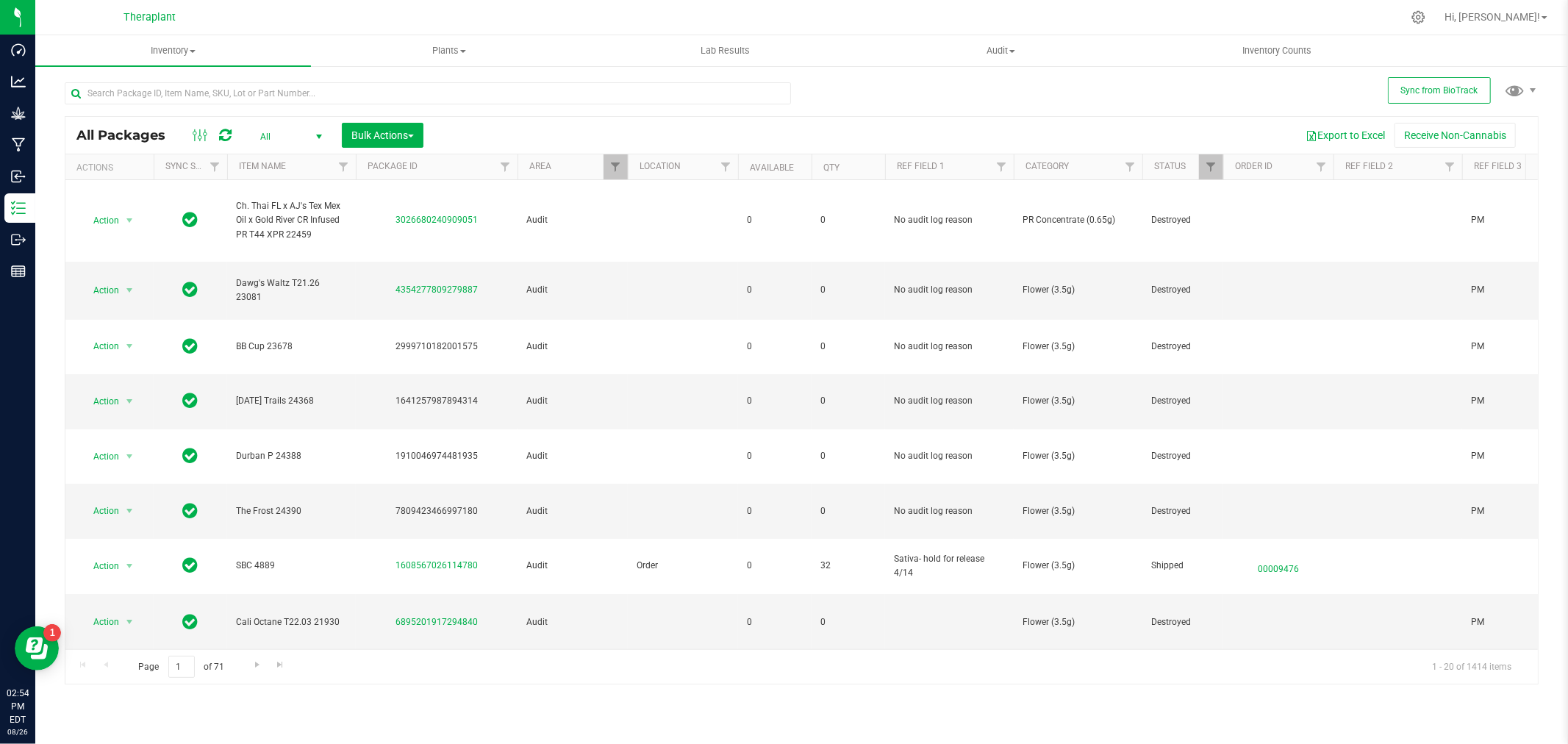
click at [224, 133] on icon at bounding box center [225, 135] width 13 height 15
click at [1220, 164] on div at bounding box center [1223, 167] width 7 height 26
click at [289, 136] on span "All" at bounding box center [288, 137] width 81 height 21
click at [298, 151] on li "Active Only" at bounding box center [287, 160] width 79 height 22
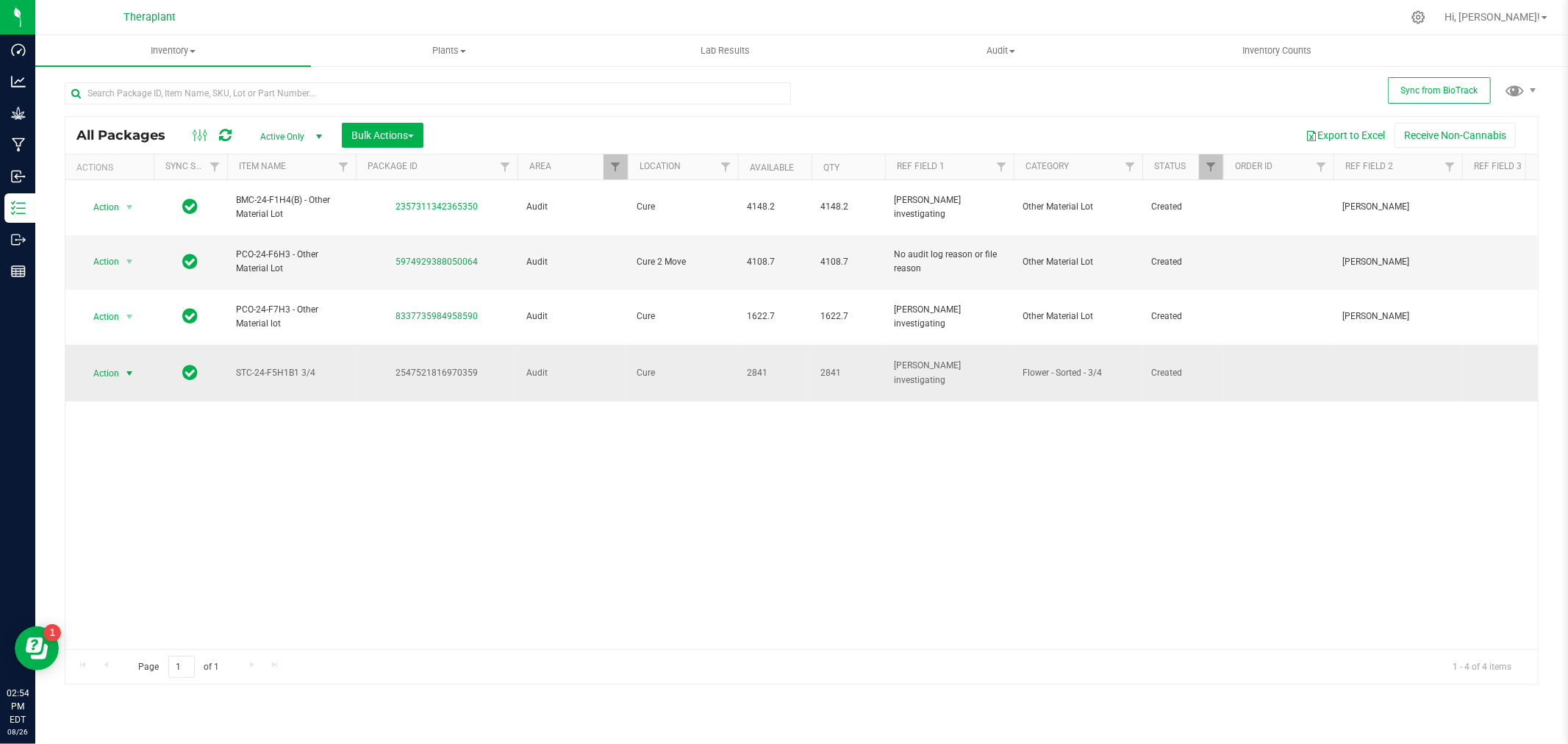
click at [122, 364] on span "select" at bounding box center [130, 373] width 19 height 21
click at [130, 358] on li "Adjust qty" at bounding box center [138, 356] width 114 height 22
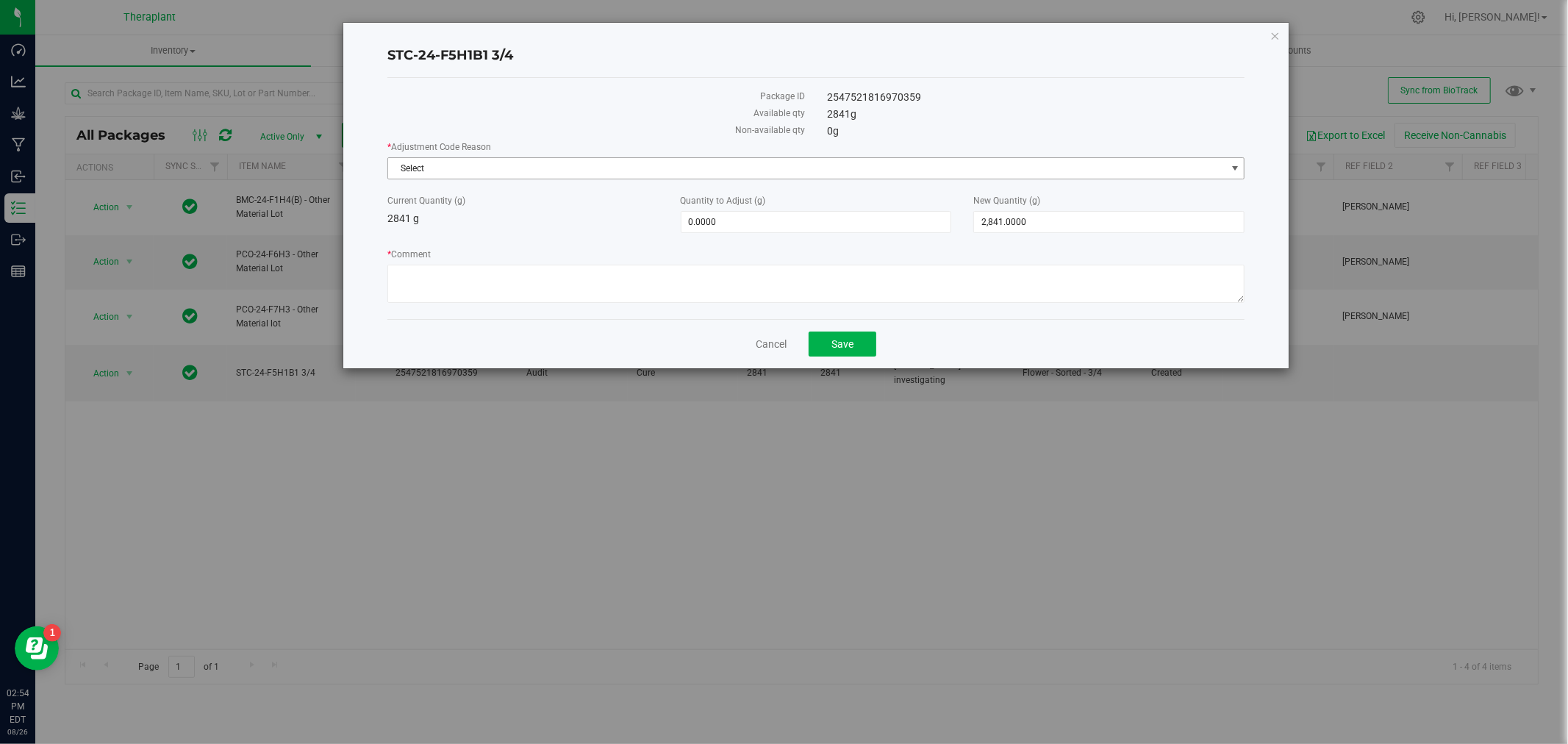
click at [796, 167] on span "Select" at bounding box center [807, 168] width 838 height 21
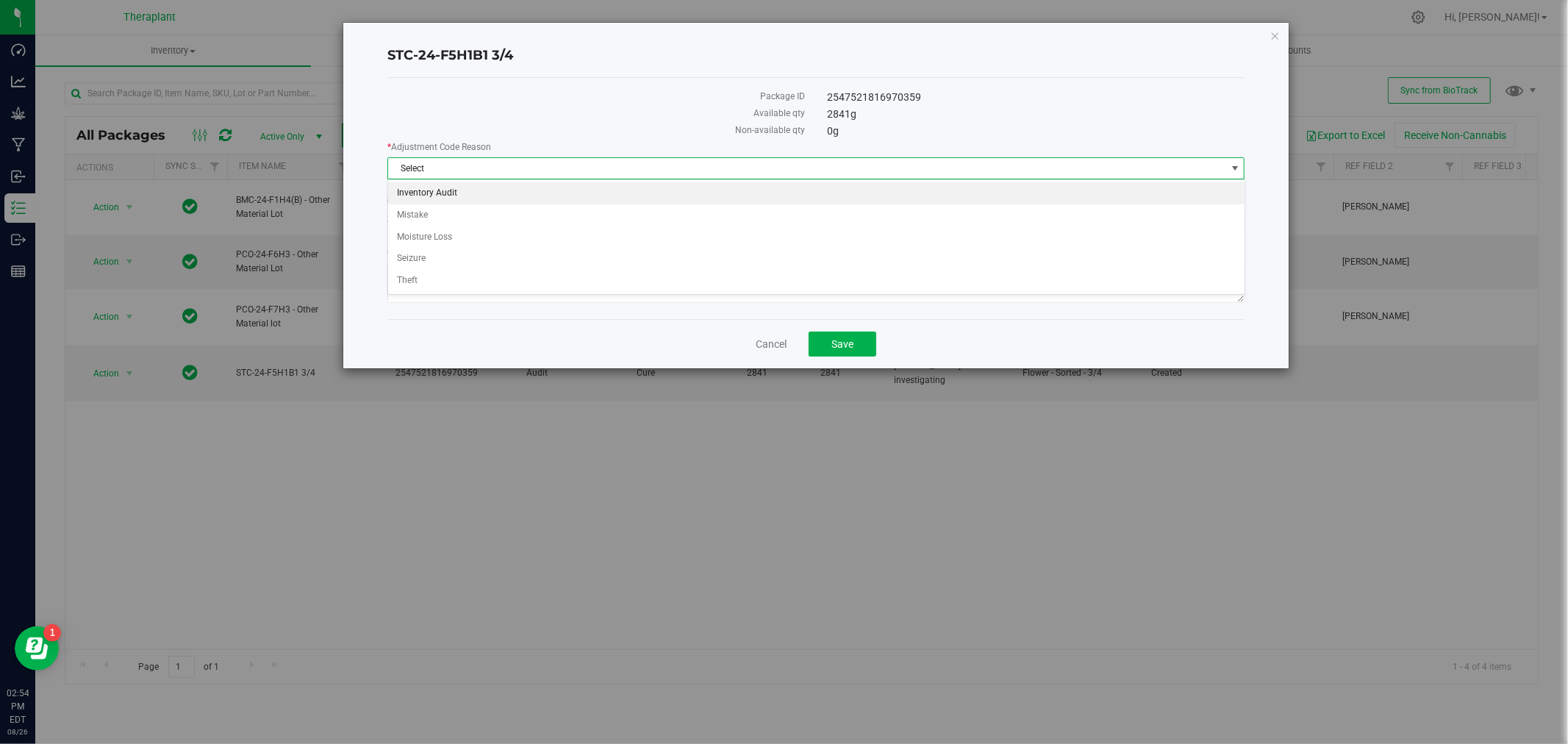
click at [429, 193] on li "Inventory Audit" at bounding box center [816, 193] width 857 height 22
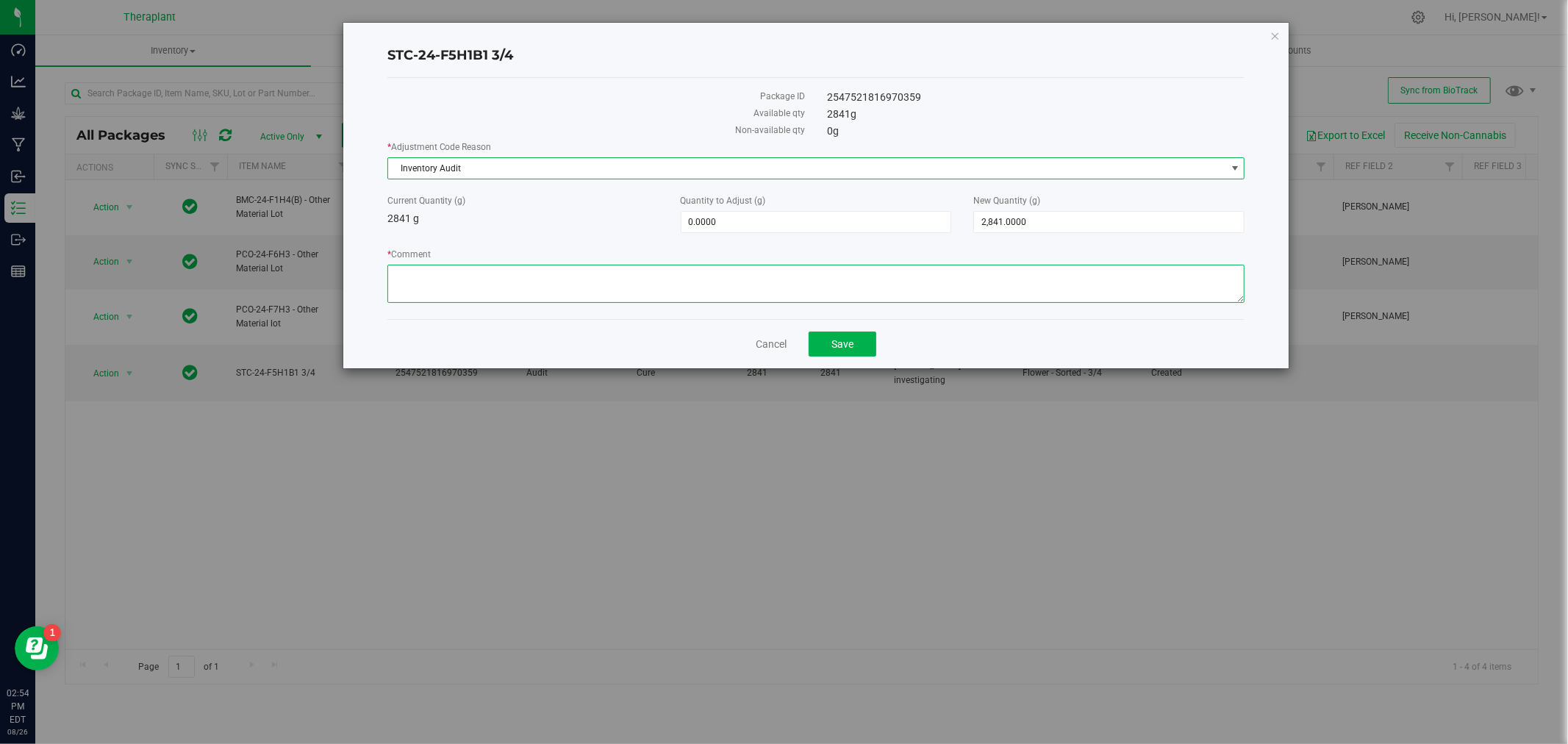
click at [441, 281] on textarea "* Comment" at bounding box center [816, 283] width 858 height 39
drag, startPoint x: 517, startPoint y: 272, endPoint x: 495, endPoint y: 193, distance: 82.0
click at [474, 269] on textarea "* Comment" at bounding box center [816, 283] width 858 height 39
click at [740, 275] on textarea "* Comment" at bounding box center [816, 283] width 858 height 39
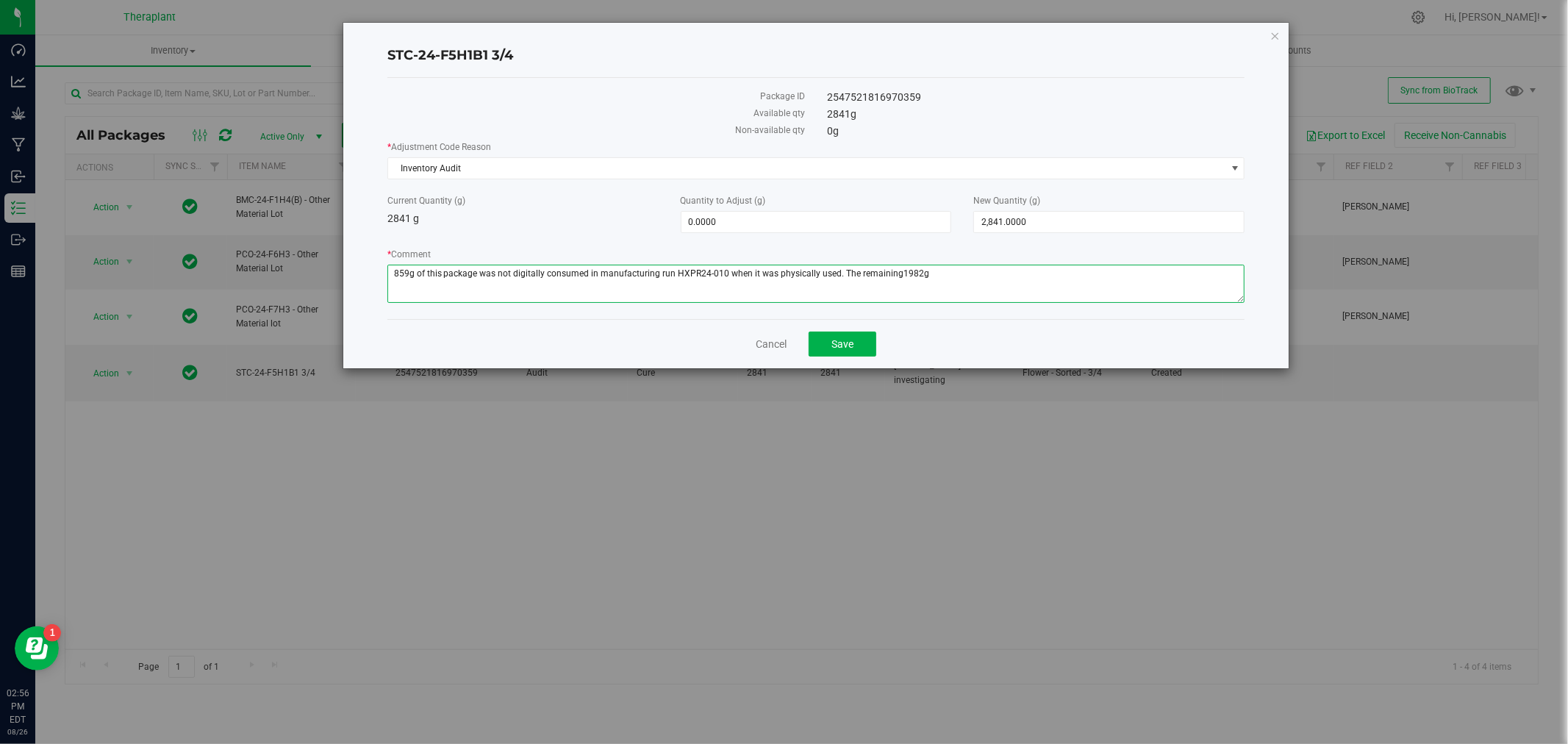
click at [890, 275] on textarea "* Comment" at bounding box center [816, 283] width 858 height 39
click at [930, 278] on textarea "* Comment" at bounding box center [816, 283] width 858 height 39
type textarea "859g of this package was not digitally consumed in manufacturing run HXPR24-010…"
click at [1143, 230] on span "2,841.0000 2841" at bounding box center [1109, 222] width 271 height 22
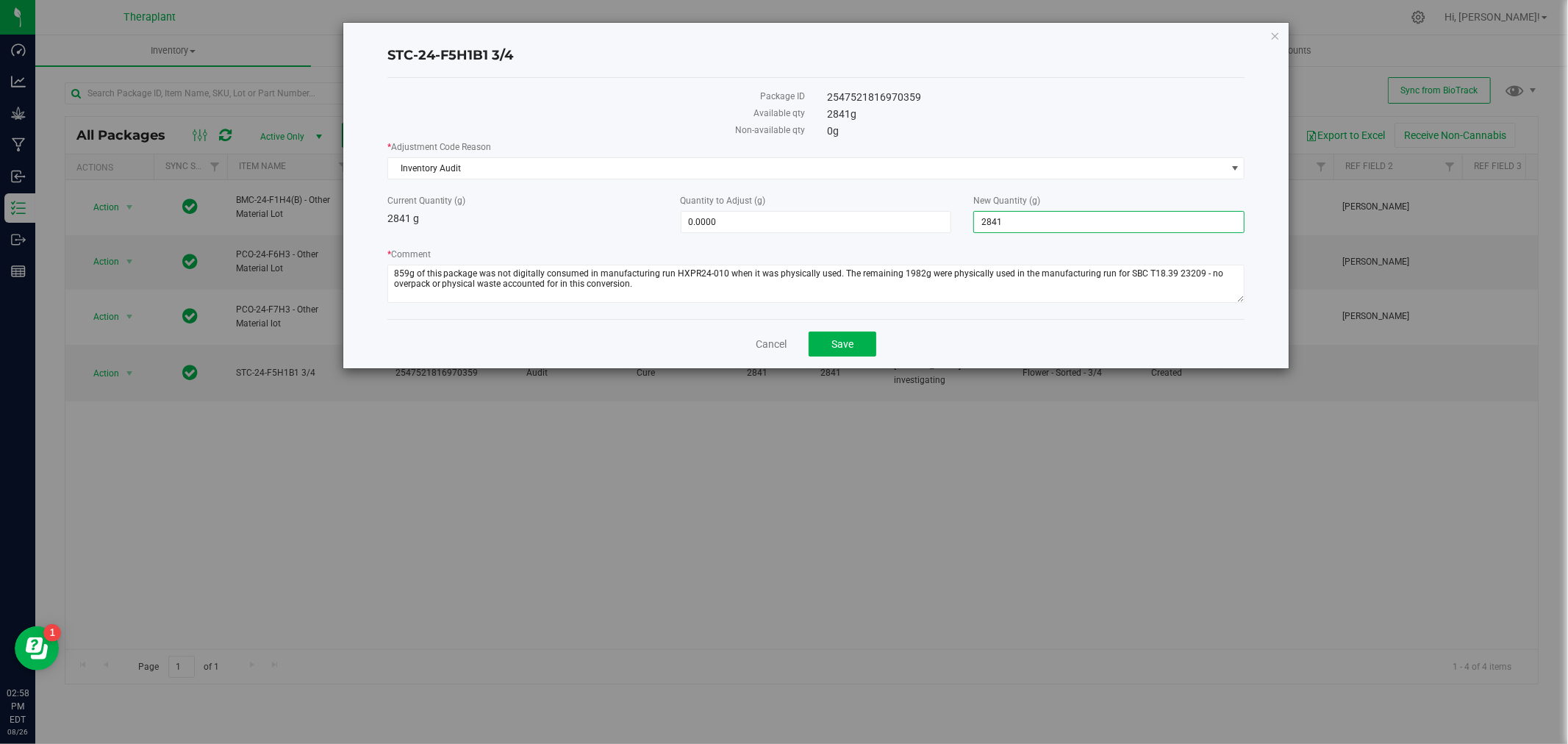
click at [1143, 230] on input "2841" at bounding box center [1108, 222] width 269 height 21
type input "0"
type input "-2,841.0000"
type input "0.0000"
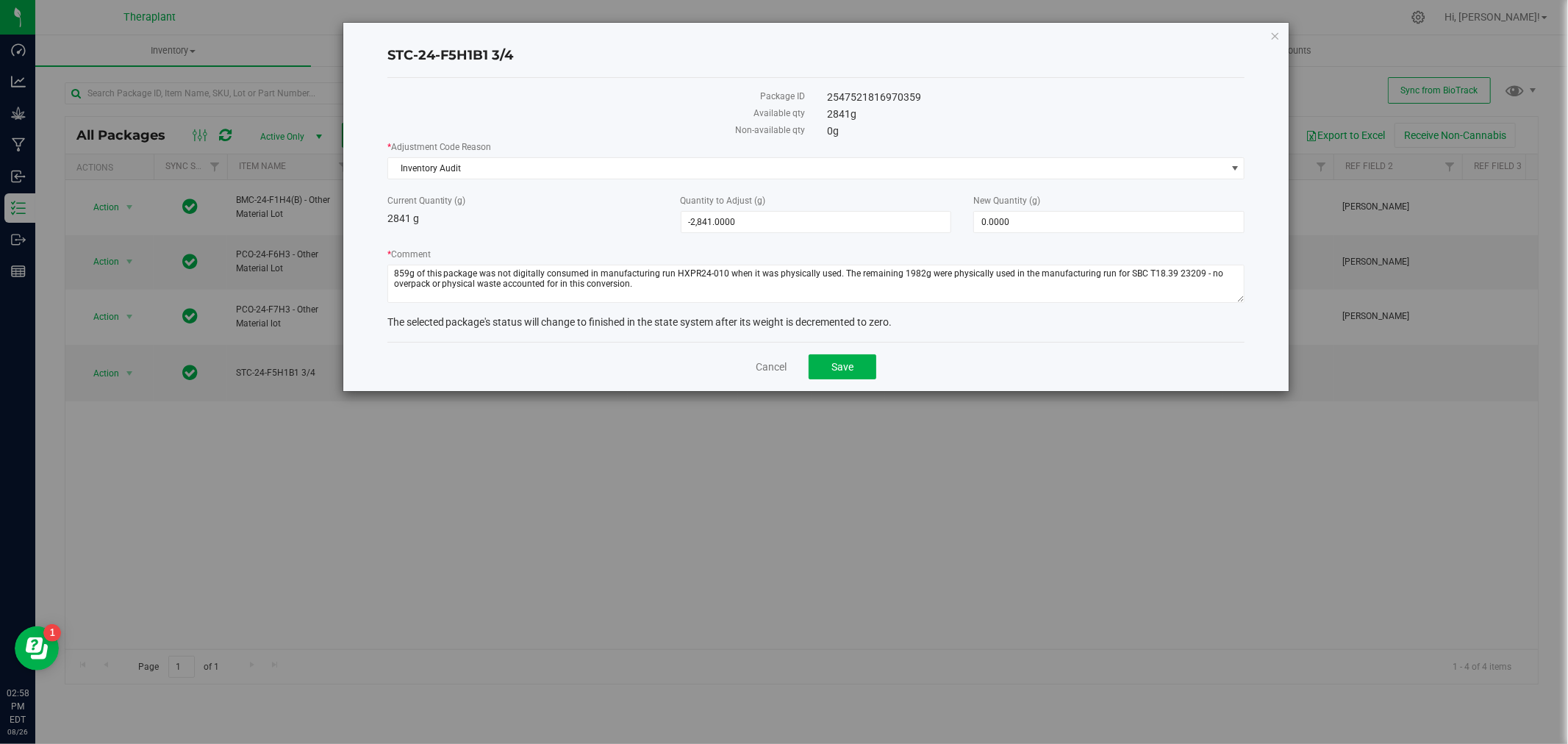
click at [1123, 52] on h4 "STC-24-F5H1B1 3/4" at bounding box center [816, 55] width 858 height 19
click at [847, 364] on span "Save" at bounding box center [842, 367] width 22 height 12
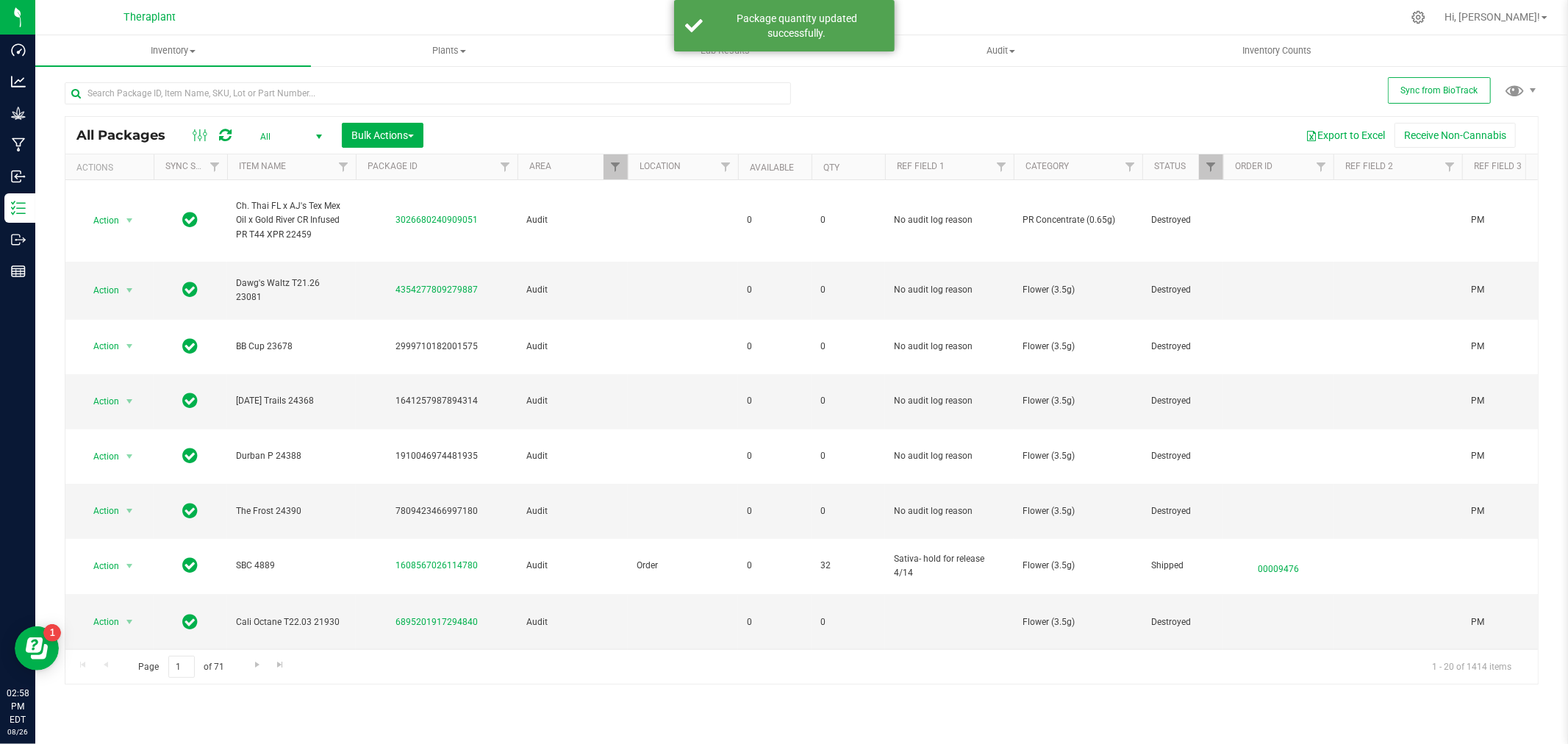
click at [222, 134] on icon at bounding box center [225, 135] width 13 height 15
click at [623, 166] on link "Filter" at bounding box center [615, 166] width 24 height 25
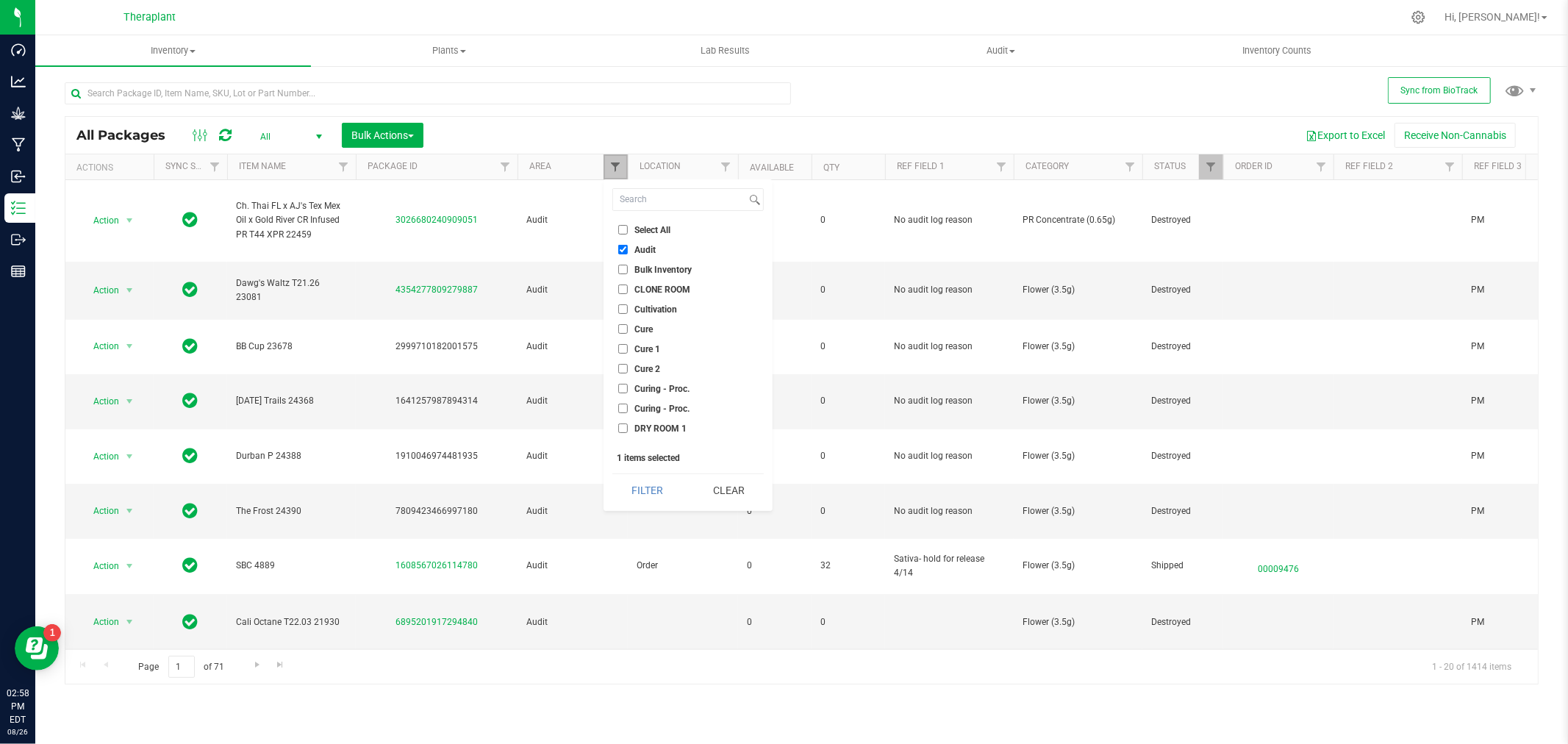
click at [620, 164] on span "Filter" at bounding box center [615, 167] width 12 height 12
click at [269, 133] on span "All" at bounding box center [288, 137] width 81 height 21
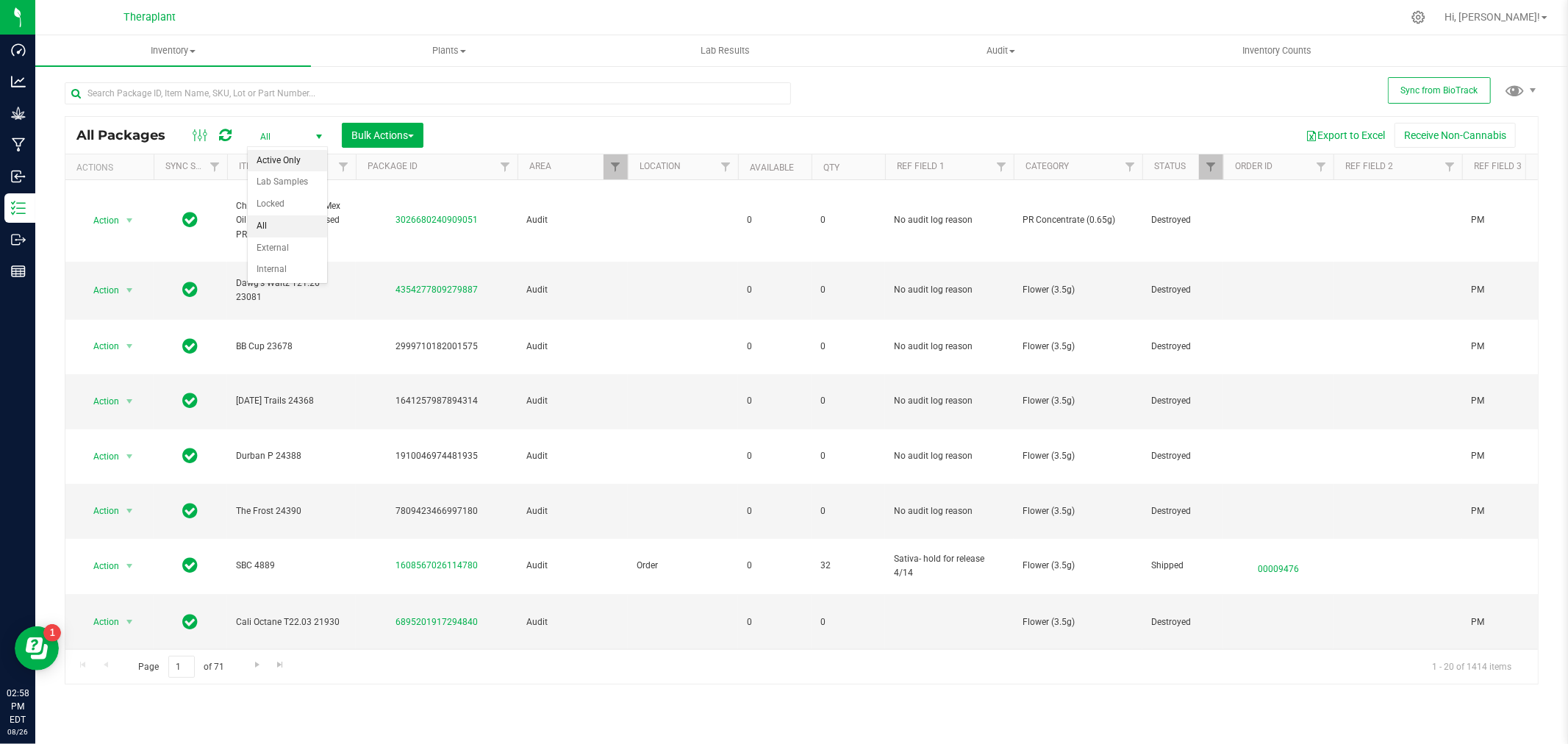
click at [284, 155] on li "Active Only" at bounding box center [287, 160] width 79 height 22
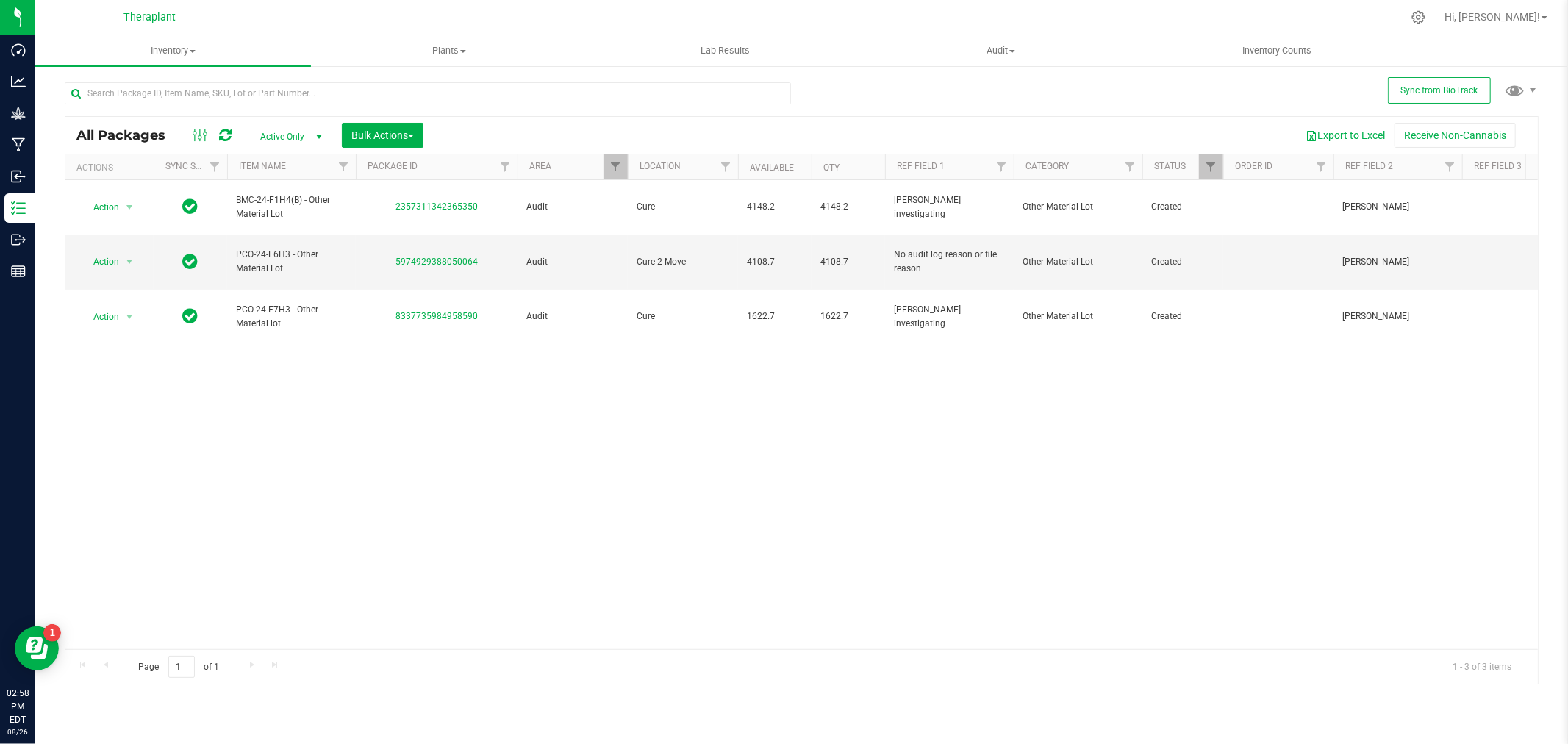
click at [230, 136] on icon at bounding box center [225, 135] width 13 height 15
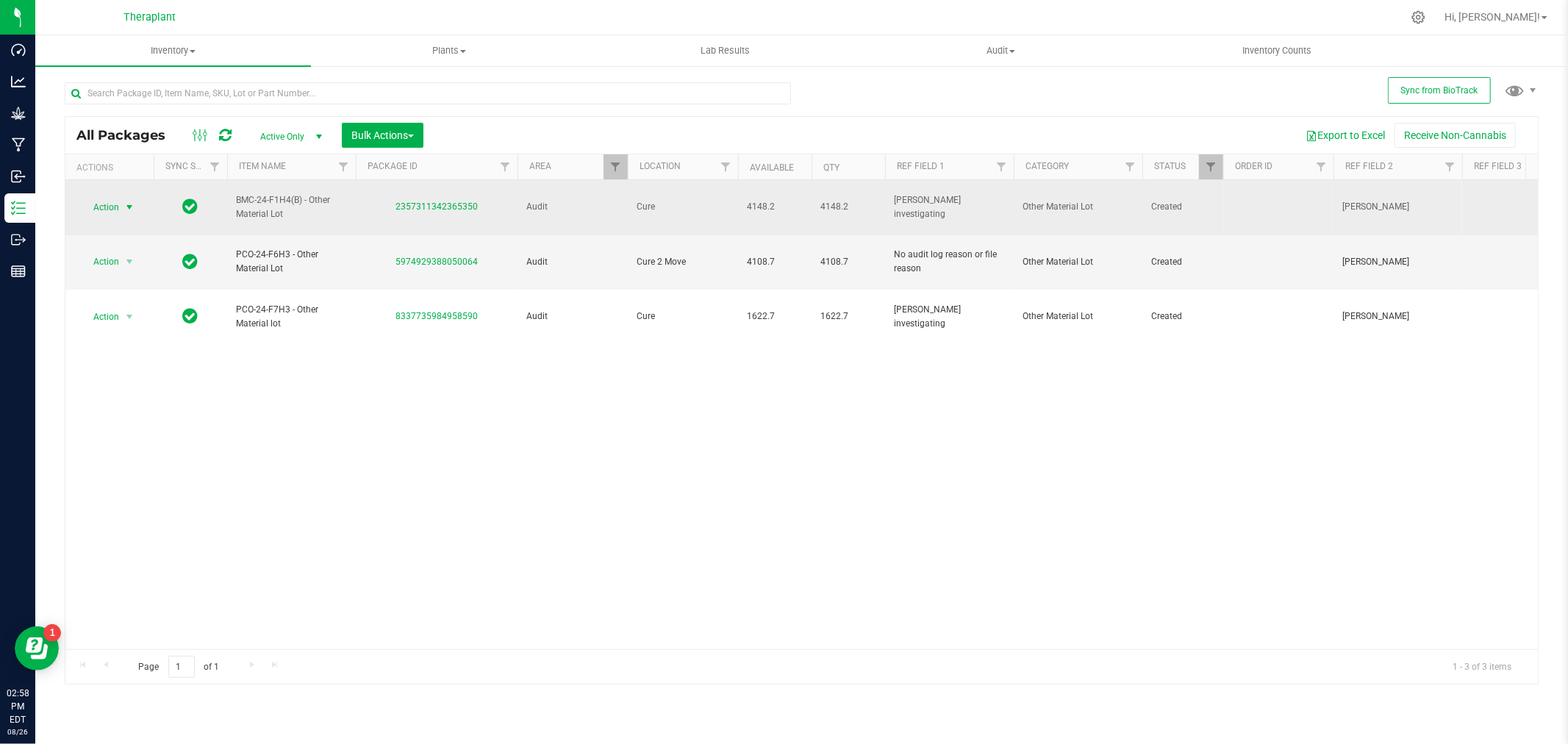
click at [114, 197] on span "Action" at bounding box center [100, 207] width 40 height 21
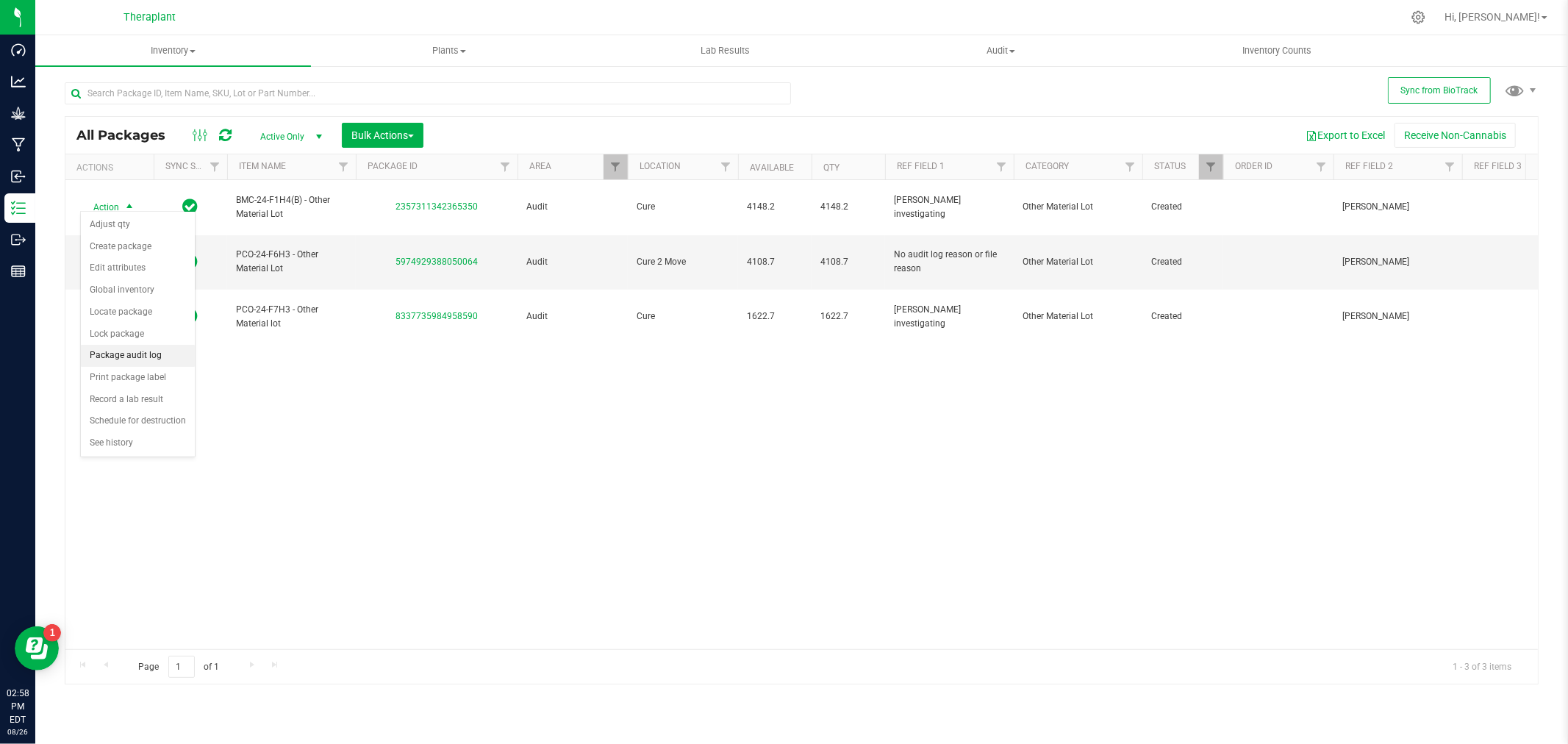
click at [121, 361] on li "Package audit log" at bounding box center [138, 356] width 114 height 22
